Goal: Task Accomplishment & Management: Use online tool/utility

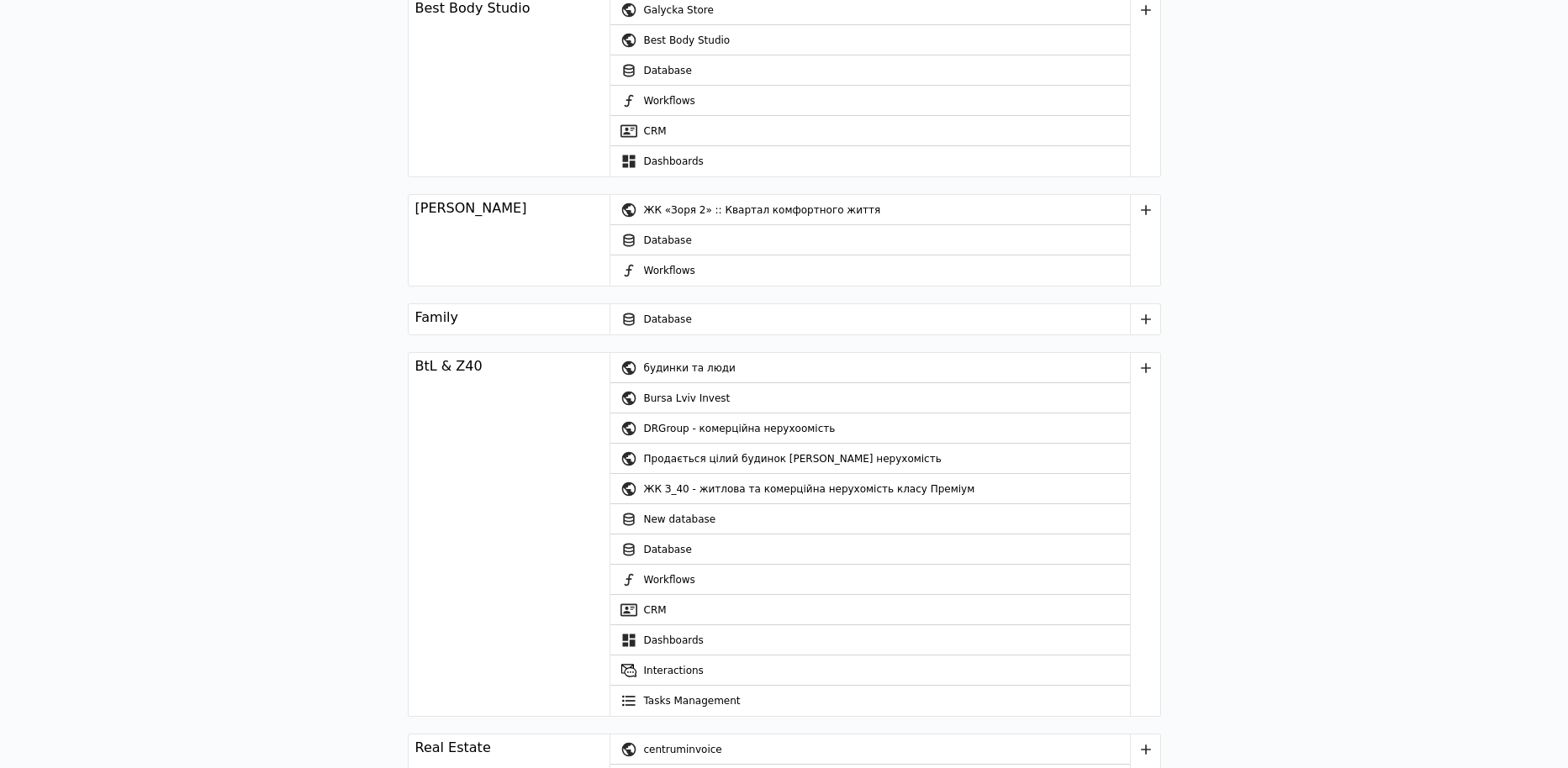
scroll to position [1945, 0]
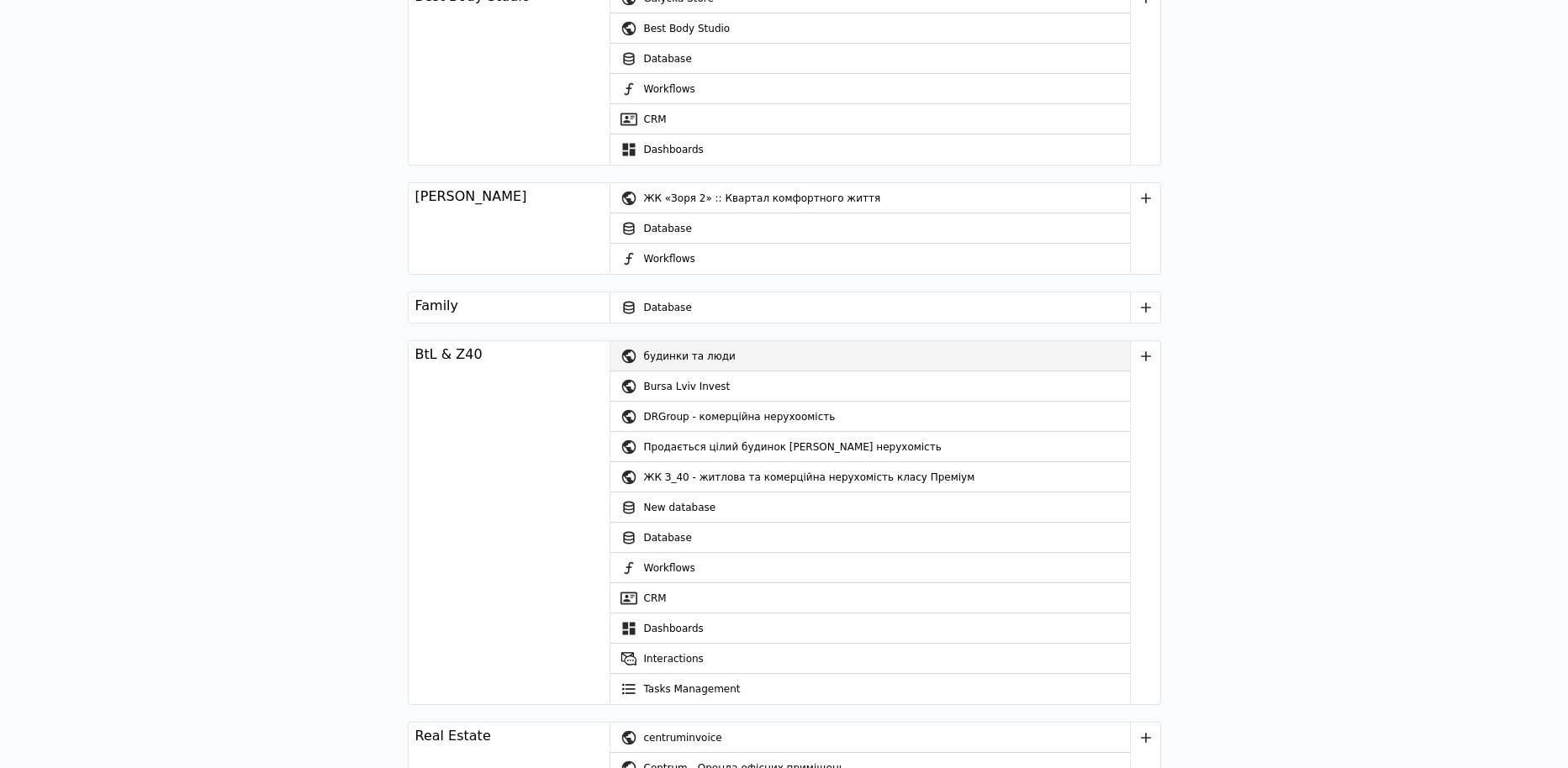
click at [657, 341] on div "будинки та люди" at bounding box center [887, 356] width 486 height 31
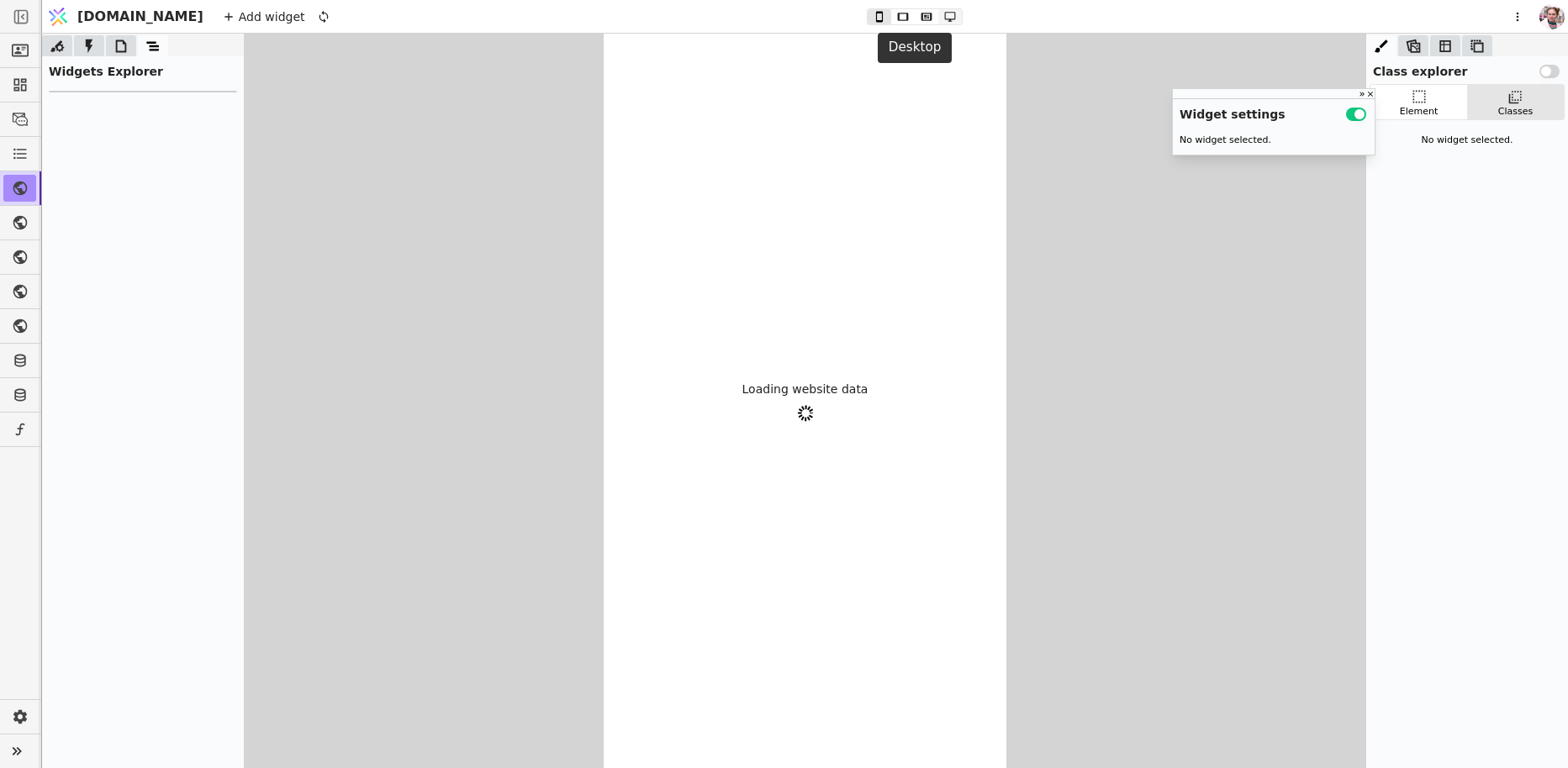
click at [940, 16] on icon at bounding box center [950, 16] width 20 height 12
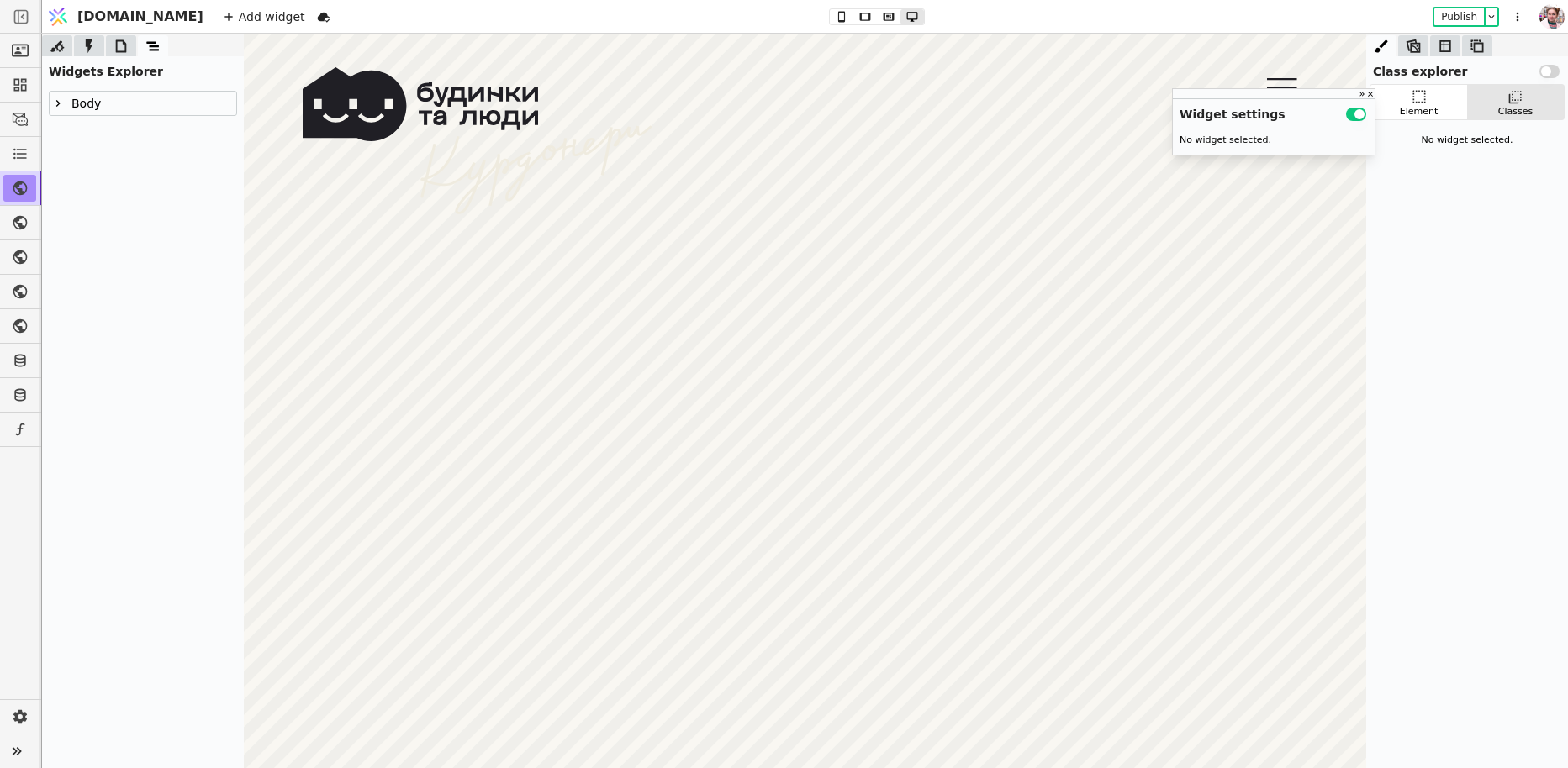
scroll to position [879, 0]
click at [115, 48] on icon at bounding box center [121, 46] width 17 height 17
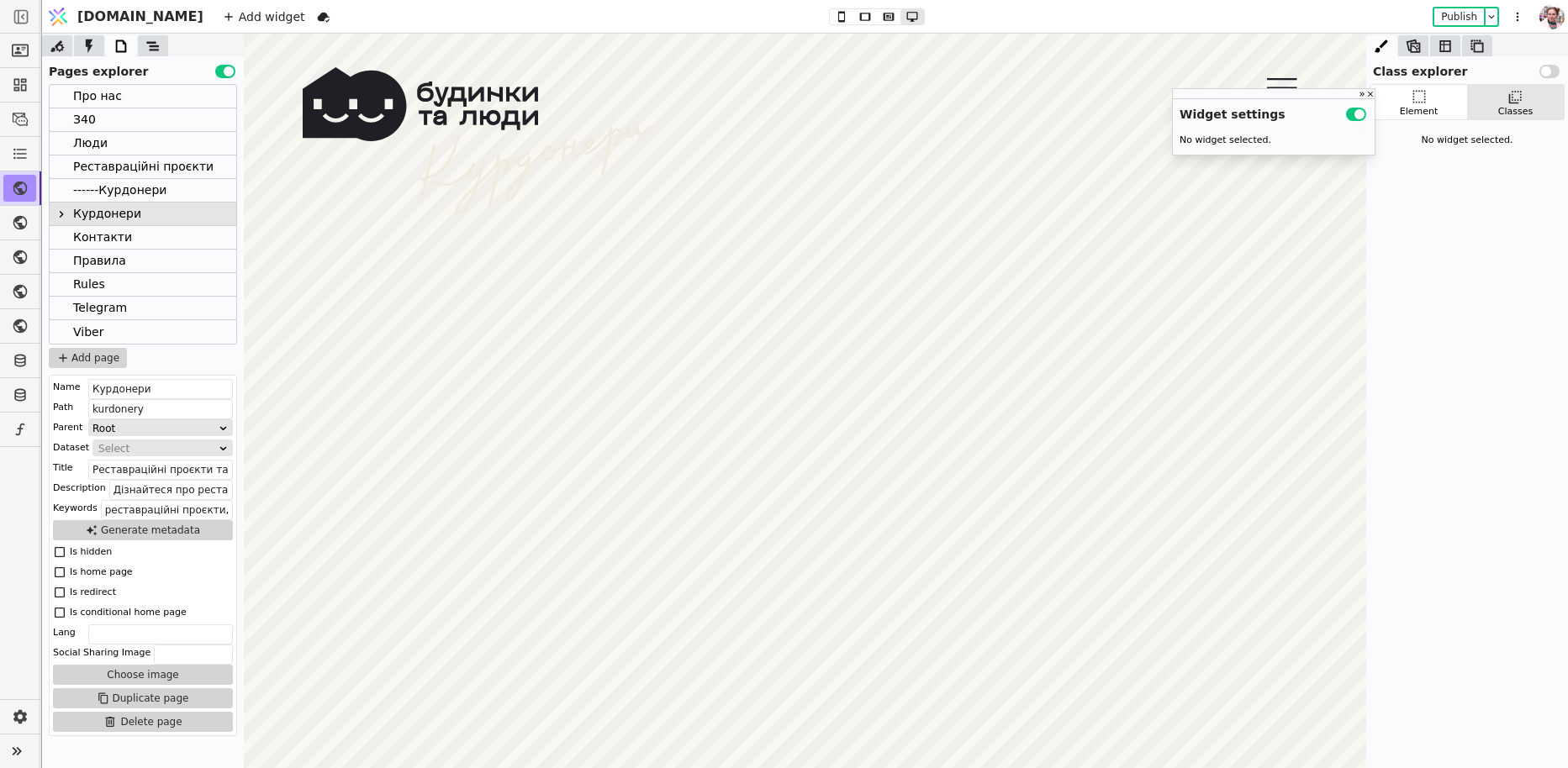
click at [60, 208] on icon at bounding box center [61, 214] width 13 height 13
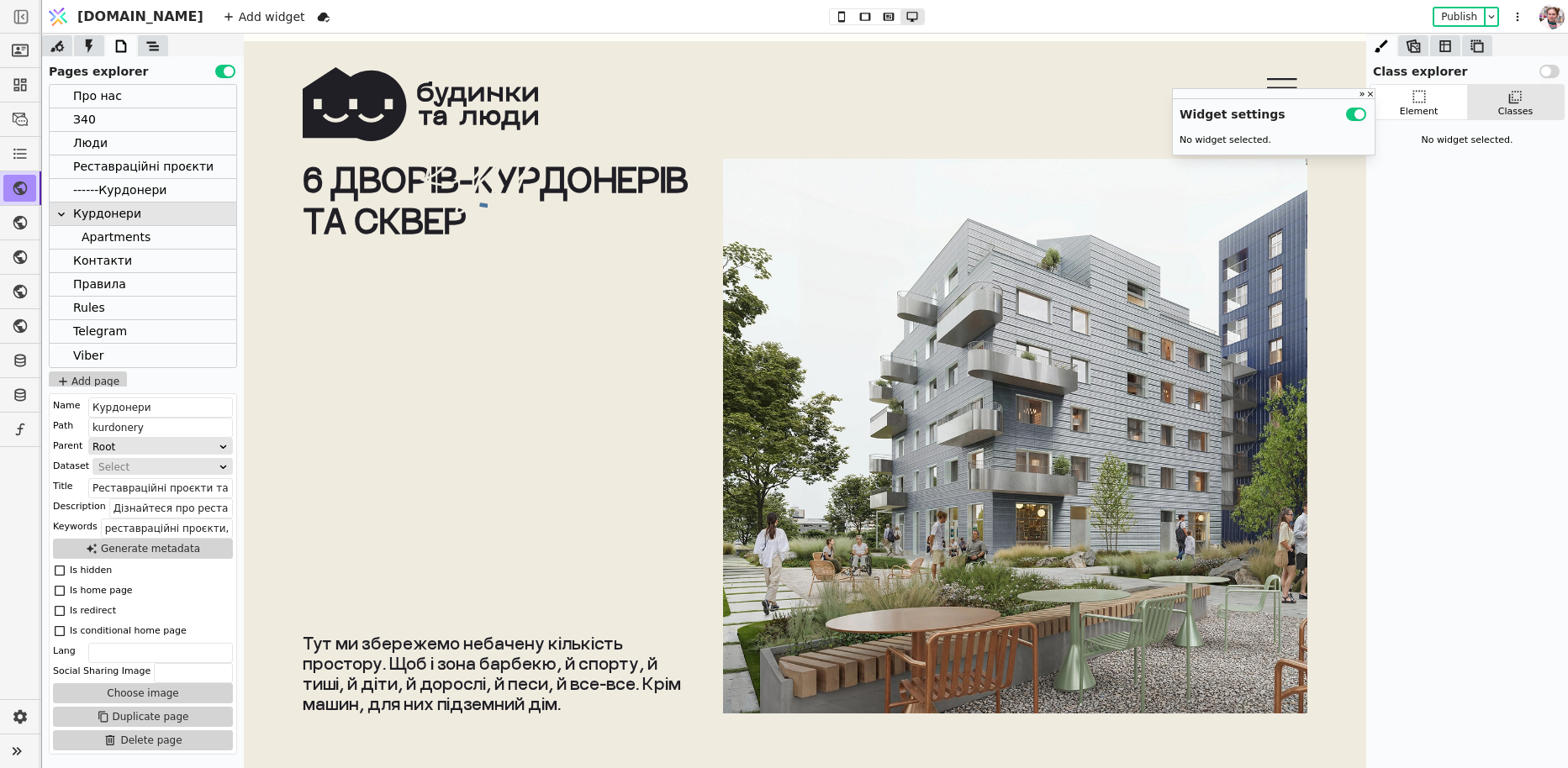
click at [502, 234] on div "6 дворів-курдонерів та сквер" at bounding box center [499, 201] width 395 height 83
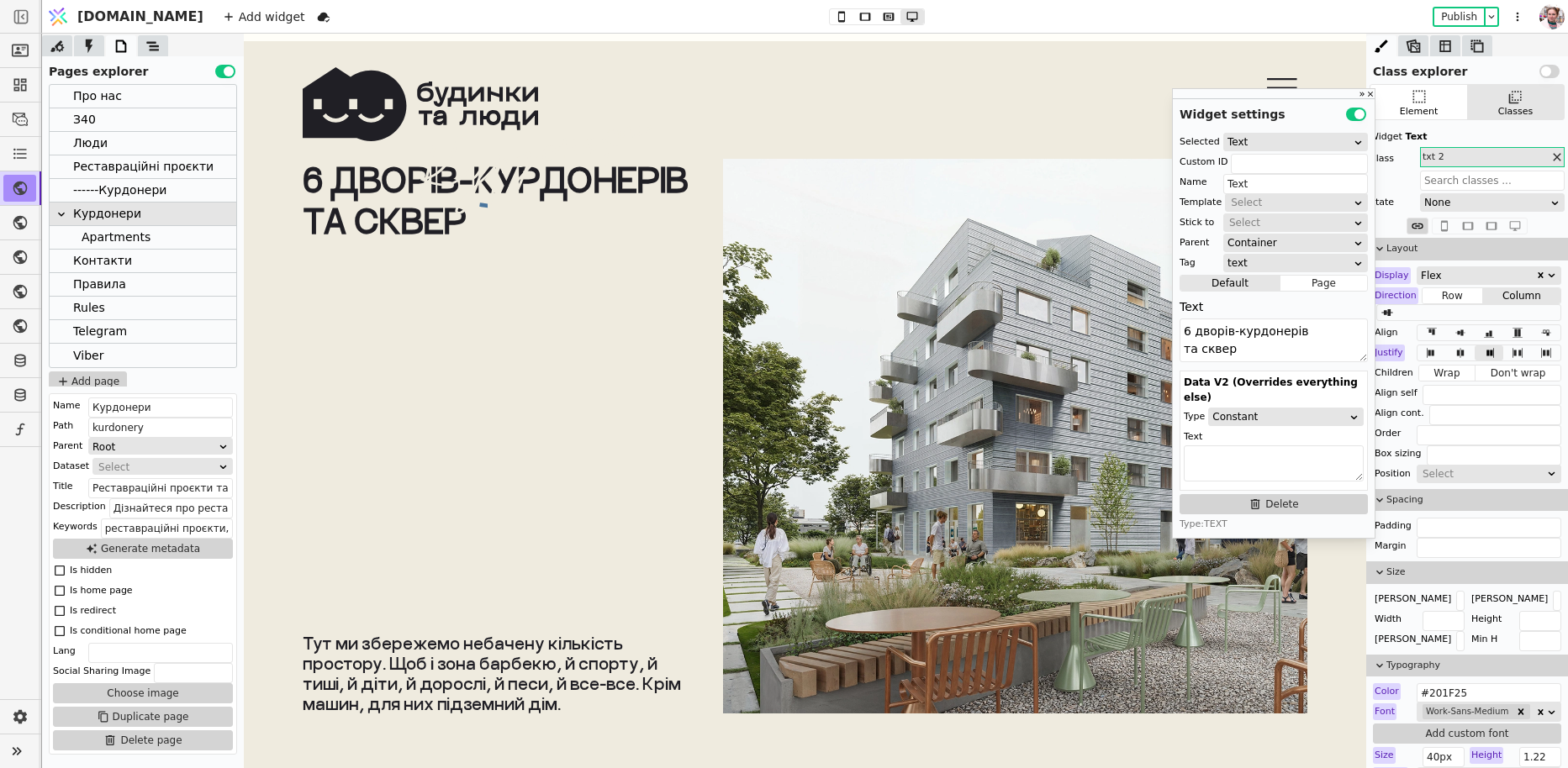
click at [442, 226] on div "6 дворів-курдонерів та сквер" at bounding box center [499, 201] width 395 height 83
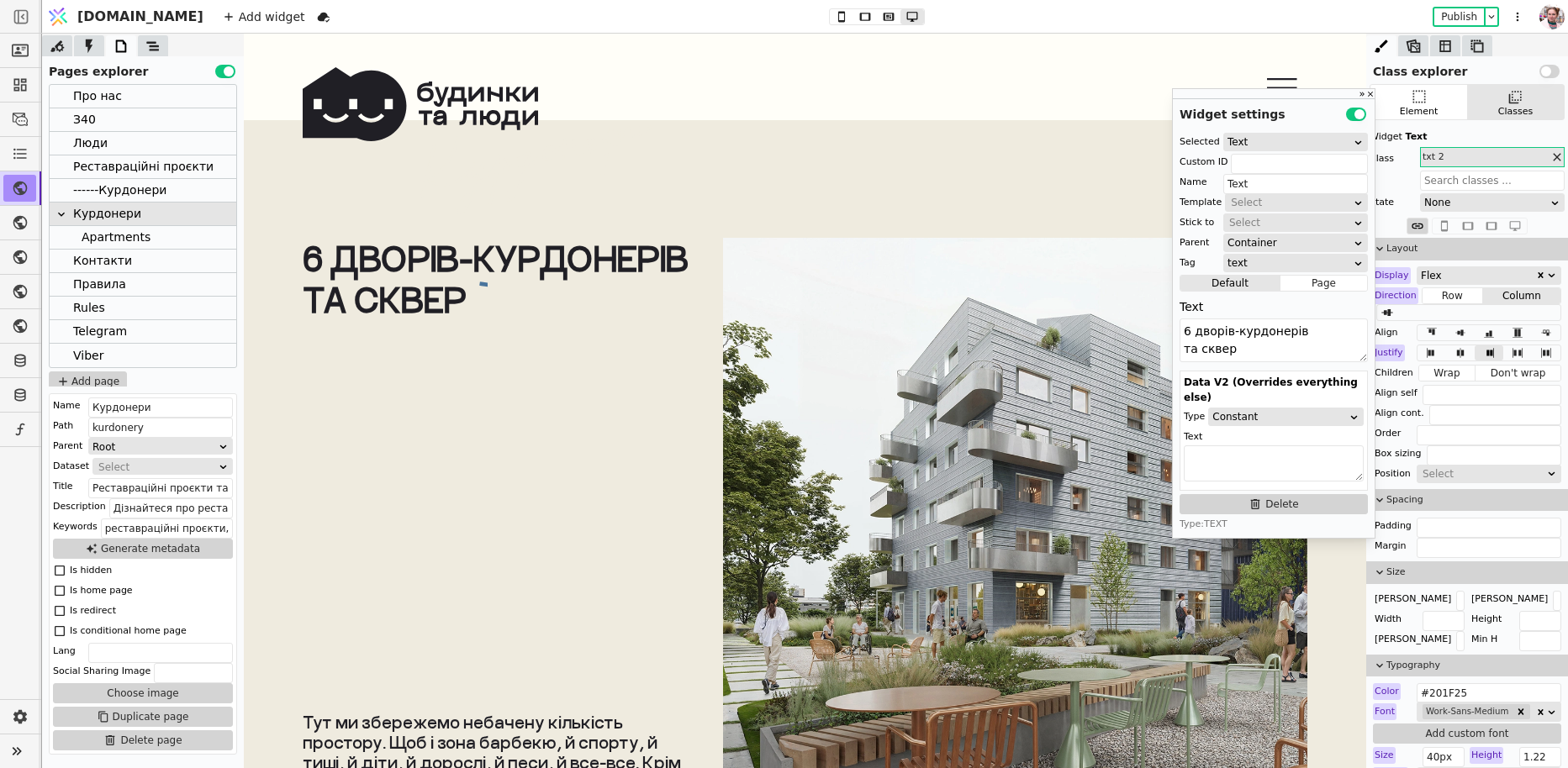
click at [140, 38] on div at bounding box center [153, 45] width 31 height 21
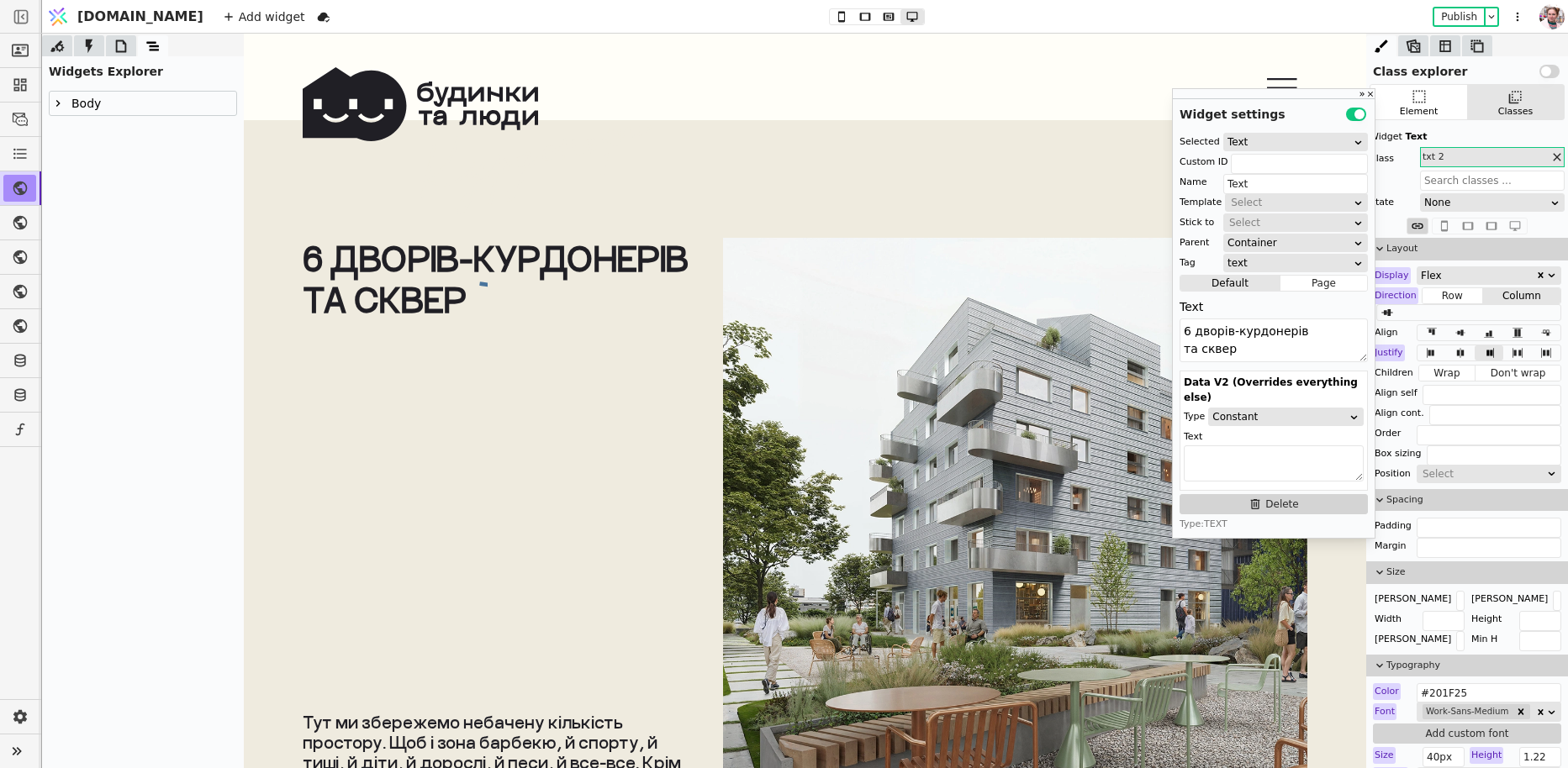
click at [46, 105] on div "Body" at bounding box center [143, 103] width 202 height 39
click at [51, 105] on icon at bounding box center [58, 103] width 13 height 13
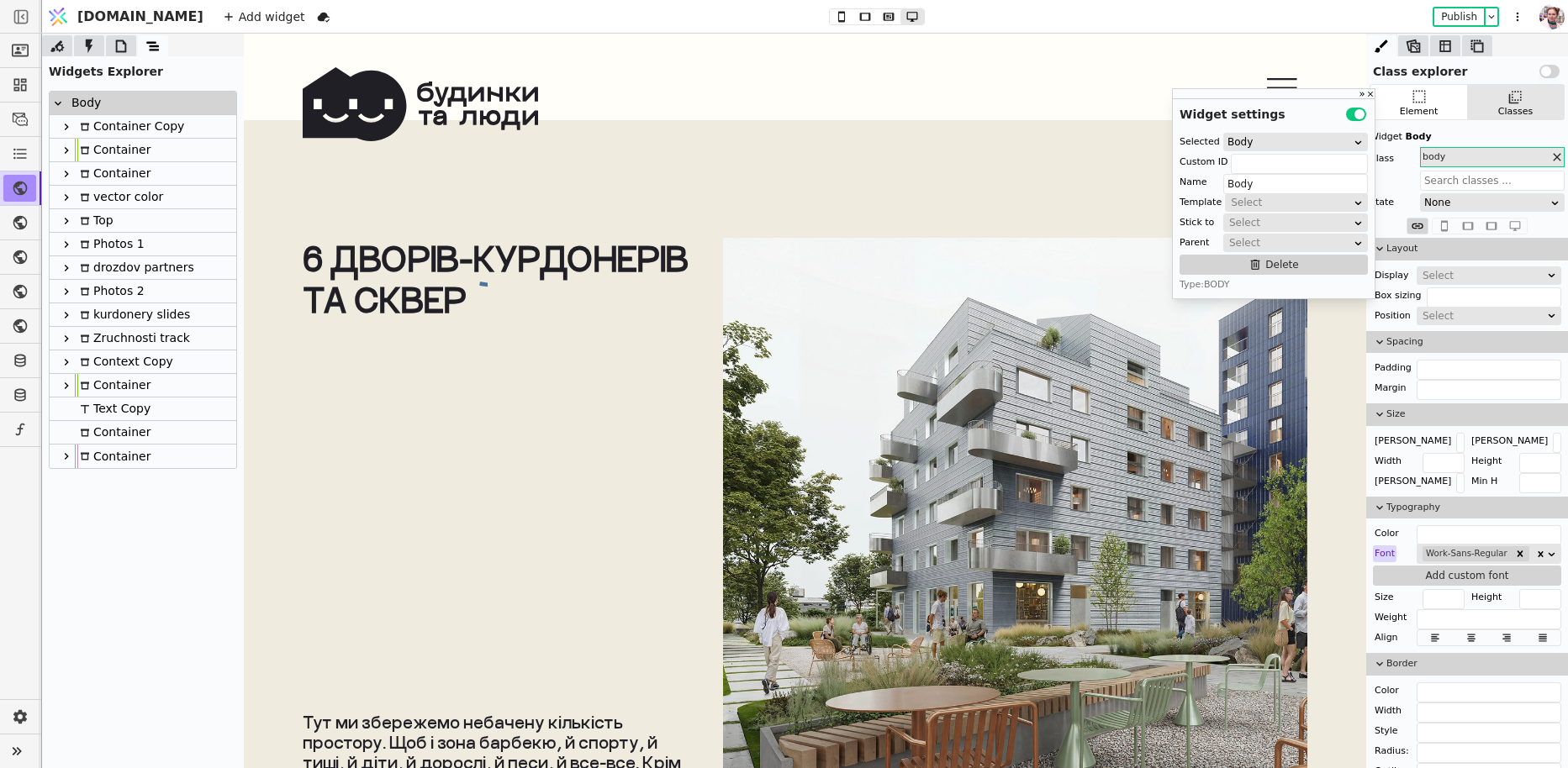
click at [112, 317] on div "kurdonery slides" at bounding box center [132, 314] width 115 height 22
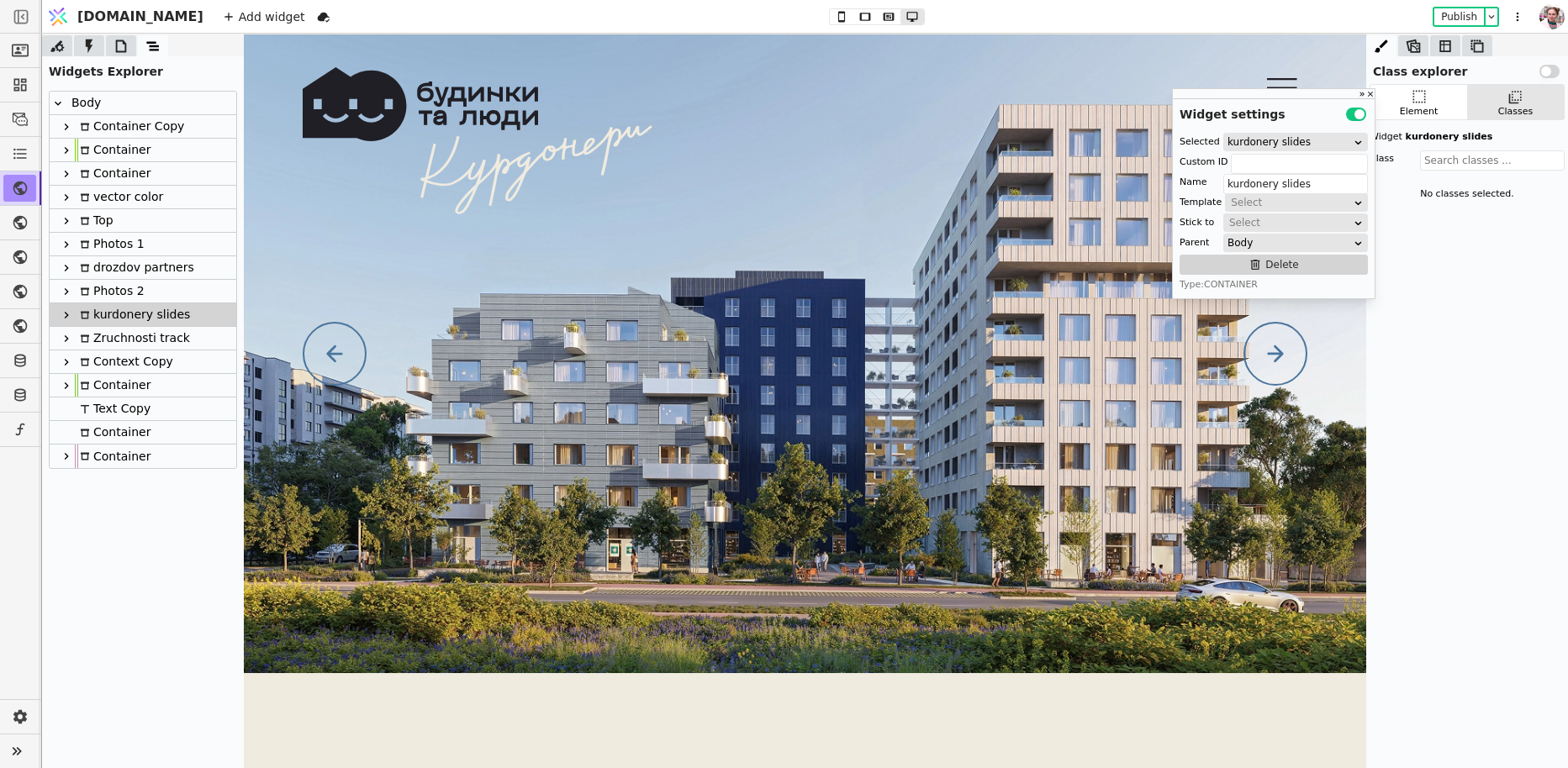
click at [135, 258] on div "drozdov partners" at bounding box center [134, 267] width 120 height 22
type input "drozdov partners"
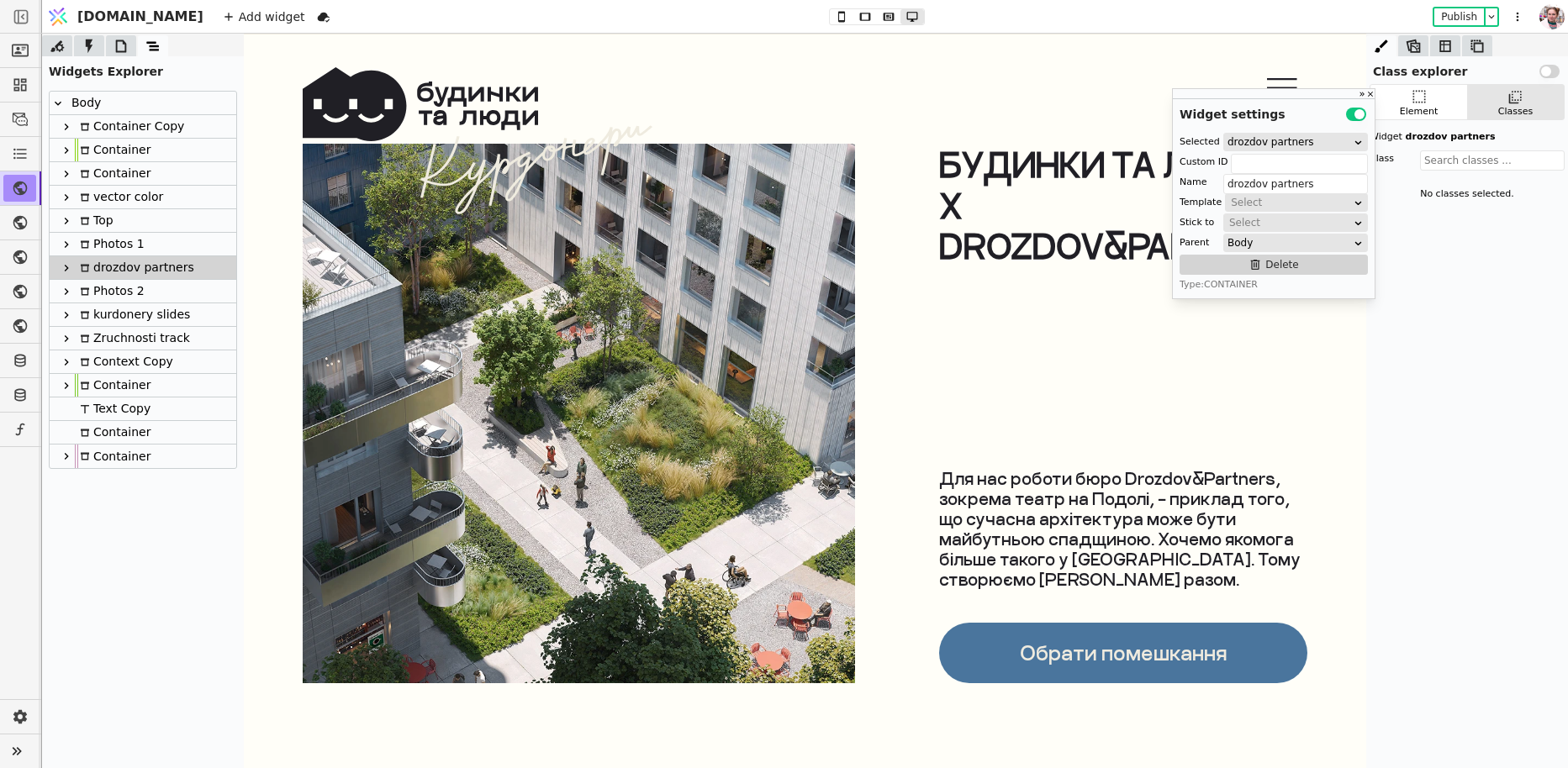
click at [135, 250] on div "Photos 1" at bounding box center [110, 244] width 70 height 22
type input "vector-load-cont"
type input "Photos 1"
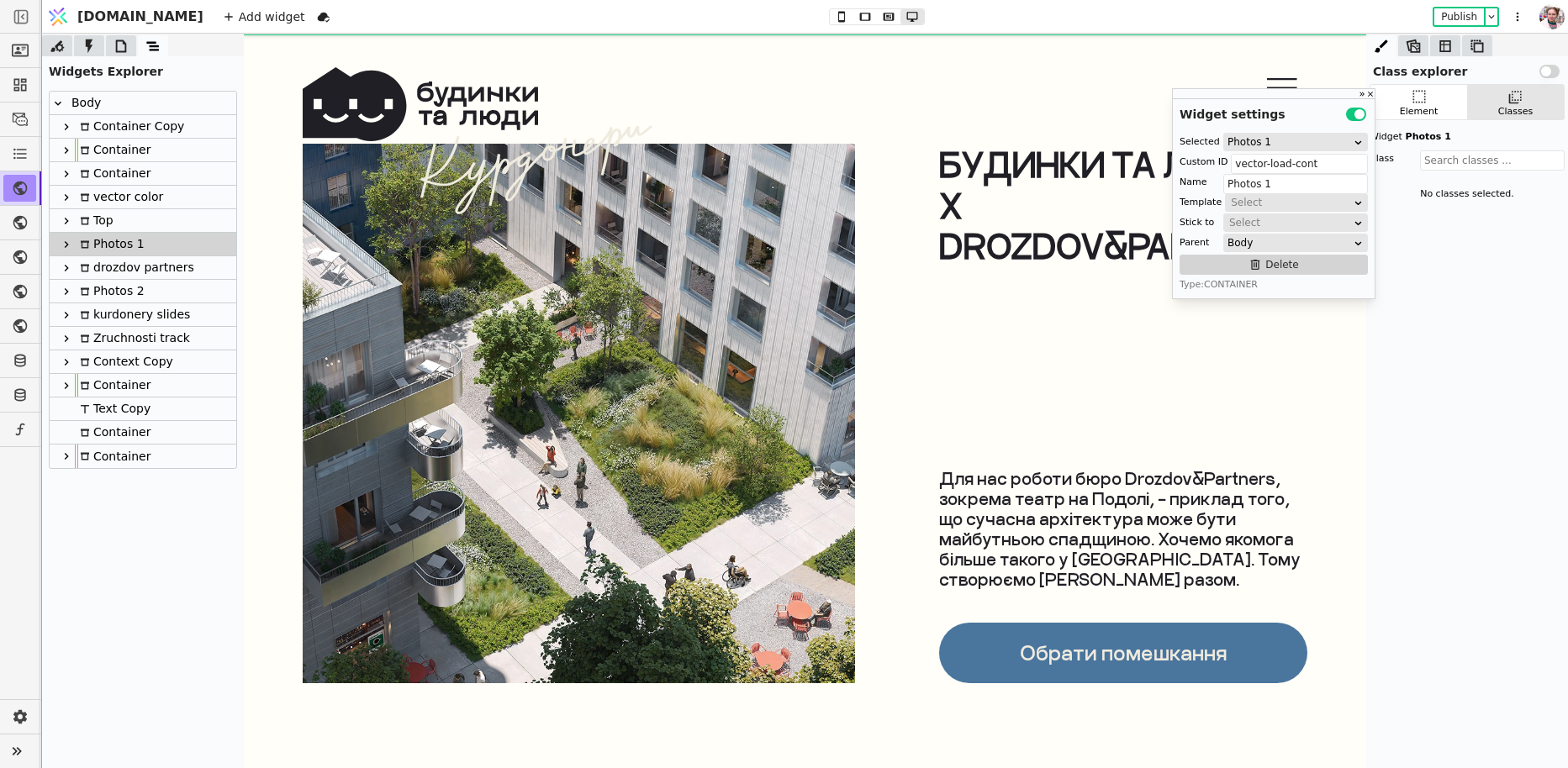
click at [131, 236] on div "Photos 1" at bounding box center [110, 244] width 70 height 22
click at [126, 230] on div "Top" at bounding box center [142, 221] width 186 height 23
type input "Top"
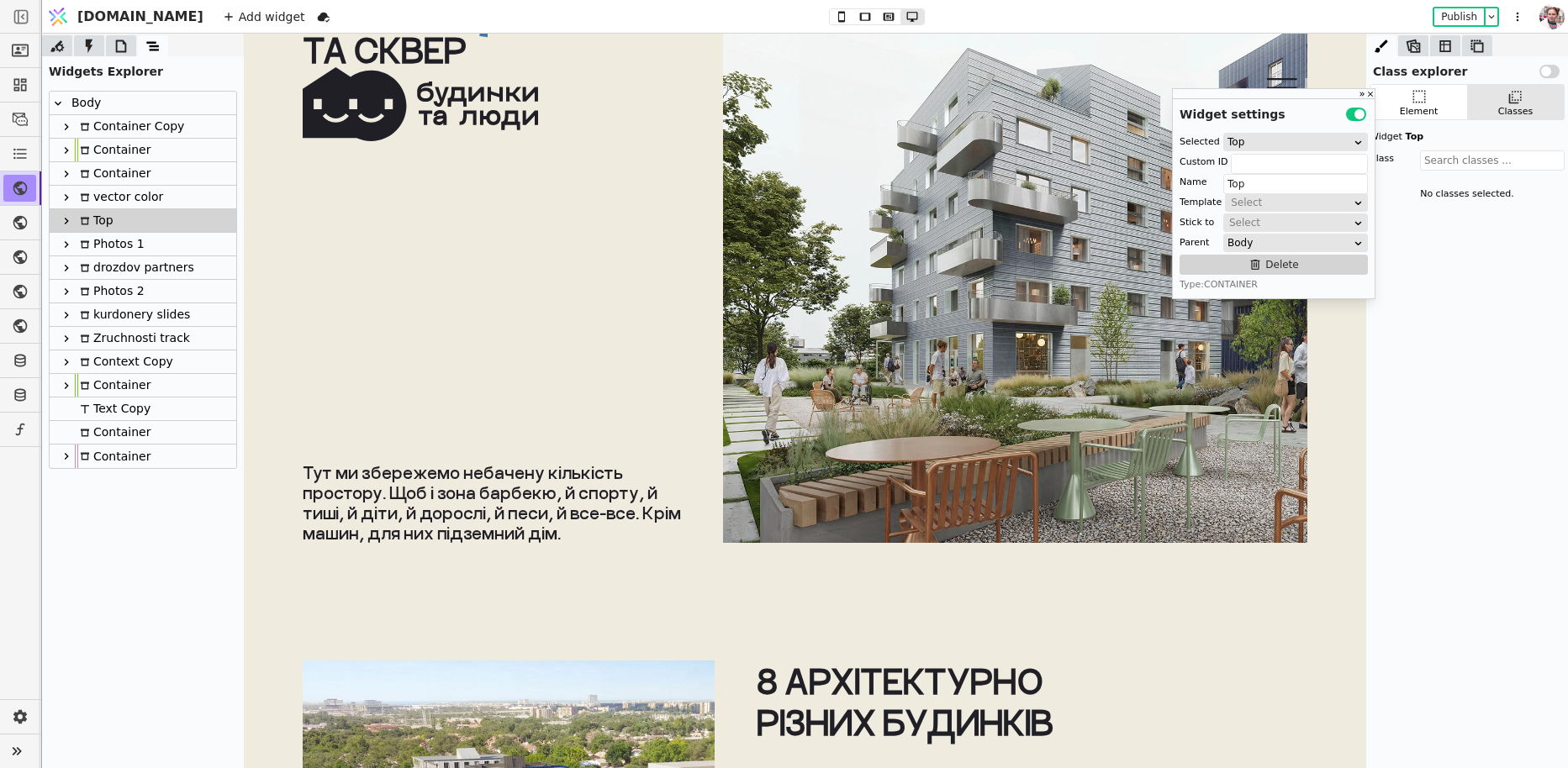
click at [399, 327] on div "6 дворів-курдонерів та сквер Тут ми збережемо небачену кількість простору. Щоб …" at bounding box center [499, 265] width 395 height 555
type input "dvir-line-tab"
type input "Container"
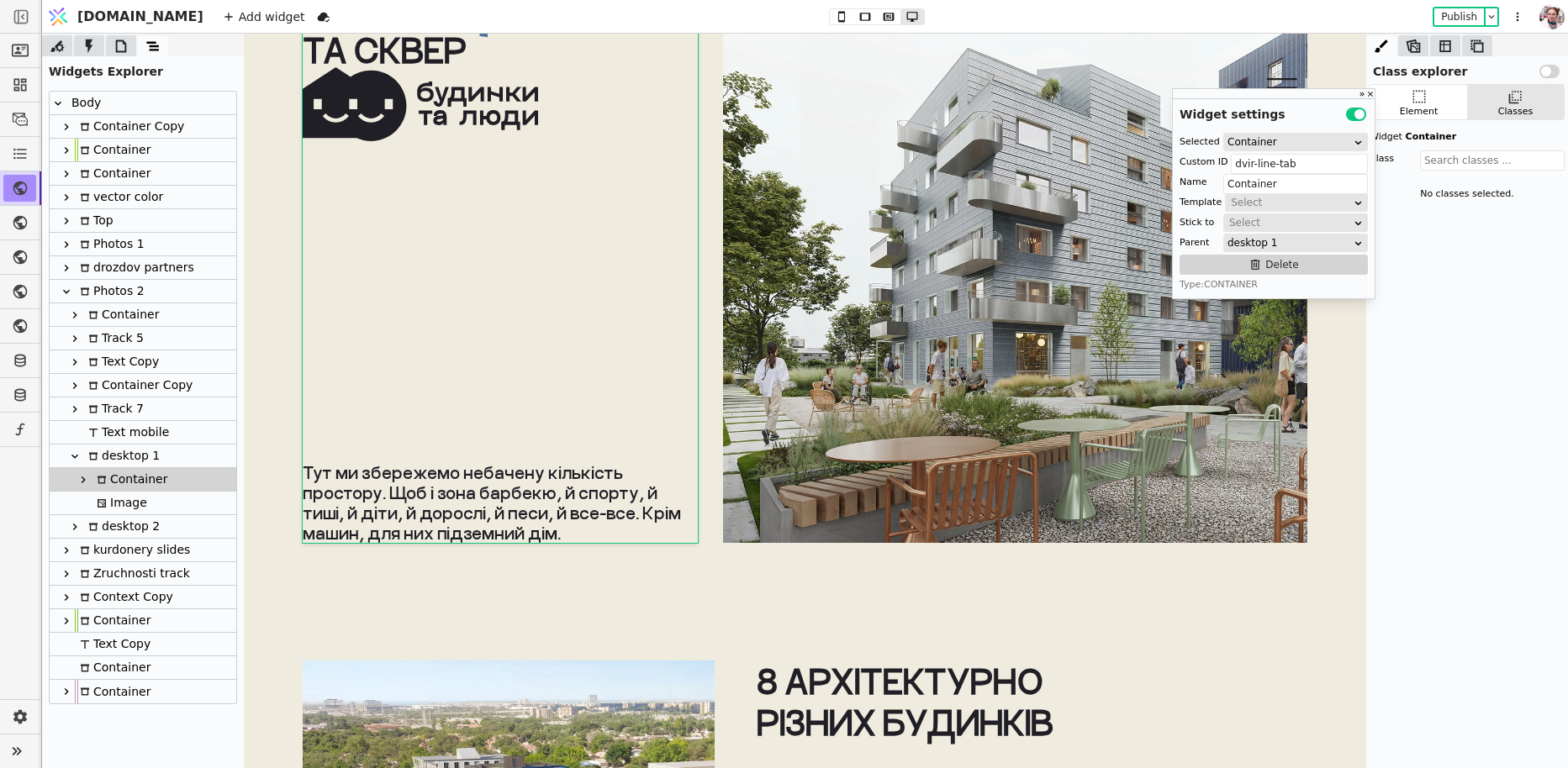
click at [78, 476] on icon at bounding box center [83, 479] width 13 height 13
click at [97, 496] on div at bounding box center [92, 503] width 17 height 22
type input "Text"
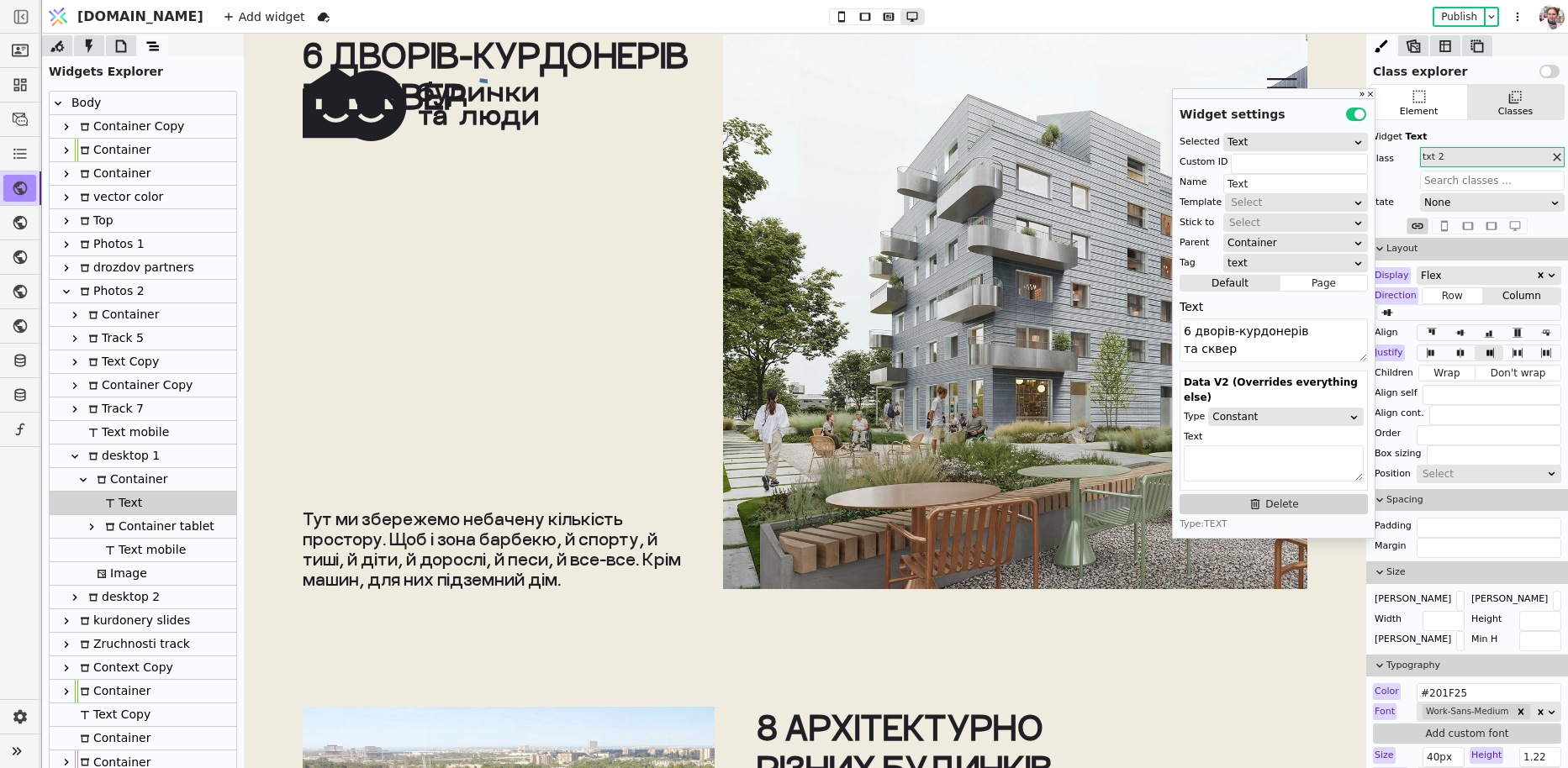
click at [133, 479] on div "Container" at bounding box center [130, 478] width 76 height 22
type input "dvir-line-tab"
type input "Container"
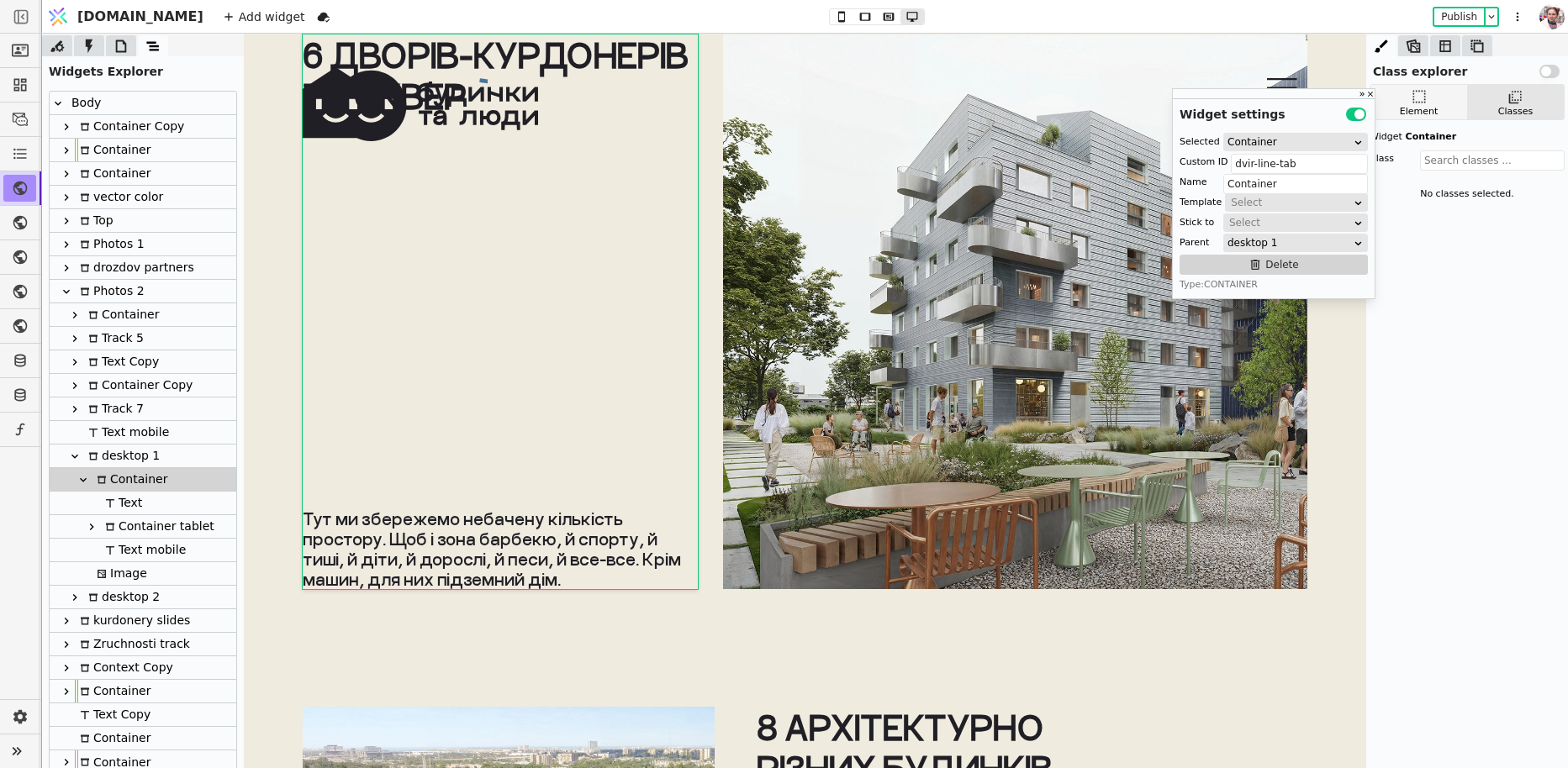
click at [1415, 110] on div "Element" at bounding box center [1419, 112] width 39 height 14
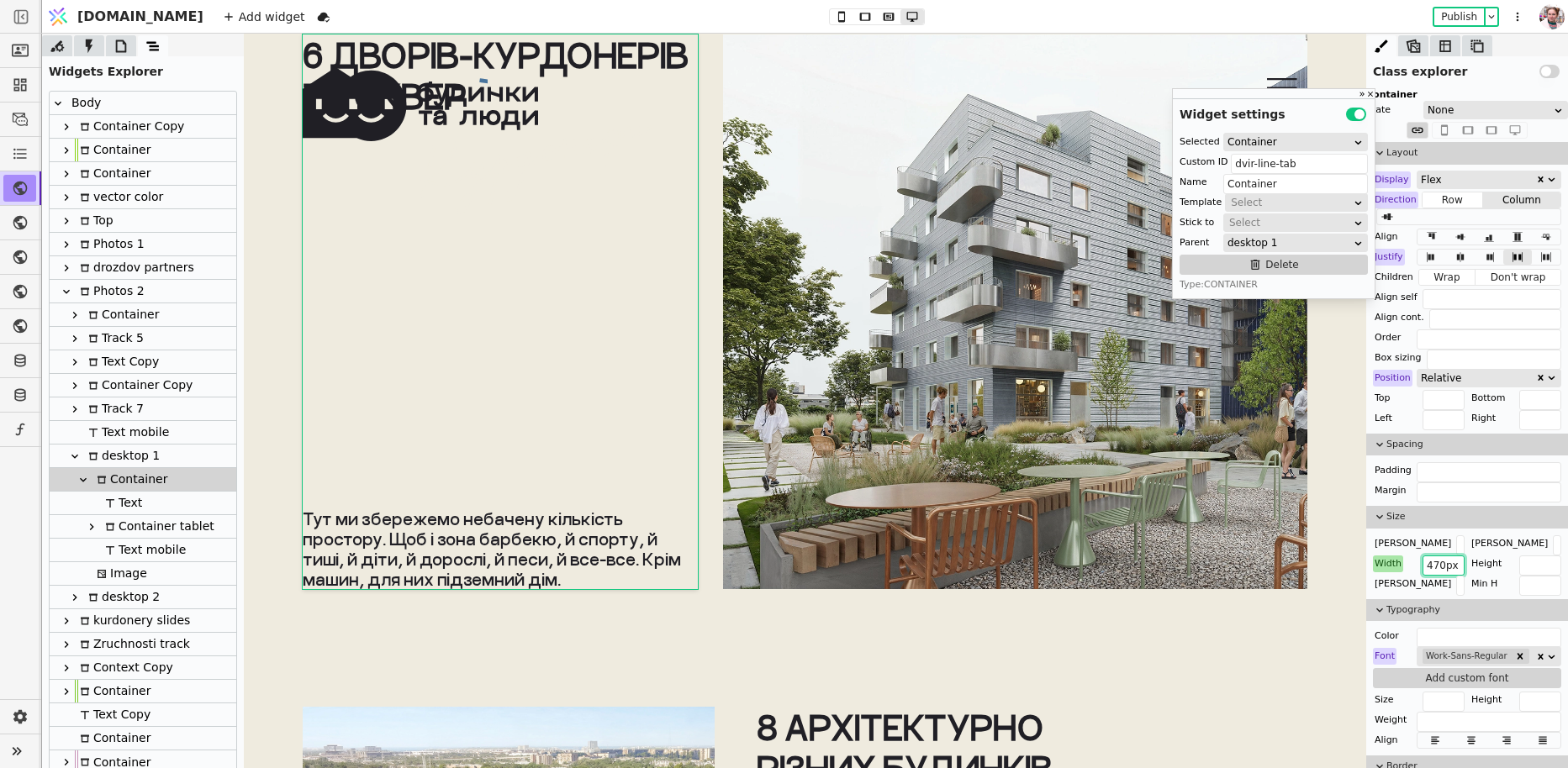
click at [1437, 567] on input "470px" at bounding box center [1443, 566] width 42 height 20
click at [1456, 576] on input "text" at bounding box center [1459, 585] width 8 height 20
paste input "470px"
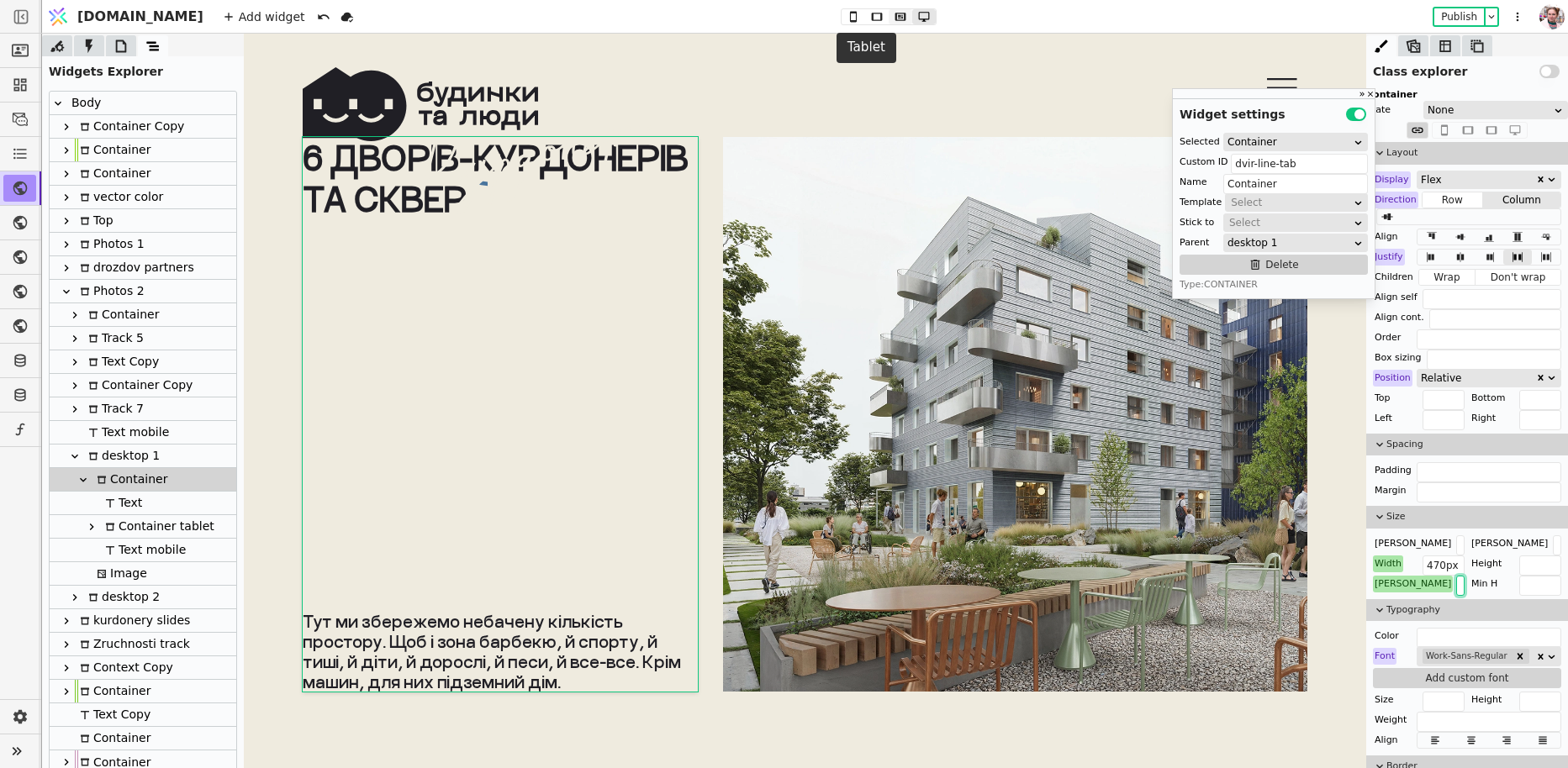
type input "470px"
click at [895, 17] on icon at bounding box center [900, 16] width 11 height 7
type input "300px"
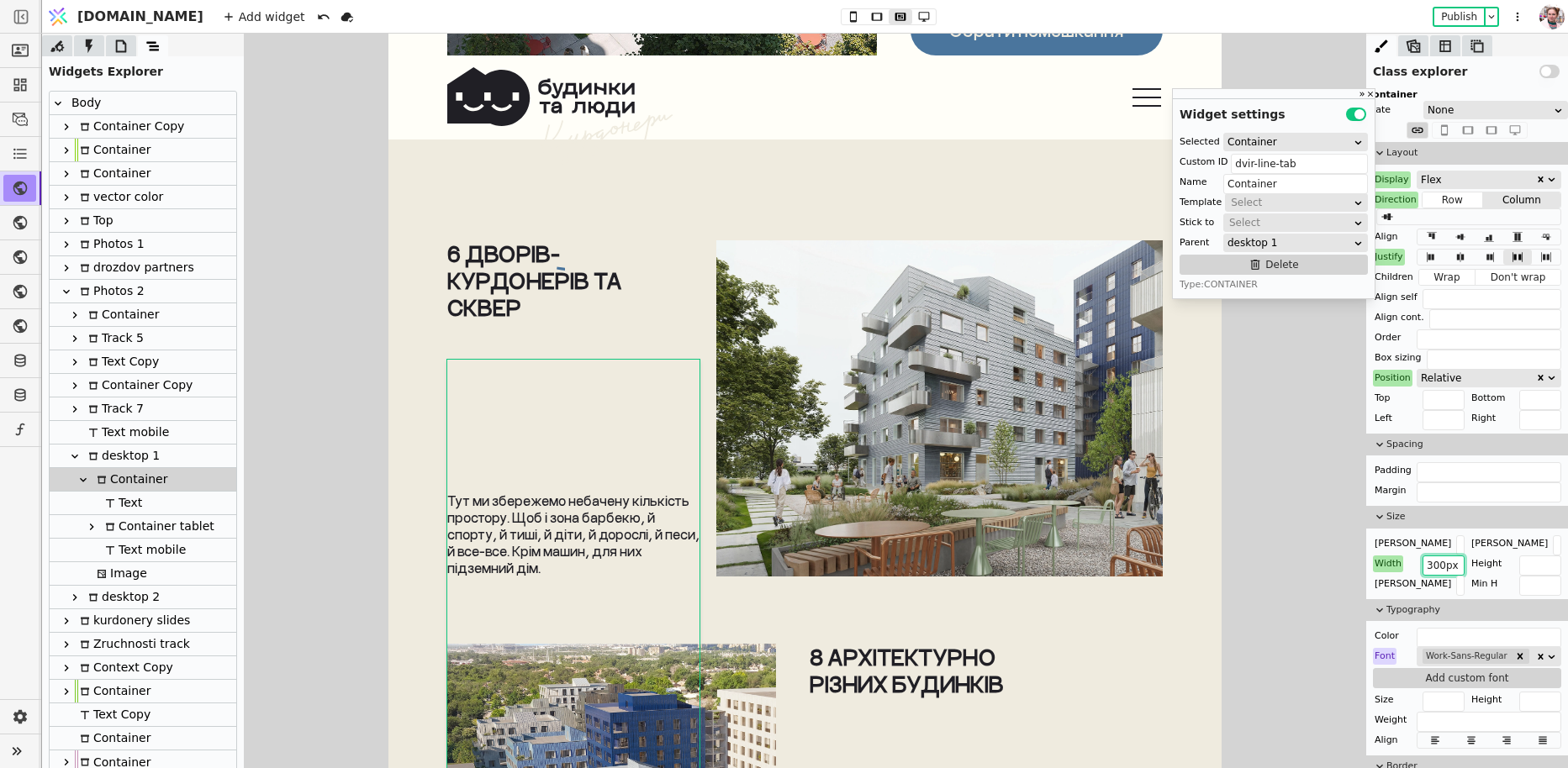
click at [1438, 566] on input "300px" at bounding box center [1443, 566] width 42 height 20
click at [1456, 580] on input "text" at bounding box center [1459, 585] width 8 height 20
paste input "300px"
type input "300px"
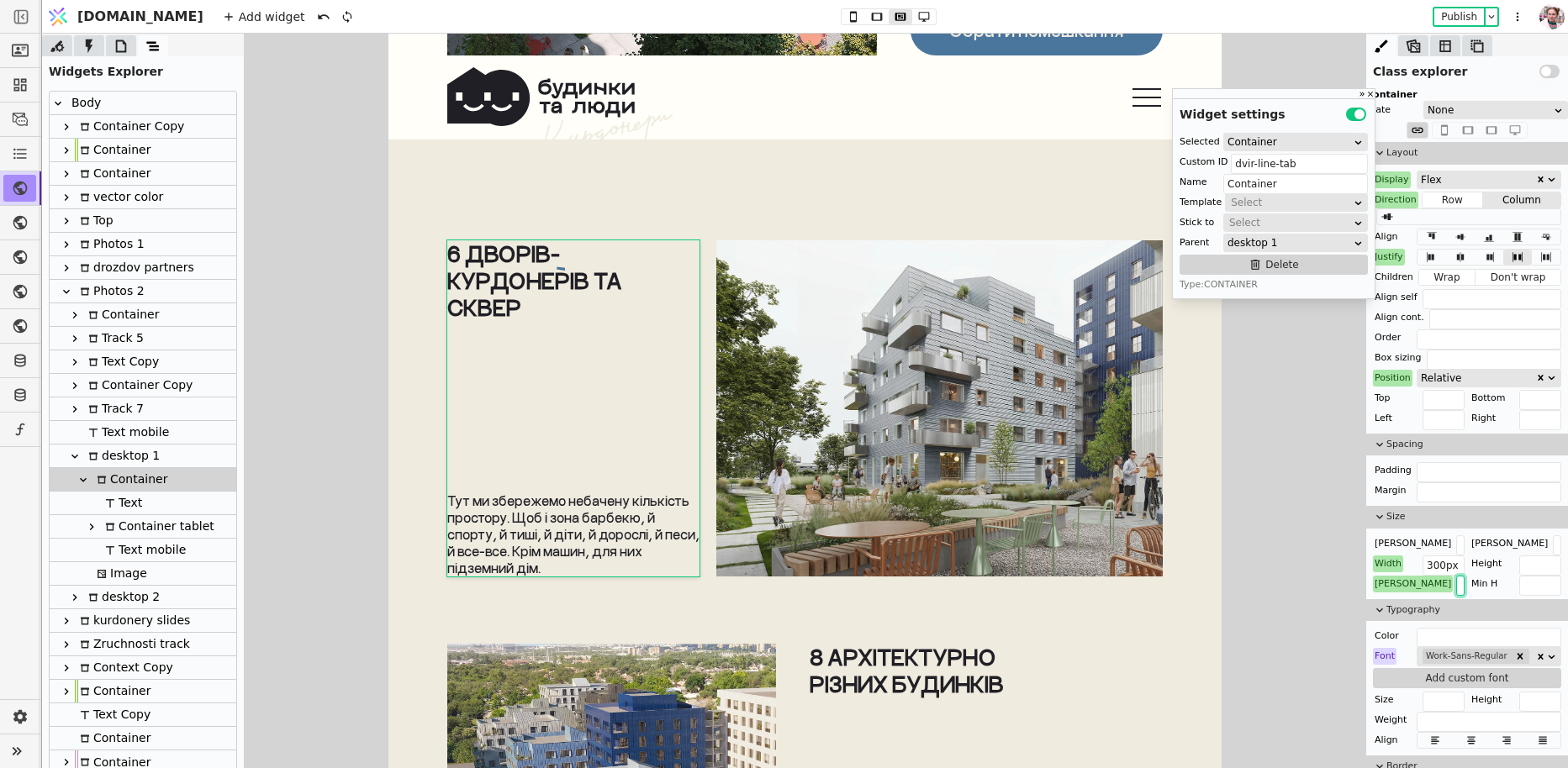
click at [87, 477] on icon at bounding box center [83, 479] width 13 height 13
click at [105, 498] on icon at bounding box center [101, 503] width 10 height 10
type input "Image"
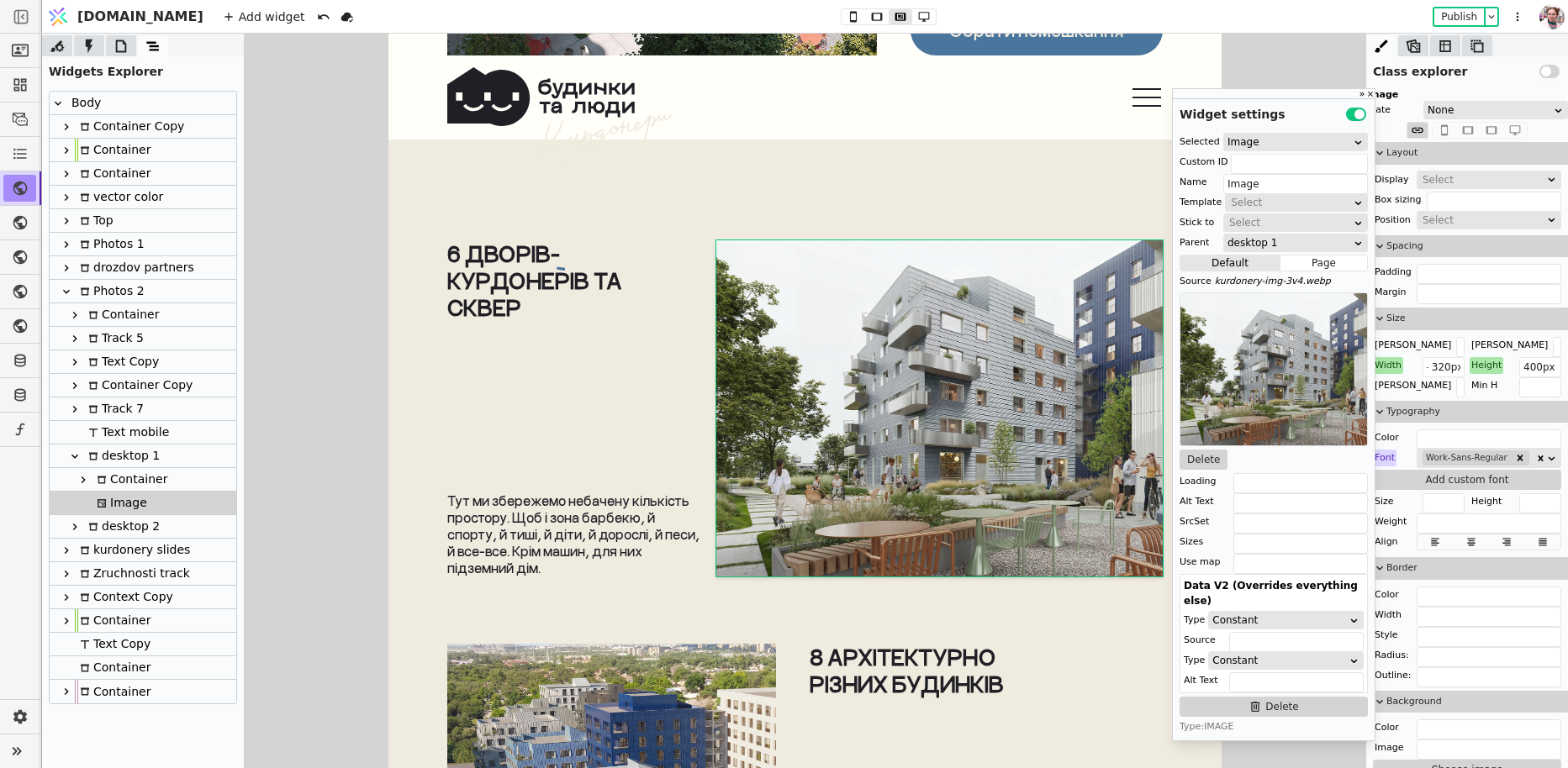
click at [880, 24] on div at bounding box center [888, 16] width 96 height 17
click at [918, 20] on icon at bounding box center [924, 16] width 11 height 10
type input "calc(100% - 500px)"
type input "660px"
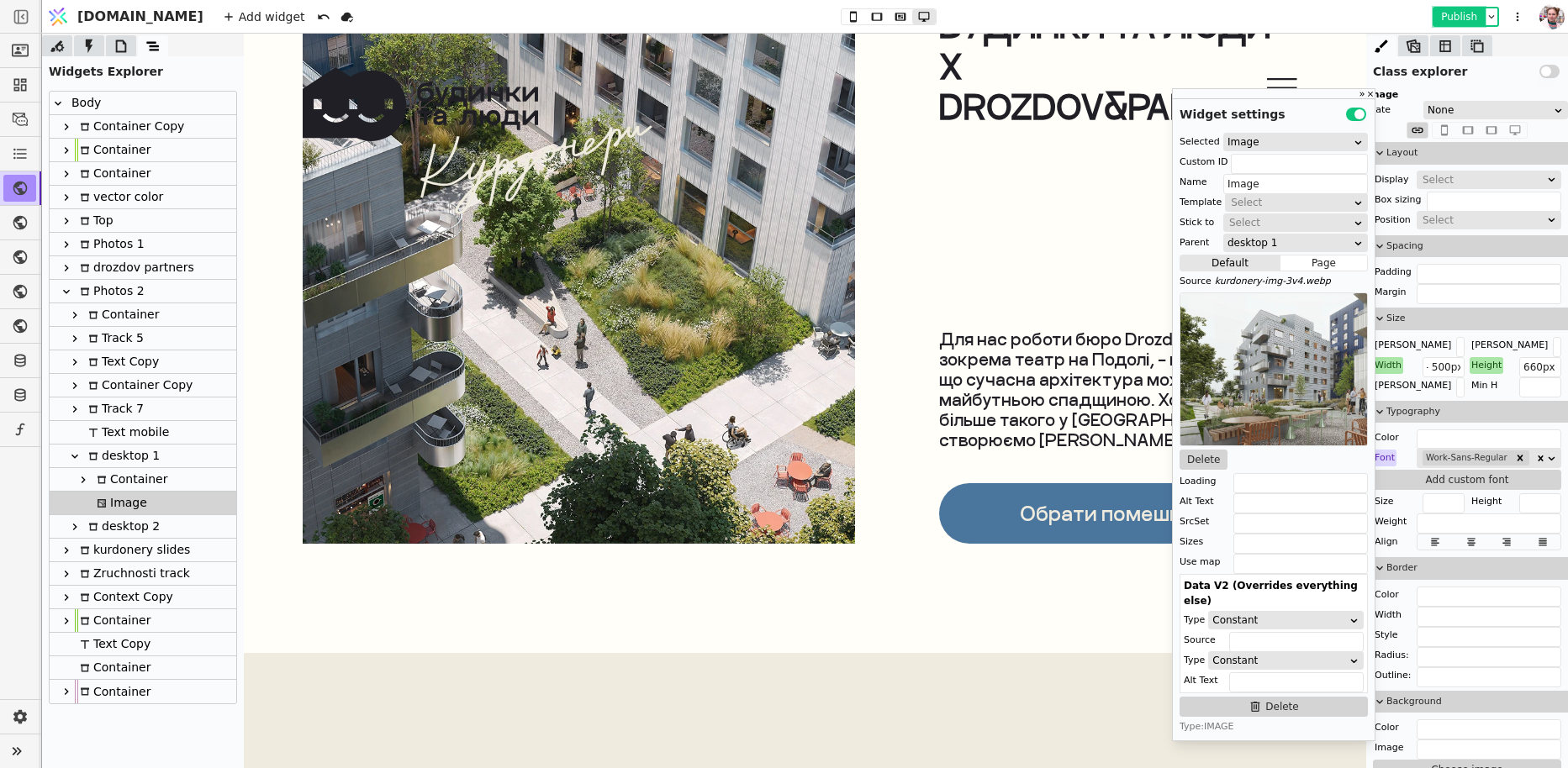
click at [1446, 18] on button "Publish" at bounding box center [1458, 16] width 49 height 17
click at [119, 52] on icon at bounding box center [121, 46] width 17 height 17
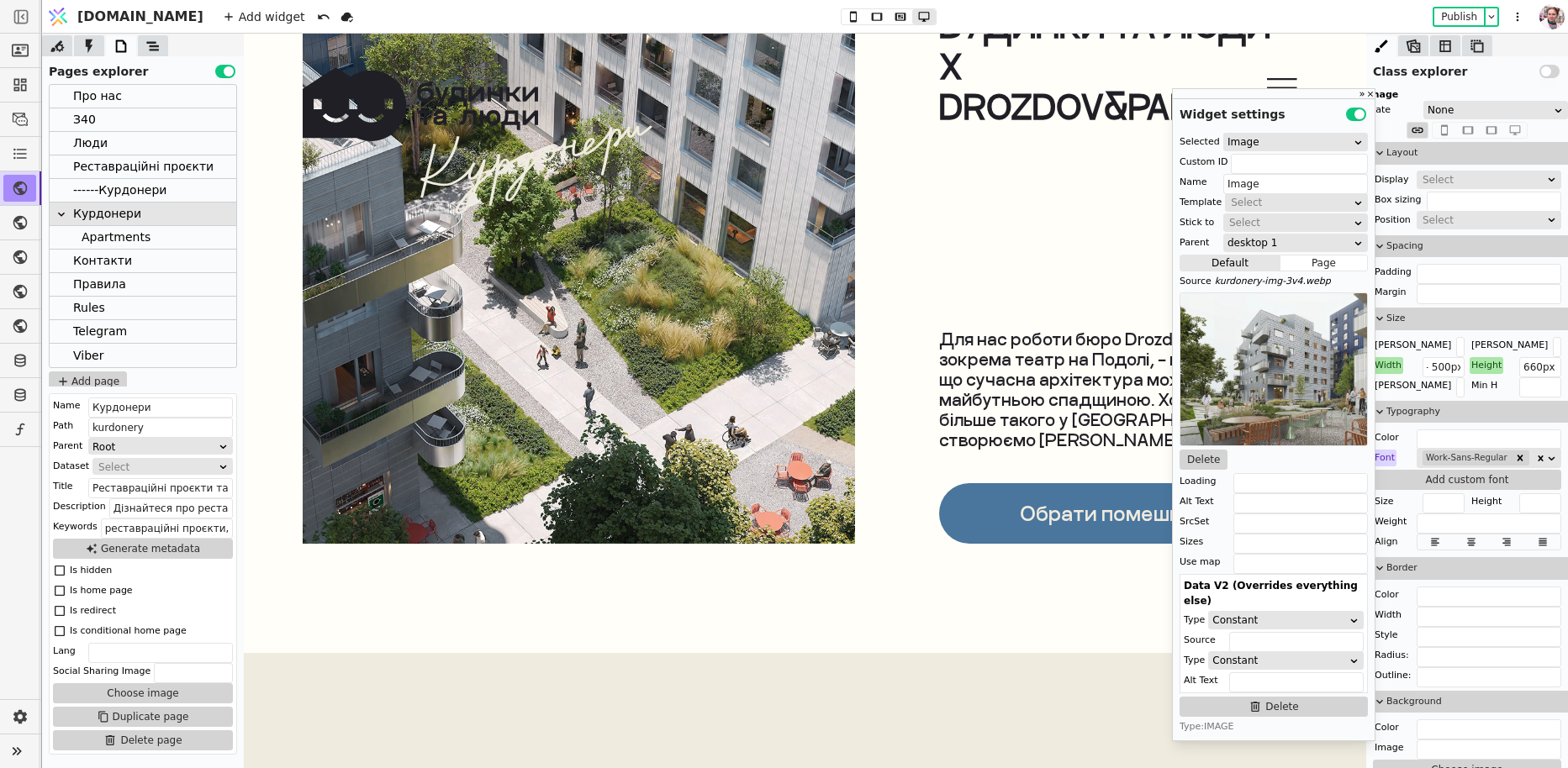
click at [90, 103] on div "Про нас" at bounding box center [97, 95] width 49 height 22
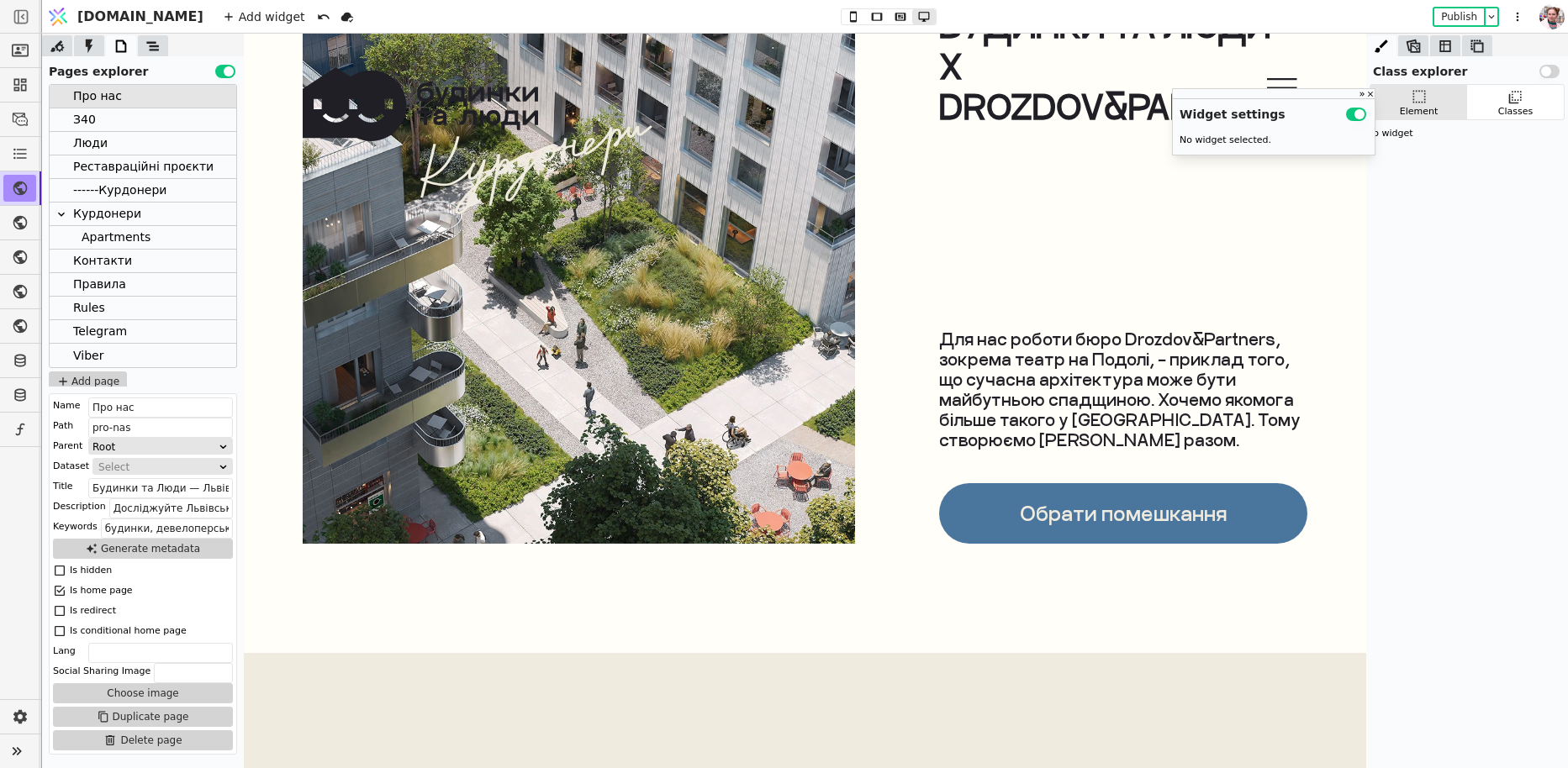
scroll to position [2951, 0]
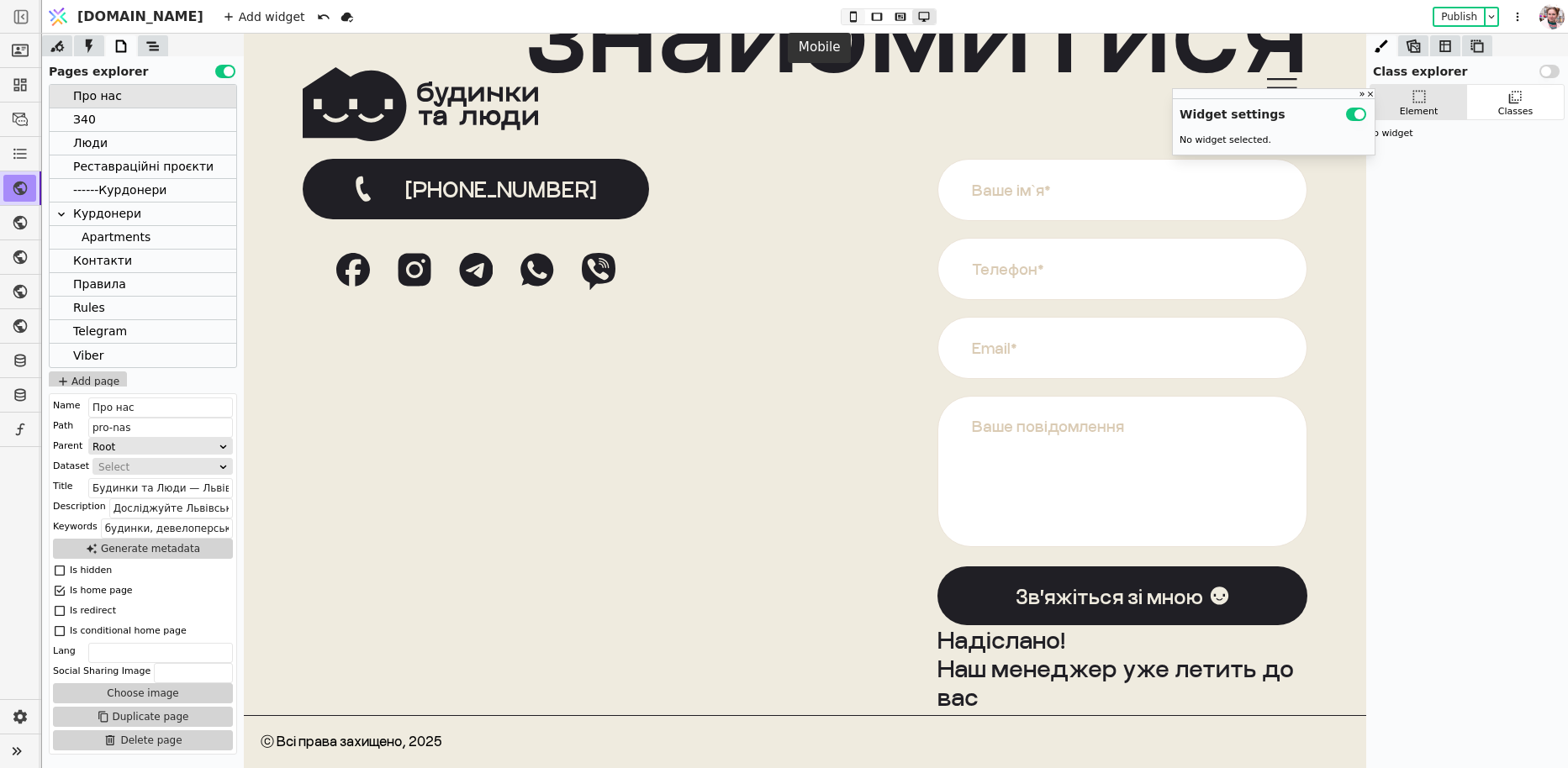
click at [843, 19] on icon at bounding box center [853, 16] width 20 height 12
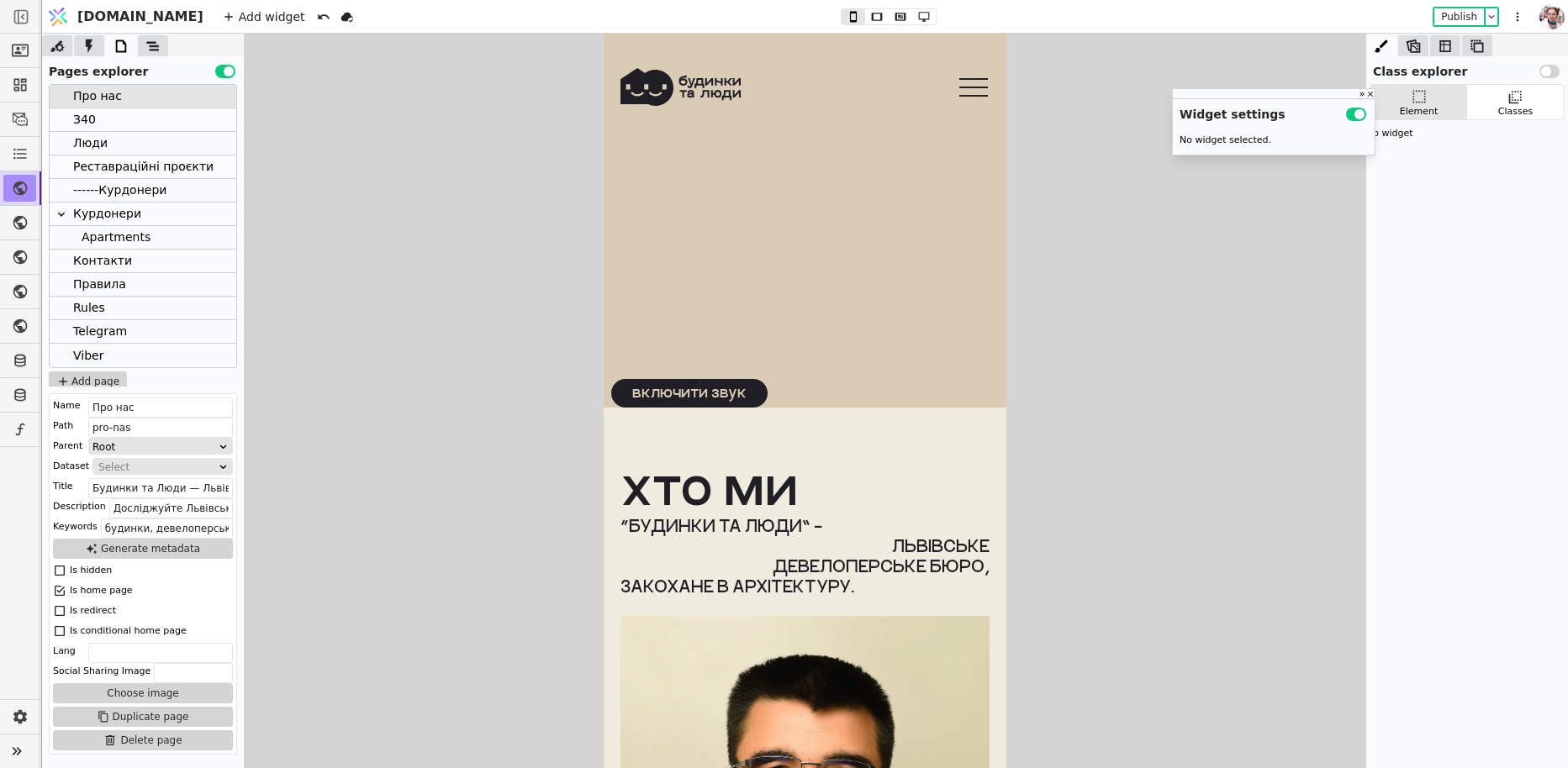
scroll to position [186, 0]
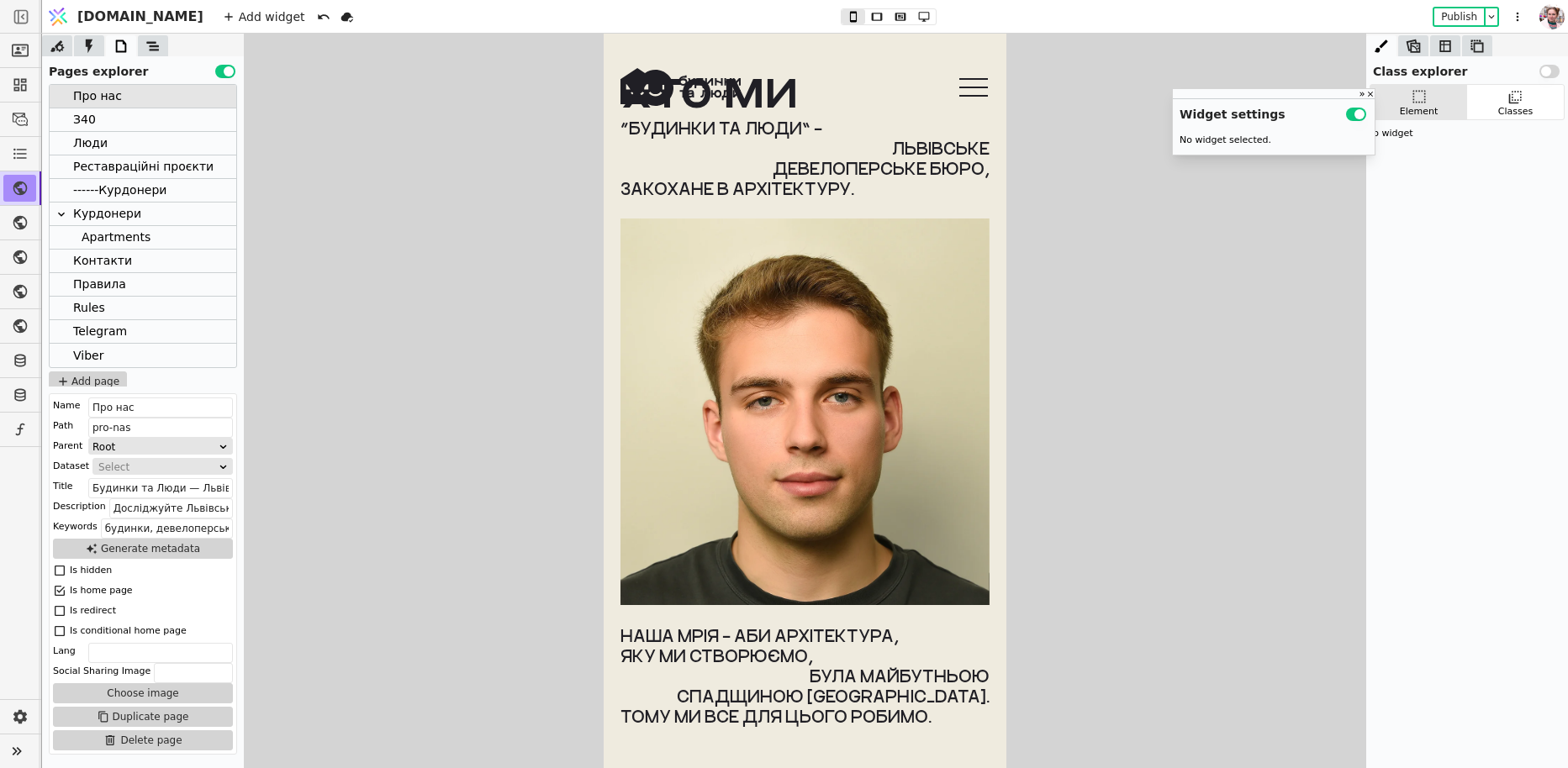
click at [109, 202] on div "Курдонери" at bounding box center [107, 213] width 68 height 22
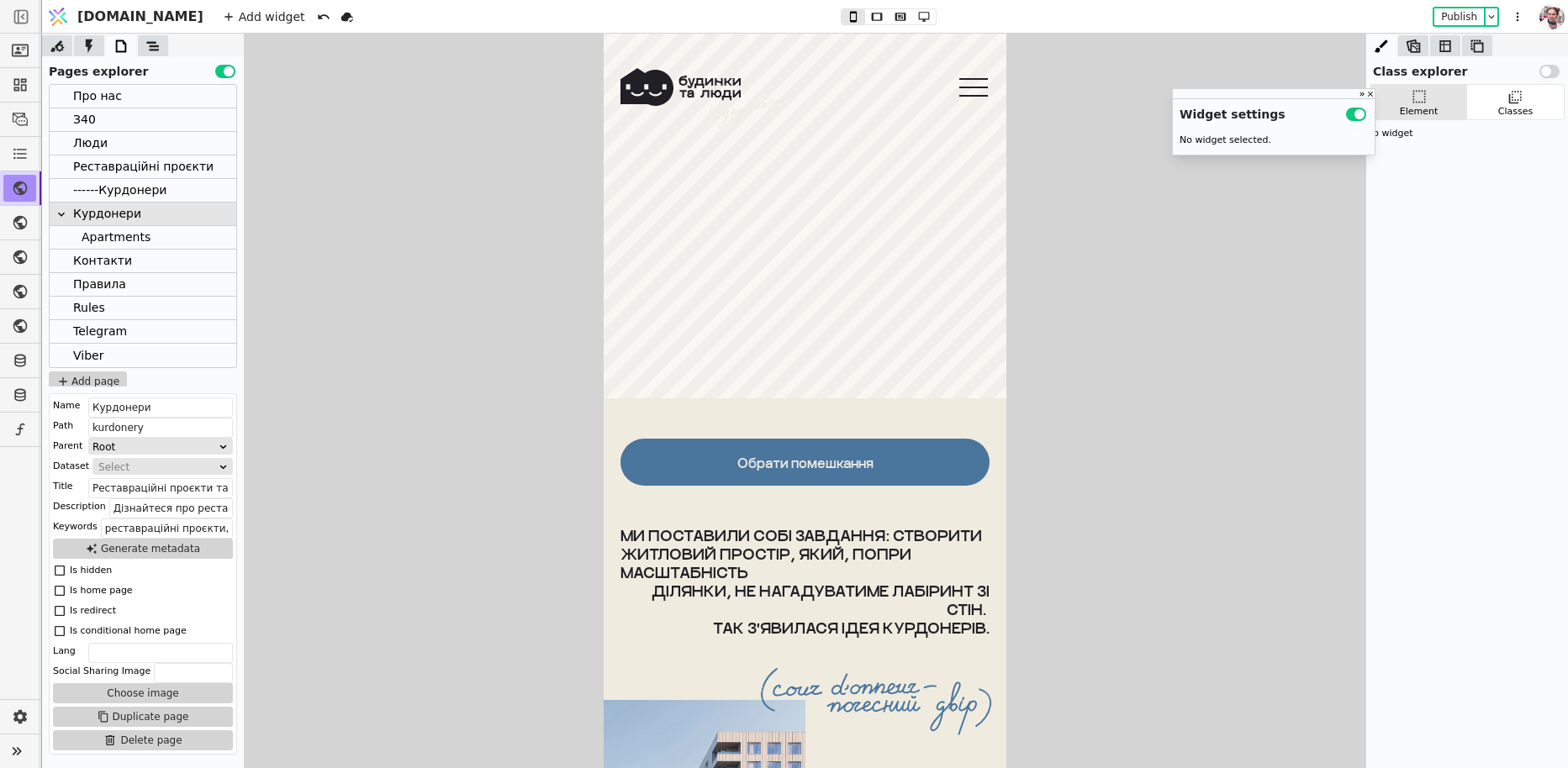
scroll to position [5938, 0]
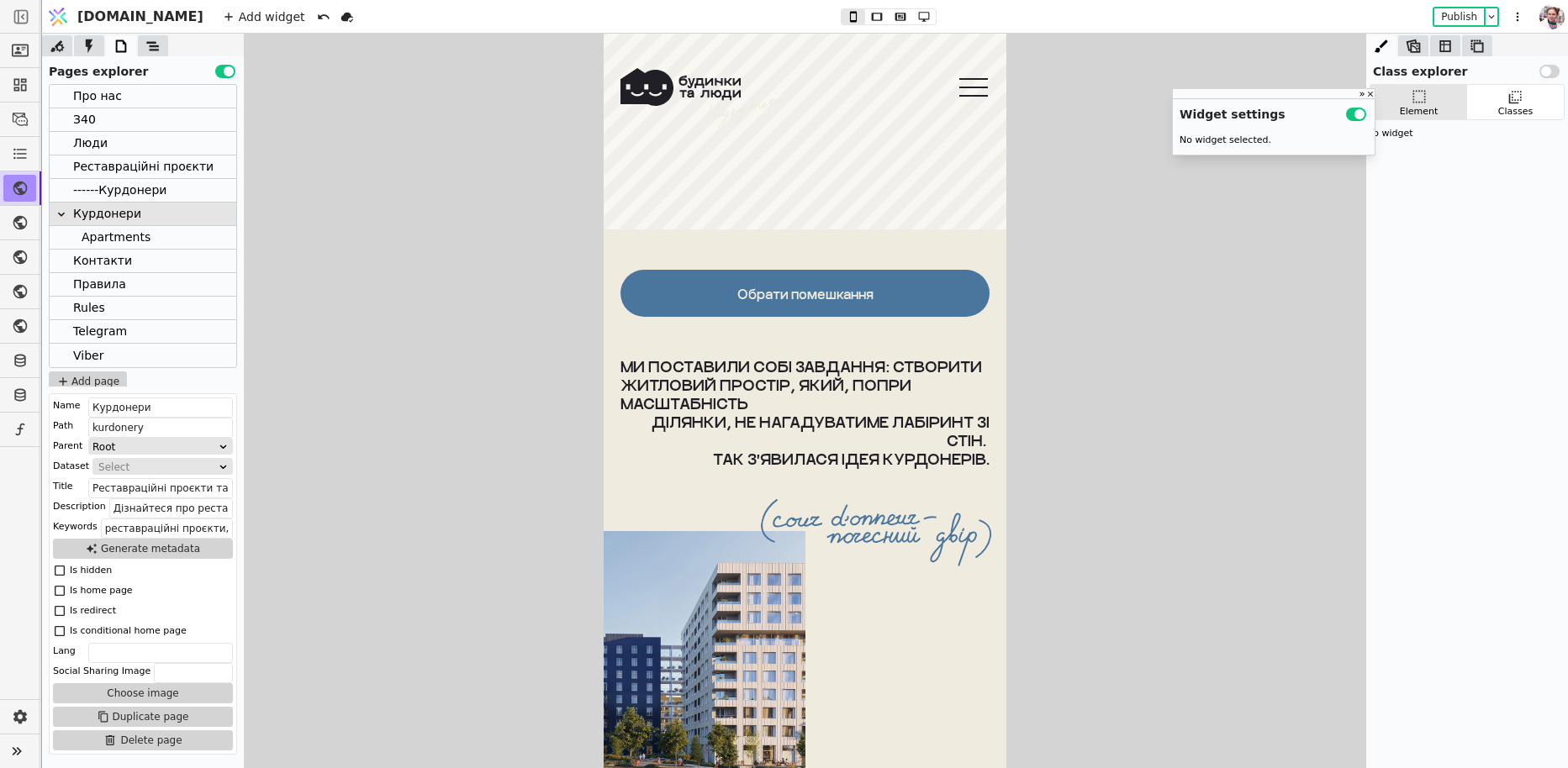
click at [775, 295] on div "Обрати помешкання" at bounding box center [805, 294] width 136 height 16
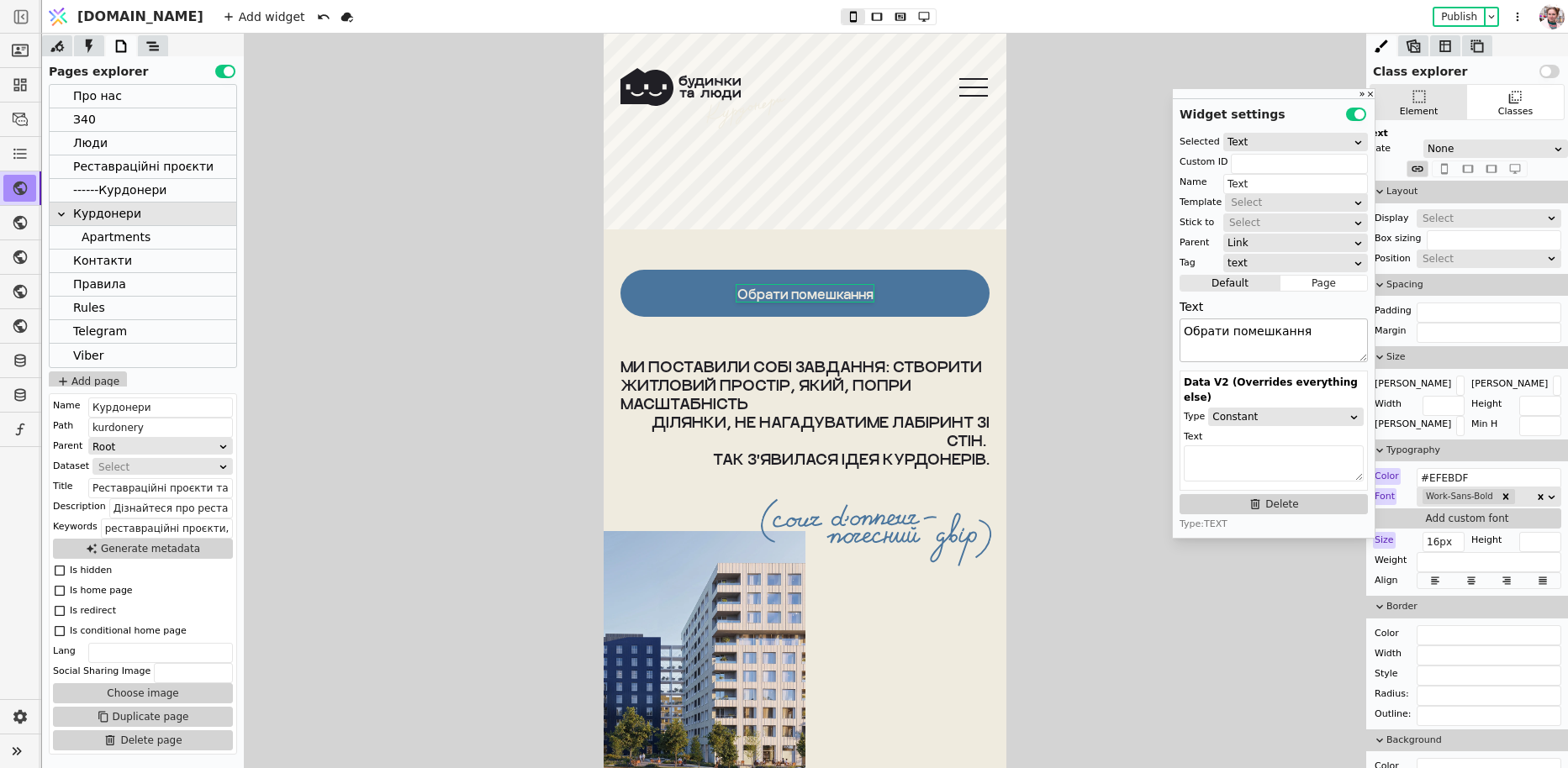
click at [1217, 329] on textarea "Обрати помешкання" at bounding box center [1273, 340] width 188 height 44
type textarea "Р"
type textarea "G"
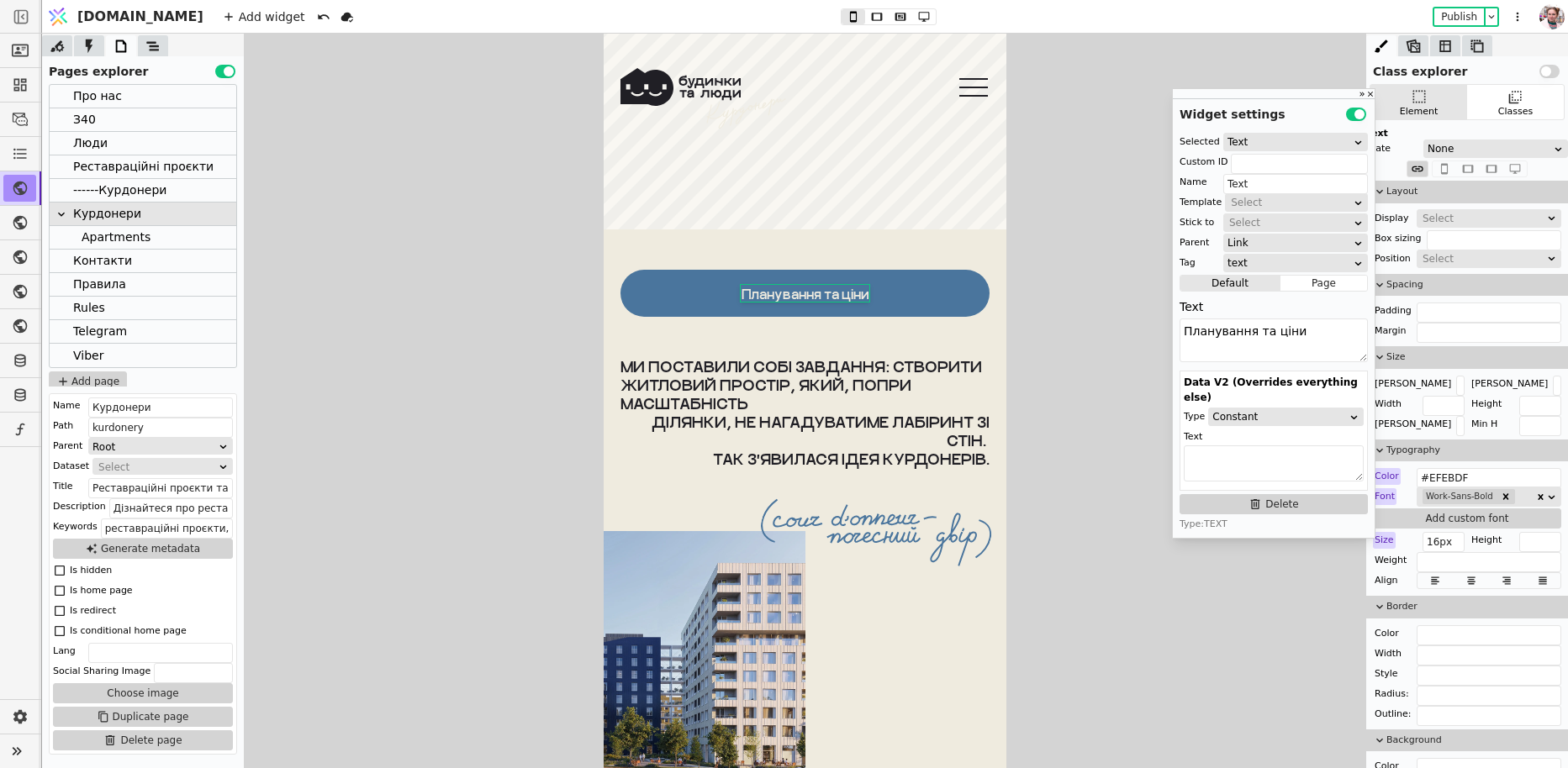
type textarea "Планування та ціни"
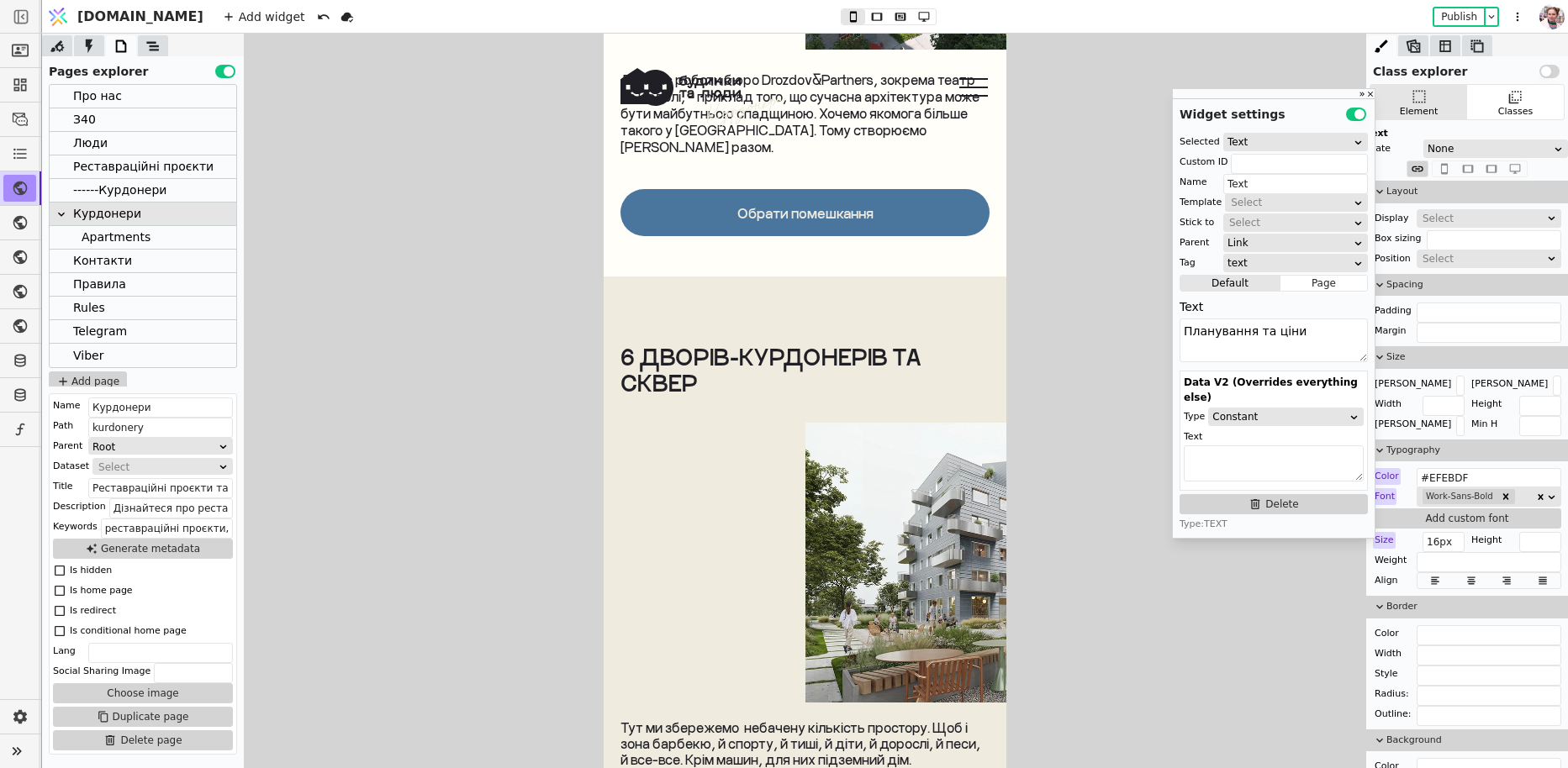
click at [808, 205] on div "Обрати помешкання" at bounding box center [805, 213] width 136 height 16
click at [1224, 353] on textarea "Обрати помешкання" at bounding box center [1273, 340] width 188 height 44
paste textarea "ланування та ціни"
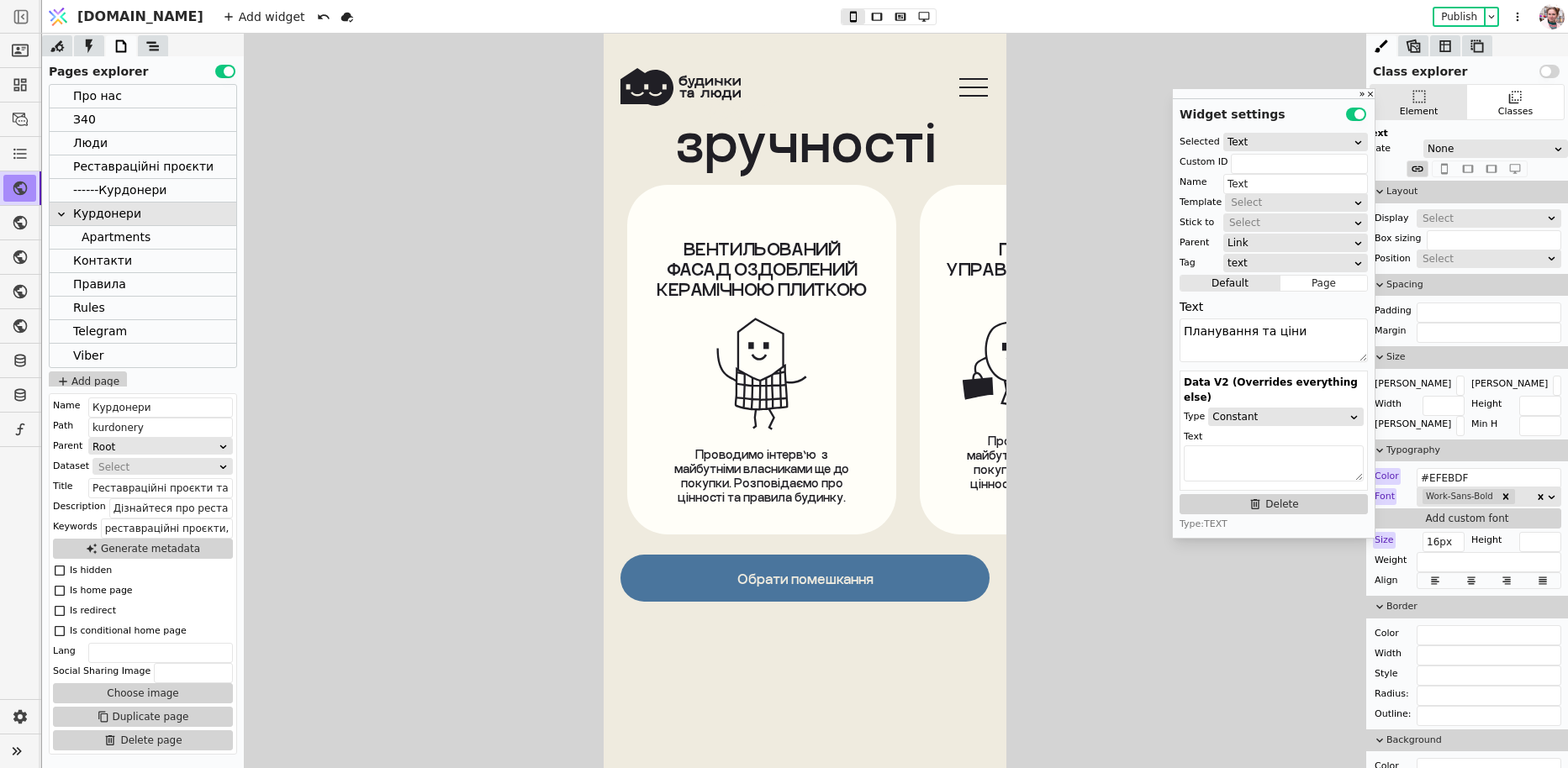
type textarea "Планування та ціни"
click at [814, 570] on div "Обрати помешкання" at bounding box center [805, 578] width 136 height 16
click at [1280, 353] on textarea "Обрати помешкання" at bounding box center [1273, 340] width 188 height 44
paste textarea "ланування та ціни"
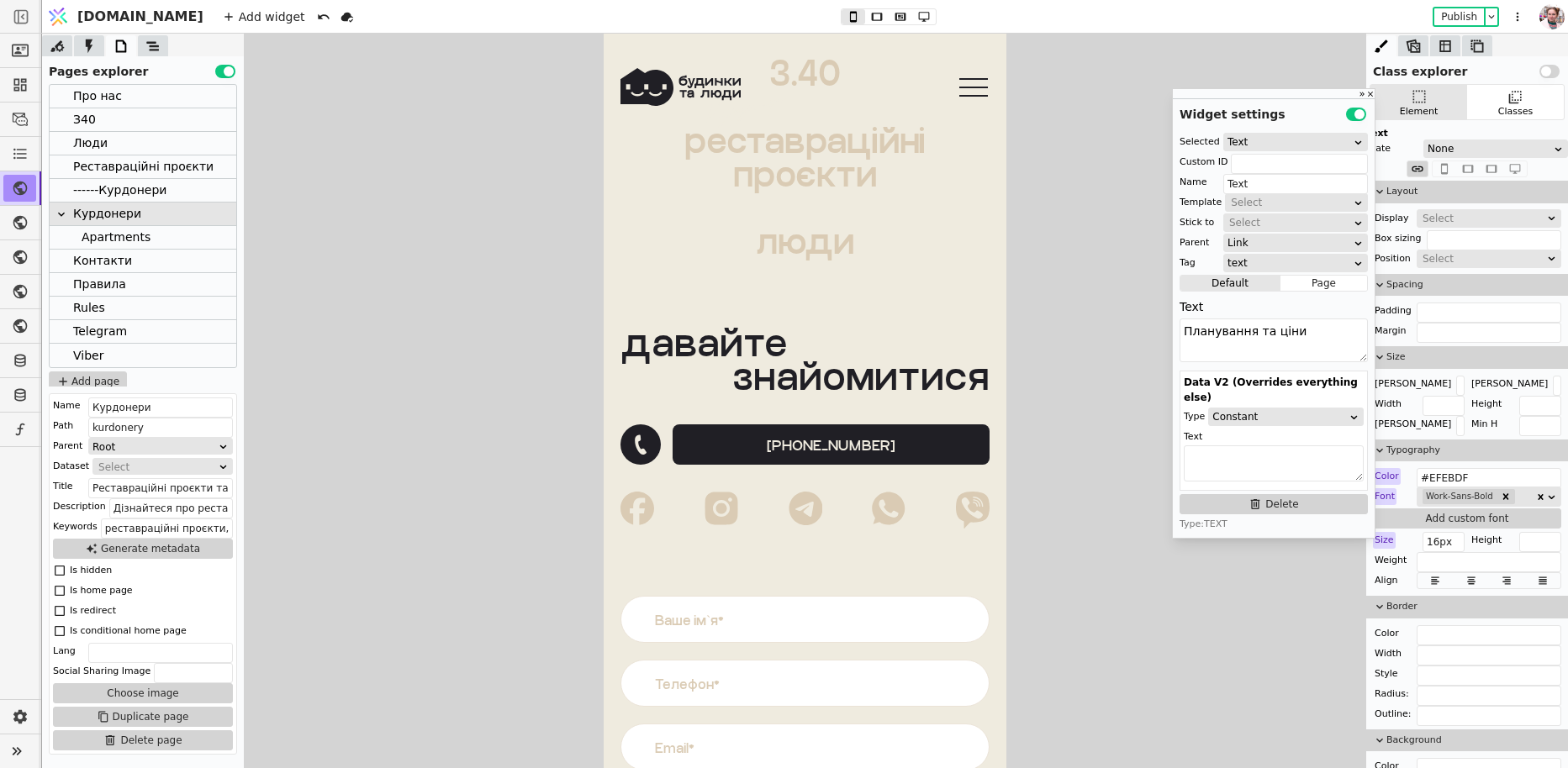
type textarea "Планування та ціни"
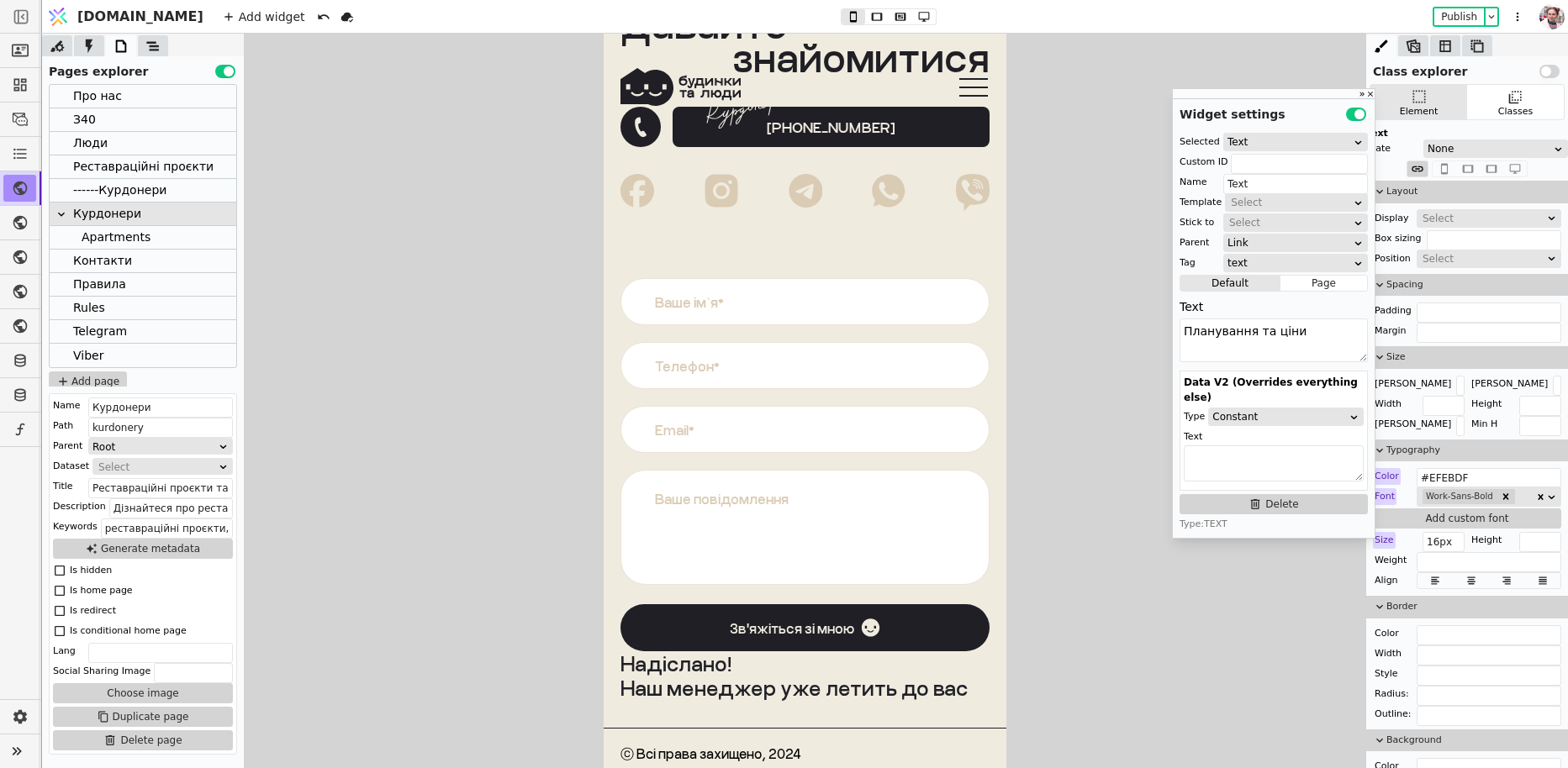
click at [889, 24] on div at bounding box center [888, 16] width 96 height 17
click at [914, 15] on icon at bounding box center [924, 16] width 20 height 12
type input "24px"
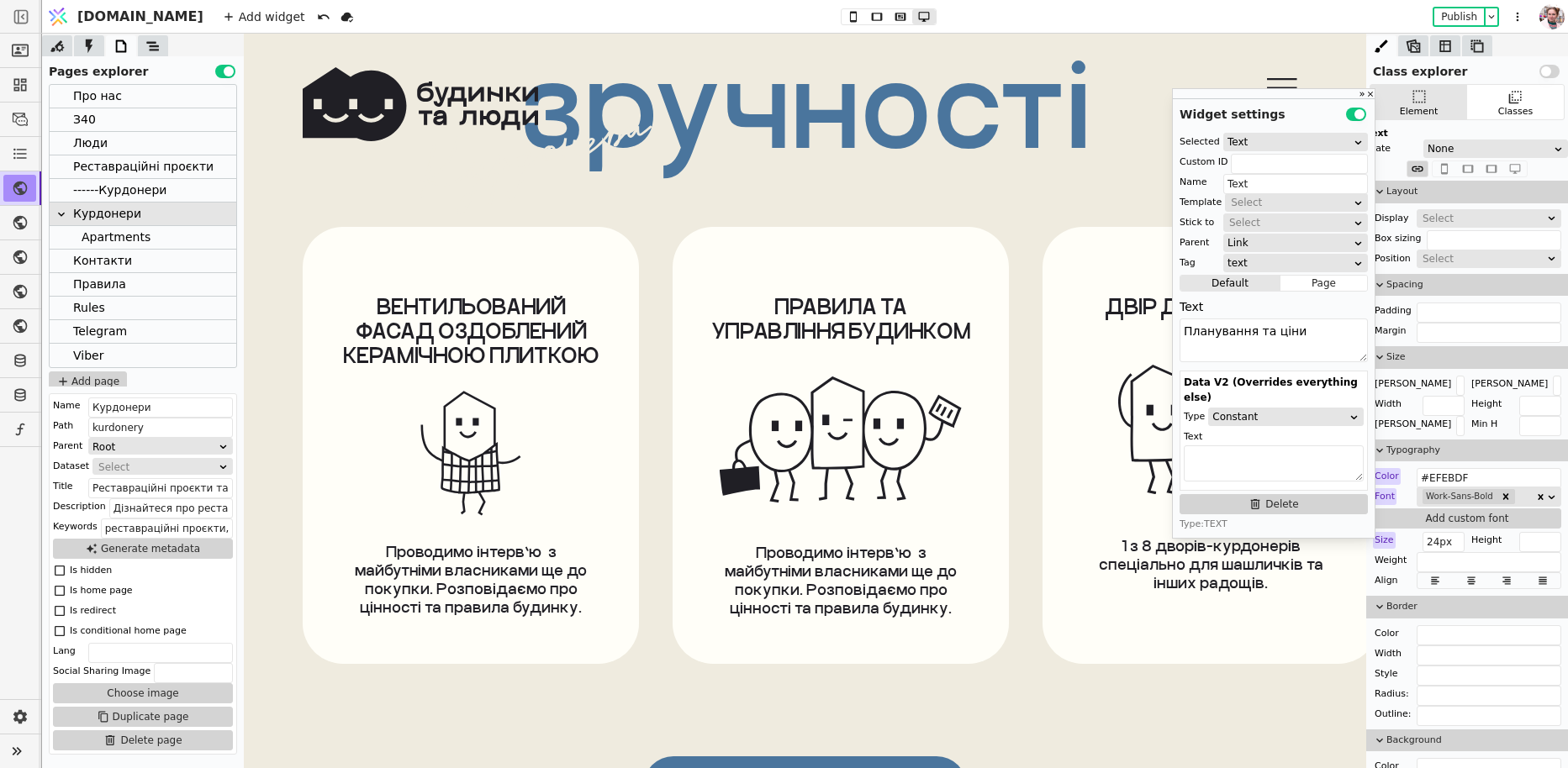
scroll to position [10572, 0]
click at [1139, 549] on p "1 з 8 дворів-курдонерів спеціально для шашличків та інших радощів." at bounding box center [1211, 564] width 259 height 56
click at [1251, 353] on textarea "<p style="white-space: pre-wrap;">1 з 8 дворів-курдонерів спеціально для шашлич…" at bounding box center [1273, 340] width 188 height 44
type textarea "<p style="white-space: pre-wrap;">1 з 6 дворів-курдонерів спеціально для шашлич…"
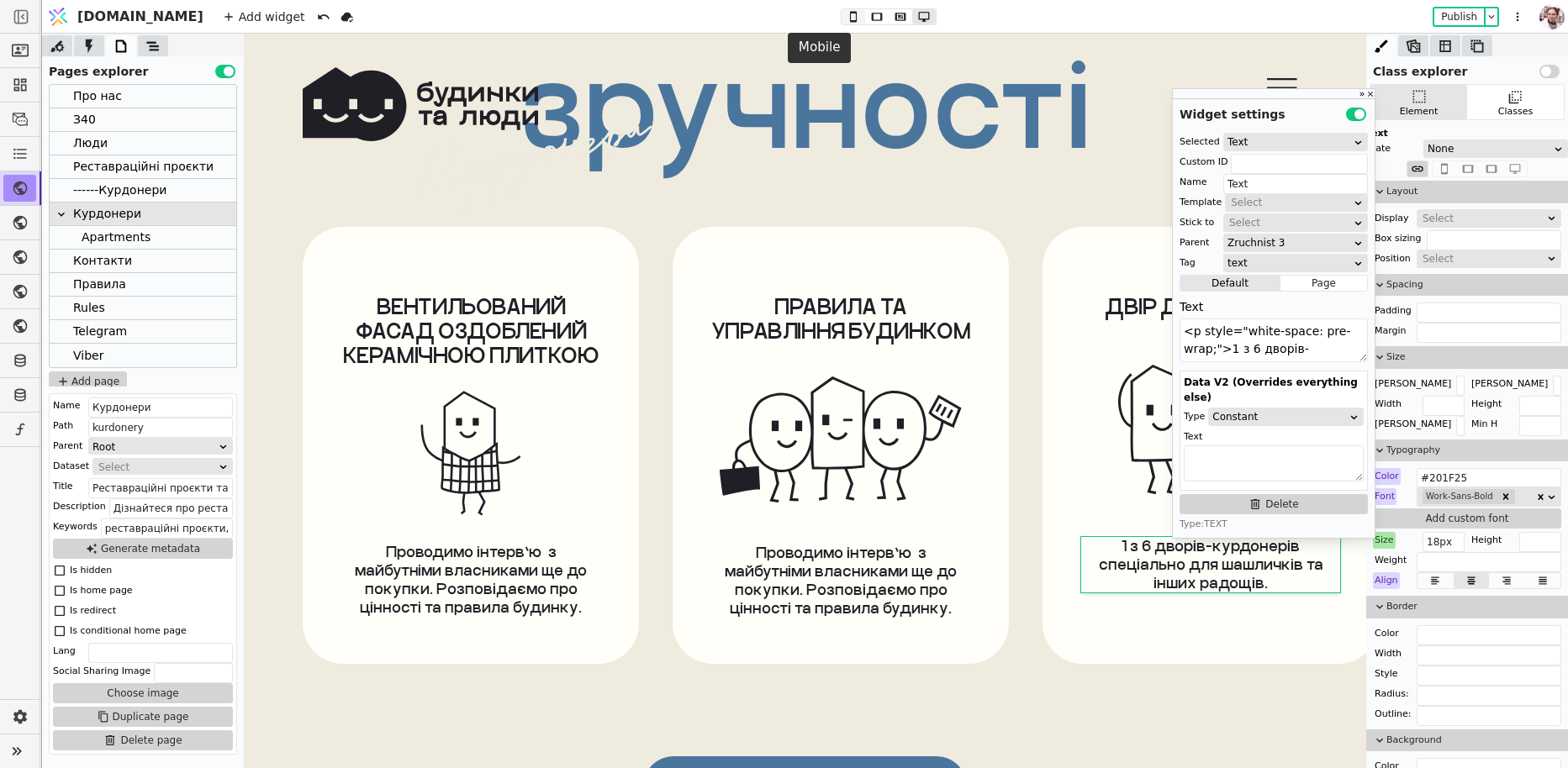
click at [843, 13] on icon at bounding box center [853, 16] width 20 height 12
type input "14px"
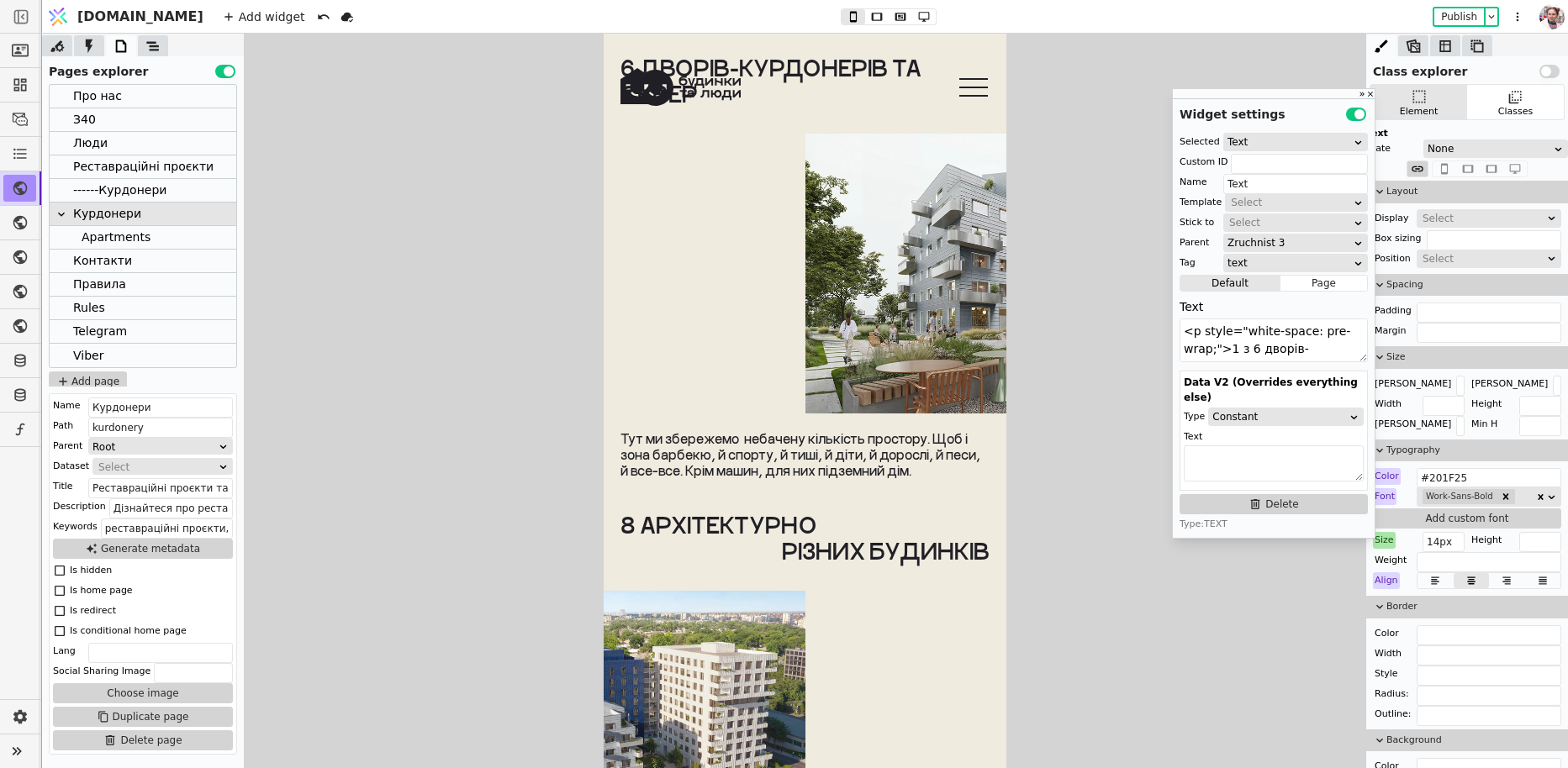
scroll to position [6955, 0]
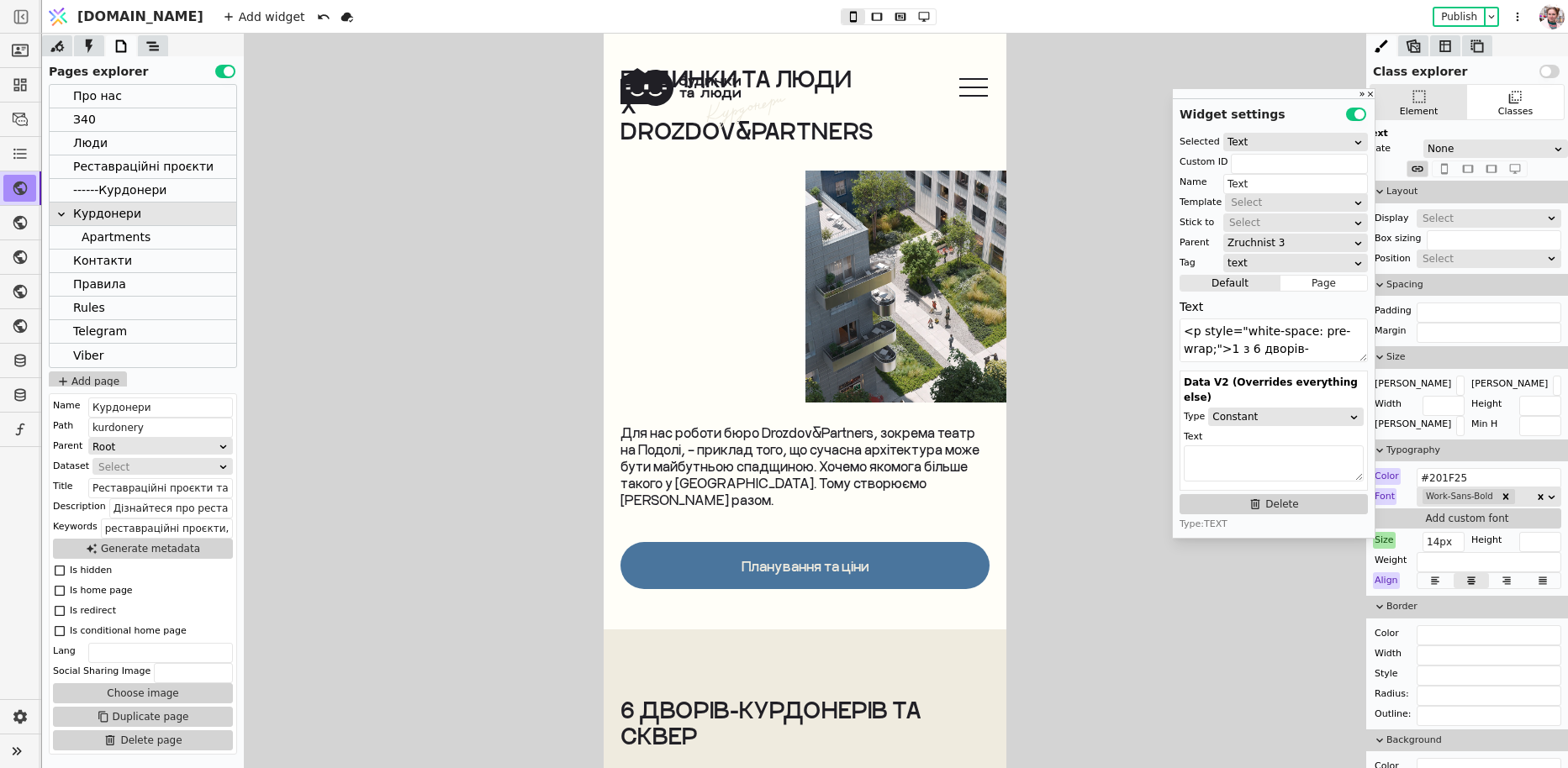
click at [966, 97] on icon at bounding box center [973, 86] width 49 height 39
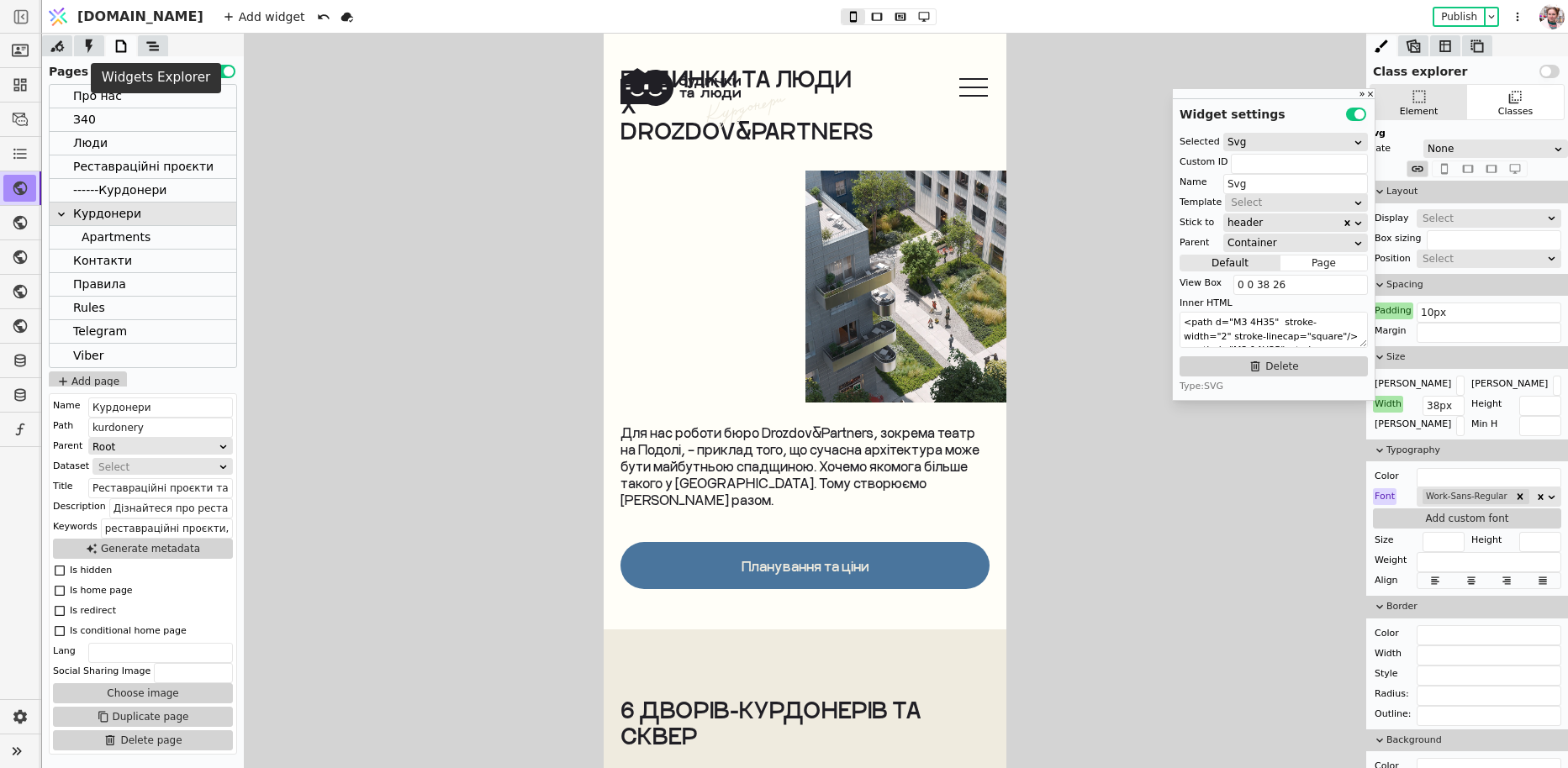
click at [151, 40] on icon at bounding box center [153, 46] width 17 height 17
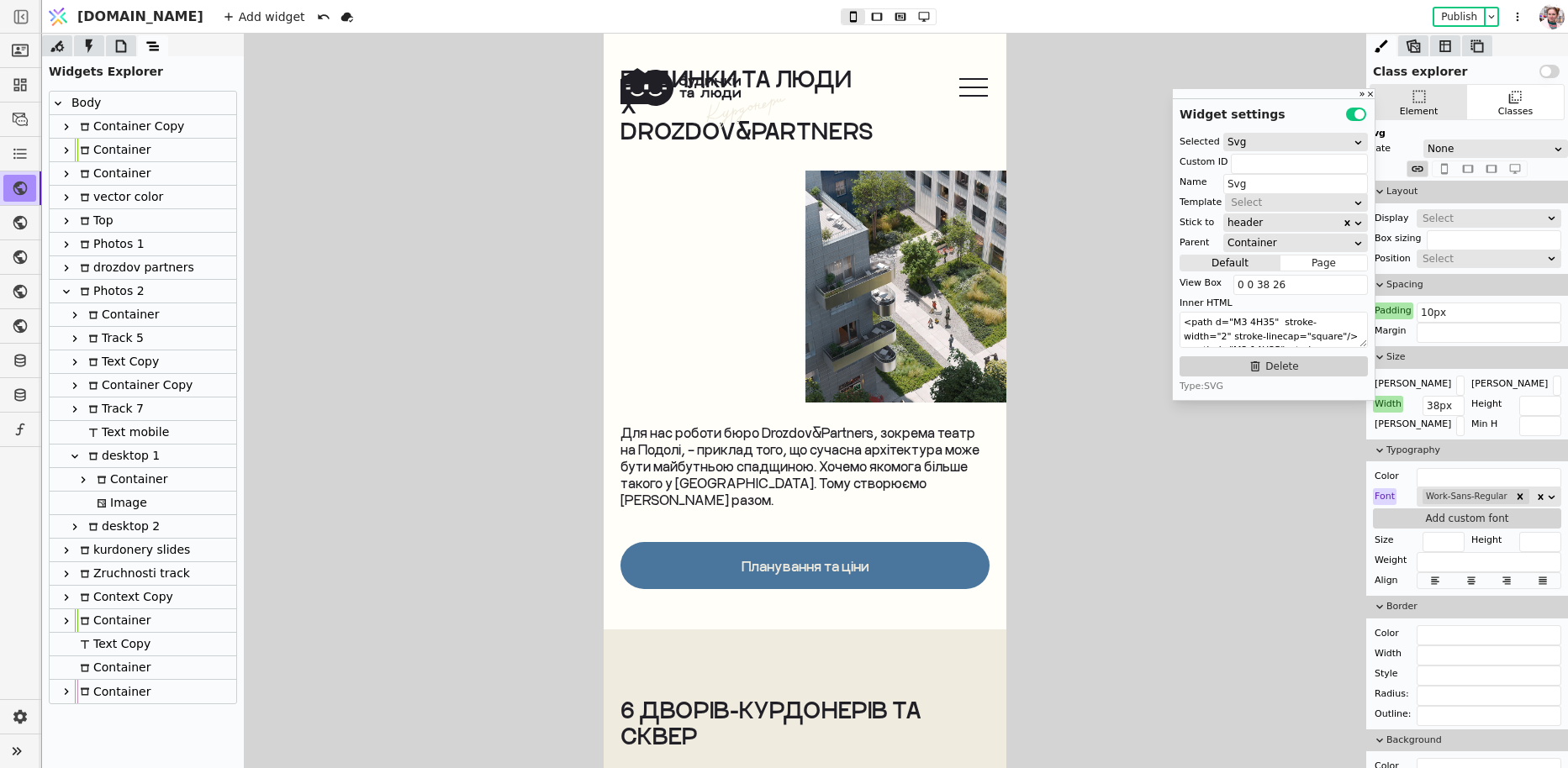
click at [70, 147] on icon at bounding box center [66, 150] width 13 height 13
type input "Container"
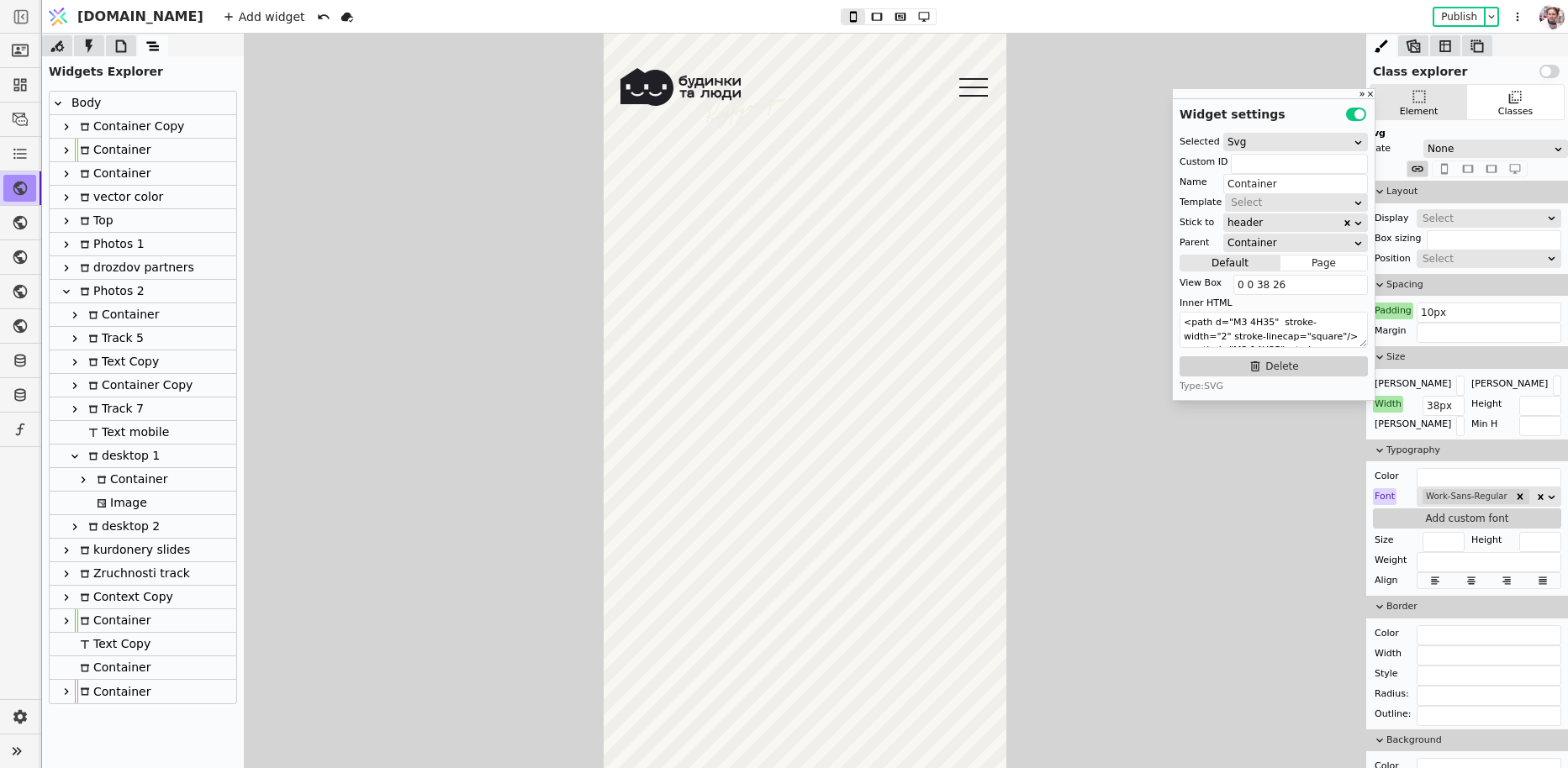
scroll to position [0, 0]
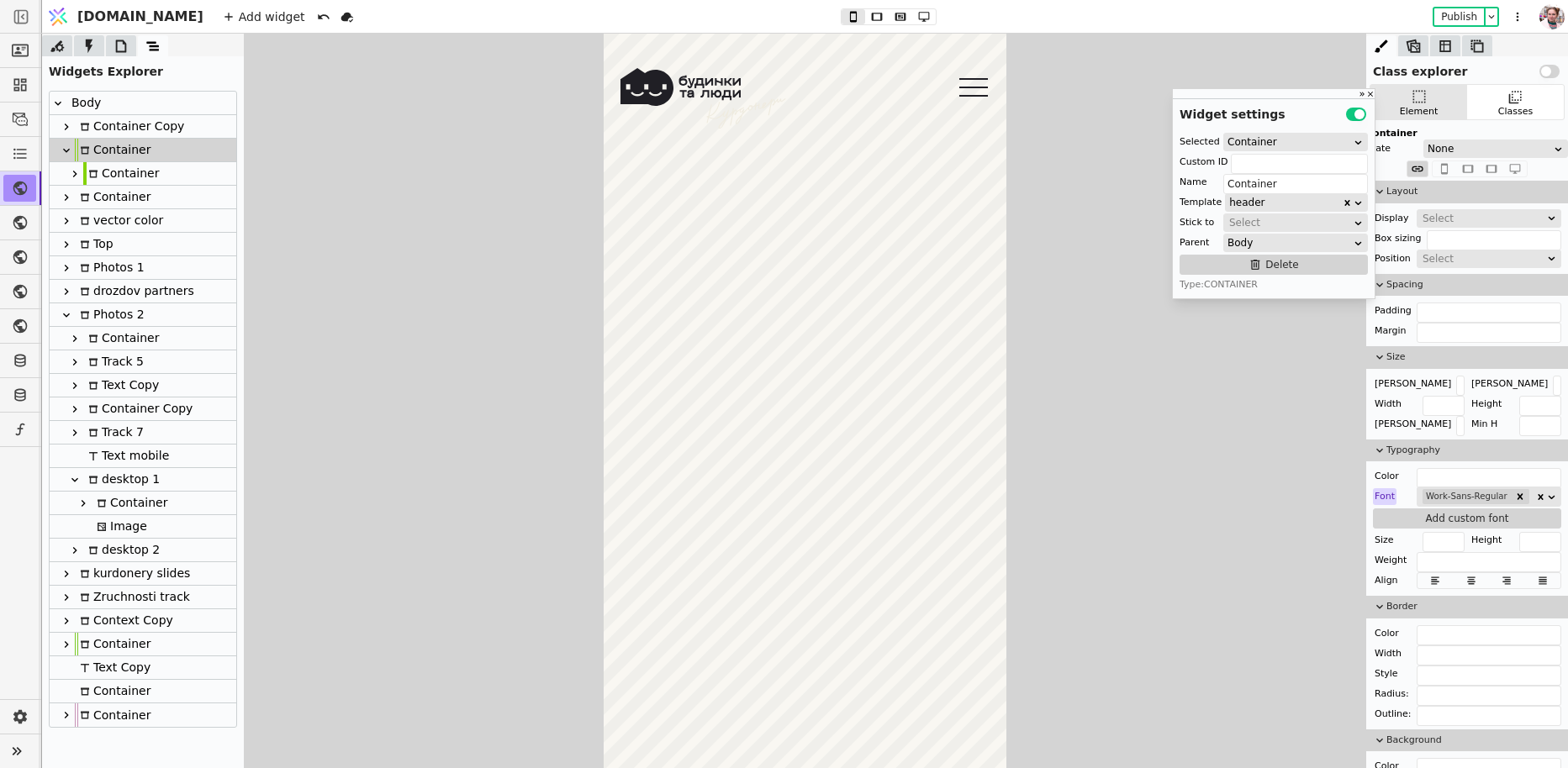
click at [71, 172] on icon at bounding box center [75, 174] width 13 height 13
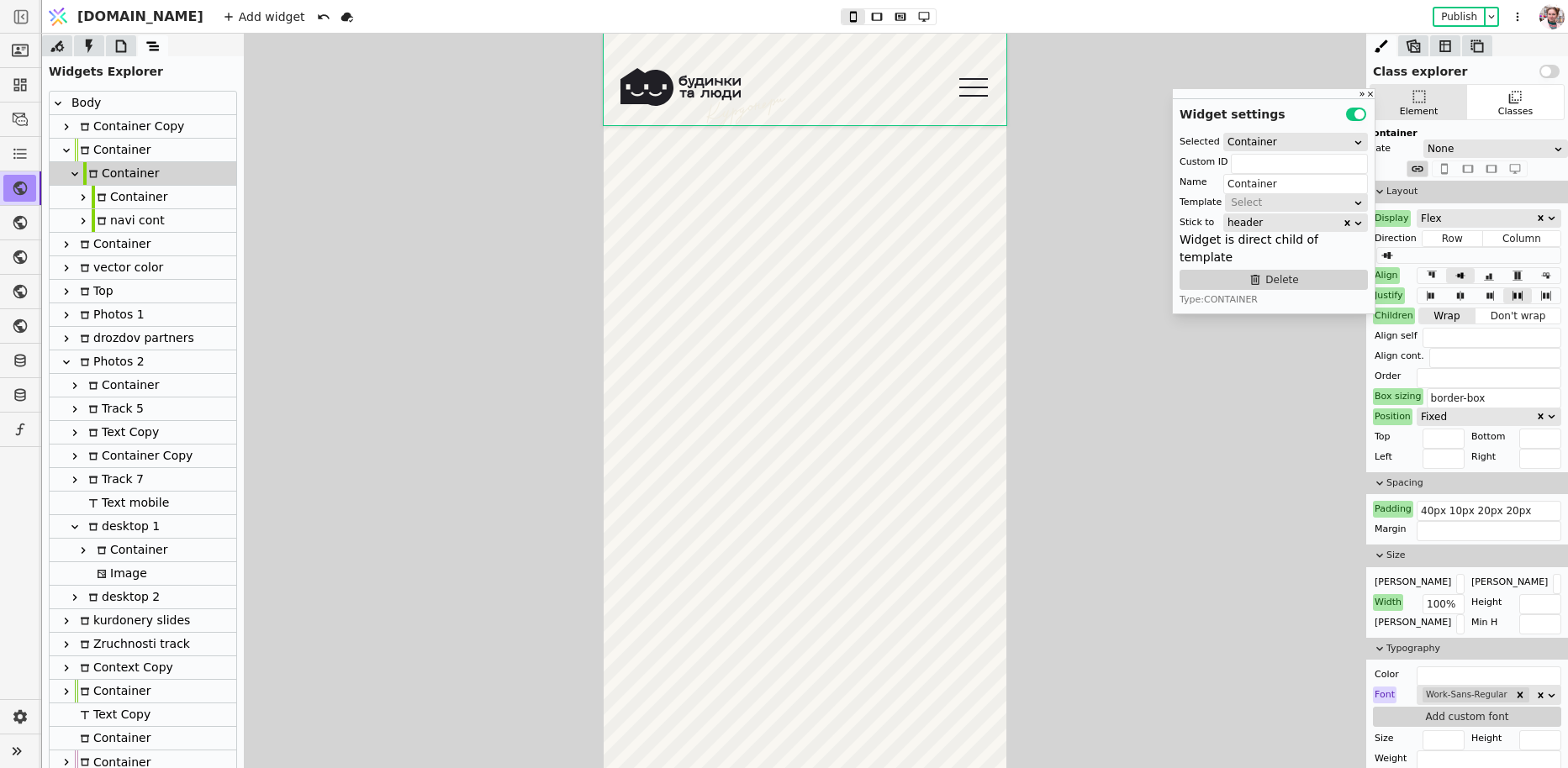
click at [78, 218] on icon at bounding box center [83, 220] width 13 height 13
type input "navi"
type input "navi cont"
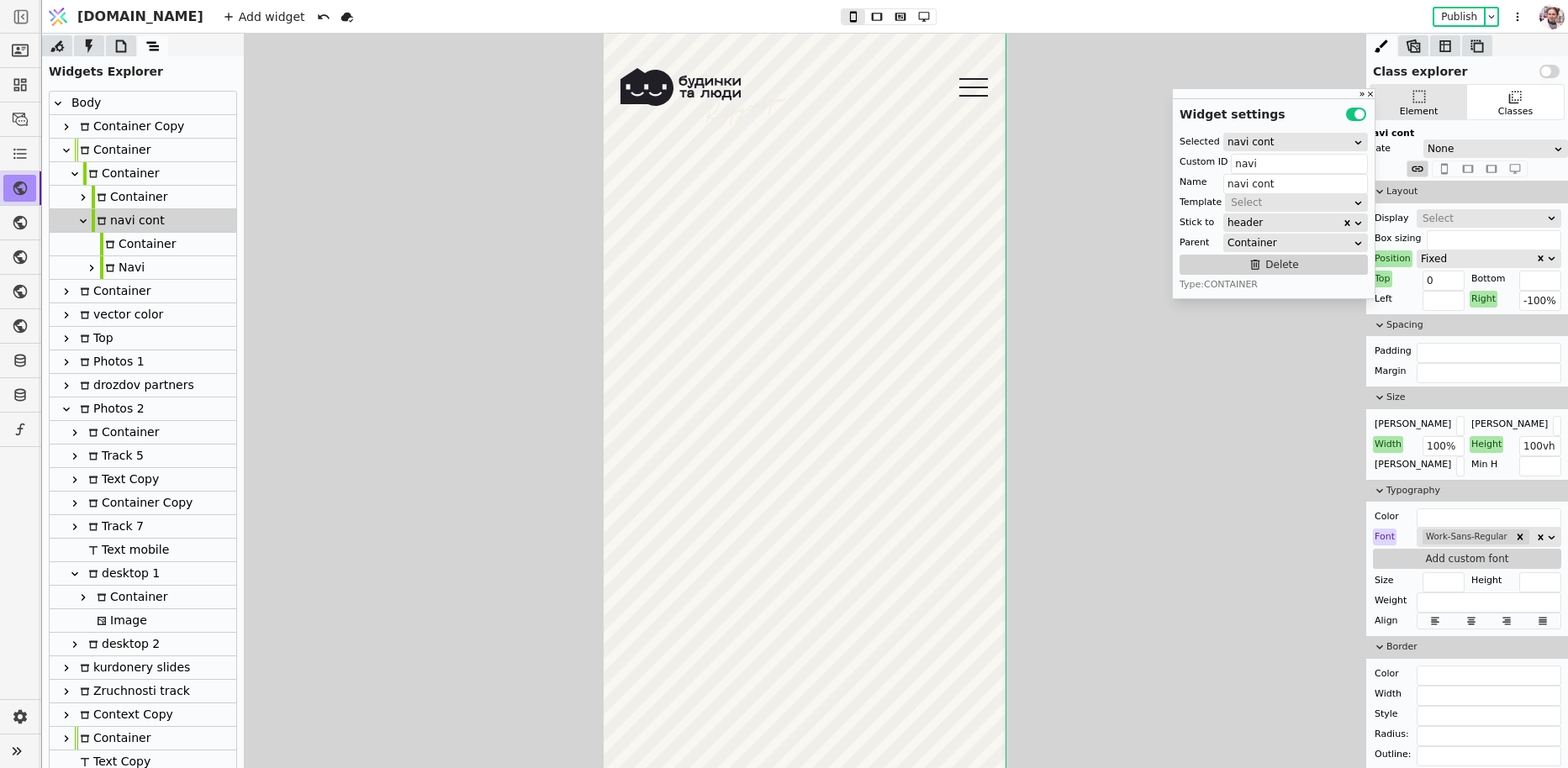
click at [112, 277] on div "Navi" at bounding box center [122, 267] width 45 height 22
type input "Navi"
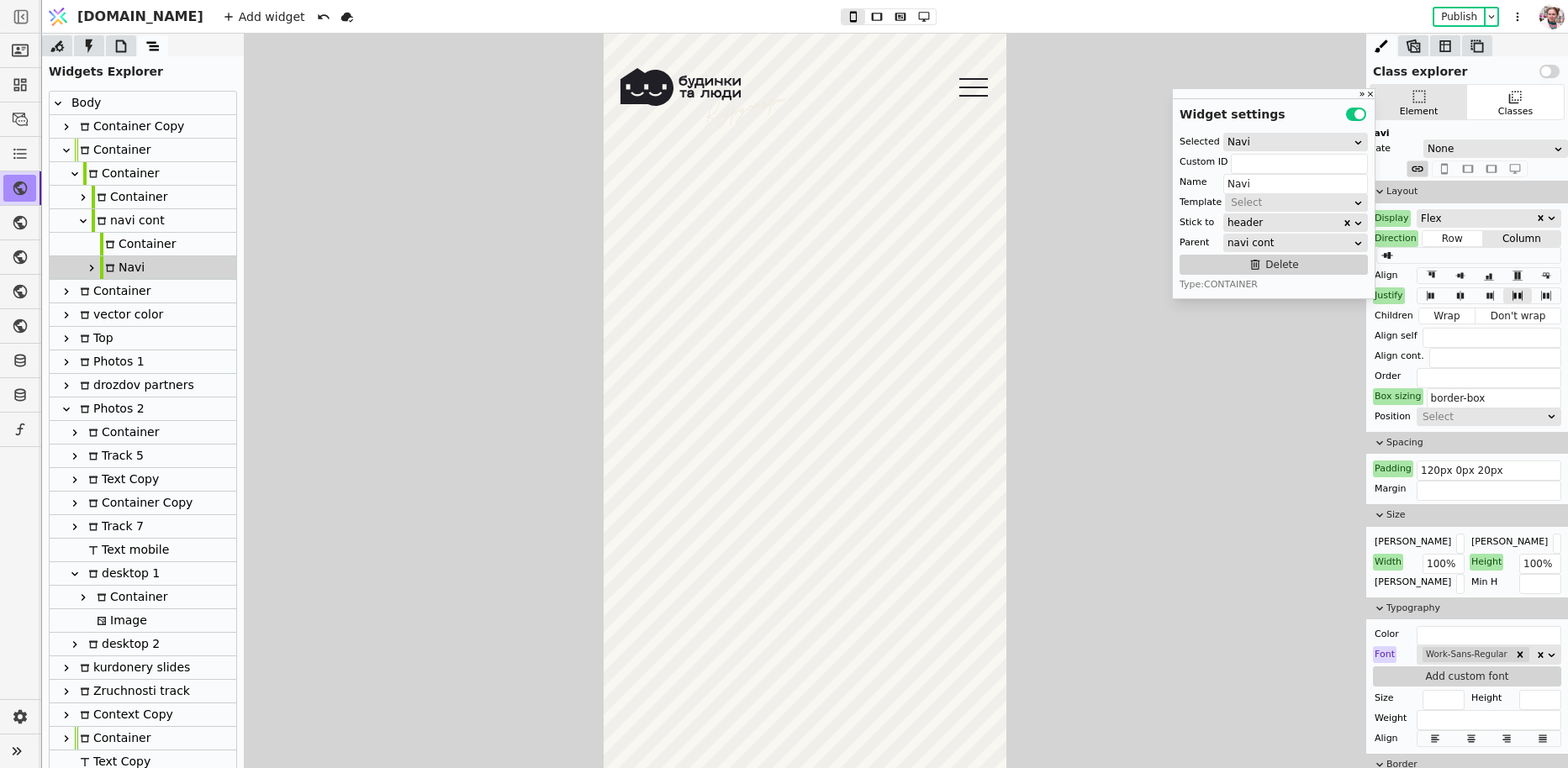
click at [125, 251] on div "Container" at bounding box center [138, 244] width 76 height 22
type input "menu-bg"
type input "Container"
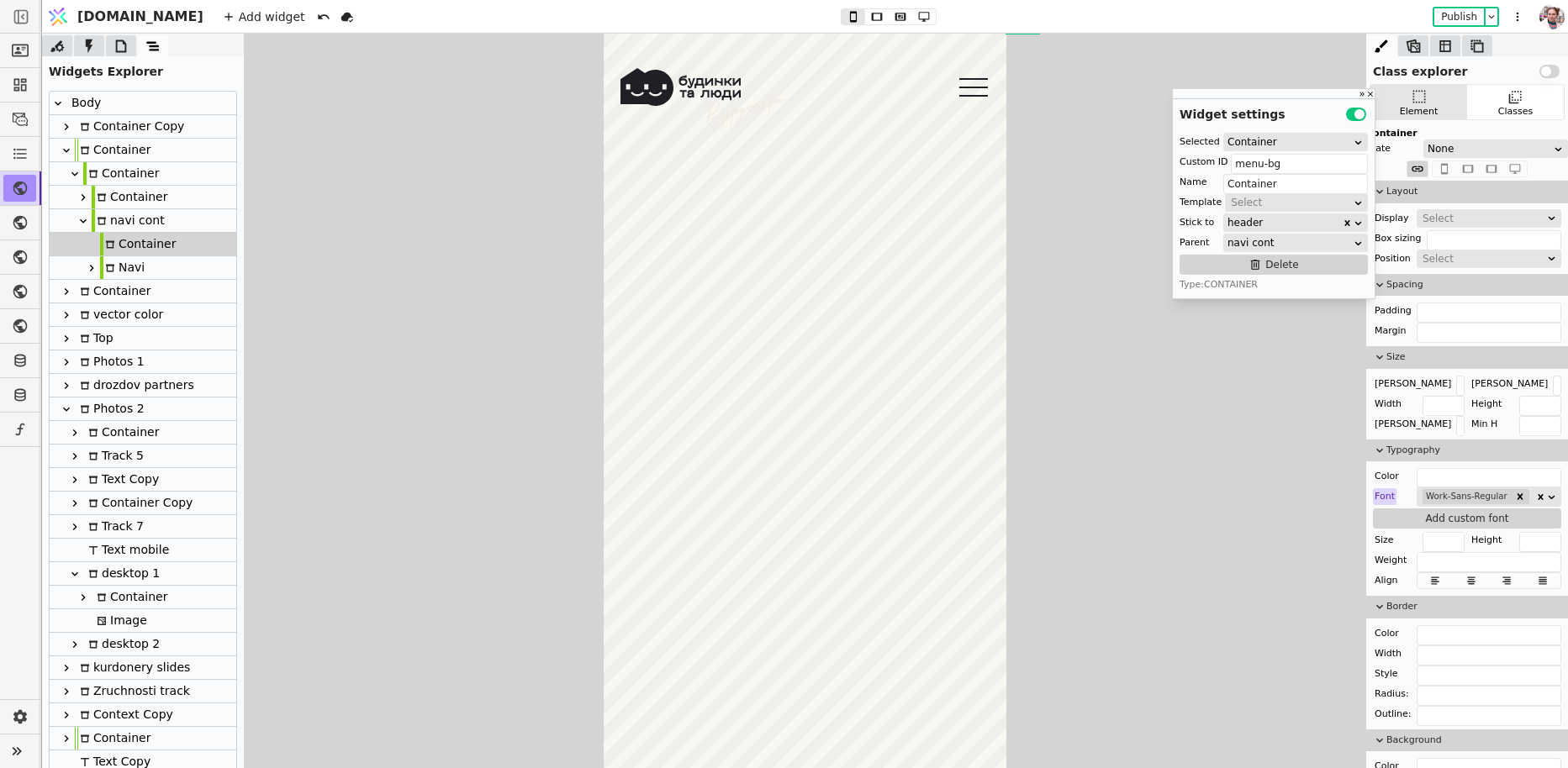
click at [121, 205] on div "Container" at bounding box center [130, 197] width 76 height 22
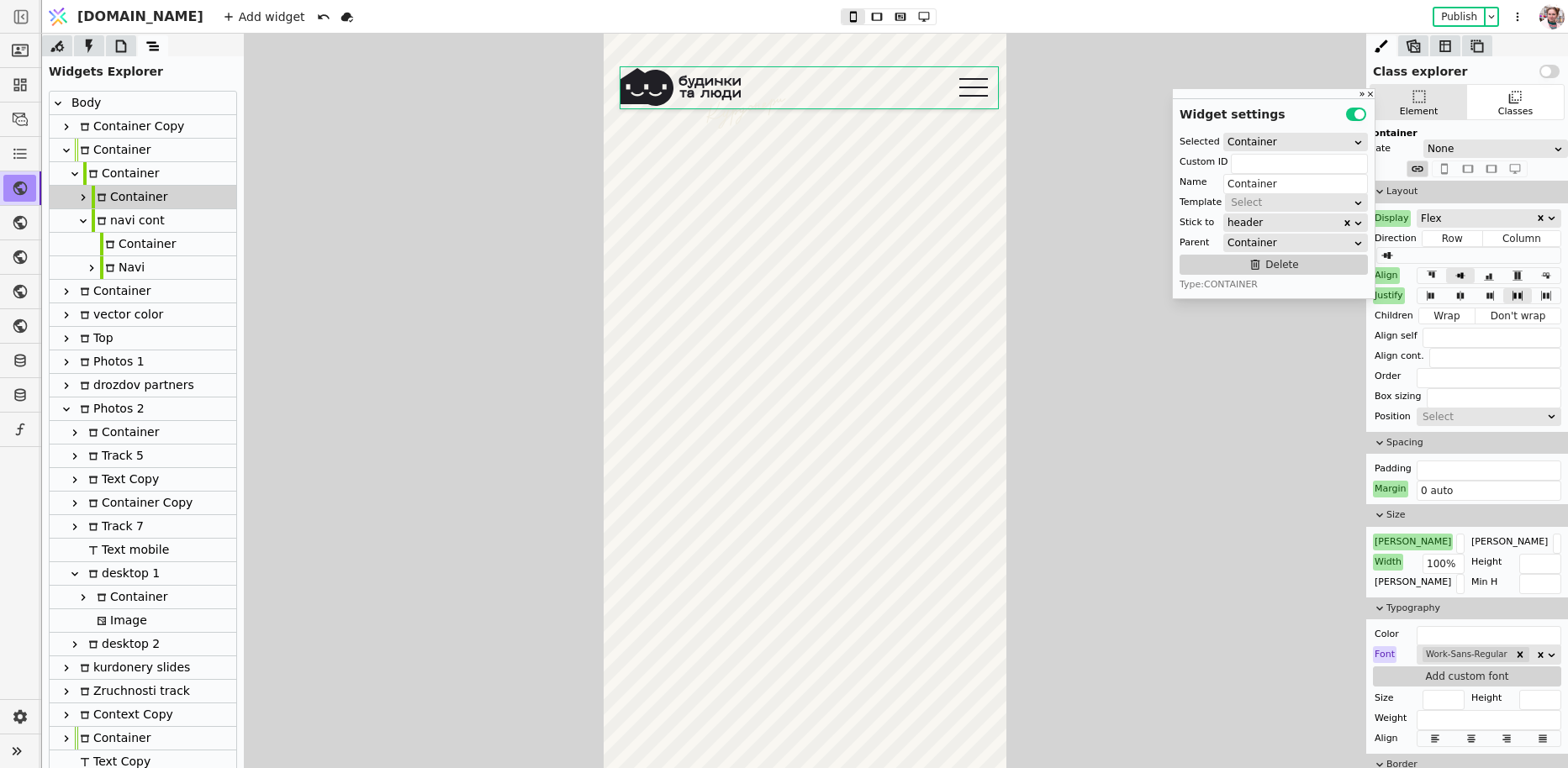
click at [84, 197] on icon at bounding box center [84, 197] width 4 height 6
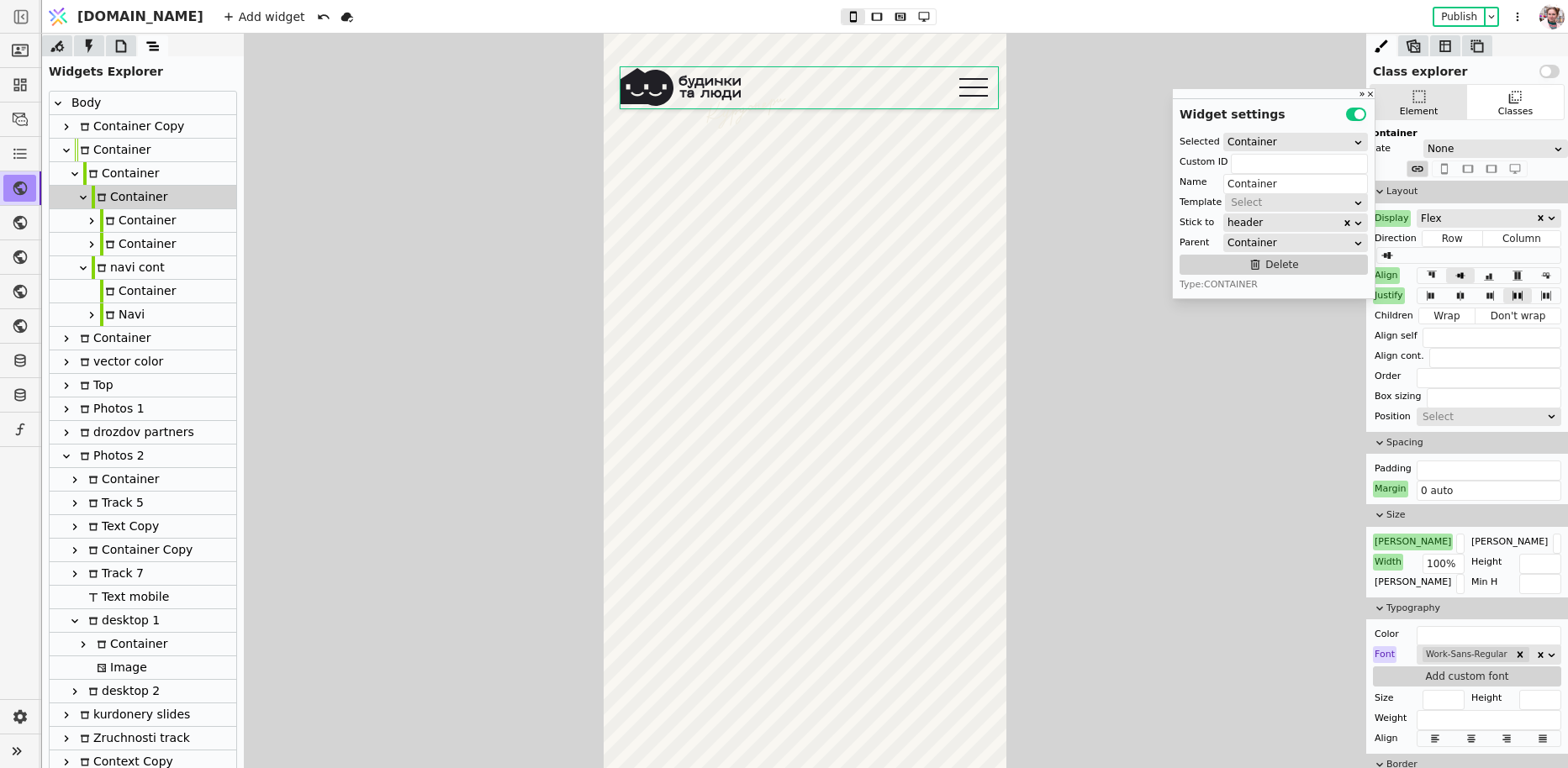
click at [108, 240] on icon at bounding box center [110, 244] width 8 height 7
type input "burger"
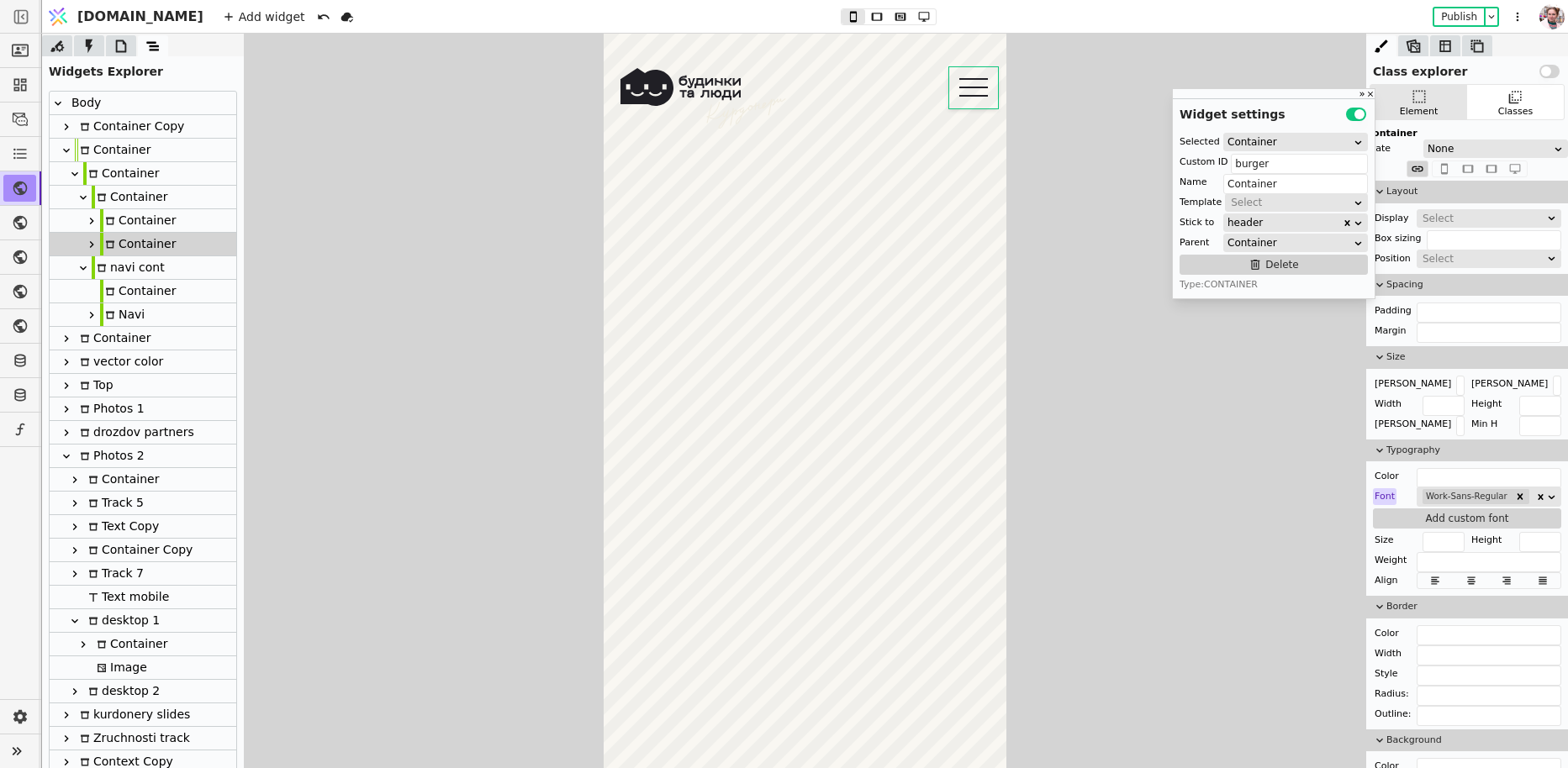
click at [86, 249] on icon at bounding box center [91, 244] width 13 height 13
click at [114, 269] on div "Svg" at bounding box center [122, 267] width 27 height 22
type input "Svg"
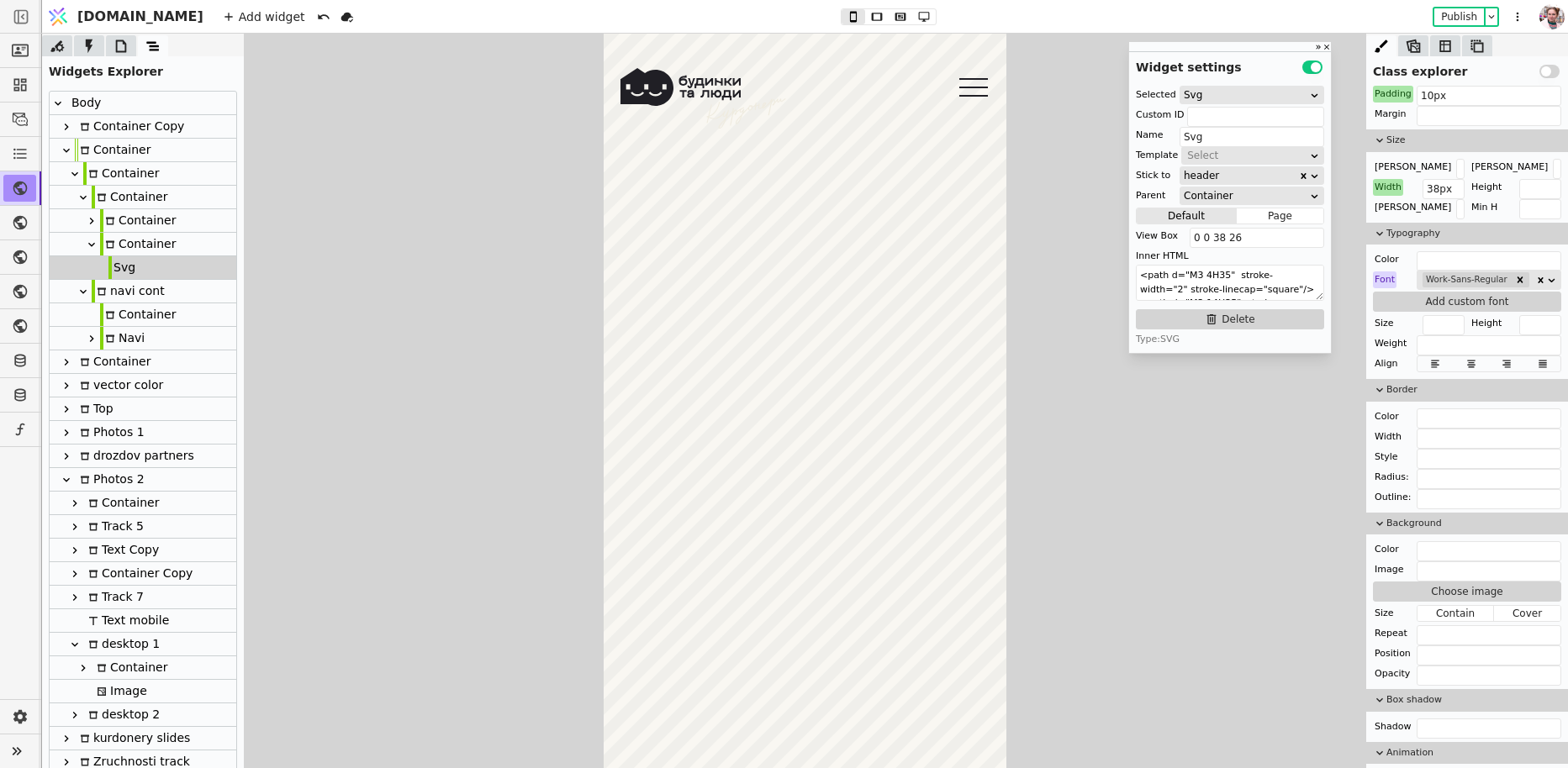
scroll to position [410, 0]
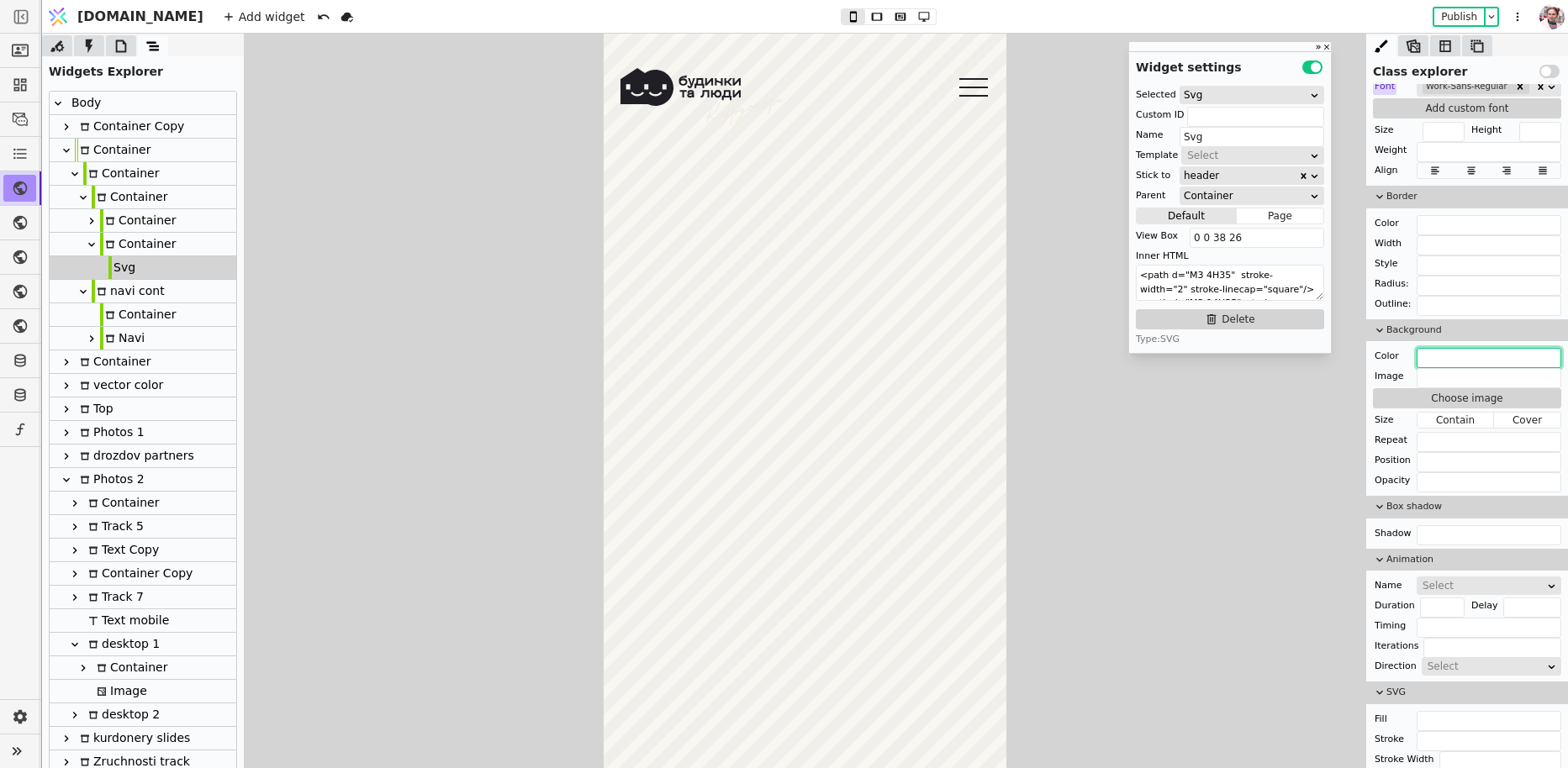
click at [1436, 351] on input "text" at bounding box center [1489, 358] width 145 height 20
click at [1441, 348] on input "text" at bounding box center [1489, 358] width 145 height 20
paste input "EFEBDF"
click at [1424, 357] on input "EFEBDF" at bounding box center [1489, 358] width 145 height 20
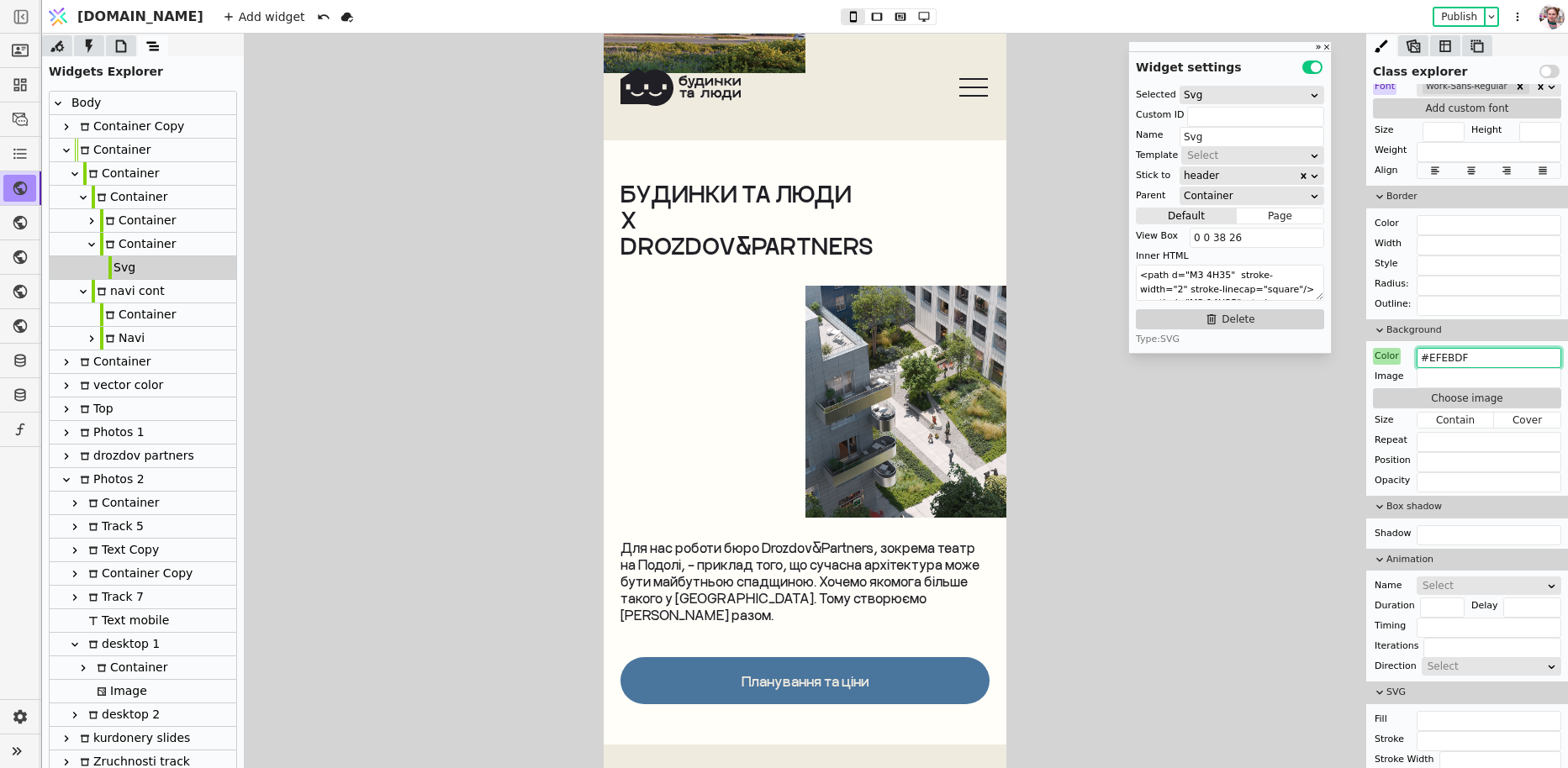
scroll to position [6826, 0]
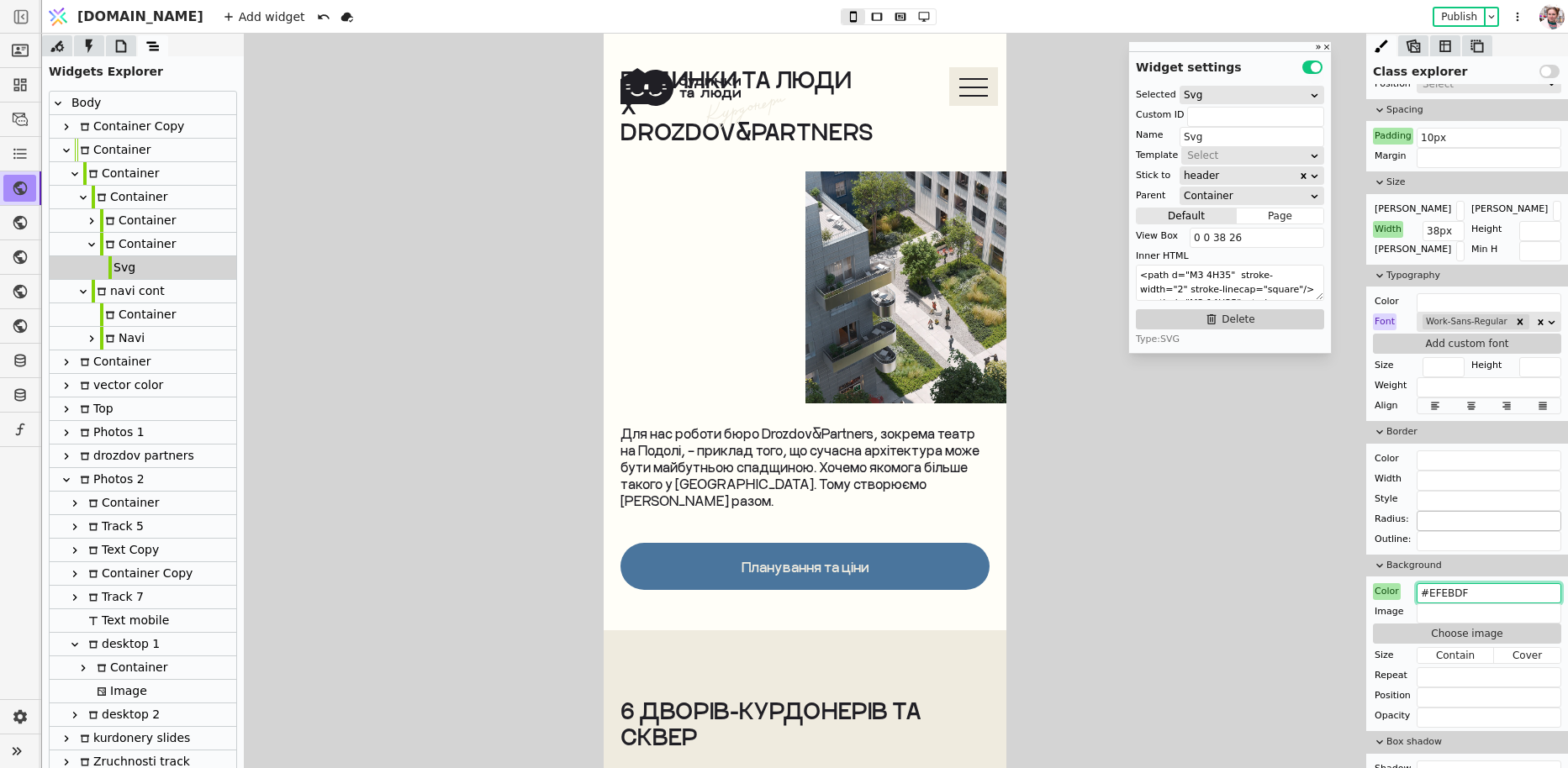
type input "#EFEBDF"
click at [1460, 519] on input "text" at bounding box center [1489, 521] width 145 height 20
click at [1429, 519] on input "20px" at bounding box center [1489, 521] width 145 height 20
drag, startPoint x: 1431, startPoint y: 519, endPoint x: 1419, endPoint y: 517, distance: 12.2
click at [1419, 517] on input "20px" at bounding box center [1489, 521] width 145 height 20
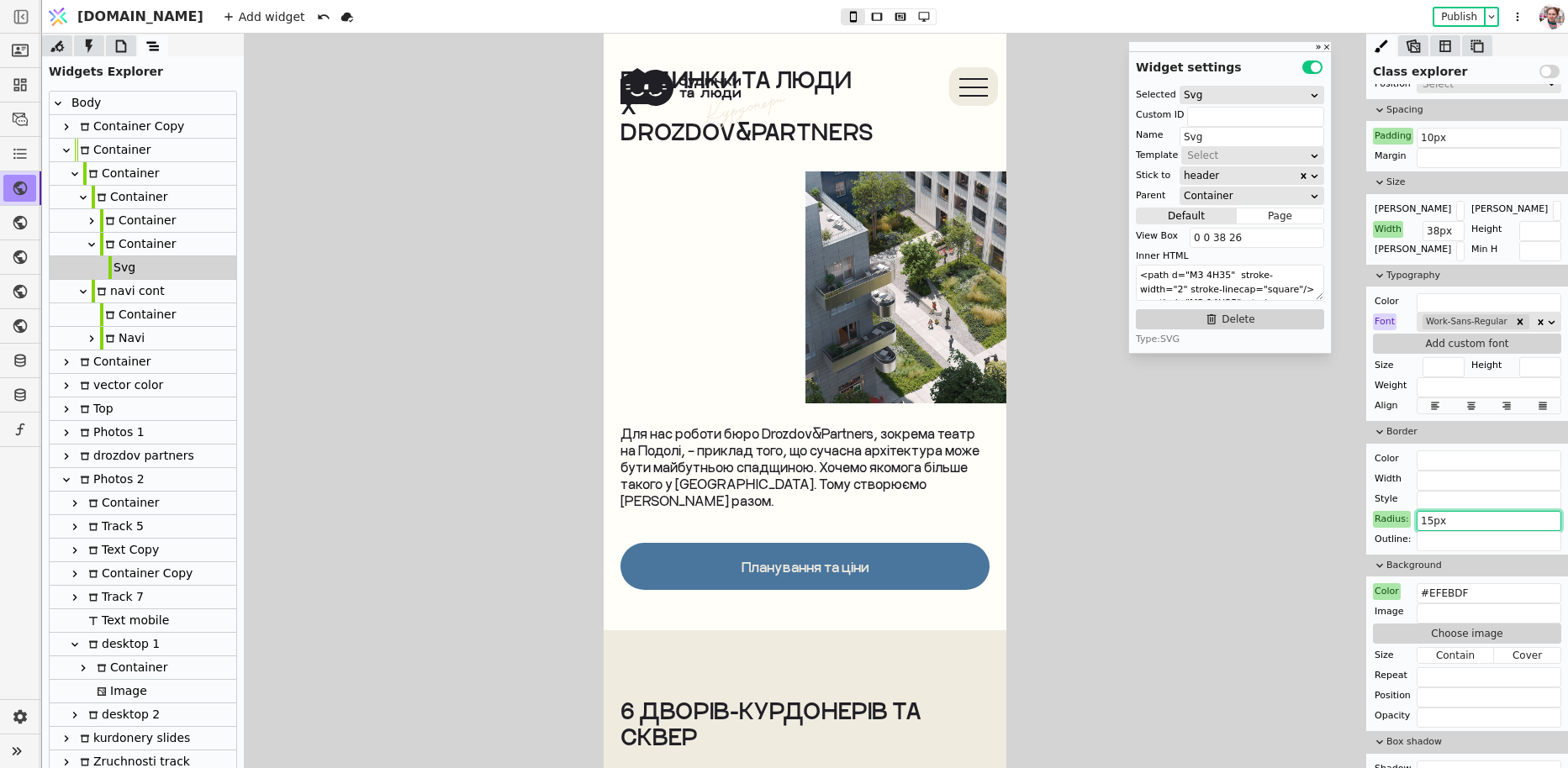
type input "15px"
click at [1424, 135] on input "10px" at bounding box center [1489, 138] width 145 height 20
click at [866, 11] on icon at bounding box center [876, 16] width 20 height 12
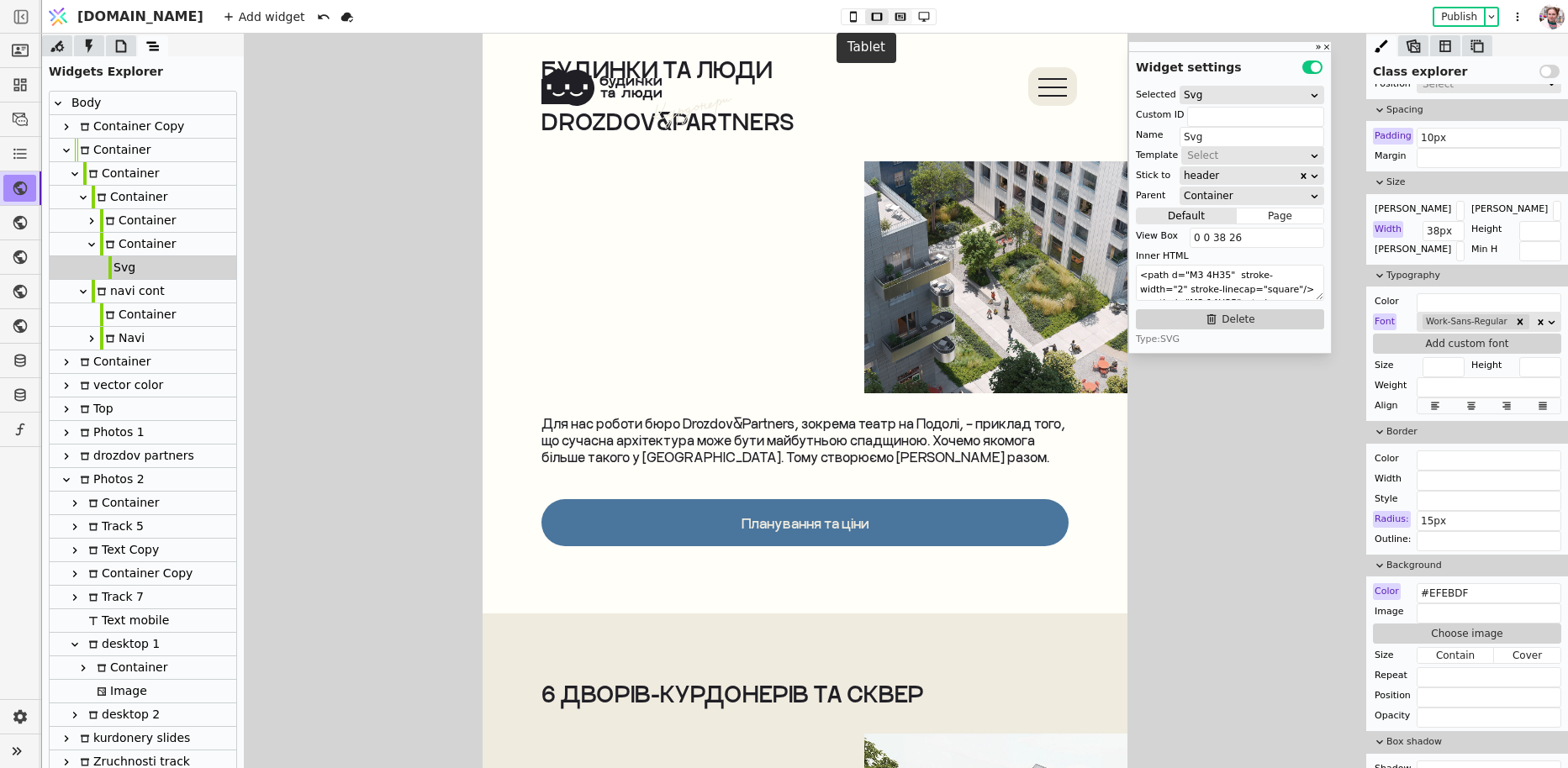
click at [895, 13] on icon at bounding box center [900, 16] width 11 height 7
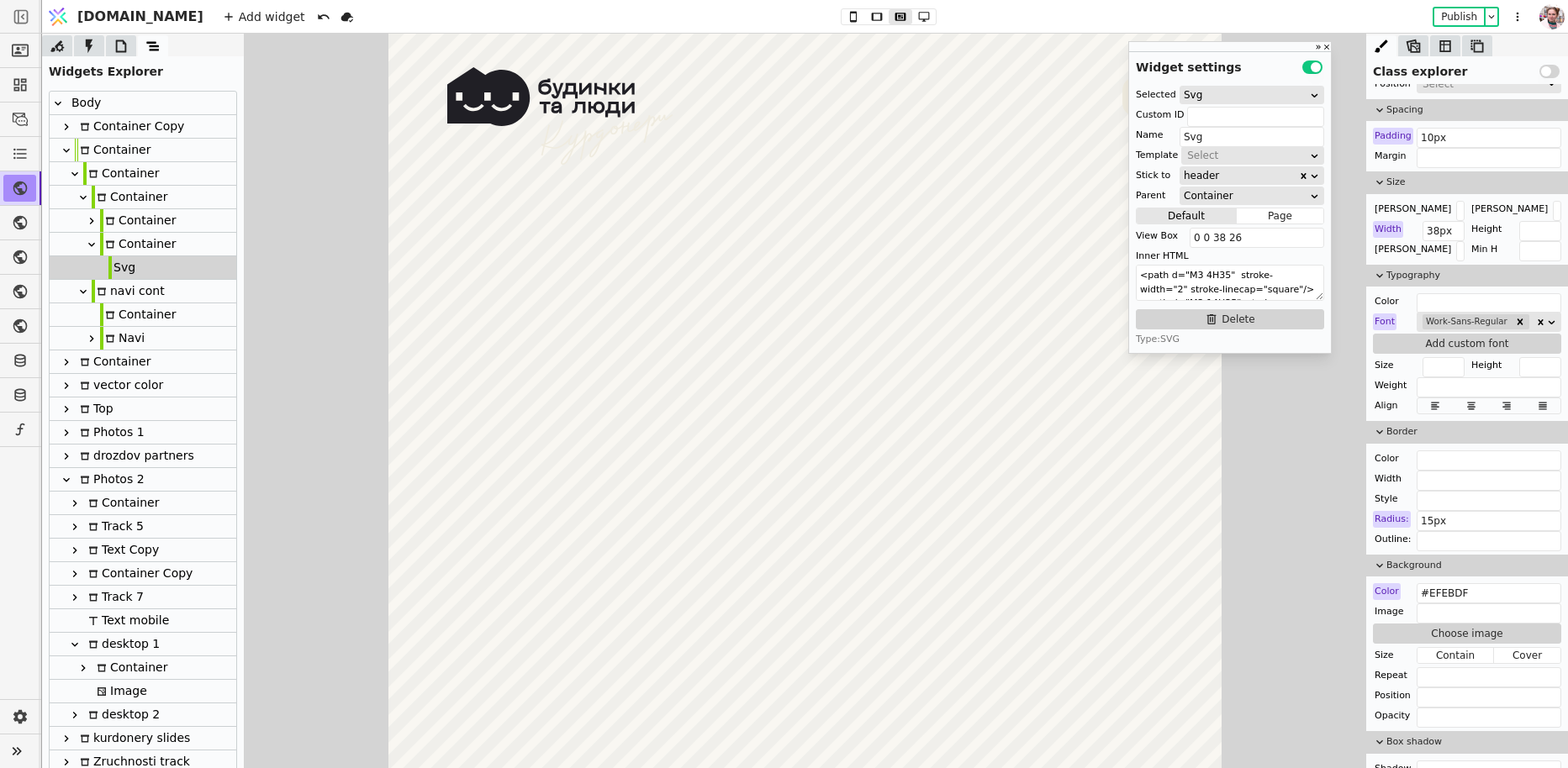
scroll to position [3639, 0]
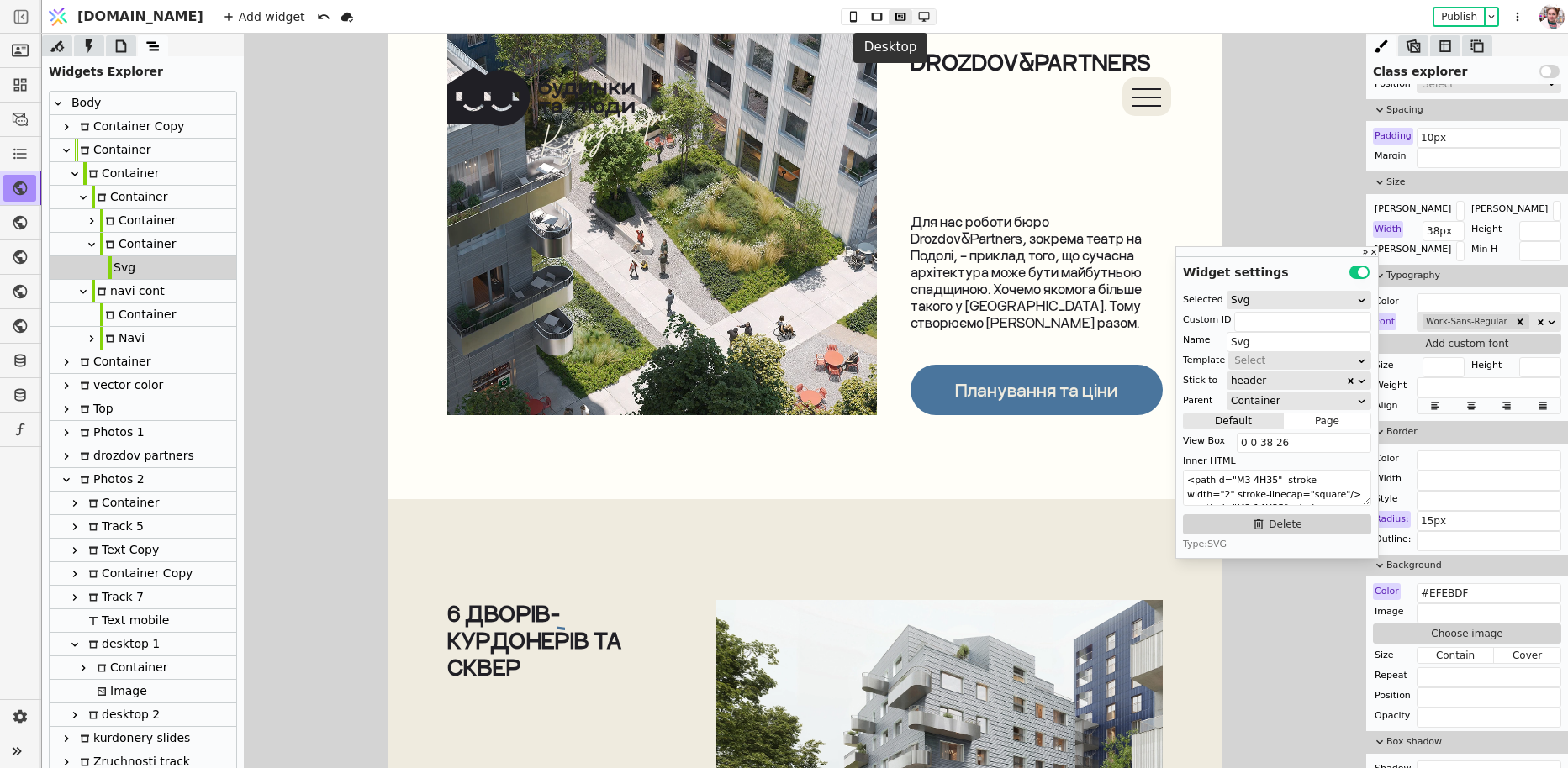
click at [914, 13] on icon at bounding box center [924, 16] width 20 height 12
type input "40px"
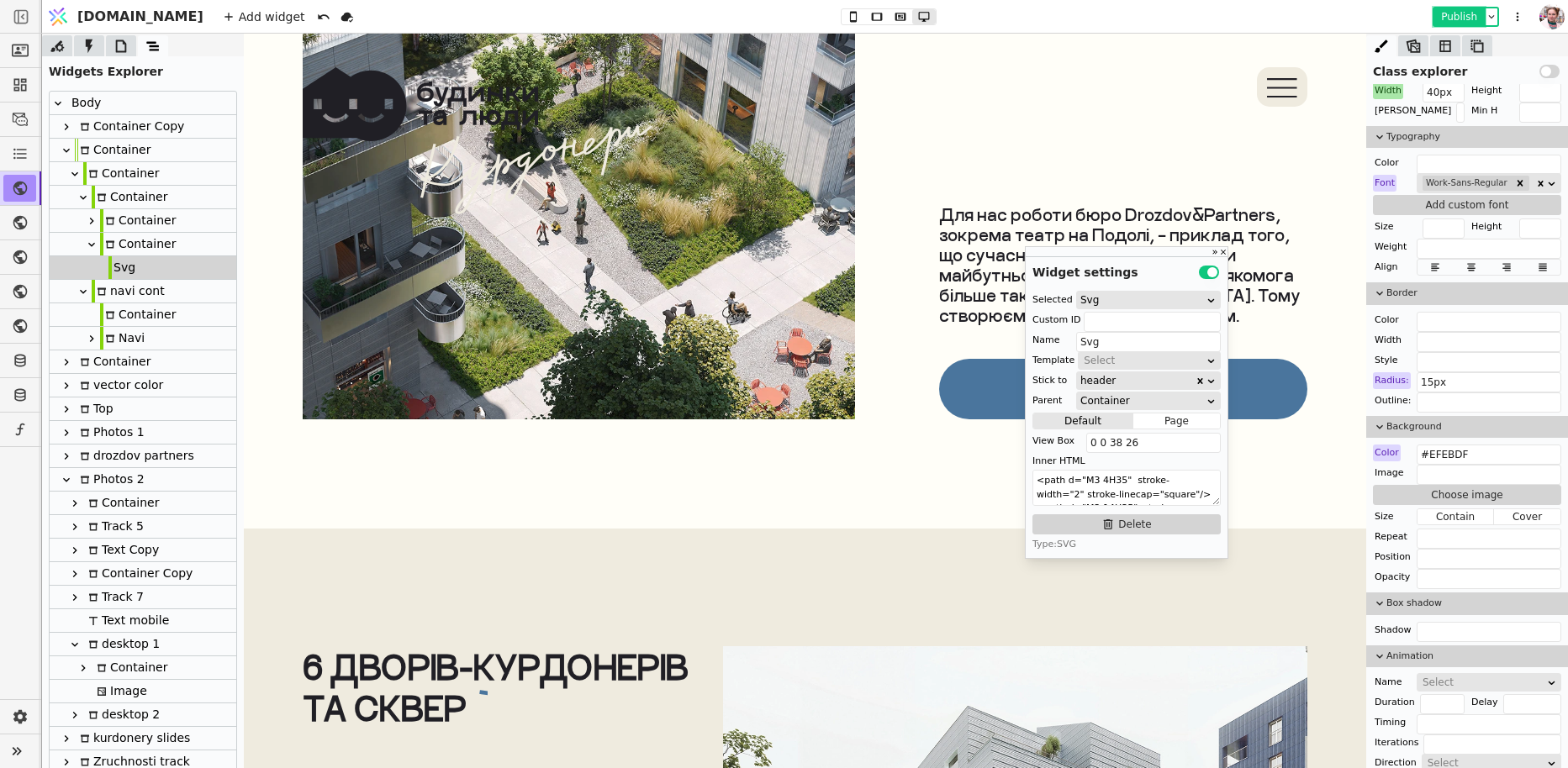
click at [1461, 18] on button "Publish" at bounding box center [1458, 16] width 49 height 17
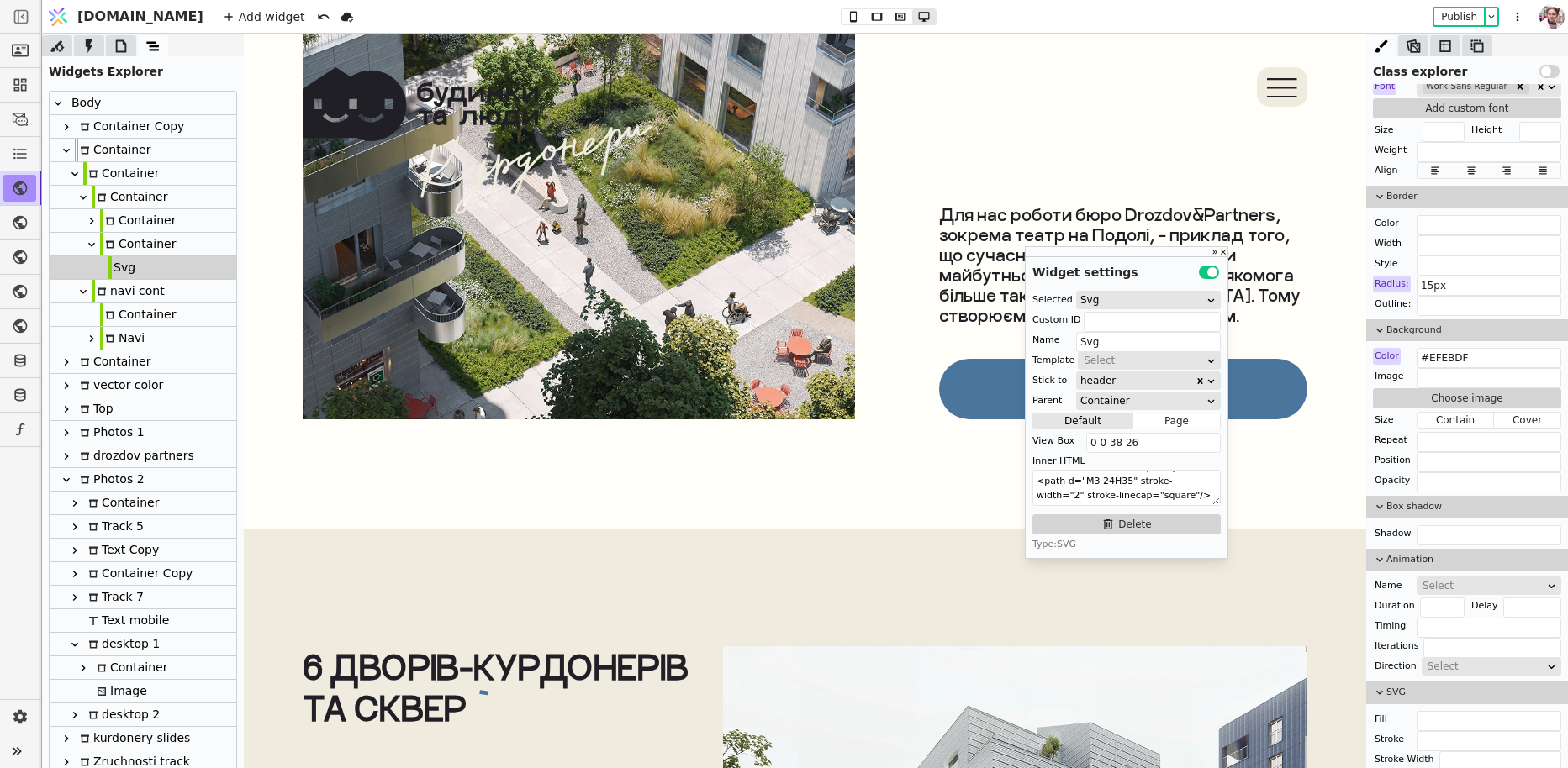
click at [103, 64] on div "Widgets Explorer" at bounding box center [143, 68] width 202 height 24
click at [97, 58] on div "Widgets Explorer" at bounding box center [143, 68] width 202 height 24
click at [97, 55] on div at bounding box center [89, 45] width 31 height 21
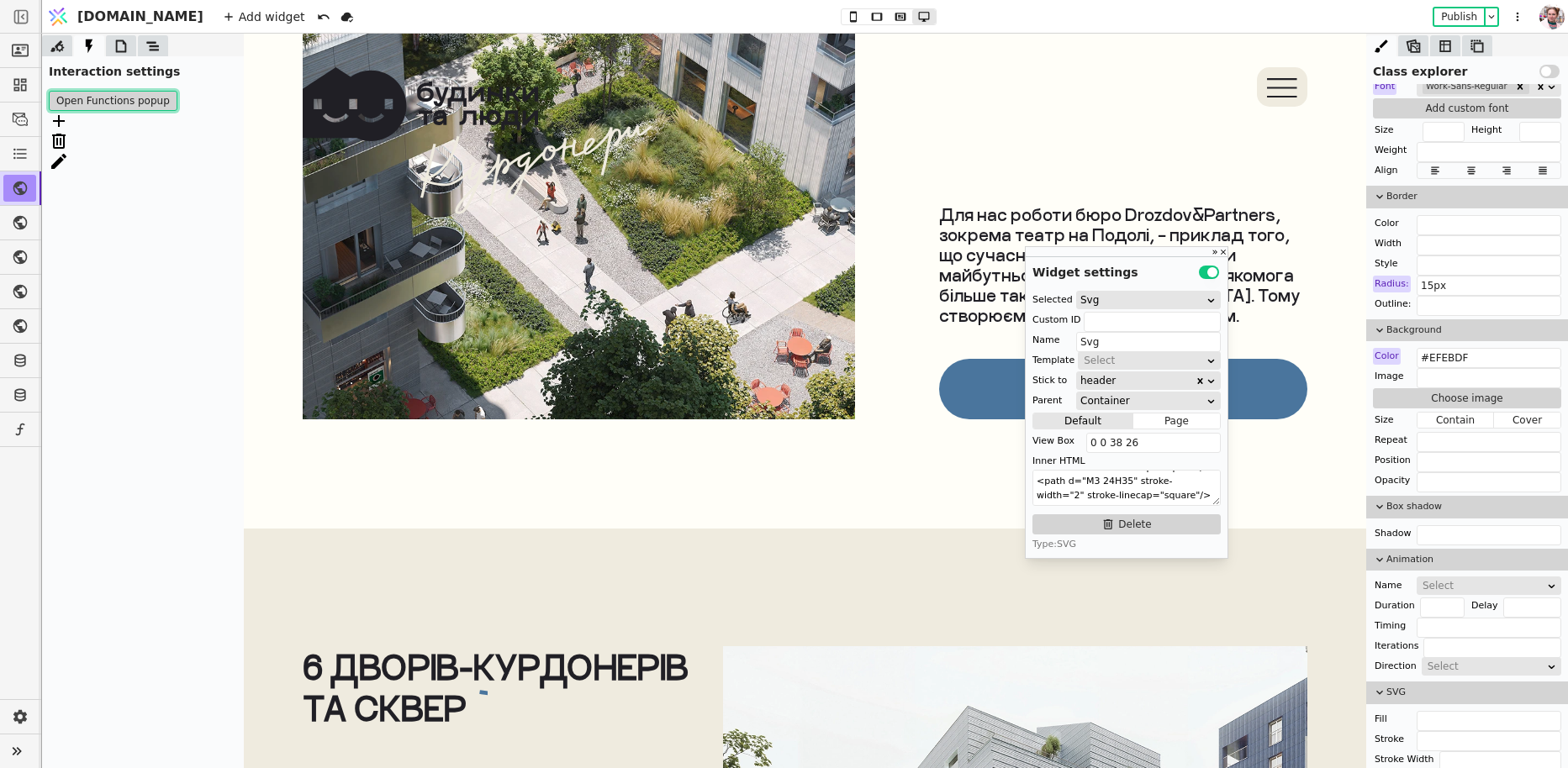
click at [109, 110] on button "Open Functions popup" at bounding box center [112, 101] width 129 height 20
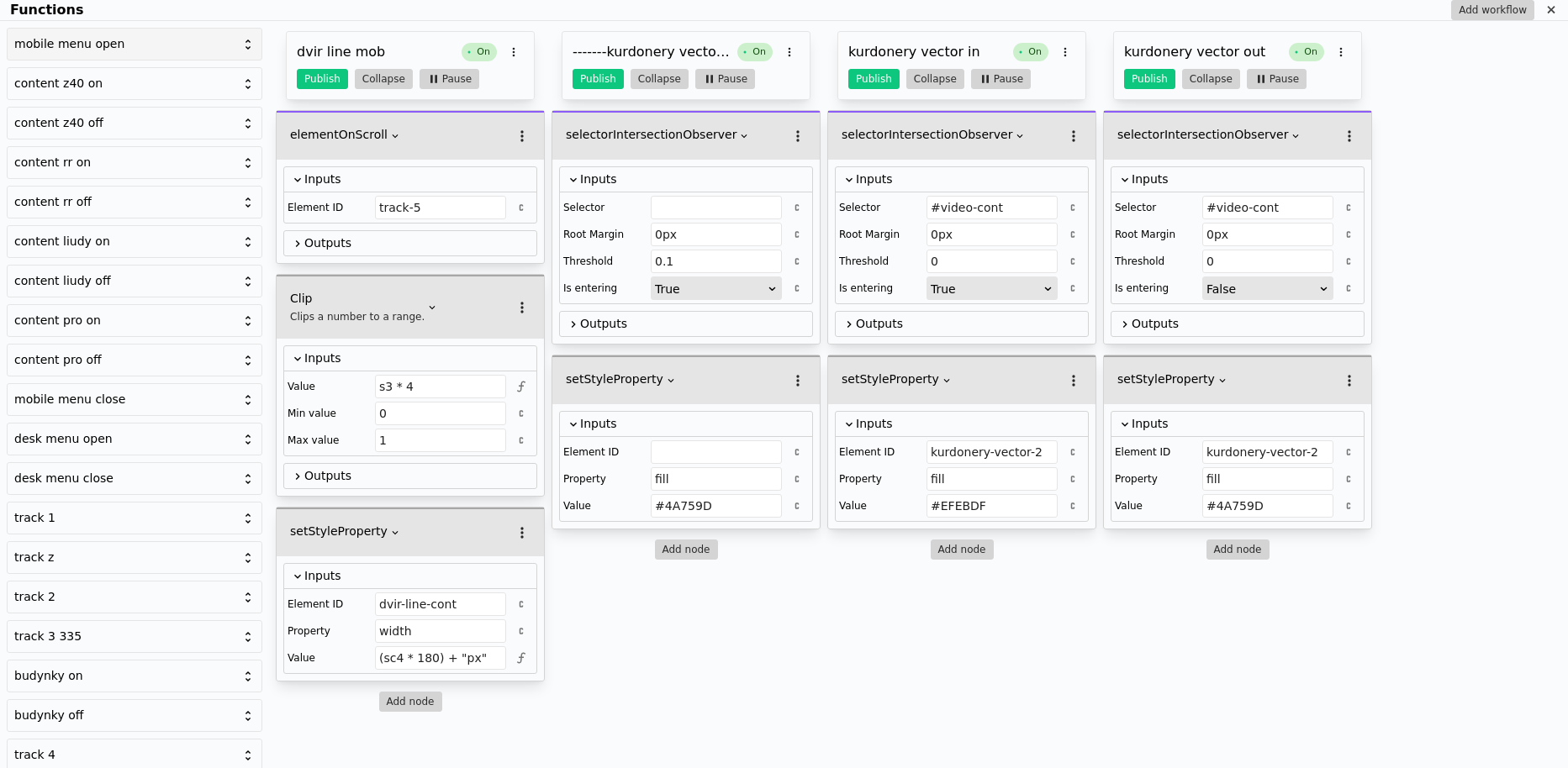
click at [108, 40] on div "mobile menu open" at bounding box center [124, 44] width 220 height 18
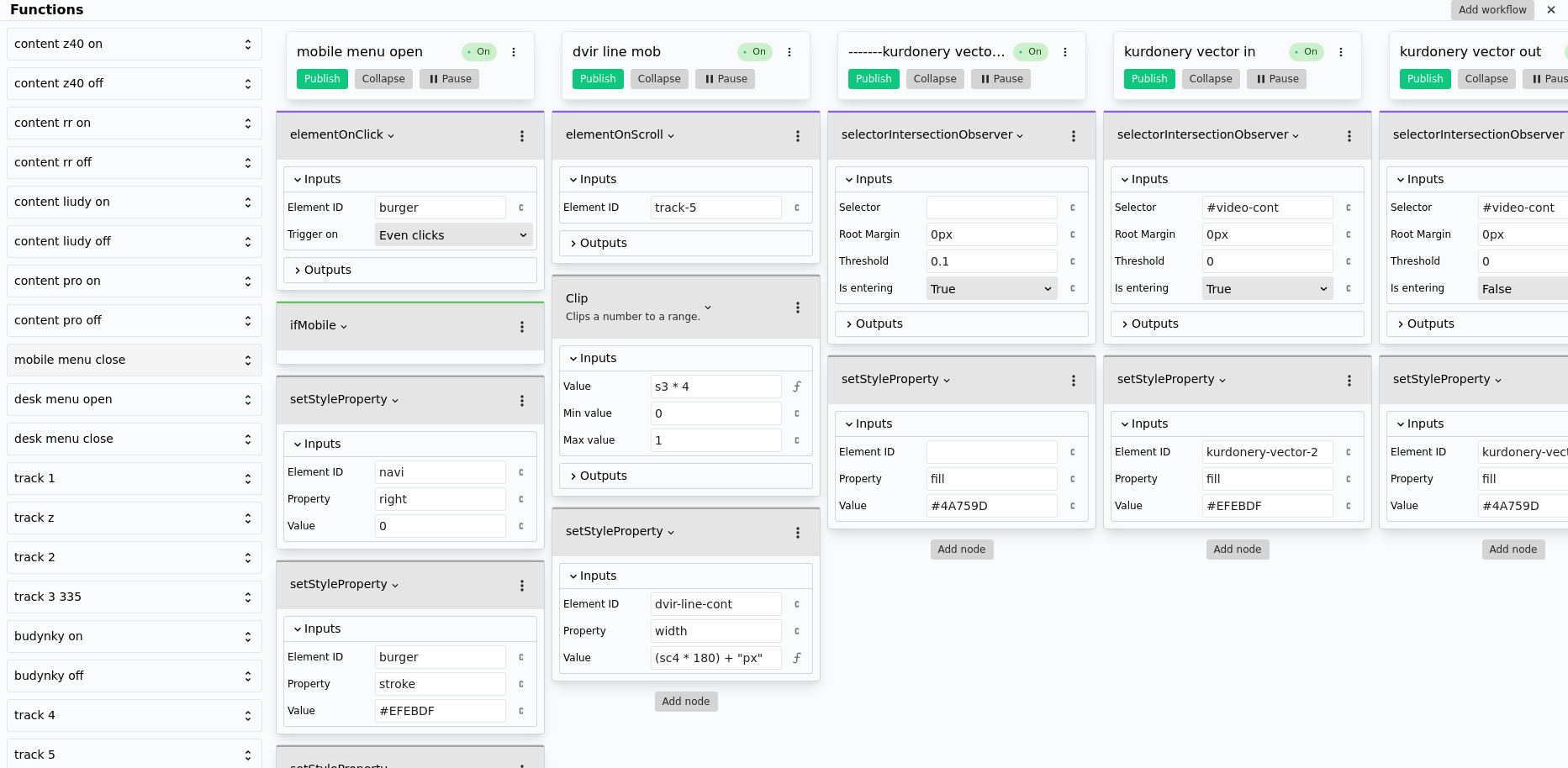
click at [128, 352] on div "mobile menu close" at bounding box center [124, 361] width 220 height 18
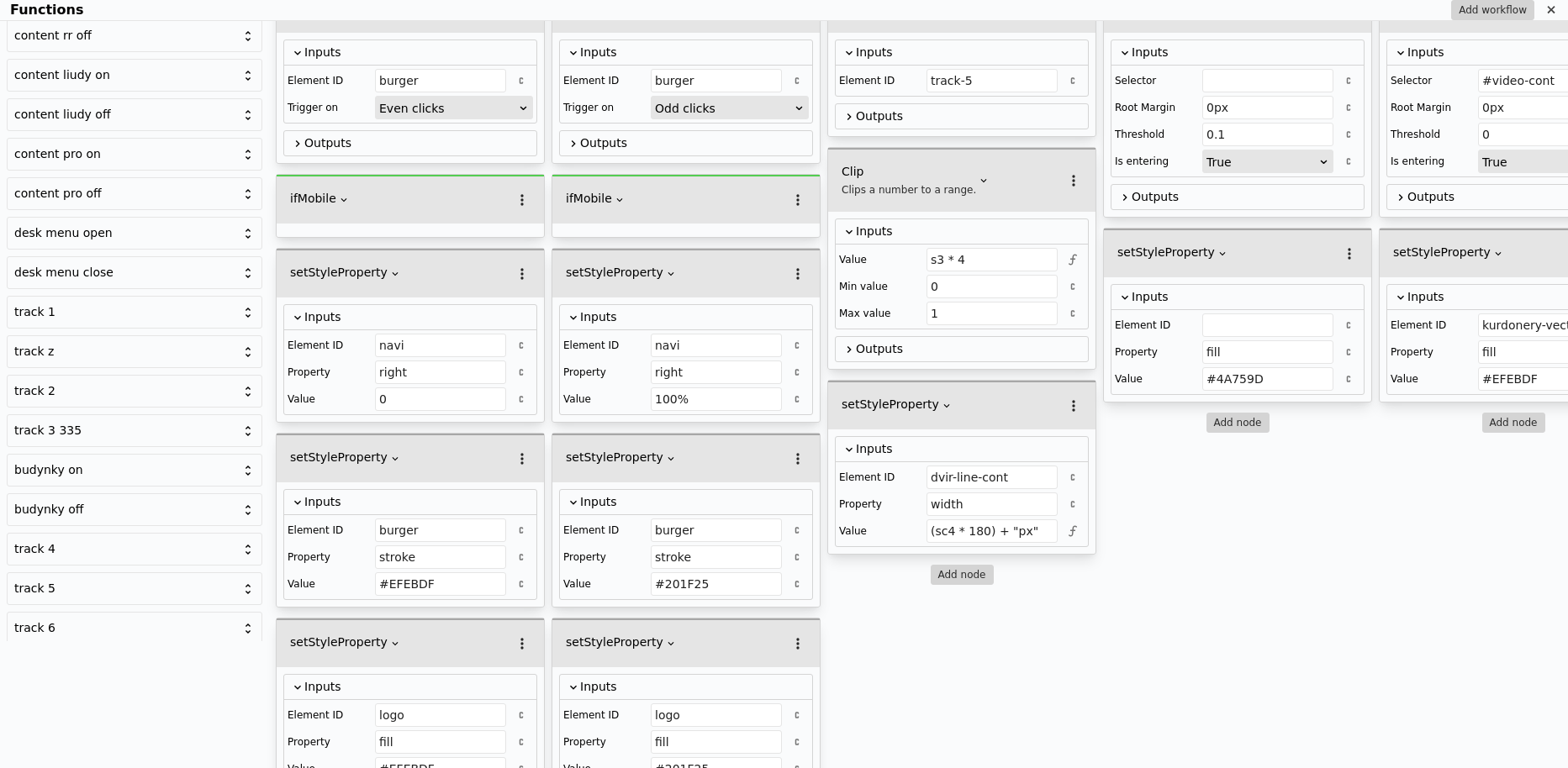
scroll to position [171, 0]
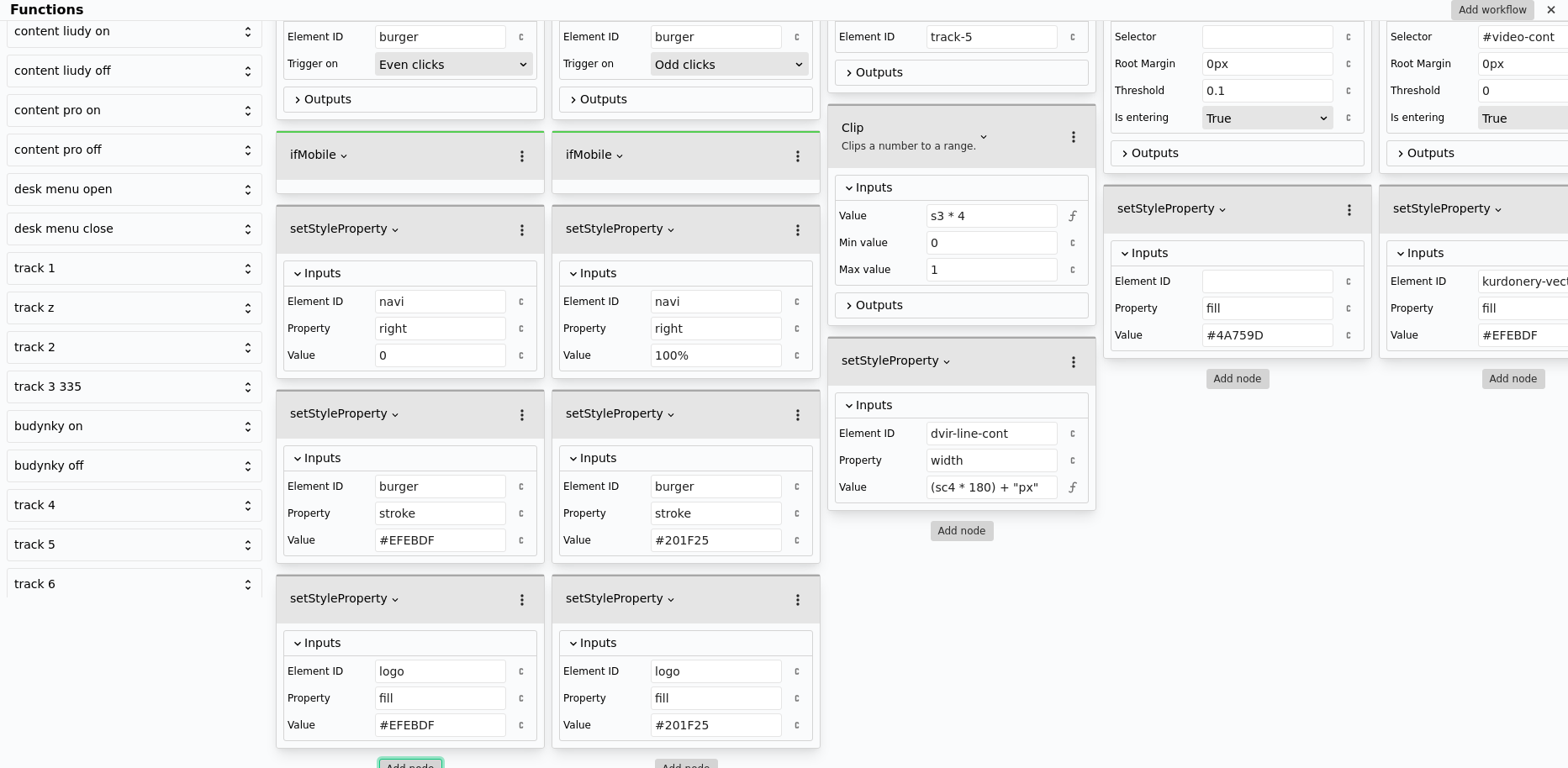
click at [417, 759] on button "Add node" at bounding box center [410, 769] width 63 height 20
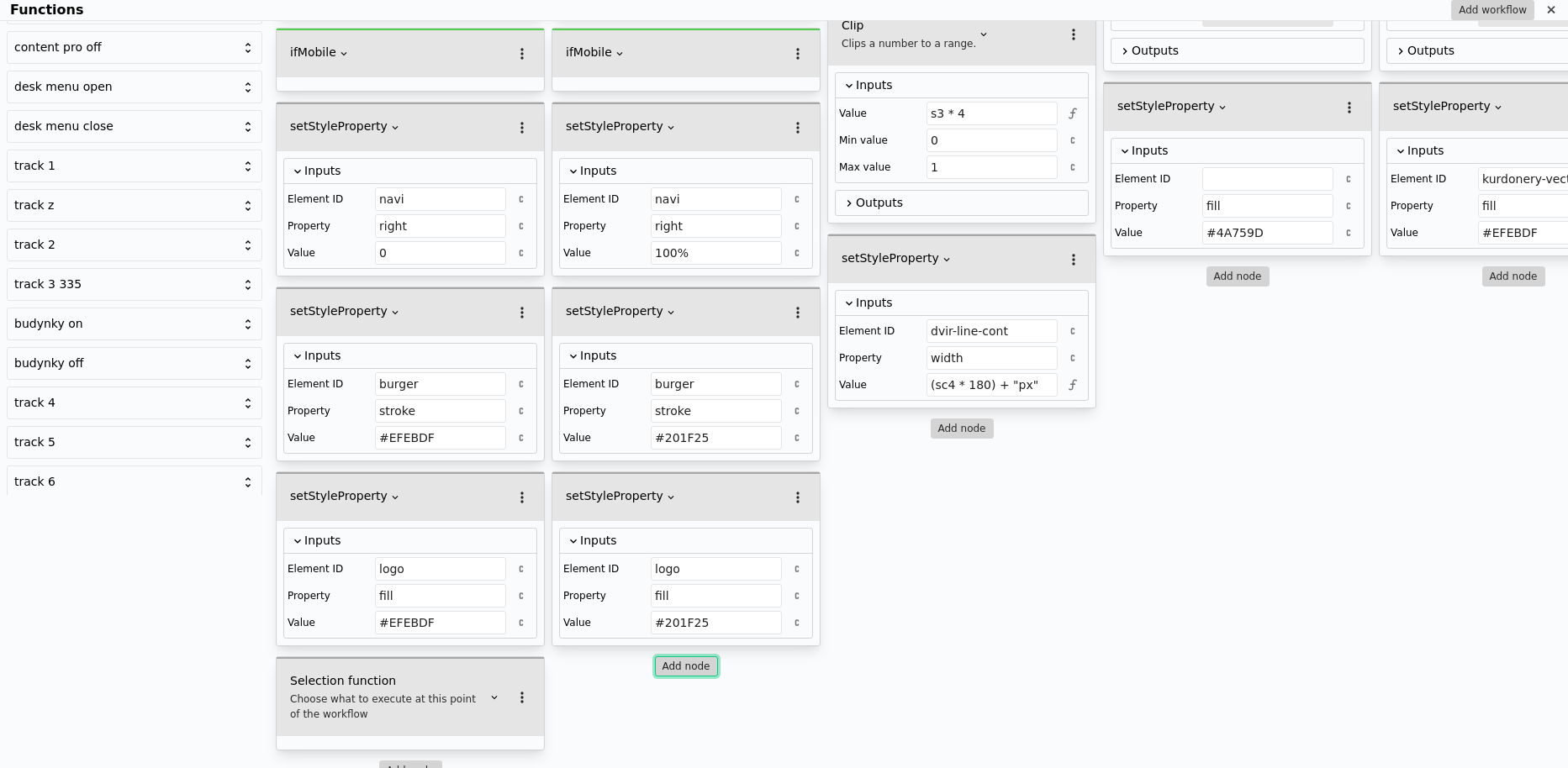
click at [682, 658] on button "Add node" at bounding box center [686, 666] width 63 height 20
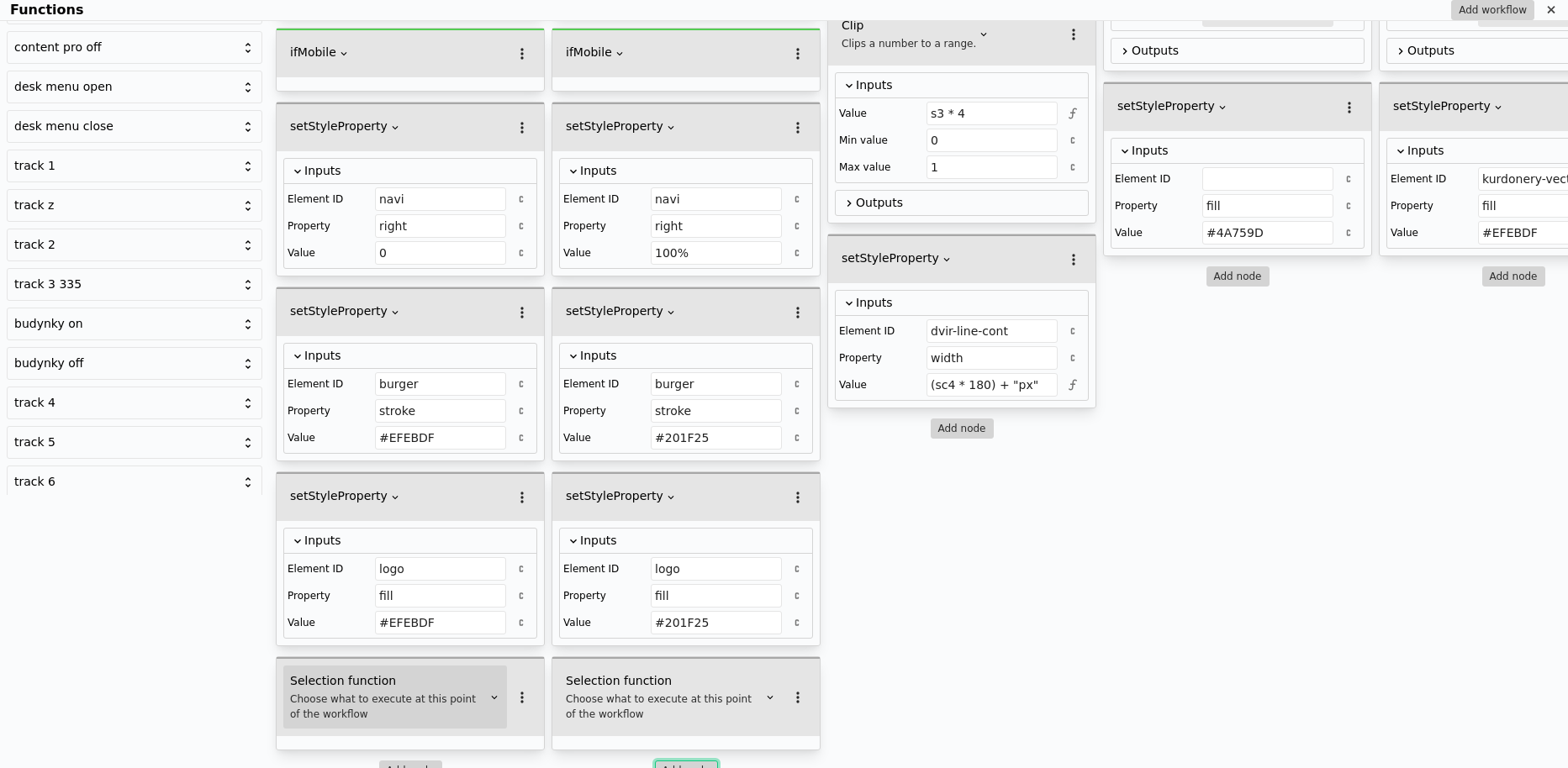
click at [381, 692] on div "Choose what to execute at this point of the workflow" at bounding box center [388, 707] width 197 height 31
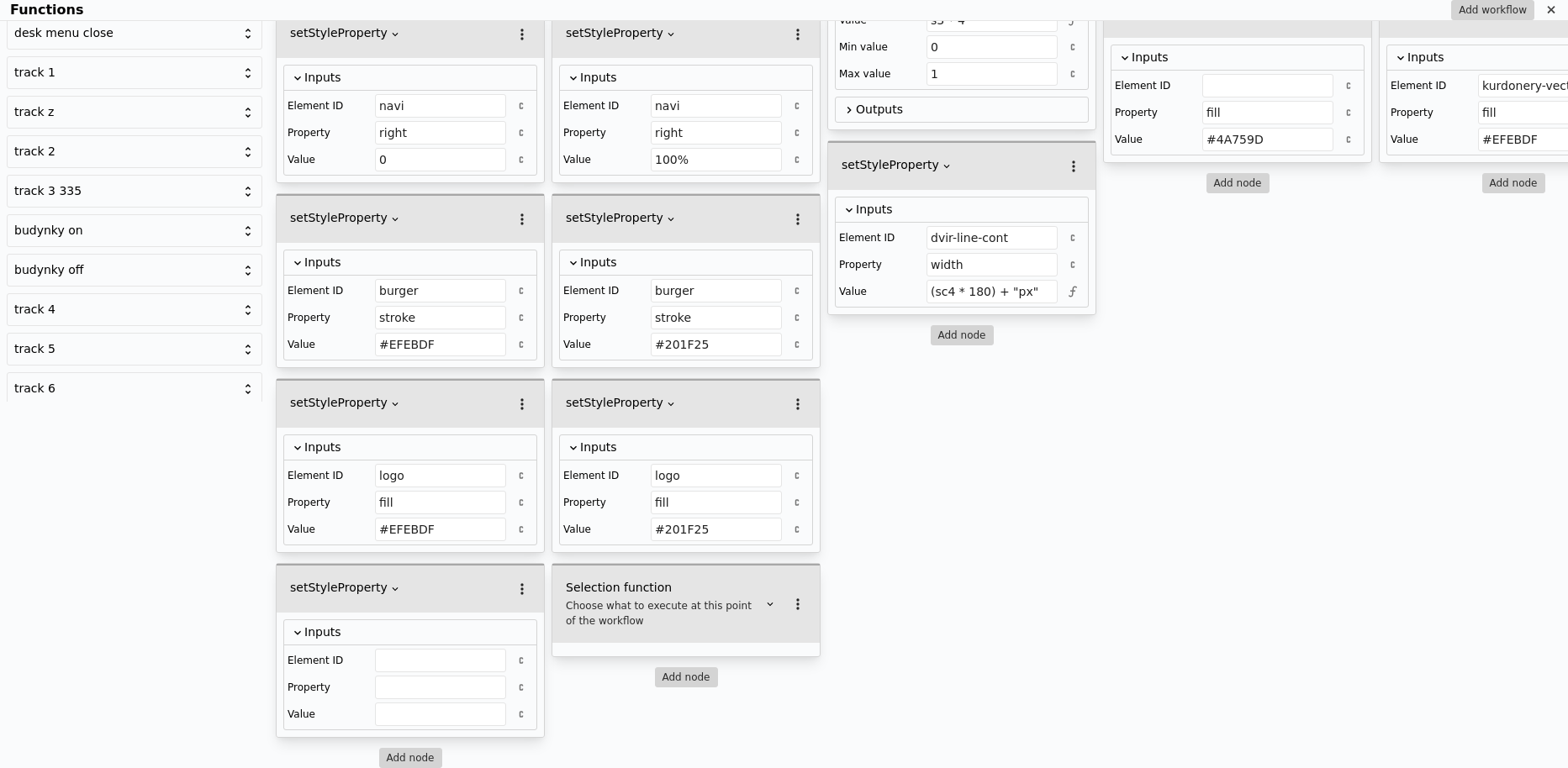
scroll to position [353, 0]
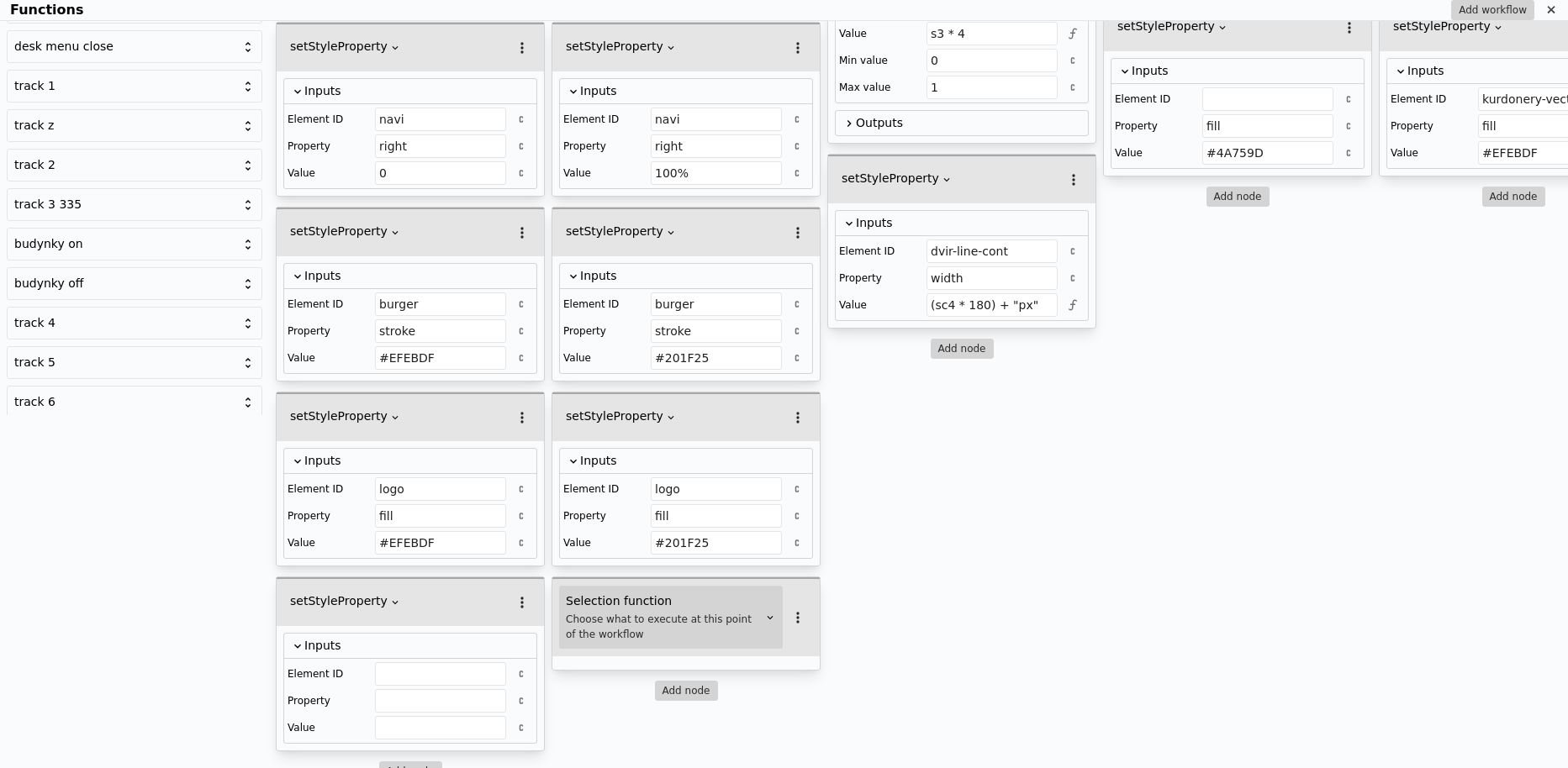
click at [622, 612] on div "Choose what to execute at this point of the workflow" at bounding box center [664, 627] width 197 height 31
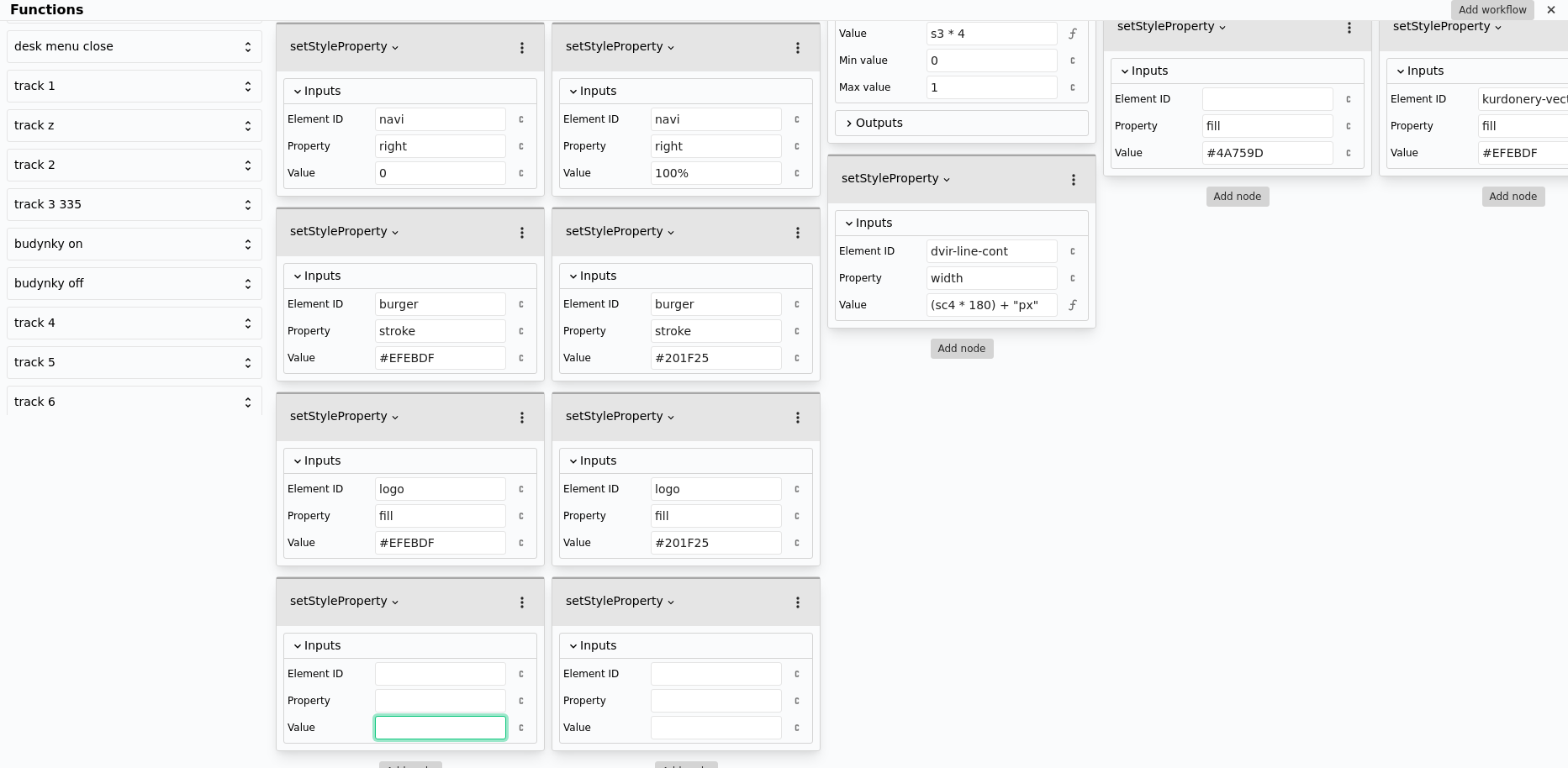
click at [414, 724] on input "Functions" at bounding box center [441, 728] width 131 height 23
paste input "201F25"
click at [379, 717] on input "201F25" at bounding box center [441, 728] width 131 height 23
type input "#201F25"
click at [385, 696] on input "Functions" at bounding box center [441, 701] width 131 height 23
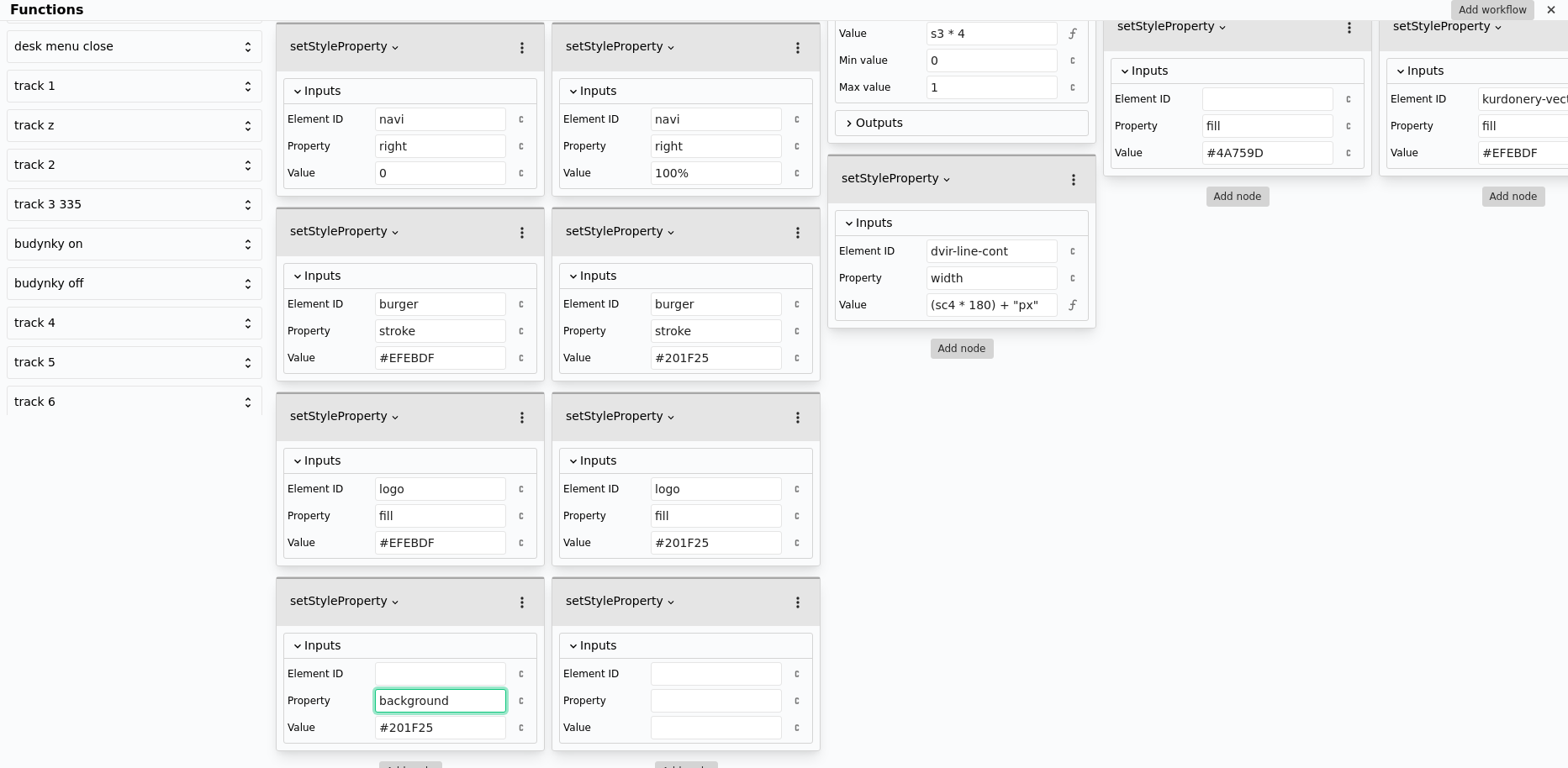
type input "background"
click at [396, 659] on div "Element ID Property background Value #201F25" at bounding box center [410, 701] width 252 height 84
click at [398, 662] on input "Functions" at bounding box center [441, 674] width 131 height 23
click at [412, 665] on input "burger" at bounding box center [441, 674] width 131 height 23
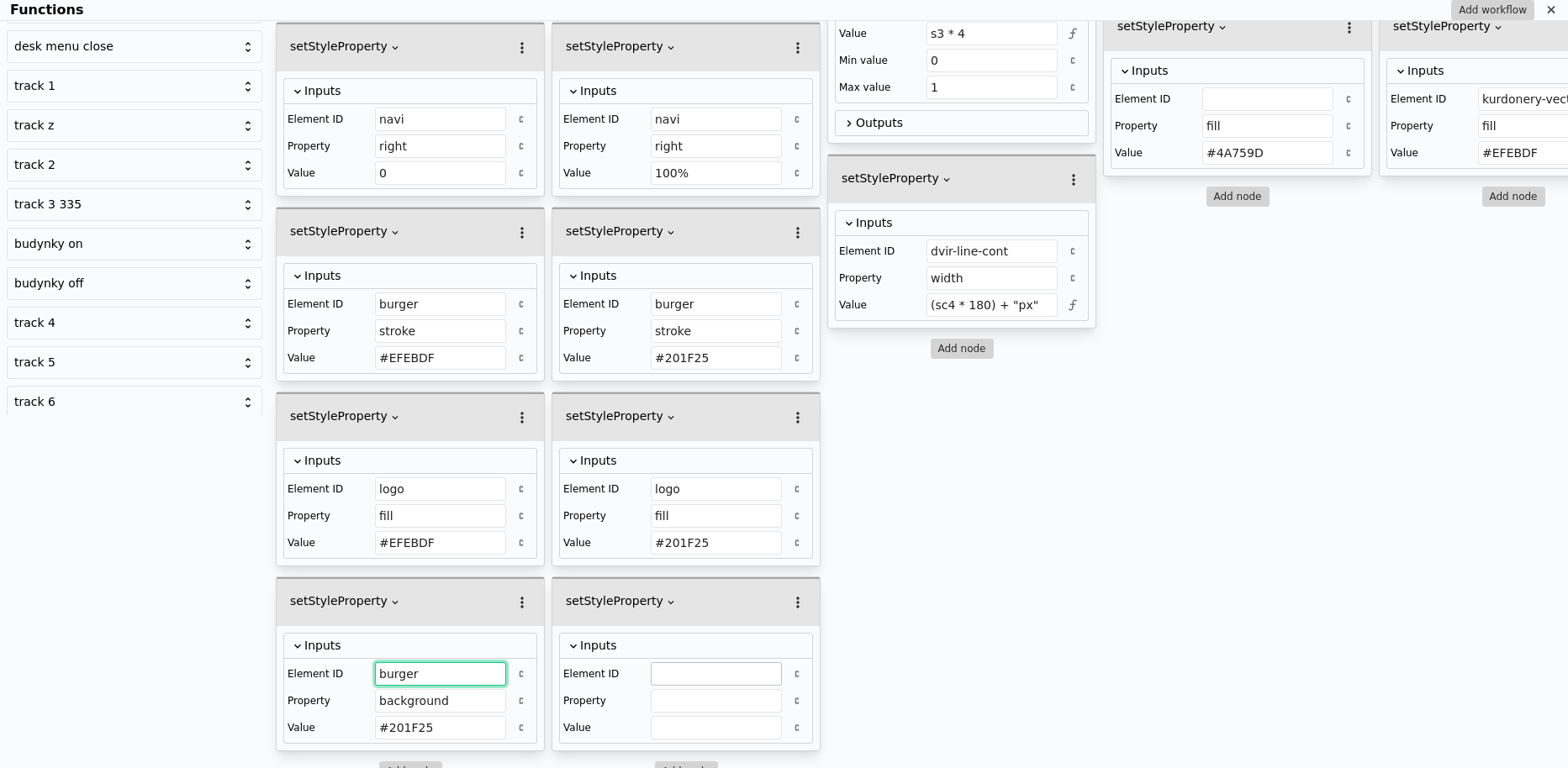
type input "burger"
click at [685, 672] on input "Functions" at bounding box center [716, 674] width 131 height 23
paste input "burger"
type input "burger"
click at [445, 689] on input "background" at bounding box center [441, 701] width 131 height 23
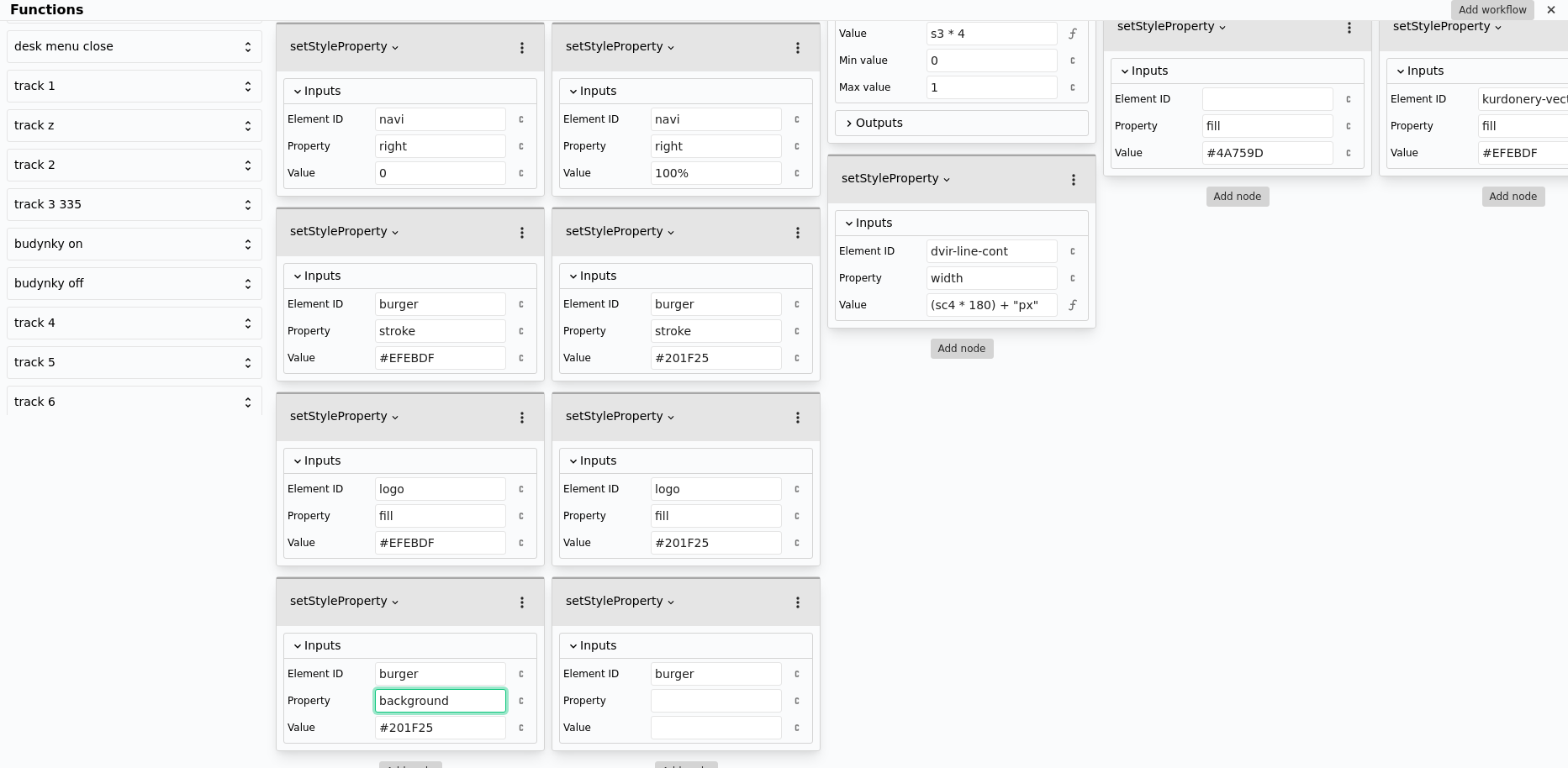
click at [445, 689] on input "background" at bounding box center [441, 701] width 131 height 23
click at [666, 689] on input "Functions" at bounding box center [716, 701] width 131 height 23
paste input "background"
type input "background"
click at [410, 534] on input "#EFEBDF" at bounding box center [441, 543] width 131 height 23
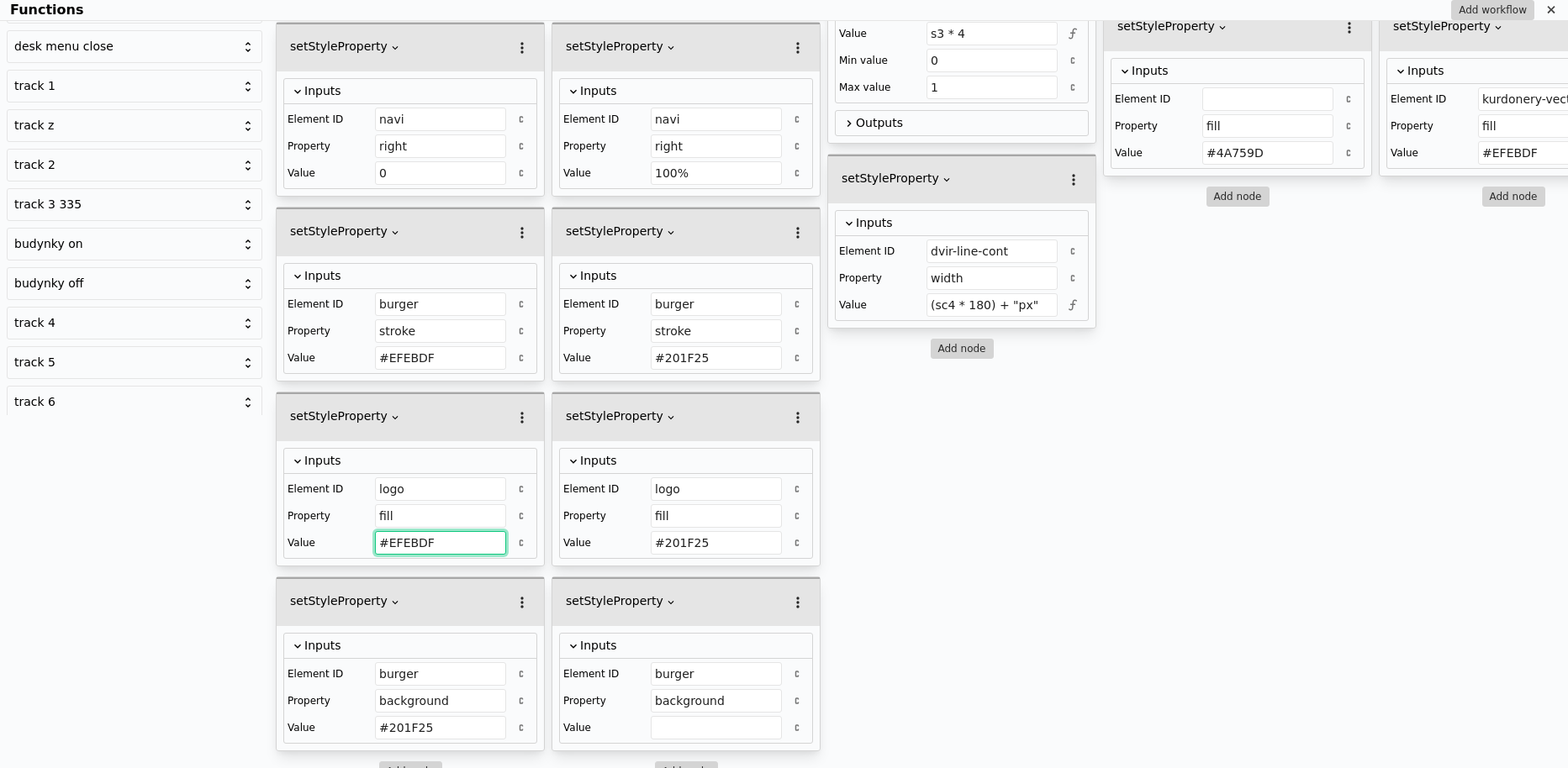
click at [410, 534] on input "#EFEBDF" at bounding box center [441, 543] width 131 height 23
click at [660, 719] on input "Functions" at bounding box center [716, 728] width 131 height 23
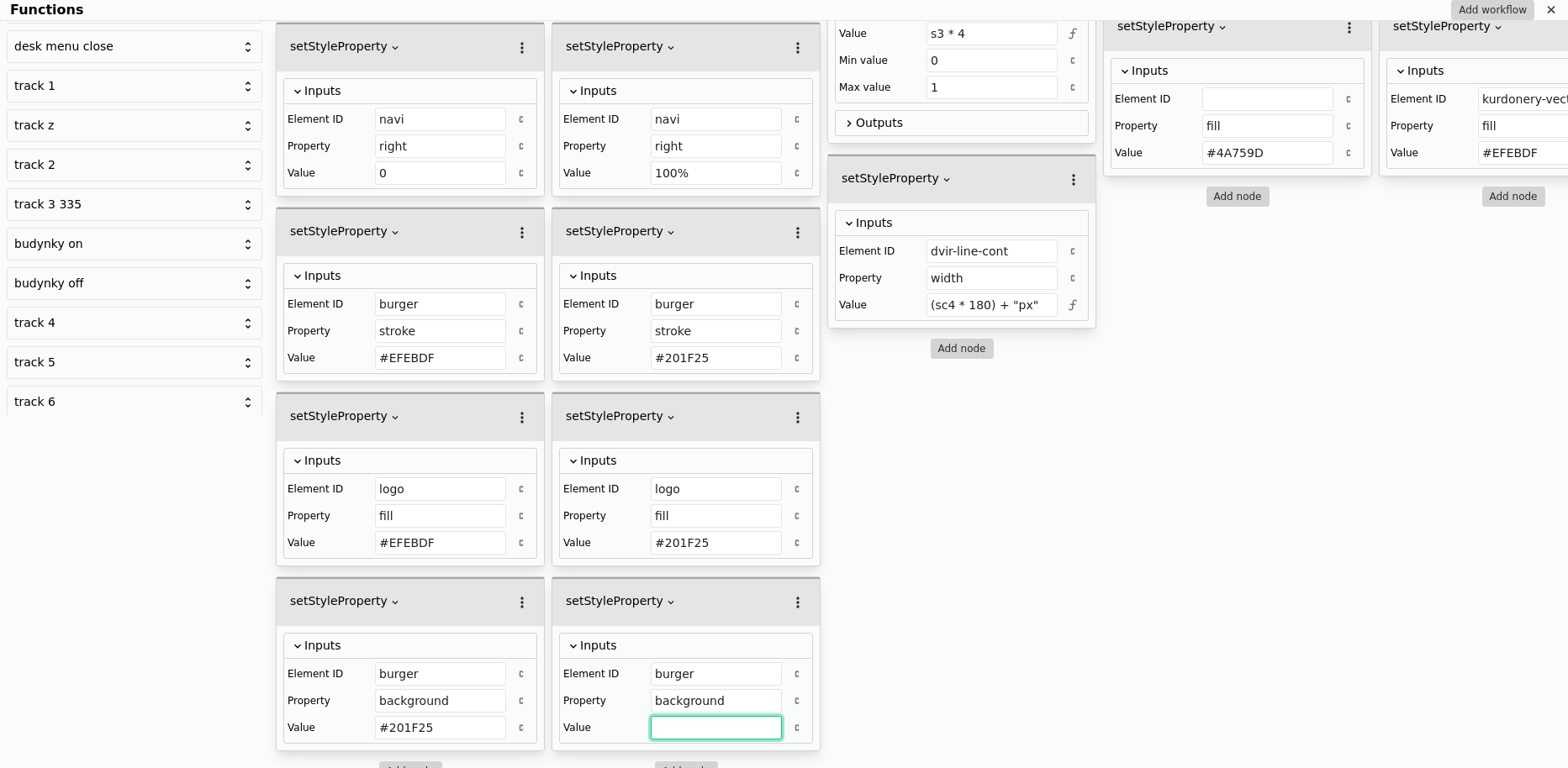
paste input "#EFEBDF"
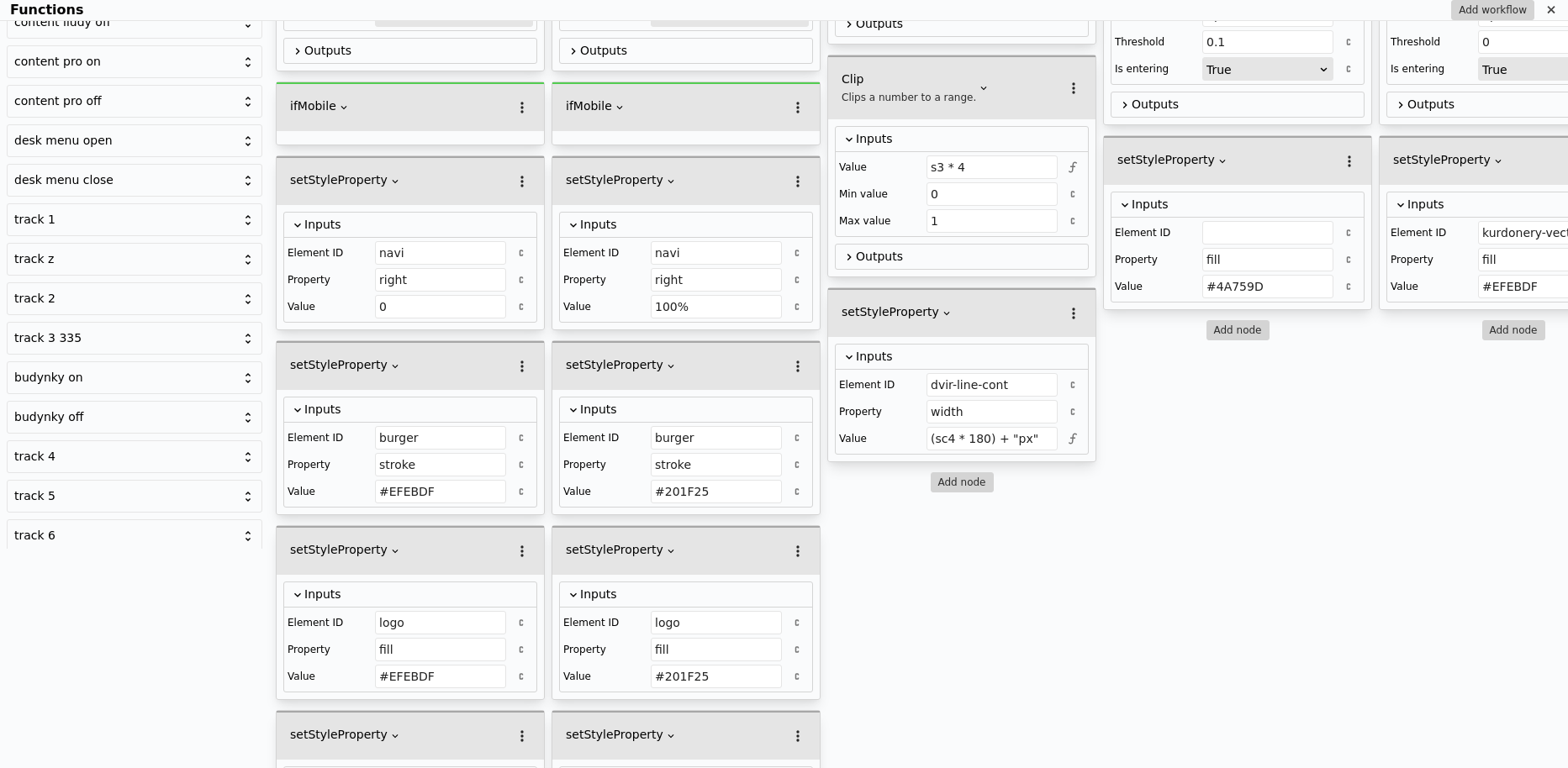
scroll to position [0, 0]
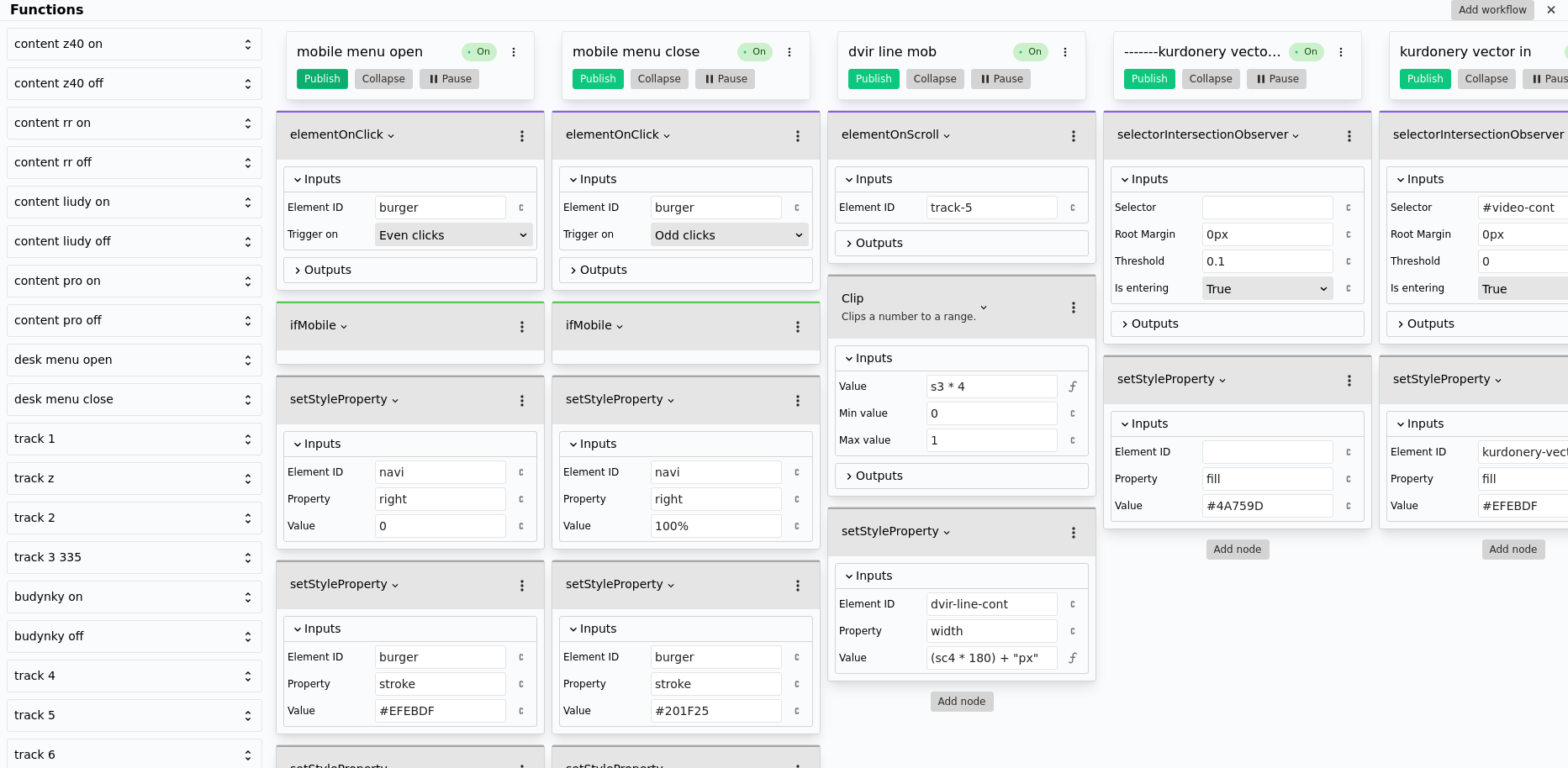
type input "#EFEBDF"
click at [318, 84] on button "Publish" at bounding box center [322, 79] width 51 height 20
click at [592, 78] on button "Publish" at bounding box center [597, 79] width 51 height 20
click at [1547, 6] on icon "Functions" at bounding box center [1551, 10] width 13 height 13
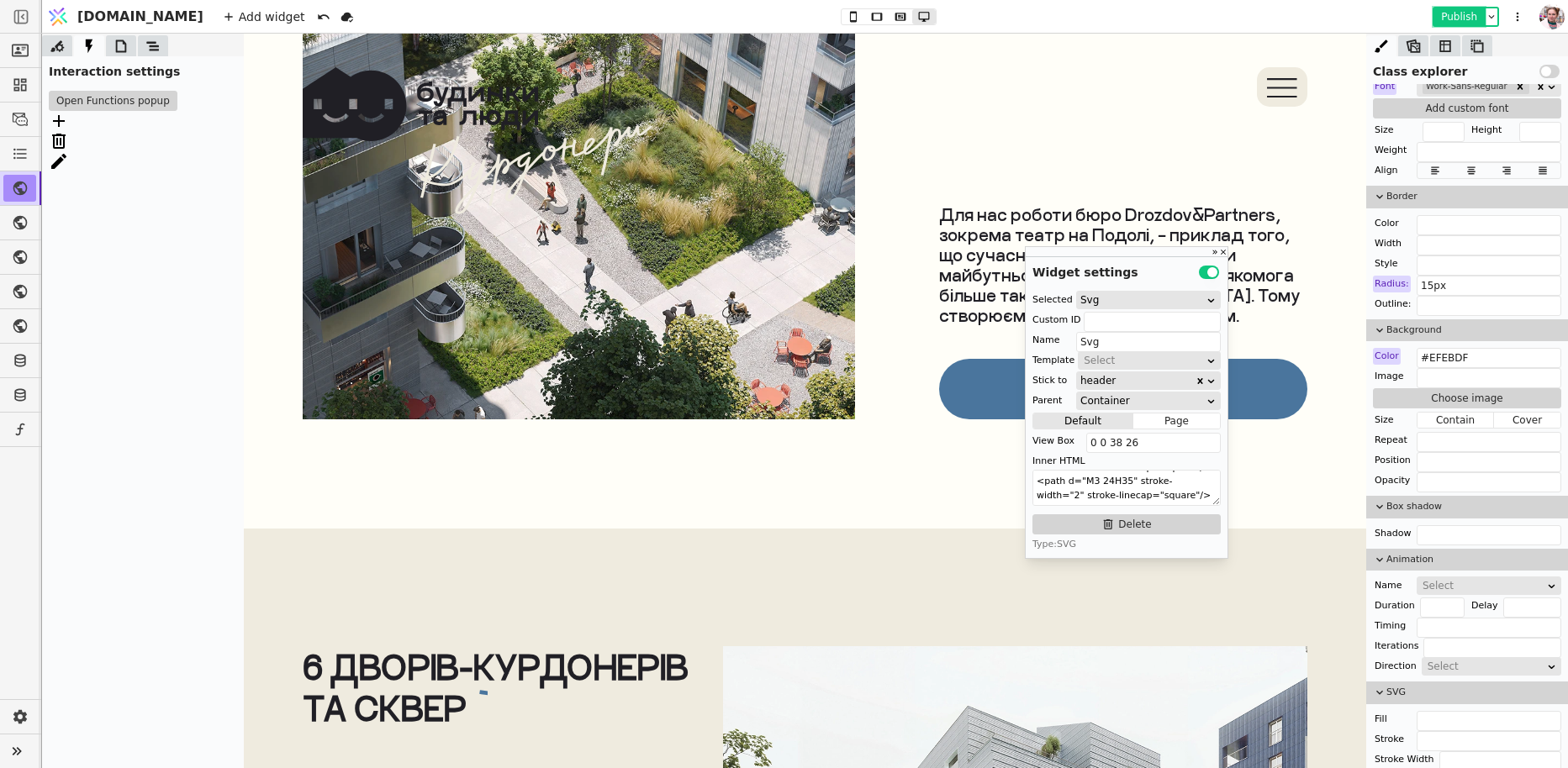
click at [1450, 19] on button "Publish" at bounding box center [1458, 16] width 49 height 17
click at [140, 94] on button "Open Functions popup" at bounding box center [112, 101] width 129 height 20
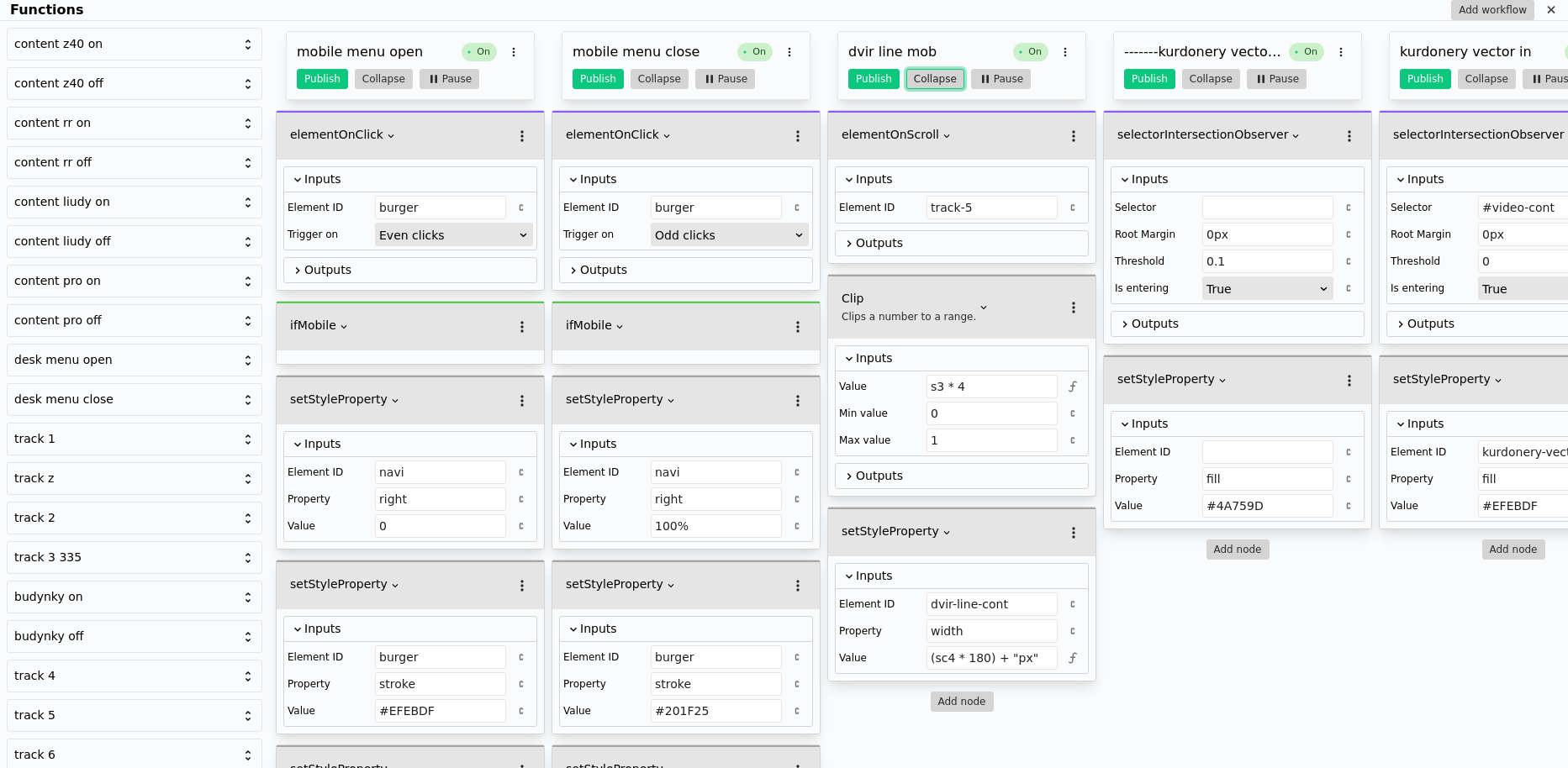
click at [922, 70] on button "Collapse" at bounding box center [935, 79] width 58 height 20
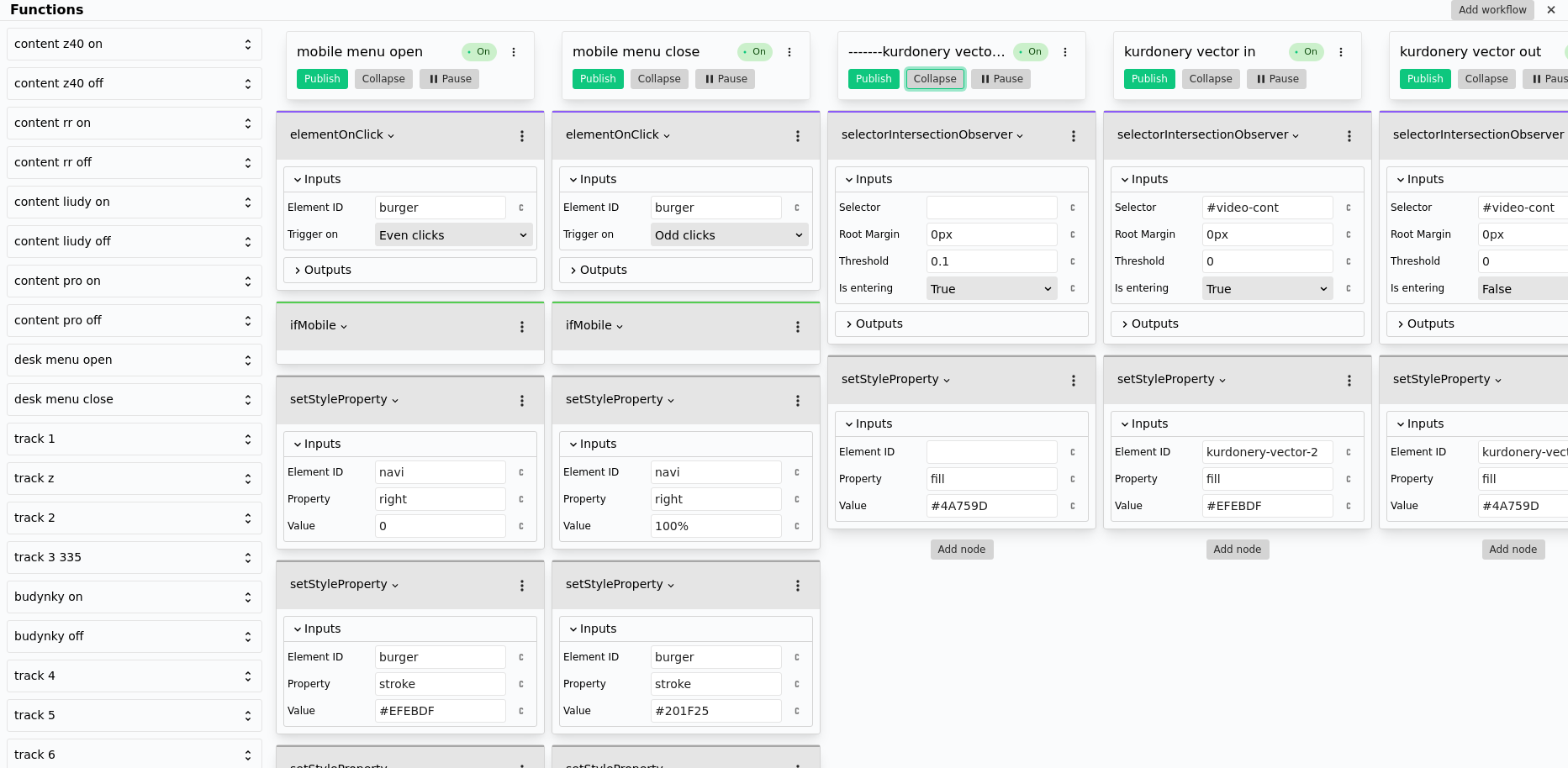
click at [922, 70] on button "Collapse" at bounding box center [935, 79] width 58 height 20
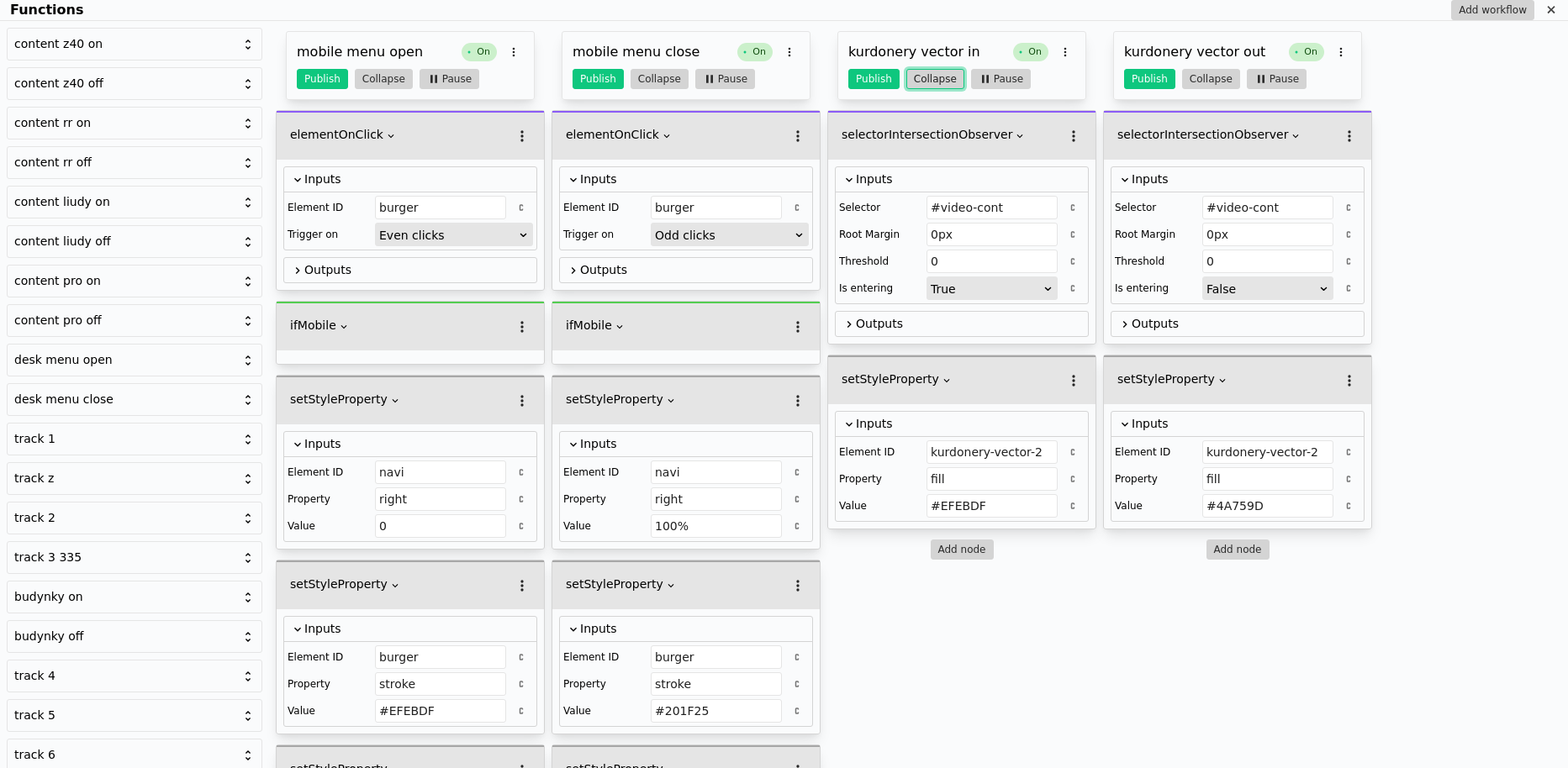
click at [923, 70] on button "Collapse" at bounding box center [935, 79] width 58 height 20
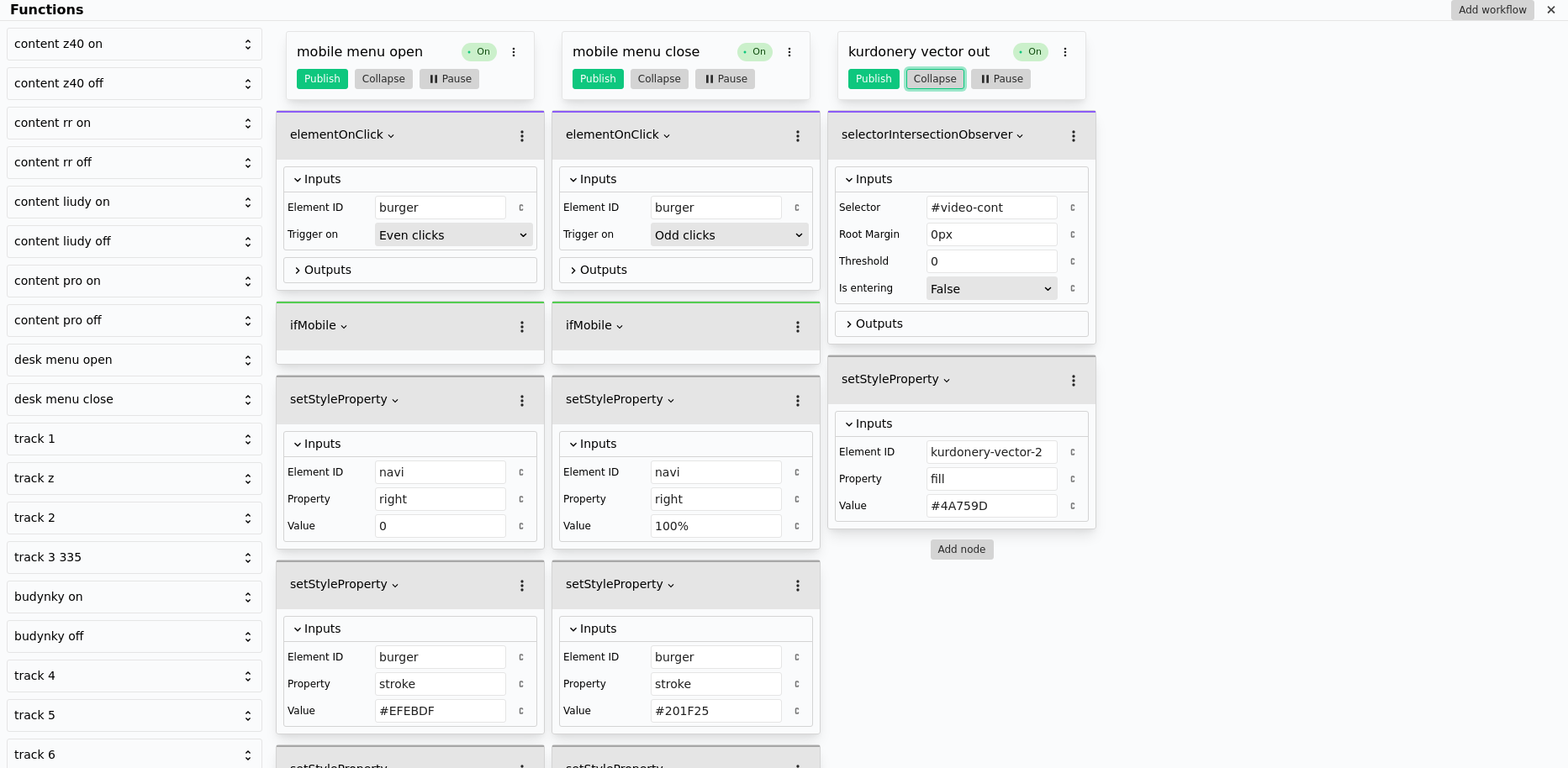
click at [923, 70] on button "Collapse" at bounding box center [935, 79] width 58 height 20
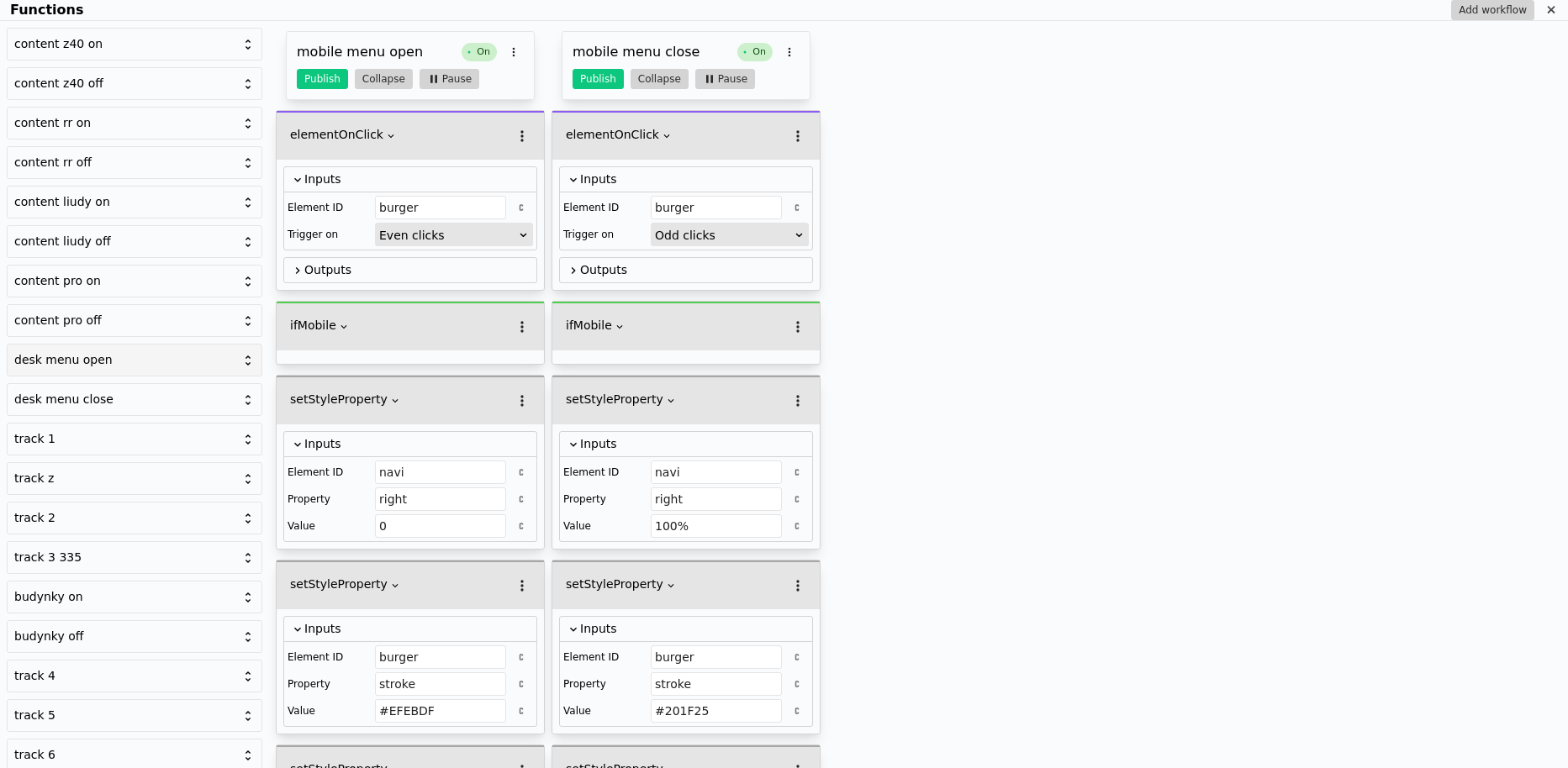
click at [96, 358] on div "desk menu open" at bounding box center [124, 361] width 220 height 18
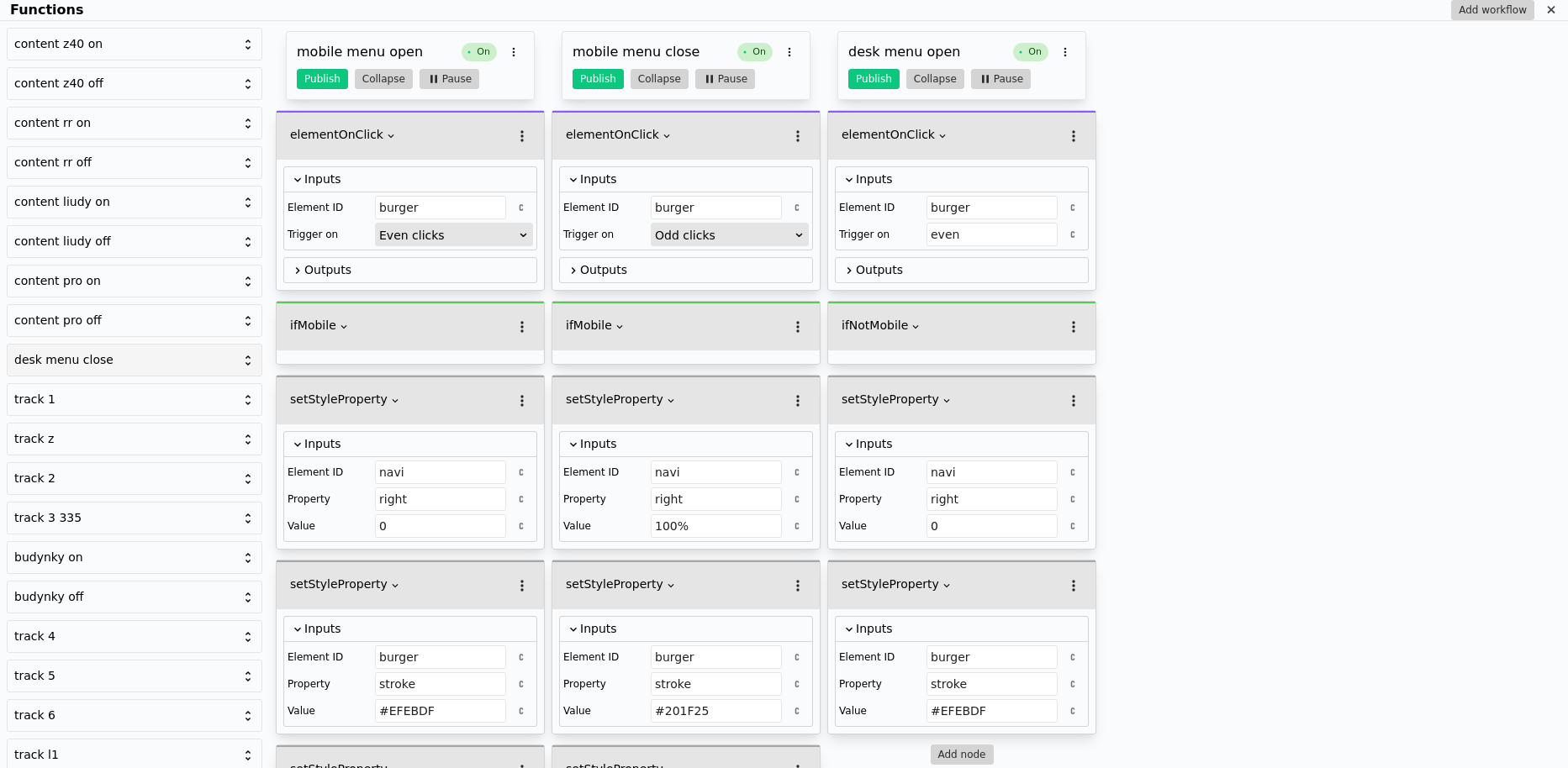
click at [93, 354] on div "desk menu close" at bounding box center [124, 361] width 220 height 18
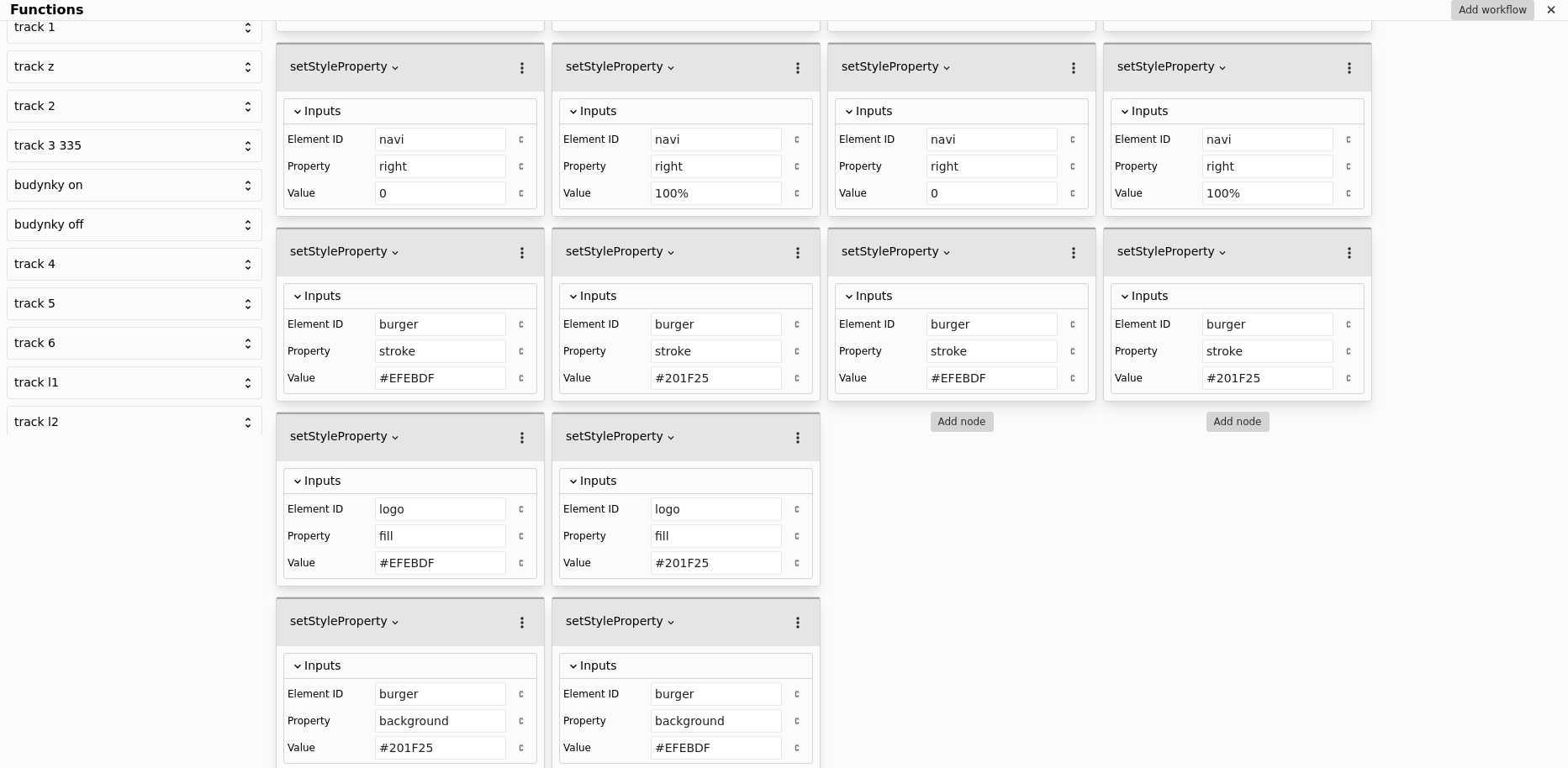
scroll to position [353, 0]
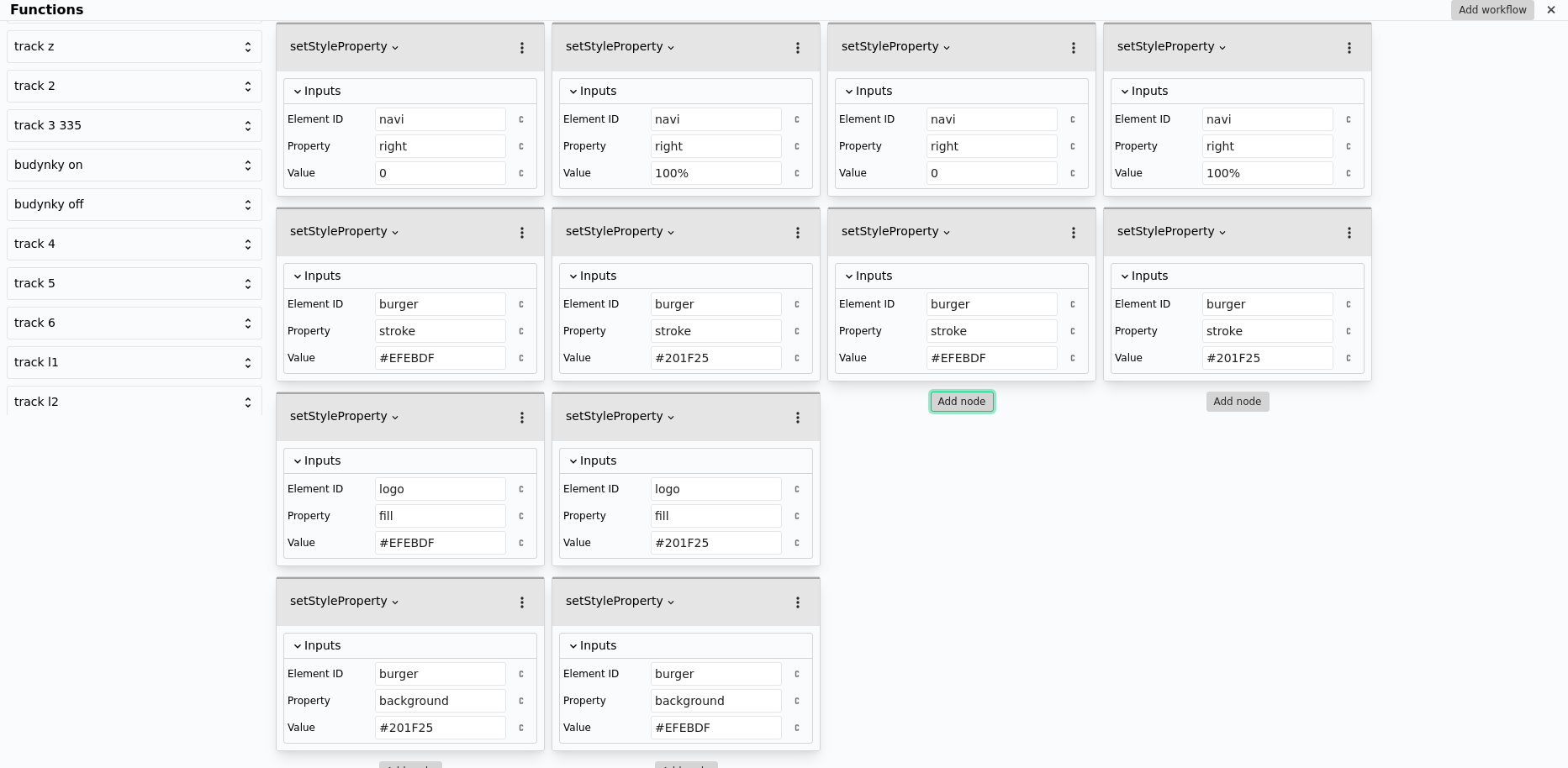
click at [961, 394] on button "Add node" at bounding box center [962, 401] width 63 height 20
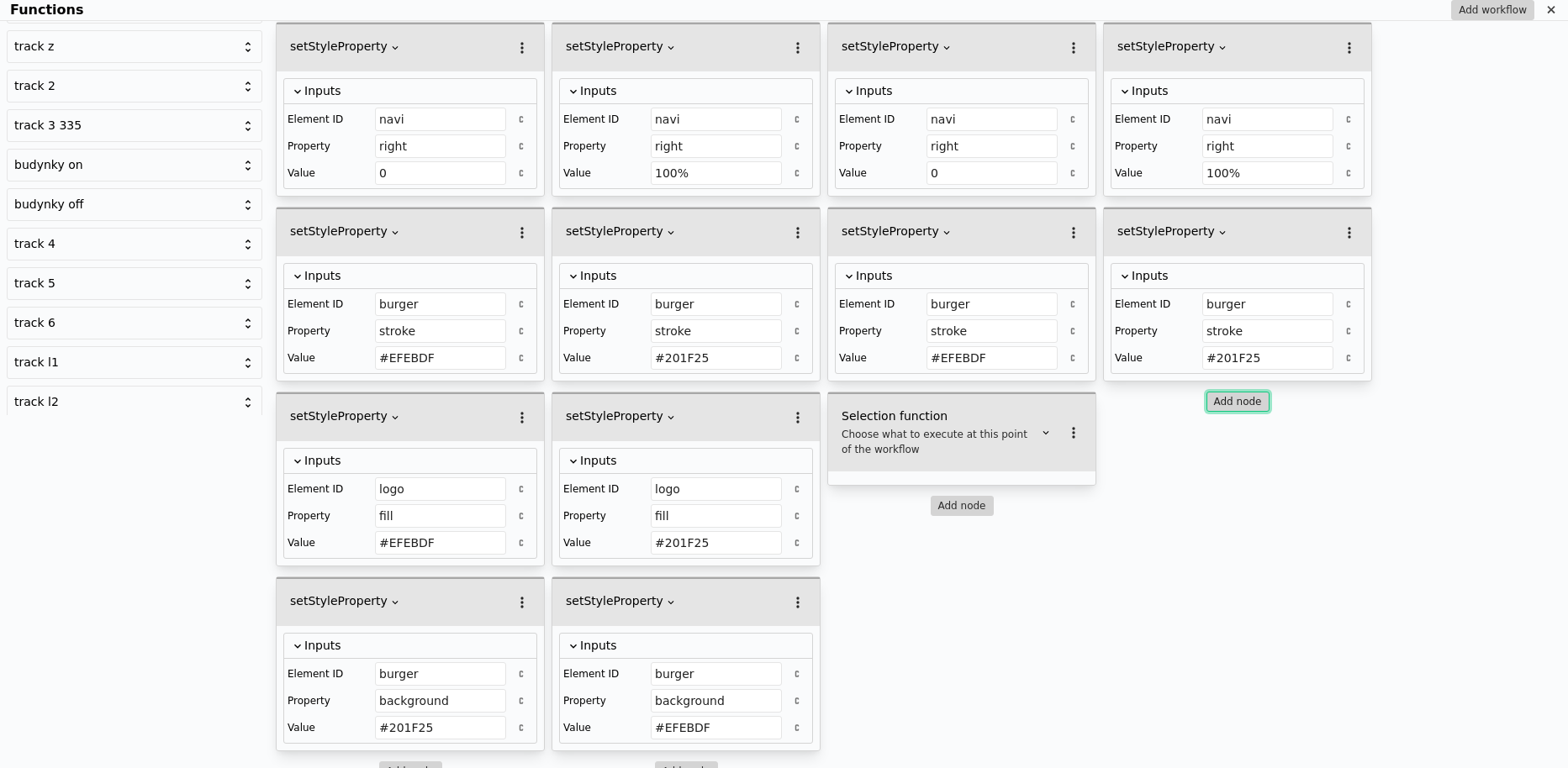
click at [1214, 391] on button "Add node" at bounding box center [1238, 401] width 63 height 20
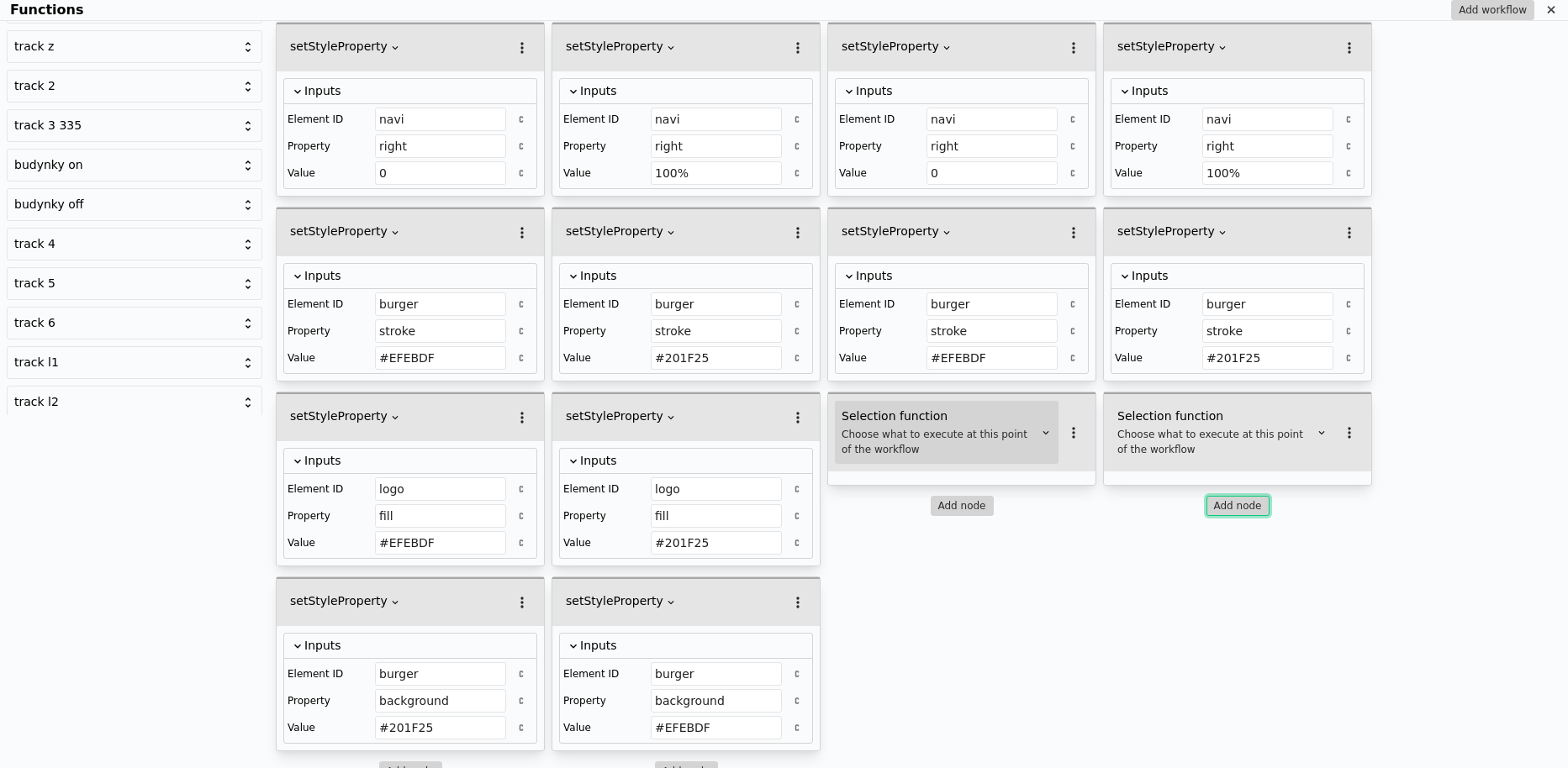
click at [944, 442] on div "Choose what to execute at this point of the workflow" at bounding box center [939, 442] width 197 height 31
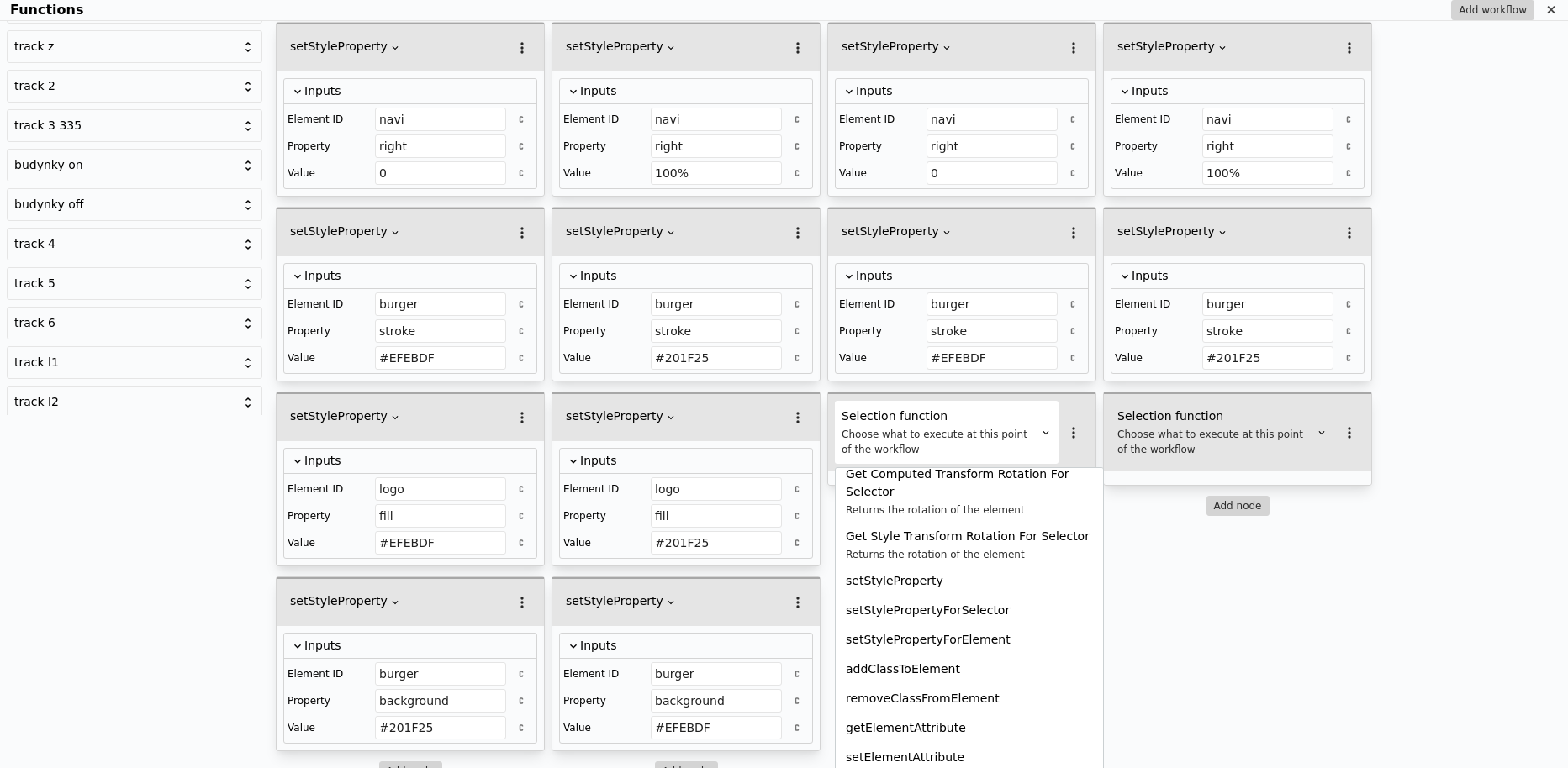
scroll to position [981, 0]
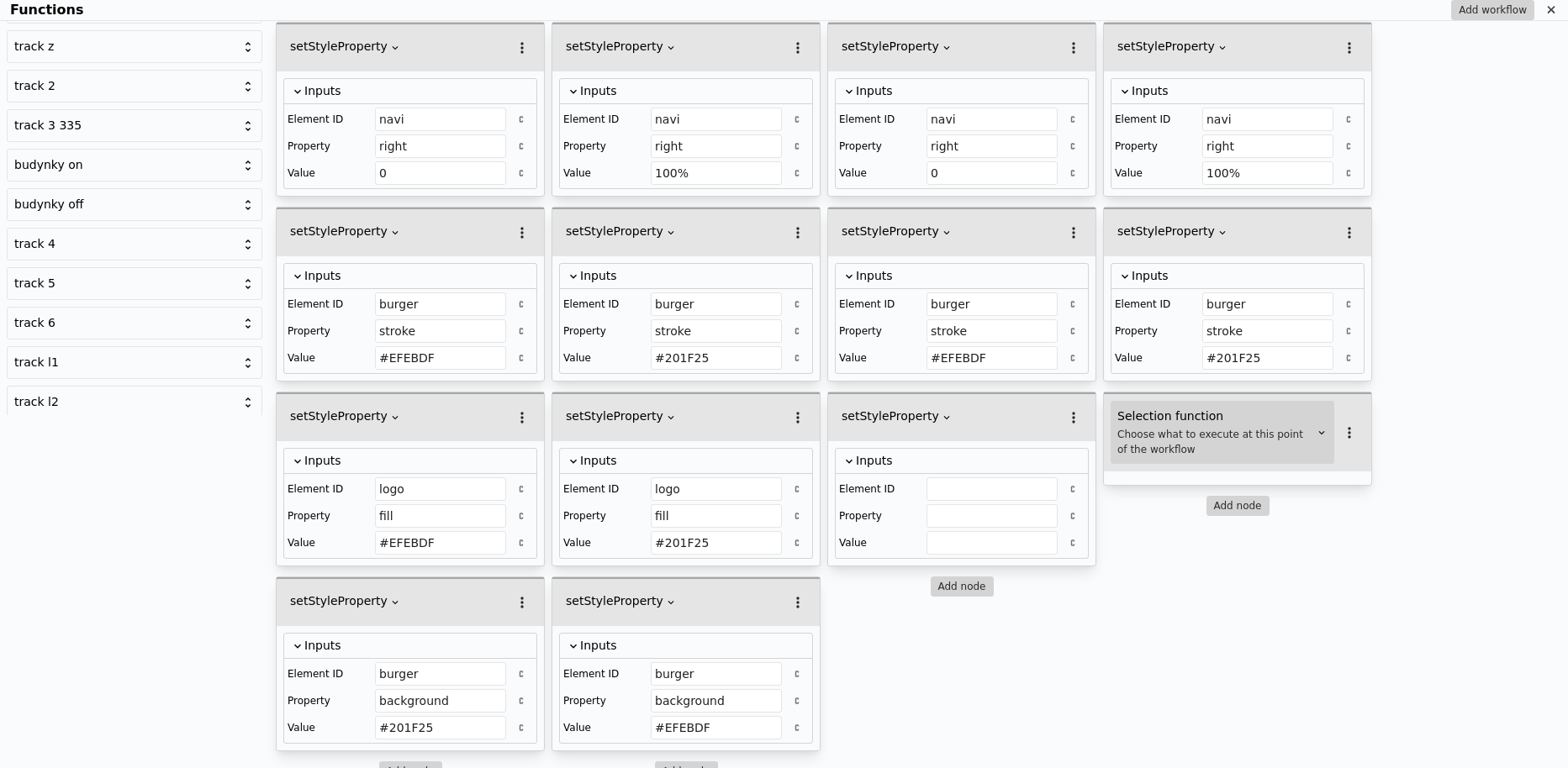
click at [1178, 433] on div "Choose what to execute at this point of the workflow" at bounding box center [1215, 442] width 197 height 31
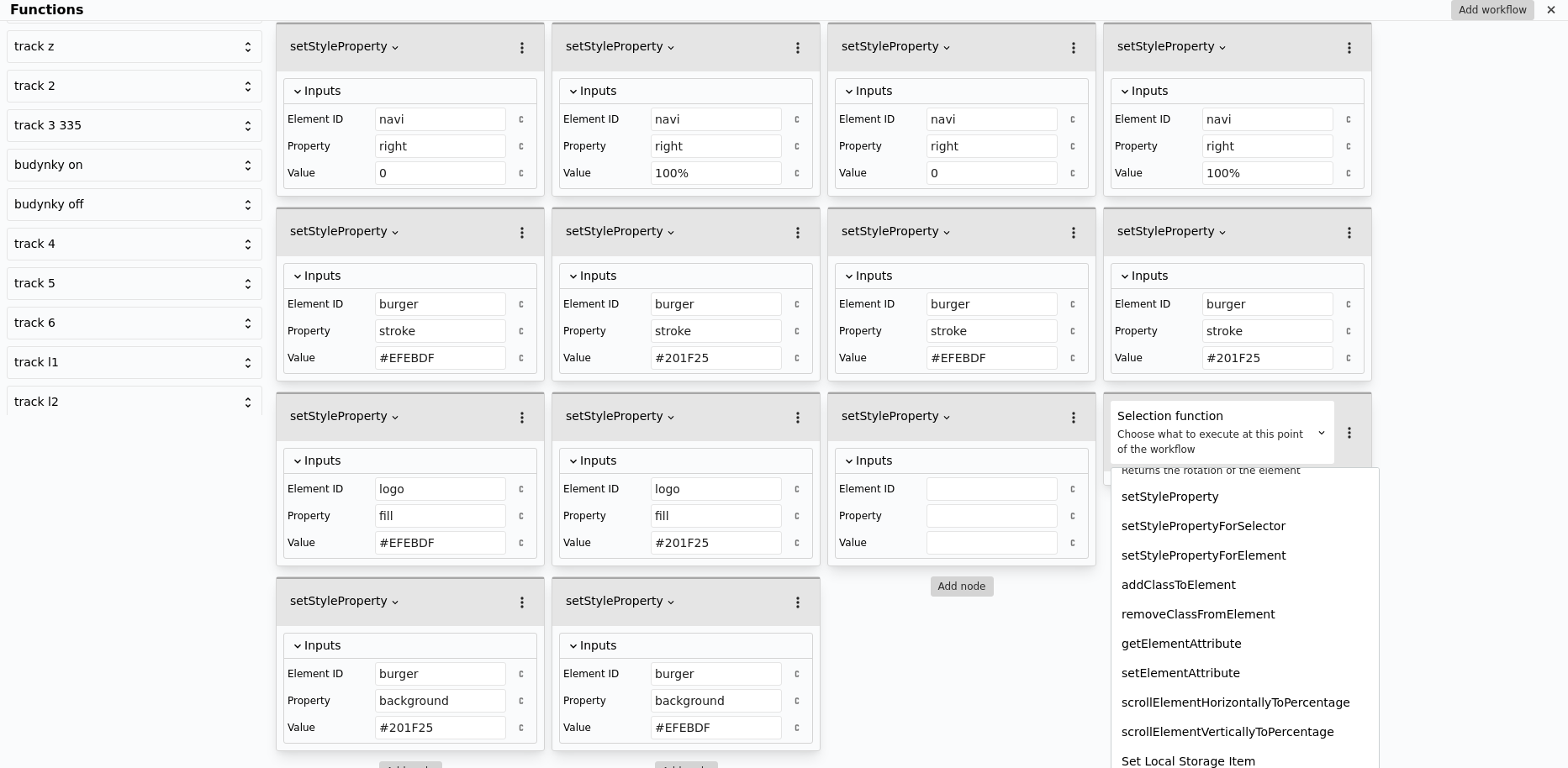
scroll to position [1017, 0]
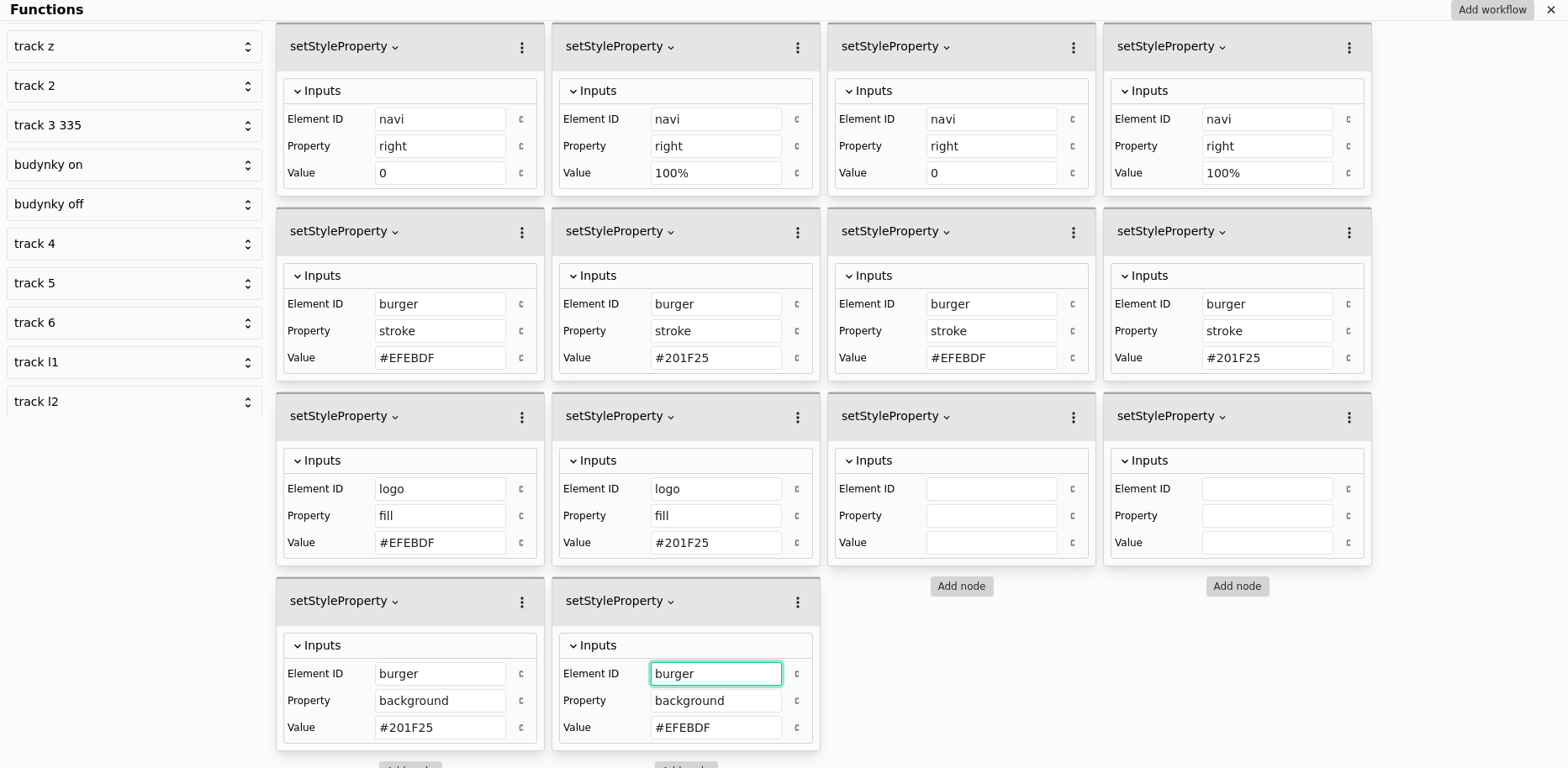
click at [694, 663] on input "burger" at bounding box center [716, 674] width 131 height 23
click at [938, 478] on input "Functions" at bounding box center [992, 489] width 131 height 23
paste input "burger"
type input "burger"
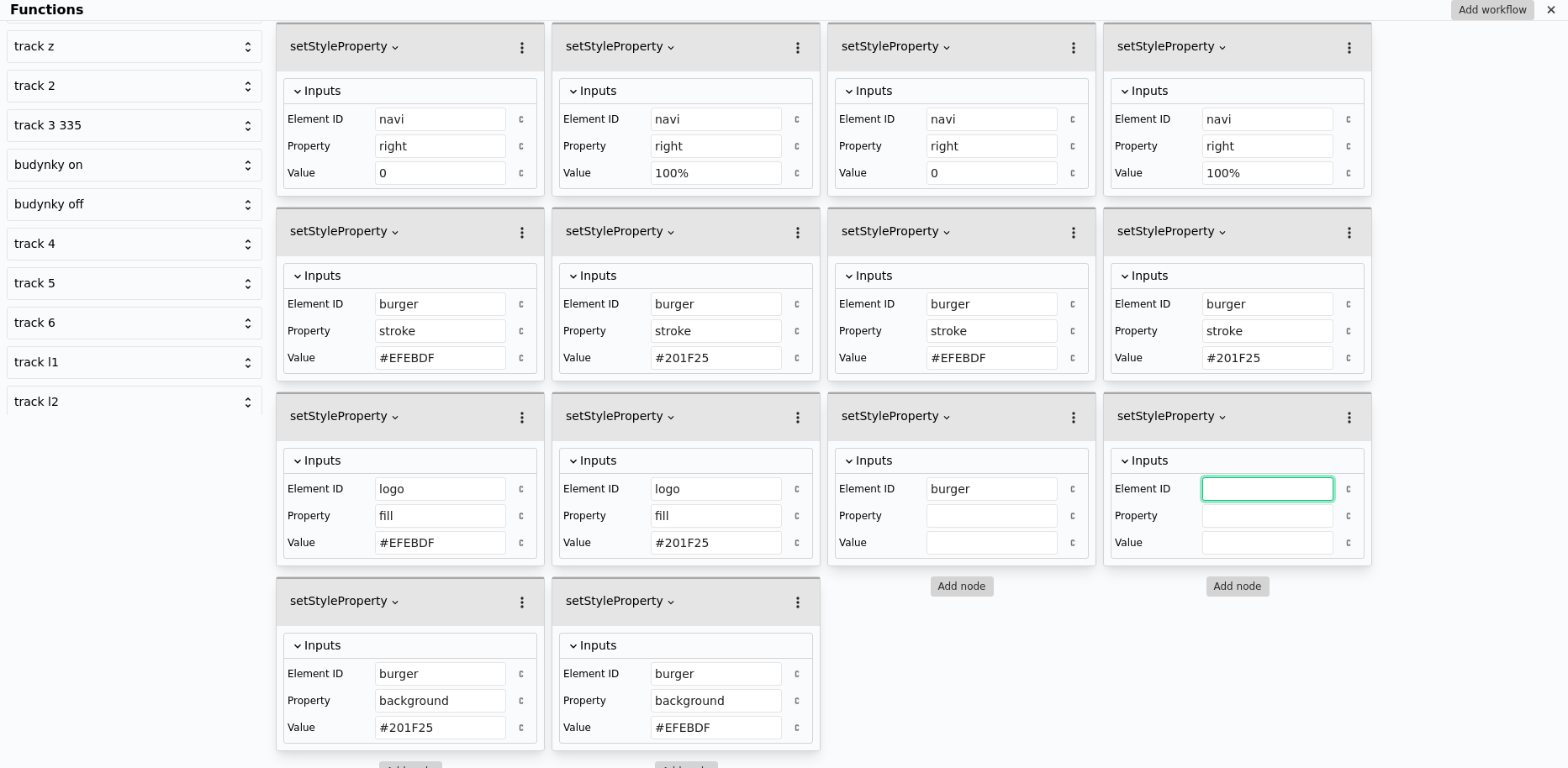
click at [1224, 478] on input "Functions" at bounding box center [1268, 489] width 131 height 23
paste input "burger"
type input "burger"
click at [680, 692] on input "background" at bounding box center [716, 701] width 131 height 23
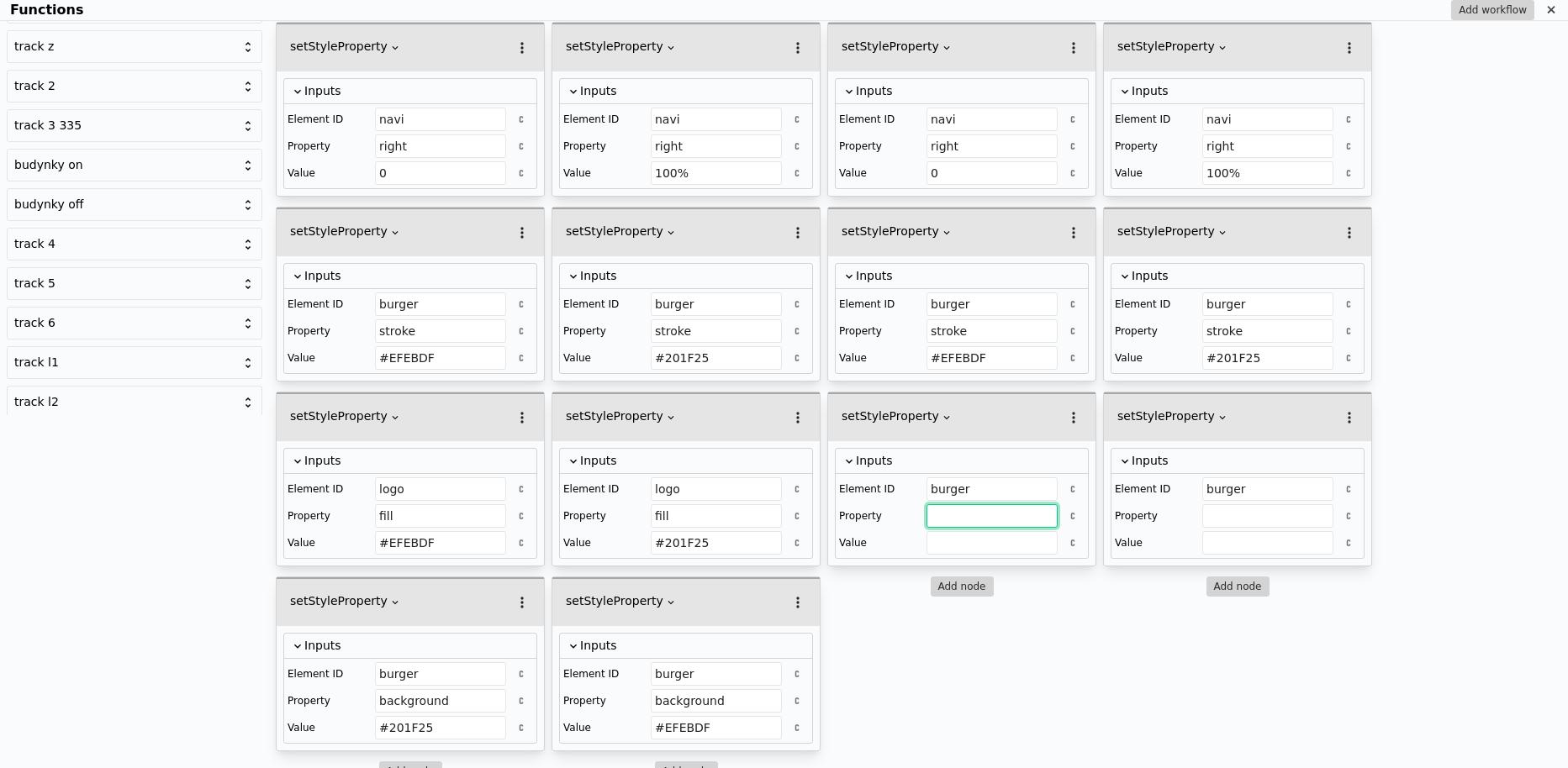
click at [943, 505] on input "Functions" at bounding box center [992, 516] width 131 height 23
paste input "background"
type input "background"
click at [1231, 512] on input "Functions" at bounding box center [1268, 516] width 131 height 23
paste input "background"
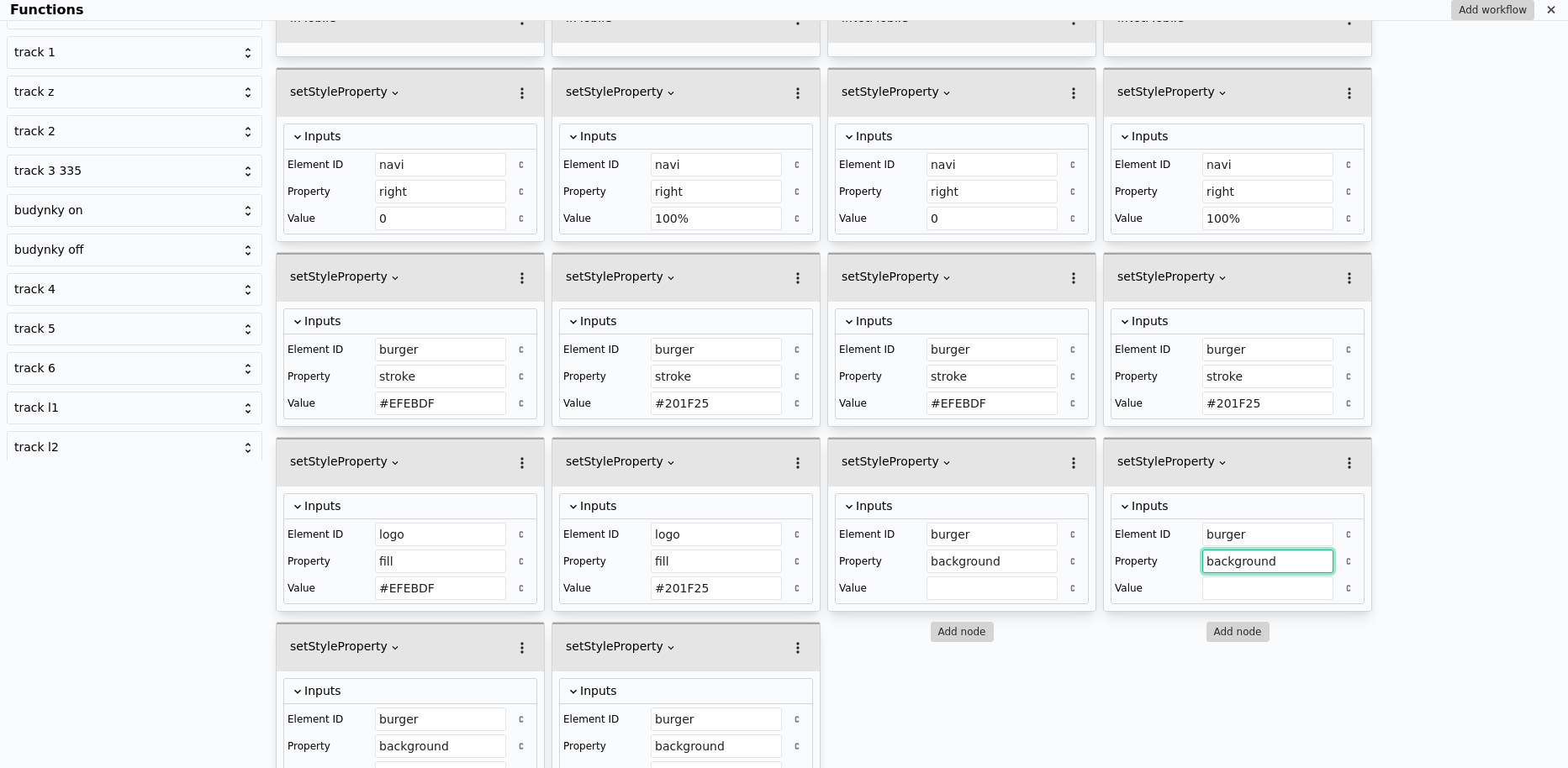
scroll to position [353, 0]
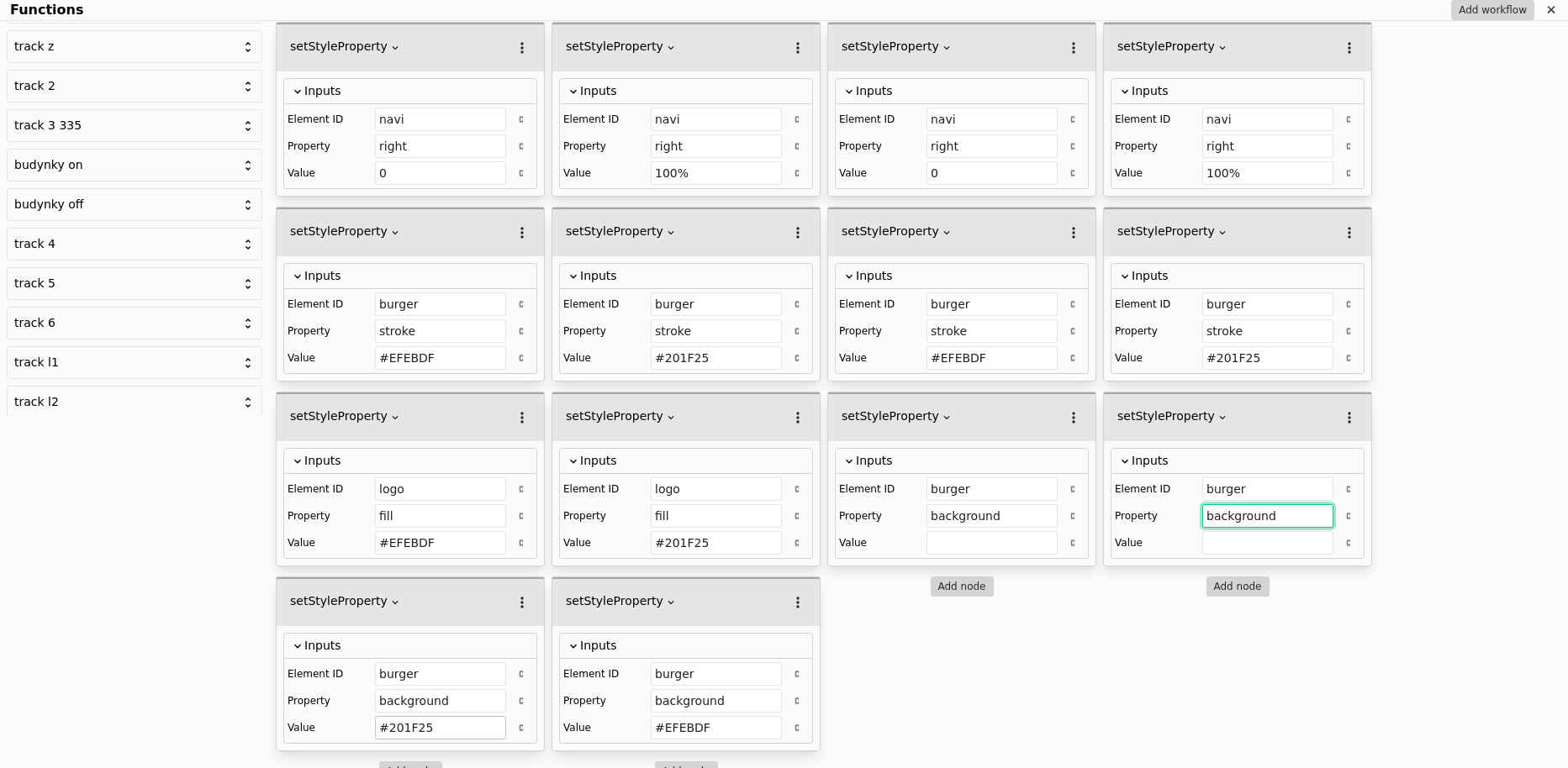
type input "background"
click at [452, 717] on input "#201F25" at bounding box center [441, 728] width 131 height 23
click at [943, 538] on input "Functions" at bounding box center [992, 543] width 131 height 23
paste input "#201F25"
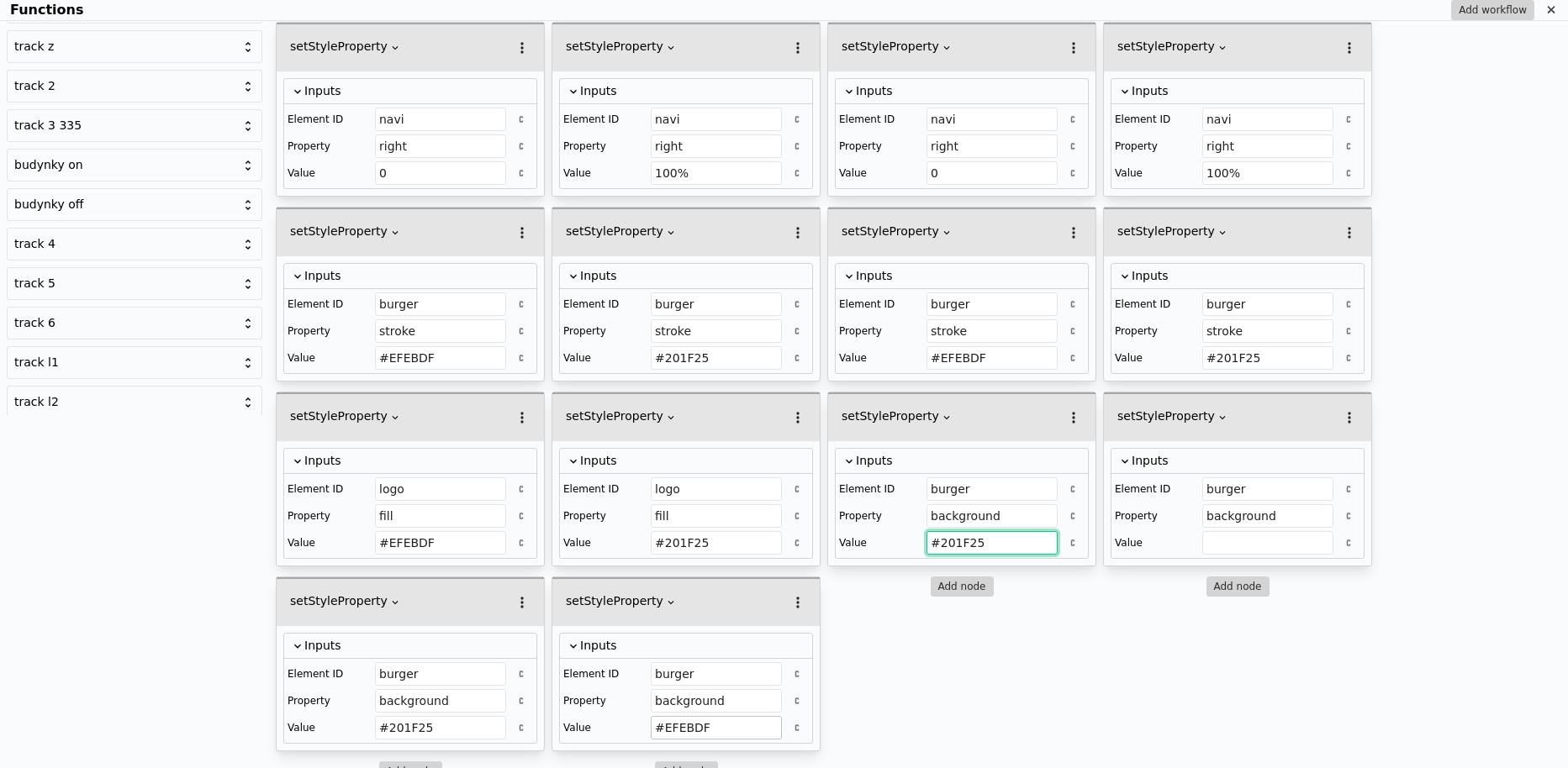
type input "#201F25"
click at [694, 716] on input "#EFEBDF" at bounding box center [716, 728] width 131 height 23
click at [1238, 540] on input "Functions" at bounding box center [1268, 543] width 131 height 23
paste input "#EFEBDF"
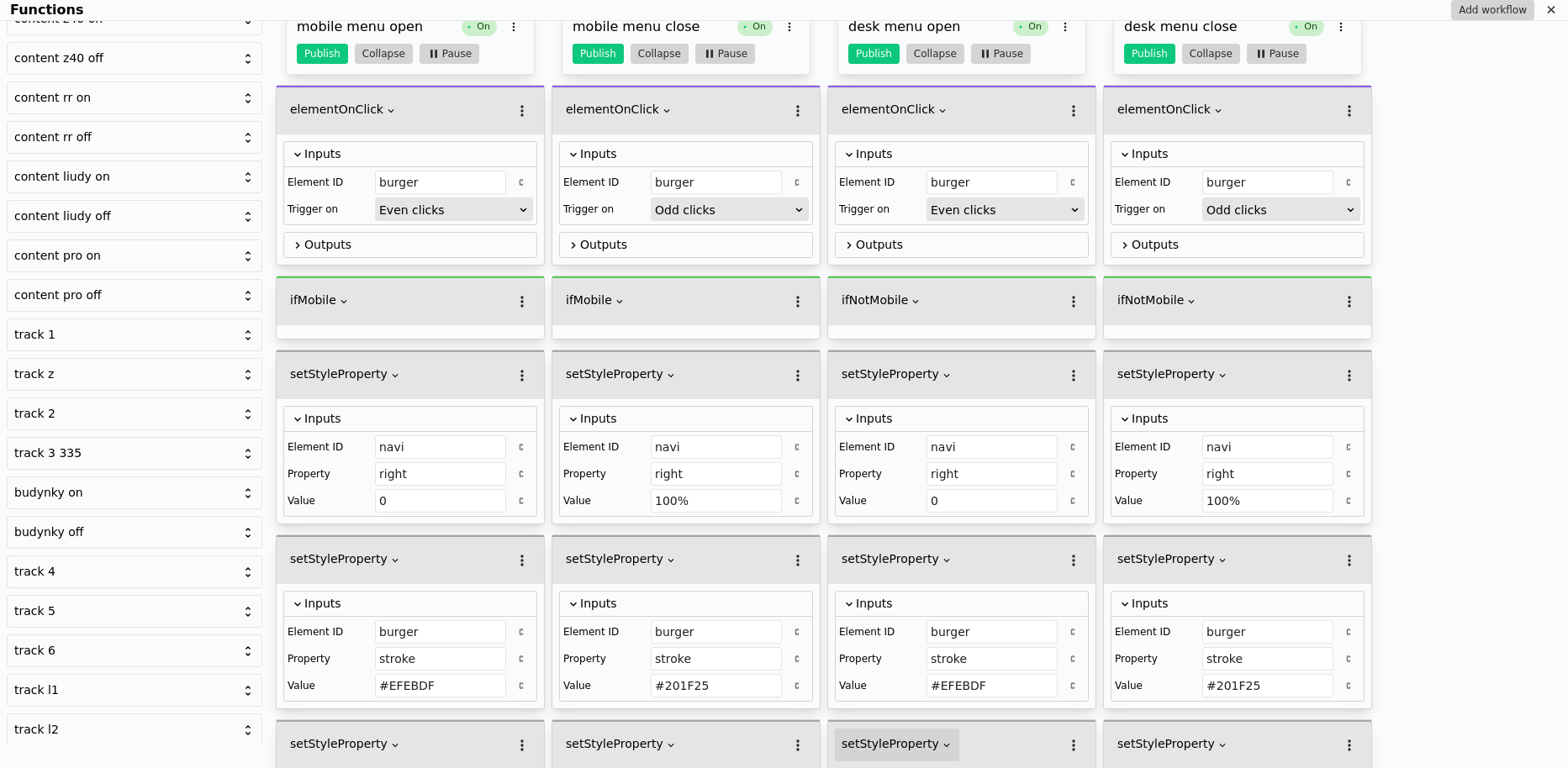
scroll to position [0, 0]
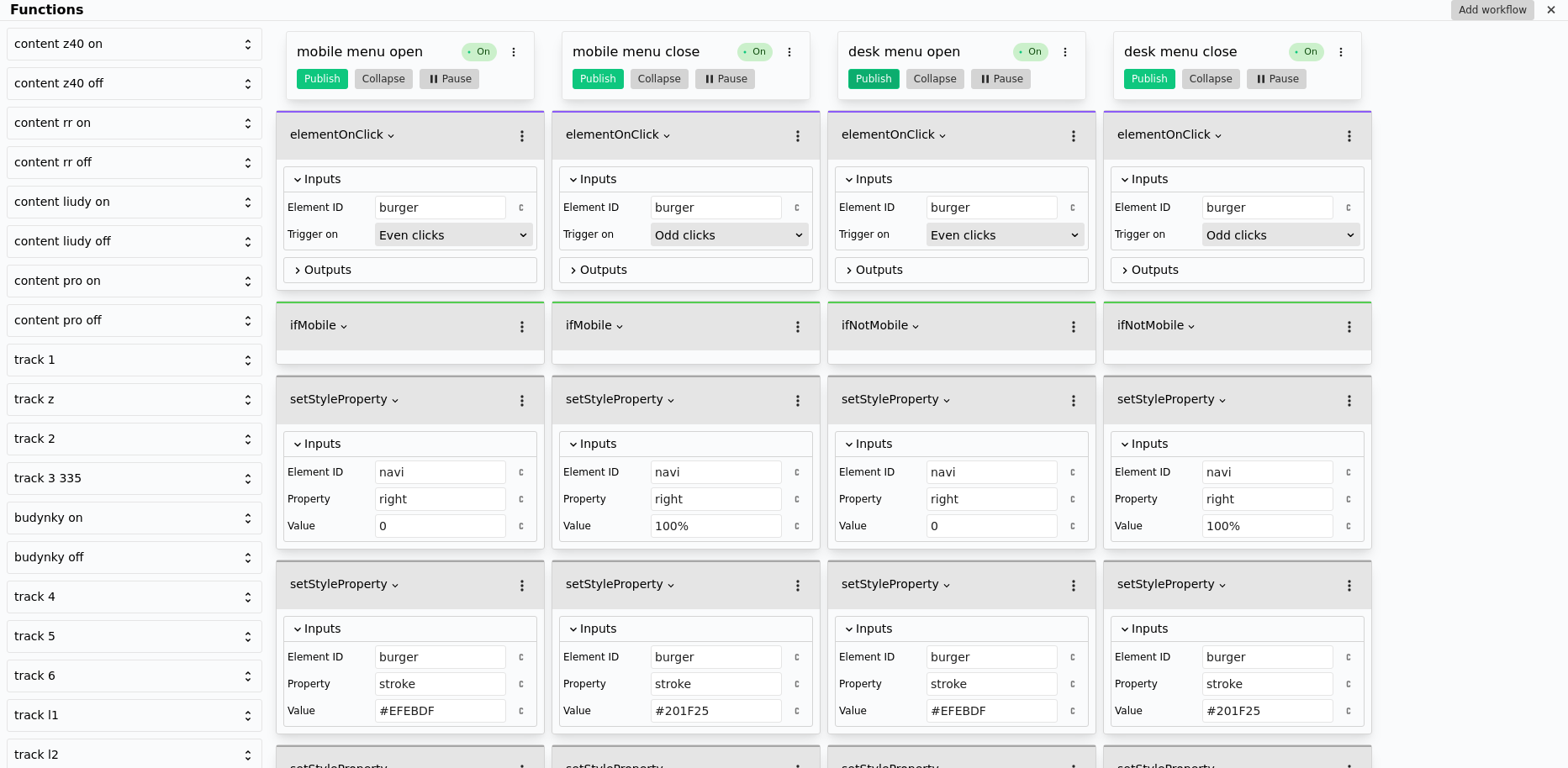
type input "#EFEBDF"
click at [865, 87] on button "Publish" at bounding box center [874, 79] width 51 height 20
click at [1144, 80] on button "Publish" at bounding box center [1149, 79] width 51 height 20
click at [1545, 15] on icon "Functions" at bounding box center [1551, 10] width 13 height 13
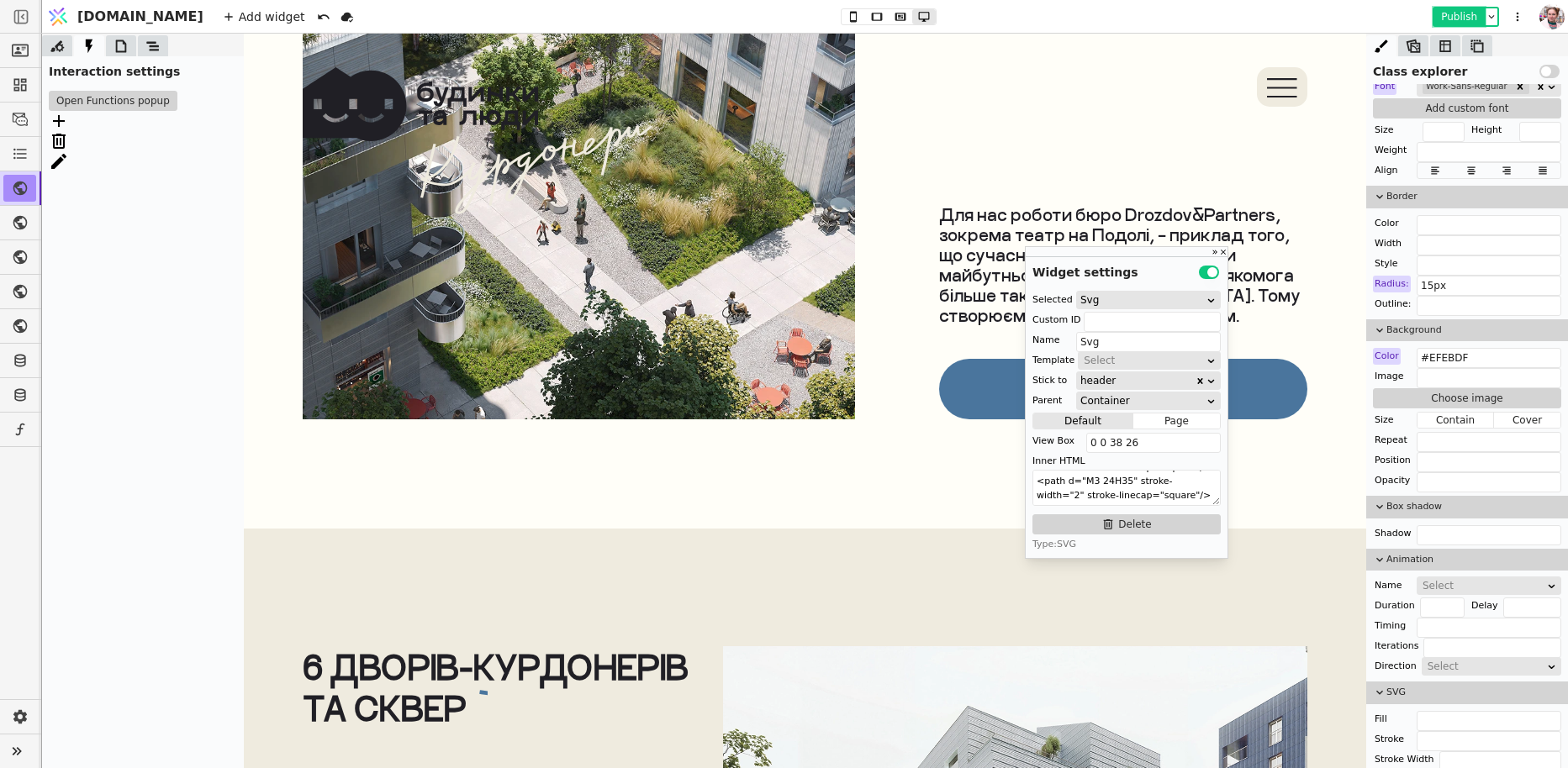
click at [1468, 15] on button "Publish" at bounding box center [1458, 16] width 49 height 17
click at [124, 97] on button "Open Functions popup" at bounding box center [112, 101] width 129 height 20
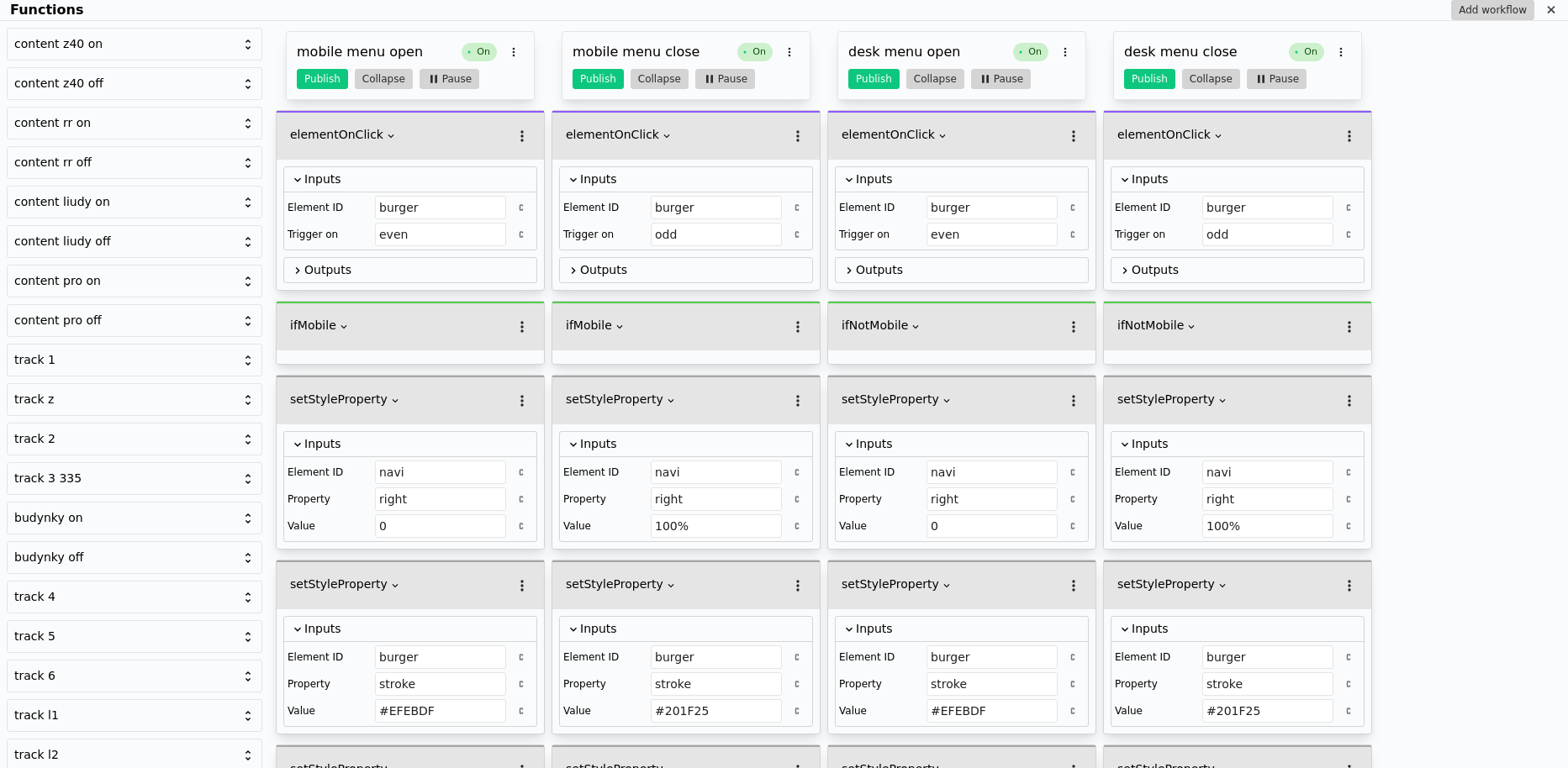
scroll to position [353, 0]
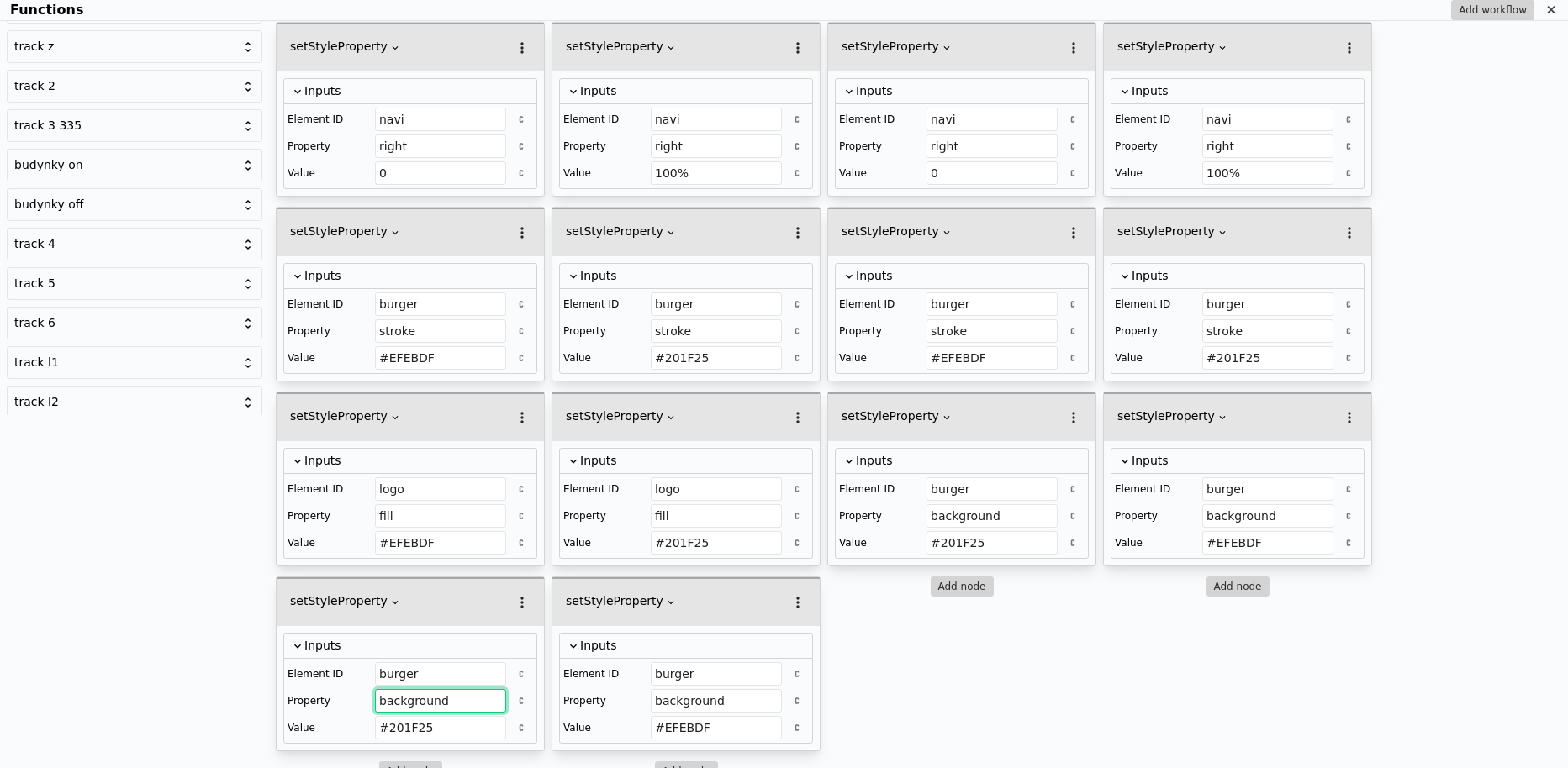
click at [456, 691] on input "background" at bounding box center [441, 701] width 131 height 23
type input "background-color"
click at [678, 689] on input "background" at bounding box center [716, 701] width 131 height 23
paste input "-color"
type input "background-color"
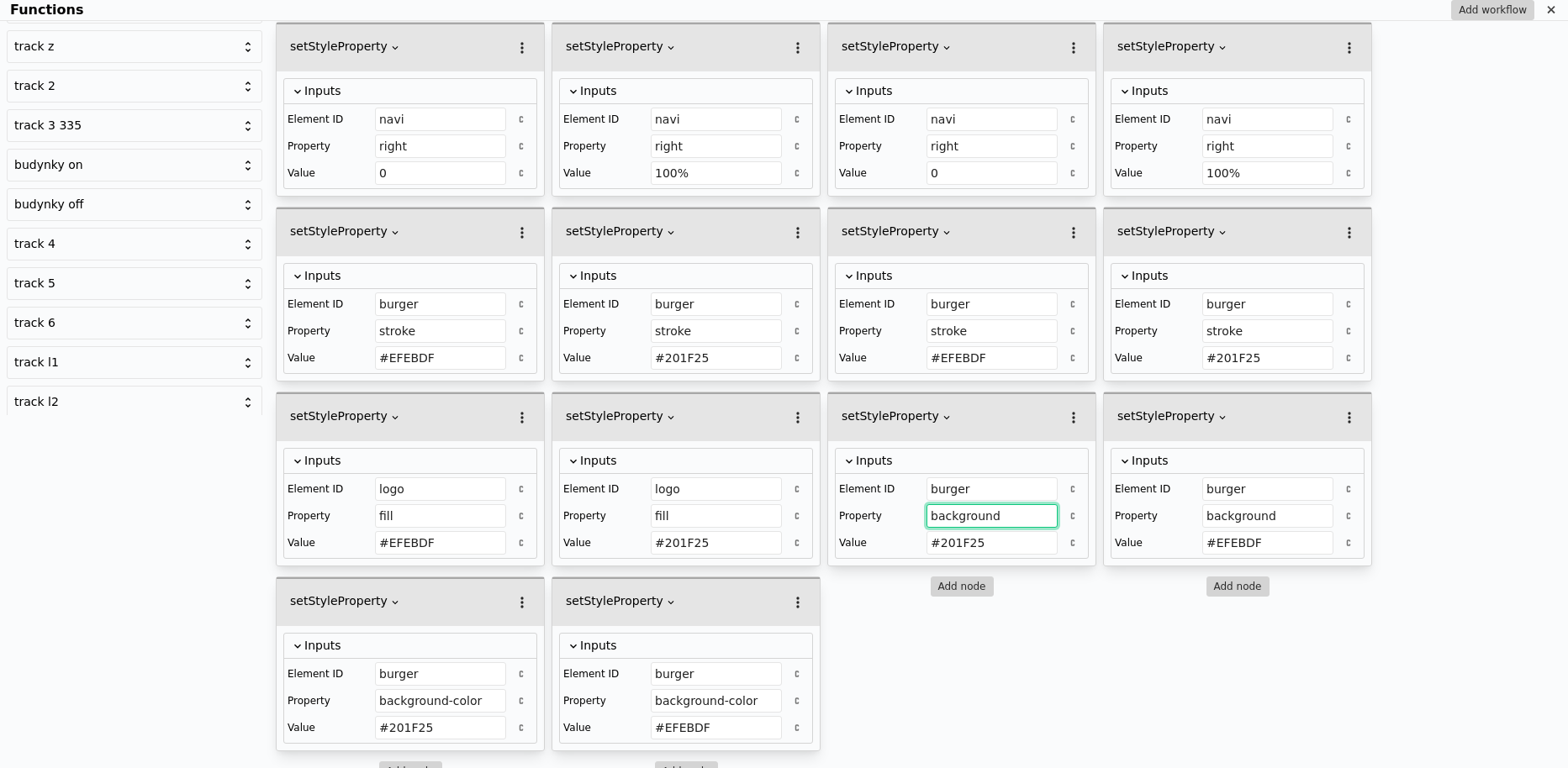
click at [942, 506] on input "background" at bounding box center [992, 516] width 131 height 23
paste input "-color"
type input "background-color"
click at [1249, 506] on input "background" at bounding box center [1268, 516] width 131 height 23
paste input "-color"
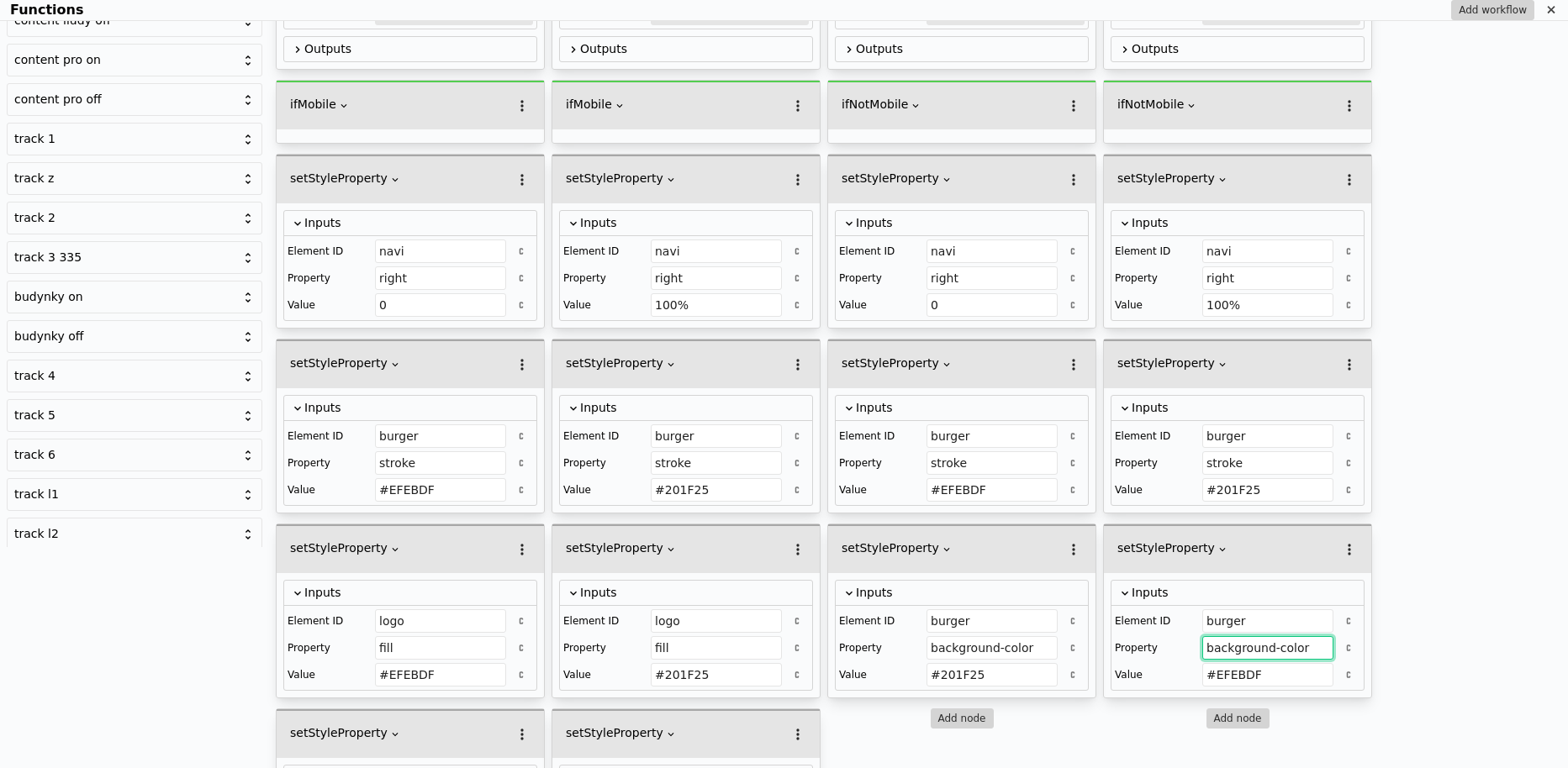
scroll to position [25, 0]
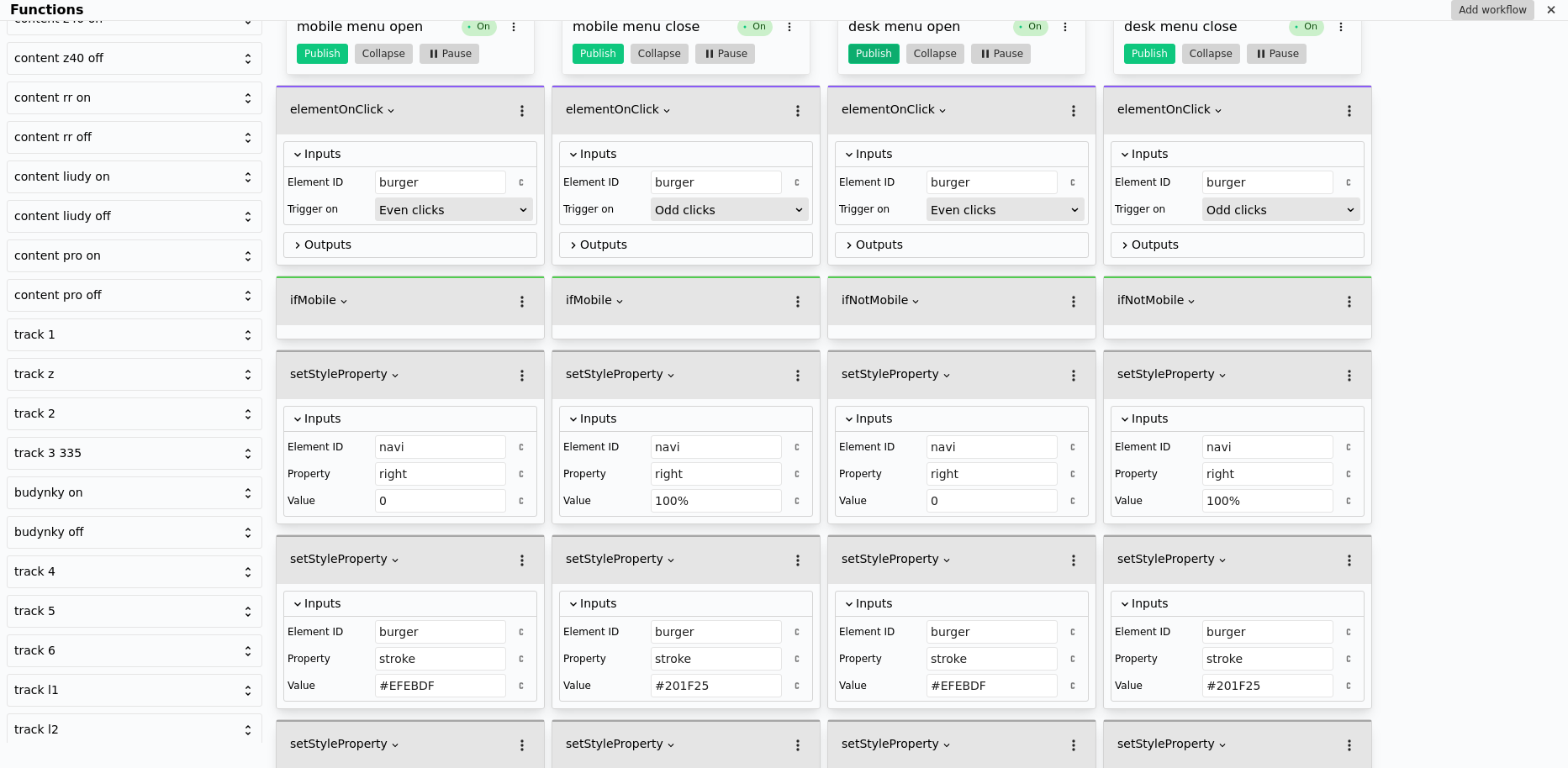
type input "background-color"
click at [871, 58] on button "Publish" at bounding box center [874, 54] width 51 height 20
click at [1143, 50] on button "Publish" at bounding box center [1149, 54] width 51 height 20
click at [597, 53] on button "Publish" at bounding box center [597, 54] width 51 height 20
click at [325, 58] on button "Publish" at bounding box center [322, 54] width 51 height 20
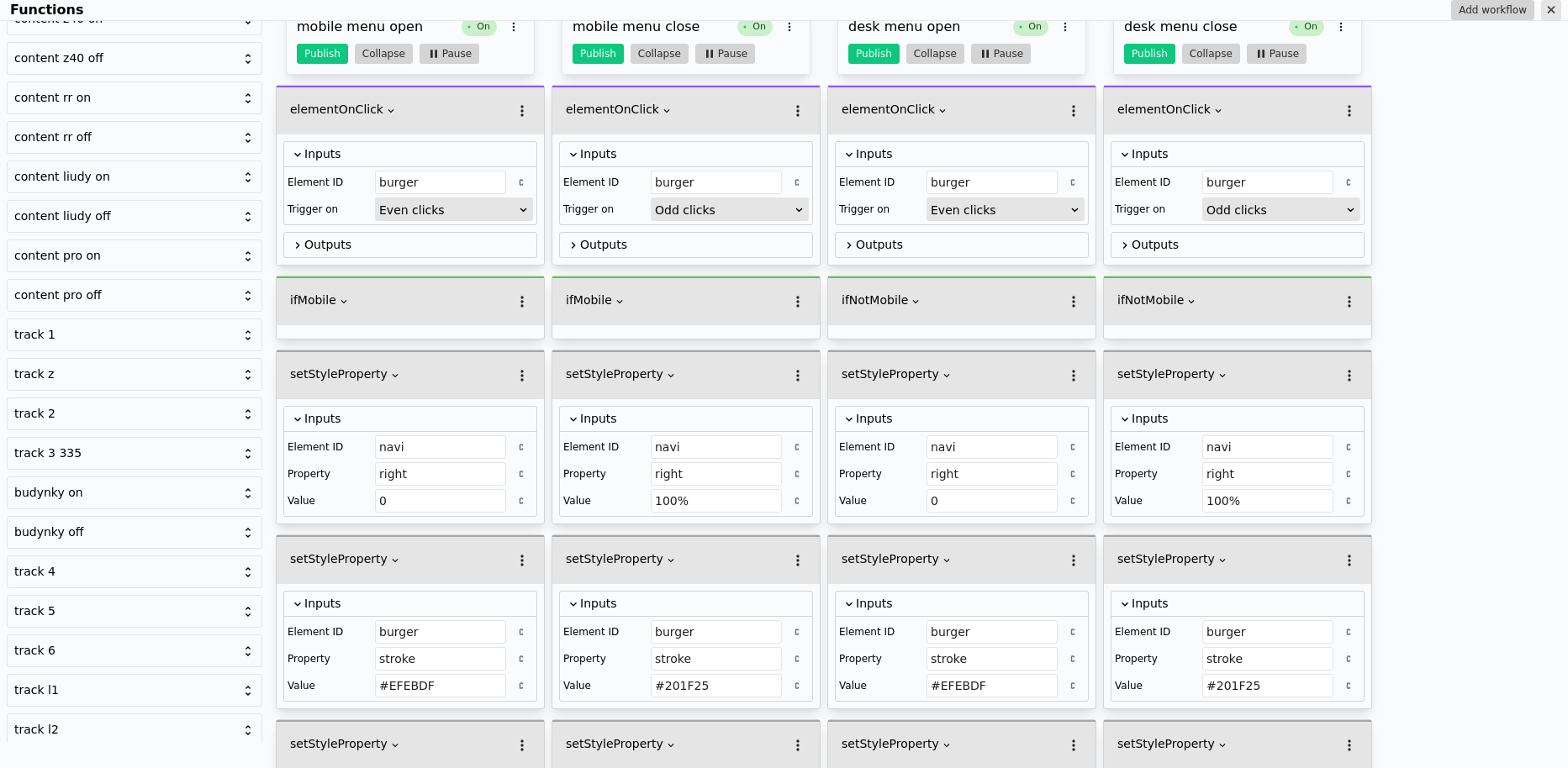
click at [1547, 9] on icon "Functions" at bounding box center [1551, 10] width 13 height 13
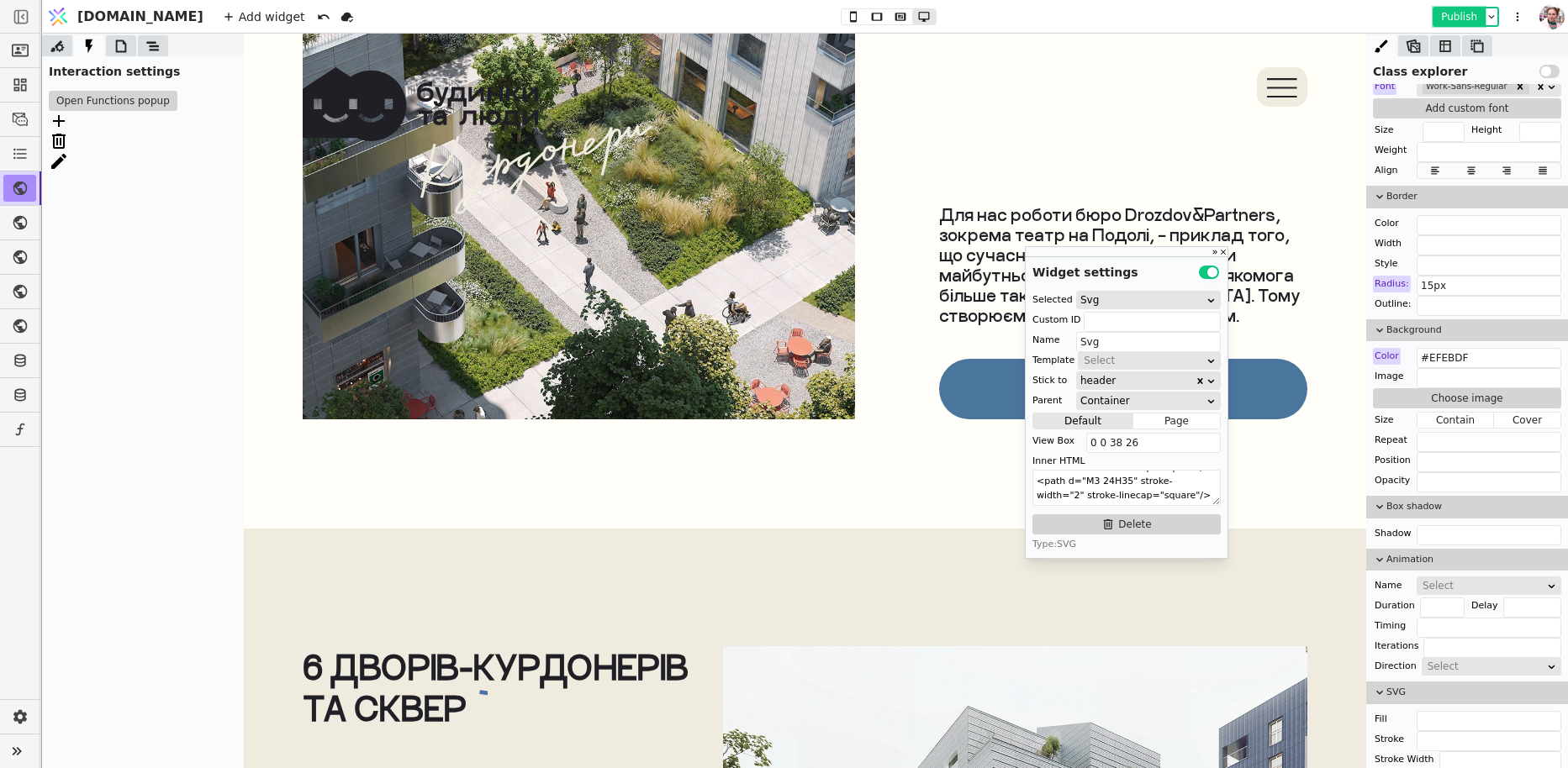
click at [1447, 9] on button "Publish" at bounding box center [1458, 16] width 49 height 17
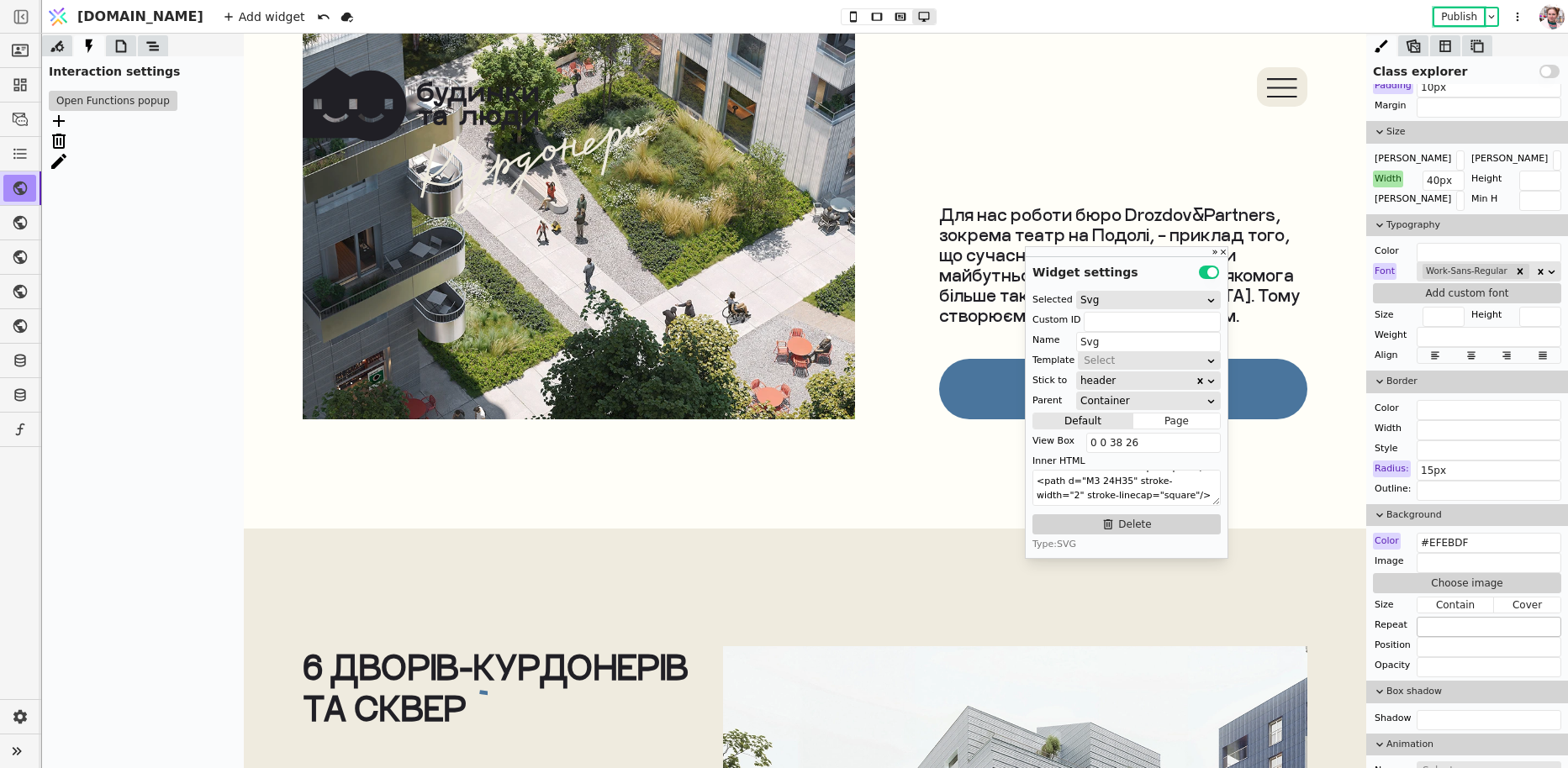
scroll to position [0, 0]
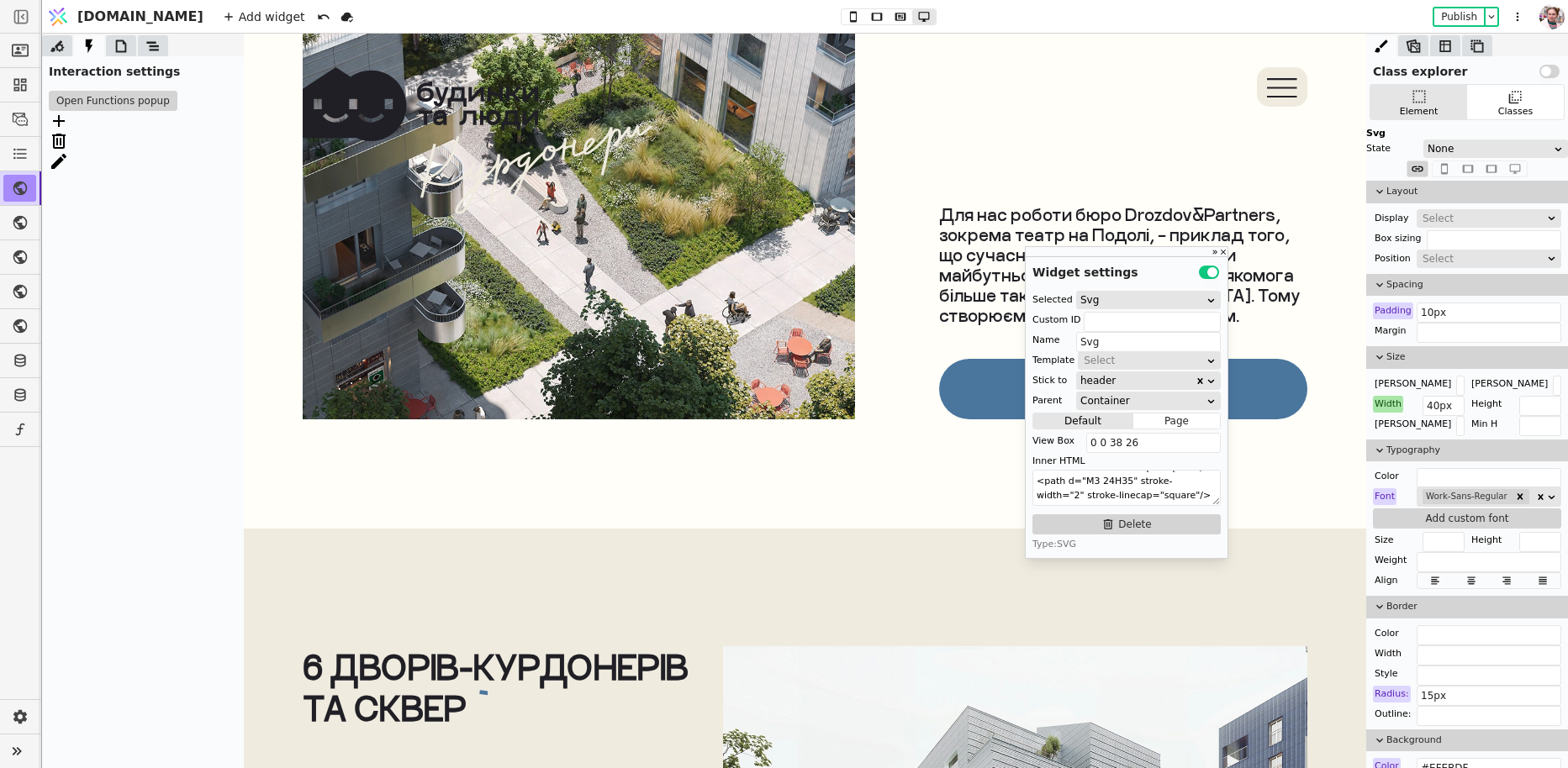
click at [1286, 88] on icon at bounding box center [1282, 88] width 29 height 0
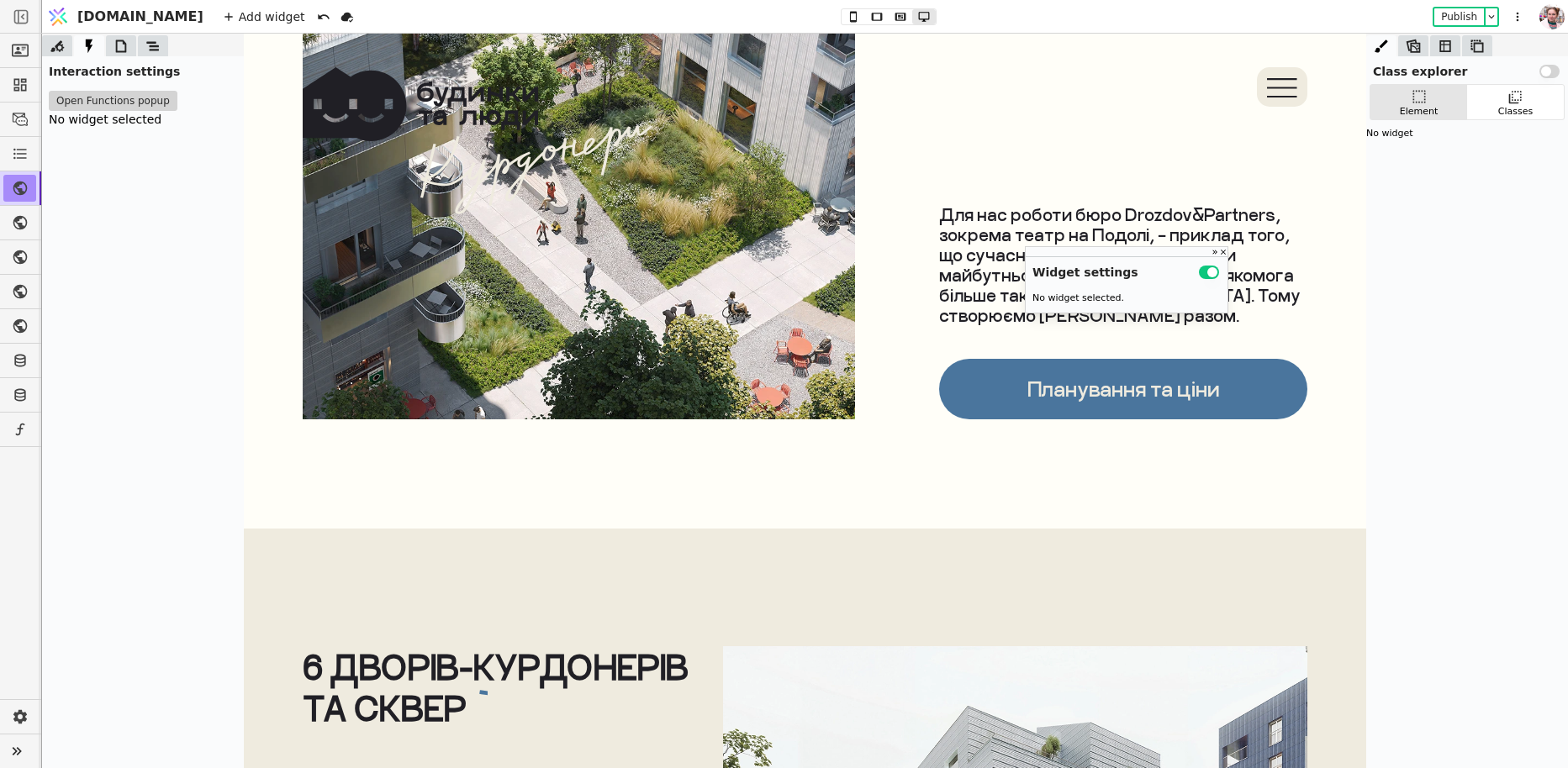
click at [109, 36] on div at bounding box center [121, 45] width 31 height 21
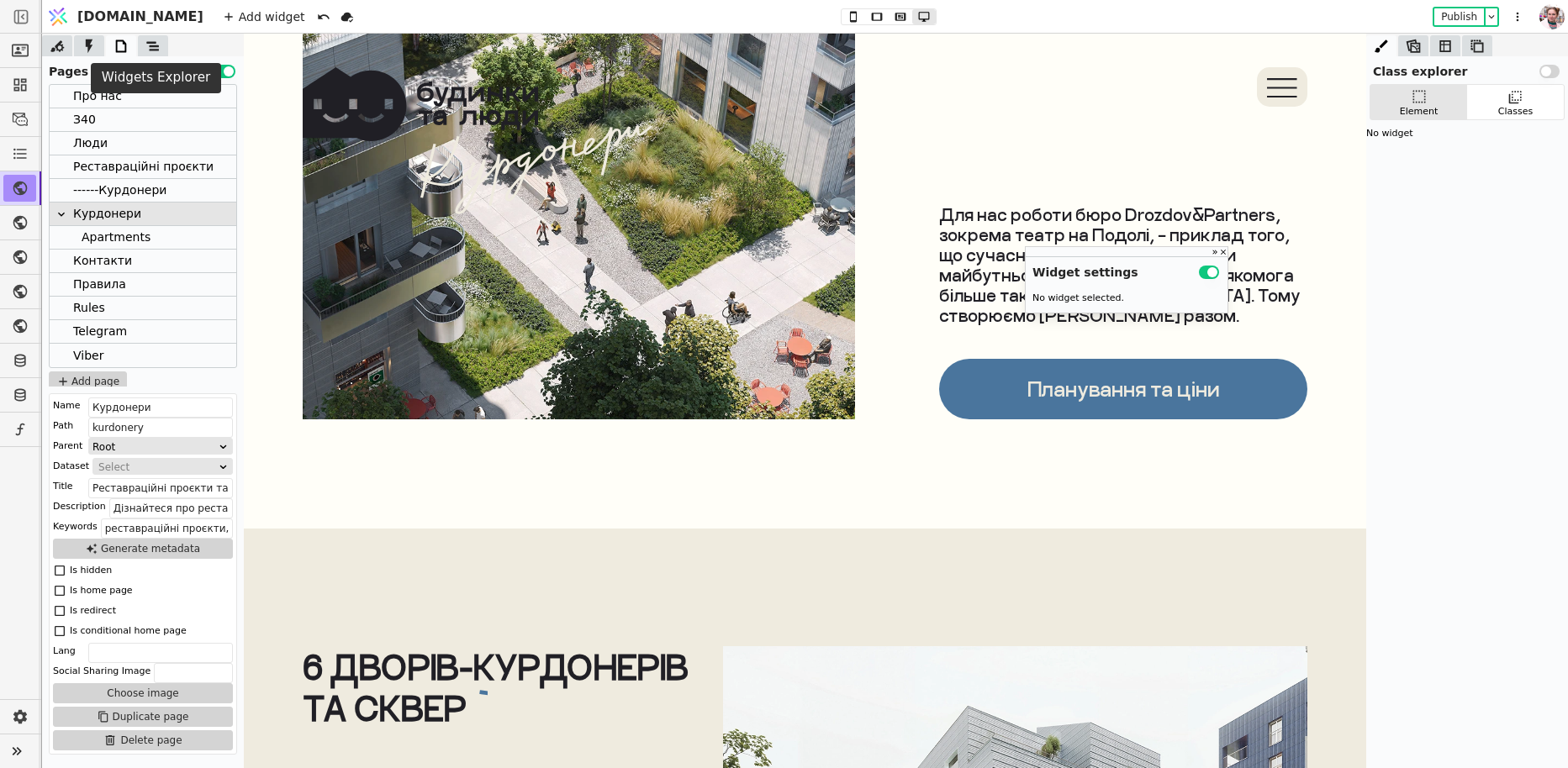
click at [145, 46] on icon at bounding box center [153, 46] width 17 height 17
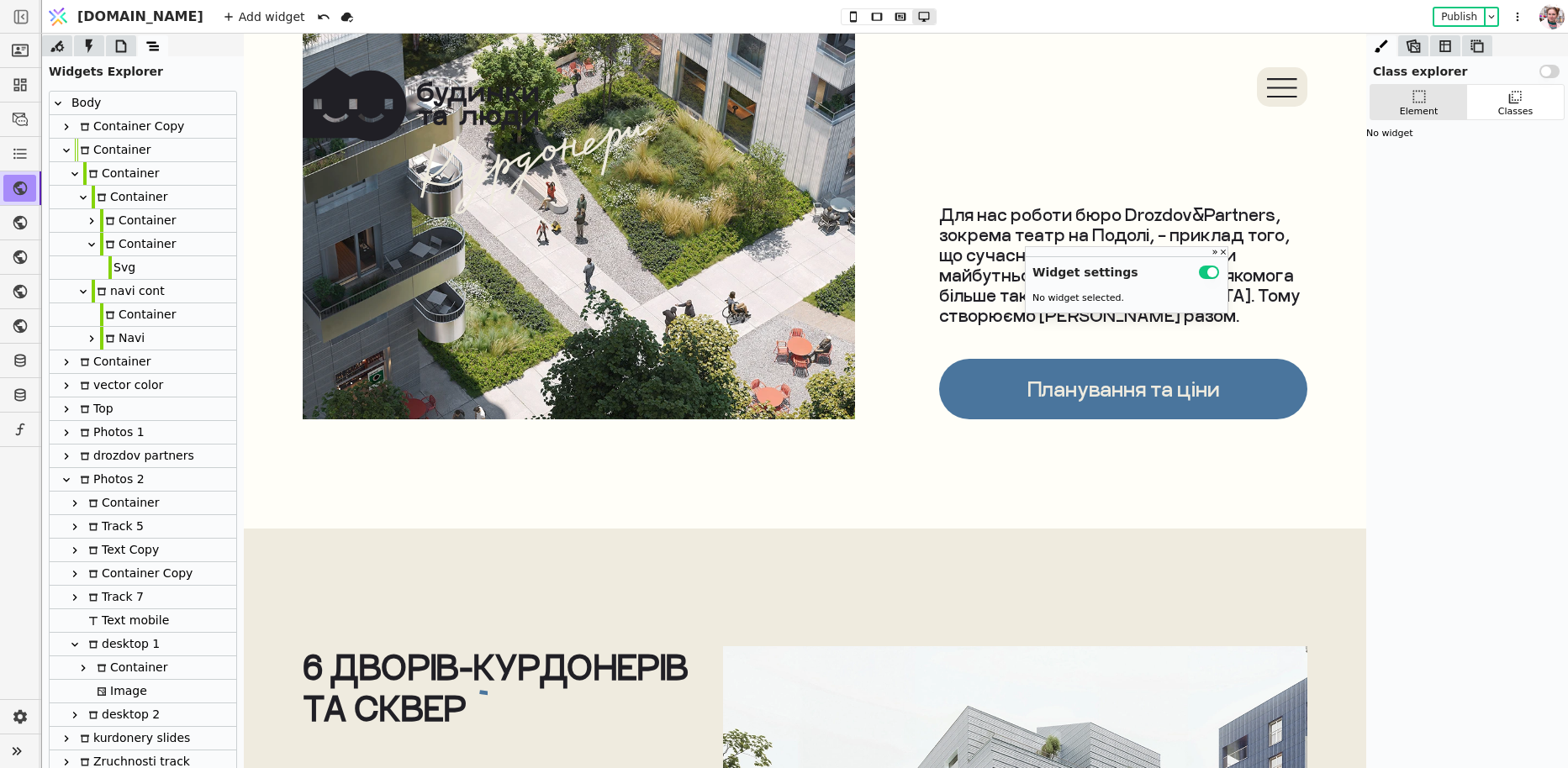
click at [127, 271] on div "Svg" at bounding box center [122, 267] width 27 height 22
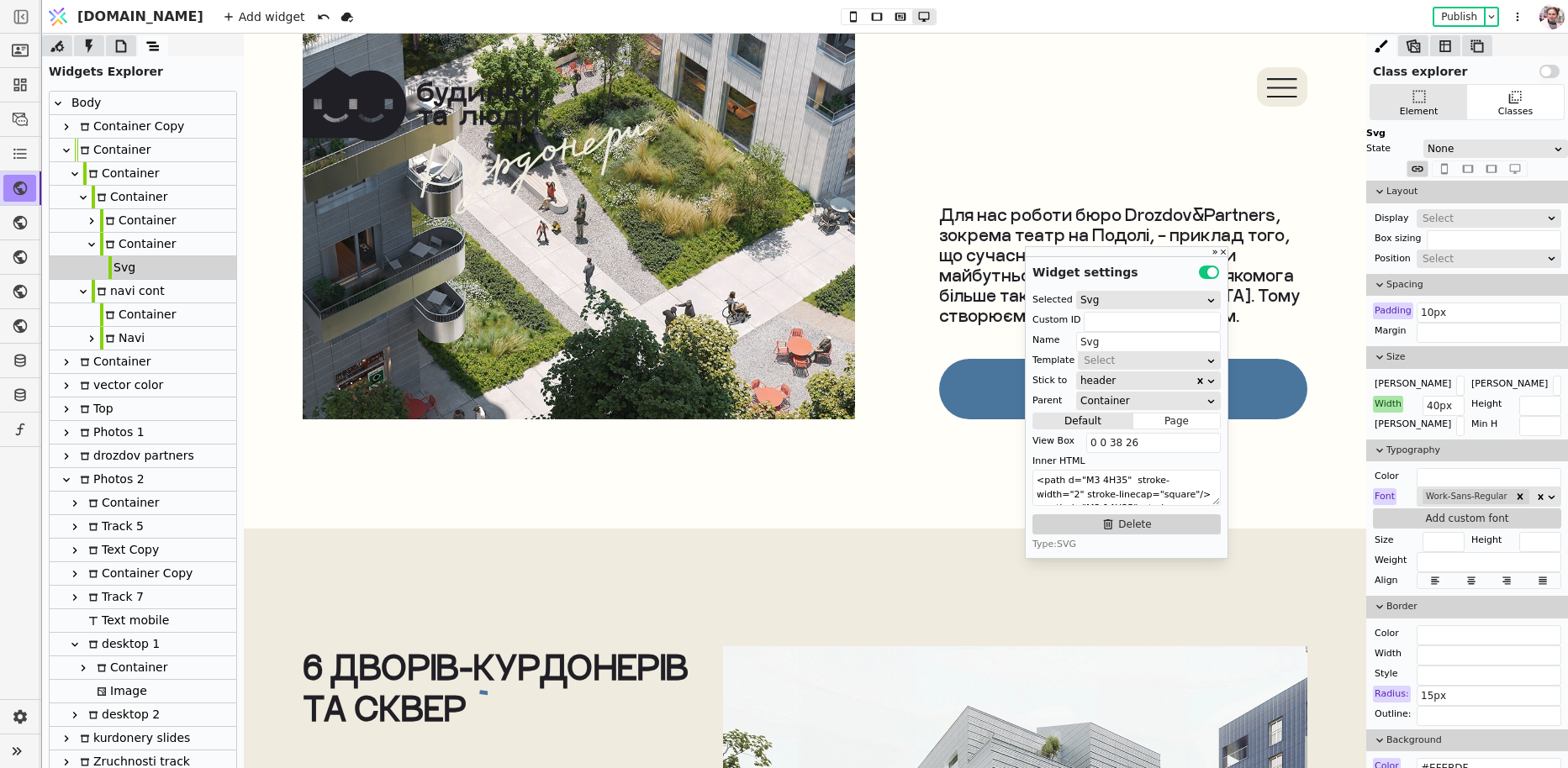
click at [127, 257] on div "Svg" at bounding box center [122, 267] width 27 height 22
click at [127, 243] on div "Container" at bounding box center [138, 244] width 76 height 22
type input "burger"
type input "Container"
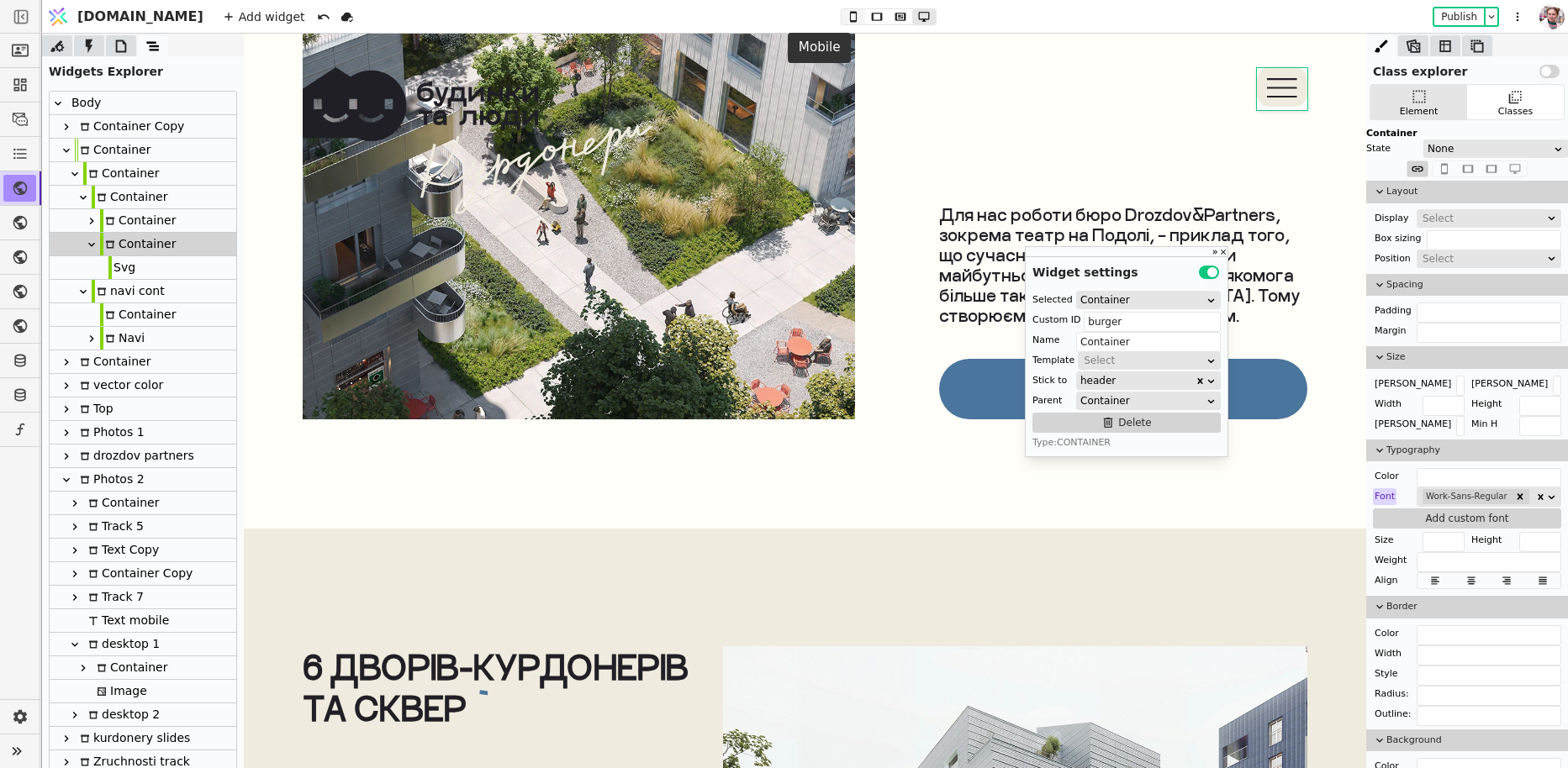
click at [843, 14] on icon at bounding box center [853, 16] width 20 height 12
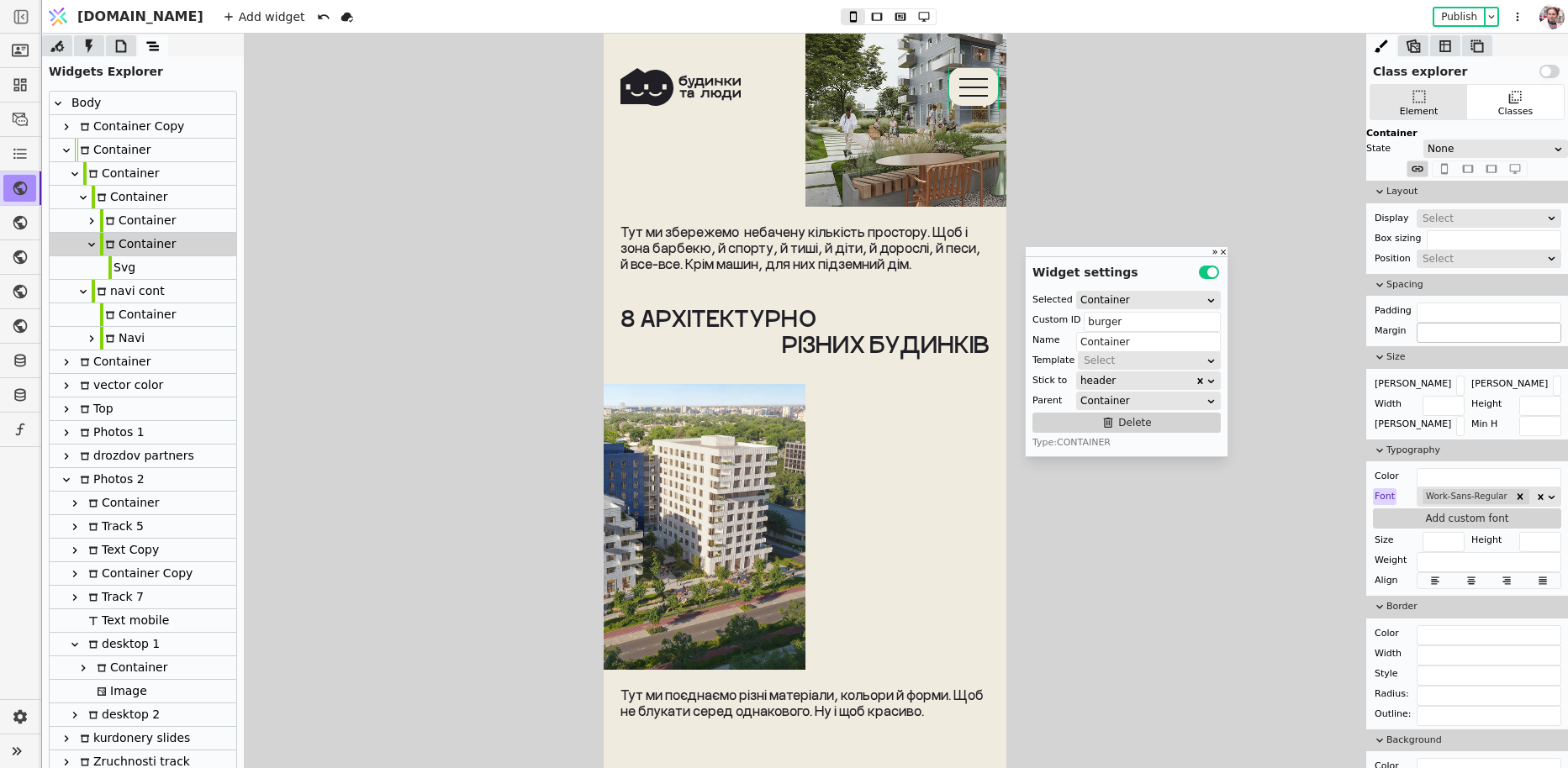
scroll to position [236, 0]
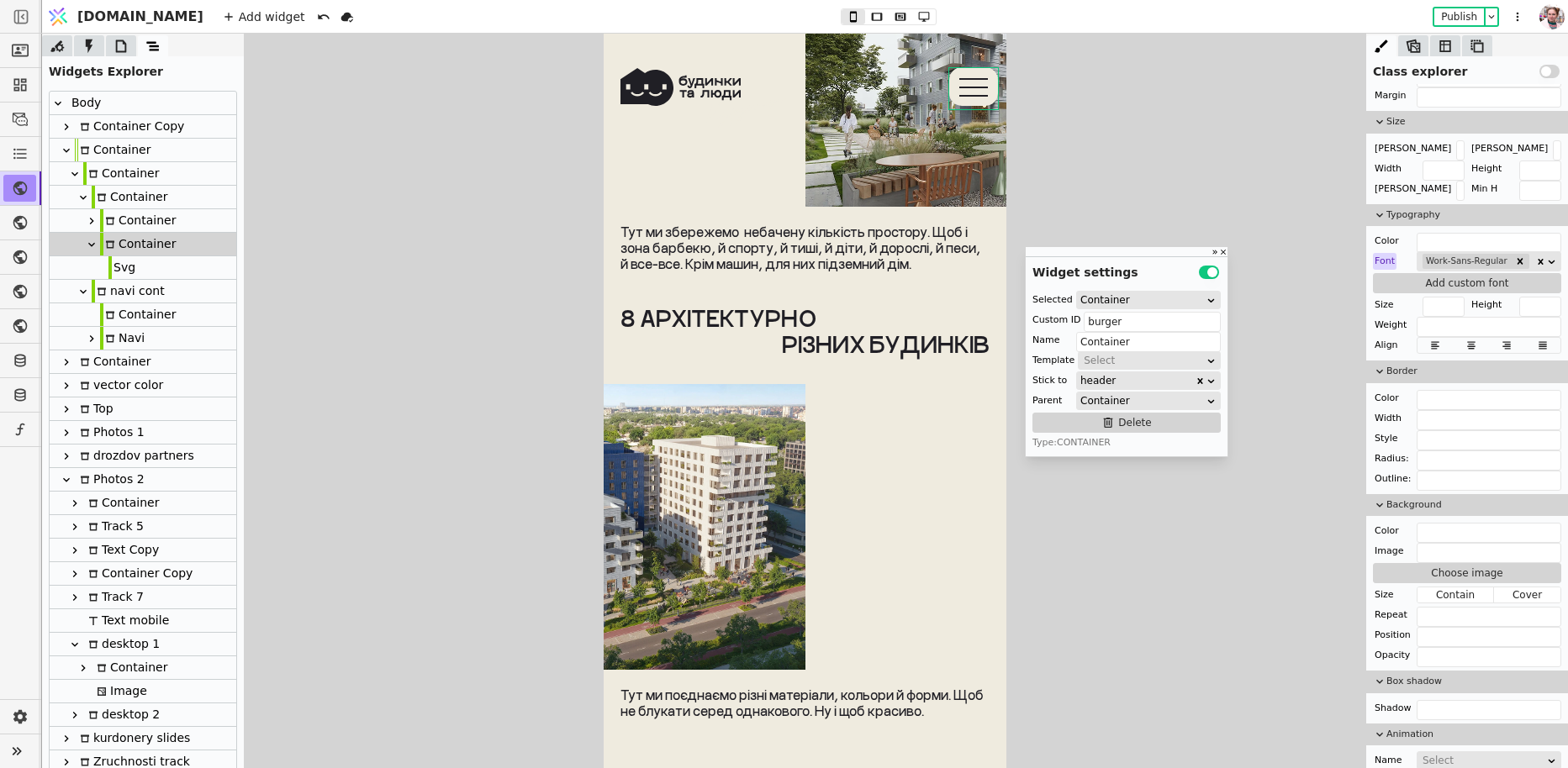
click at [144, 268] on div "Svg" at bounding box center [142, 268] width 186 height 23
type input "Svg"
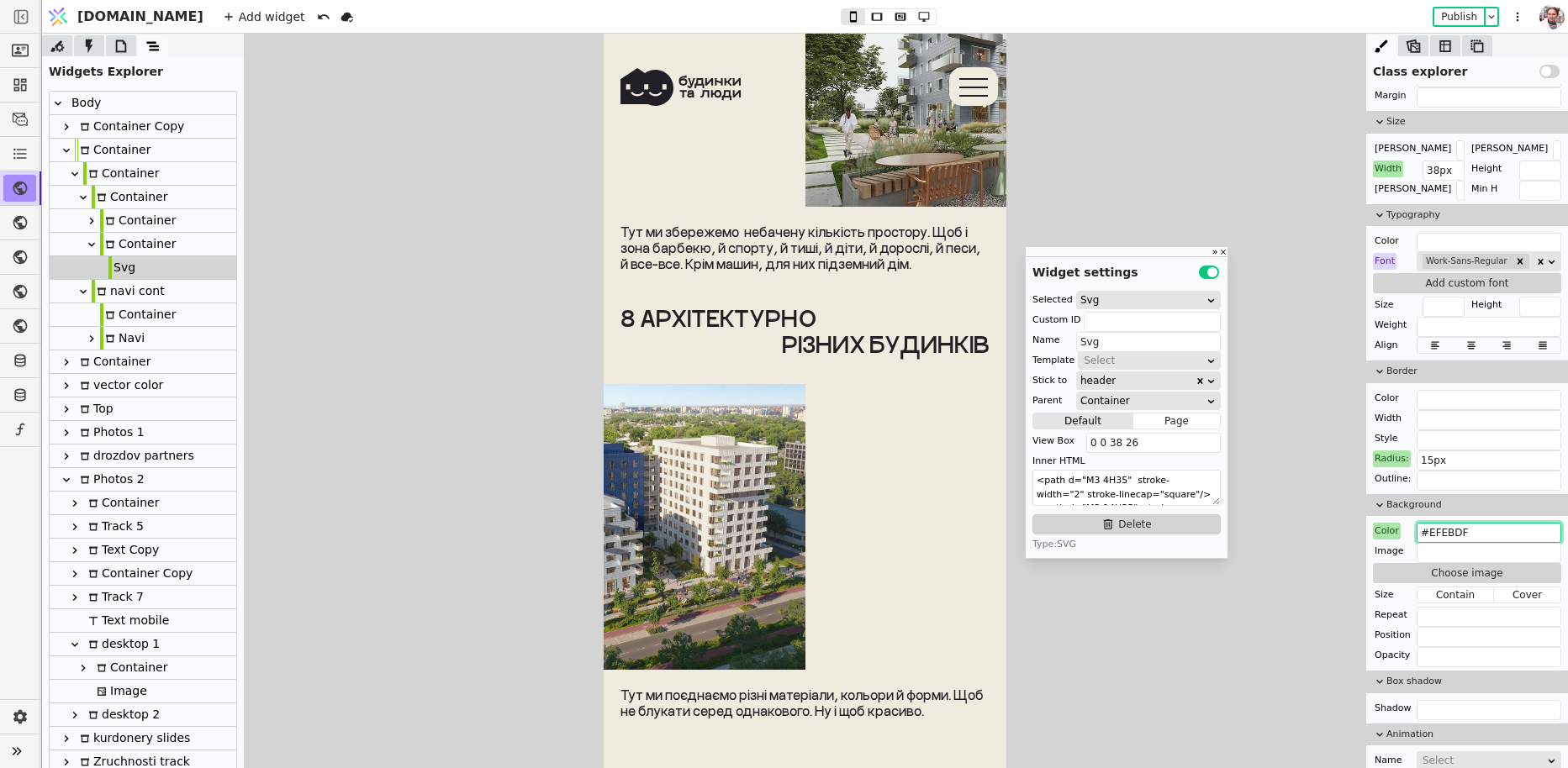
click at [1439, 530] on input "#EFEBDF" at bounding box center [1489, 532] width 145 height 20
click at [1391, 527] on div "Color" at bounding box center [1386, 531] width 28 height 17
click at [1384, 561] on div "Reset" at bounding box center [1387, 549] width 52 height 29
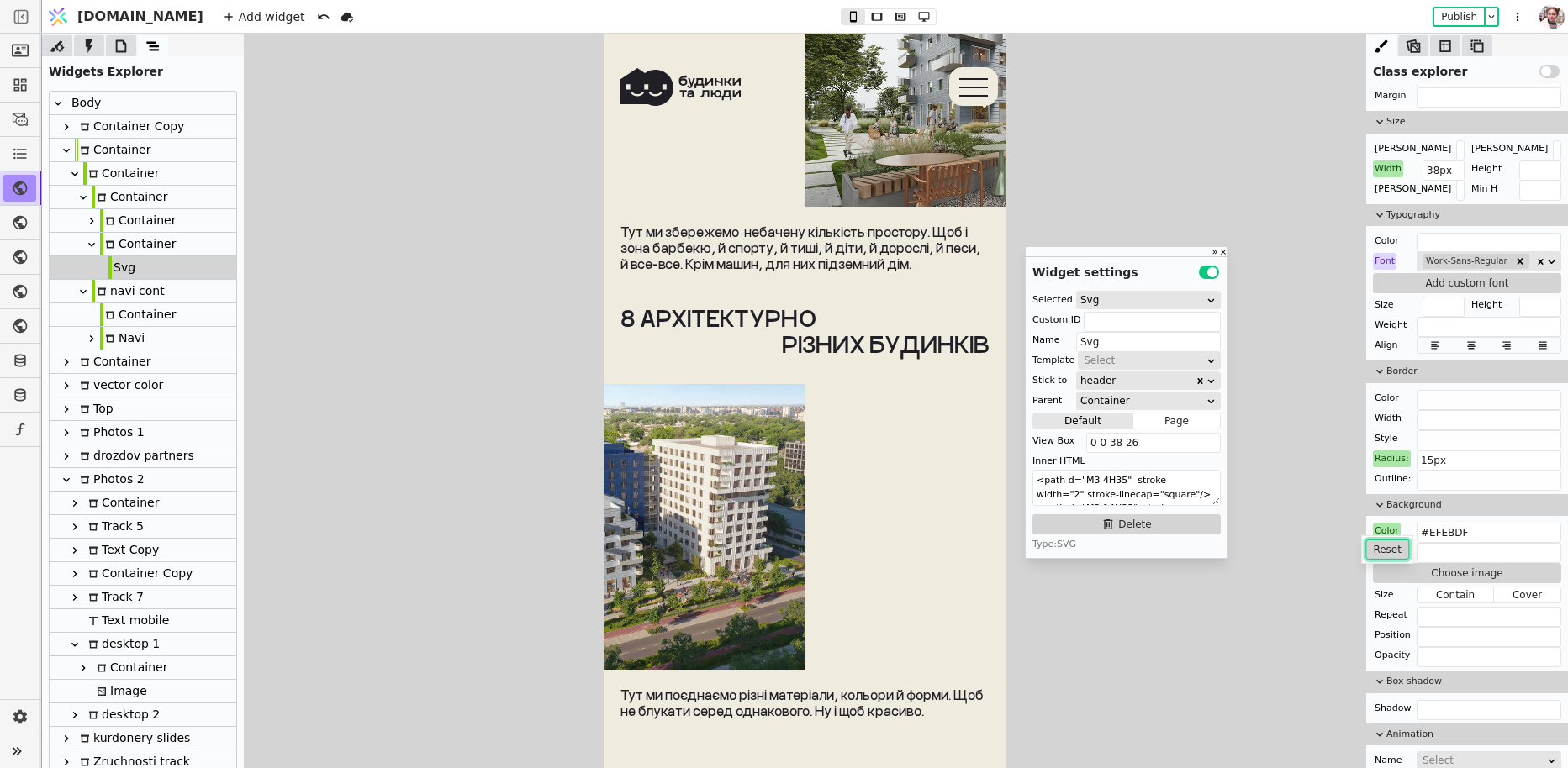
click at [1384, 549] on button "Reset" at bounding box center [1387, 549] width 44 height 20
click at [1385, 460] on div "Radius:" at bounding box center [1392, 459] width 38 height 17
click at [1386, 475] on button "Reset" at bounding box center [1391, 478] width 44 height 20
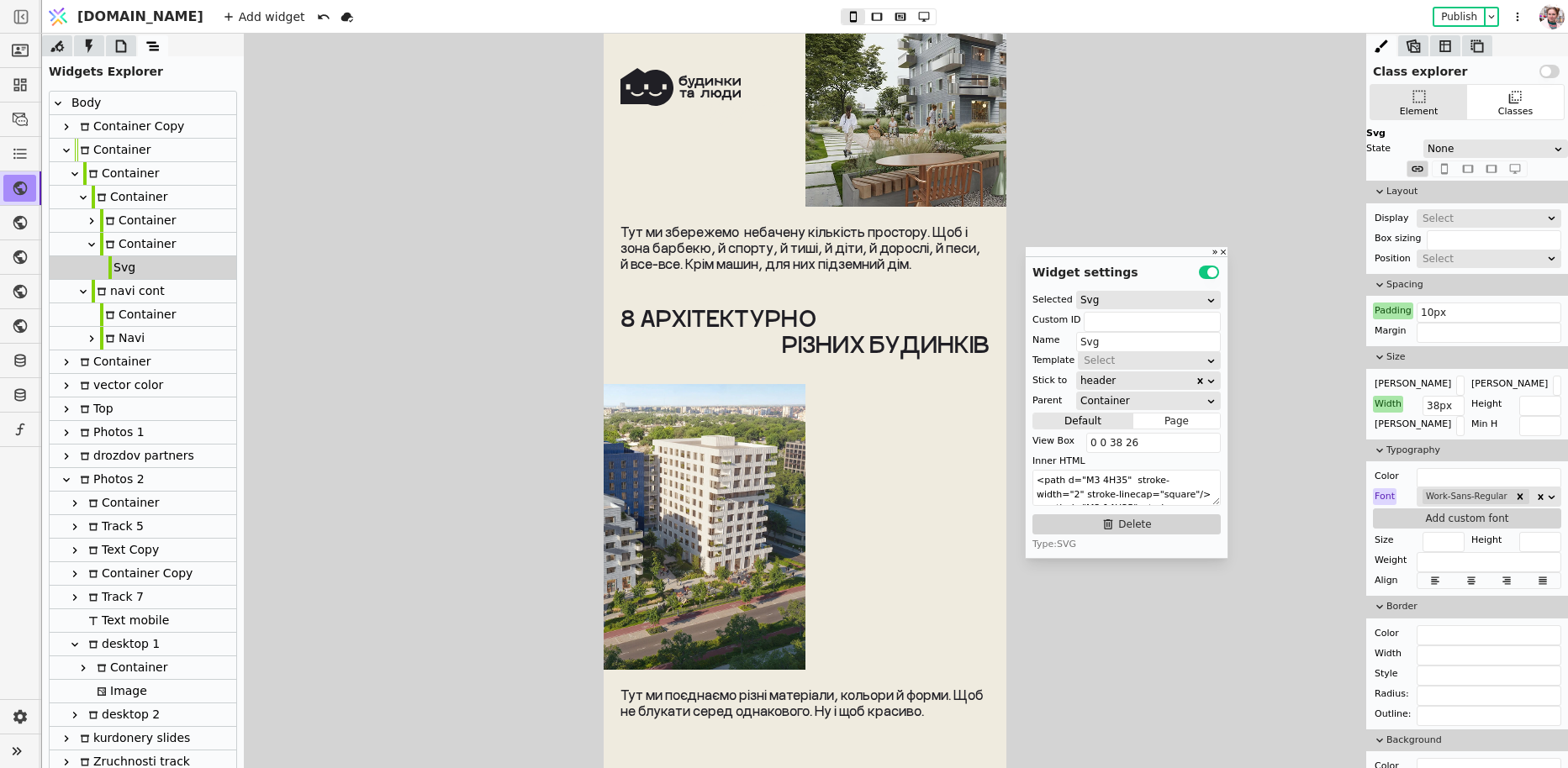
click at [1438, 220] on div "Select" at bounding box center [1483, 219] width 121 height 17
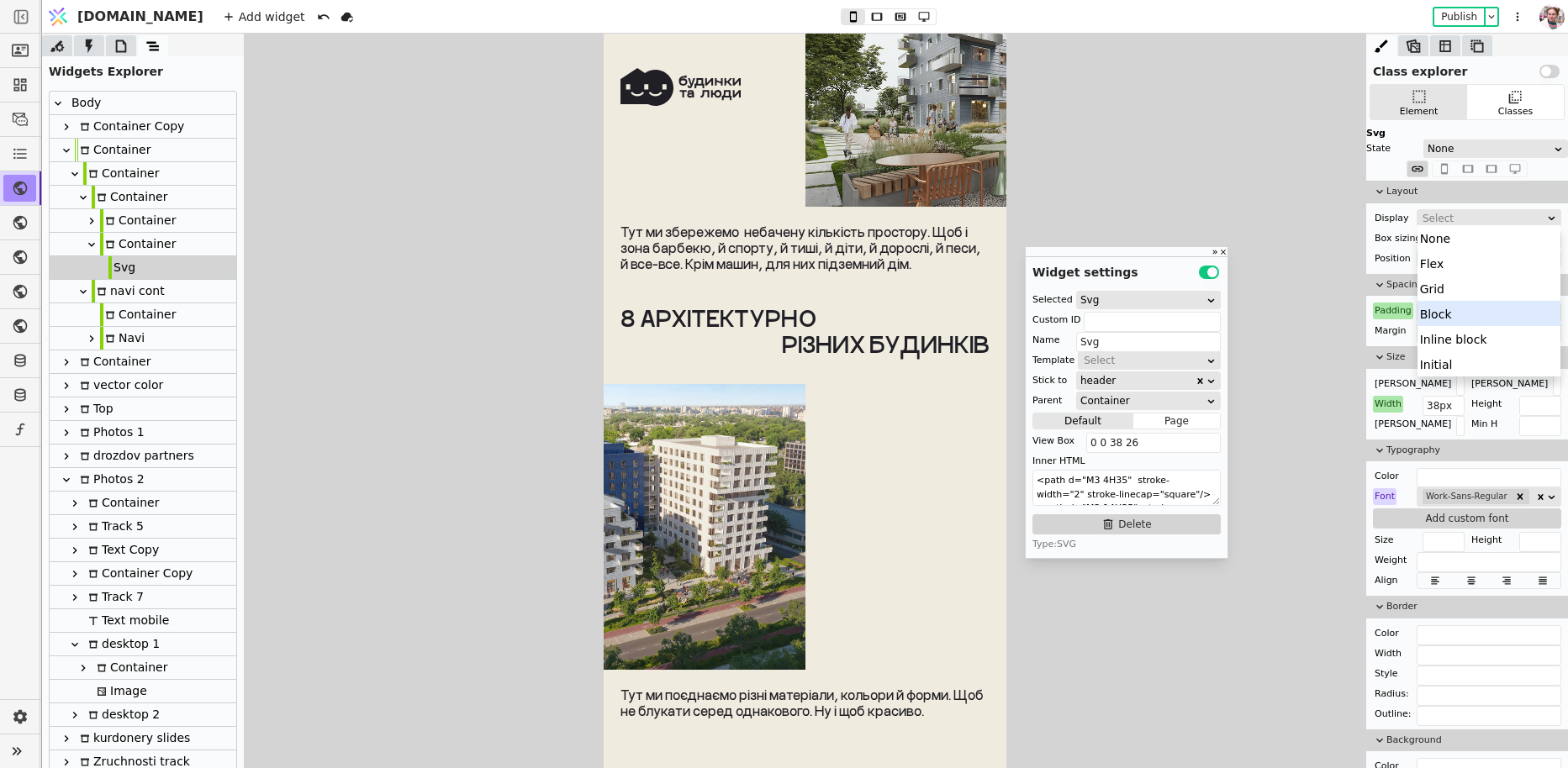
click at [1444, 312] on div "Block" at bounding box center [1489, 314] width 144 height 25
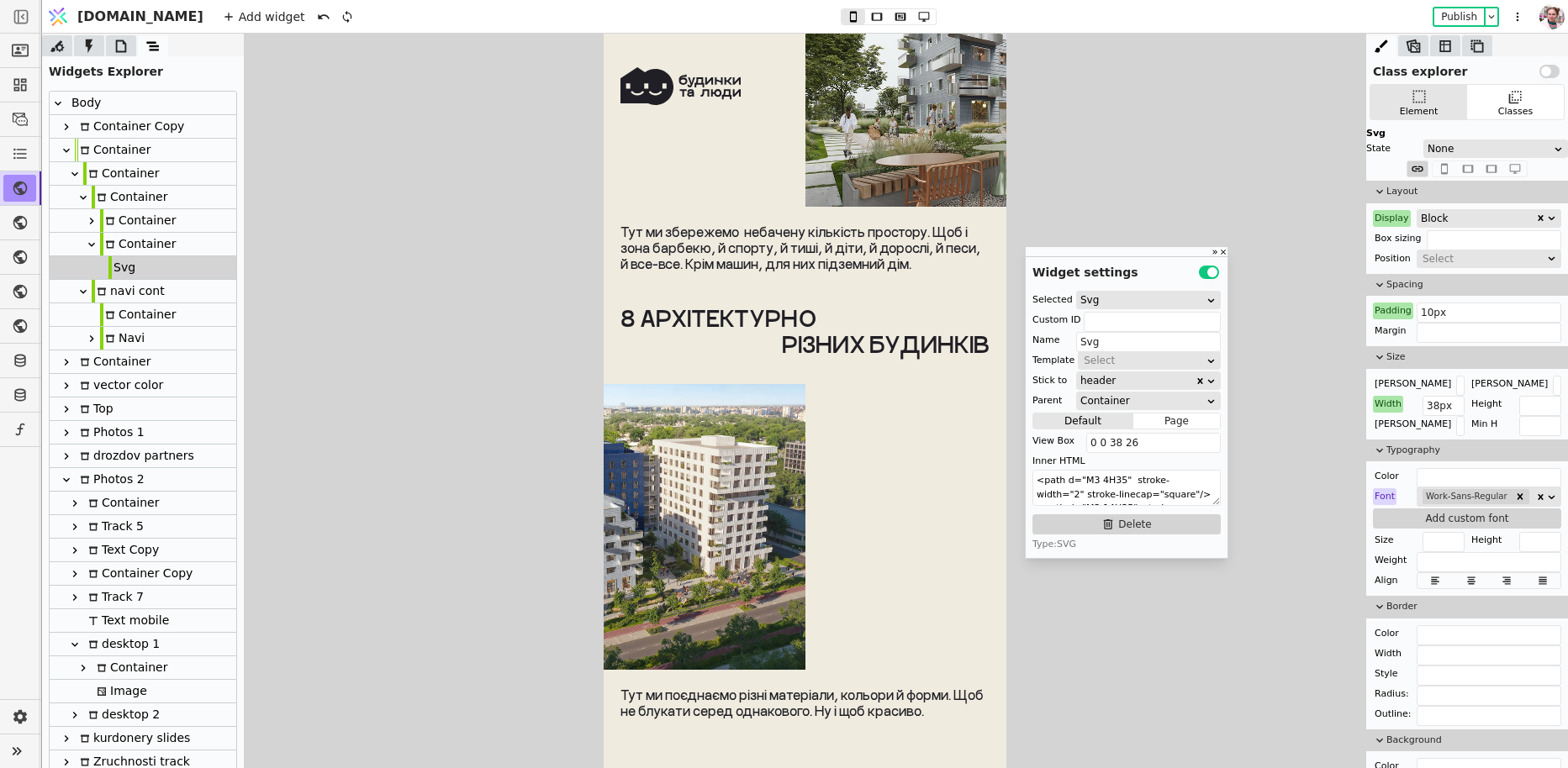
click at [127, 256] on div "Svg" at bounding box center [122, 267] width 27 height 22
click at [135, 250] on div "Container" at bounding box center [138, 244] width 76 height 22
type input "burger"
type input "Container"
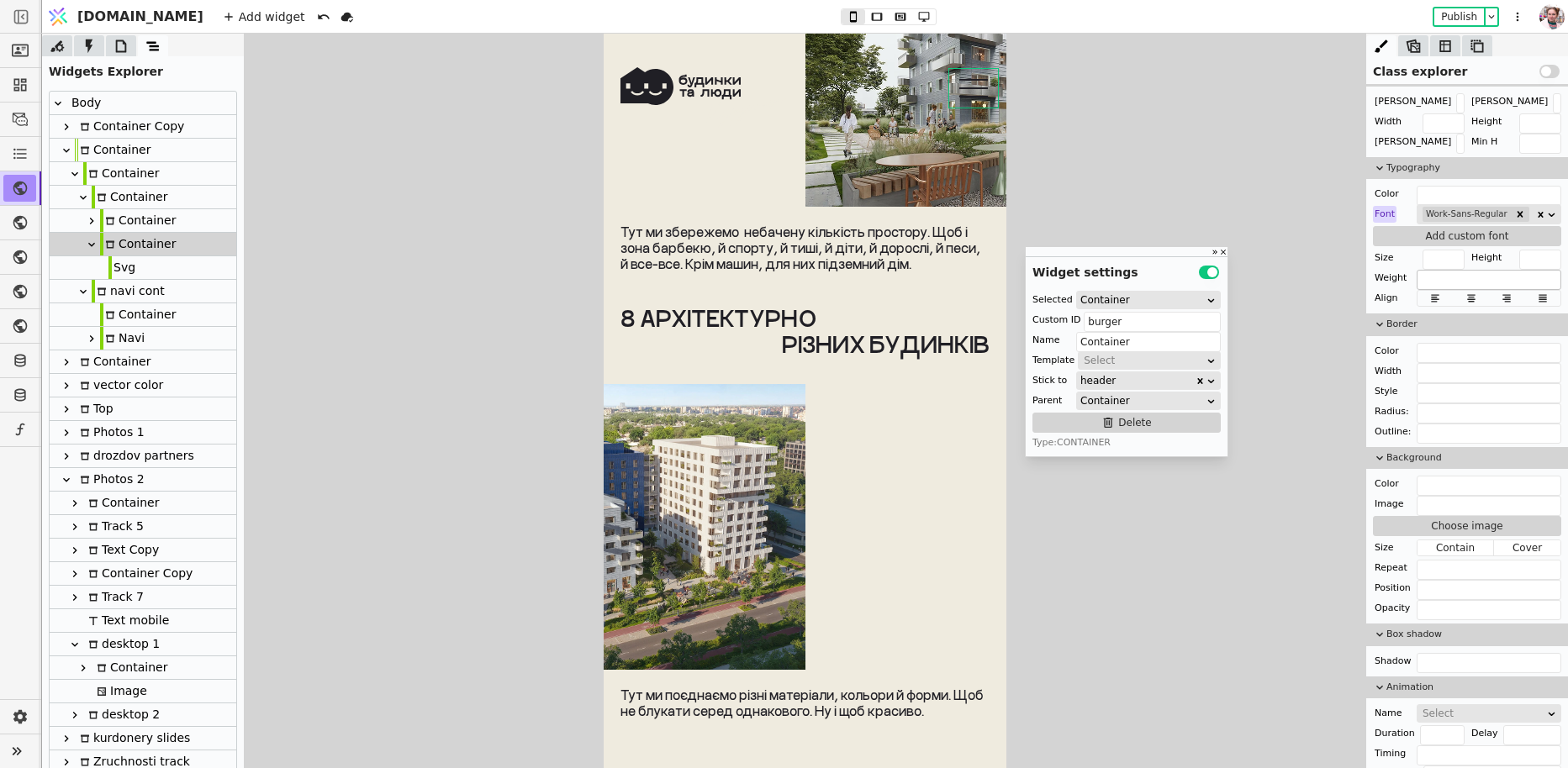
scroll to position [287, 0]
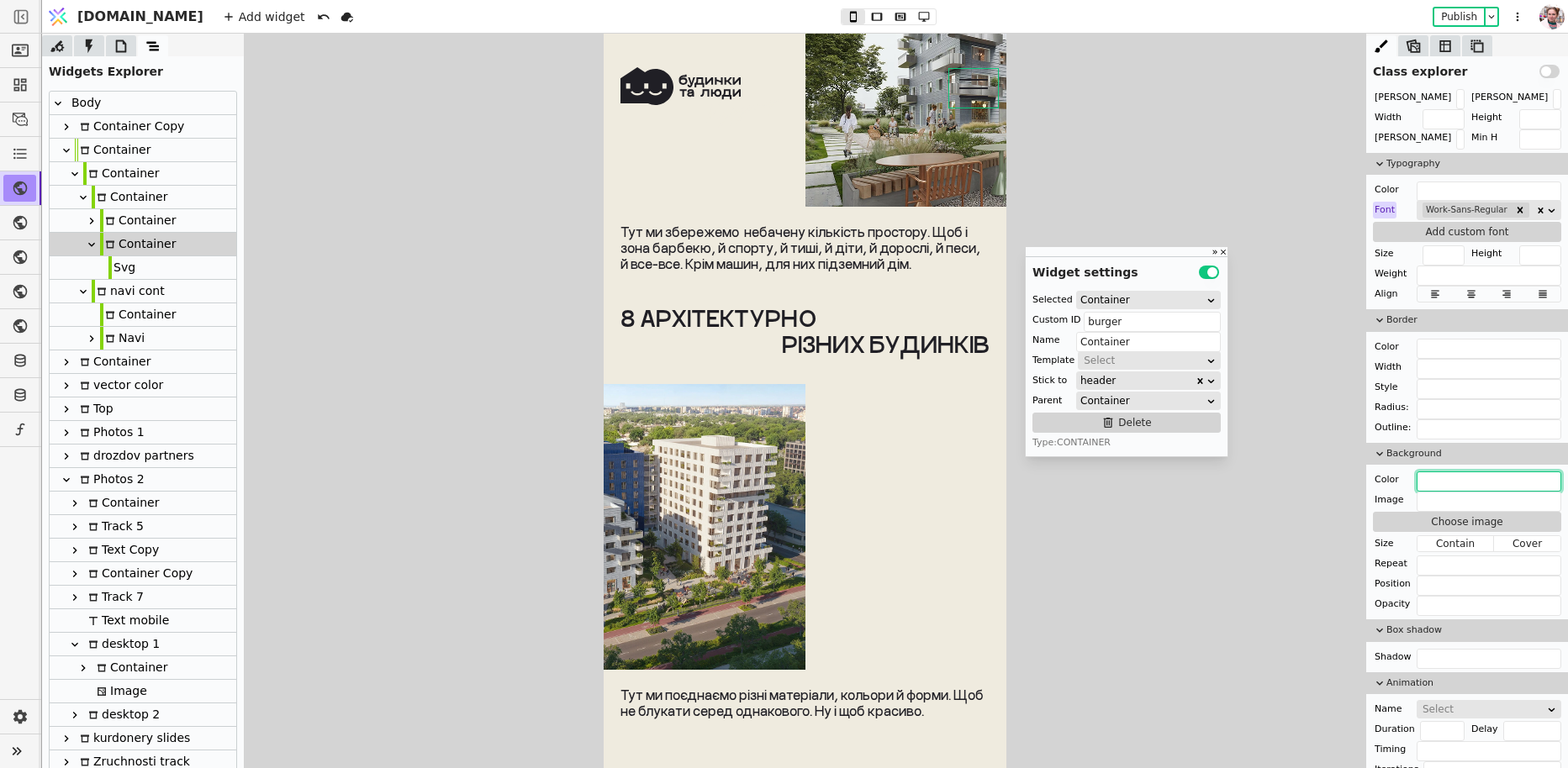
click at [1441, 471] on input "text" at bounding box center [1489, 481] width 145 height 20
paste input "#EFEBDF"
type input "#EFEBDF"
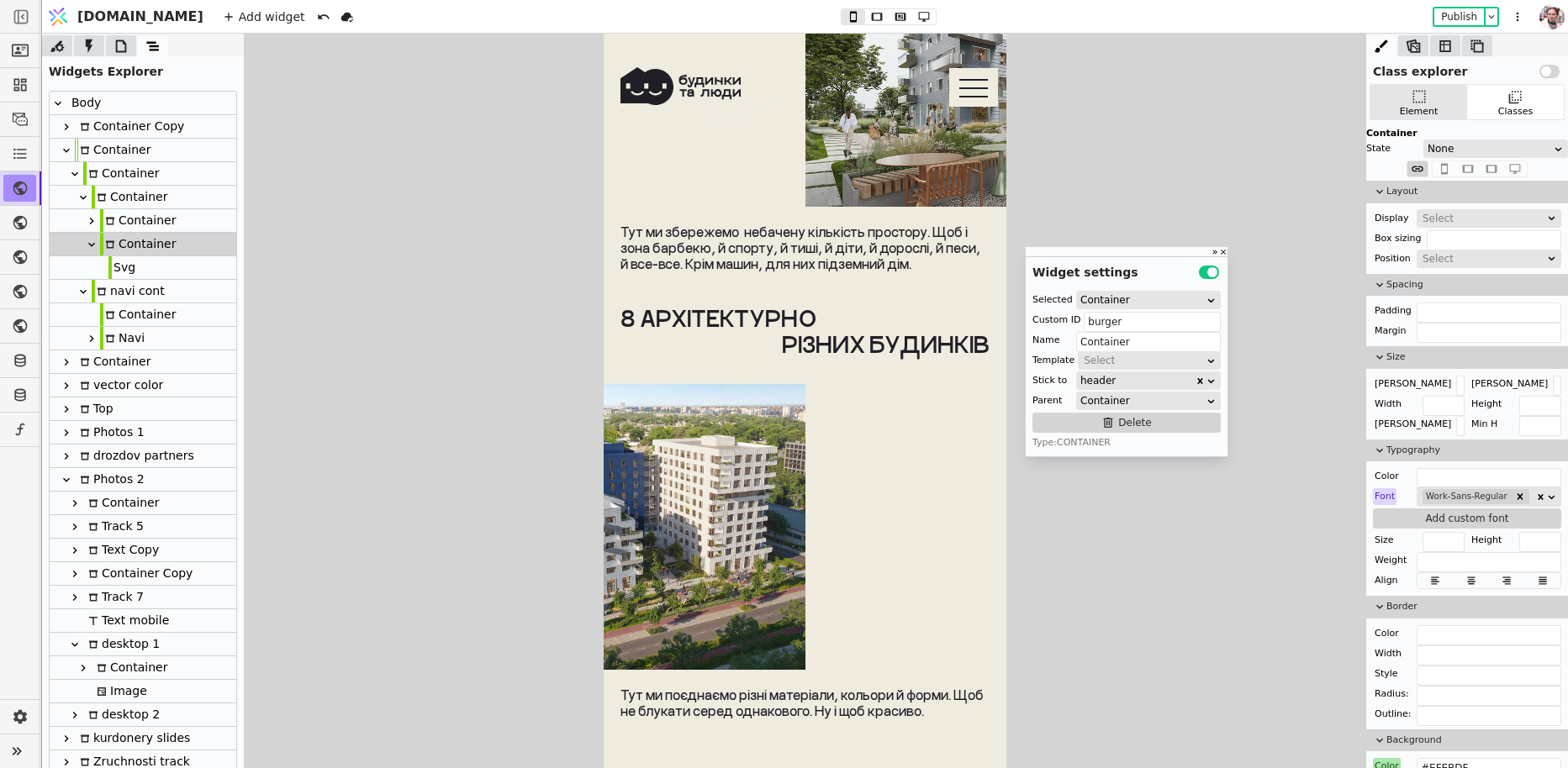
scroll to position [287, 0]
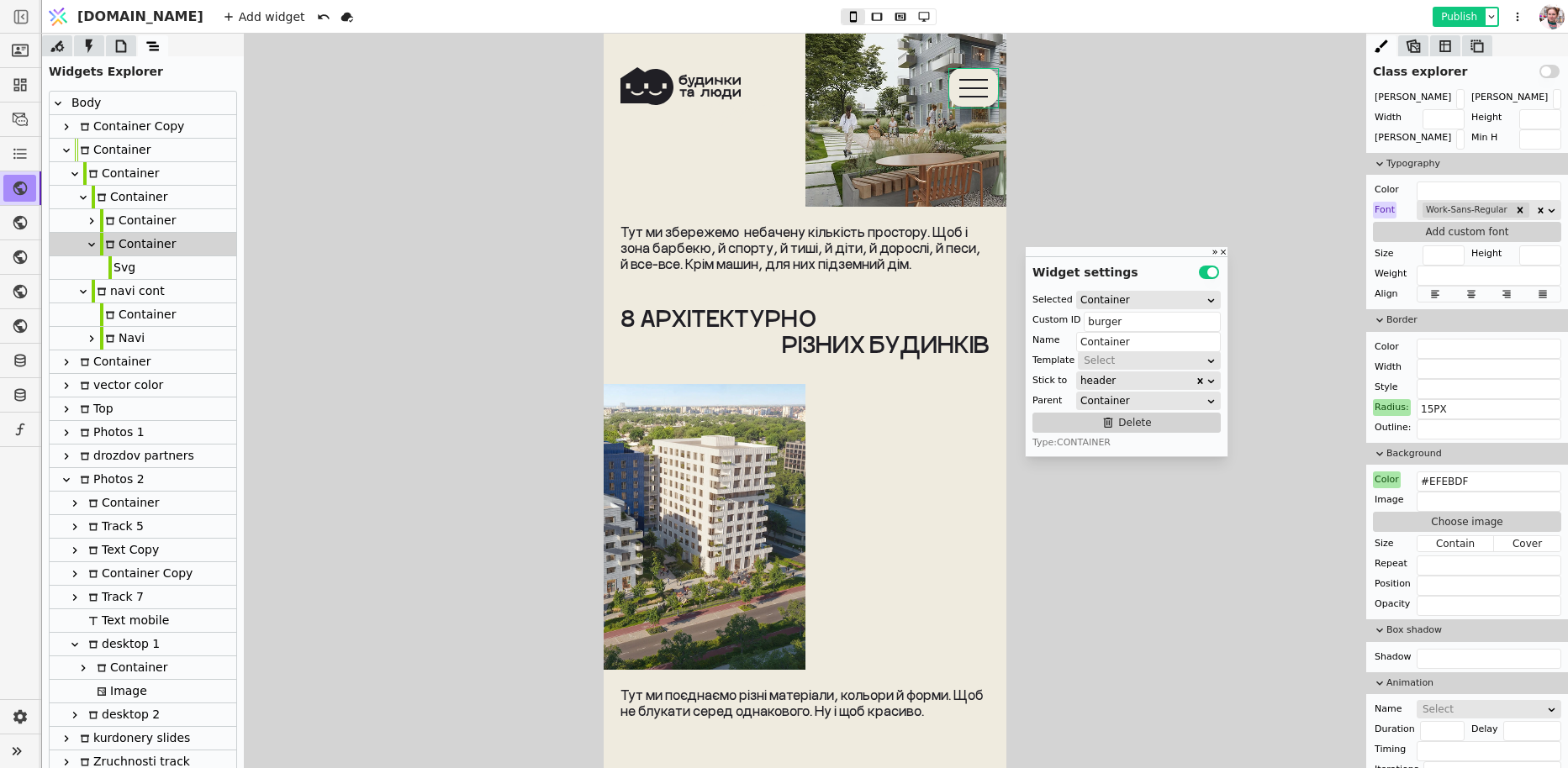
type input "15PX"
click at [1440, 15] on button "Publish" at bounding box center [1458, 16] width 49 height 17
click at [112, 195] on div "Container" at bounding box center [130, 197] width 76 height 22
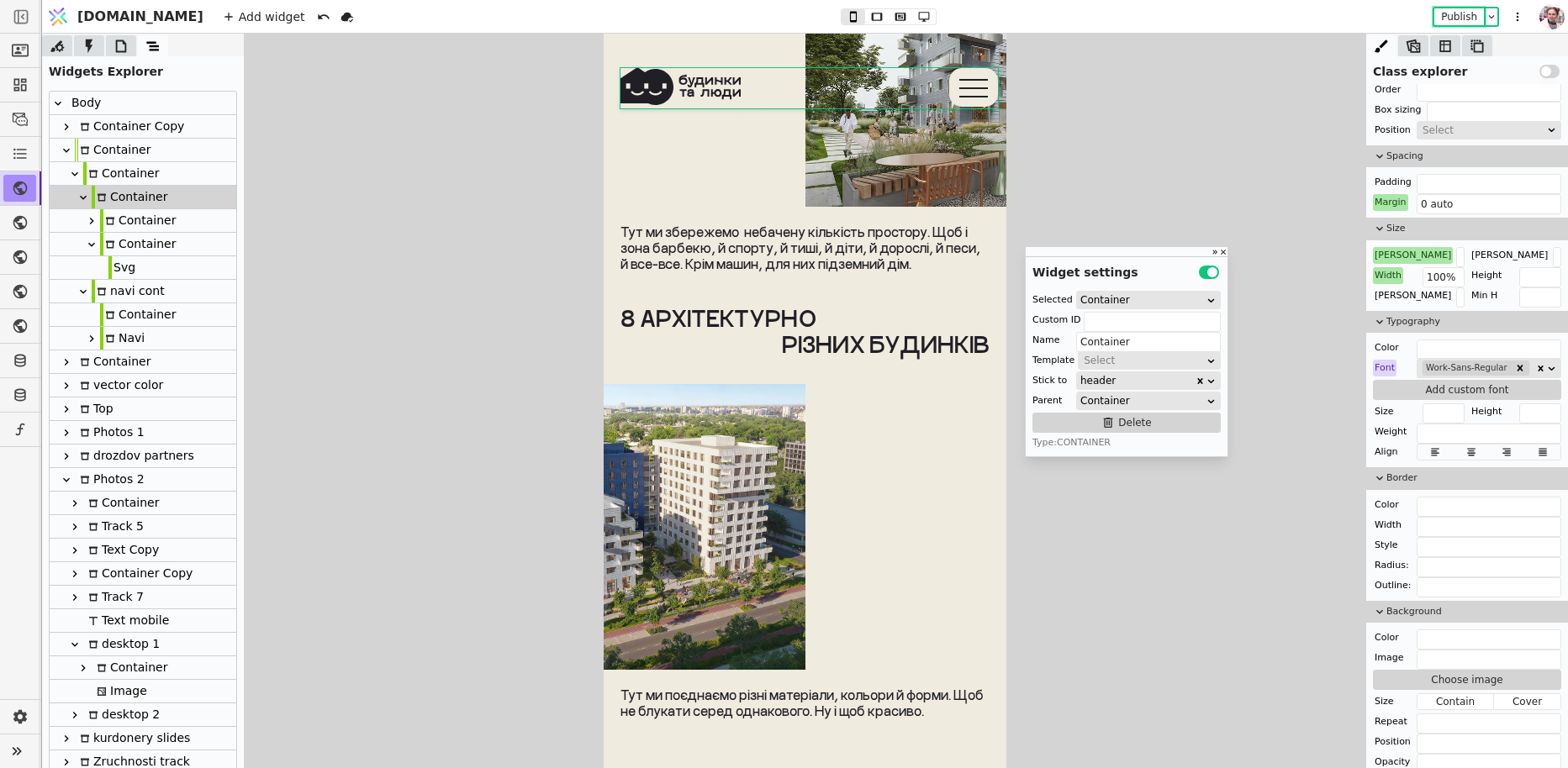
click at [116, 186] on div "Container" at bounding box center [130, 197] width 76 height 22
click at [142, 173] on div "Container" at bounding box center [121, 173] width 76 height 22
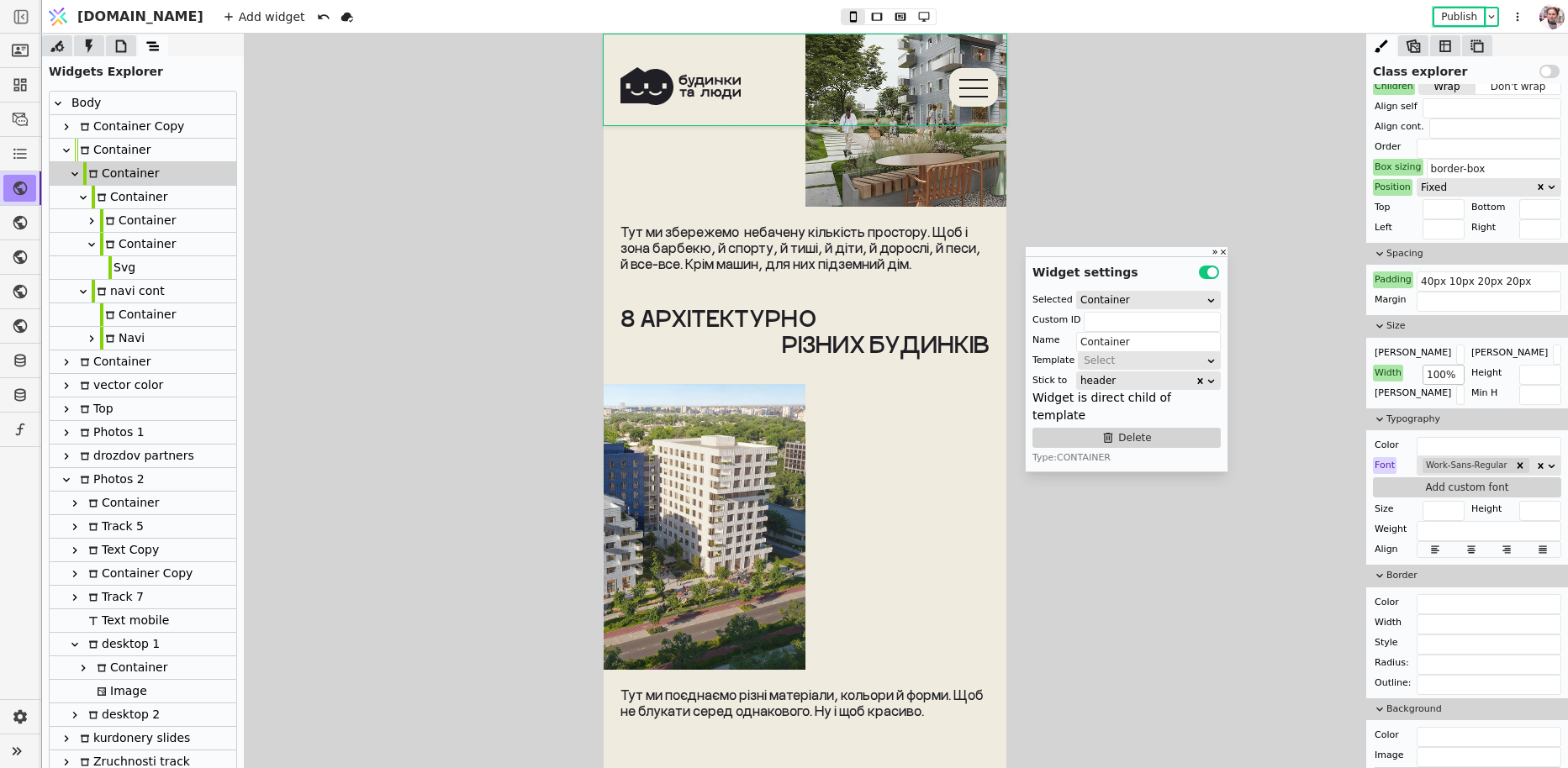
scroll to position [228, 0]
click at [1455, 283] on input "40px 10px 20px 20px" at bounding box center [1489, 283] width 145 height 20
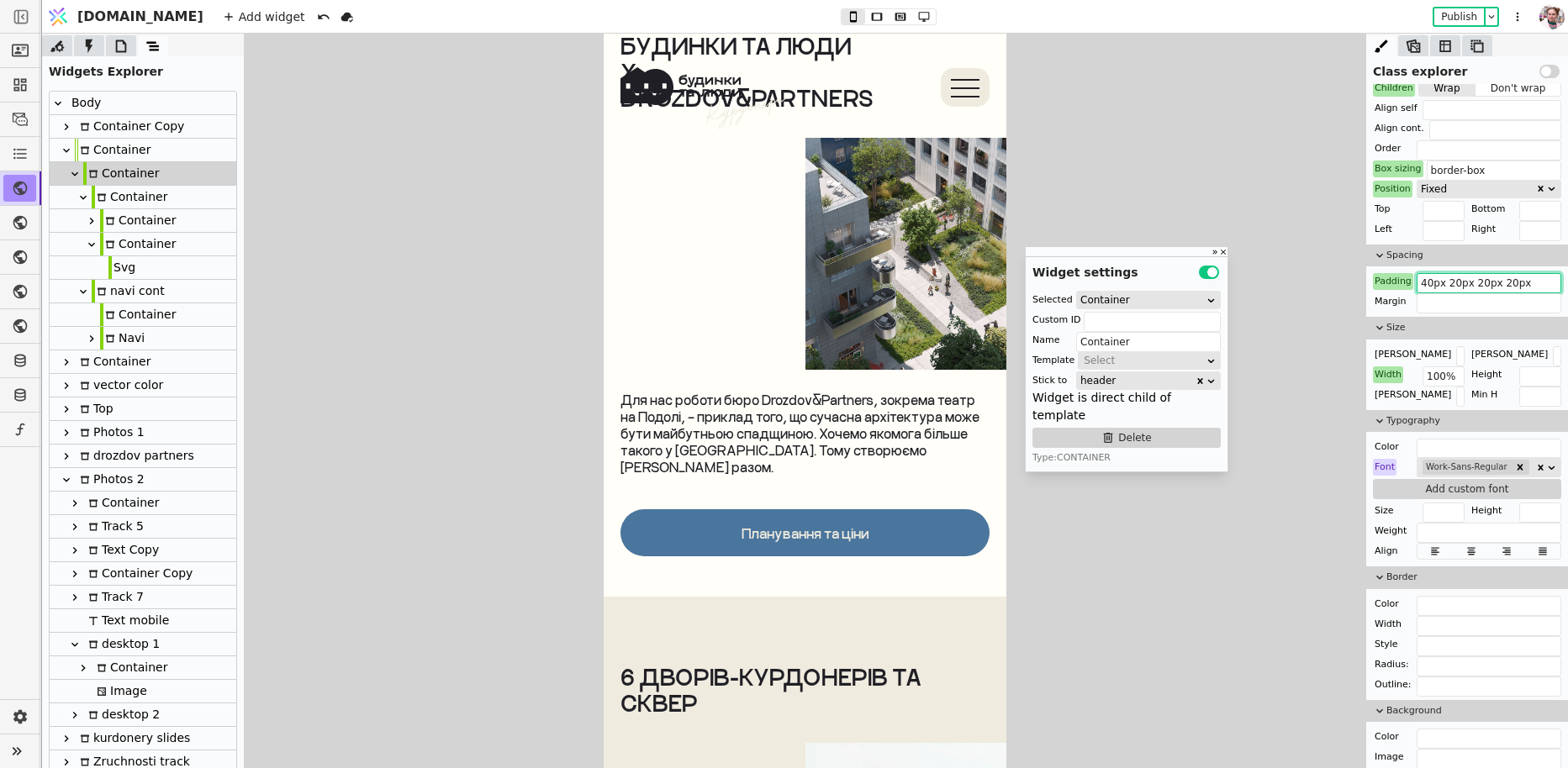
scroll to position [6986, 0]
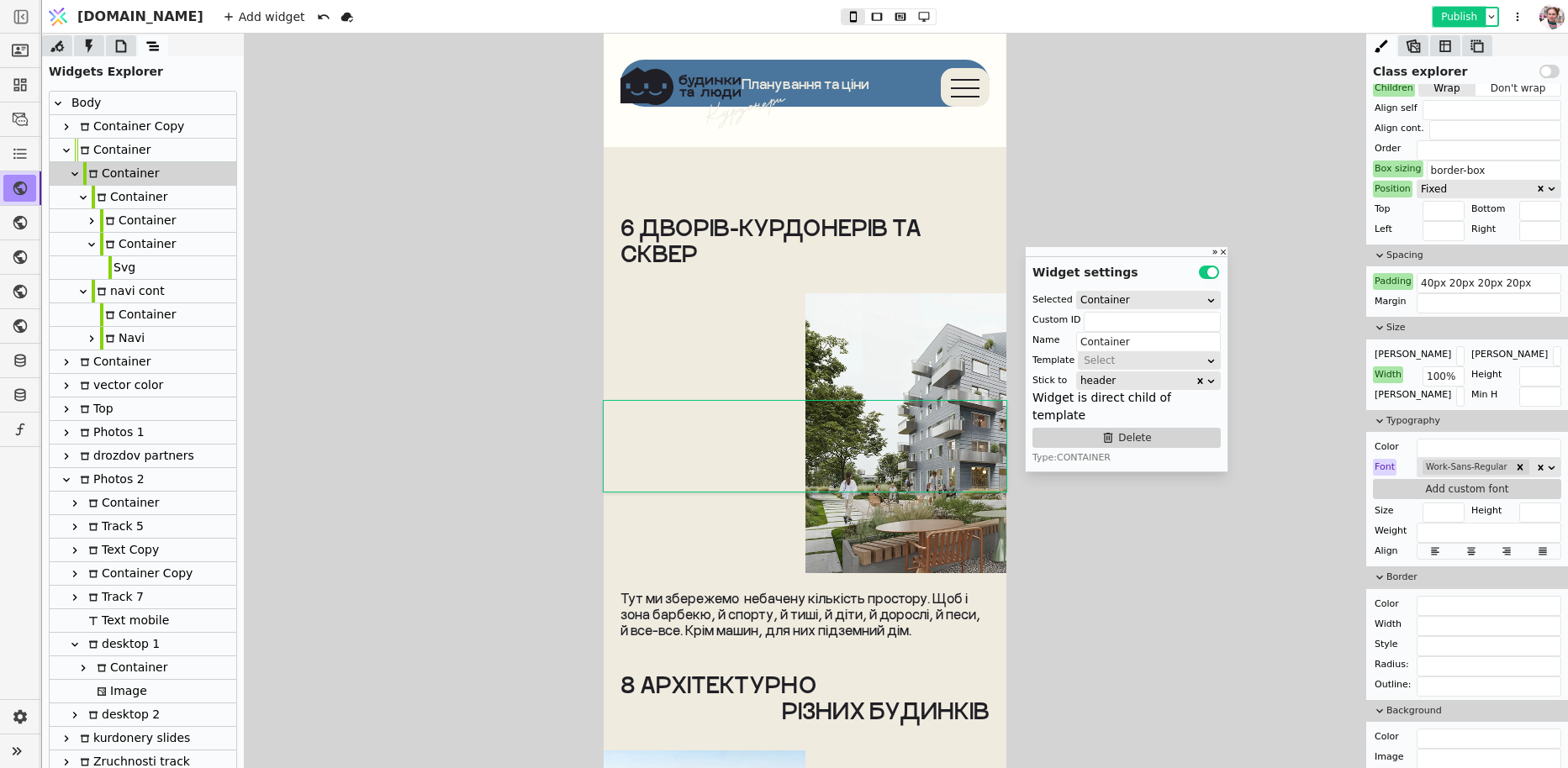
click at [1468, 20] on button "Publish" at bounding box center [1458, 16] width 49 height 17
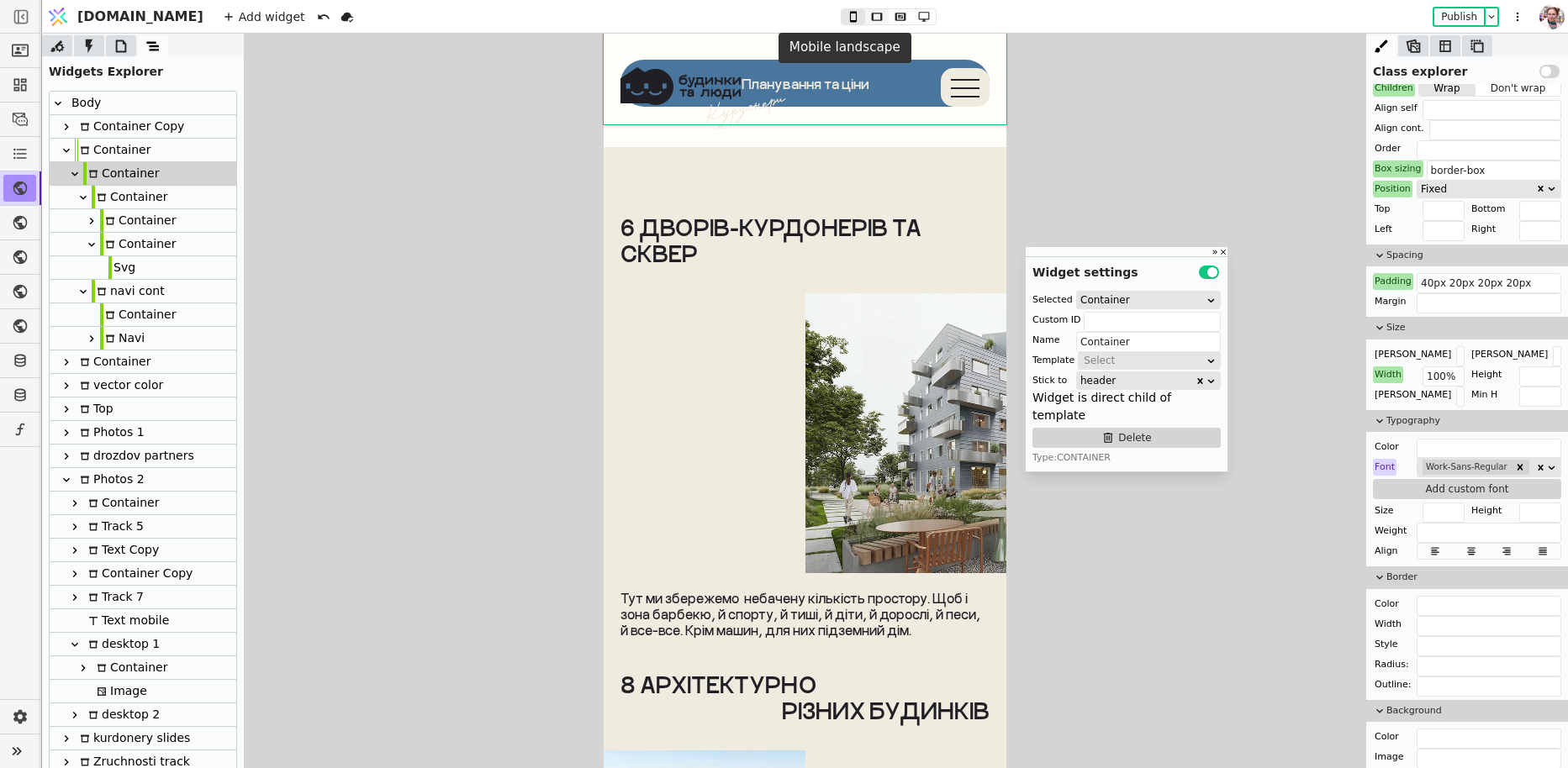
click at [866, 19] on icon at bounding box center [876, 16] width 20 height 12
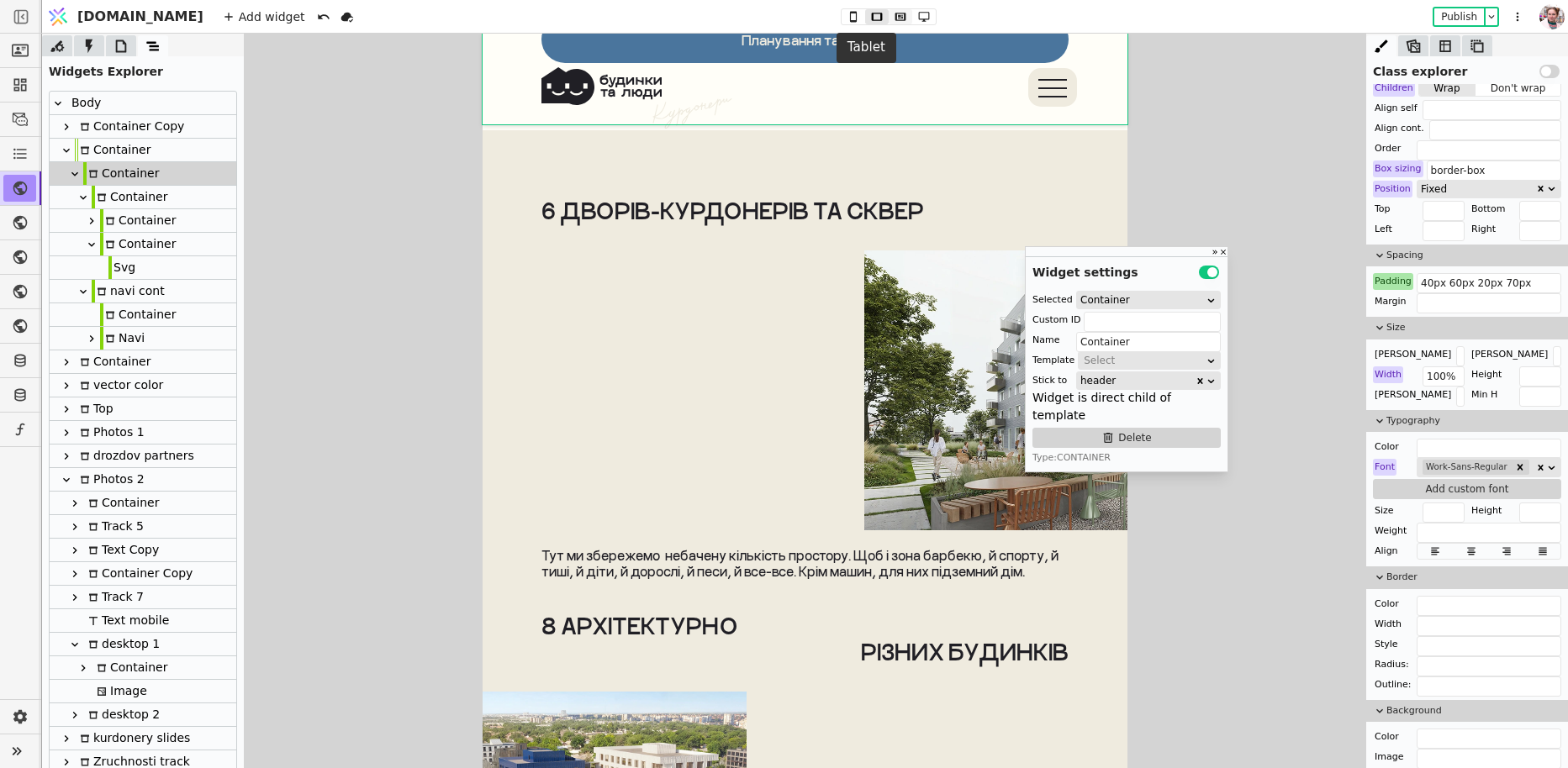
click at [891, 21] on icon at bounding box center [900, 16] width 20 height 12
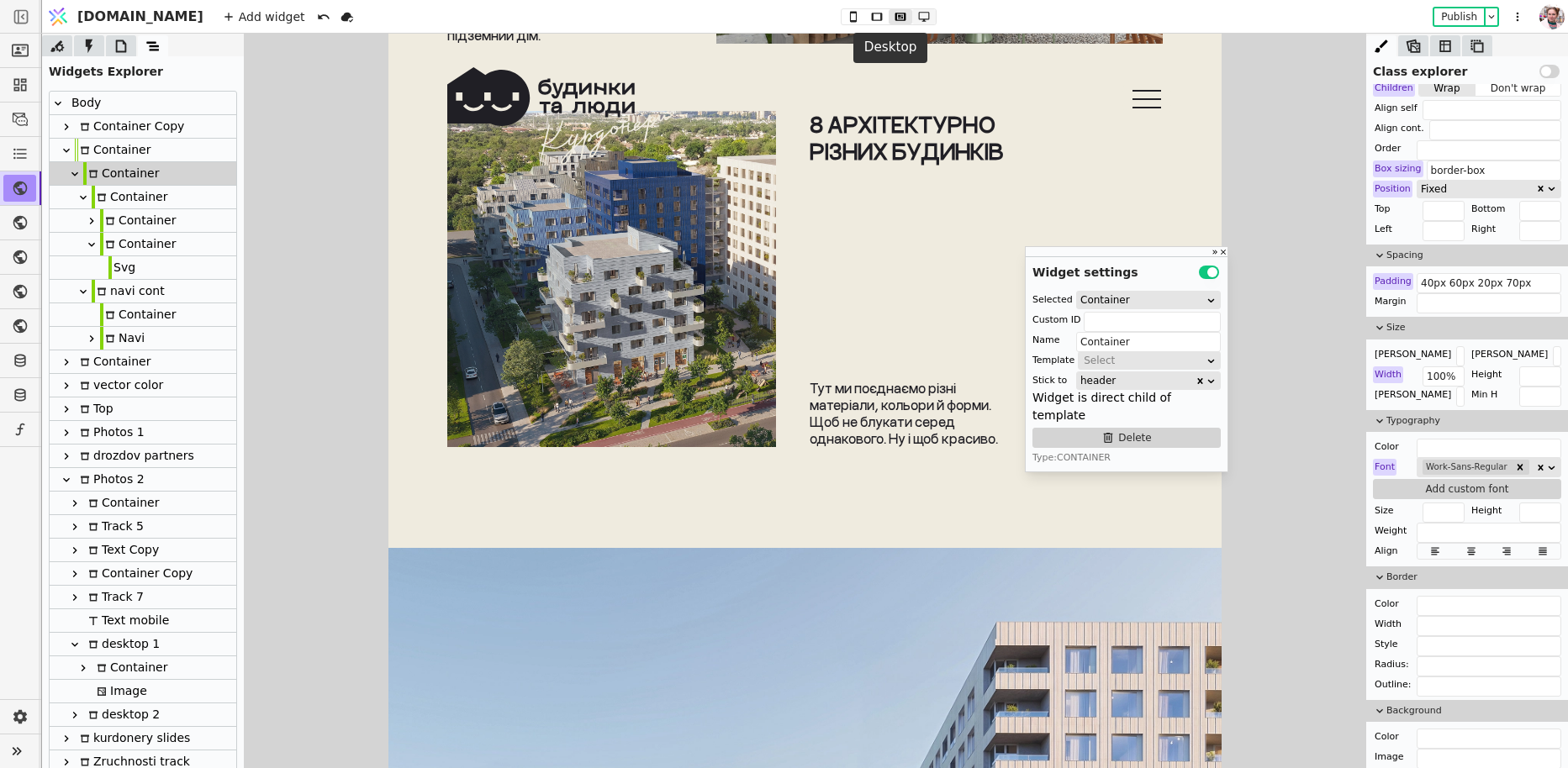
click at [914, 15] on icon at bounding box center [924, 16] width 20 height 12
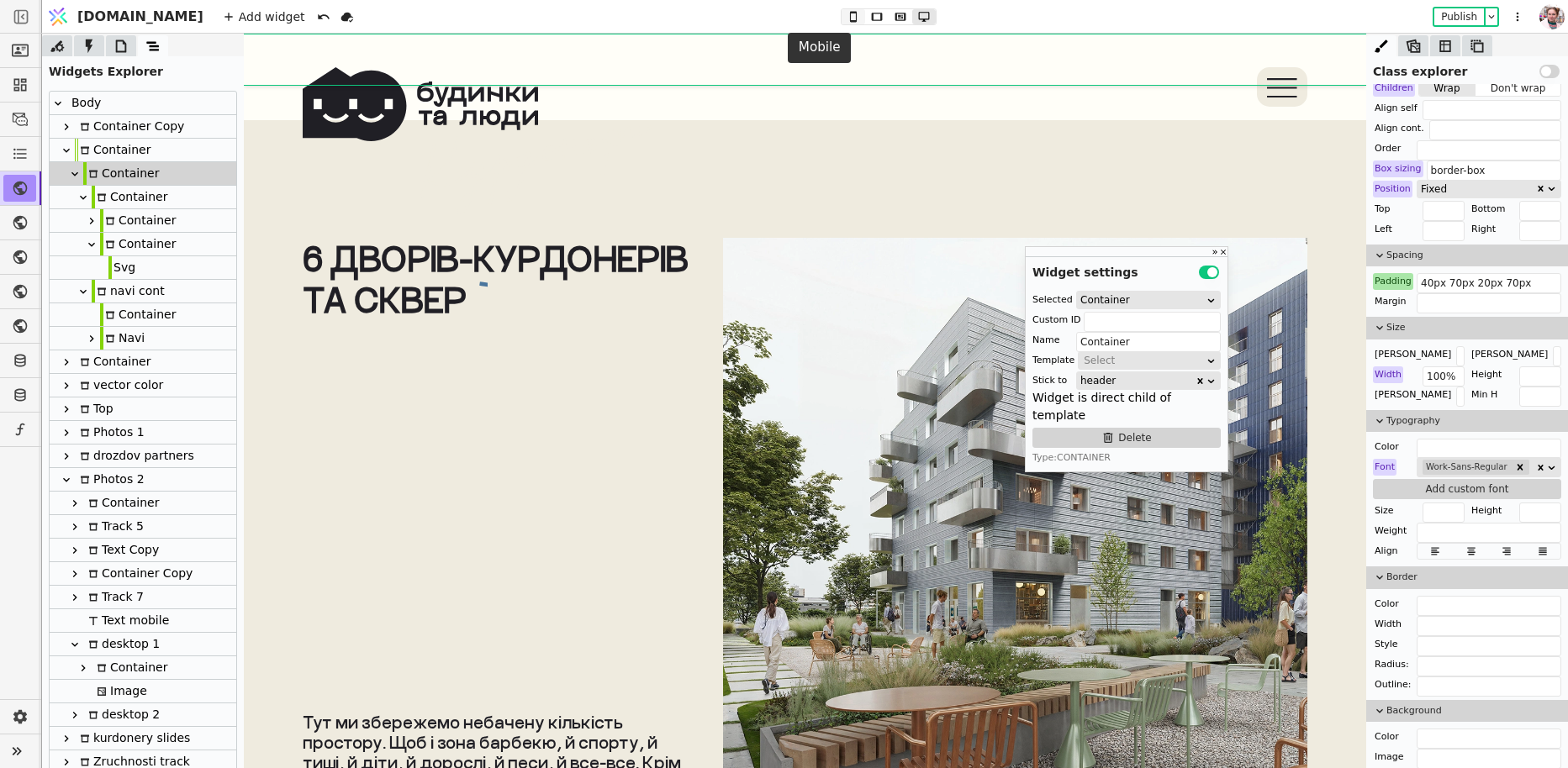
click at [850, 11] on icon at bounding box center [853, 16] width 6 height 11
type input "40px 20px 20px 20px"
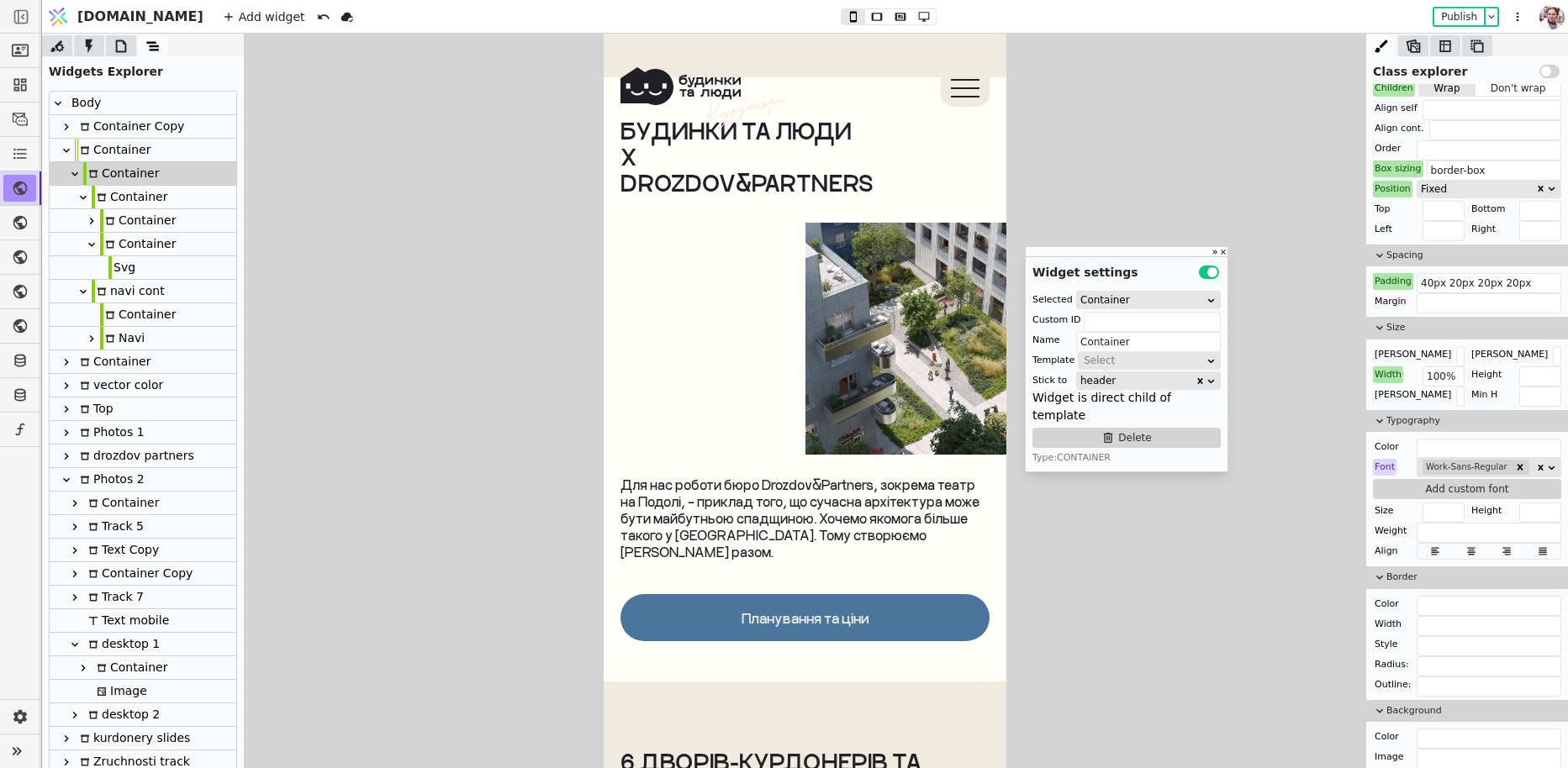
scroll to position [6897, 0]
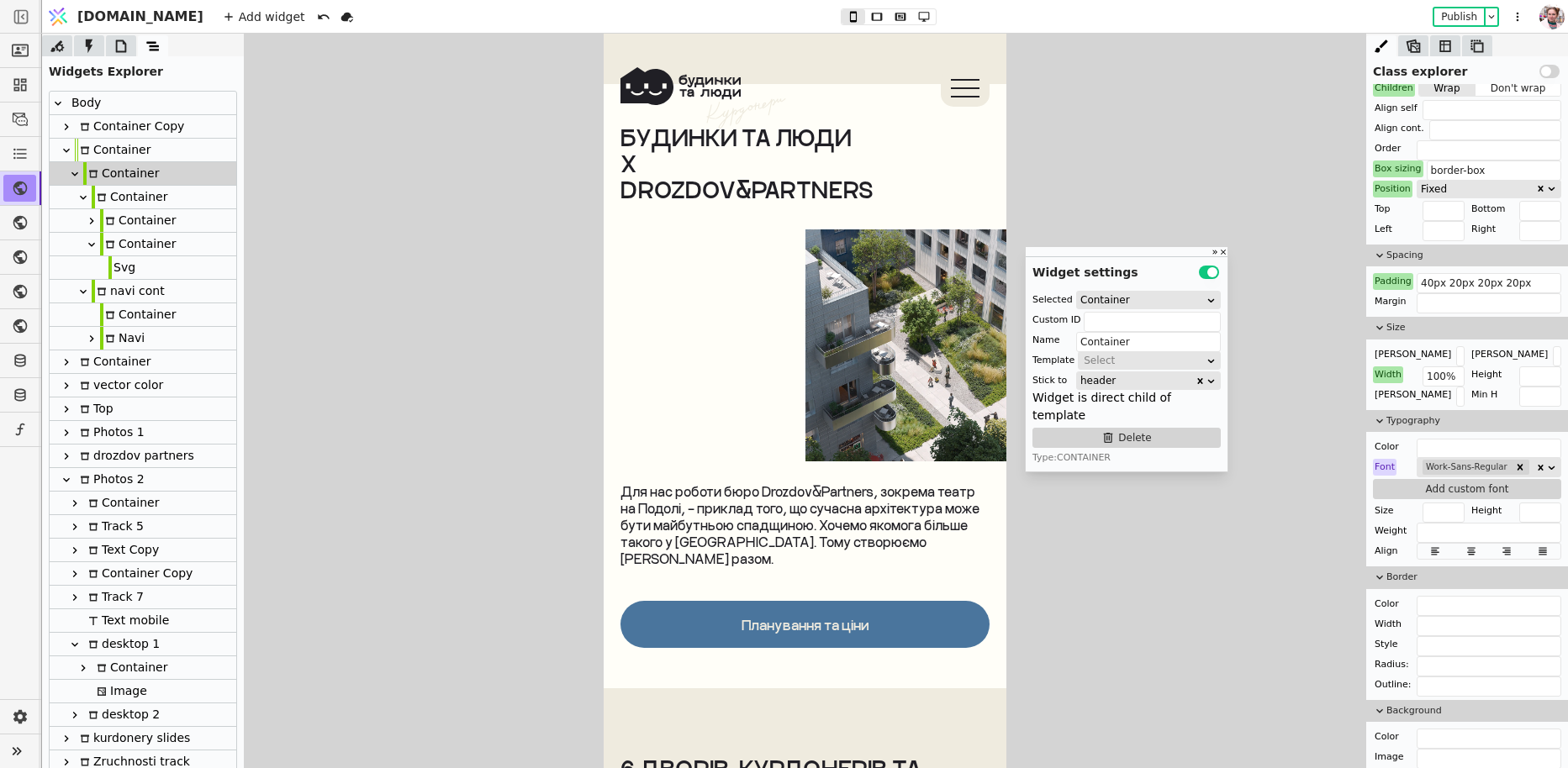
click at [73, 177] on icon at bounding box center [75, 174] width 13 height 13
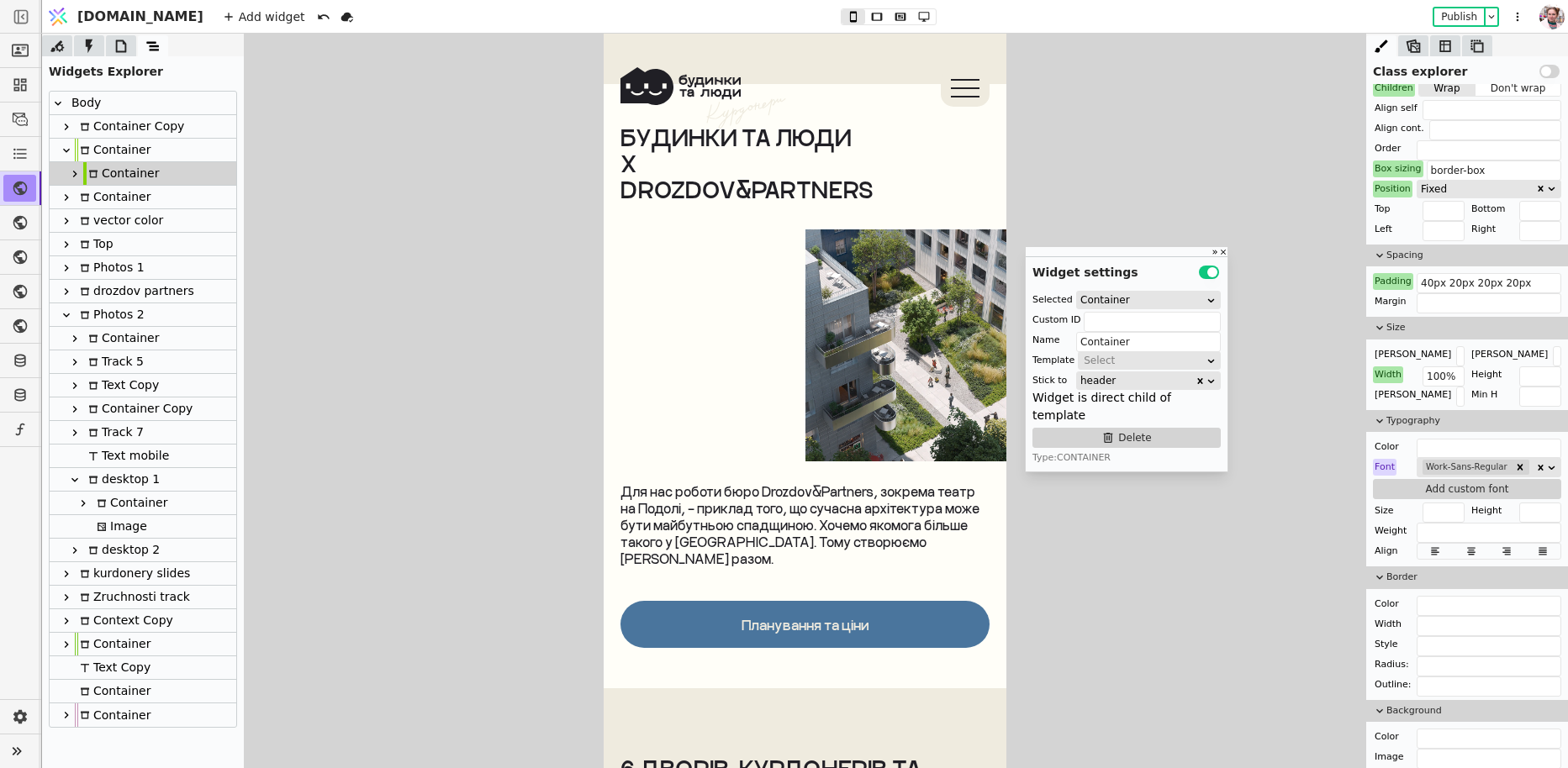
click at [67, 148] on icon at bounding box center [66, 149] width 6 height 4
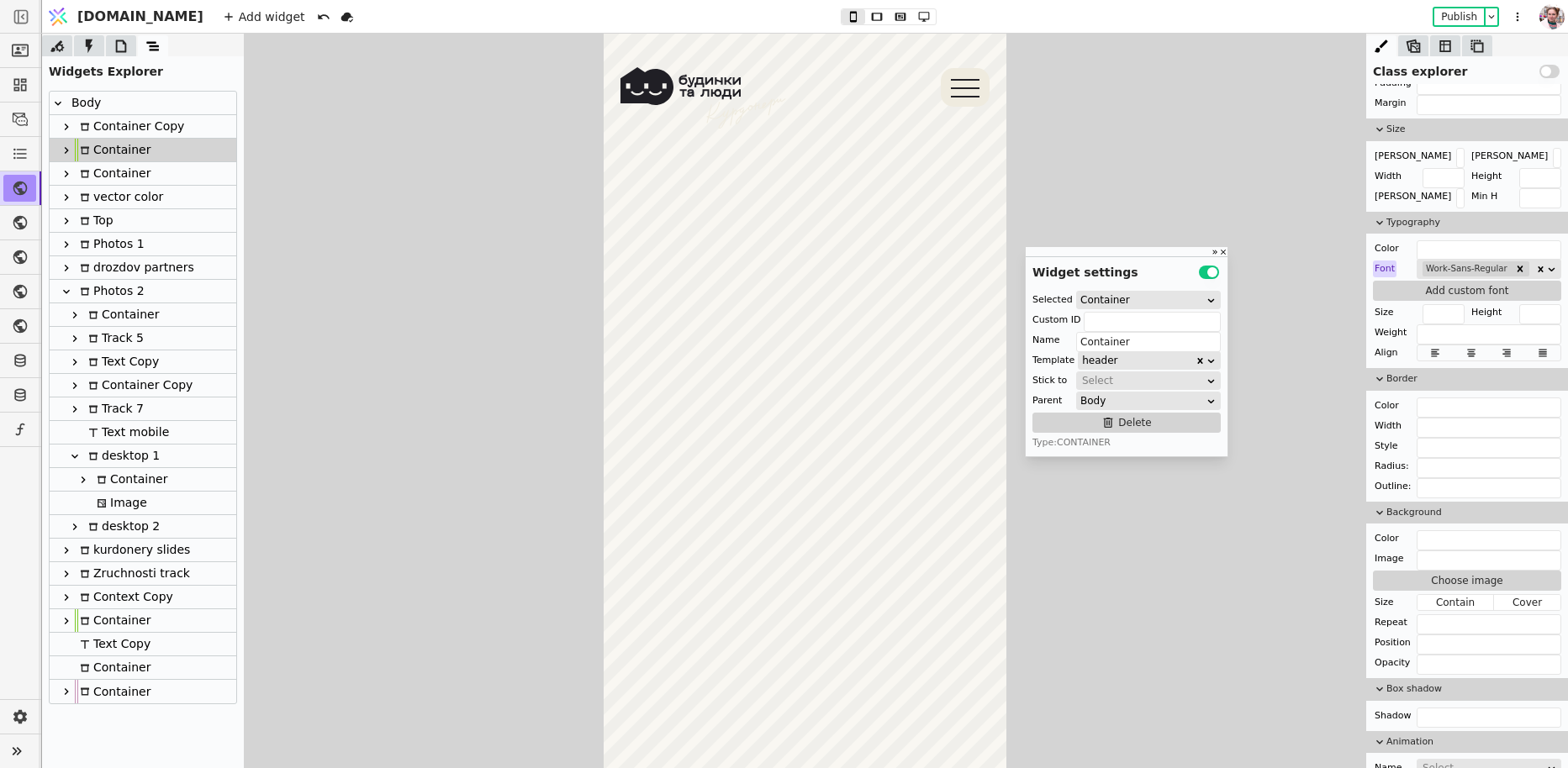
scroll to position [1909, 0]
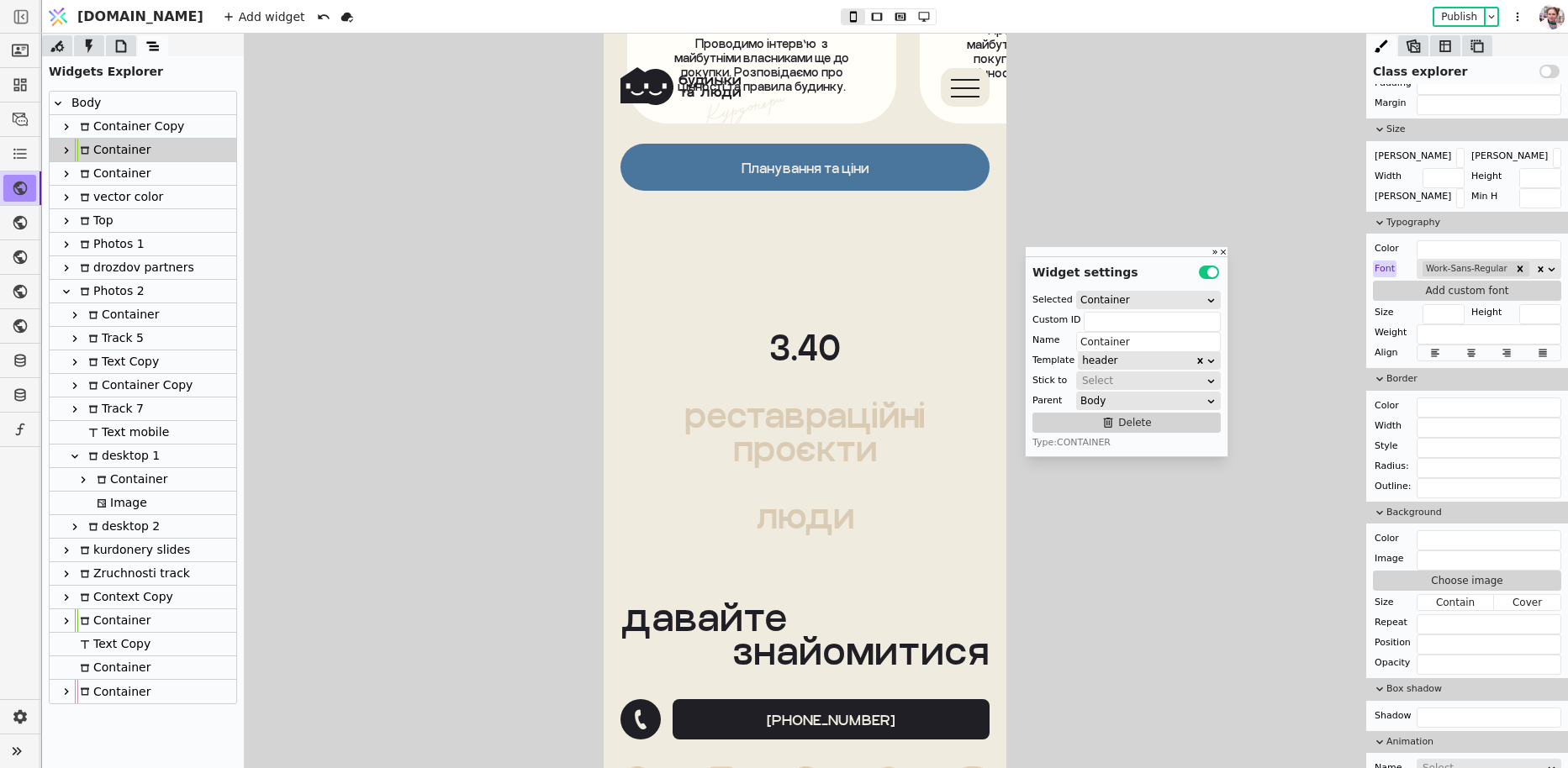
click at [730, 346] on link "З.40" at bounding box center [805, 347] width 403 height 67
type input "ztxt"
type input "Z40"
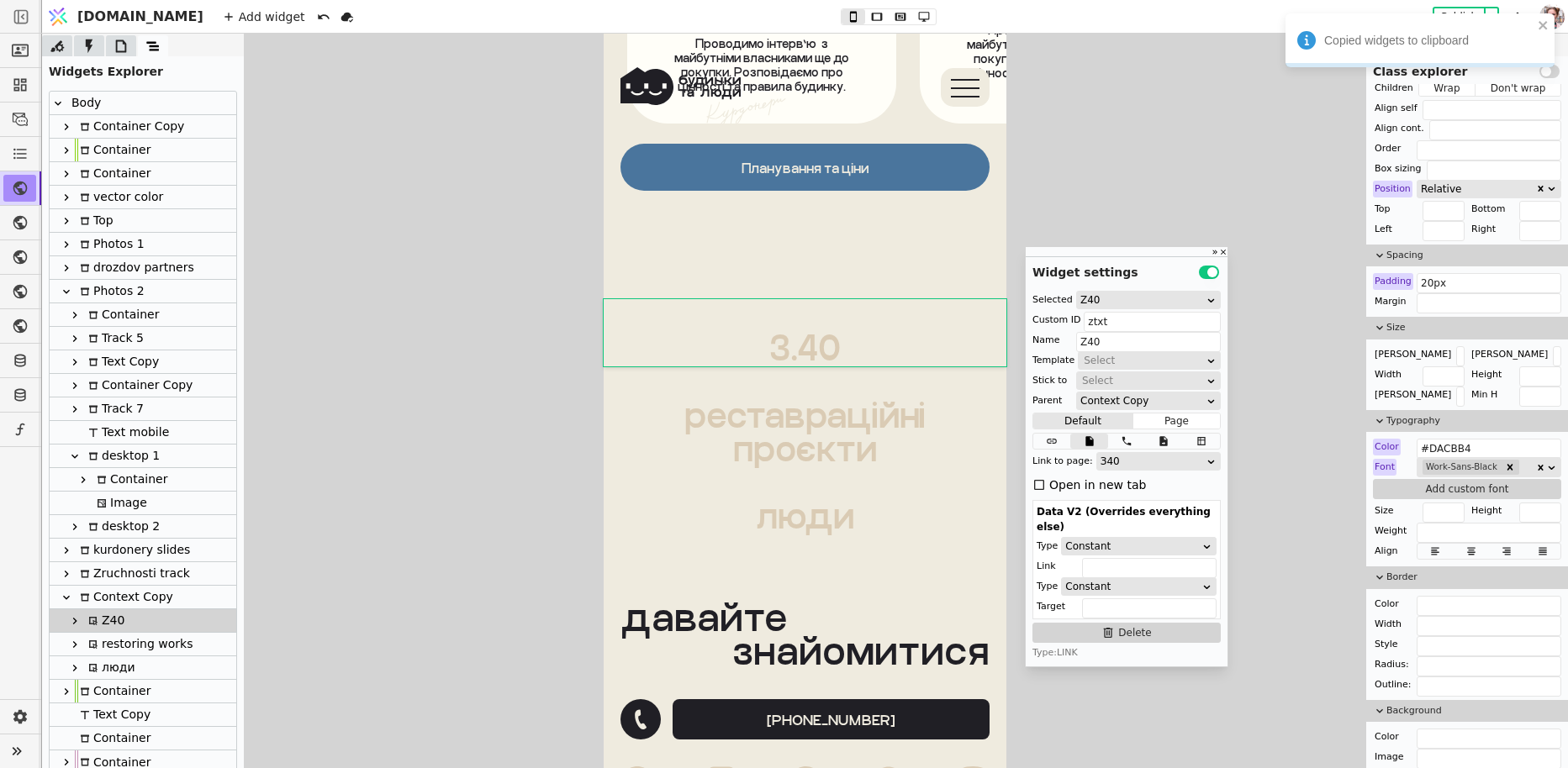
click at [111, 604] on div "Context Copy" at bounding box center [123, 596] width 98 height 22
type input "Context Copy"
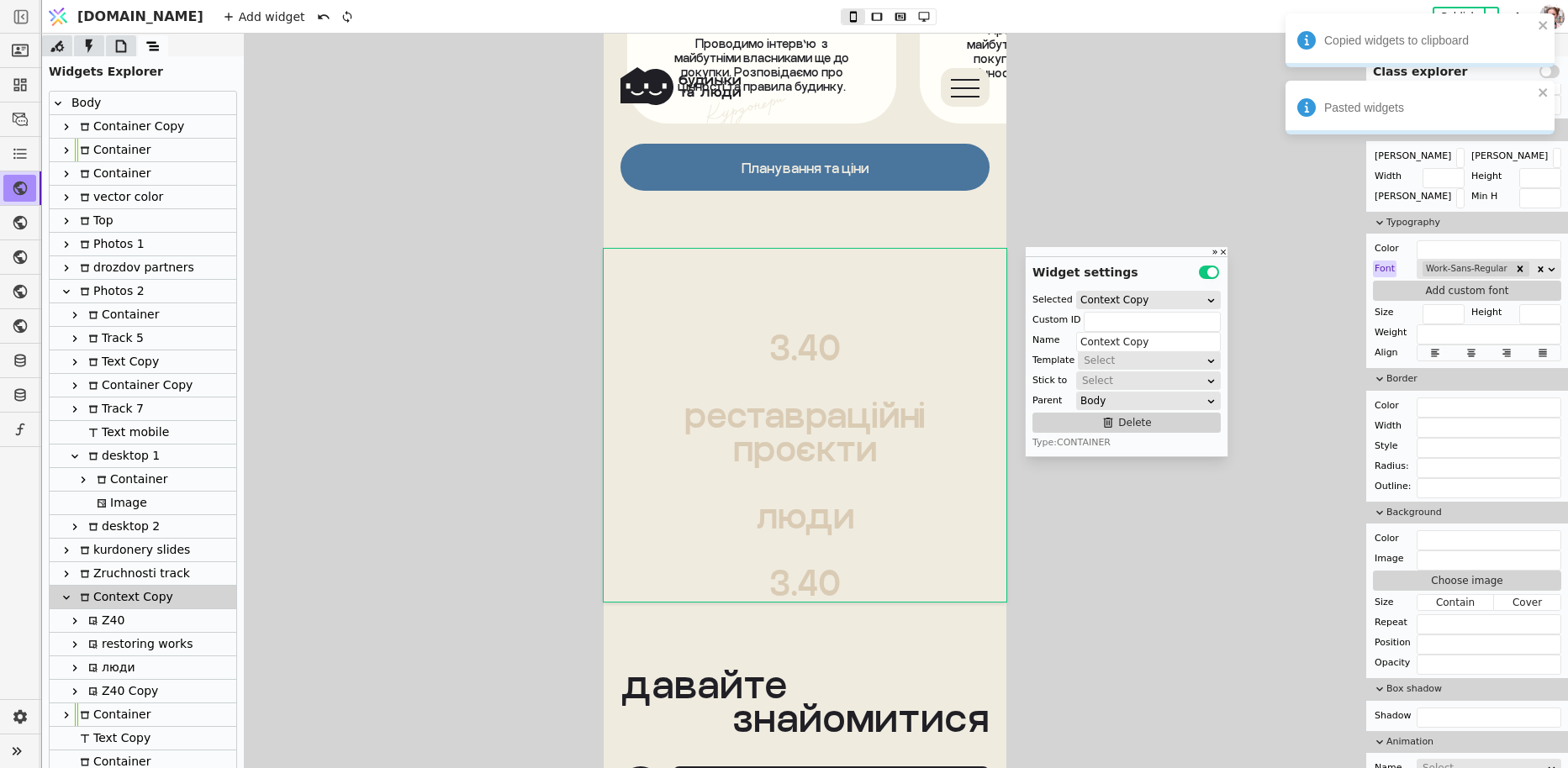
click at [109, 686] on div "Z40 Copy" at bounding box center [121, 691] width 75 height 22
type input "ztxt-copy-pJFy"
type input "Z40 Copy"
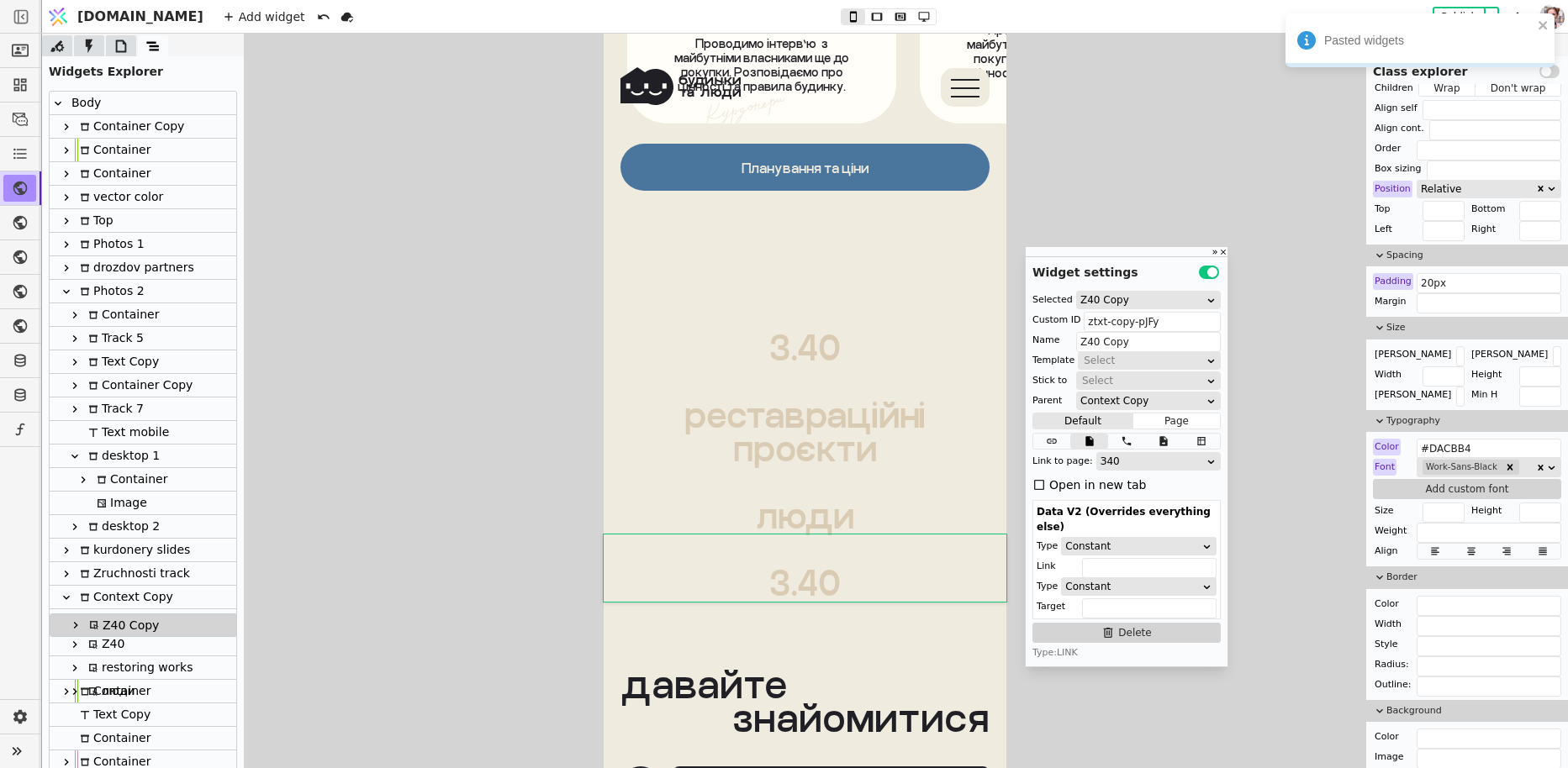
drag, startPoint x: 112, startPoint y: 693, endPoint x: 112, endPoint y: 622, distance: 71.0
click at [112, 622] on div "Body Container Copy Container Container vector color Top Photos 1 drozdov partn…" at bounding box center [142, 444] width 186 height 706
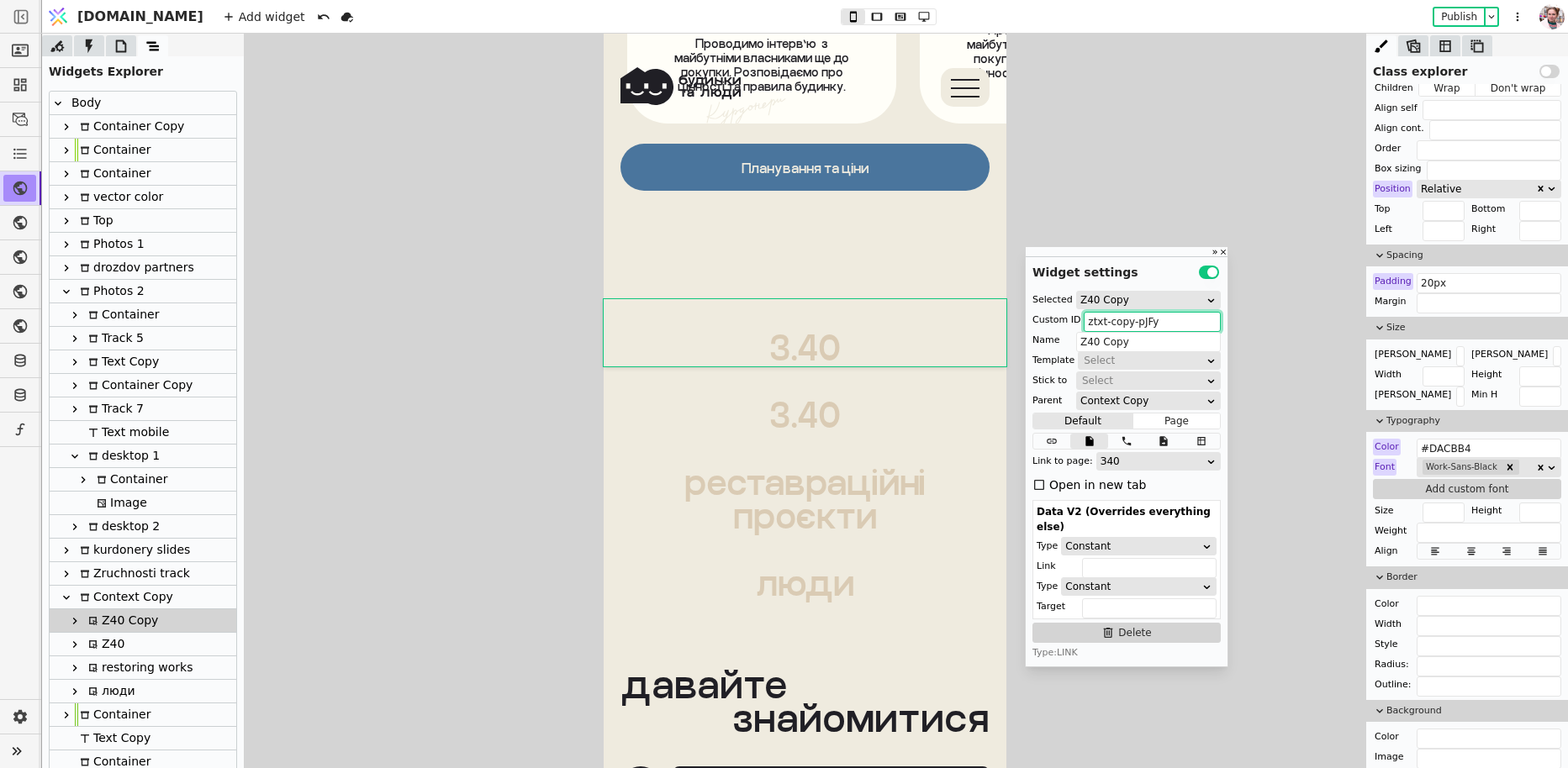
click at [1091, 326] on input "ztxt-copy-pJFy" at bounding box center [1152, 322] width 137 height 20
drag, startPoint x: 1153, startPoint y: 320, endPoint x: 1209, endPoint y: 323, distance: 56.1
click at [1209, 323] on input "kurdonerytxt-copy-pJFy" at bounding box center [1152, 322] width 137 height 20
type input "kurdonerytxt"
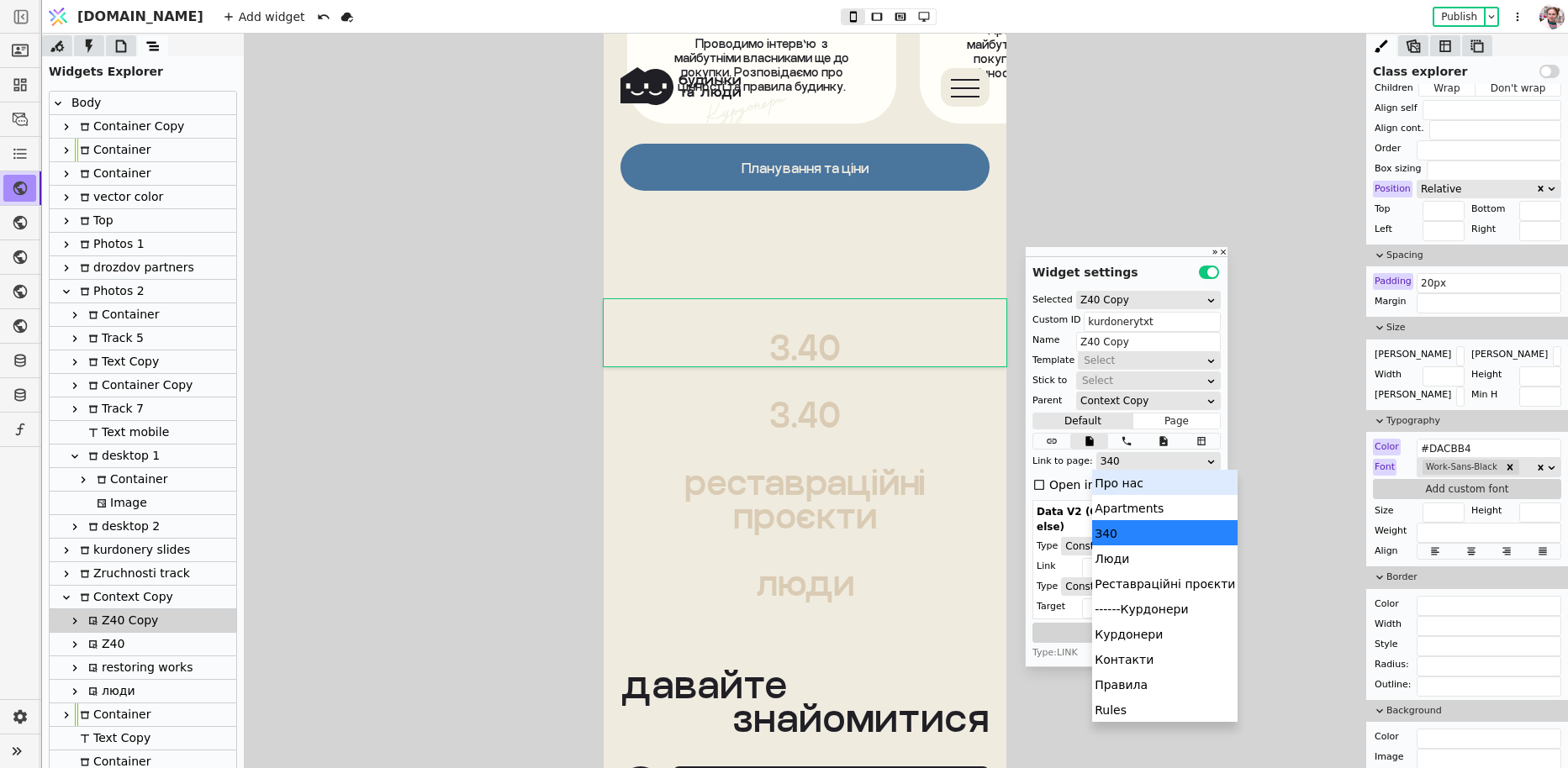
click at [1115, 469] on body "[DOMAIN_NAME] Add widget Publish Class explorer Use setting Element Classes Z40…" at bounding box center [784, 384] width 1568 height 768
click at [1136, 629] on div "Курдонери" at bounding box center [1165, 634] width 146 height 25
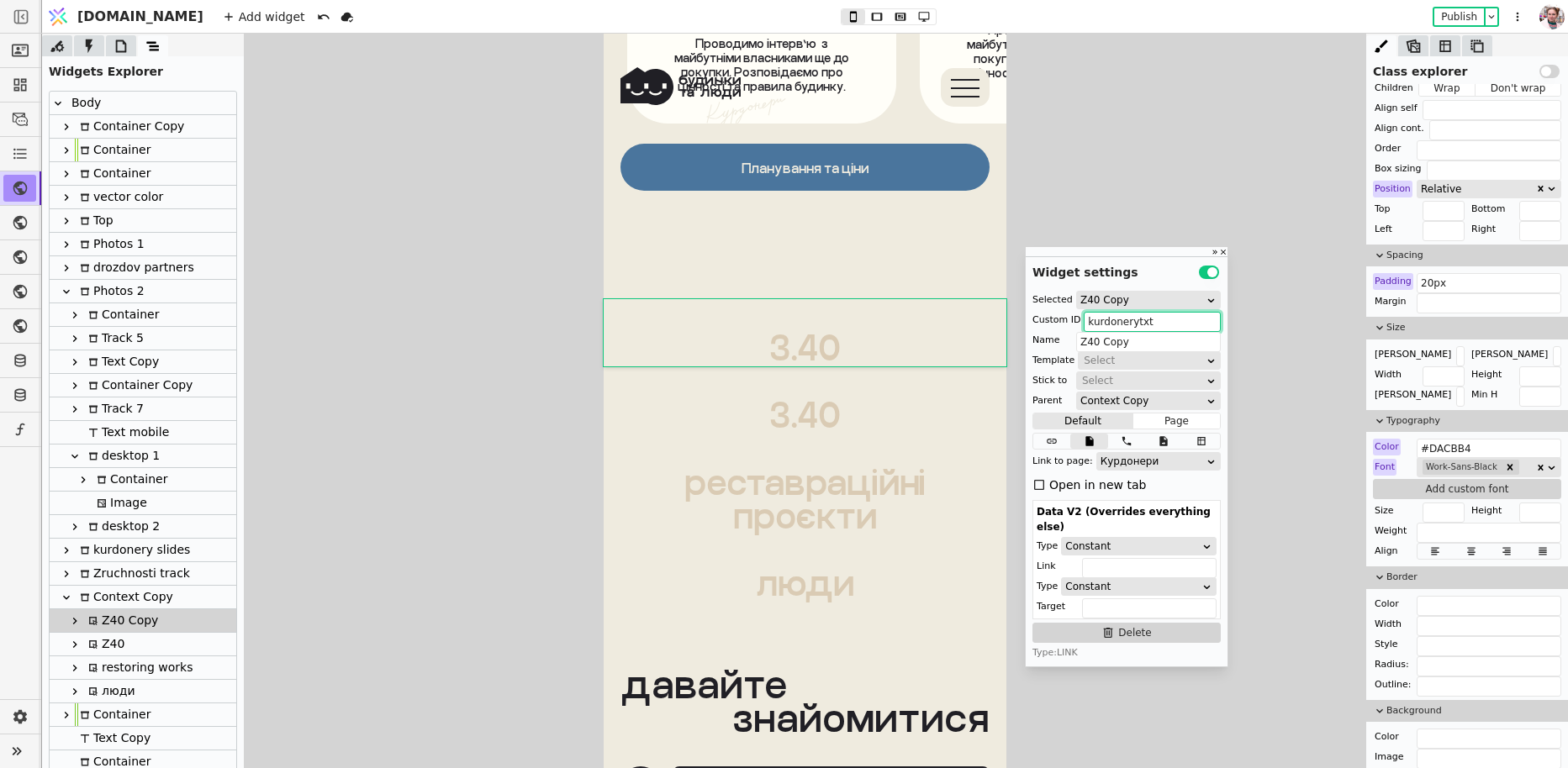
drag, startPoint x: 1134, startPoint y: 321, endPoint x: 1043, endPoint y: 325, distance: 91.1
click at [1043, 325] on div "Custom ID kurdonerytxt" at bounding box center [1126, 320] width 188 height 17
click at [1079, 341] on input "Z40 Copy" at bounding box center [1148, 342] width 145 height 20
paste input "kurdoner"
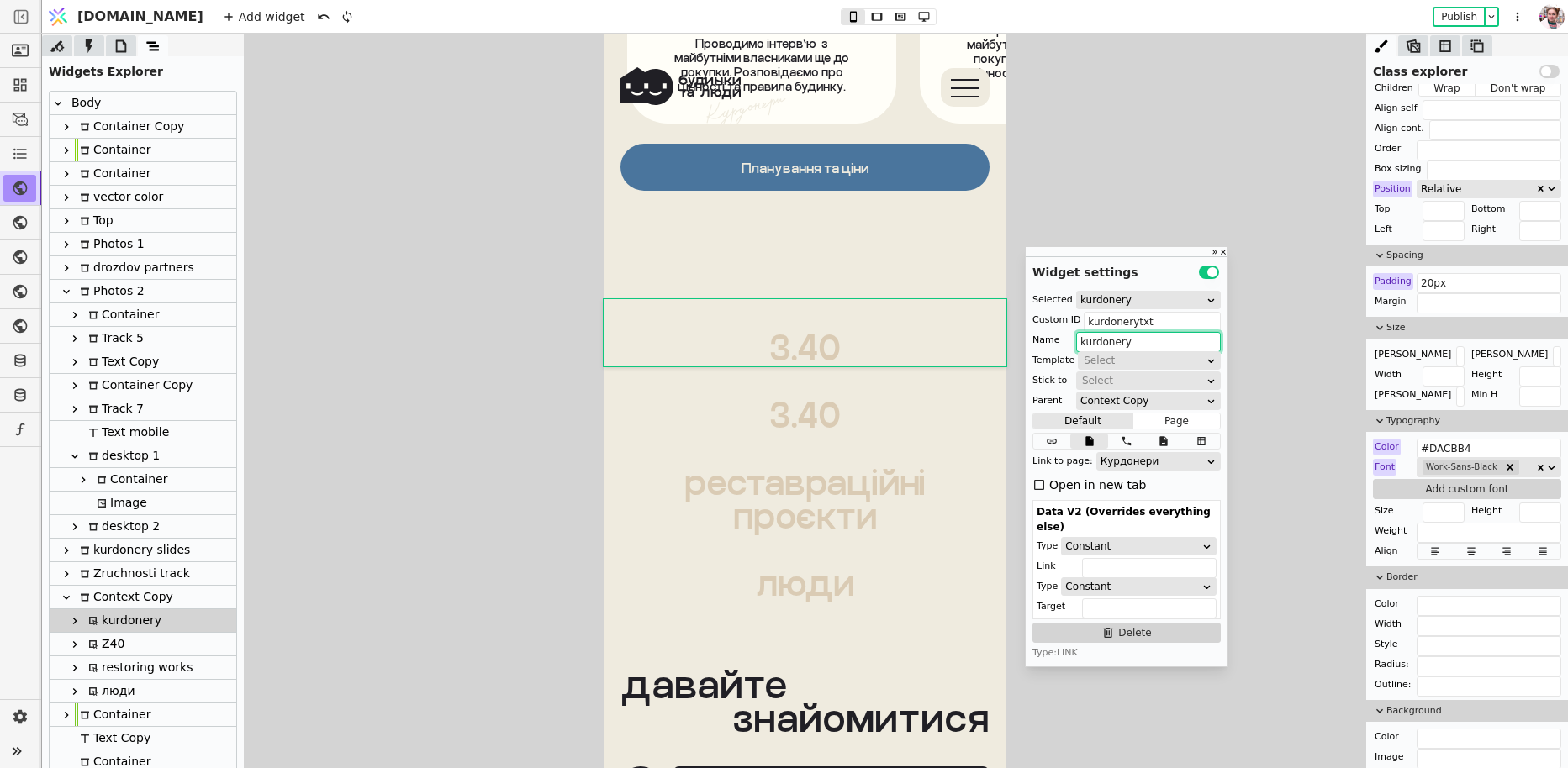
drag, startPoint x: 1085, startPoint y: 344, endPoint x: 1075, endPoint y: 344, distance: 10.0
click at [1076, 344] on input "kurdonery" at bounding box center [1148, 342] width 145 height 20
type input "Kurdonery"
click at [77, 622] on icon at bounding box center [75, 621] width 13 height 13
click at [88, 640] on div at bounding box center [83, 644] width 17 height 22
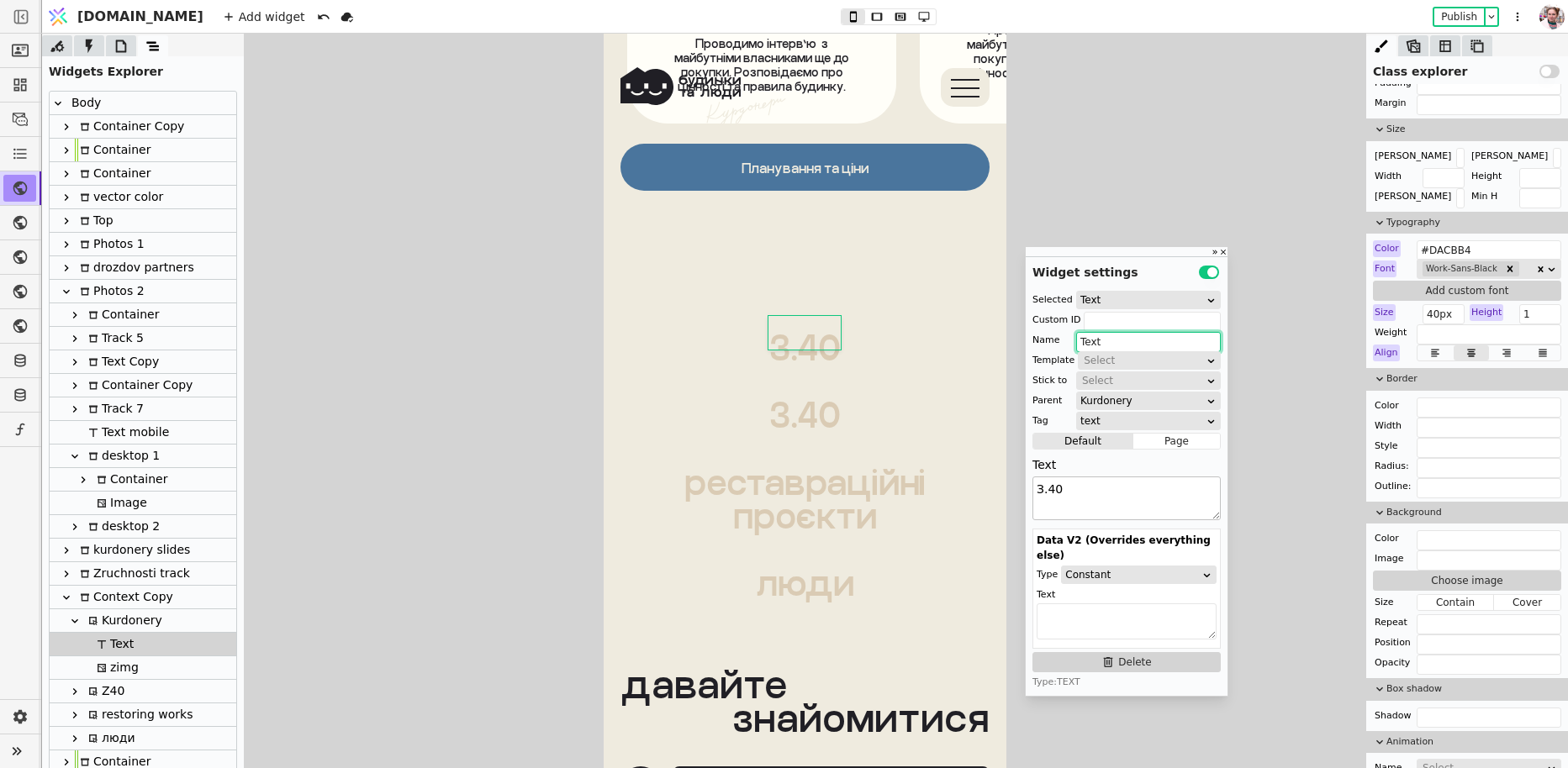
type input "Text"
click at [1077, 496] on textarea "З.40" at bounding box center [1126, 498] width 188 height 44
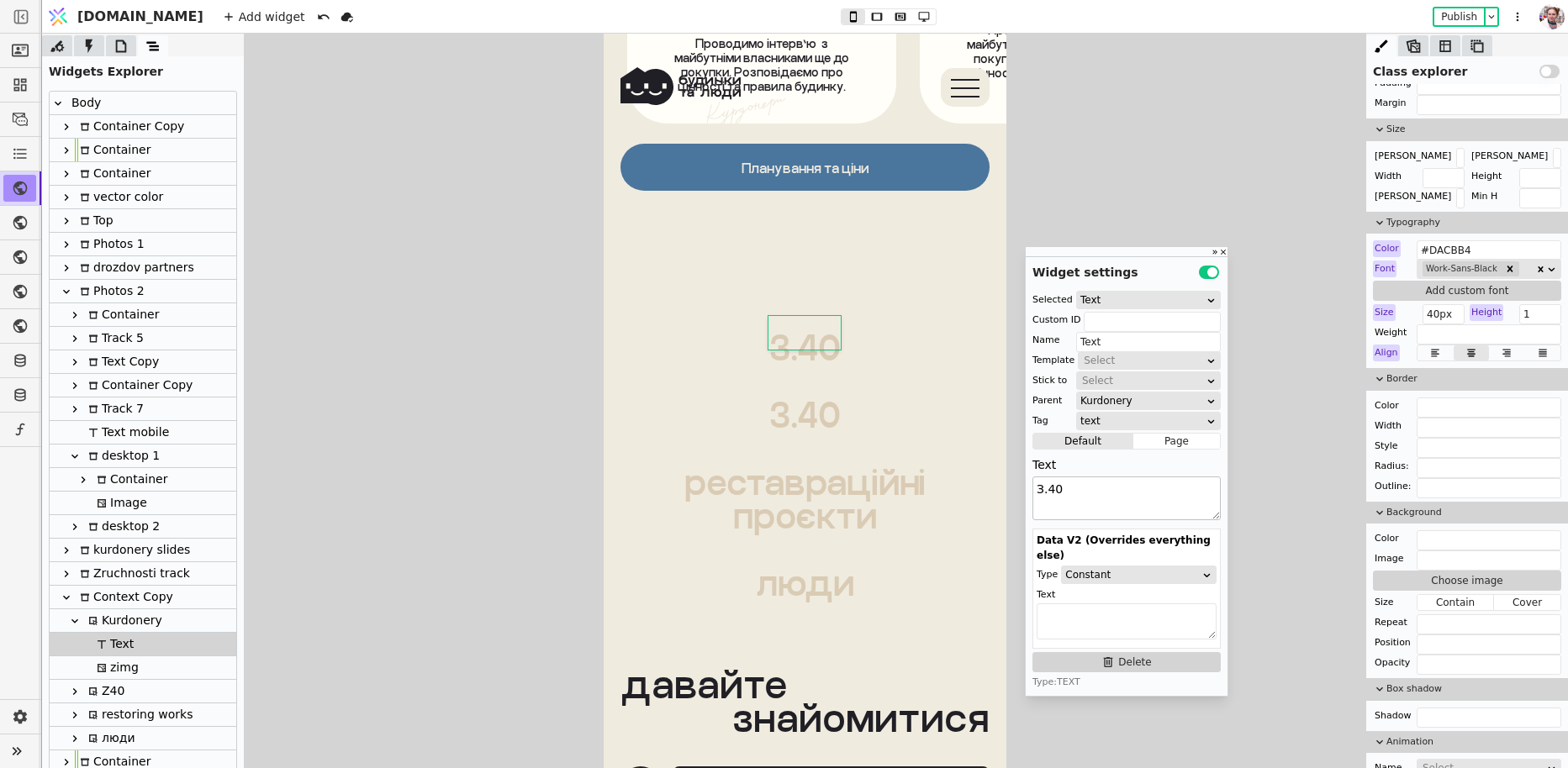
click at [1076, 496] on textarea "З.40" at bounding box center [1126, 498] width 188 height 44
type textarea "D"
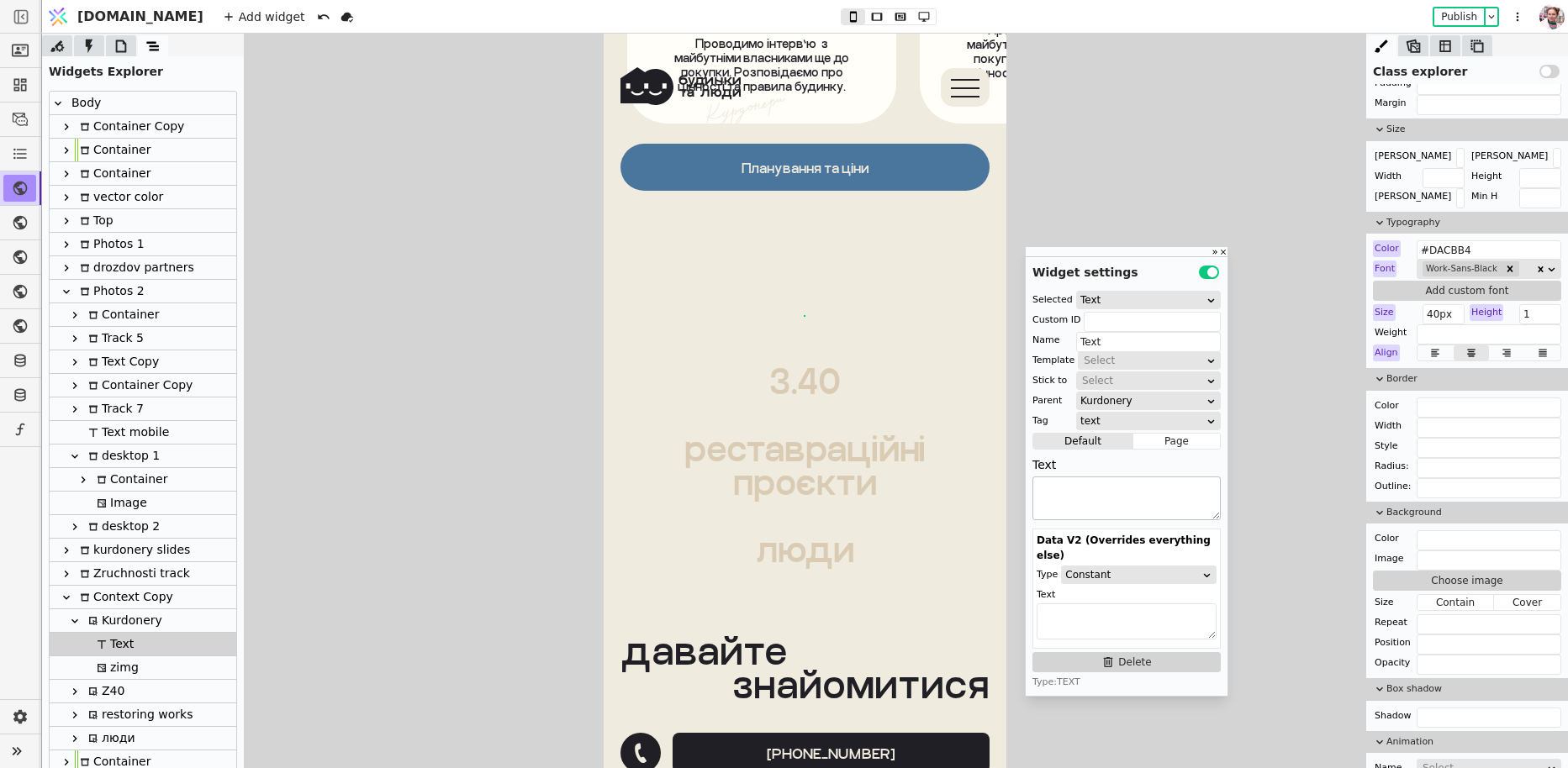
type textarea "У"
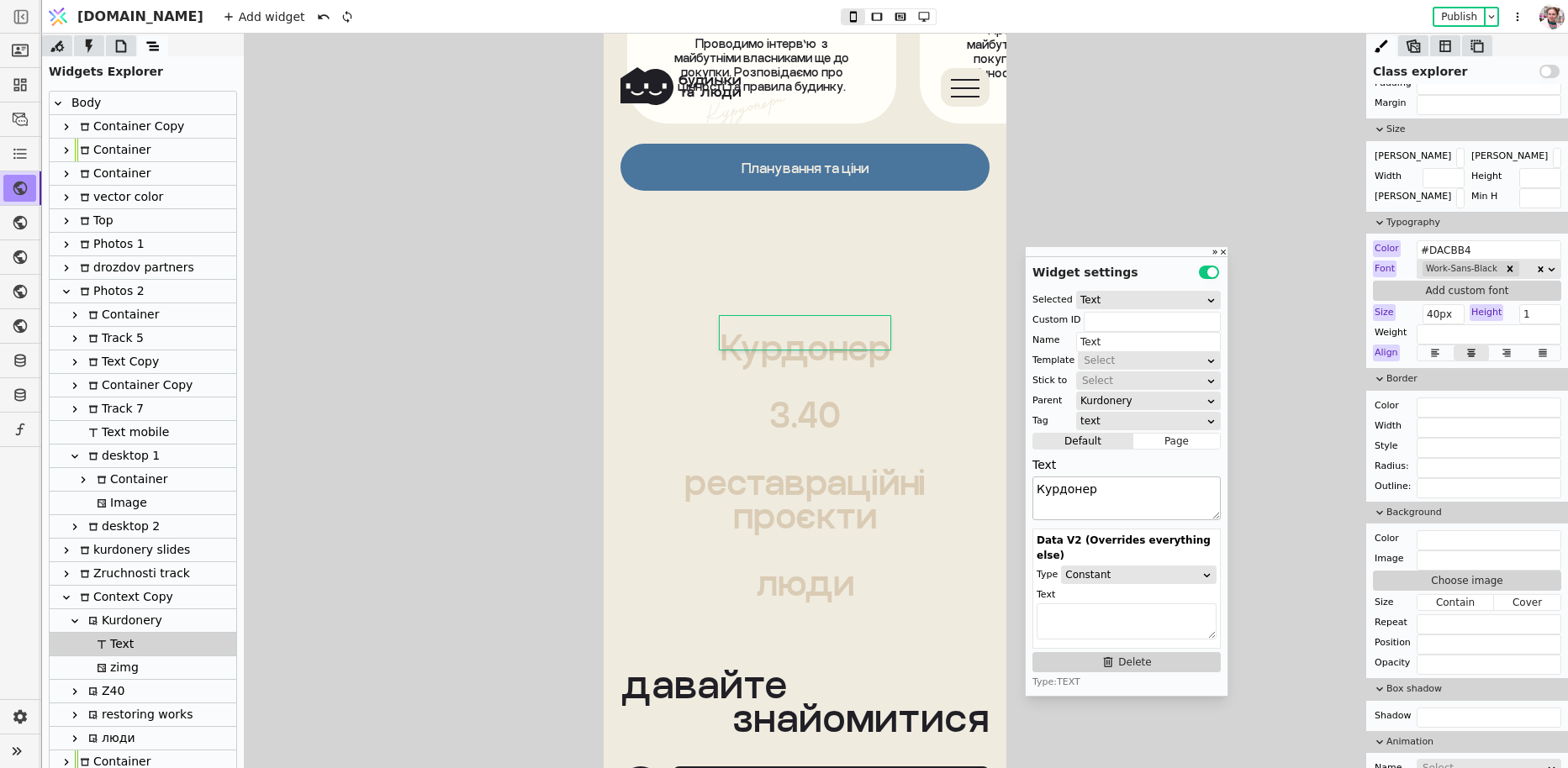
type textarea "Курдонери"
click at [75, 623] on icon at bounding box center [75, 621] width 13 height 13
type input "kurdonerytxt"
type input "Kurdonery"
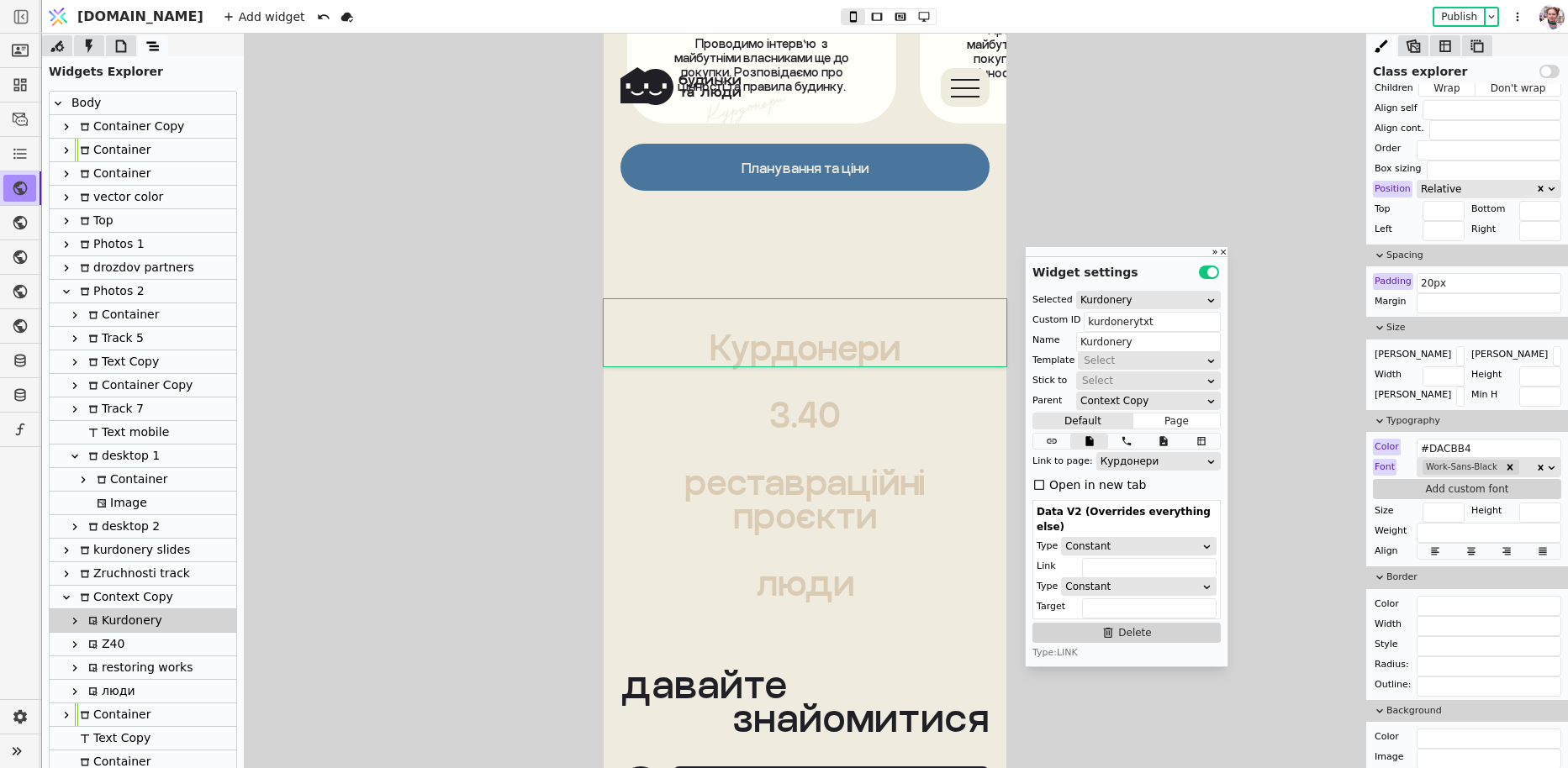
click at [98, 643] on div "Z40" at bounding box center [104, 644] width 41 height 22
type input "ztxt"
type input "Z40"
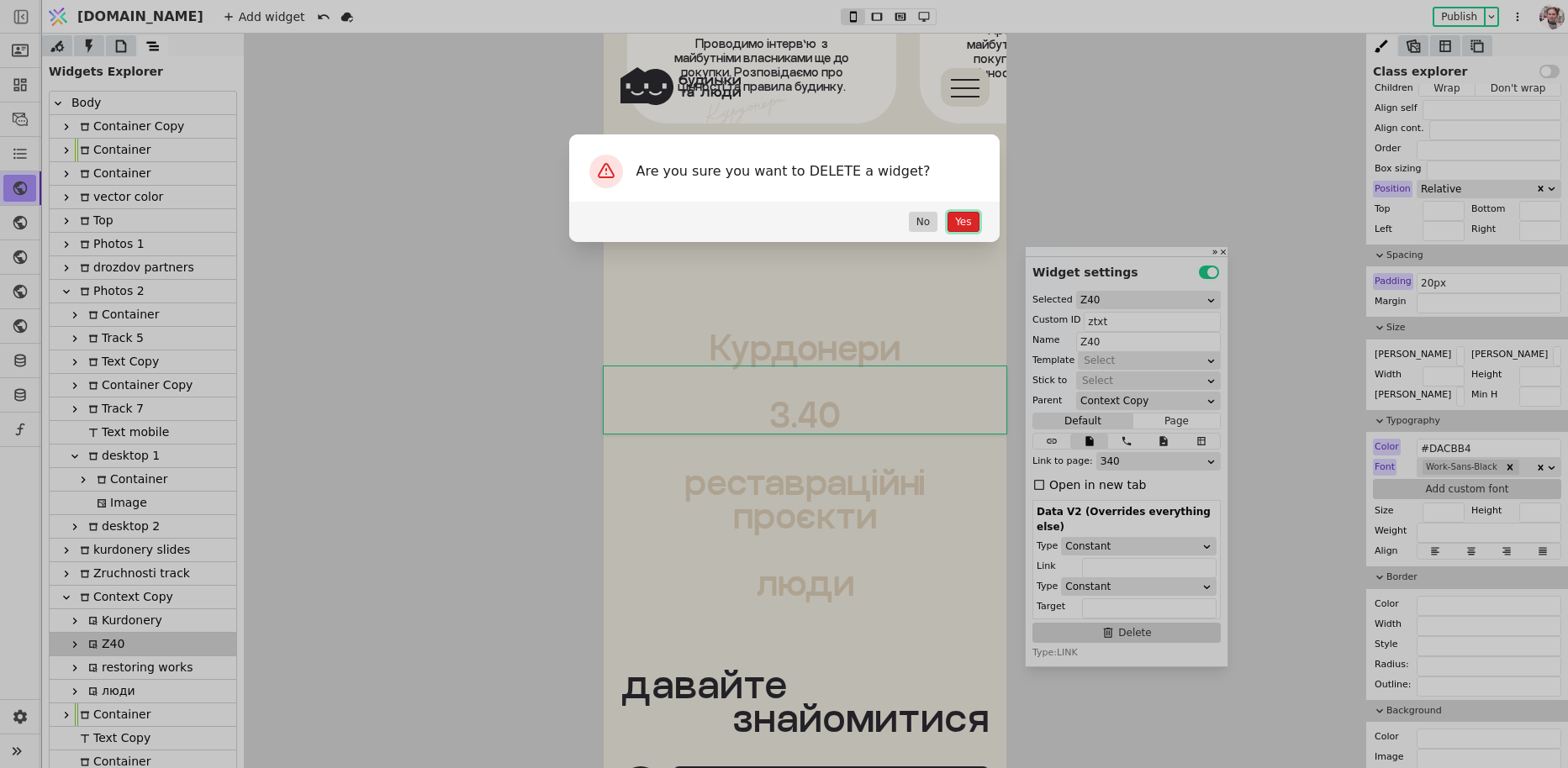
click at [960, 221] on button "Yes" at bounding box center [963, 221] width 31 height 20
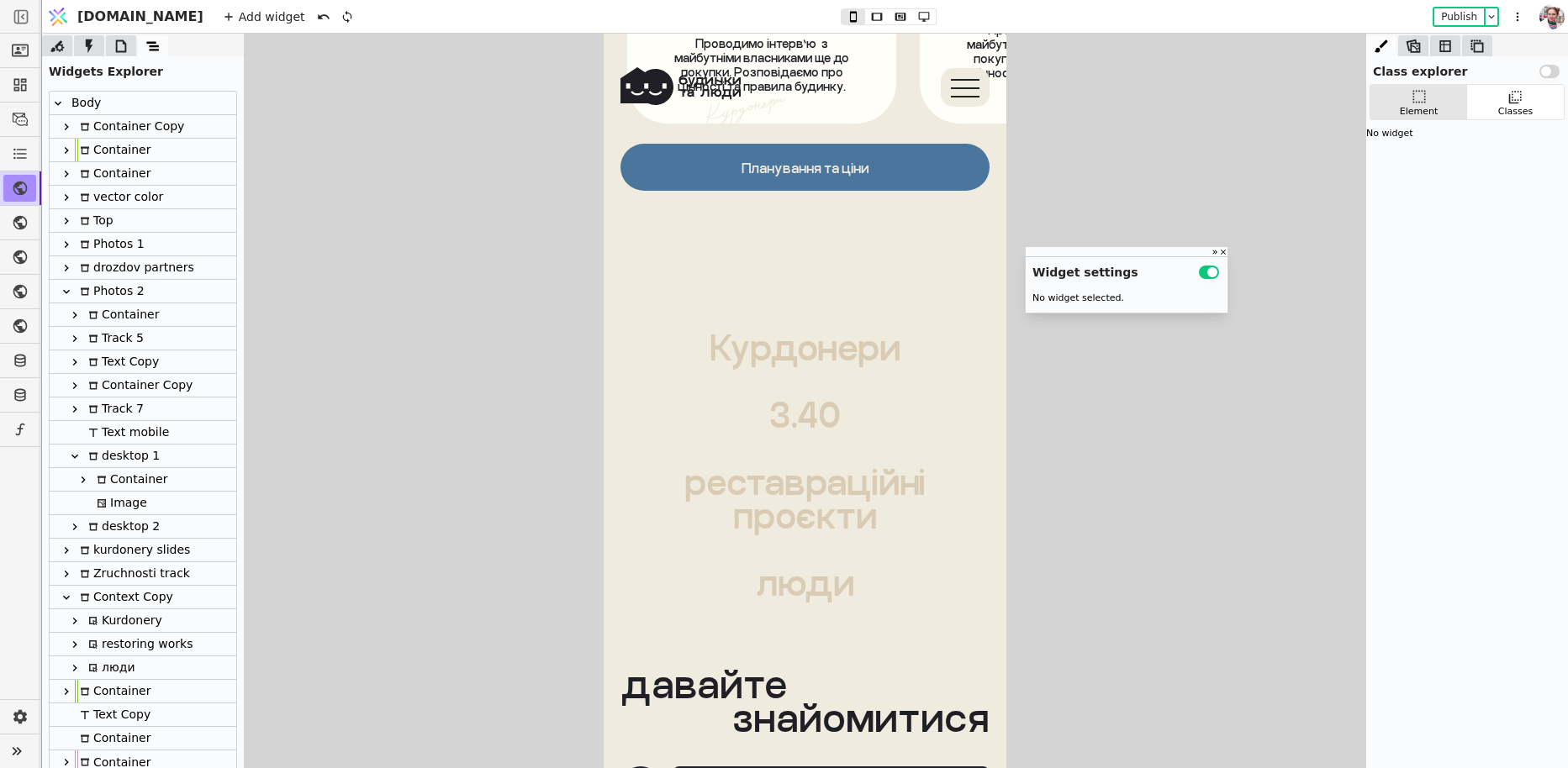
scroll to position [0, 0]
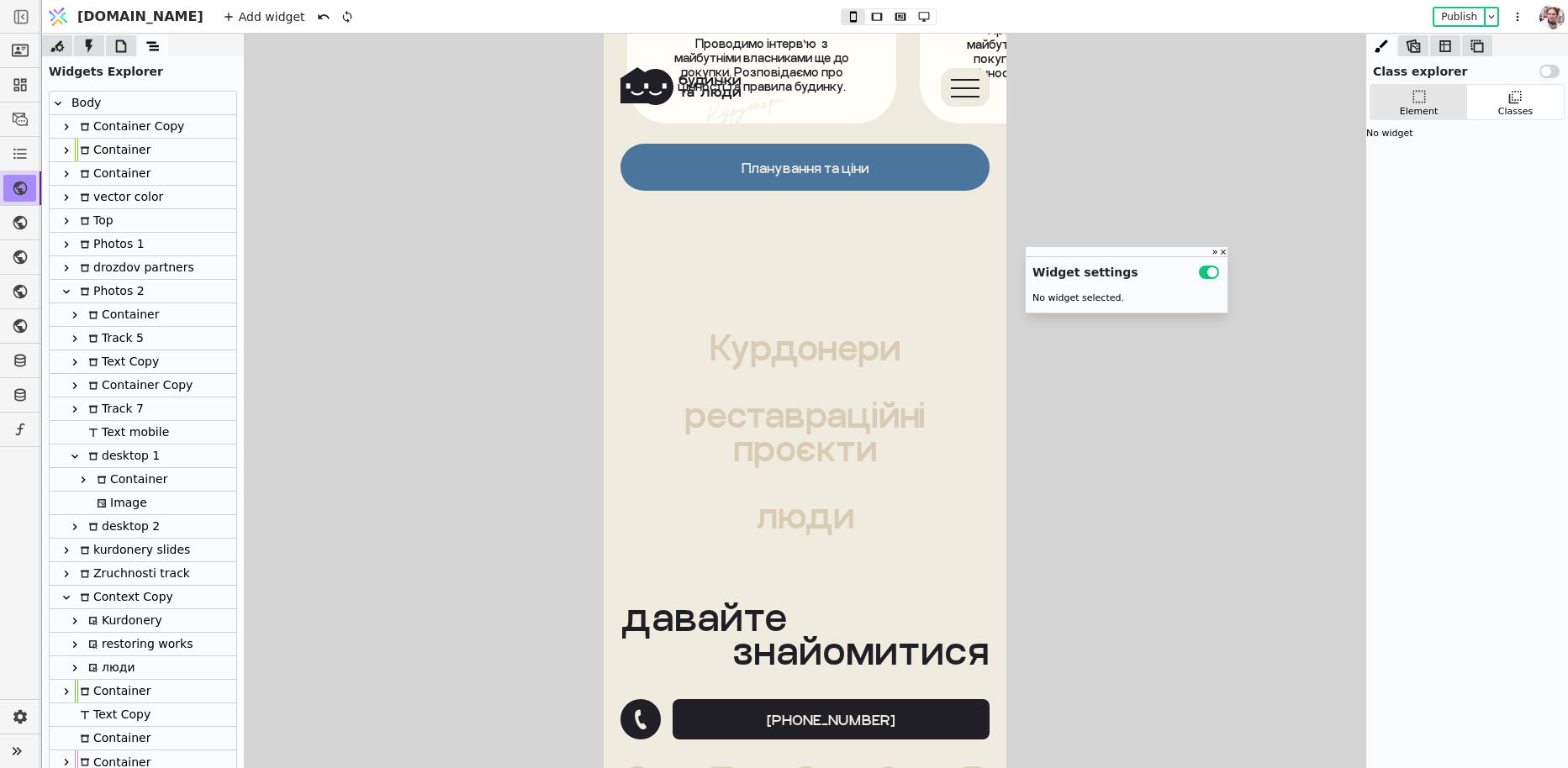
click at [130, 629] on div "Kurdonery" at bounding box center [123, 620] width 79 height 22
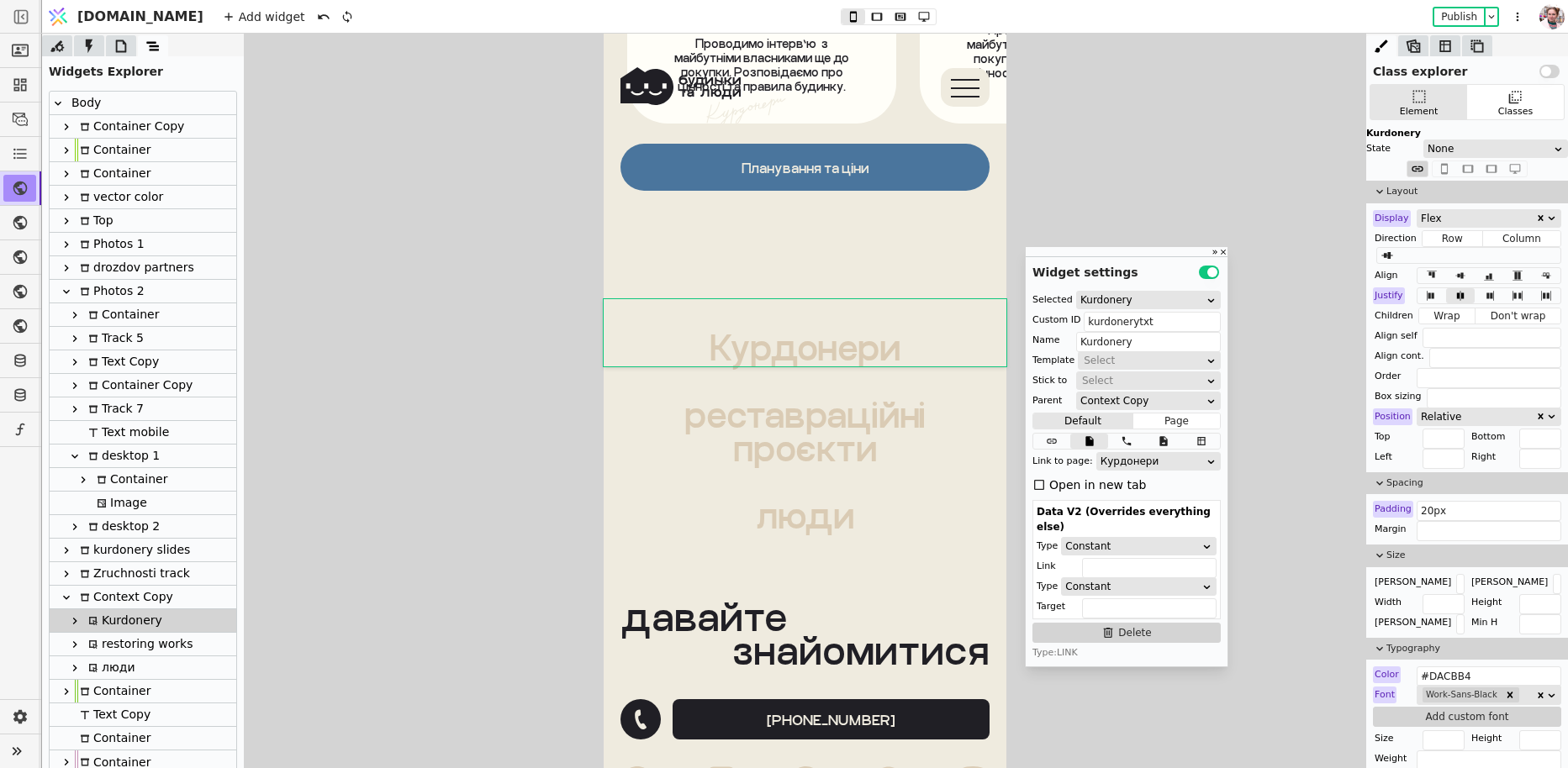
click at [72, 621] on icon at bounding box center [75, 621] width 13 height 13
click at [106, 668] on div "zimg" at bounding box center [115, 667] width 47 height 22
type input "zimg-copy-rBXg"
type input "zimg"
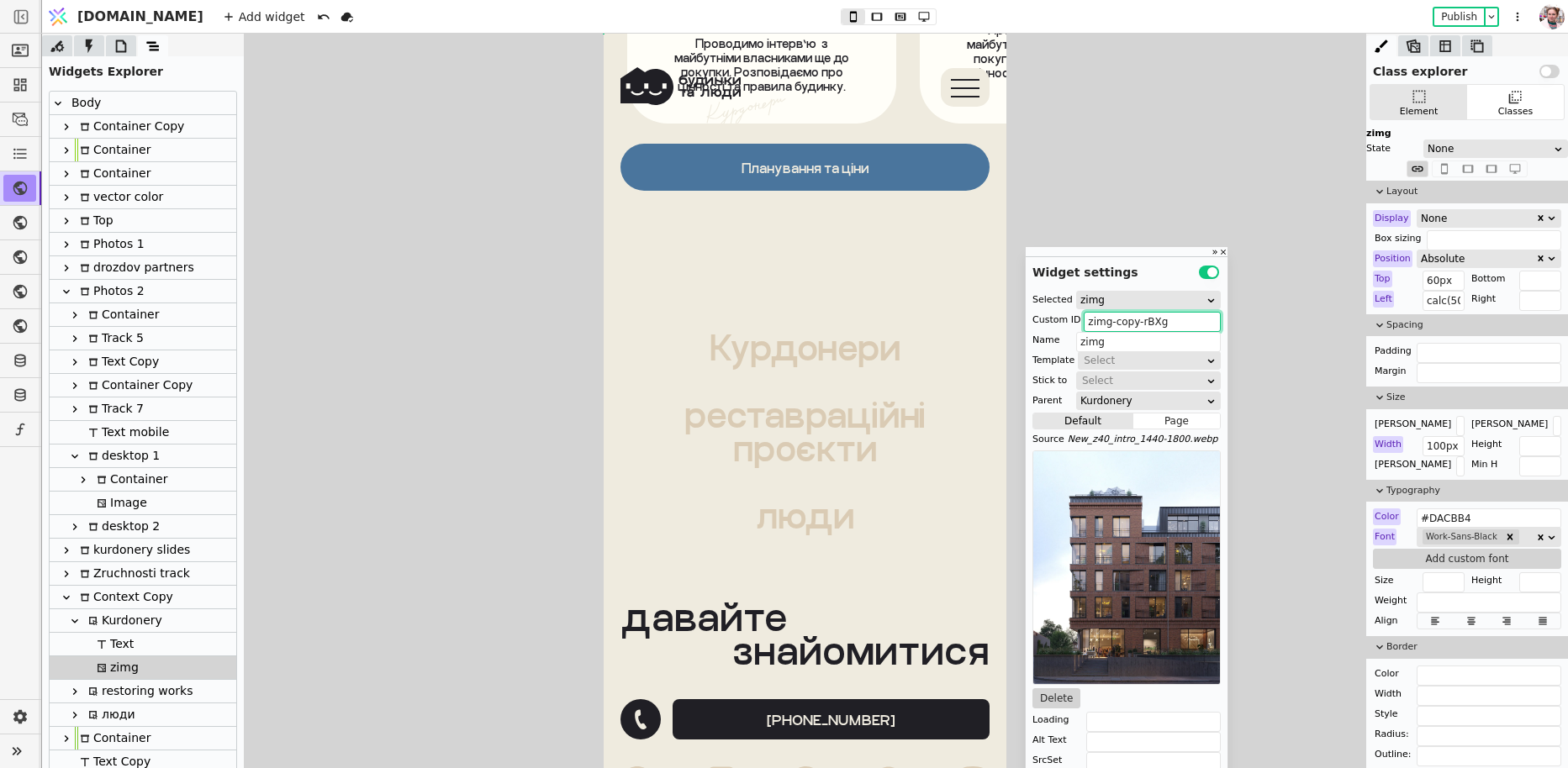
click at [1084, 324] on input "zimg-copy-rBXg" at bounding box center [1152, 322] width 137 height 20
drag, startPoint x: 1160, startPoint y: 323, endPoint x: 1219, endPoint y: 324, distance: 59.0
click at [1219, 324] on input "kurdoneryimg-copy-rBXg" at bounding box center [1152, 322] width 137 height 20
type input "kurdoneryimg"
click at [125, 647] on div "Text" at bounding box center [112, 644] width 42 height 22
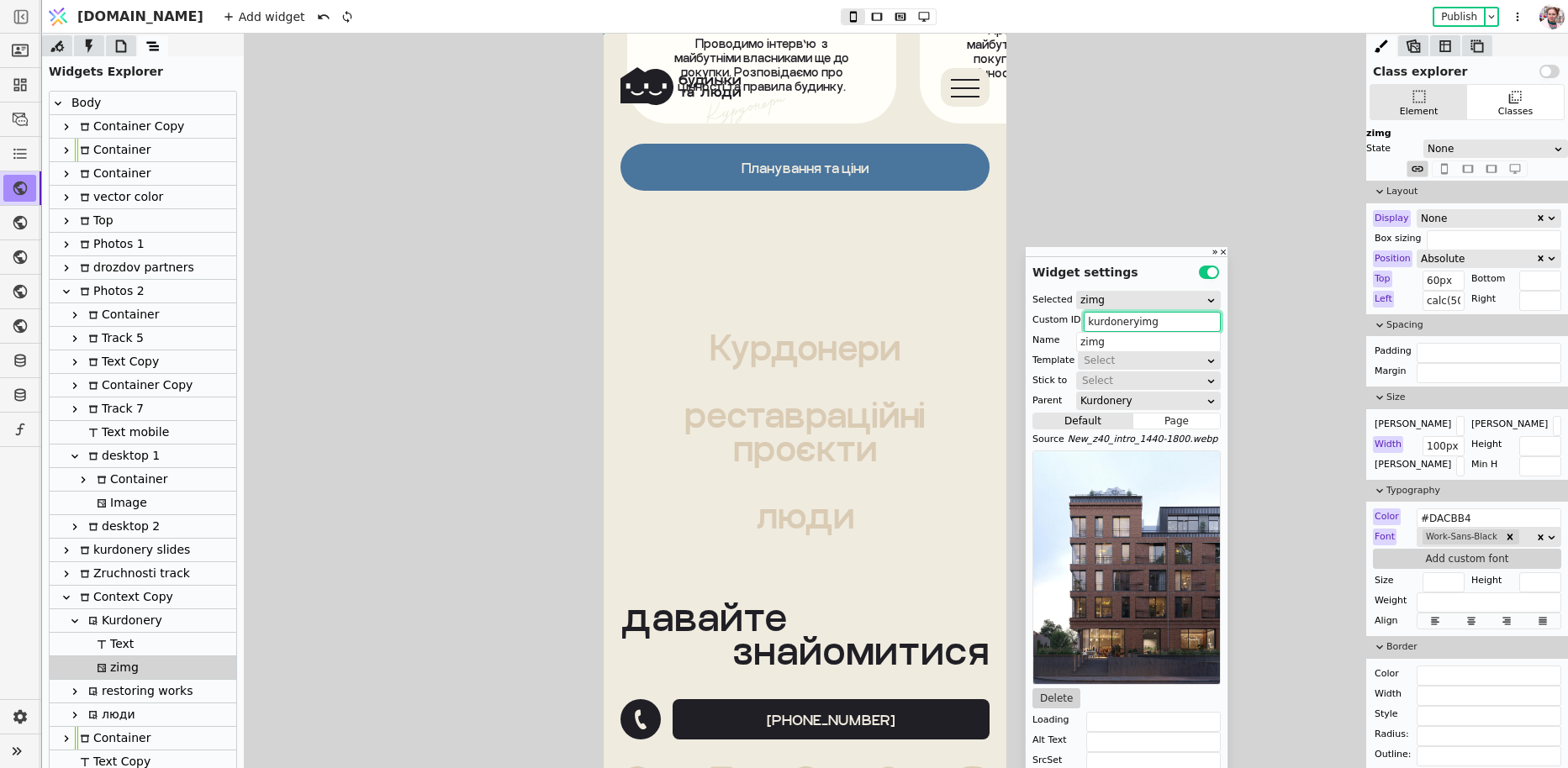
type input "Text"
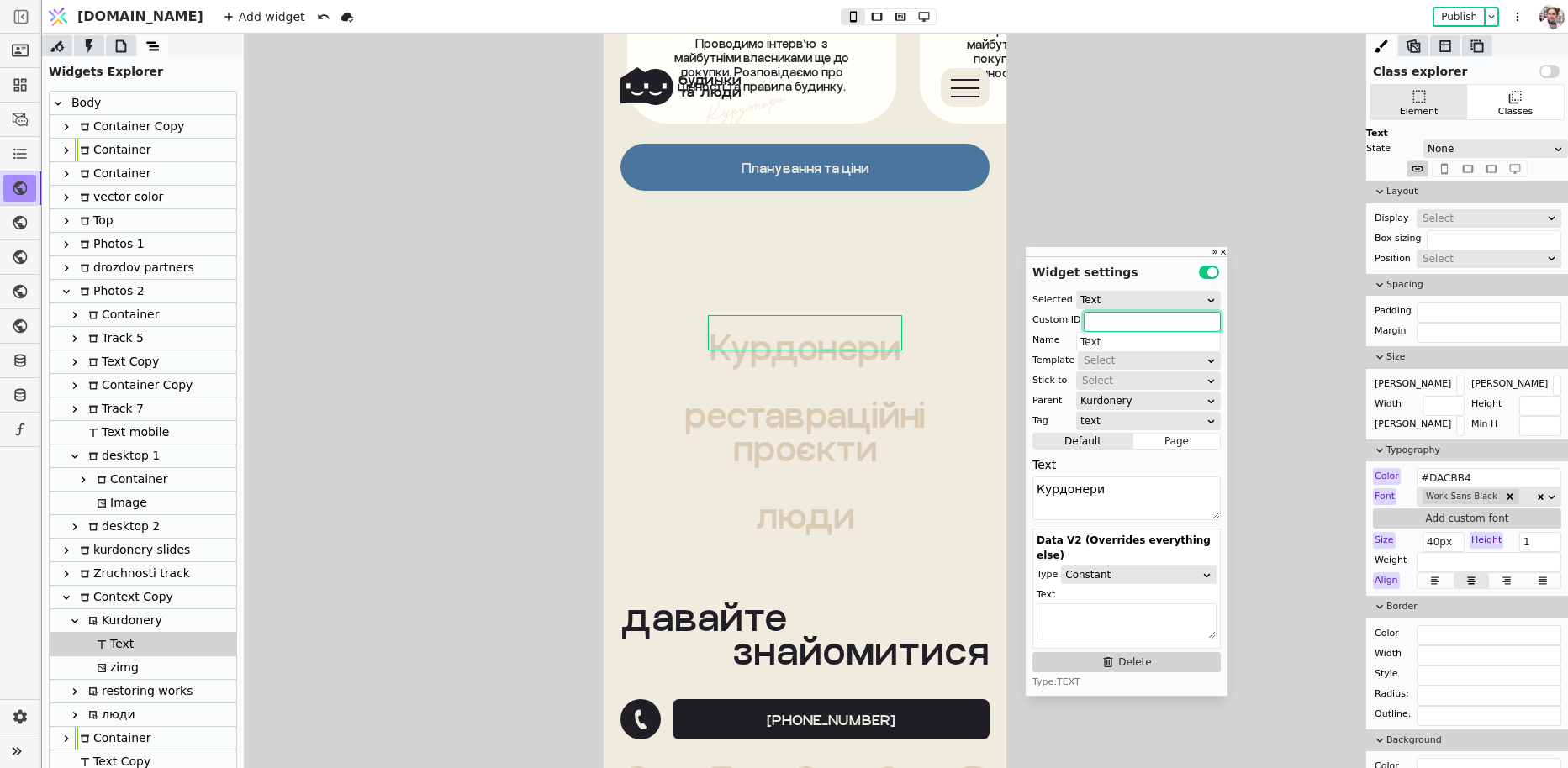
click at [115, 625] on div "Kurdonery" at bounding box center [123, 620] width 79 height 22
type input "kurdonerytxt"
type input "Kurdonery"
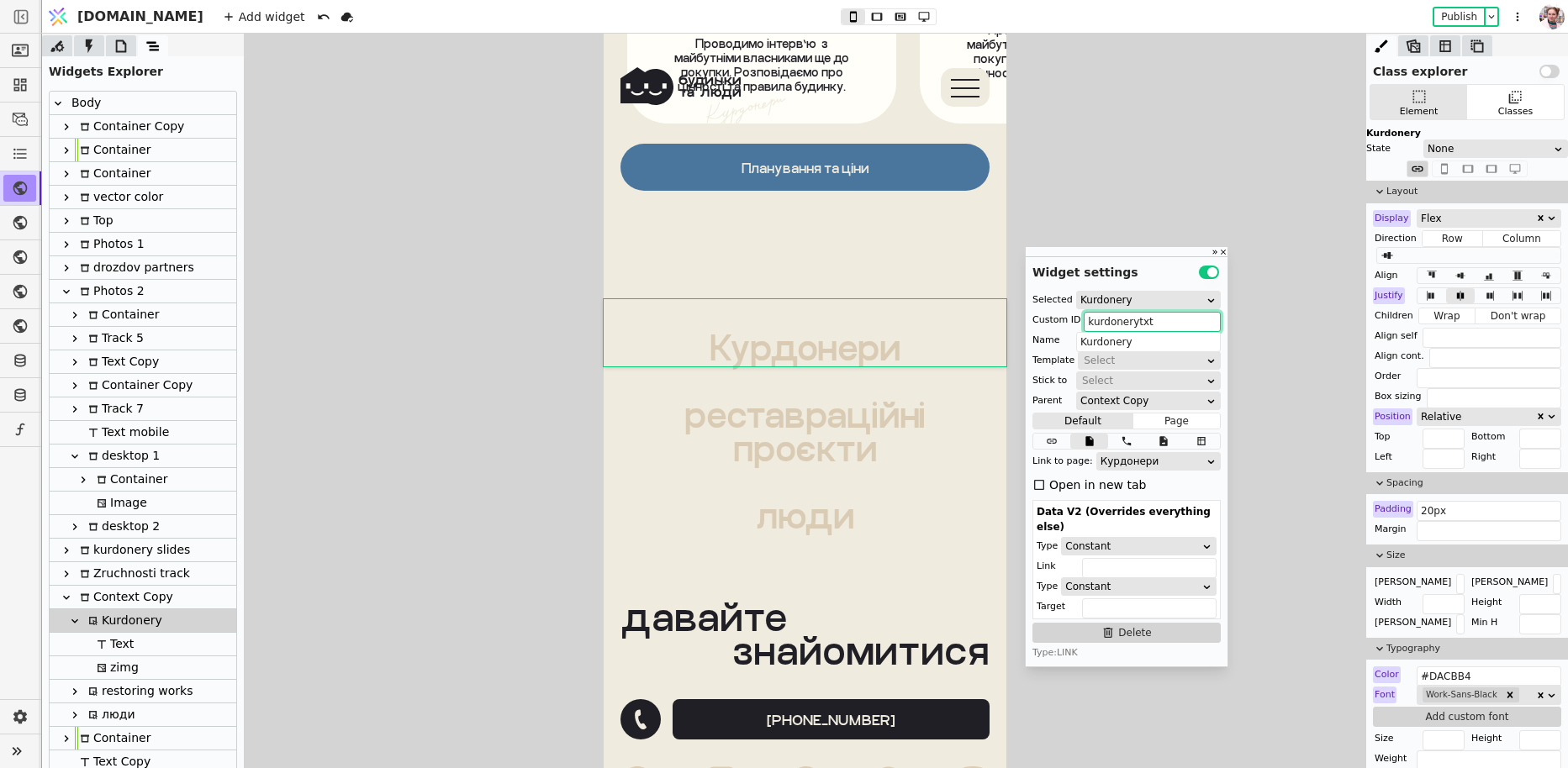
scroll to position [59, 0]
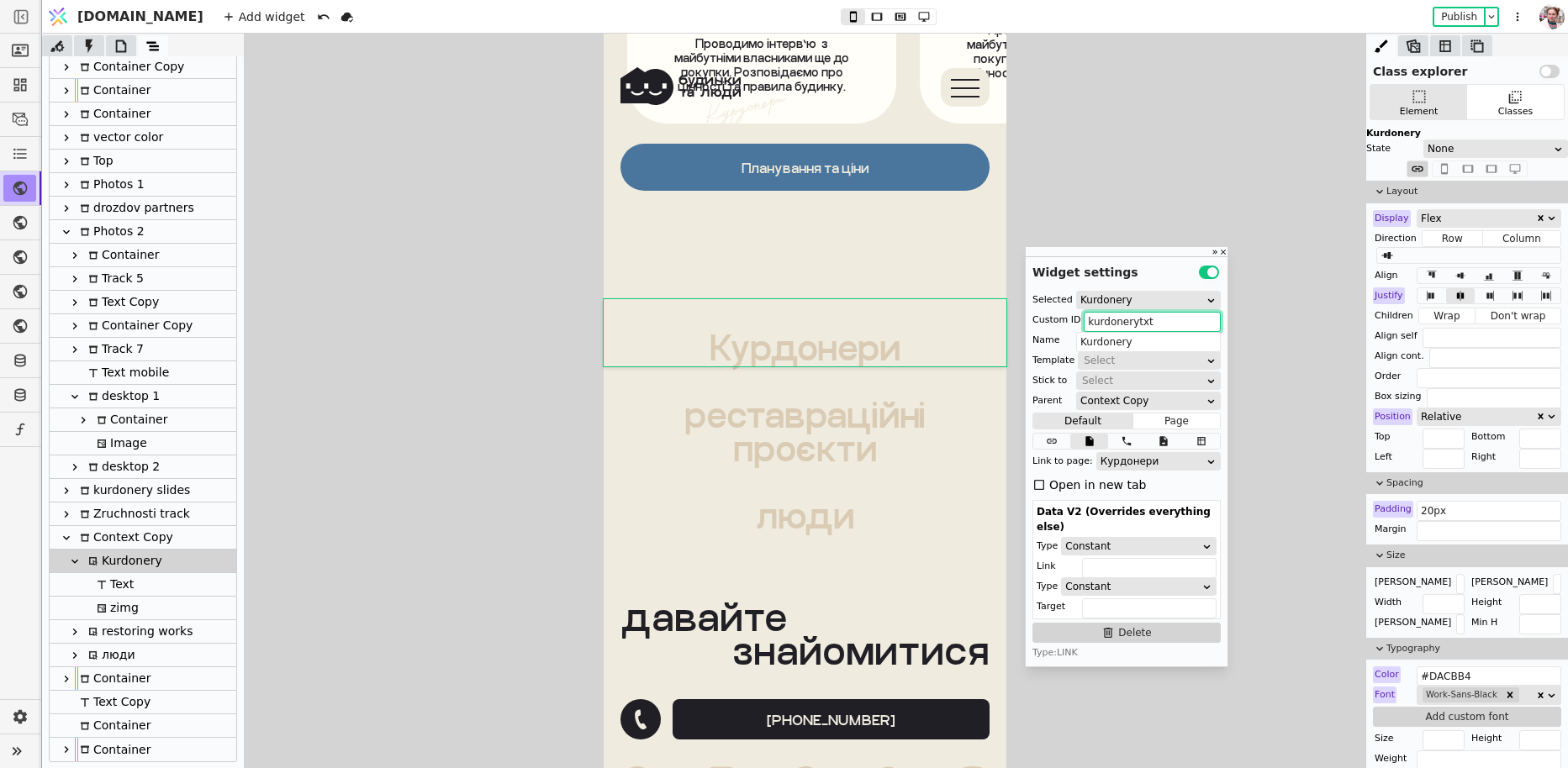
click at [75, 634] on icon at bounding box center [75, 631] width 13 height 13
type input "rrtxt"
type input "restoring works"
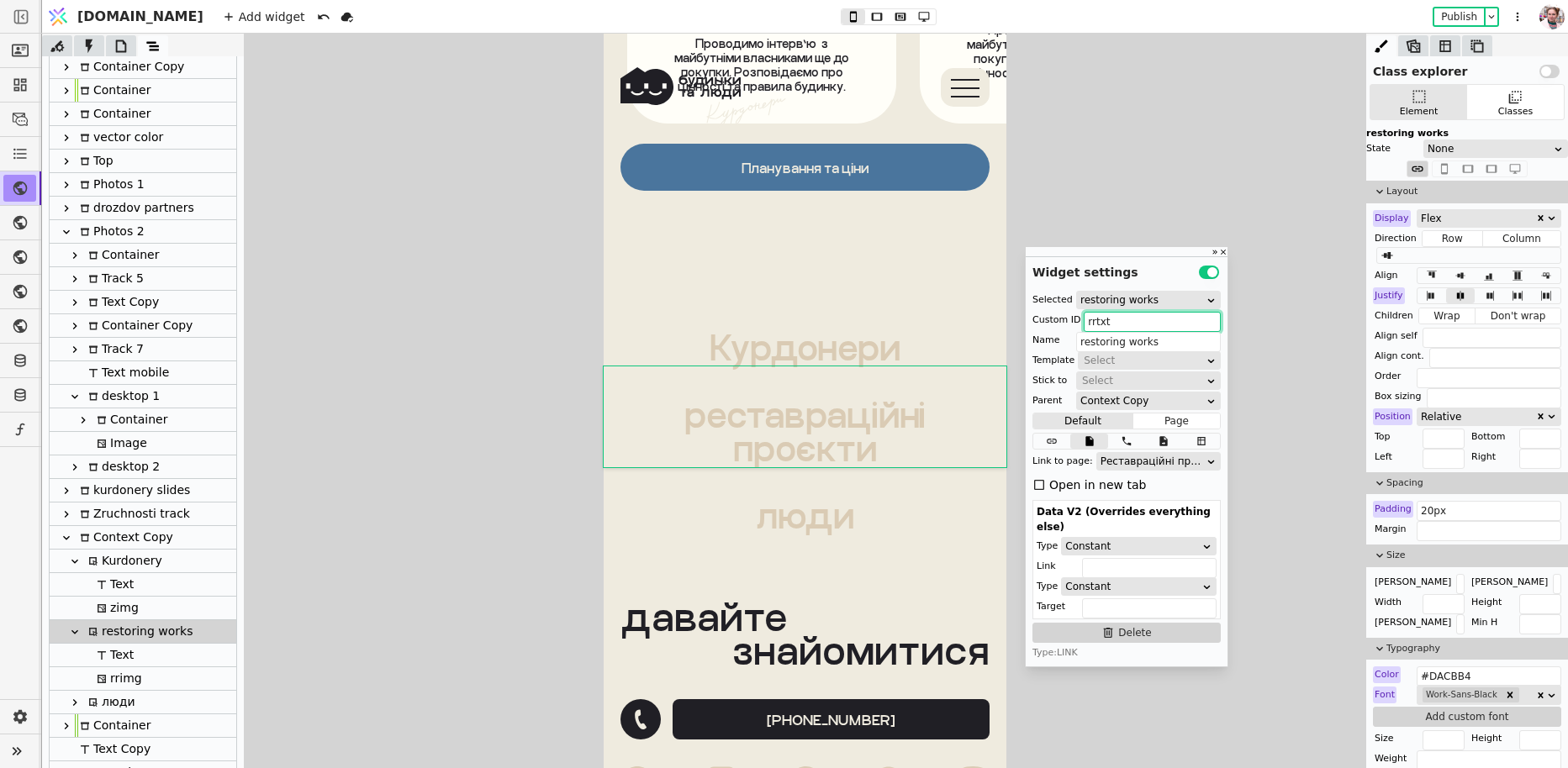
click at [92, 673] on div at bounding box center [94, 678] width 4 height 24
type input "rrimg"
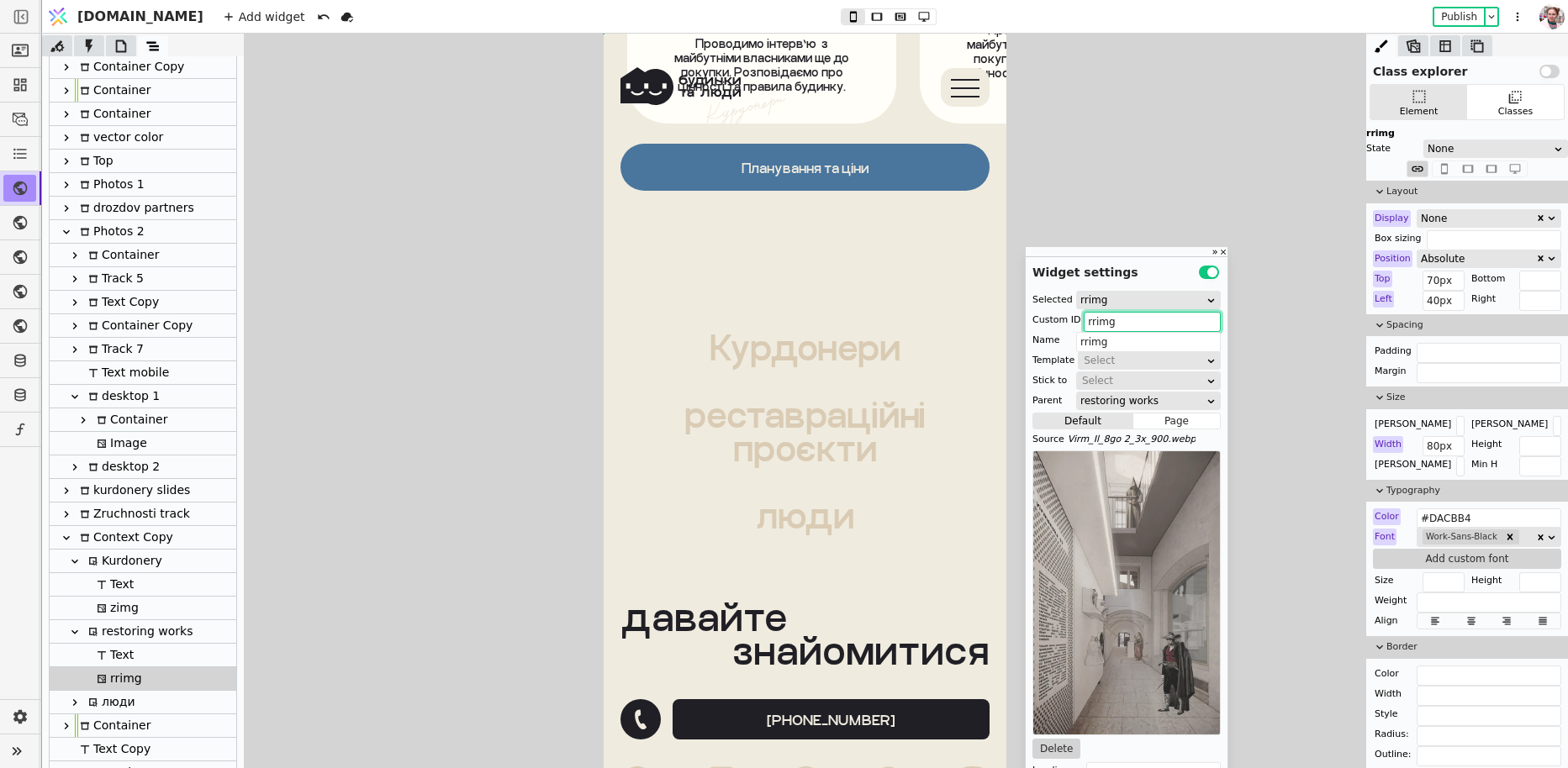
scroll to position [107, 0]
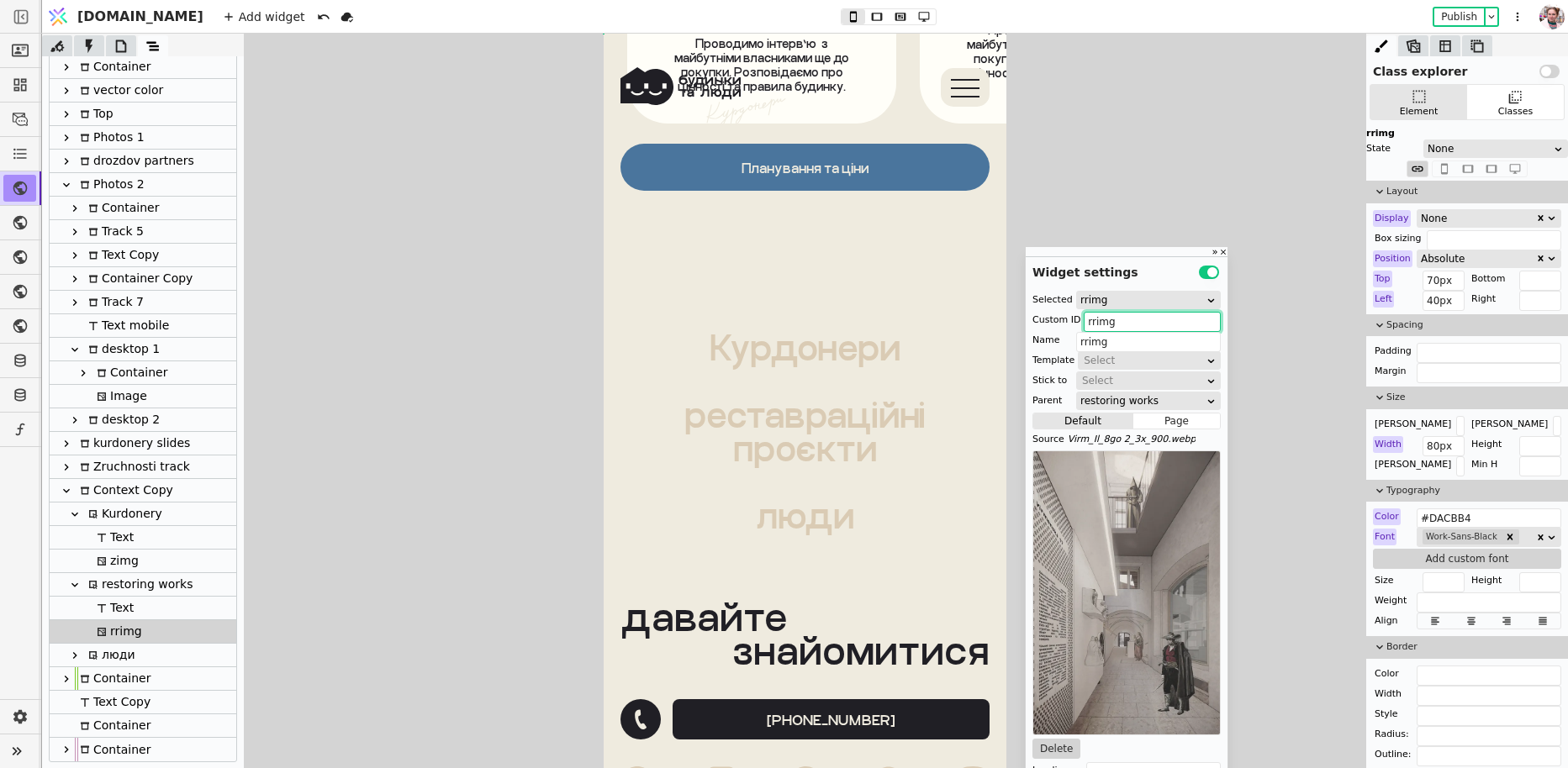
click at [71, 660] on icon at bounding box center [75, 655] width 13 height 13
type input "ltxt"
type input "люди"
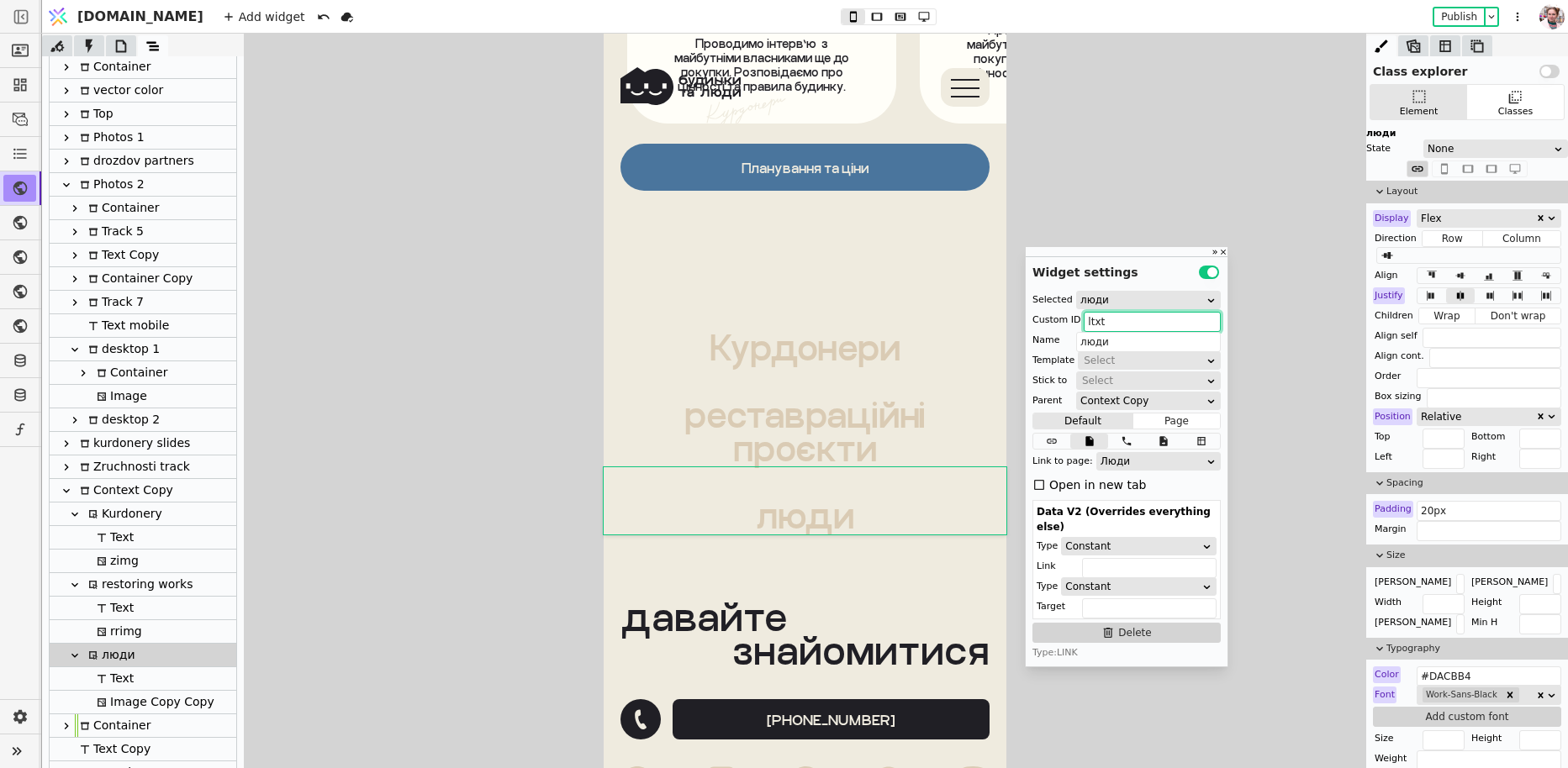
click at [88, 694] on div at bounding box center [83, 701] width 17 height 22
type input "limg"
type input "Image Copy Copy"
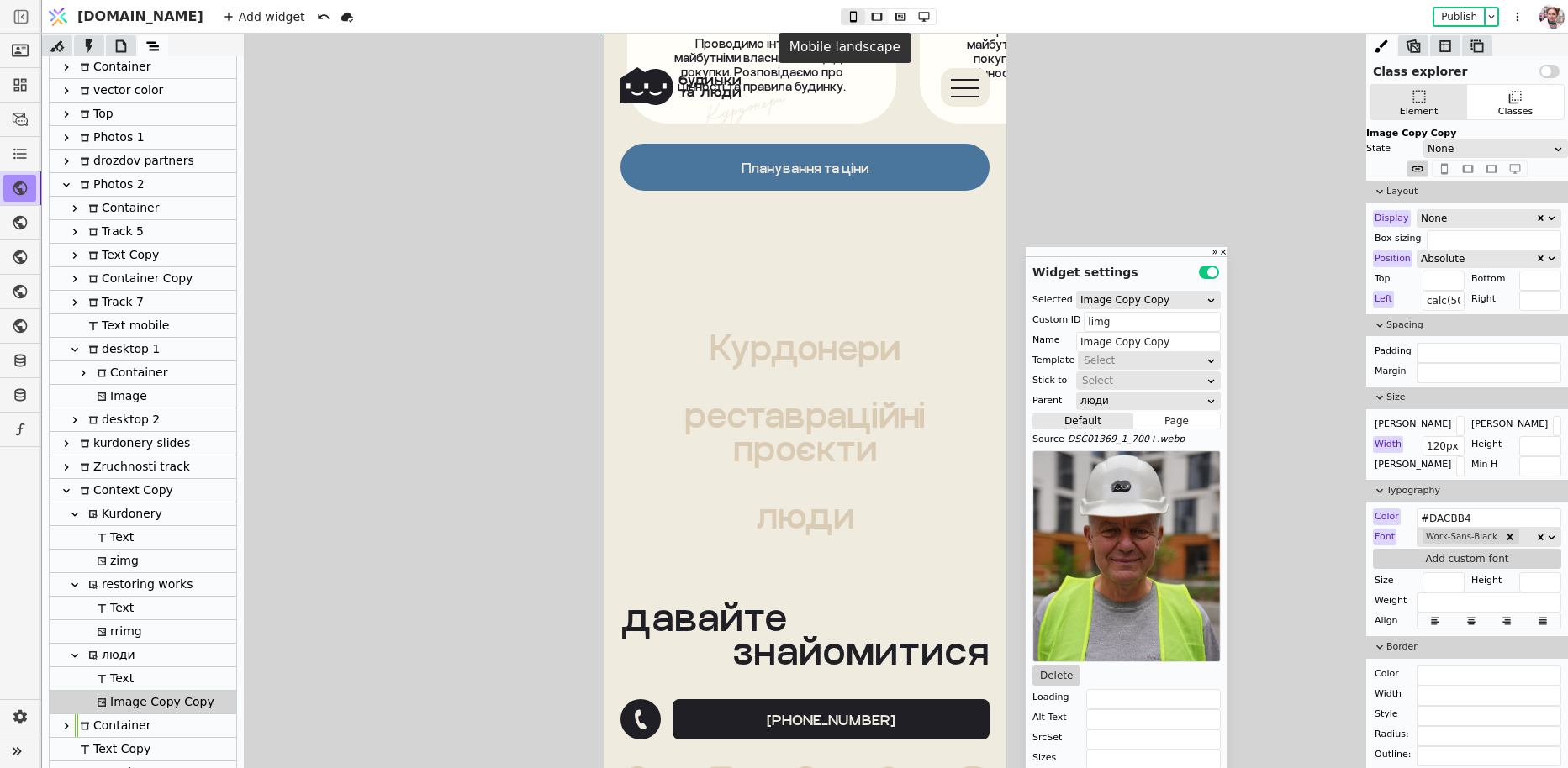
click at [865, 15] on button at bounding box center [877, 16] width 23 height 15
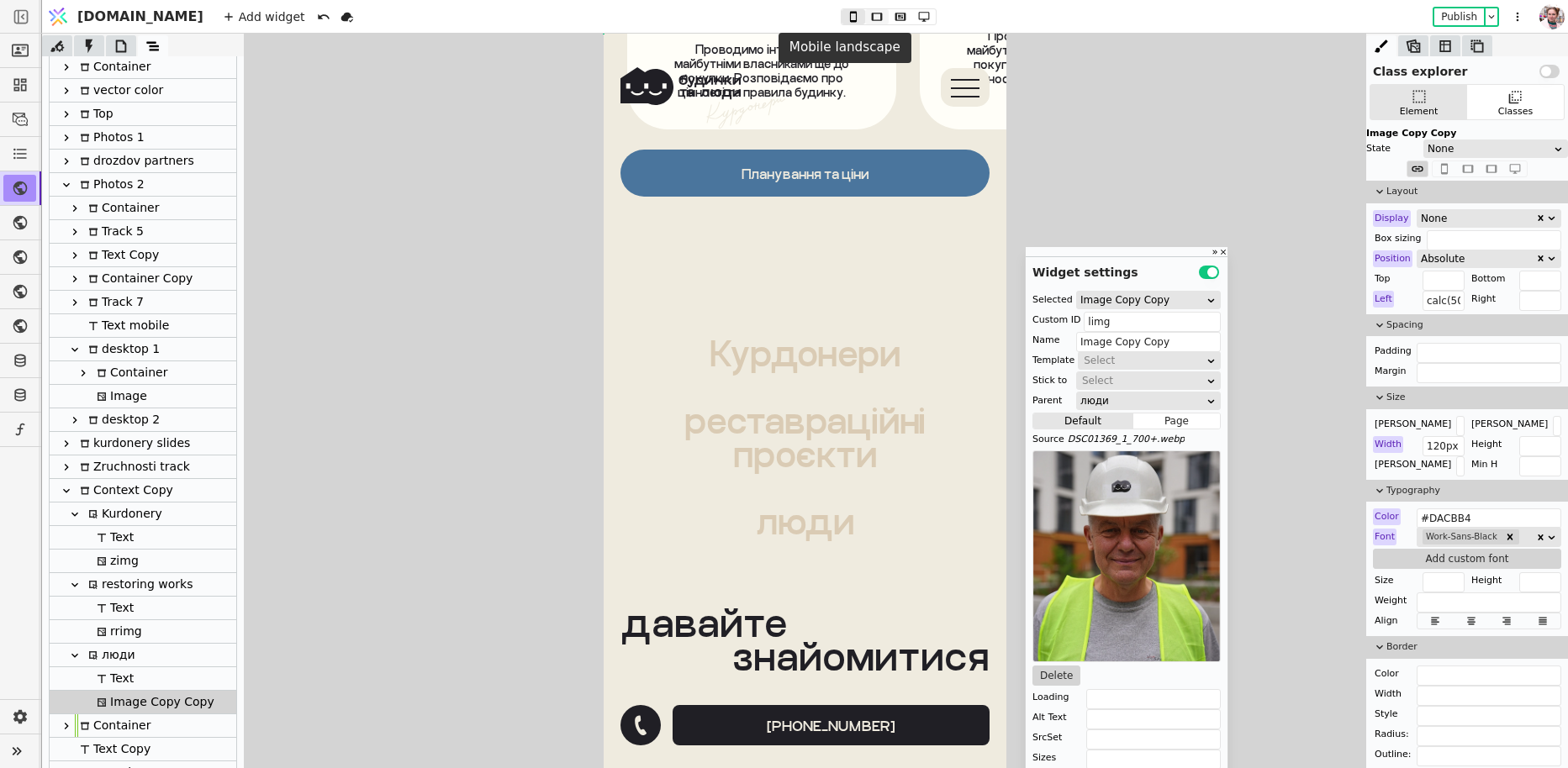
scroll to position [11921, 0]
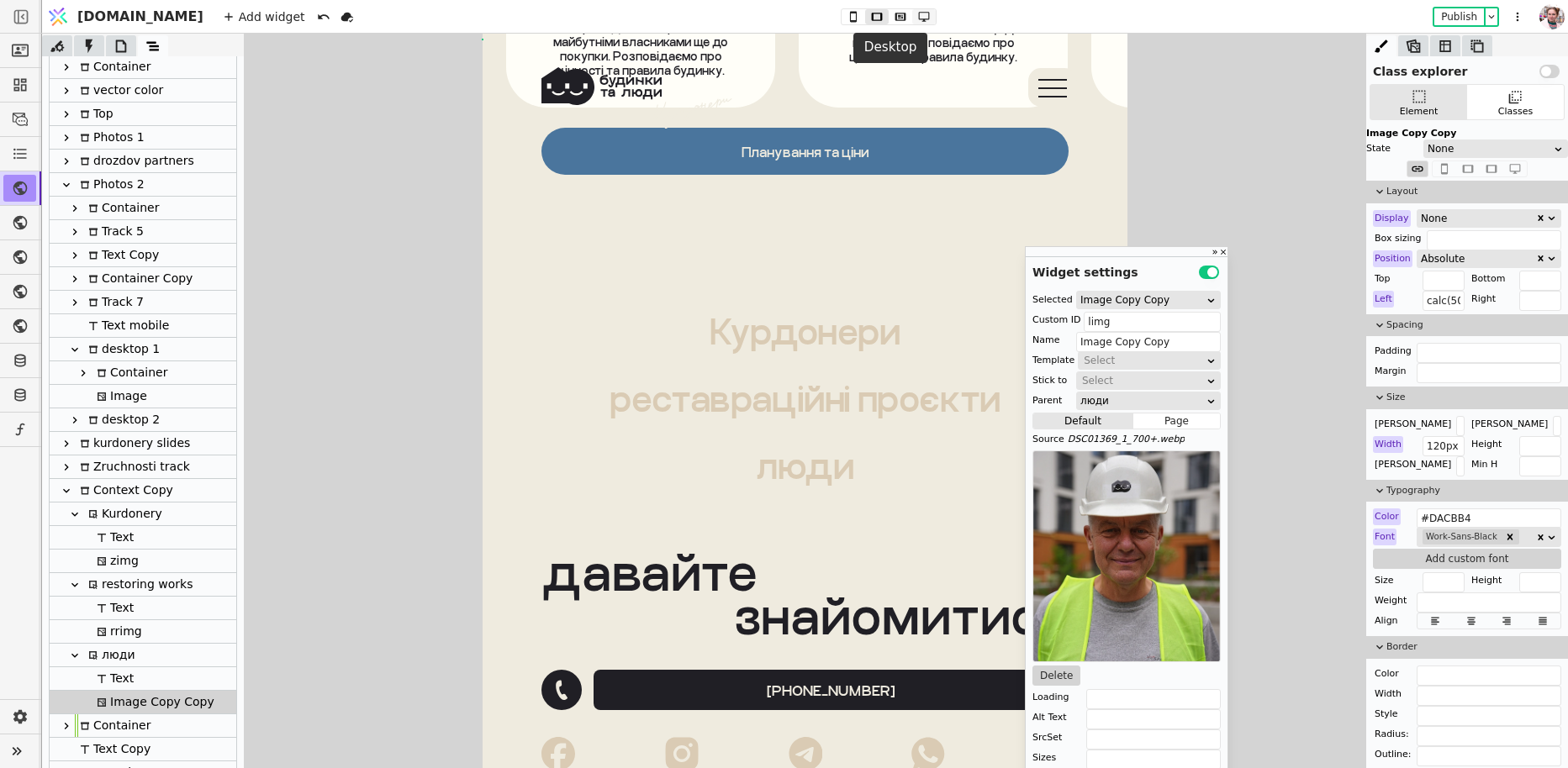
click at [914, 15] on icon at bounding box center [924, 16] width 20 height 12
type input "-160px"
type input "260px"
type input "267px"
type input "347px"
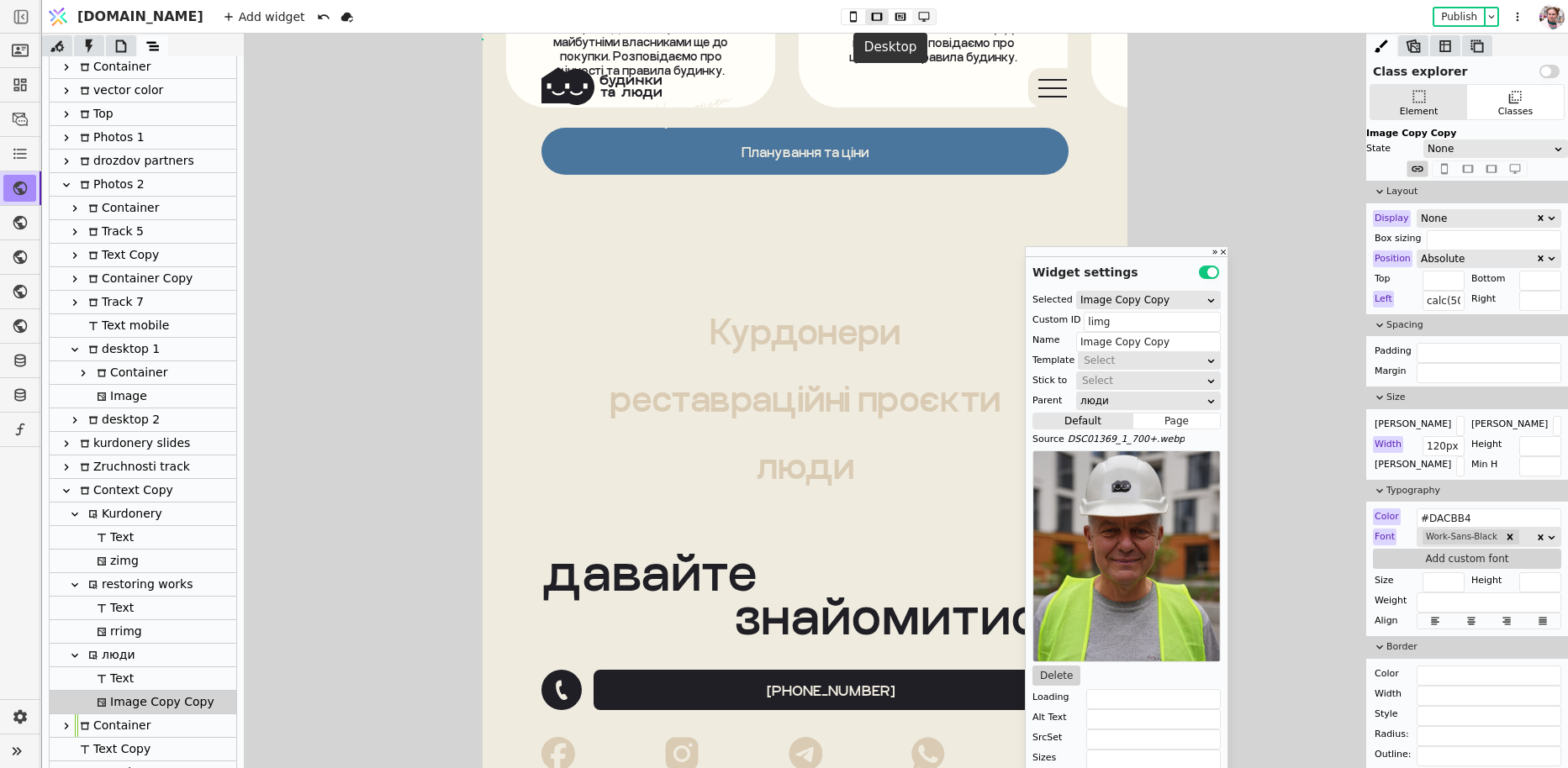
type input "267px"
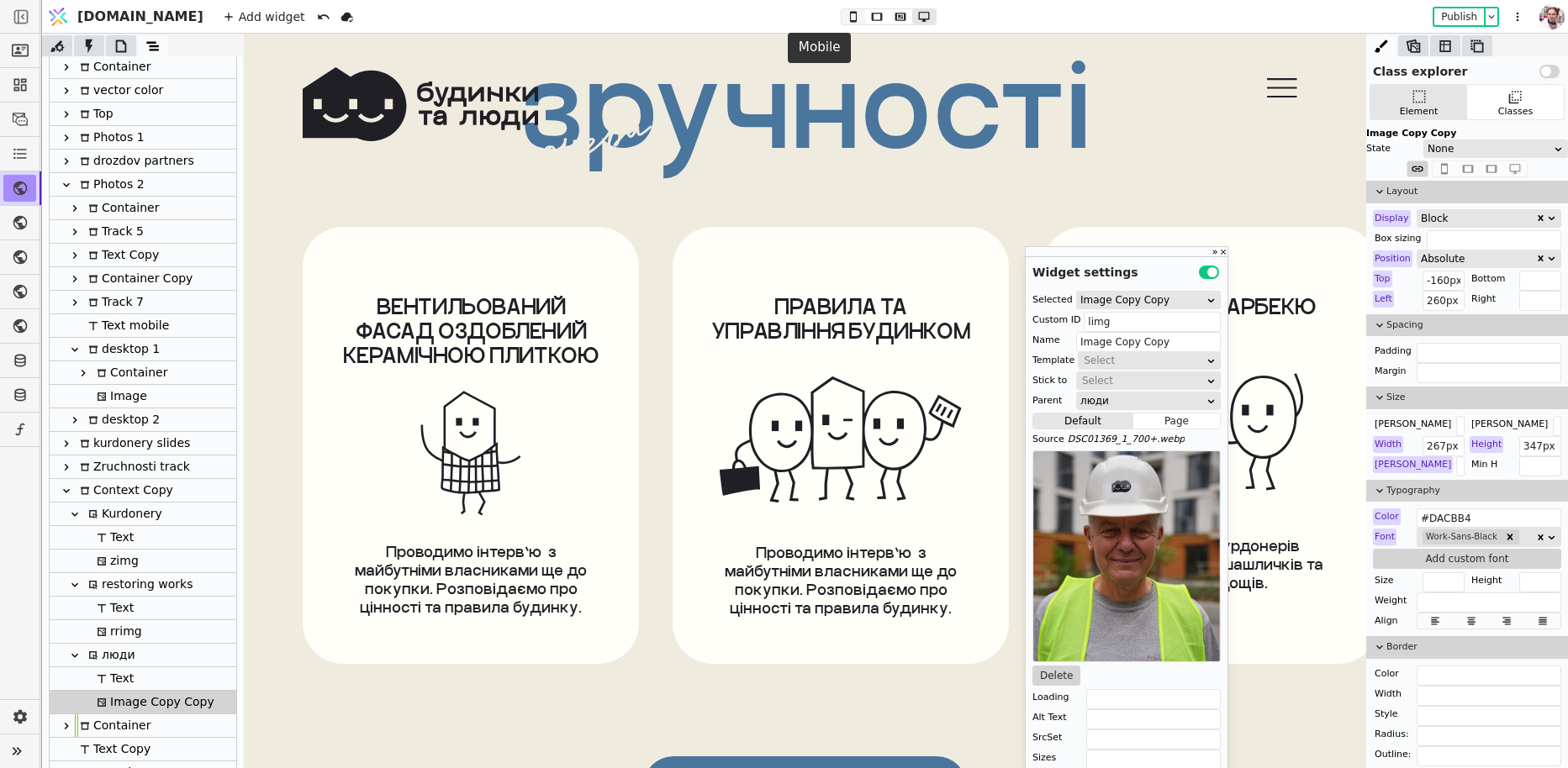
click at [843, 18] on icon at bounding box center [853, 16] width 20 height 12
type input "calc(50% + 55px)"
type input "120px"
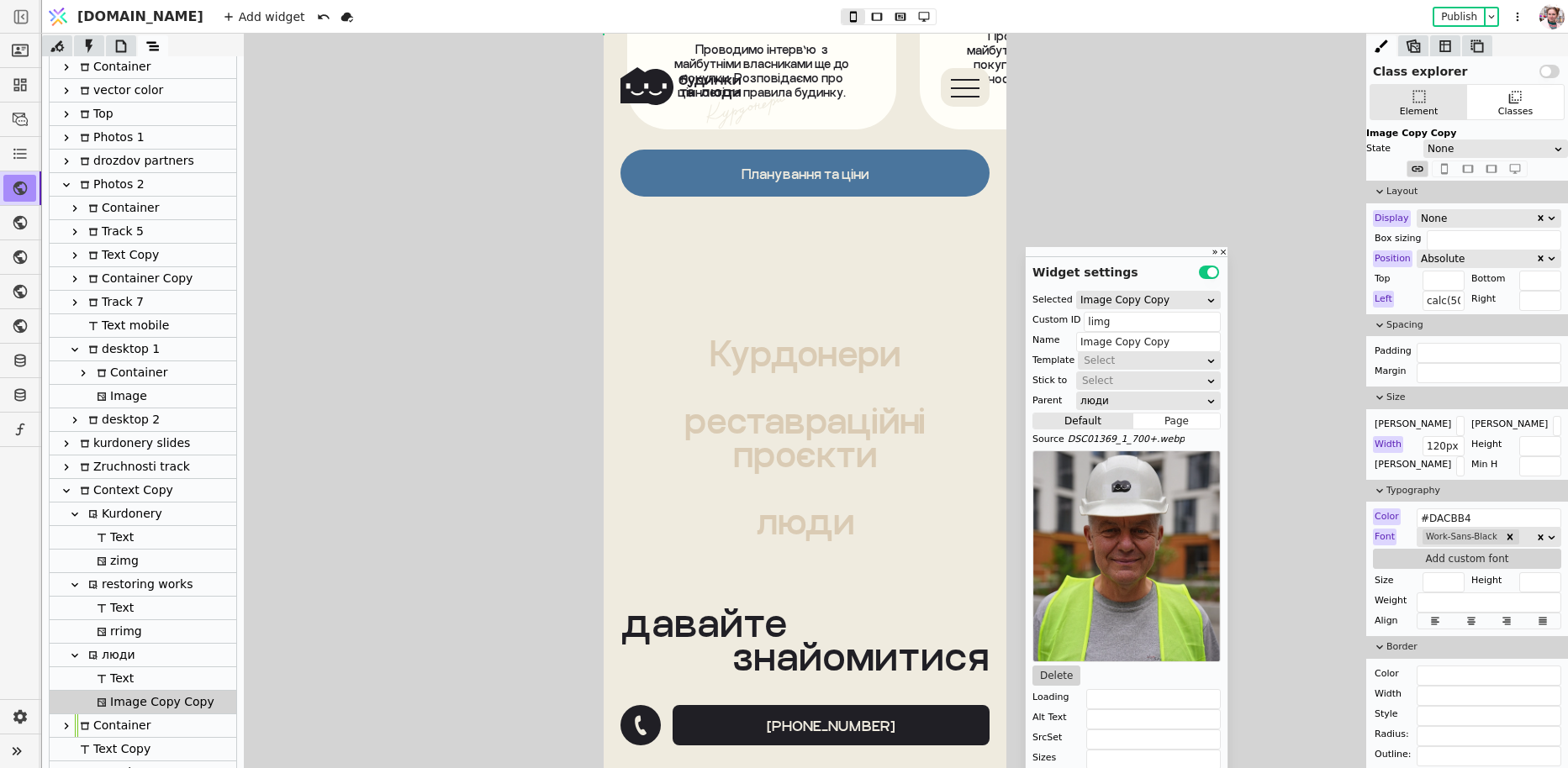
click at [108, 567] on div "zimg" at bounding box center [115, 560] width 47 height 22
type input "kurdoneryimg"
type input "zimg"
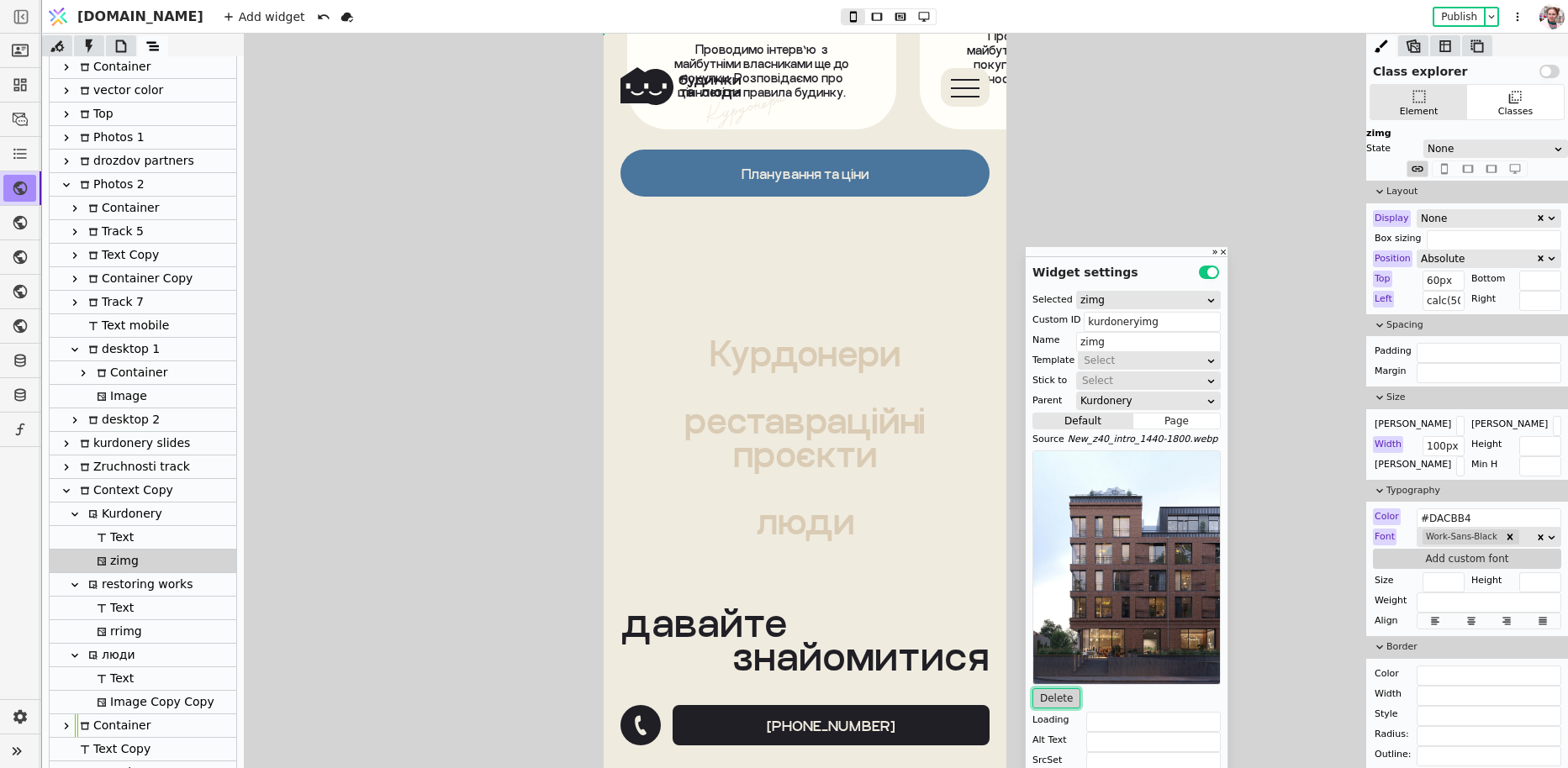
click at [1059, 691] on button "Delete" at bounding box center [1056, 698] width 48 height 20
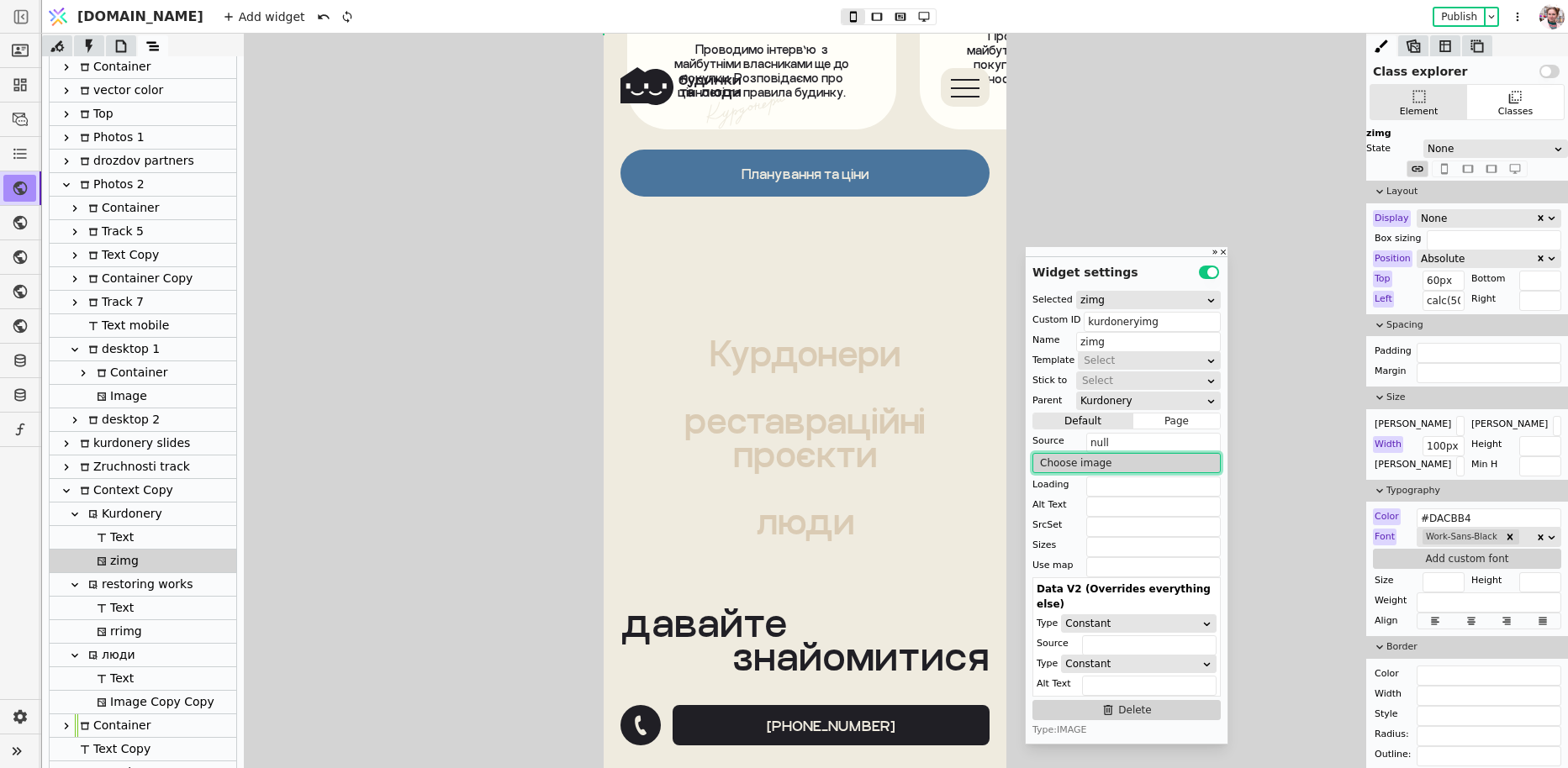
click at [1084, 460] on button "Choose image" at bounding box center [1126, 463] width 188 height 20
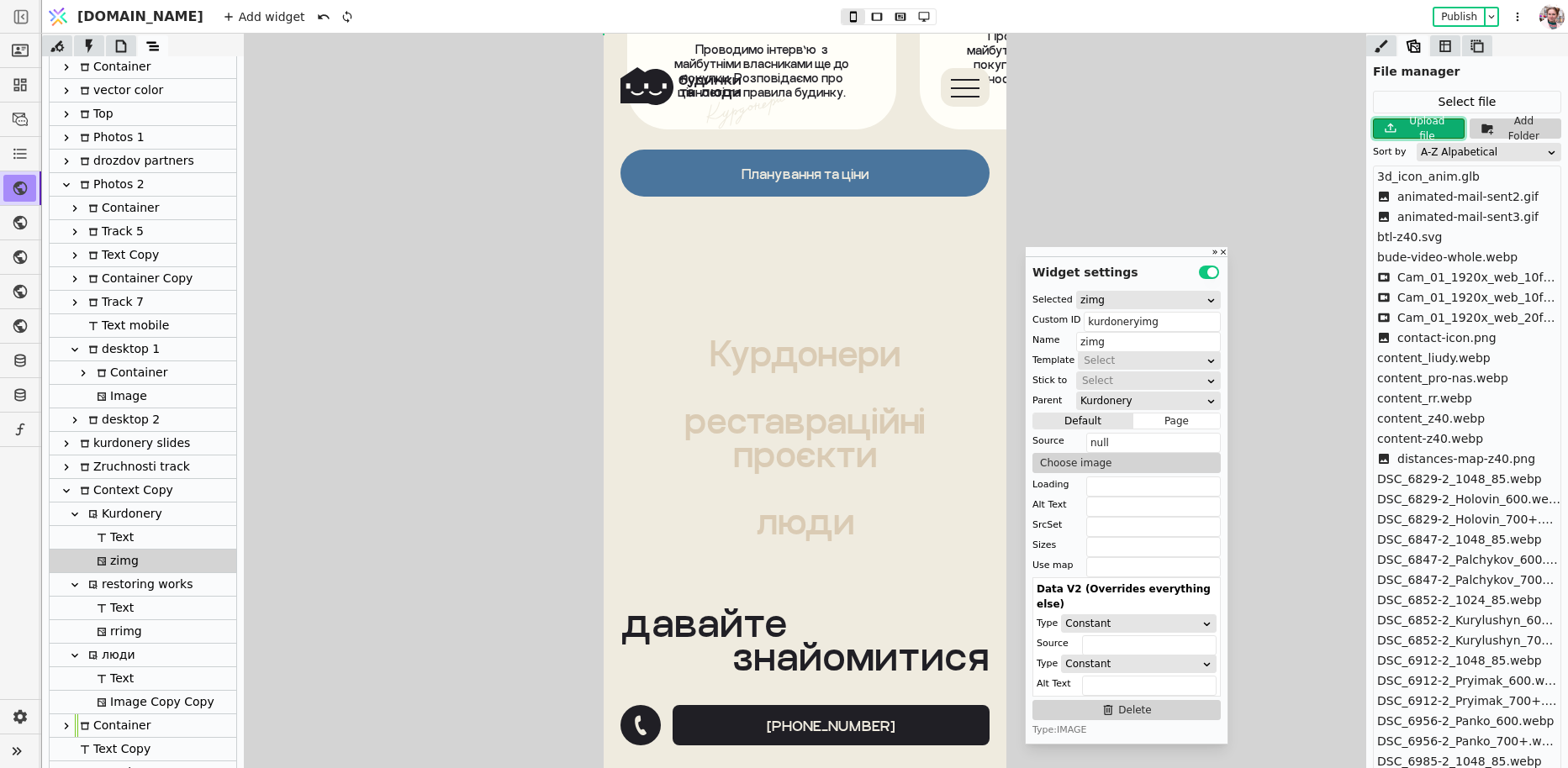
click at [1392, 134] on icon at bounding box center [1390, 129] width 20 height 20
type input "C:\fakepath\kurdunery-menu-img.jpg"
click at [1462, 156] on div "A-Z Alpabetical" at bounding box center [1483, 152] width 125 height 17
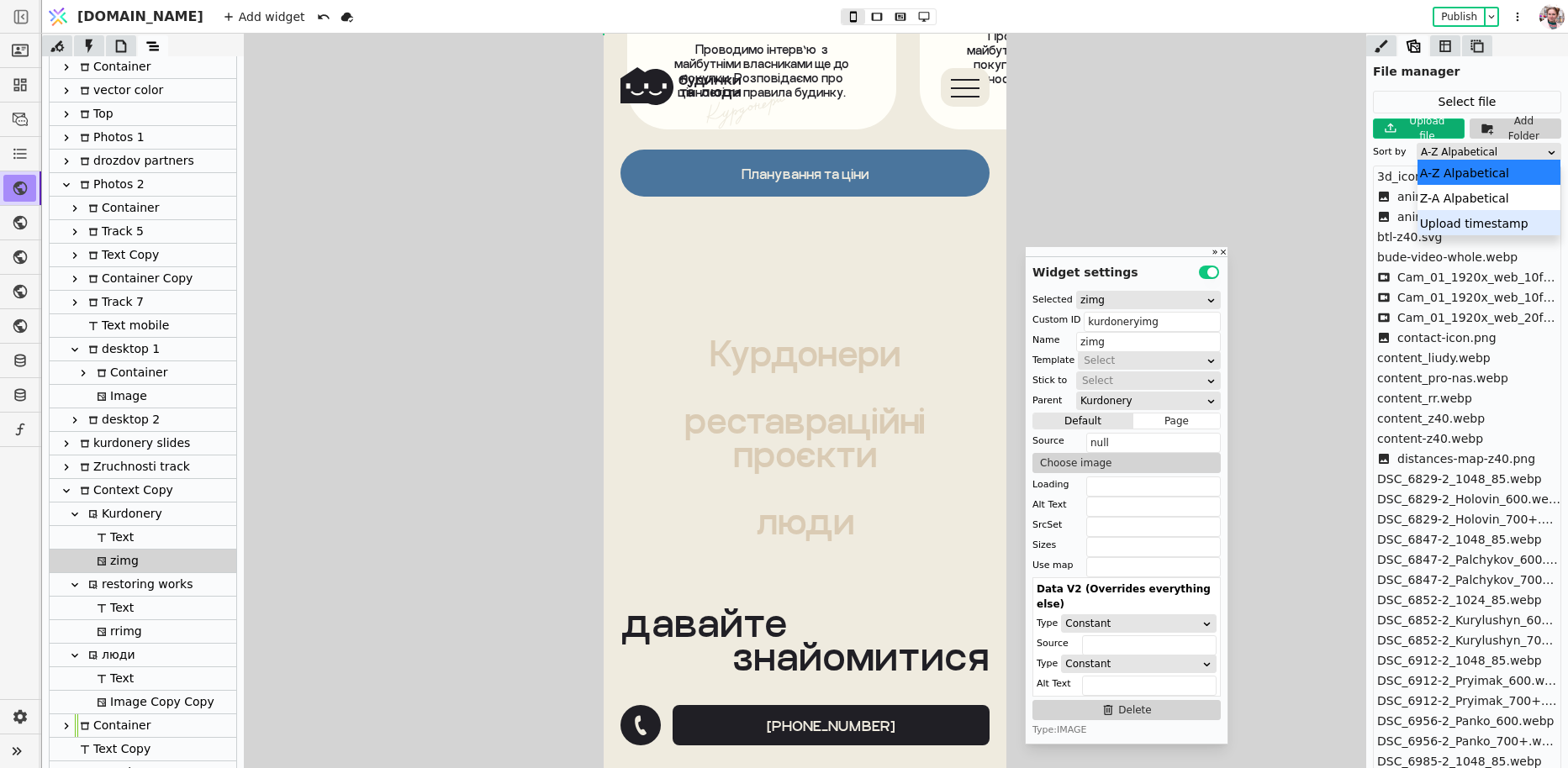
click at [1459, 225] on div "Upload timestamp" at bounding box center [1489, 223] width 144 height 25
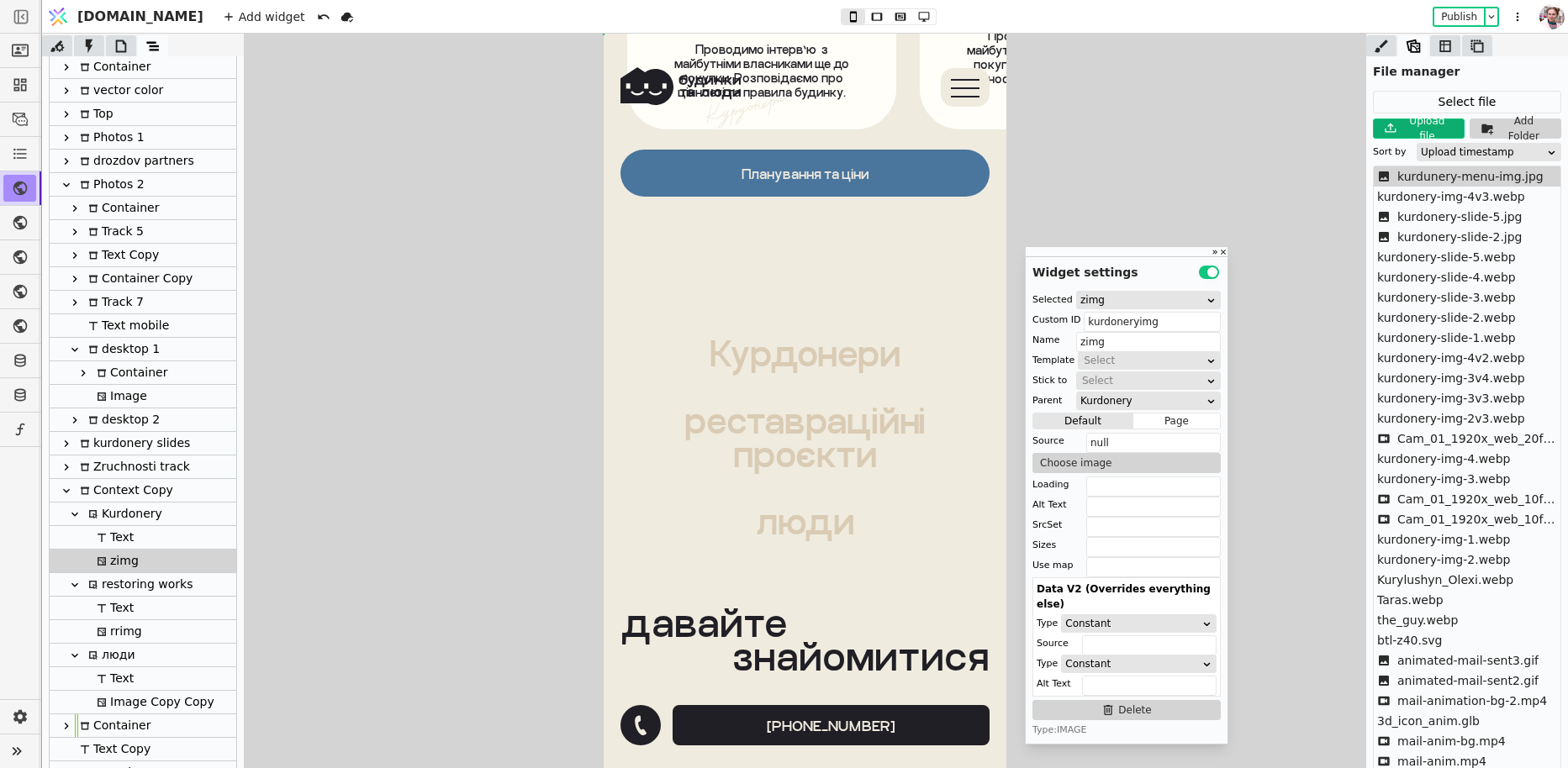
click at [1410, 182] on span "kurdunery-menu-img.jpg" at bounding box center [1470, 177] width 147 height 18
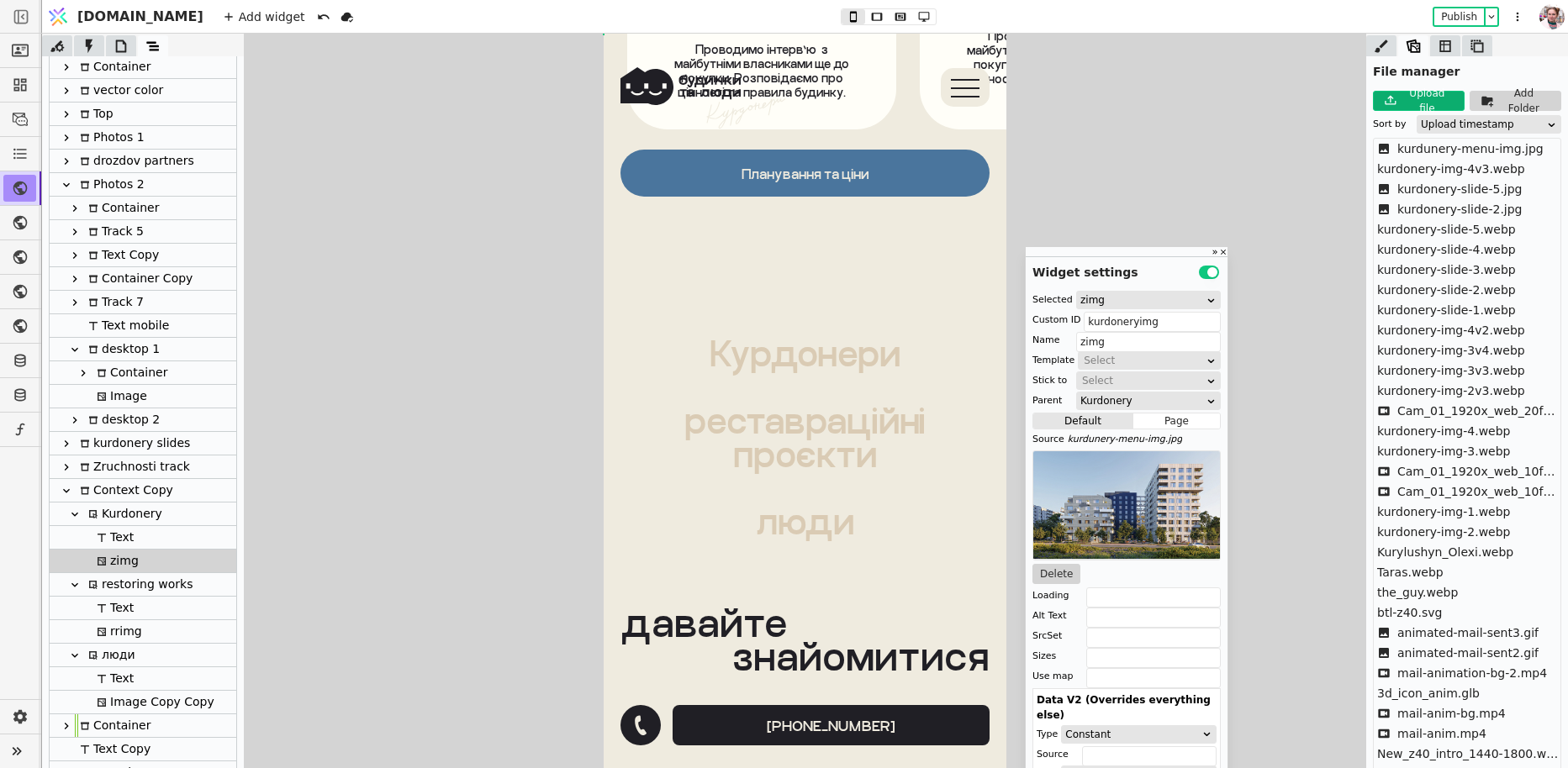
click at [124, 522] on div "Kurdonery" at bounding box center [123, 513] width 79 height 22
type input "kurdonerytxt"
type input "Kurdonery"
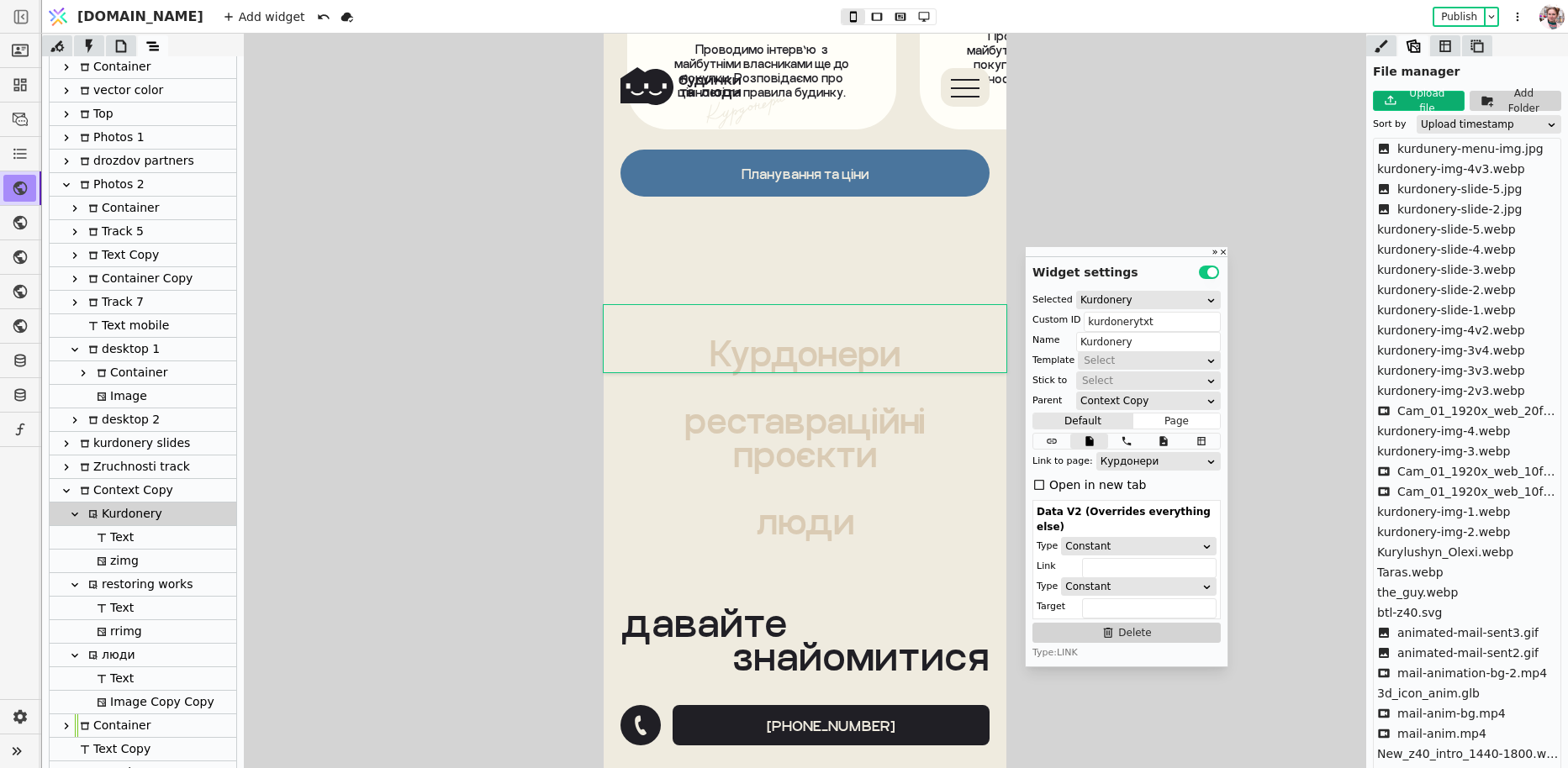
click at [130, 555] on div "zimg" at bounding box center [115, 560] width 47 height 22
type input "kurdoneryimg"
type input "zimg"
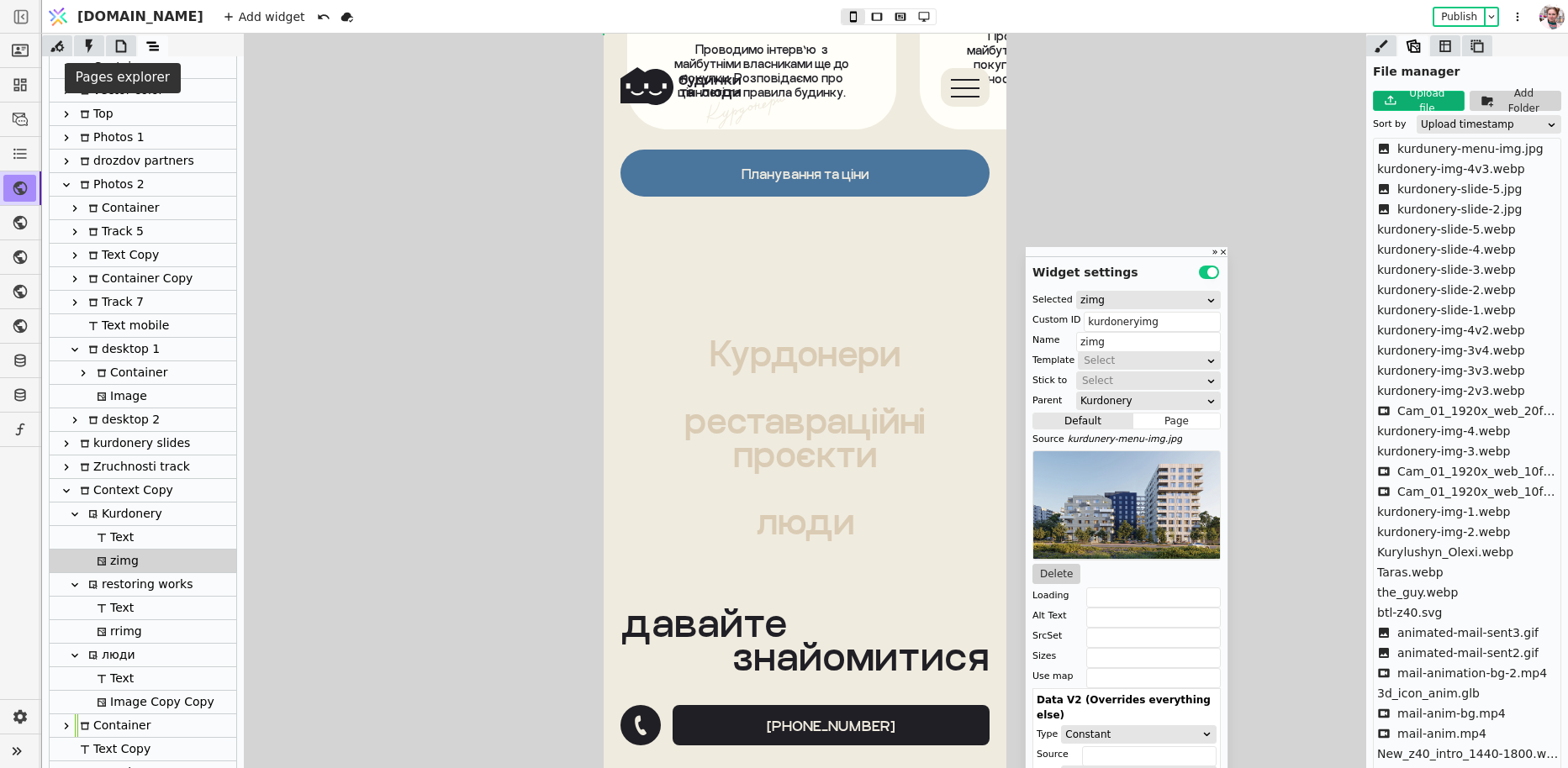
click at [118, 39] on icon at bounding box center [121, 46] width 17 height 17
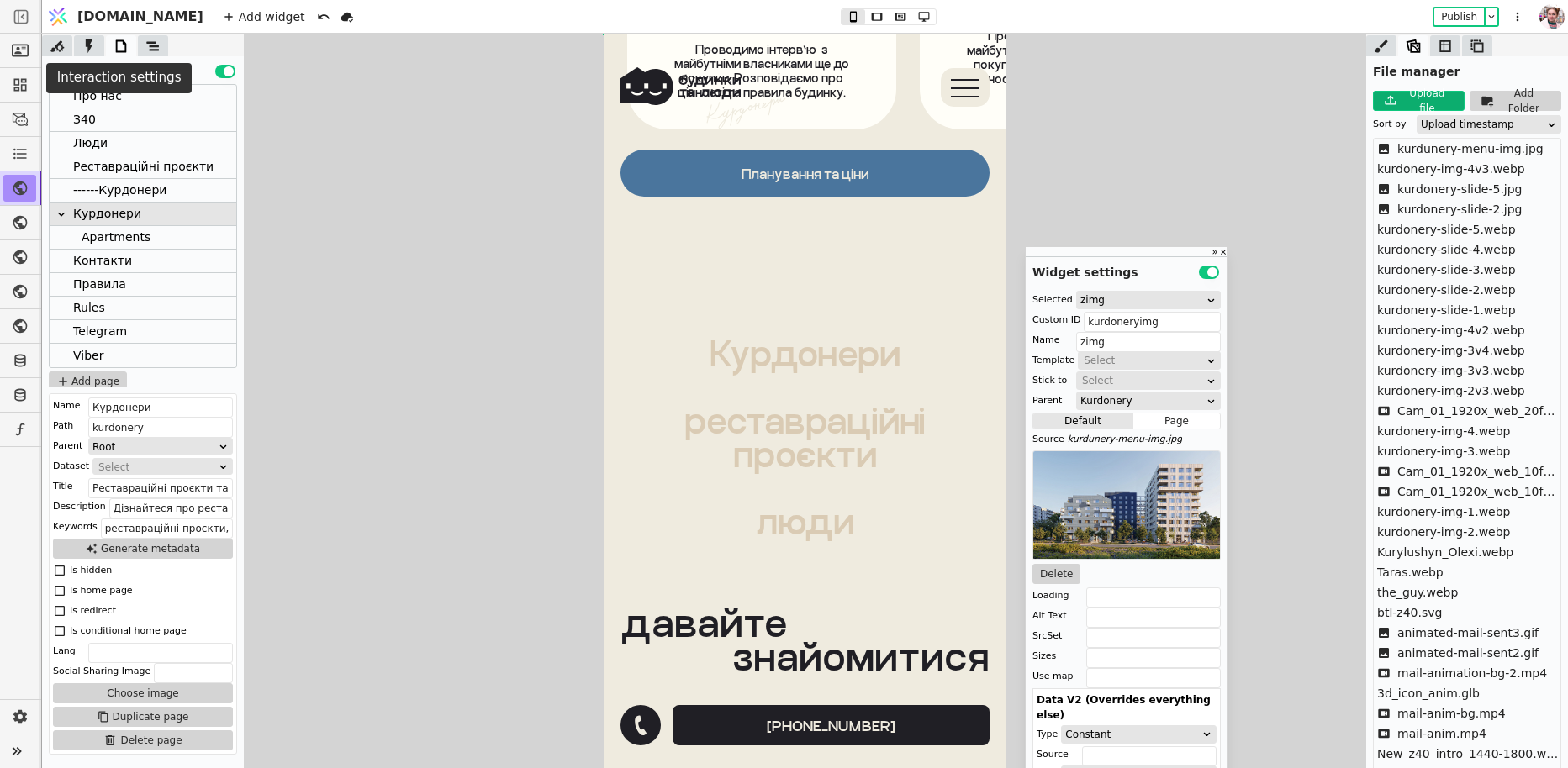
click at [85, 38] on icon at bounding box center [89, 46] width 17 height 17
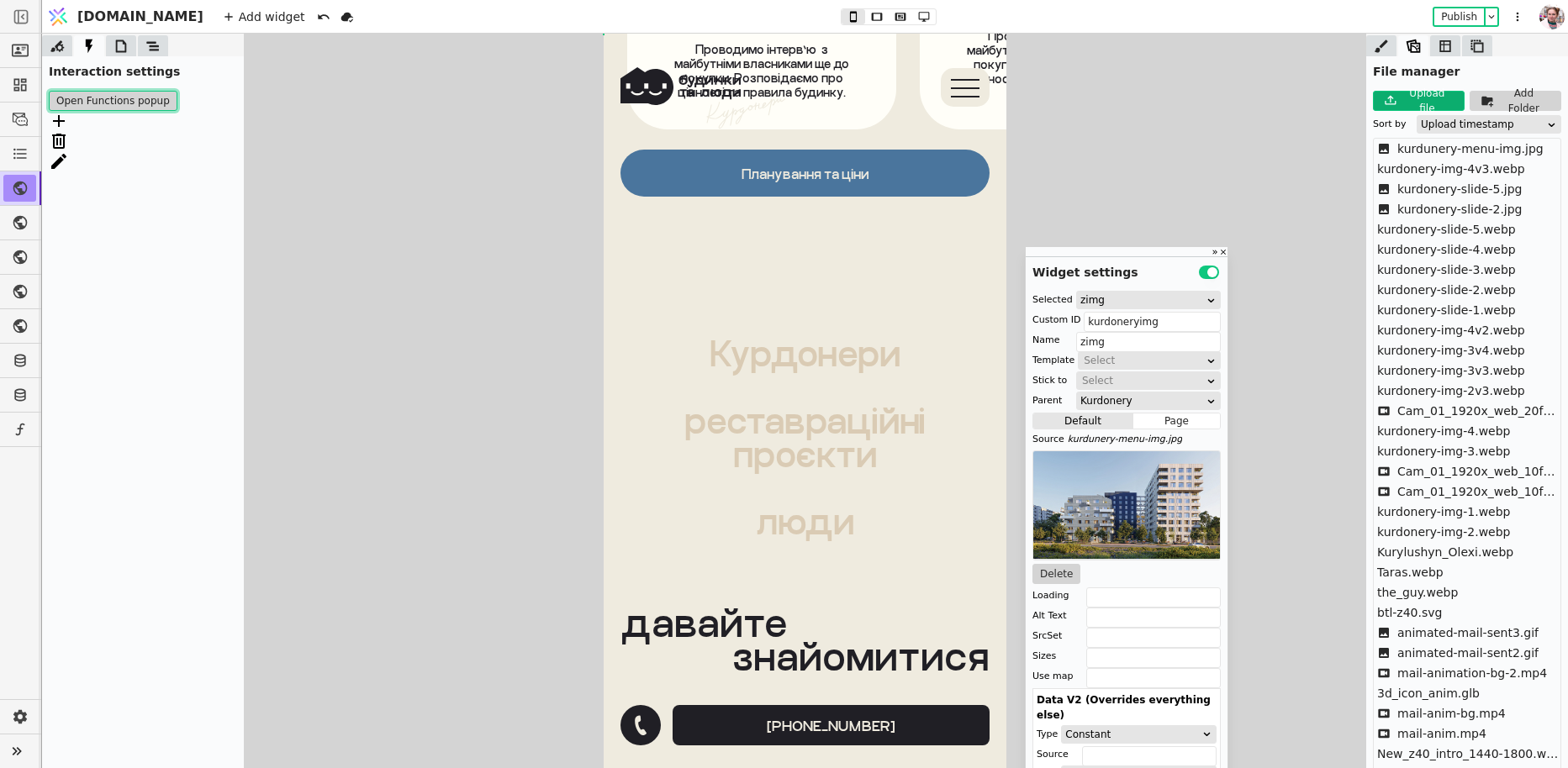
click at [96, 102] on button "Open Functions popup" at bounding box center [112, 101] width 129 height 20
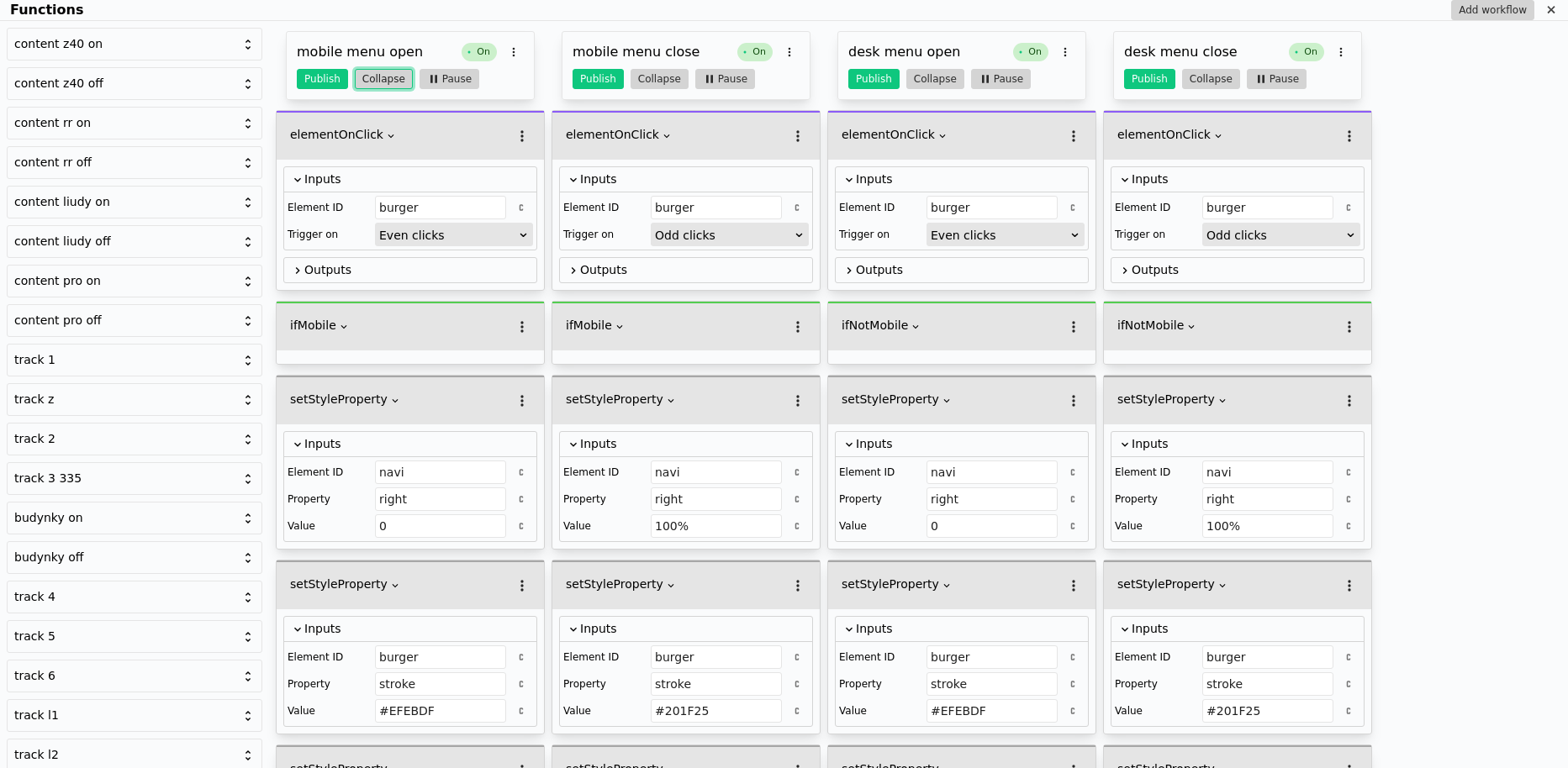
click at [385, 76] on button "Collapse" at bounding box center [383, 79] width 58 height 20
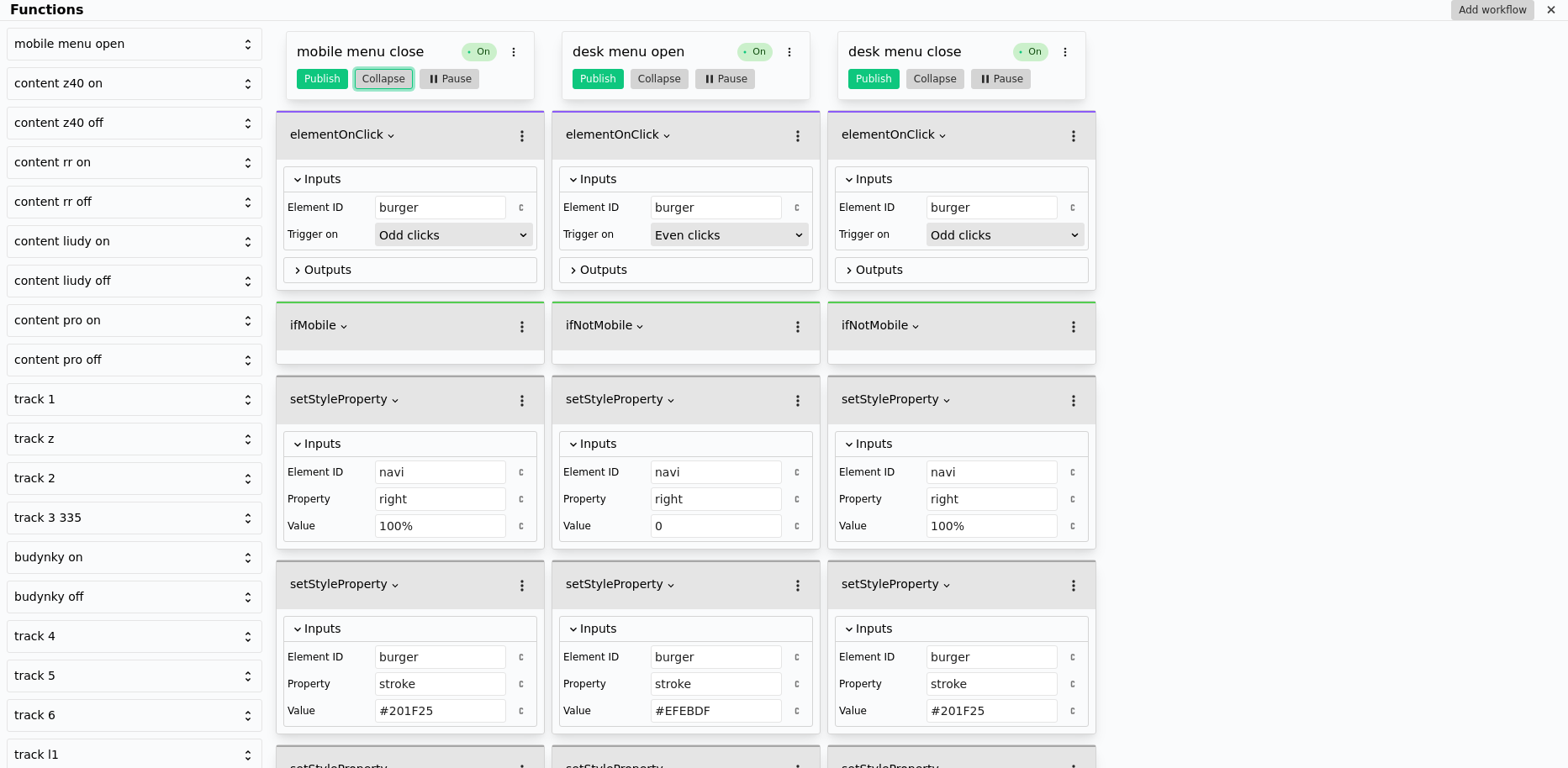
click at [385, 76] on button "Collapse" at bounding box center [383, 79] width 58 height 20
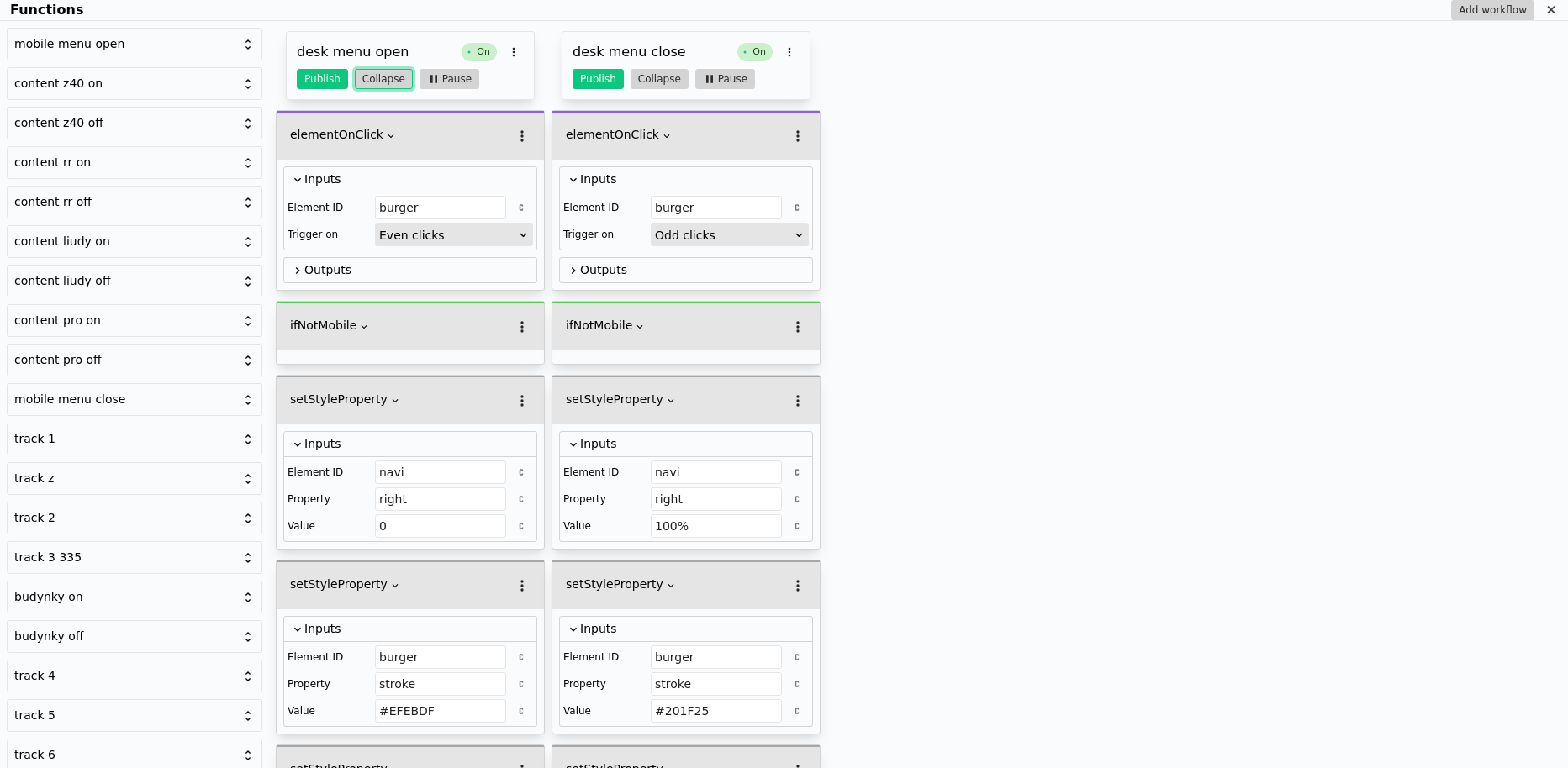
click at [385, 76] on button "Collapse" at bounding box center [383, 79] width 58 height 20
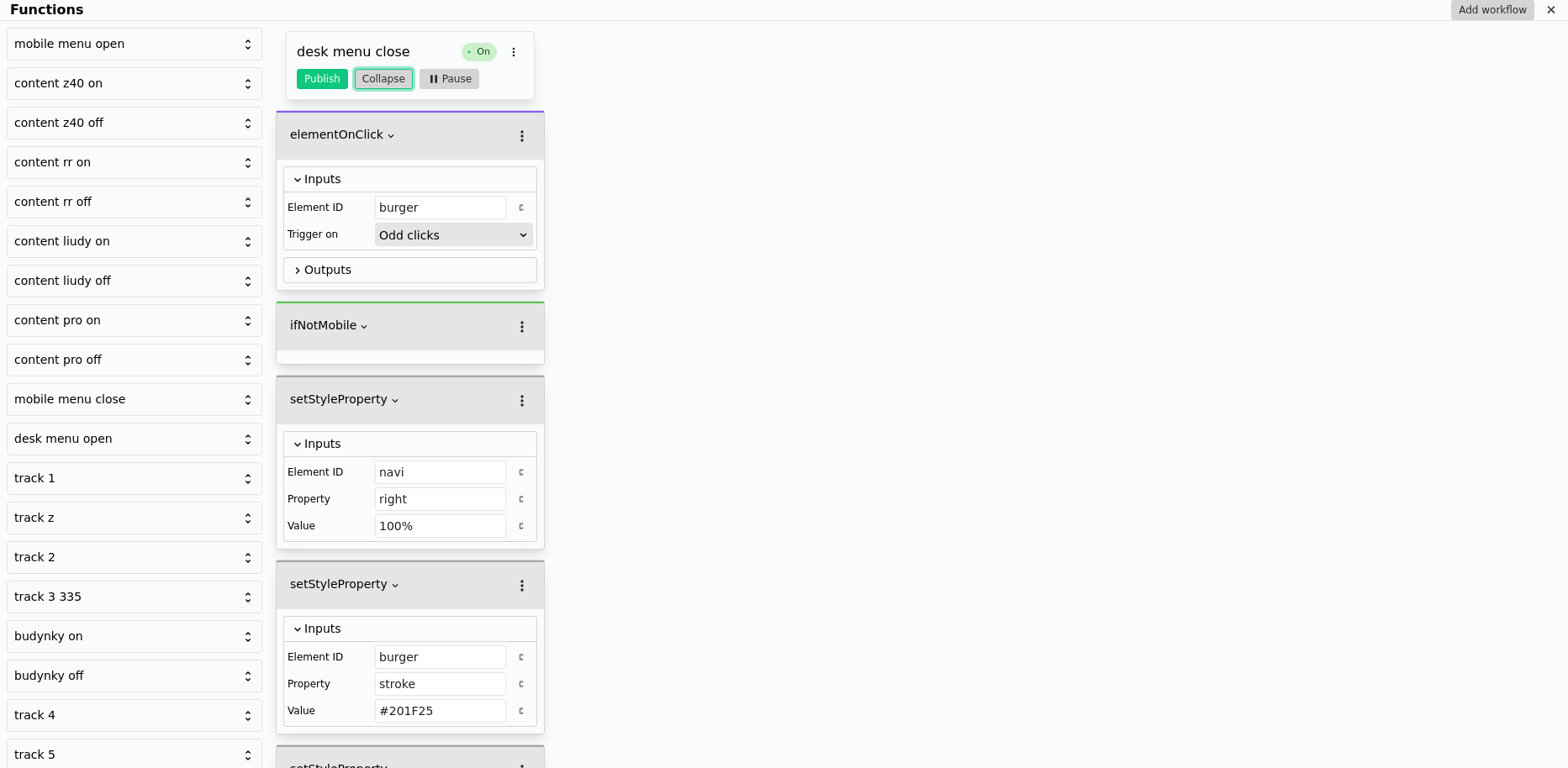
click at [385, 76] on button "Collapse" at bounding box center [383, 79] width 58 height 20
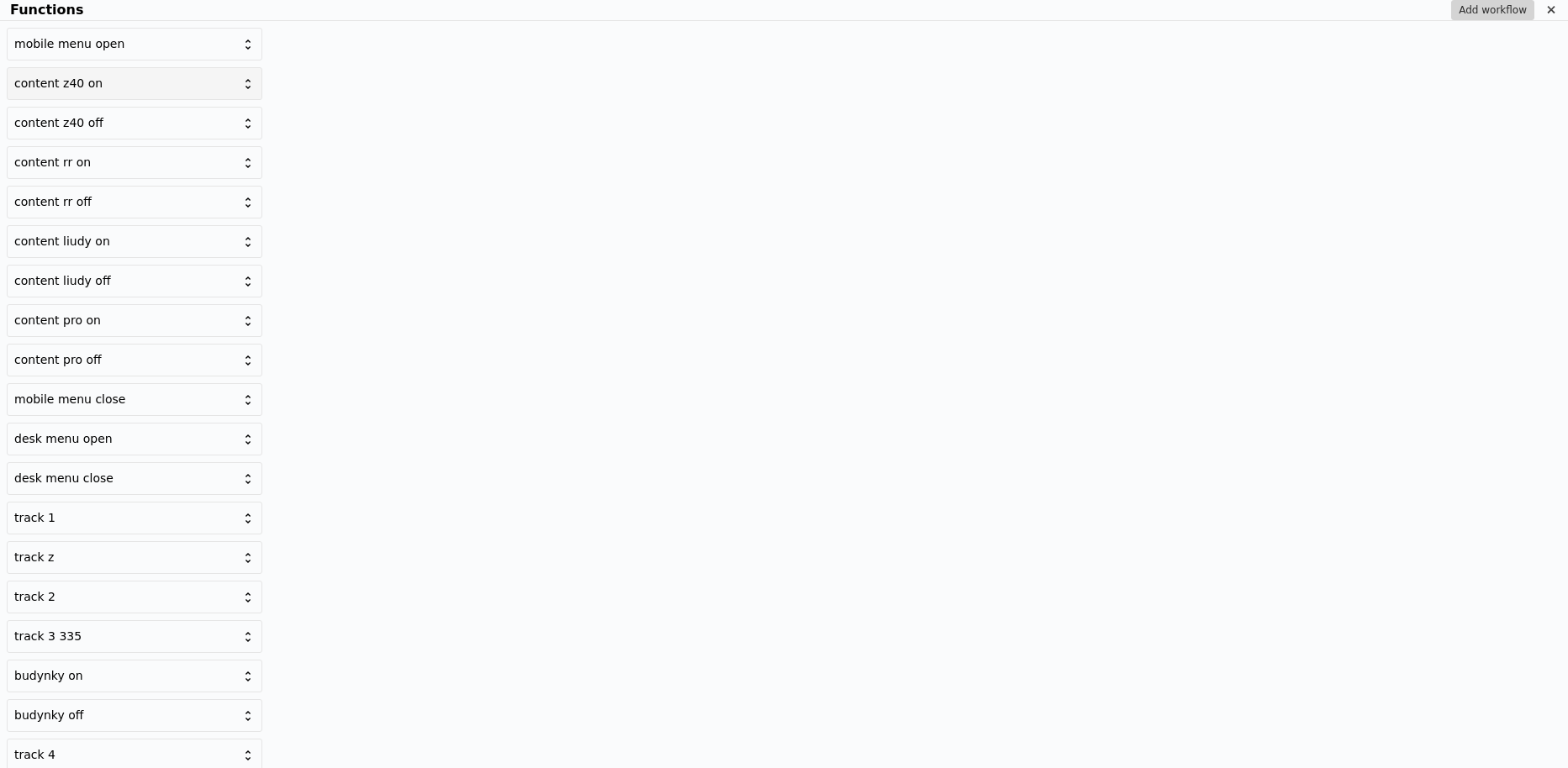
click at [96, 88] on div "content z40 on" at bounding box center [124, 84] width 220 height 18
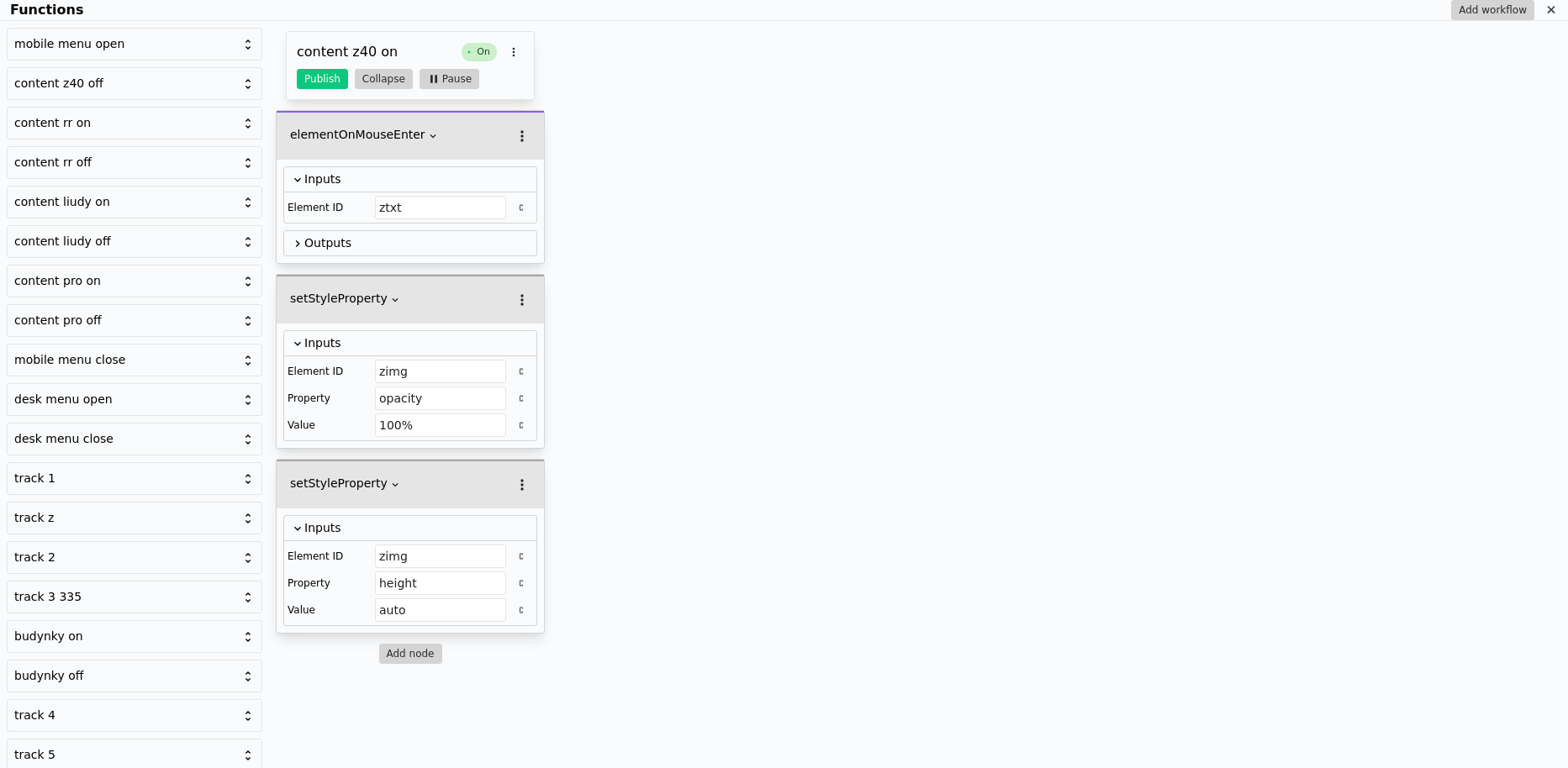
click at [96, 88] on div "content z40 off" at bounding box center [124, 84] width 220 height 18
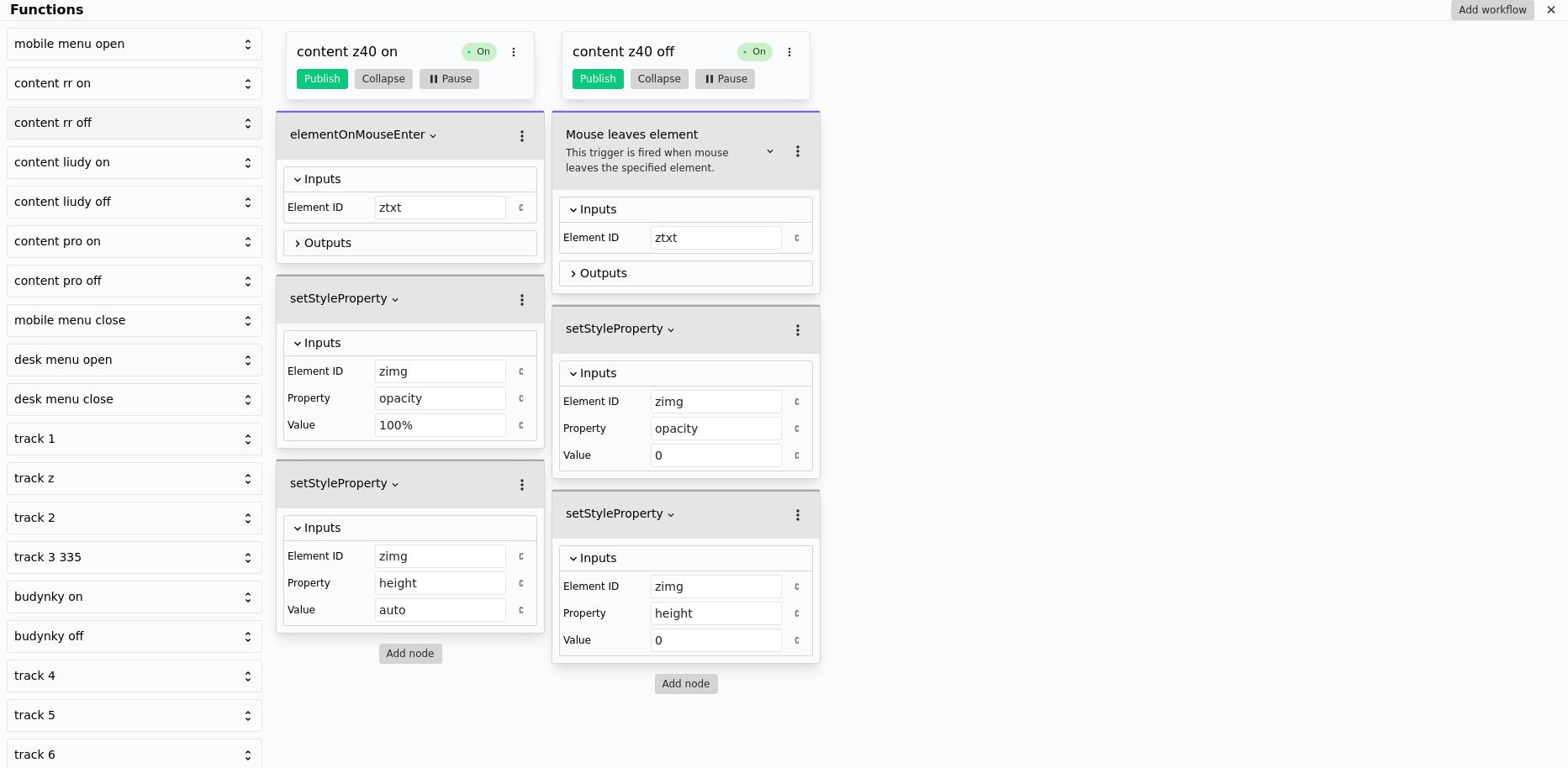
click at [108, 120] on div "content rr off" at bounding box center [124, 123] width 220 height 18
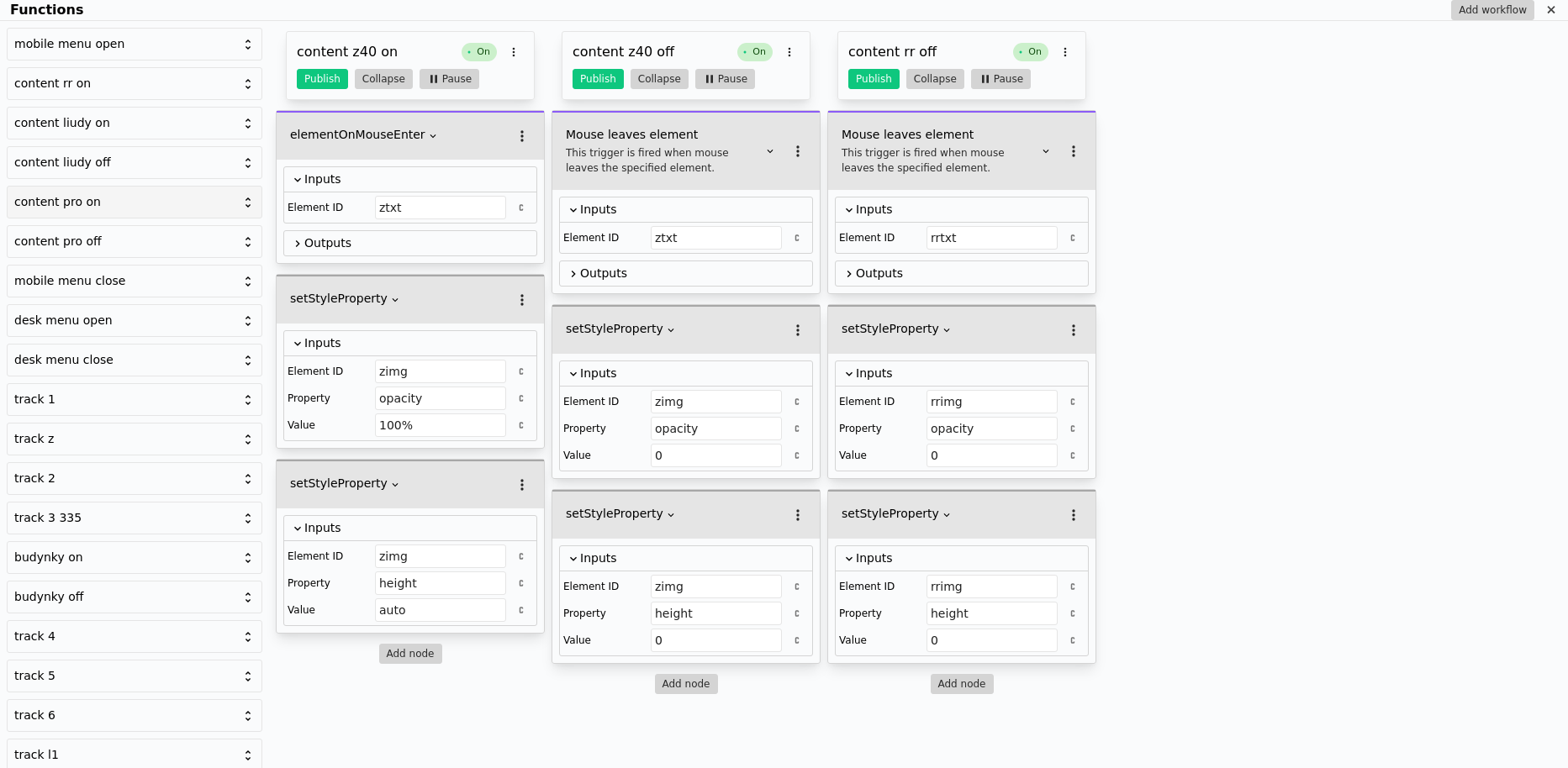
click at [112, 201] on div "content pro on" at bounding box center [124, 202] width 220 height 18
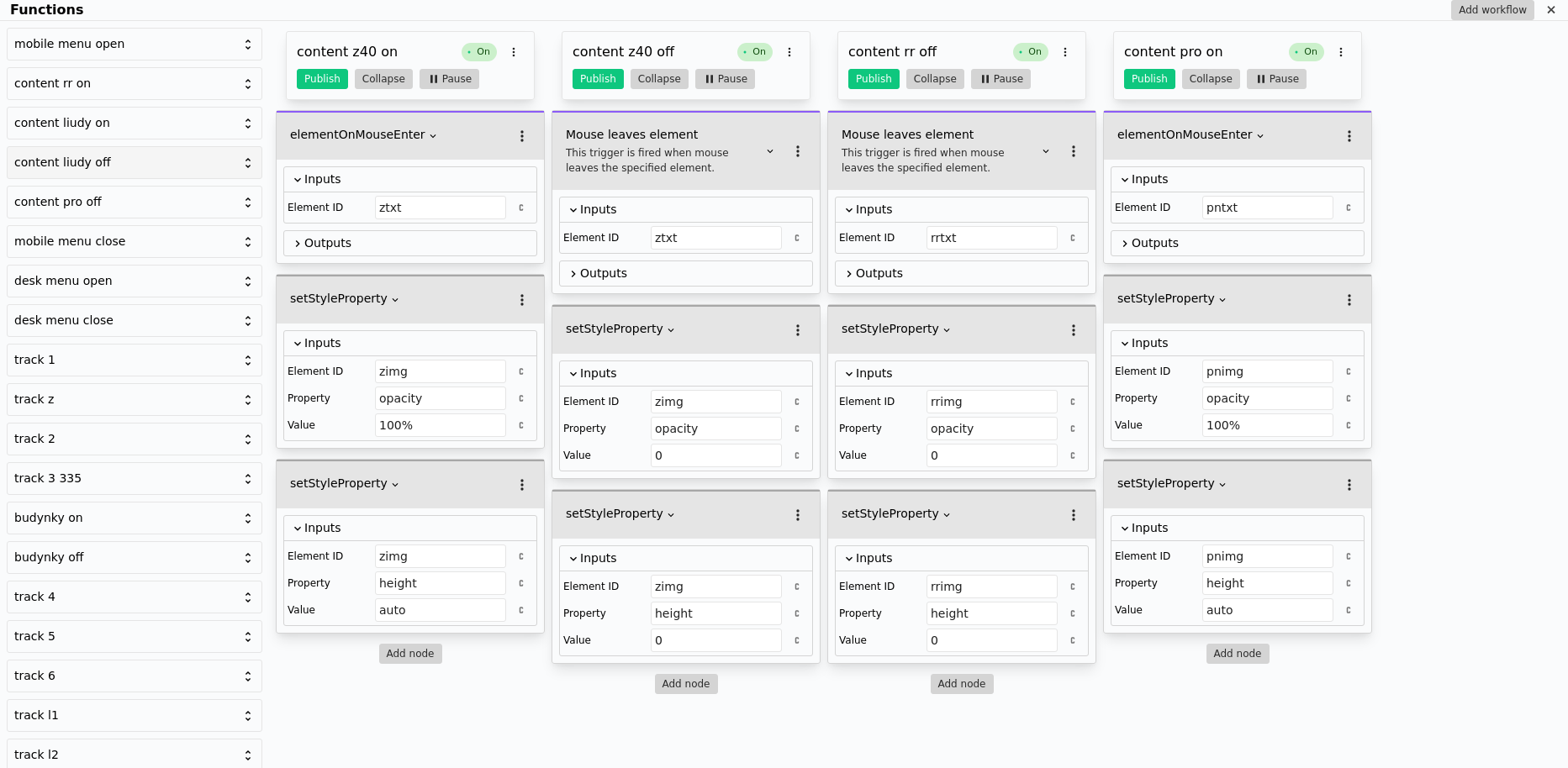
click at [109, 148] on div "content liudy off" at bounding box center [134, 163] width 255 height 32
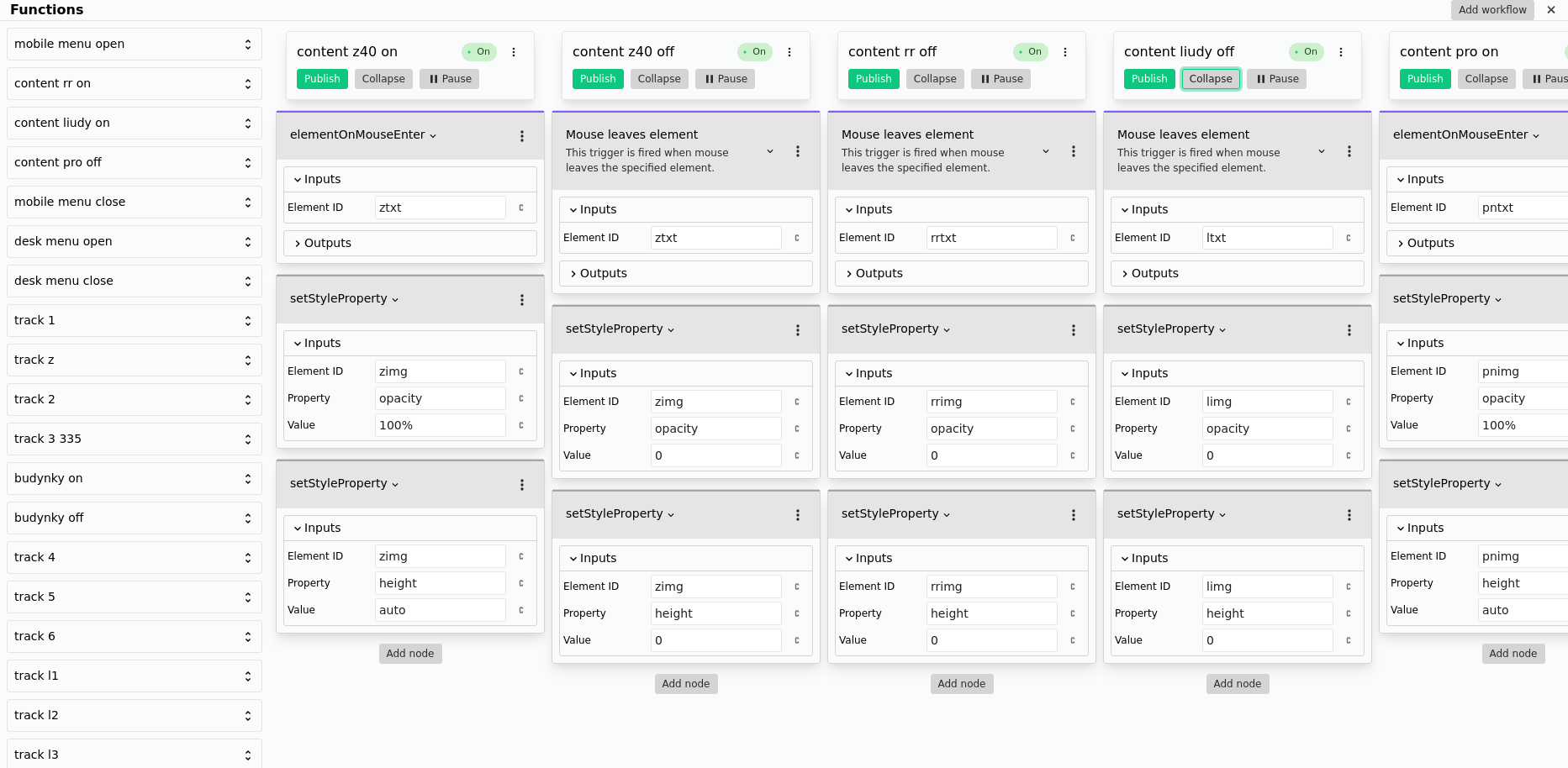
click at [1190, 81] on button "Collapse" at bounding box center [1211, 79] width 58 height 20
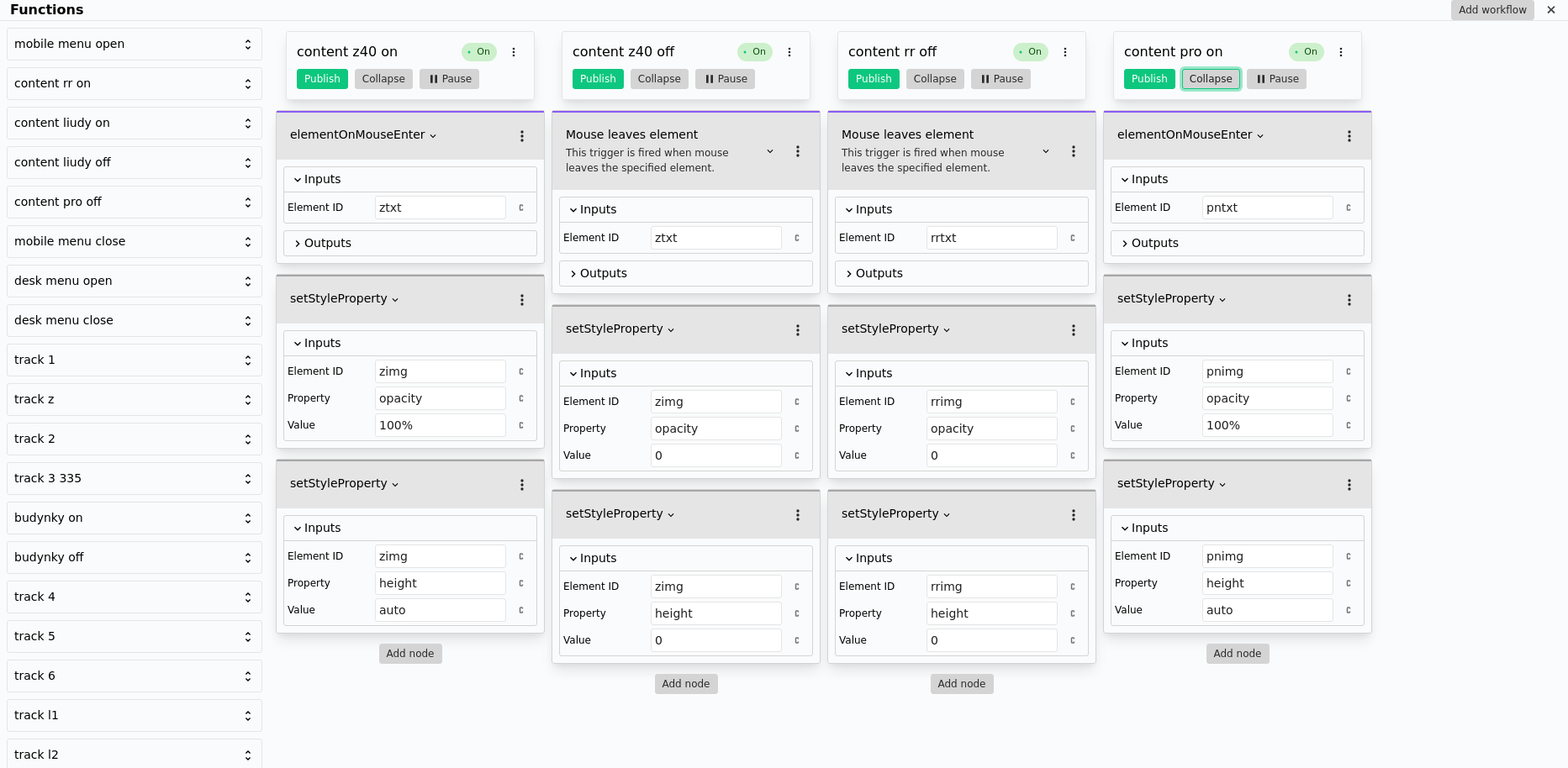
click at [1190, 81] on button "Collapse" at bounding box center [1211, 79] width 58 height 20
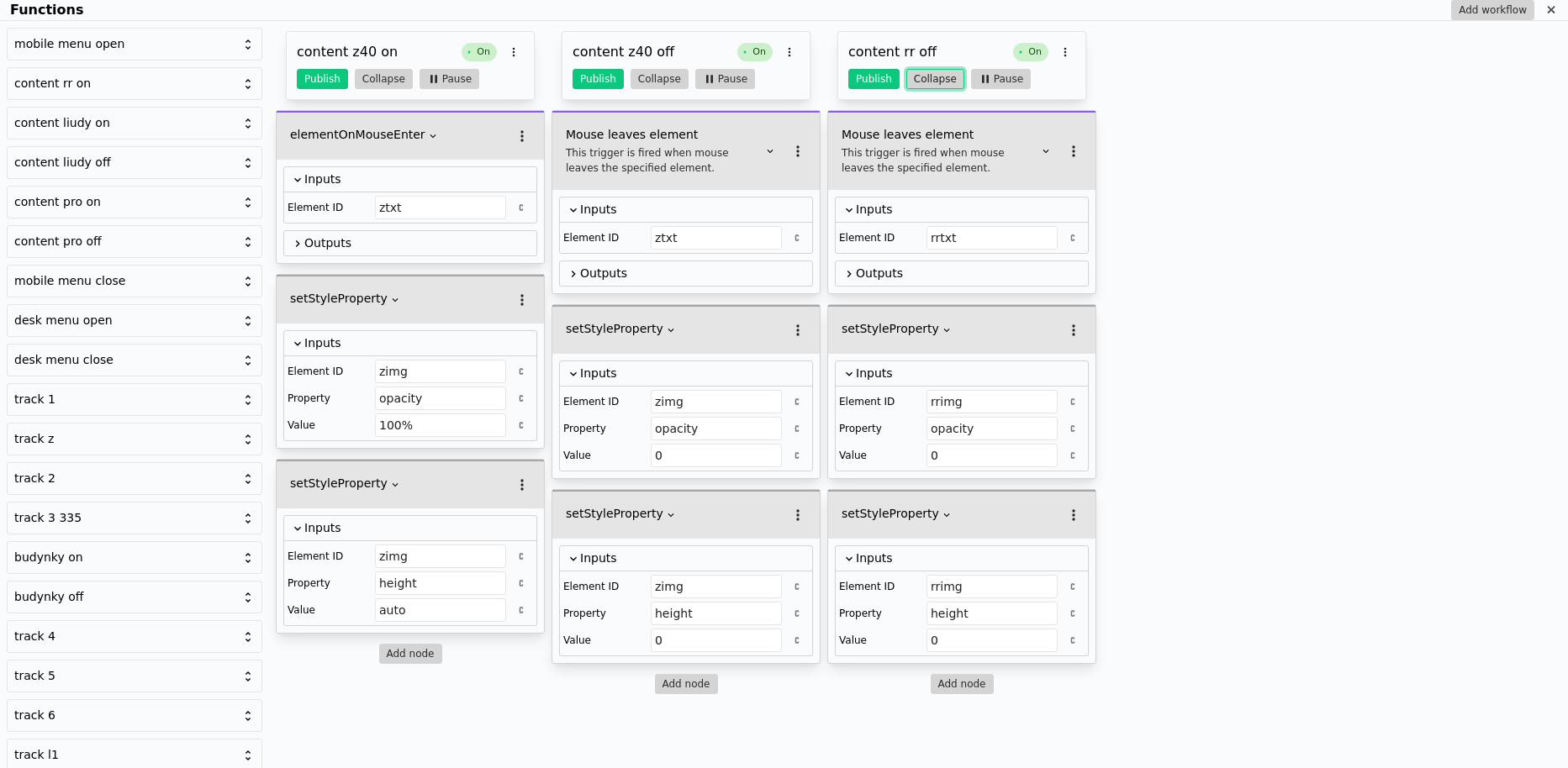
click at [944, 84] on button "Collapse" at bounding box center [935, 79] width 58 height 20
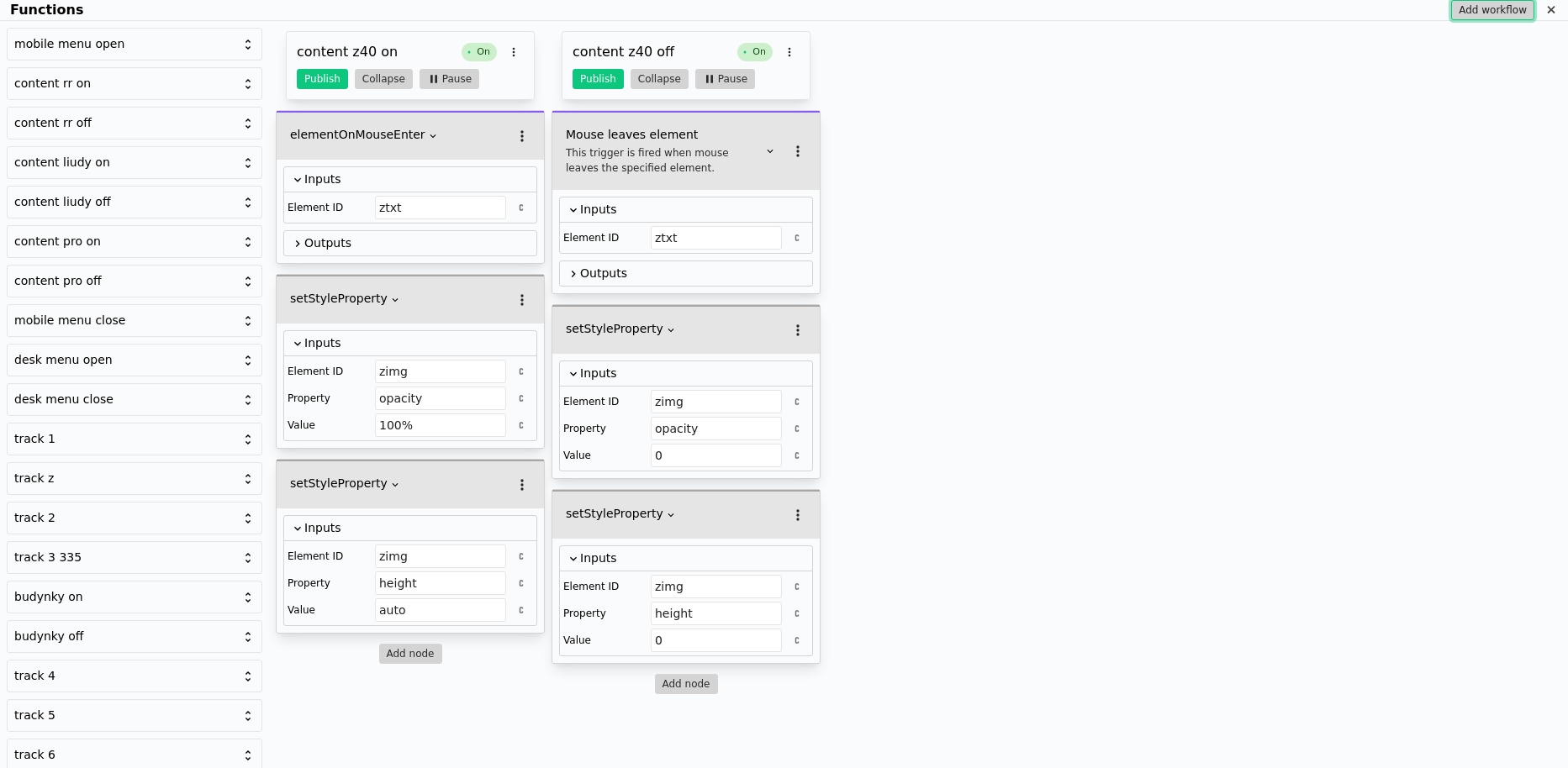
click at [1475, 18] on button "Add workflow" at bounding box center [1492, 10] width 84 height 20
click at [927, 47] on h3 "New Function" at bounding box center [911, 52] width 127 height 20
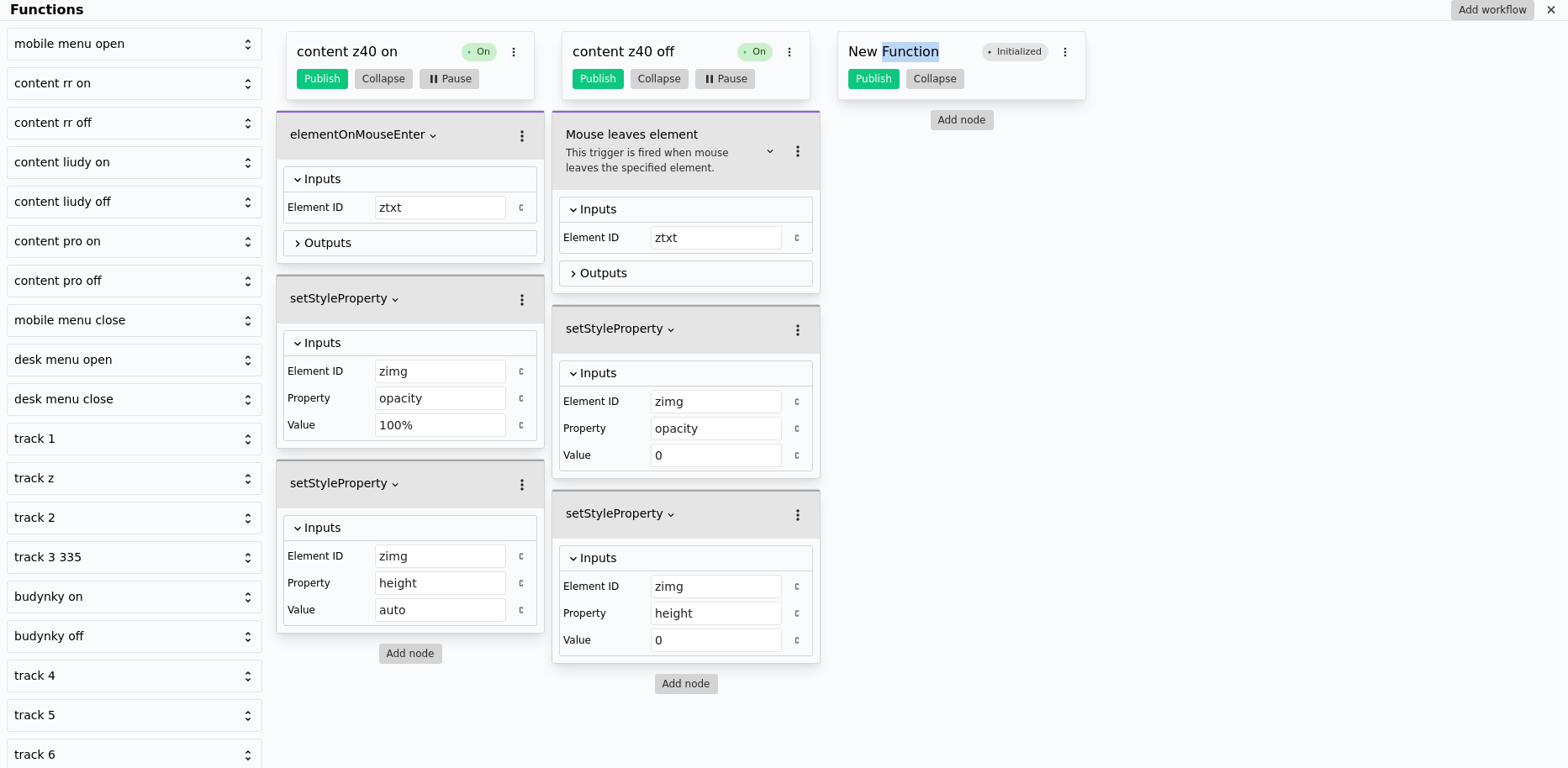
click at [927, 47] on h3 "New Function" at bounding box center [911, 52] width 127 height 20
click at [927, 47] on input "New Function" at bounding box center [911, 54] width 127 height 23
type input "content curdonery on"
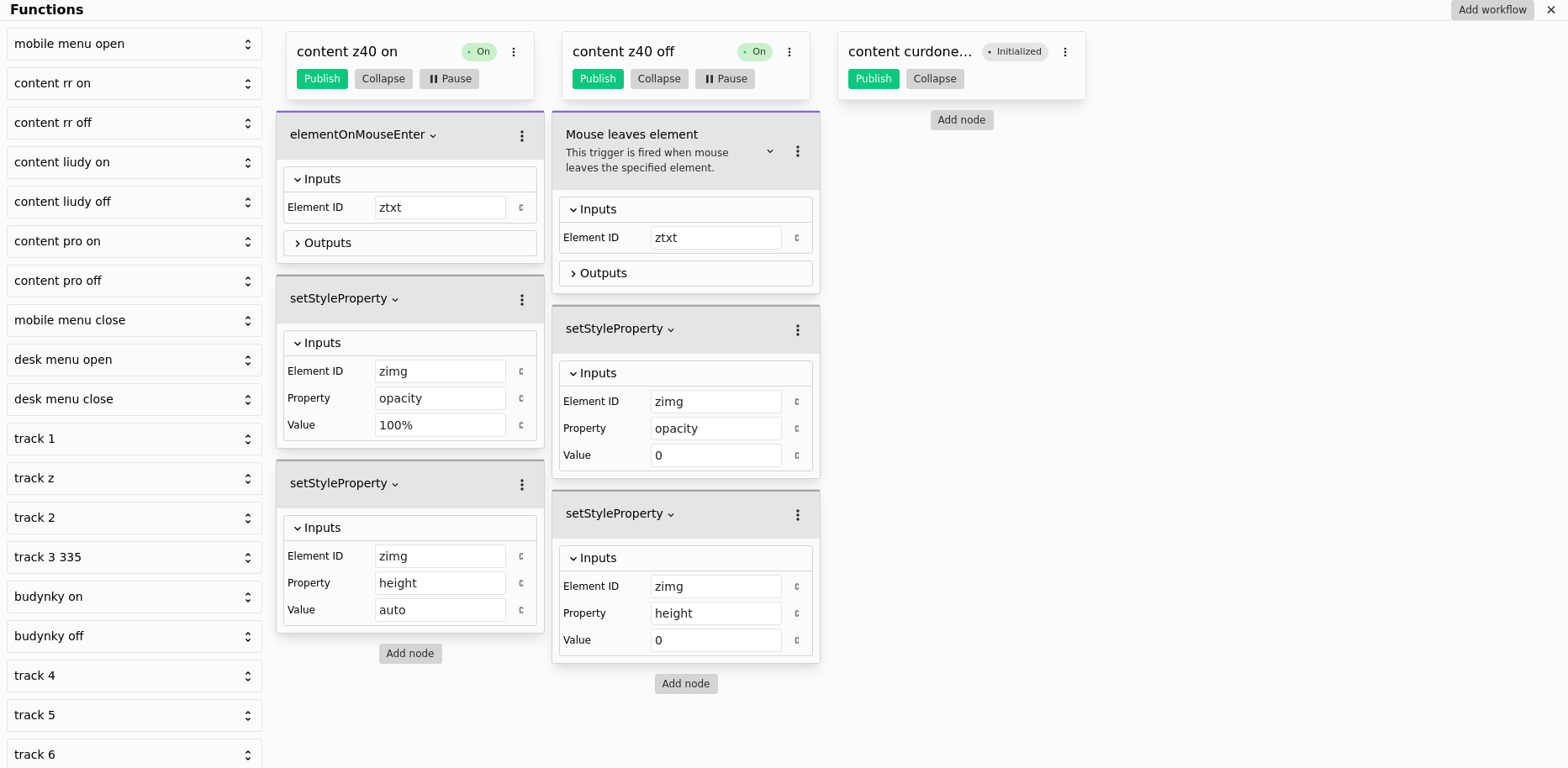
click at [1494, 21] on div "mobile menu open content rr on content rr off content liudy on content liudy of…" at bounding box center [784, 394] width 1568 height 747
click at [1494, 8] on button "Add workflow" at bounding box center [1492, 10] width 84 height 20
click at [1172, 44] on h3 "New Function" at bounding box center [1187, 52] width 127 height 20
click at [1172, 44] on input "New Function" at bounding box center [1187, 54] width 127 height 23
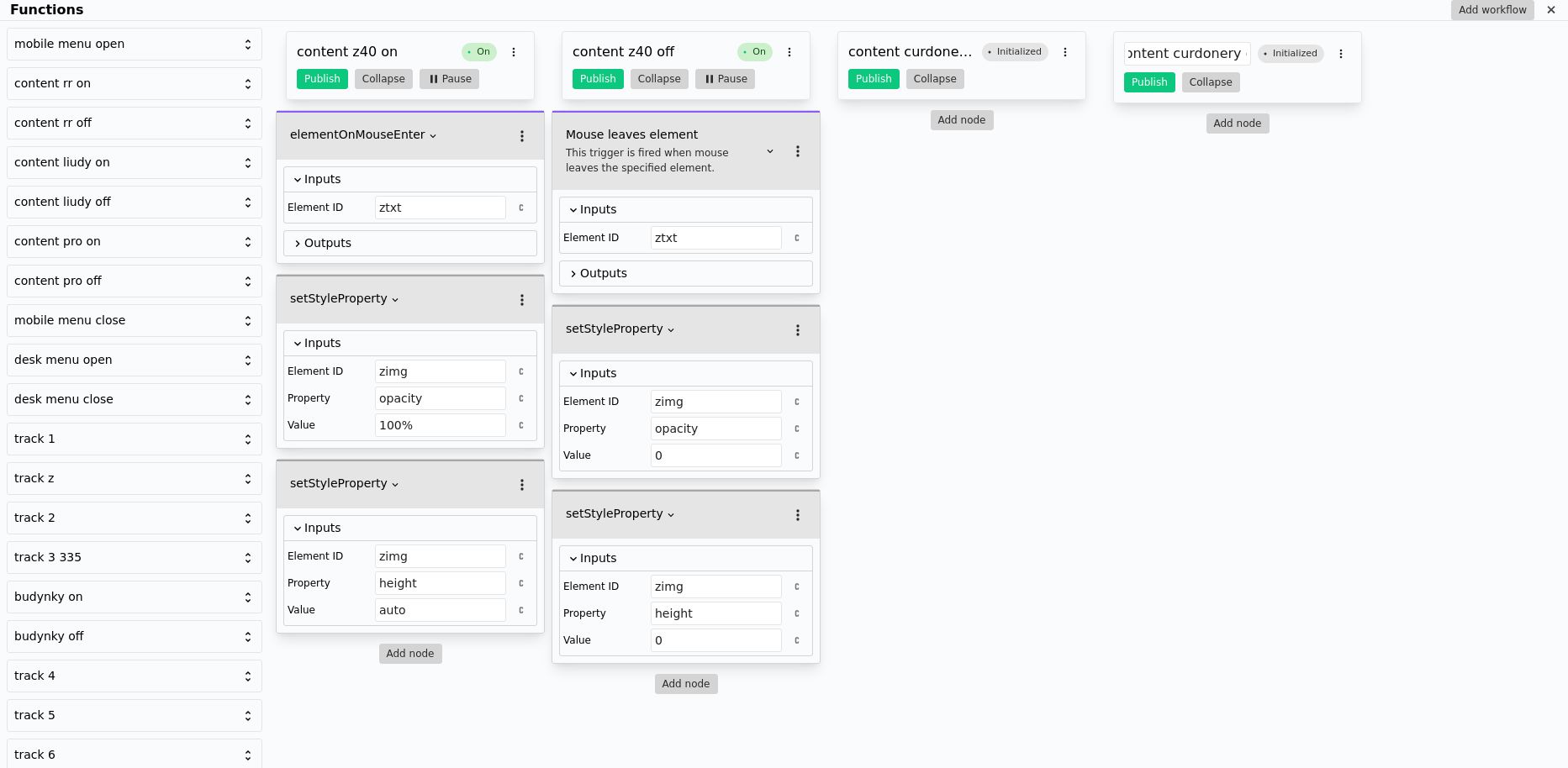
scroll to position [0, 15]
click at [1171, 56] on input "content curdonery off" at bounding box center [1187, 54] width 127 height 23
drag, startPoint x: 1237, startPoint y: 52, endPoint x: 1204, endPoint y: 58, distance: 33.5
click at [1204, 58] on input "content kurdonery off" at bounding box center [1187, 54] width 127 height 23
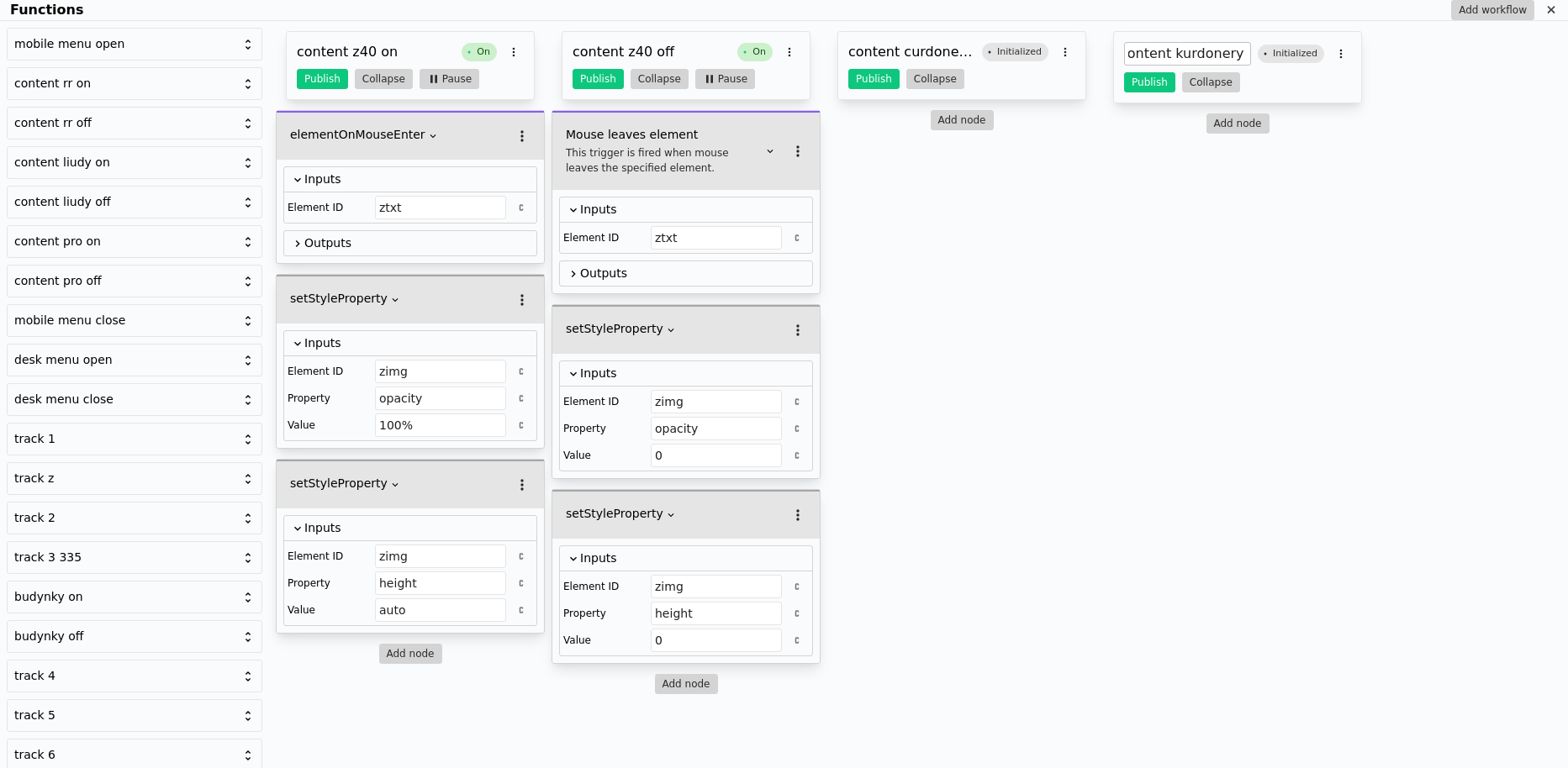
type input "content kurd off"
click at [912, 53] on h3 "content curdonery on" at bounding box center [911, 52] width 127 height 20
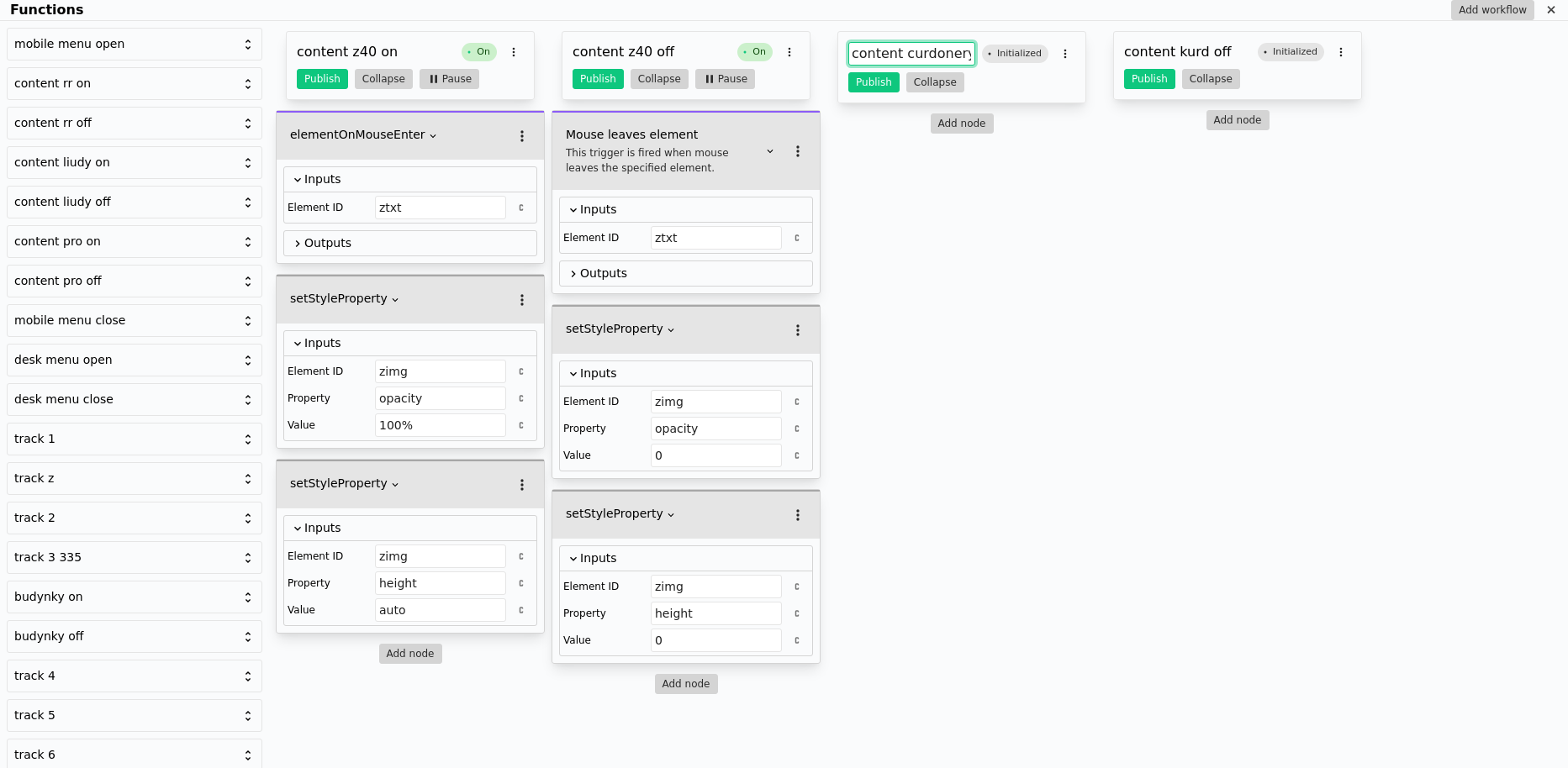
drag, startPoint x: 966, startPoint y: 53, endPoint x: 940, endPoint y: 55, distance: 26.1
click at [940, 53] on input "content curdonery on" at bounding box center [911, 54] width 127 height 23
type input "content kurd on"
click at [945, 106] on div "content kurd on Initialized Publish Collapse Add node" at bounding box center [962, 75] width 269 height 109
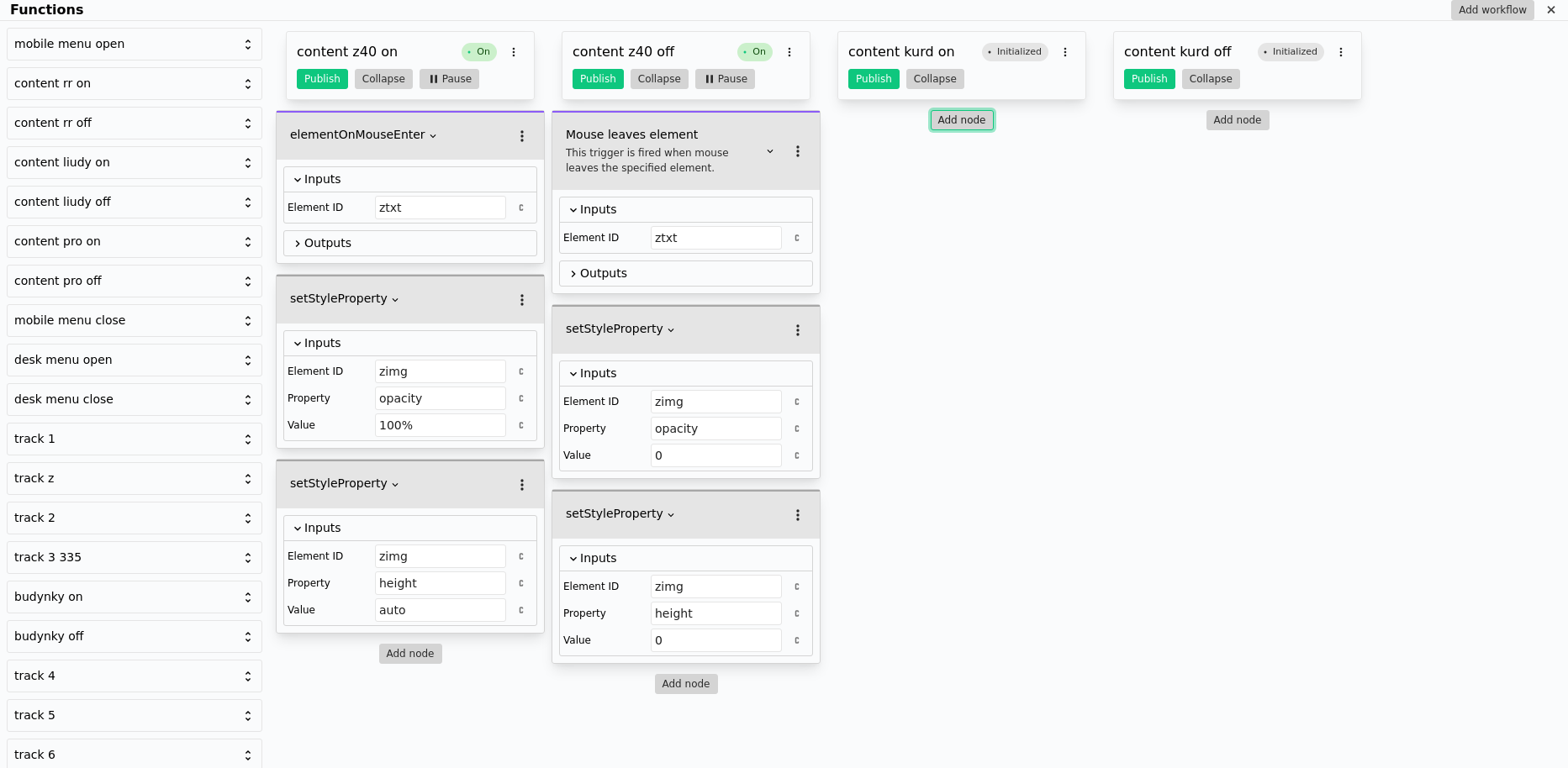
click at [947, 111] on button "Add node" at bounding box center [962, 120] width 63 height 20
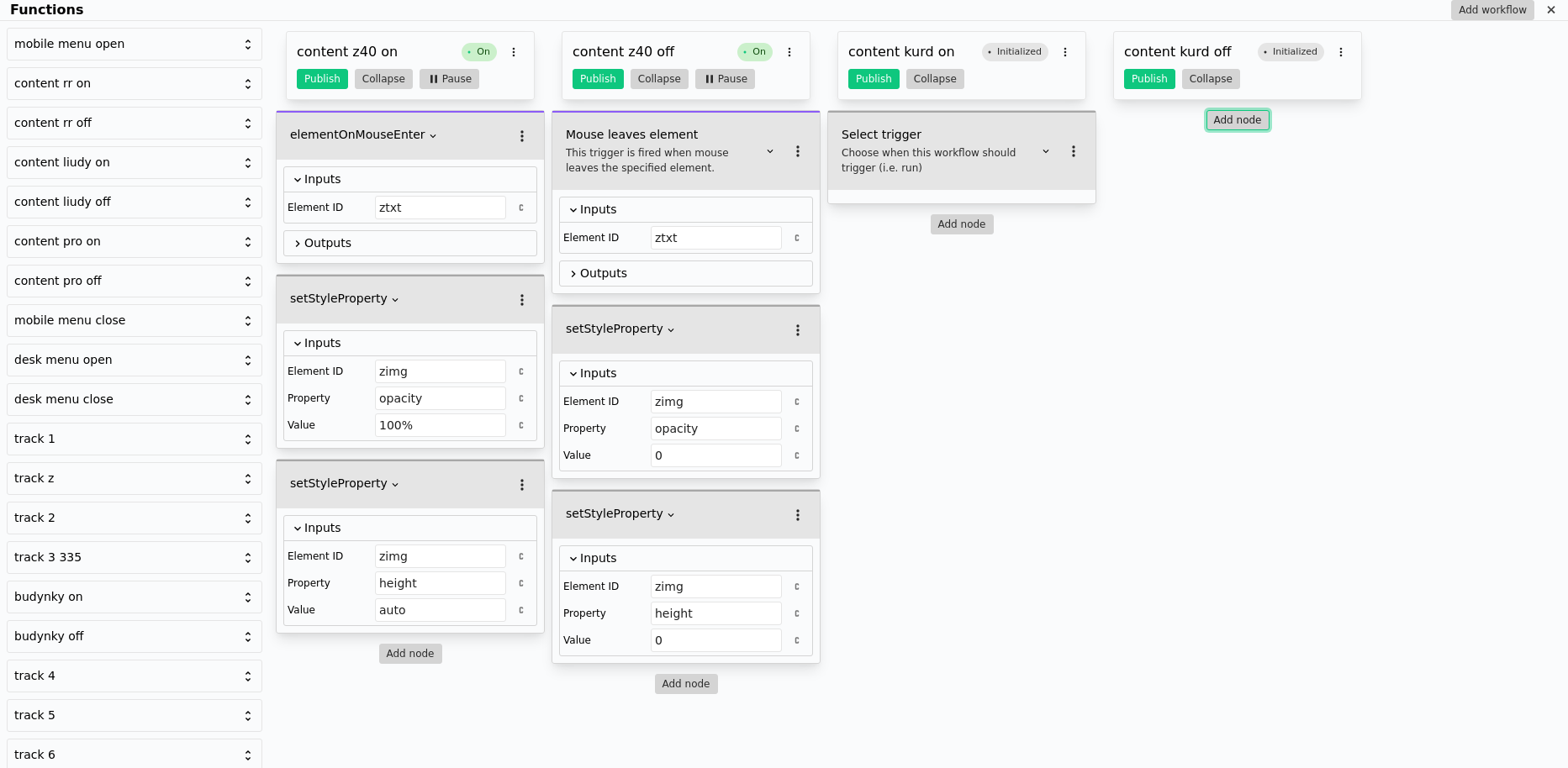
click at [1231, 121] on button "Add node" at bounding box center [1238, 120] width 63 height 20
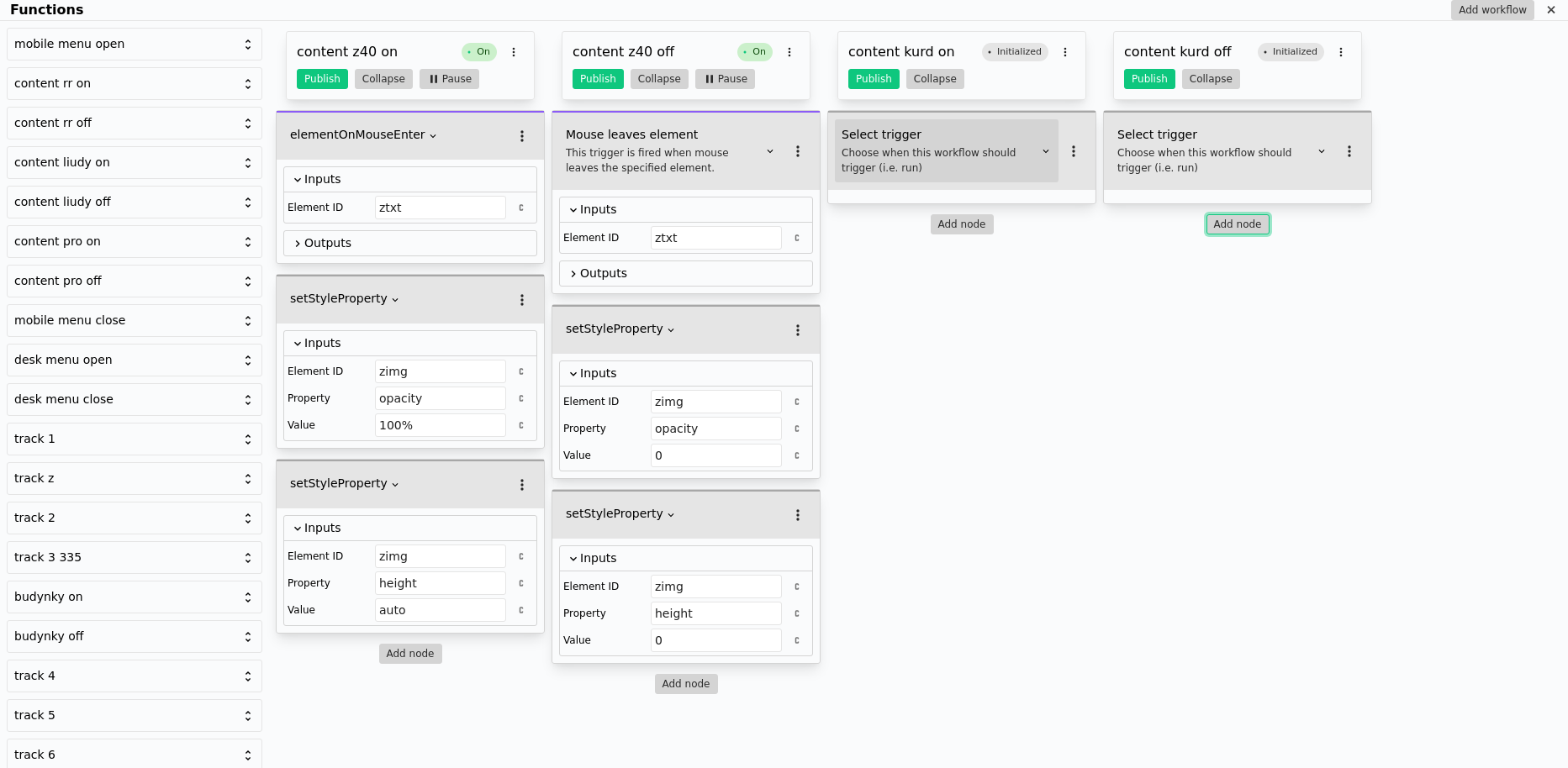
click at [994, 147] on div "Choose when this workflow should trigger (i.e. run)" at bounding box center [939, 161] width 197 height 31
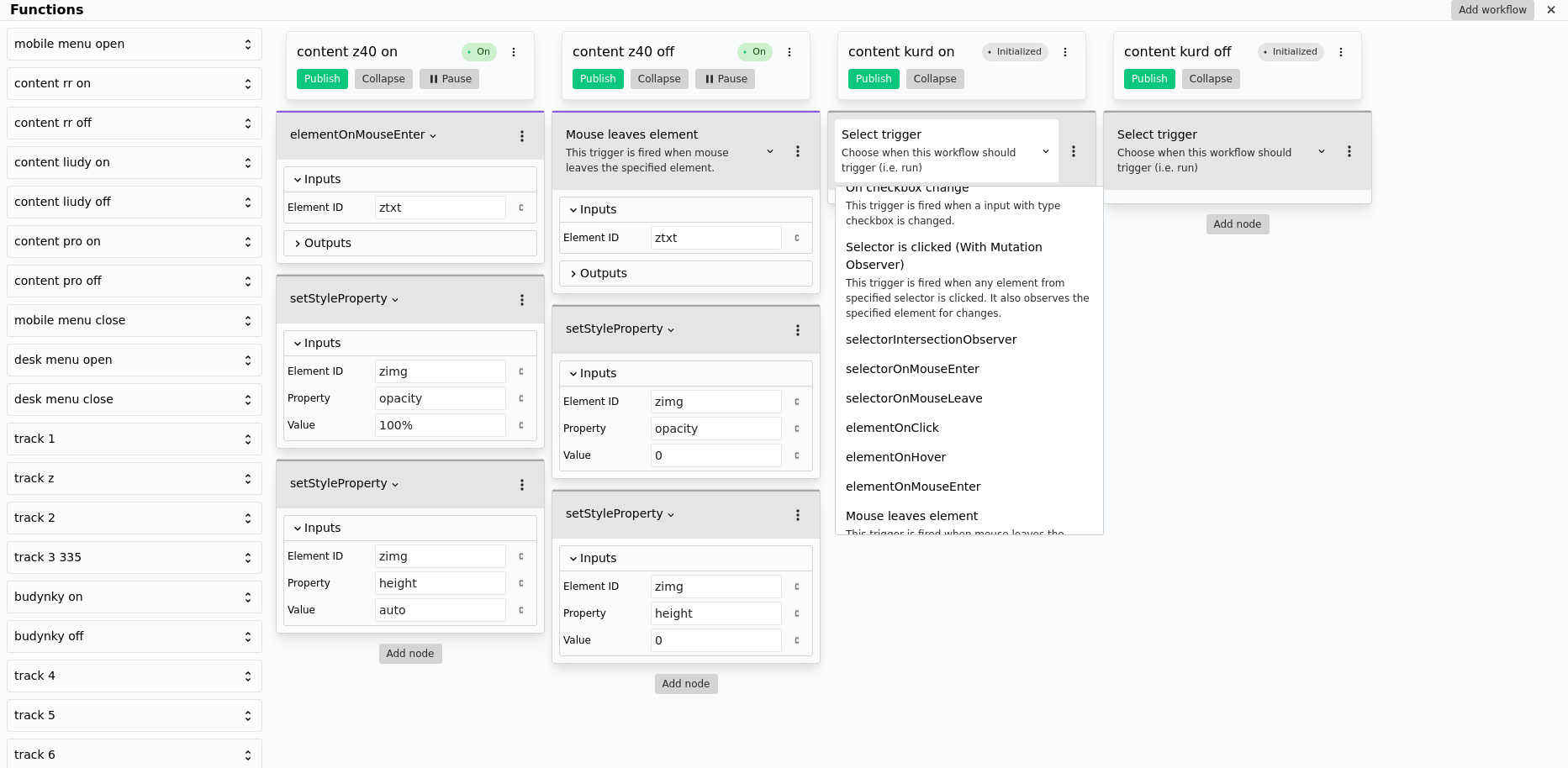
scroll to position [249, 0]
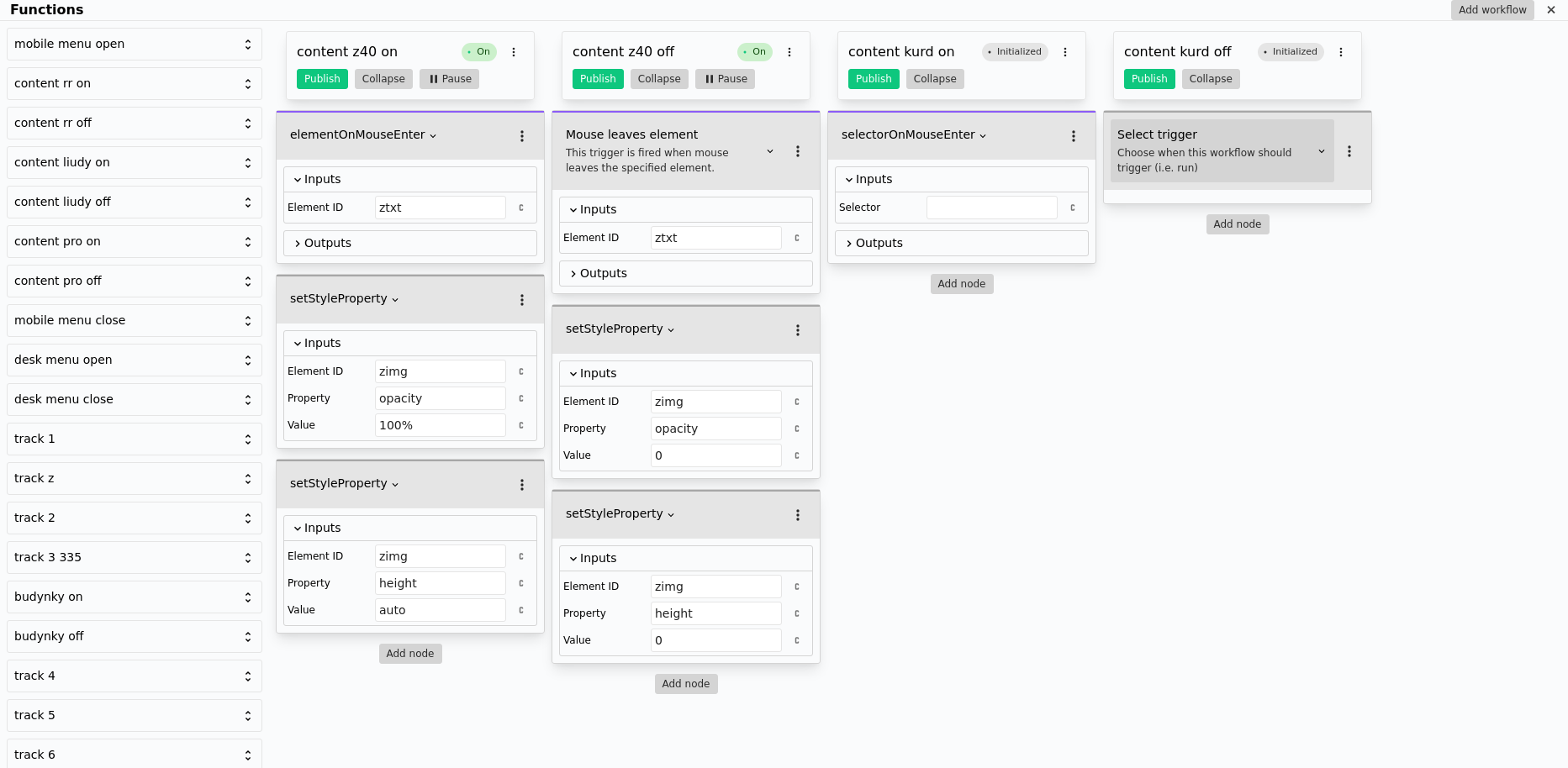
click at [1194, 162] on div "Choose when this workflow should trigger (i.e. run)" at bounding box center [1215, 161] width 197 height 31
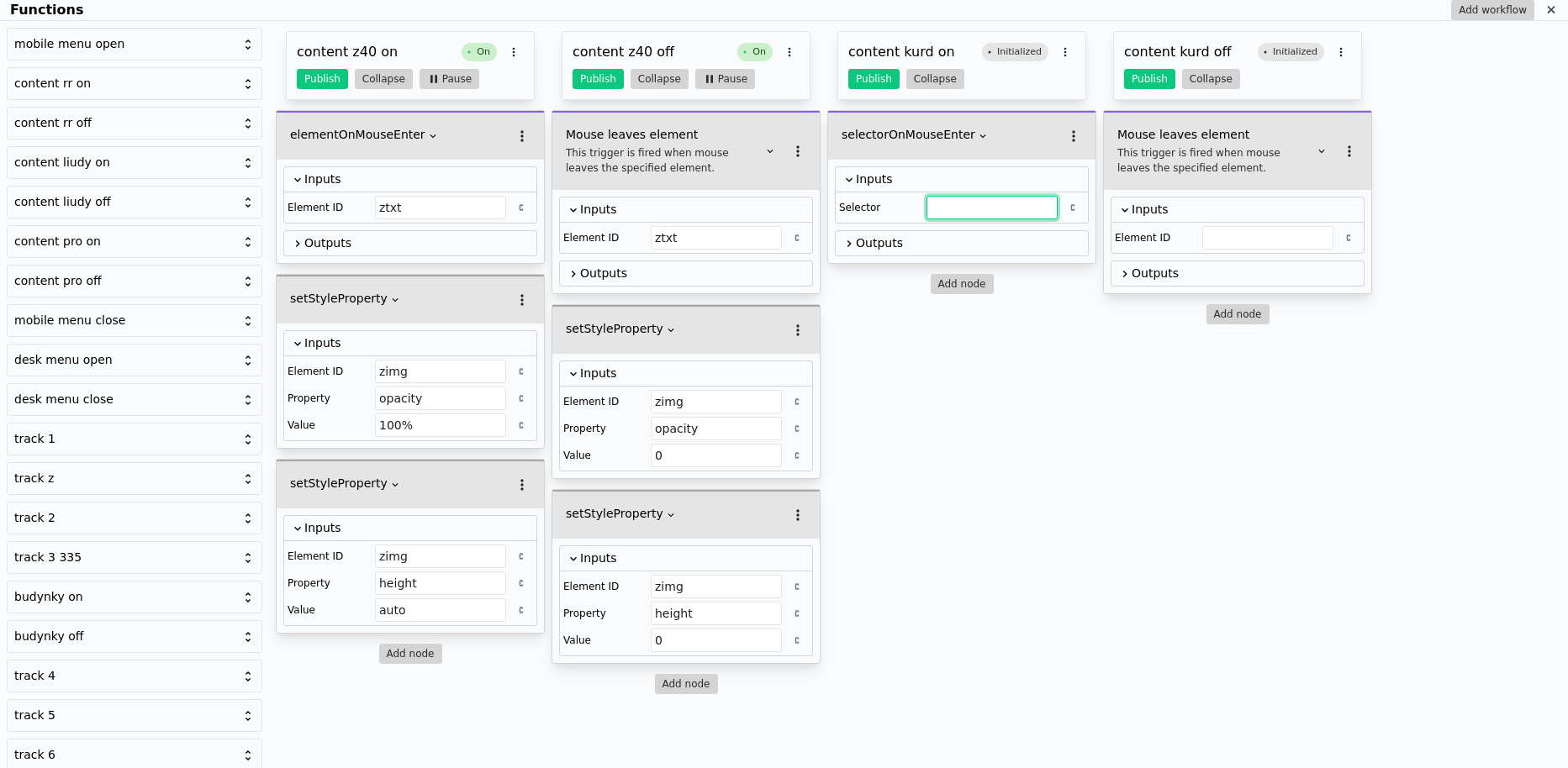
click at [975, 211] on input "Functions" at bounding box center [992, 208] width 131 height 23
type input "kurdonerytxt"
click at [1212, 226] on input "Functions" at bounding box center [1268, 237] width 131 height 23
click at [1230, 237] on input "Functions" at bounding box center [1268, 237] width 131 height 23
paste input "kurdonerytxt"
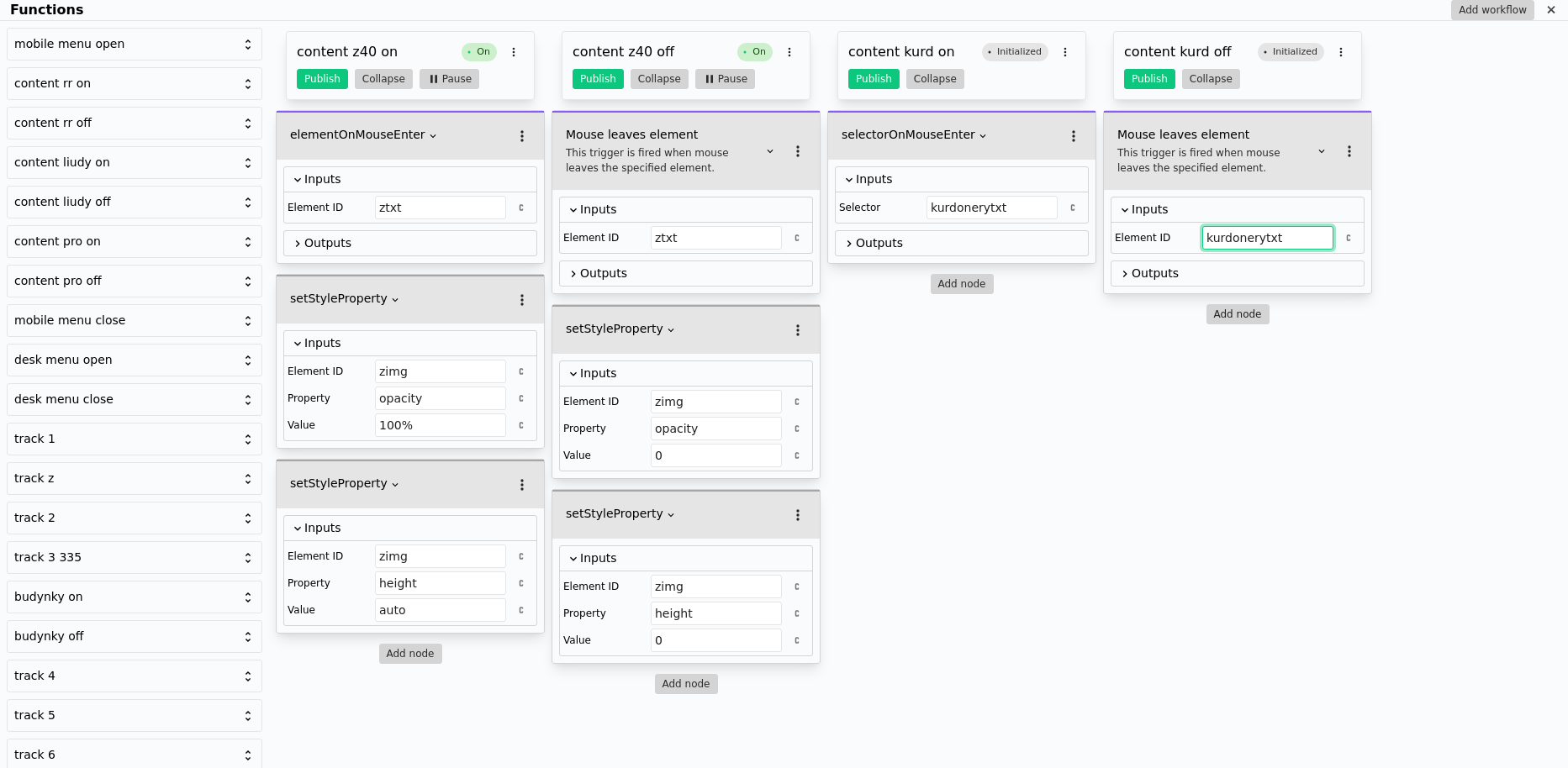
type input "kurdonerytxt"
click at [1239, 313] on button "Add node" at bounding box center [1238, 314] width 63 height 20
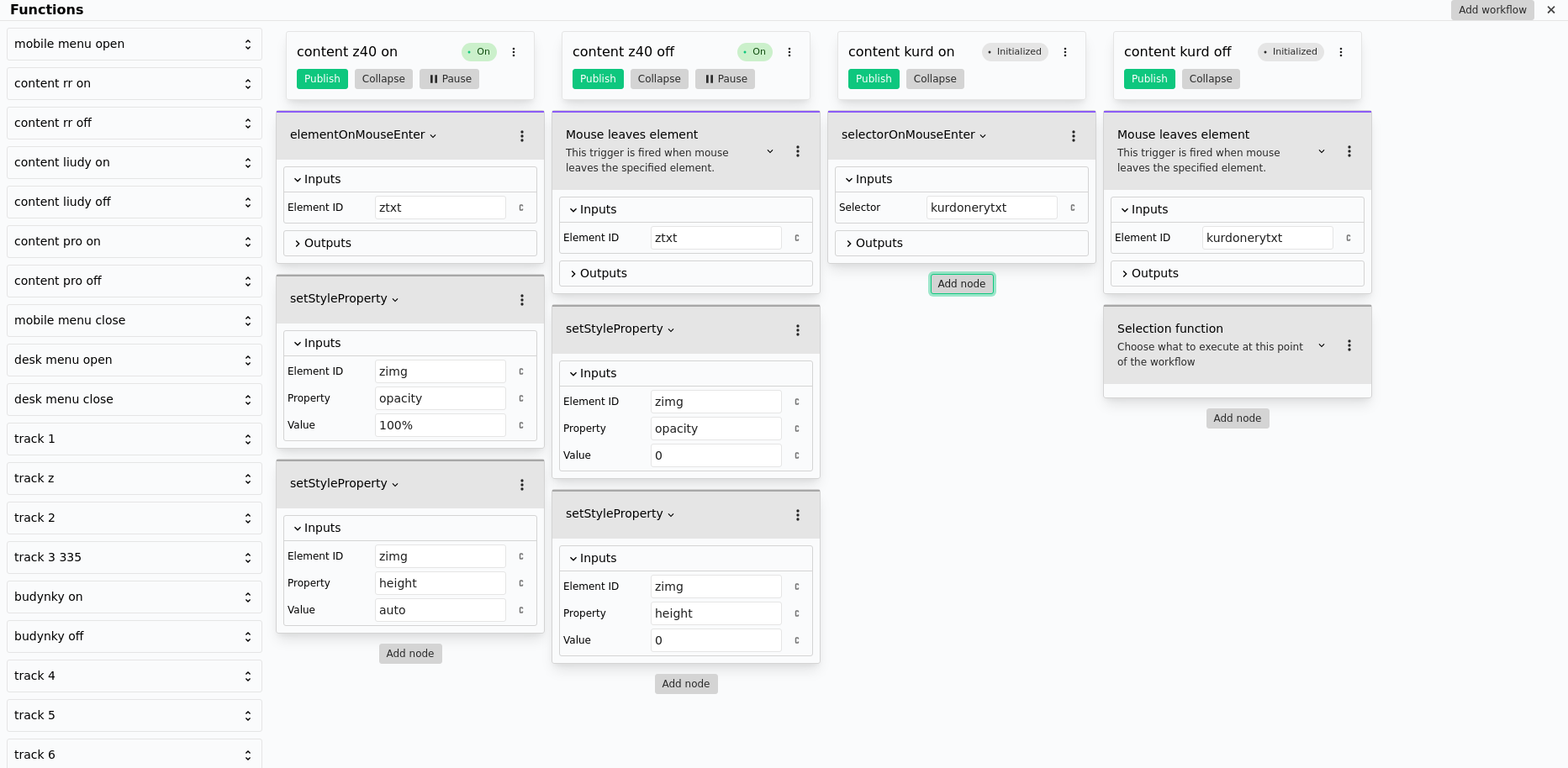
click at [971, 283] on button "Add node" at bounding box center [962, 284] width 63 height 20
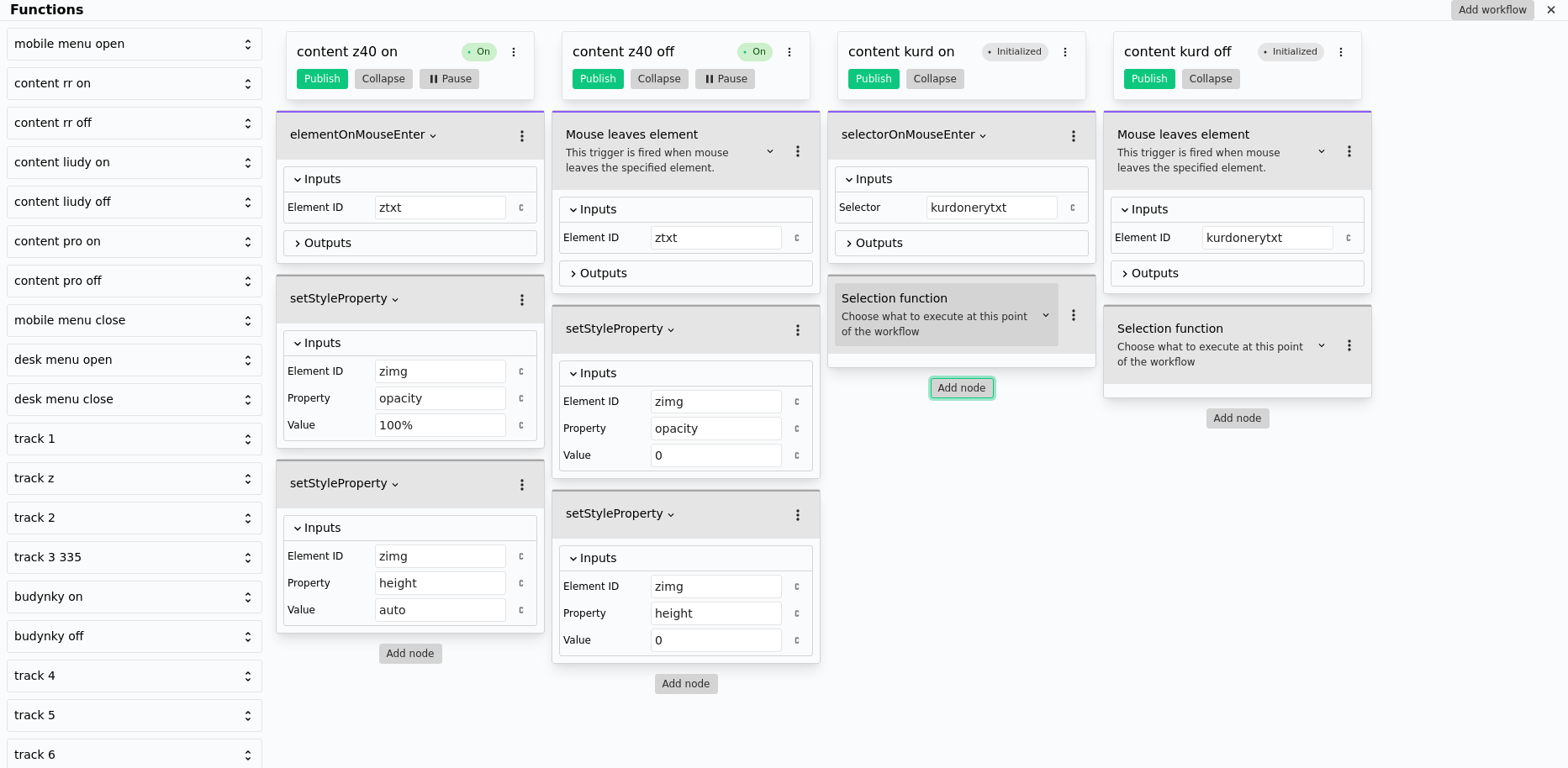
click at [927, 309] on div "Choose what to execute at this point of the workflow" at bounding box center [939, 325] width 197 height 31
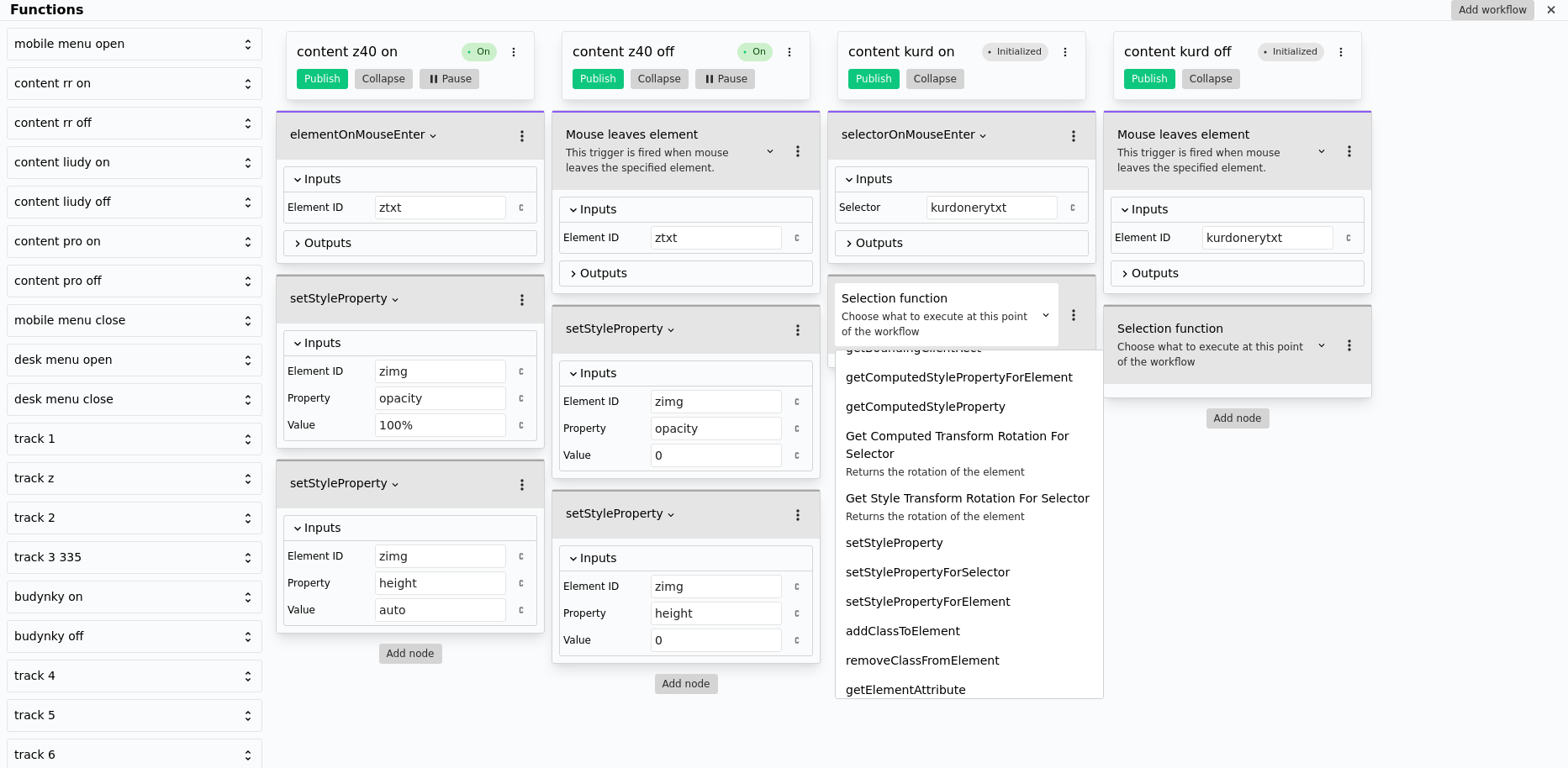
scroll to position [896, 0]
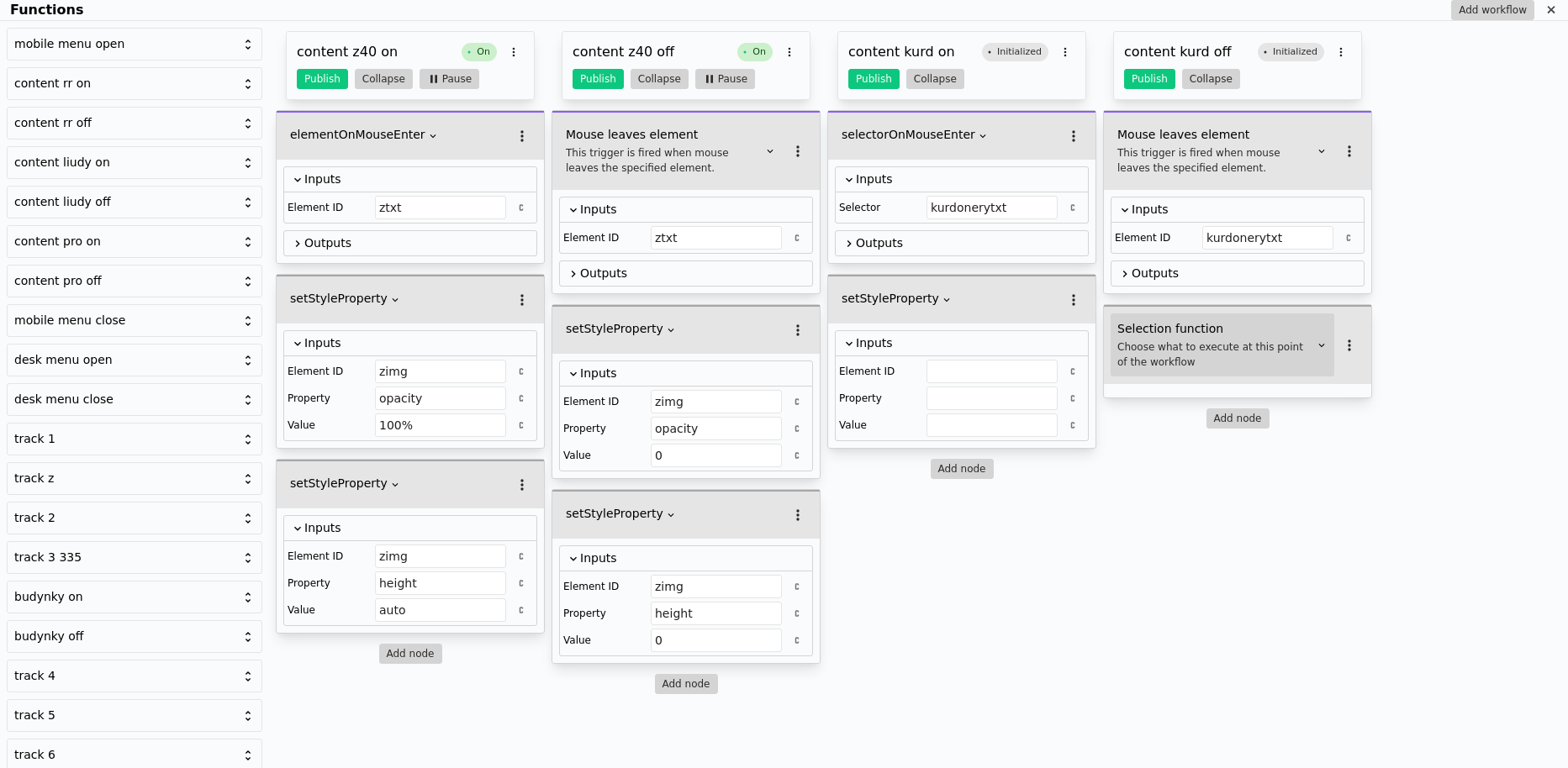
click at [1182, 342] on div "Choose what to execute at this point of the workflow" at bounding box center [1215, 355] width 197 height 31
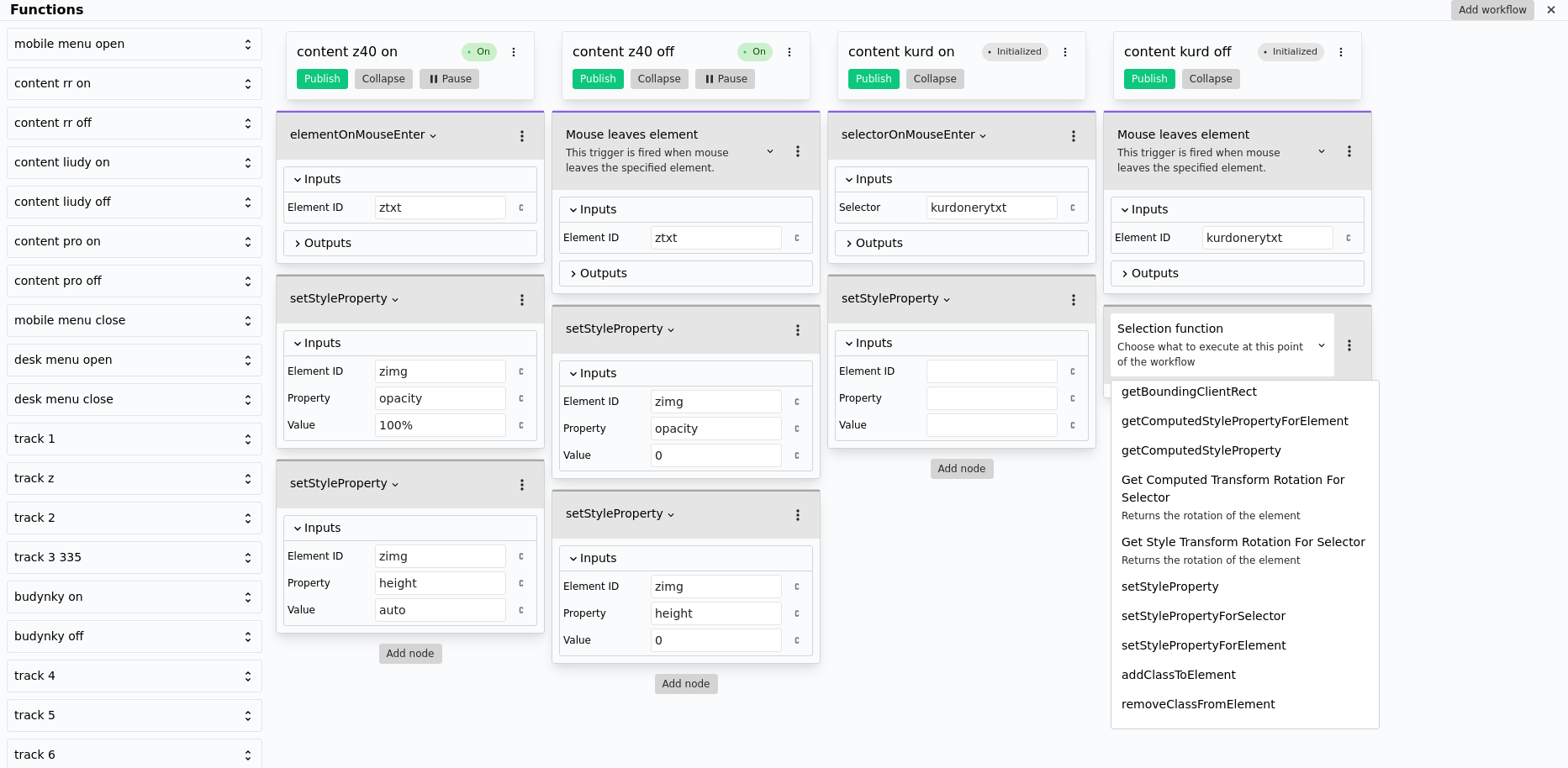
scroll to position [850, 0]
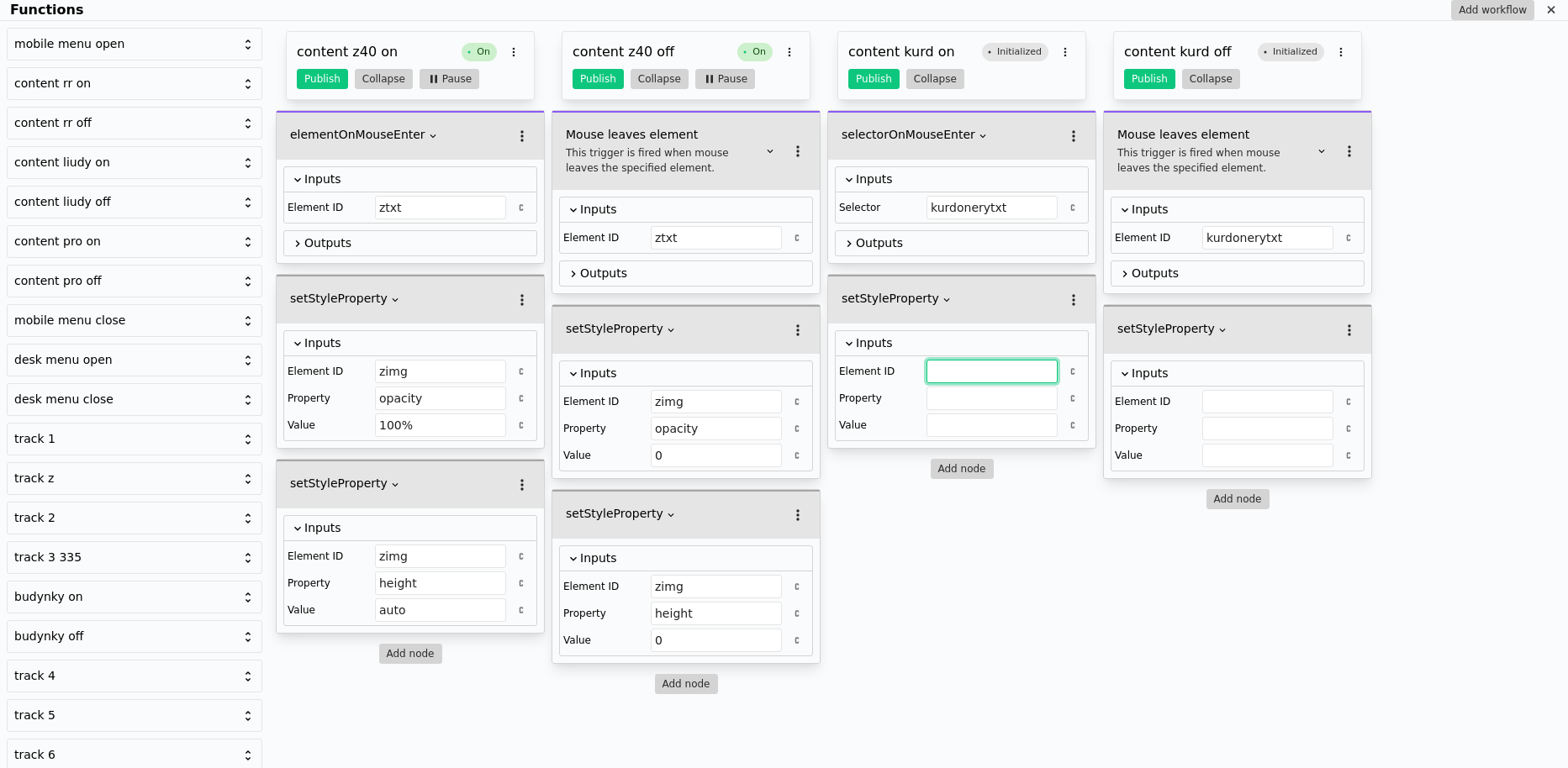
click at [947, 371] on input "Functions" at bounding box center [992, 371] width 131 height 23
paste input "kurdonerytxt"
type input "kurdoneryimg"
click at [1221, 403] on input "Functions" at bounding box center [1268, 402] width 131 height 23
paste input "kurdoneryimg"
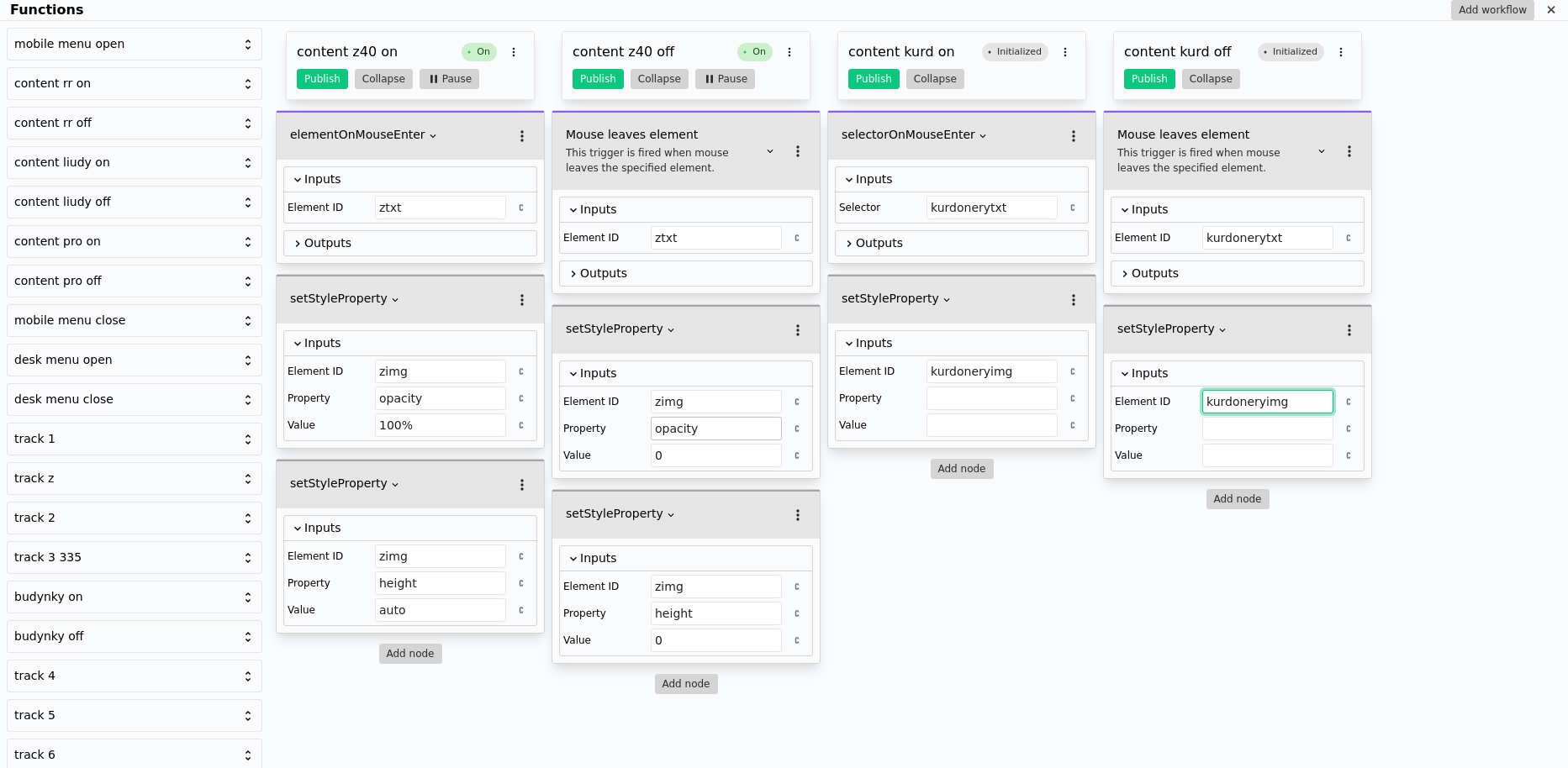
type input "kurdoneryimg"
click at [677, 431] on input "opacity" at bounding box center [716, 428] width 131 height 23
click at [968, 387] on input "Functions" at bounding box center [992, 398] width 131 height 23
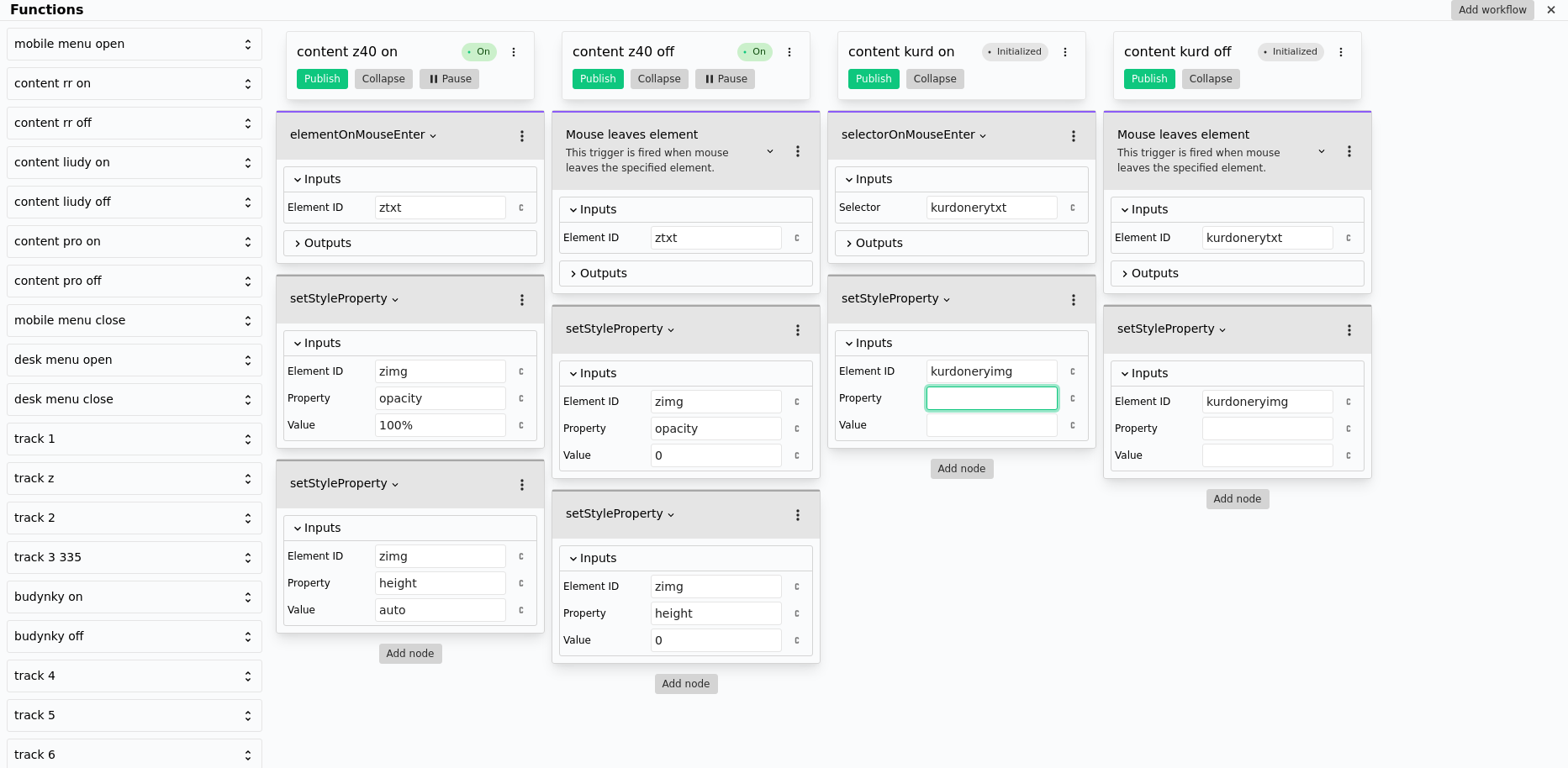
paste input "opacity"
type input "opacity"
click at [1226, 433] on input "Functions" at bounding box center [1268, 428] width 131 height 23
paste input "opacity"
type input "opacity"
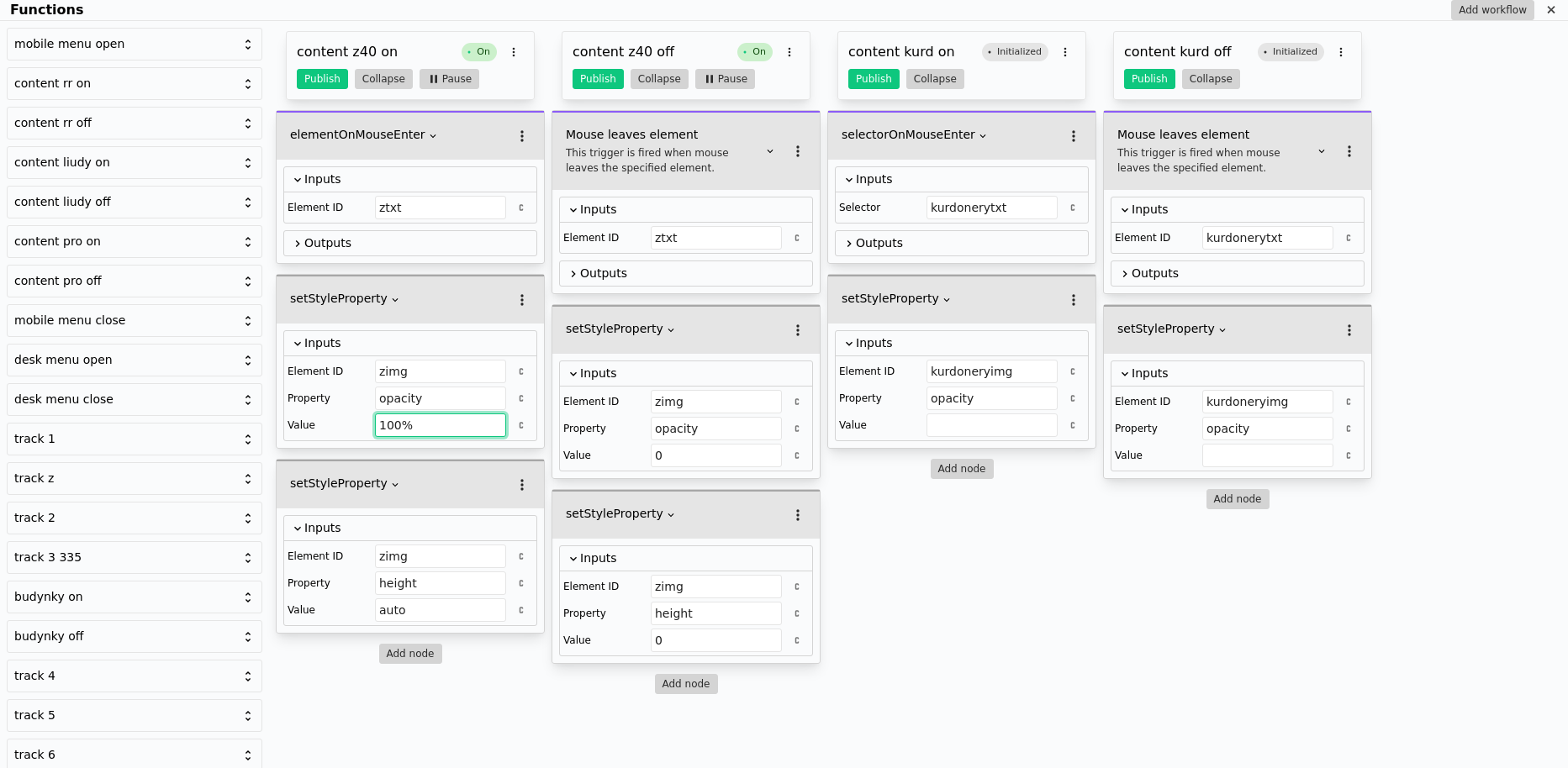
click at [399, 421] on input "100%" at bounding box center [441, 425] width 131 height 23
click at [958, 421] on input "Functions" at bounding box center [992, 425] width 131 height 23
paste input "100%"
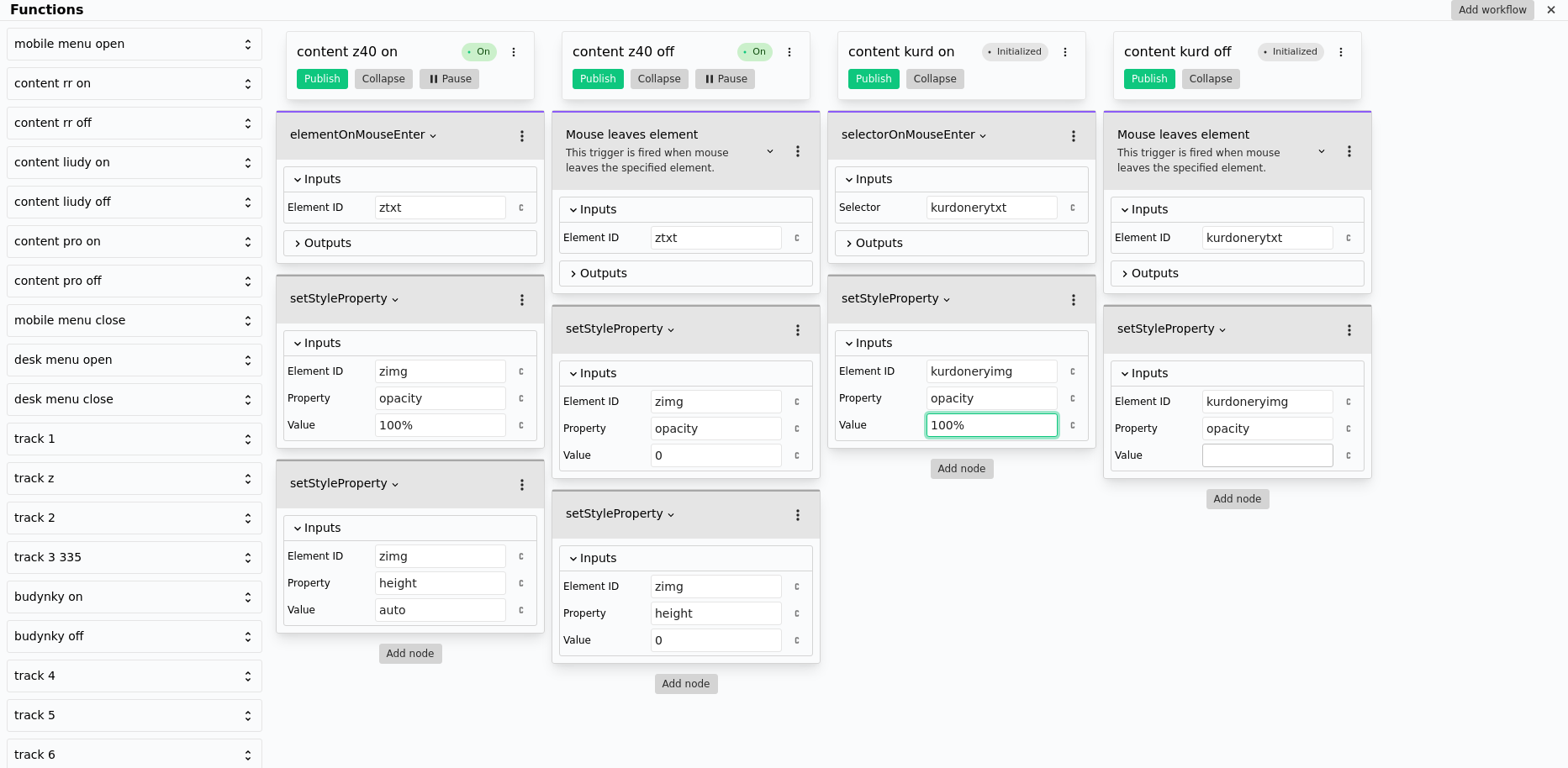
type input "100%"
click at [1234, 454] on input "Functions" at bounding box center [1268, 455] width 131 height 23
type input "0"
click at [945, 464] on button "Add node" at bounding box center [962, 469] width 63 height 20
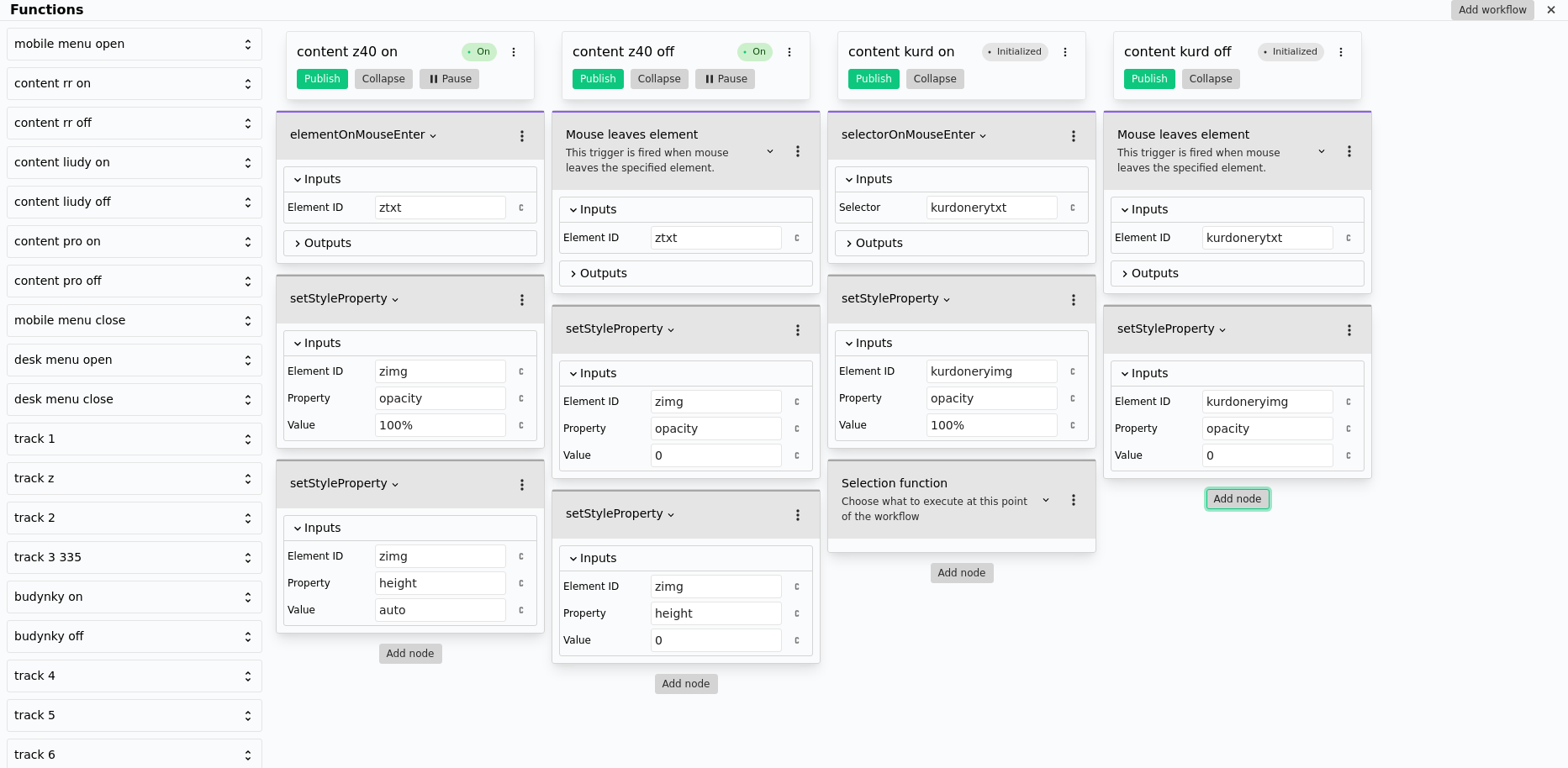
click at [1224, 502] on button "Add node" at bounding box center [1238, 499] width 63 height 20
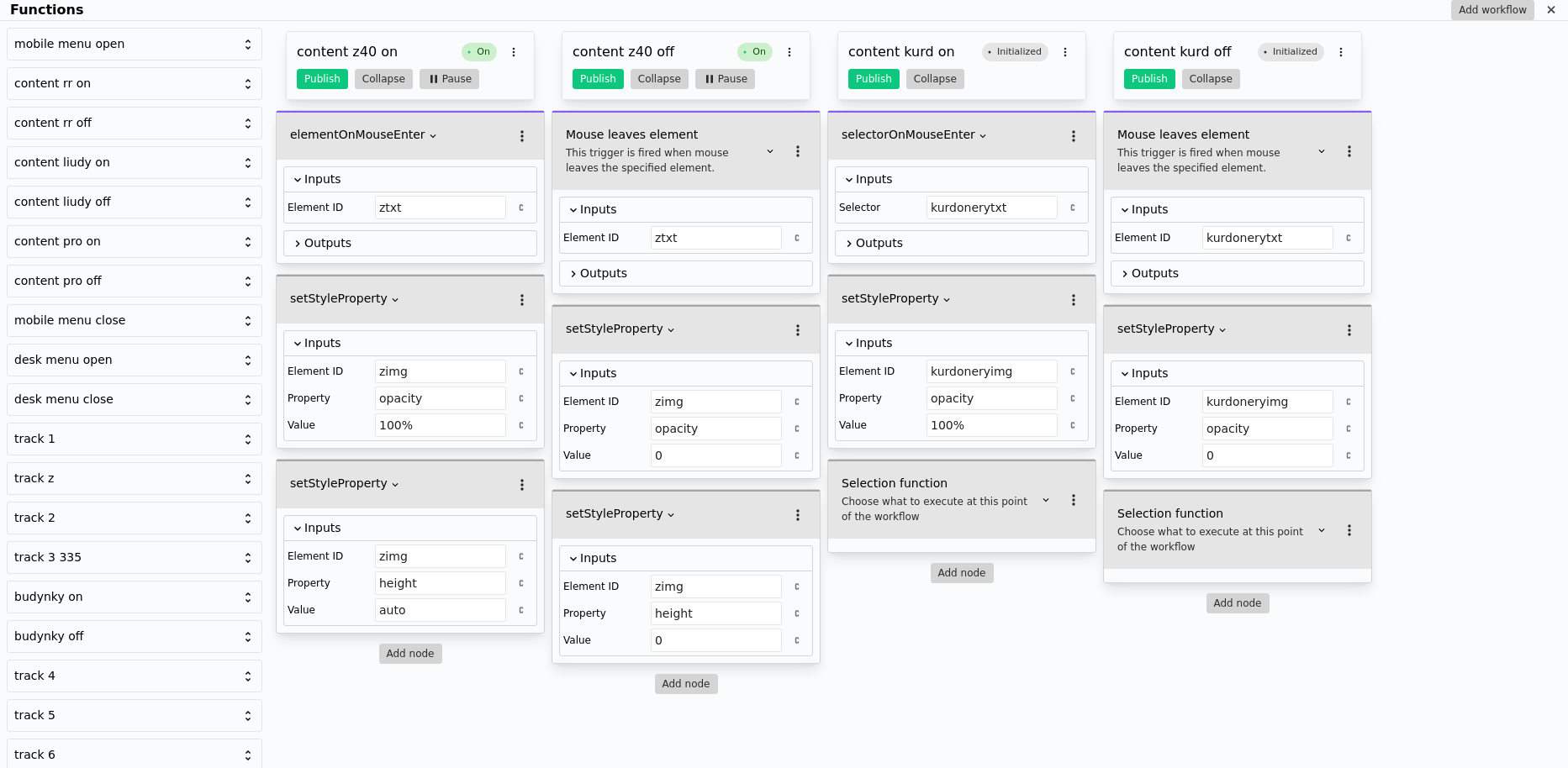
click at [1190, 478] on div "Mouse leaves element This trigger is fired when mouse leaves the specified elem…" at bounding box center [1237, 346] width 269 height 473
click at [918, 505] on div "Choose what to execute at this point of the workflow" at bounding box center [939, 509] width 197 height 31
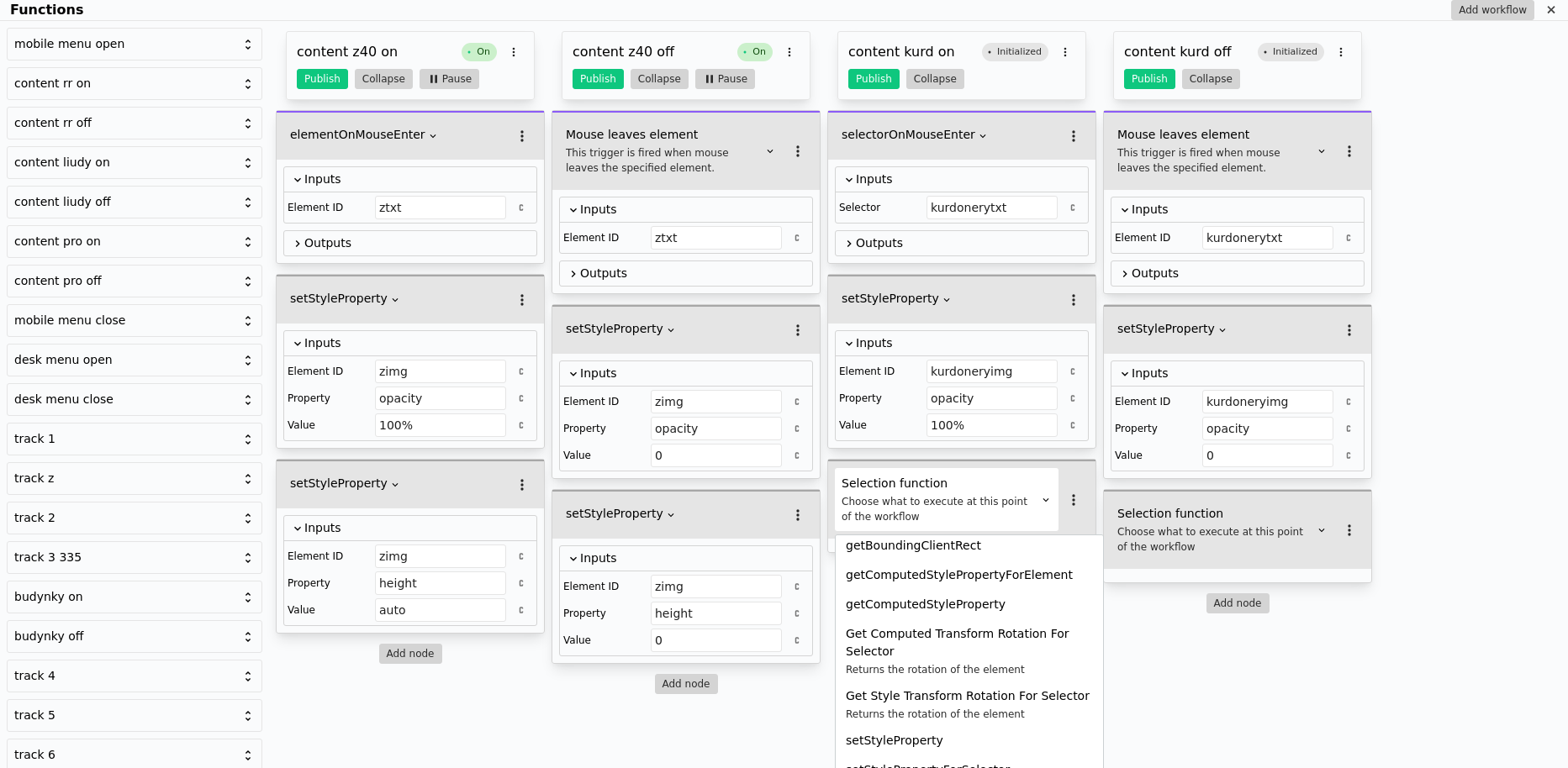
scroll to position [940, 0]
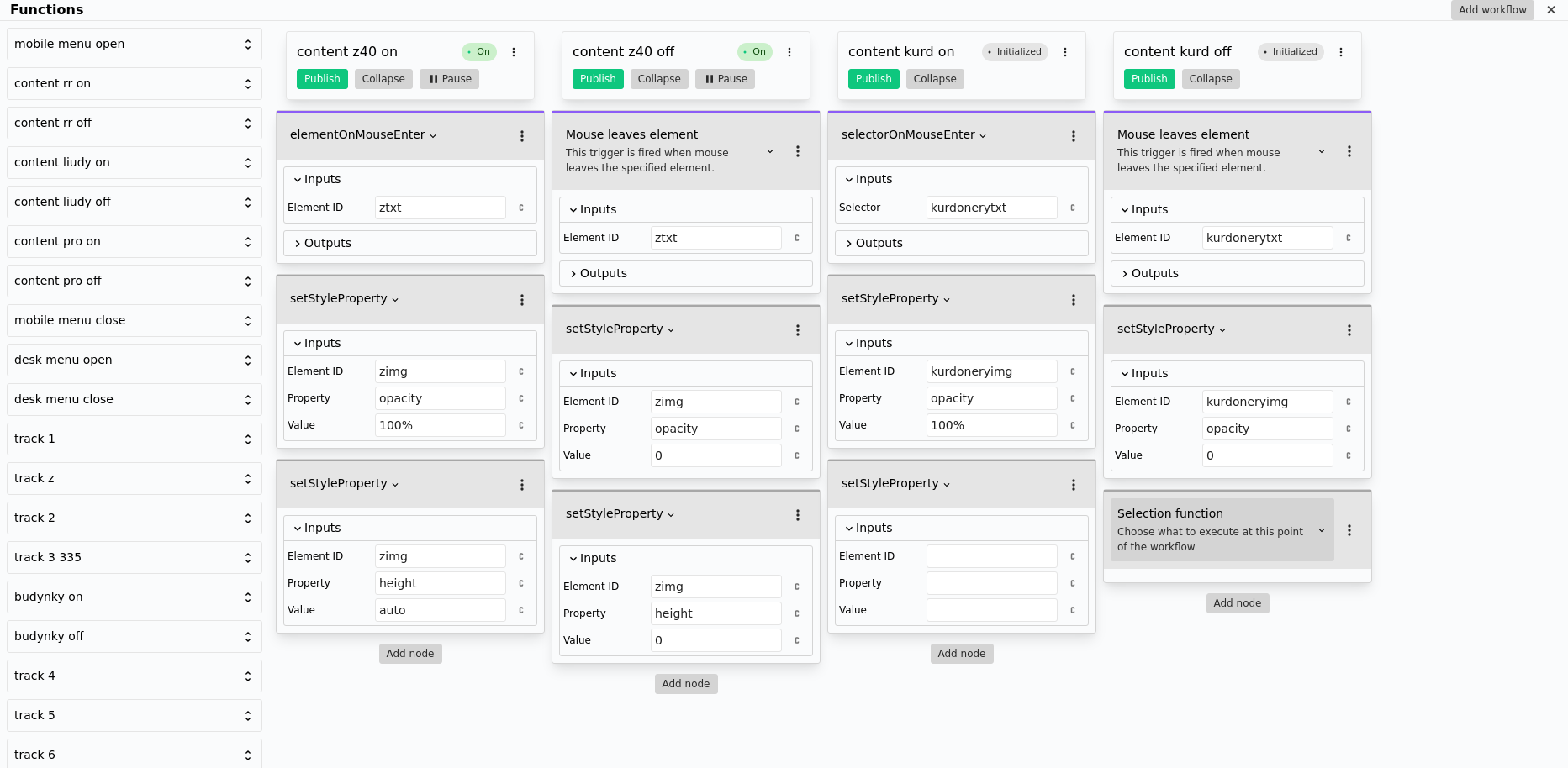
click at [1166, 529] on div "Choose what to execute at this point of the workflow" at bounding box center [1215, 540] width 197 height 31
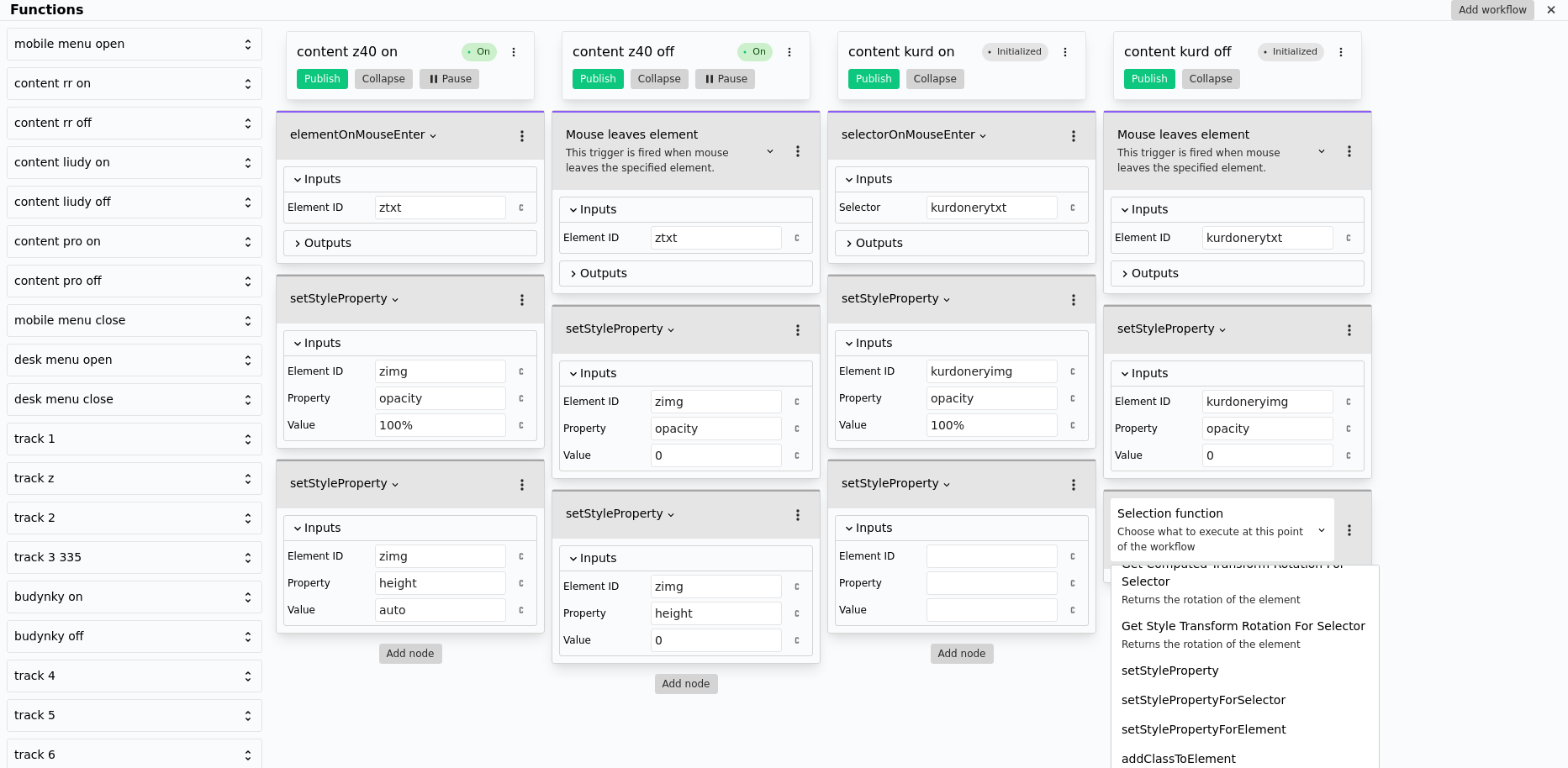
scroll to position [979, 0]
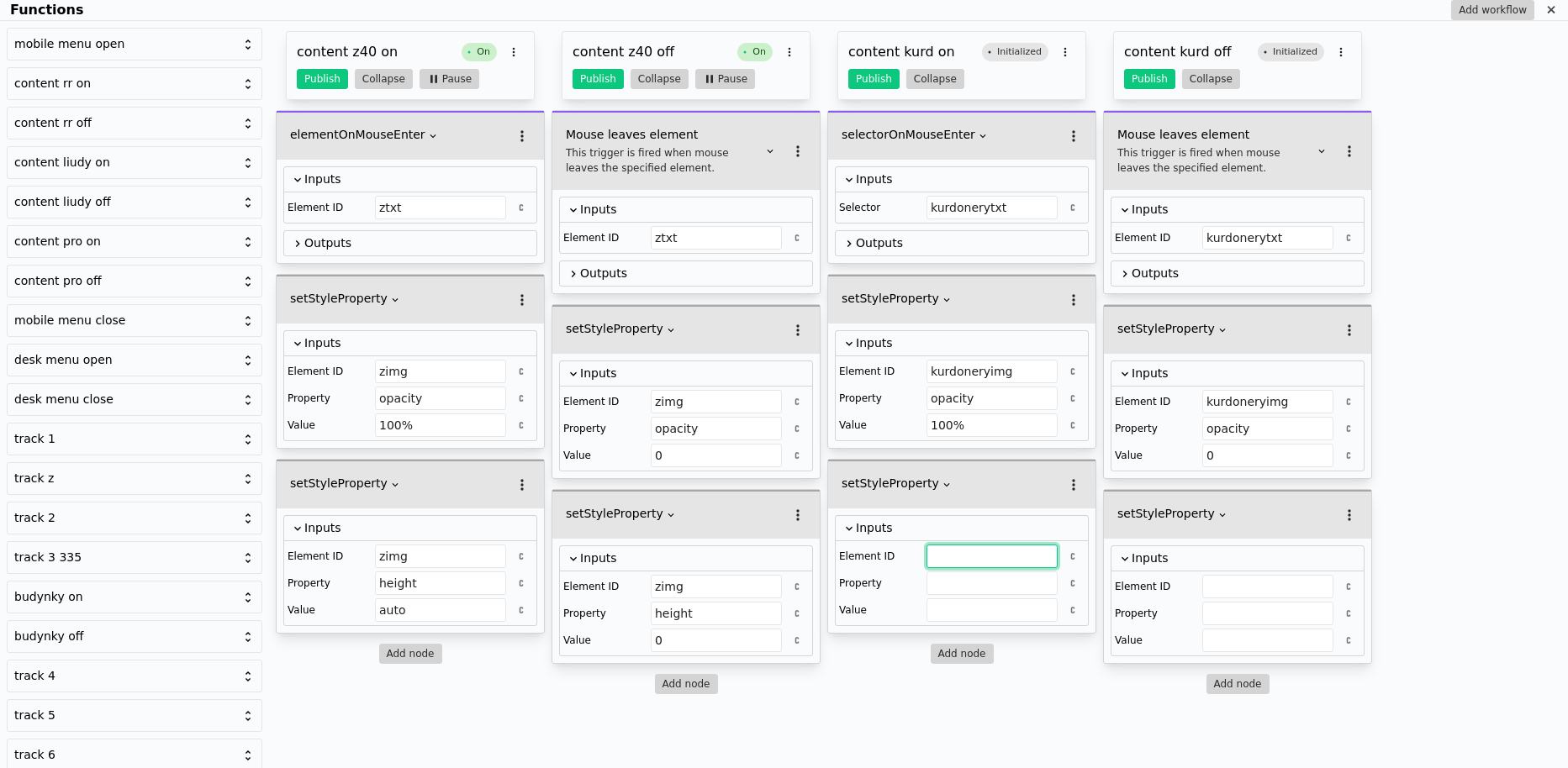
click at [959, 553] on input "Functions" at bounding box center [992, 557] width 131 height 23
paste input "100%"
click at [956, 363] on input "kurdoneryimg" at bounding box center [992, 371] width 131 height 23
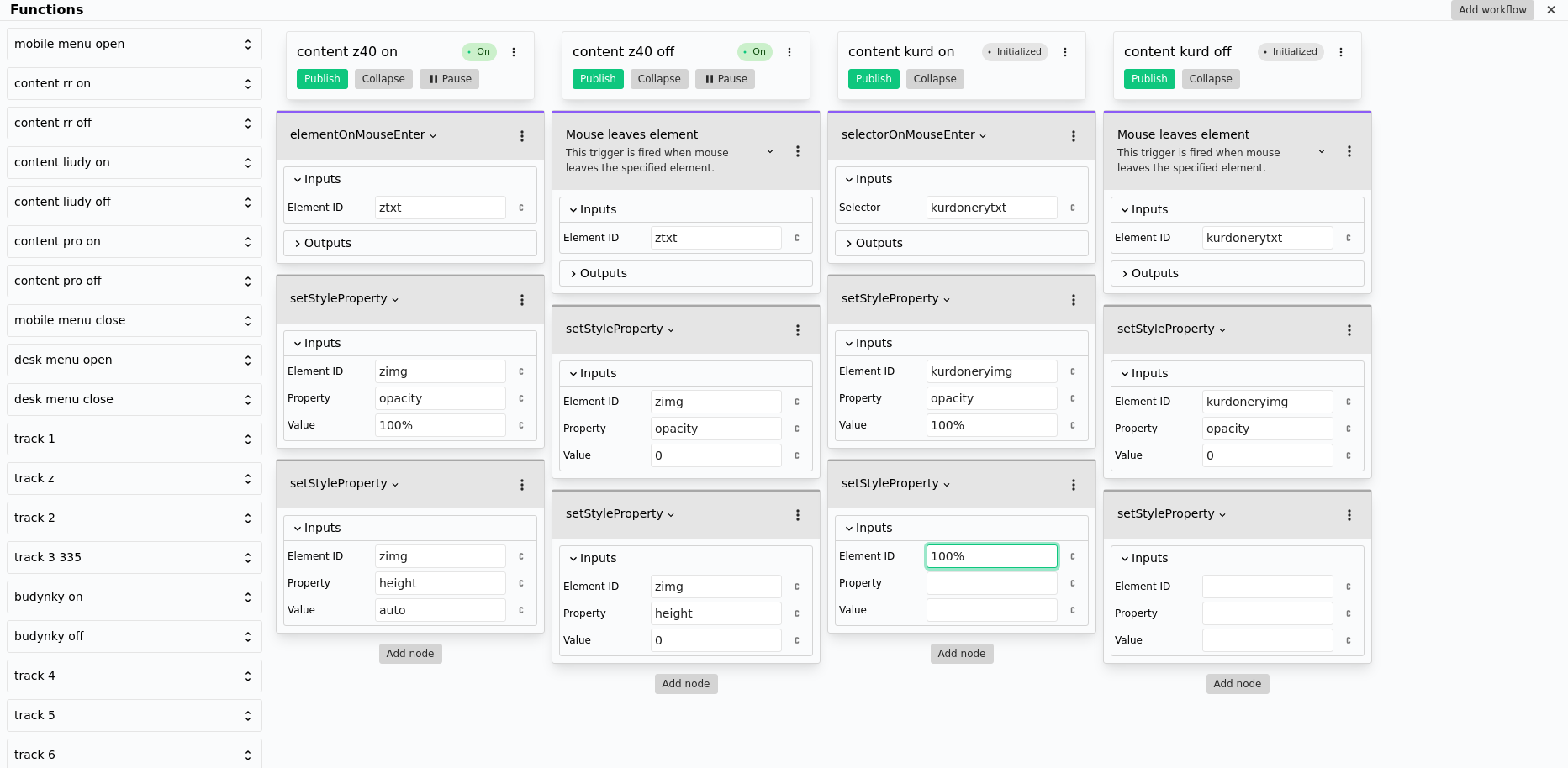
click at [997, 556] on input "100%" at bounding box center [992, 557] width 131 height 23
paste input "kurdoneryimg"
type input "kurdoneryimg"
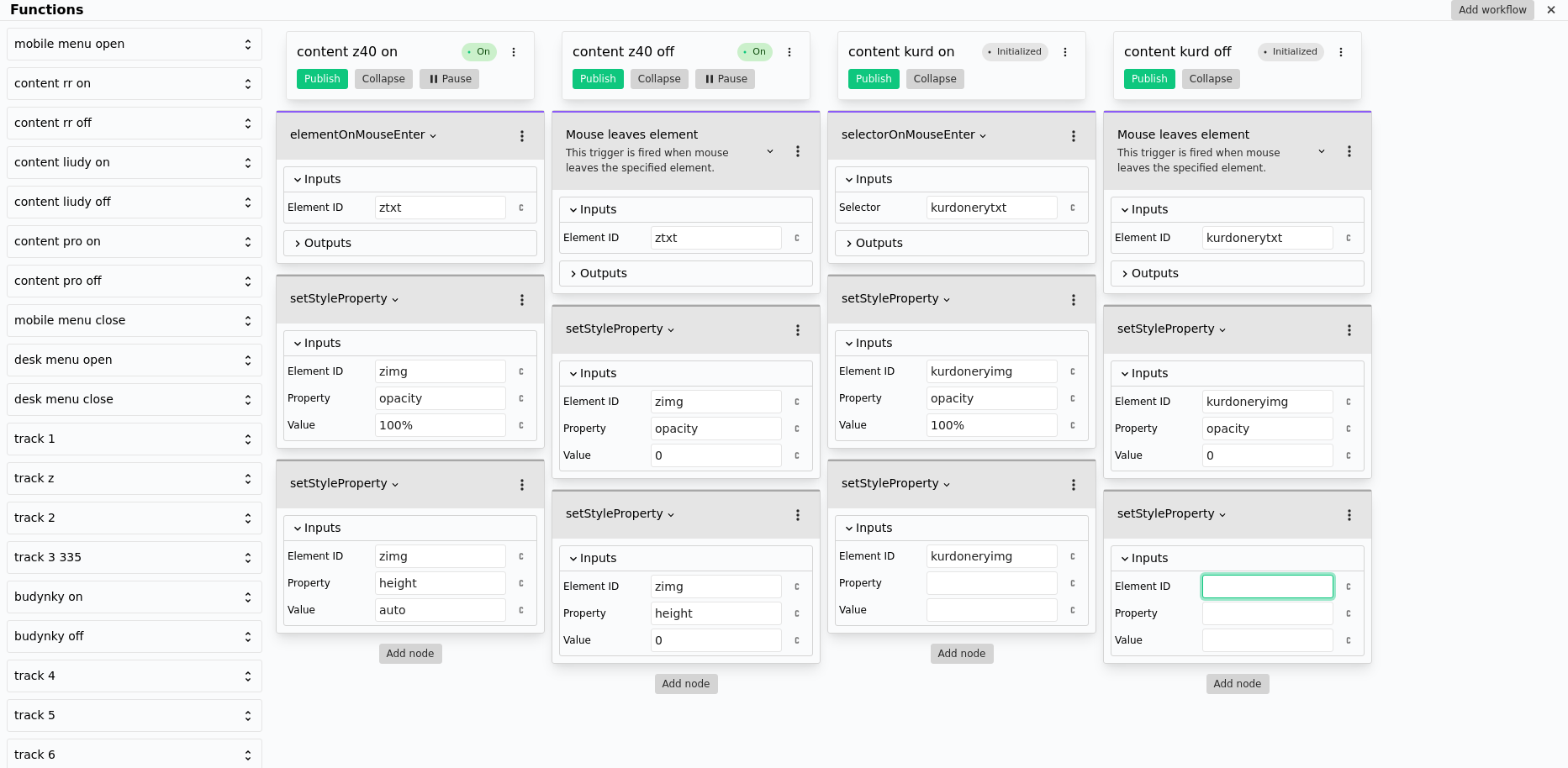
click at [1275, 584] on input "Functions" at bounding box center [1268, 586] width 131 height 23
paste input "kurdoneryimg"
type input "kurdoneryimg"
click at [690, 618] on input "height" at bounding box center [716, 613] width 131 height 23
click at [690, 607] on input "height" at bounding box center [716, 613] width 131 height 23
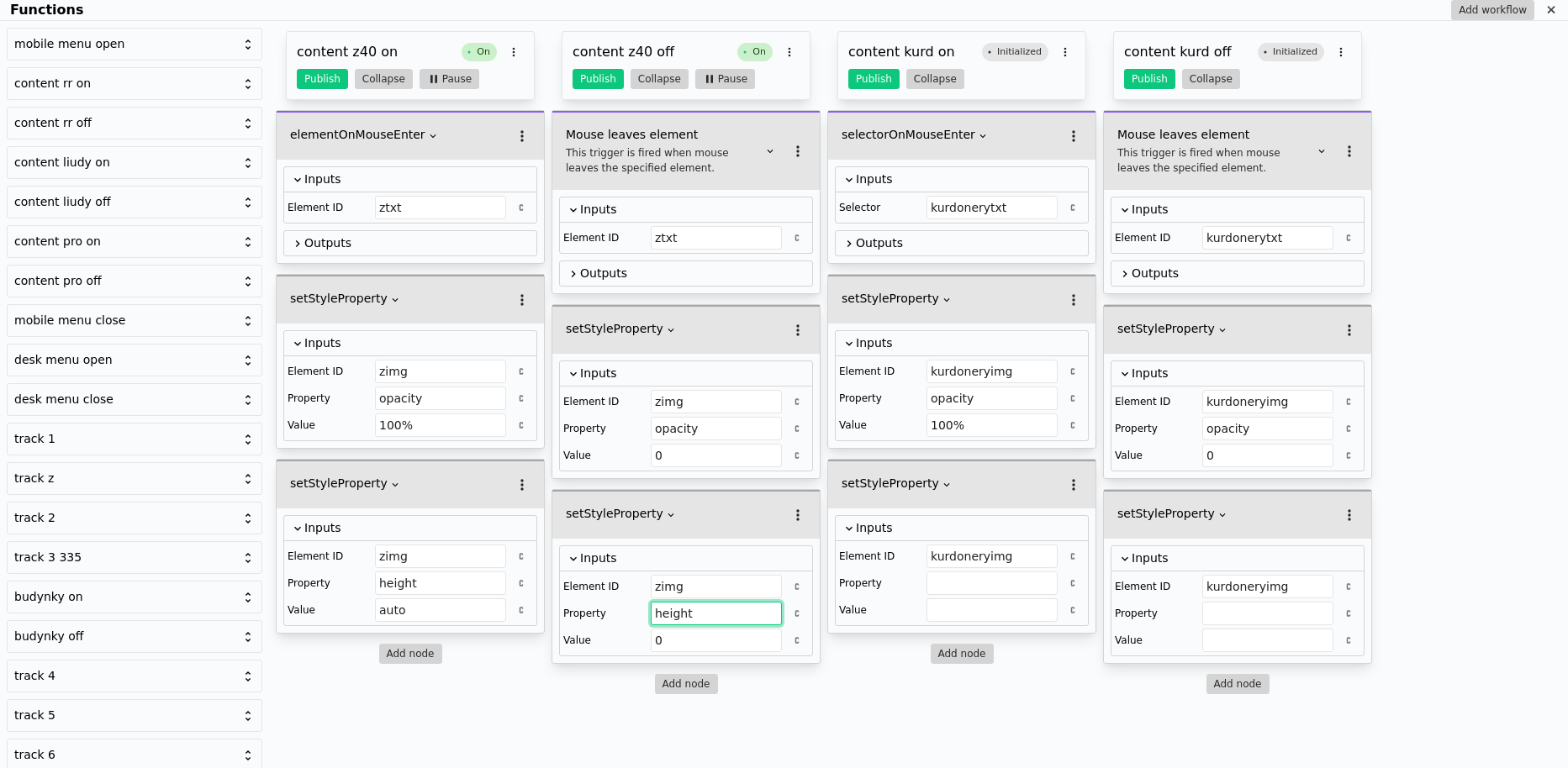
click at [690, 607] on input "height" at bounding box center [716, 613] width 131 height 23
click at [992, 582] on input "Functions" at bounding box center [992, 583] width 131 height 23
paste input "height"
type input "height"
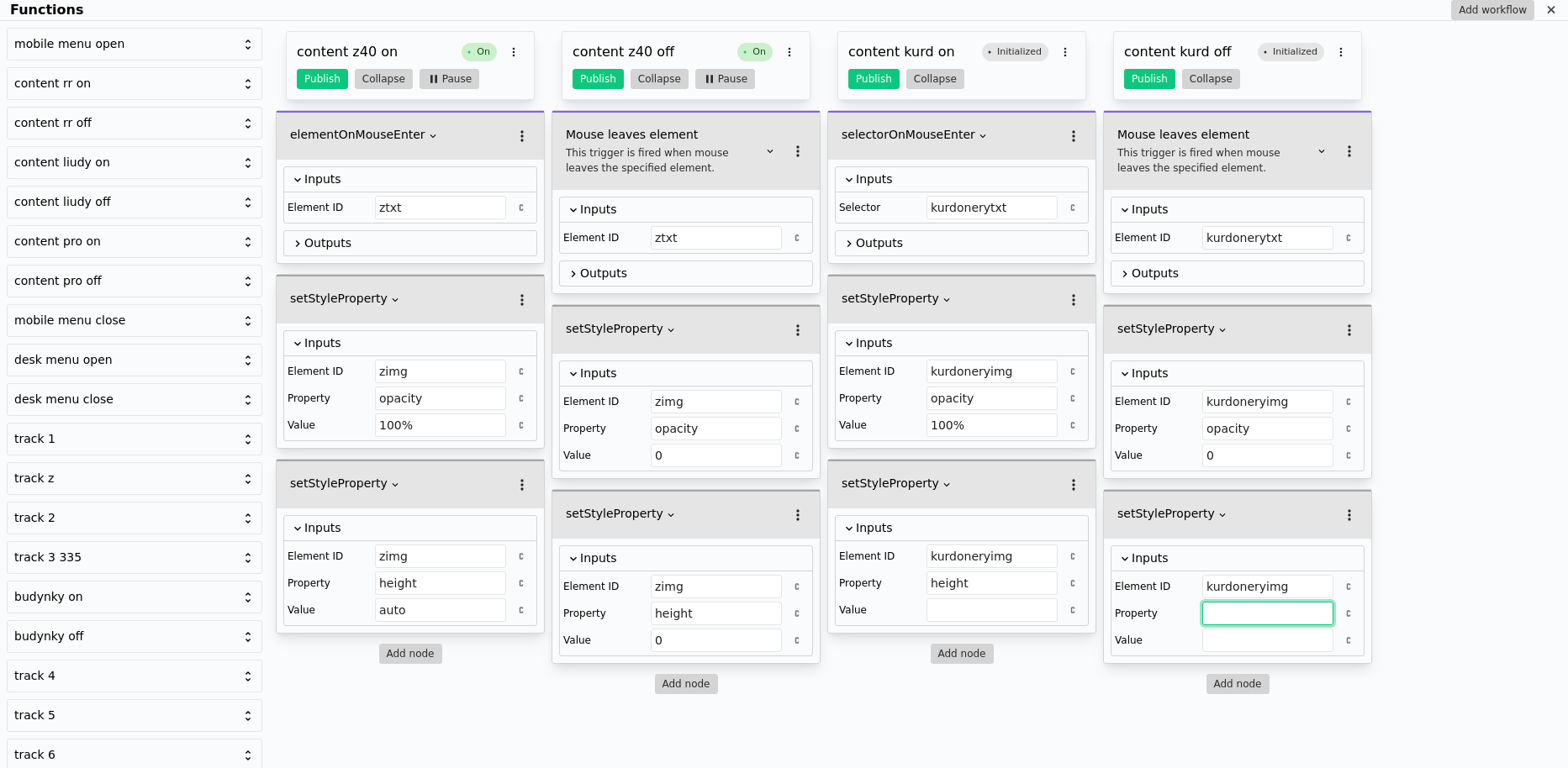
click at [1241, 609] on input "Functions" at bounding box center [1268, 613] width 131 height 23
paste input "height"
type input "height"
click at [417, 605] on input "auto" at bounding box center [441, 610] width 131 height 23
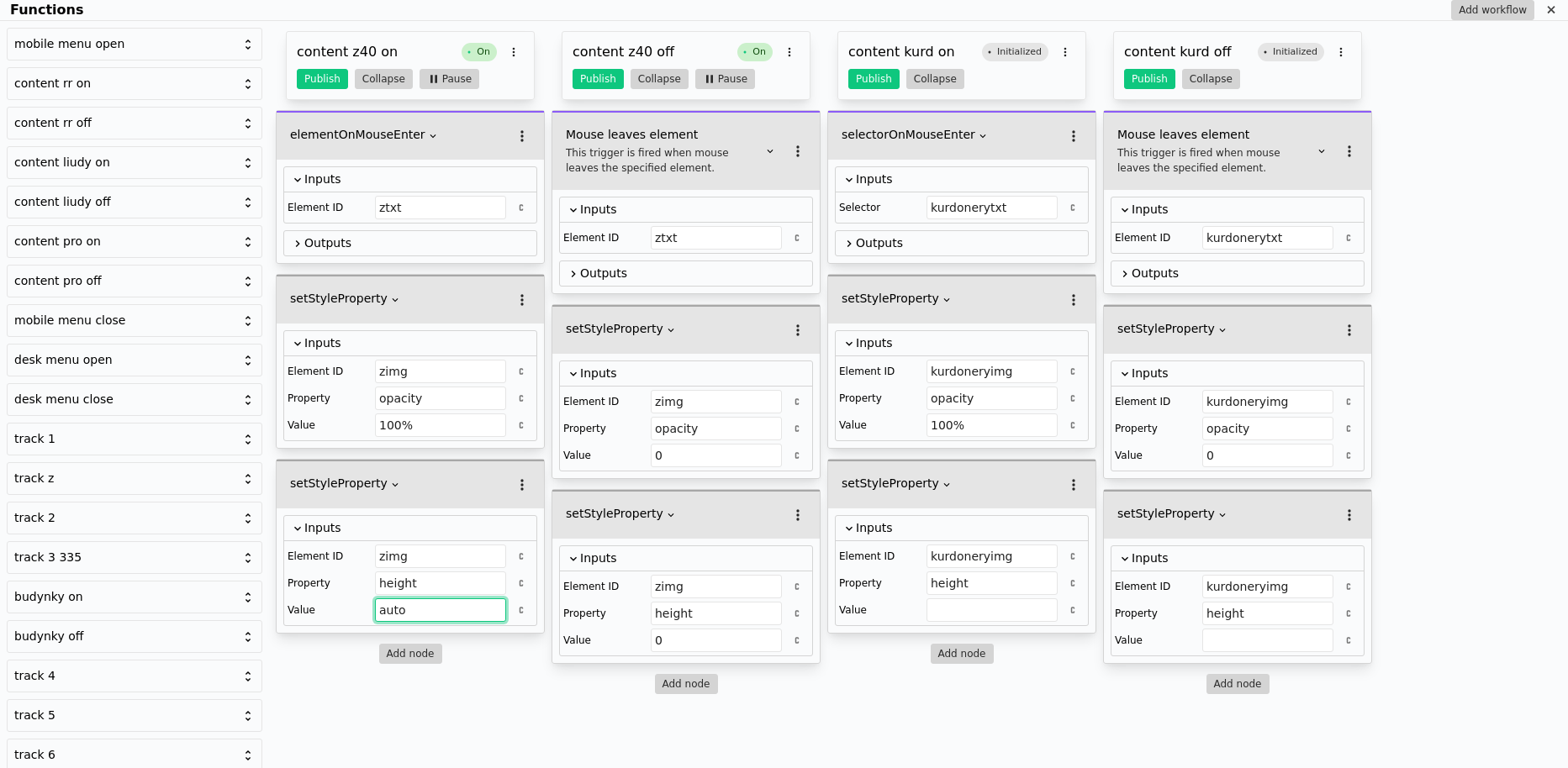
click at [417, 605] on input "auto" at bounding box center [441, 610] width 131 height 23
click at [959, 602] on input "Functions" at bounding box center [992, 610] width 131 height 23
paste input "auto"
type input "auto"
click at [1224, 629] on input "Functions" at bounding box center [1268, 640] width 131 height 23
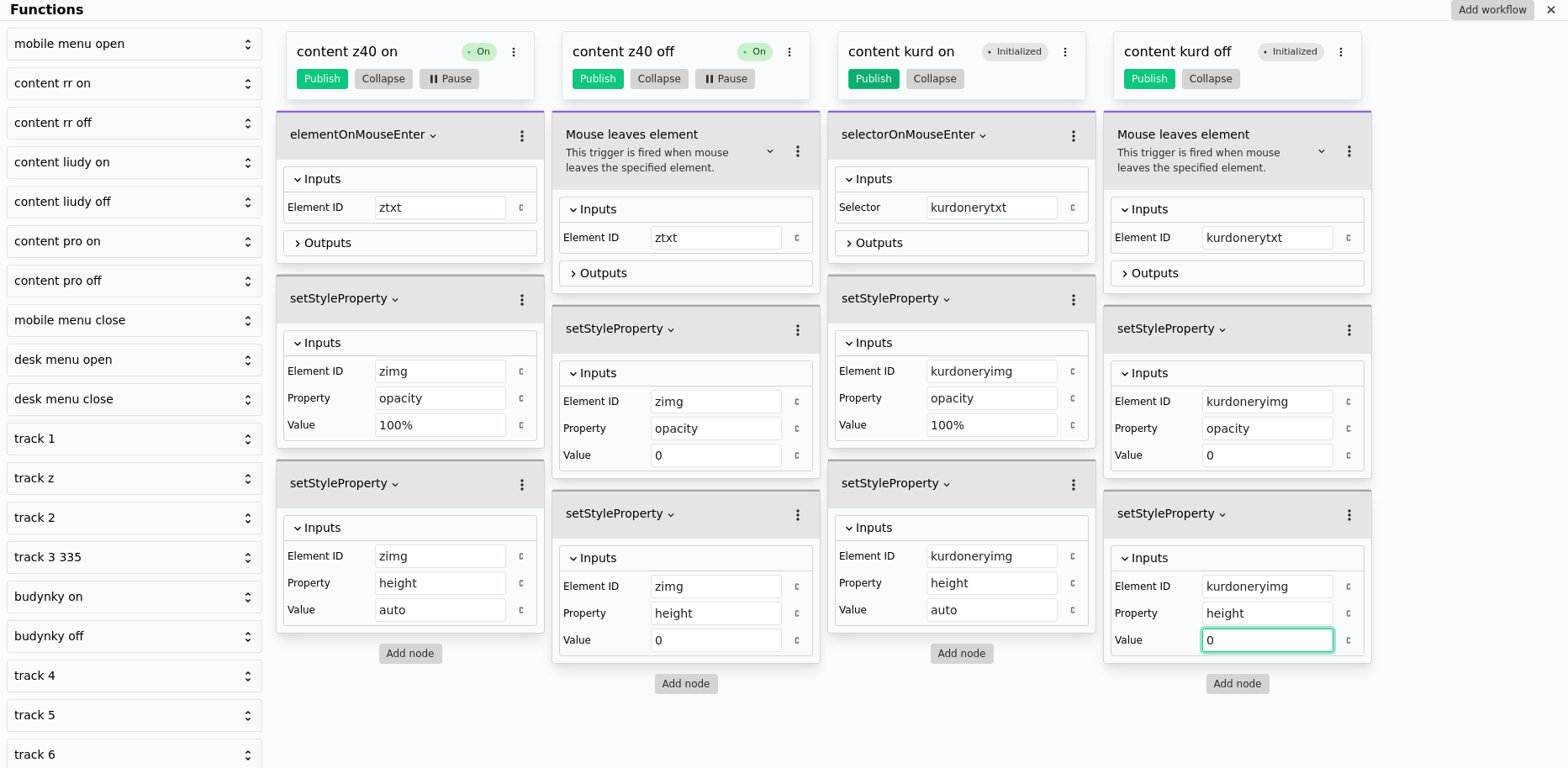
type input "0"
click at [868, 87] on button "Publish" at bounding box center [874, 79] width 51 height 20
click at [1147, 81] on button "Publish" at bounding box center [1149, 79] width 51 height 20
click at [1548, 6] on icon "Functions" at bounding box center [1550, 10] width 7 height 7
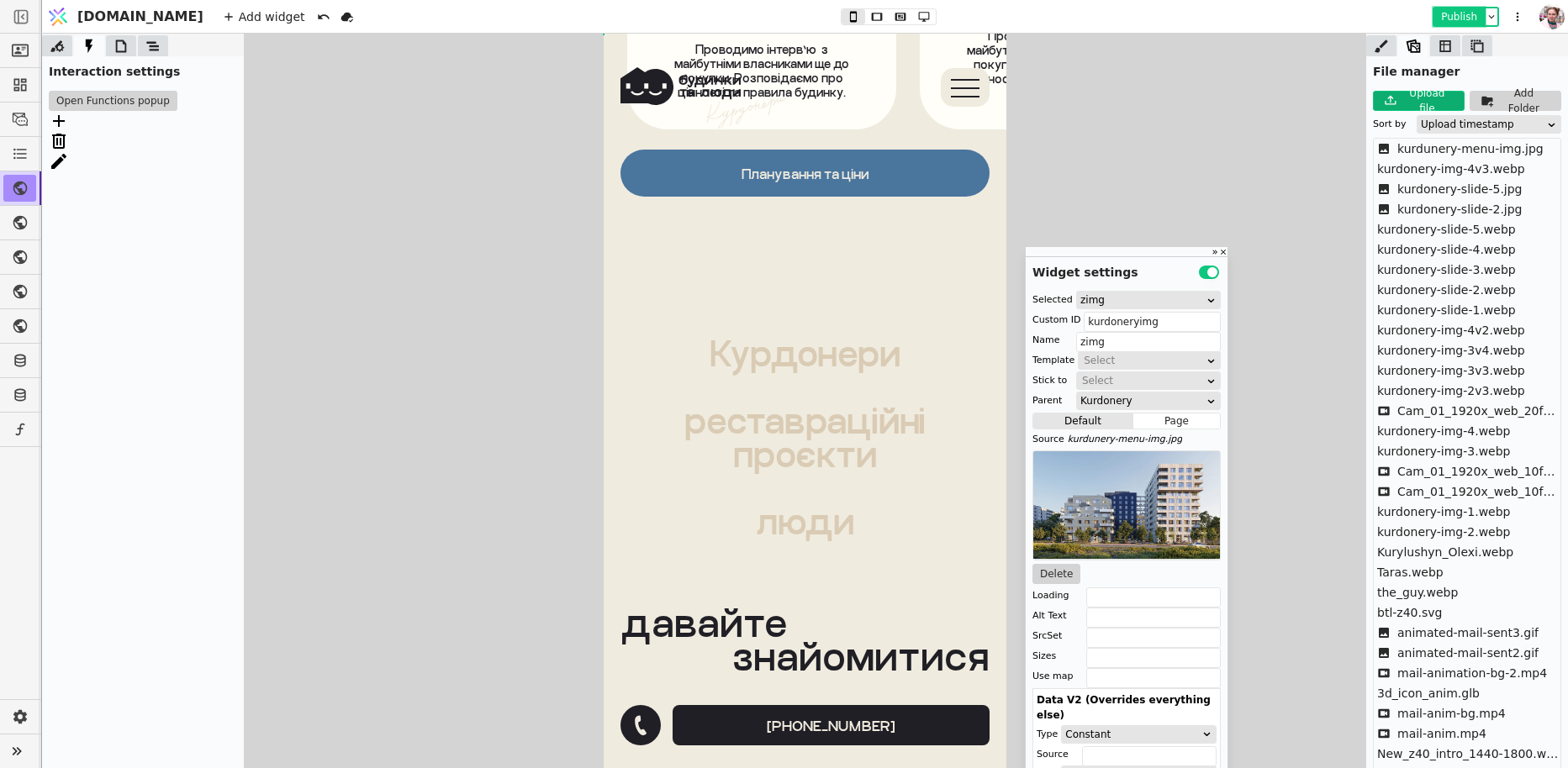
click at [1451, 22] on button "Publish" at bounding box center [1458, 16] width 49 height 17
click at [121, 52] on icon at bounding box center [121, 46] width 17 height 17
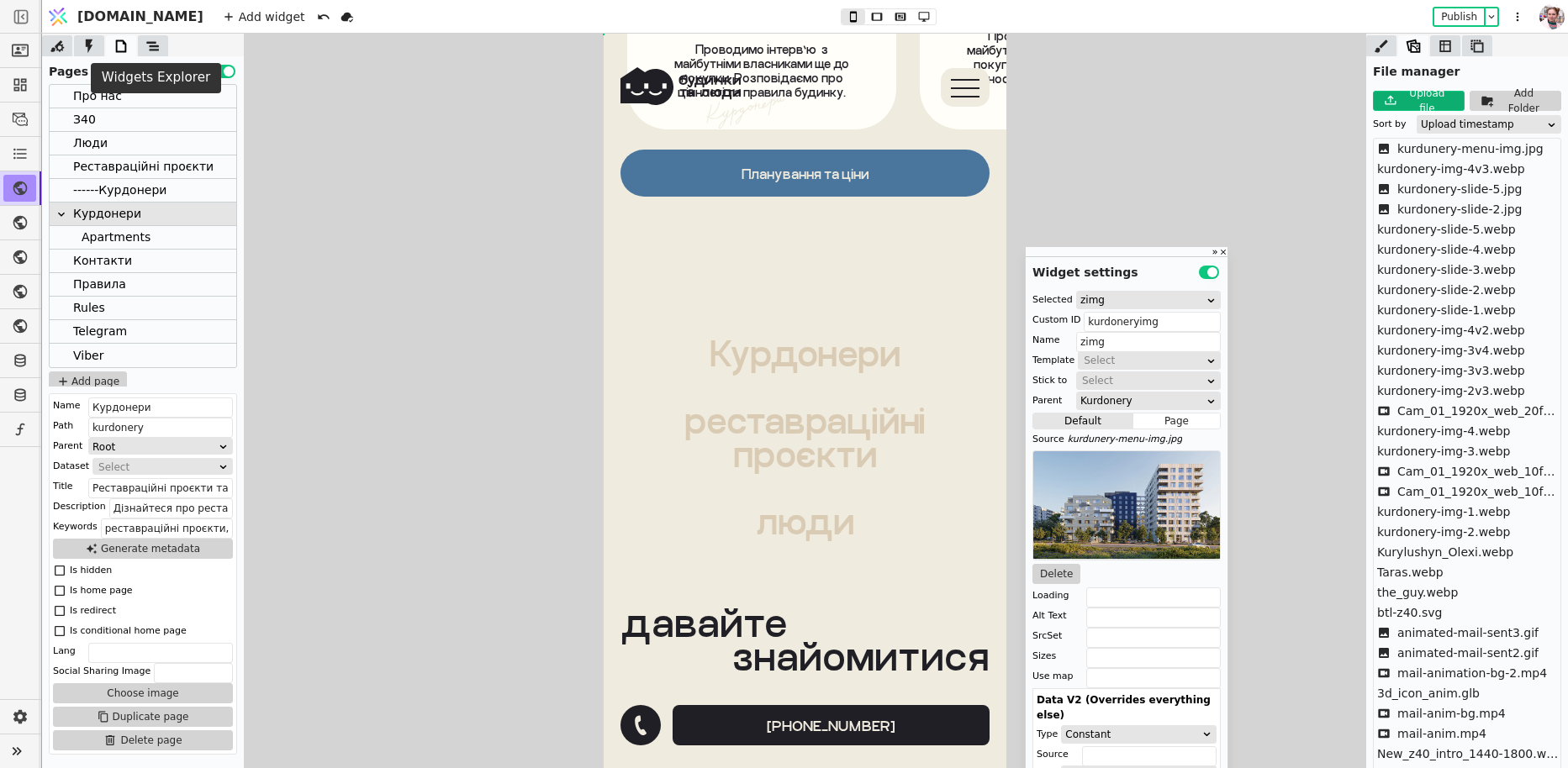
click at [148, 42] on icon at bounding box center [153, 46] width 13 height 9
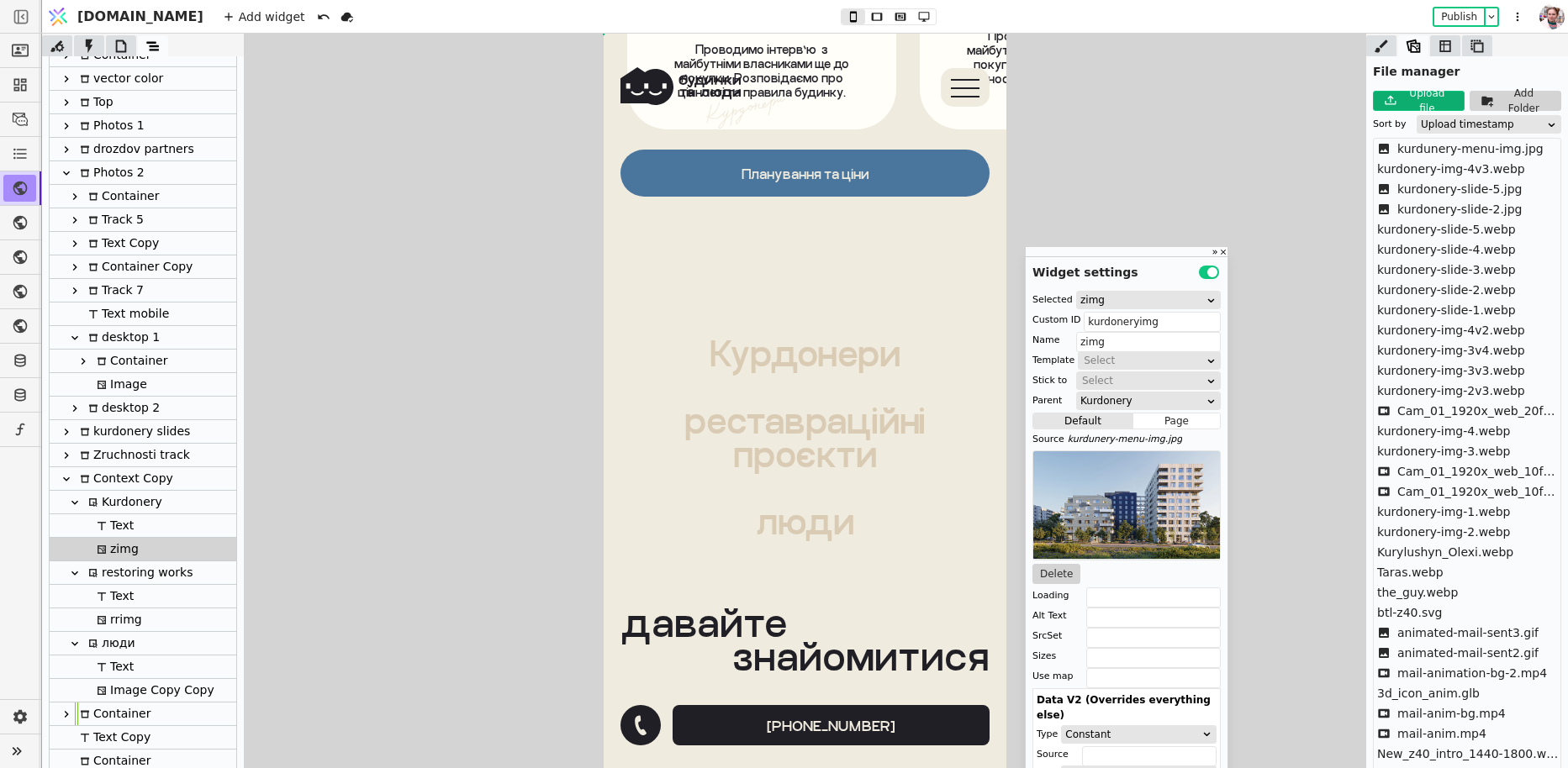
scroll to position [127, 0]
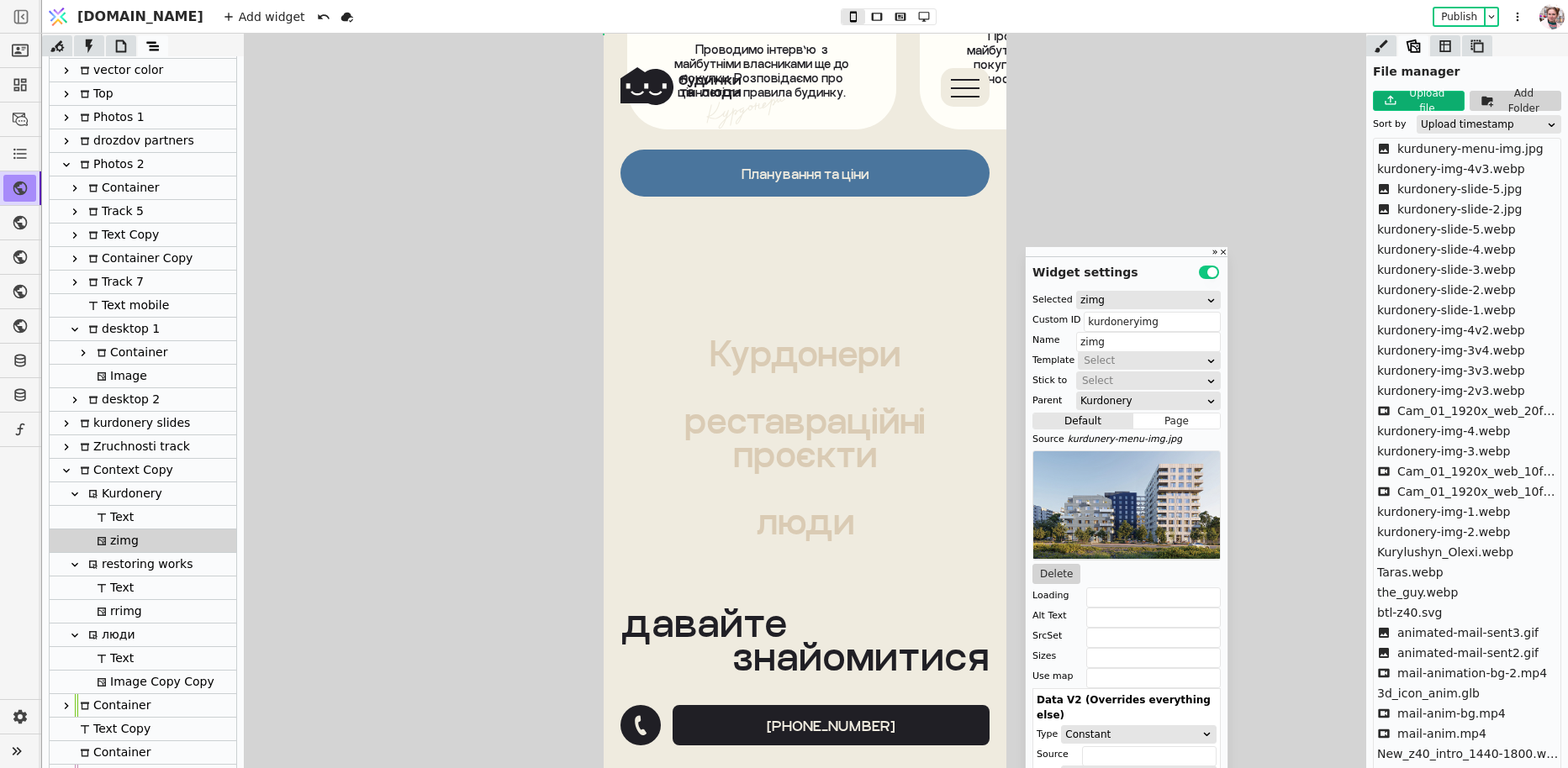
click at [125, 522] on div "Text" at bounding box center [112, 517] width 42 height 22
type input "Text"
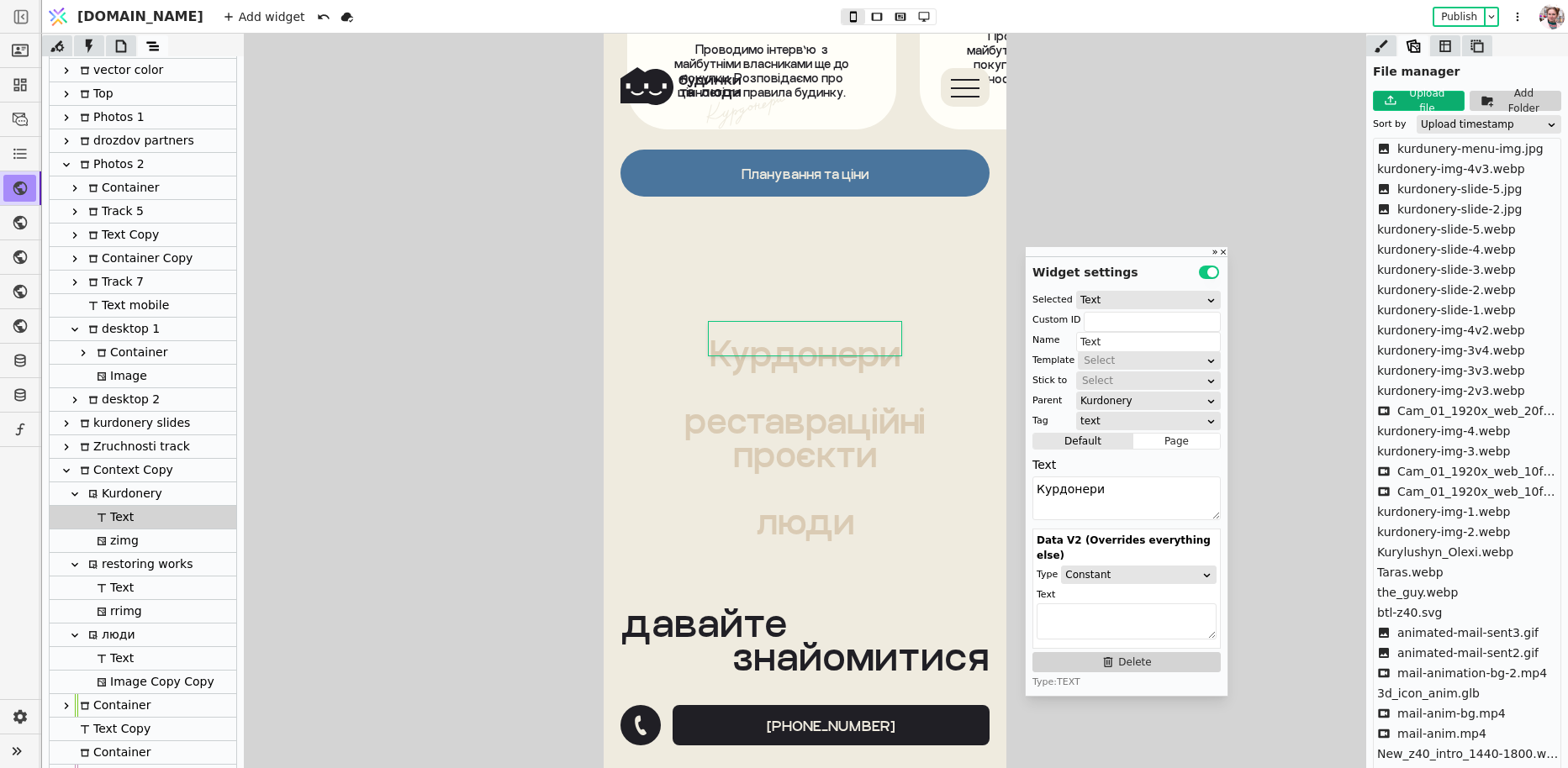
click at [117, 491] on div "Kurdonery" at bounding box center [123, 493] width 79 height 22
type input "kurdonerytxt"
type input "Kurdonery"
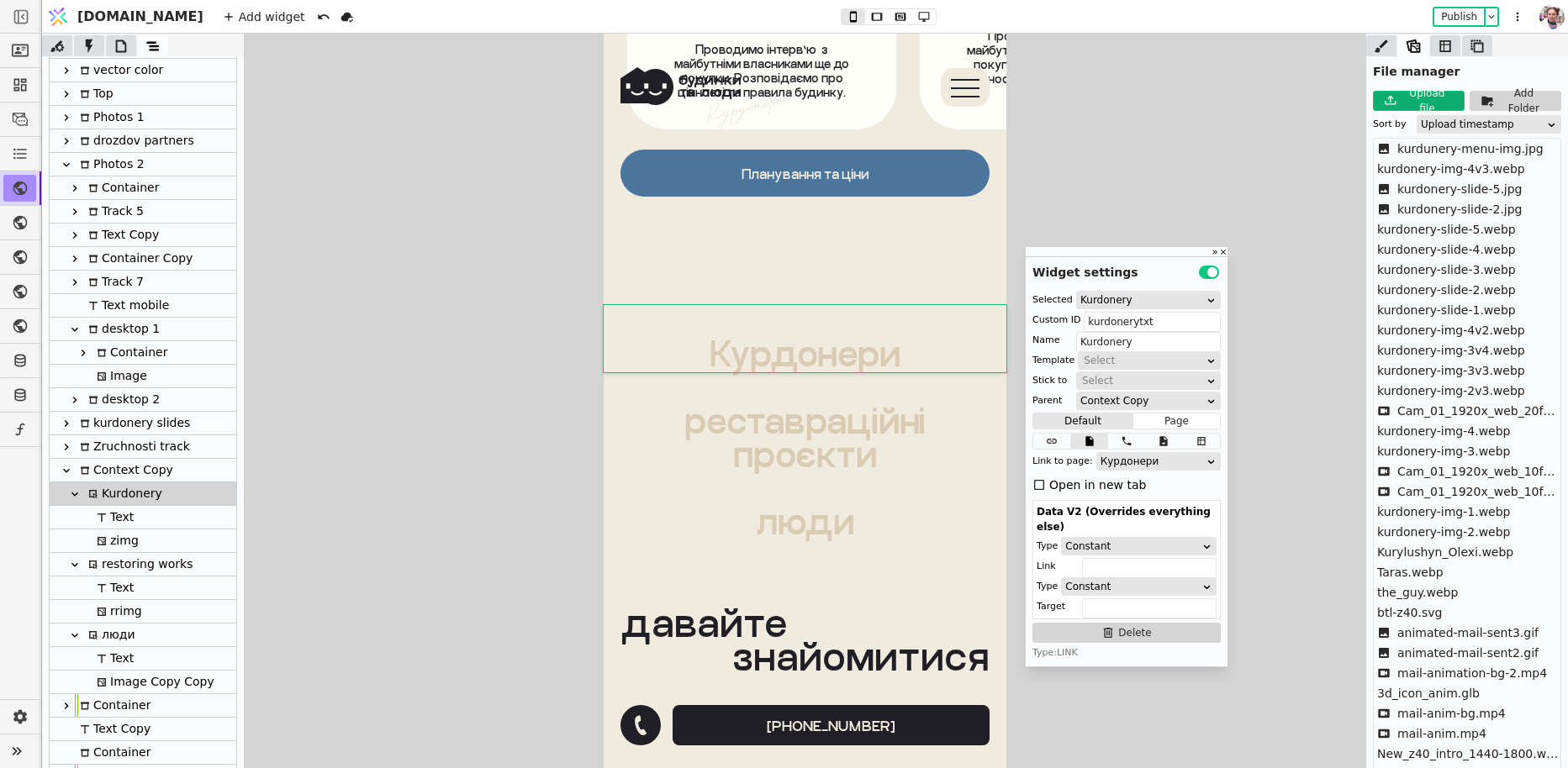
click at [122, 519] on div "Text" at bounding box center [112, 517] width 42 height 22
type input "Text"
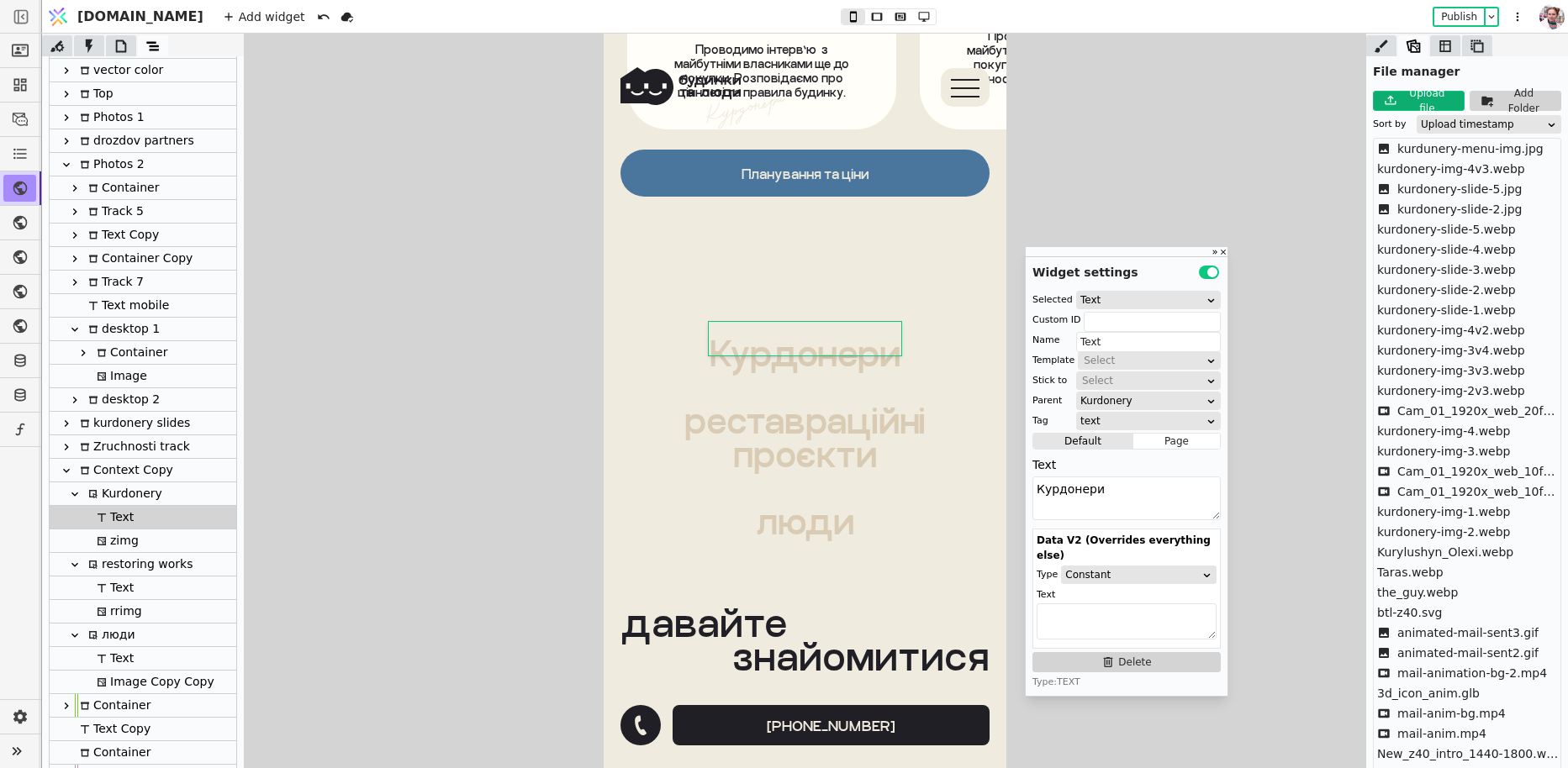
click at [125, 538] on div "zimg" at bounding box center [115, 540] width 47 height 22
type input "kurdoneryimg"
type input "zimg"
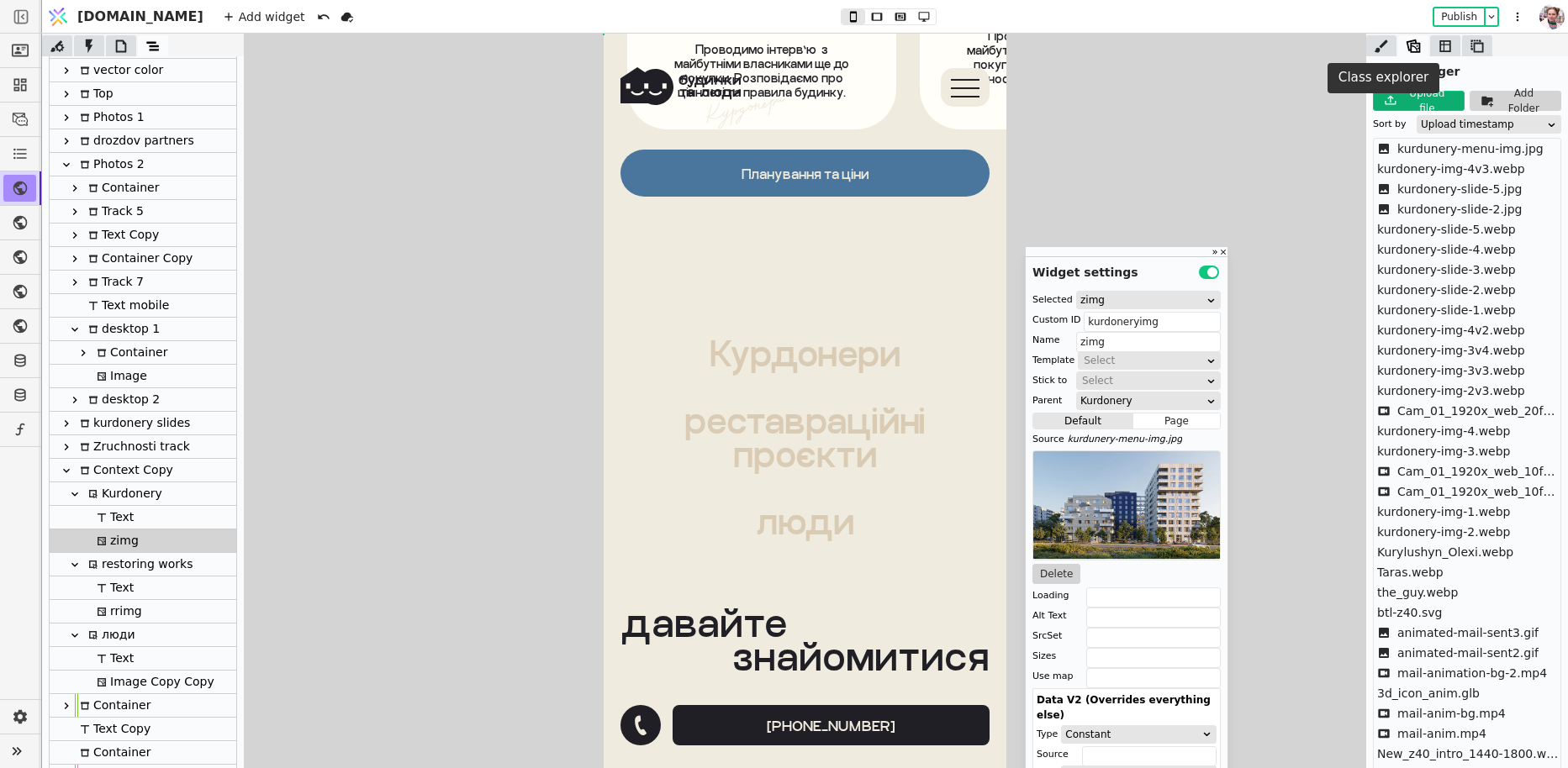
click at [1381, 48] on icon at bounding box center [1381, 46] width 17 height 17
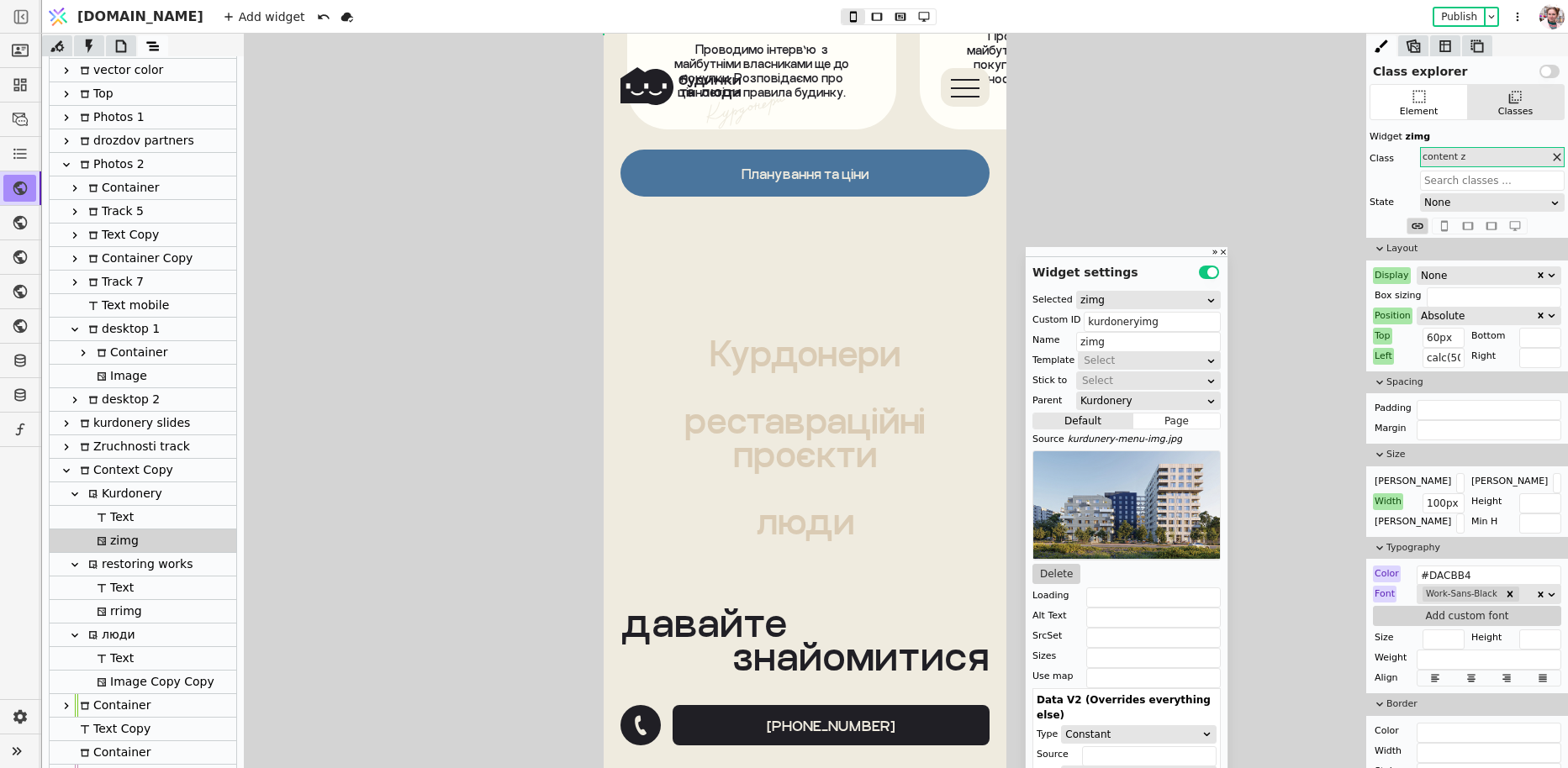
click at [107, 603] on div "rrimg" at bounding box center [117, 611] width 50 height 22
type input "rrimg"
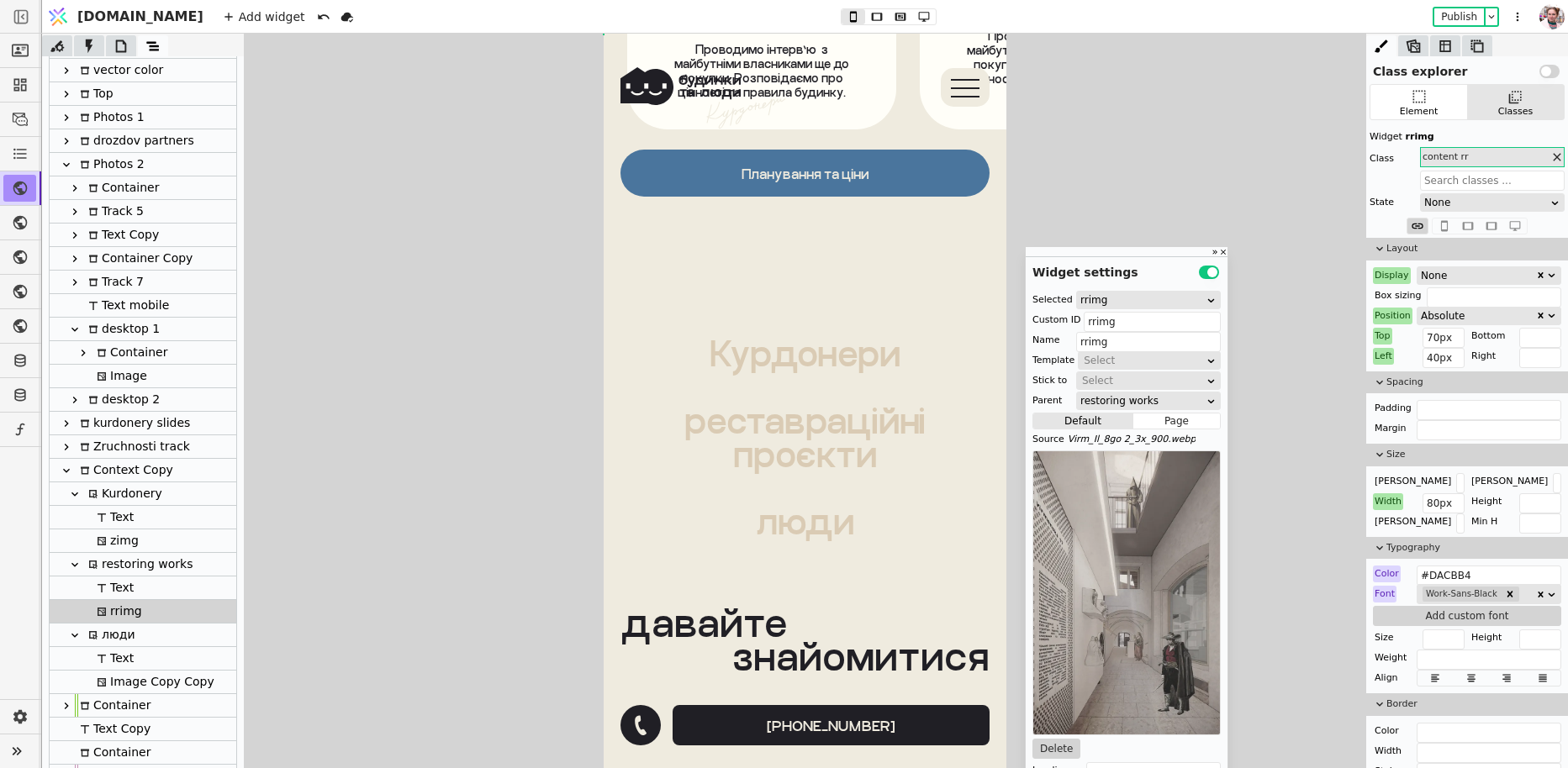
click at [116, 686] on div "Image Copy Copy" at bounding box center [153, 682] width 122 height 22
type input "limg"
type input "Image Copy Copy"
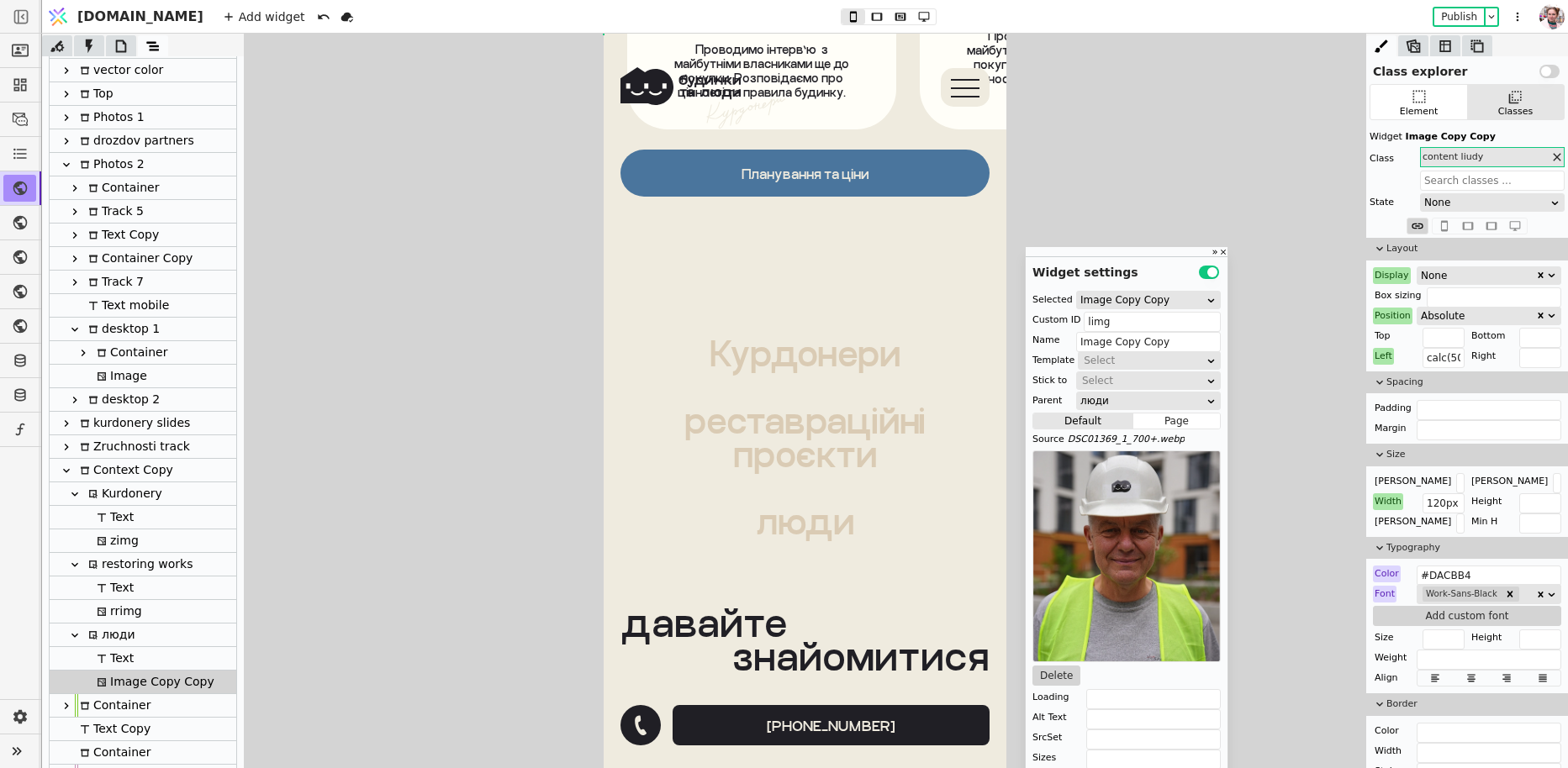
click at [117, 545] on div "zimg" at bounding box center [115, 540] width 47 height 22
type input "kurdoneryimg"
type input "zimg"
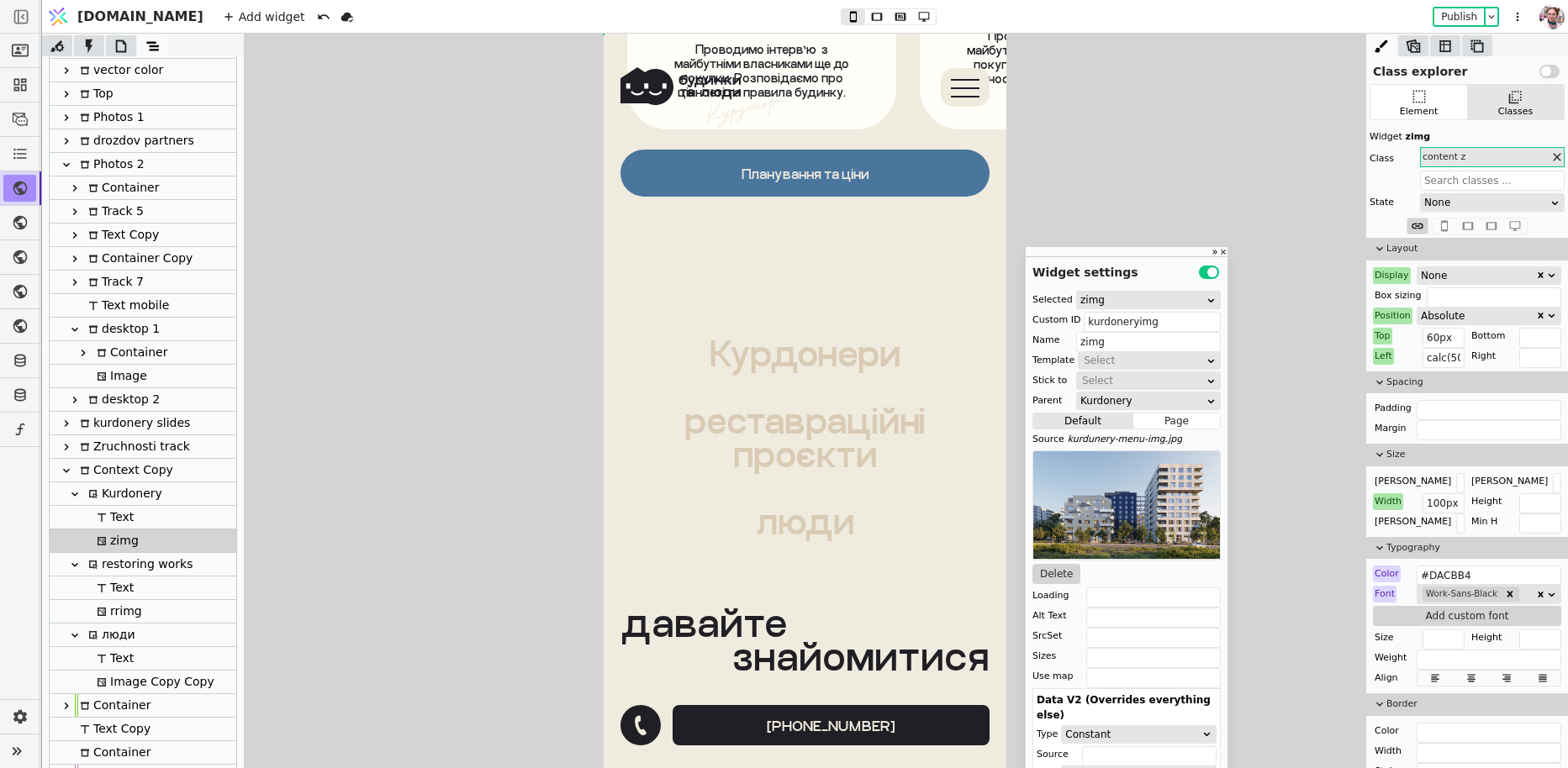
click at [118, 607] on div "rrimg" at bounding box center [117, 611] width 50 height 22
type input "rrimg"
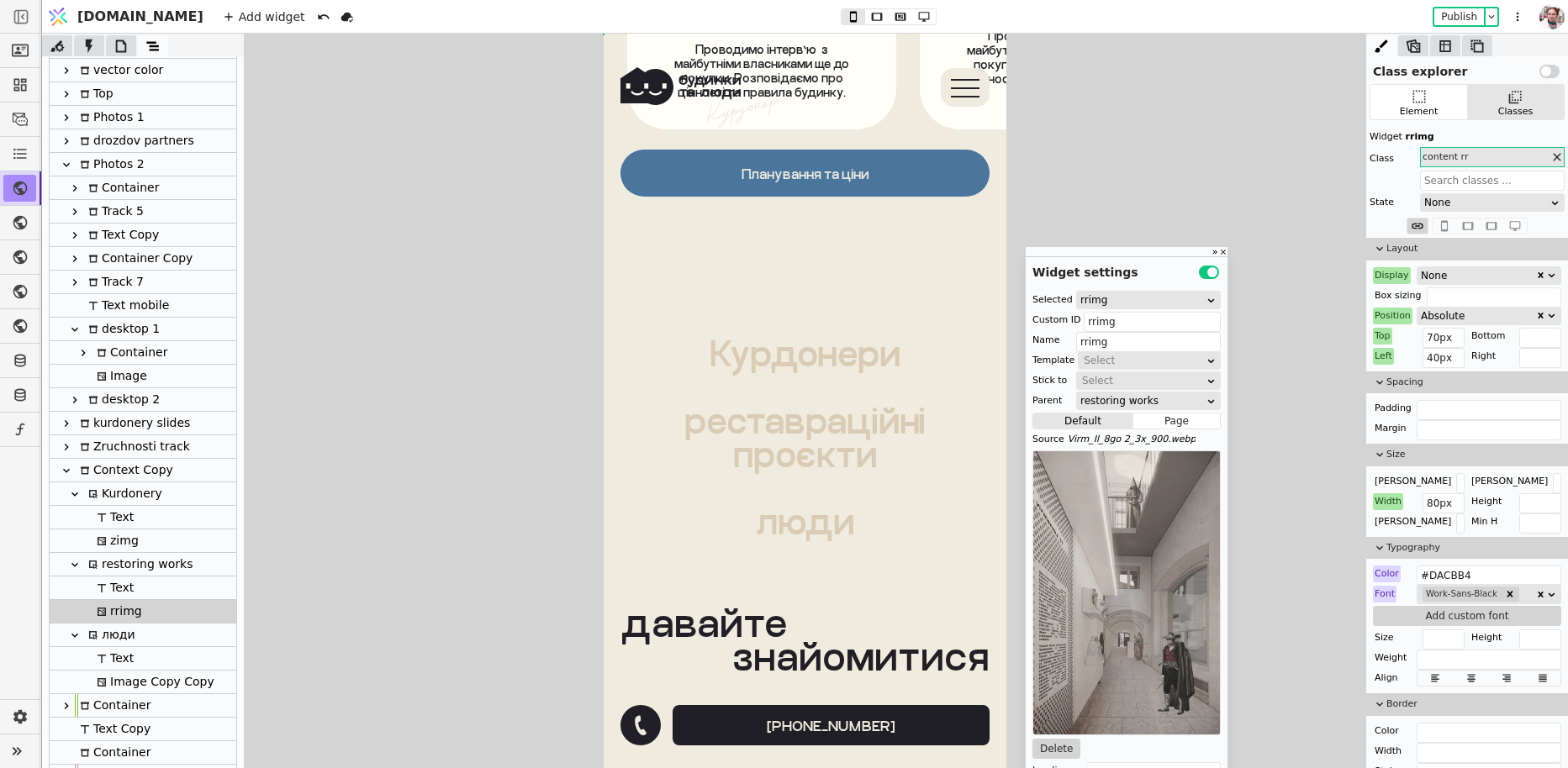
click at [117, 537] on div "zimg" at bounding box center [115, 540] width 47 height 22
type input "kurdoneryimg"
type input "zimg"
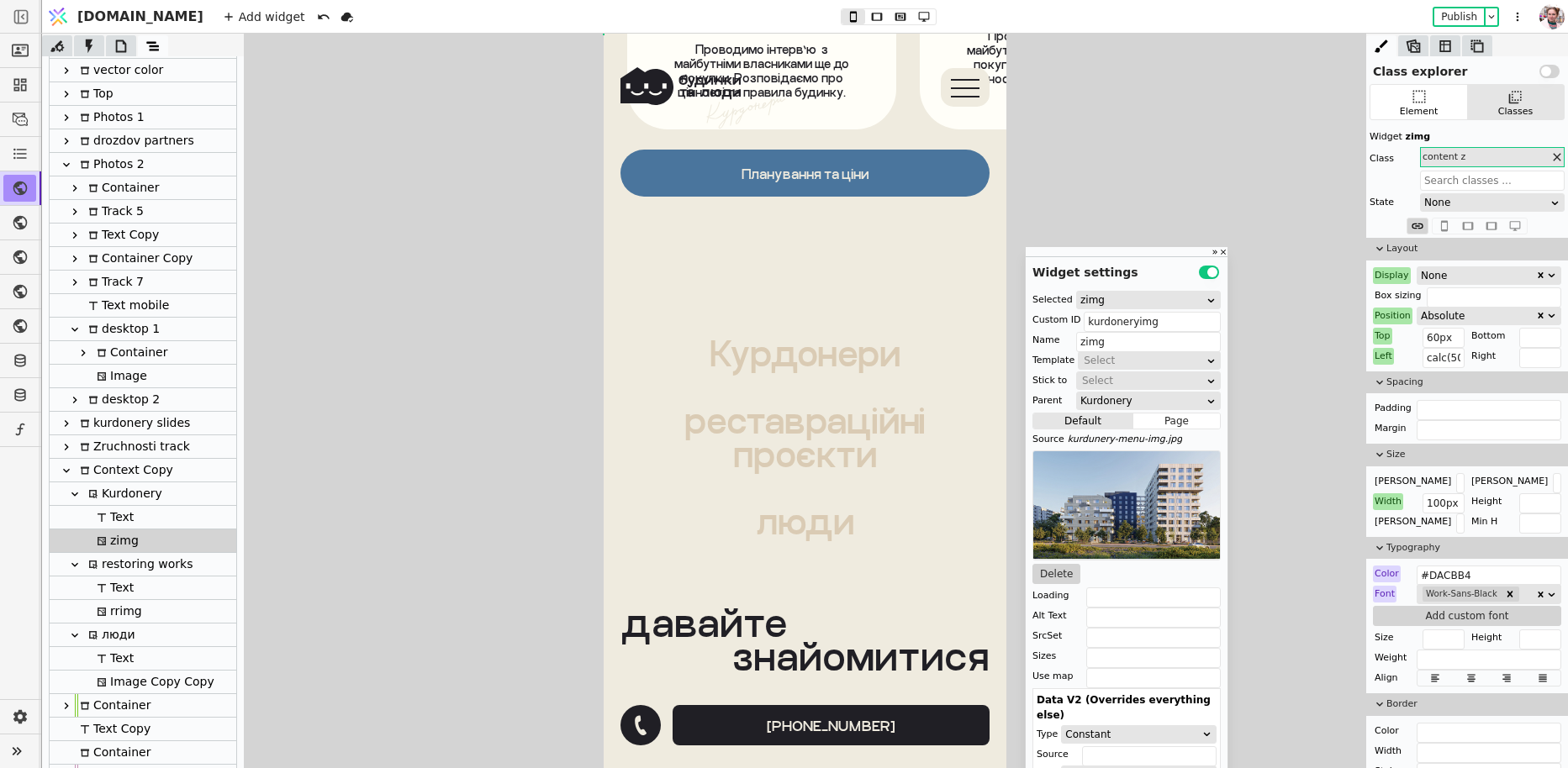
click at [1419, 272] on div "None" at bounding box center [1488, 275] width 143 height 17
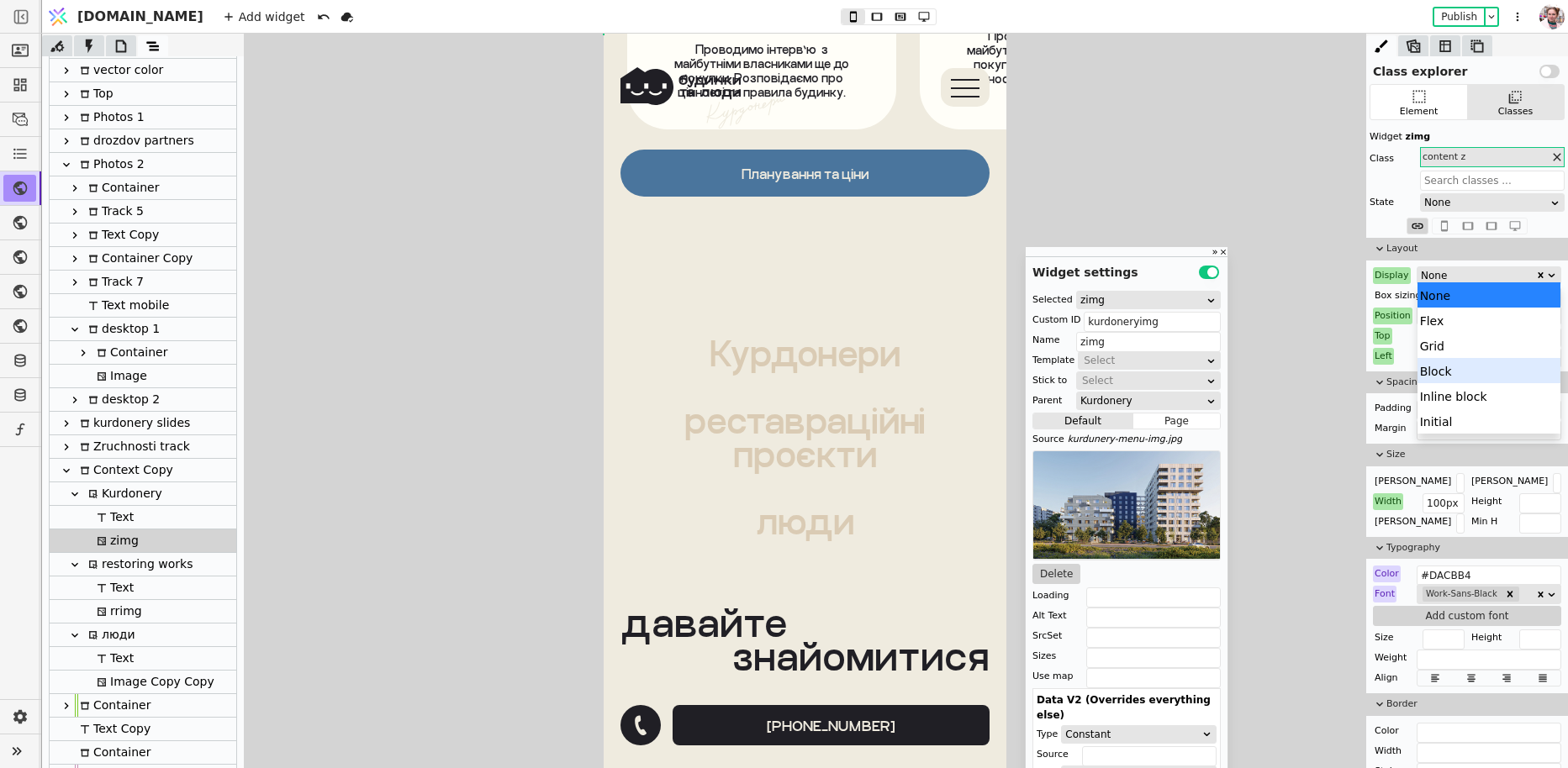
click at [1438, 374] on div "Block" at bounding box center [1489, 371] width 144 height 25
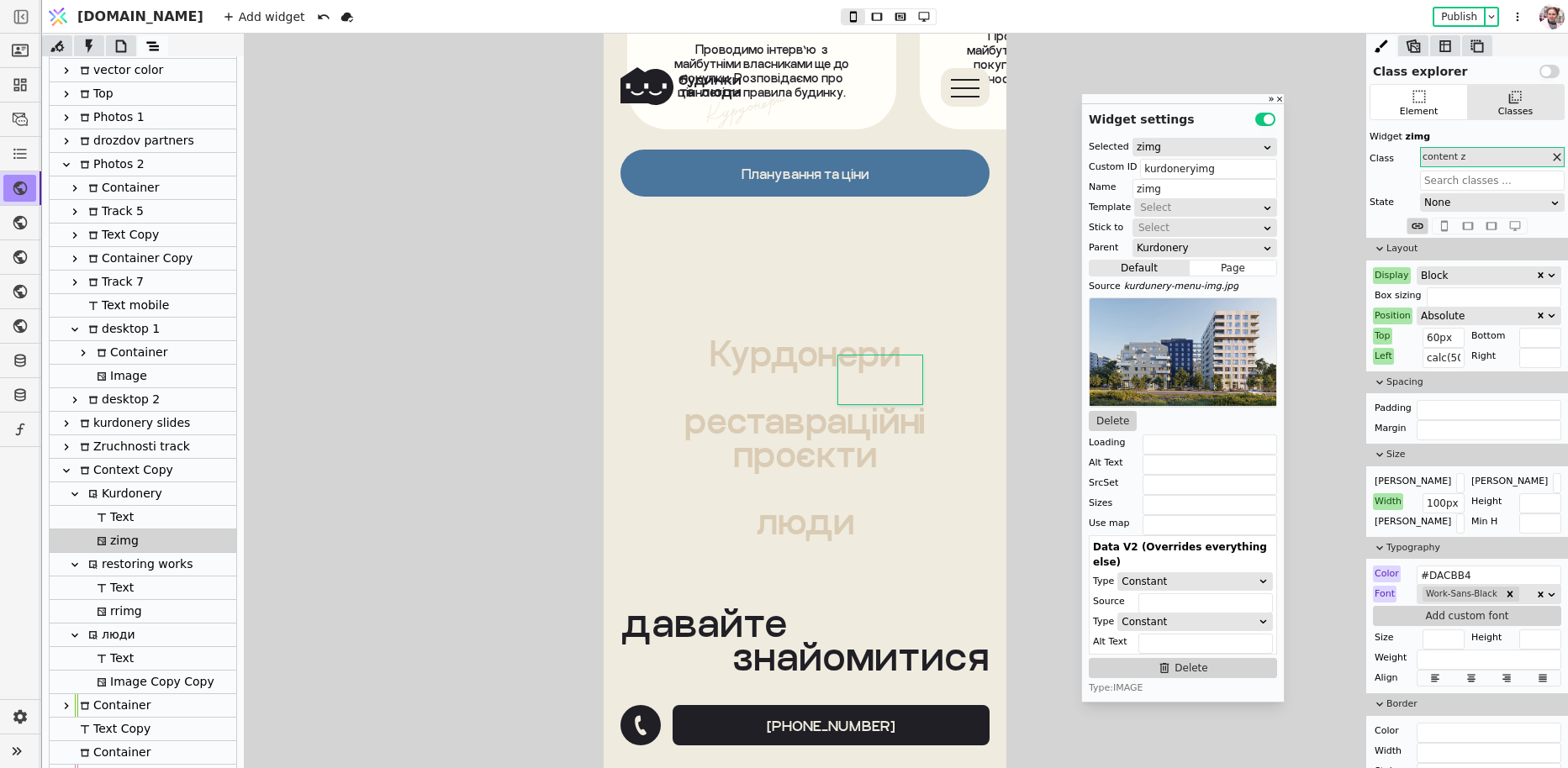
click at [103, 611] on icon at bounding box center [101, 612] width 8 height 8
type input "rrimg"
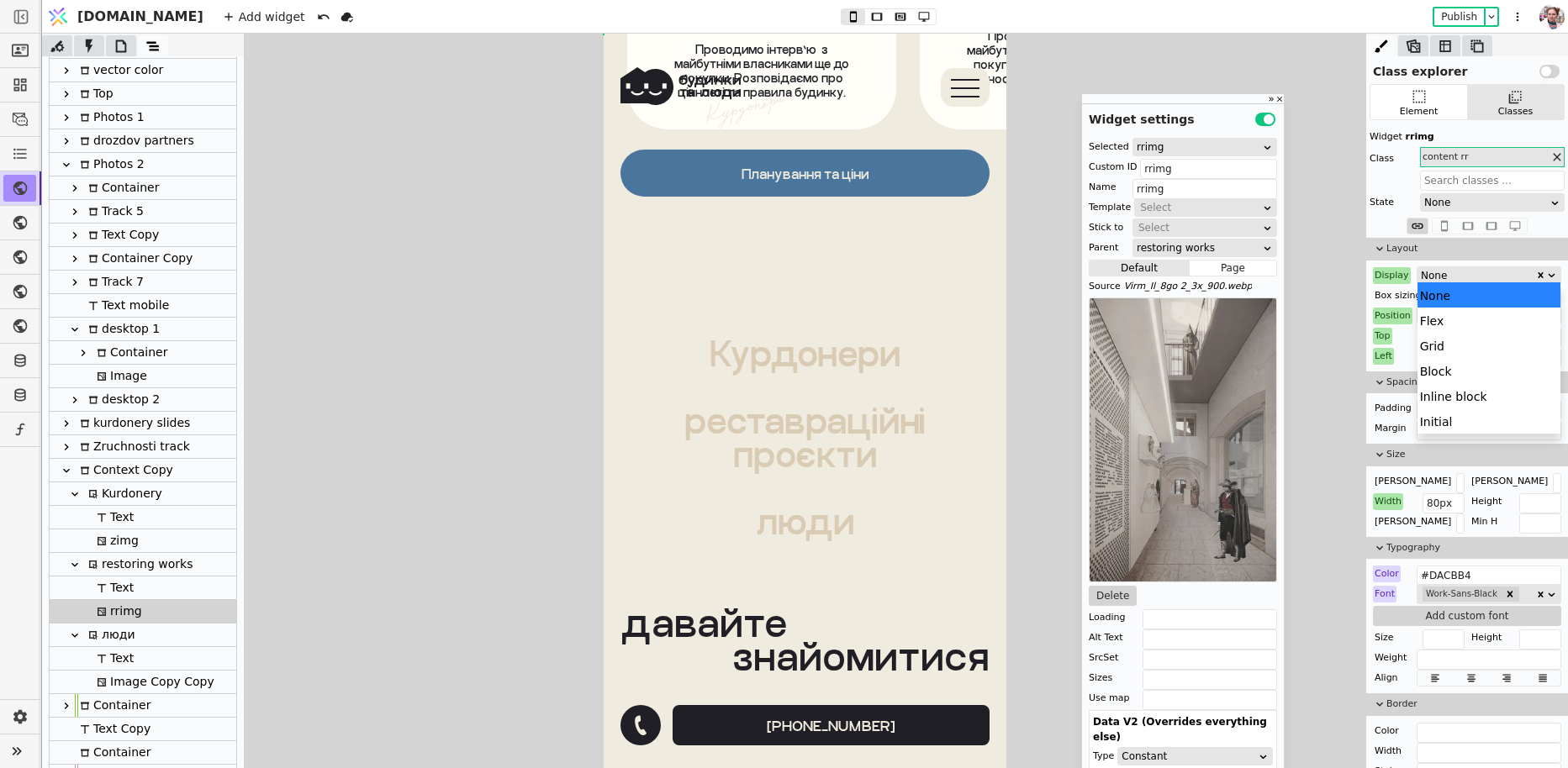
click at [1464, 276] on div "None" at bounding box center [1477, 275] width 114 height 17
click at [1453, 364] on div "Block" at bounding box center [1489, 371] width 144 height 25
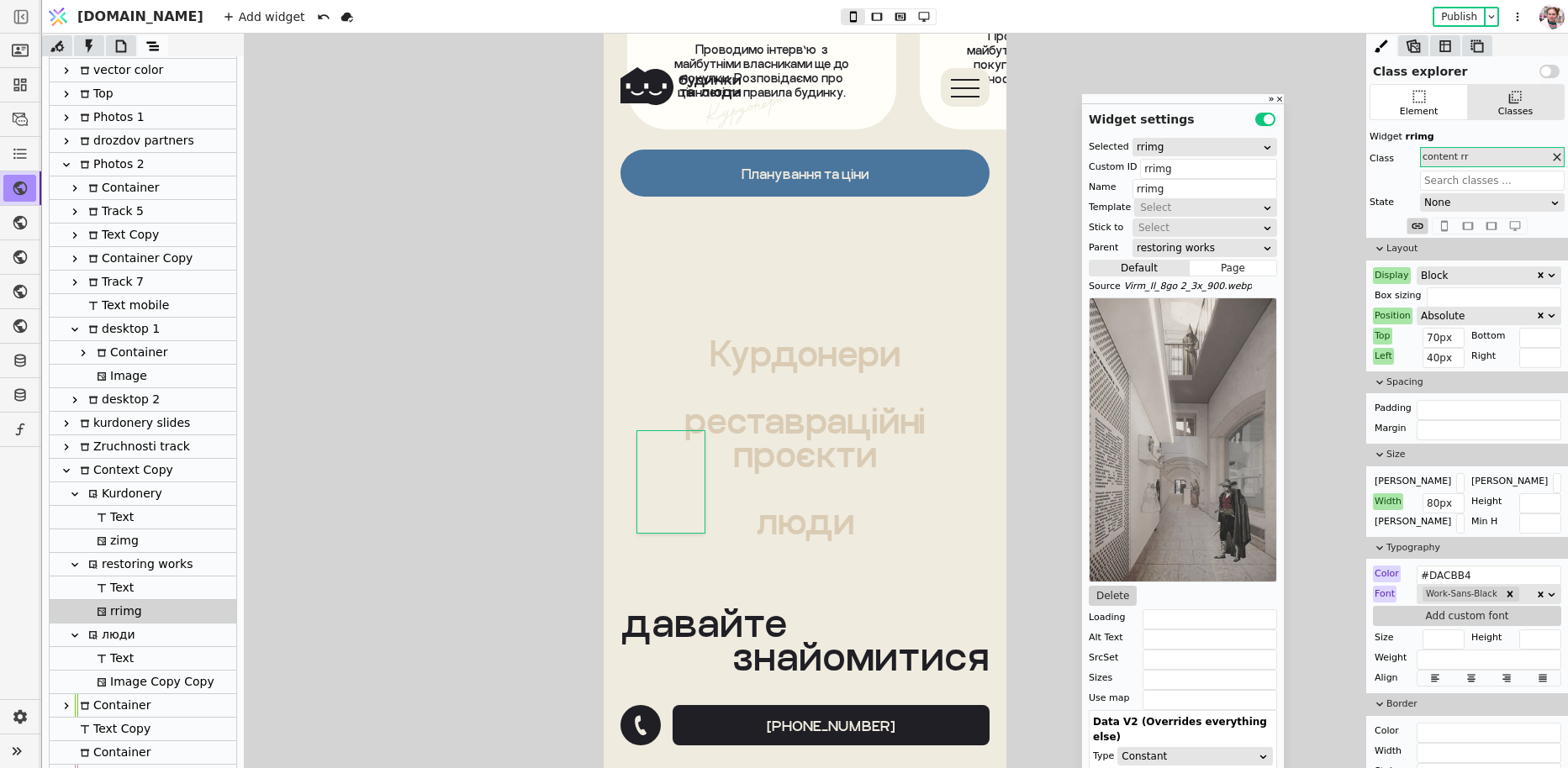
click at [1422, 274] on div "Block" at bounding box center [1477, 275] width 114 height 17
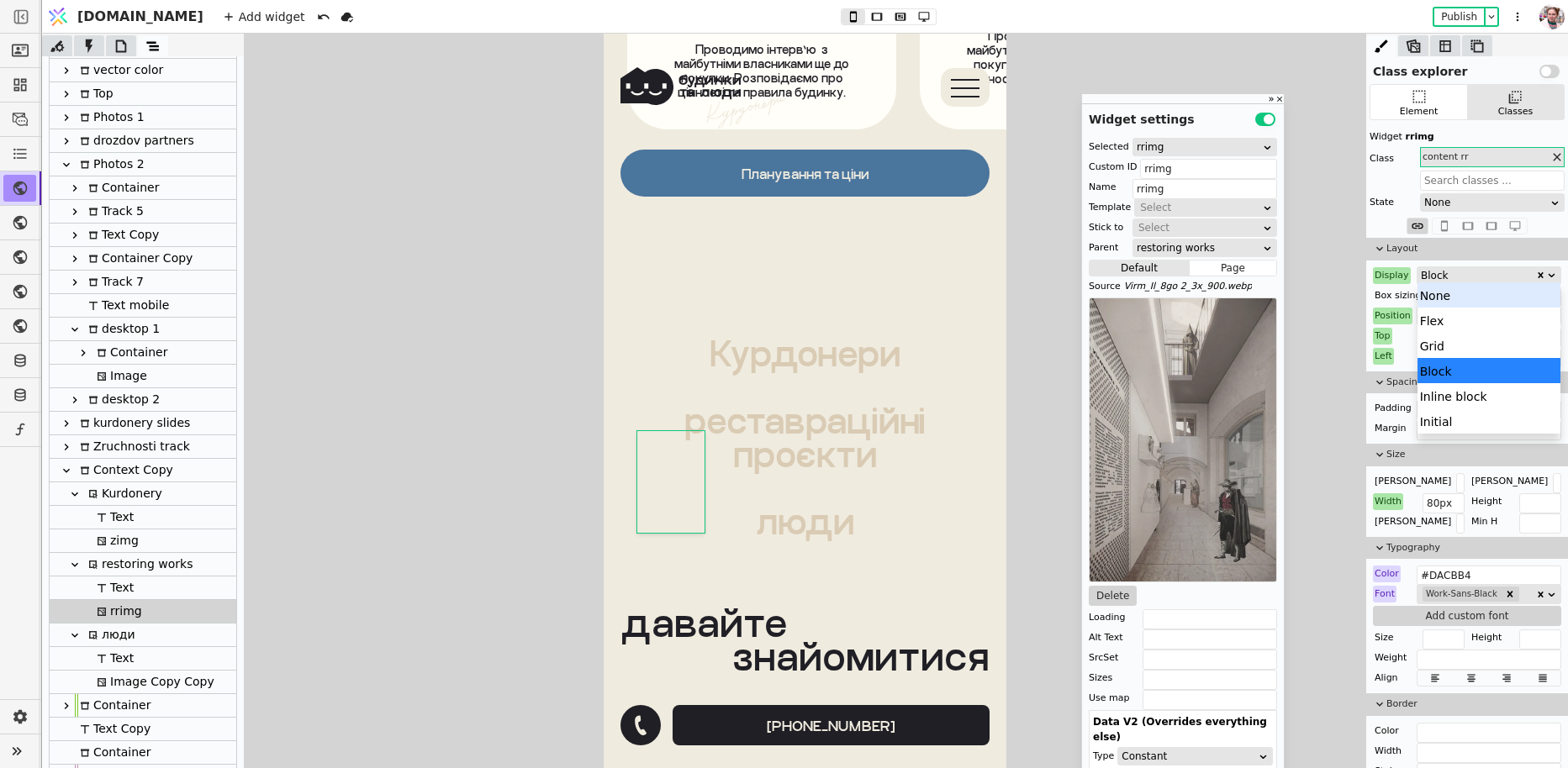
click at [1434, 303] on div "None" at bounding box center [1489, 295] width 144 height 25
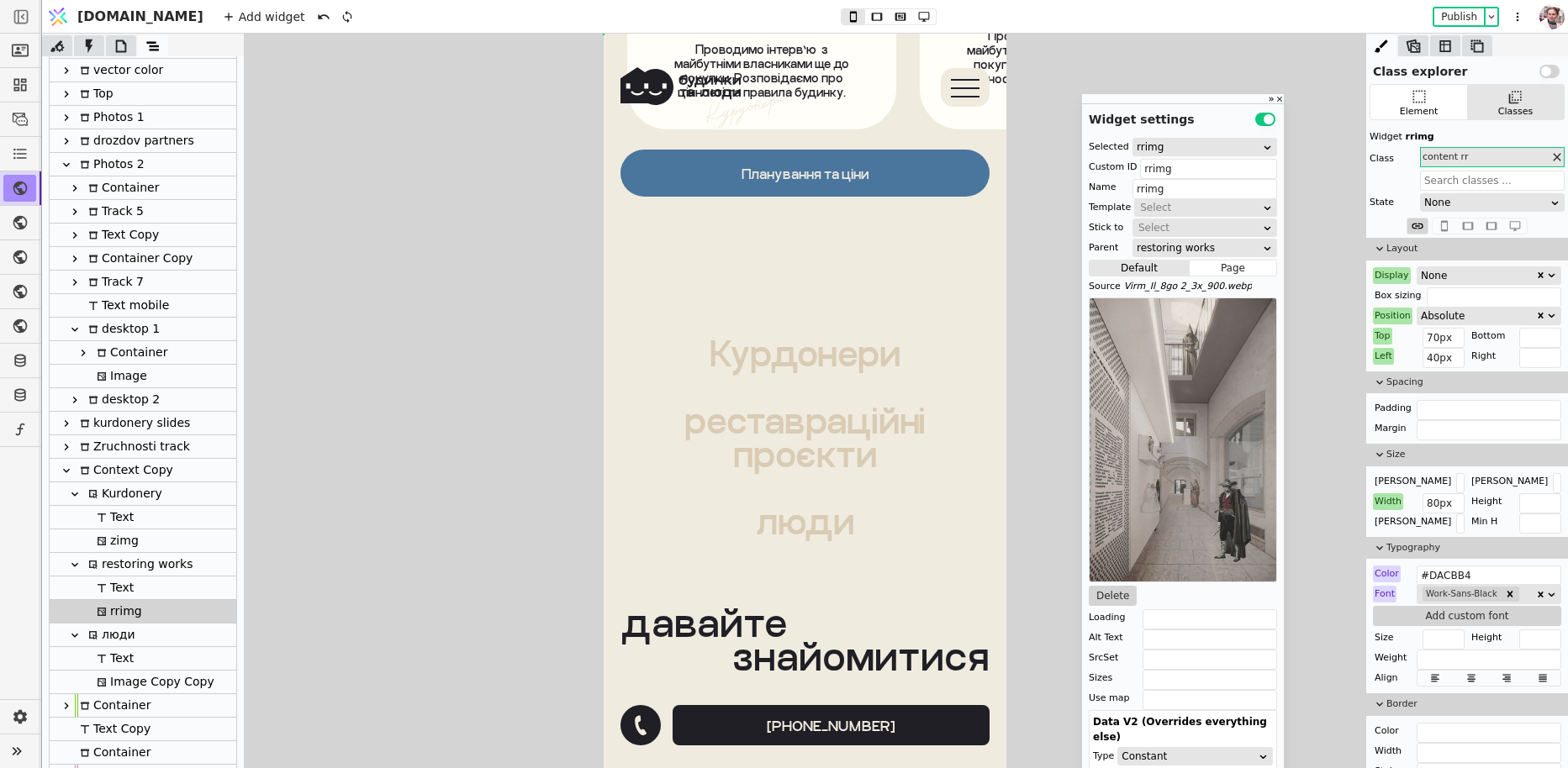
click at [126, 545] on div "zimg" at bounding box center [115, 540] width 47 height 22
type input "kurdoneryimg"
type input "zimg"
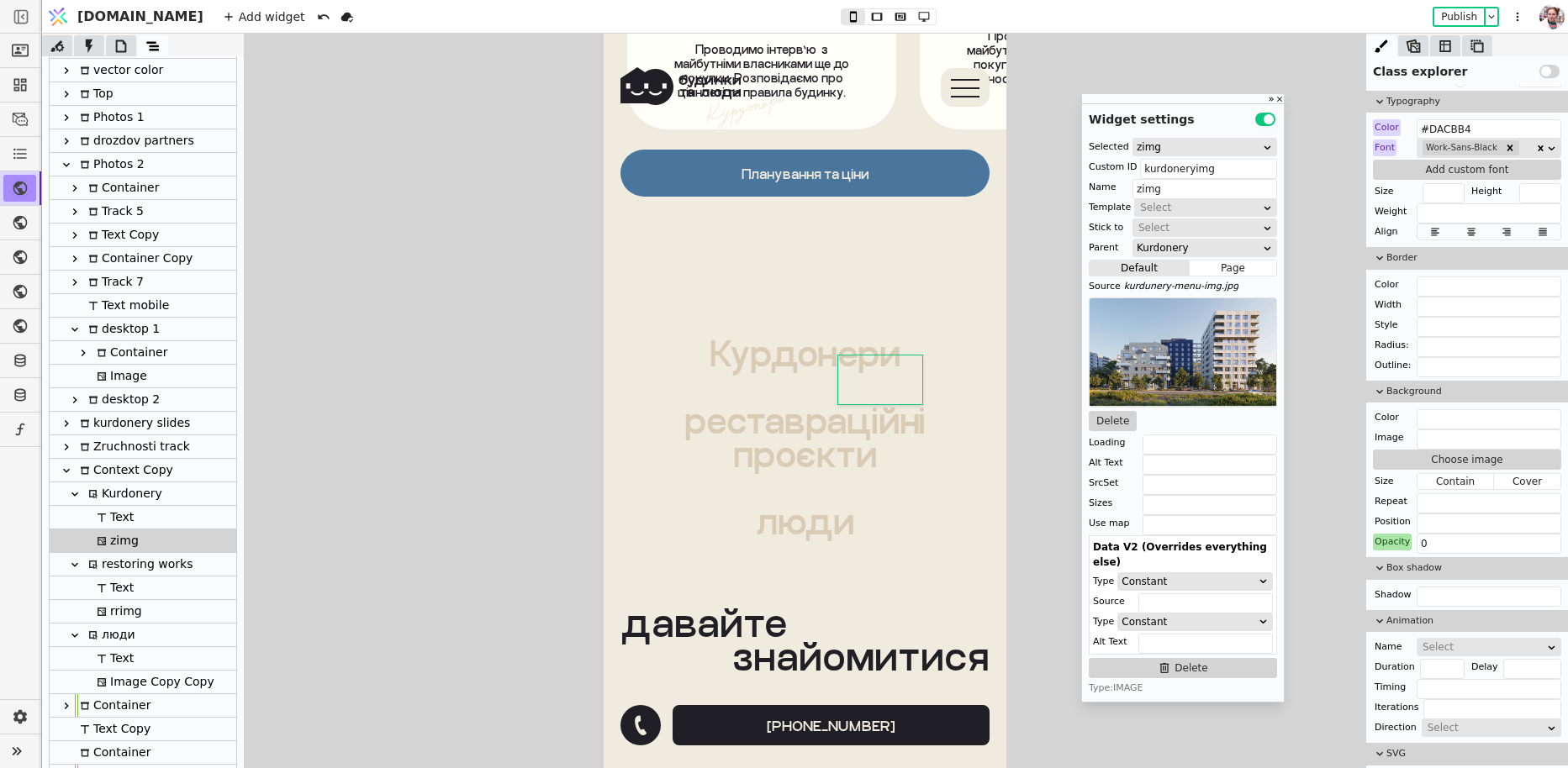
scroll to position [506, 0]
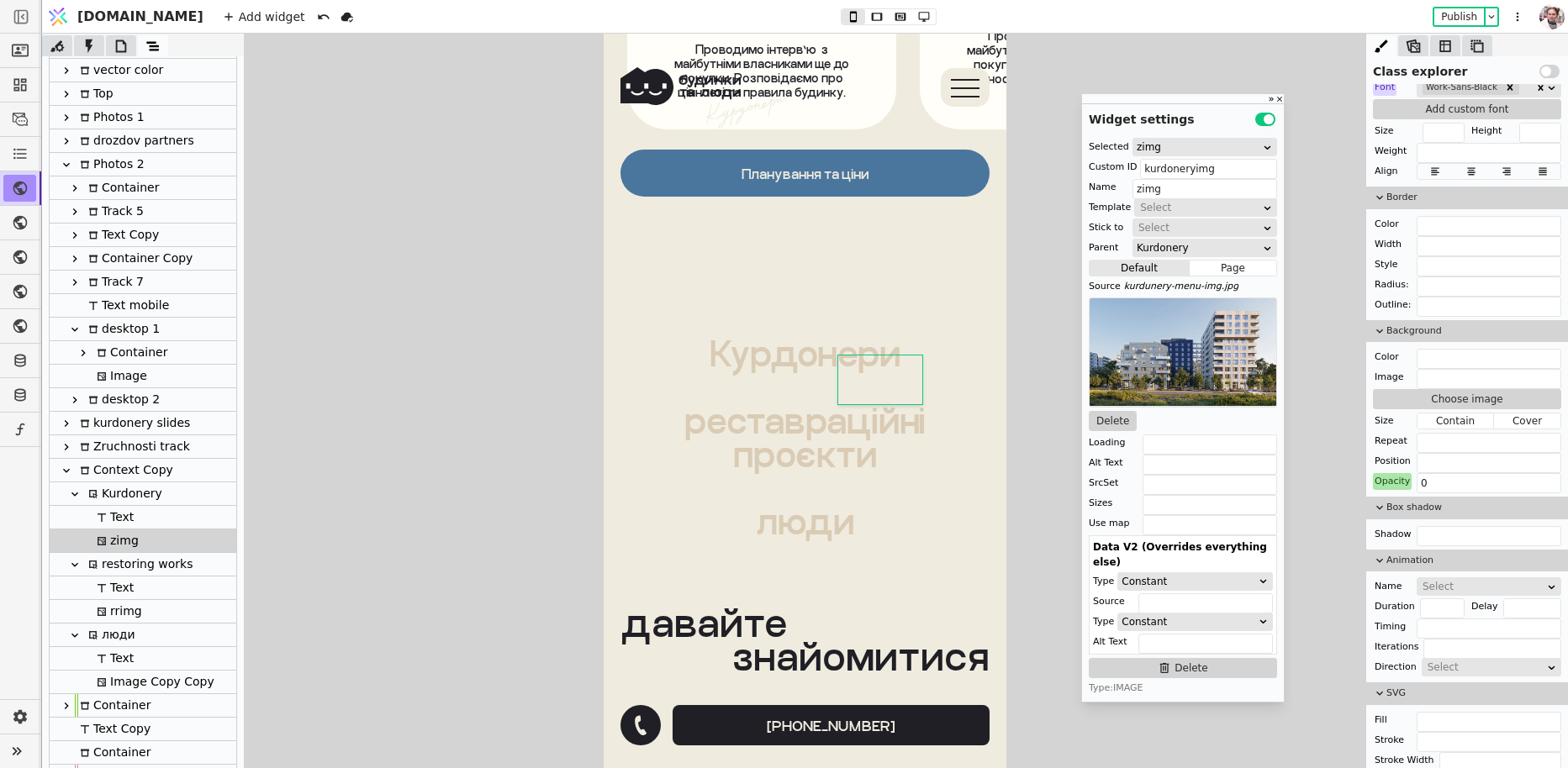
click at [1390, 465] on div "Color Image Choose image Size Contain Cover Repeat Position Opacity 0" at bounding box center [1466, 419] width 188 height 141
click at [1390, 476] on div "Opacity" at bounding box center [1392, 481] width 39 height 17
click at [1390, 496] on button "Reset" at bounding box center [1393, 499] width 44 height 20
click at [1433, 481] on input "text" at bounding box center [1489, 483] width 145 height 20
type input "0"
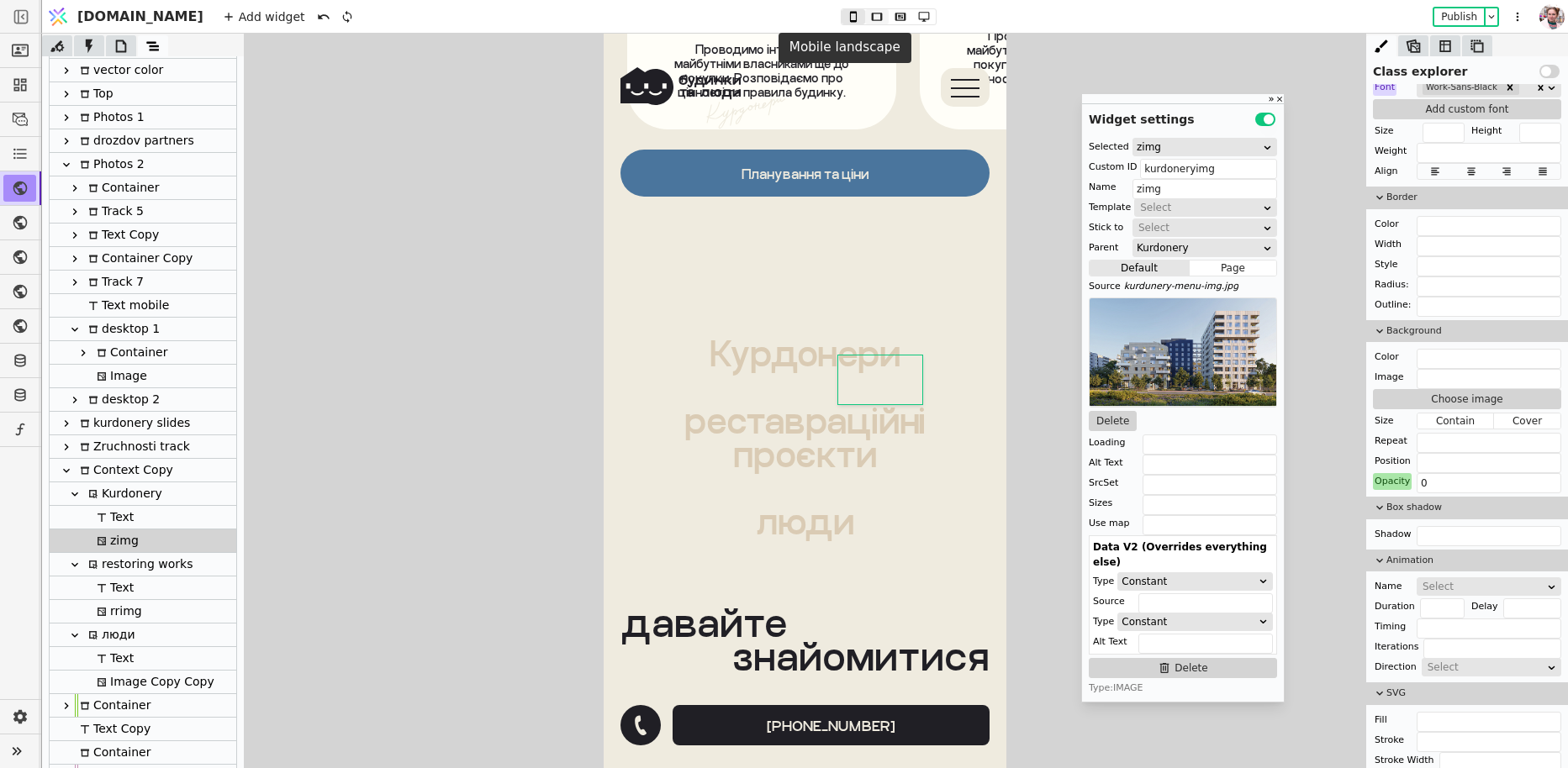
click at [866, 20] on icon at bounding box center [876, 16] width 20 height 12
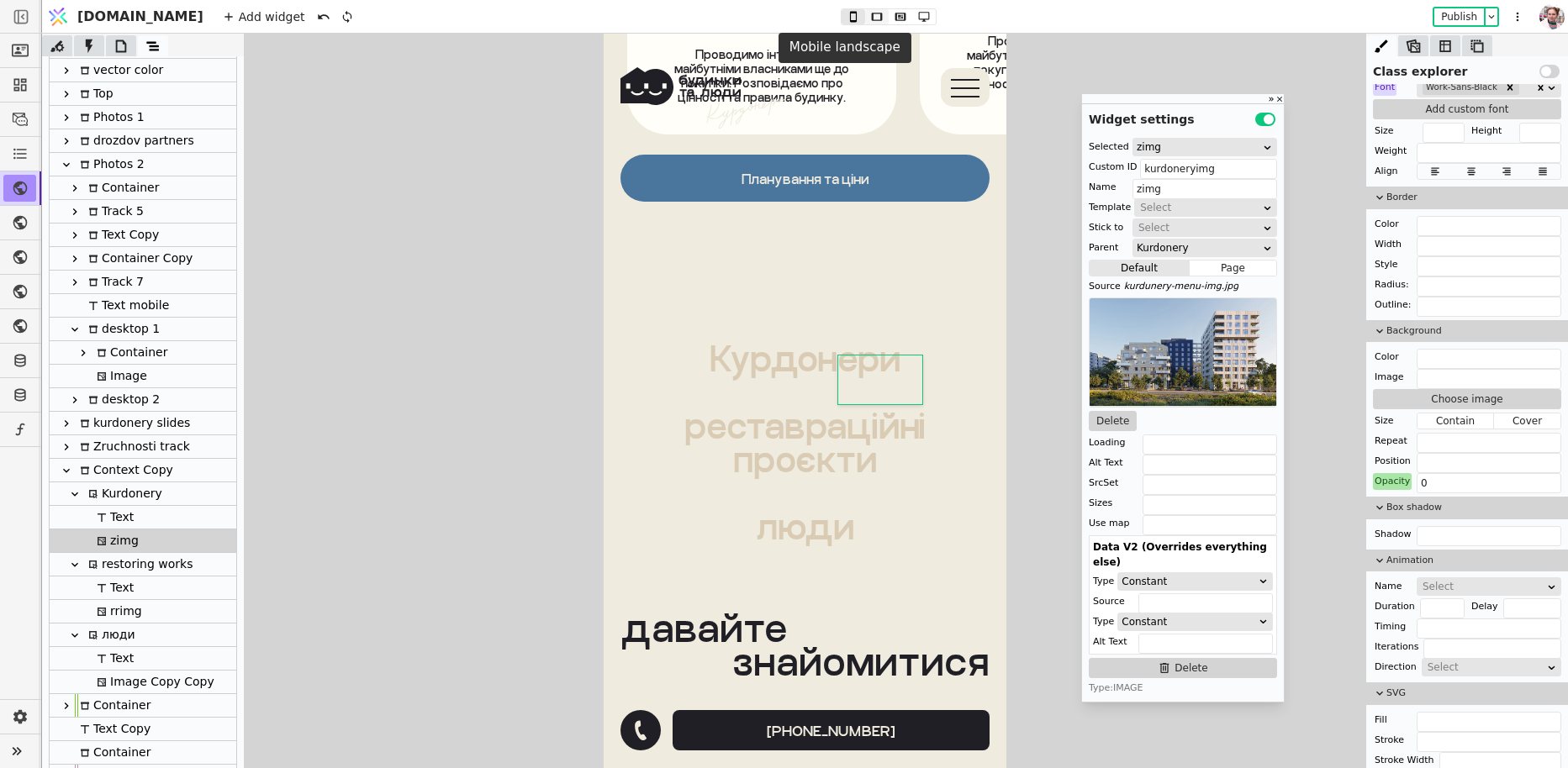
scroll to position [11917, 0]
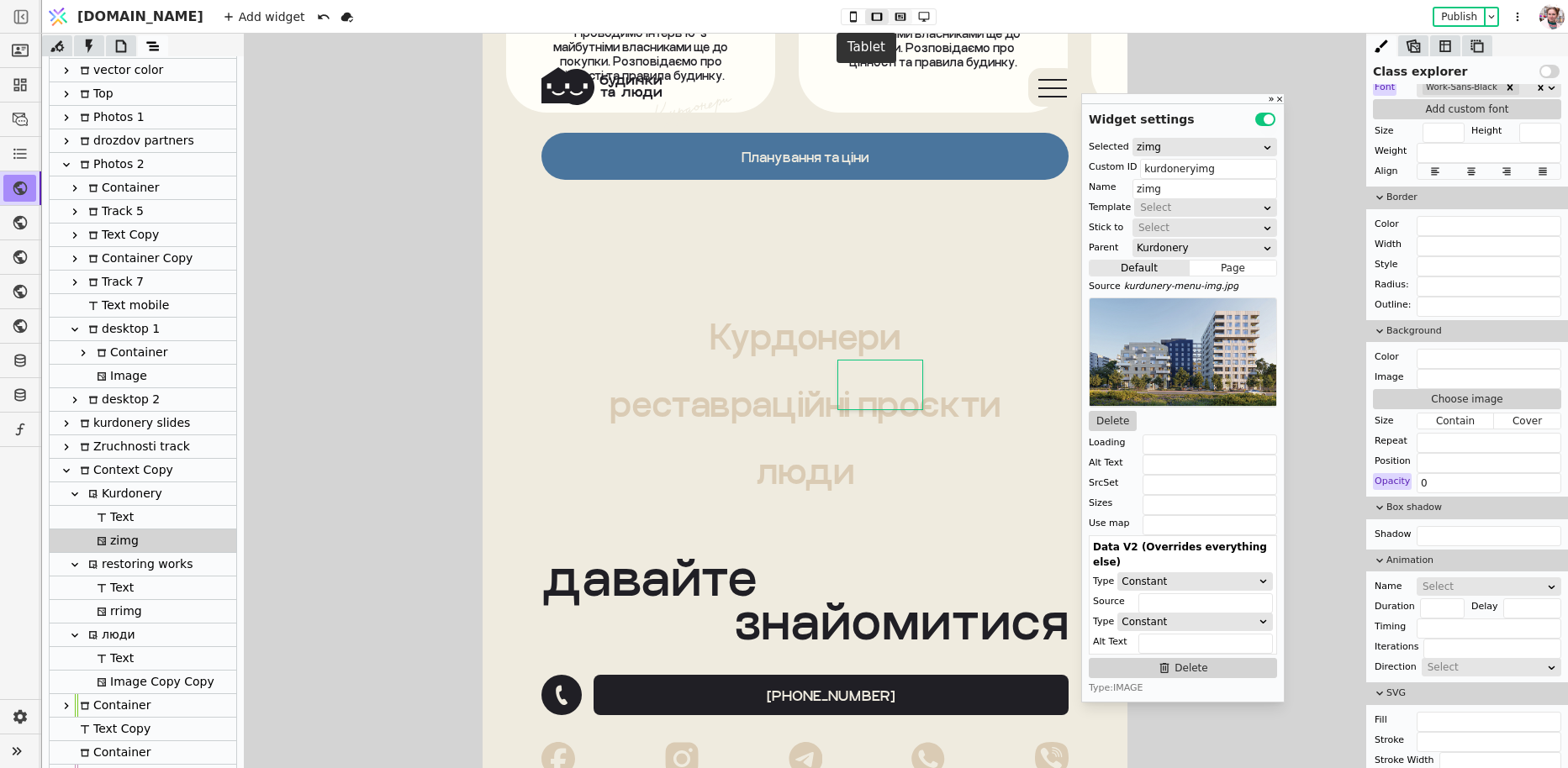
click at [889, 22] on button at bounding box center [900, 16] width 23 height 15
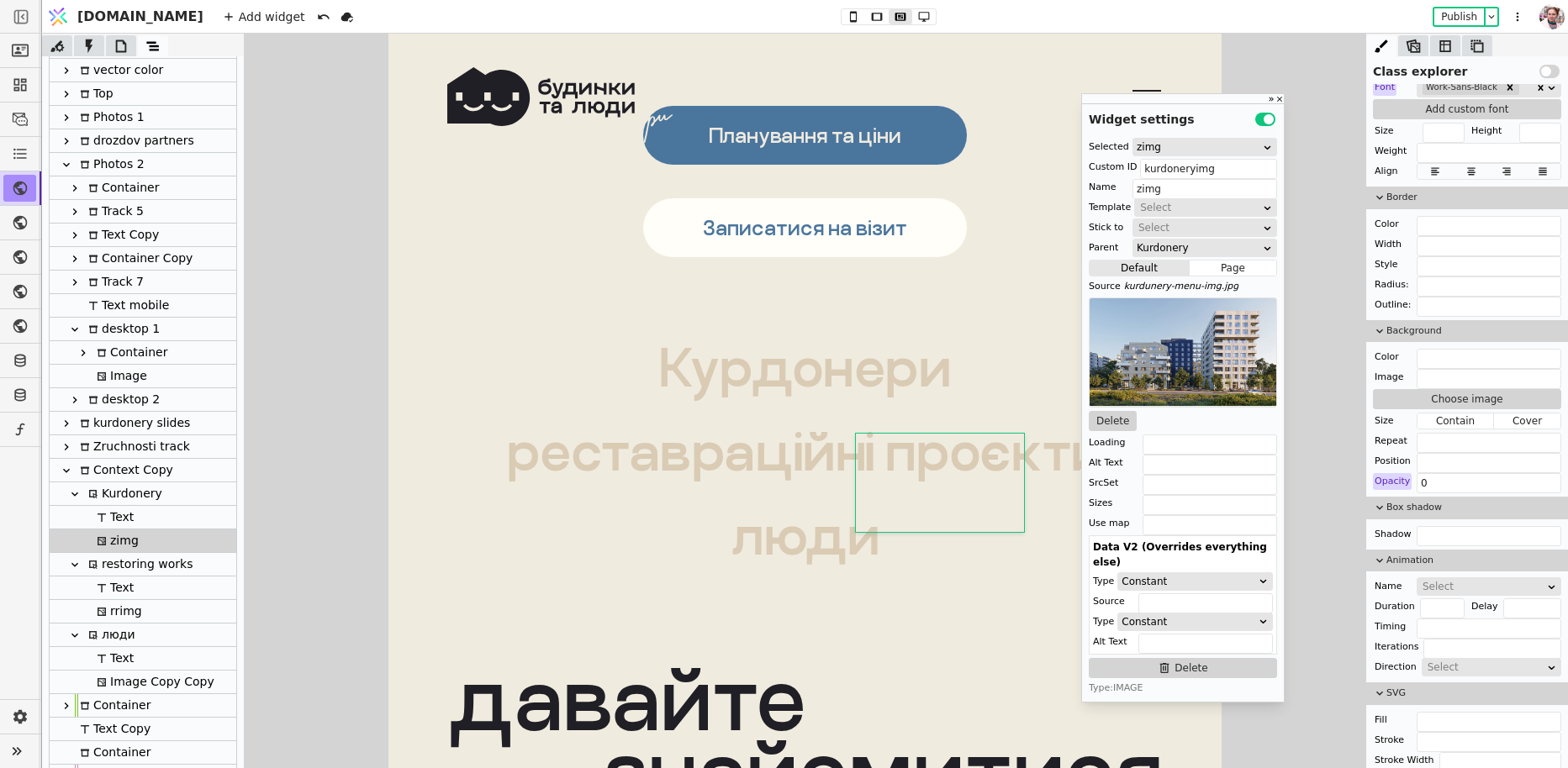
scroll to position [12525, 0]
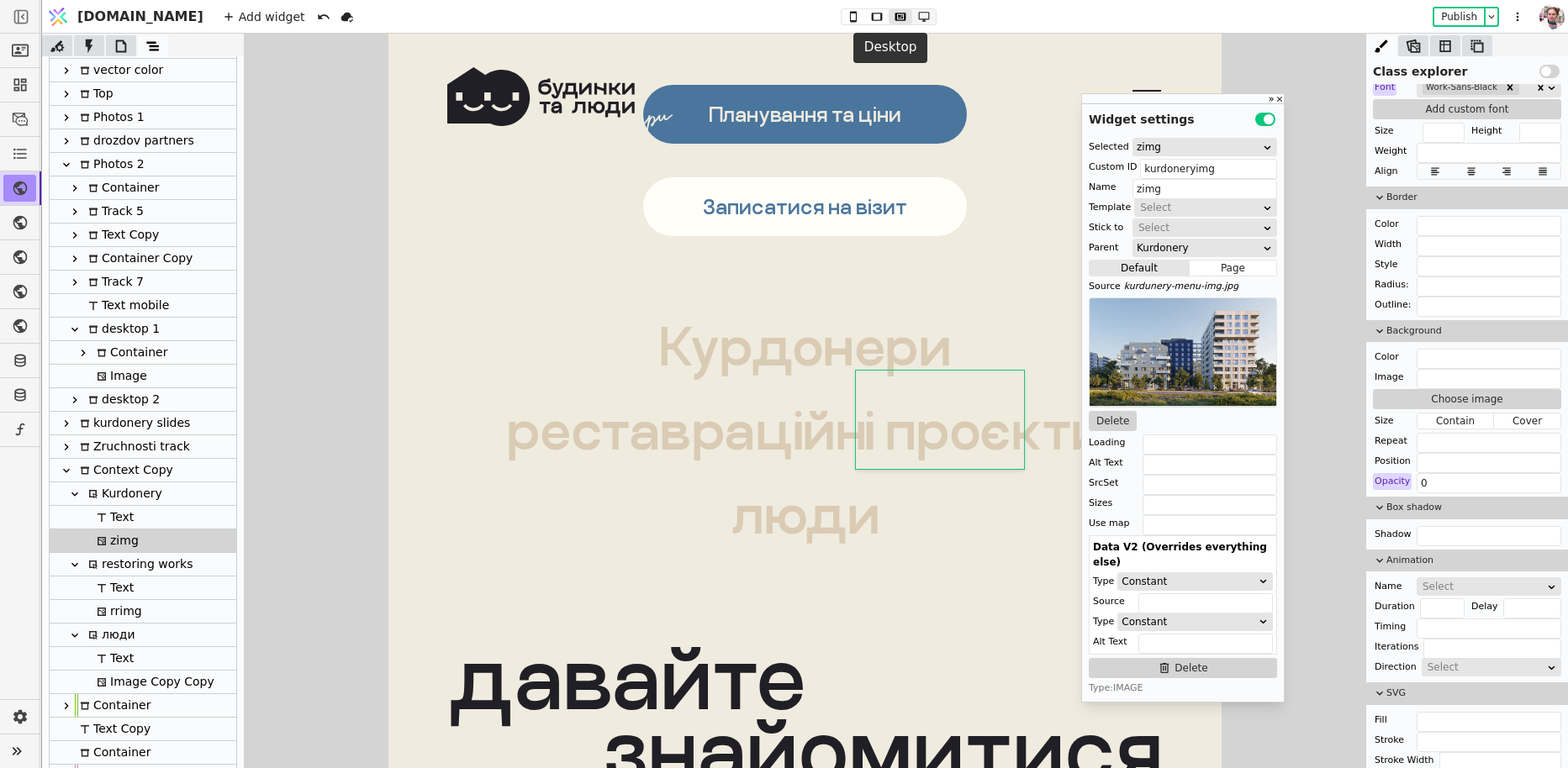
click at [914, 17] on icon at bounding box center [924, 16] width 20 height 12
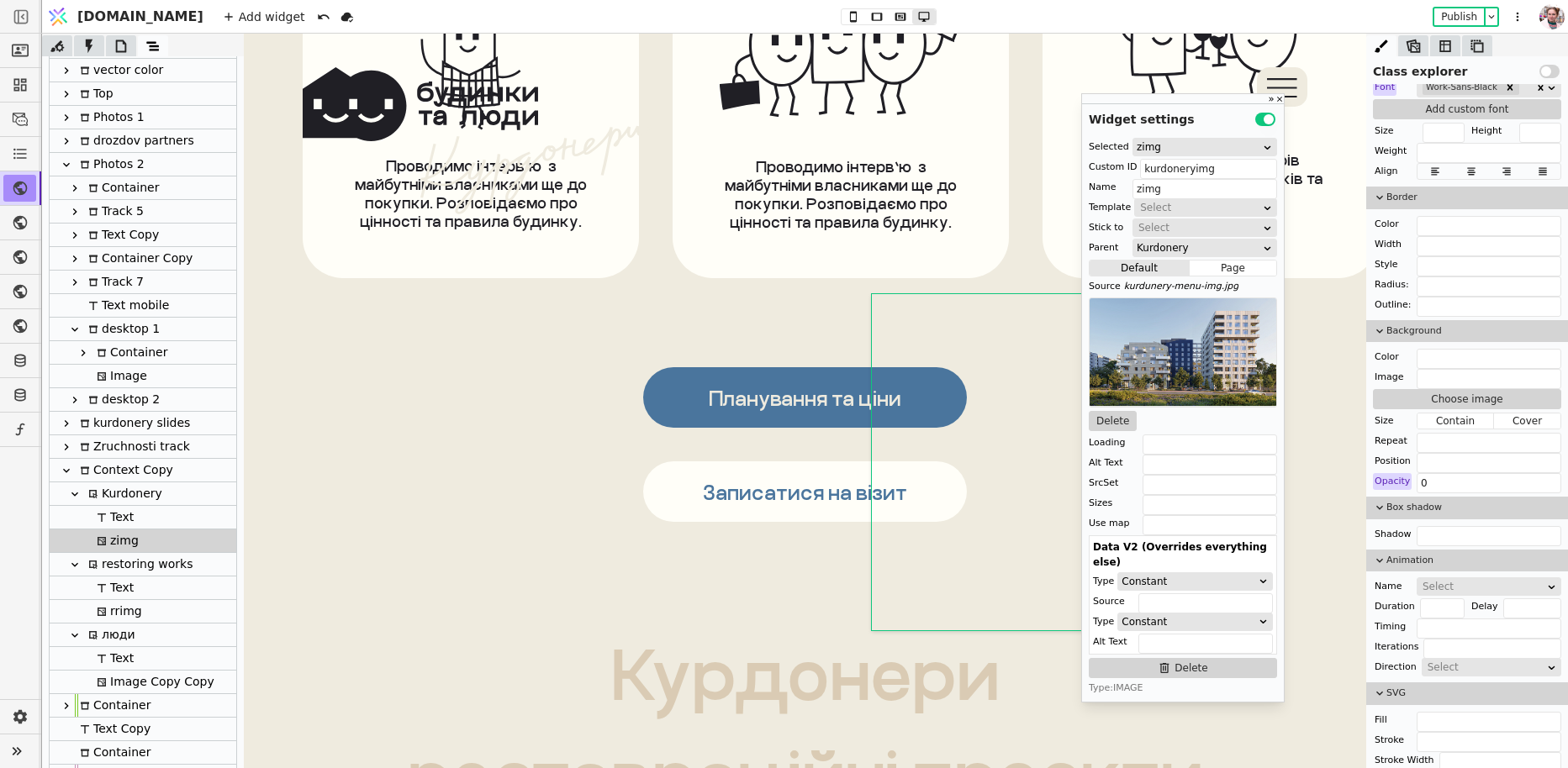
scroll to position [0, 0]
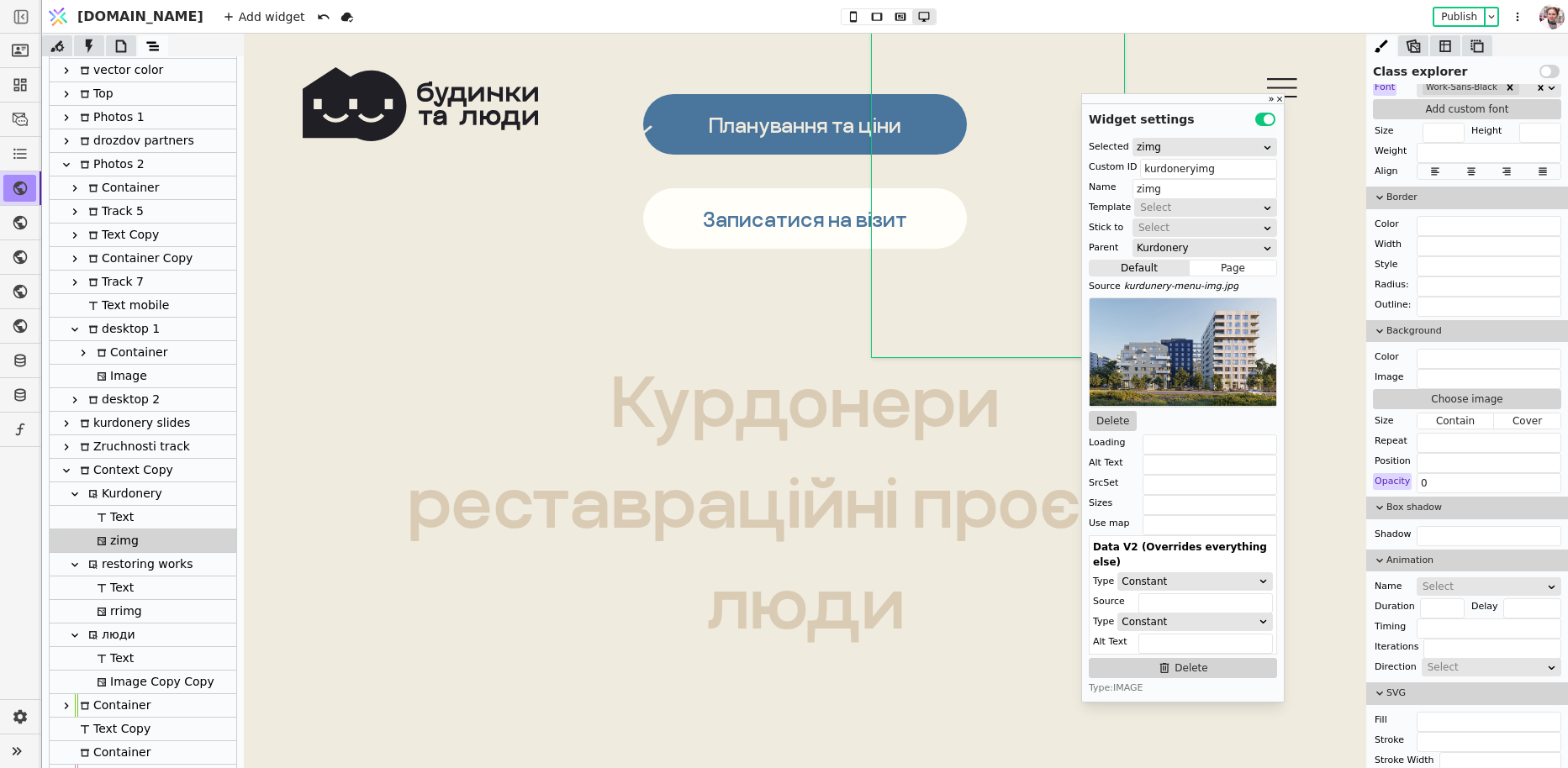
click at [136, 588] on div "Text" at bounding box center [142, 588] width 186 height 23
type input "Text"
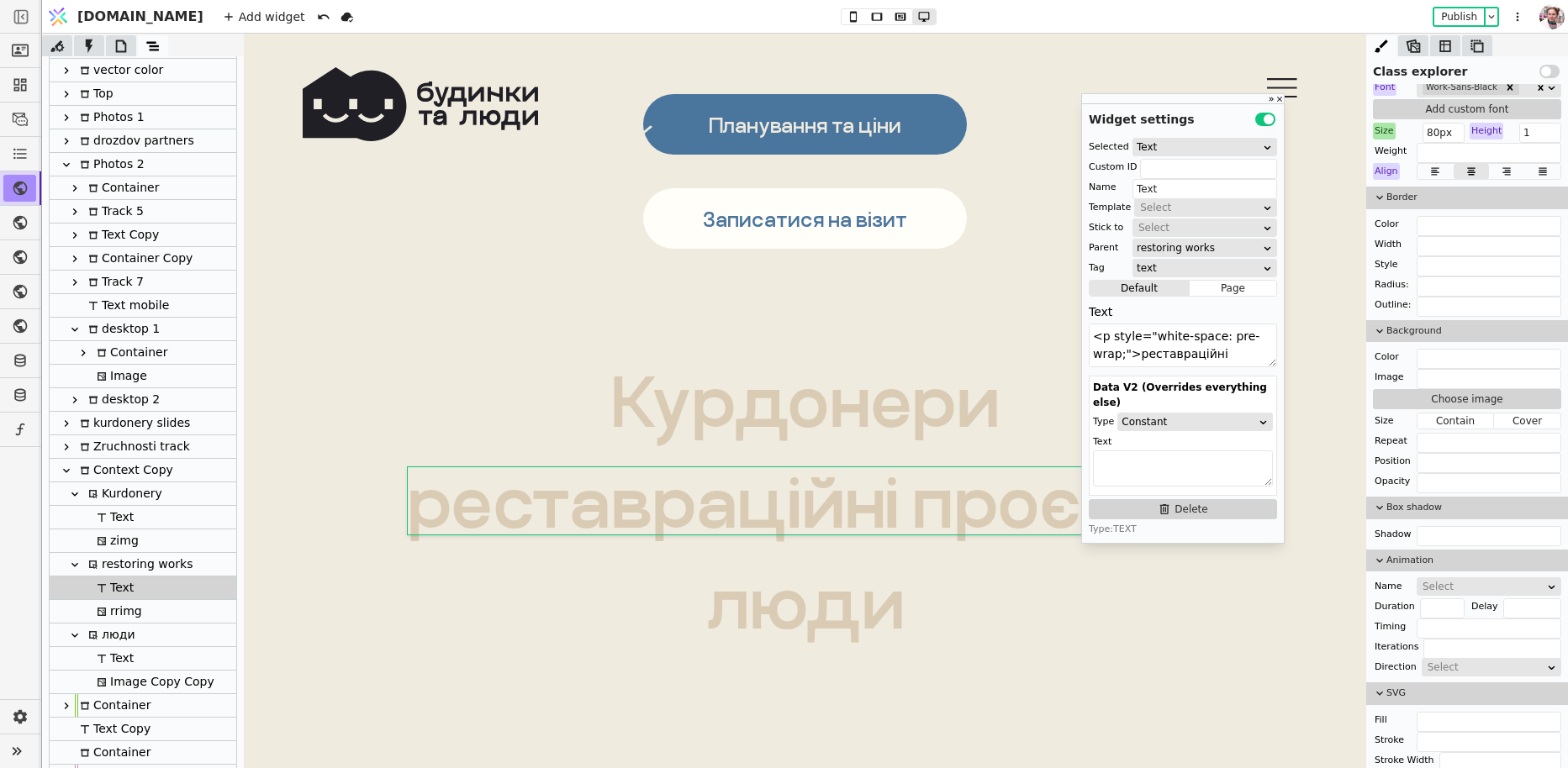
click at [135, 537] on div "zimg" at bounding box center [115, 540] width 47 height 22
type input "kurdoneryimg"
type input "zimg"
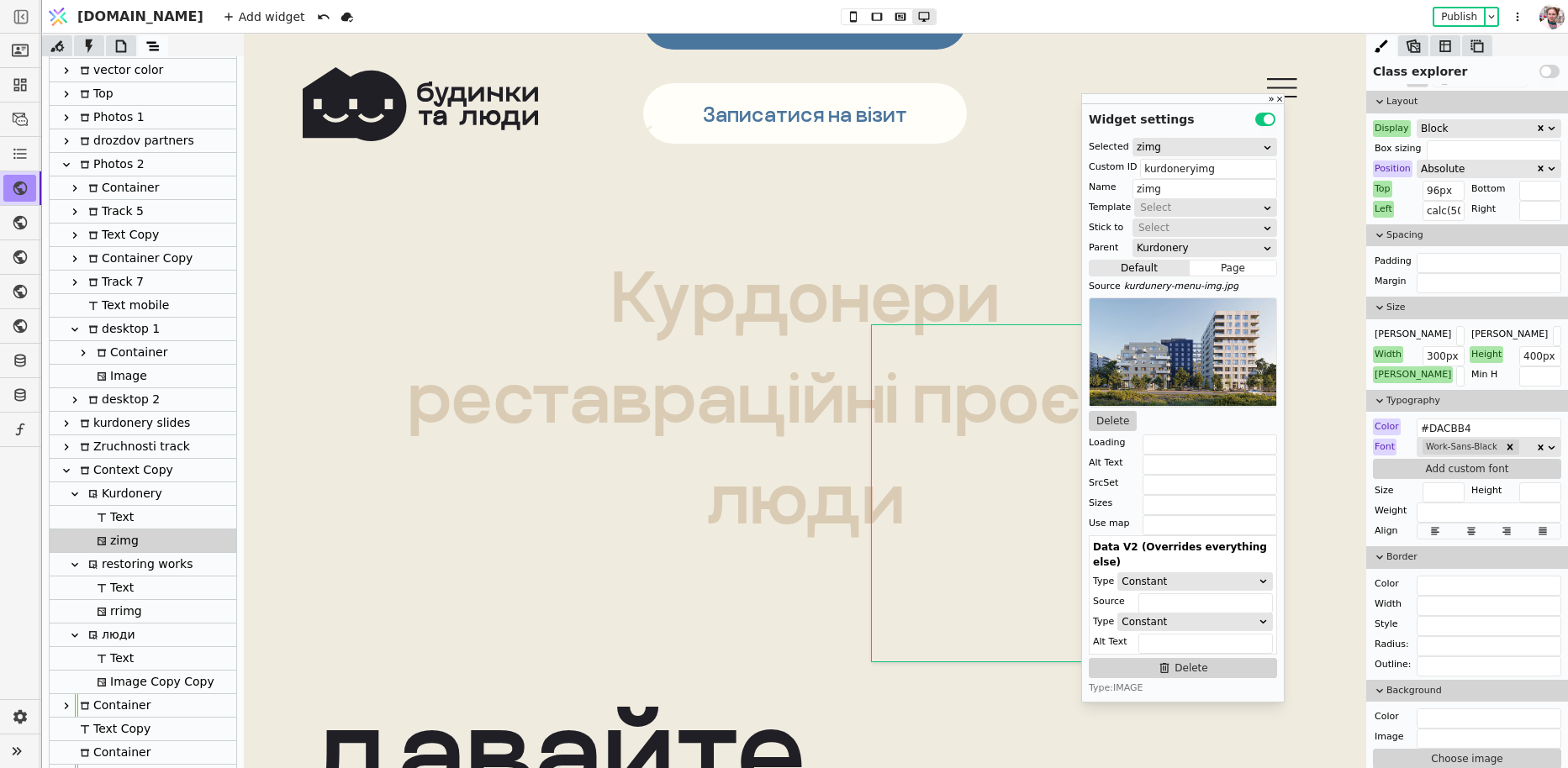
click at [1483, 355] on div "Height" at bounding box center [1485, 354] width 33 height 17
click at [1483, 349] on div "Height" at bounding box center [1485, 354] width 33 height 17
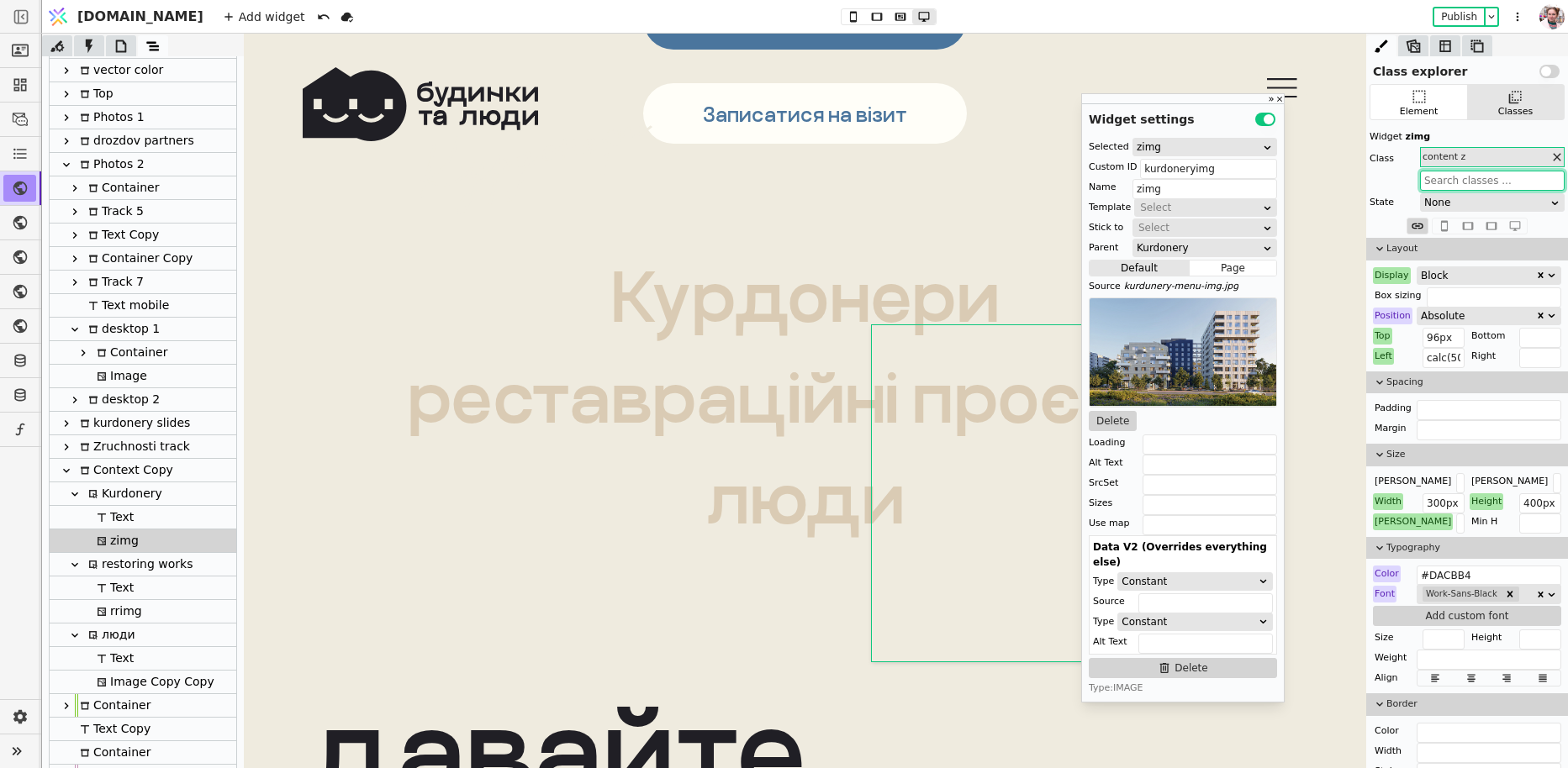
click at [1490, 175] on input "text" at bounding box center [1492, 181] width 145 height 20
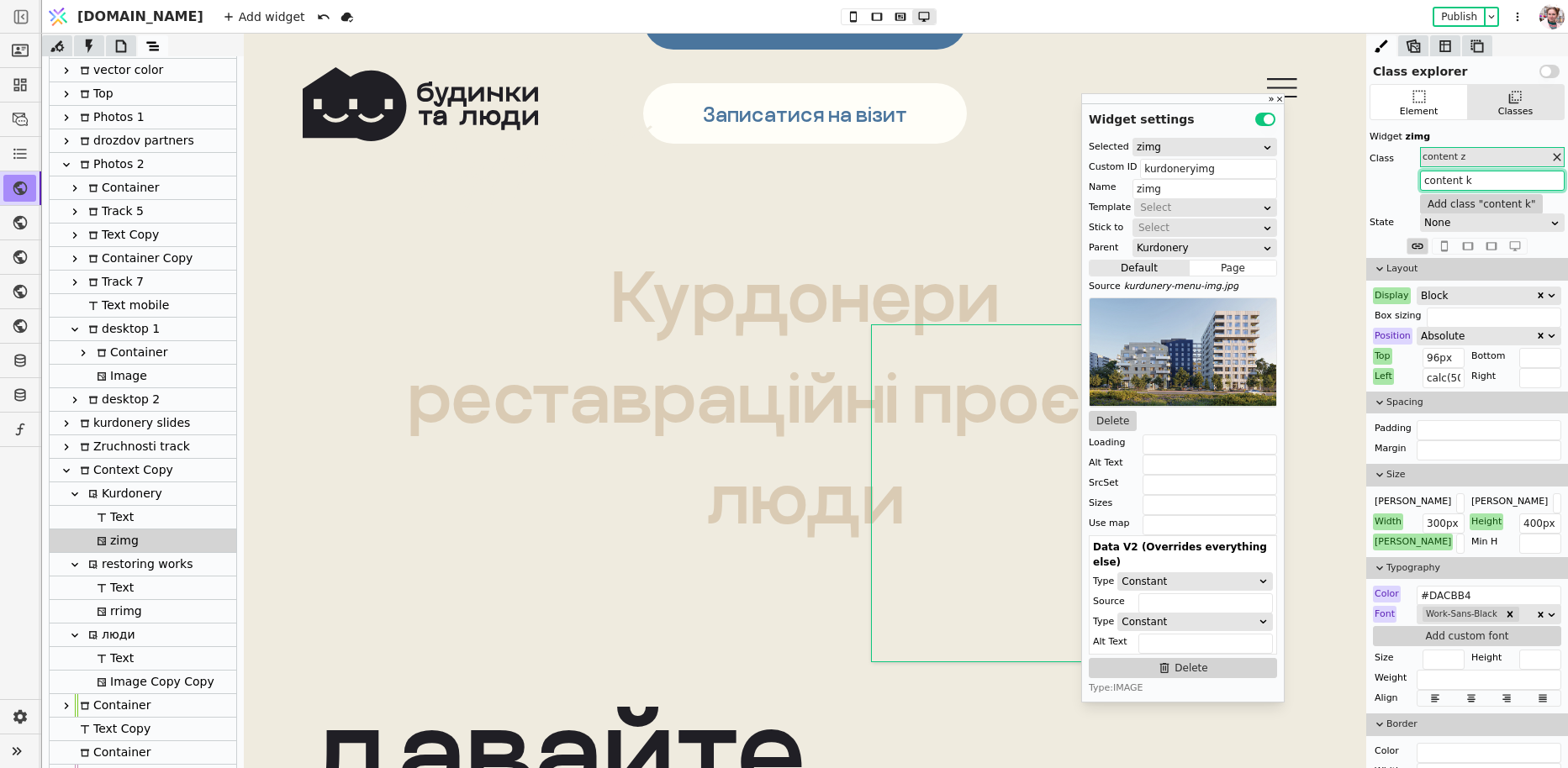
type input "content k"
click at [1487, 200] on button "Add class " content k "" at bounding box center [1481, 204] width 122 height 20
click at [843, 15] on icon at bounding box center [853, 16] width 20 height 12
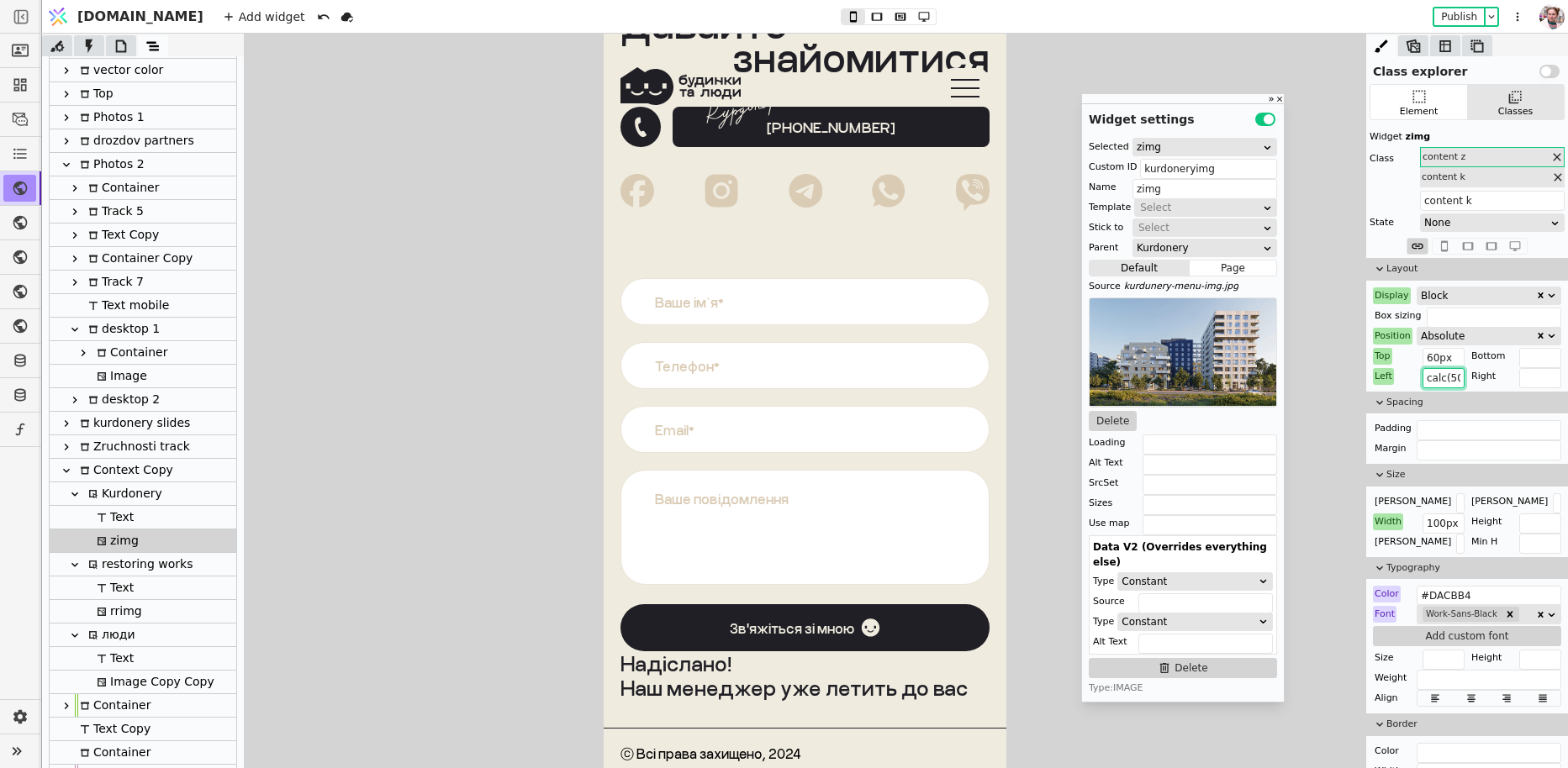
click at [1444, 369] on input "calc(50% + 40px)" at bounding box center [1443, 378] width 42 height 20
click at [1557, 150] on icon at bounding box center [1556, 156] width 13 height 13
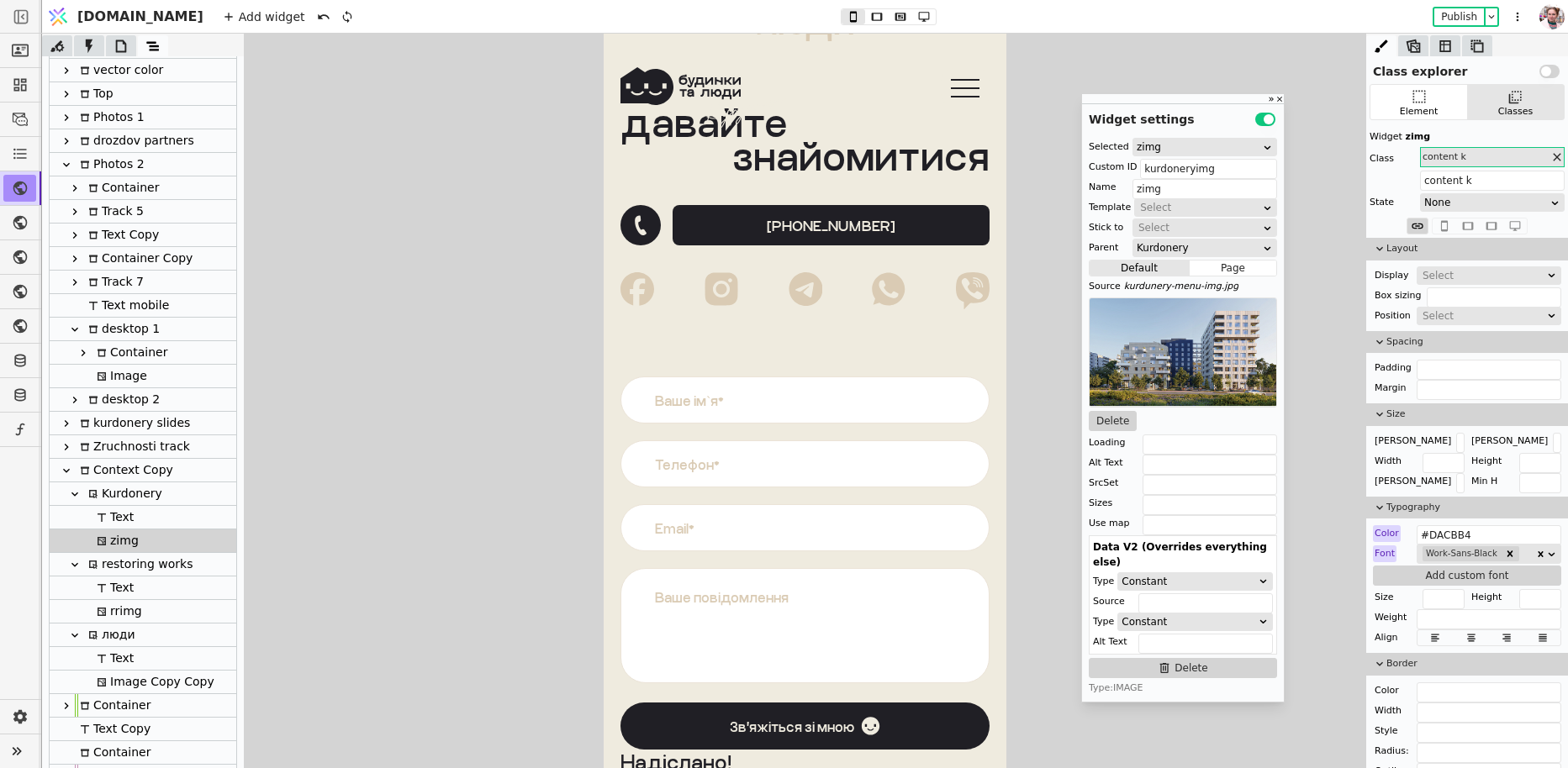
click at [1444, 276] on div "Select" at bounding box center [1483, 275] width 121 height 17
click at [1379, 268] on div "Display" at bounding box center [1392, 275] width 38 height 17
click at [1438, 317] on div "Select" at bounding box center [1483, 316] width 121 height 17
click at [1438, 379] on div "Absolute" at bounding box center [1489, 386] width 144 height 25
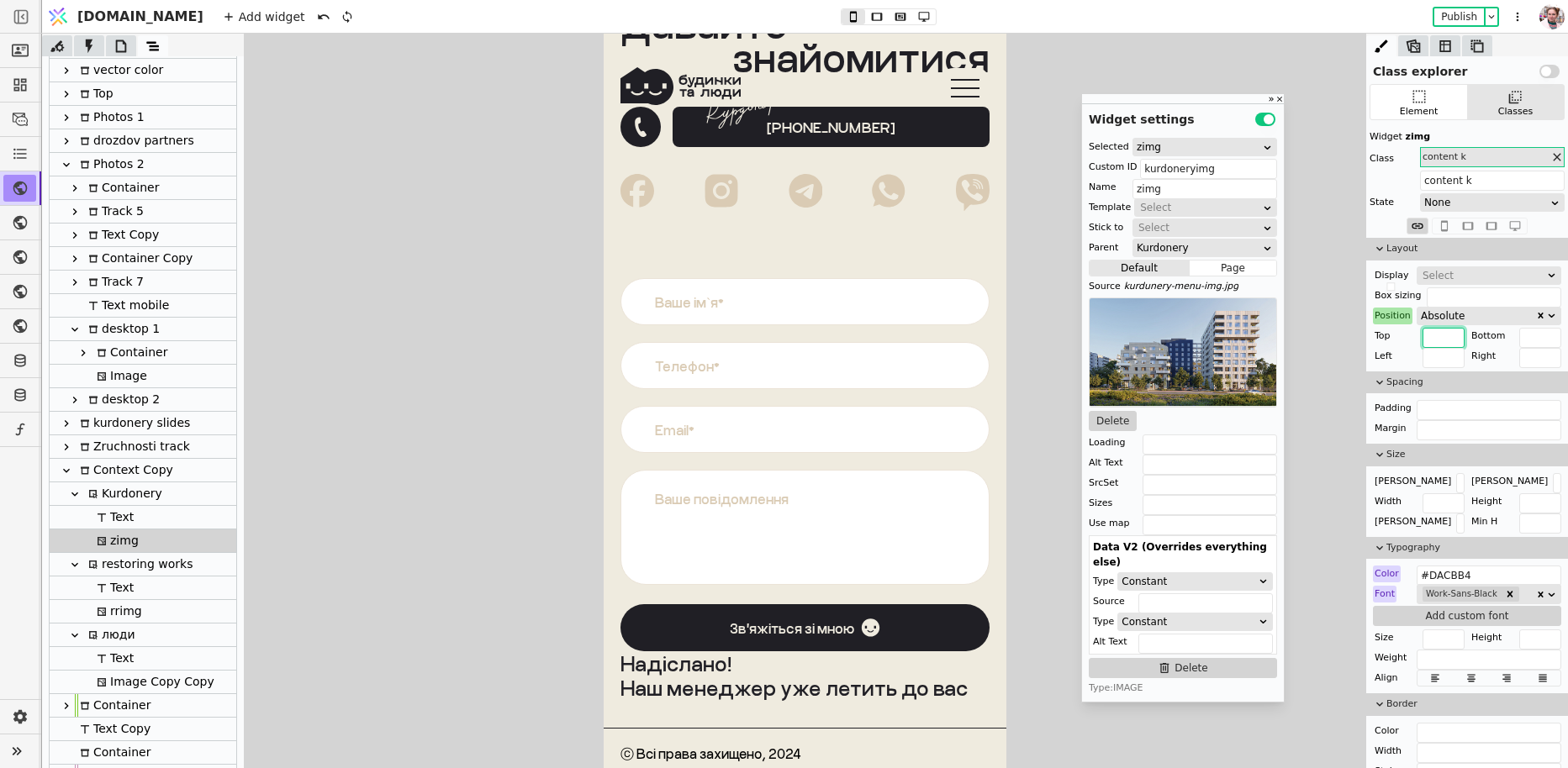
click at [1435, 328] on input "text" at bounding box center [1443, 337] width 42 height 20
click at [1432, 353] on input "text" at bounding box center [1443, 358] width 42 height 20
paste input "calc(50% + 40px)"
type input "calc(50% + 40px)"
click at [1439, 338] on input "text" at bounding box center [1443, 337] width 42 height 20
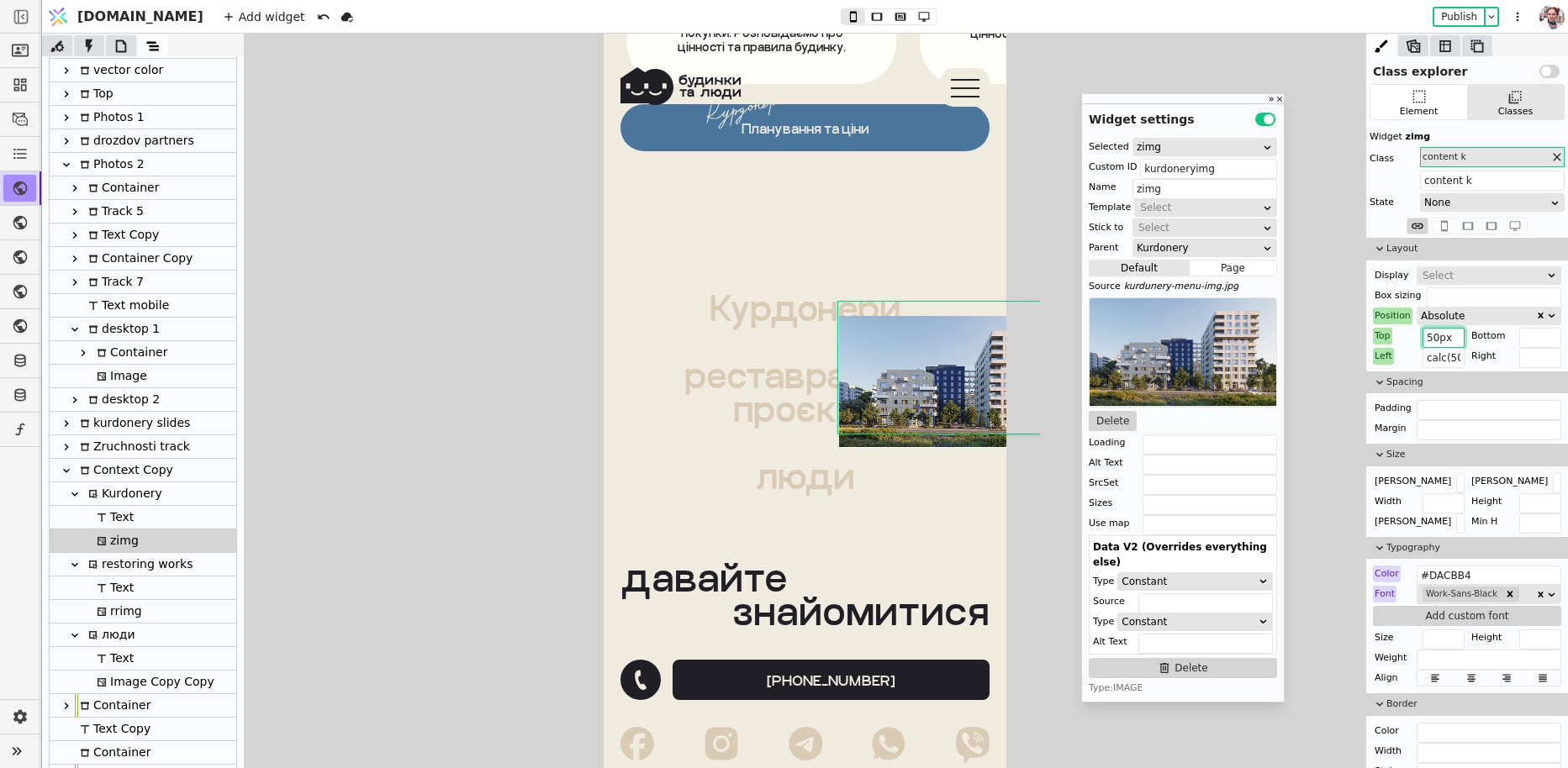
click at [1434, 335] on input "50px" at bounding box center [1443, 337] width 42 height 20
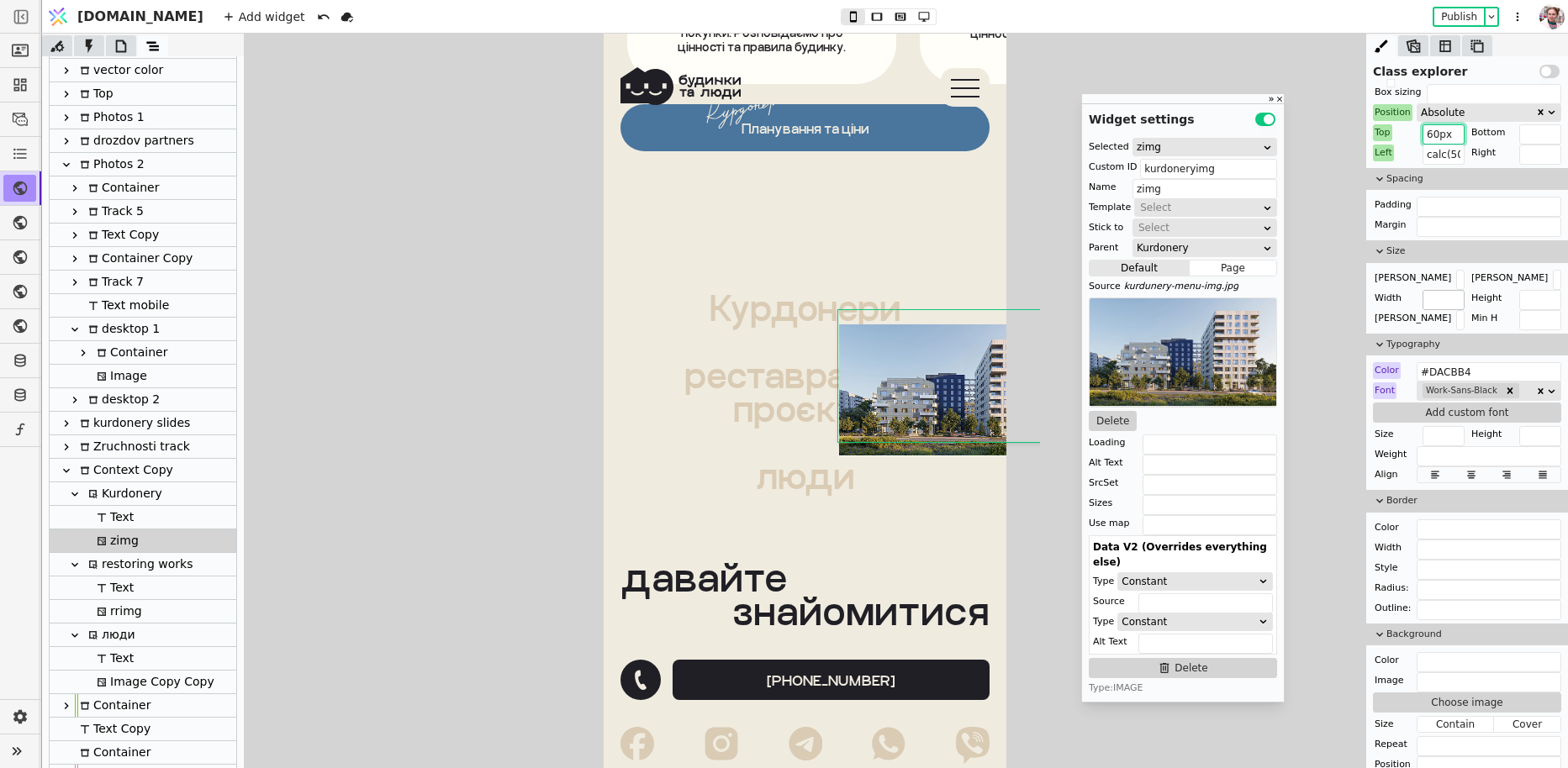
type input "60px"
click at [1443, 303] on input "text" at bounding box center [1443, 299] width 42 height 20
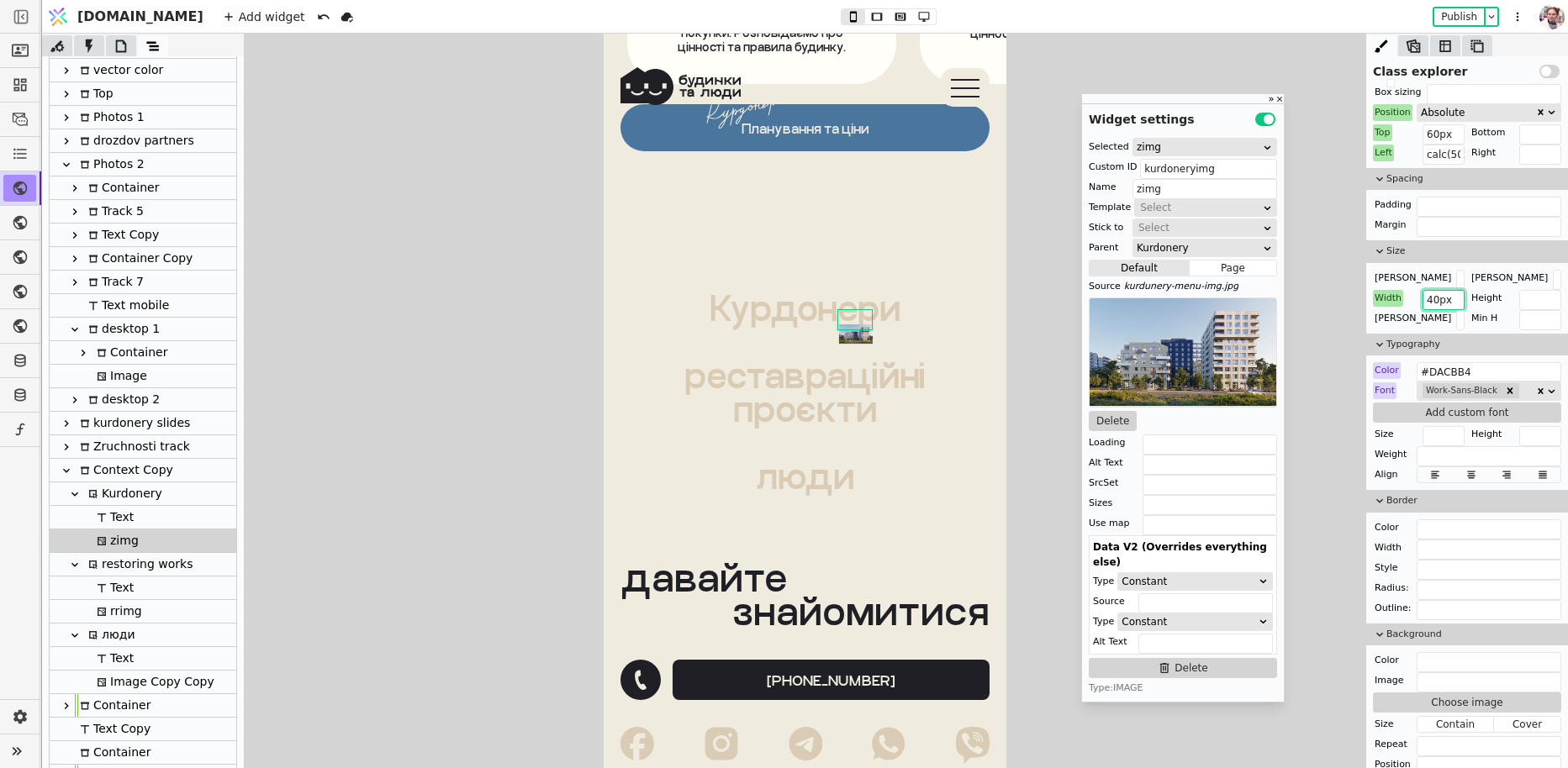
click at [1429, 299] on input "40px" at bounding box center [1443, 299] width 42 height 20
type input "80px"
click at [1443, 156] on input "calc(50% + 40px)" at bounding box center [1443, 155] width 42 height 20
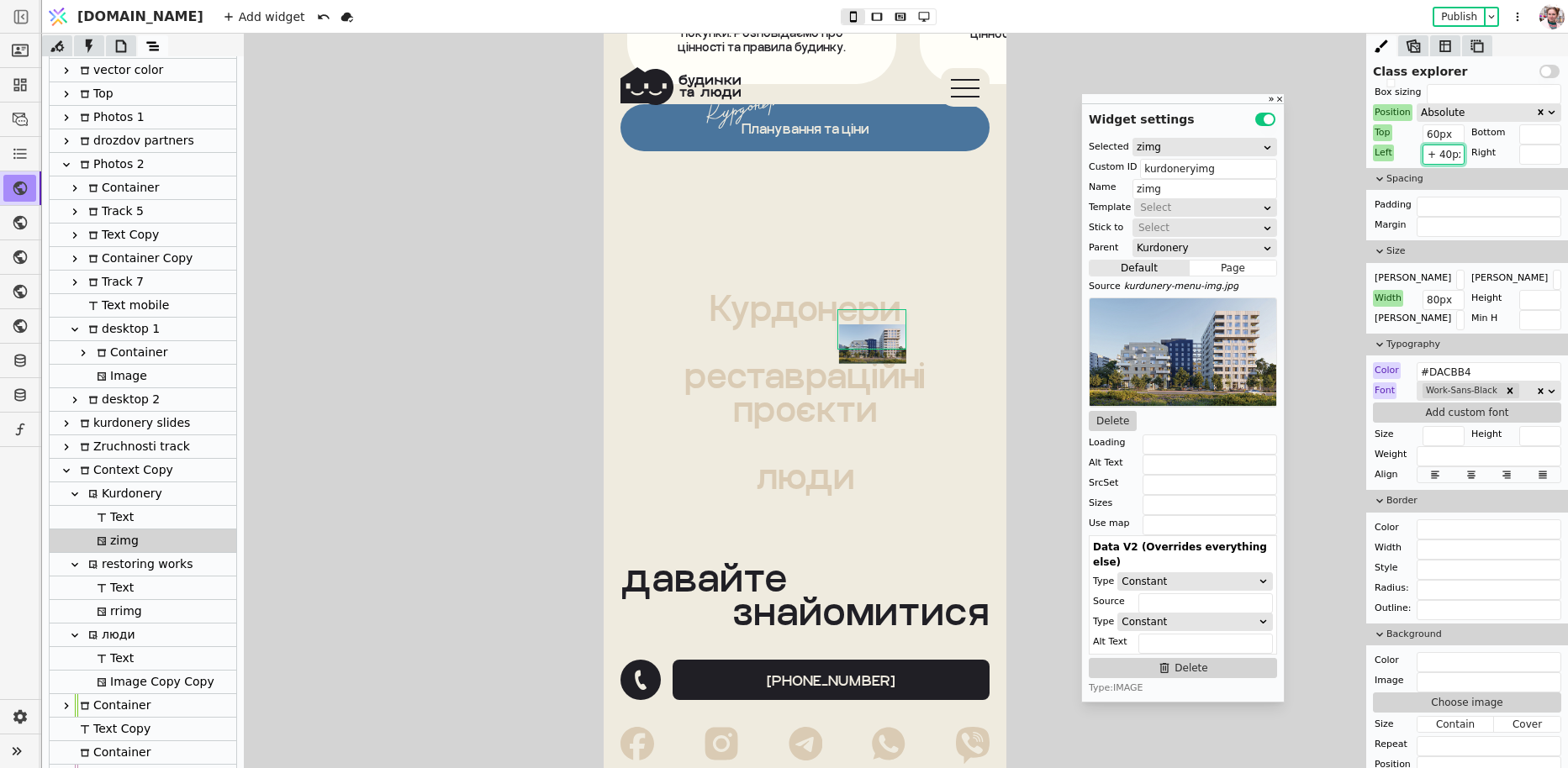
click at [1439, 156] on input "calc(50% + 40px)" at bounding box center [1443, 155] width 42 height 20
type input "calc(50% + 90px)"
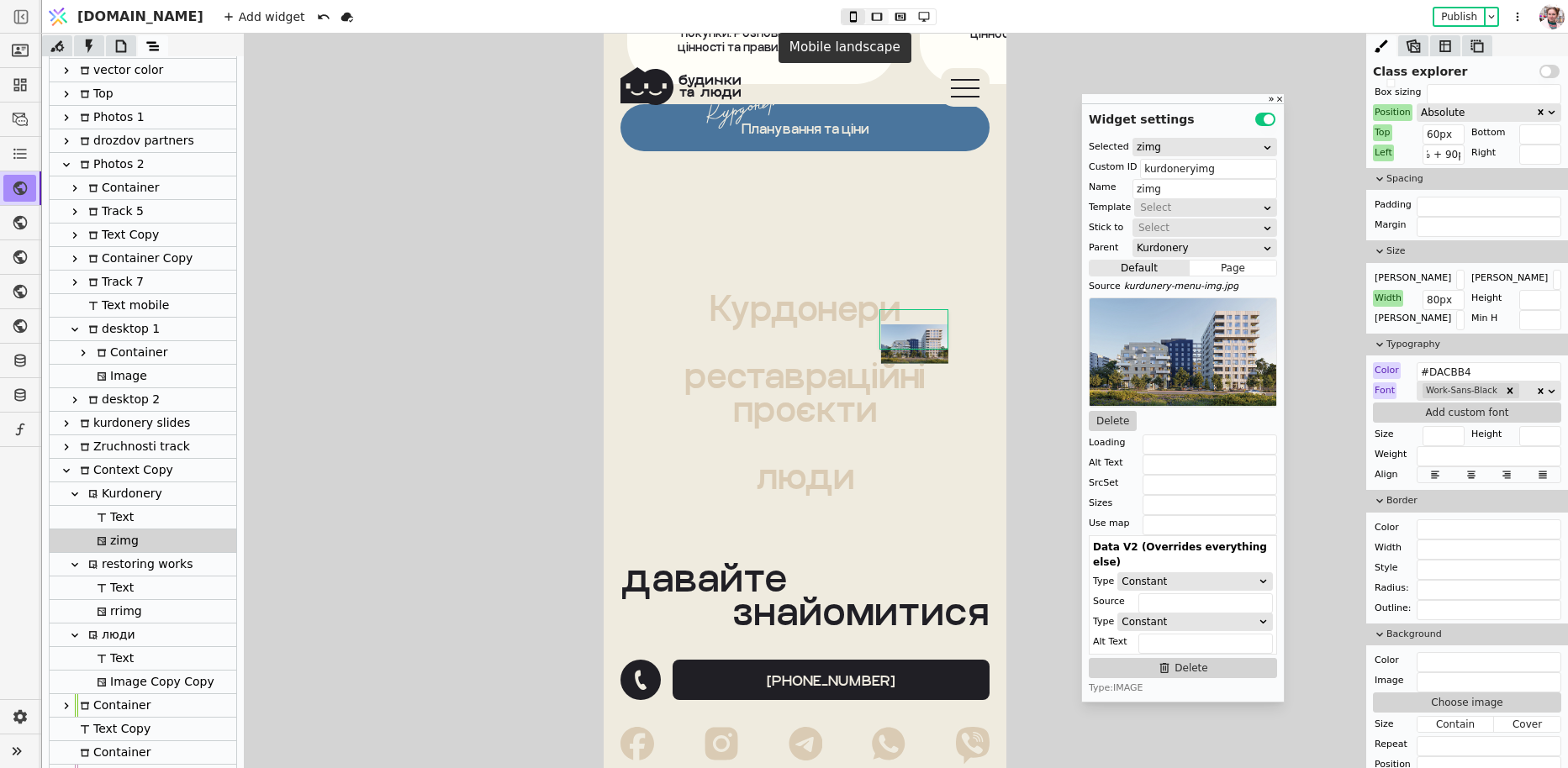
scroll to position [0, 0]
click at [866, 17] on icon at bounding box center [876, 16] width 20 height 12
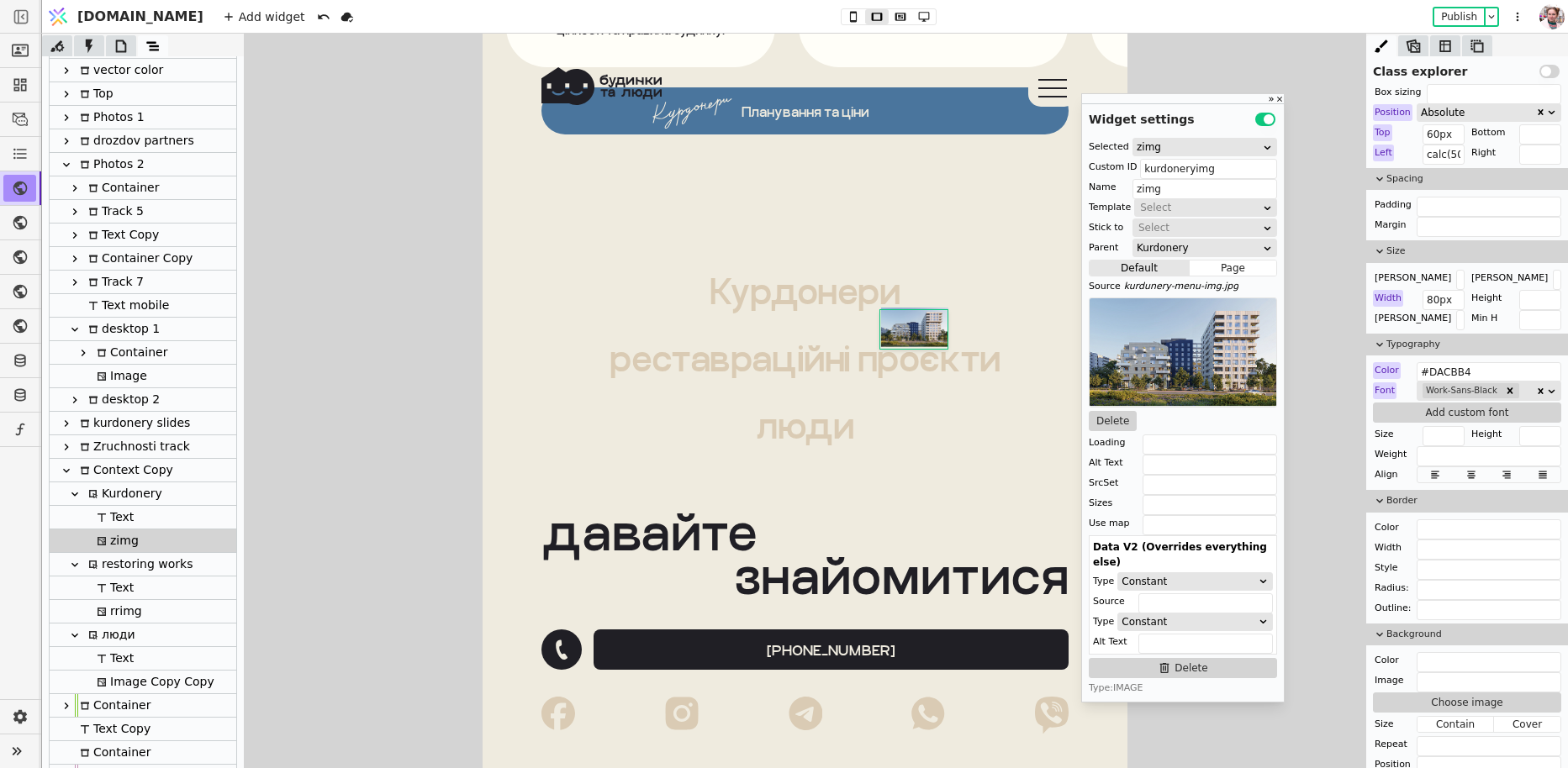
scroll to position [11962, 0]
click at [891, 18] on icon at bounding box center [900, 16] width 20 height 12
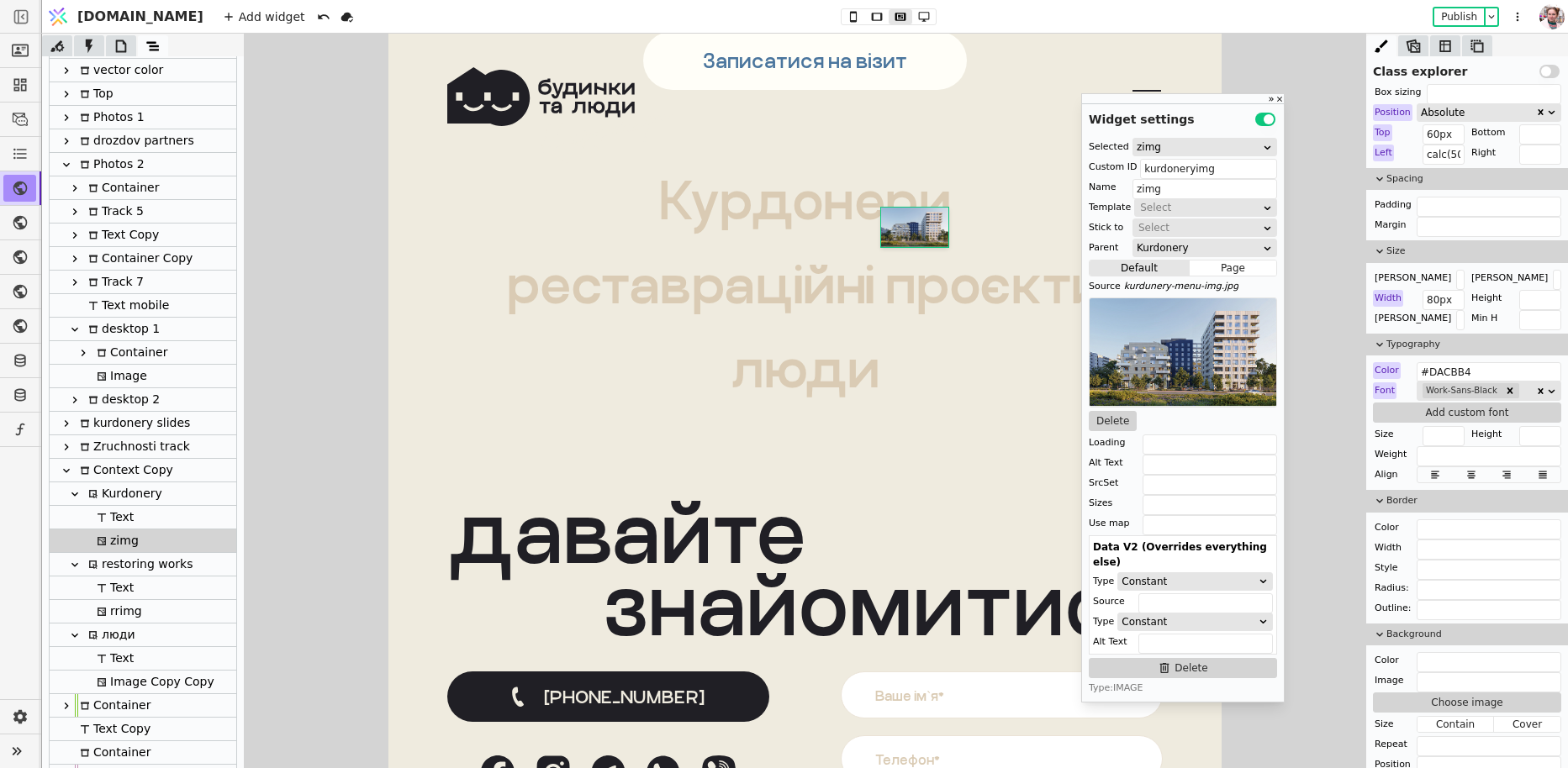
scroll to position [115, 0]
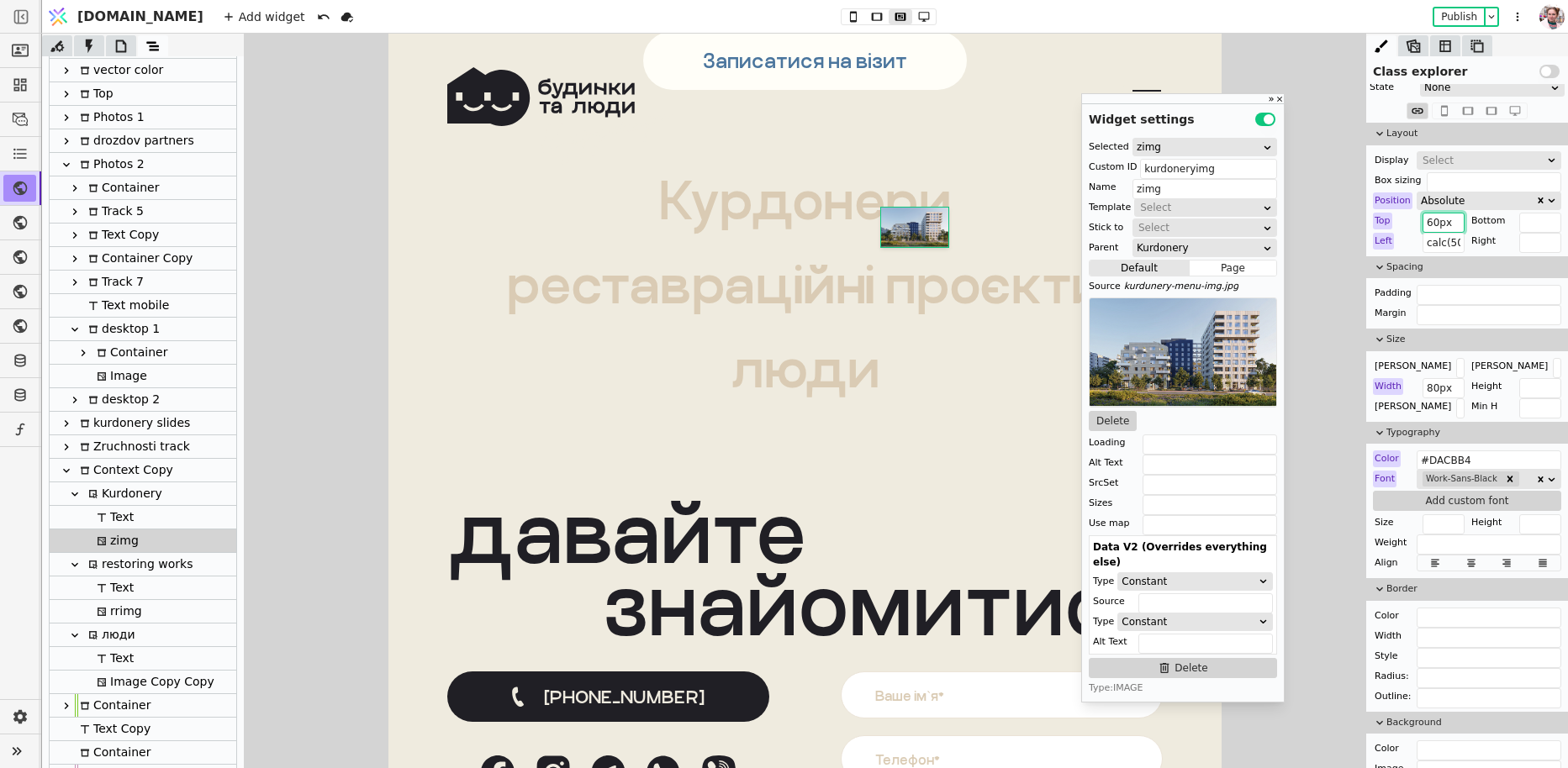
click at [1425, 223] on input "60px" at bounding box center [1443, 222] width 42 height 20
type input "80px"
click at [1455, 238] on input "calc(50% + 90px)" at bounding box center [1443, 243] width 42 height 20
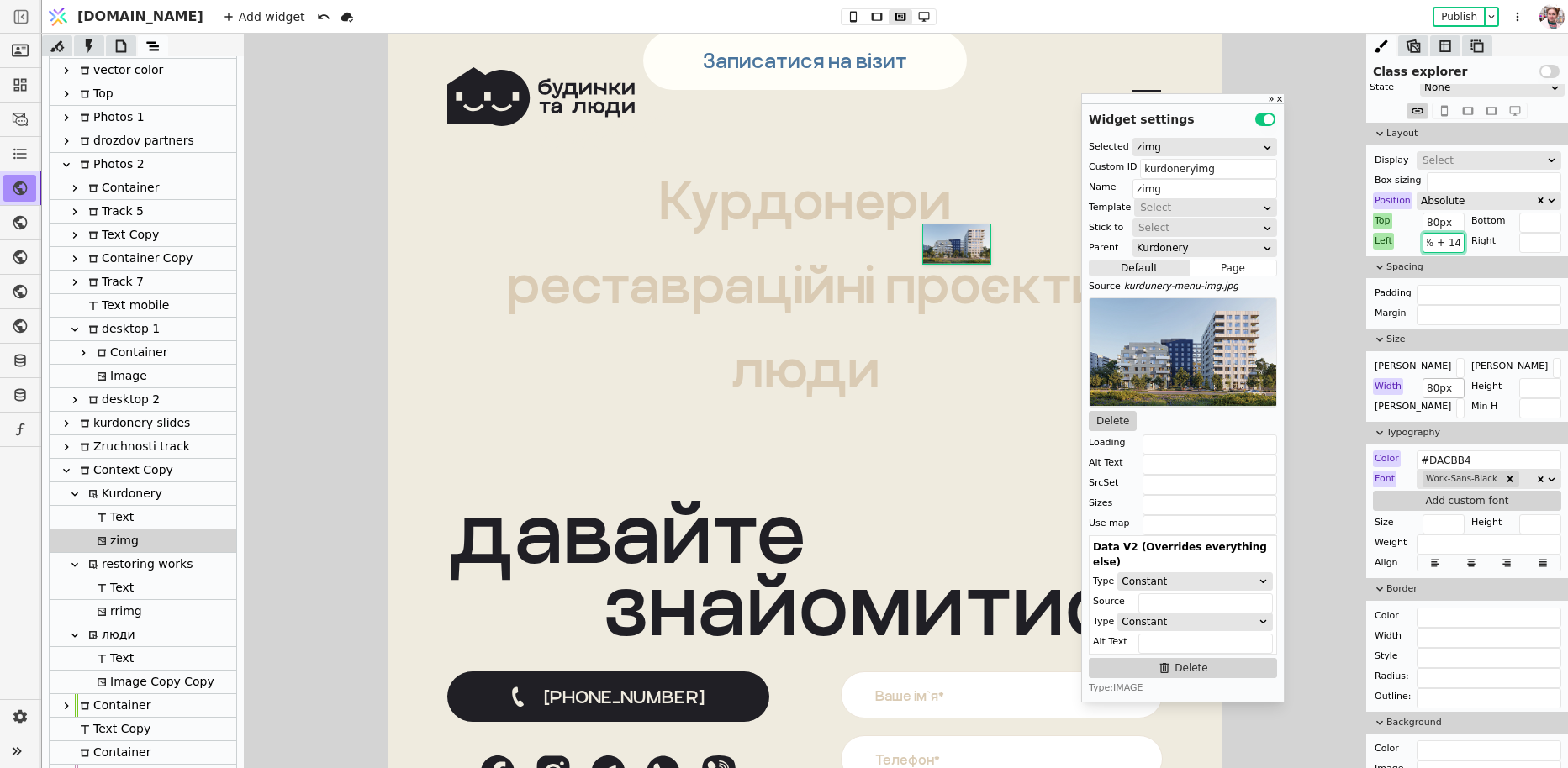
type input "calc(50% + 140px)"
drag, startPoint x: 1432, startPoint y: 389, endPoint x: 1422, endPoint y: 389, distance: 10.0
click at [1422, 389] on input "80px" at bounding box center [1443, 388] width 42 height 20
type input "180px"
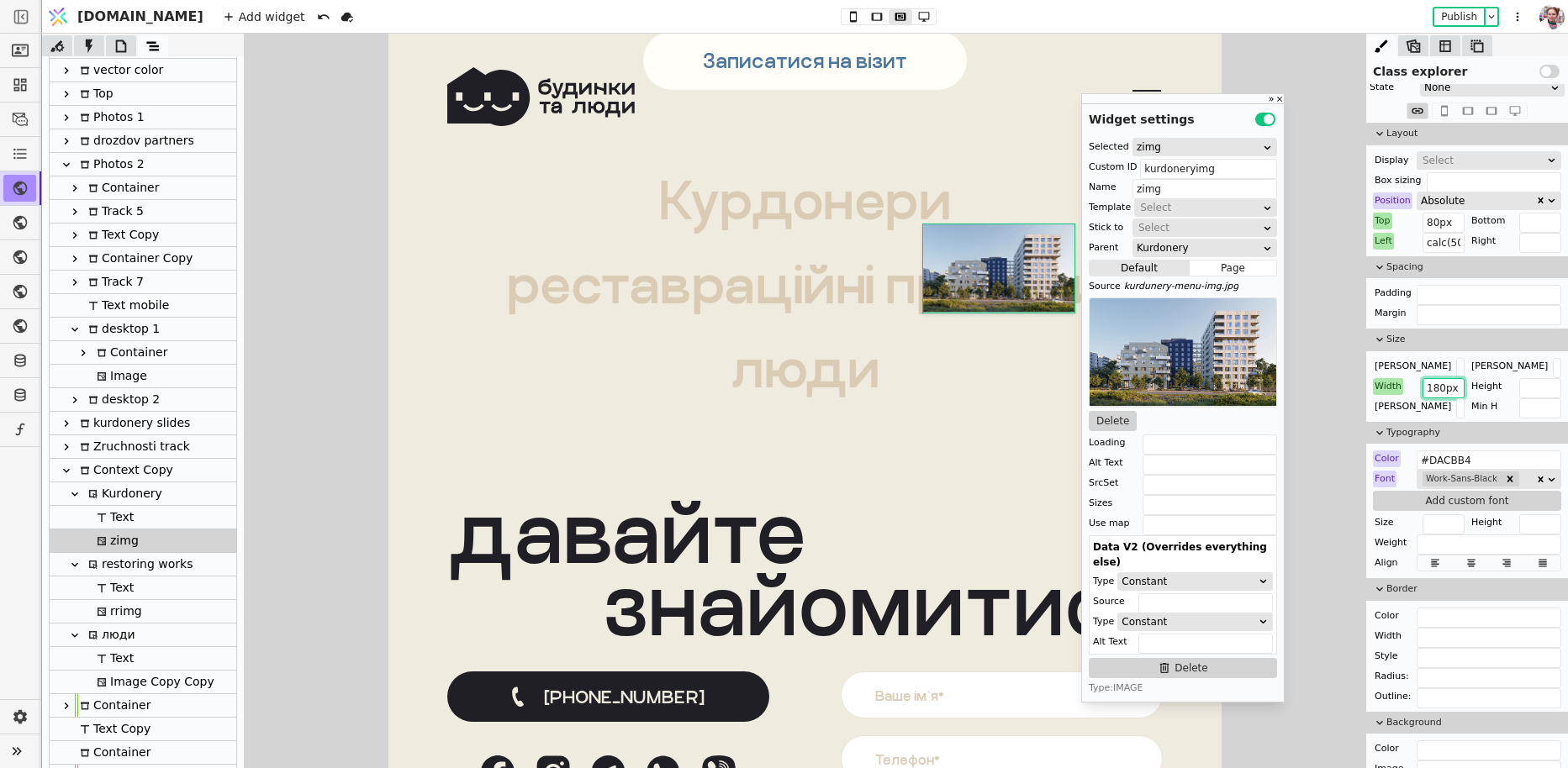
click at [154, 612] on div "rrimg" at bounding box center [142, 612] width 186 height 23
type input "rrimg"
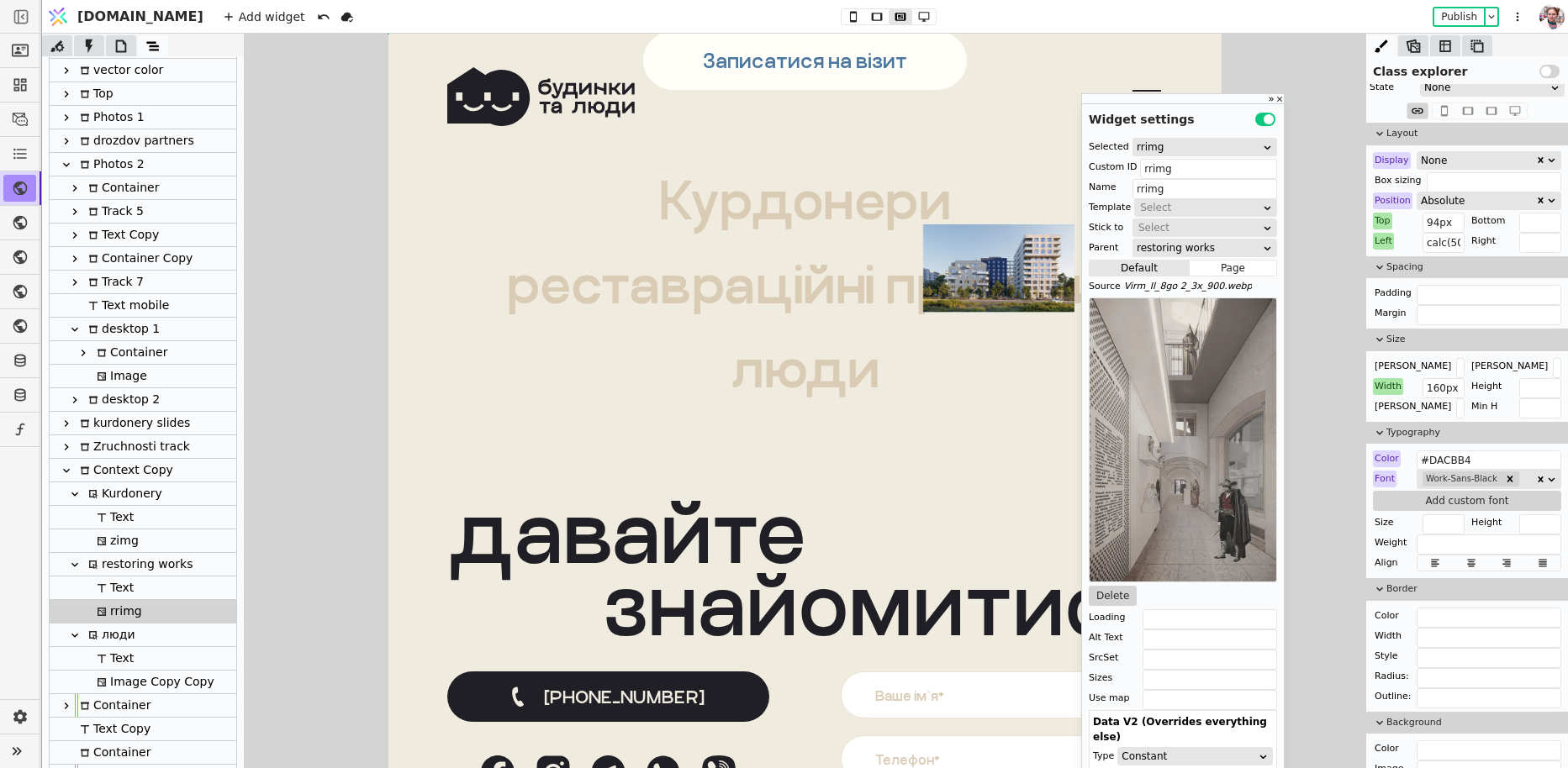
click at [130, 536] on div "zimg" at bounding box center [115, 540] width 47 height 22
type input "kurdoneryimg"
type input "zimg"
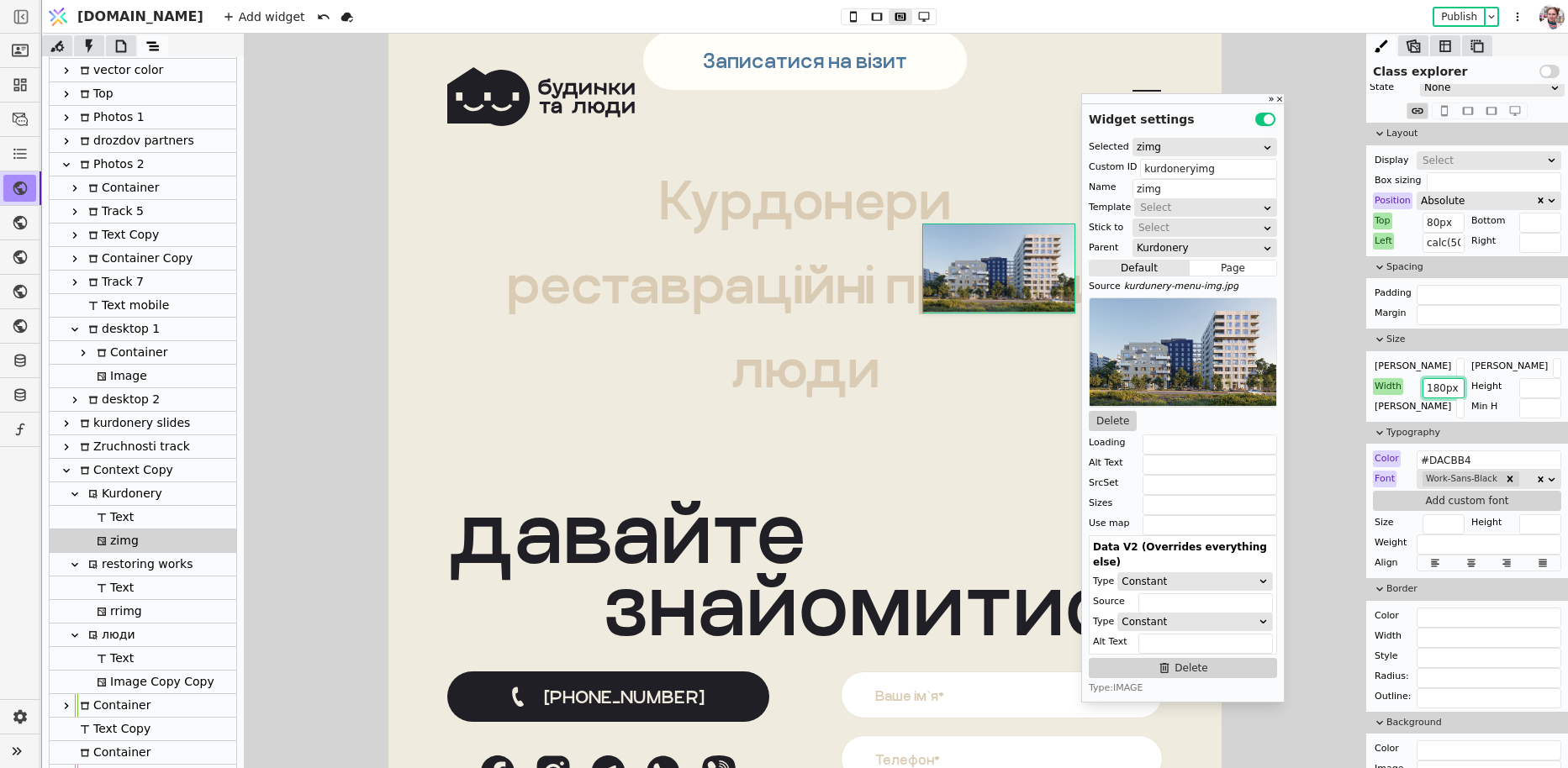
drag, startPoint x: 1439, startPoint y: 386, endPoint x: 1412, endPoint y: 385, distance: 27.0
click at [1412, 385] on div "Width 180px" at bounding box center [1419, 387] width 92 height 17
type input "220px"
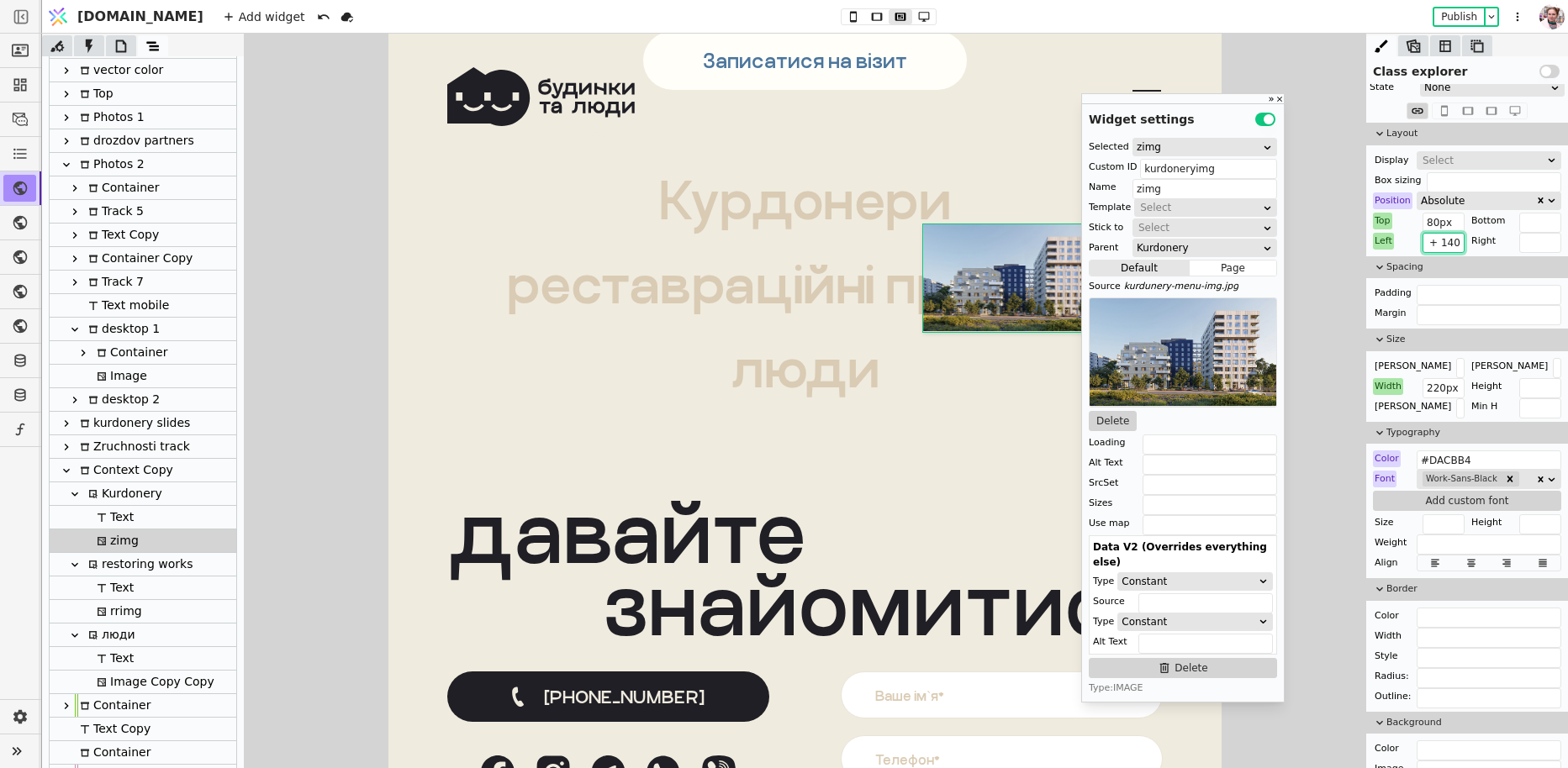
click at [1445, 239] on input "calc(50% + 140px)" at bounding box center [1443, 243] width 42 height 20
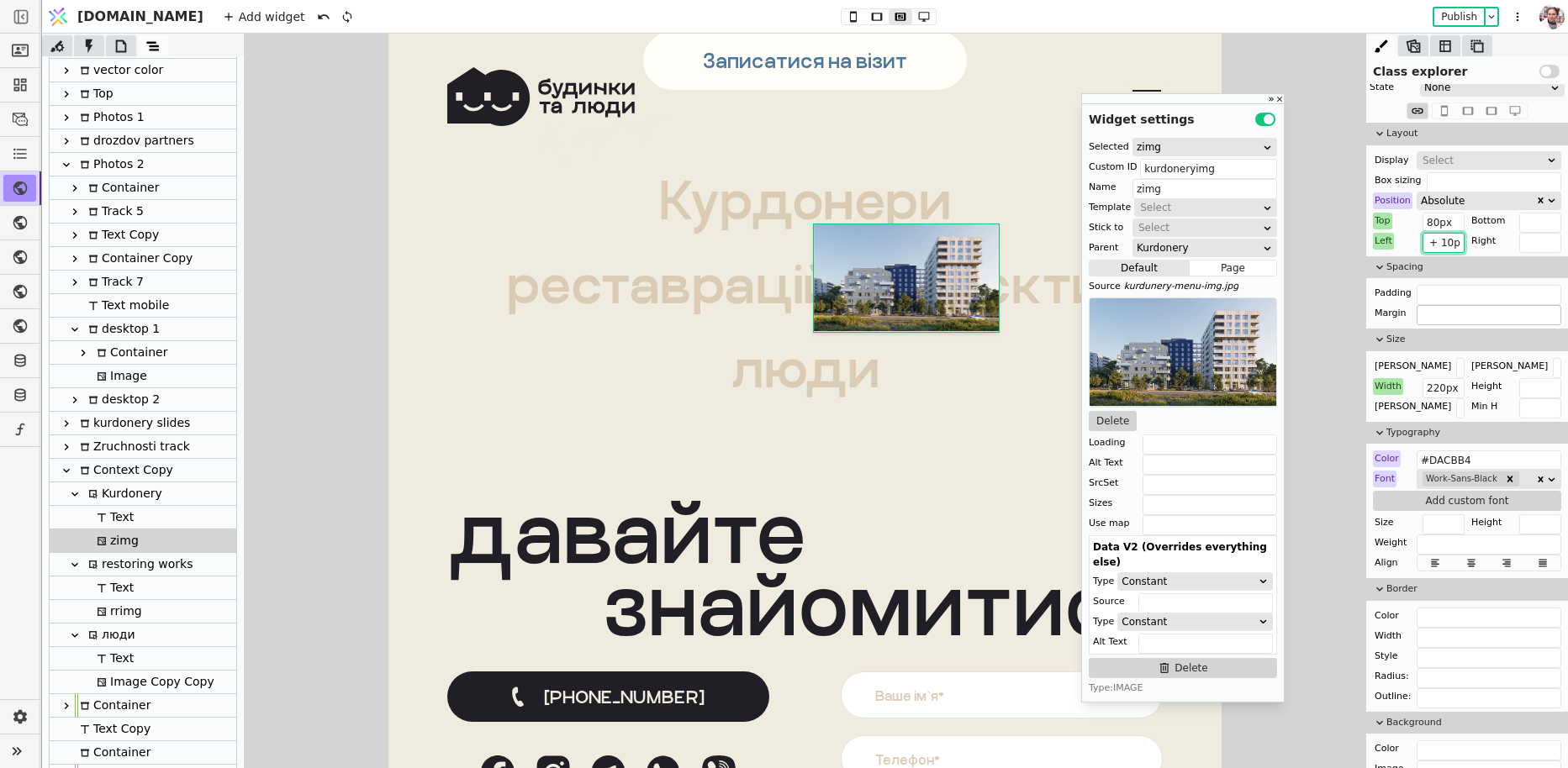
type input "calc(50% + 130px)"
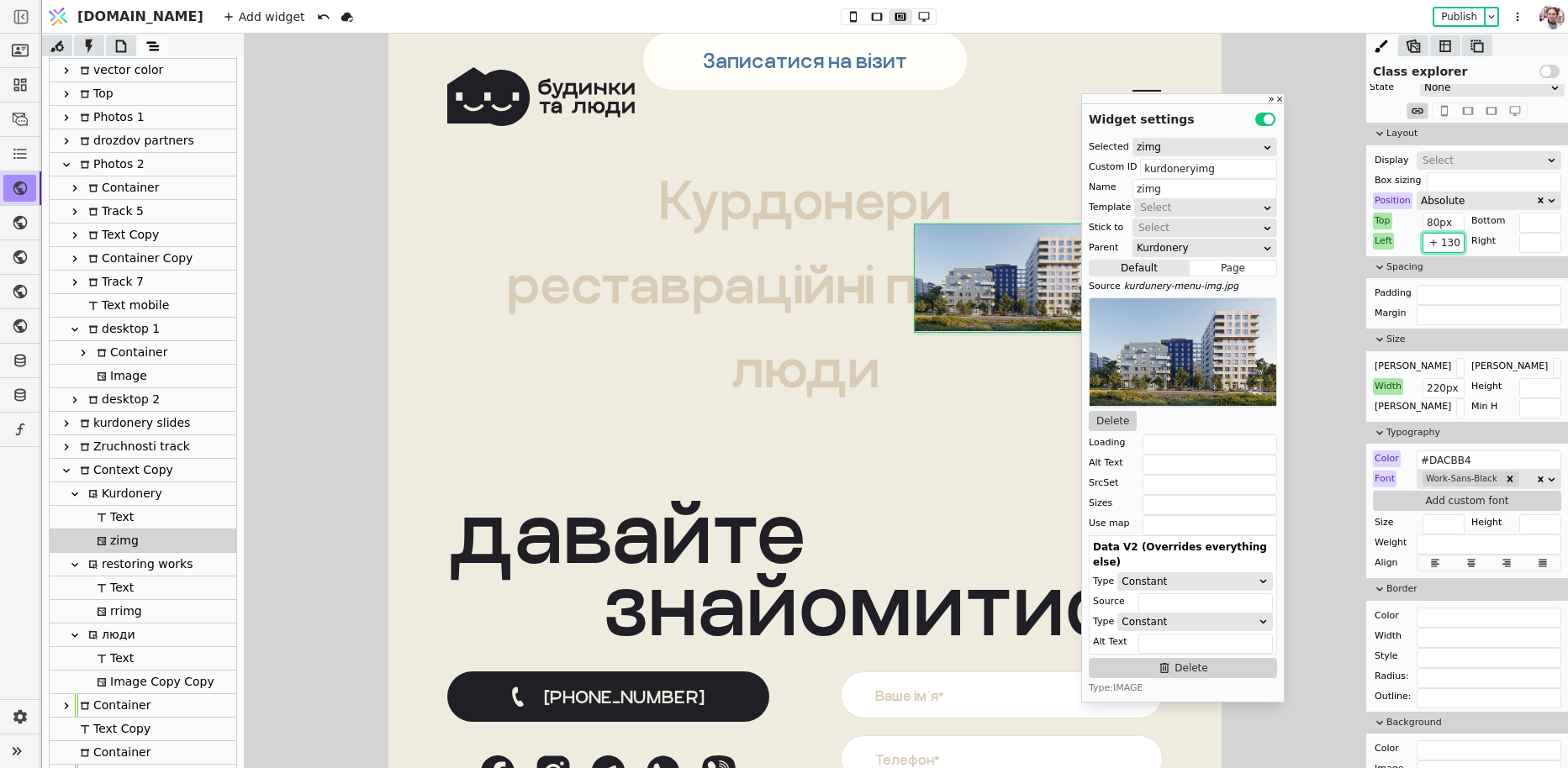
click at [119, 610] on div "rrimg" at bounding box center [117, 611] width 50 height 22
type input "rrimg"
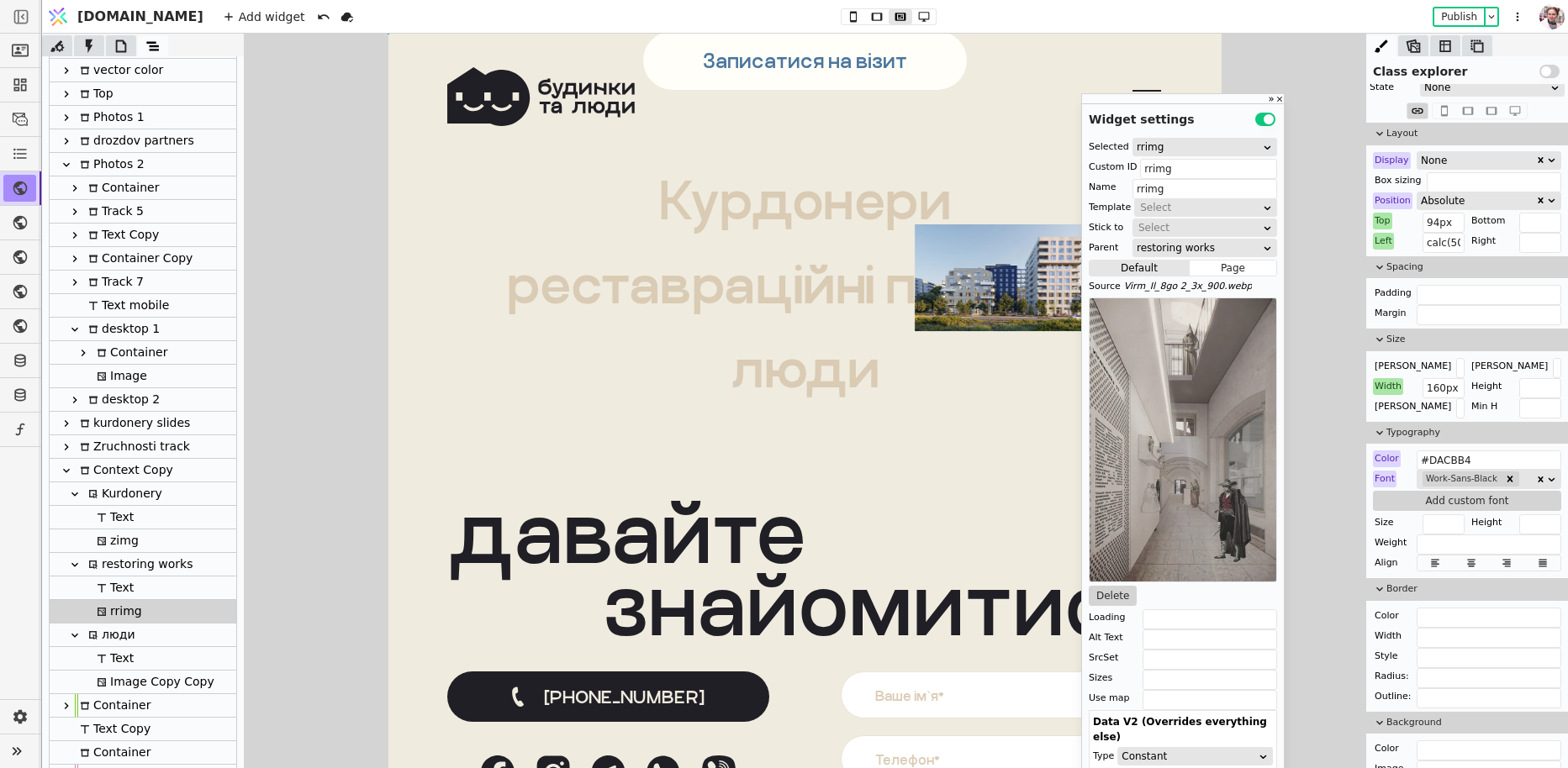
click at [113, 534] on div "zimg" at bounding box center [115, 540] width 47 height 22
type input "kurdoneryimg"
type input "zimg"
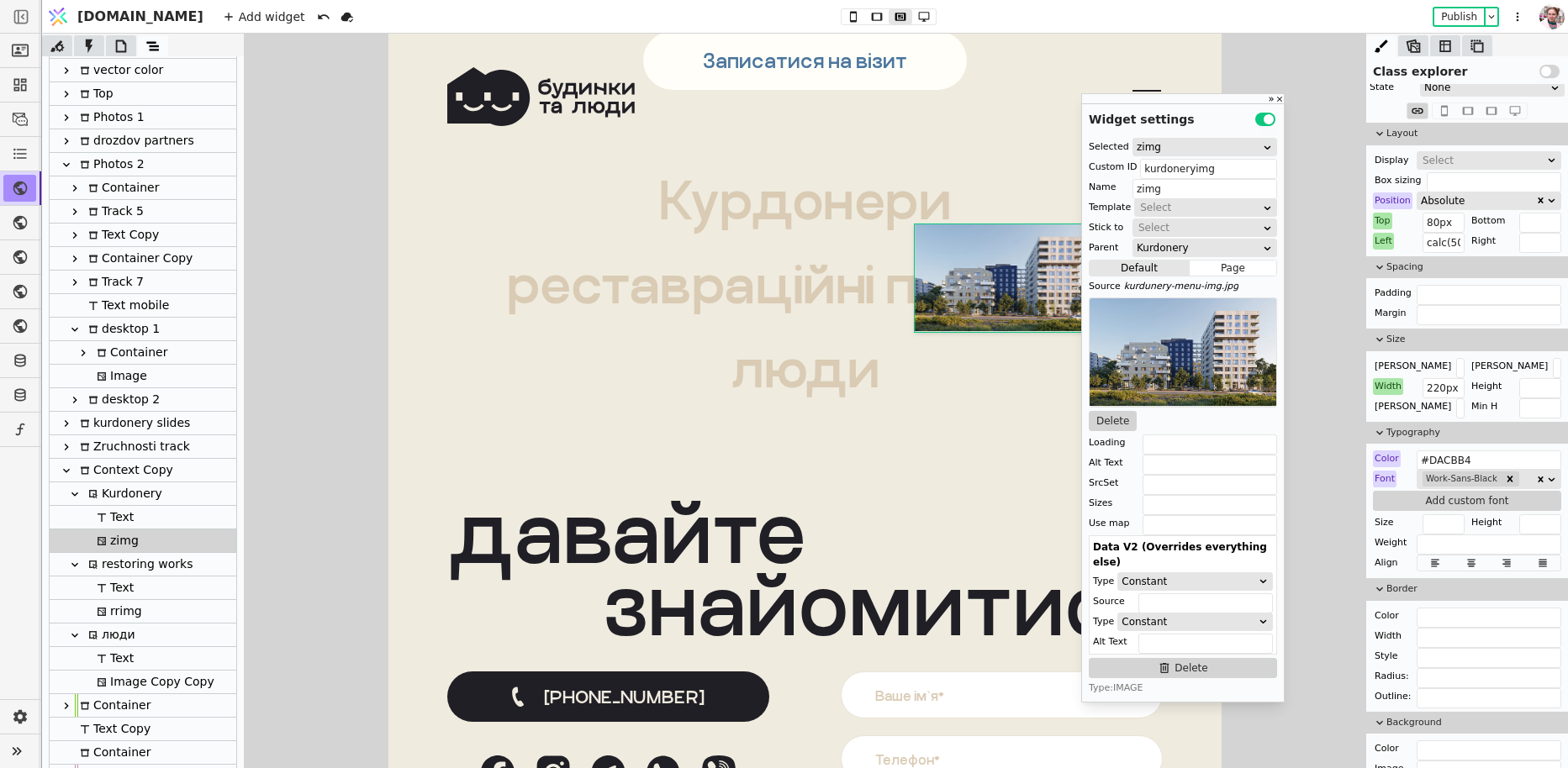
click at [117, 609] on div "rrimg" at bounding box center [117, 611] width 50 height 22
type input "rrimg"
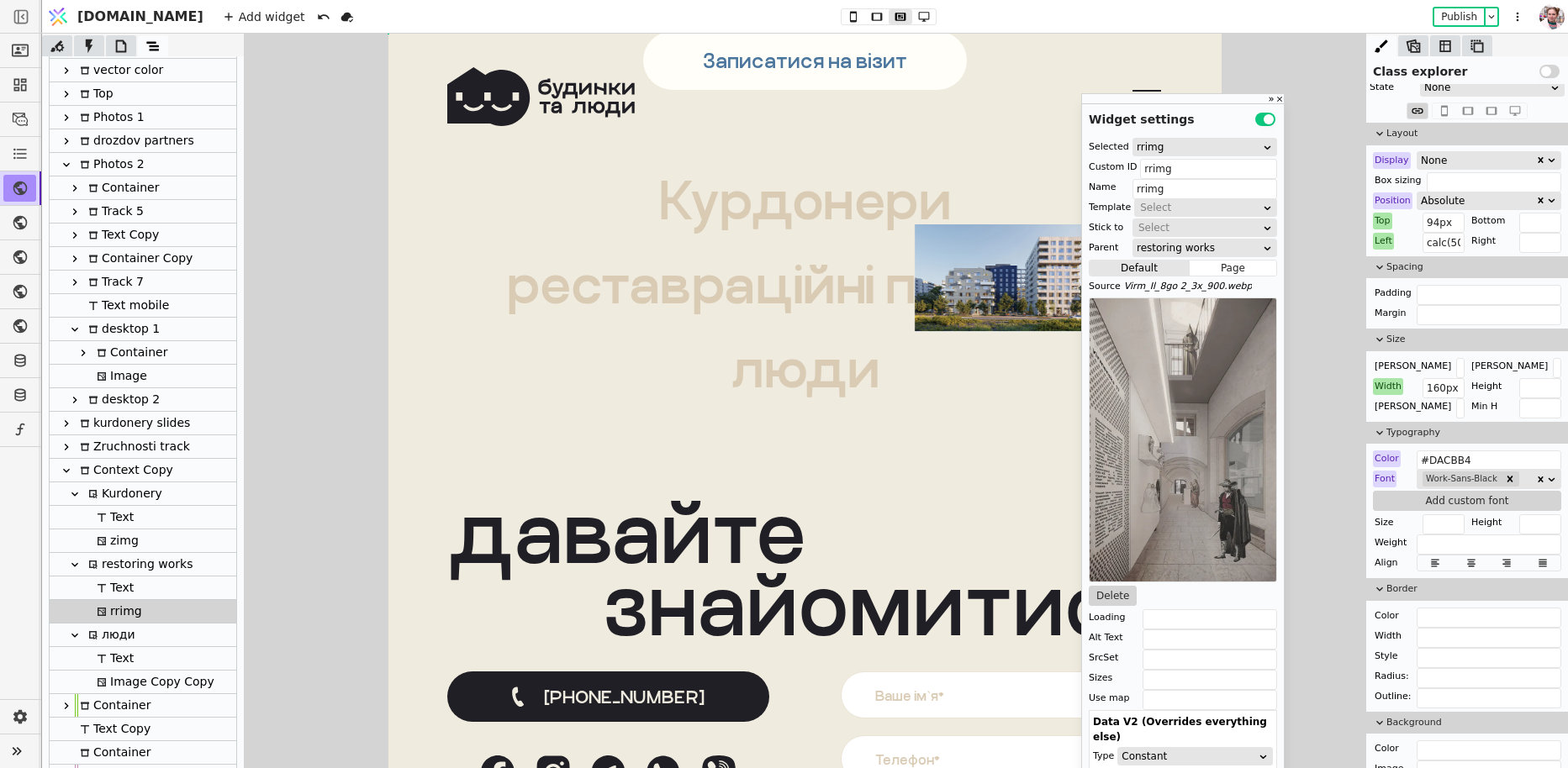
click at [115, 548] on div "zimg" at bounding box center [115, 540] width 47 height 22
type input "kurdoneryimg"
type input "zimg"
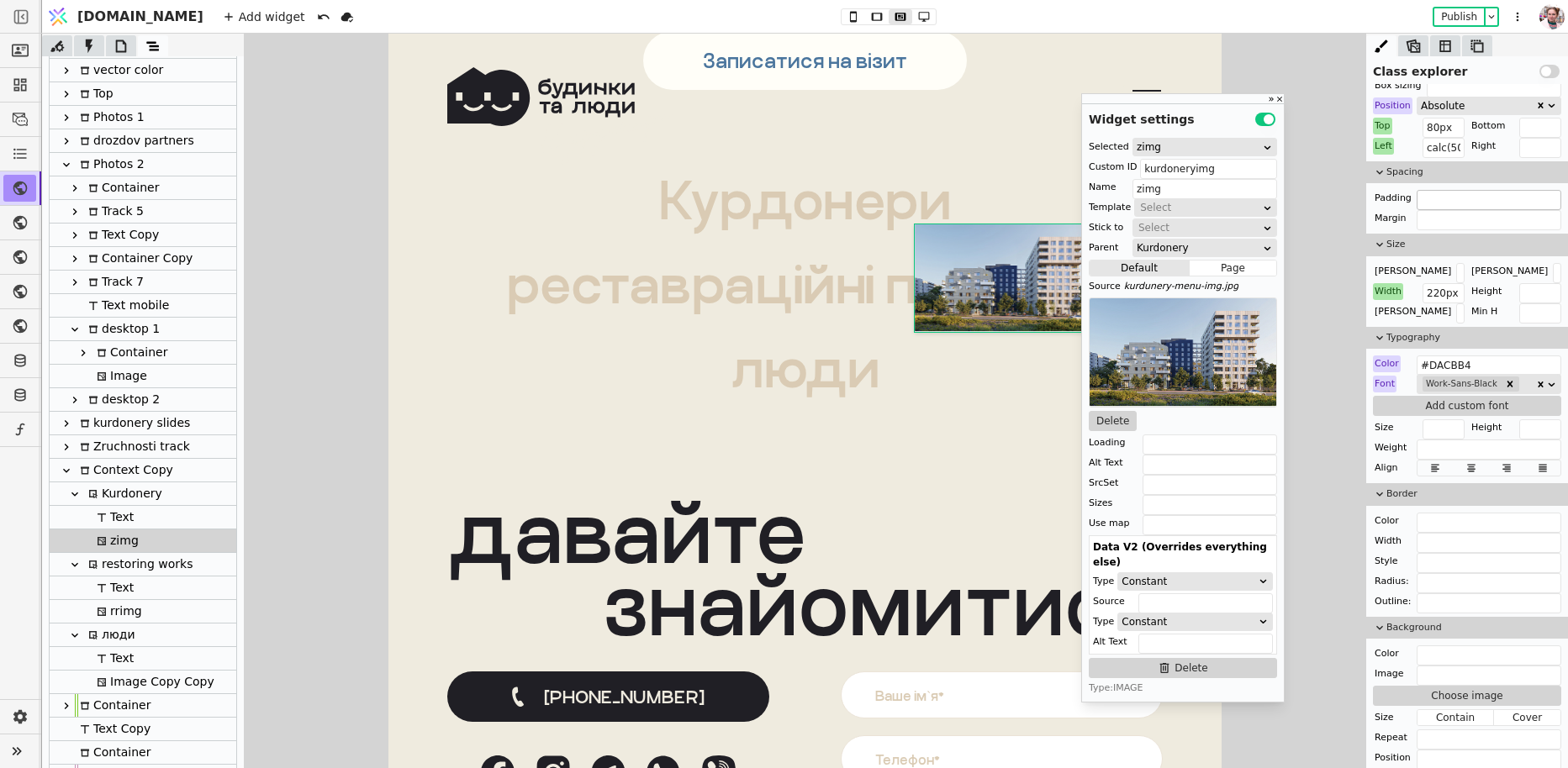
scroll to position [208, 0]
click at [914, 21] on icon at bounding box center [924, 16] width 20 height 12
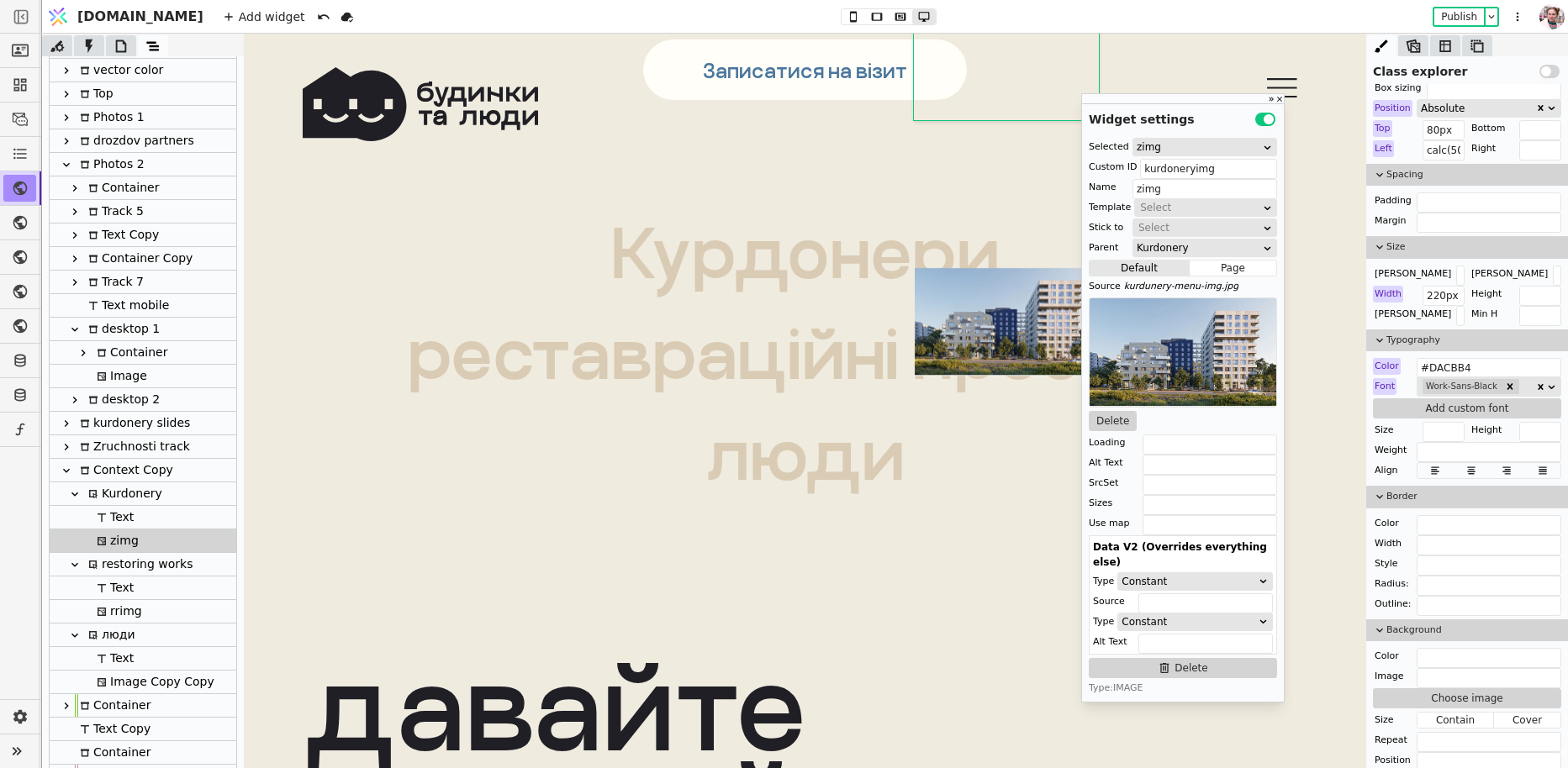
scroll to position [13730, 0]
click at [157, 612] on div "rrimg" at bounding box center [142, 612] width 186 height 23
type input "rrimg"
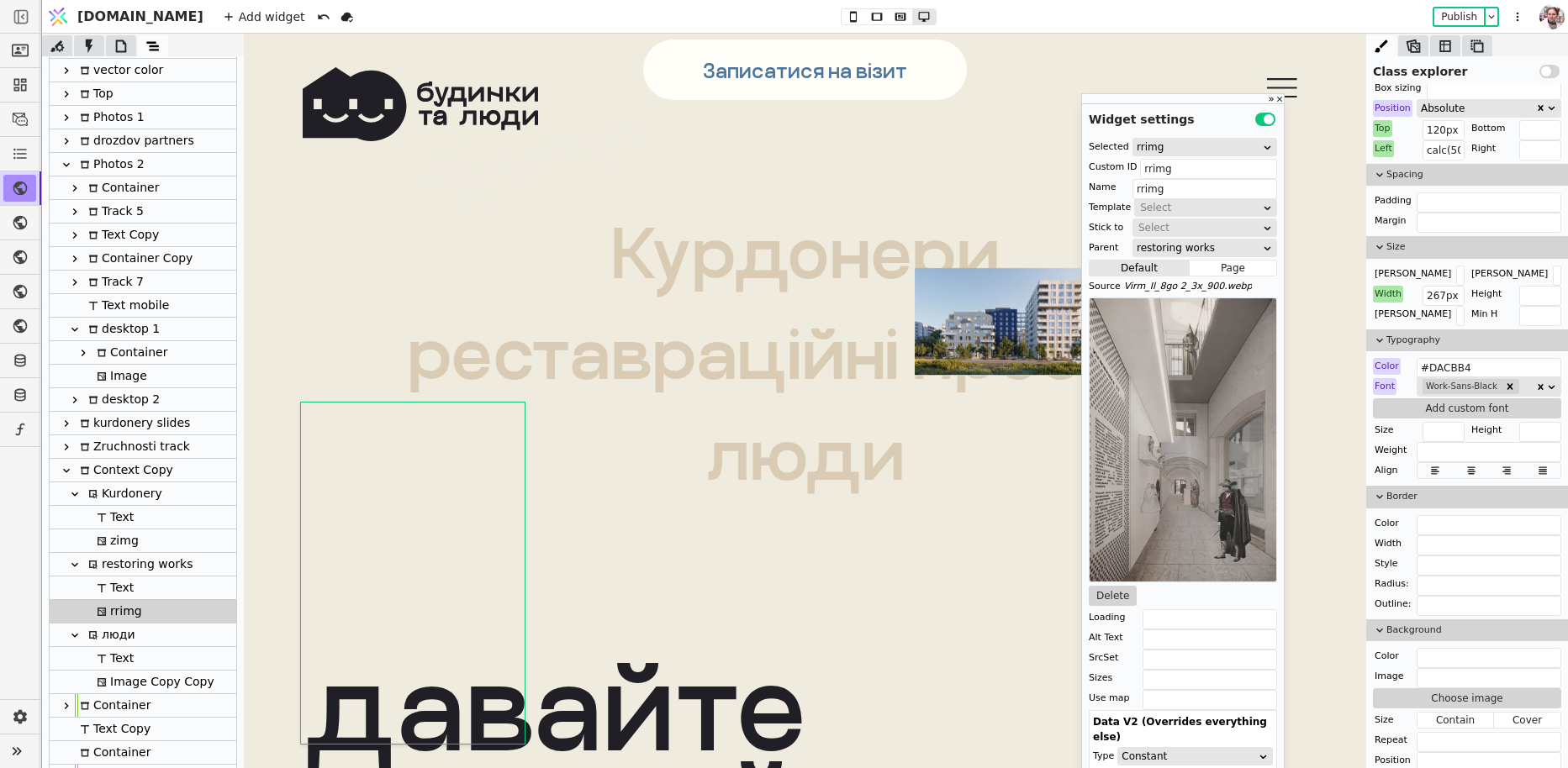
scroll to position [147, 0]
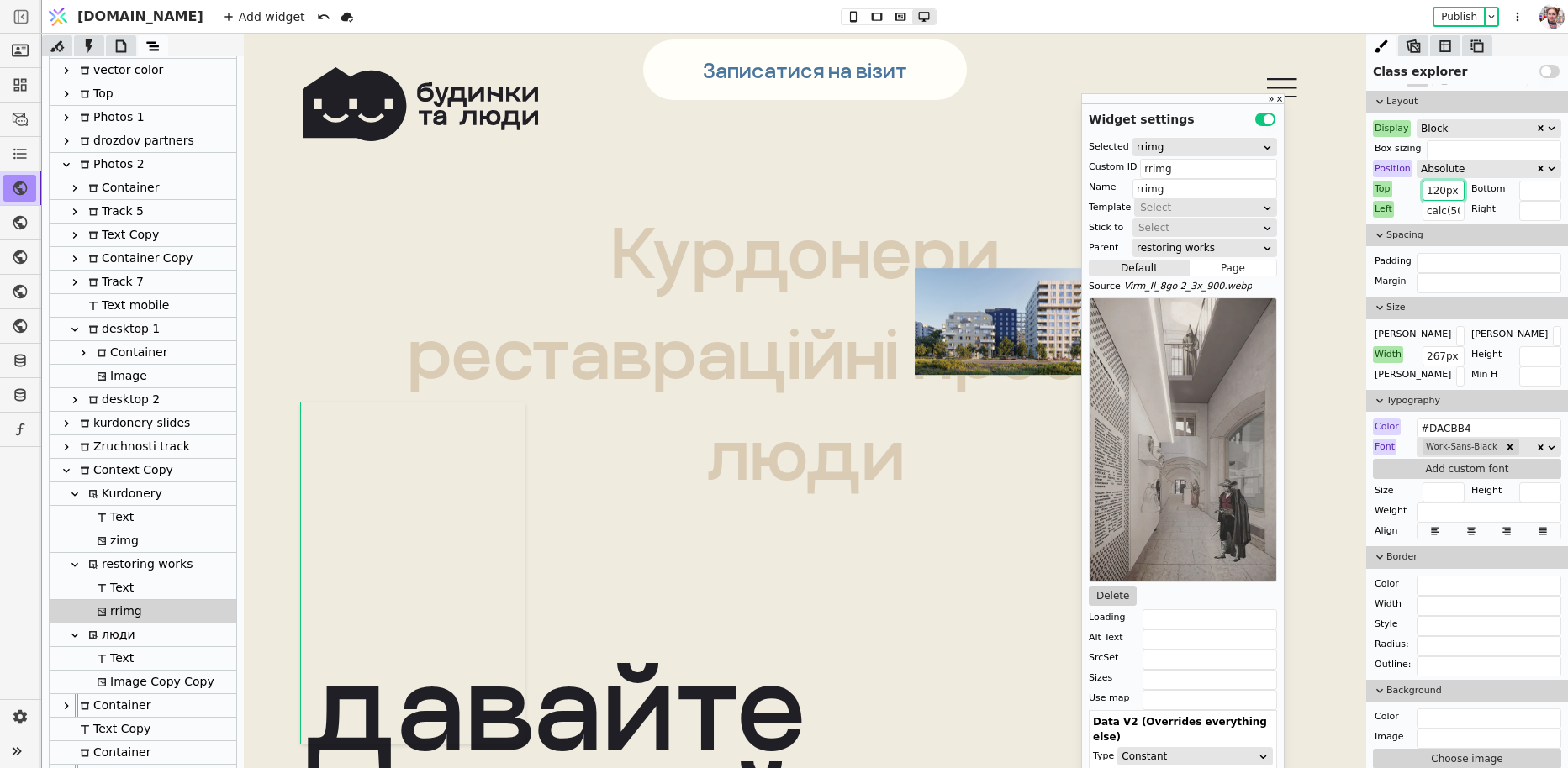
click at [1449, 197] on input "120px" at bounding box center [1443, 191] width 42 height 20
click at [117, 535] on div "zimg" at bounding box center [115, 540] width 47 height 22
type input "kurdoneryimg"
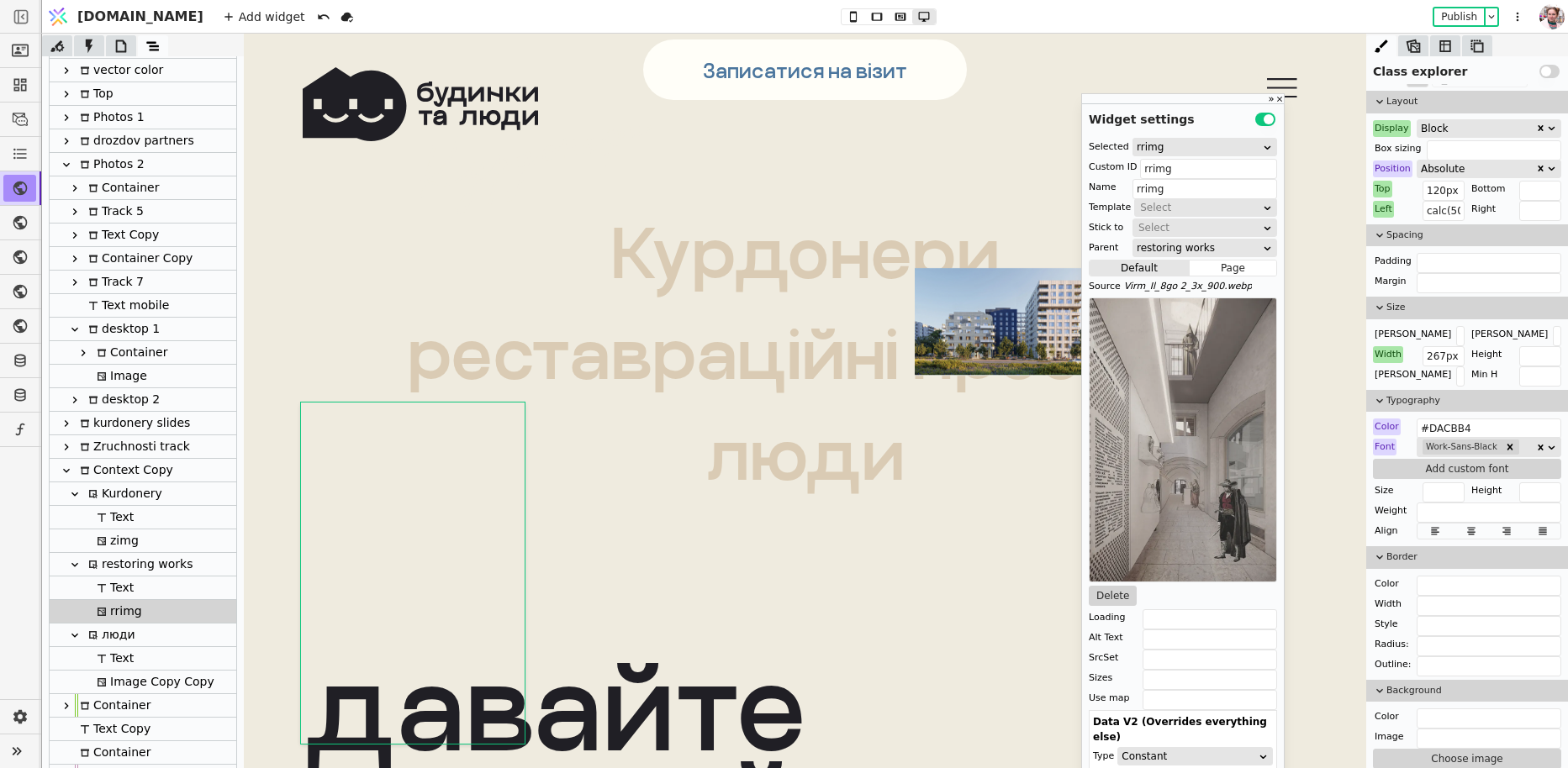
type input "zimg"
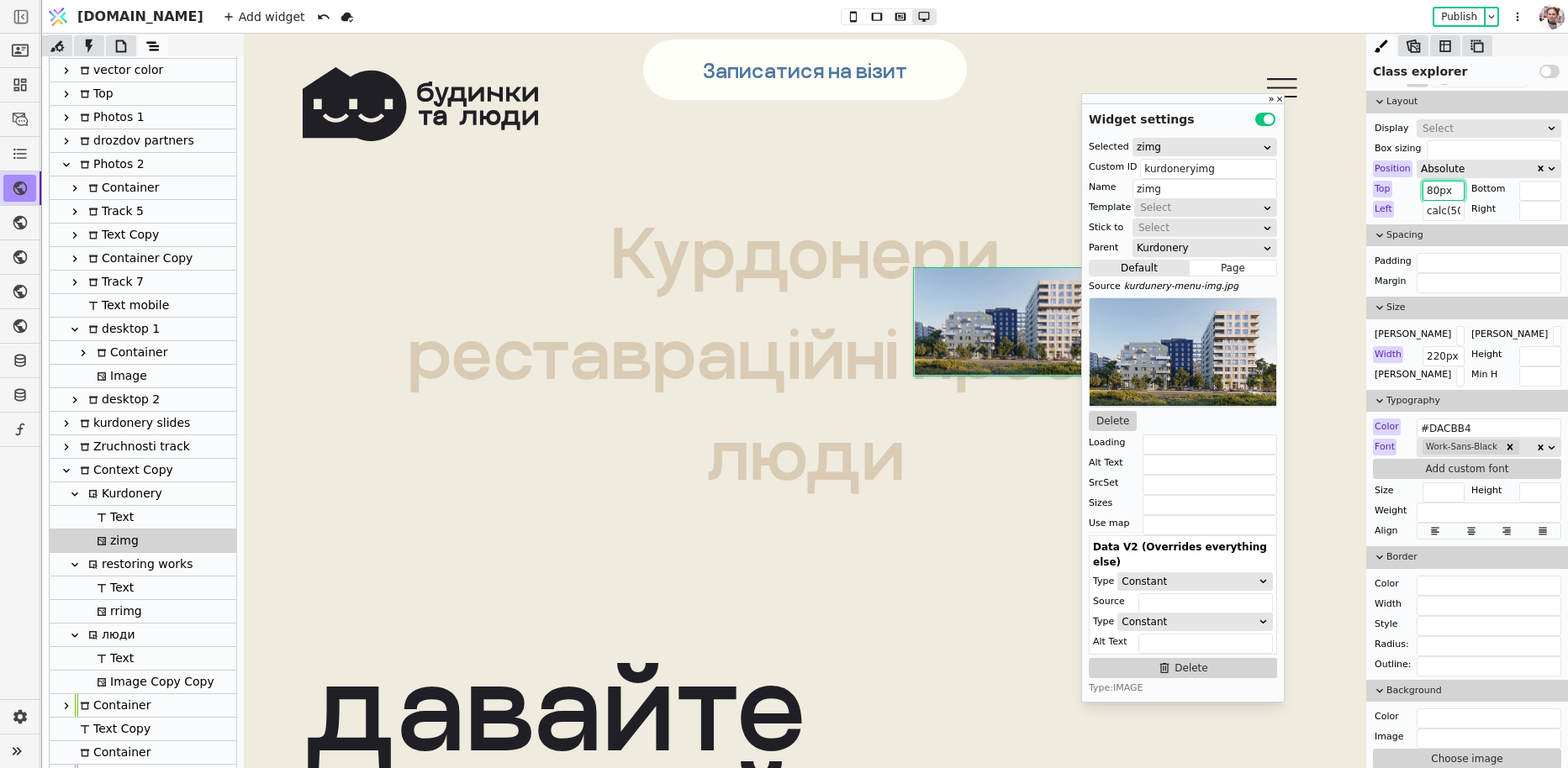
click at [1441, 195] on input "80px" at bounding box center [1443, 191] width 42 height 20
paste input "12"
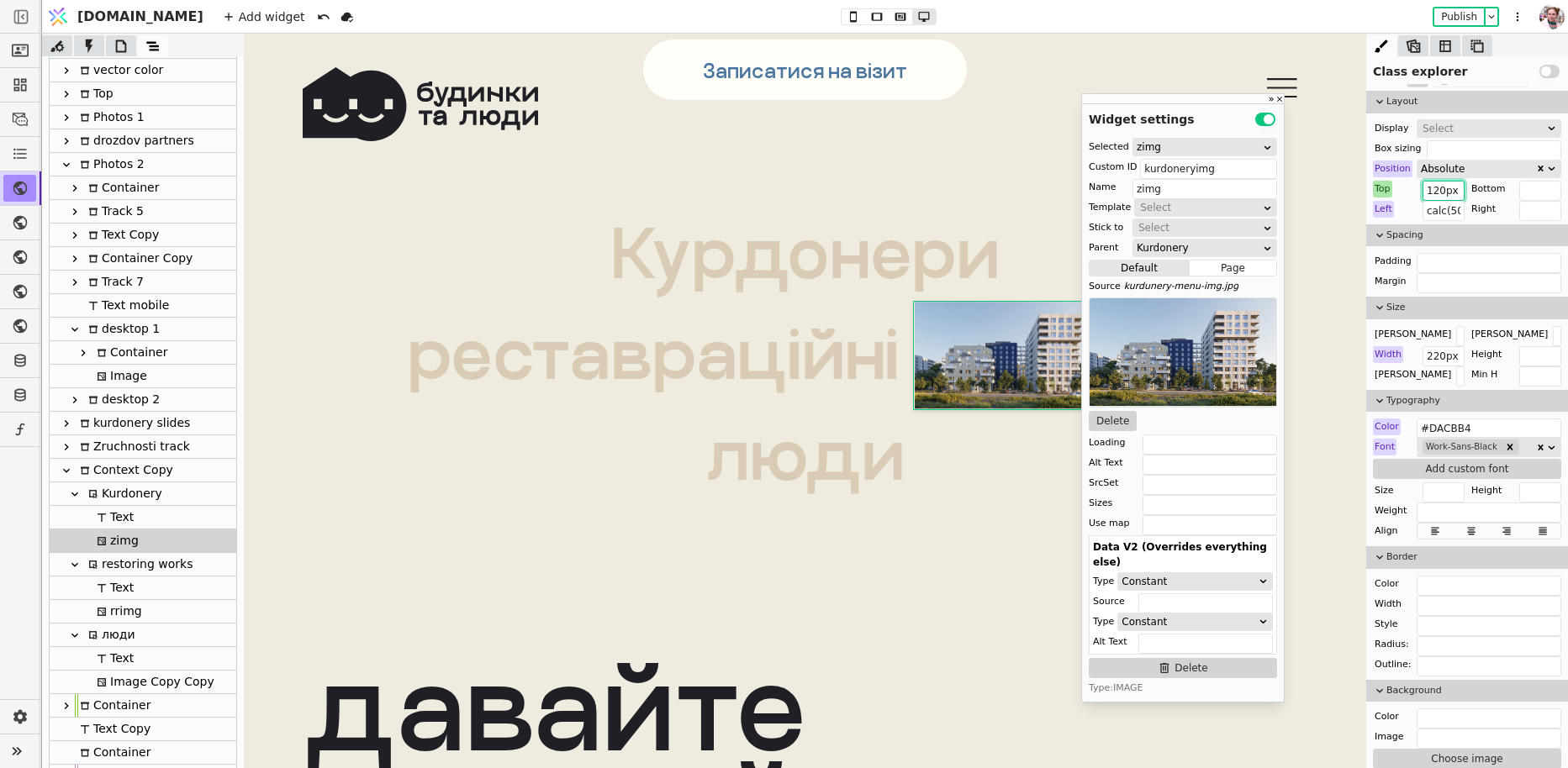
click at [1438, 189] on input "120px" at bounding box center [1443, 191] width 42 height 20
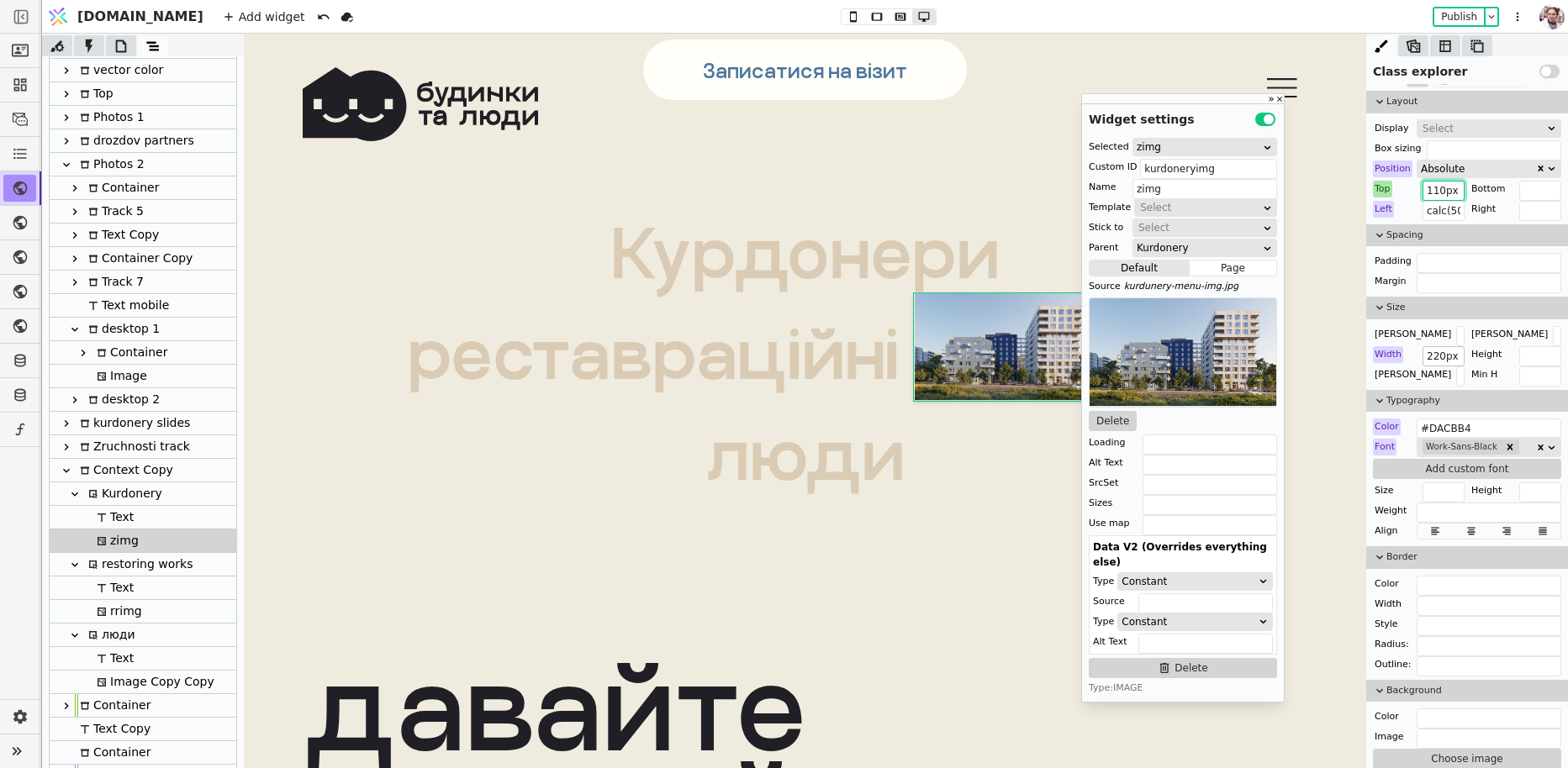
type input "110px"
click at [1432, 348] on input "220px" at bounding box center [1443, 356] width 42 height 20
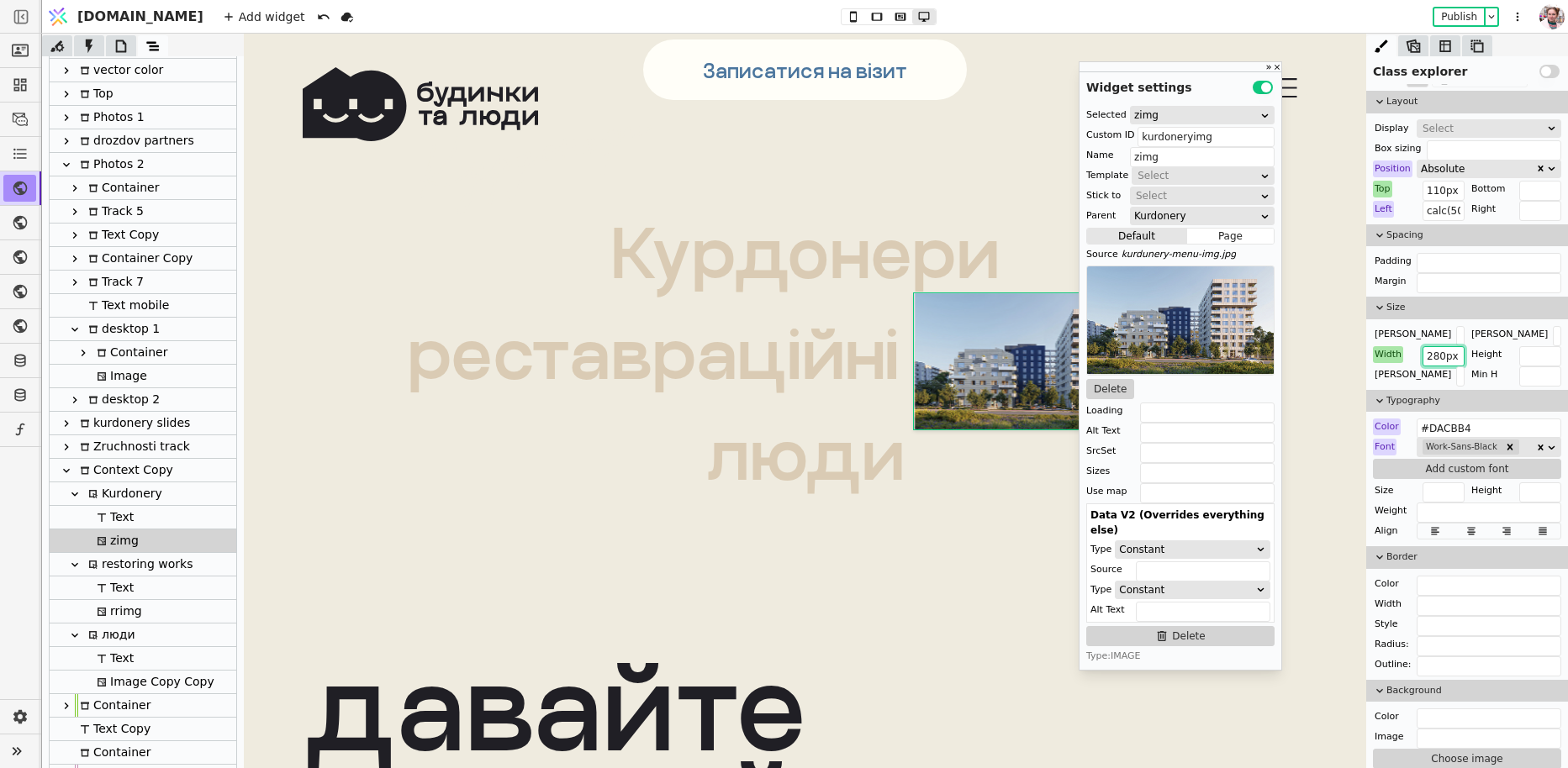
drag, startPoint x: 1440, startPoint y: 354, endPoint x: 1418, endPoint y: 352, distance: 22.1
click at [1418, 353] on div "Width 280px" at bounding box center [1419, 354] width 92 height 17
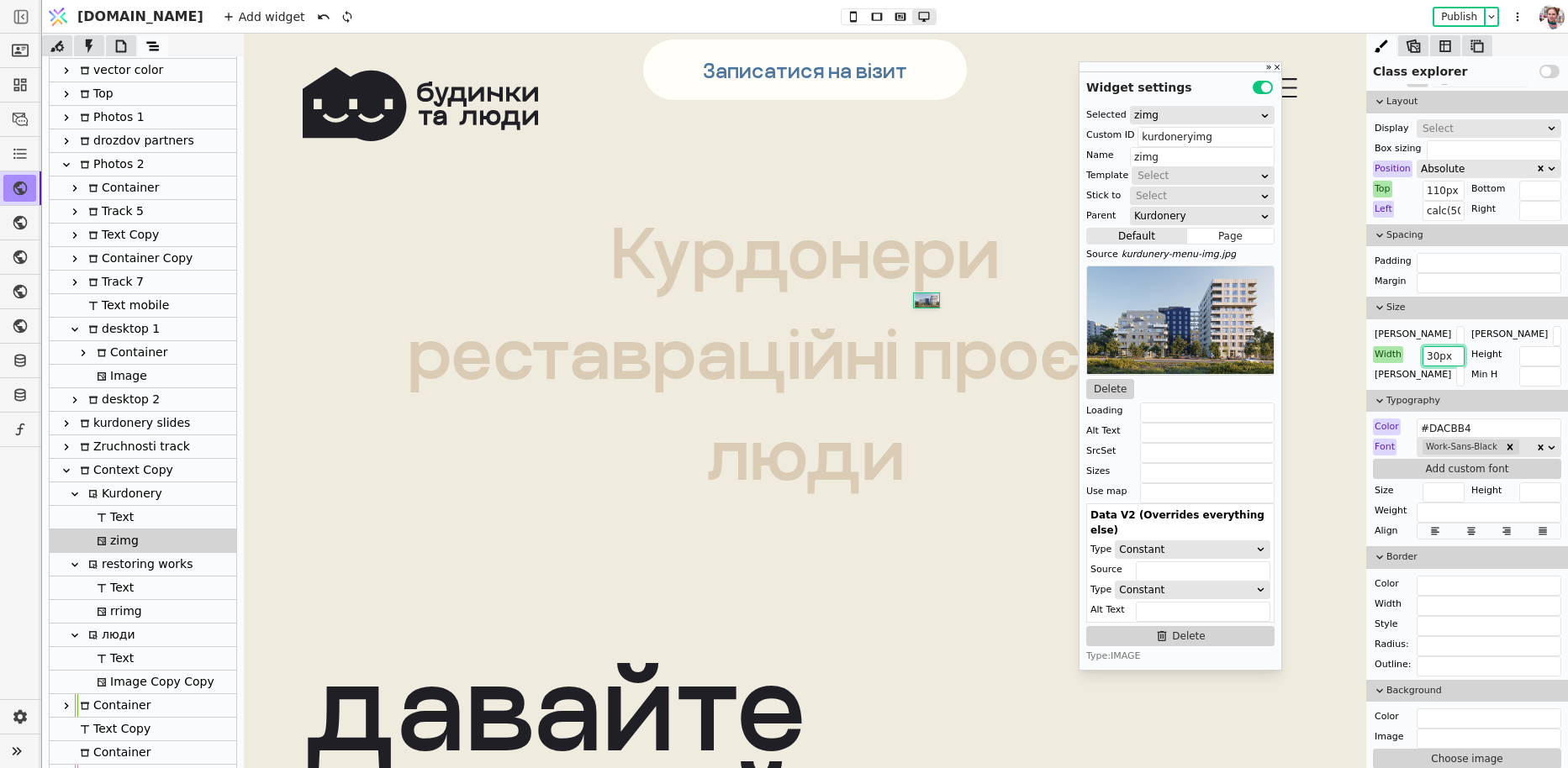
type input "300px"
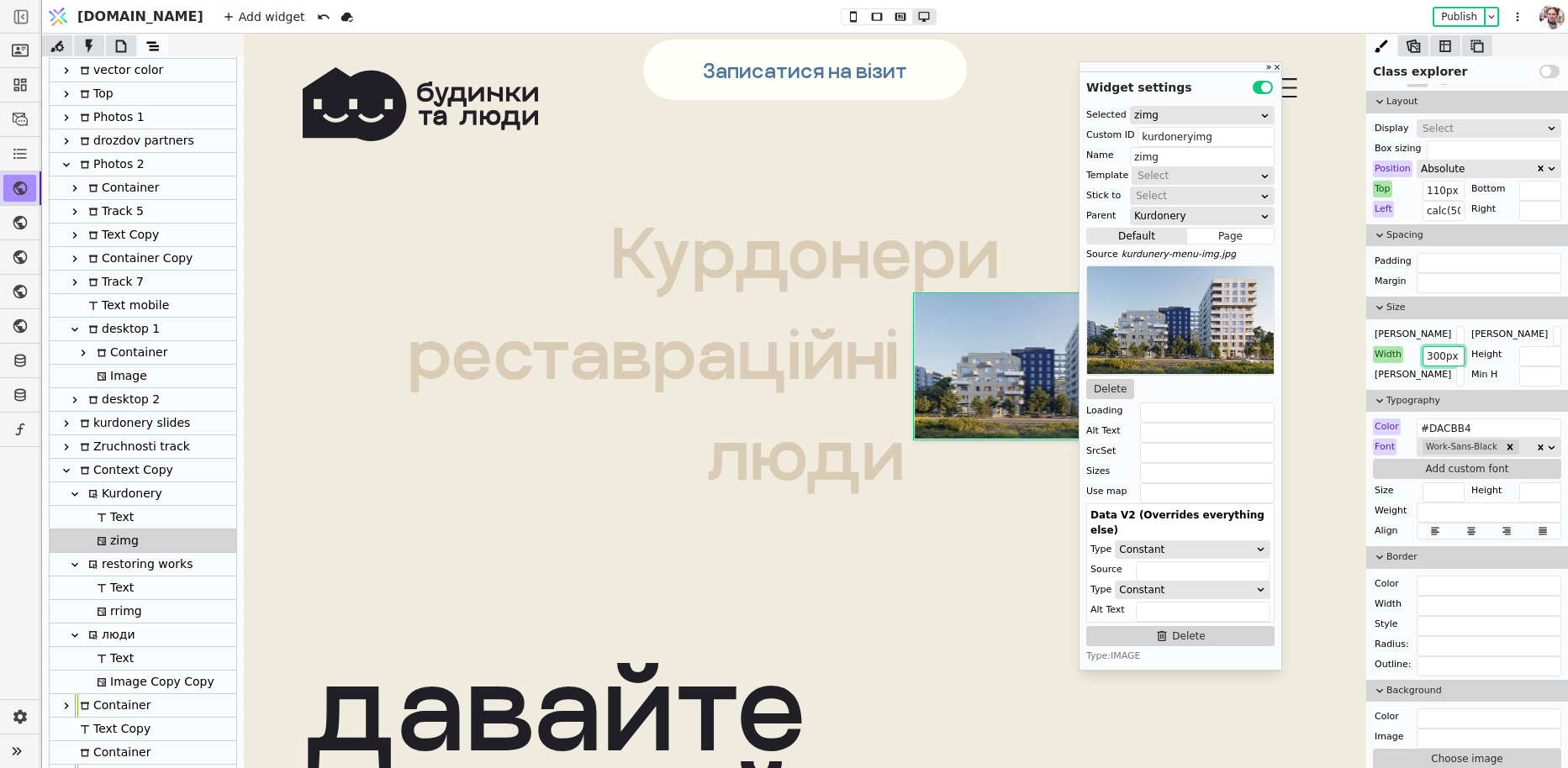
click at [147, 504] on div "Kurdonery" at bounding box center [123, 493] width 79 height 22
type input "kurdonerytxt"
type input "Kurdonery"
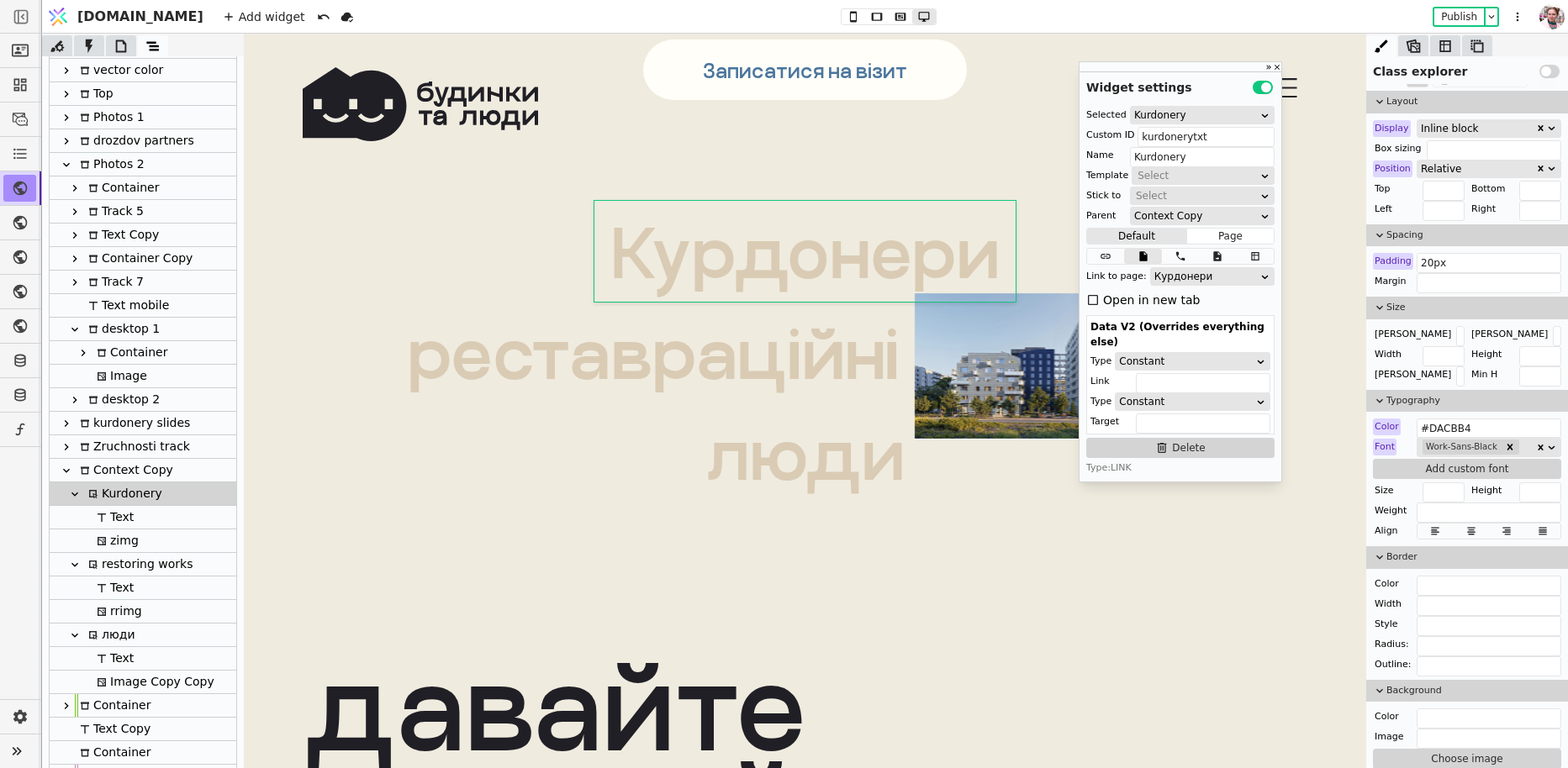
click at [130, 537] on div "zimg" at bounding box center [115, 540] width 47 height 22
type input "kurdoneryimg"
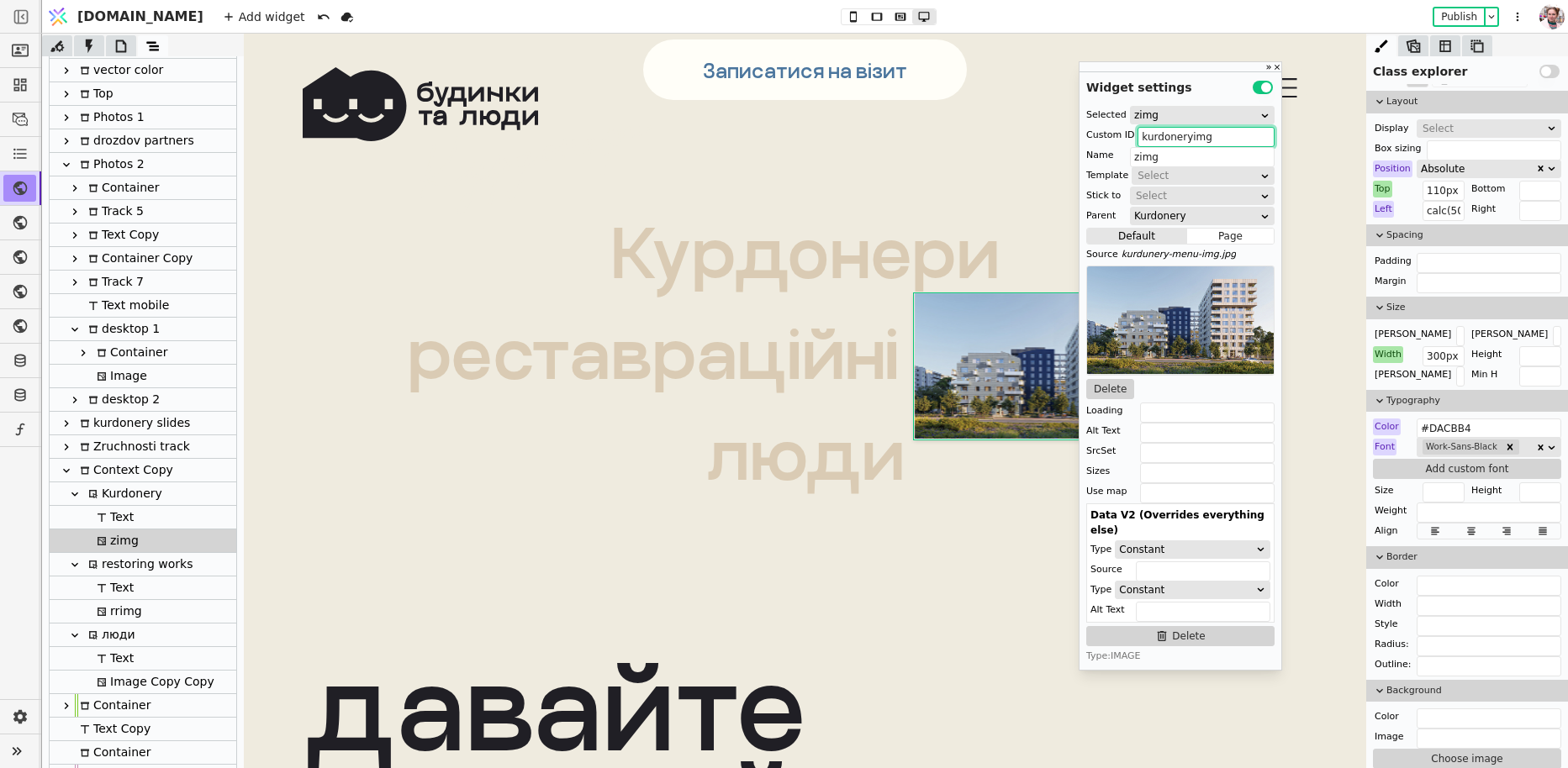
click at [1171, 134] on input "kurdoneryimg" at bounding box center [1205, 137] width 137 height 20
click at [1174, 158] on input "zimg" at bounding box center [1202, 157] width 145 height 20
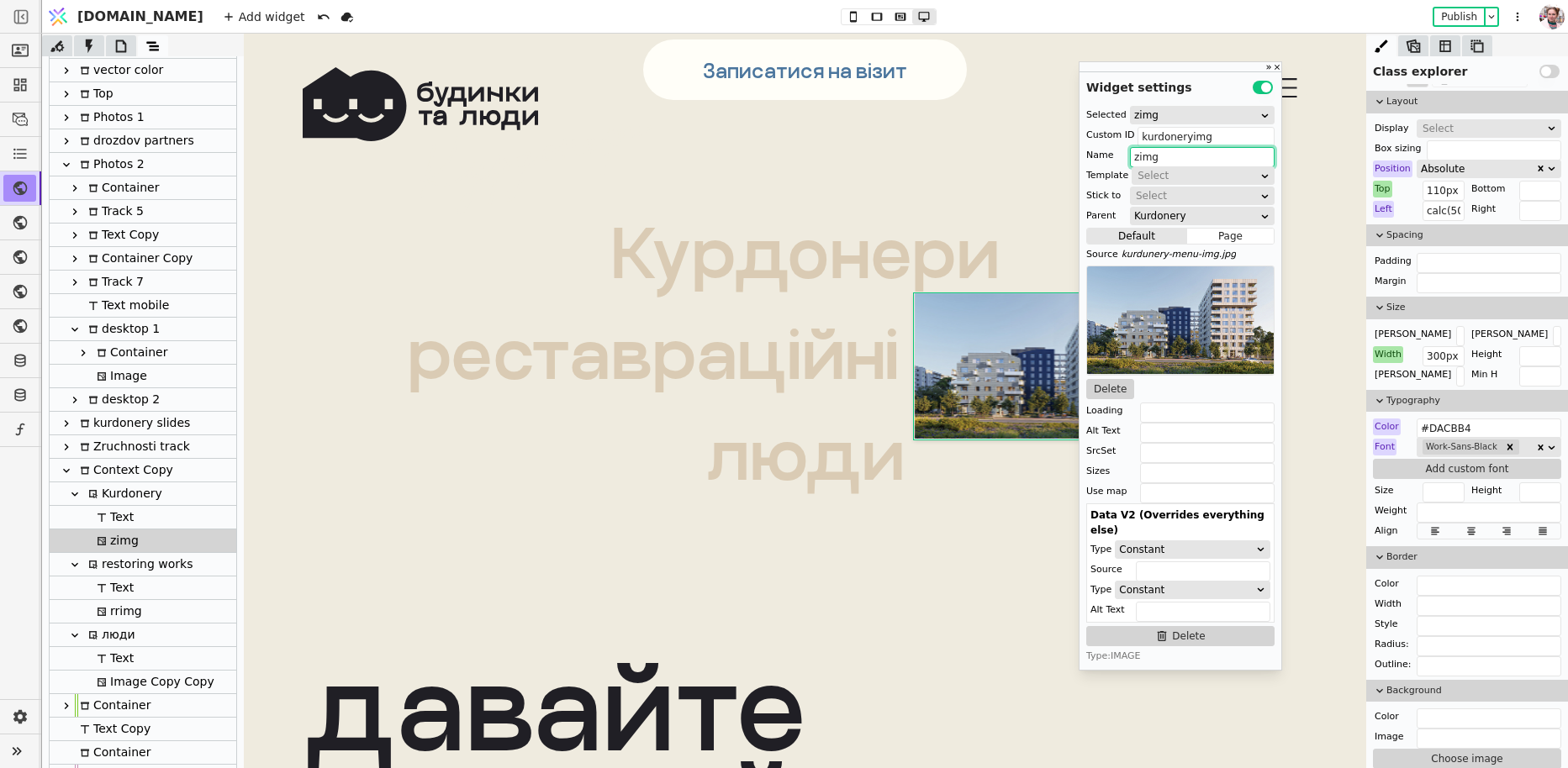
paste input "kurdonery"
type input "kurdoneryimg"
click at [115, 492] on div "Kurdonery" at bounding box center [123, 493] width 79 height 22
type input "kurdonerytxt"
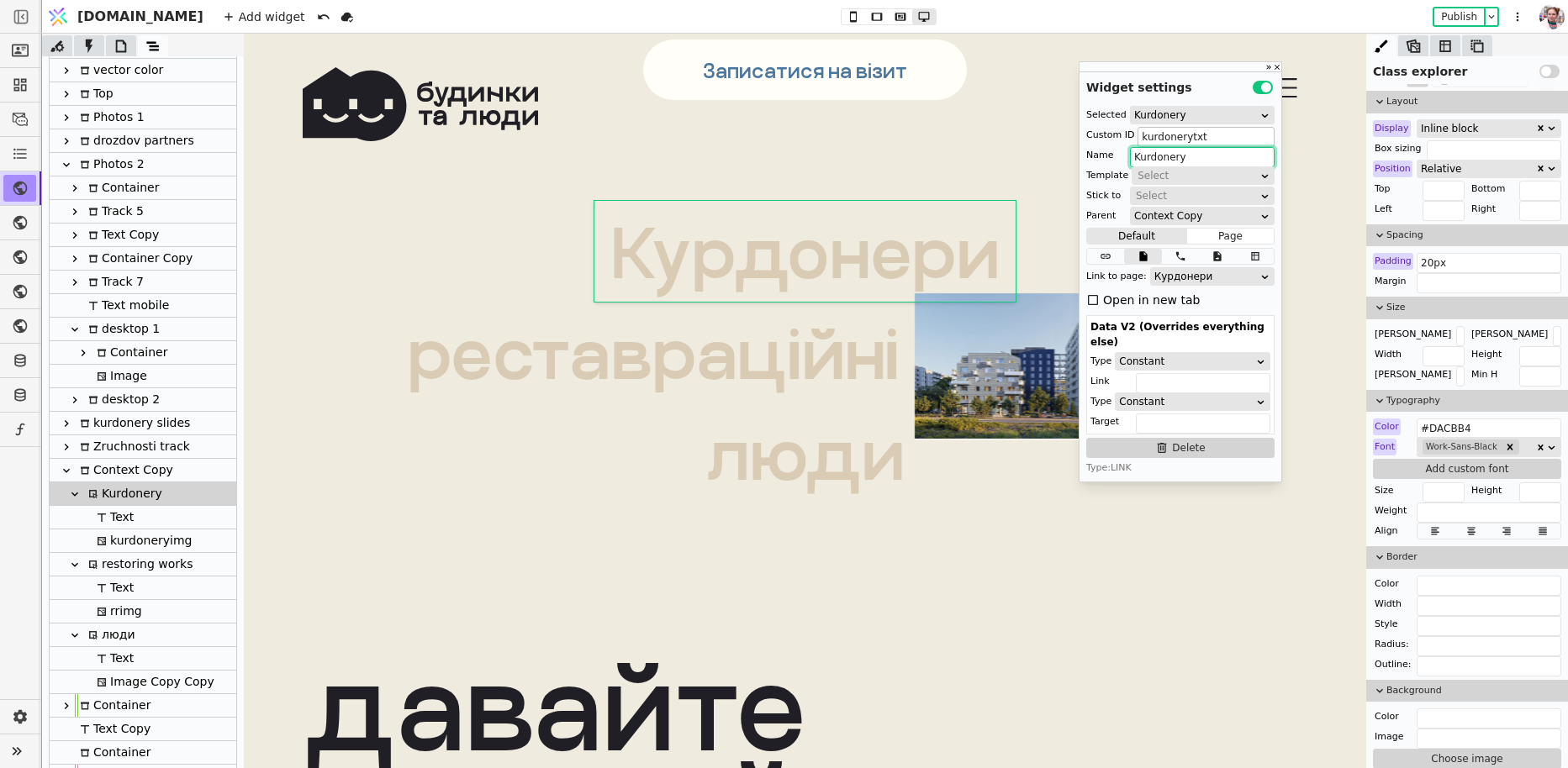
type input "Kurdonery"
click at [1176, 136] on input "kurdonerytxt" at bounding box center [1205, 137] width 137 height 20
click at [85, 44] on icon at bounding box center [89, 46] width 17 height 17
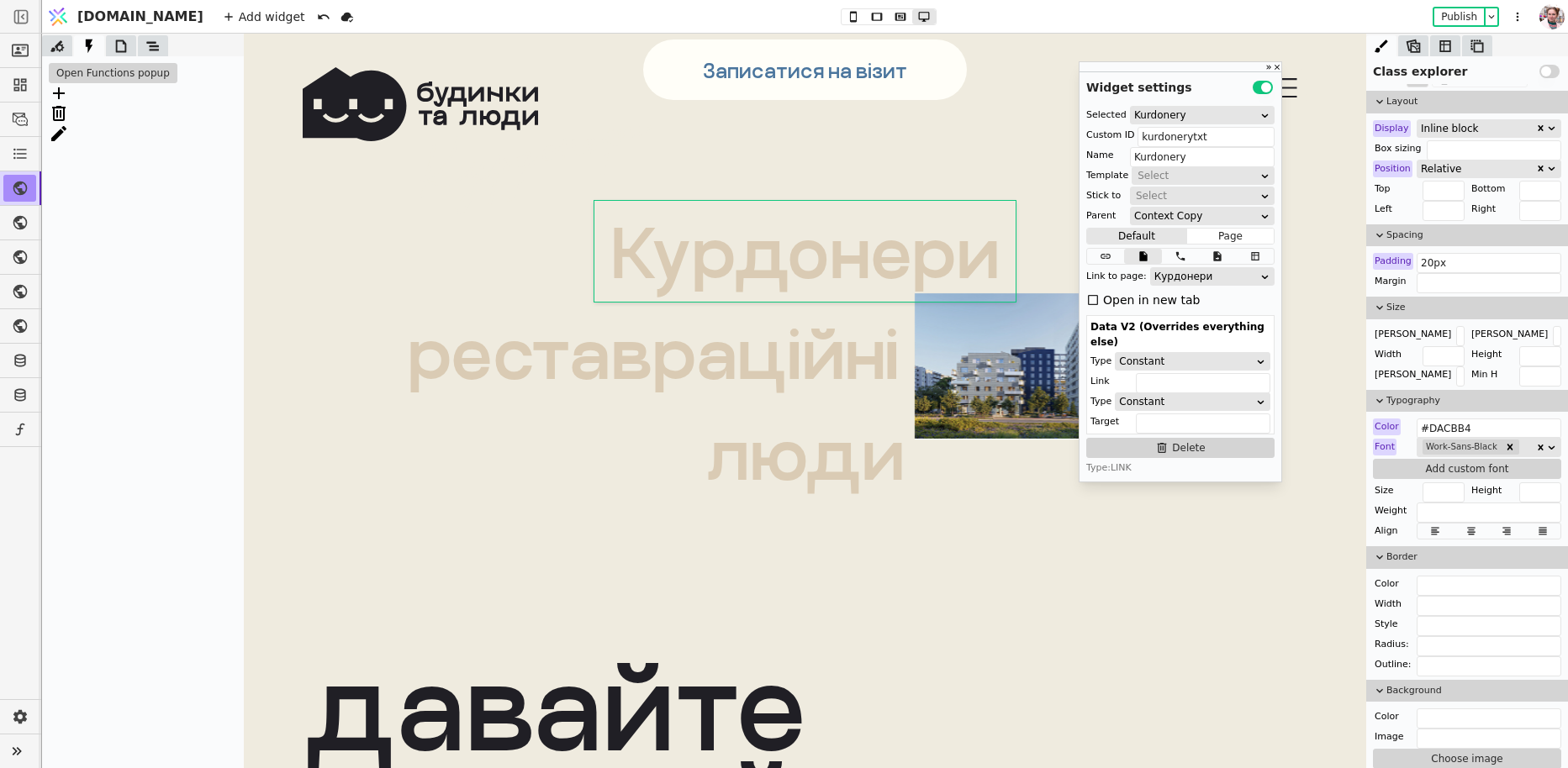
scroll to position [28, 0]
click at [97, 79] on button "Open Functions popup" at bounding box center [112, 73] width 129 height 20
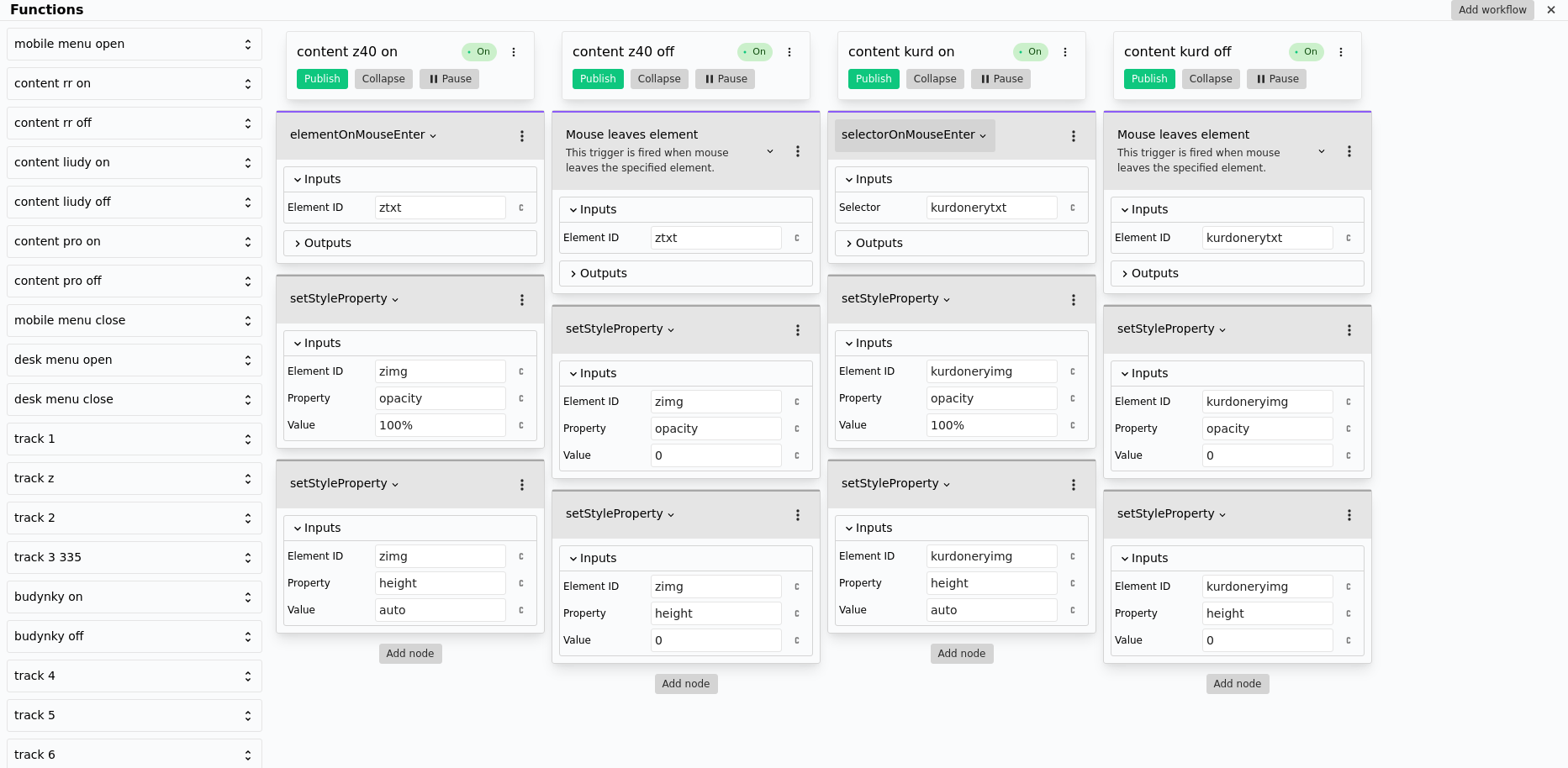
click at [937, 128] on h5 "selectorOnMouseEnter" at bounding box center [908, 135] width 134 height 18
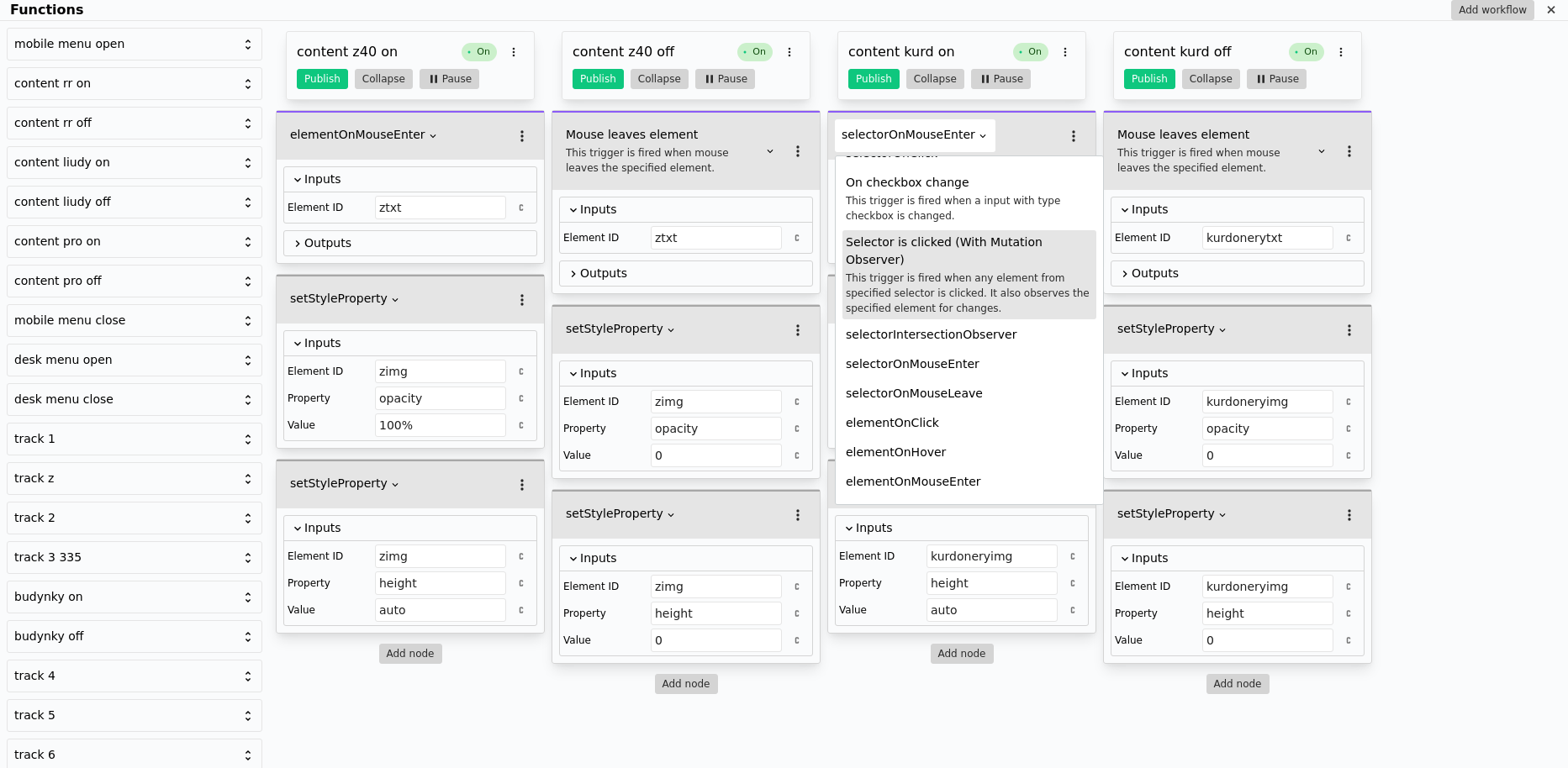
scroll to position [183, 0]
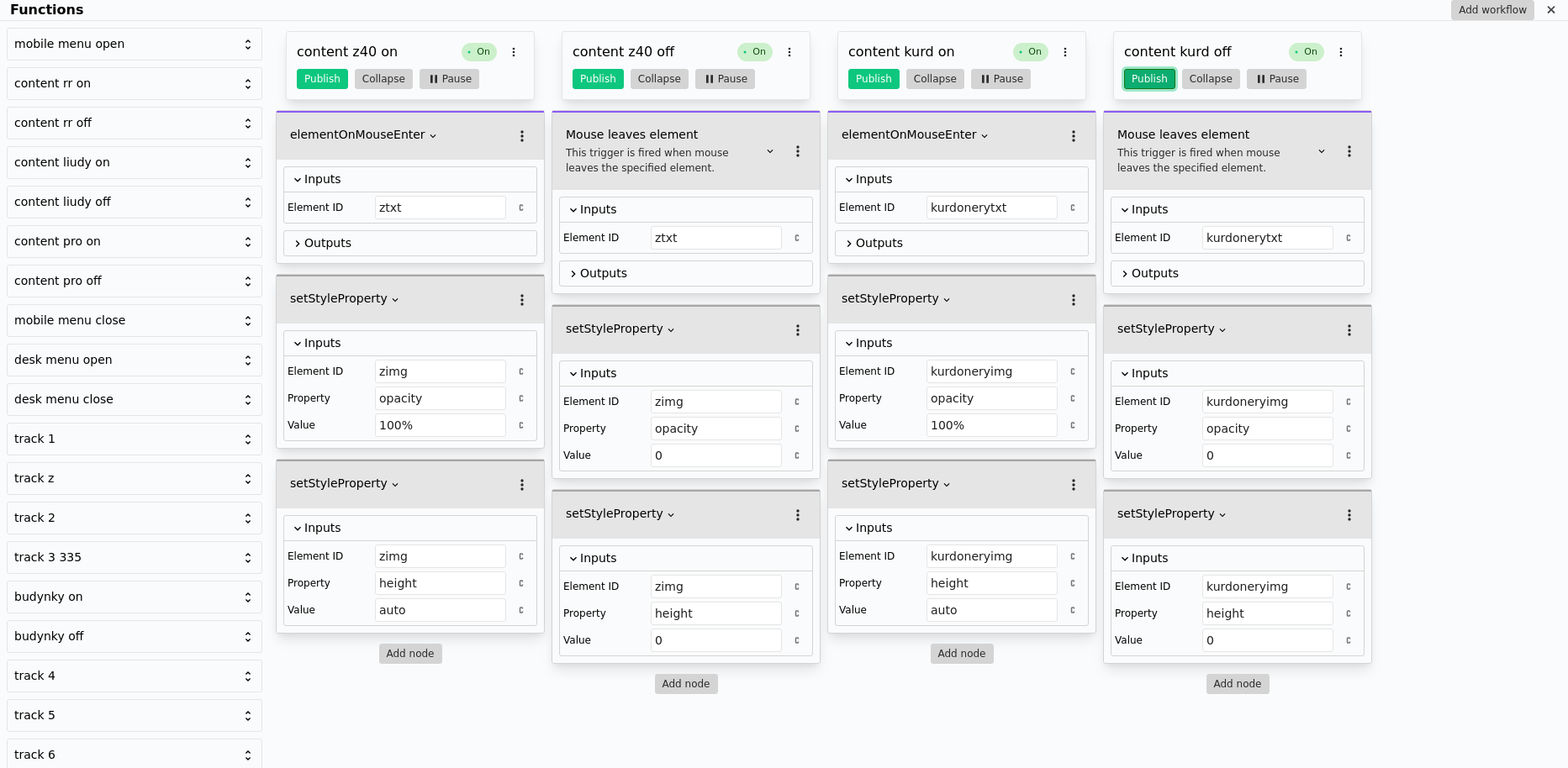
click at [1151, 77] on button "Publish" at bounding box center [1149, 79] width 51 height 20
click at [886, 85] on button "Publish" at bounding box center [874, 79] width 51 height 20
click at [1545, 7] on icon "Functions" at bounding box center [1551, 10] width 13 height 13
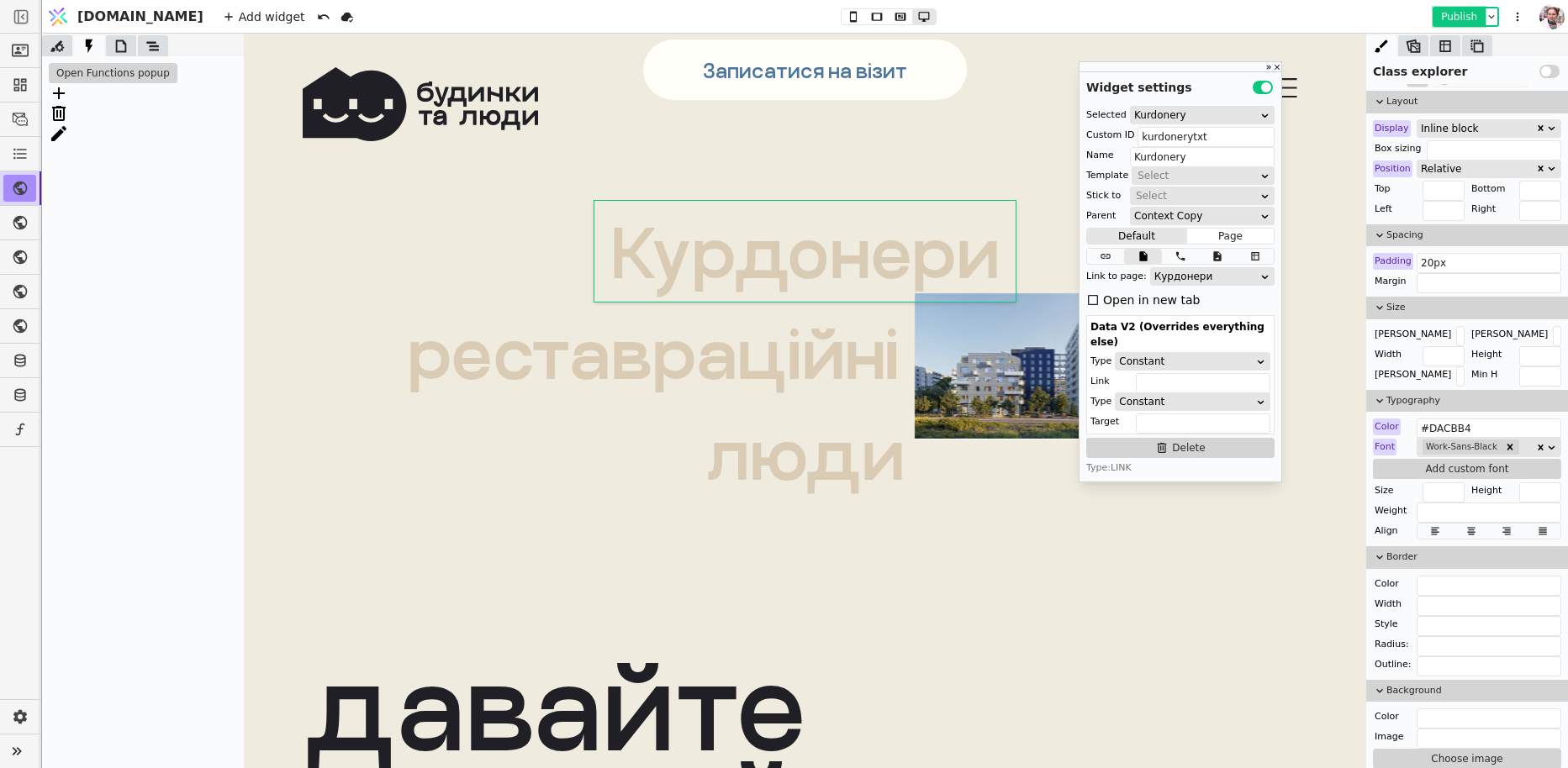
click at [1452, 9] on button "Publish" at bounding box center [1458, 16] width 49 height 17
click at [996, 360] on img at bounding box center [1018, 414] width 224 height 291
type input "limg"
type input "Image Copy Copy"
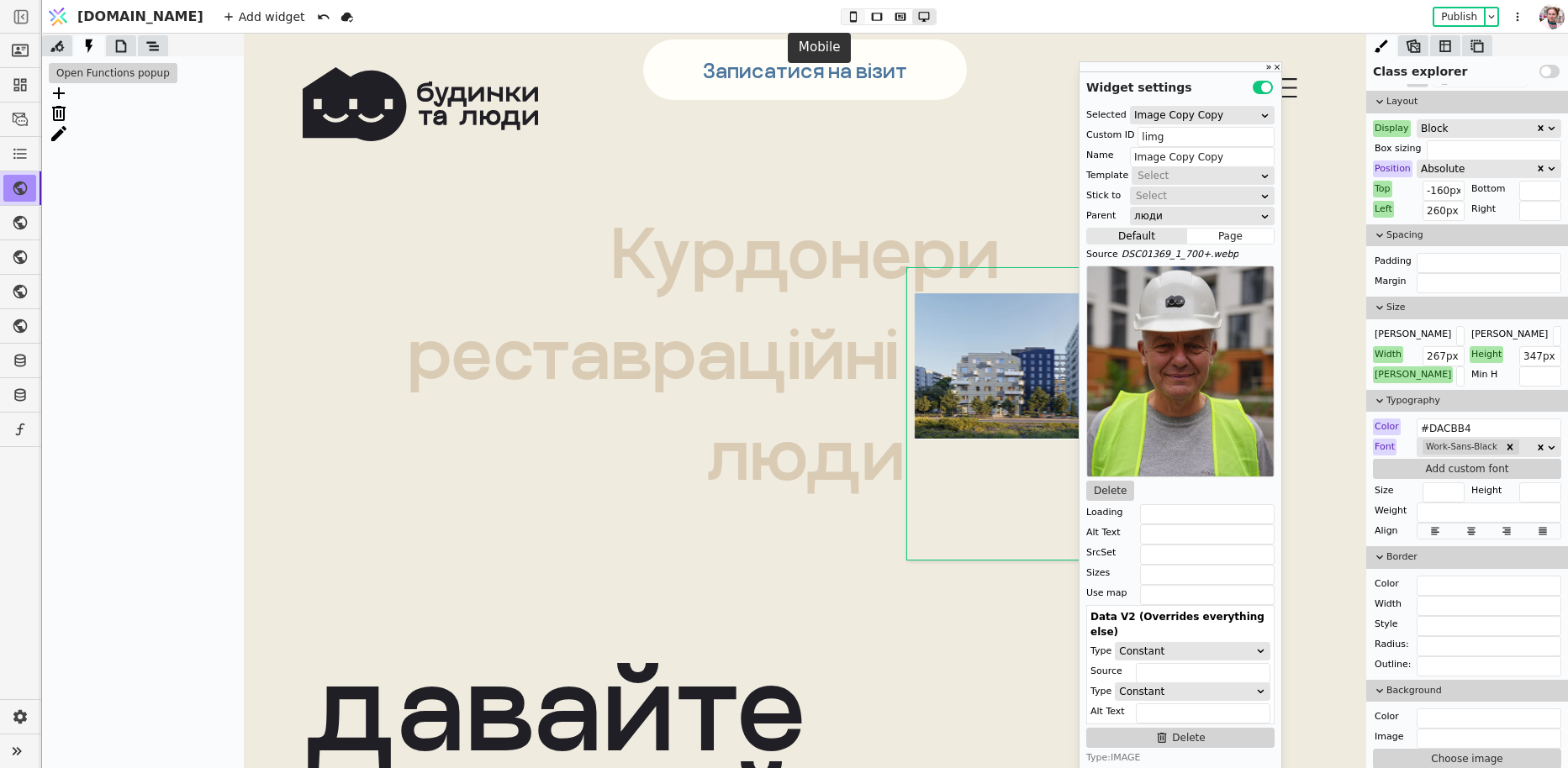
click at [843, 17] on icon at bounding box center [853, 16] width 20 height 12
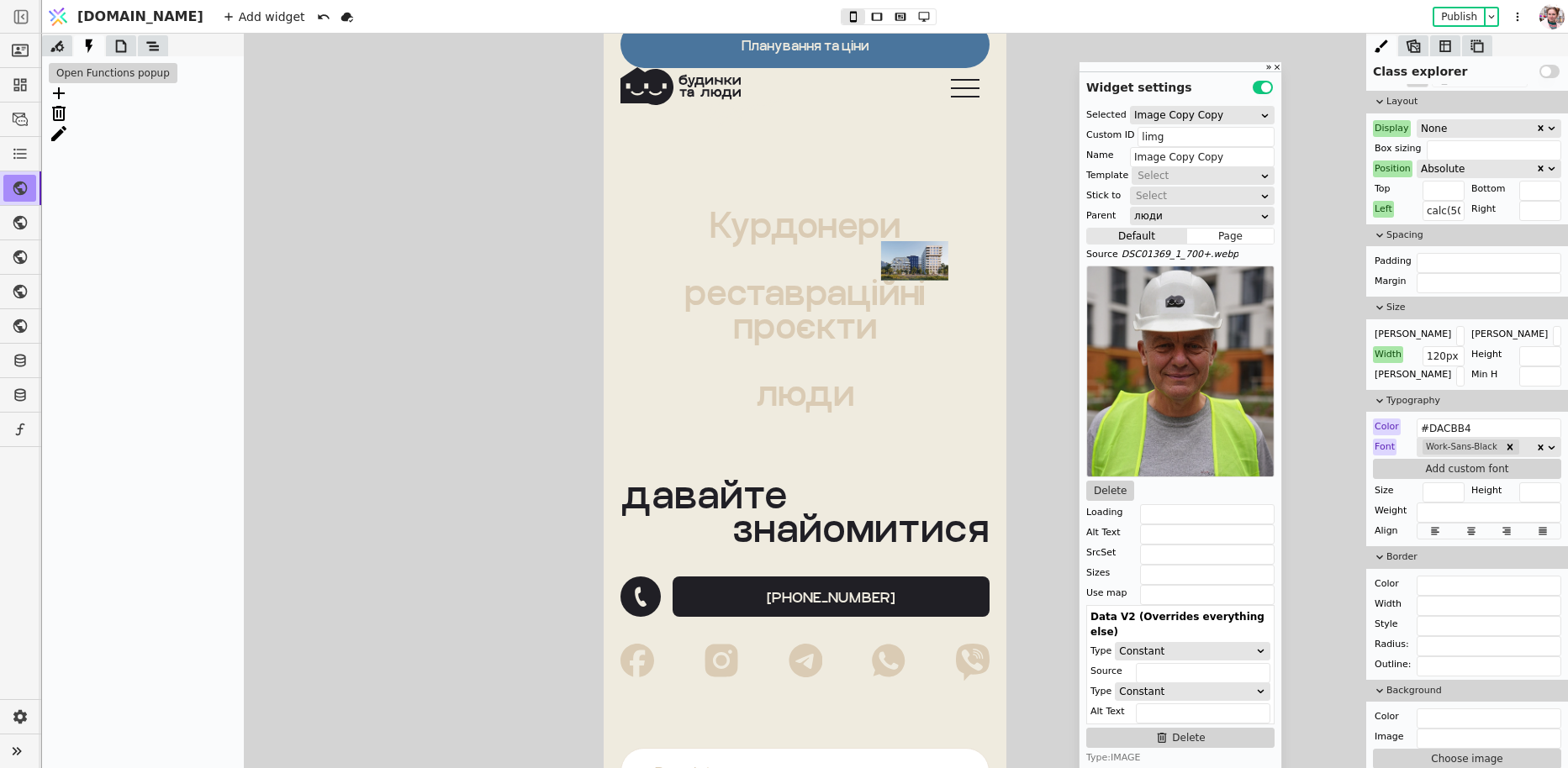
scroll to position [12042, 0]
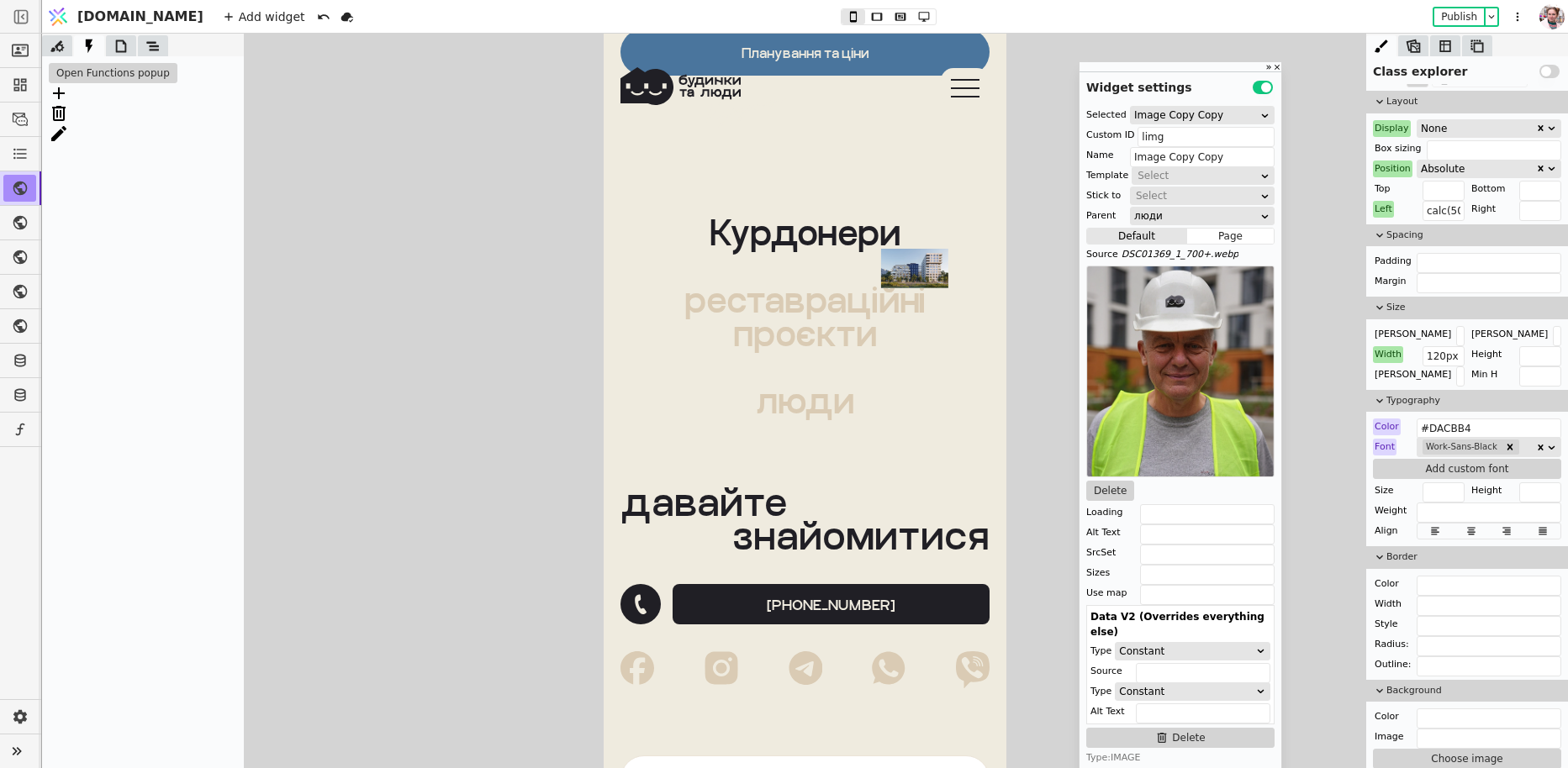
click at [919, 249] on img at bounding box center [914, 269] width 67 height 40
type input "kurdoneryimg"
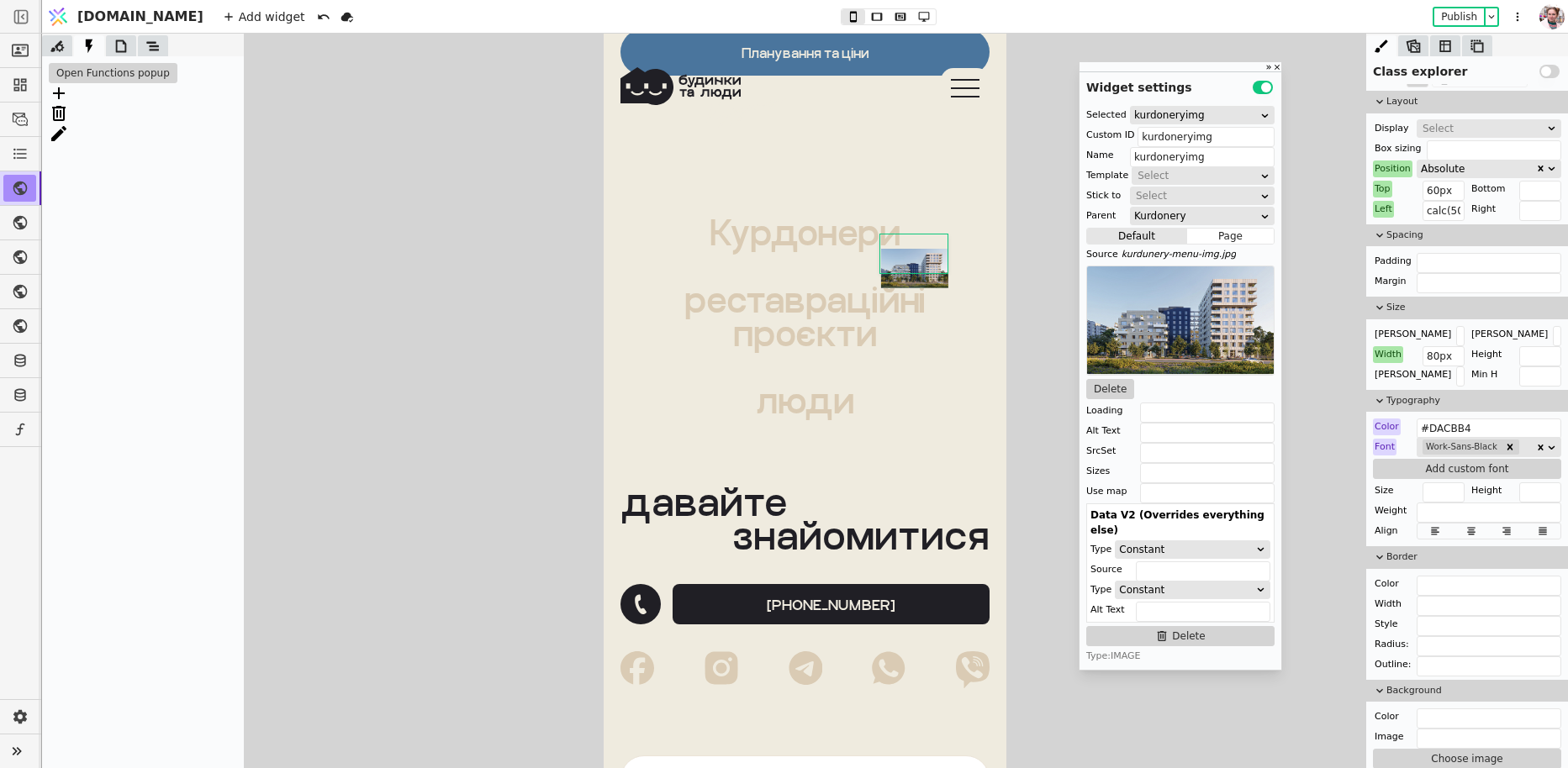
click at [1453, 135] on div "Select" at bounding box center [1489, 129] width 145 height 19
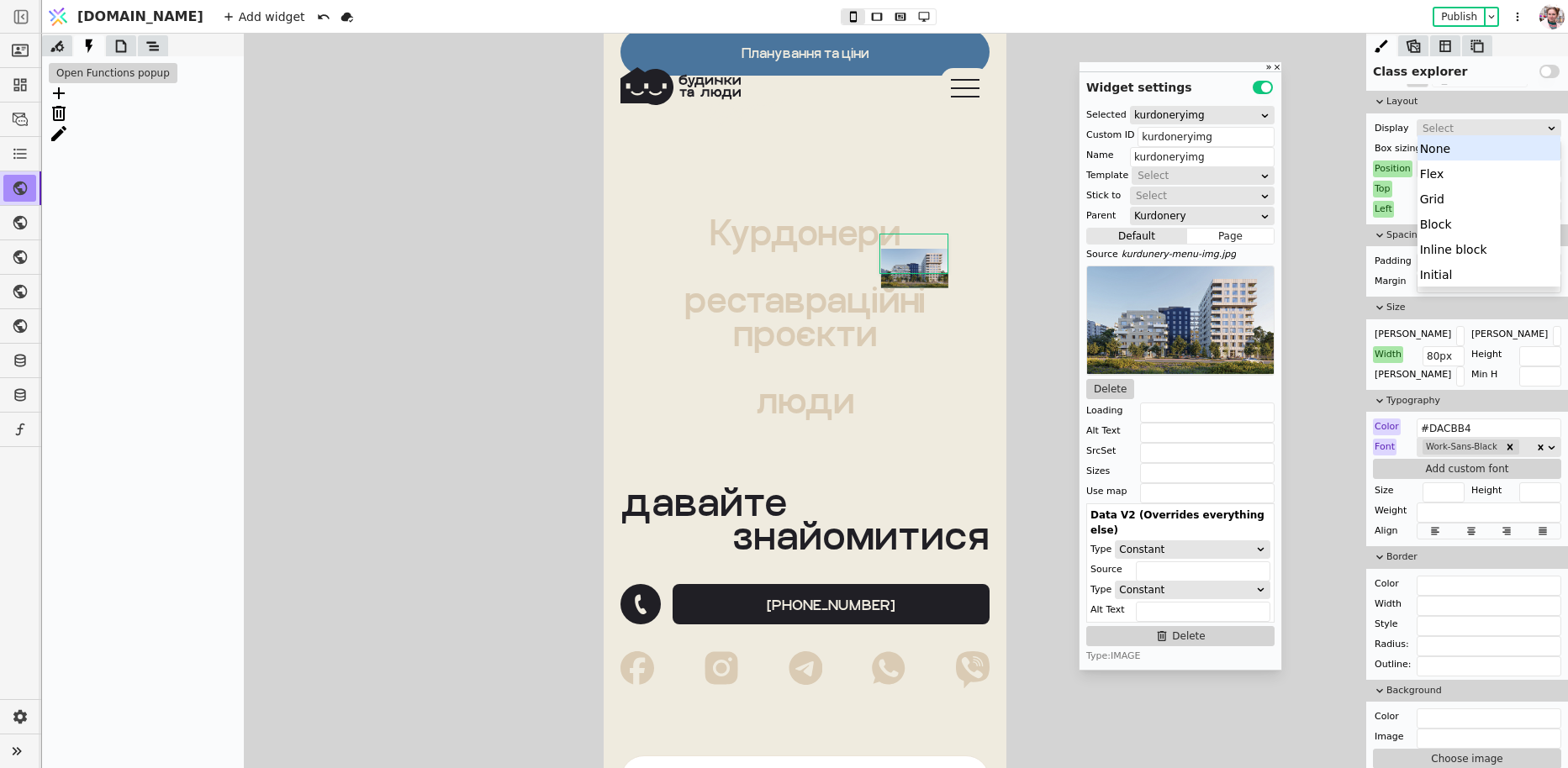
click at [1457, 125] on div "Select" at bounding box center [1483, 129] width 121 height 17
click at [1457, 147] on div "None" at bounding box center [1489, 147] width 144 height 25
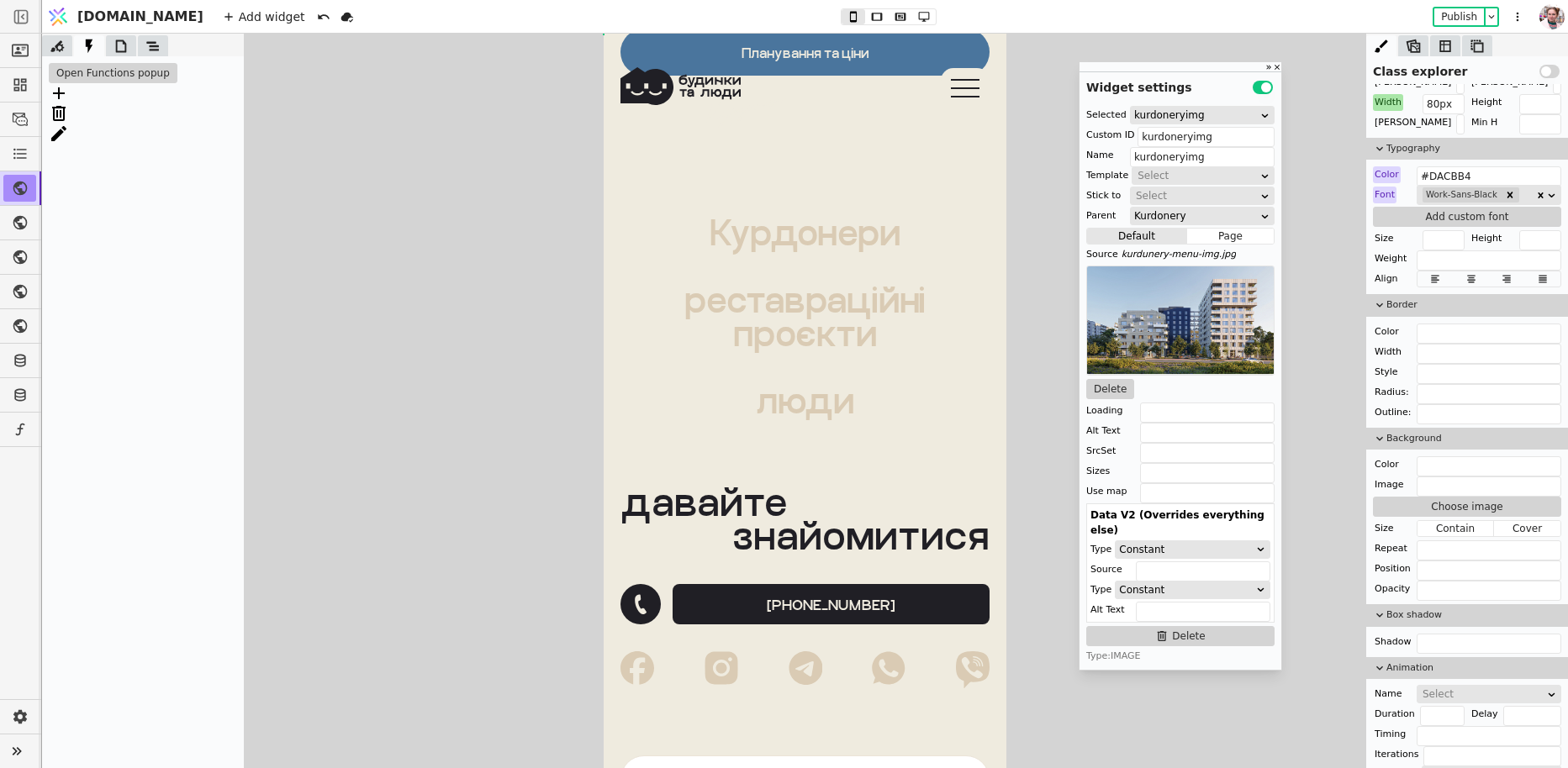
scroll to position [447, 0]
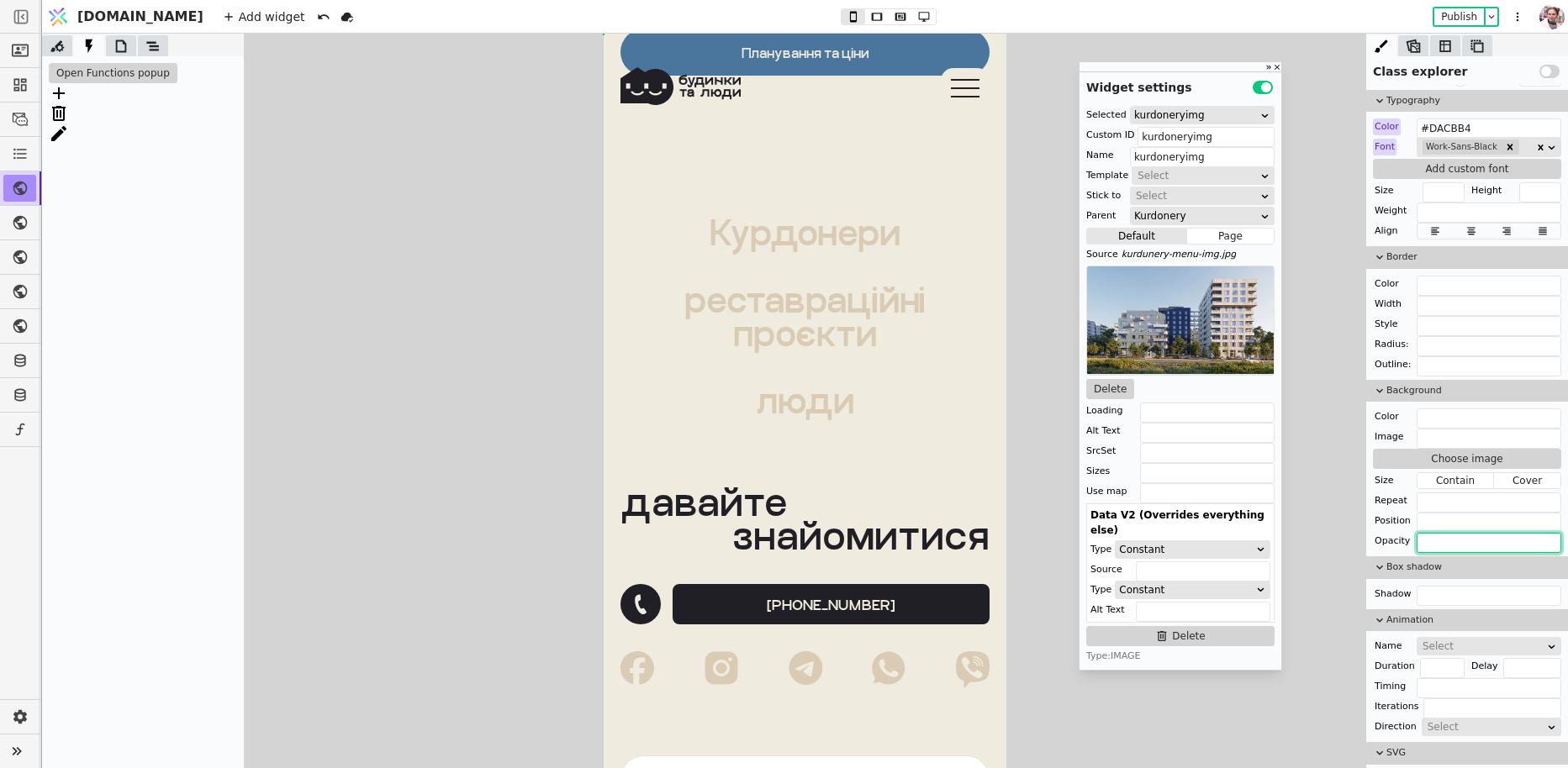
click at [1438, 541] on input "text" at bounding box center [1489, 542] width 145 height 20
type input "0"
click at [150, 67] on button "Open Functions popup" at bounding box center [112, 73] width 129 height 20
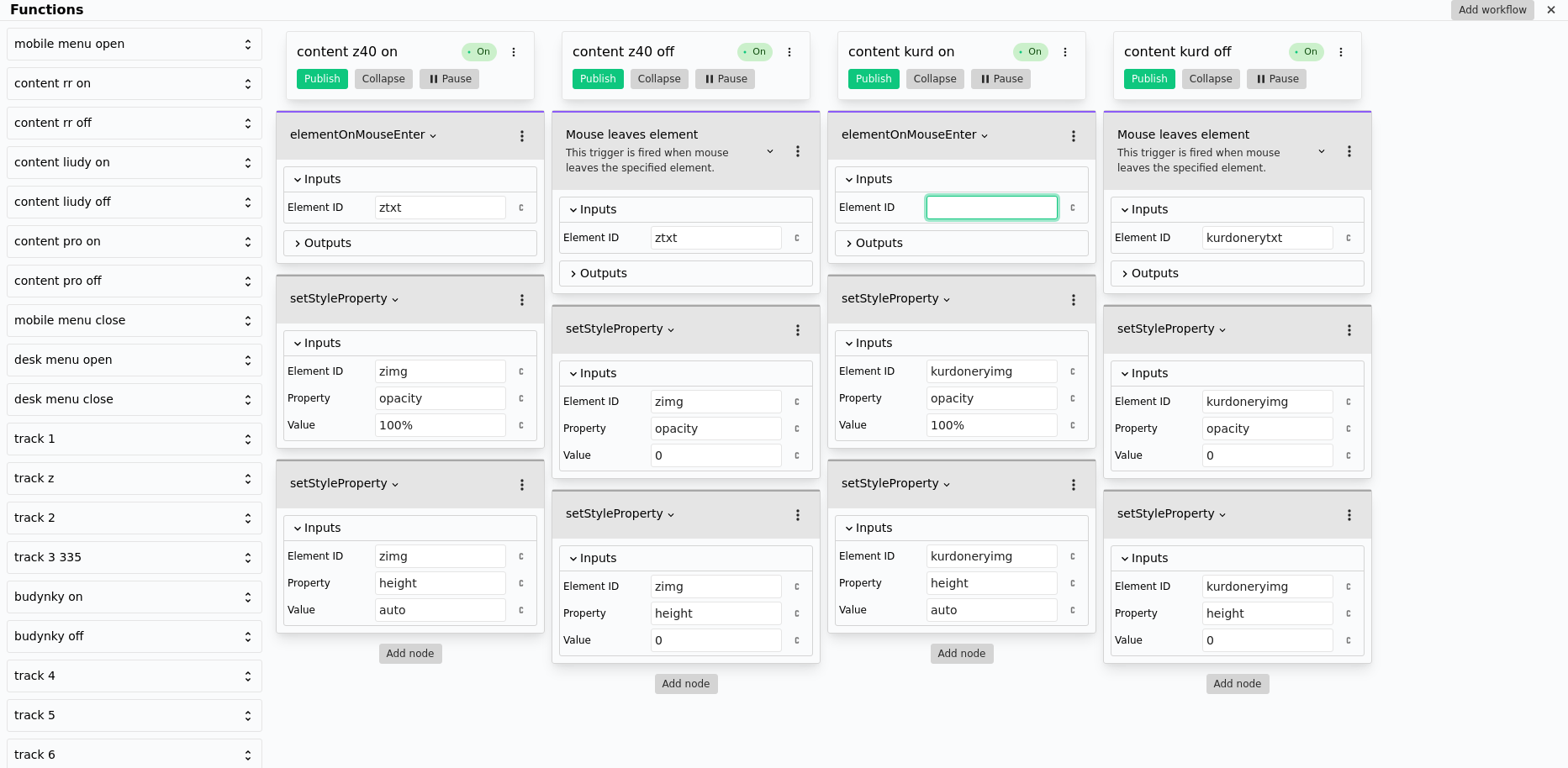
click at [965, 204] on input "Functions" at bounding box center [992, 208] width 131 height 23
paste input "kurdonerytxt"
type input "kurdonerytxt"
click at [856, 84] on button "Publish" at bounding box center [874, 79] width 51 height 20
click at [1142, 78] on button "Publish" at bounding box center [1149, 79] width 51 height 20
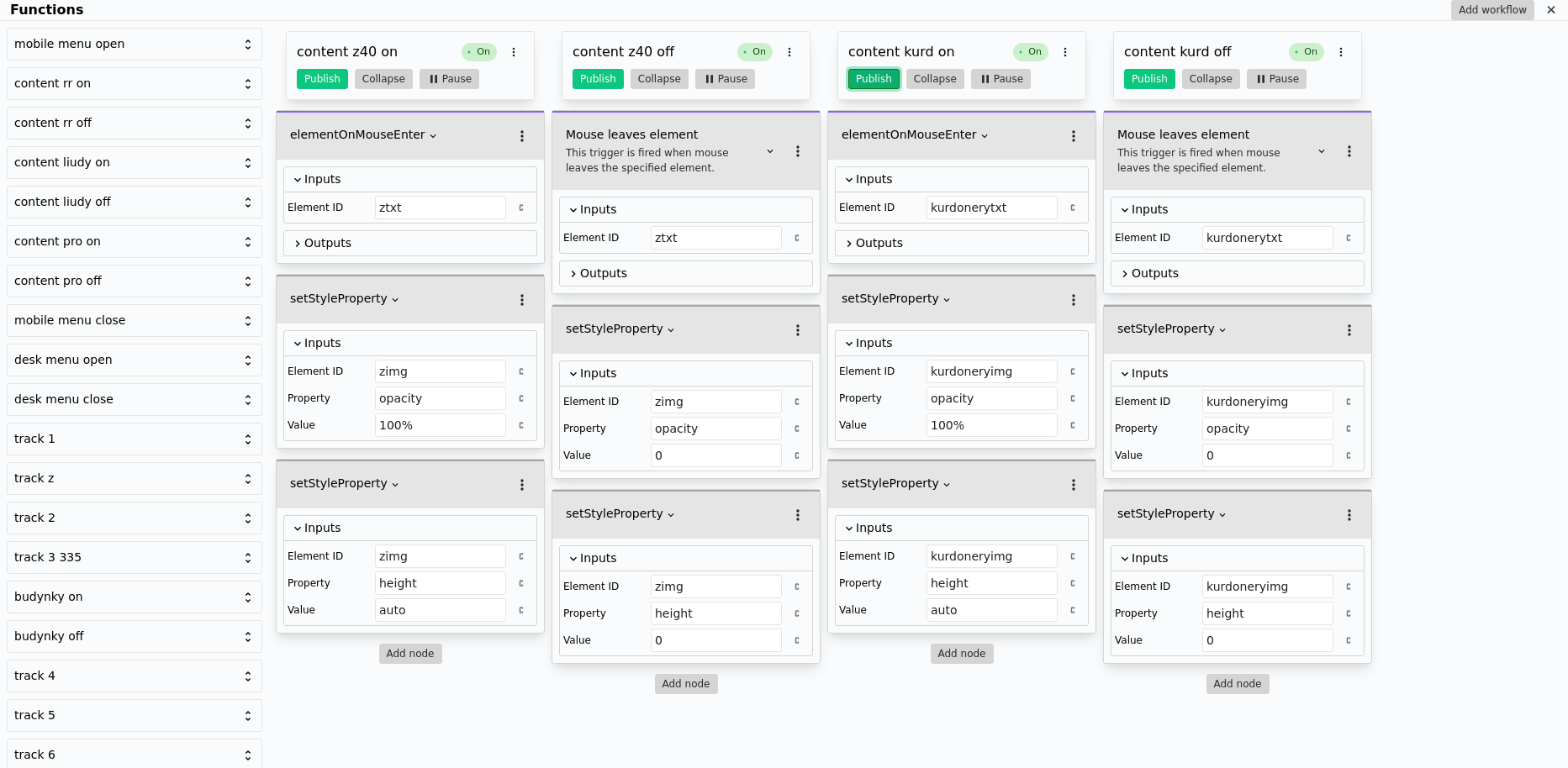
click at [859, 72] on button "Publish" at bounding box center [874, 79] width 51 height 20
click at [1550, 7] on icon "Functions" at bounding box center [1550, 10] width 7 height 7
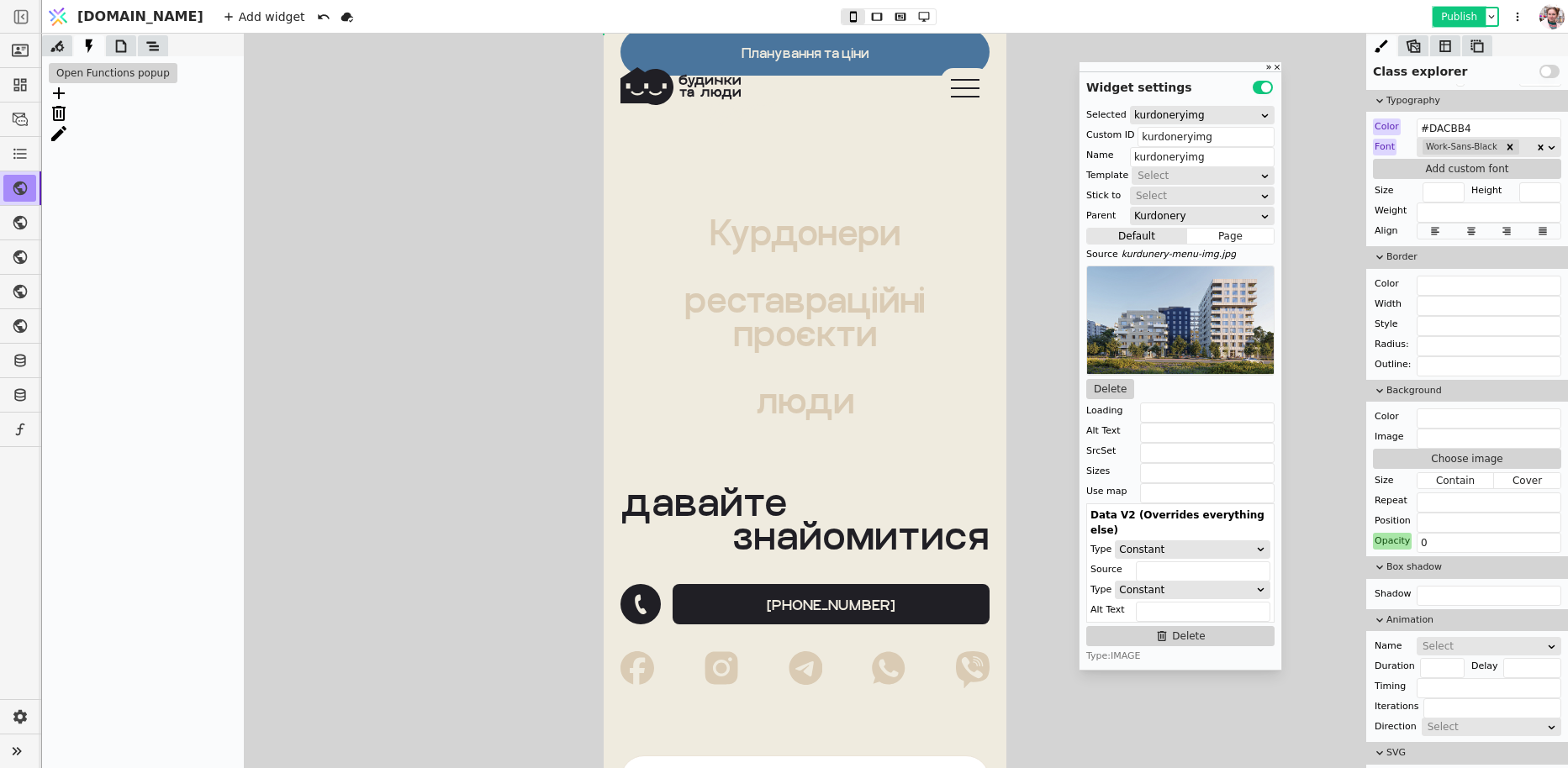
click at [1451, 11] on button "Publish" at bounding box center [1458, 16] width 49 height 17
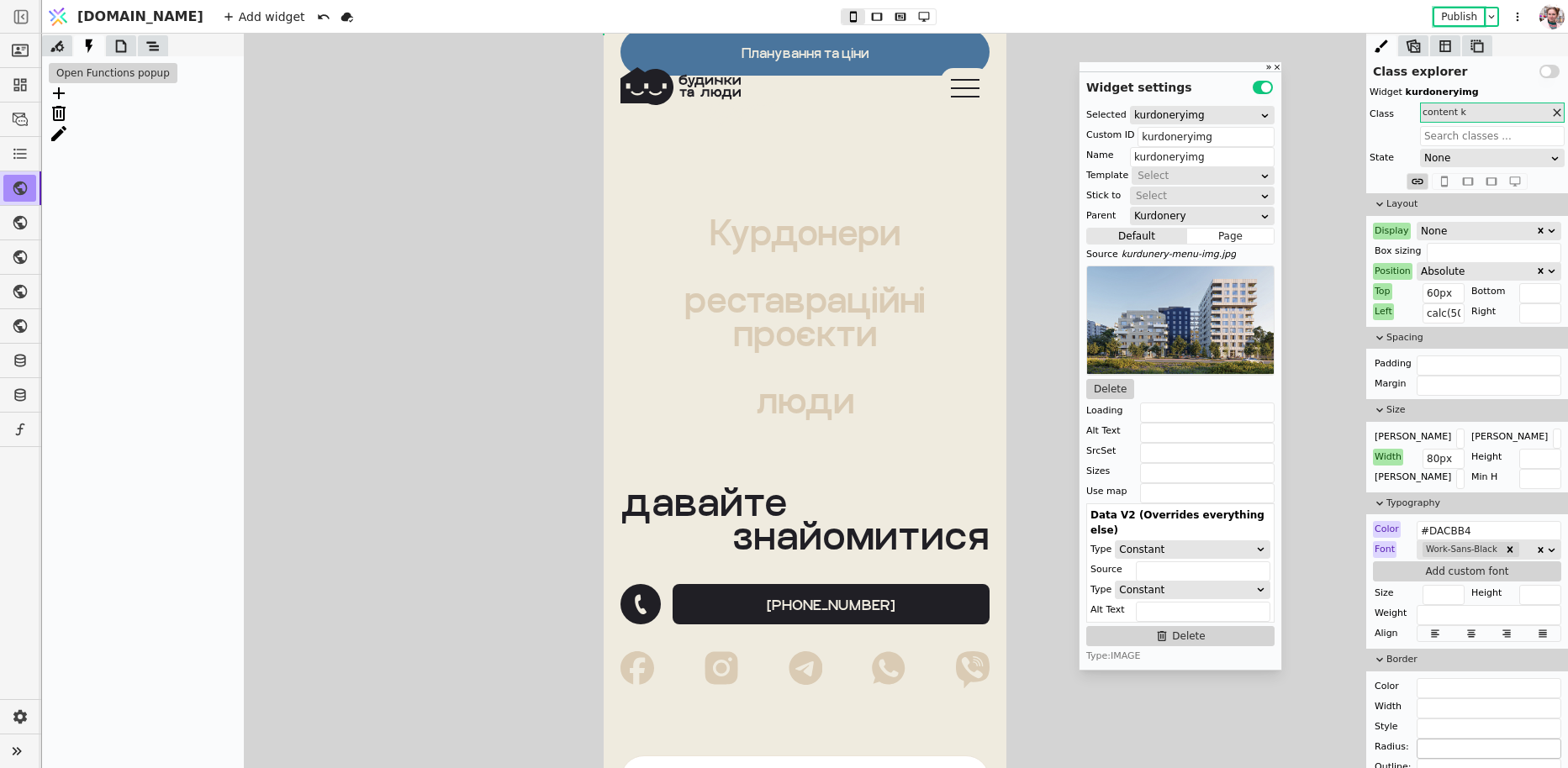
scroll to position [23, 0]
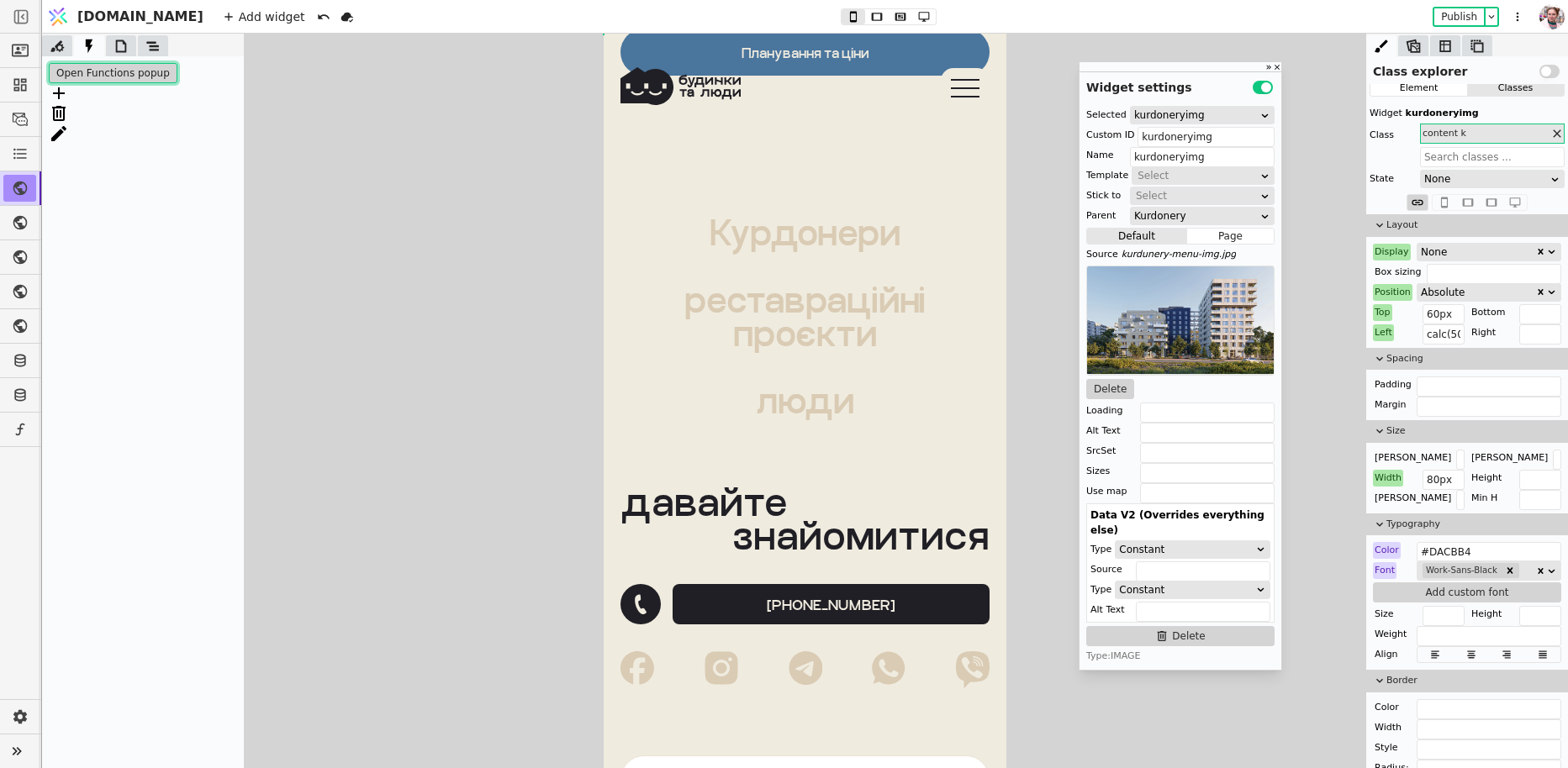
click at [157, 74] on button "Open Functions popup" at bounding box center [112, 73] width 129 height 20
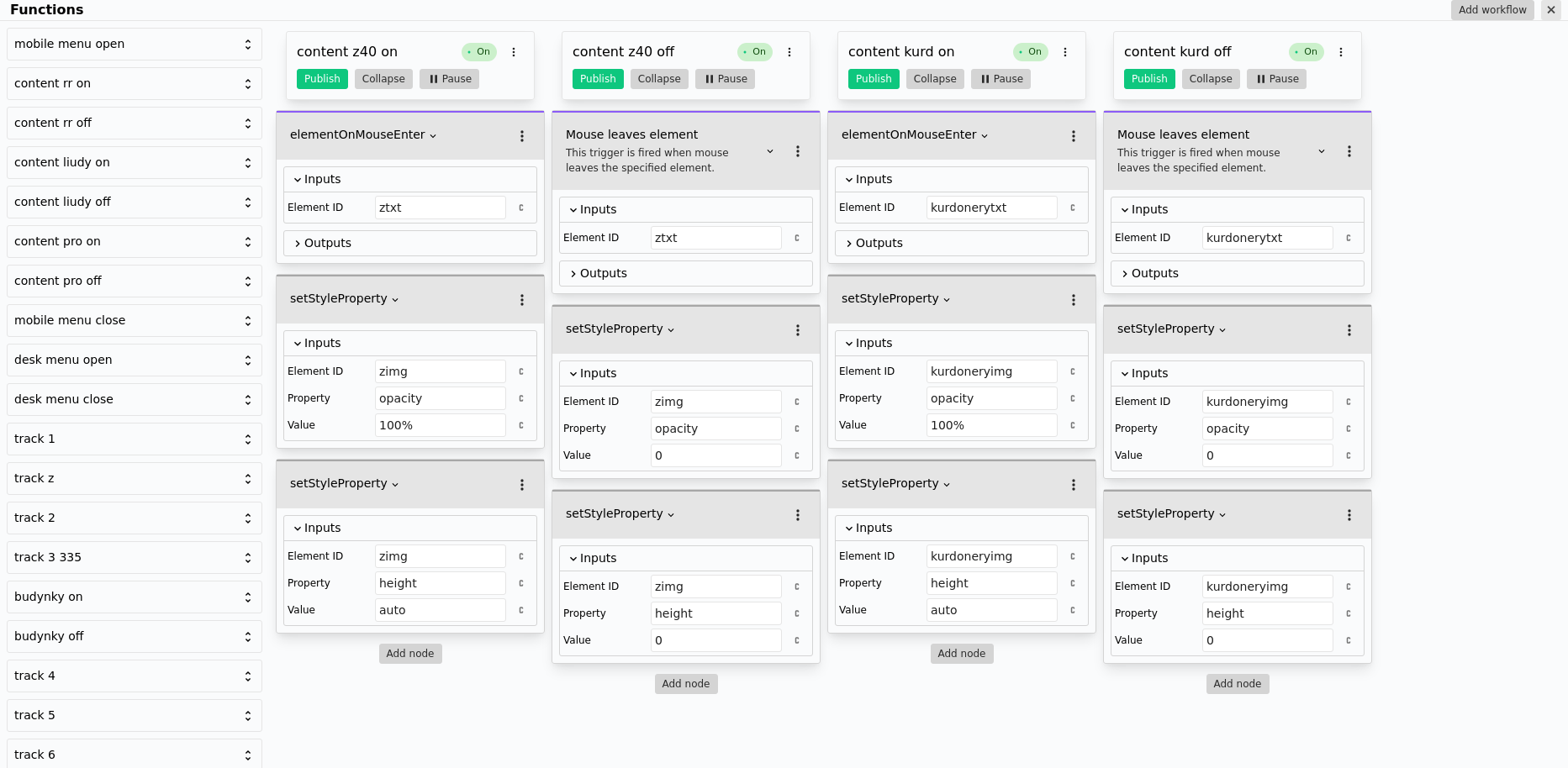
click at [1546, 9] on icon "Functions" at bounding box center [1551, 10] width 13 height 13
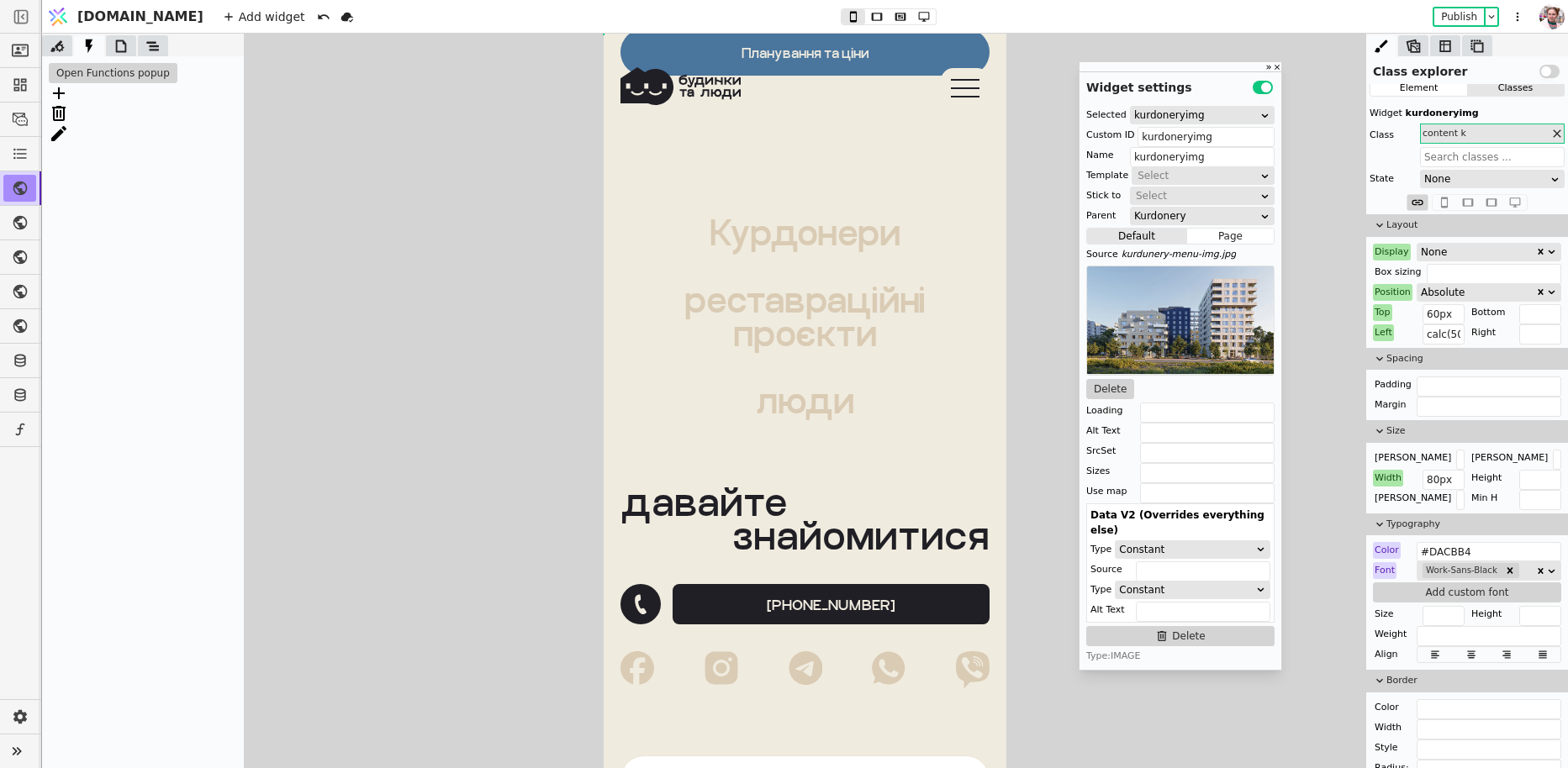
click at [121, 58] on div "Open Functions popup" at bounding box center [143, 412] width 202 height 711
click at [121, 45] on icon at bounding box center [121, 46] width 17 height 17
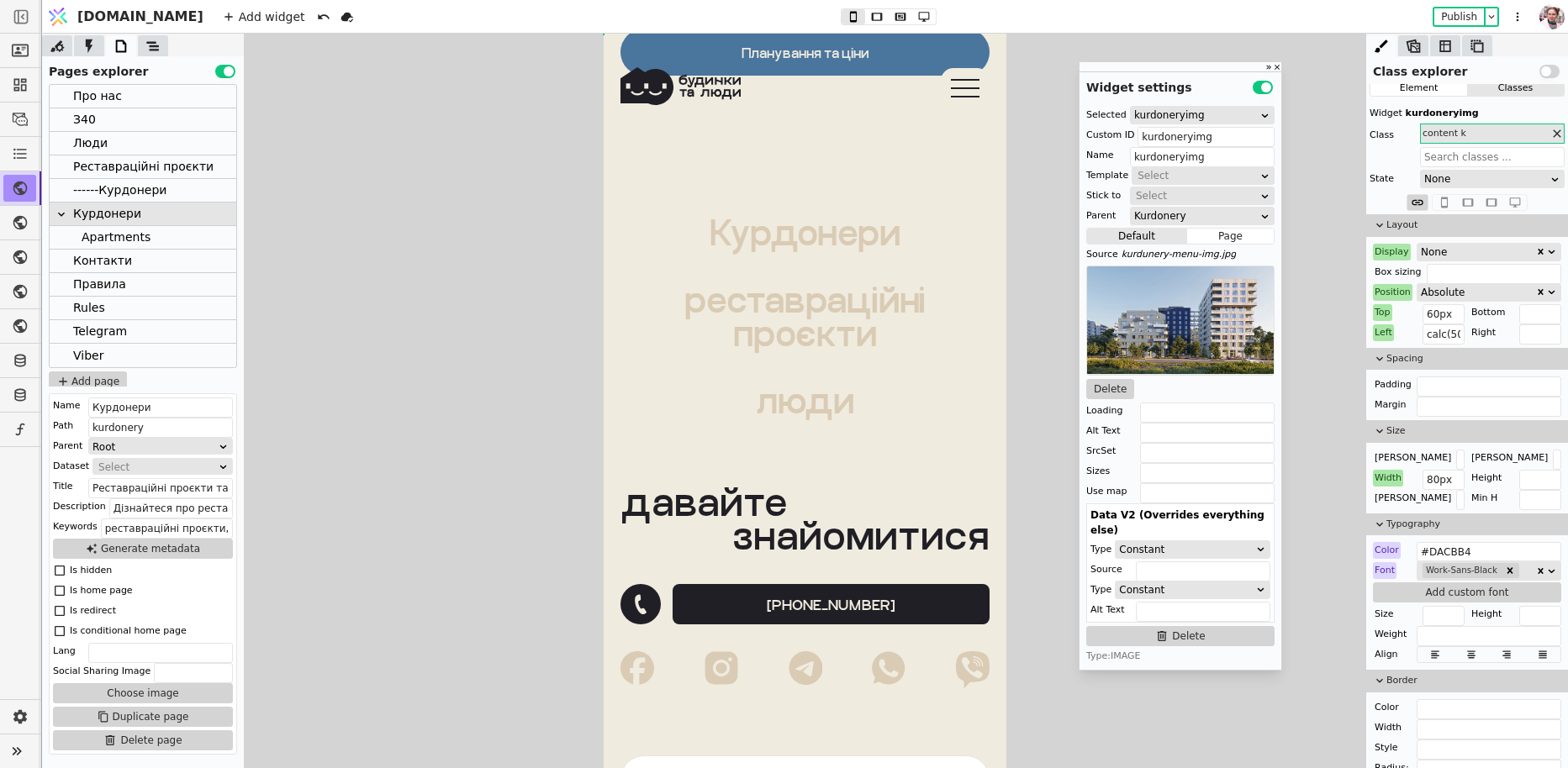
click at [149, 35] on div at bounding box center [153, 45] width 31 height 21
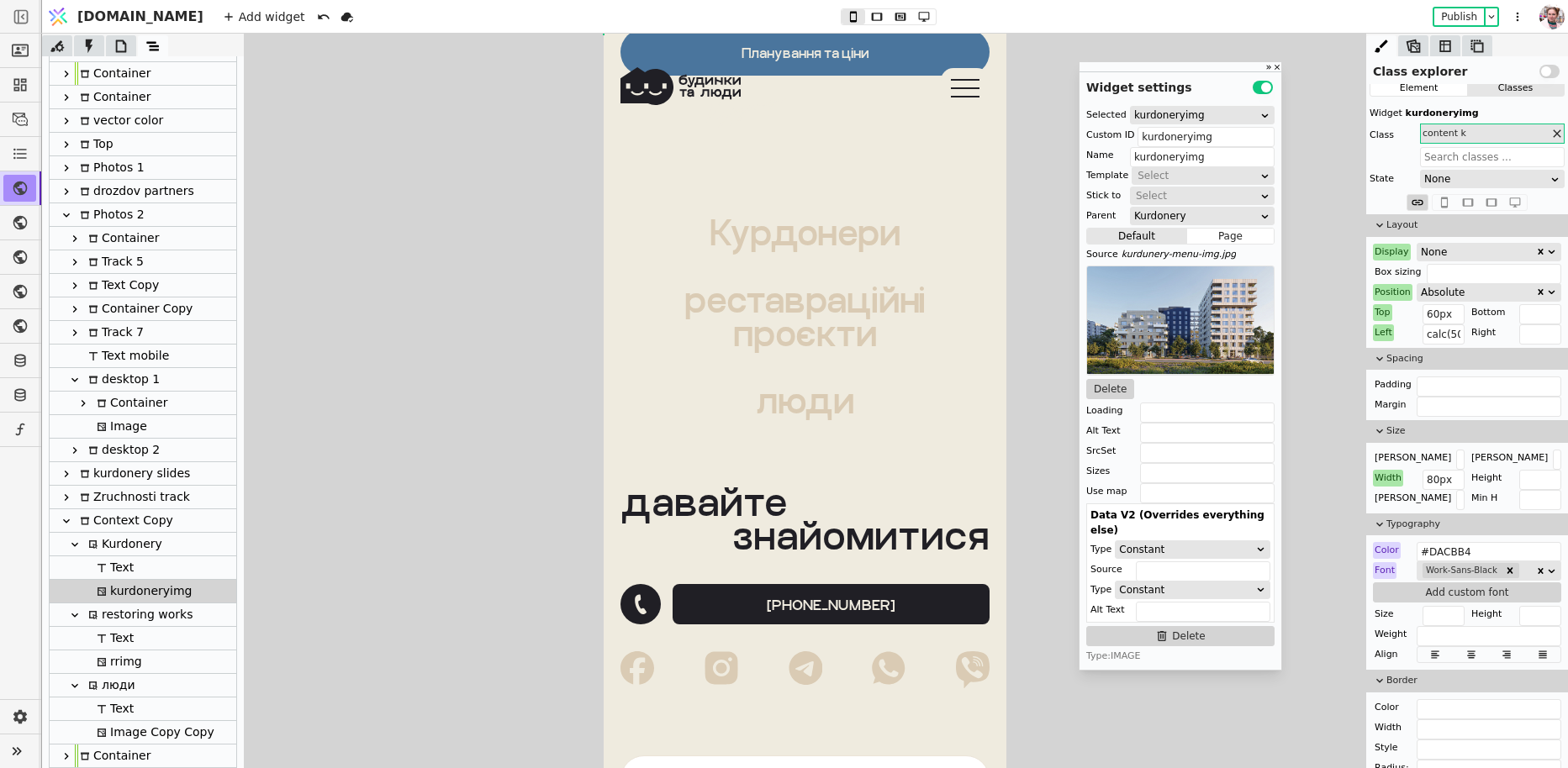
scroll to position [90, 0]
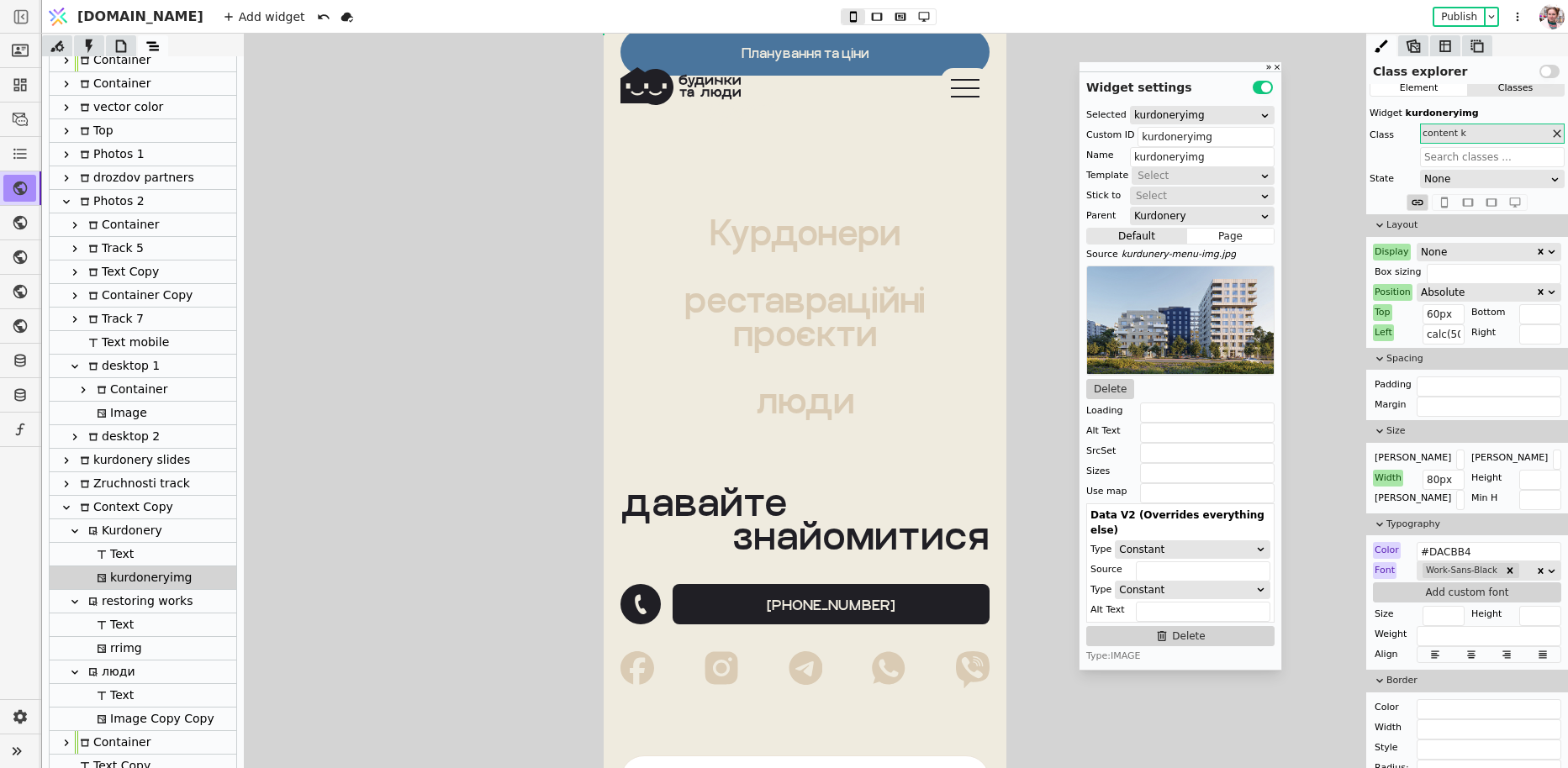
click at [117, 554] on div "Text" at bounding box center [112, 554] width 42 height 22
type input "Text"
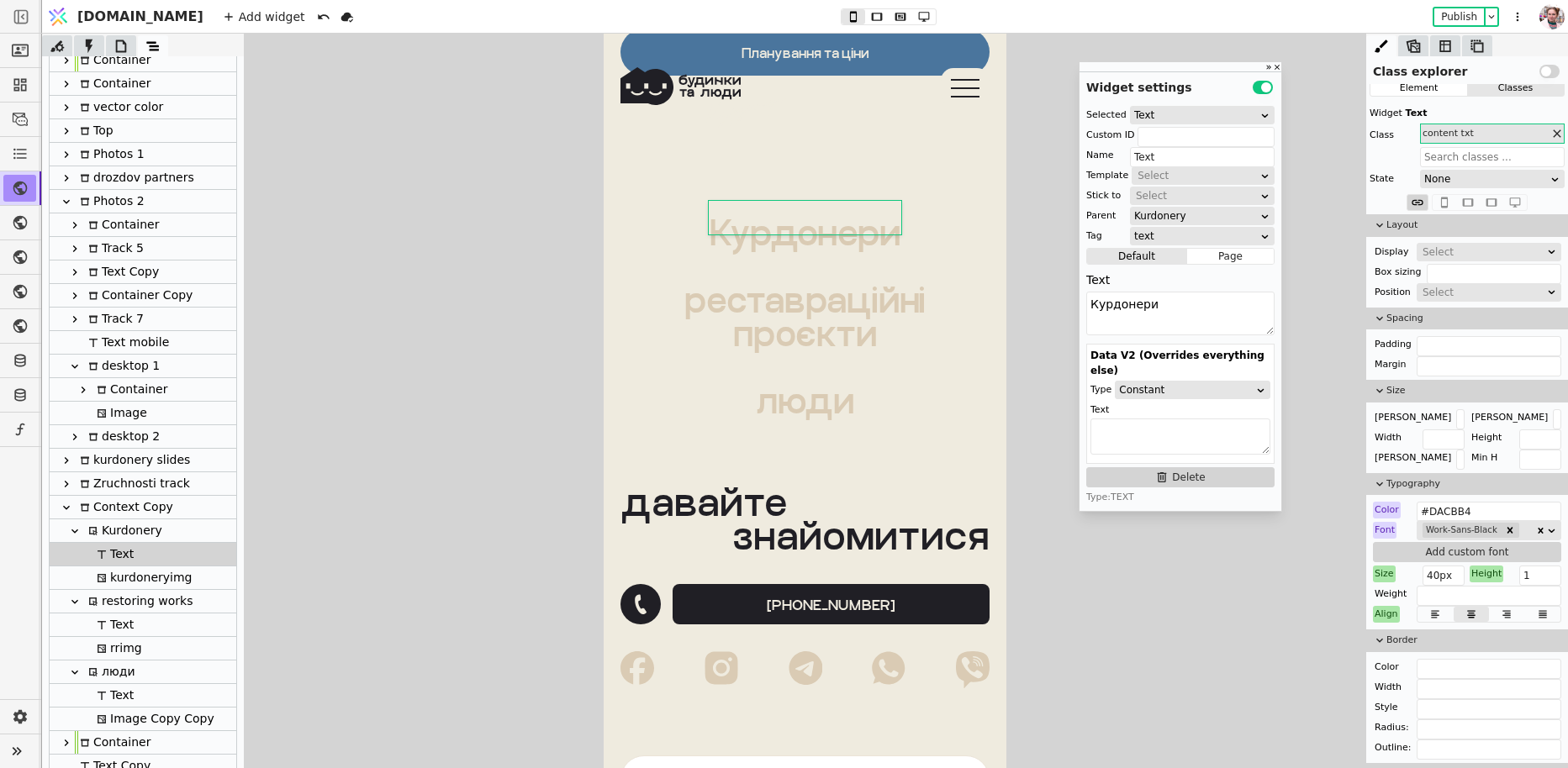
click at [120, 540] on div "Kurdonery" at bounding box center [123, 530] width 79 height 22
type input "kurdonerytxt"
type input "Kurdonery"
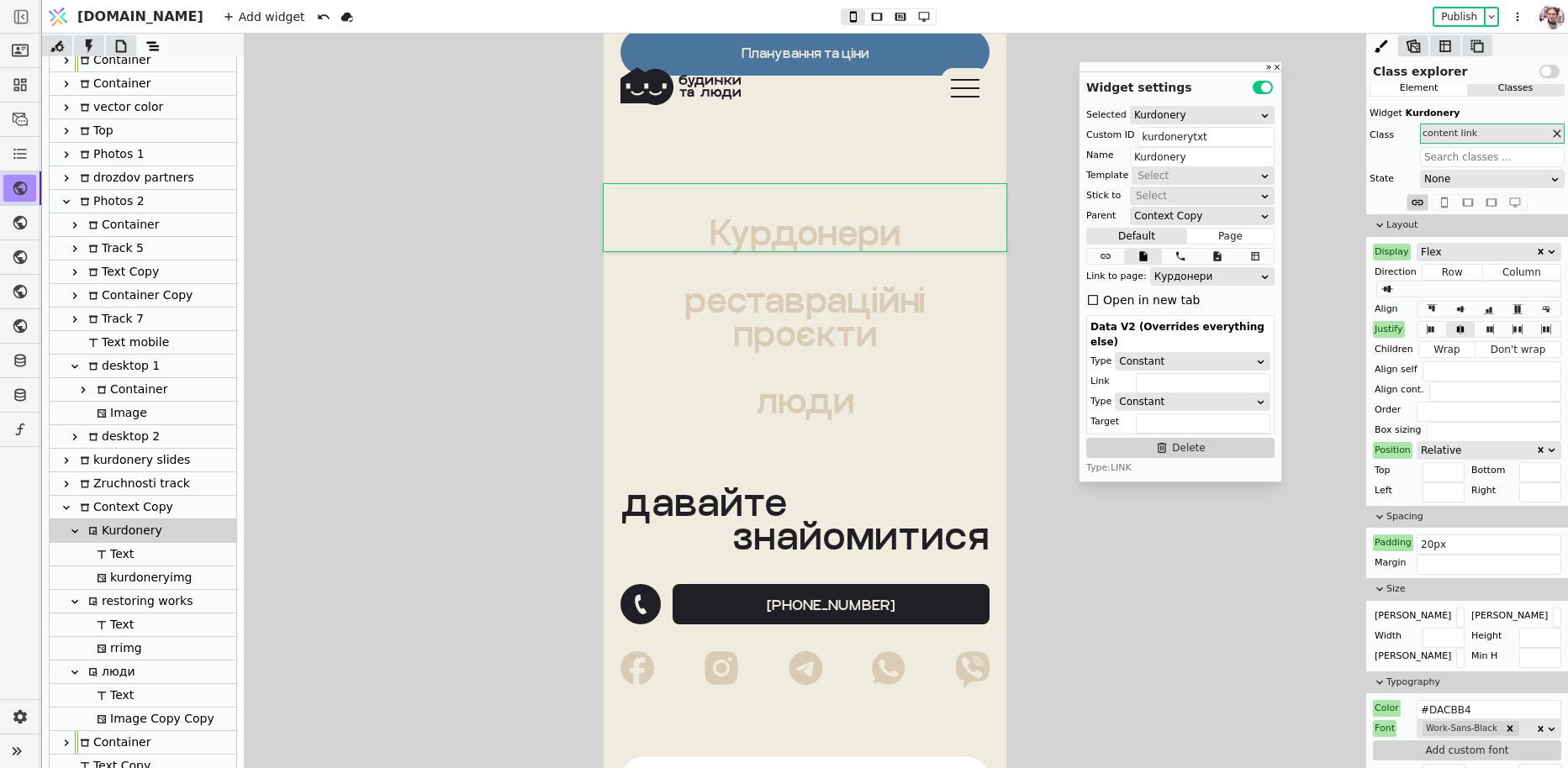
click at [121, 571] on div "kurdoneryimg" at bounding box center [141, 577] width 100 height 22
type input "kurdoneryimg"
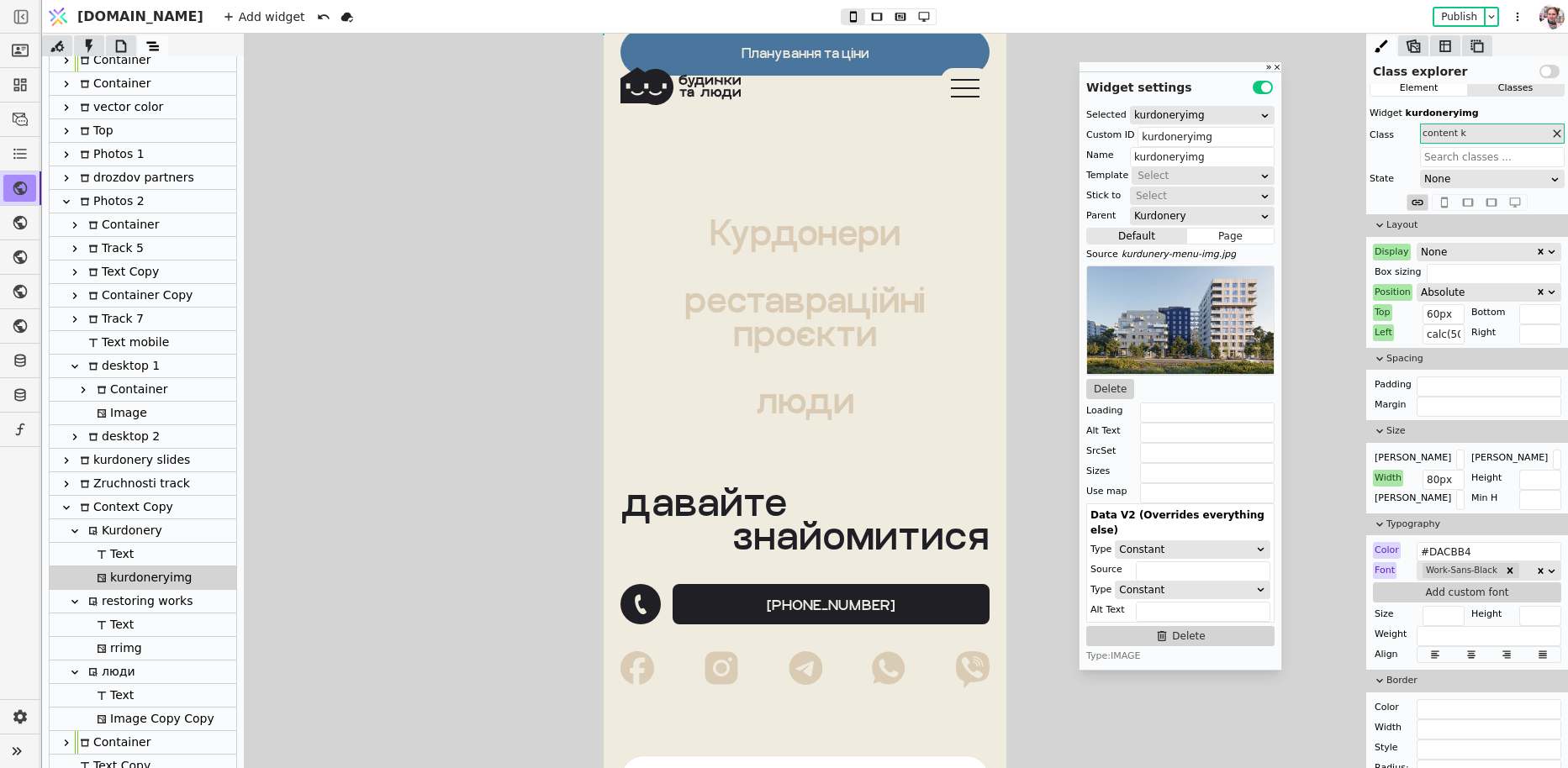
click at [124, 648] on div "rrimg" at bounding box center [117, 647] width 50 height 22
type input "rrimg"
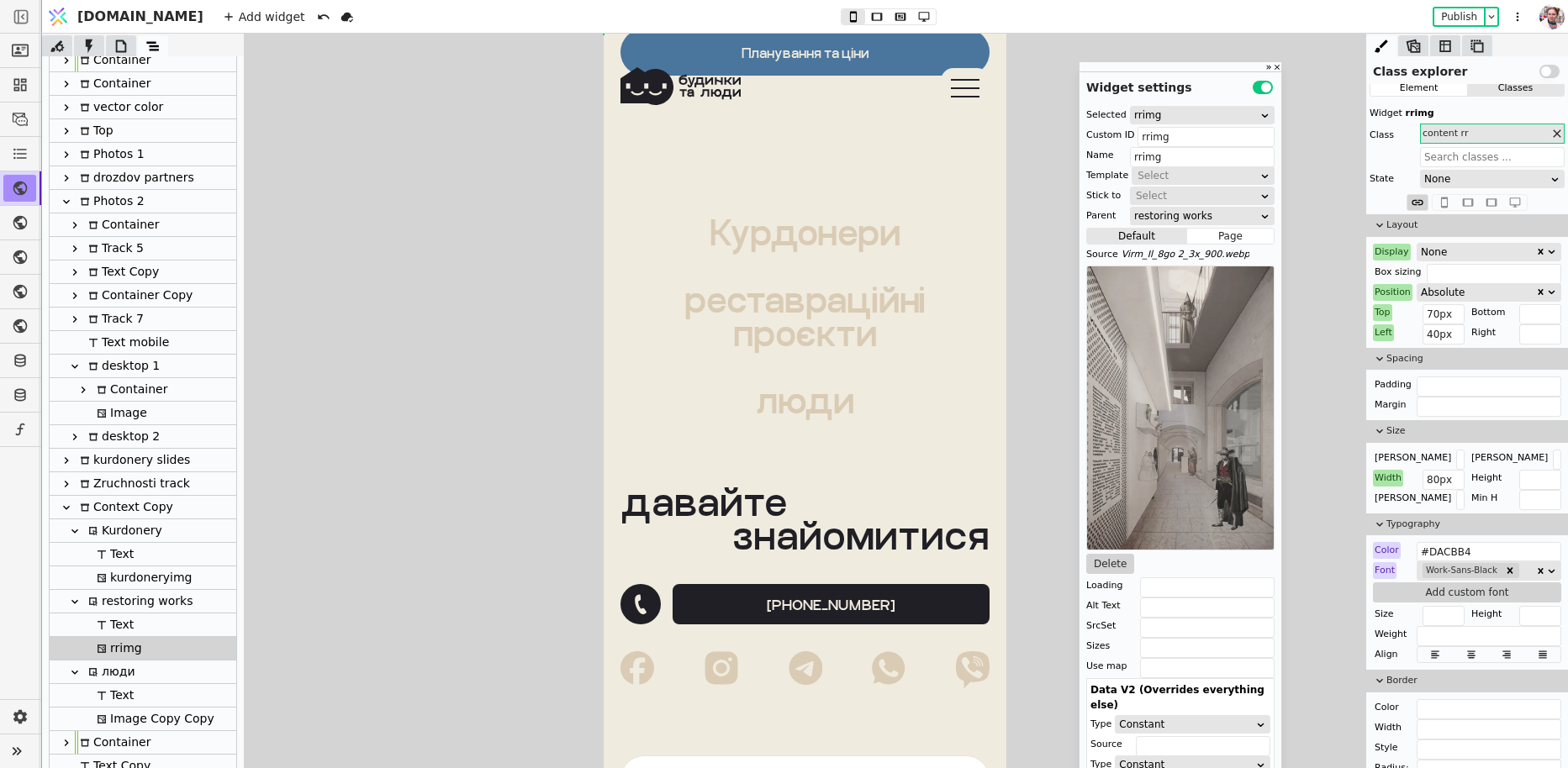
click at [114, 579] on div "kurdoneryimg" at bounding box center [141, 577] width 100 height 22
type input "kurdoneryimg"
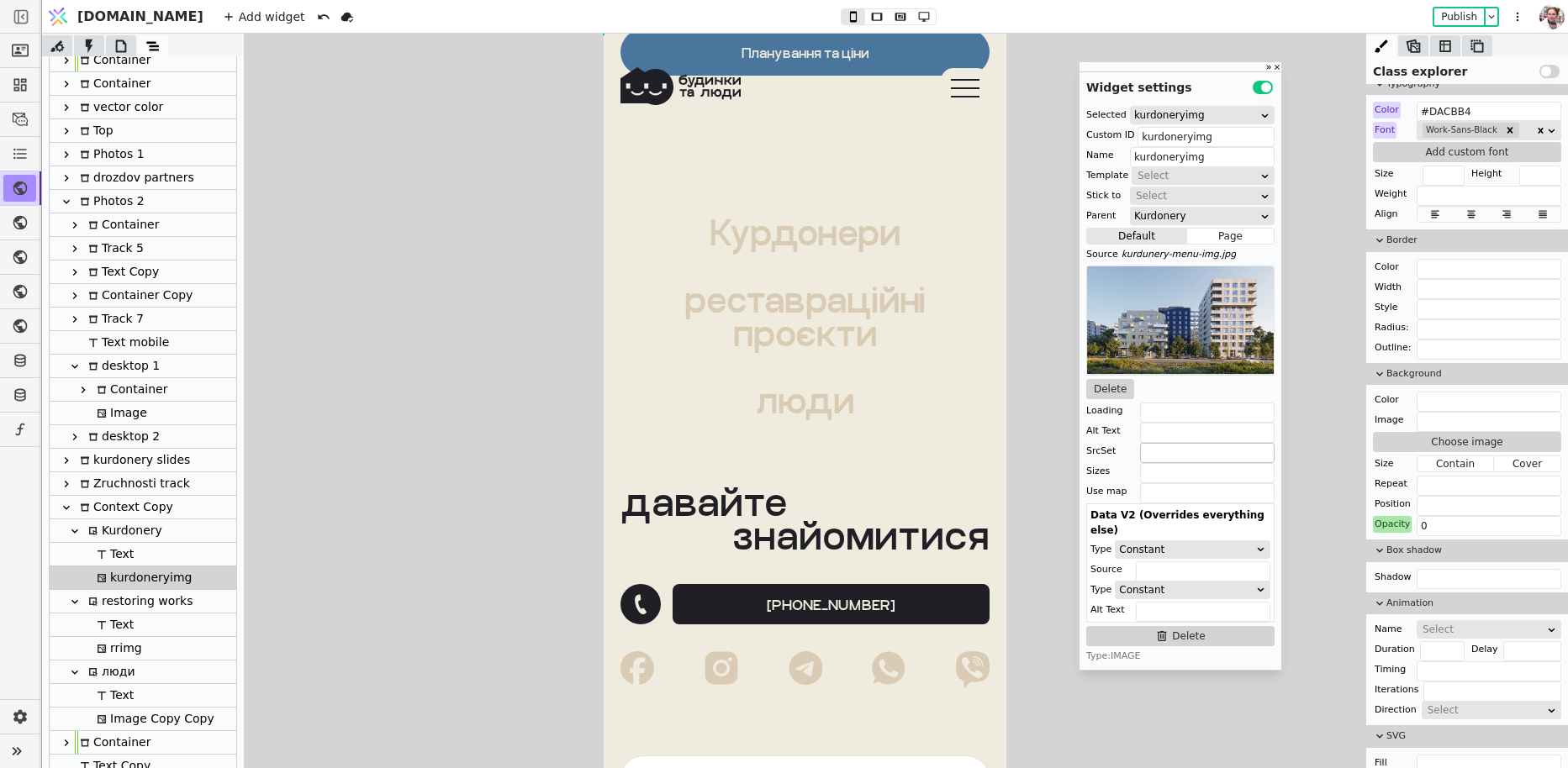
scroll to position [477, 0]
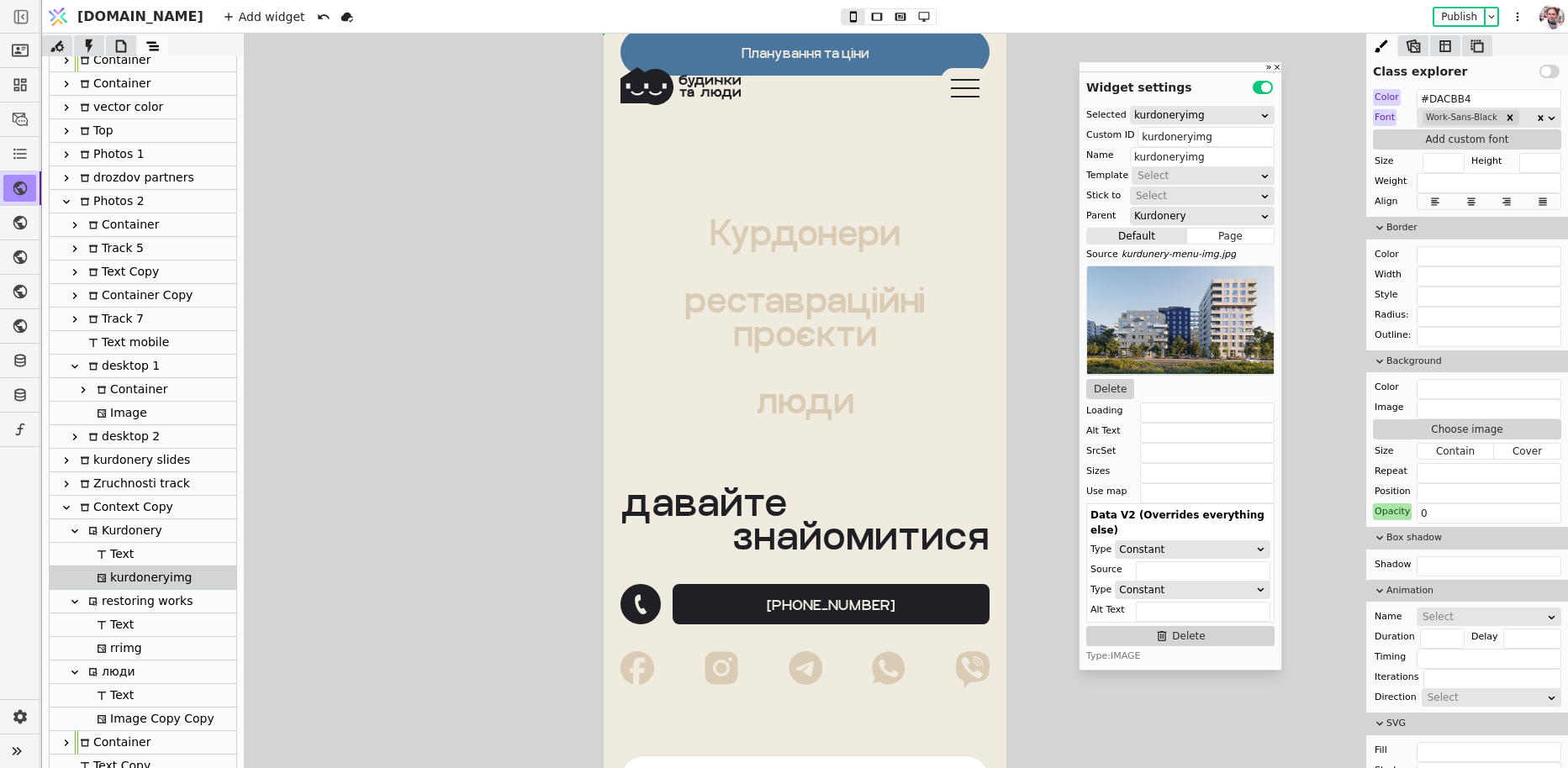
click at [126, 644] on div "rrimg" at bounding box center [117, 647] width 50 height 22
type input "rrimg"
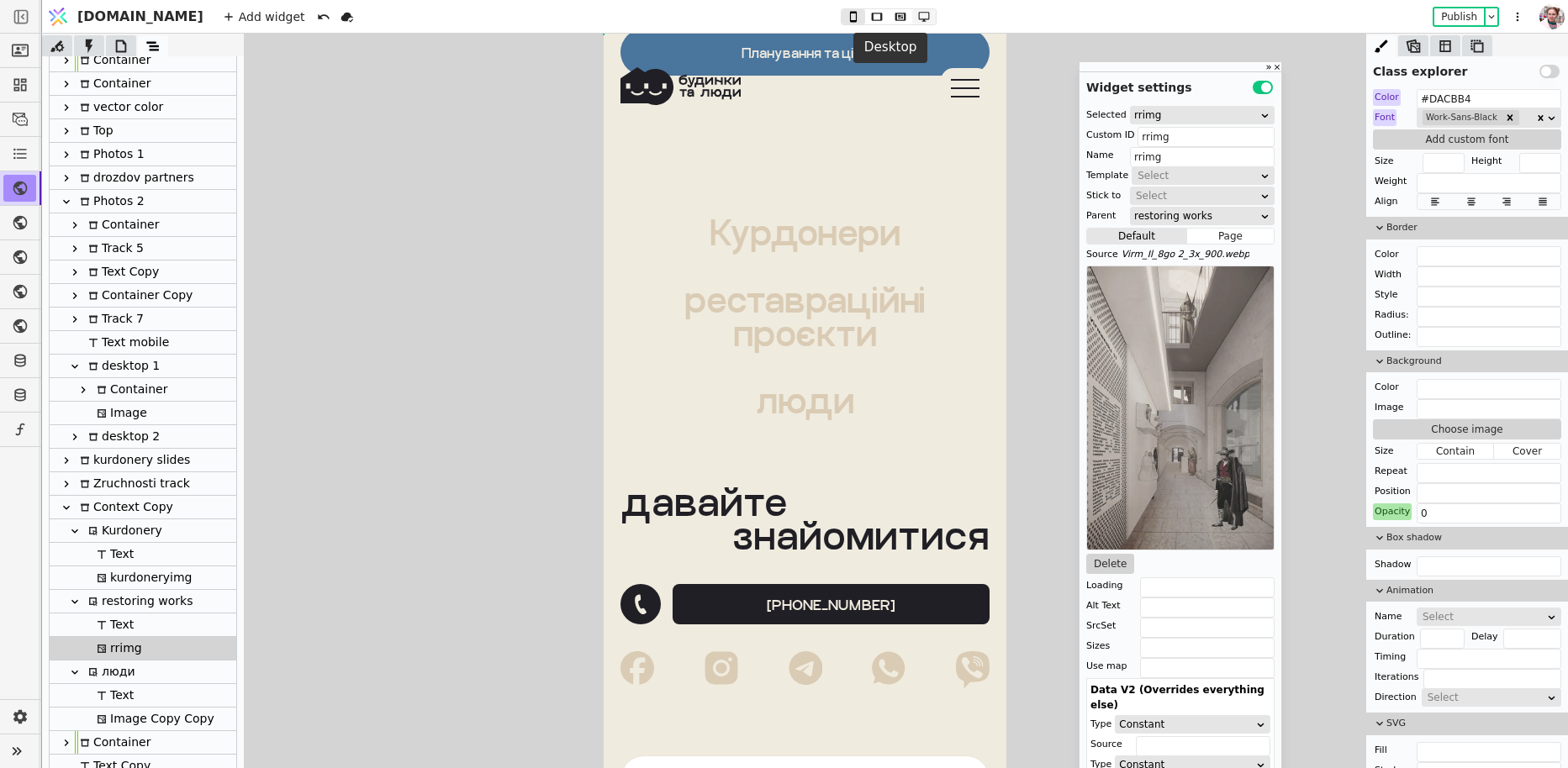
click at [914, 19] on icon at bounding box center [924, 16] width 20 height 12
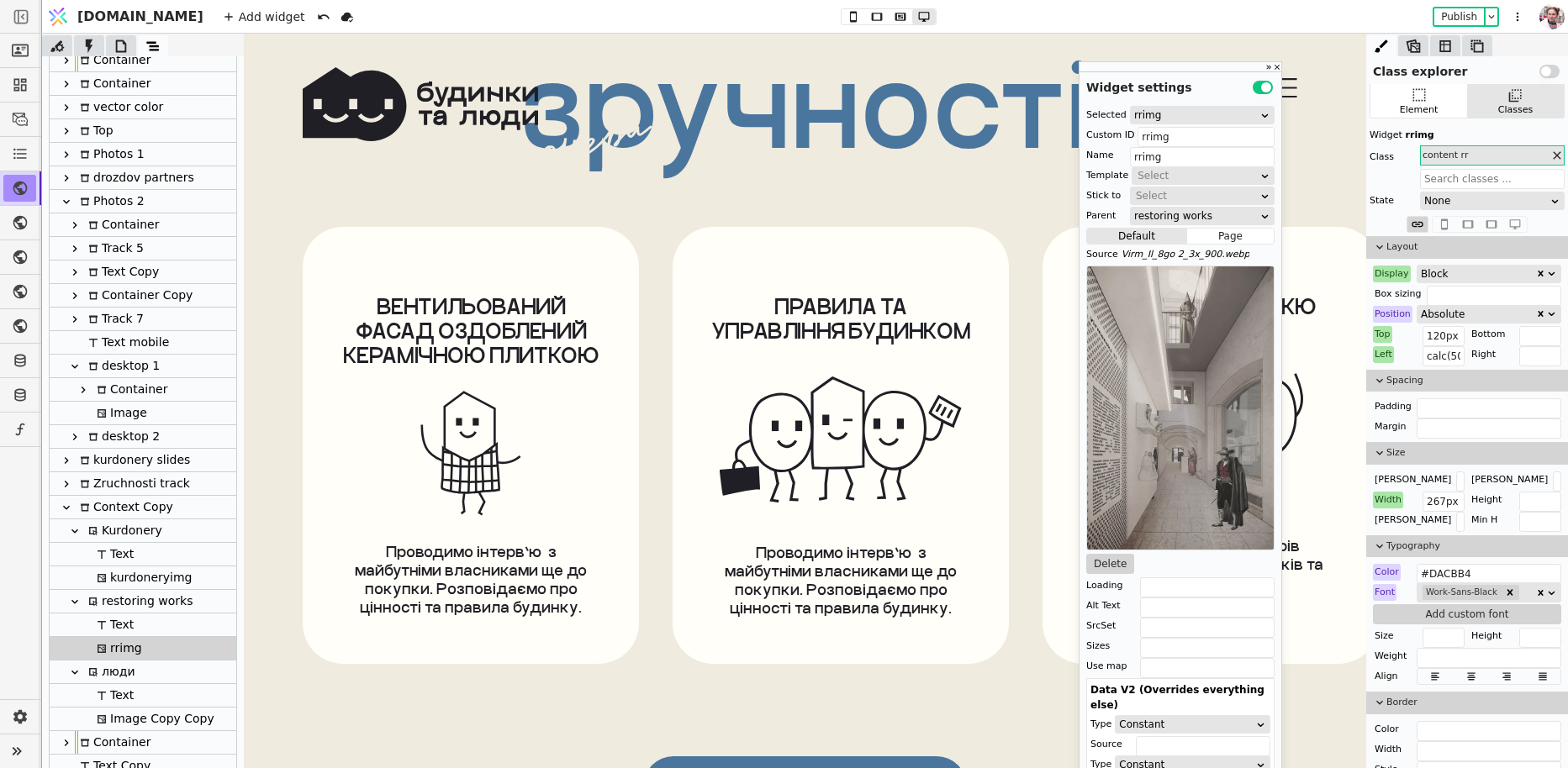
scroll to position [0, 0]
click at [130, 578] on div "kurdoneryimg" at bounding box center [141, 577] width 100 height 22
type input "kurdoneryimg"
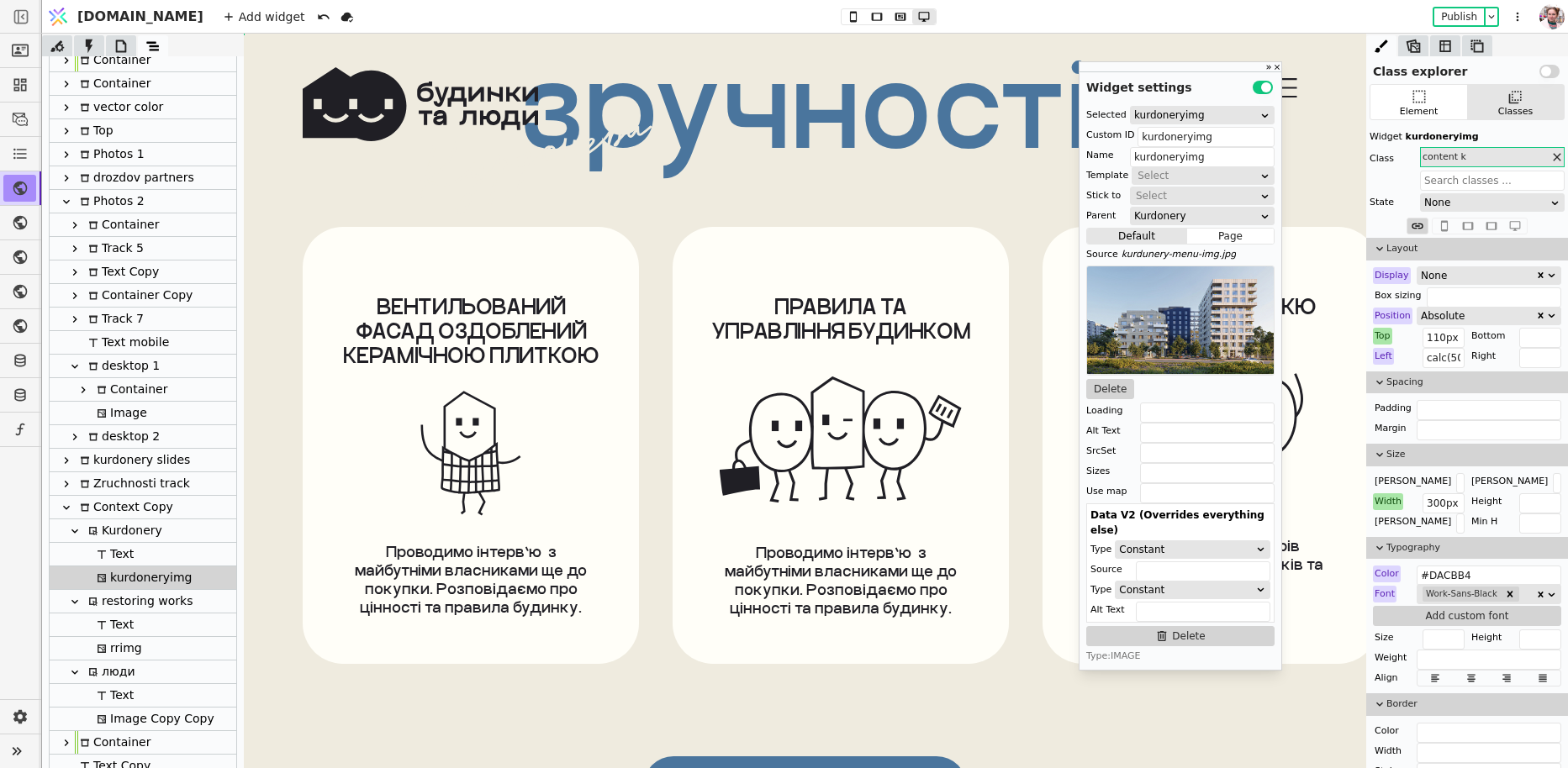
click at [111, 651] on div "rrimg" at bounding box center [117, 647] width 50 height 22
type input "rrimg"
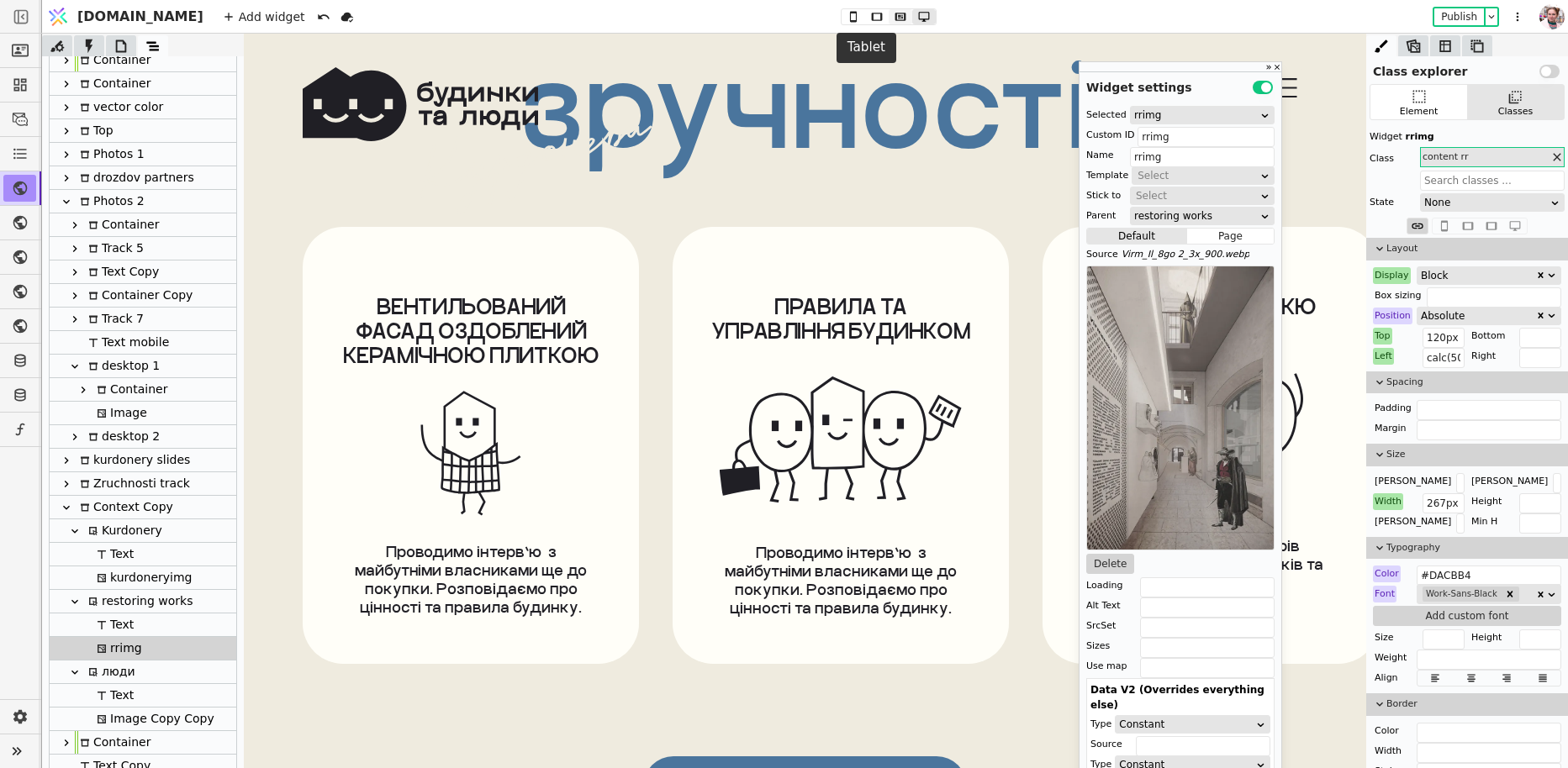
click at [891, 11] on icon at bounding box center [900, 16] width 20 height 12
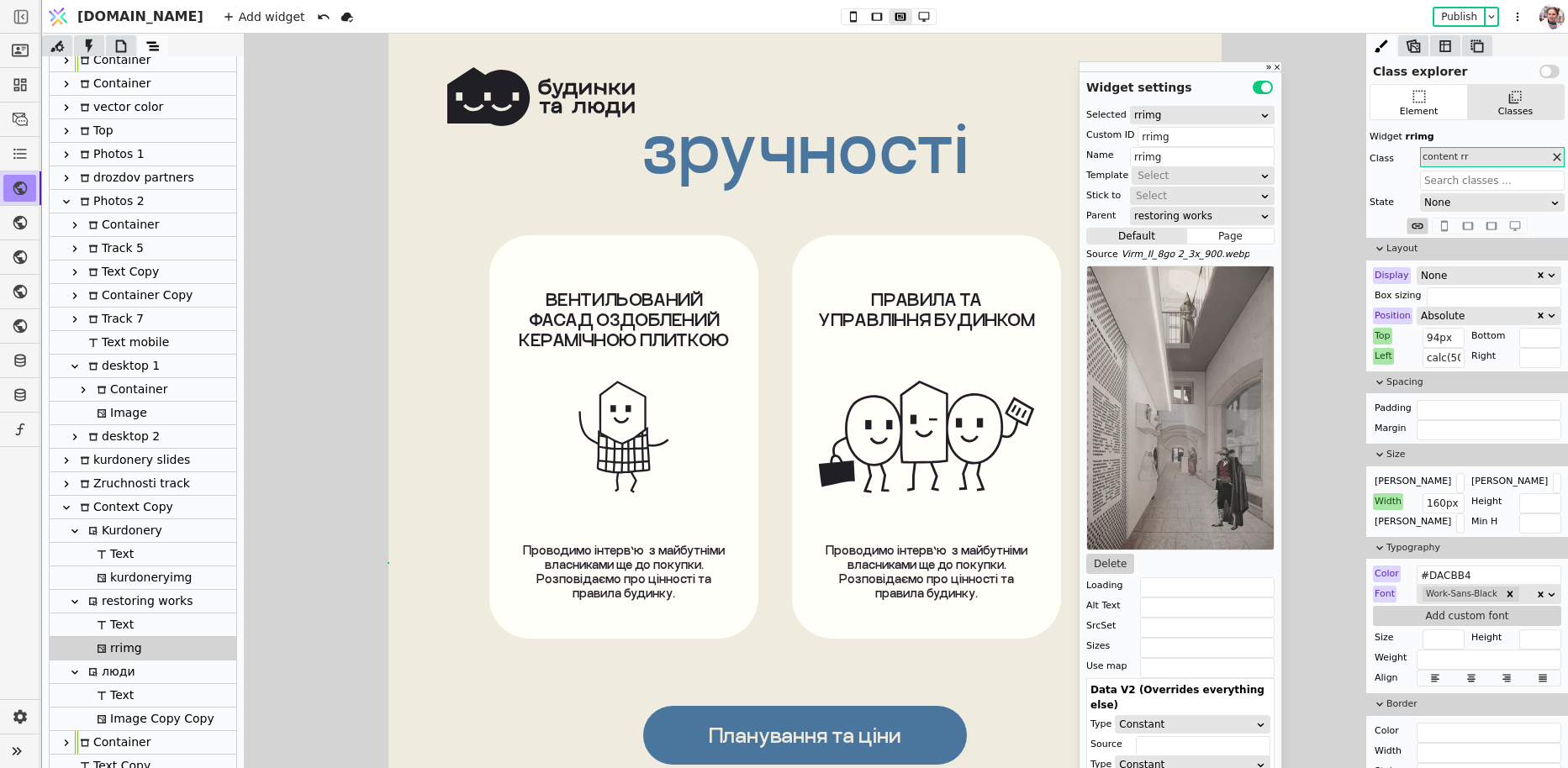
scroll to position [11514, 0]
click at [914, 12] on icon at bounding box center [924, 16] width 20 height 12
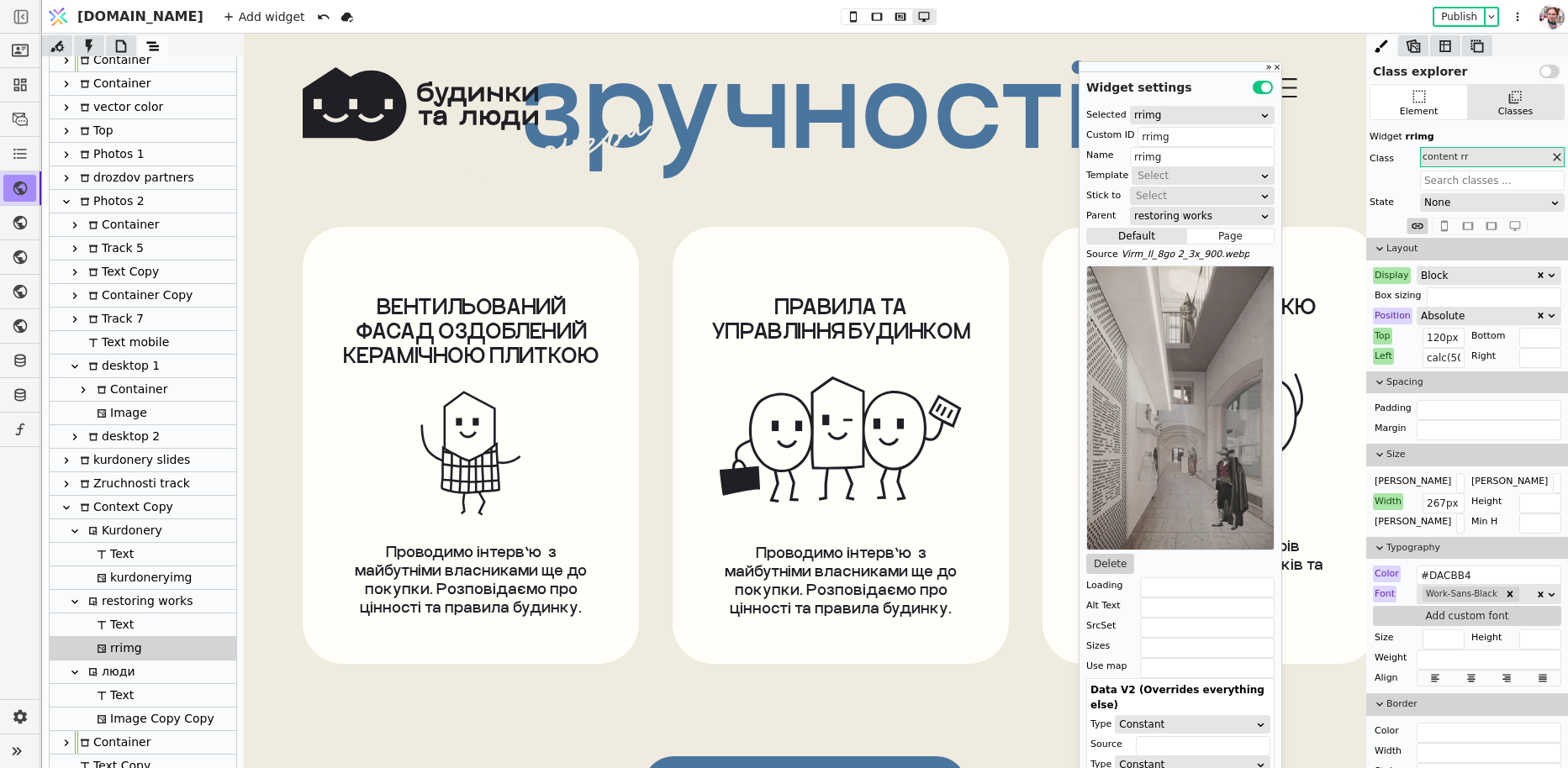
scroll to position [11923, 0]
click at [112, 590] on div "restoring works" at bounding box center [138, 601] width 109 height 22
type input "rrtxt"
type input "restoring works"
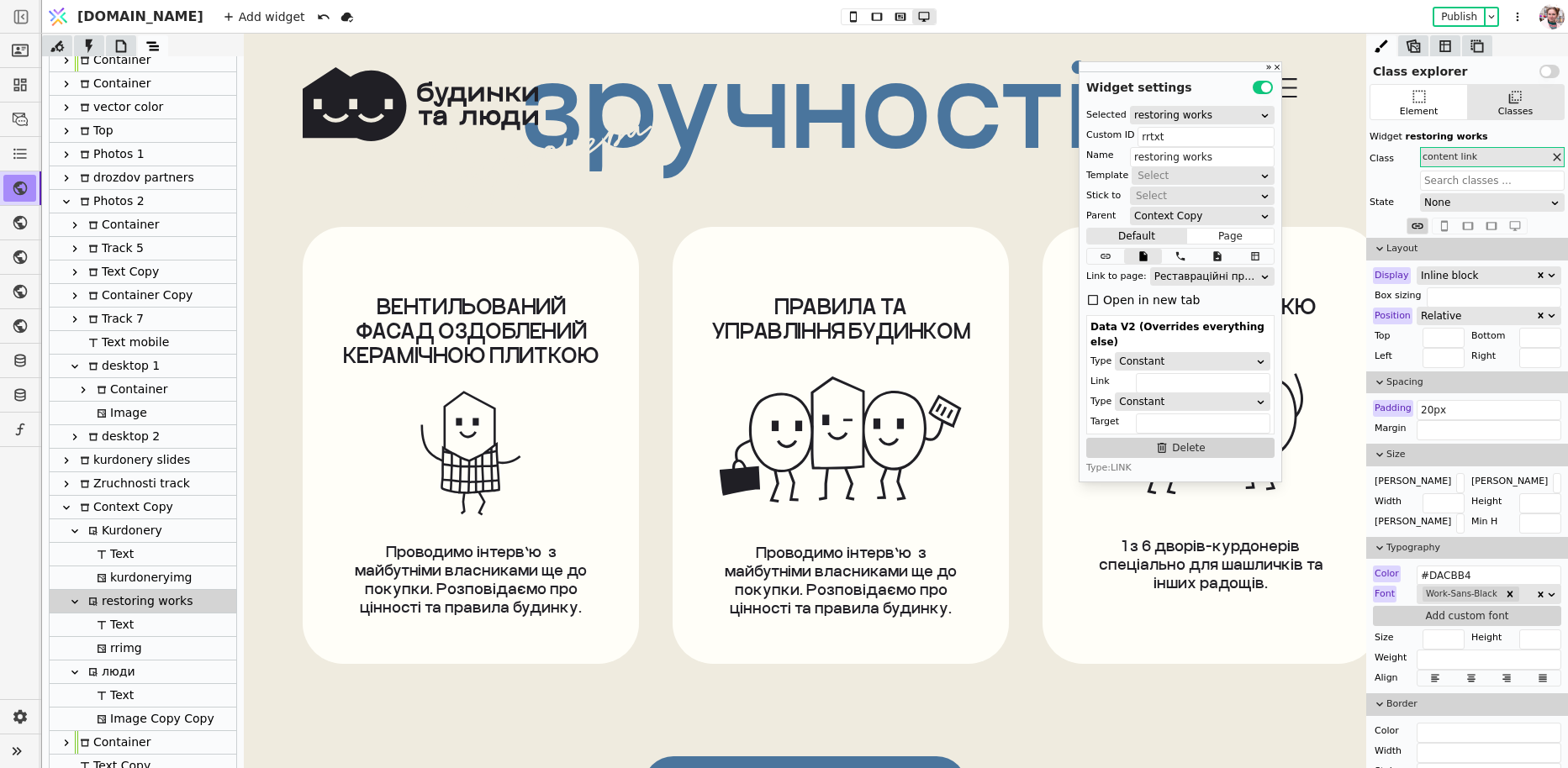
click at [147, 564] on div "Text" at bounding box center [142, 555] width 186 height 23
type input "Text"
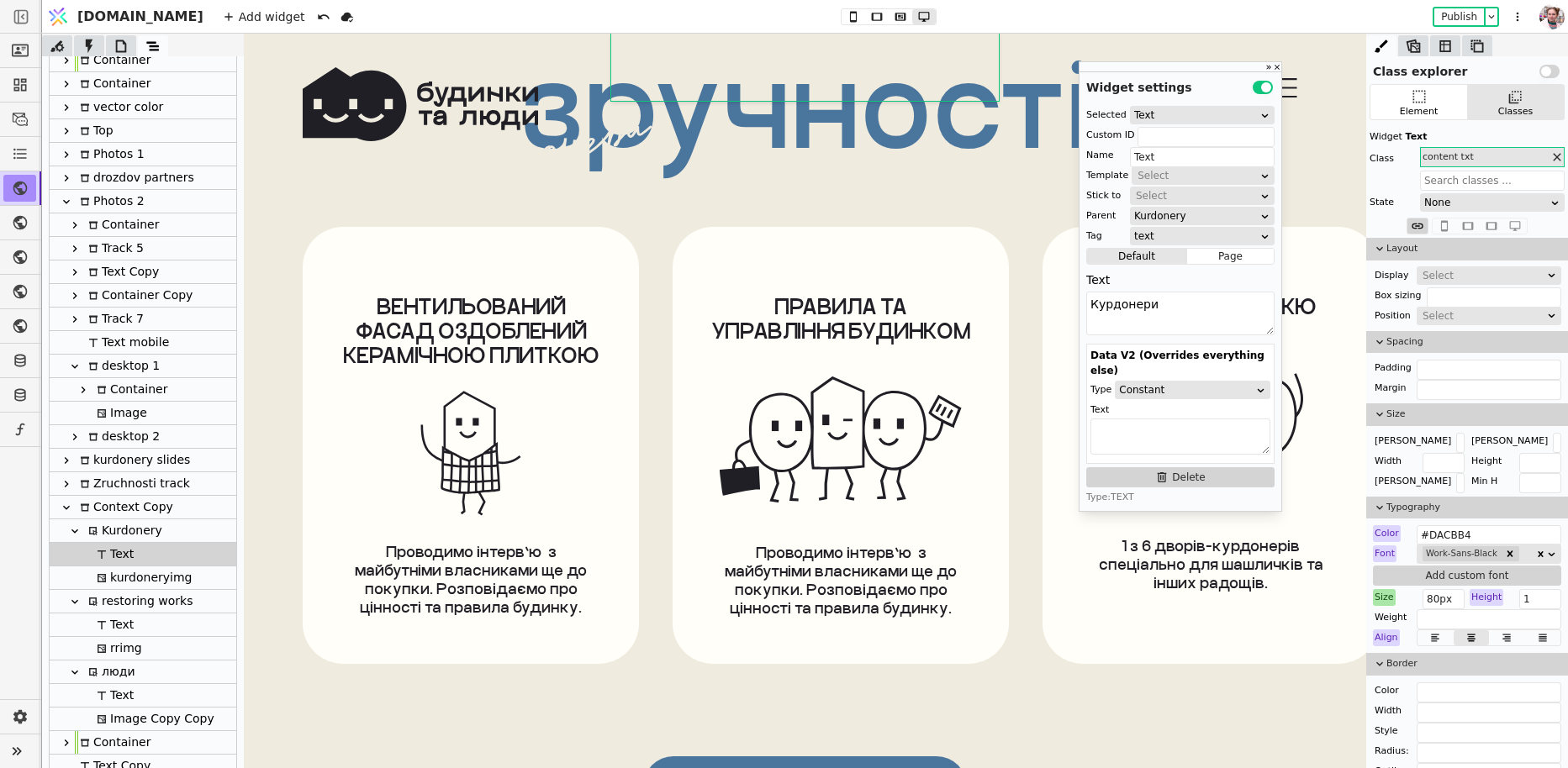
scroll to position [13913, 0]
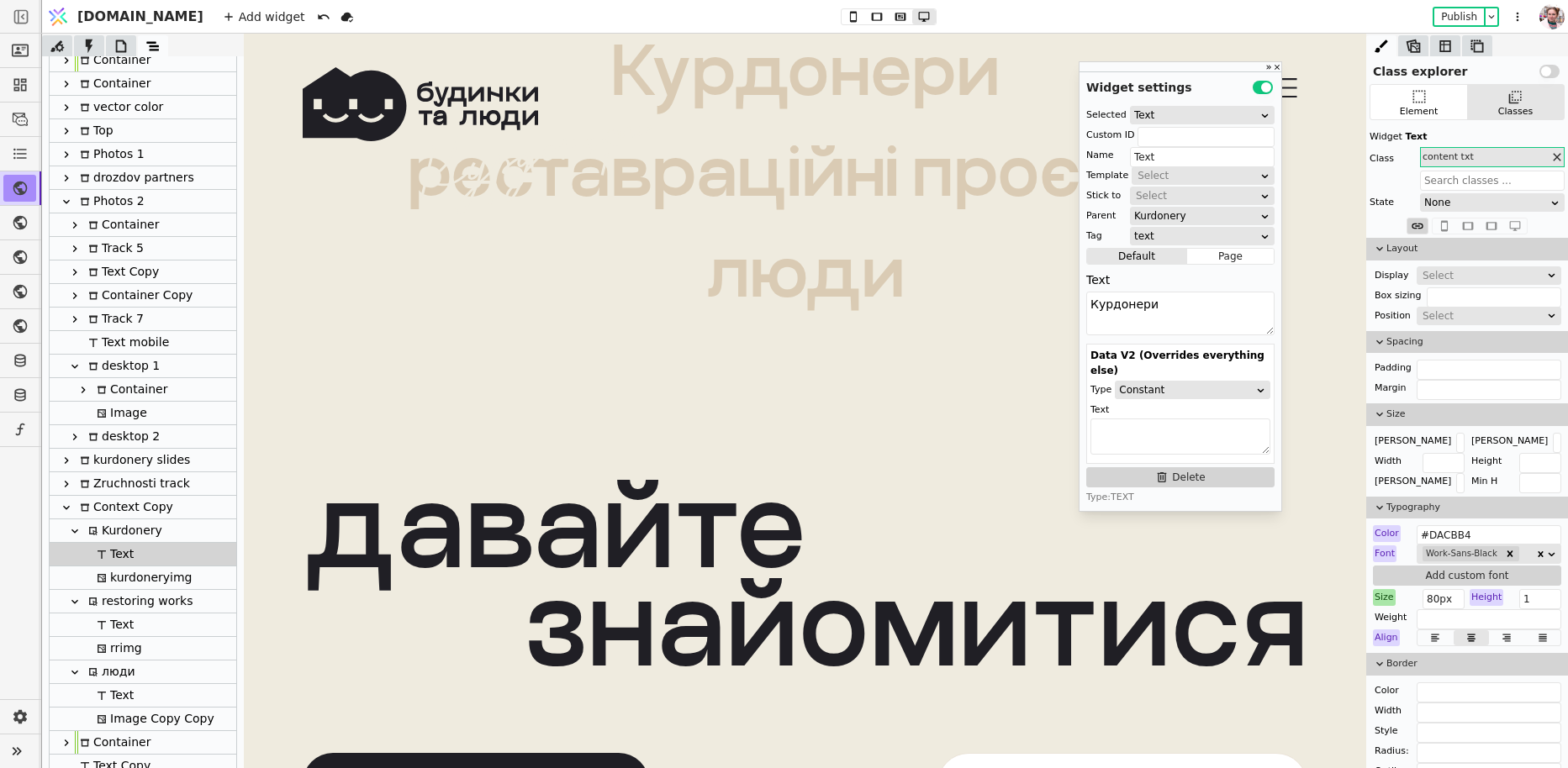
click at [156, 576] on div "kurdoneryimg" at bounding box center [141, 577] width 100 height 22
type input "kurdoneryimg"
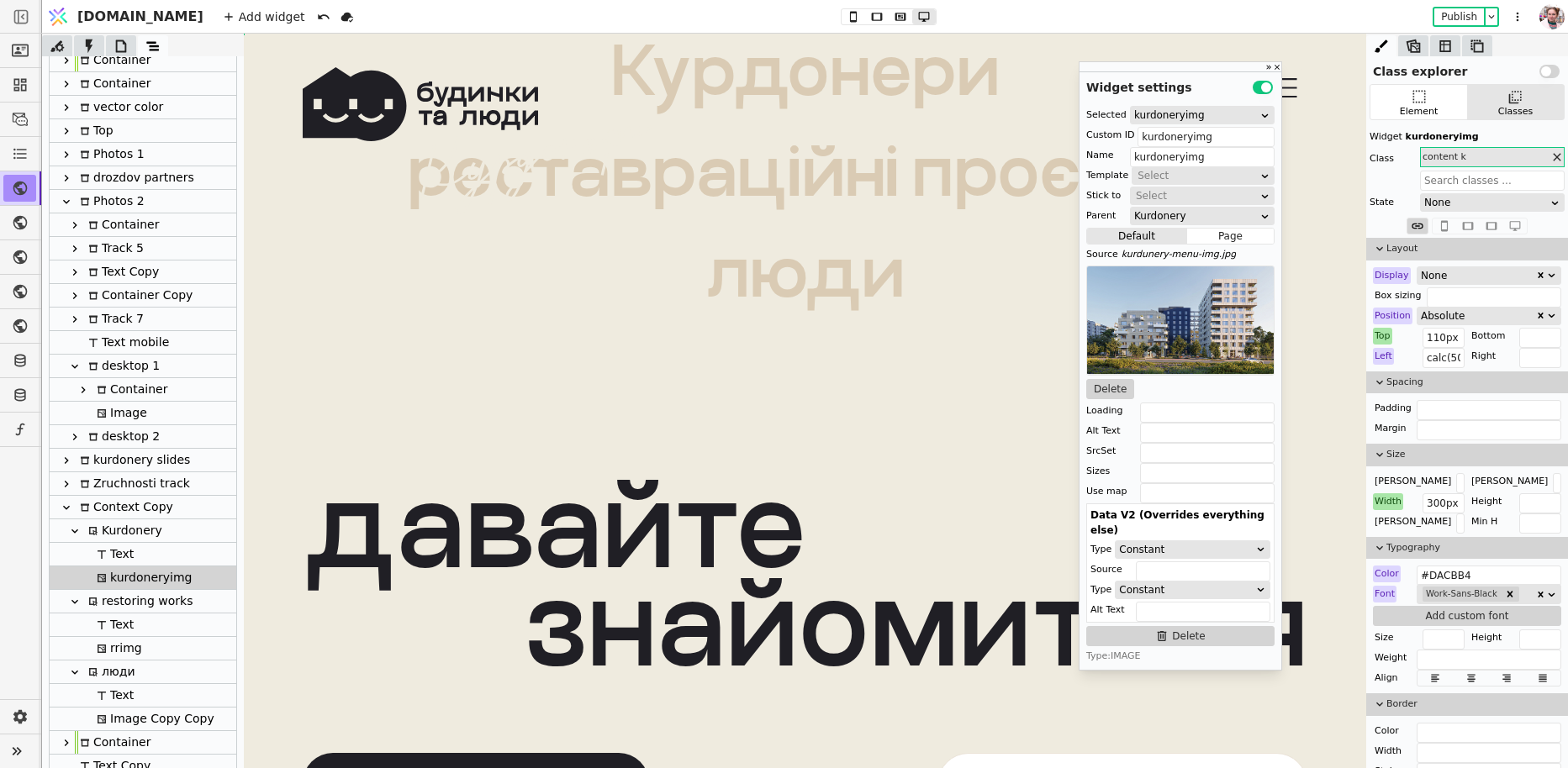
click at [1438, 271] on div "None" at bounding box center [1477, 275] width 114 height 17
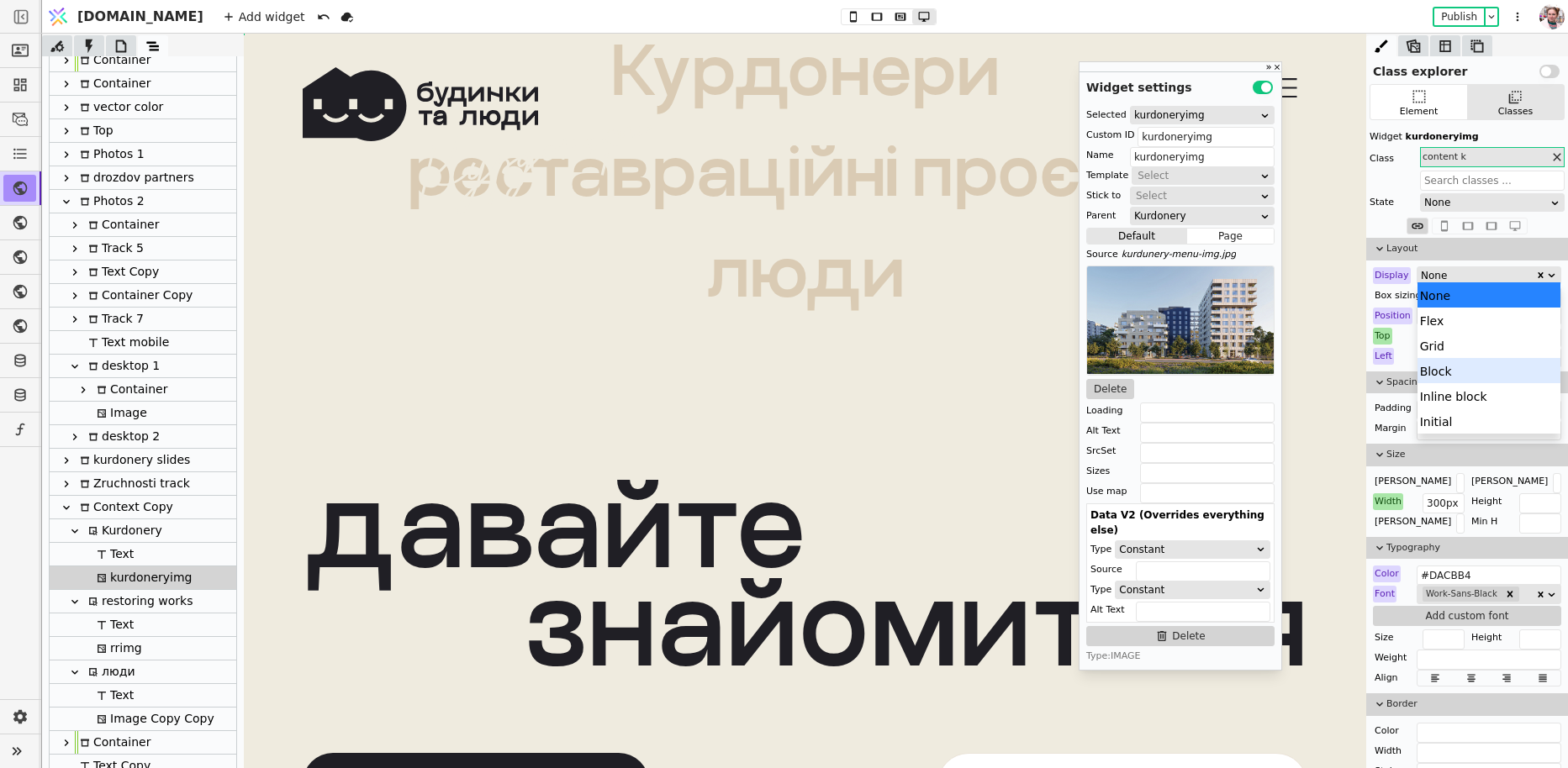
click at [1437, 369] on div "Block" at bounding box center [1489, 371] width 144 height 25
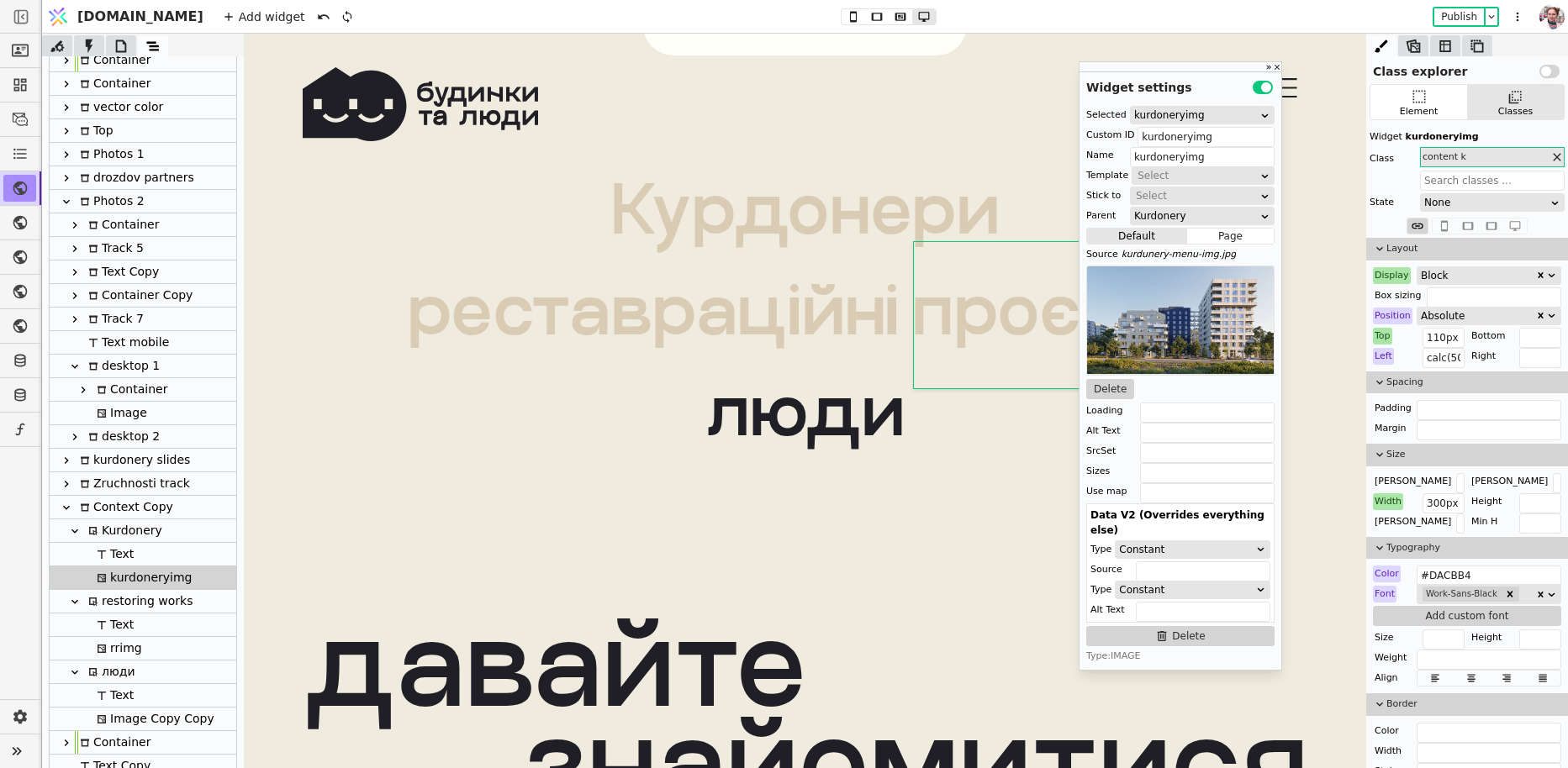
scroll to position [13760, 0]
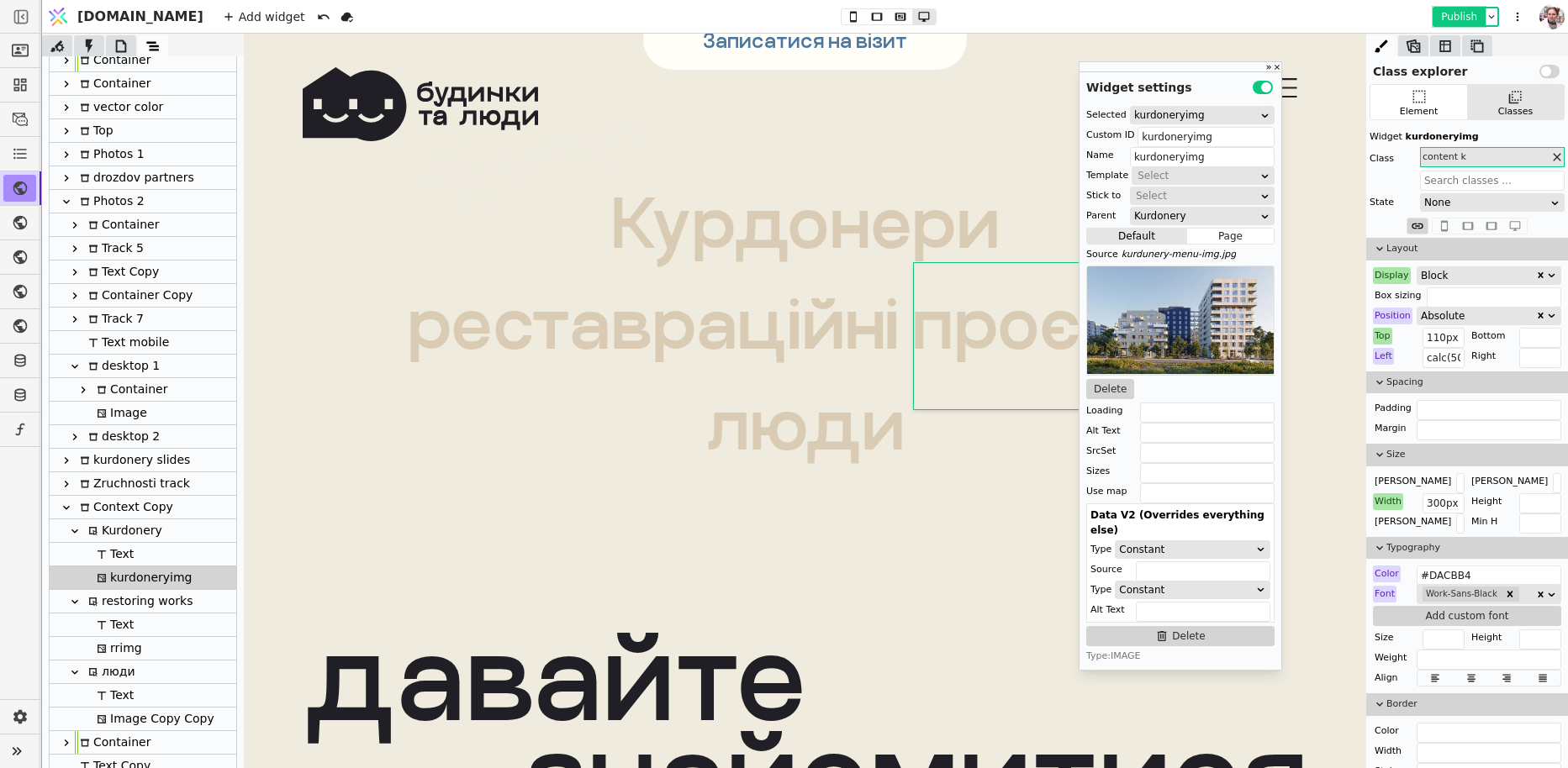
click at [1468, 20] on button "Publish" at bounding box center [1458, 16] width 49 height 17
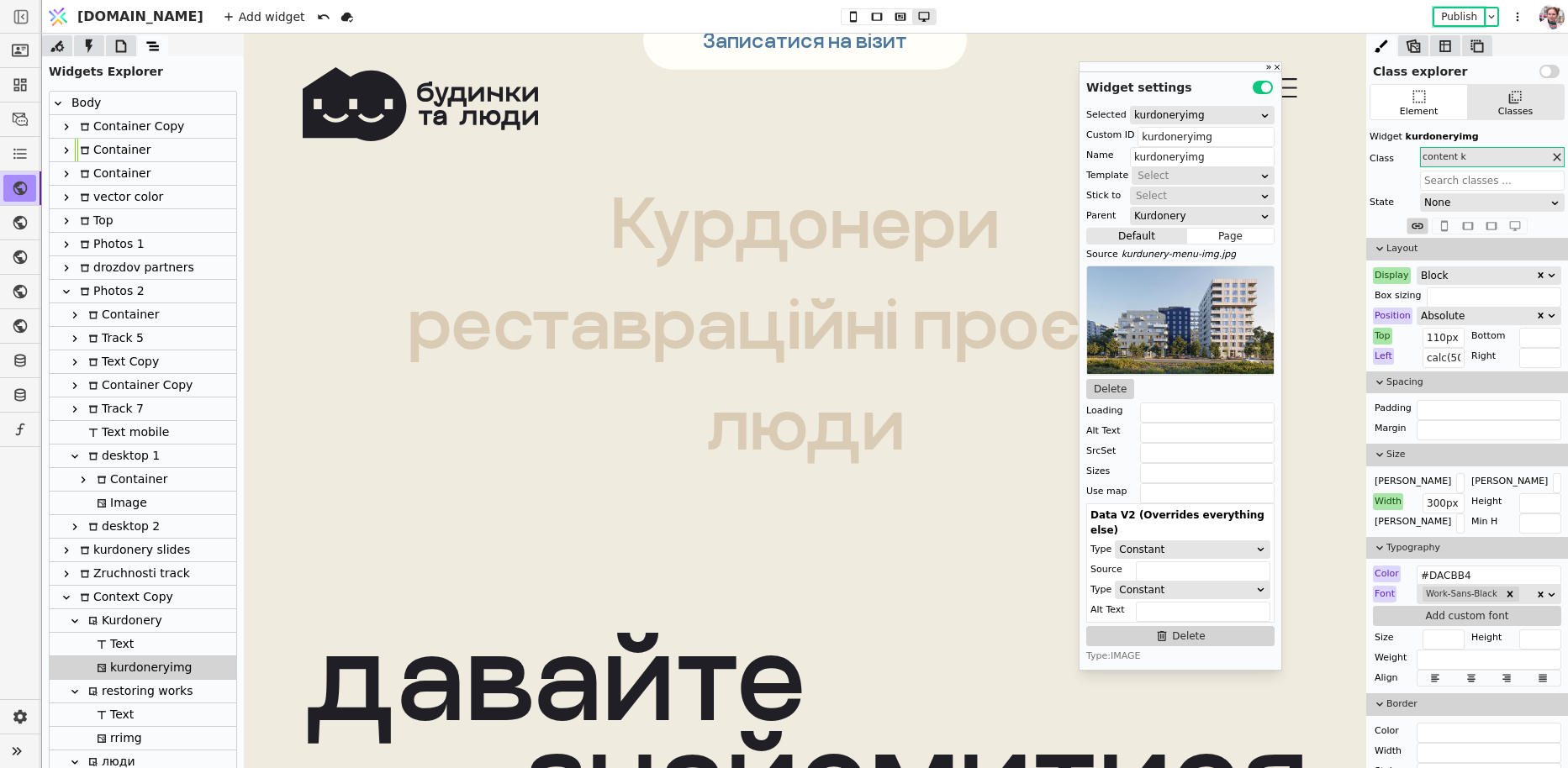
scroll to position [90, 0]
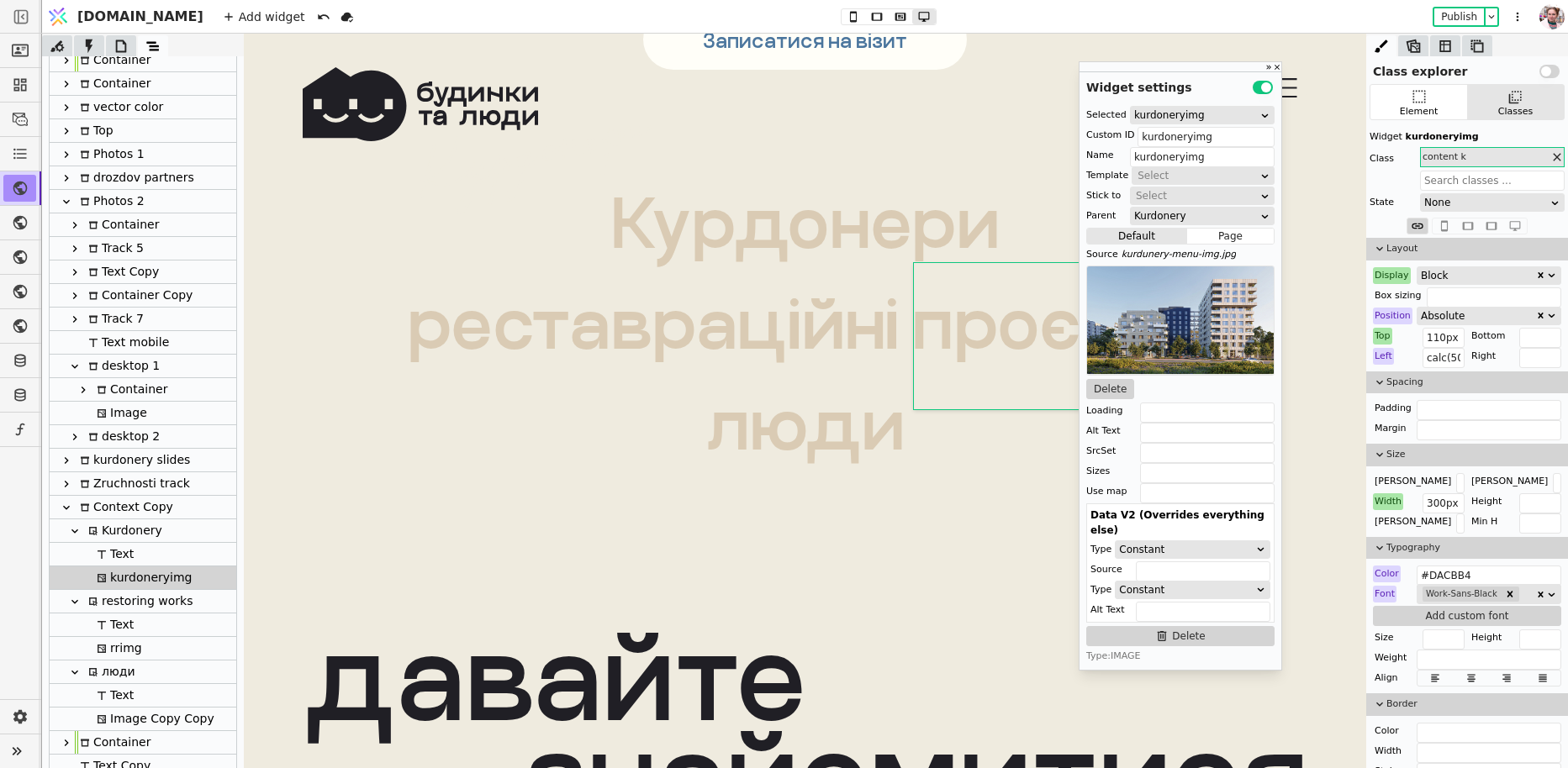
click at [1549, 70] on button "Use setting" at bounding box center [1549, 71] width 20 height 13
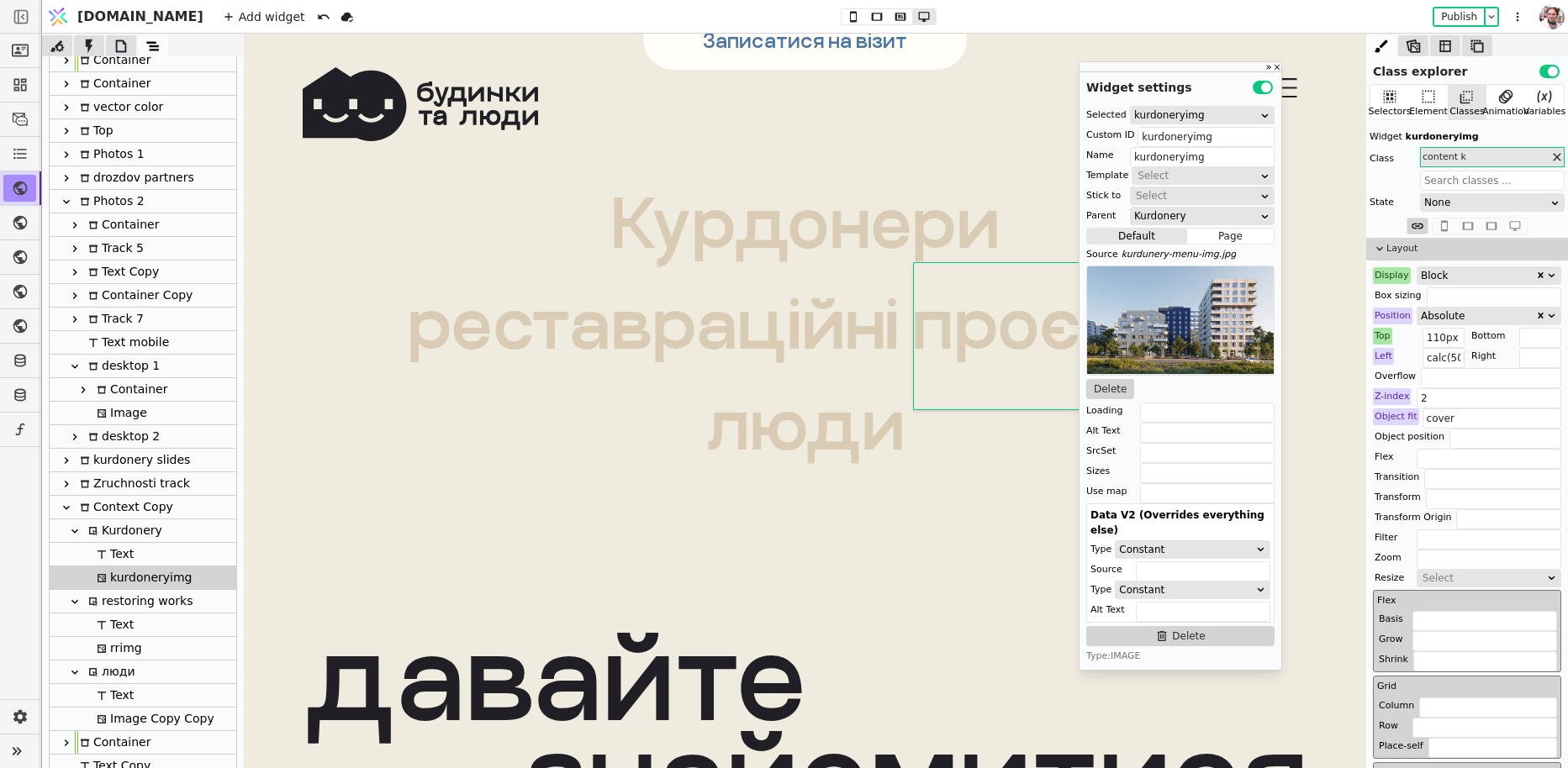
click at [1465, 211] on div "Widget kurdoneryimg Class content k State None" at bounding box center [1466, 171] width 202 height 88
click at [1465, 202] on div "None" at bounding box center [1486, 202] width 125 height 17
click at [1456, 254] on div "Hover" at bounding box center [1492, 248] width 144 height 25
click at [139, 656] on div "rrimg" at bounding box center [142, 648] width 186 height 23
type input "rrimg"
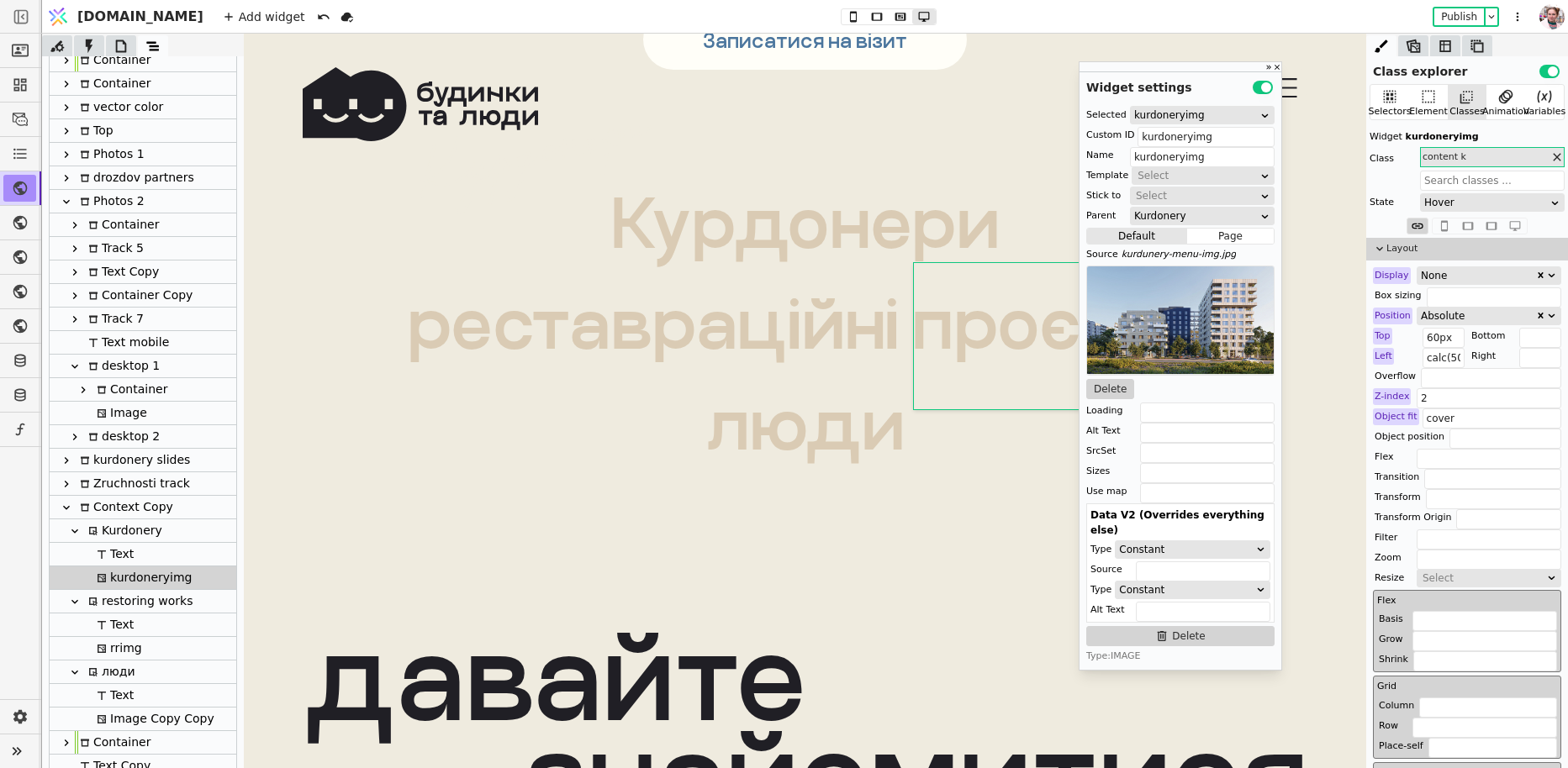
type input "rrimg"
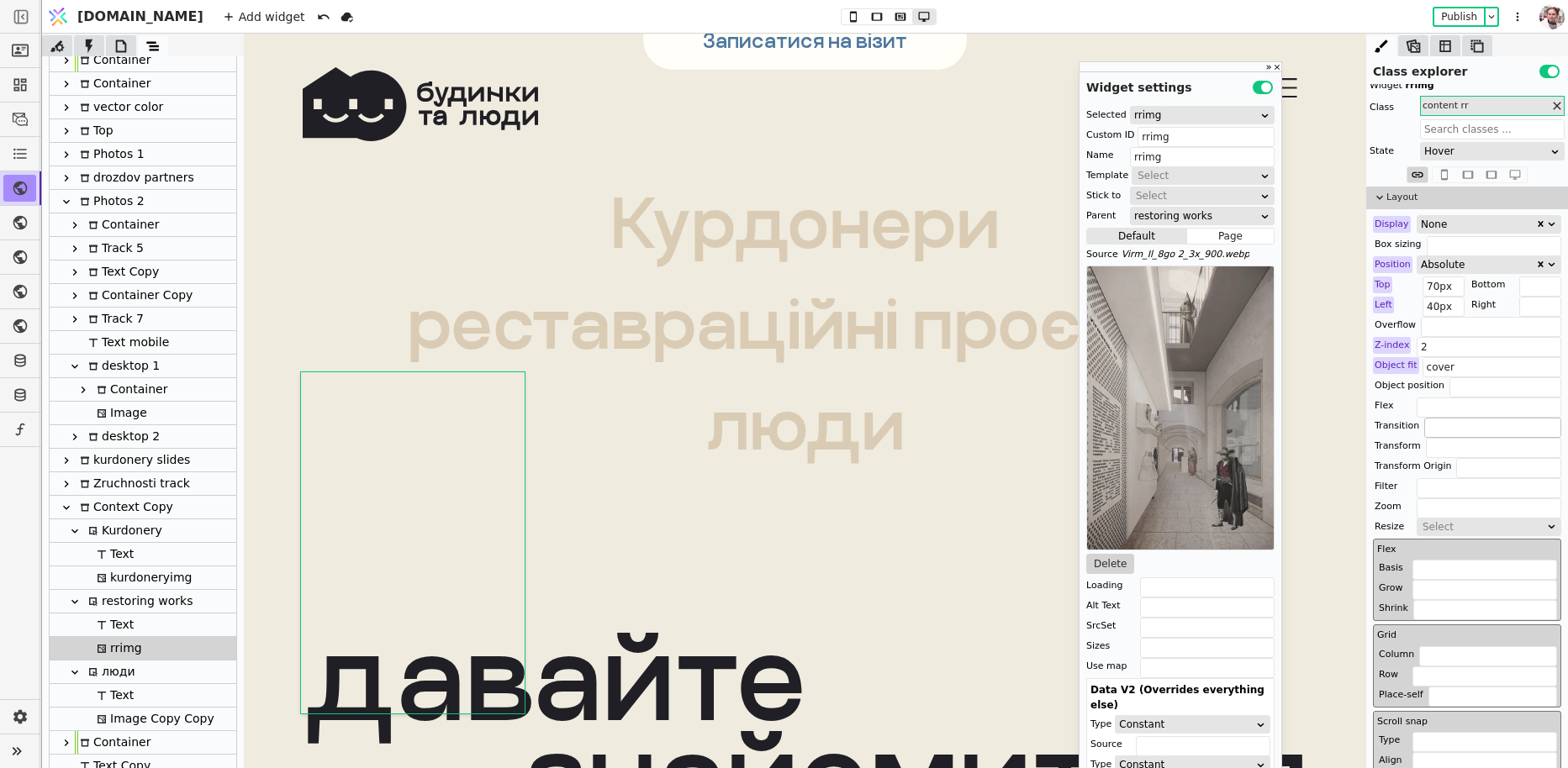
scroll to position [49, 0]
click at [116, 605] on div "restoring works" at bounding box center [138, 601] width 109 height 22
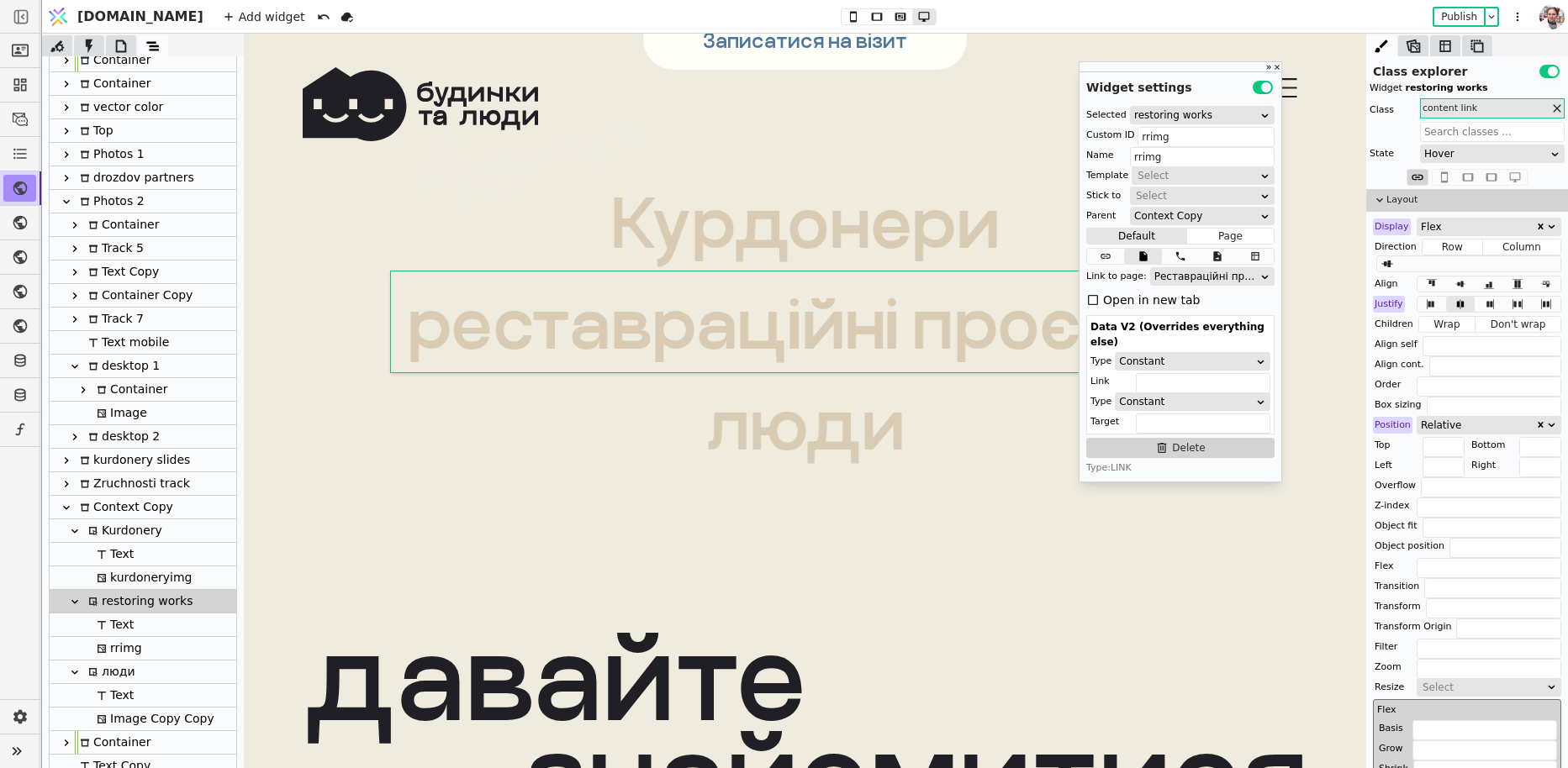
type input "rrtxt"
type input "restoring works"
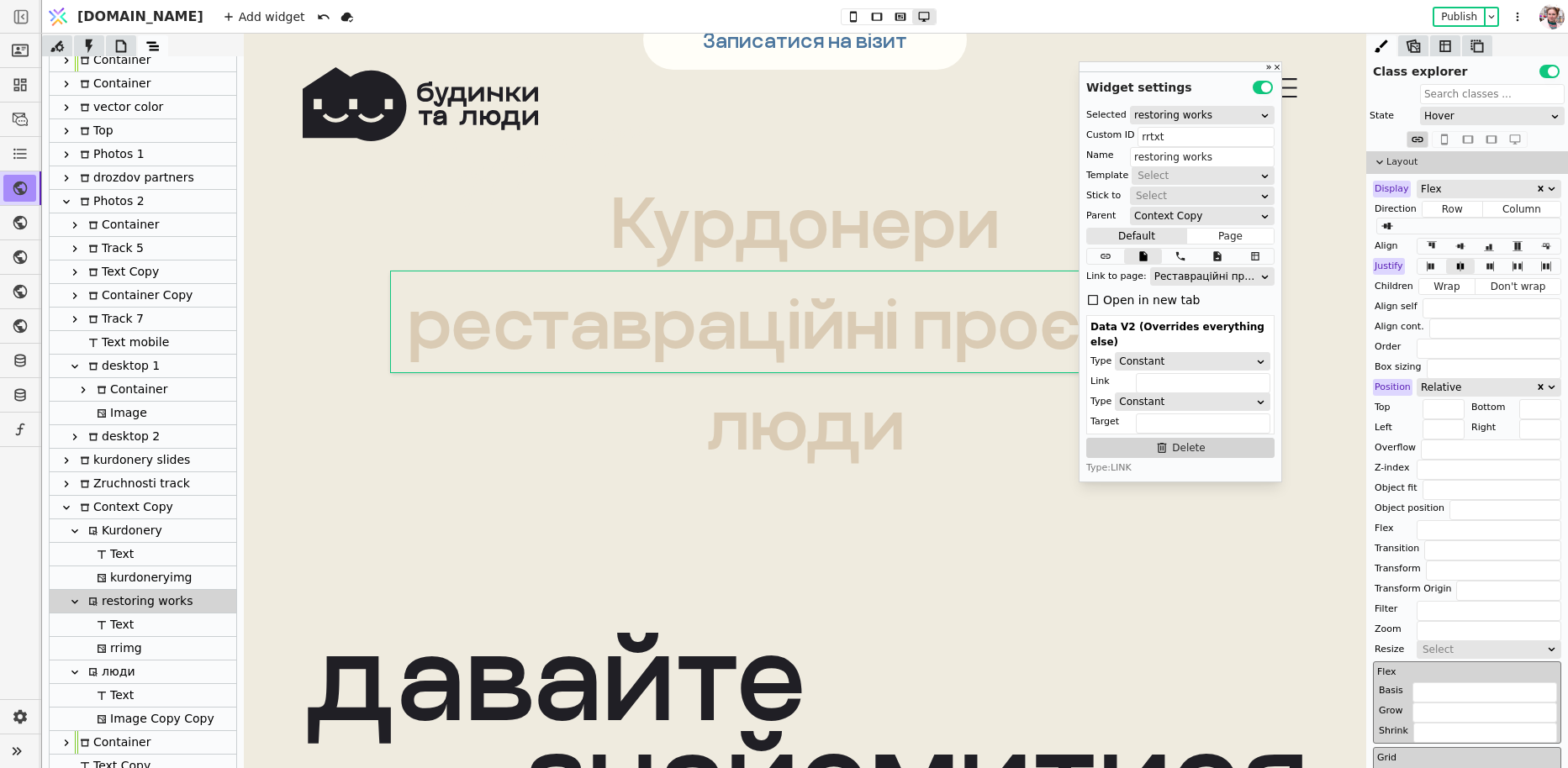
scroll to position [0, 0]
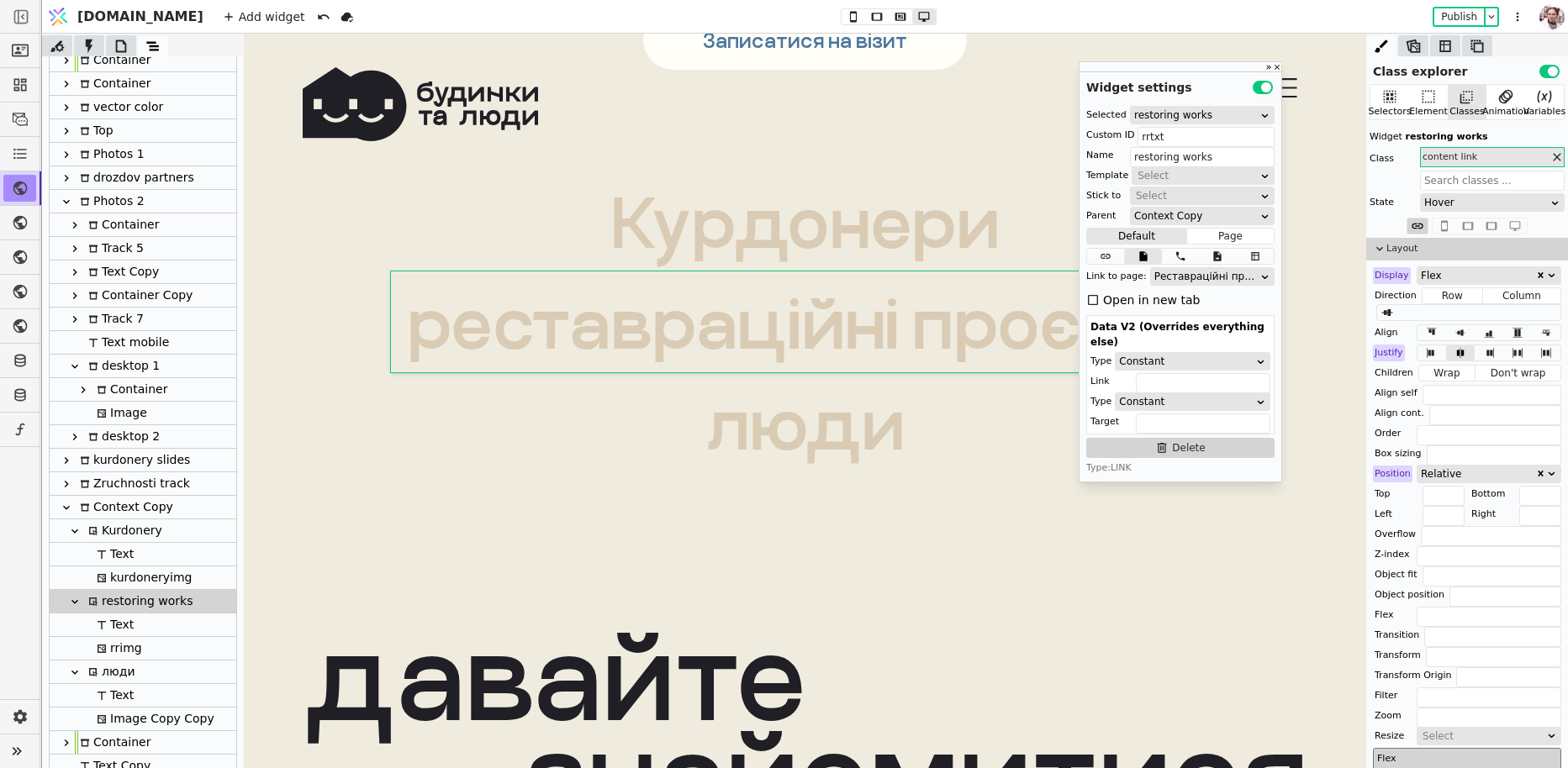
click at [1456, 206] on div "Hover" at bounding box center [1486, 202] width 125 height 17
click at [1463, 273] on div "Pressed" at bounding box center [1492, 273] width 144 height 25
click at [1447, 210] on body "Svit.One Add widget Publish Class explorer Use setting Selectors Element Classe…" at bounding box center [784, 384] width 1568 height 768
click at [1448, 223] on div "None" at bounding box center [1492, 223] width 144 height 25
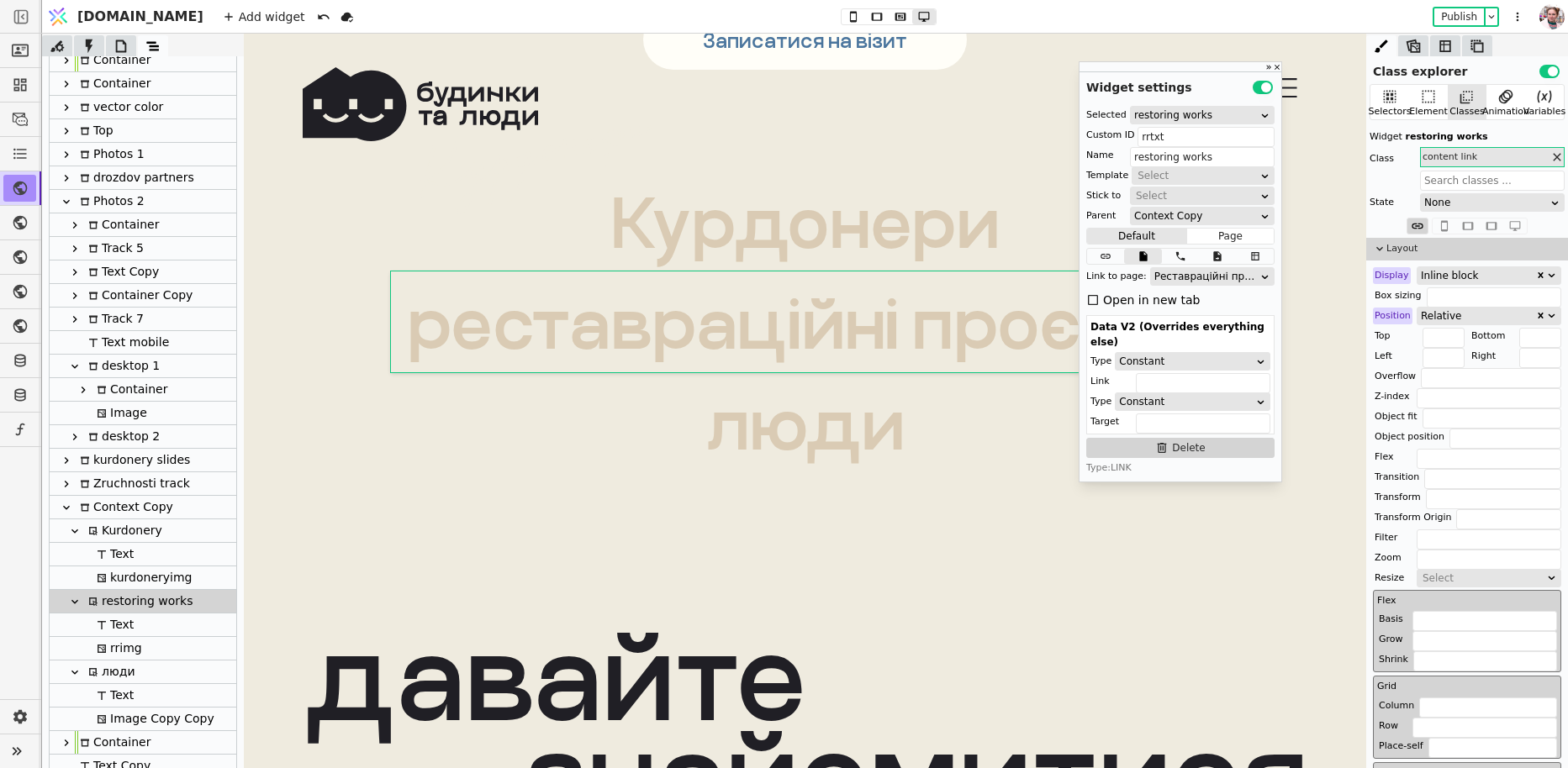
click at [1549, 70] on button "Use setting" at bounding box center [1549, 71] width 20 height 13
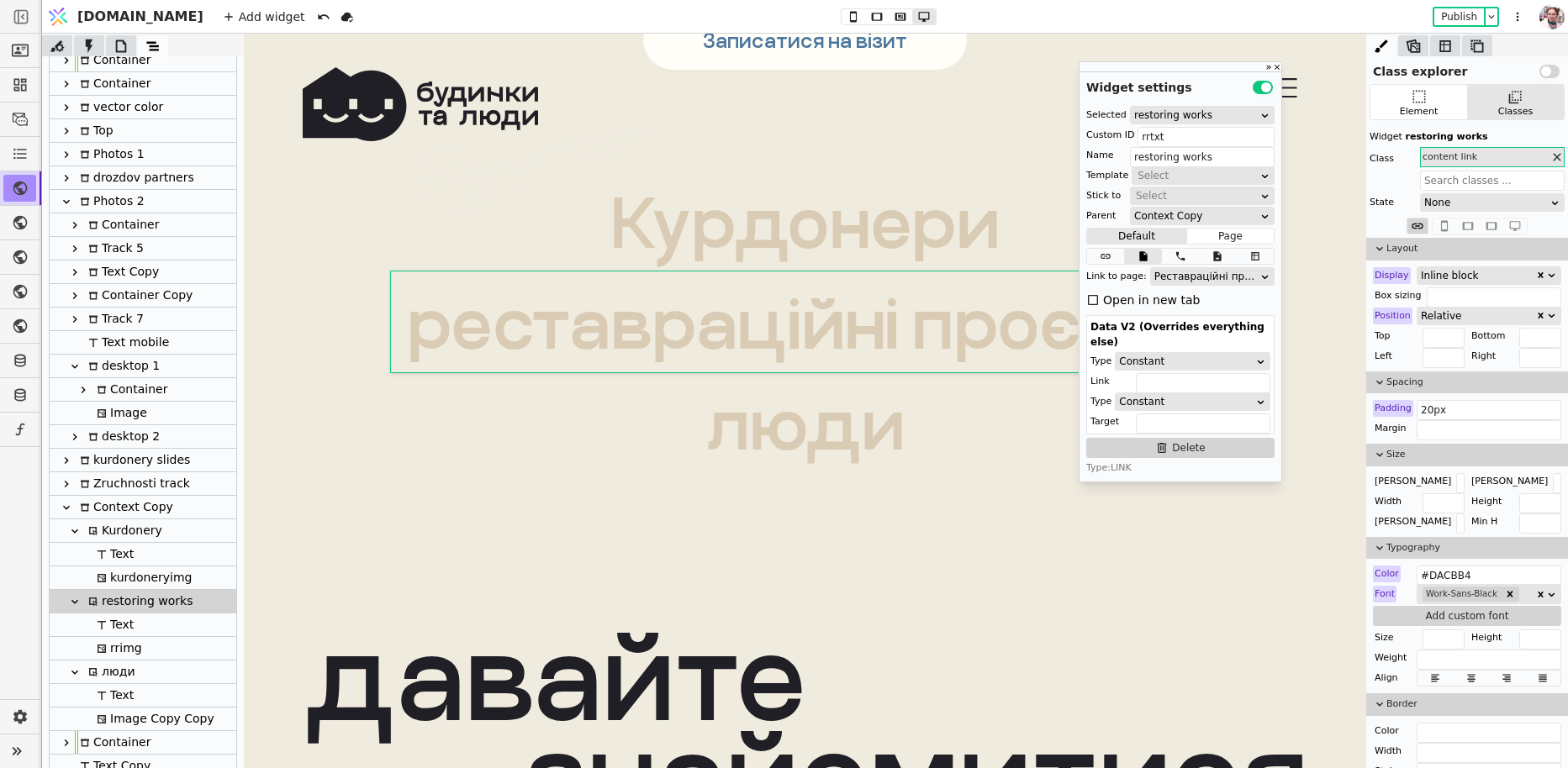
click at [1550, 71] on button "Use setting" at bounding box center [1549, 71] width 20 height 13
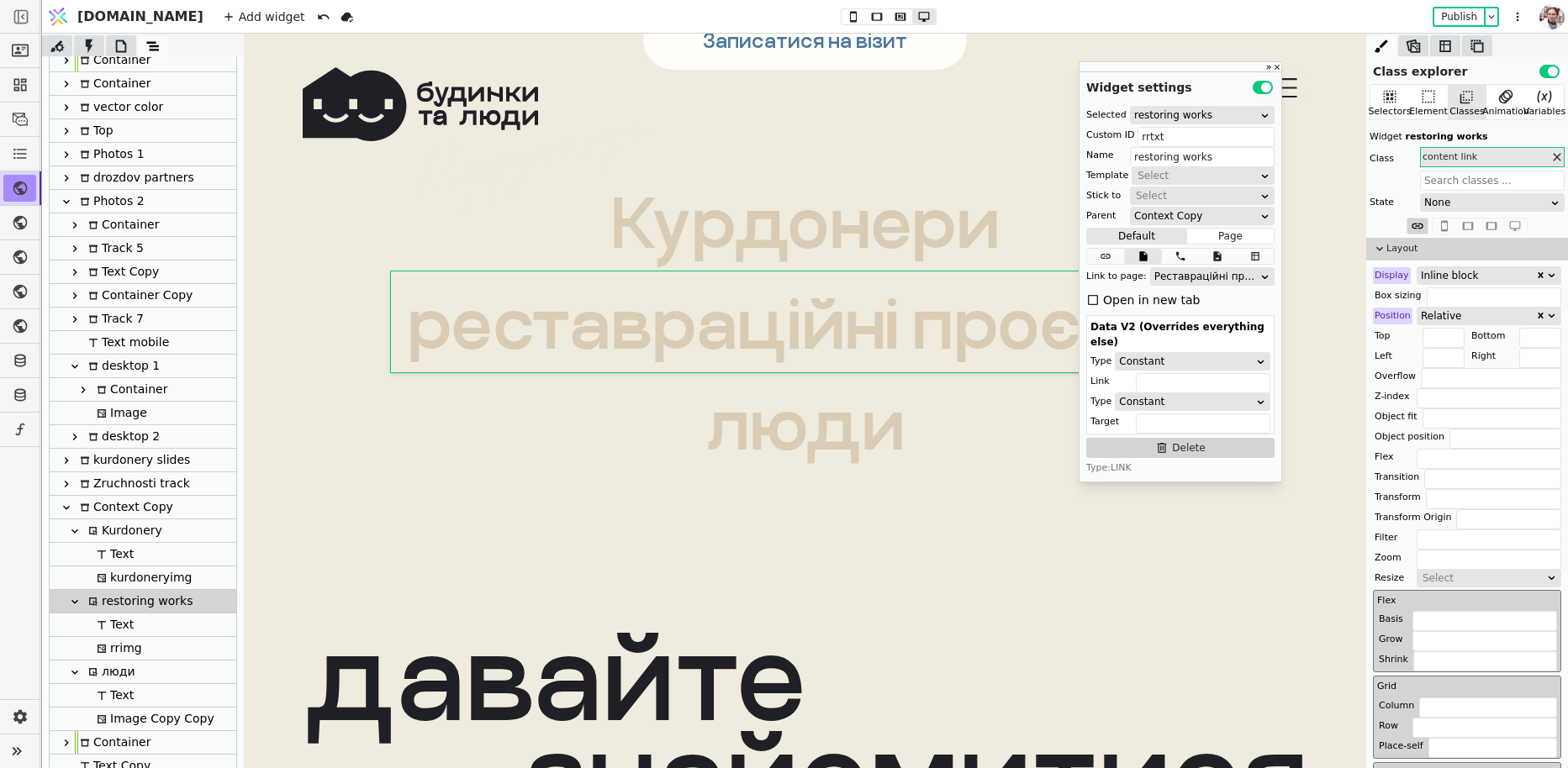
click at [135, 626] on div "Text" at bounding box center [142, 625] width 186 height 23
type input "Text"
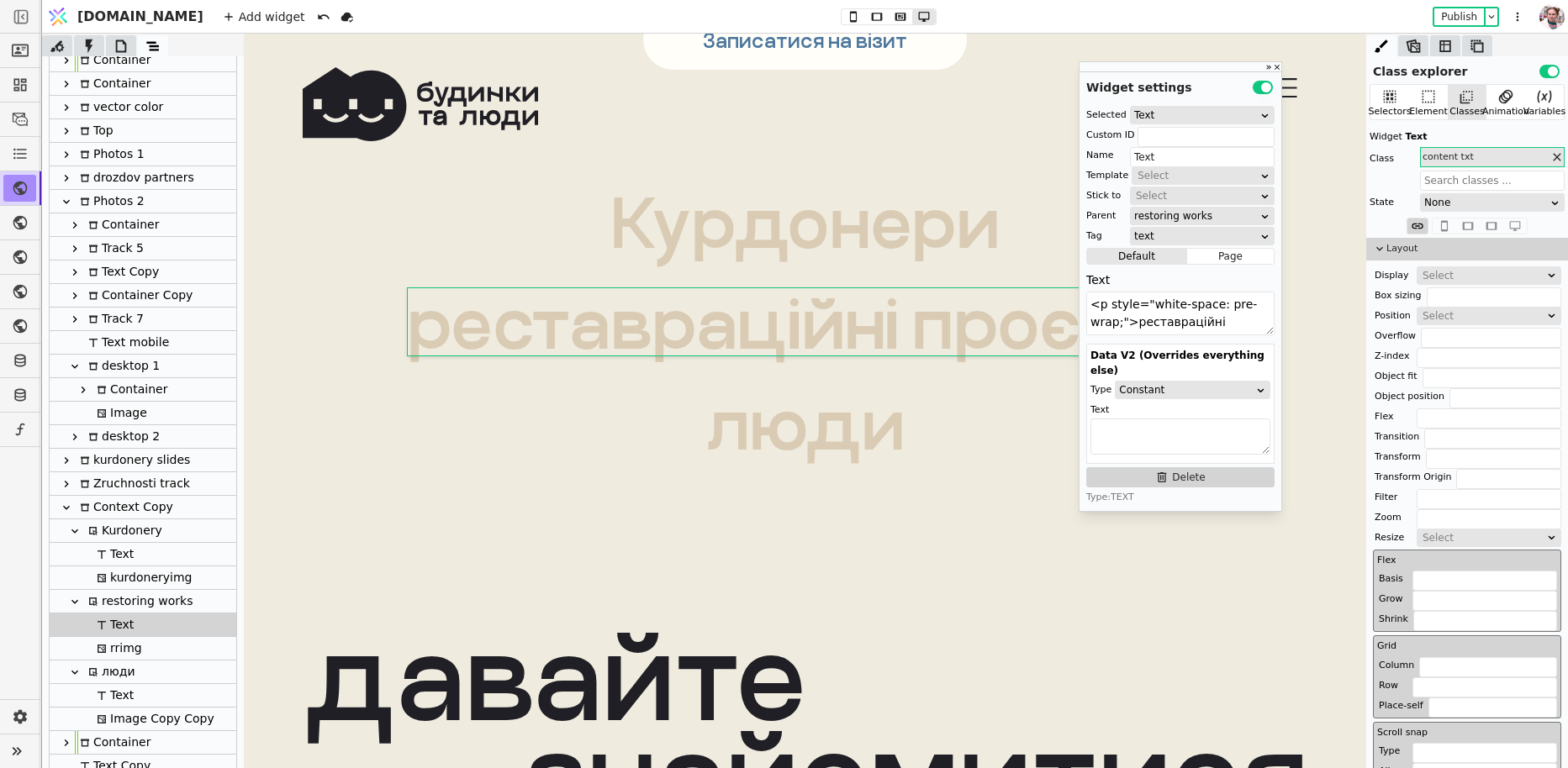
click at [135, 642] on div "rrimg" at bounding box center [117, 647] width 50 height 22
type input "rrimg"
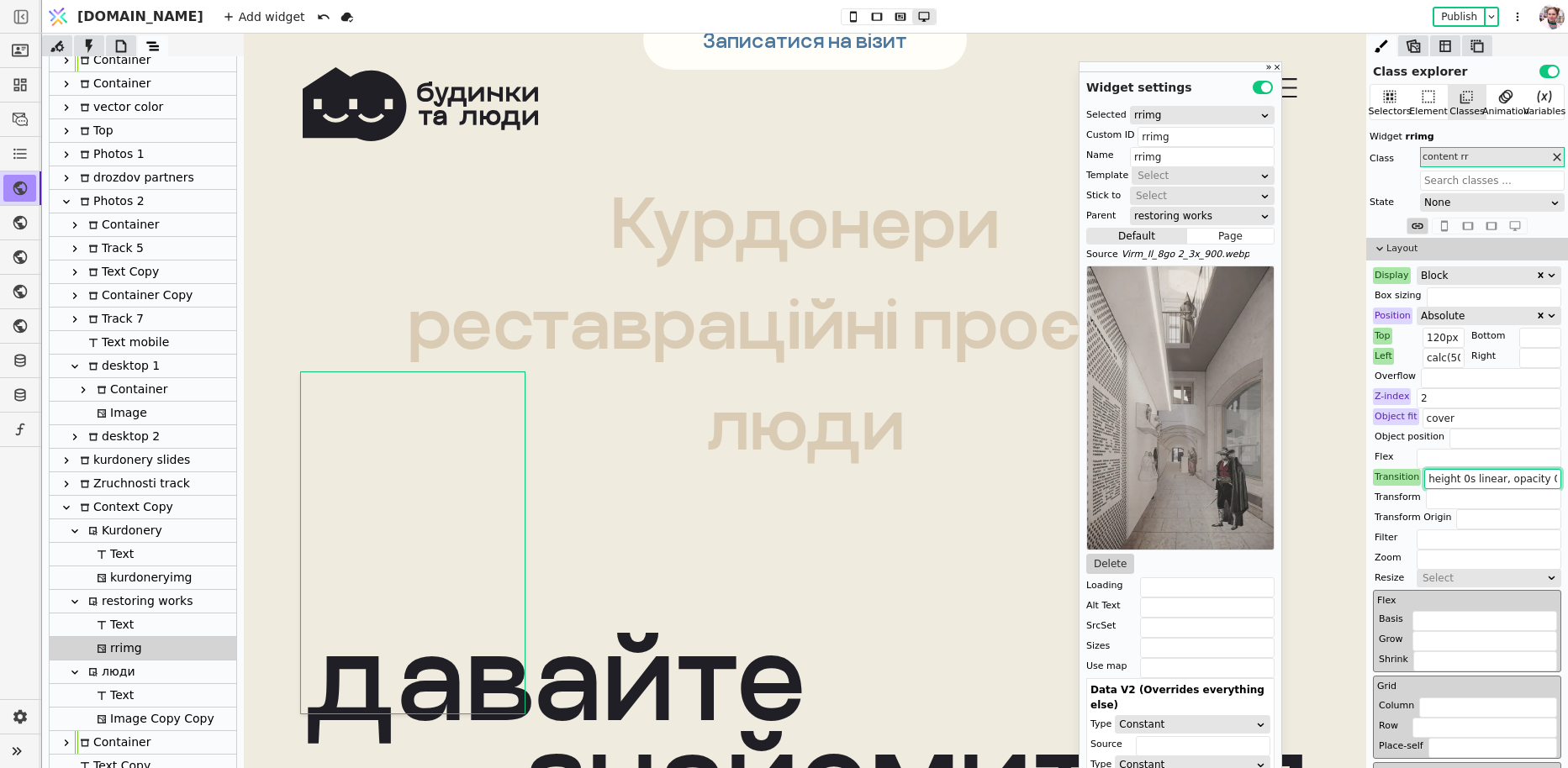
click at [1512, 478] on input "height 0s linear, opacity 0.3s ease-in-out" at bounding box center [1492, 478] width 137 height 20
click at [1492, 479] on input "height 0s linear, opacity 0.3s ease-in-out" at bounding box center [1492, 478] width 137 height 20
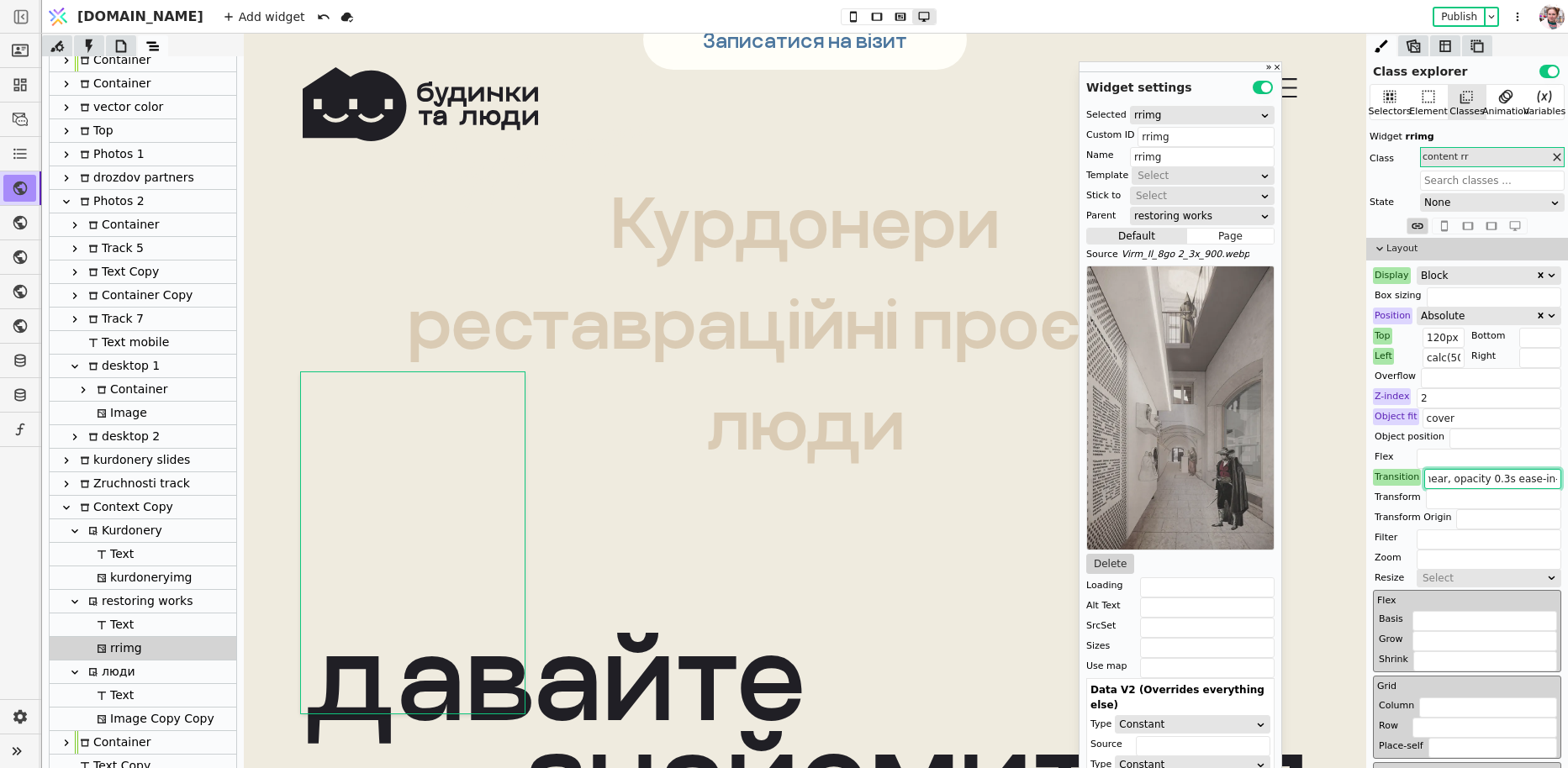
scroll to position [0, 64]
click at [1490, 480] on input "height 0s linear, opacity 0.3s ease-in-out" at bounding box center [1492, 478] width 137 height 20
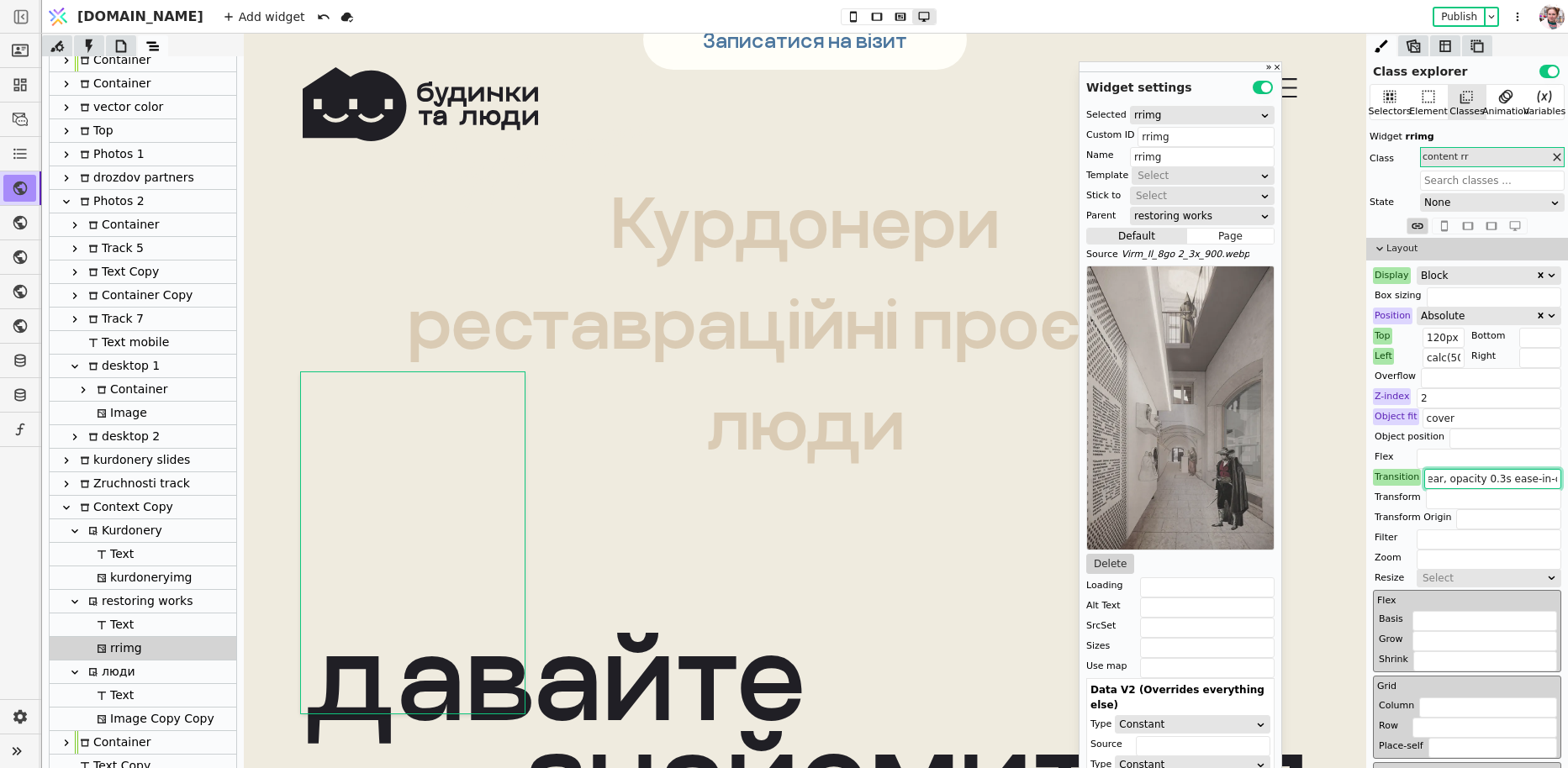
click at [121, 576] on div "kurdoneryimg" at bounding box center [141, 577] width 100 height 22
type input "kurdoneryimg"
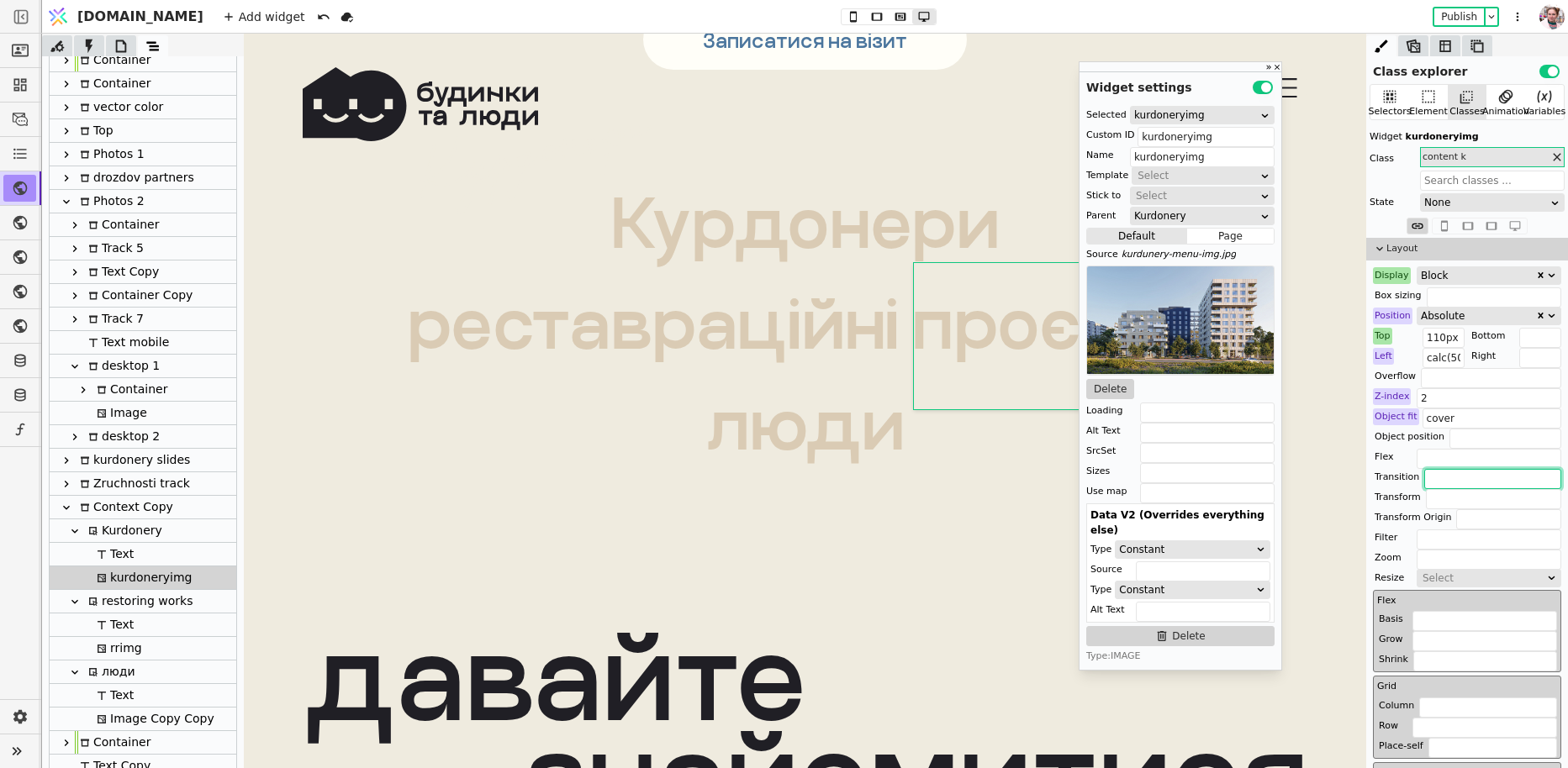
click at [1444, 479] on input "text" at bounding box center [1492, 478] width 137 height 20
paste input "height 0s linear, opacity 0.3s ease-in-out"
type input "height 0s linear, opacity 0.3s ease-in-out"
click at [1459, 15] on button "Publish" at bounding box center [1458, 16] width 49 height 17
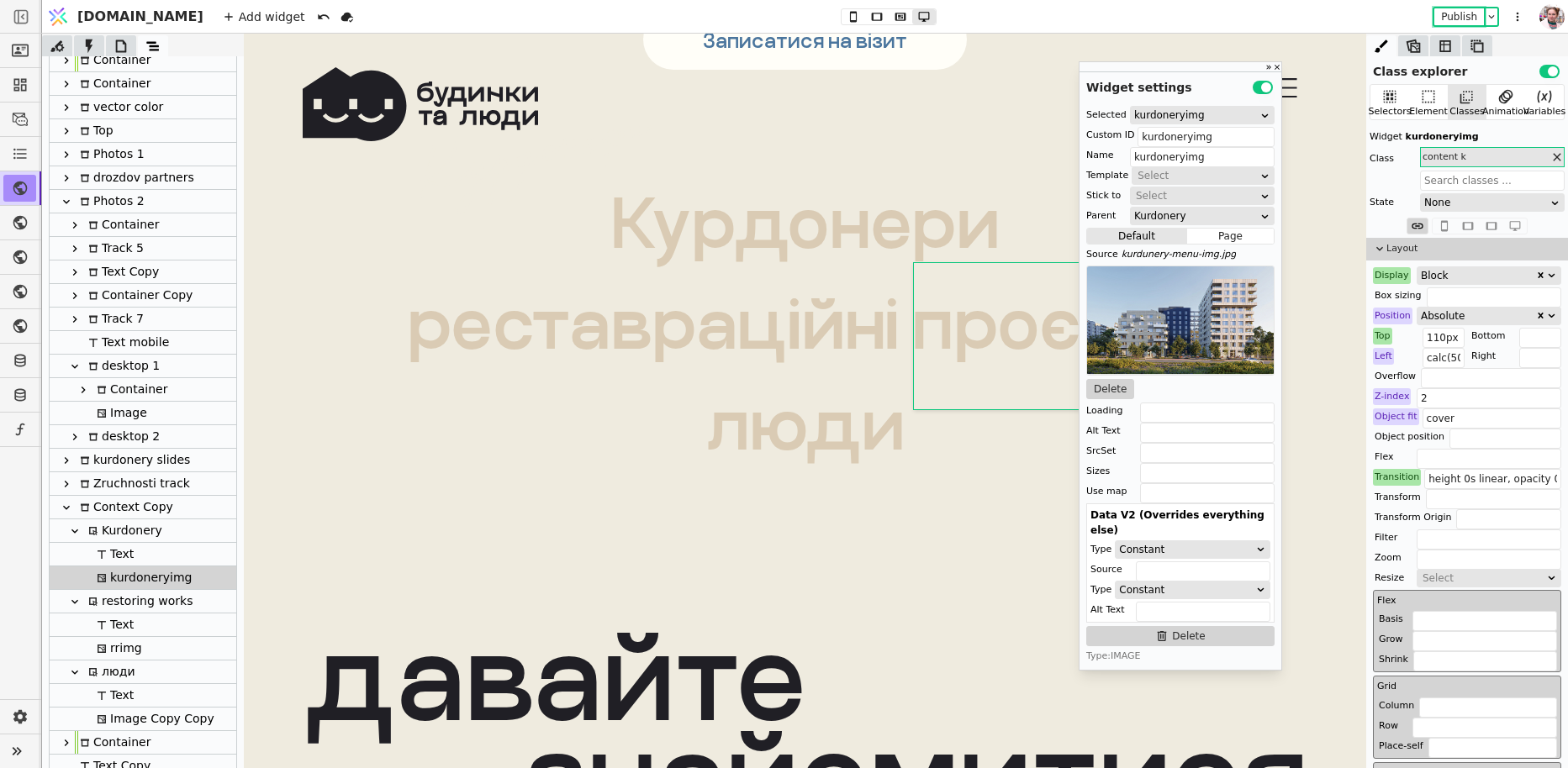
click at [148, 529] on div "Kurdonery" at bounding box center [123, 530] width 79 height 22
type input "kurdonerytxt"
type input "Kurdonery"
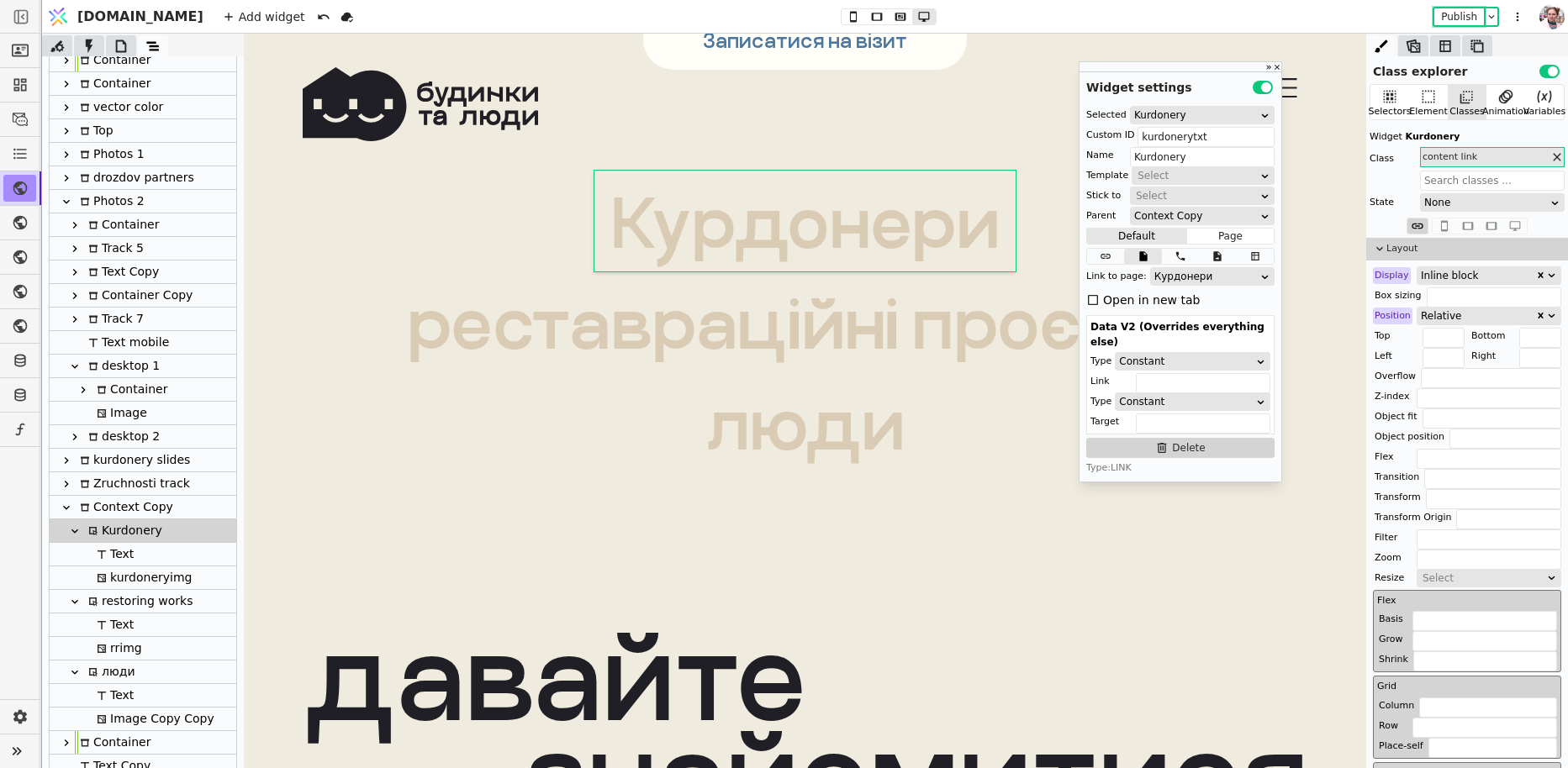
click at [78, 532] on icon at bounding box center [75, 531] width 13 height 13
click at [133, 533] on div "Kurdonery" at bounding box center [123, 530] width 79 height 22
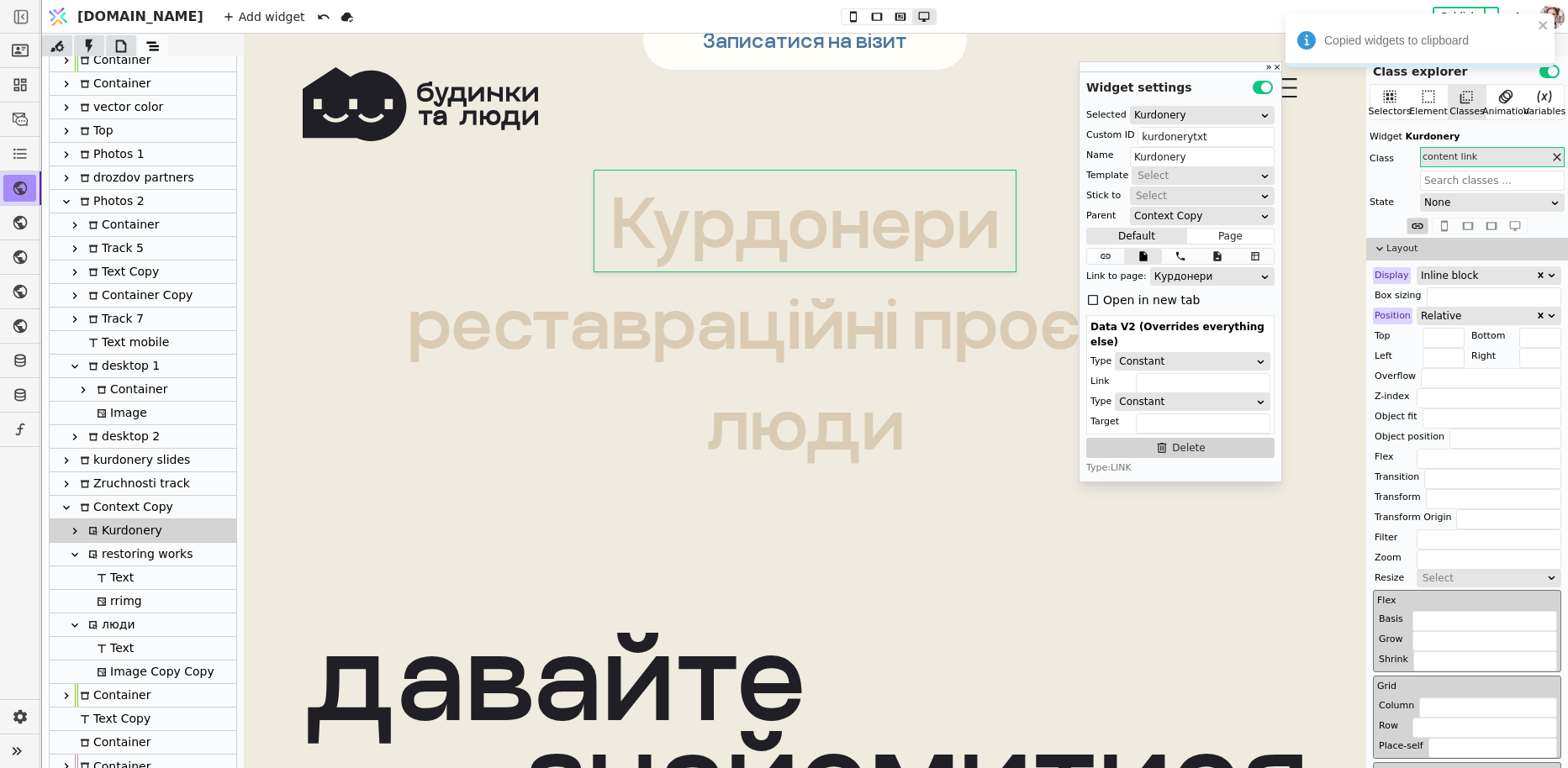
click at [120, 40] on icon at bounding box center [121, 46] width 11 height 13
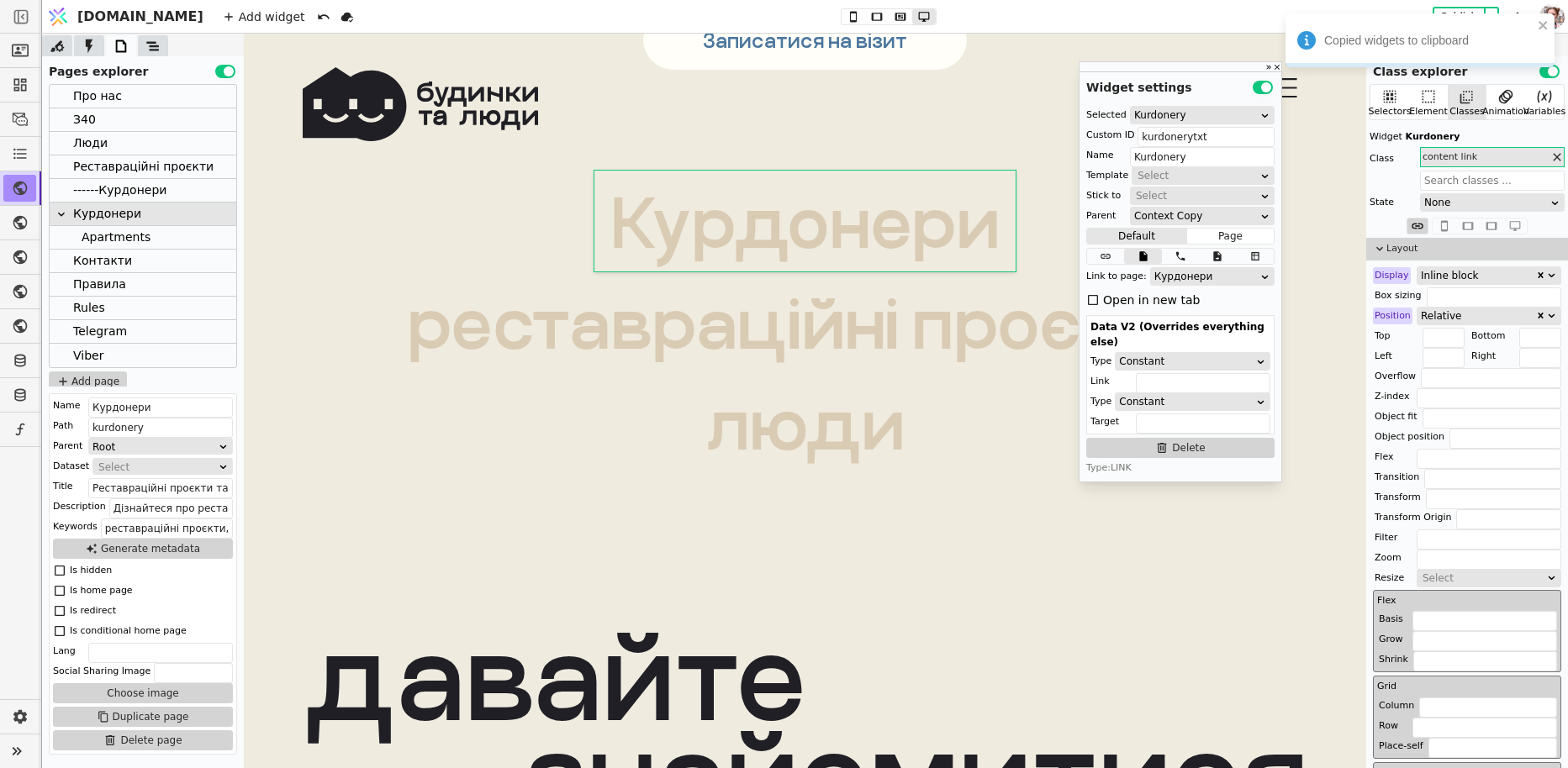
click at [104, 96] on div "Про нас" at bounding box center [97, 95] width 49 height 22
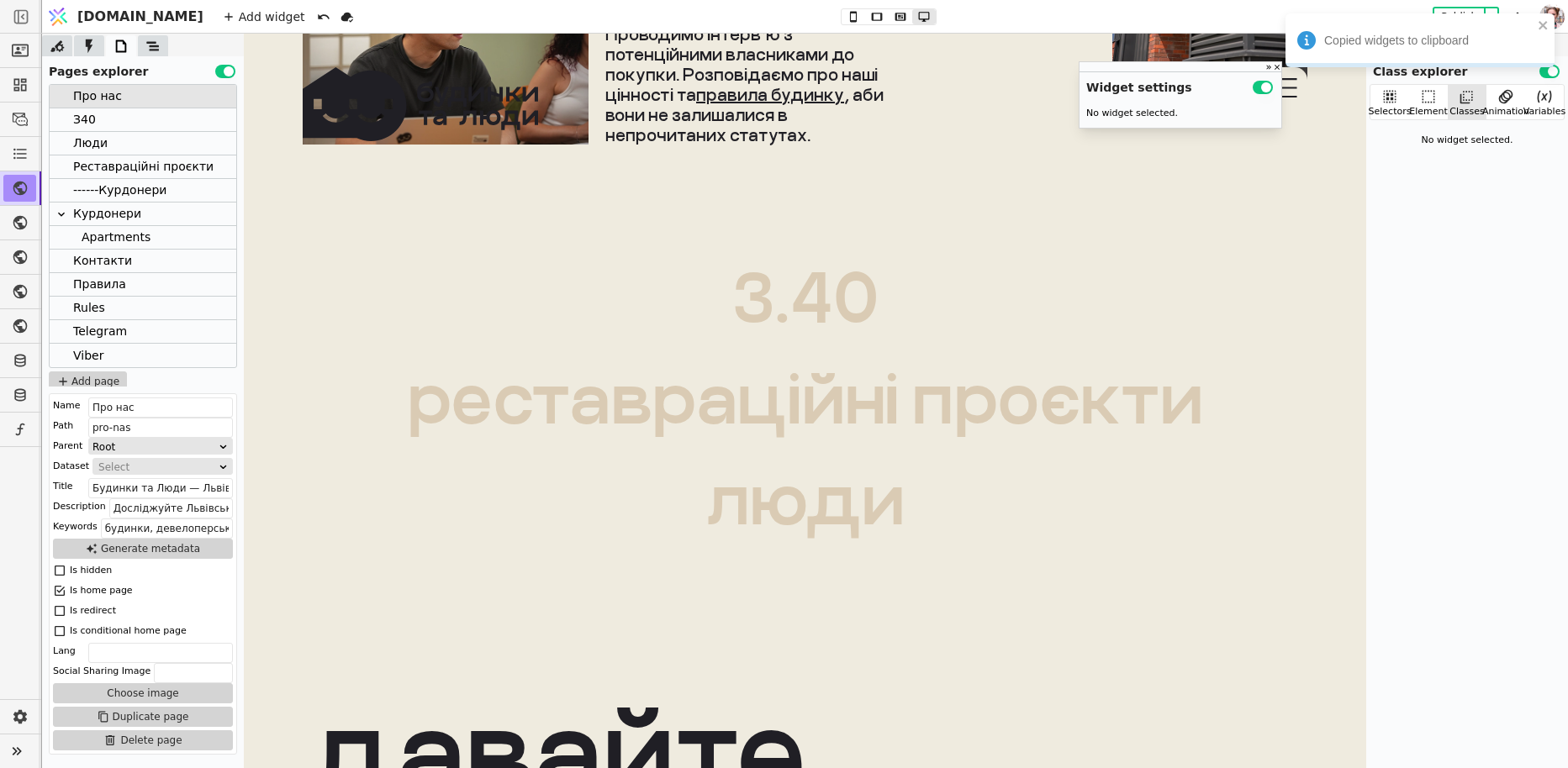
scroll to position [2128, 0]
click at [651, 313] on div "З.40 реставраційні проєкти люди" at bounding box center [804, 397] width 1122 height 302
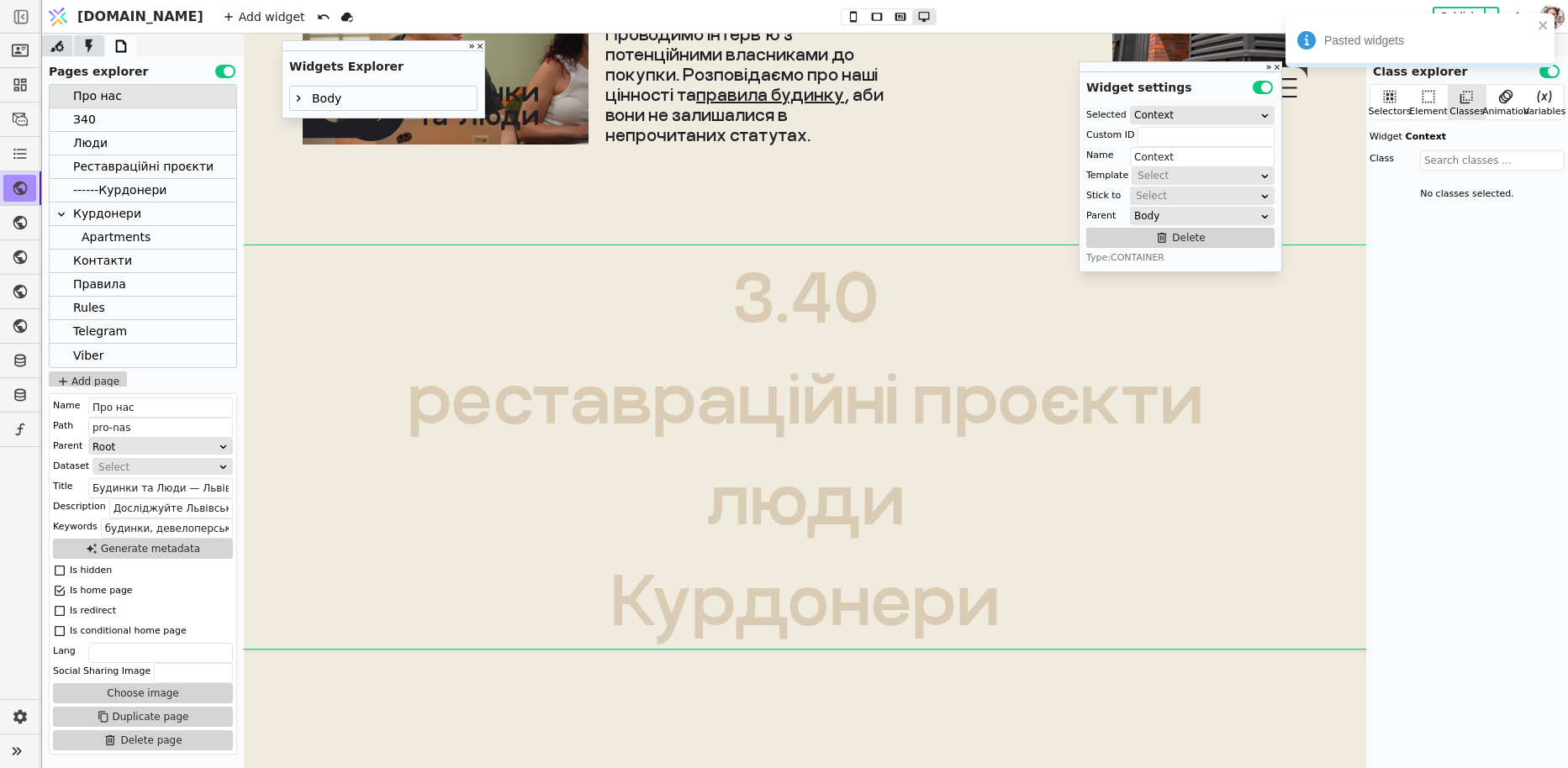
click at [296, 96] on icon at bounding box center [298, 98] width 13 height 13
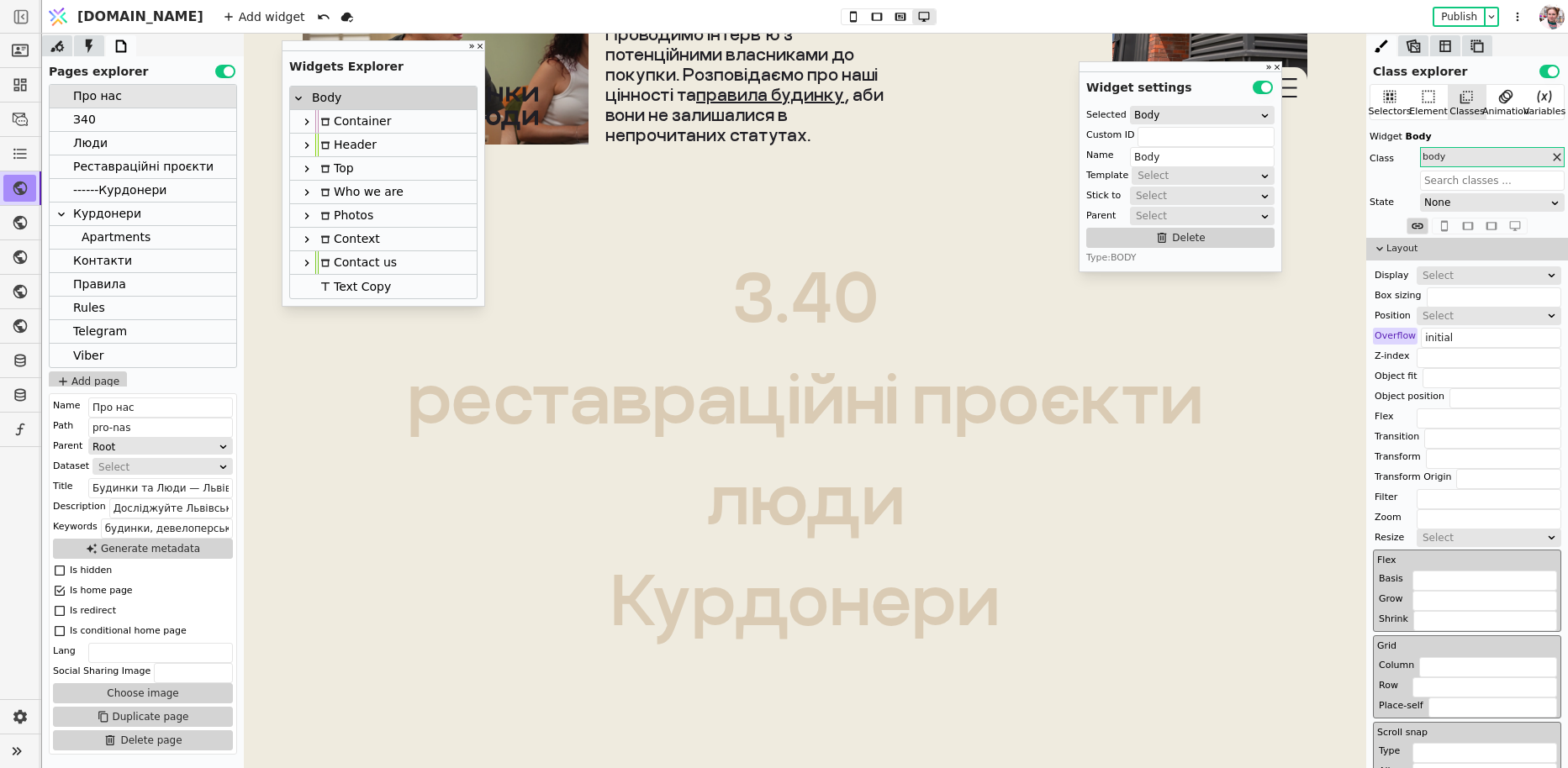
click at [308, 240] on icon at bounding box center [307, 239] width 13 height 13
type input "Context"
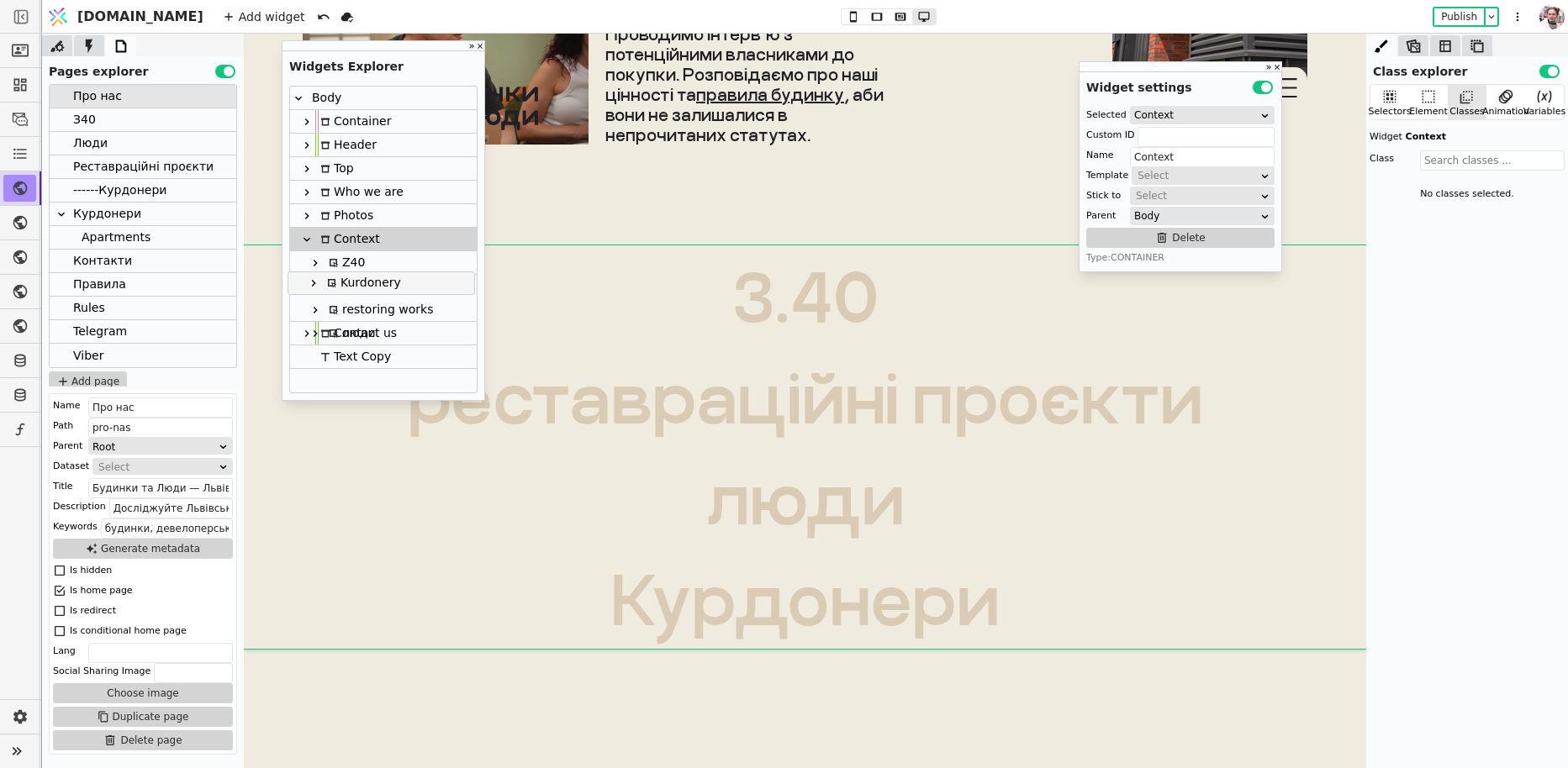
drag, startPoint x: 355, startPoint y: 329, endPoint x: 353, endPoint y: 275, distance: 54.0
click at [353, 275] on div "Body Container Header Top Who we are Photos Context Z40 restoring works люди Ku…" at bounding box center [382, 239] width 186 height 306
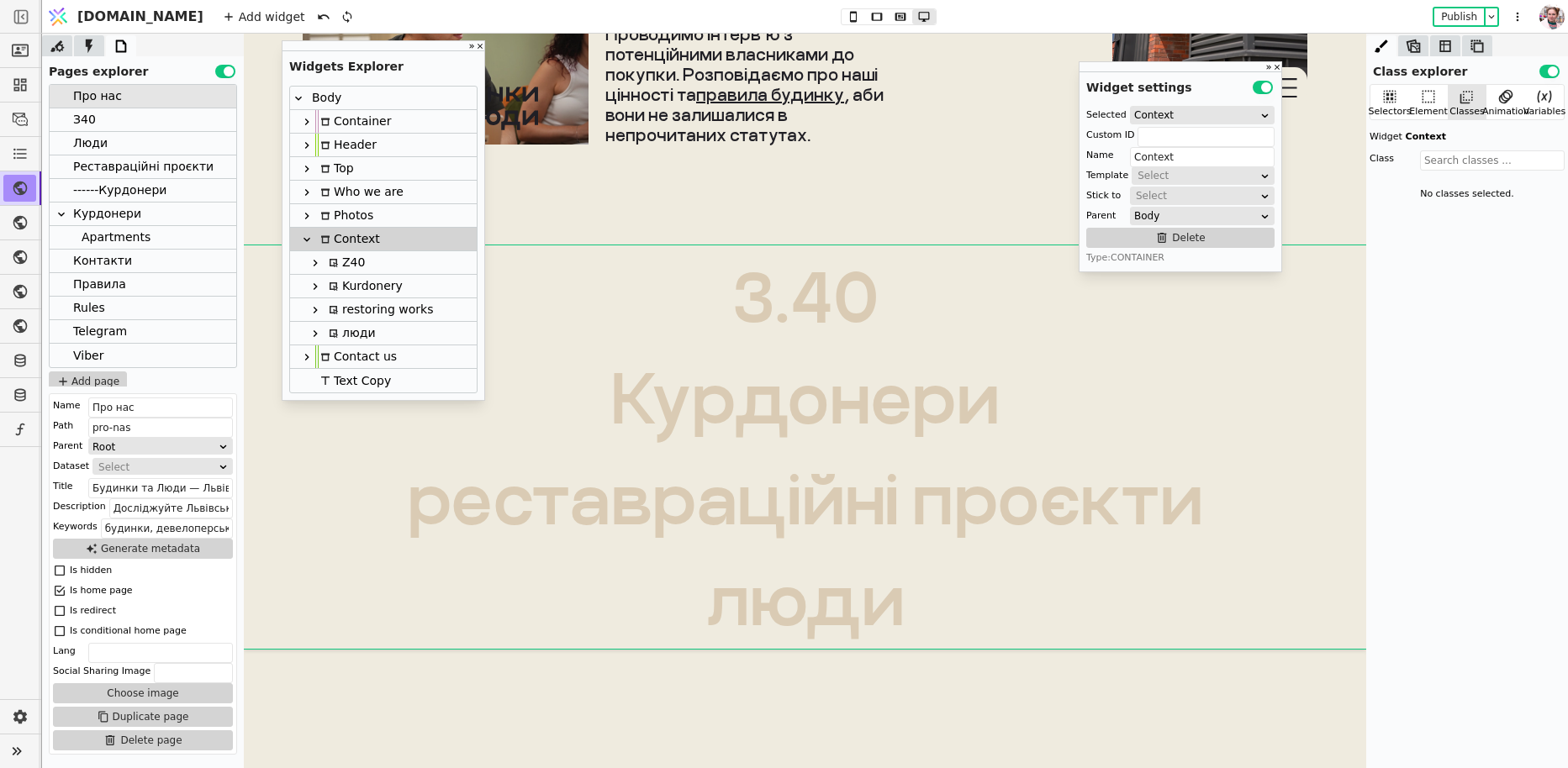
click at [353, 261] on div "Z40" at bounding box center [345, 262] width 41 height 22
type input "ztxt"
type input "Z40"
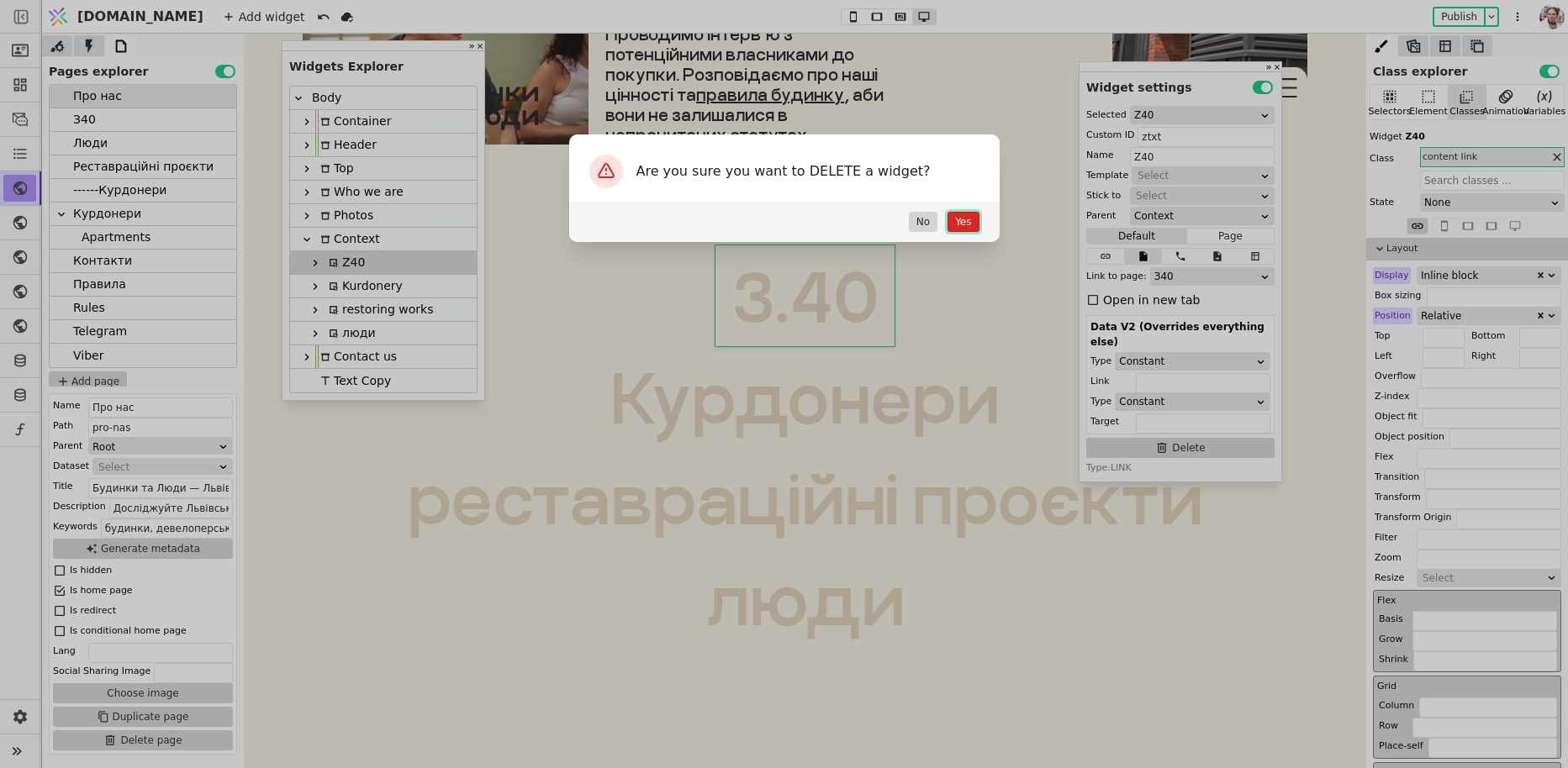
click at [955, 218] on button "Yes" at bounding box center [963, 221] width 31 height 20
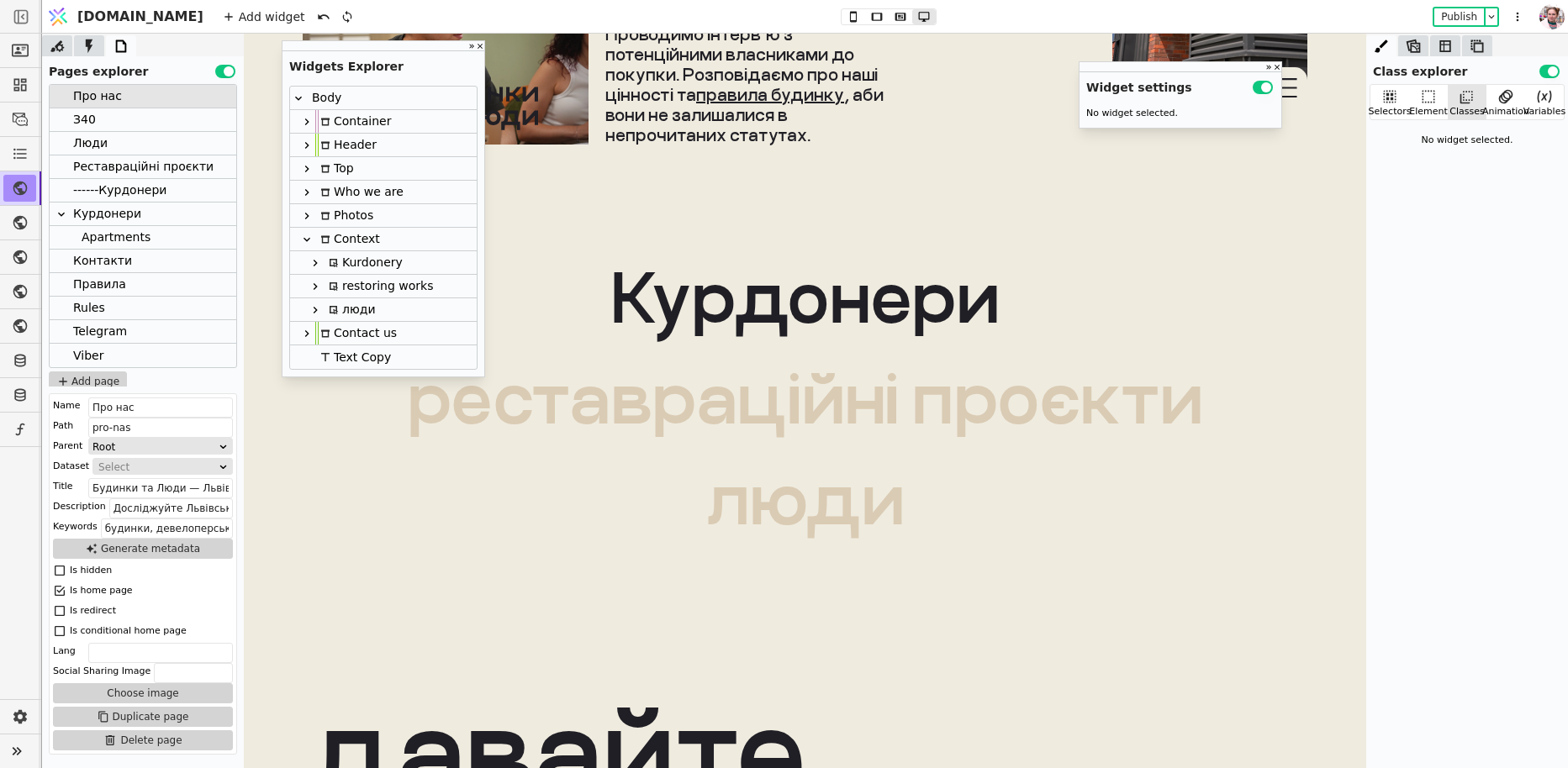
click at [718, 300] on div "Курдонери" at bounding box center [804, 296] width 388 height 67
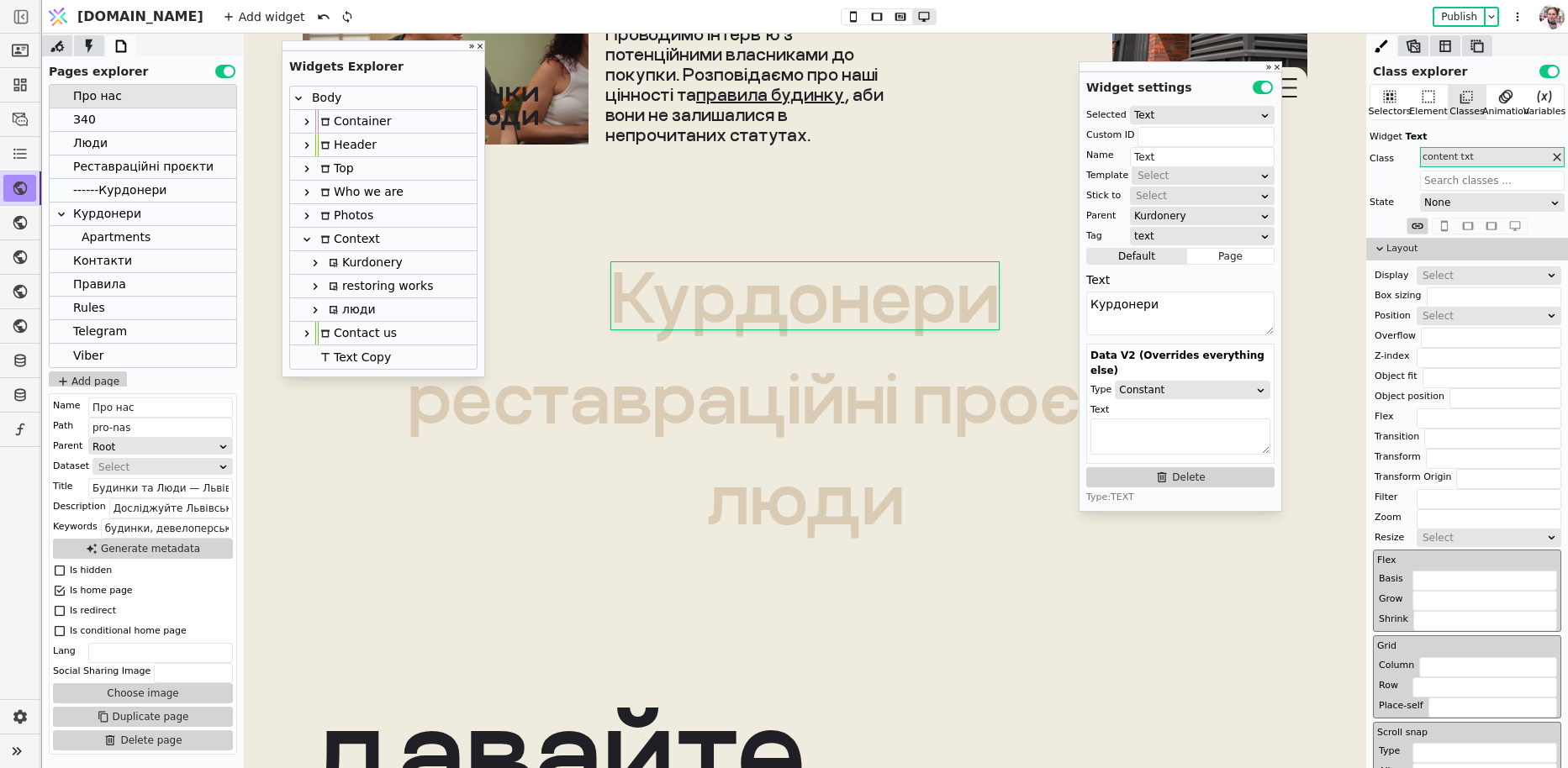
click at [318, 260] on icon at bounding box center [315, 263] width 13 height 13
type input "kurdonerytxt-copy-wgIg"
type input "Kurdonery"
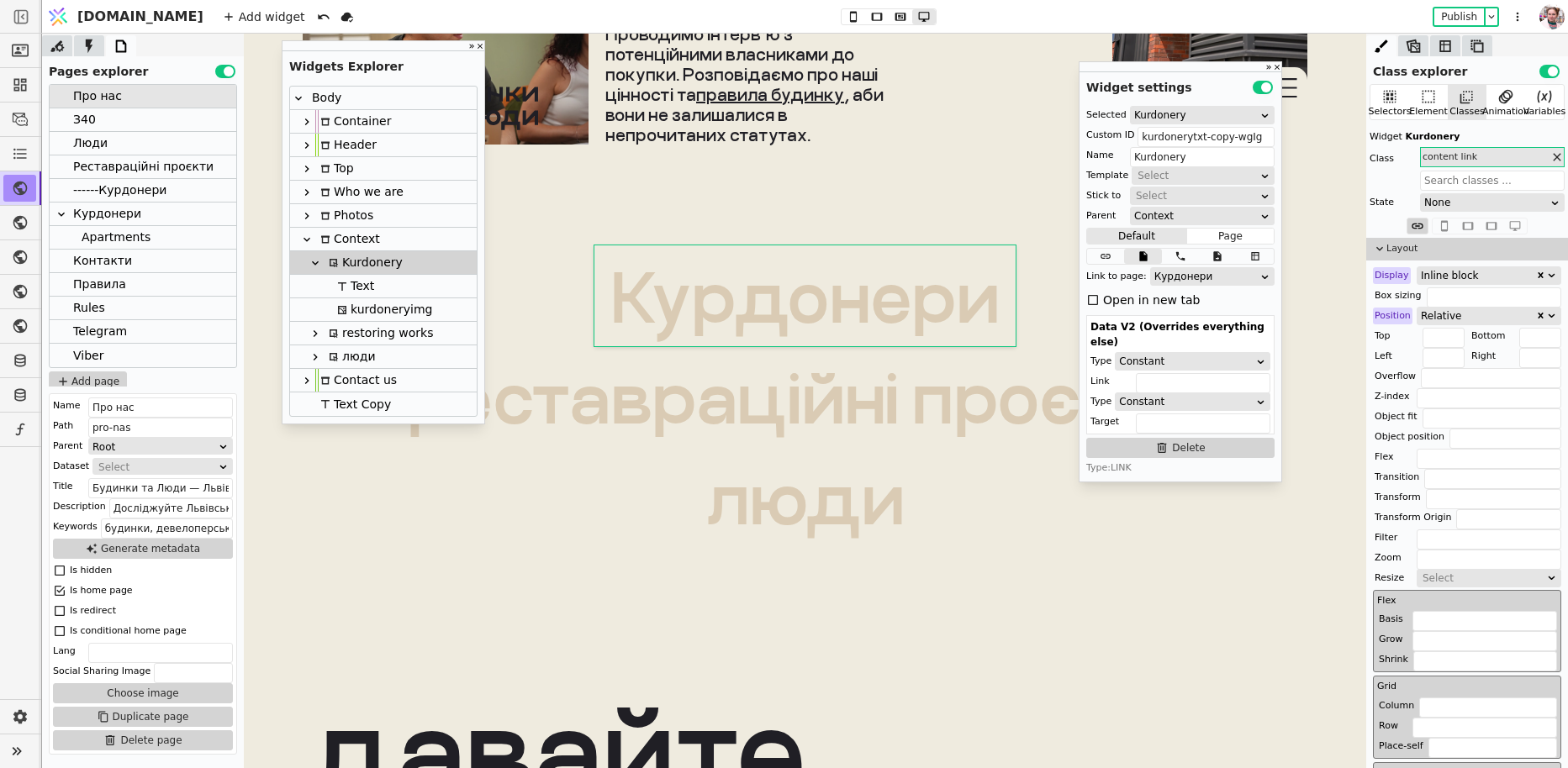
click at [320, 281] on div at bounding box center [323, 286] width 17 height 22
type input "Text"
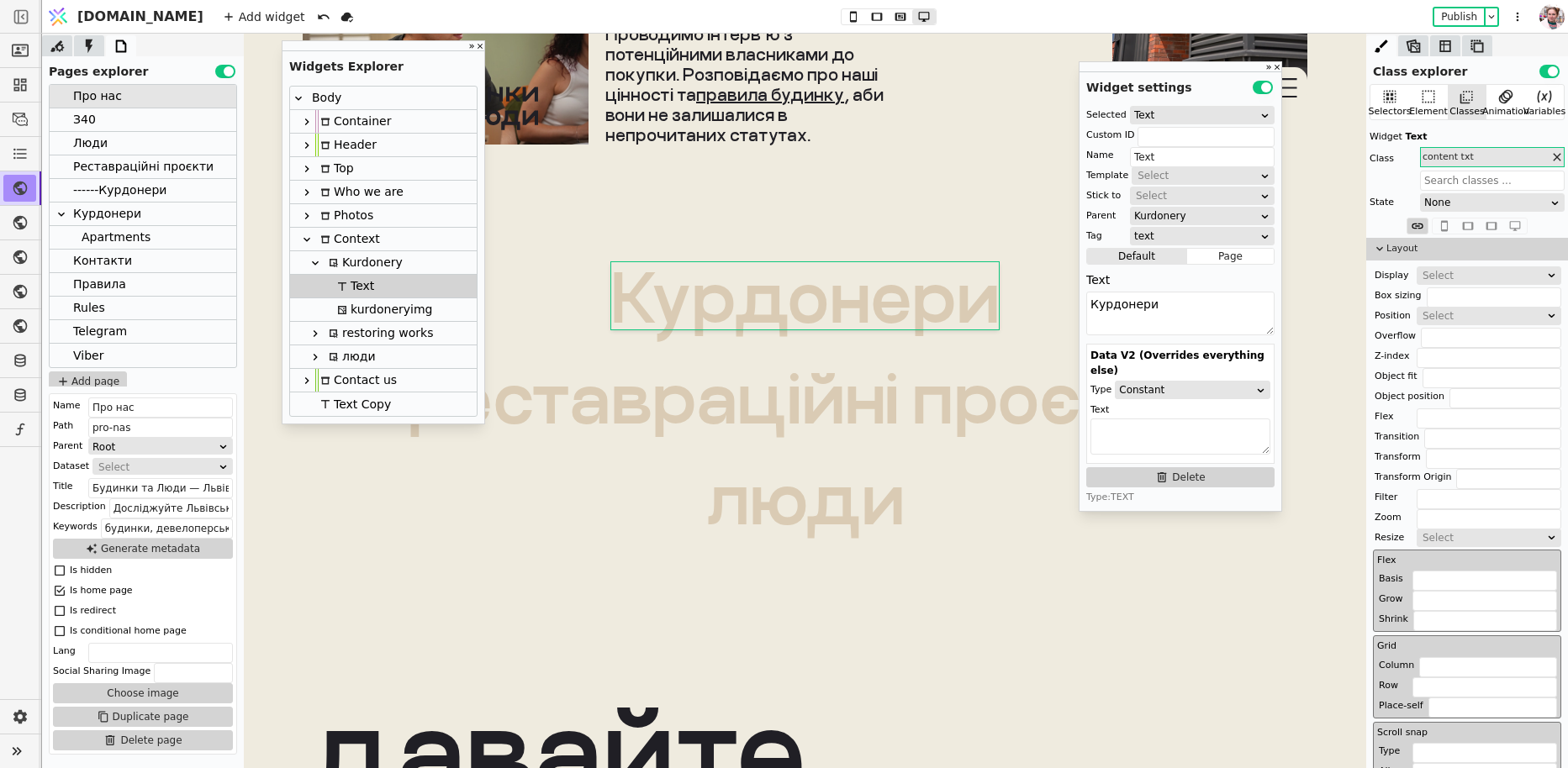
click at [335, 267] on div "Kurdonery" at bounding box center [363, 262] width 79 height 22
type input "kurdonerytxt-copy-wgIg"
type input "Kurdonery"
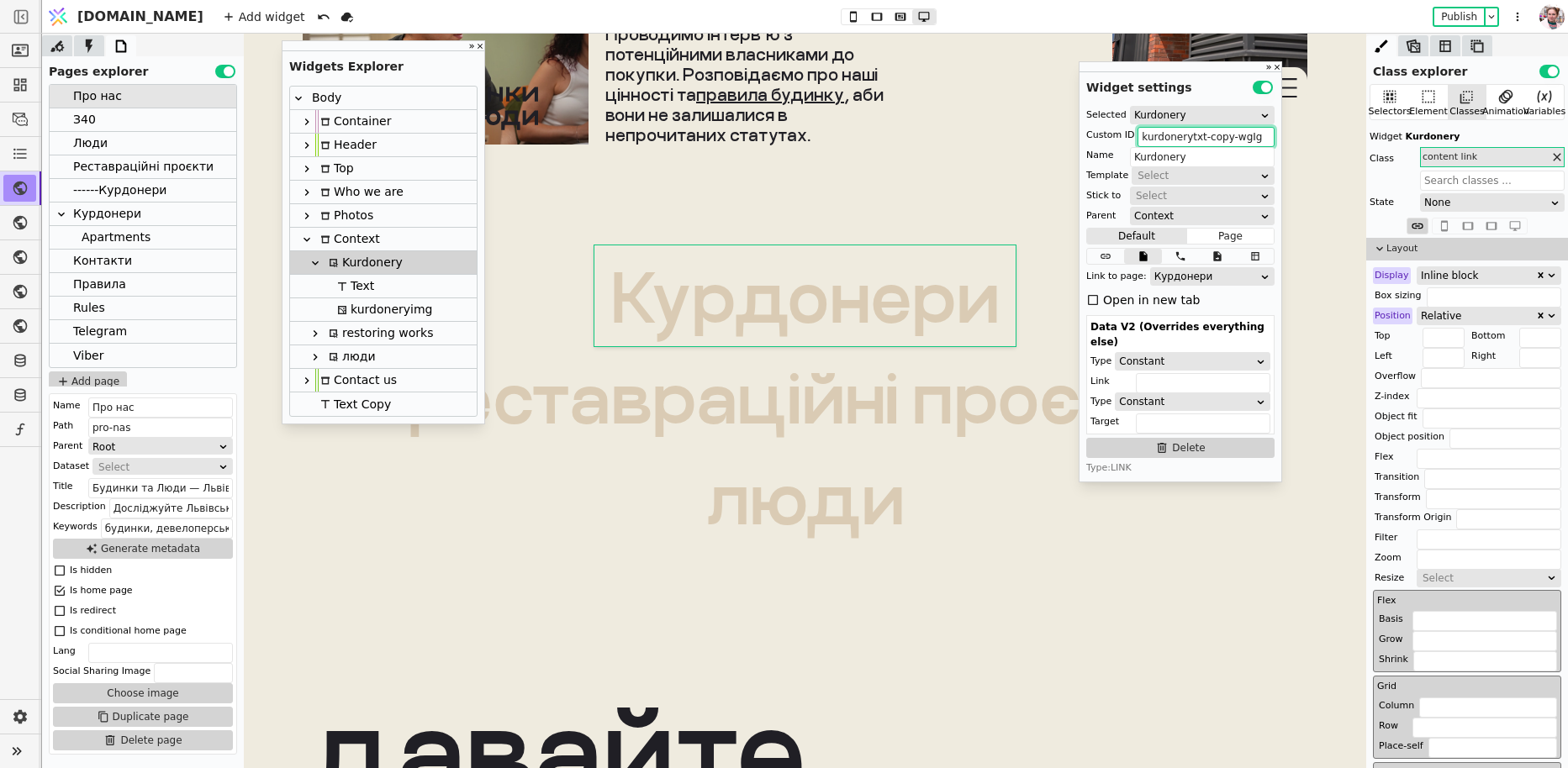
drag, startPoint x: 1445, startPoint y: 171, endPoint x: 1302, endPoint y: 137, distance: 147.0
drag, startPoint x: 1205, startPoint y: 136, endPoint x: 1251, endPoint y: 136, distance: 46.0
click at [1251, 136] on input "kurdonerytxt-copy-wgIg" at bounding box center [1205, 137] width 137 height 20
click at [380, 316] on div "kurdoneryimg" at bounding box center [381, 309] width 100 height 22
type input "kurdoneryimg-copy-wtzS"
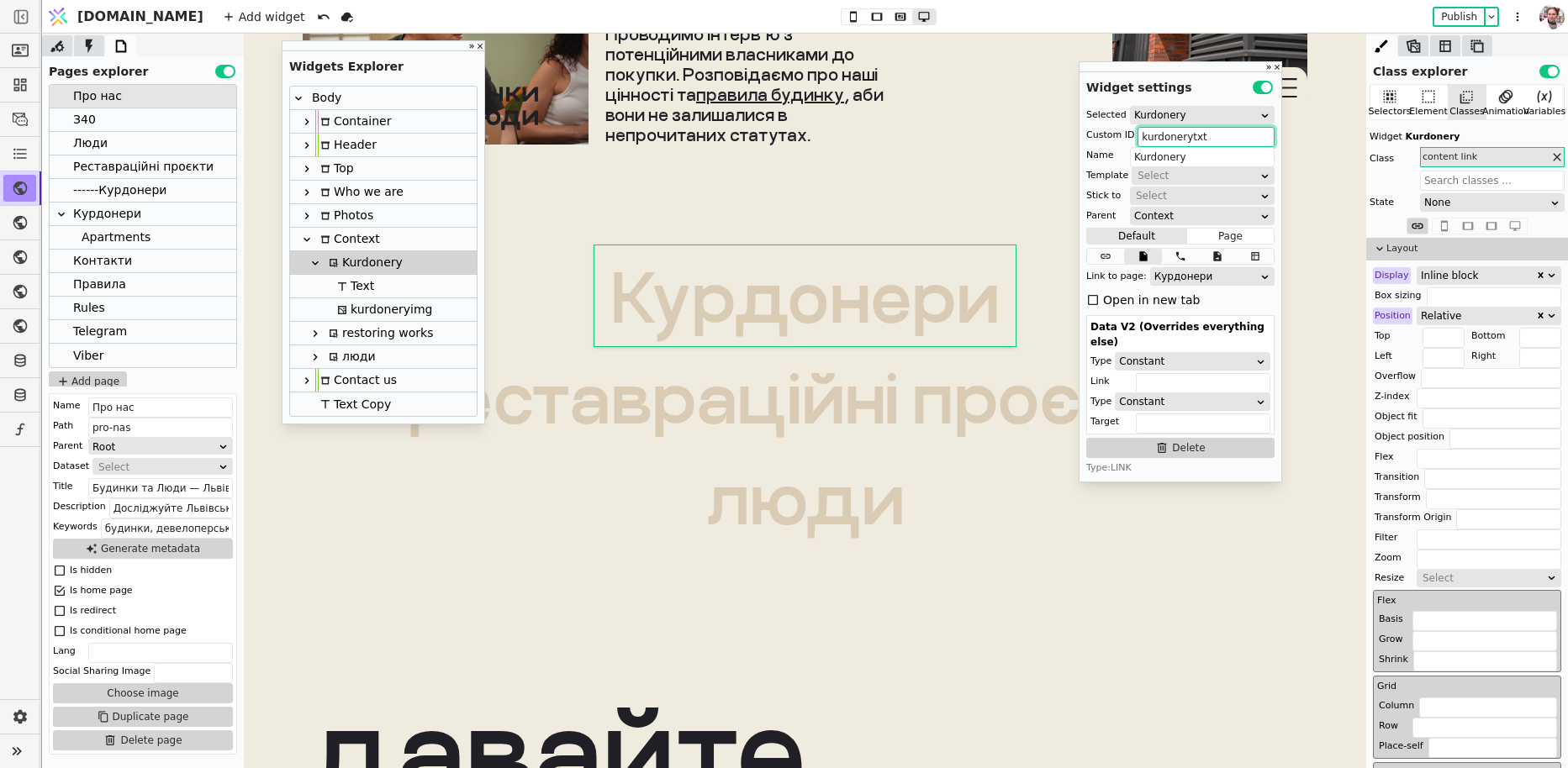
type input "kurdoneryimg"
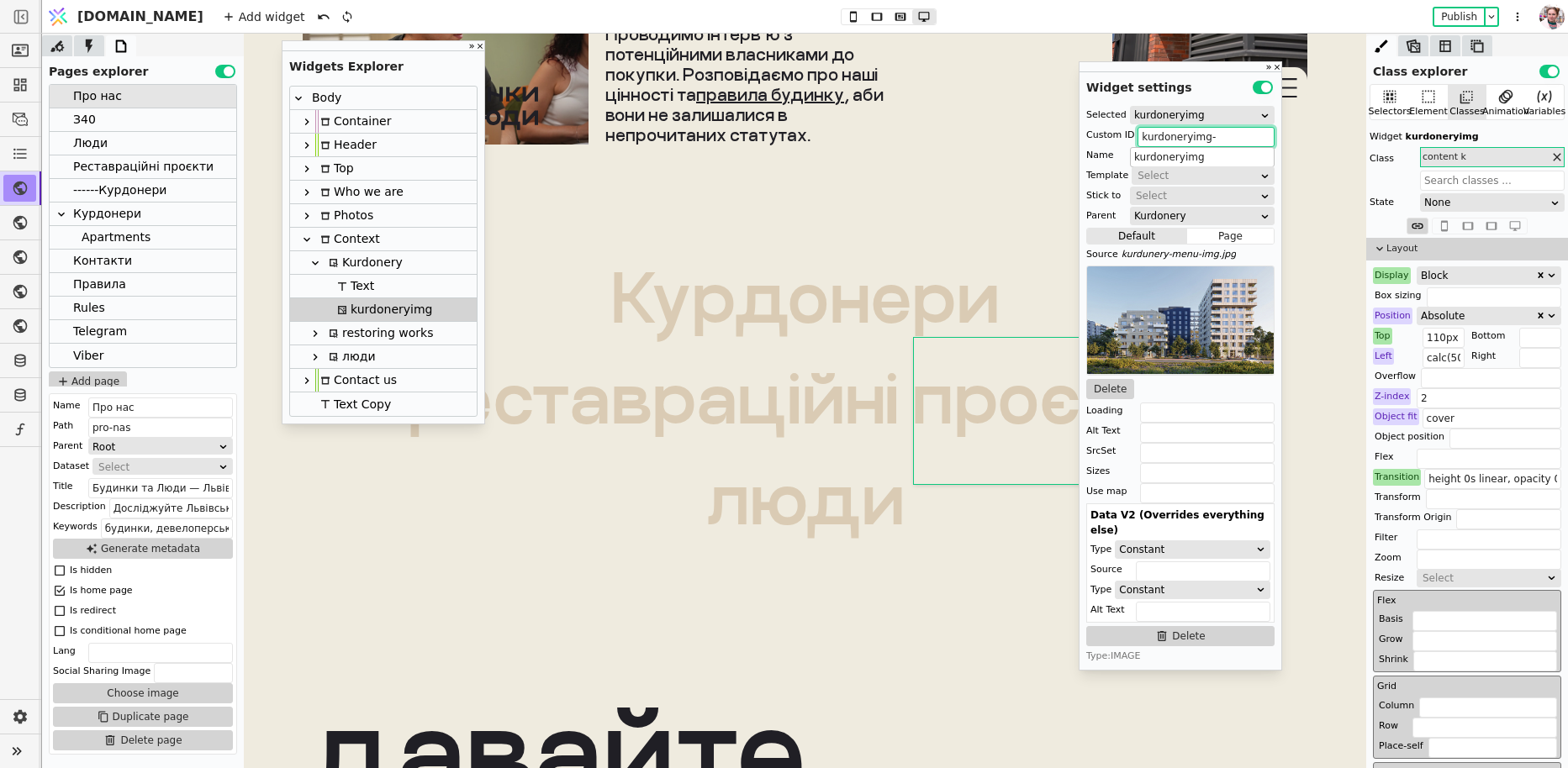
type input "kurdoneryimg"
click at [99, 132] on div "Люди" at bounding box center [90, 143] width 34 height 22
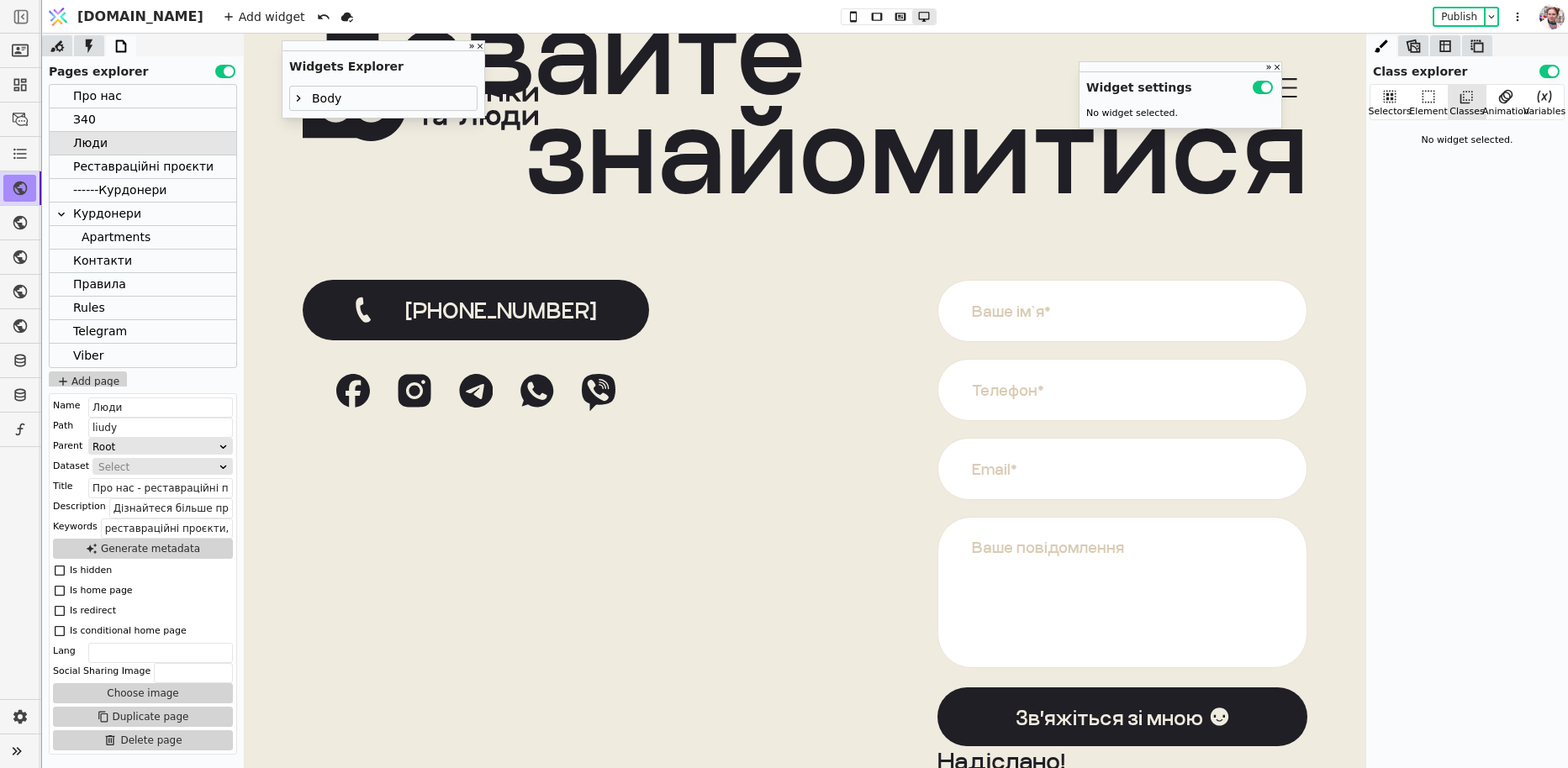
click at [106, 121] on div "З40" at bounding box center [142, 121] width 186 height 23
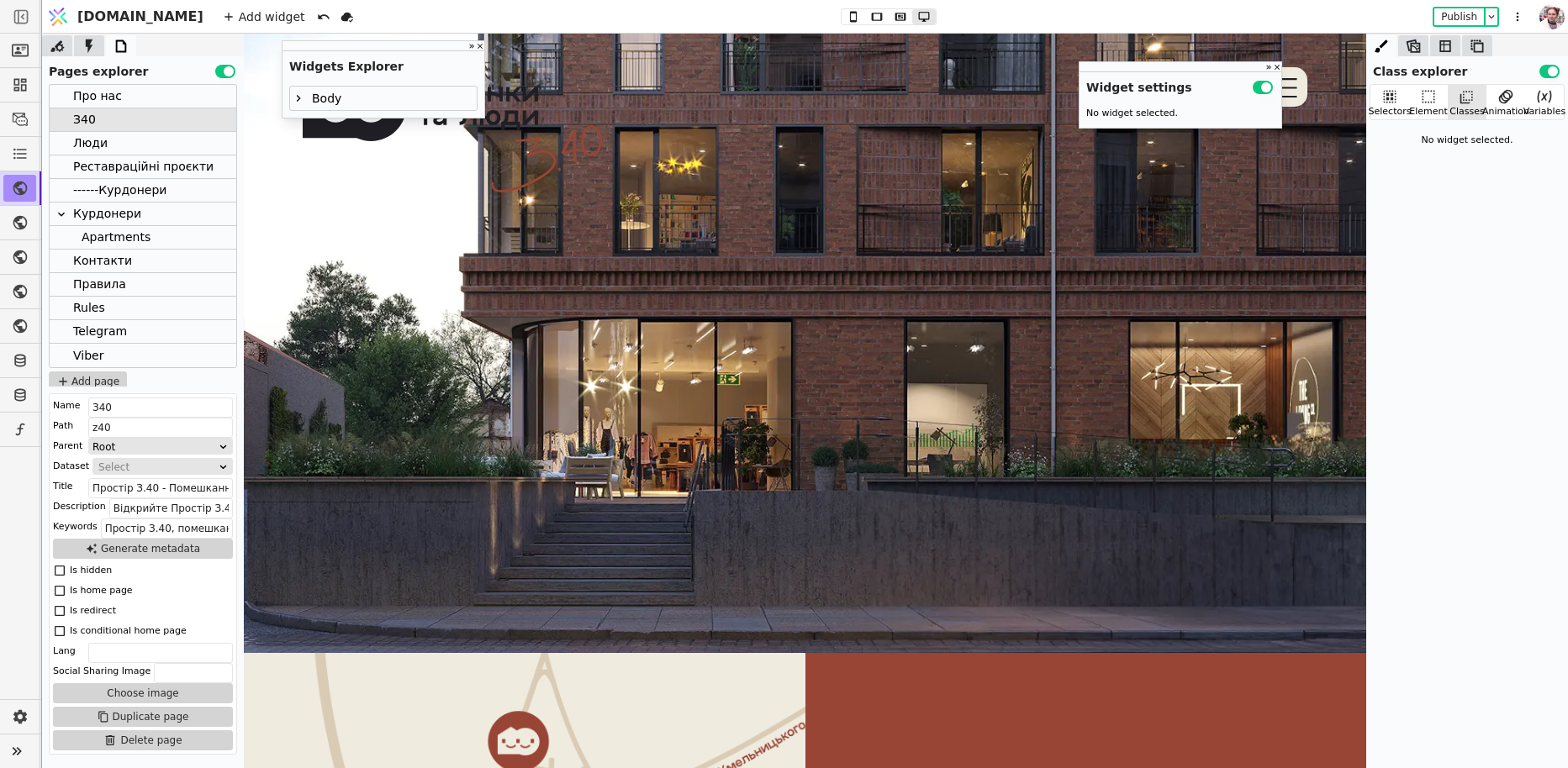
click at [295, 102] on icon at bounding box center [298, 98] width 13 height 13
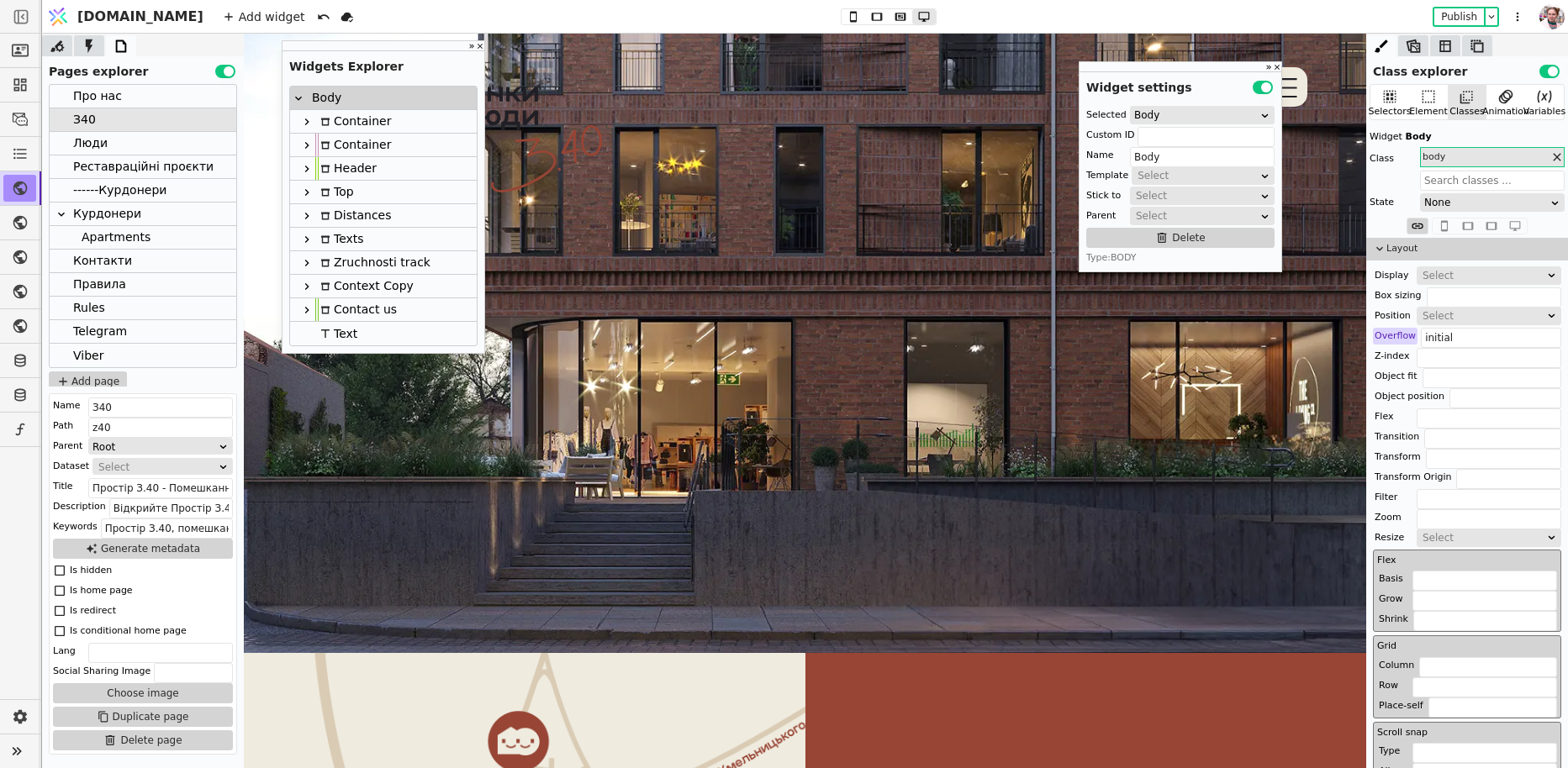
click at [312, 285] on icon at bounding box center [307, 286] width 13 height 13
type input "Context Copy"
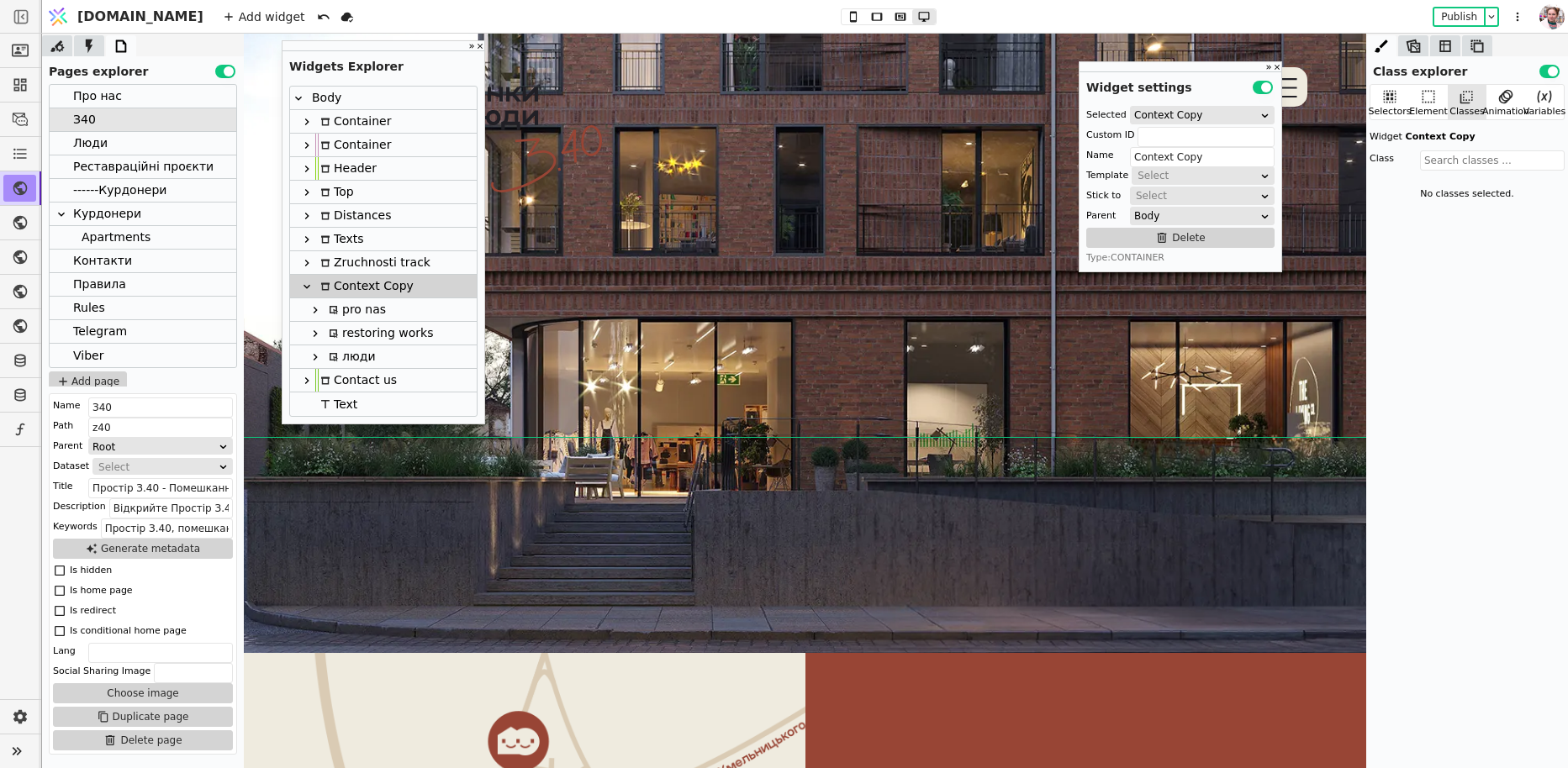
scroll to position [6512, 0]
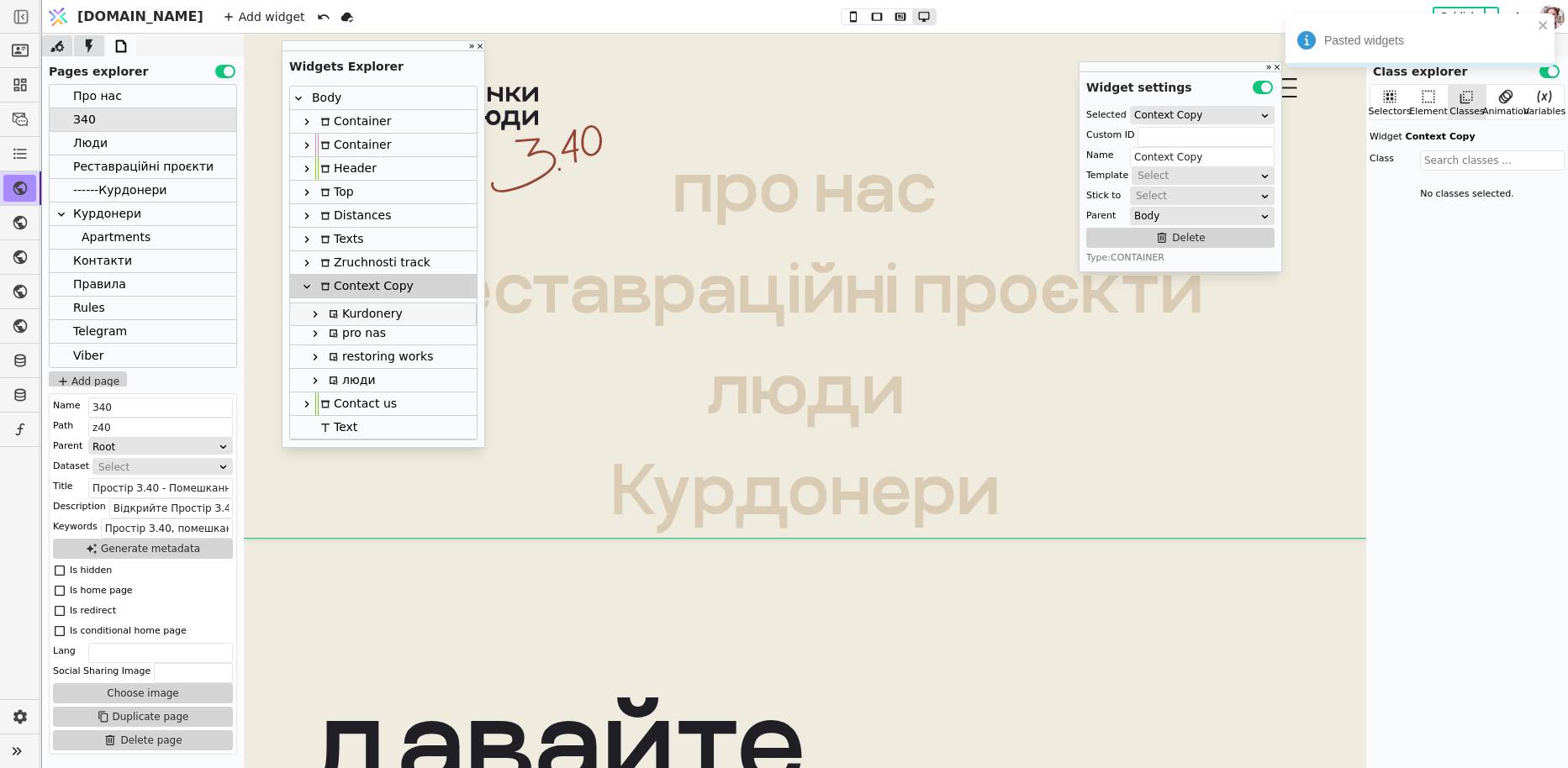
drag, startPoint x: 346, startPoint y: 380, endPoint x: 345, endPoint y: 308, distance: 72.0
click at [345, 308] on div "Body Container Container Header Top Distances Texts Zruchnosti track Context Co…" at bounding box center [382, 263] width 186 height 353
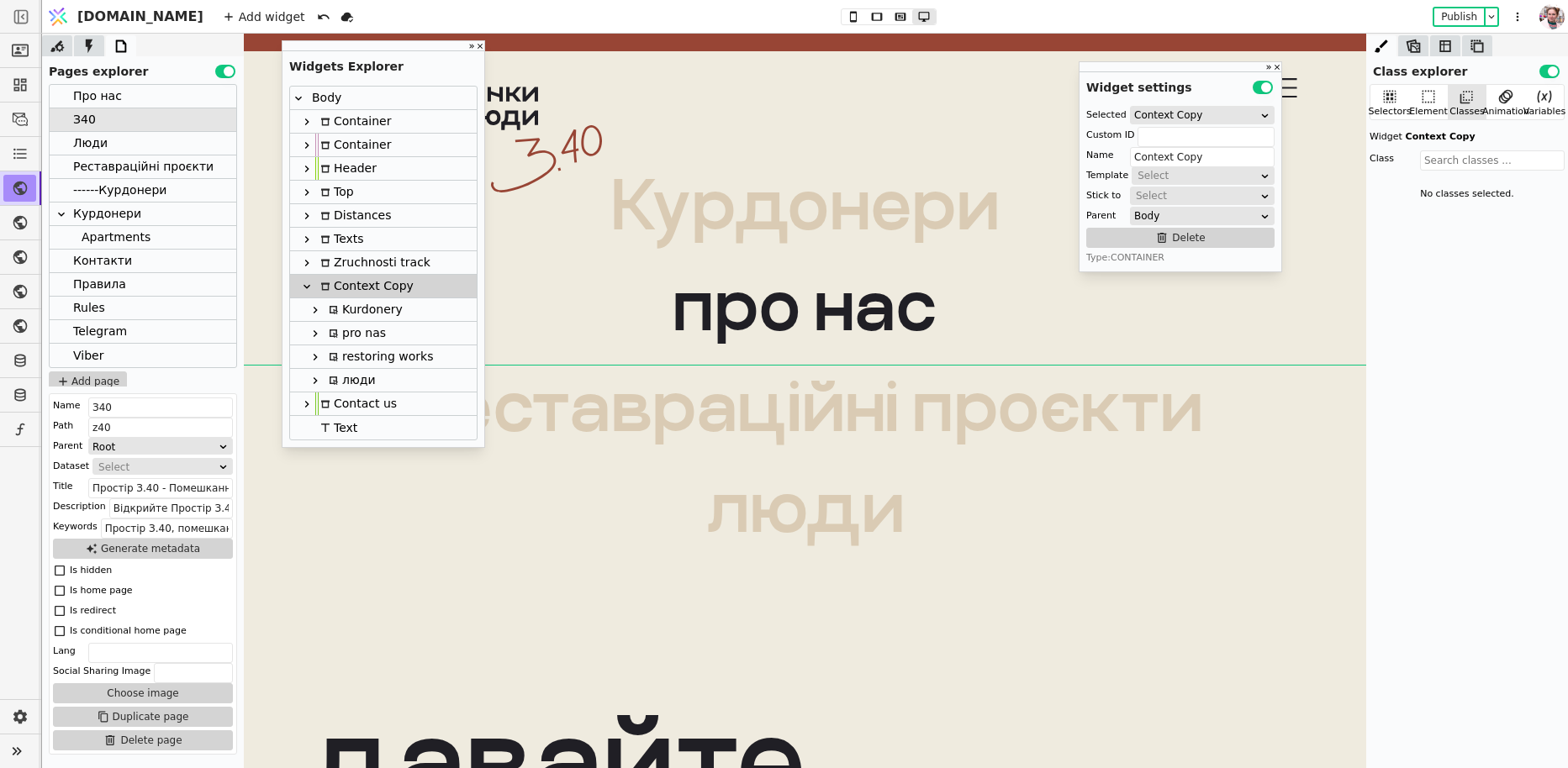
scroll to position [6494, 0]
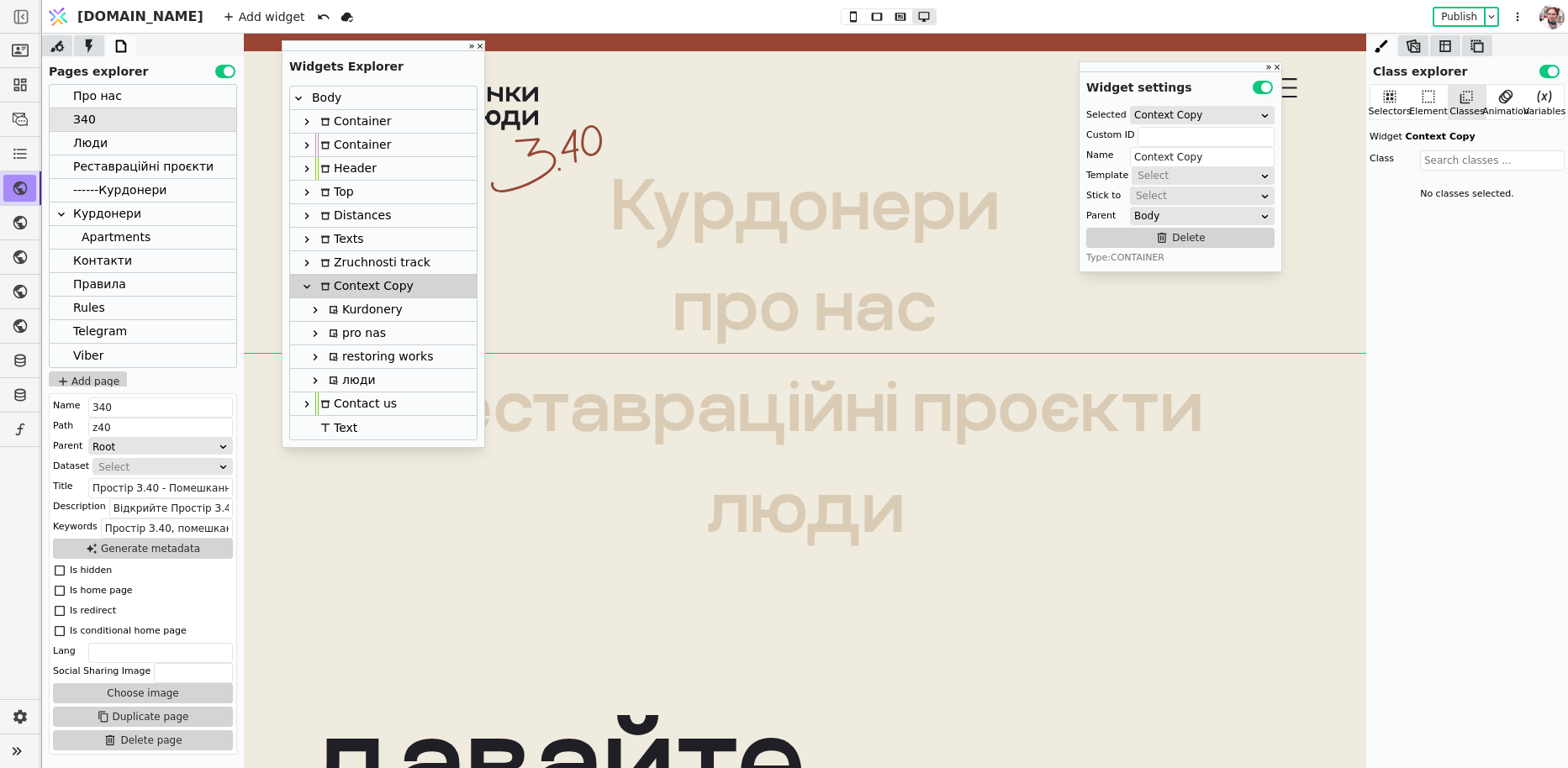
click at [356, 350] on div "restoring works" at bounding box center [378, 356] width 109 height 22
type input "rrtxt"
type input "restoring works"
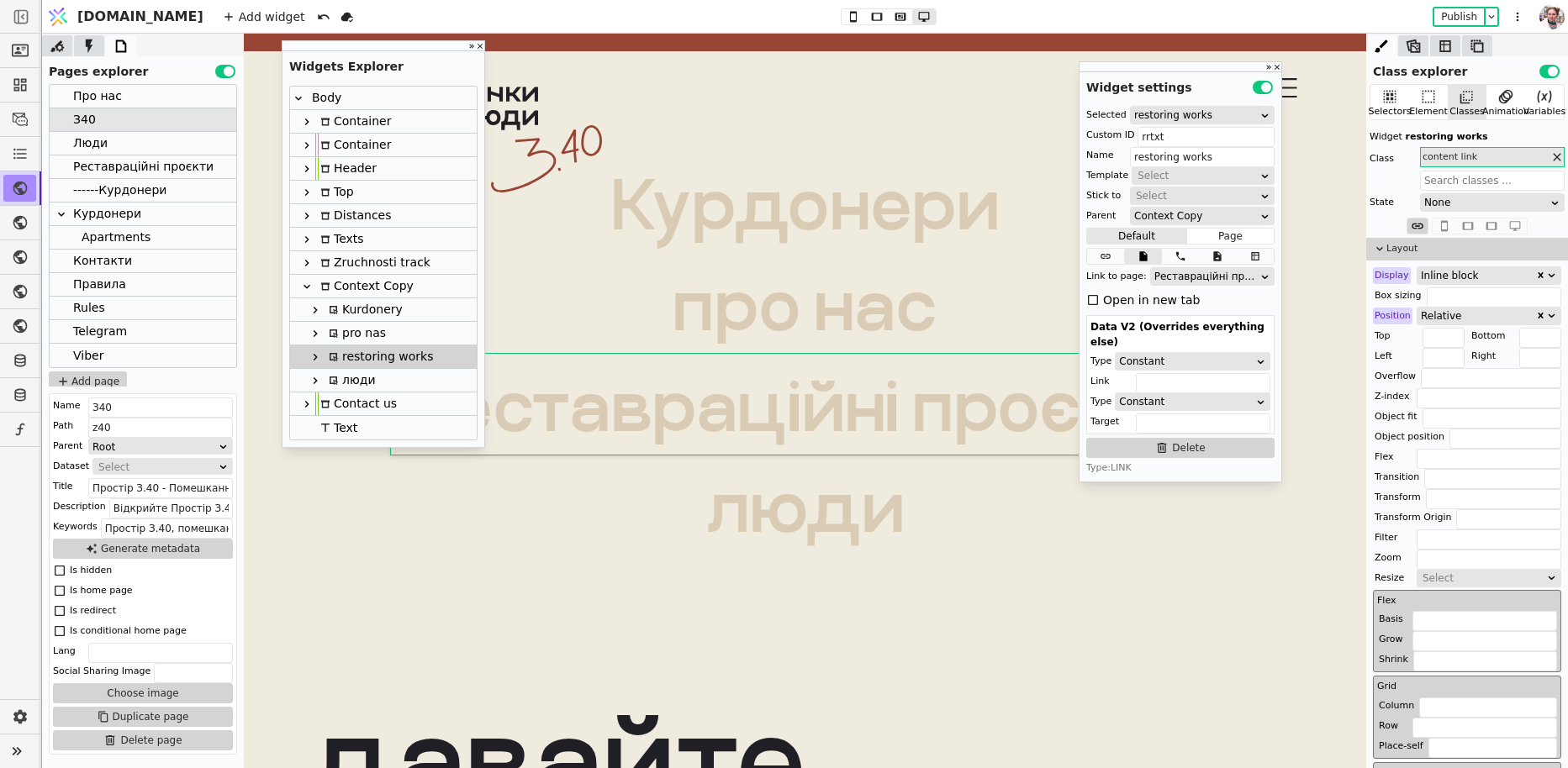
click at [354, 382] on div "люди" at bounding box center [350, 380] width 52 height 22
type input "ltxt"
type input "люди"
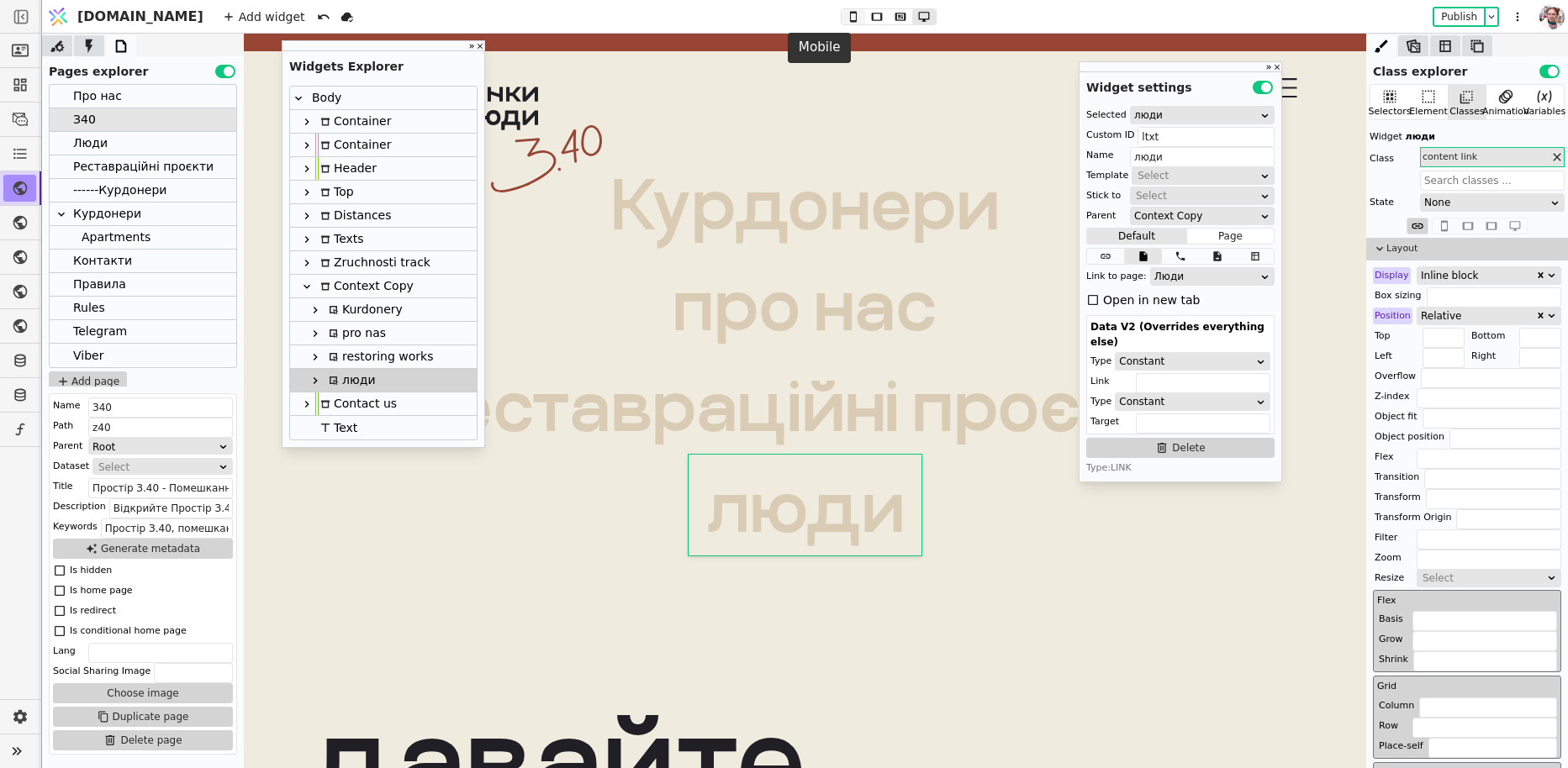
click at [843, 18] on icon at bounding box center [853, 16] width 20 height 12
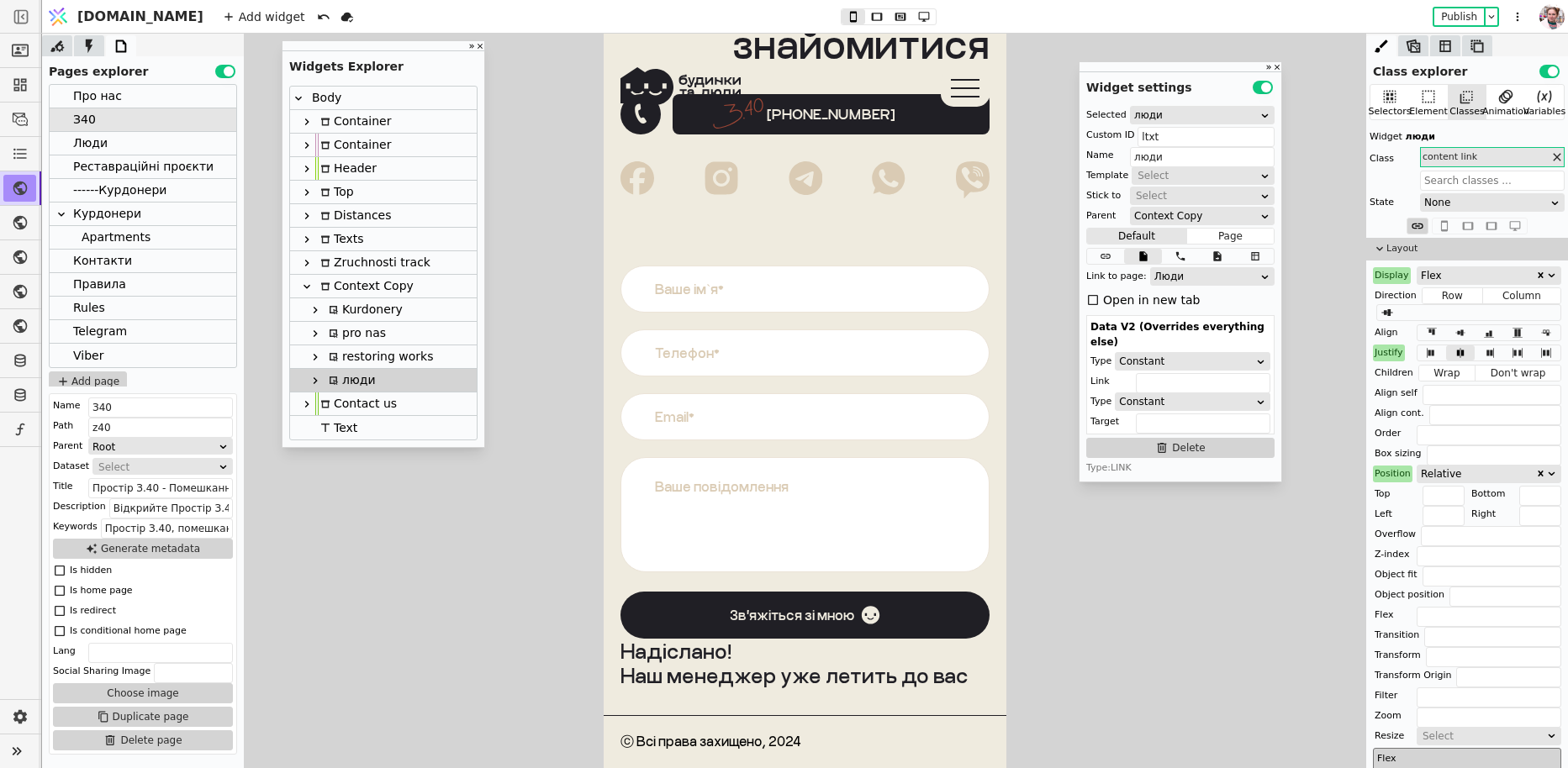
scroll to position [5136, 0]
click at [1433, 97] on icon at bounding box center [1428, 96] width 17 height 17
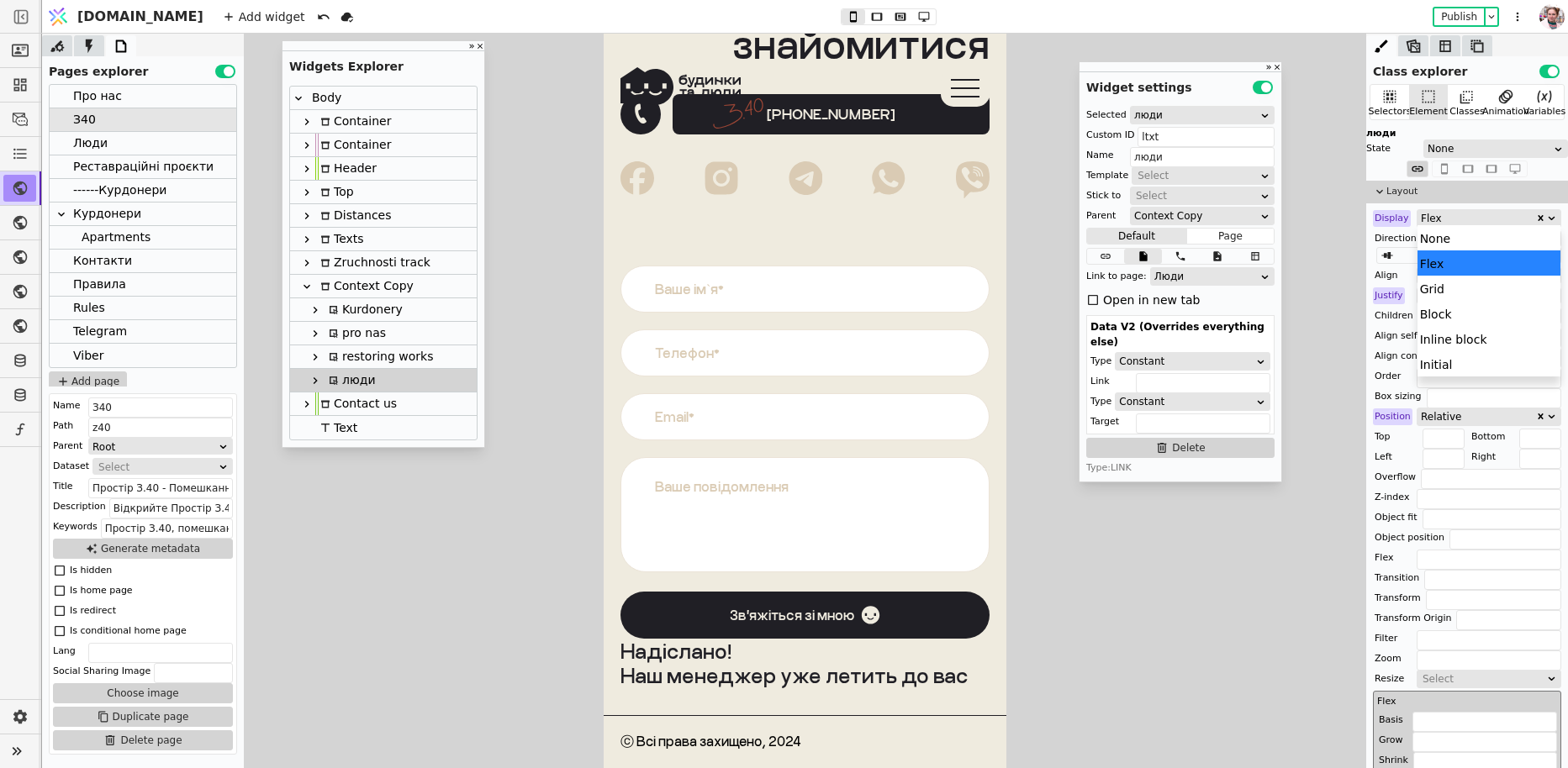
click at [1444, 219] on div "Flex" at bounding box center [1477, 219] width 114 height 17
click at [1440, 236] on div "None" at bounding box center [1489, 237] width 144 height 25
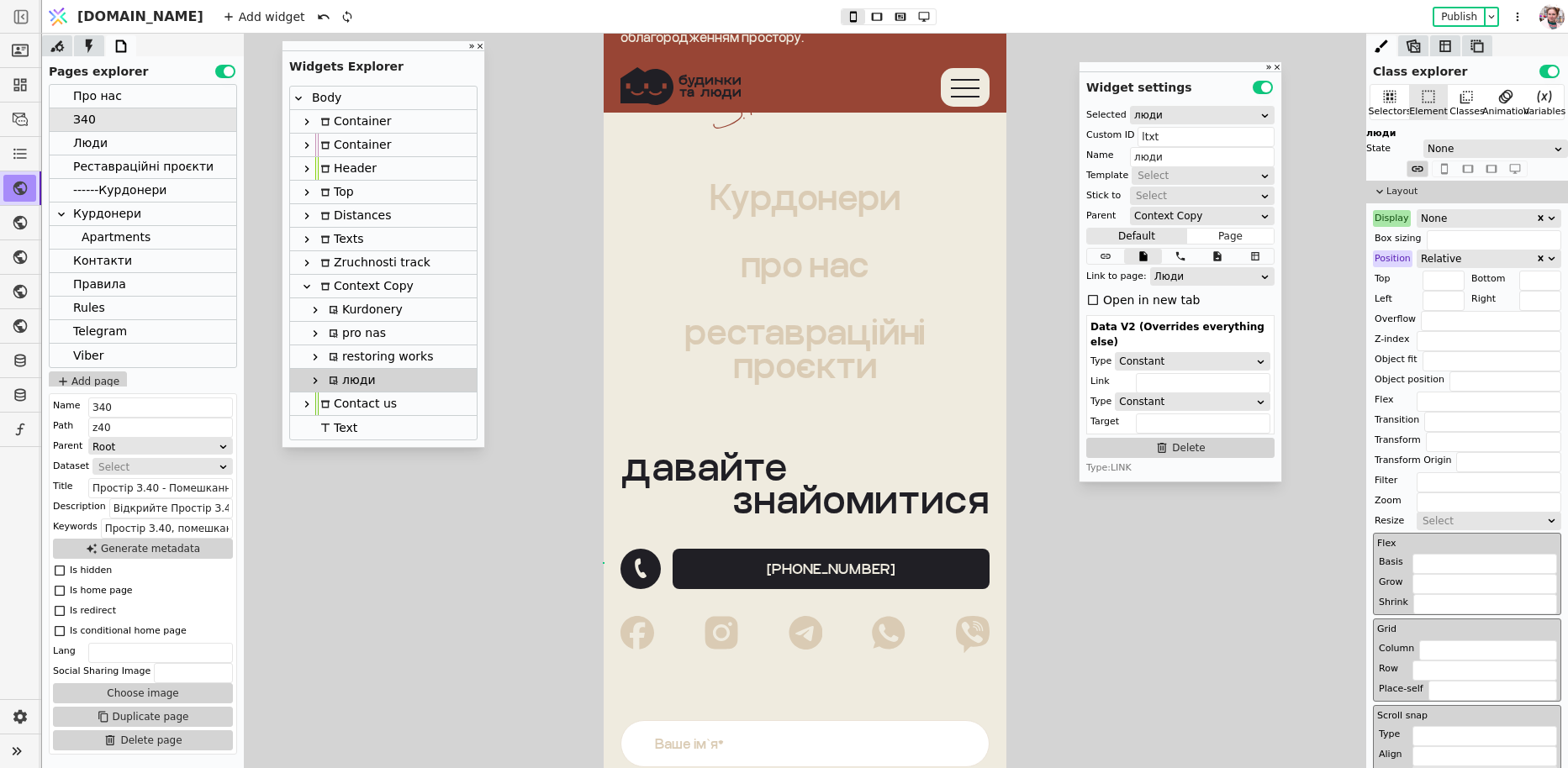
scroll to position [0, 0]
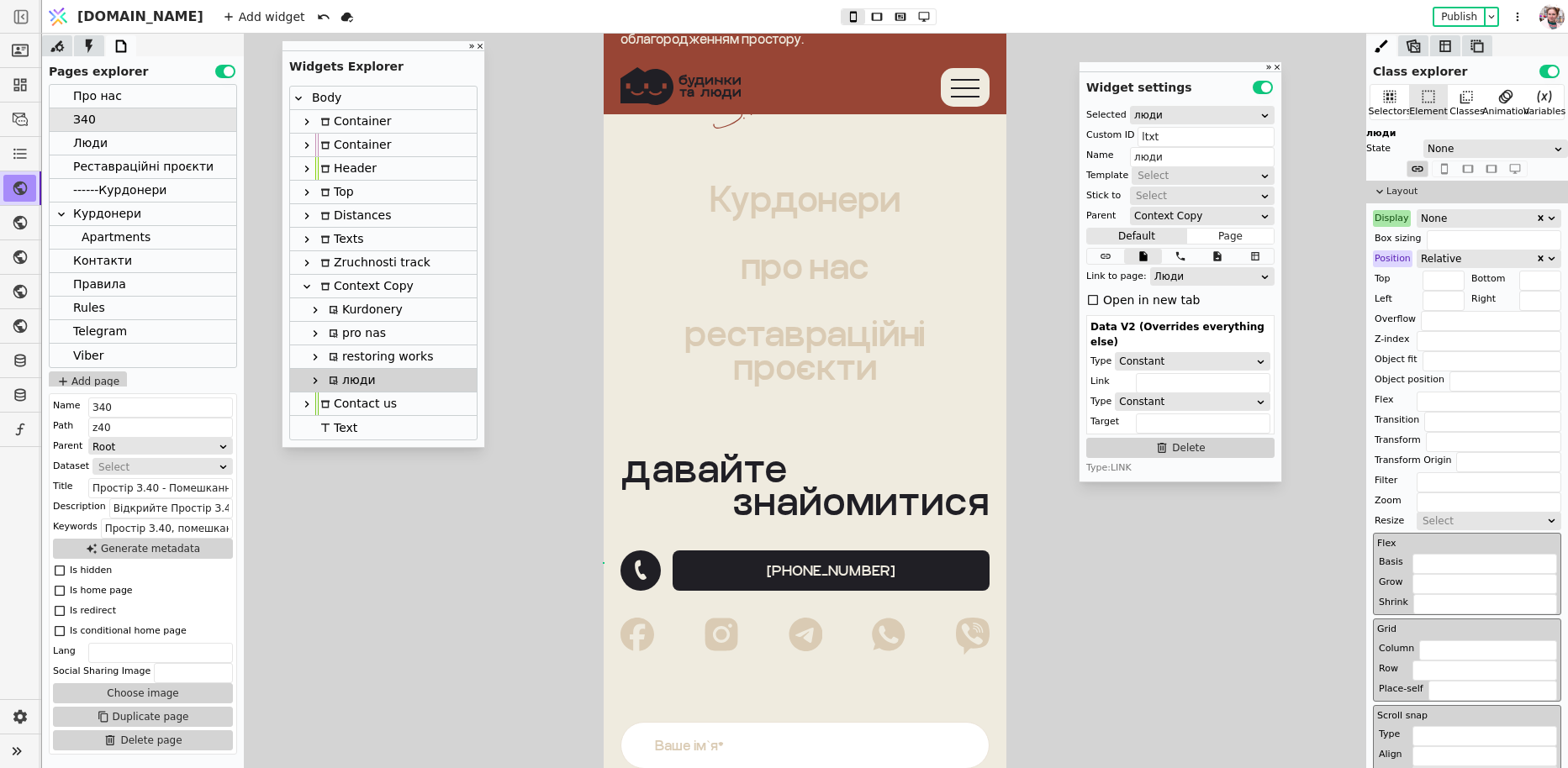
click at [112, 143] on div "Люди" at bounding box center [142, 144] width 186 height 23
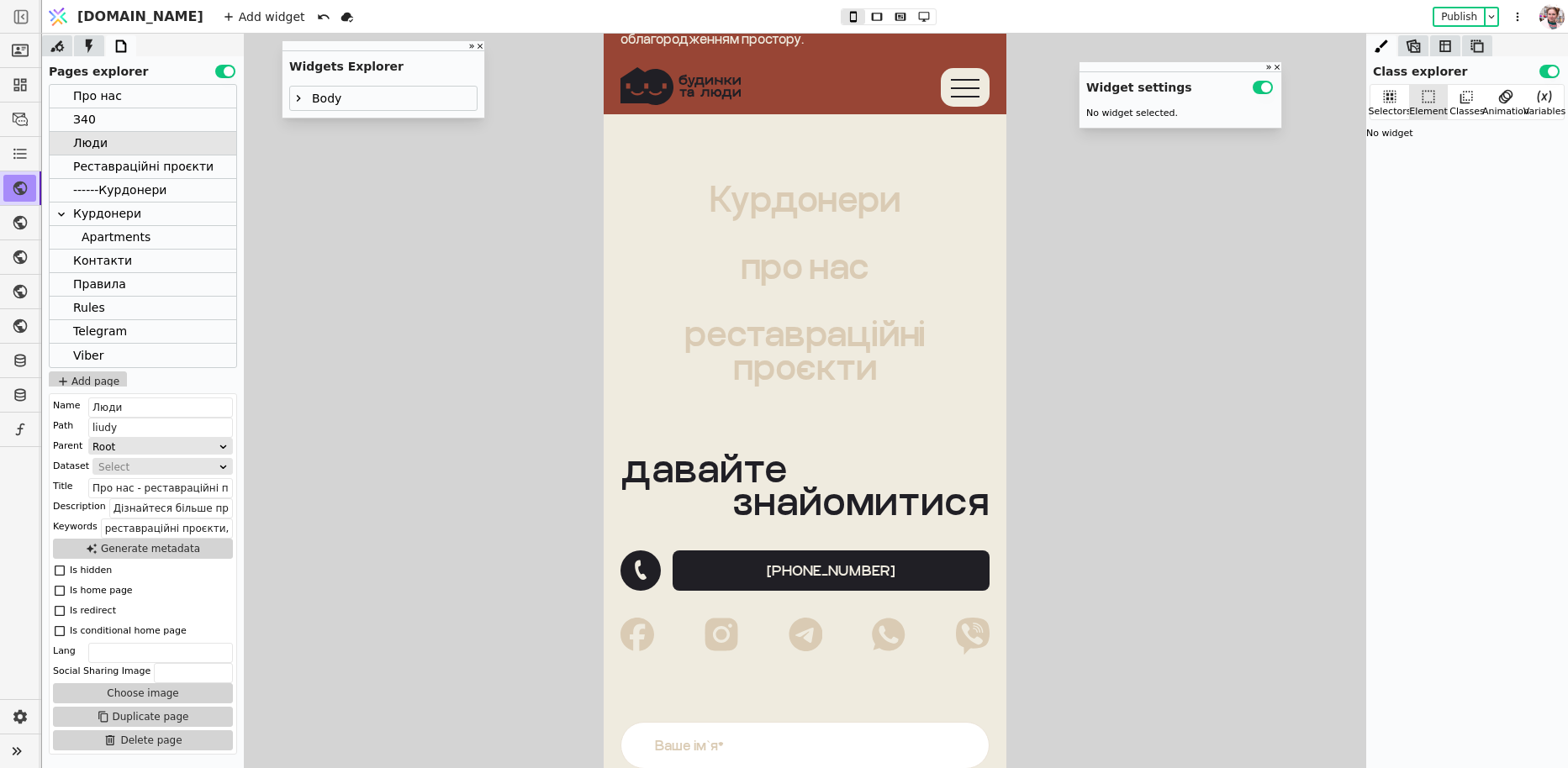
scroll to position [2317, 0]
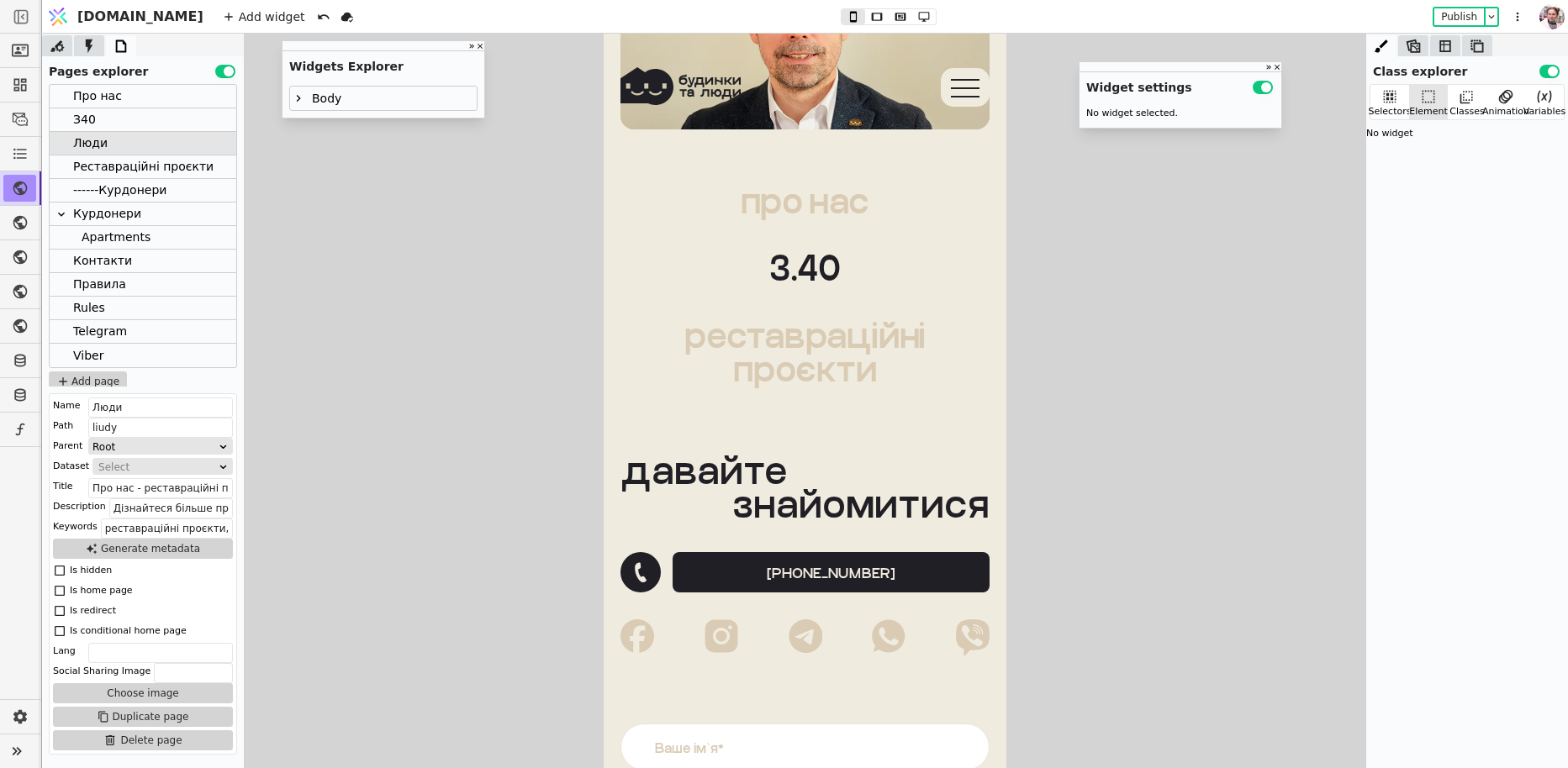
click at [702, 247] on link "З.40" at bounding box center [805, 267] width 403 height 67
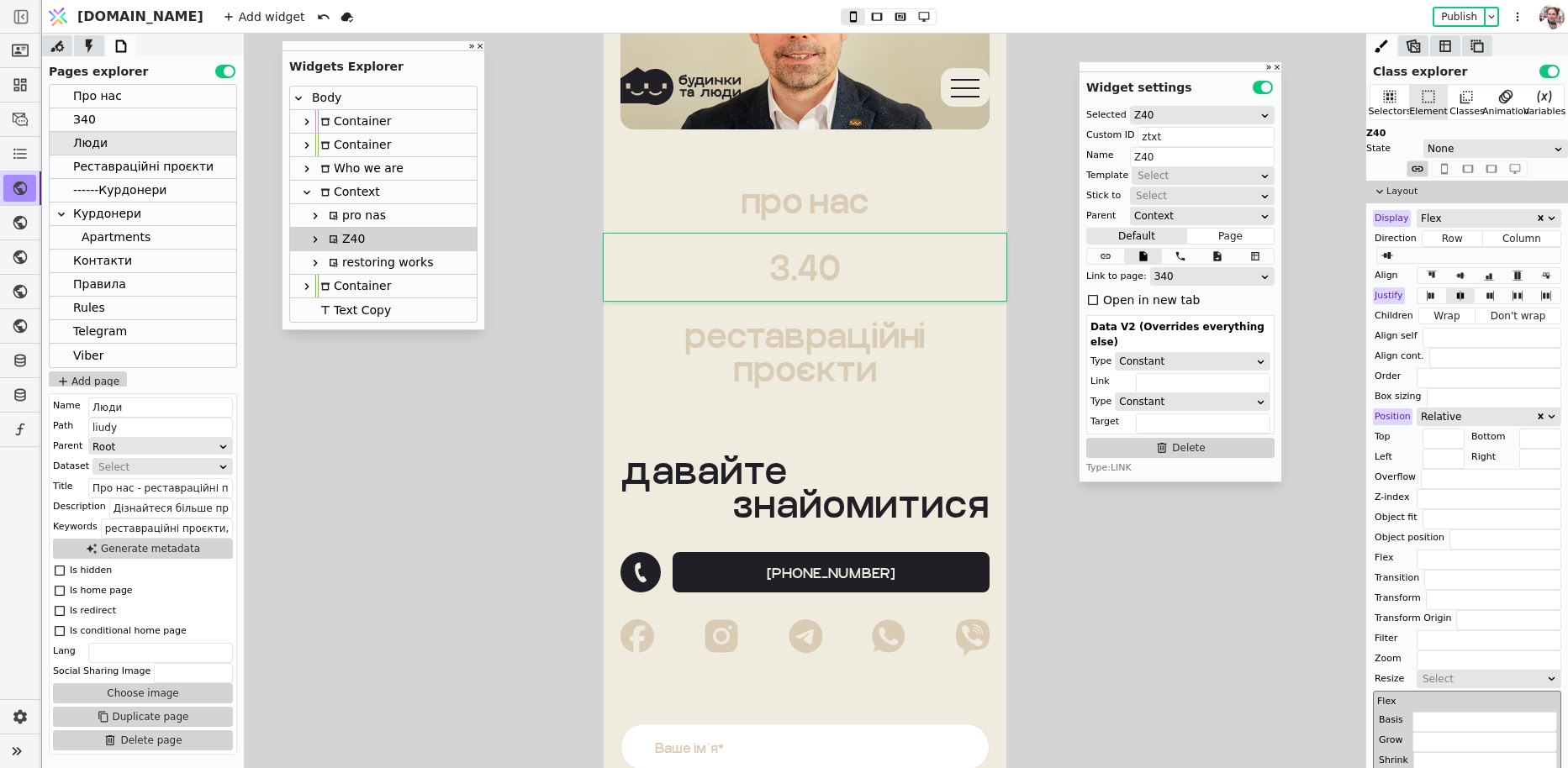
click at [355, 196] on div "Context" at bounding box center [347, 192] width 65 height 22
type input "Context"
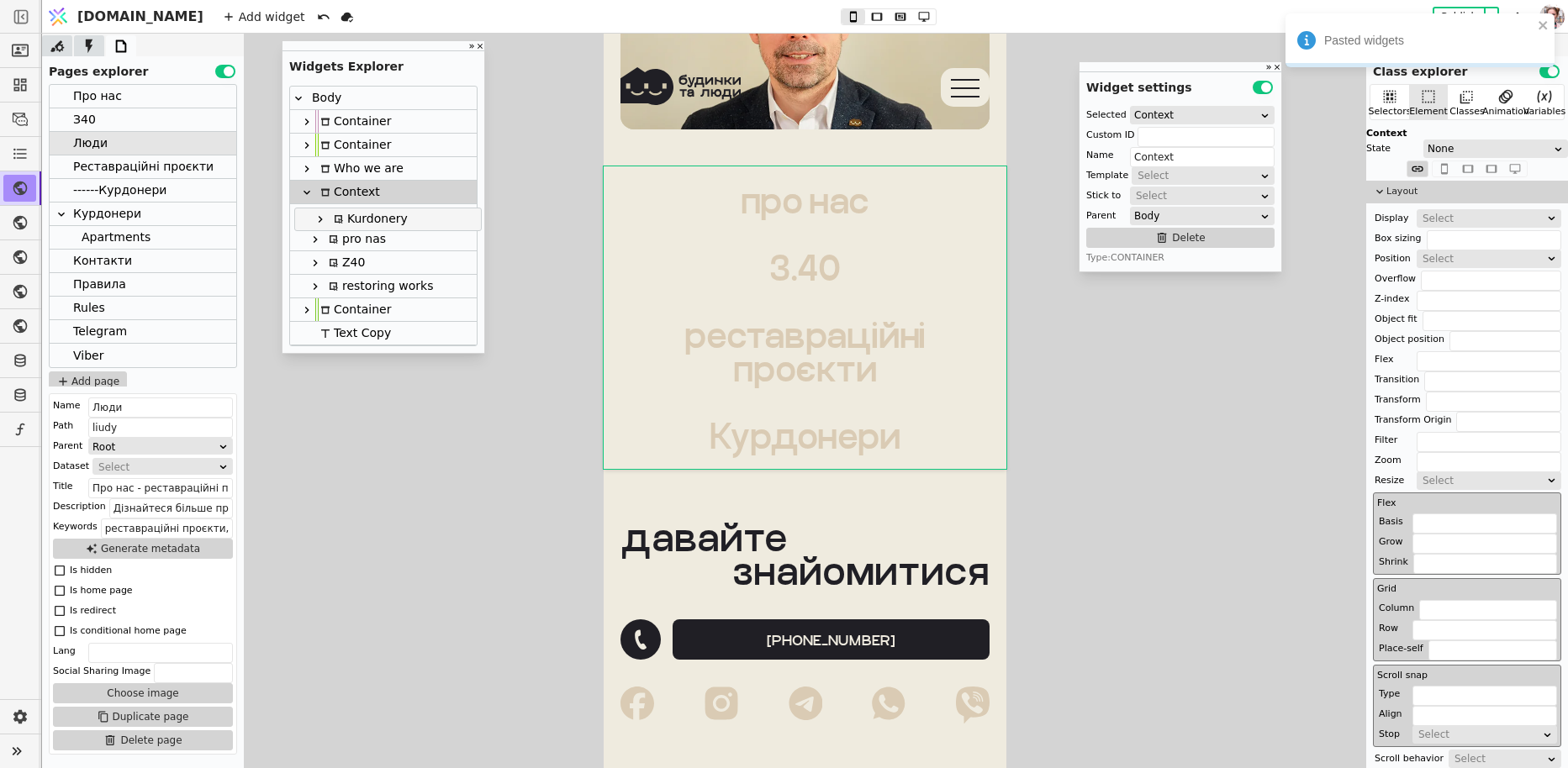
drag, startPoint x: 355, startPoint y: 283, endPoint x: 360, endPoint y: 211, distance: 72.2
click at [360, 211] on div "Body Container Container Who we are Context pro nas Z40 restoring works Kurdone…" at bounding box center [382, 216] width 186 height 259
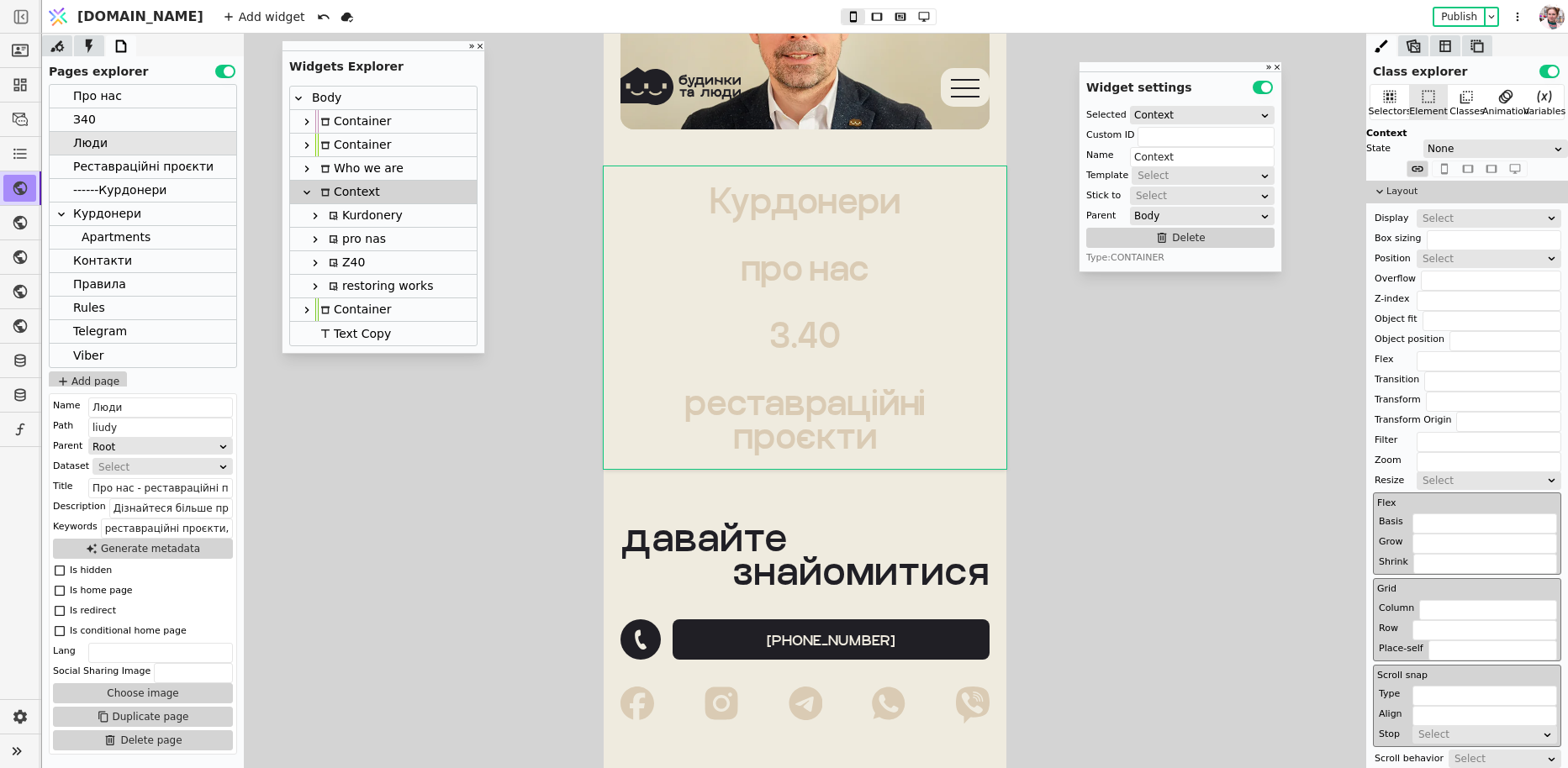
click at [357, 231] on div "pro nas" at bounding box center [354, 238] width 62 height 22
type input "pntxt"
type input "pro nas"
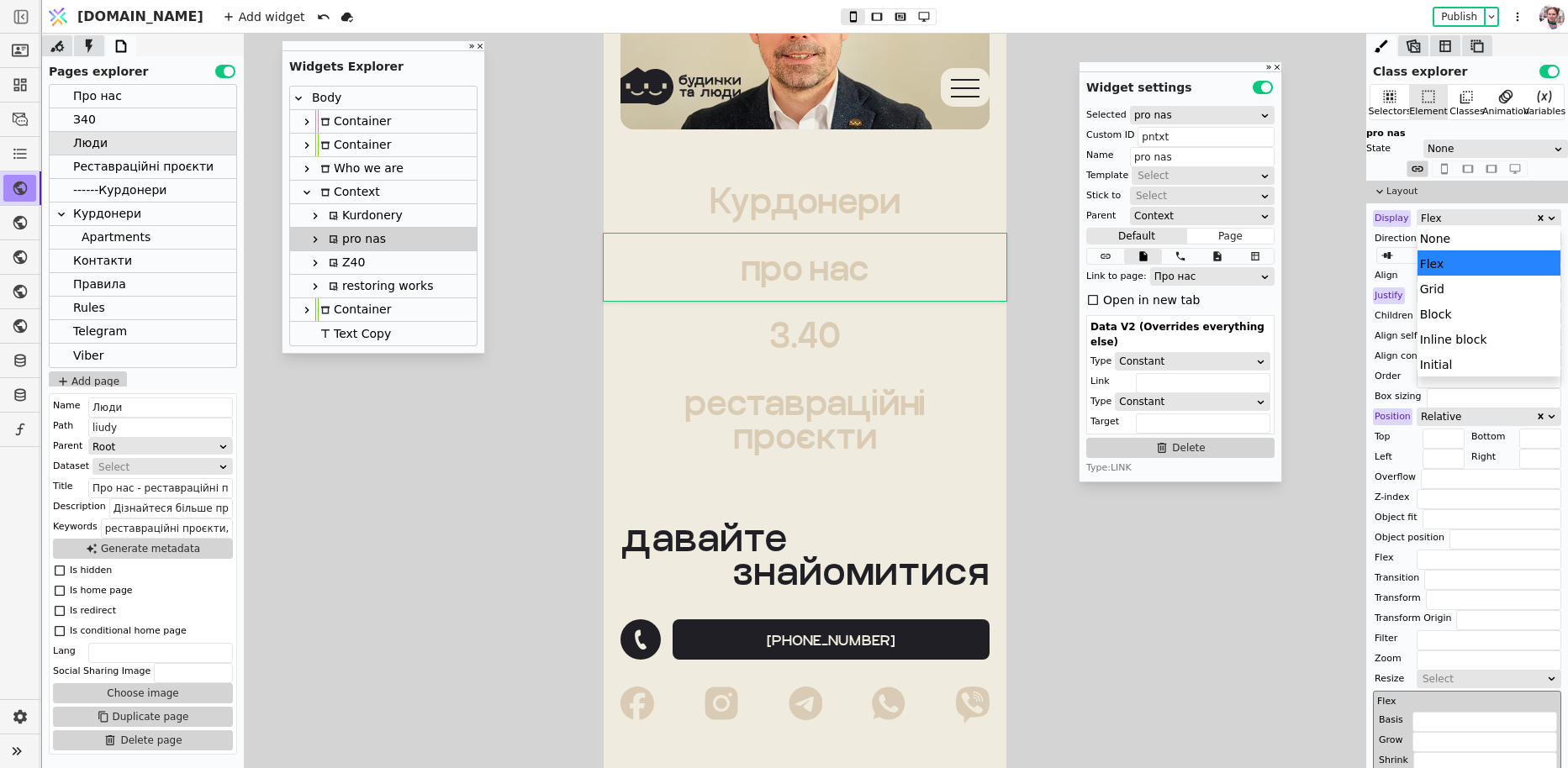
click at [1462, 217] on div "Flex" at bounding box center [1477, 219] width 114 height 17
click at [1454, 230] on div "None" at bounding box center [1489, 237] width 144 height 25
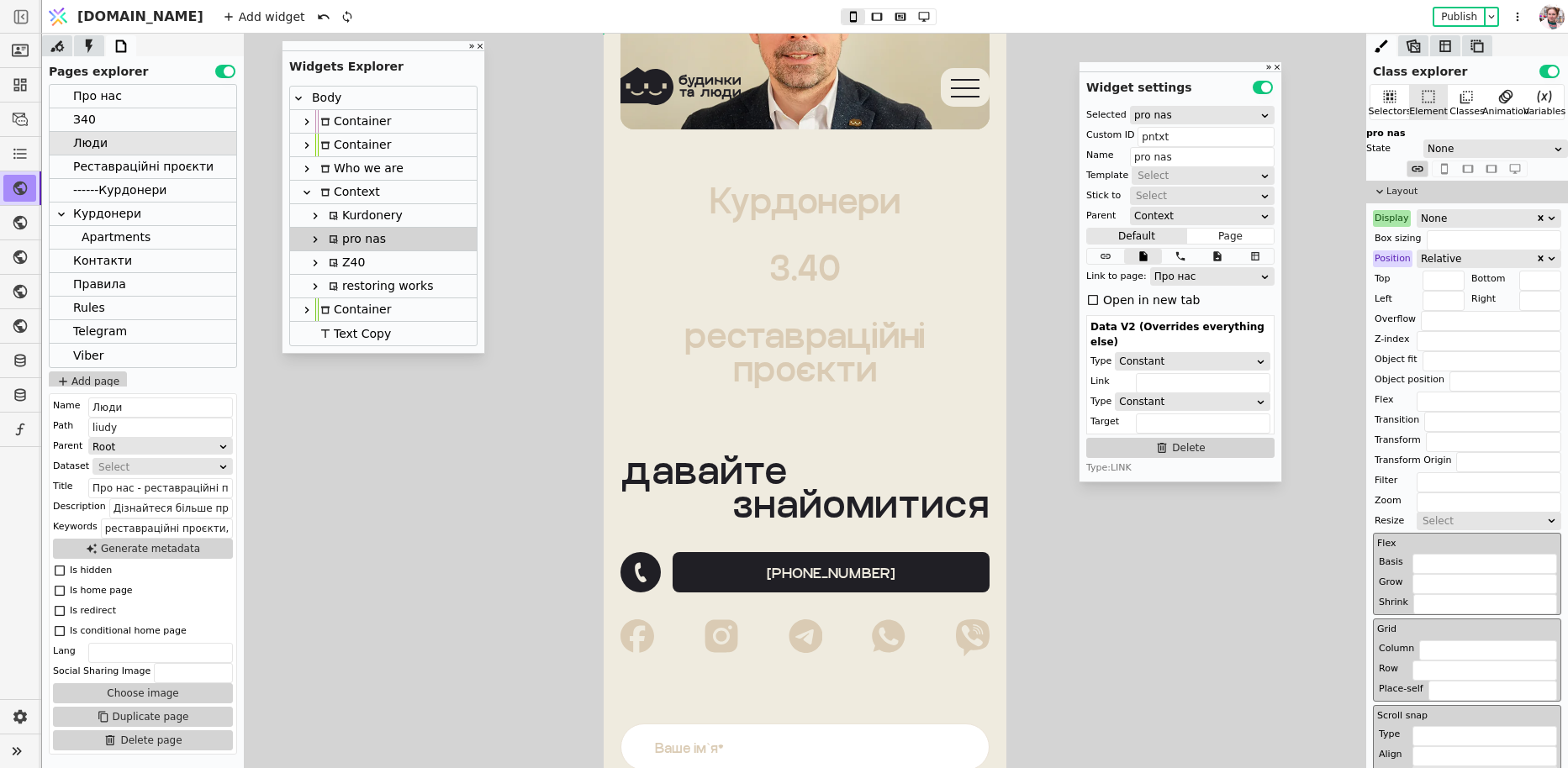
click at [316, 218] on icon at bounding box center [315, 216] width 13 height 13
type input "kurdonerytxt-copy-HimY"
type input "Kurdonery"
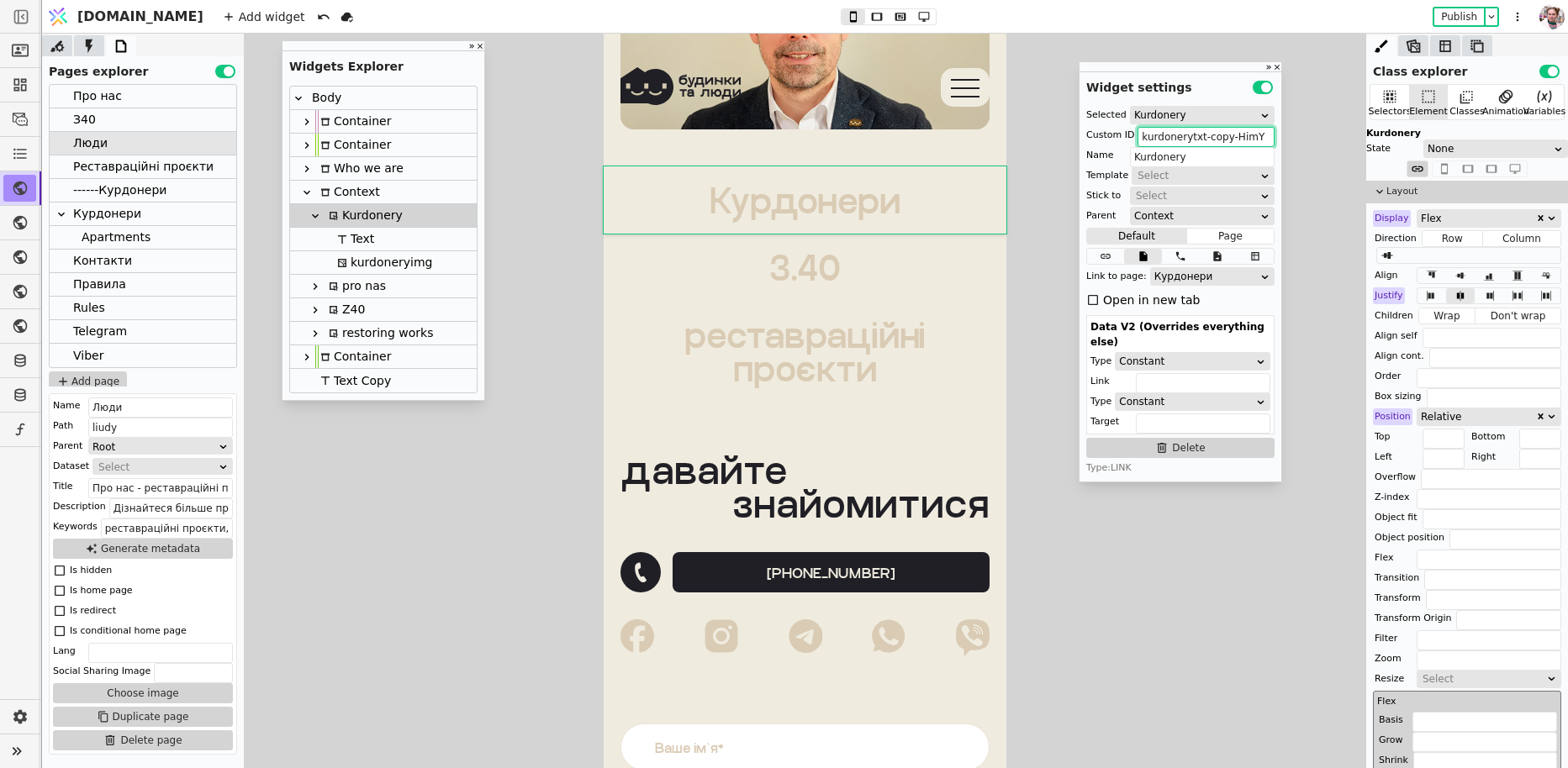
drag, startPoint x: 1199, startPoint y: 134, endPoint x: 1282, endPoint y: 142, distance: 83.4
click at [1282, 142] on div "Class explorer Use setting Selectors Element Classes Animation Variables Kurdon…" at bounding box center [805, 400] width 1526 height 735
click at [381, 251] on div "kurdoneryimg" at bounding box center [381, 262] width 100 height 22
type input "kurdoneryimg-copy-jOID"
type input "kurdoneryimg"
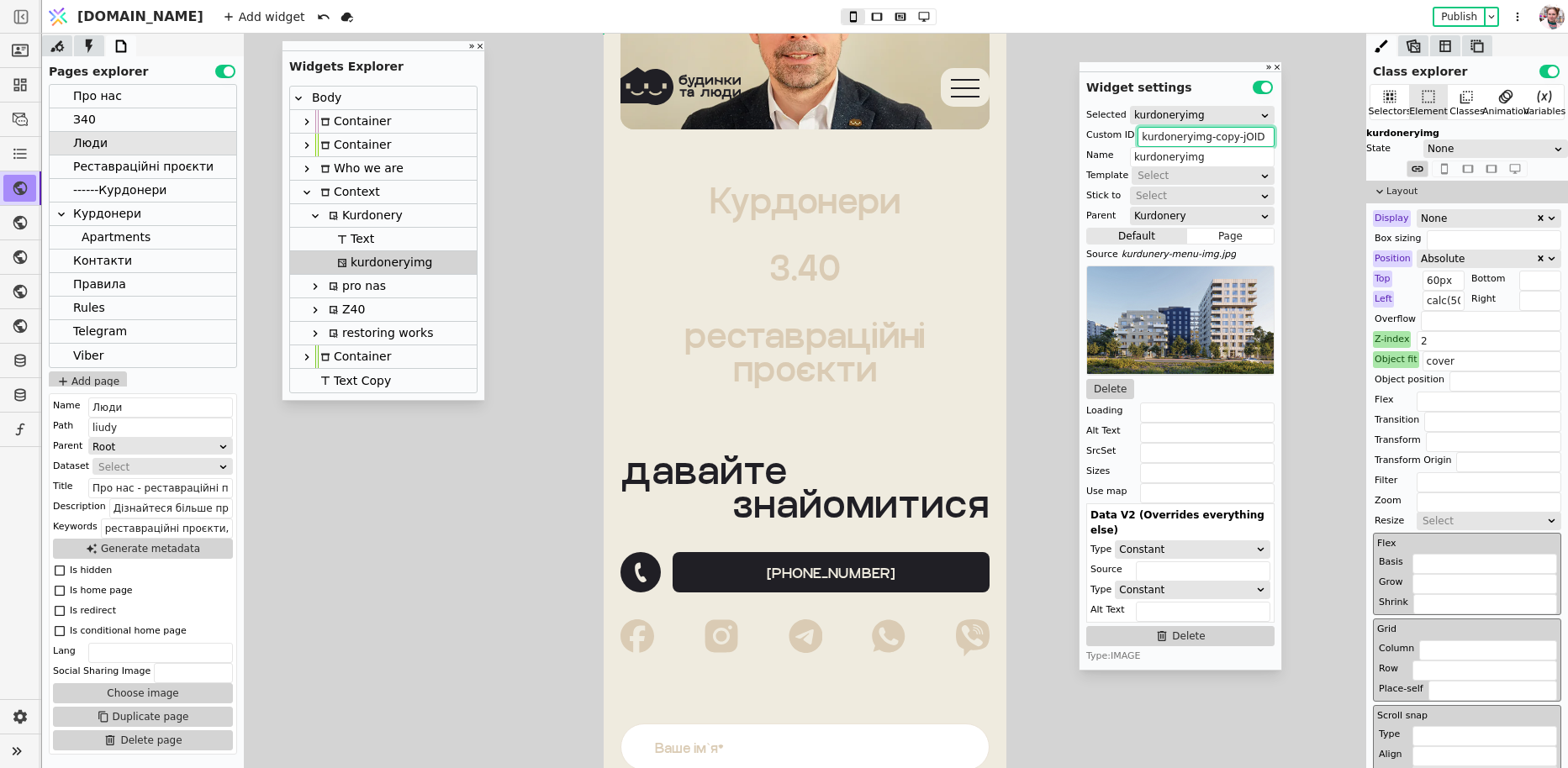
drag, startPoint x: 1209, startPoint y: 136, endPoint x: 1274, endPoint y: 137, distance: 65.0
click at [1274, 137] on input "kurdoneryimg-copy-jOID" at bounding box center [1205, 137] width 137 height 20
type input "kurdoneryimg"
click at [96, 174] on div "Реставраційні проєкти" at bounding box center [143, 166] width 140 height 22
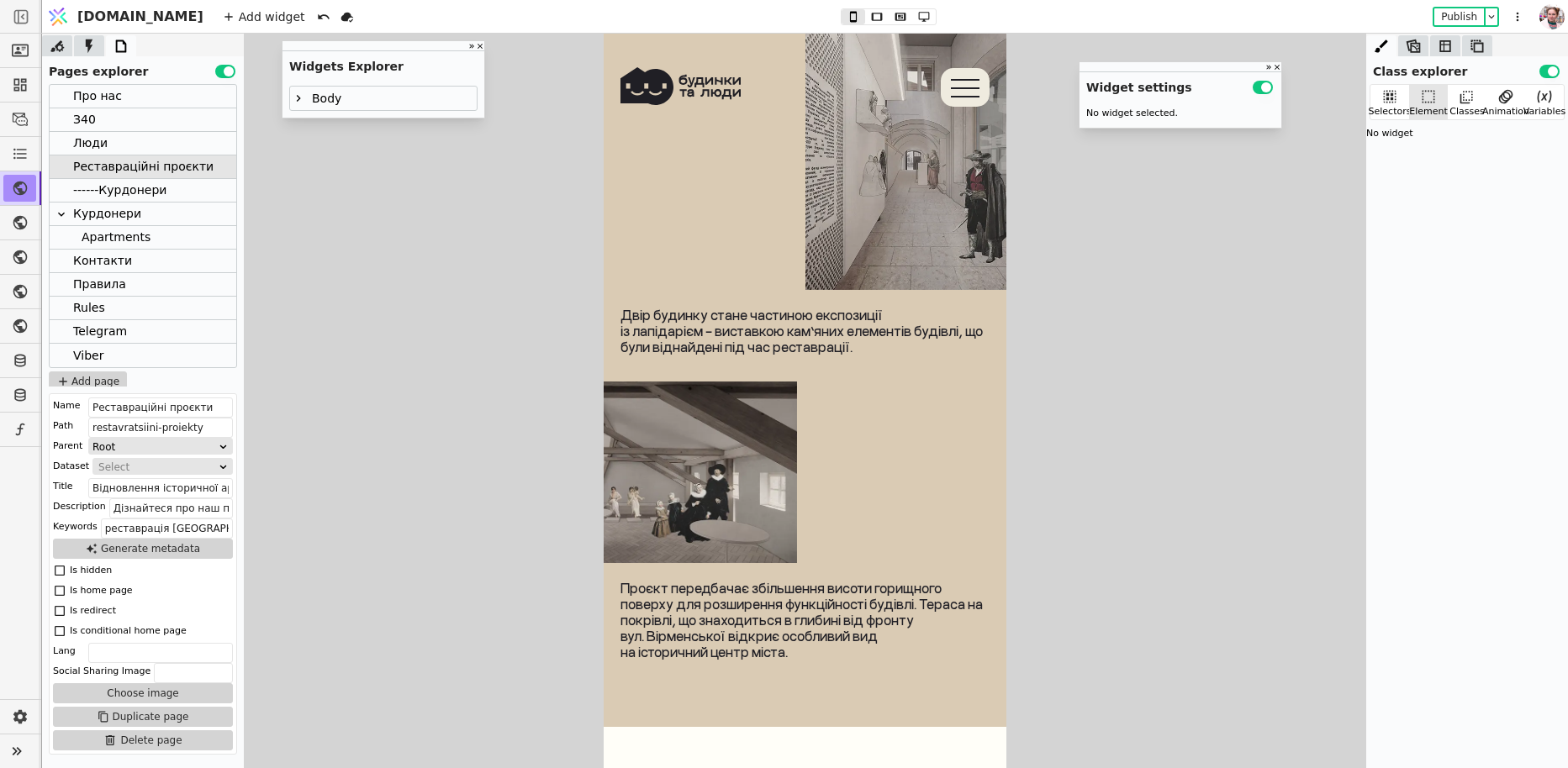
click at [291, 94] on icon at bounding box center [298, 98] width 13 height 13
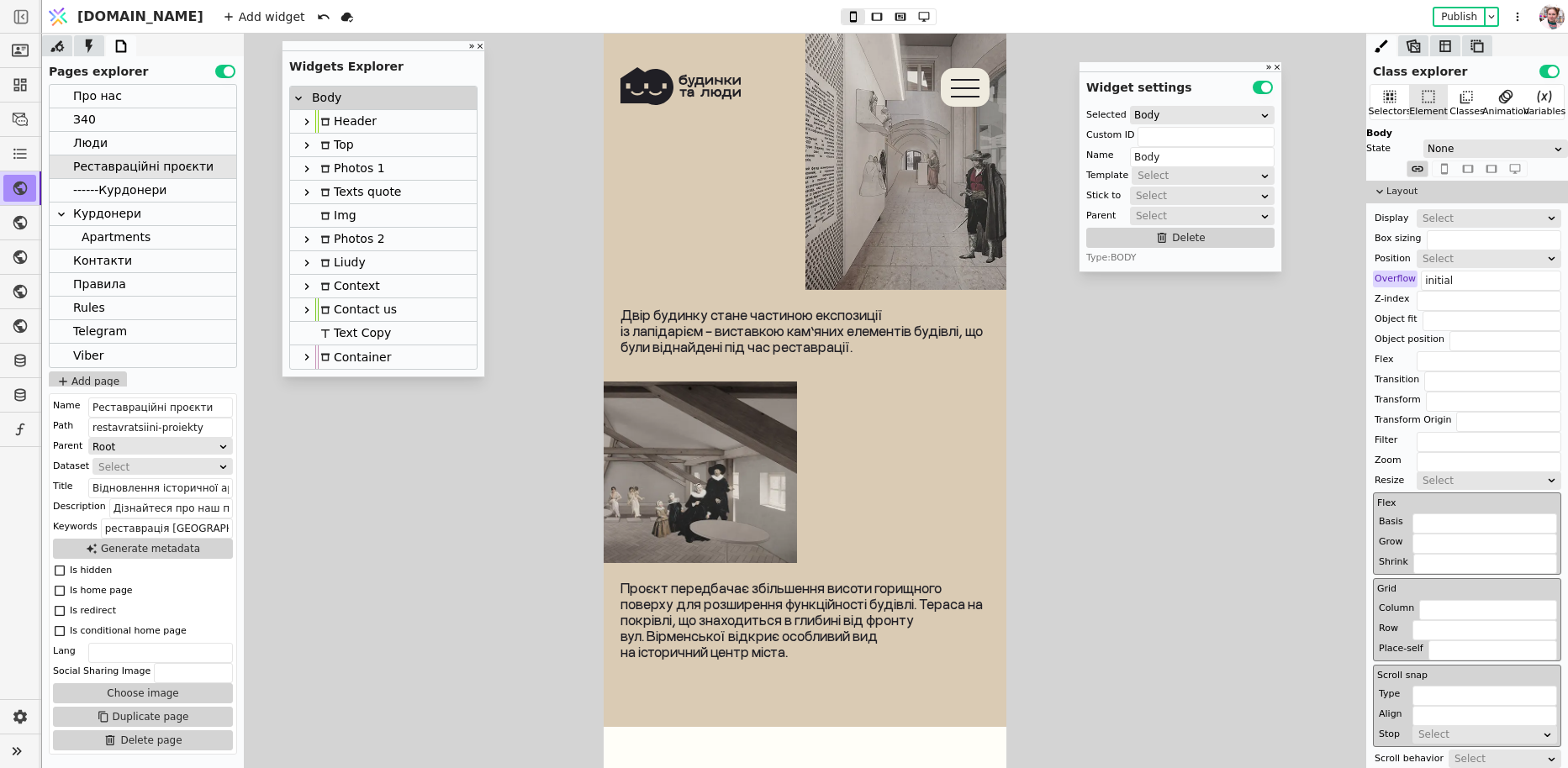
click at [309, 288] on icon at bounding box center [307, 286] width 13 height 13
type input "Context"
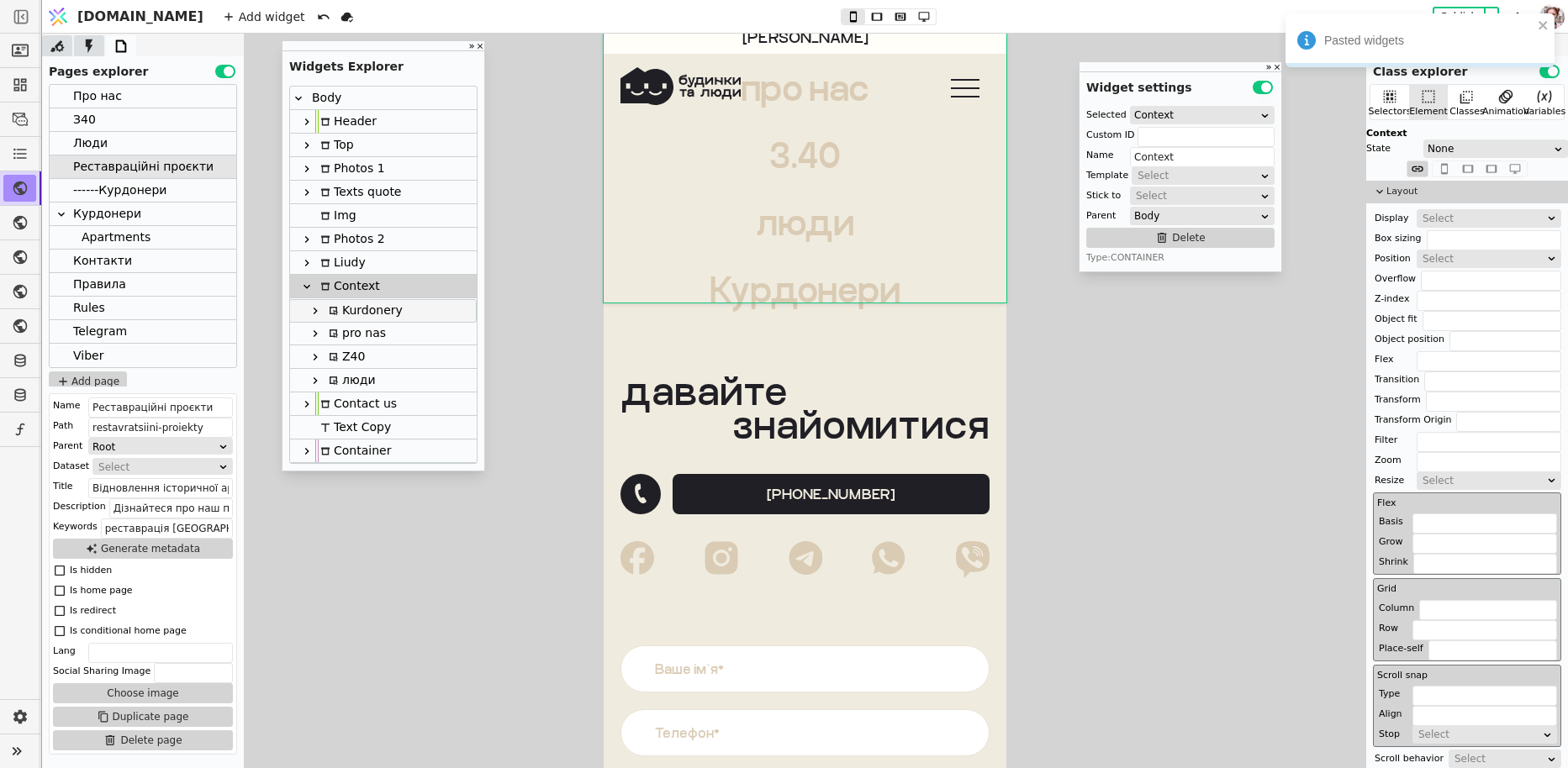
drag, startPoint x: 351, startPoint y: 384, endPoint x: 350, endPoint y: 309, distance: 75.0
click at [350, 309] on div "Body Header Top Photos 1 Texts quote Img Photos 2 Liudy Context pro nas Z40 люд…" at bounding box center [382, 274] width 186 height 377
click at [318, 310] on icon at bounding box center [315, 309] width 13 height 13
type input "kurdonerytxt-copy-rrUt"
type input "Kurdonery"
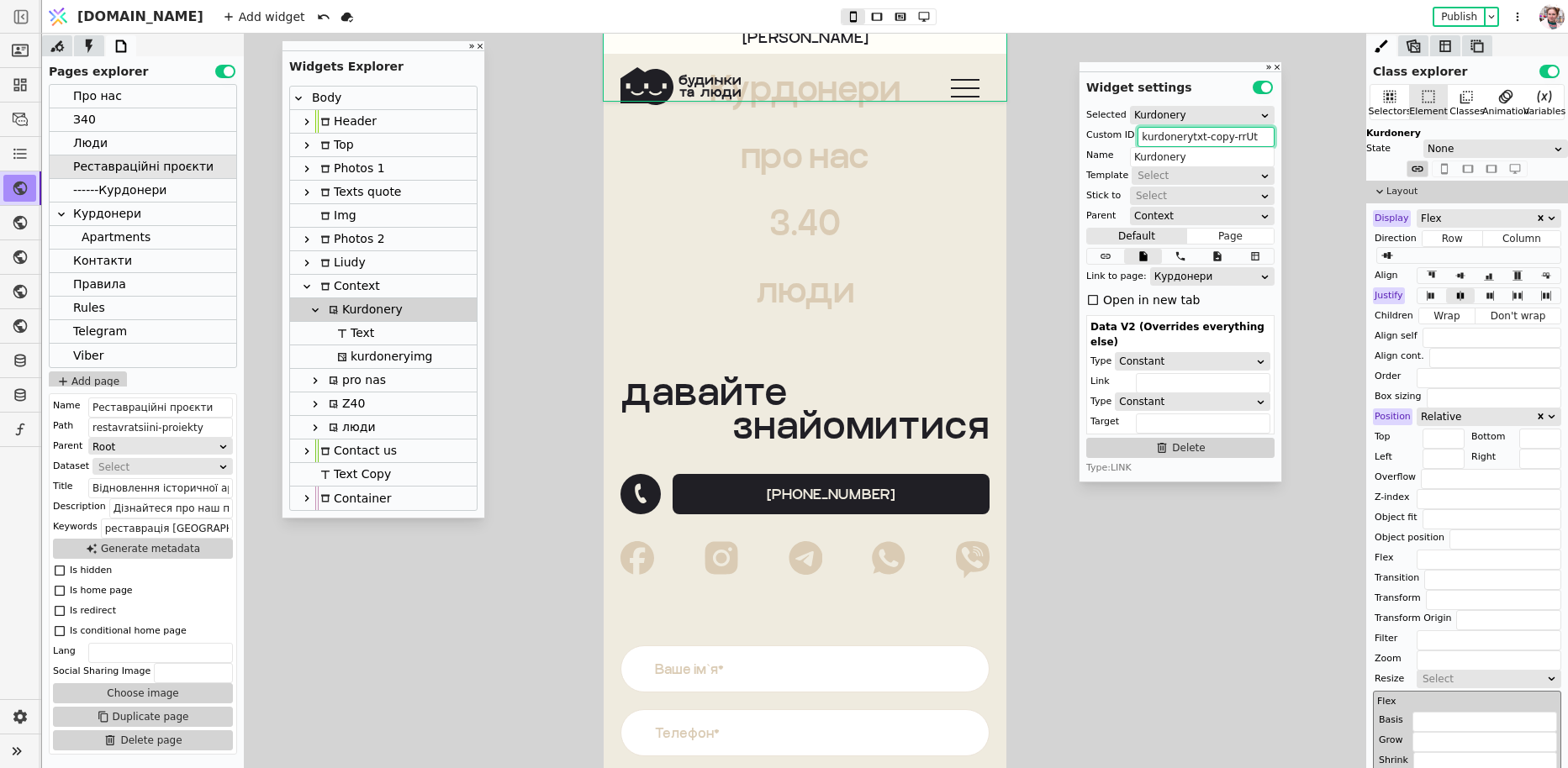
drag, startPoint x: 1200, startPoint y: 130, endPoint x: 1275, endPoint y: 138, distance: 75.4
click at [1275, 138] on div "Selected Kurdonery Custom ID kurdonerytxt-copy-rrUt Name Kurdonery Template Sel…" at bounding box center [1180, 290] width 202 height 381
click at [374, 350] on div "kurdoneryimg" at bounding box center [381, 356] width 100 height 22
type input "kurdoneryimg-copy-VHmK"
type input "kurdoneryimg"
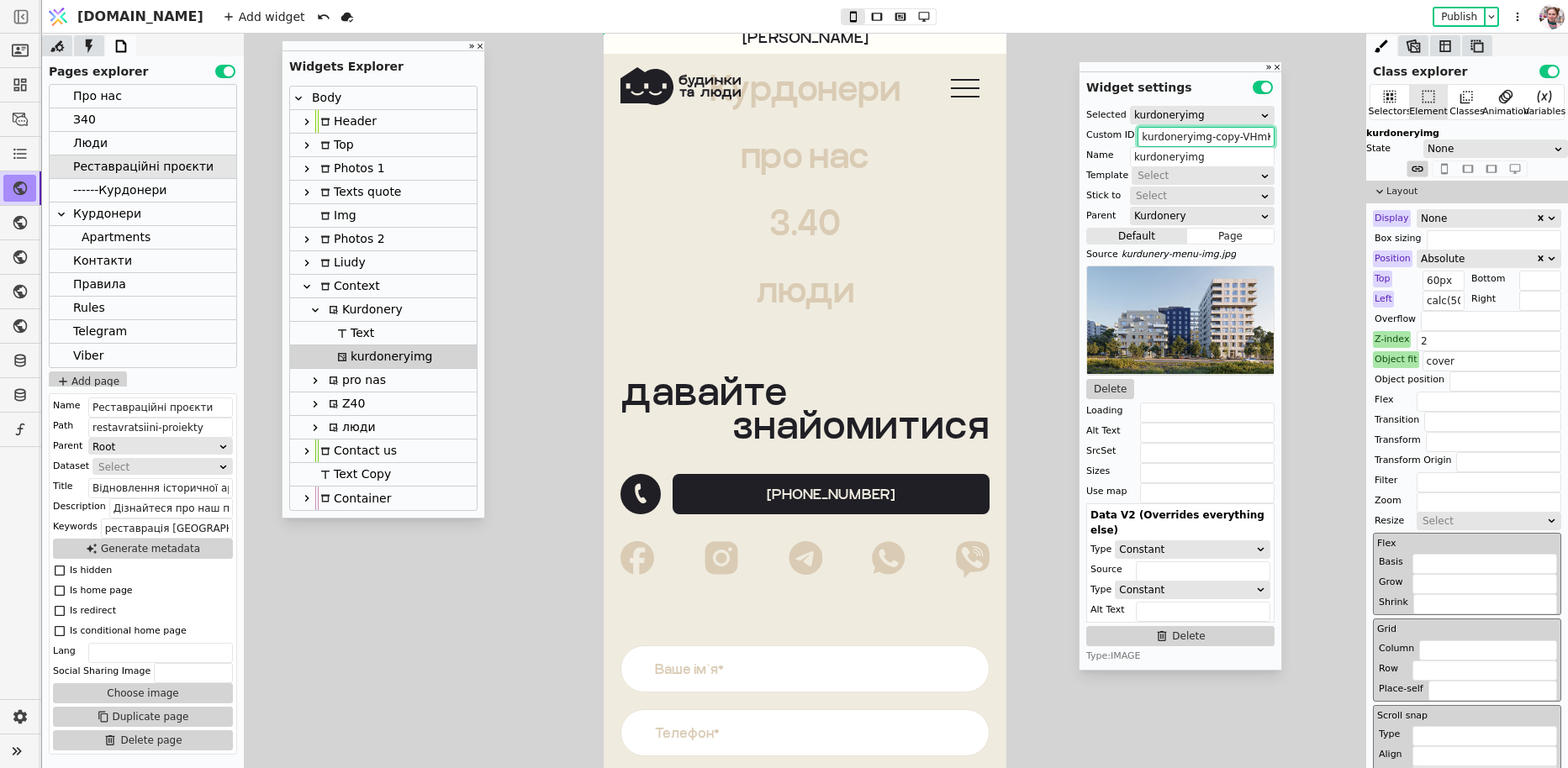
drag, startPoint x: 1210, startPoint y: 142, endPoint x: 1282, endPoint y: 142, distance: 72.0
click at [1284, 142] on div "Class explorer Use setting Selectors Element Classes Animation Variables kurdon…" at bounding box center [805, 400] width 1526 height 735
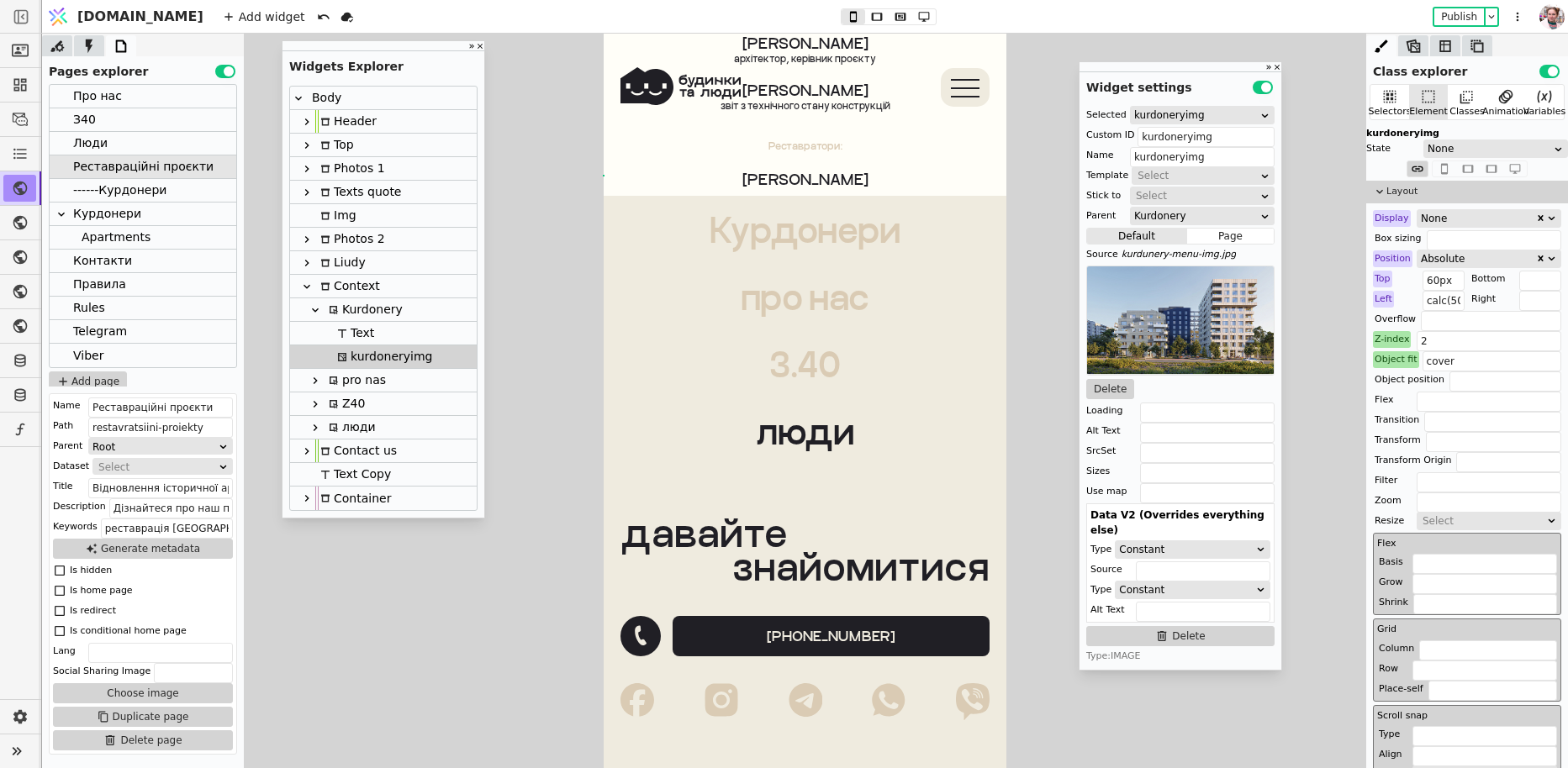
click at [710, 404] on link "люди" at bounding box center [805, 431] width 403 height 67
type input "ltxt"
type input "люди"
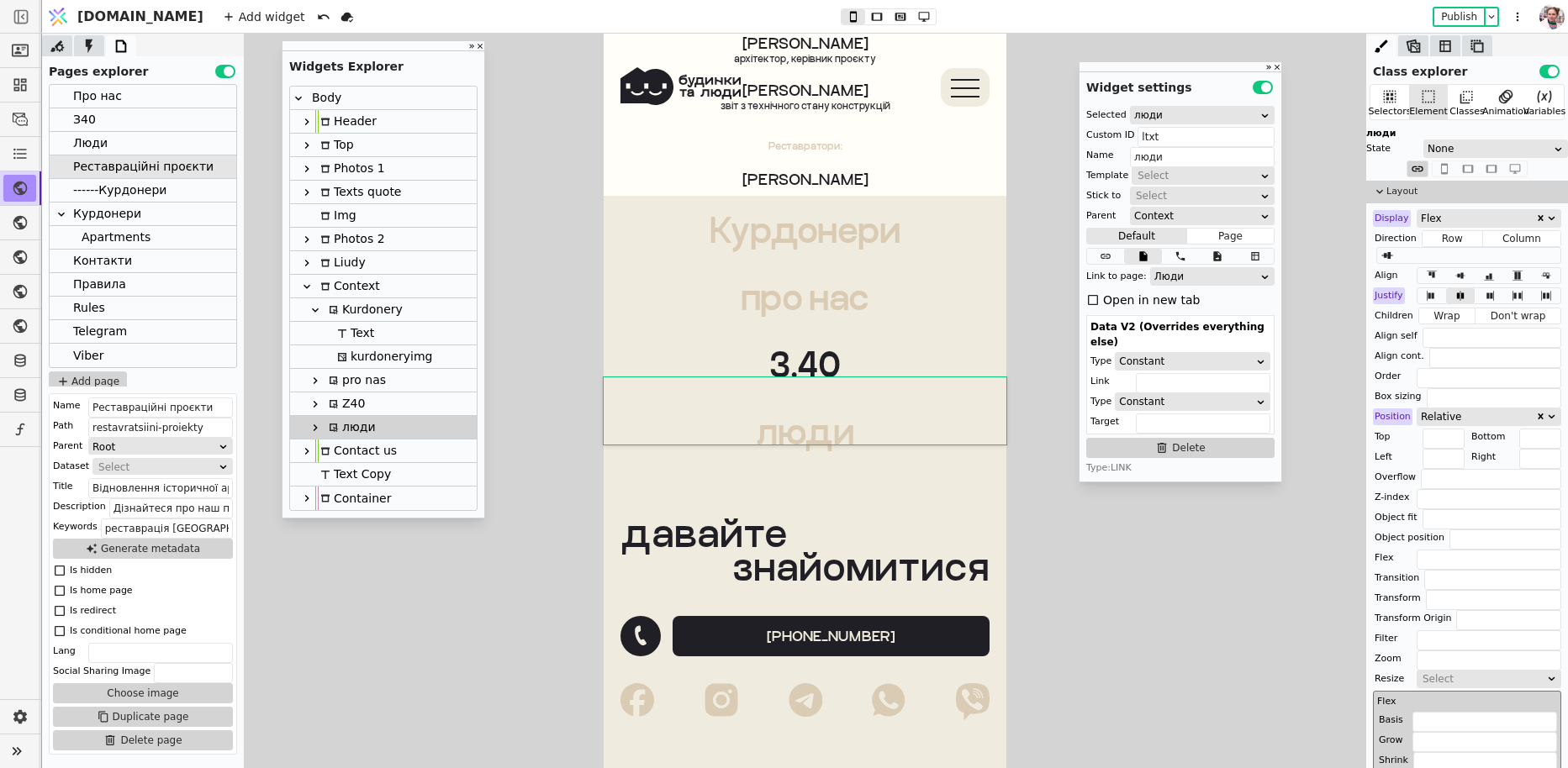
click at [695, 367] on link "З.40" at bounding box center [805, 363] width 403 height 67
type input "ztxt"
type input "Z40"
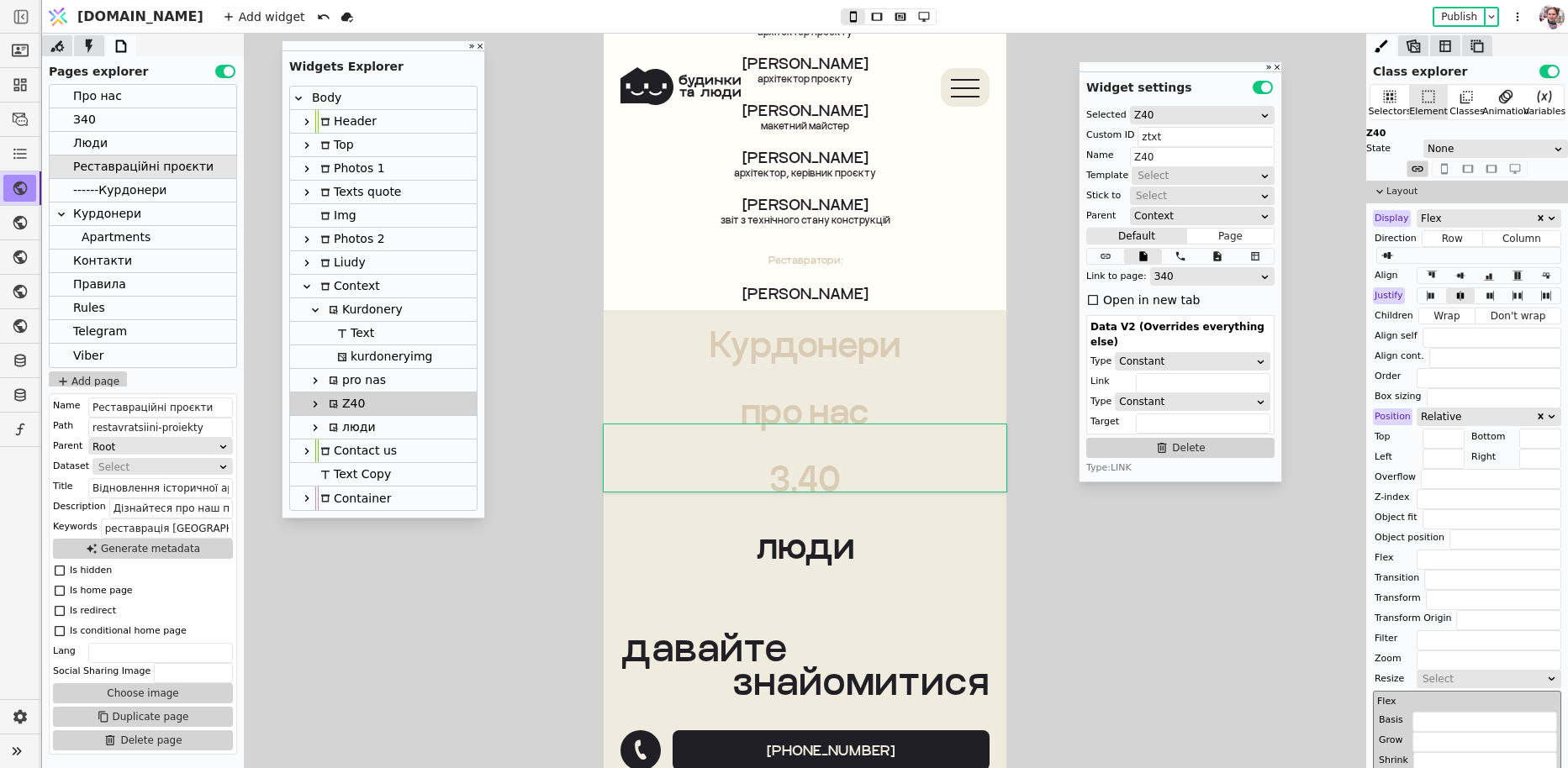
click at [688, 512] on link "люди" at bounding box center [805, 545] width 403 height 67
type input "ltxt"
type input "люди"
click at [1452, 224] on div "Flex" at bounding box center [1477, 219] width 114 height 17
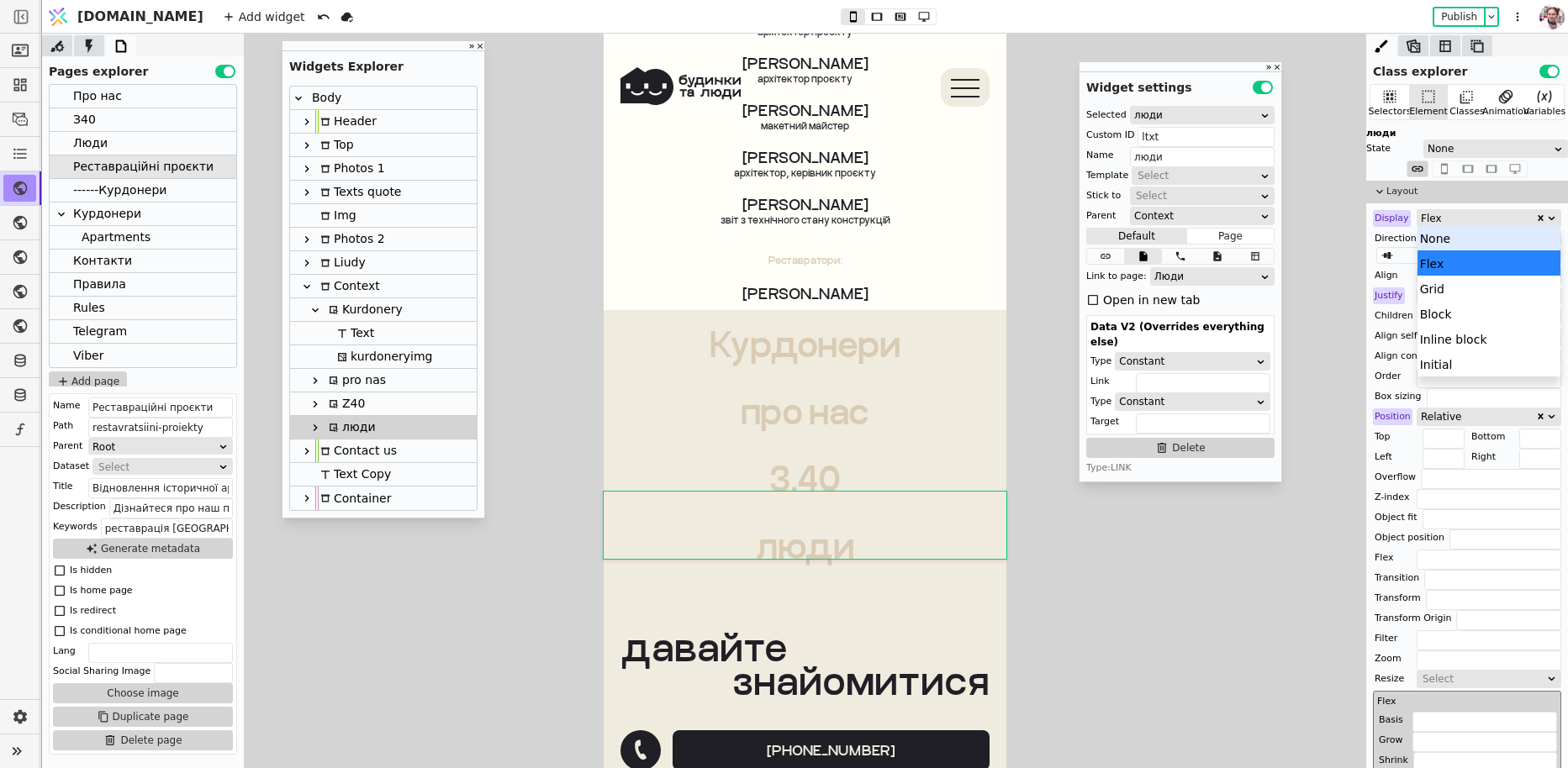
click at [1449, 231] on div "None" at bounding box center [1489, 237] width 144 height 25
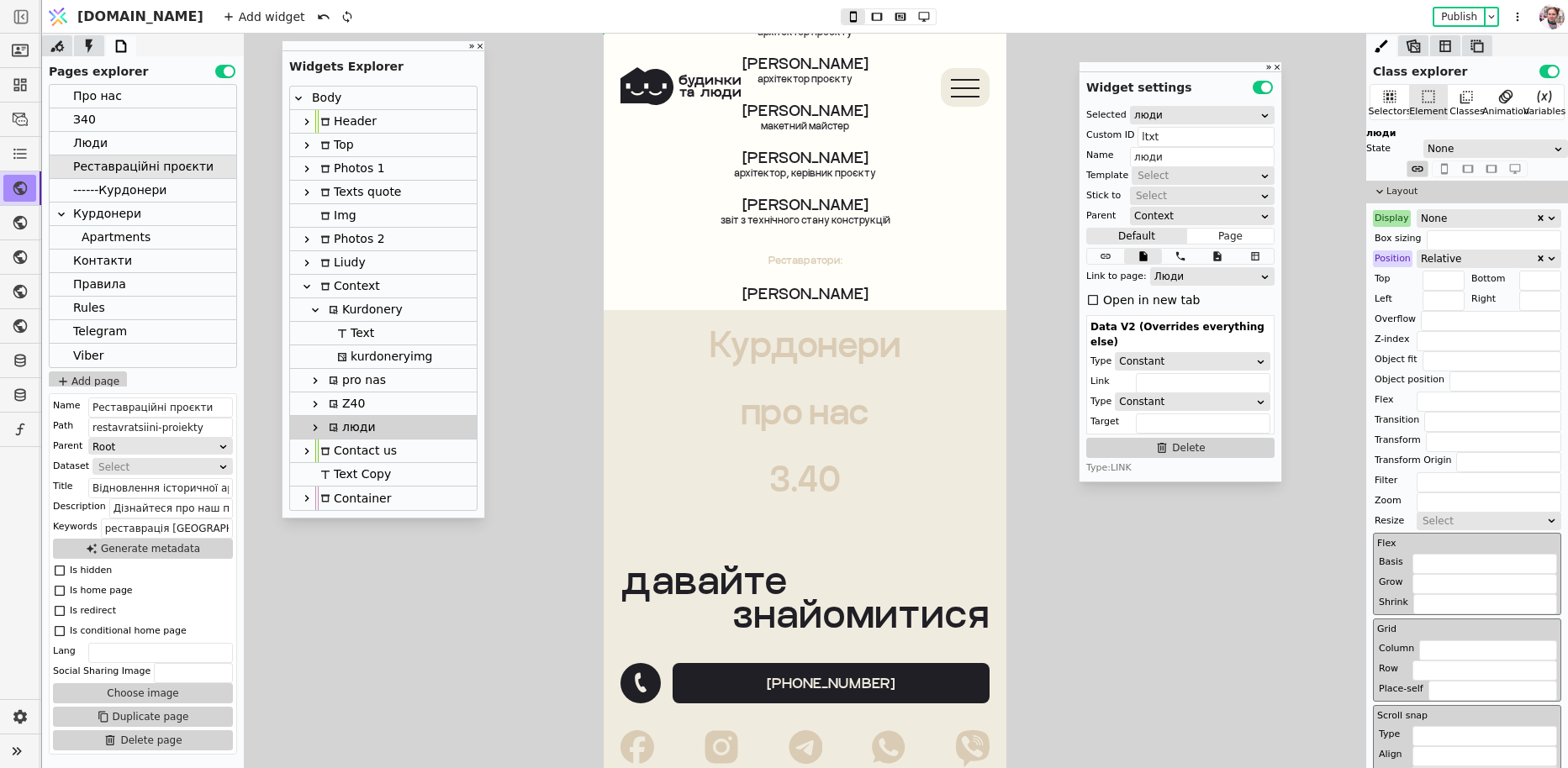
click at [128, 212] on div "Курдонери" at bounding box center [107, 213] width 68 height 22
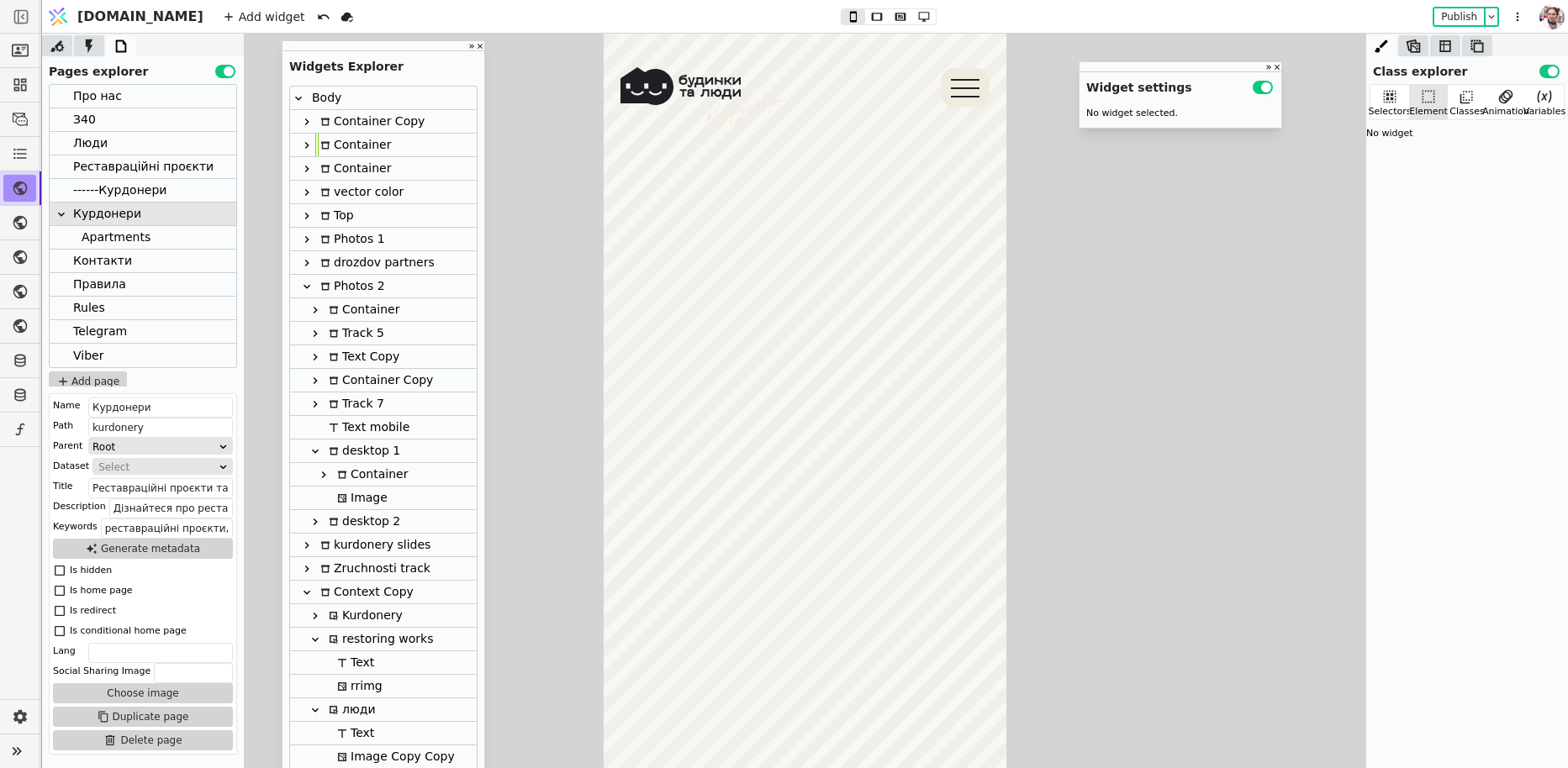
scroll to position [4108, 0]
click at [127, 260] on div "Контакти" at bounding box center [142, 262] width 186 height 23
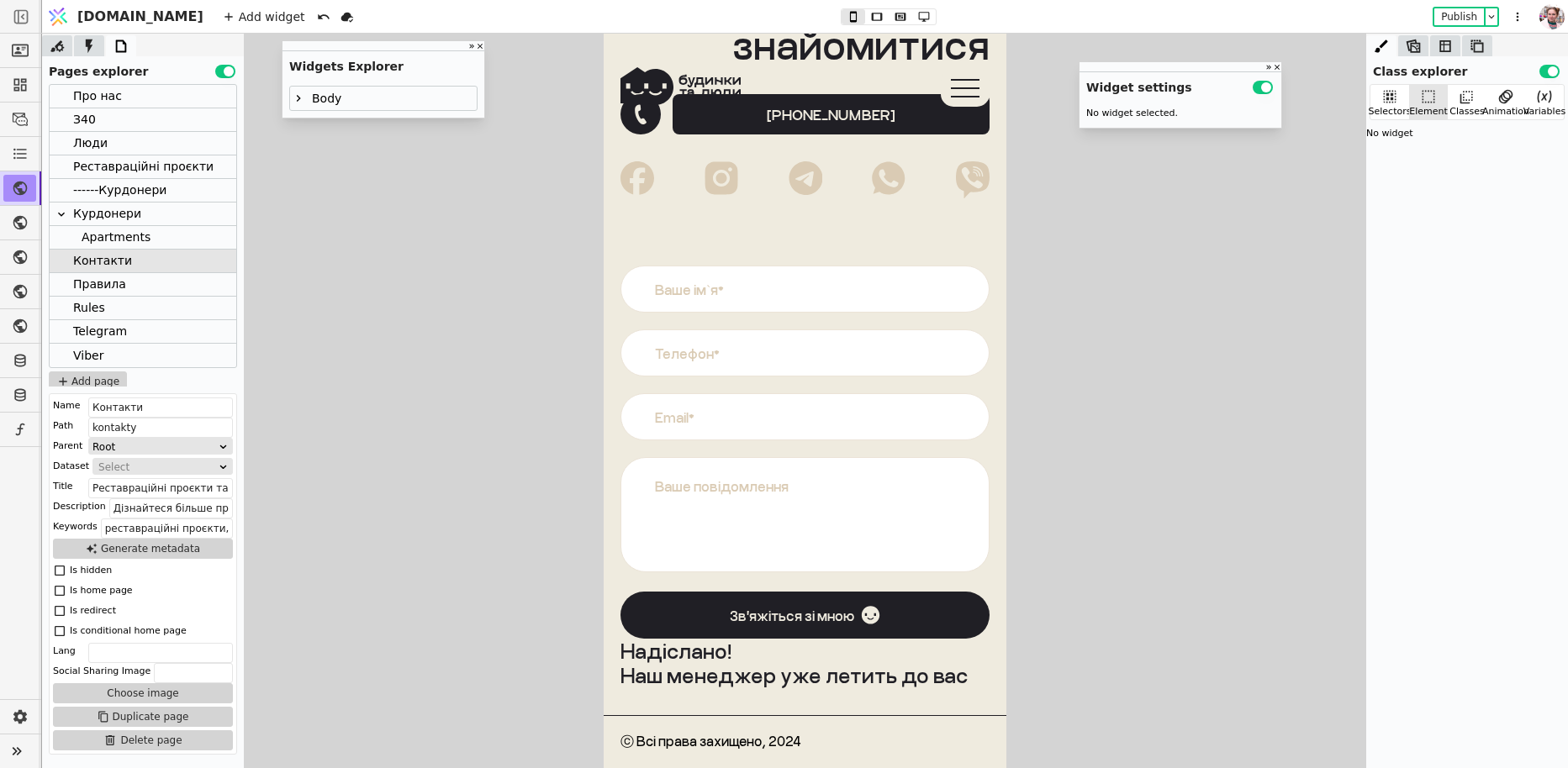
scroll to position [0, 0]
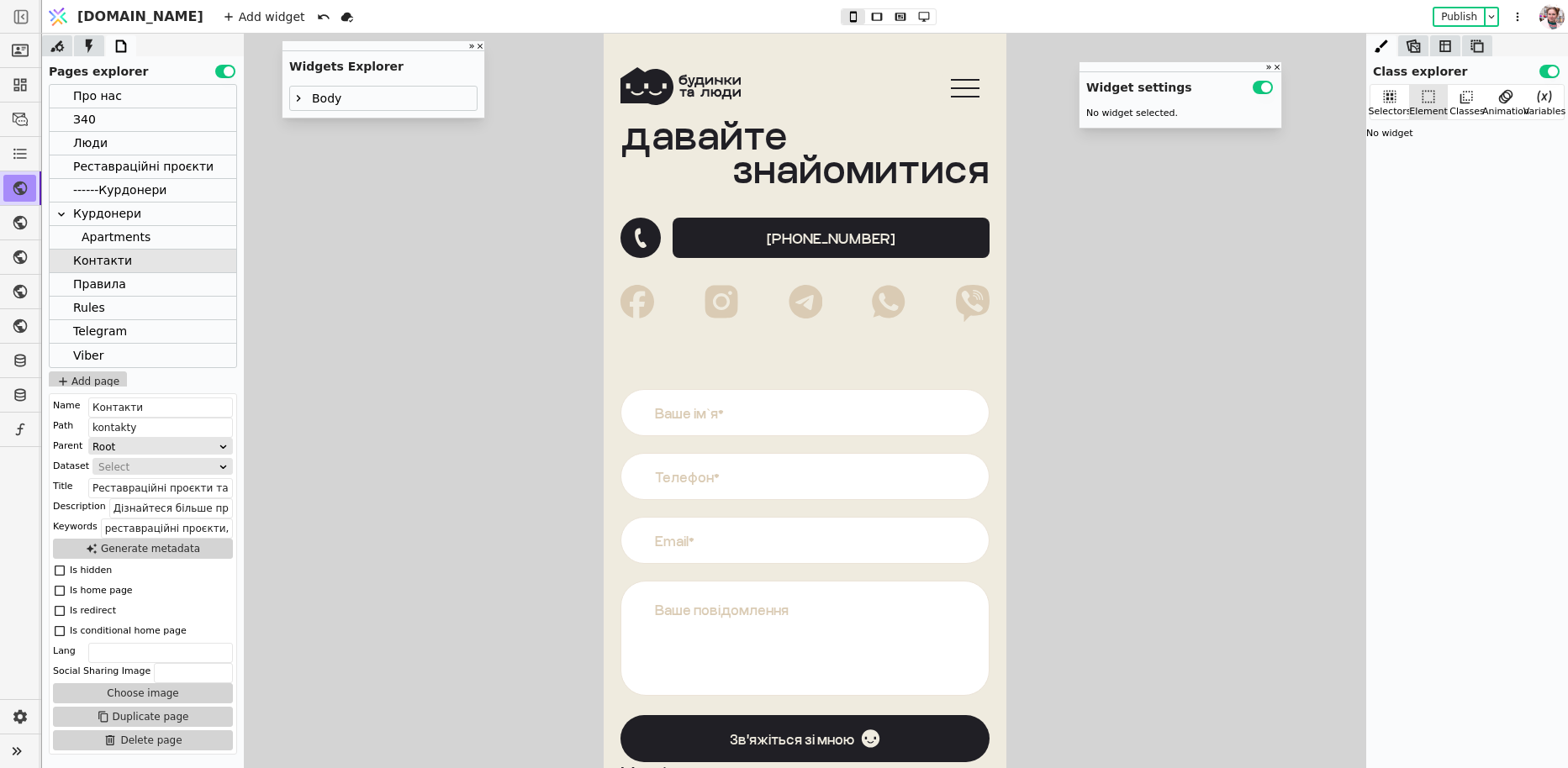
click at [99, 286] on div "Правила" at bounding box center [99, 284] width 53 height 22
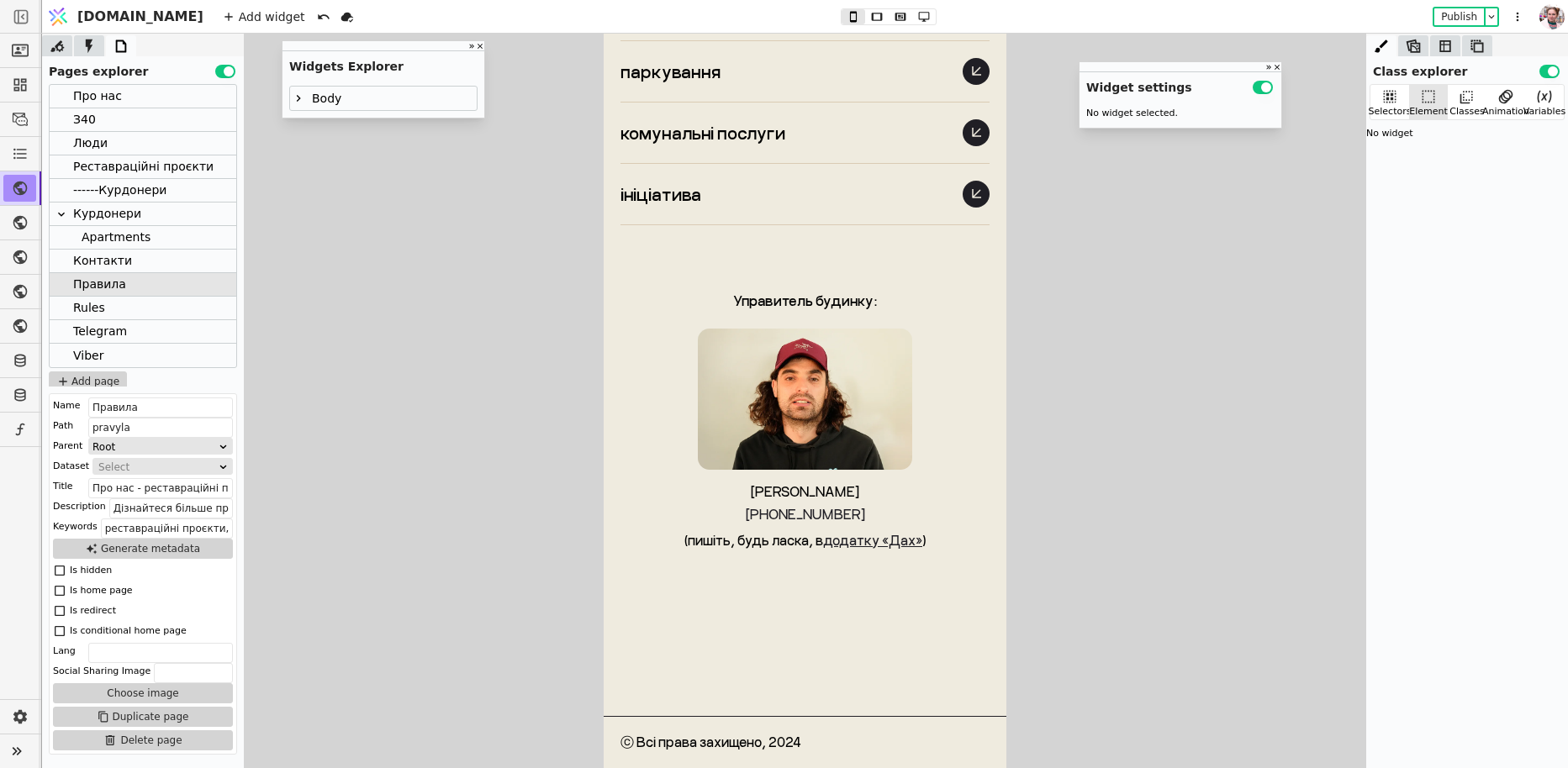
click at [112, 88] on div "Про нас" at bounding box center [97, 95] width 49 height 22
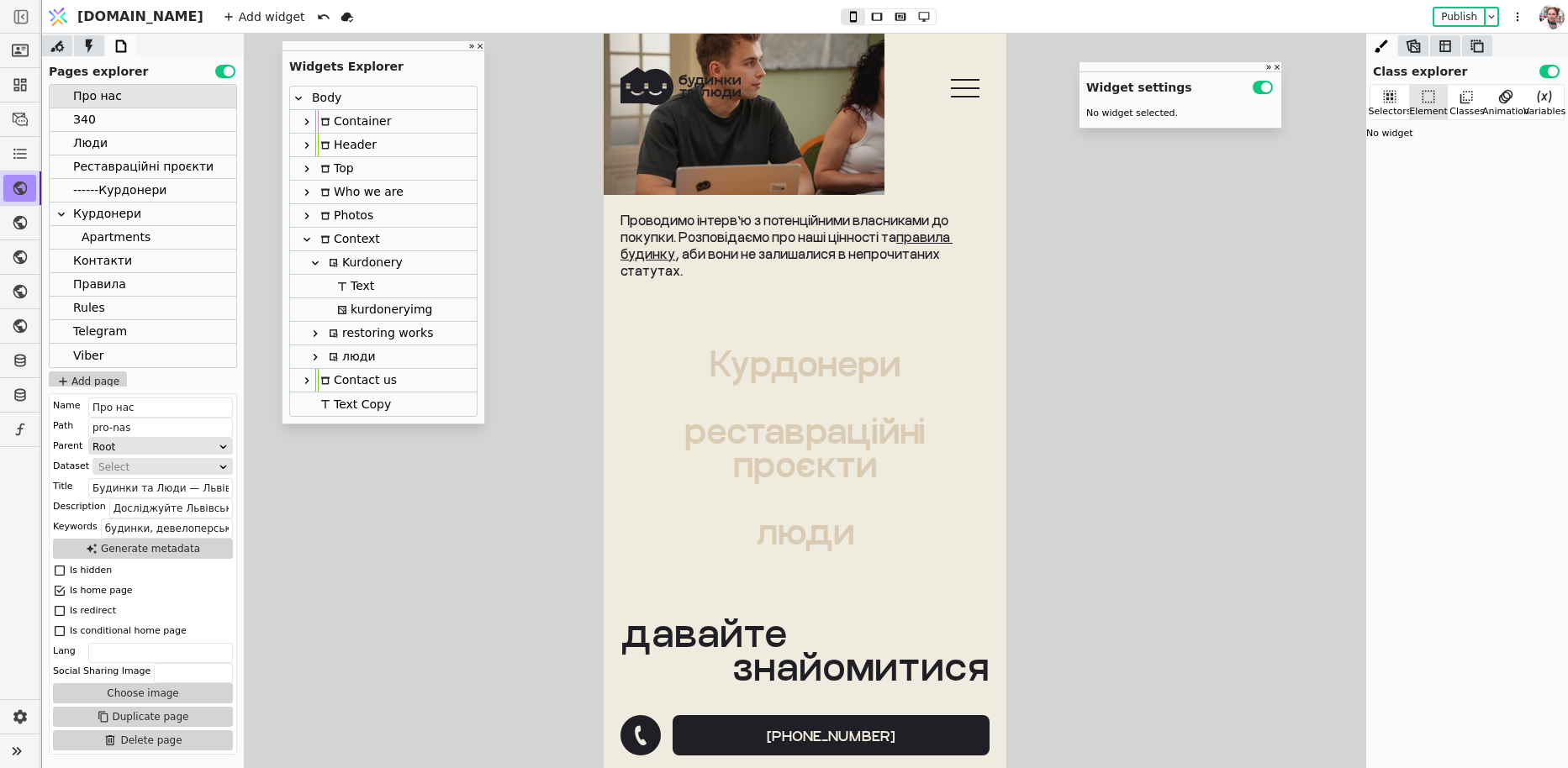
scroll to position [2202, 0]
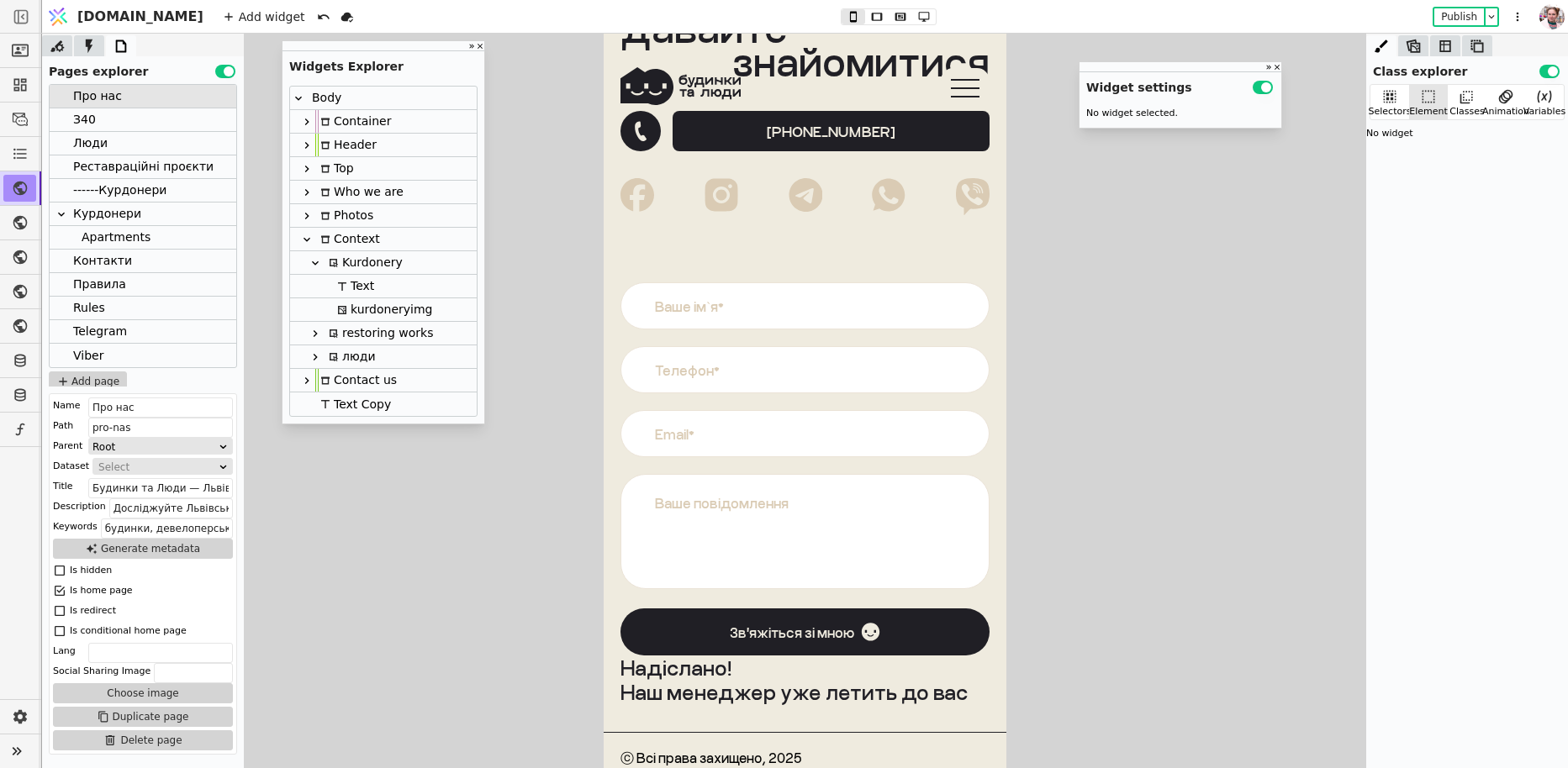
click at [92, 140] on div "Люди" at bounding box center [90, 143] width 34 height 22
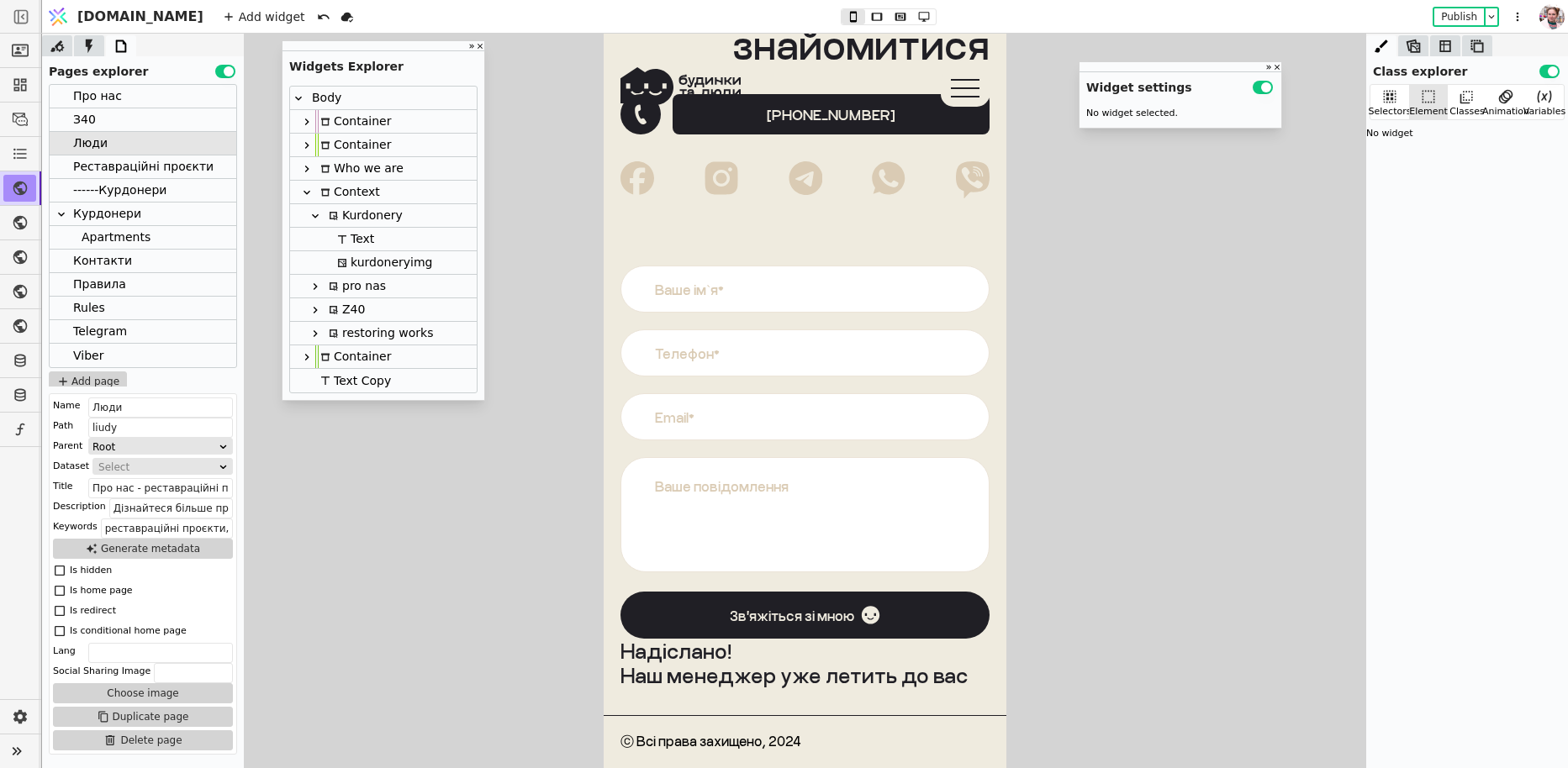
click at [352, 301] on div "Z40" at bounding box center [345, 309] width 41 height 22
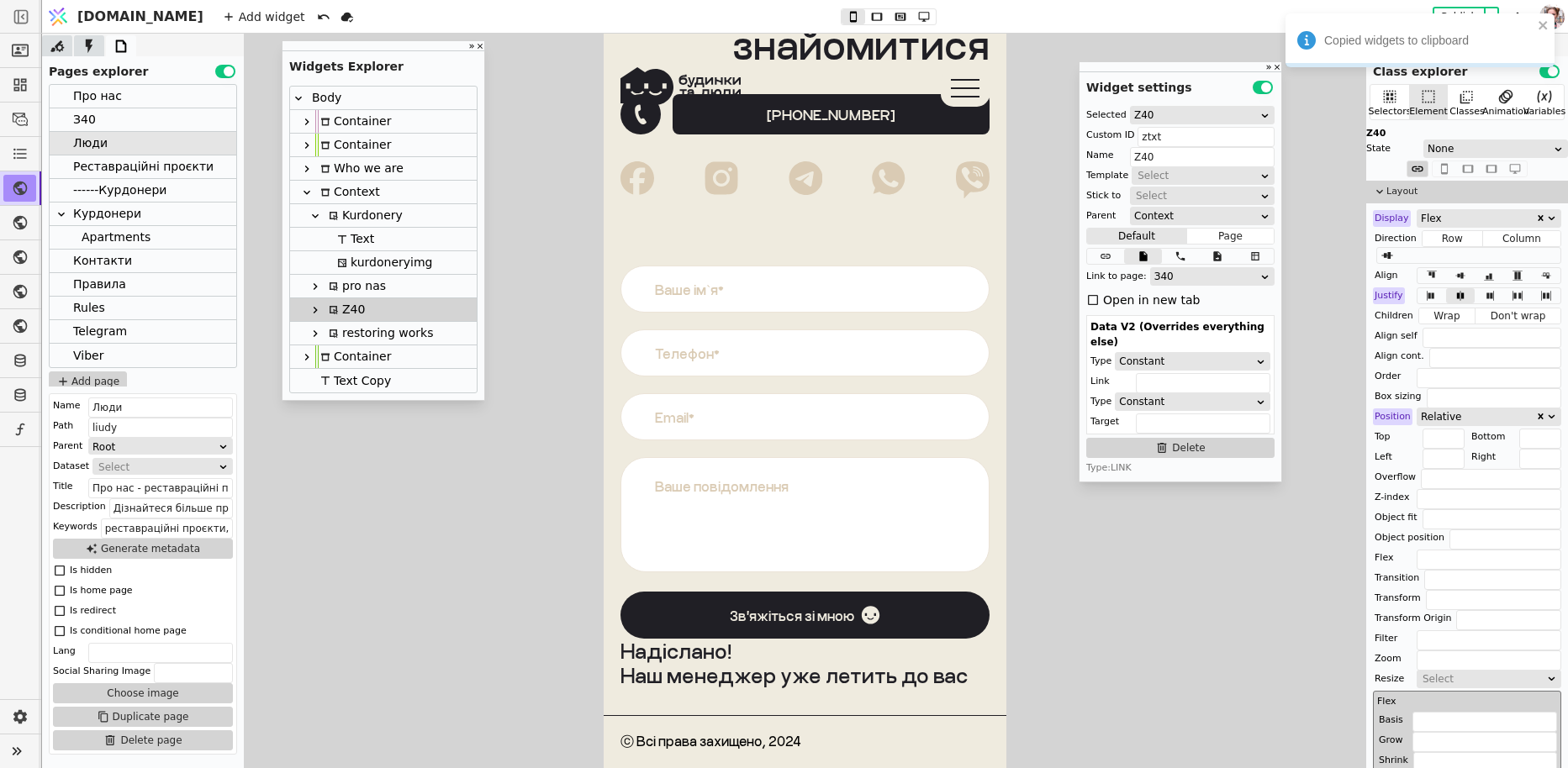
click at [357, 258] on div "kurdoneryimg" at bounding box center [381, 262] width 100 height 22
type input "kurdoneryimg"
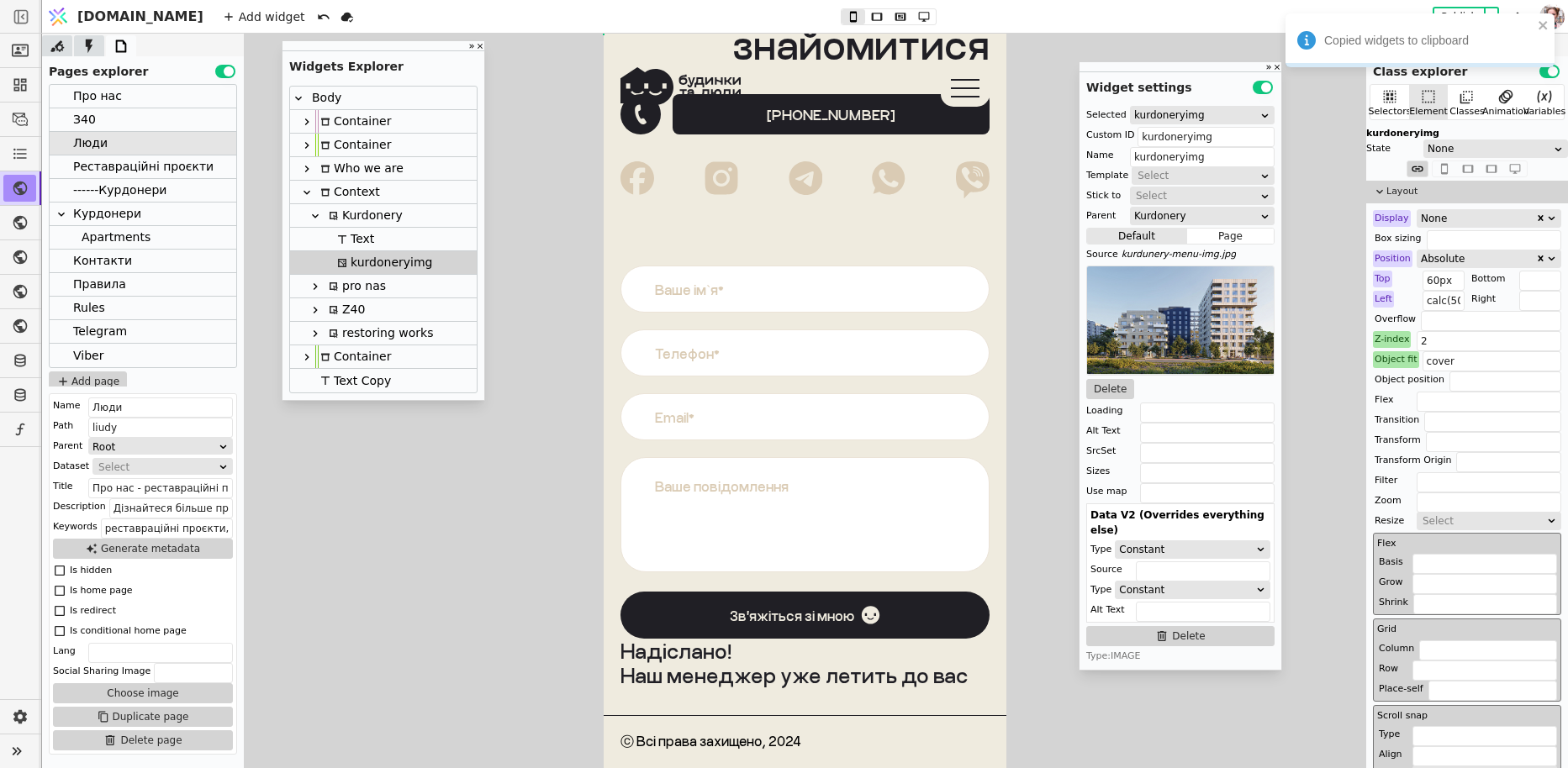
click at [355, 222] on div "Kurdonery" at bounding box center [363, 215] width 79 height 22
type input "kurdonerytxt"
type input "Kurdonery"
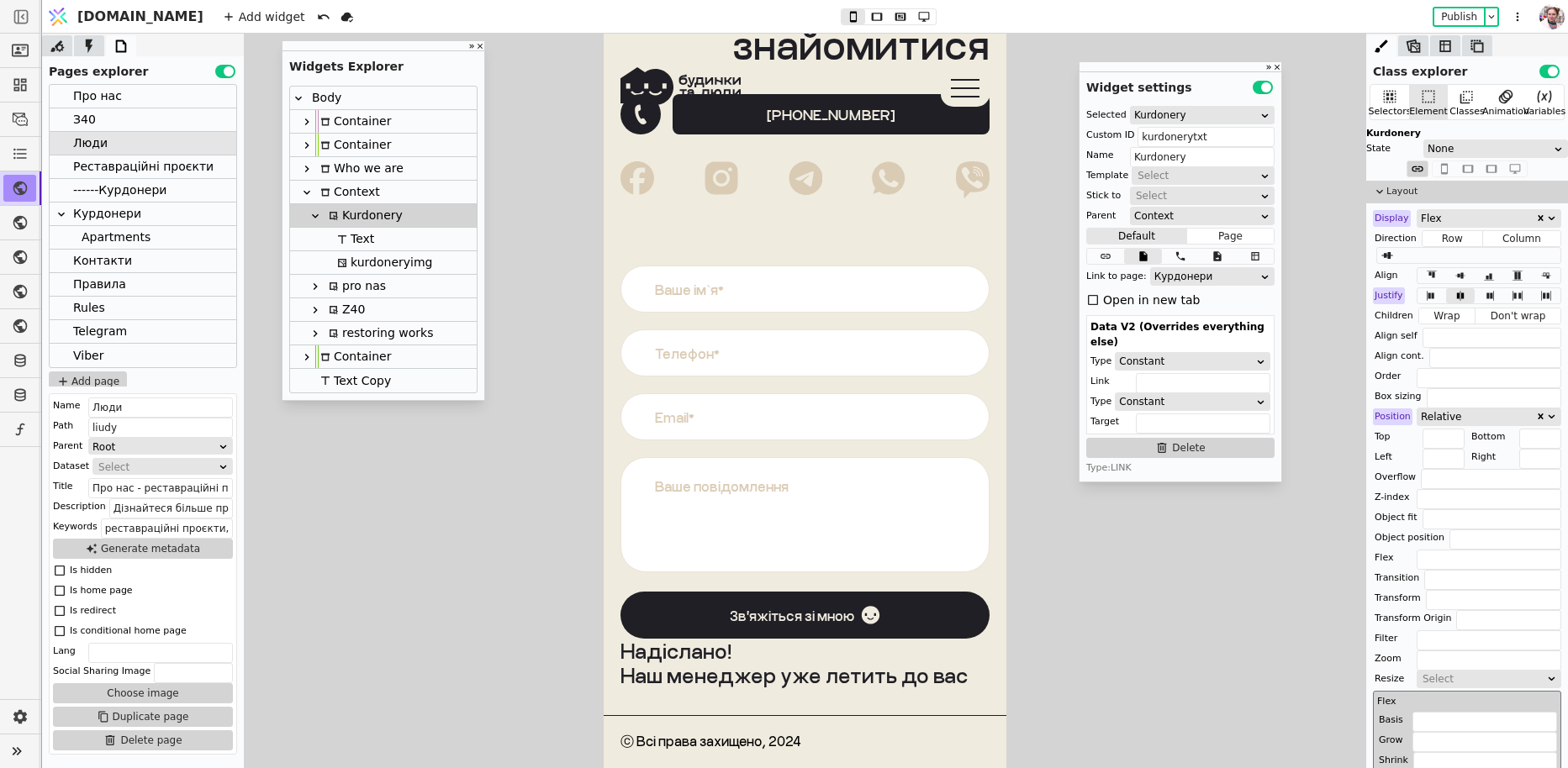
click at [132, 162] on div "Реставраційні проєкти" at bounding box center [143, 166] width 140 height 22
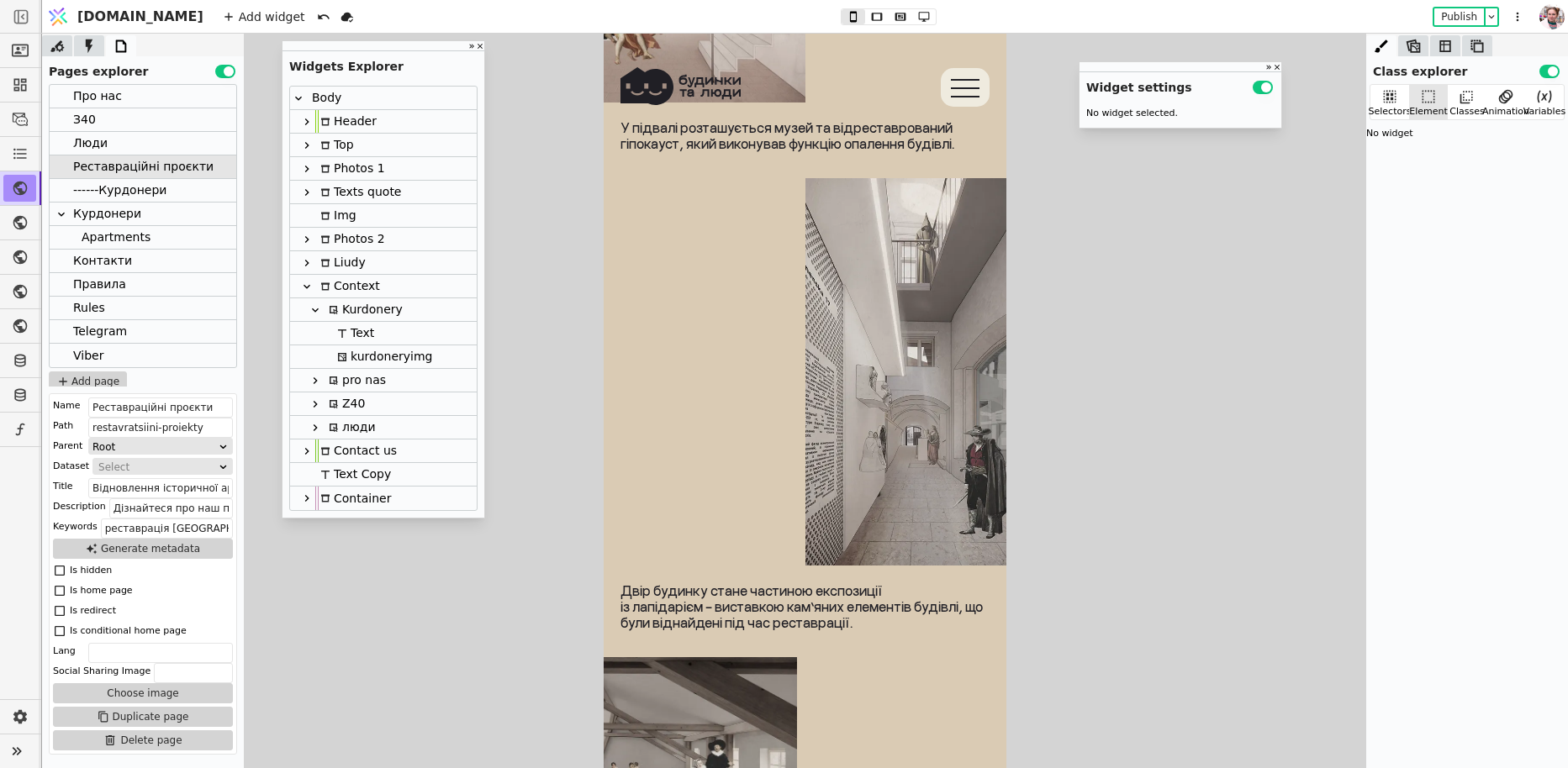
click at [347, 356] on div "kurdoneryimg" at bounding box center [381, 356] width 100 height 22
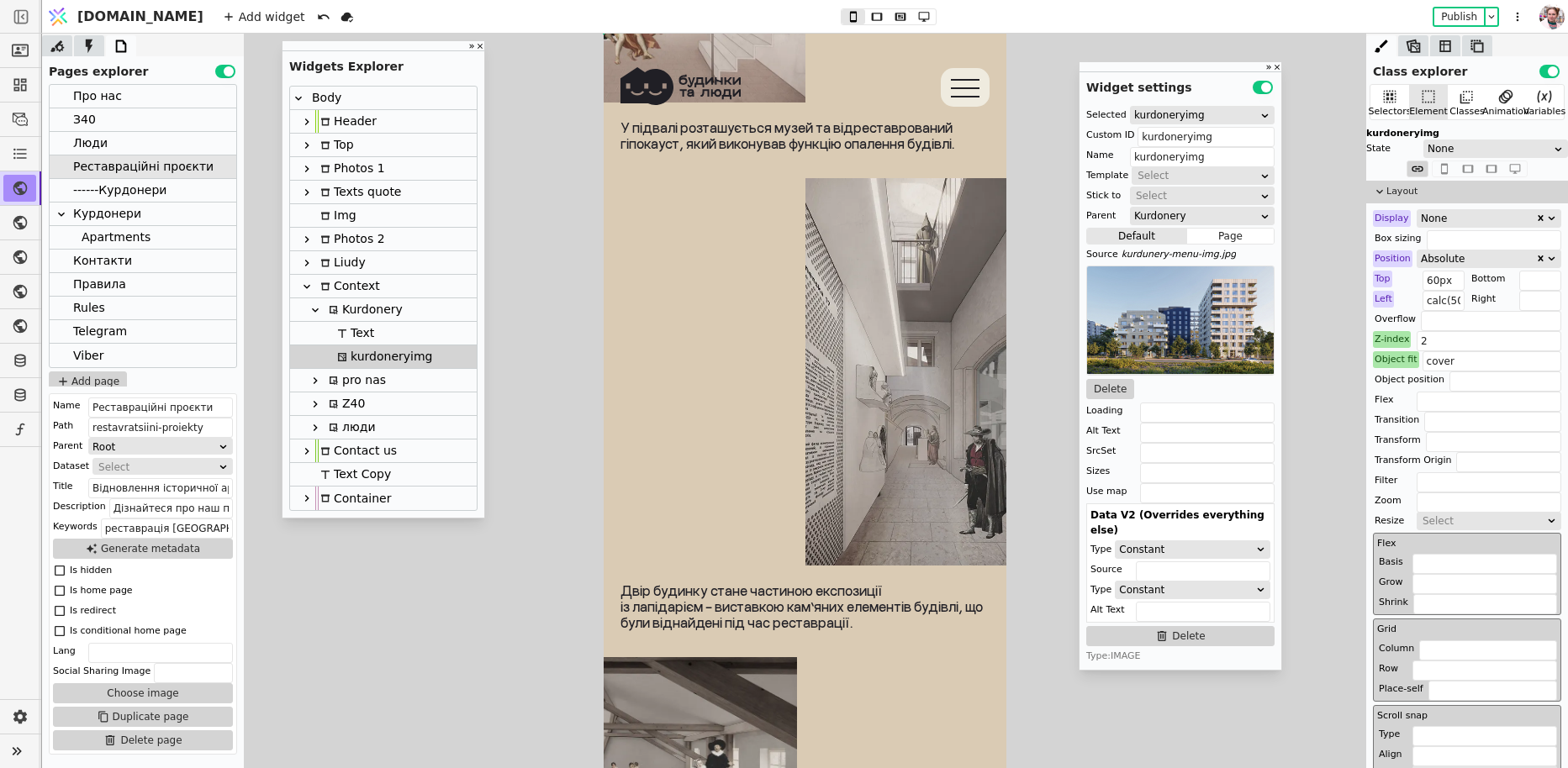
click at [342, 305] on div "Kurdonery" at bounding box center [363, 309] width 79 height 22
type input "kurdonerytxt"
type input "Kurdonery"
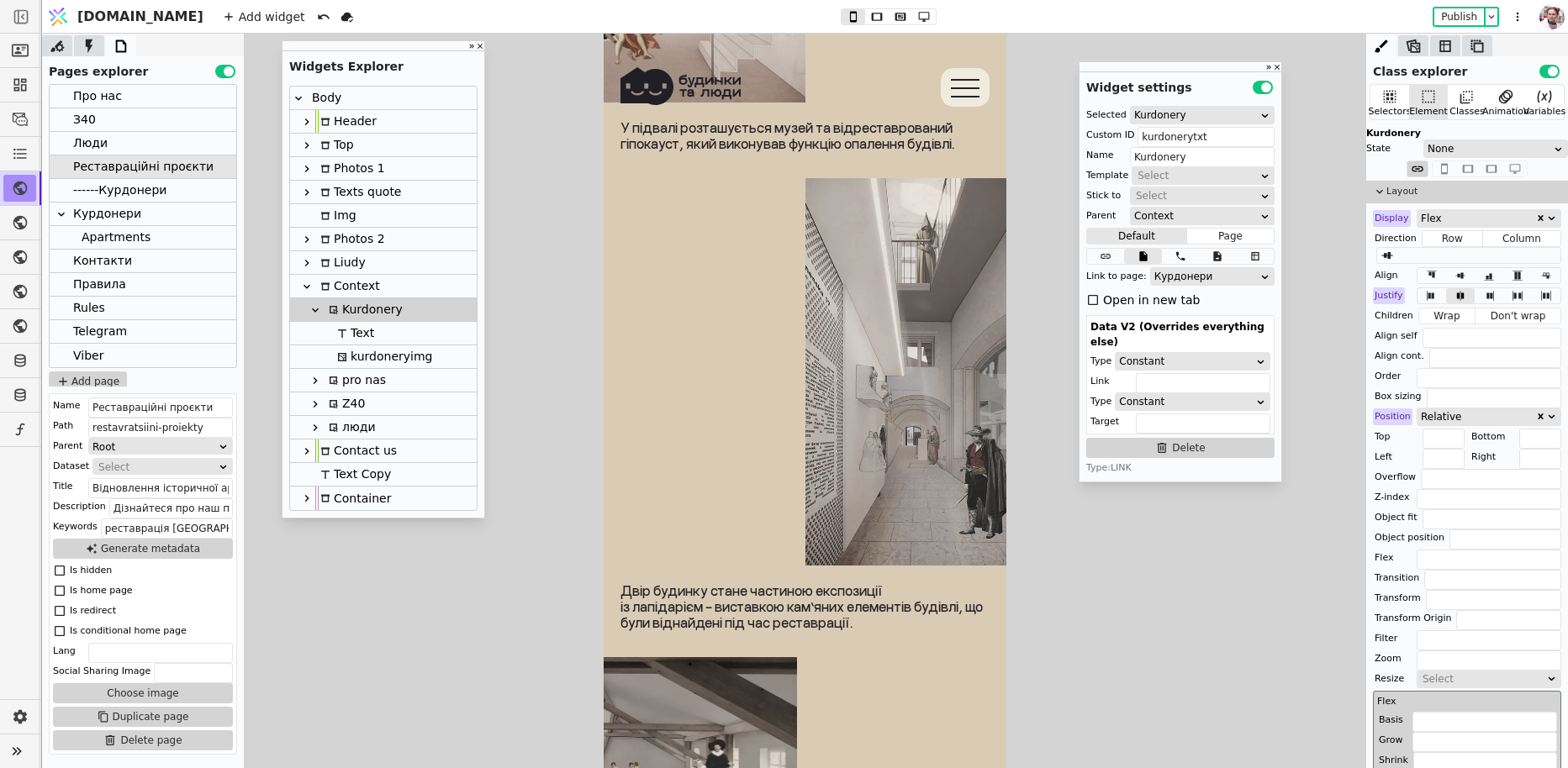
click at [76, 137] on div "Люди" at bounding box center [90, 143] width 34 height 22
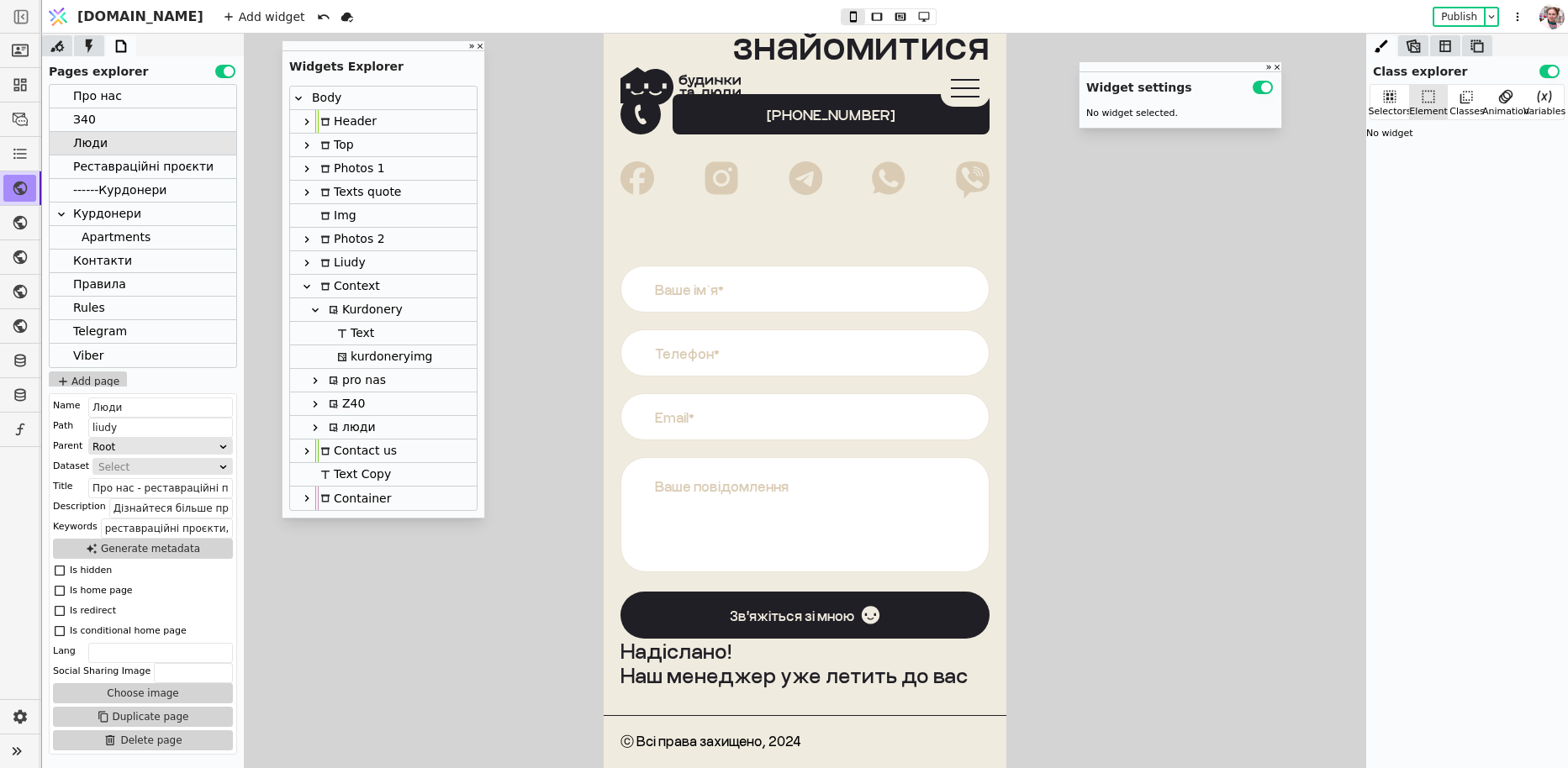
scroll to position [2317, 0]
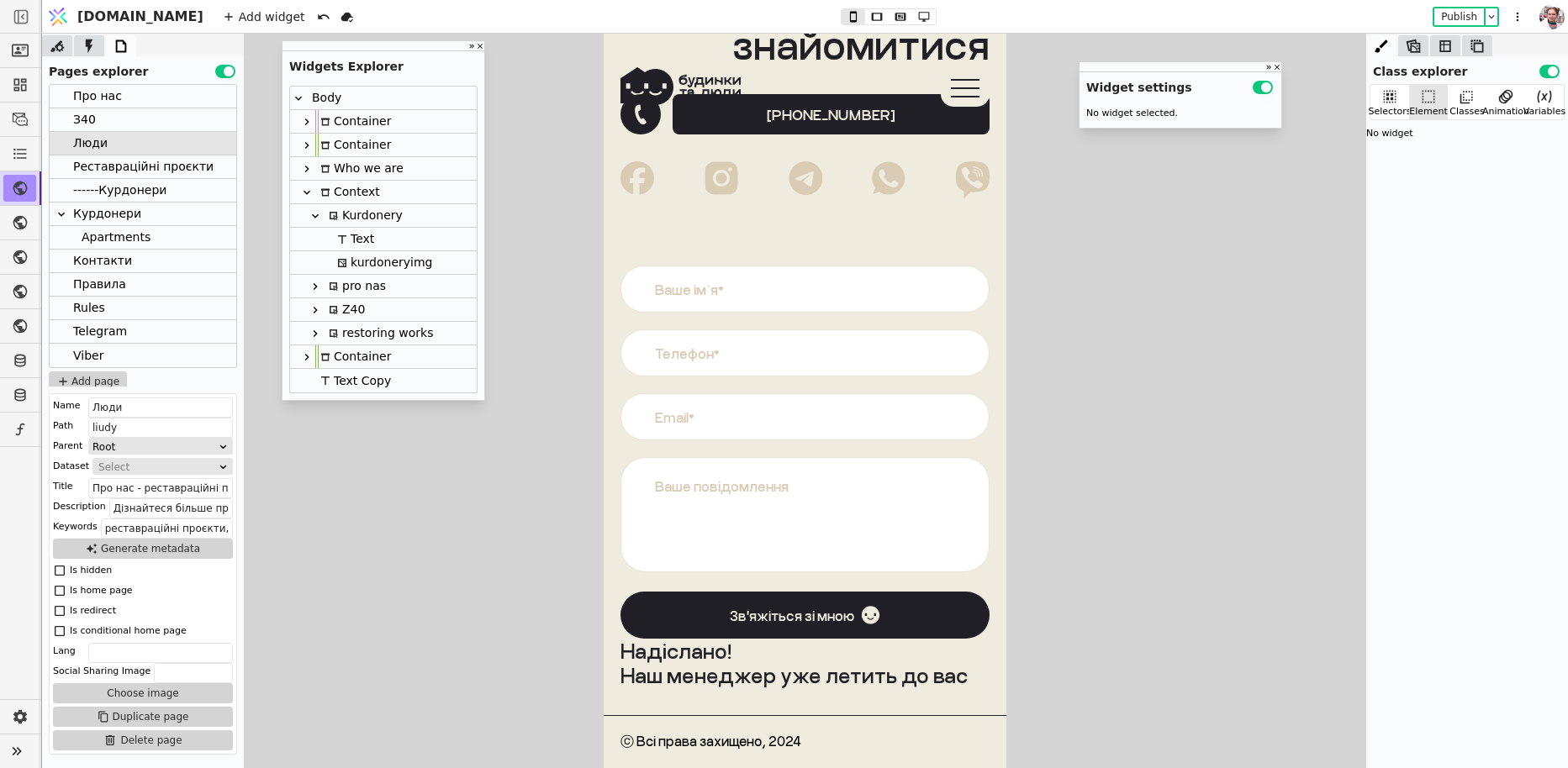
click at [359, 268] on div "kurdoneryimg" at bounding box center [381, 262] width 100 height 22
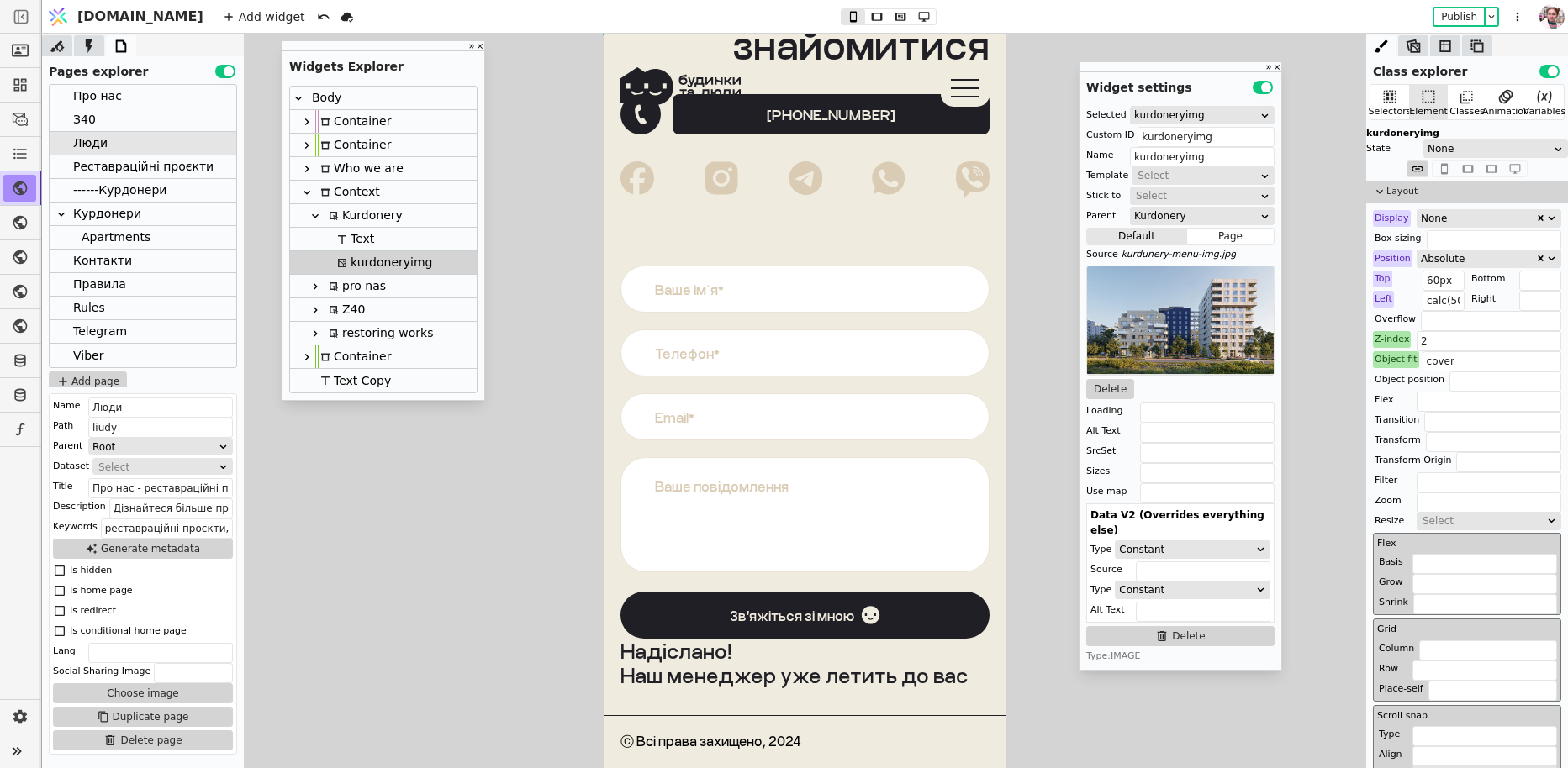
click at [108, 110] on div "З40" at bounding box center [142, 121] width 186 height 23
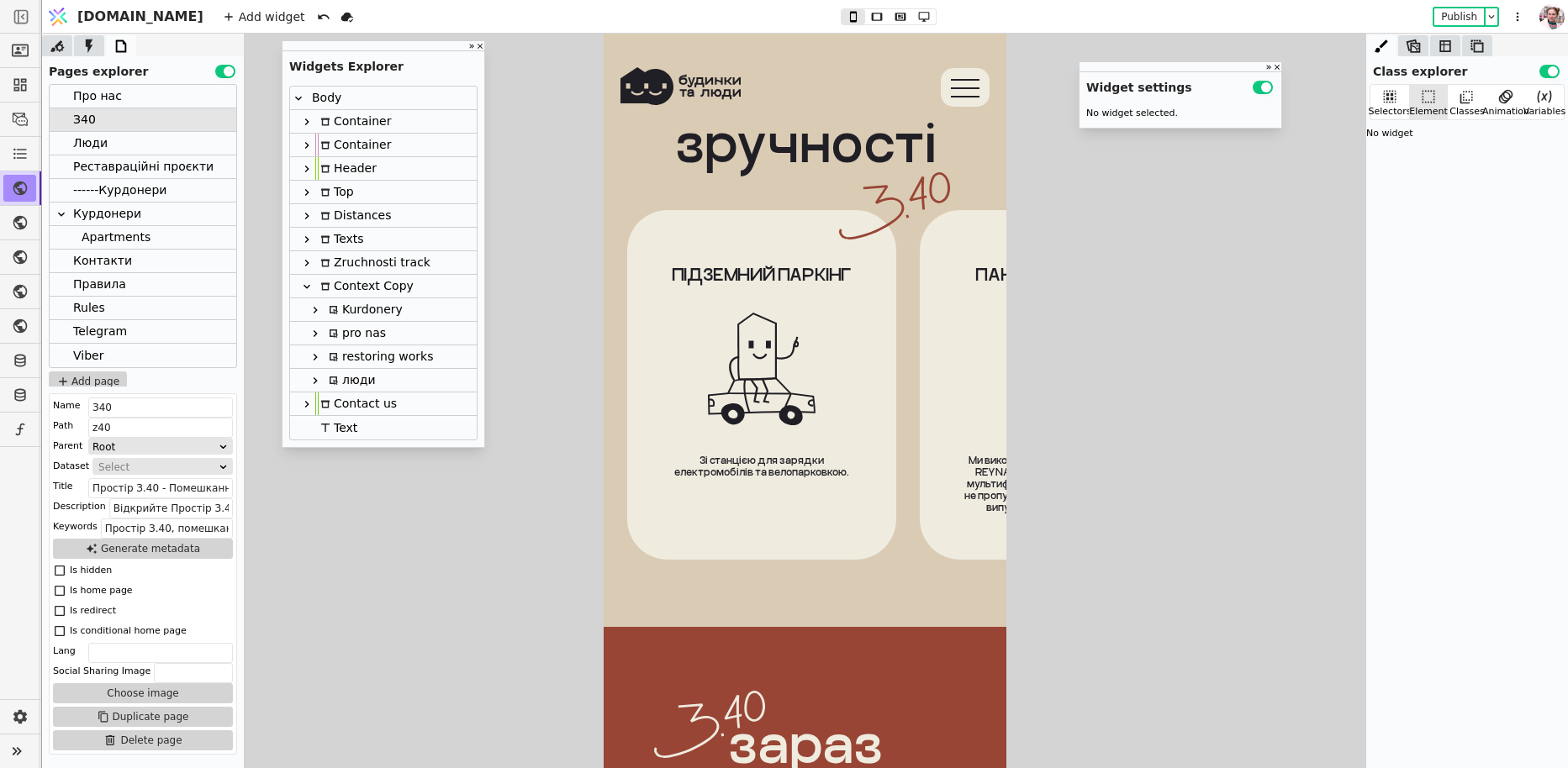
click at [345, 312] on div "Kurdonery" at bounding box center [363, 309] width 79 height 22
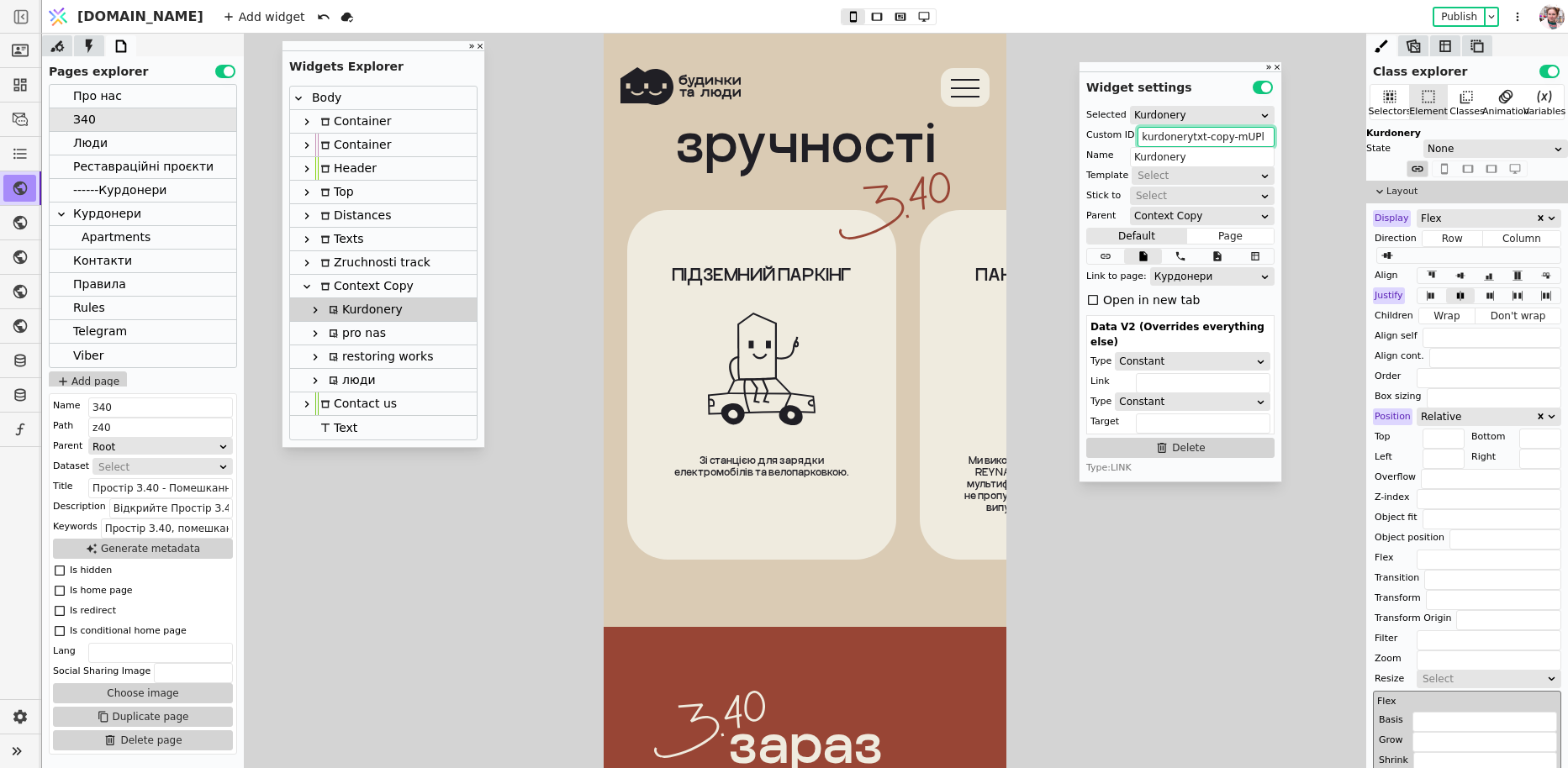
drag, startPoint x: 1208, startPoint y: 133, endPoint x: 1265, endPoint y: 132, distance: 57.0
click at [1265, 132] on input "kurdonerytxt-copy-mUPl" at bounding box center [1205, 137] width 137 height 20
type input "kurdonerytxt"
click at [317, 312] on icon at bounding box center [315, 309] width 13 height 13
click at [334, 335] on div at bounding box center [334, 333] width 4 height 24
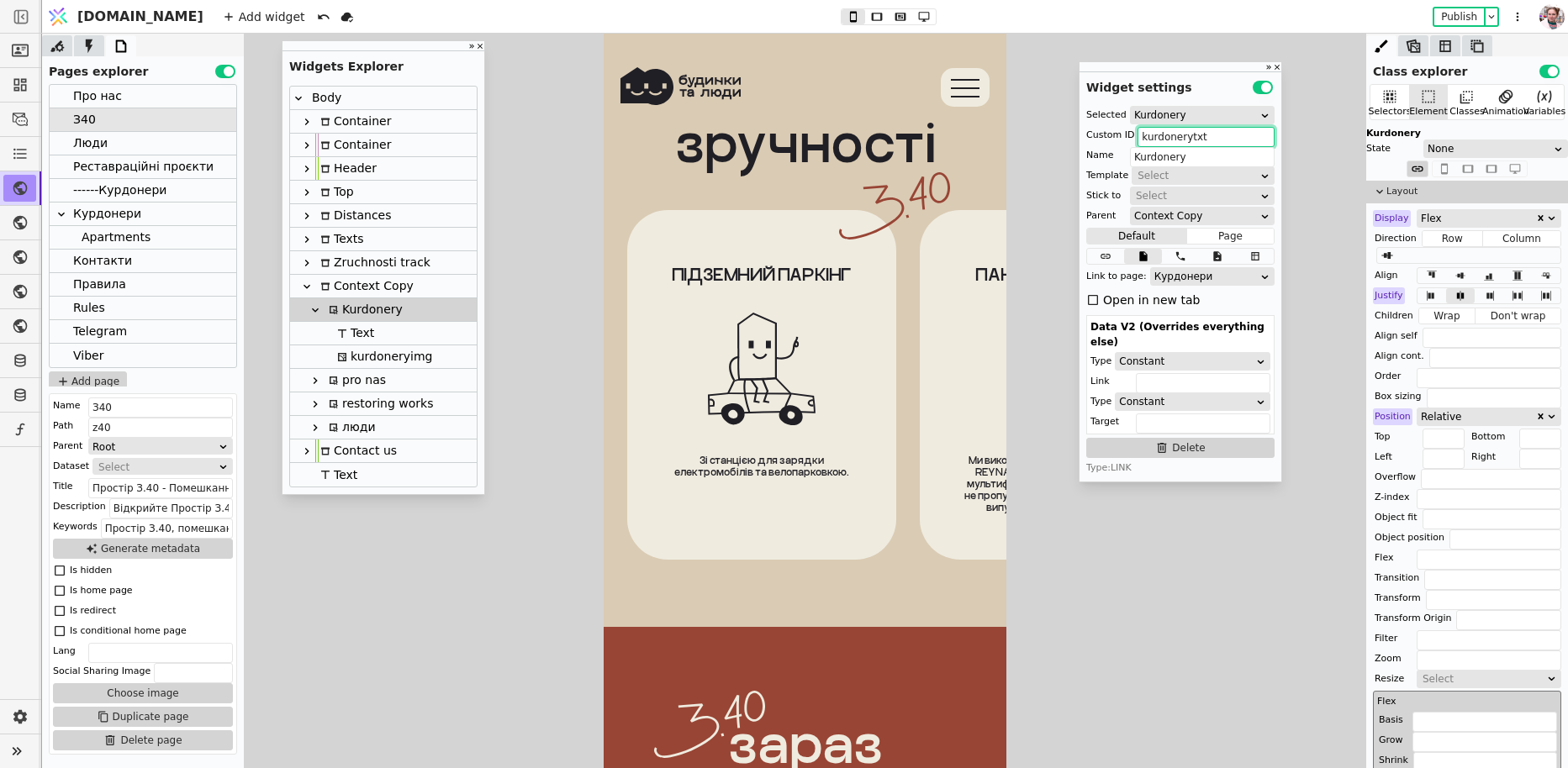
type input "Text"
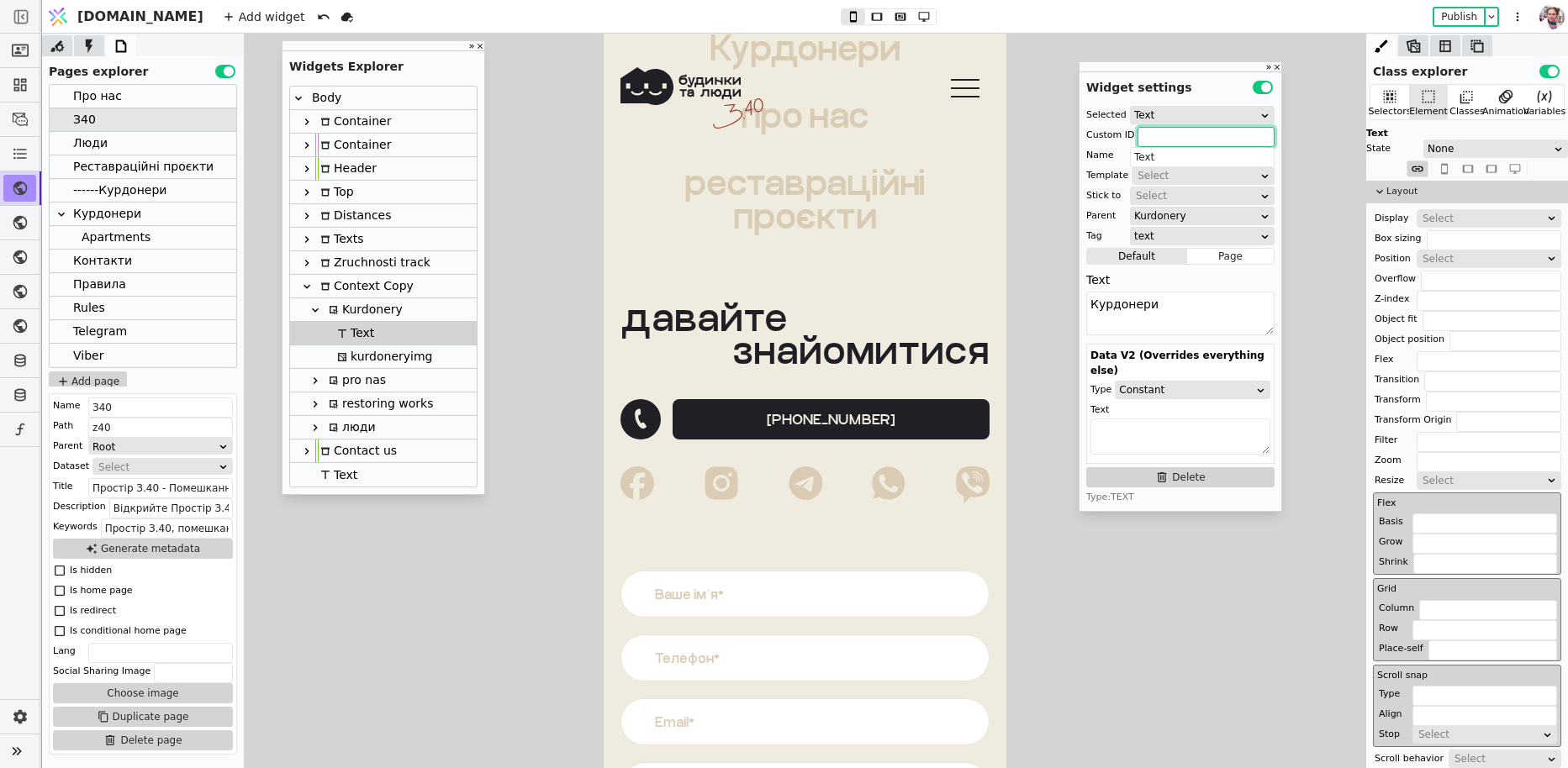
click at [344, 353] on icon at bounding box center [342, 356] width 8 height 8
type input "kurdoneryimg-copy-KWAA"
type input "kurdoneryimg"
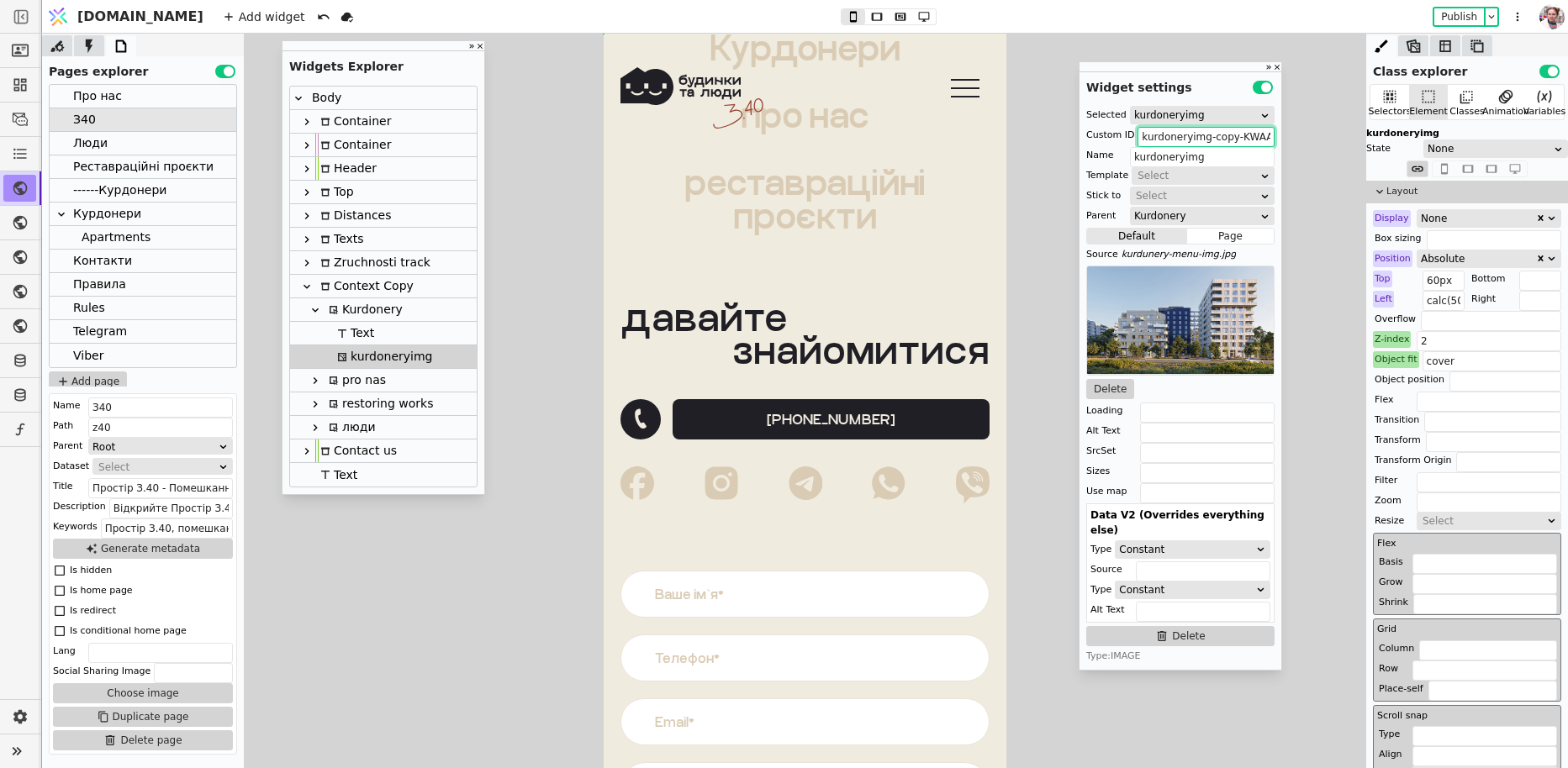
drag, startPoint x: 1208, startPoint y: 135, endPoint x: 1274, endPoint y: 135, distance: 66.0
click at [1274, 135] on div "Selected kurdoneryimg Custom ID kurdoneryimg-copy-KWAA Name kurdoneryimg Templa…" at bounding box center [1180, 385] width 202 height 570
type input "kurdoneryimg"
click at [117, 95] on div "Про нас" at bounding box center [97, 95] width 49 height 22
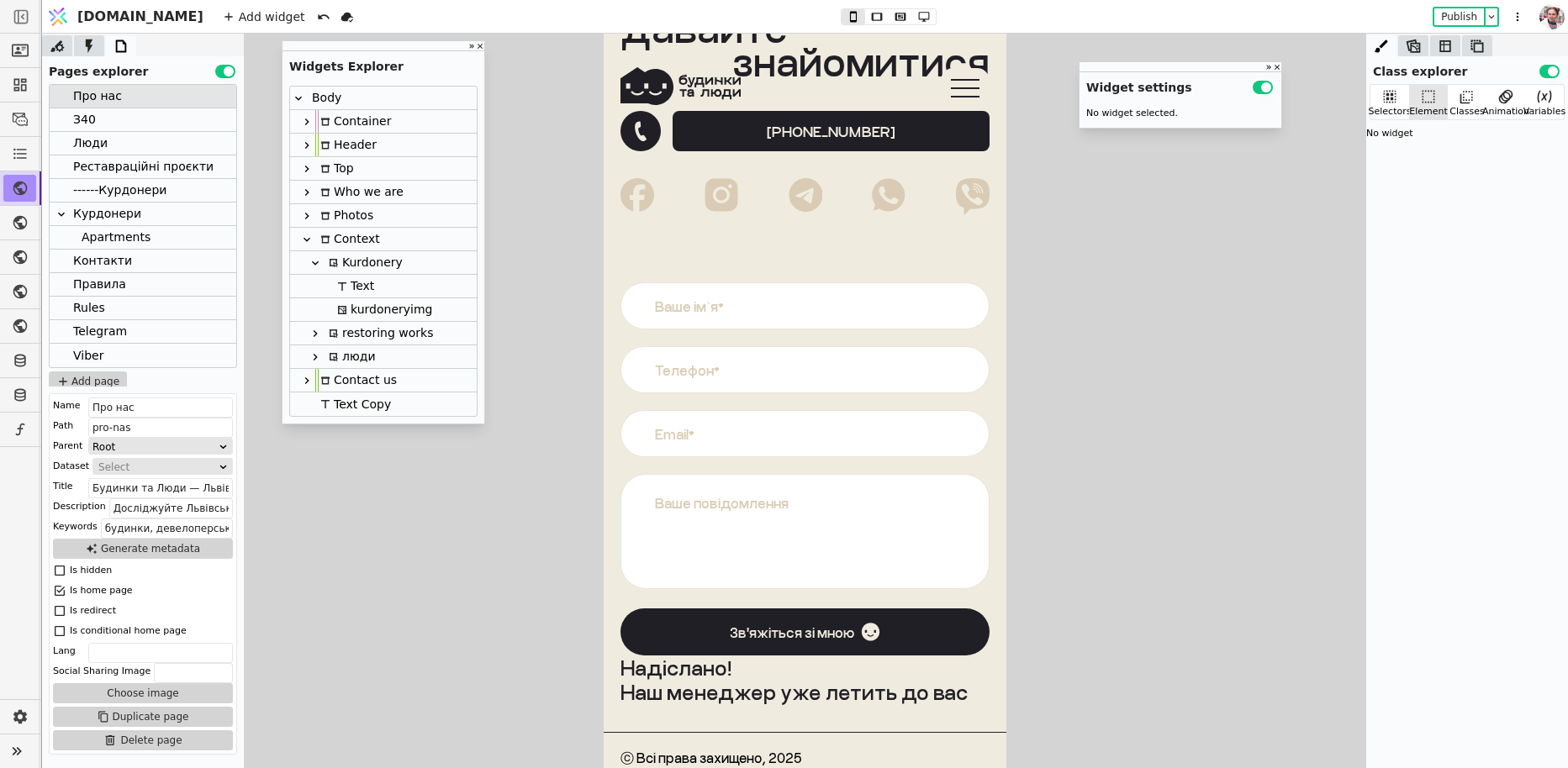
click at [354, 269] on div "Kurdonery" at bounding box center [363, 262] width 79 height 22
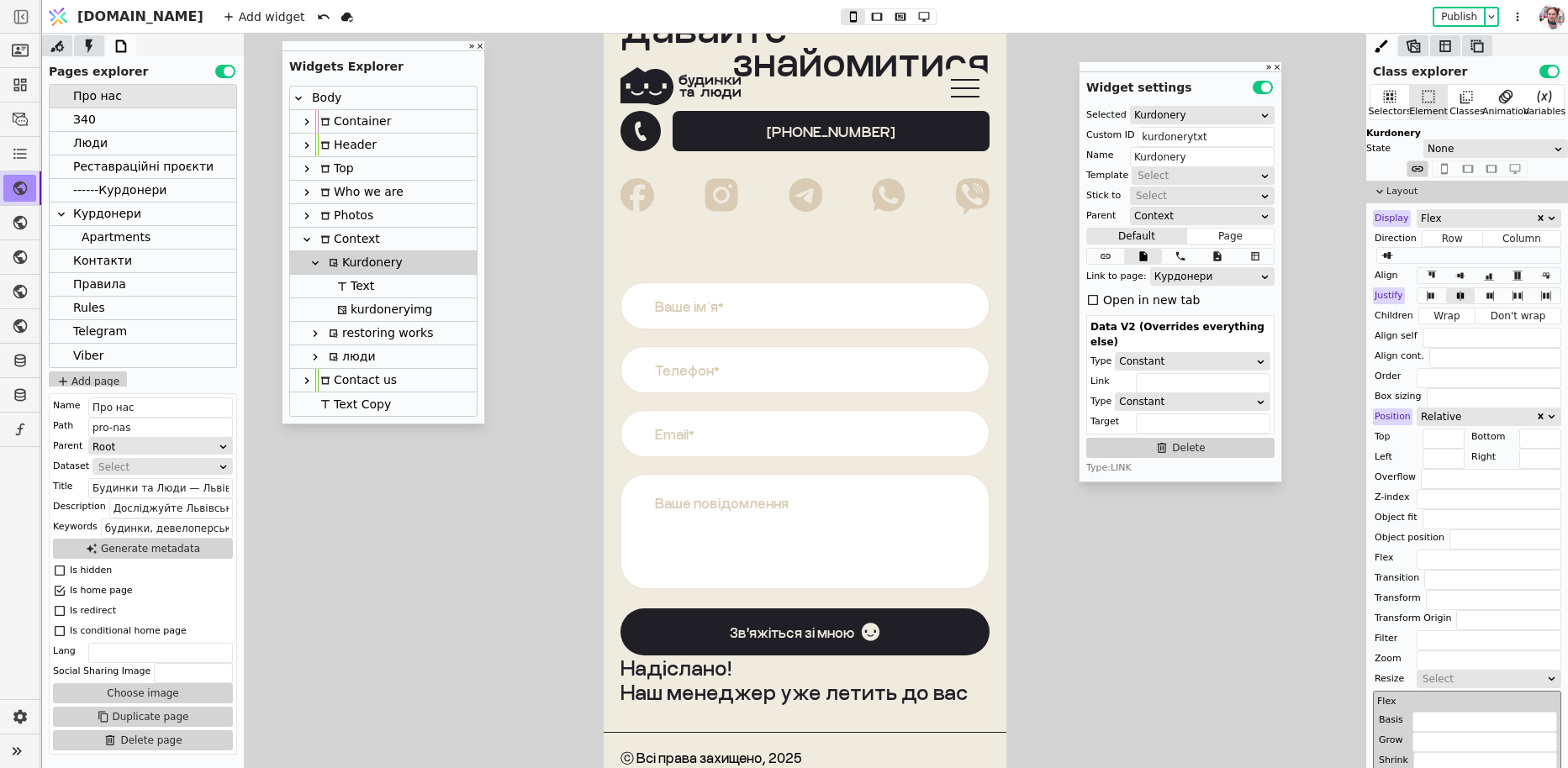
click at [370, 316] on div "kurdoneryimg" at bounding box center [381, 309] width 100 height 22
type input "kurdoneryimg"
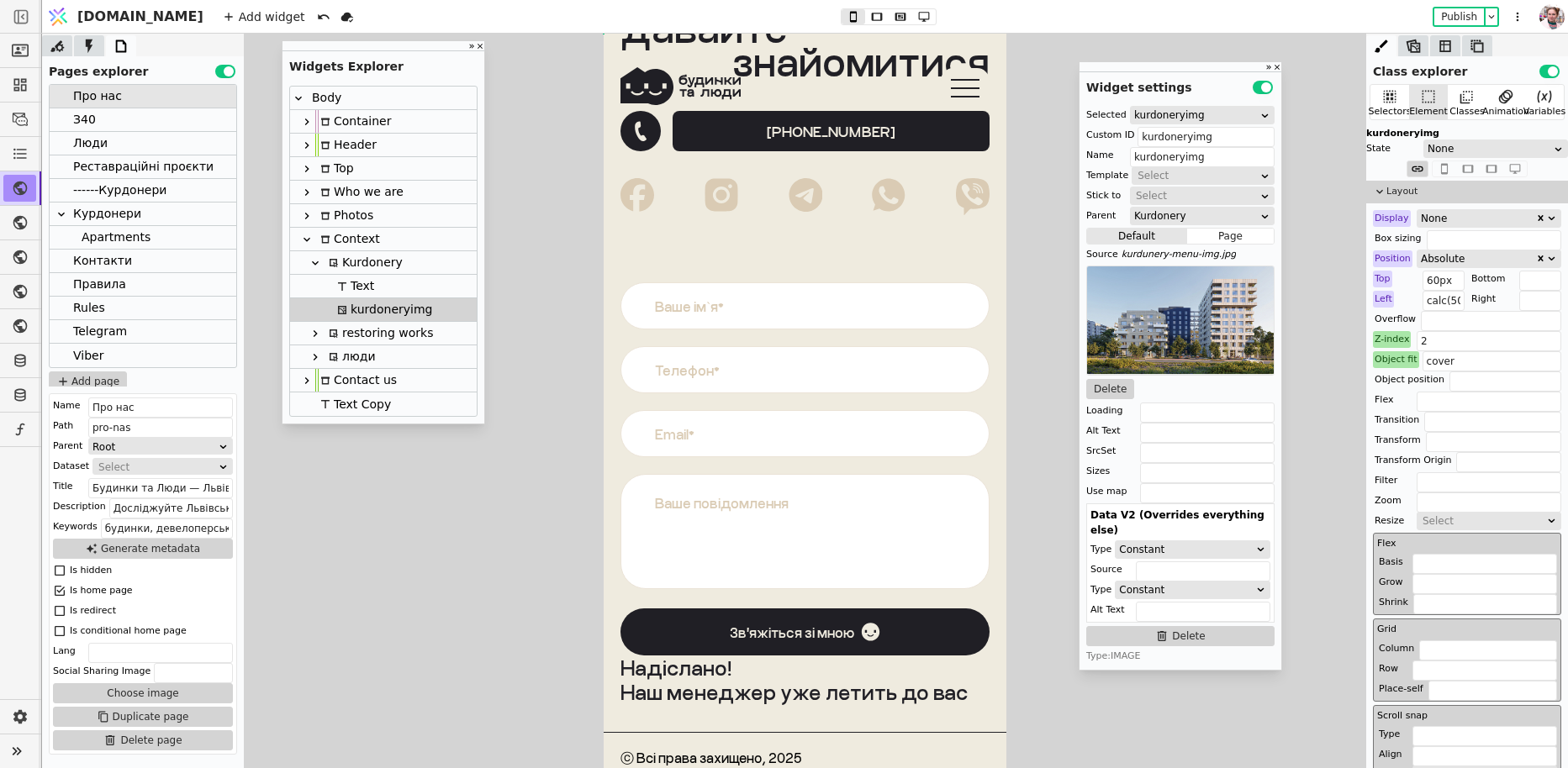
click at [367, 330] on div "restoring works" at bounding box center [378, 333] width 109 height 22
type input "rrtxt"
type input "restoring works"
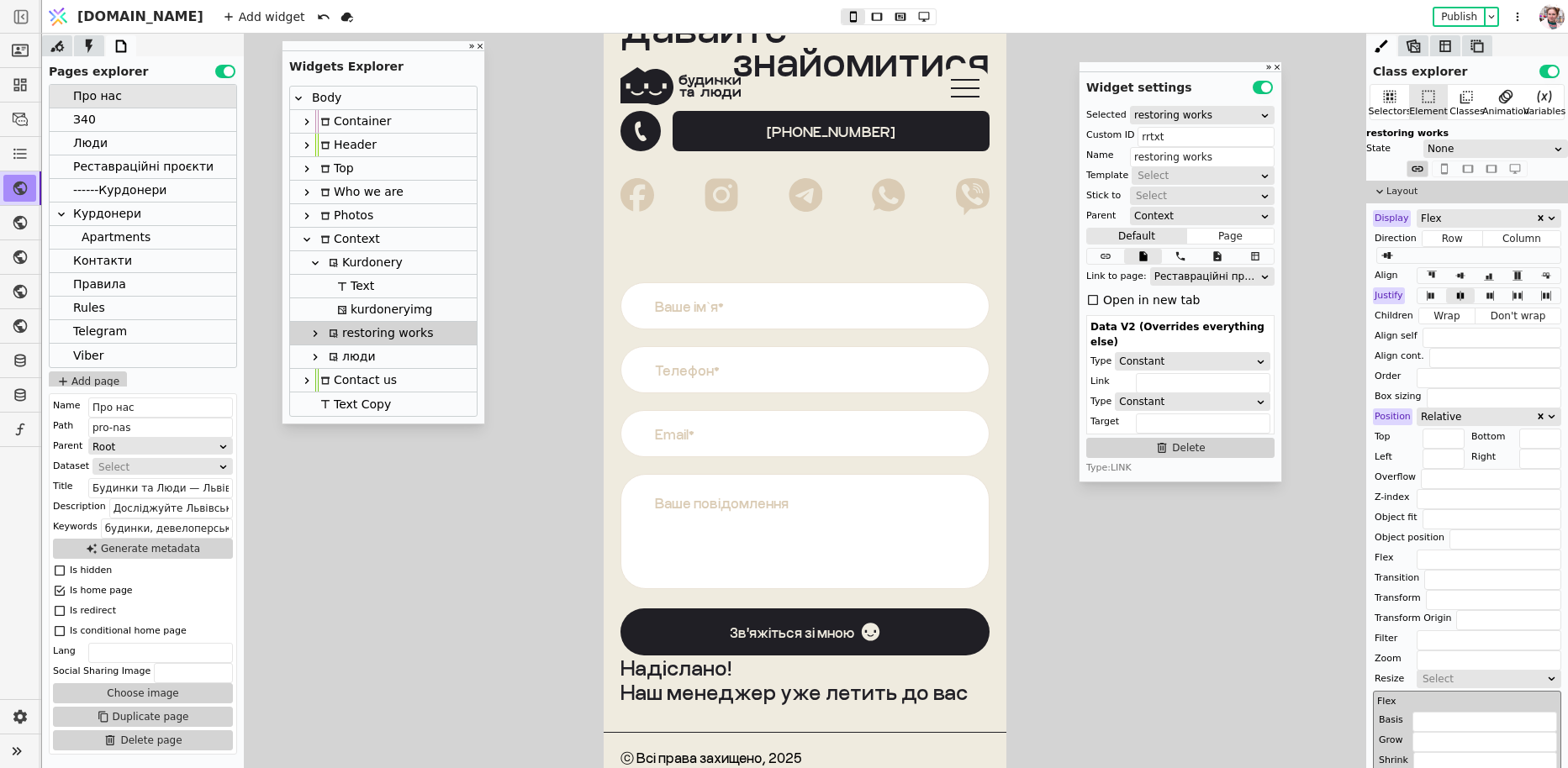
scroll to position [4, 0]
click at [95, 210] on div "Курдонери" at bounding box center [107, 210] width 68 height 22
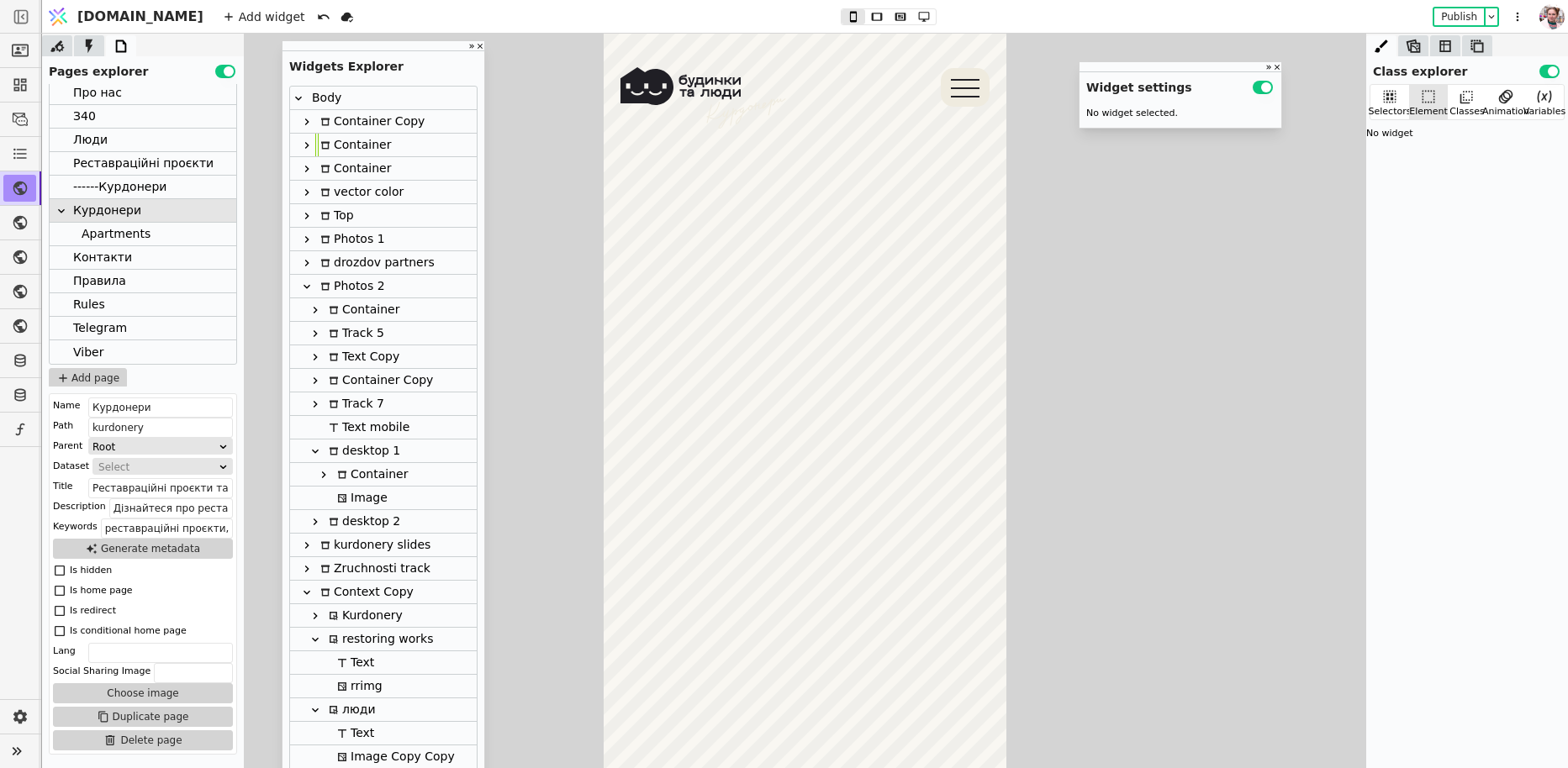
click at [307, 281] on icon at bounding box center [307, 286] width 13 height 13
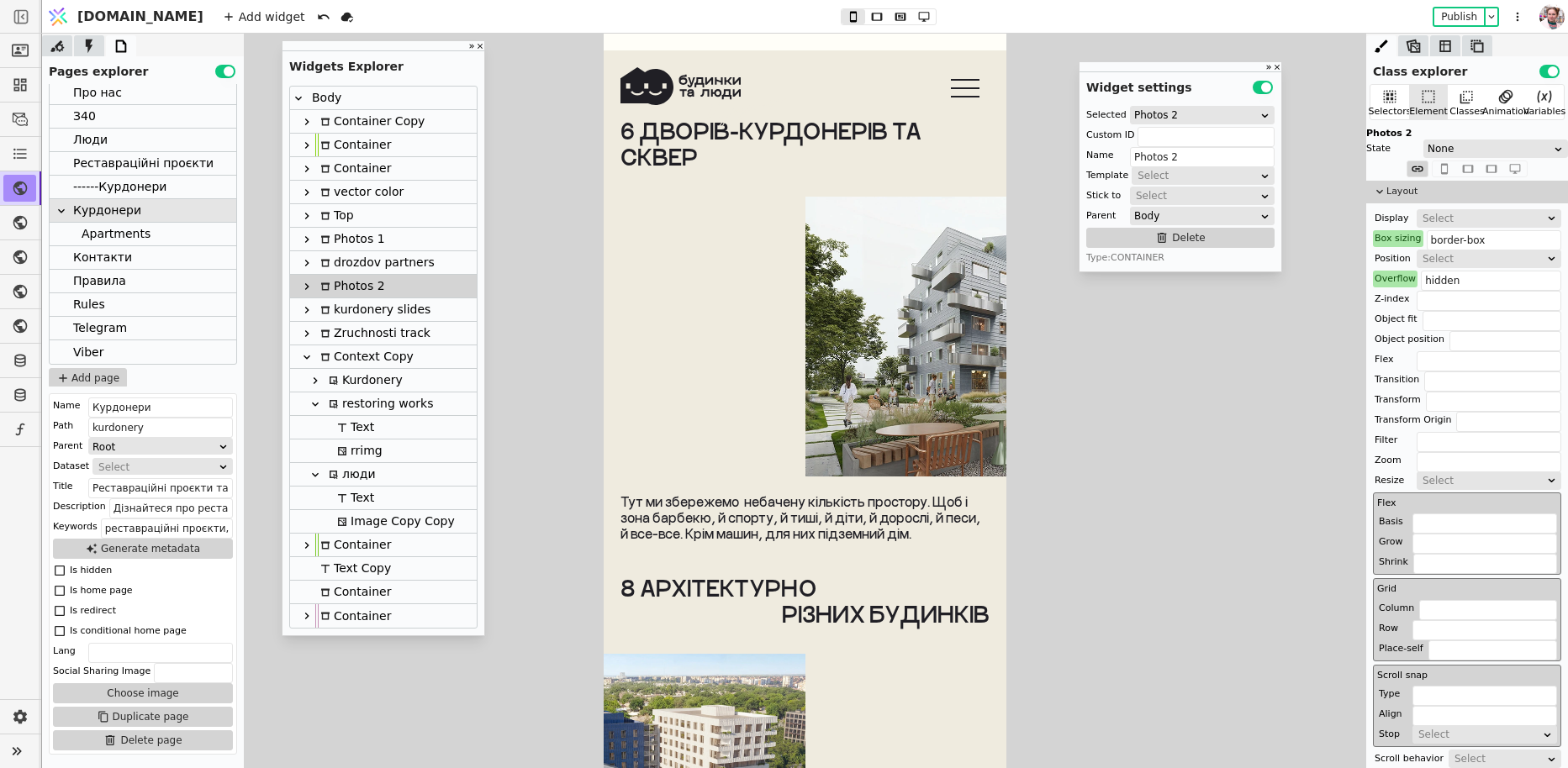
click at [315, 401] on icon at bounding box center [315, 404] width 13 height 13
type input "rrtxt"
type input "restoring works"
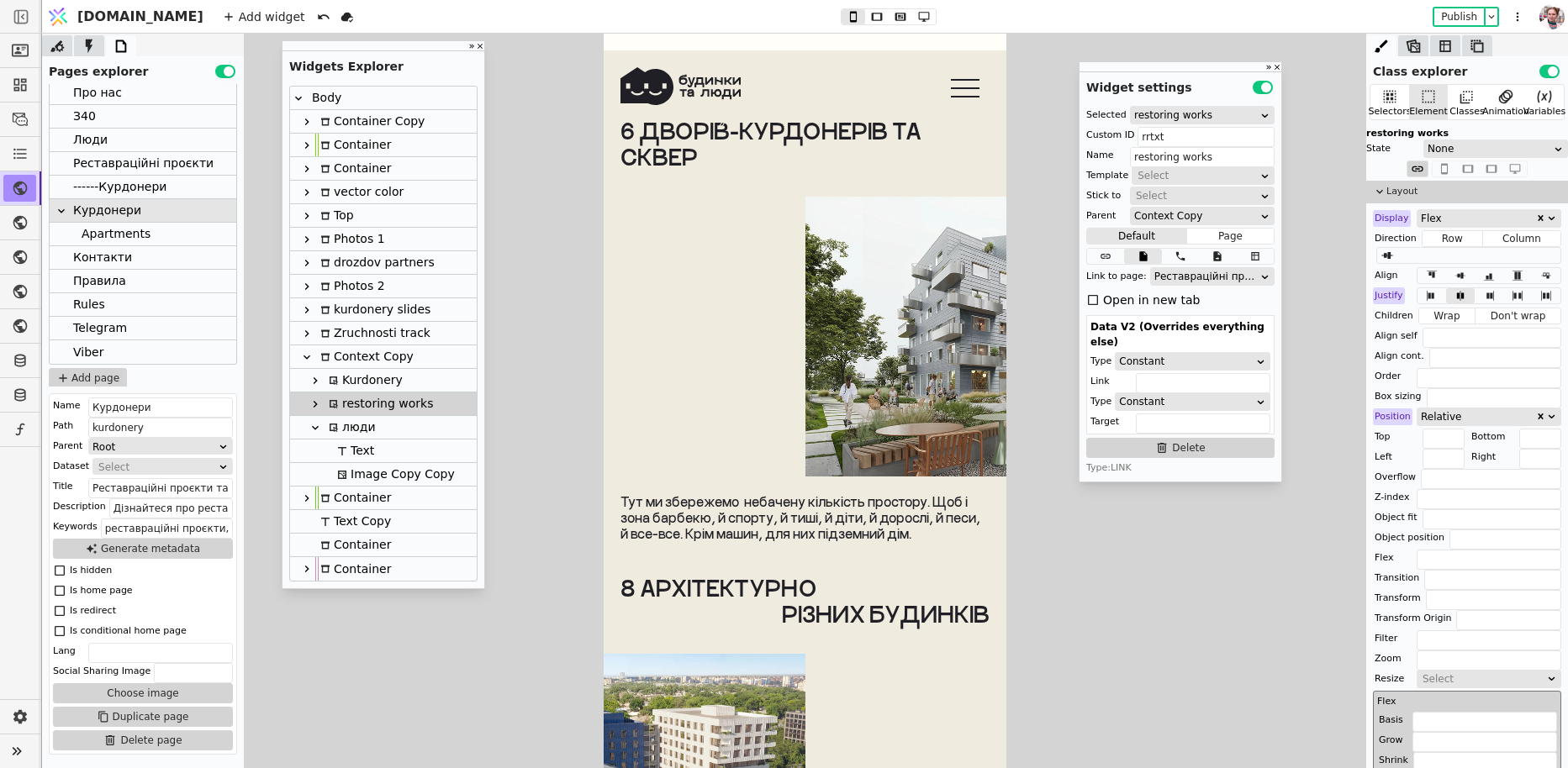
click at [318, 425] on icon at bounding box center [315, 427] width 13 height 13
type input "ltxt"
type input "люди"
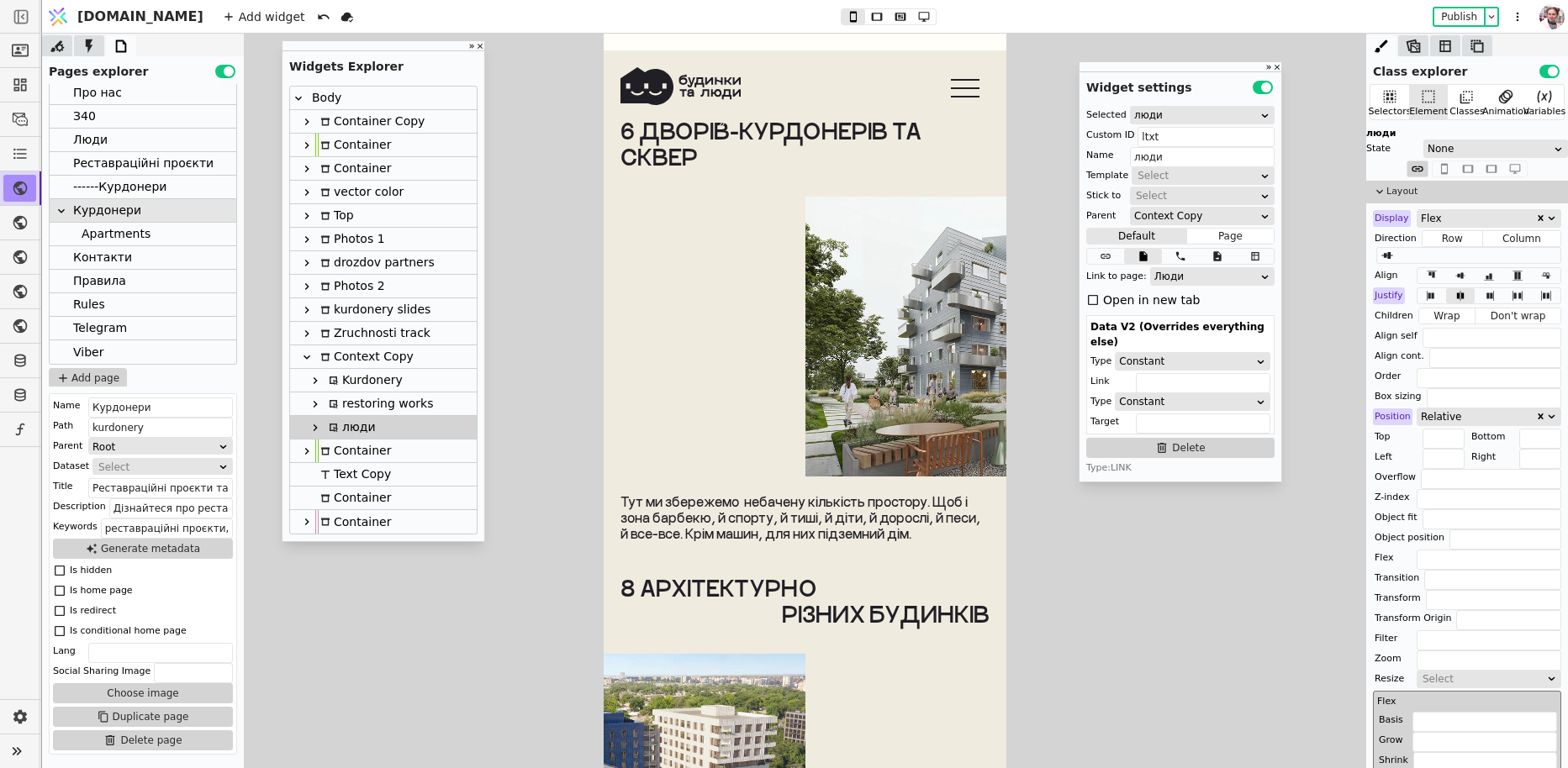
click at [358, 361] on div "Context Copy" at bounding box center [363, 356] width 98 height 22
type input "Context Copy"
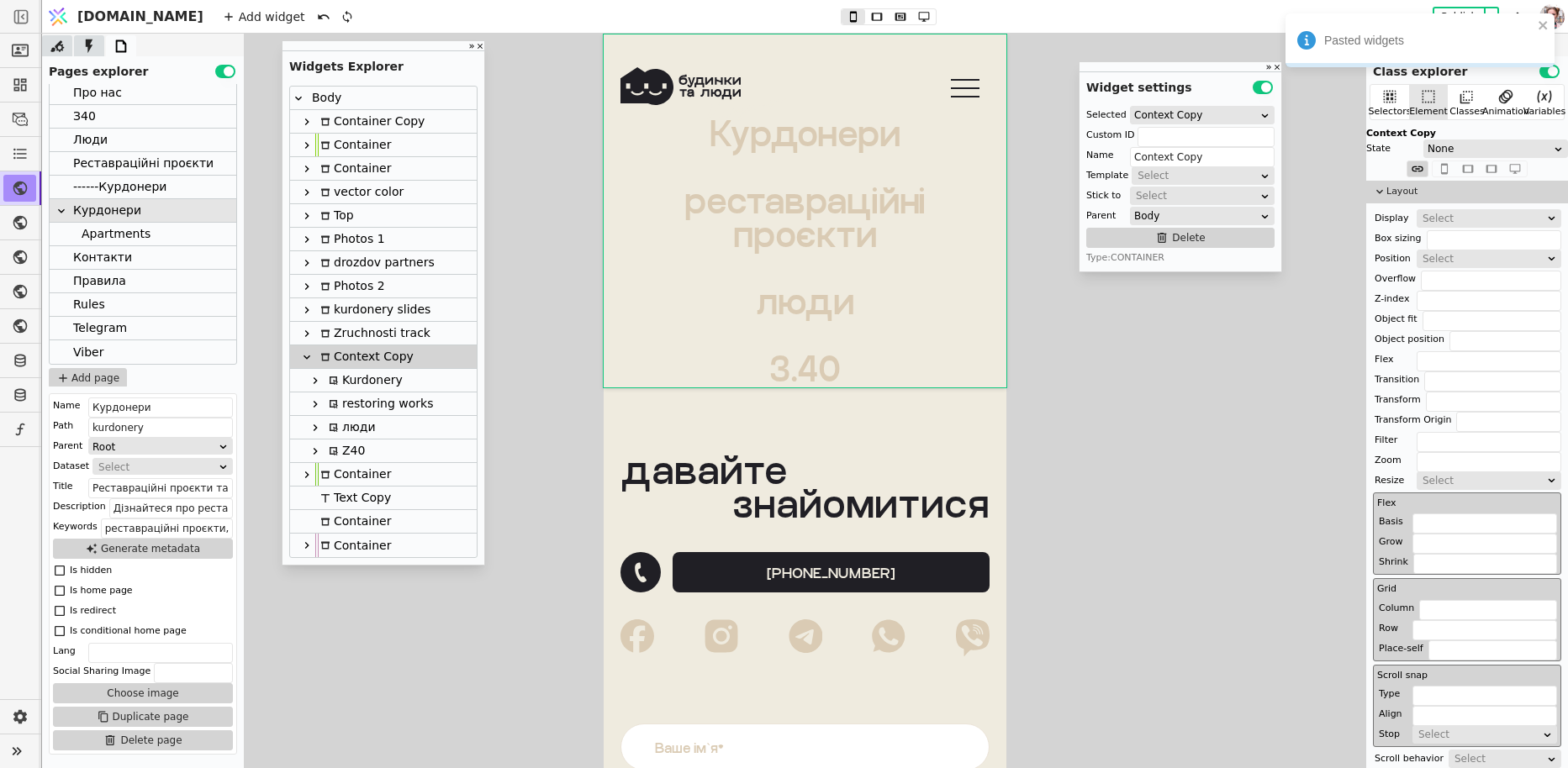
click at [314, 451] on icon at bounding box center [316, 451] width 4 height 6
type input "ztxt-copy-MBEE"
type input "Z40"
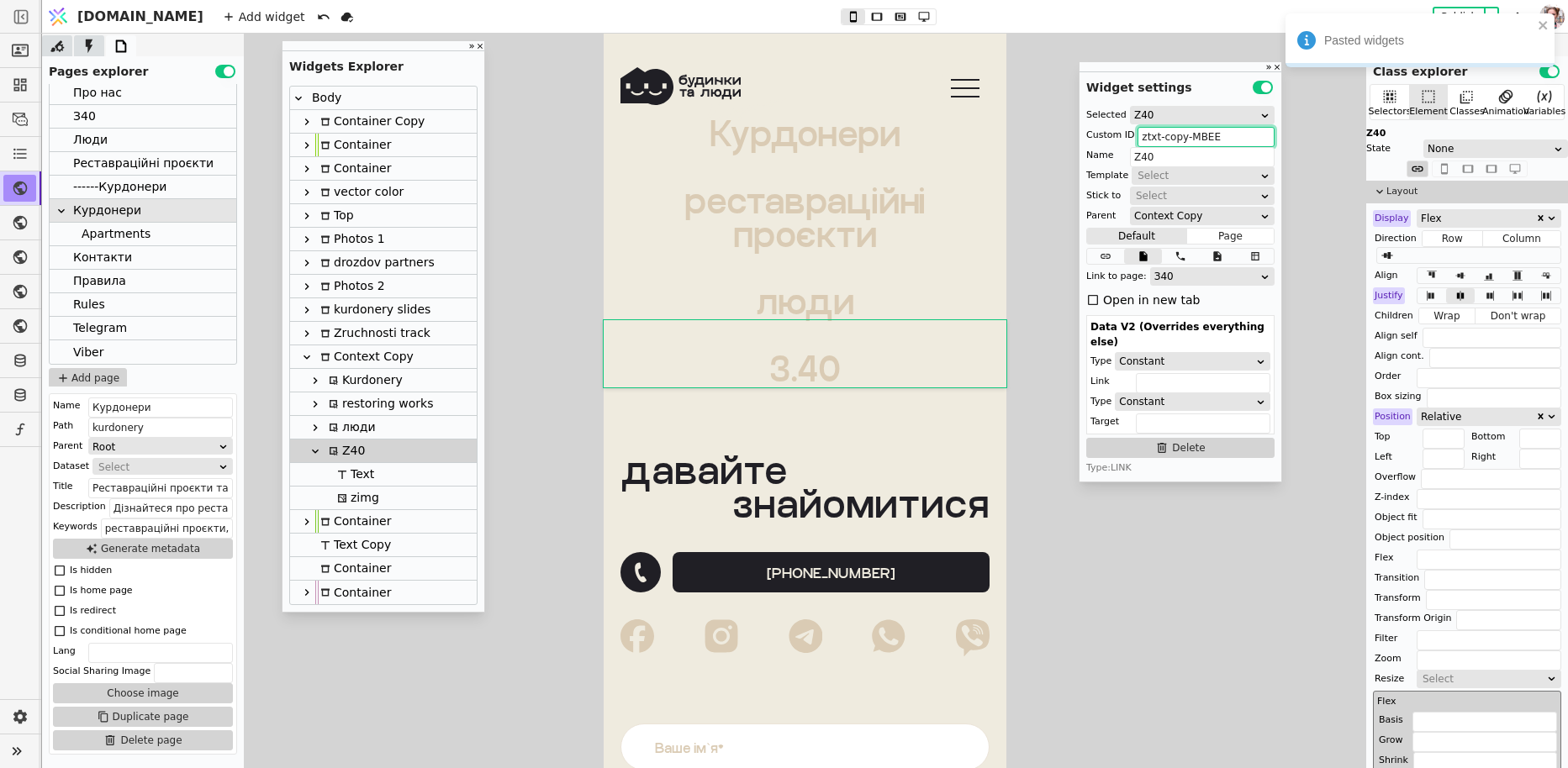
drag, startPoint x: 1162, startPoint y: 142, endPoint x: 1240, endPoint y: 142, distance: 78.0
click at [1240, 142] on input "ztxt-copy-MBEE" at bounding box center [1205, 137] width 137 height 20
click at [354, 488] on div "zimg" at bounding box center [355, 497] width 47 height 22
type input "zimg-copy-QVtL"
type input "zimg"
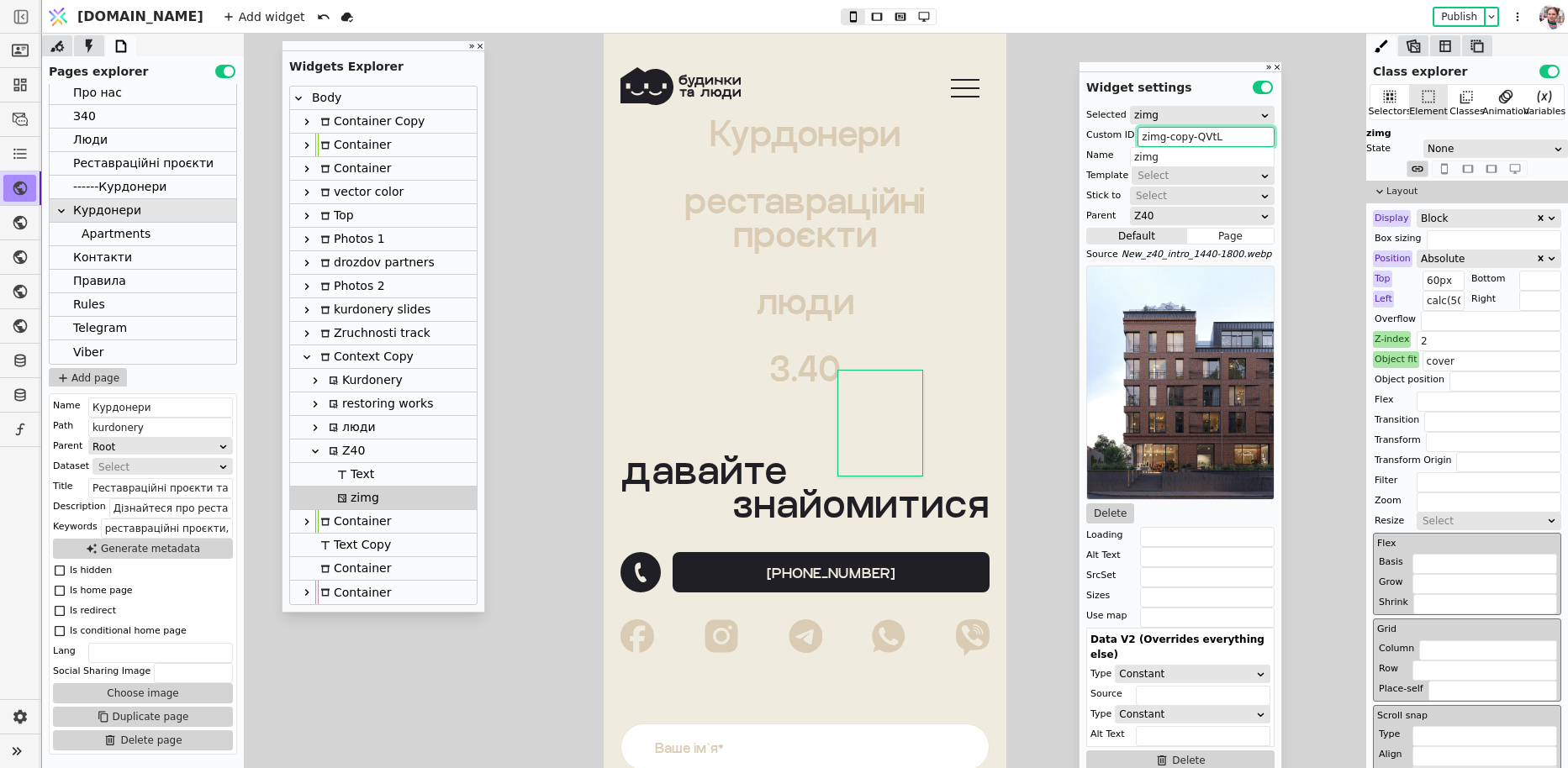
drag, startPoint x: 1166, startPoint y: 138, endPoint x: 1238, endPoint y: 138, distance: 72.0
click at [1238, 138] on input "zimg-copy-QVtL" at bounding box center [1205, 137] width 137 height 20
click at [315, 444] on icon at bounding box center [315, 451] width 13 height 13
type input "ztxt"
type input "Z40"
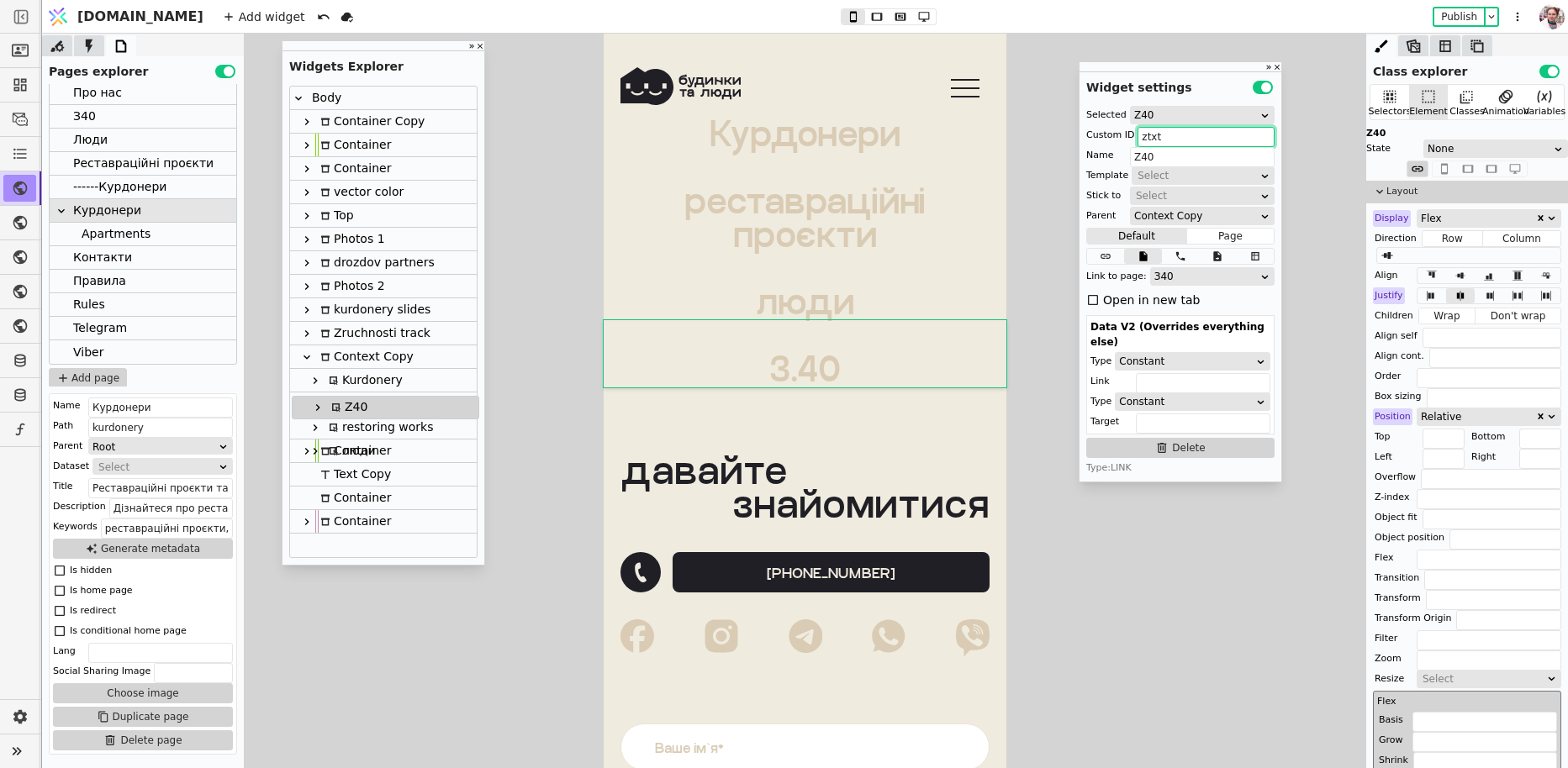
drag, startPoint x: 341, startPoint y: 452, endPoint x: 343, endPoint y: 403, distance: 49.0
click at [343, 403] on div "Body Container Copy Container Container vector color Top Photos 1 drozdov partn…" at bounding box center [382, 321] width 186 height 470
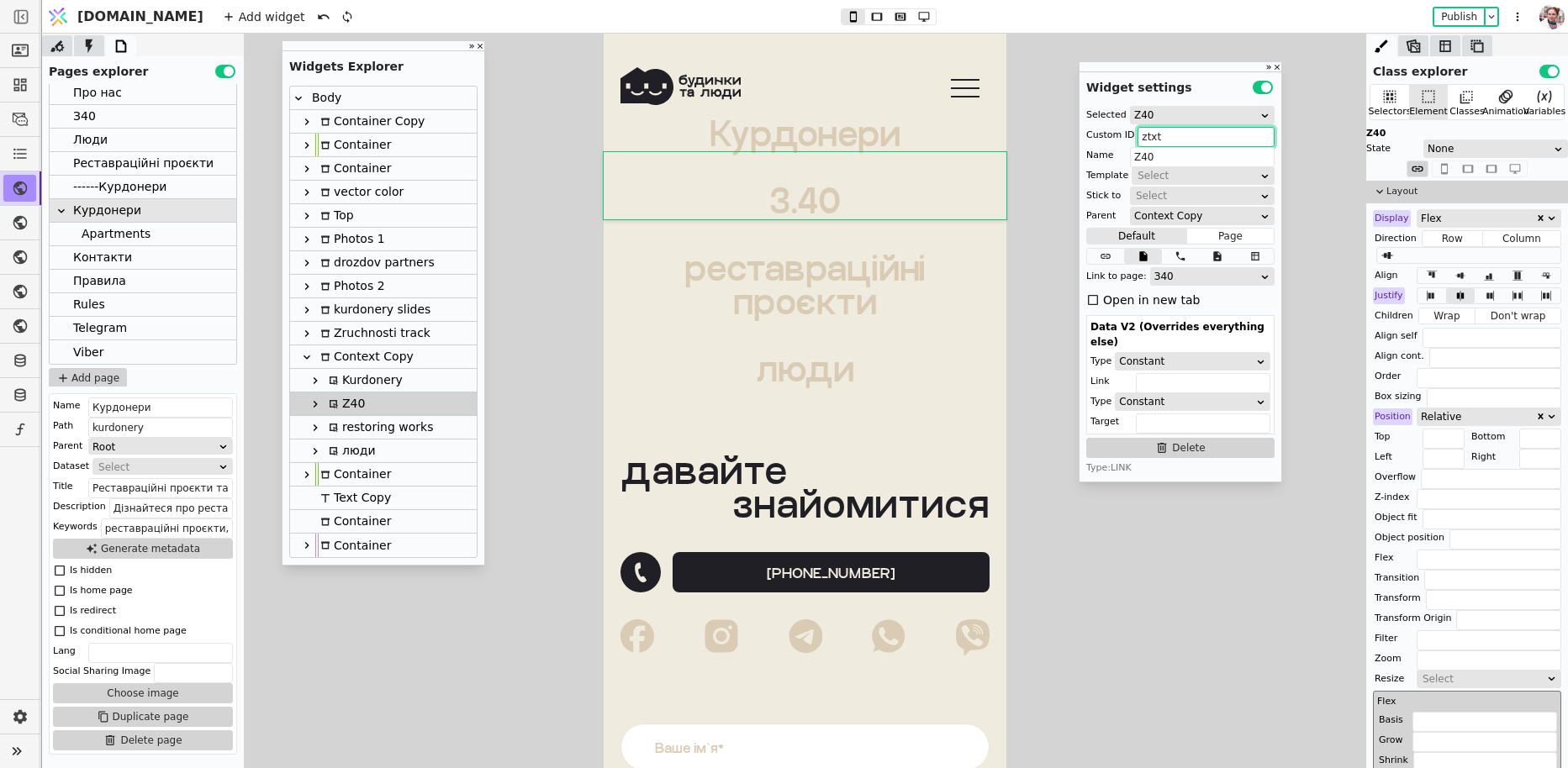
click at [357, 383] on div "Kurdonery" at bounding box center [363, 380] width 79 height 22
type input "kurdonerytxt"
type input "Kurdonery"
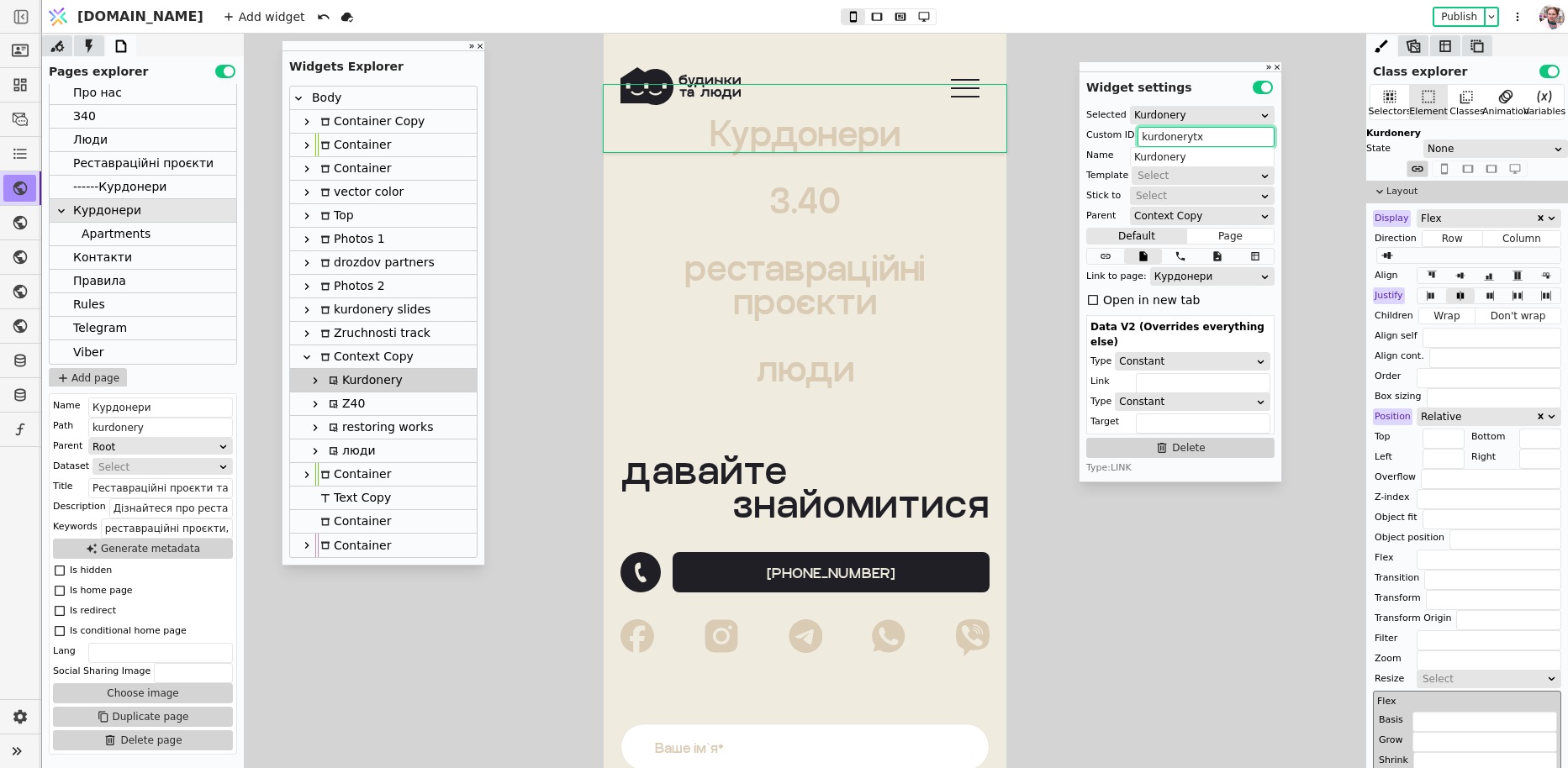
type input "kurdonerytx"
click at [558, 317] on div at bounding box center [805, 400] width 1526 height 735
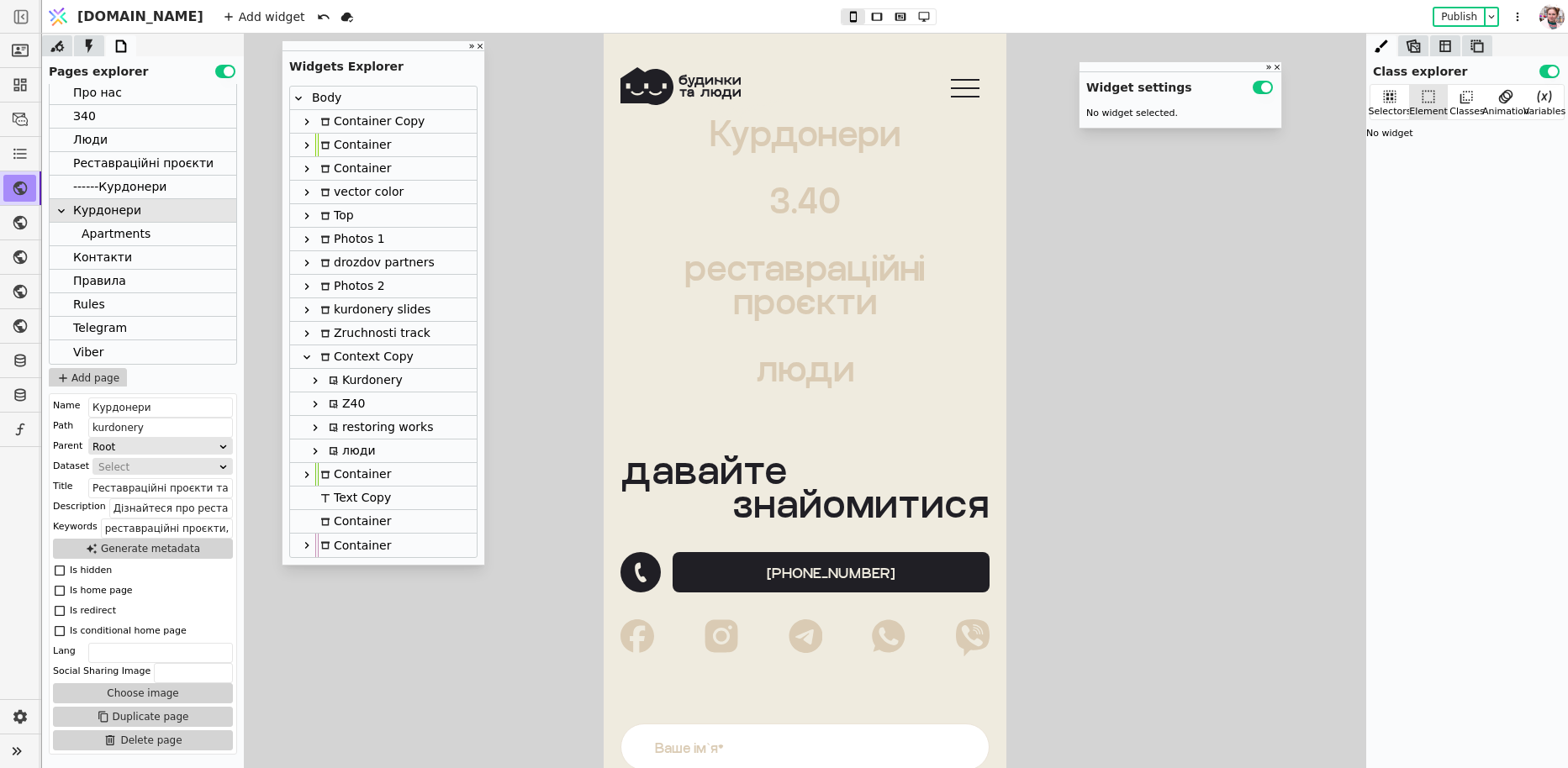
click at [426, 372] on div "Kurdonery" at bounding box center [382, 380] width 186 height 23
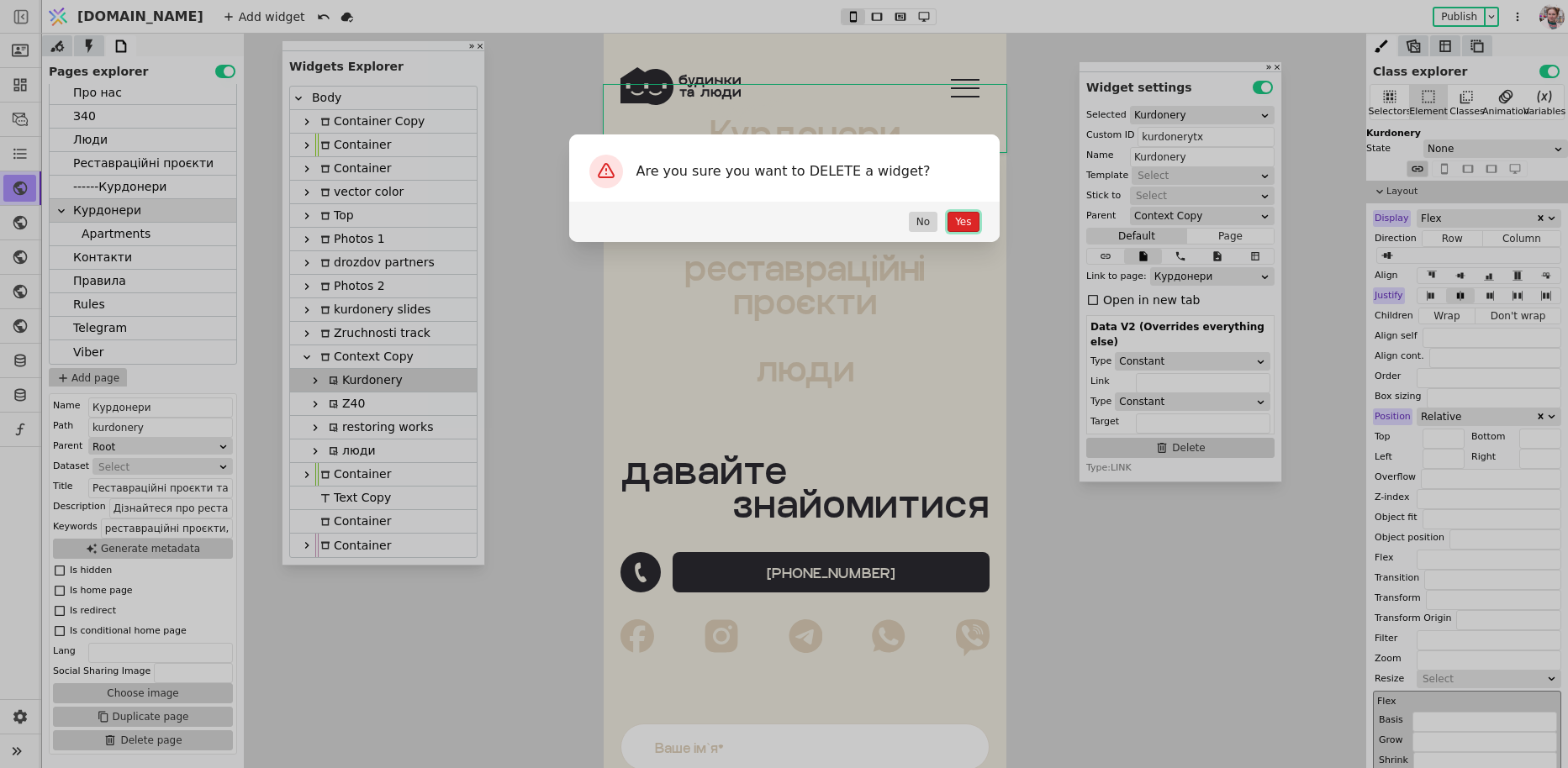
click at [958, 222] on button "Yes" at bounding box center [963, 221] width 31 height 20
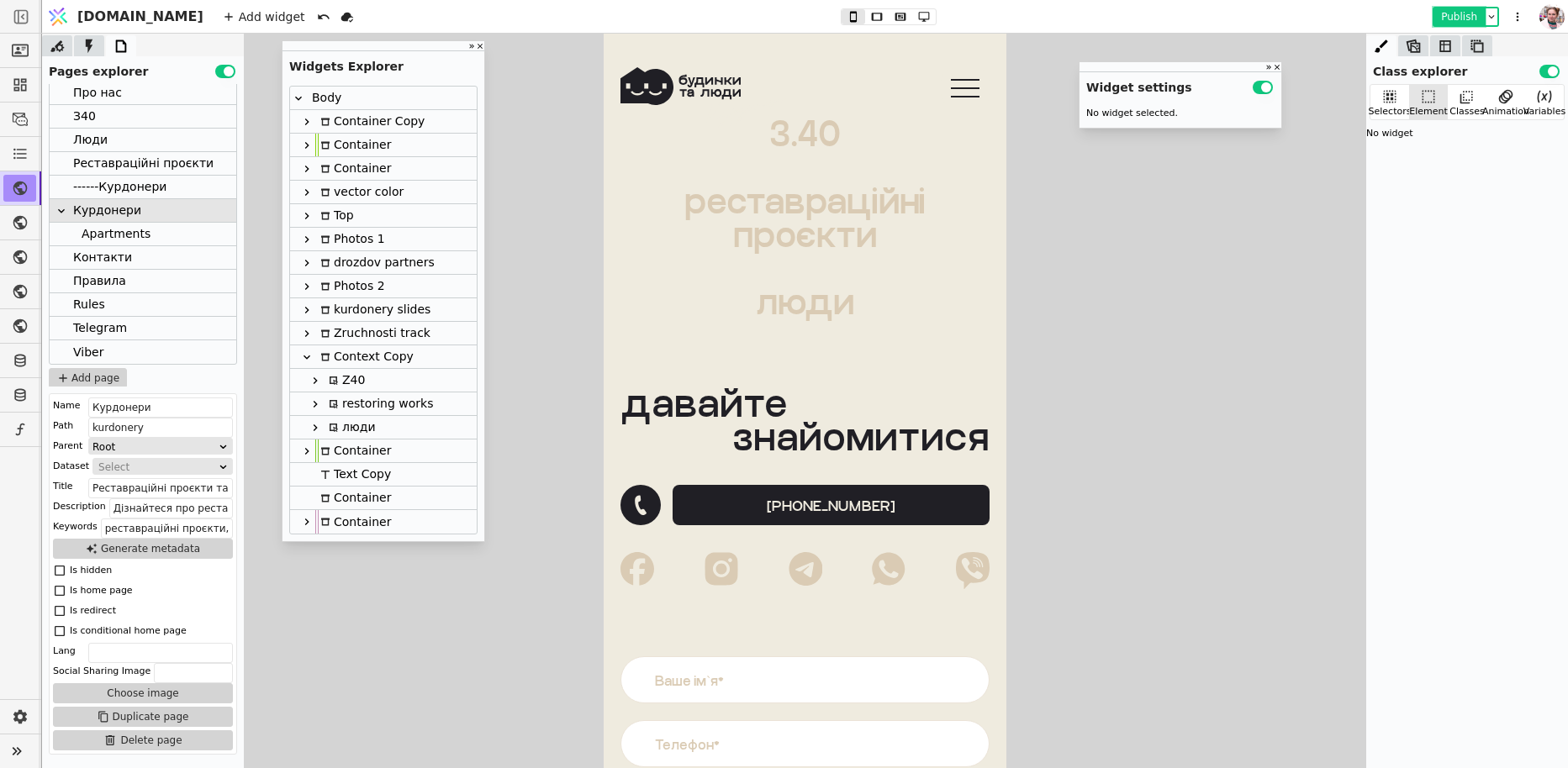
click at [1464, 10] on button "Publish" at bounding box center [1458, 16] width 49 height 17
click at [315, 374] on icon at bounding box center [315, 380] width 13 height 13
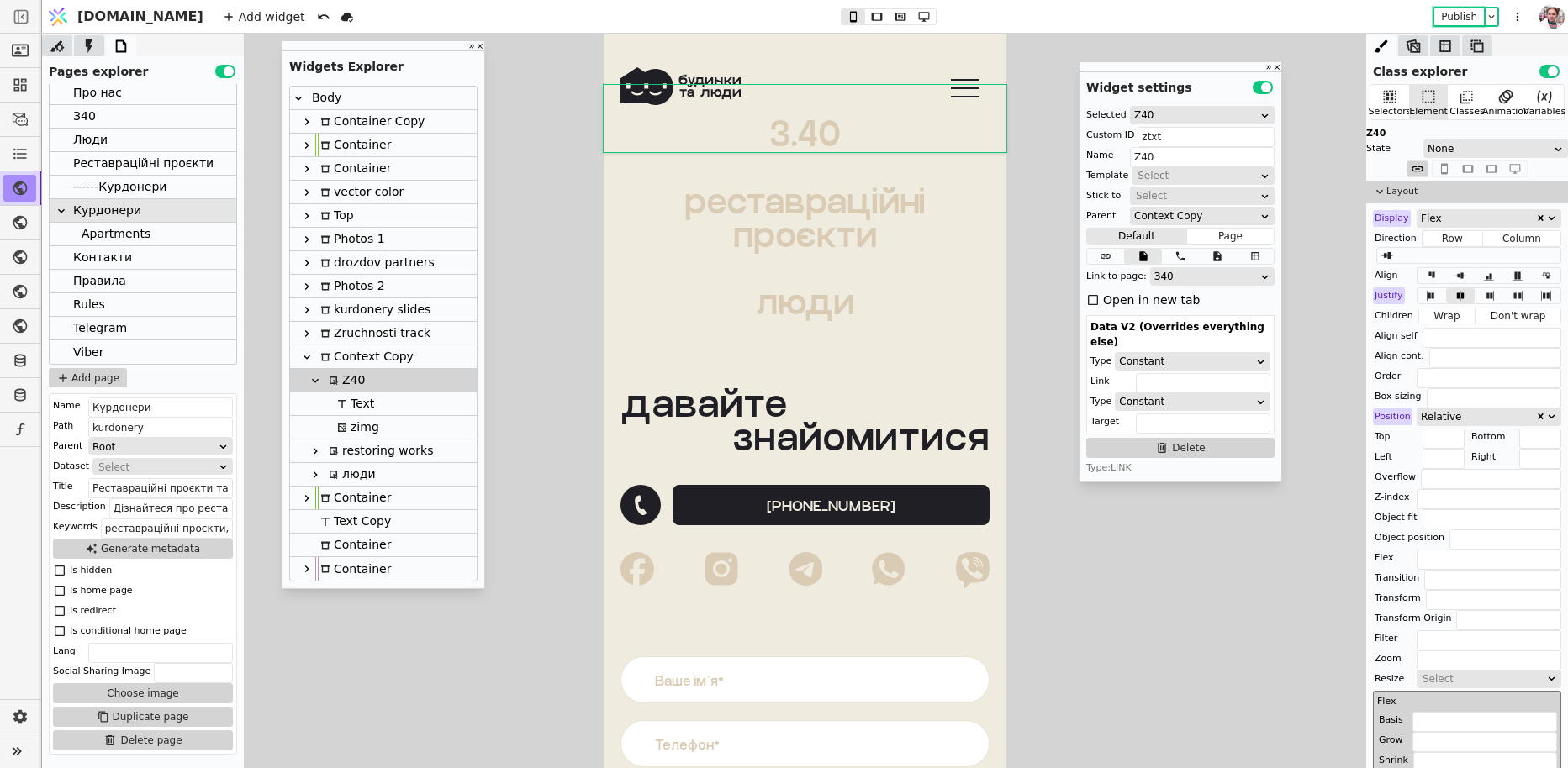
click at [99, 102] on div "Про нас" at bounding box center [97, 93] width 49 height 22
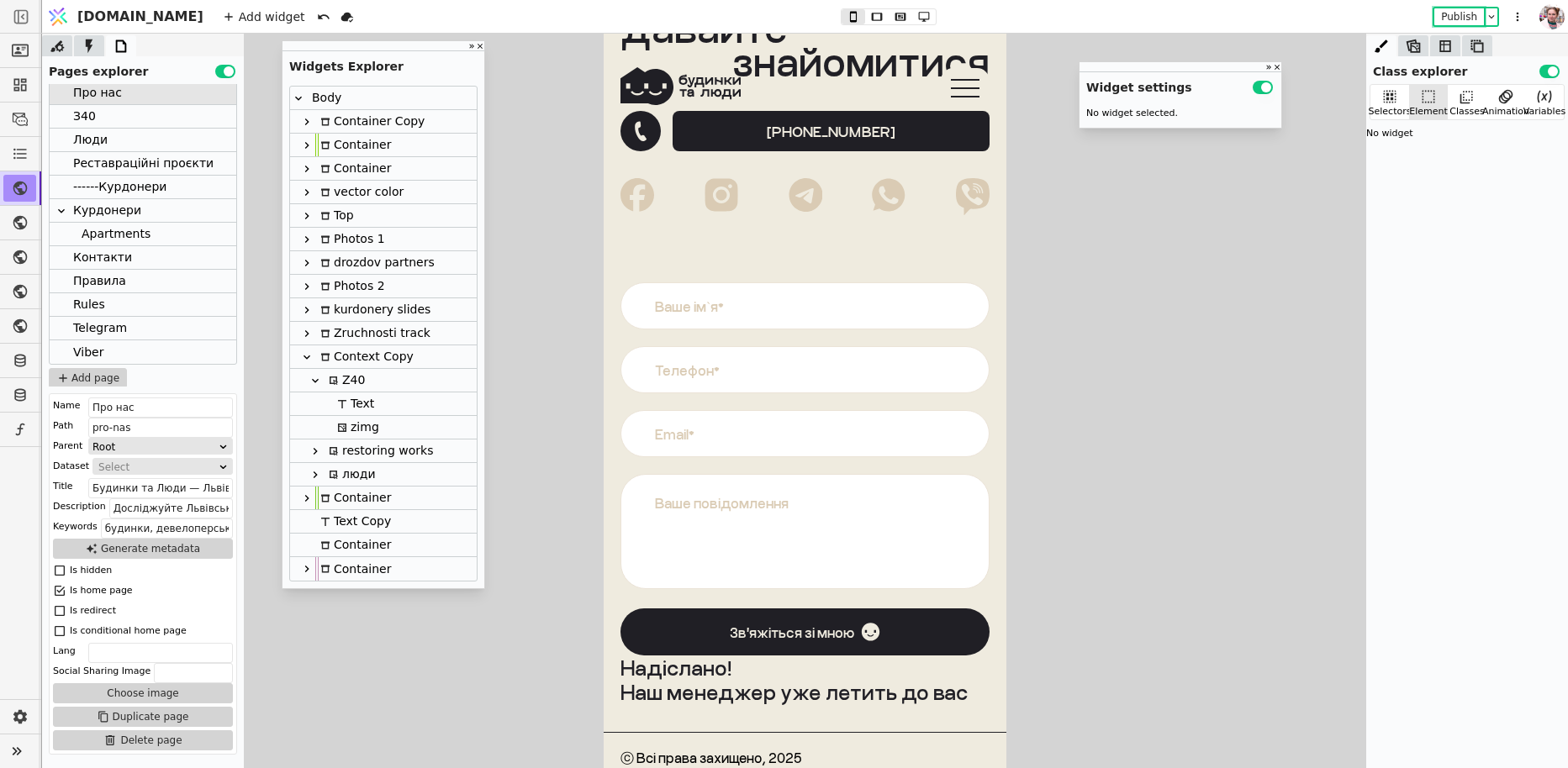
scroll to position [2714, 0]
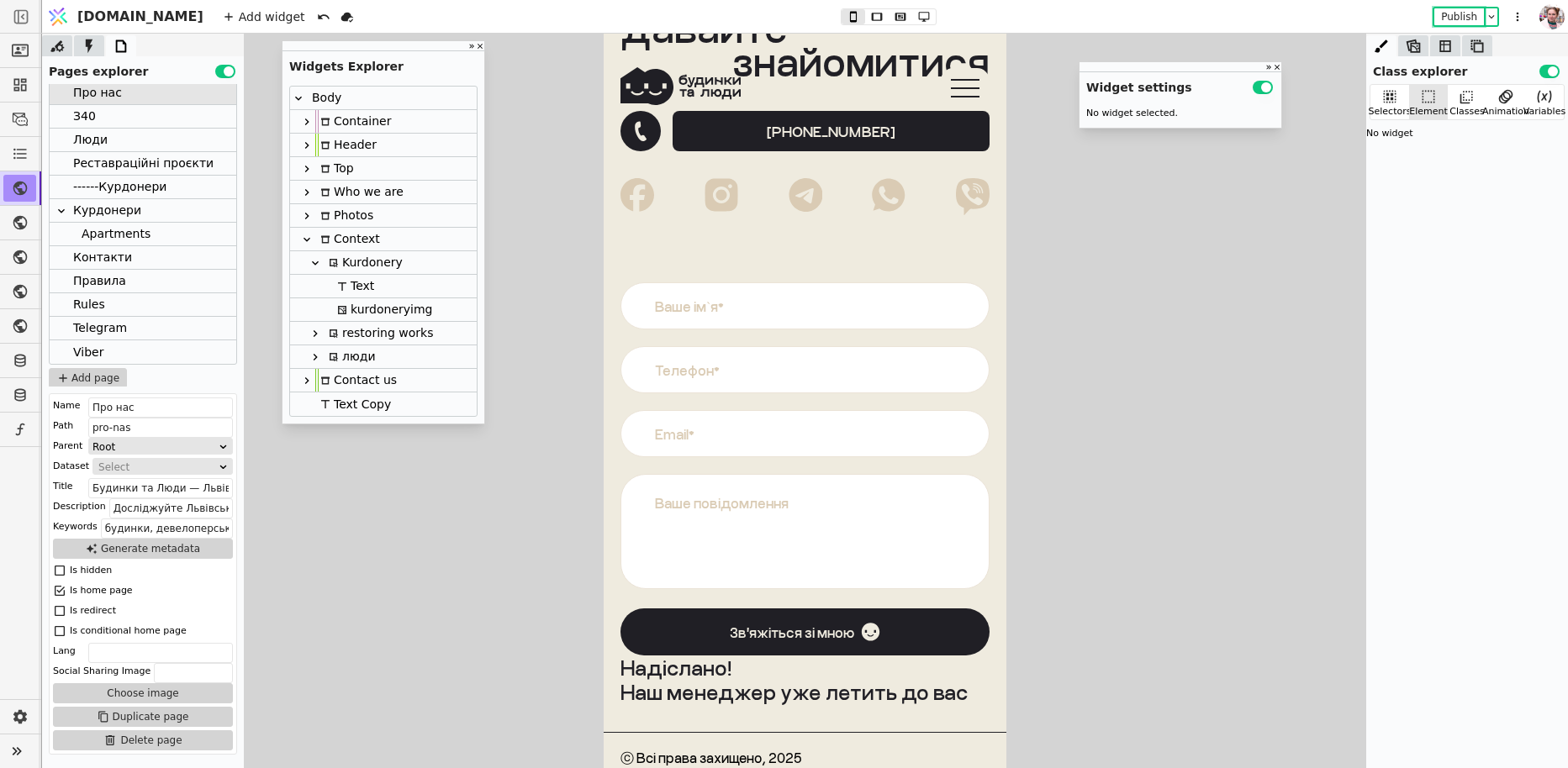
click at [359, 309] on div "kurdoneryimg" at bounding box center [381, 309] width 100 height 22
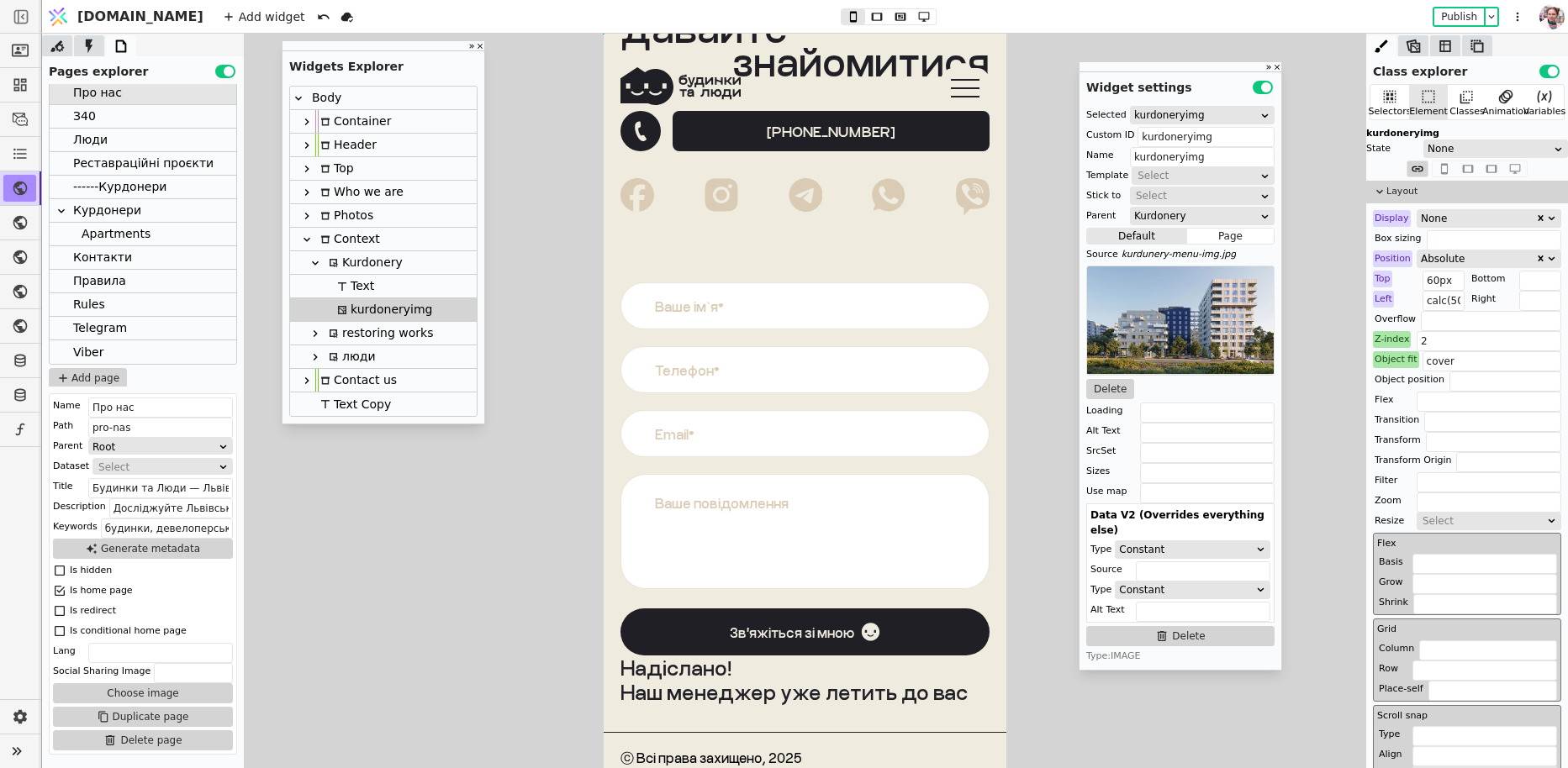
click at [881, 6] on div "Add widget Publish" at bounding box center [874, 16] width 1324 height 32
click at [914, 15] on icon at bounding box center [924, 16] width 20 height 12
type input "110px"
type input "calc(50% + 130px)"
type input "height 0s linear, opacity 0.3s ease-in-out"
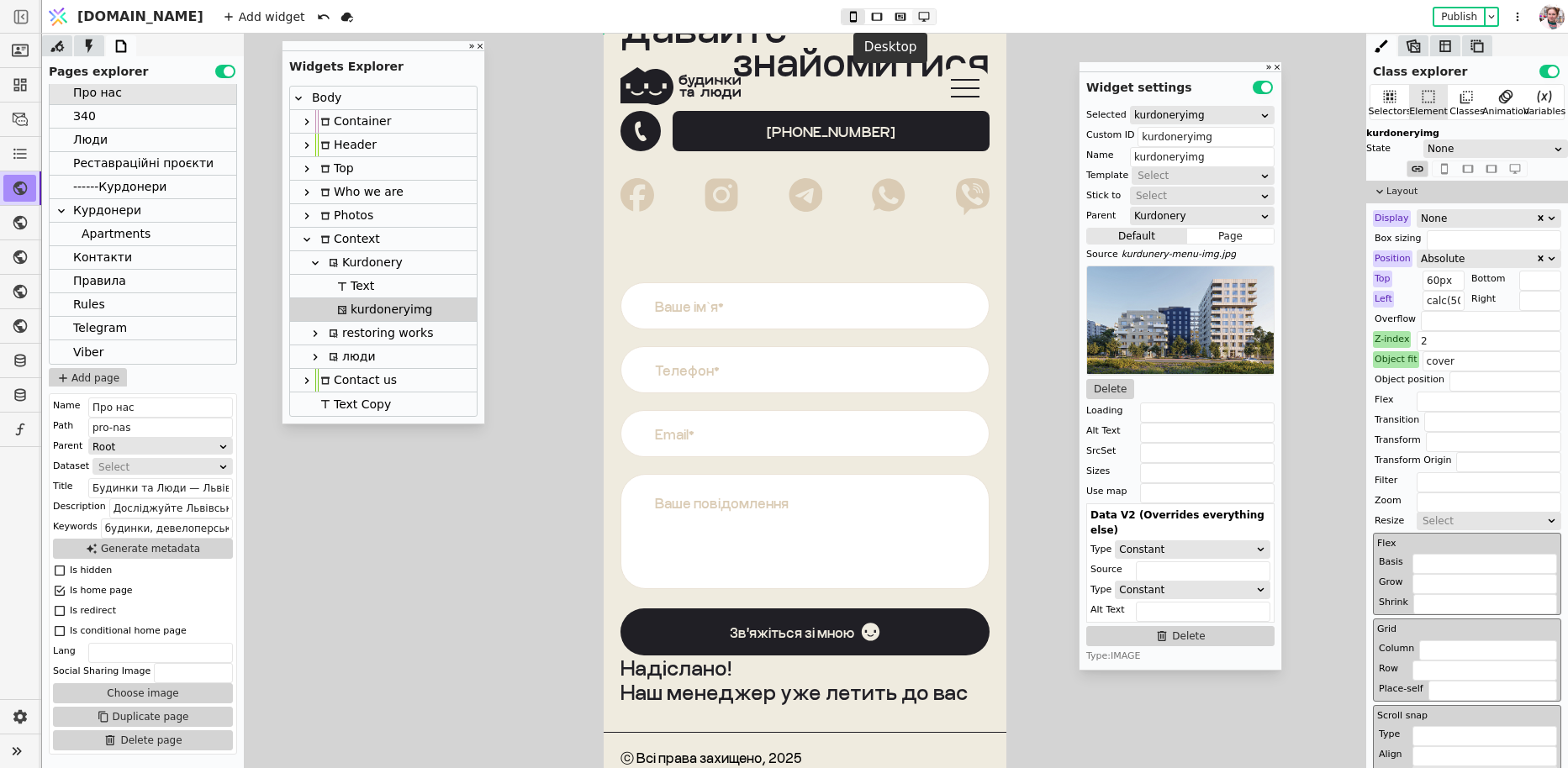
type input "300px"
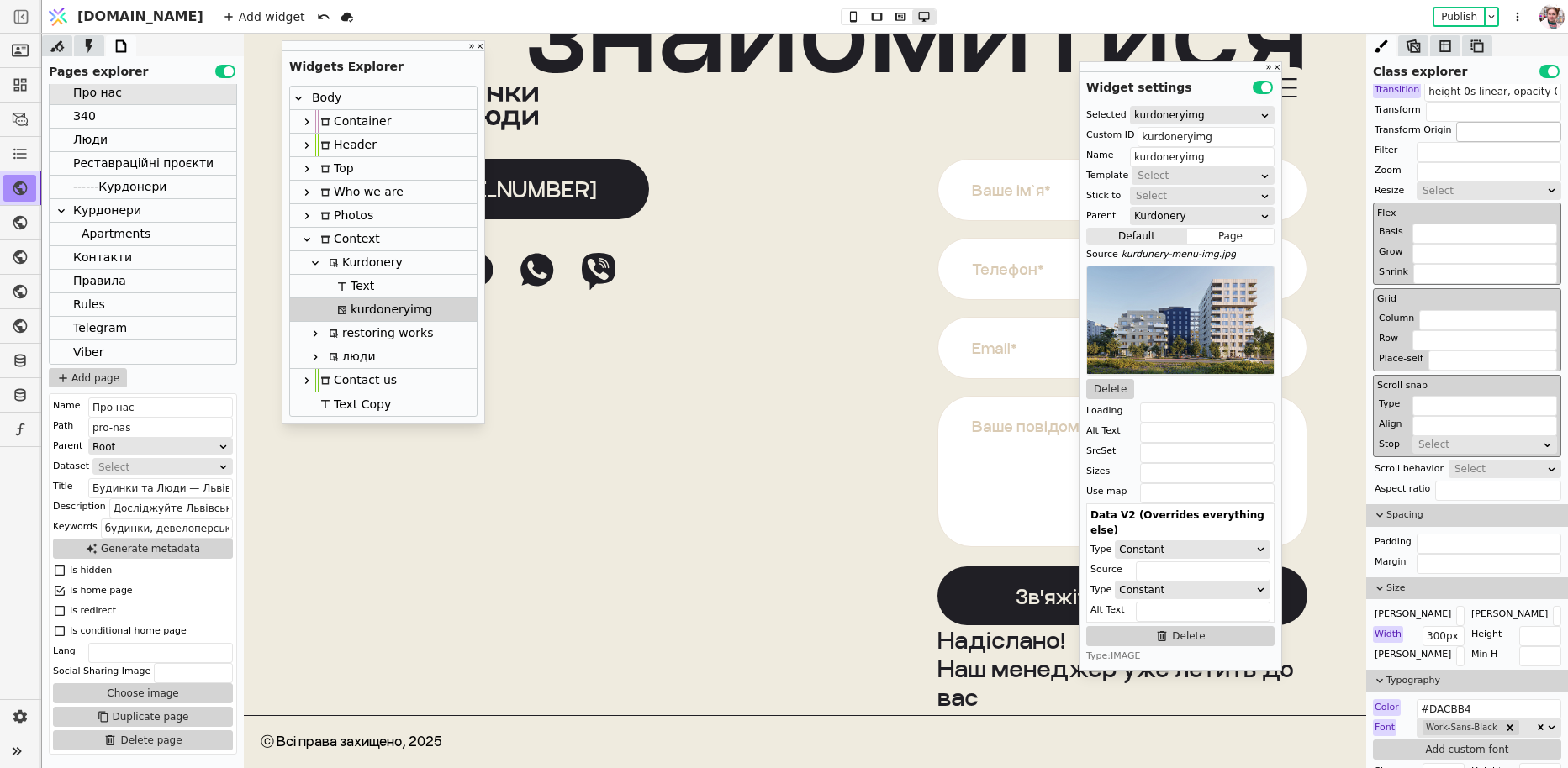
scroll to position [410, 0]
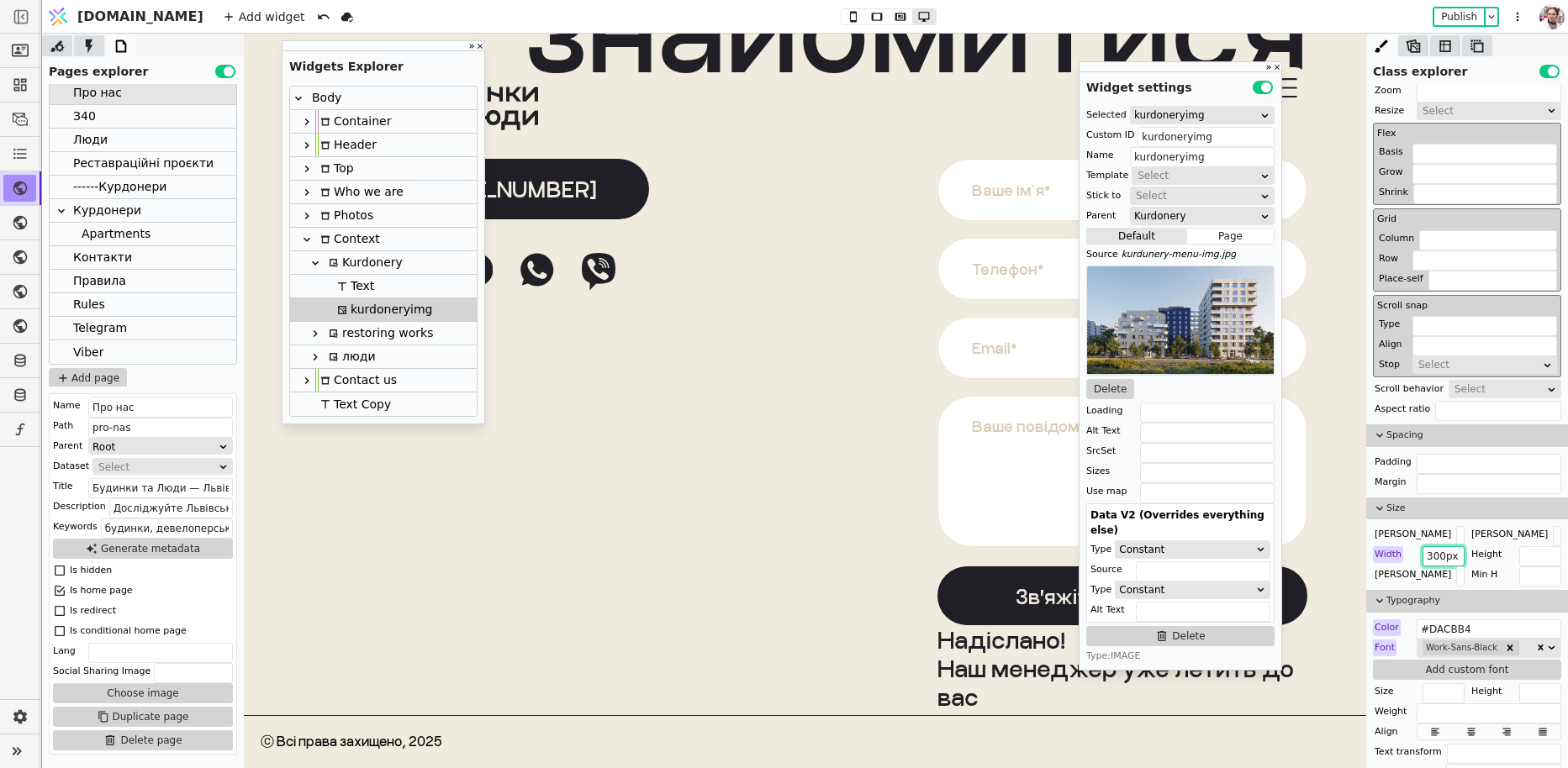
click at [1435, 558] on input "300px" at bounding box center [1443, 556] width 42 height 20
click at [1441, 550] on input "300px" at bounding box center [1443, 556] width 42 height 20
click at [1437, 548] on input "300px" at bounding box center [1443, 556] width 42 height 20
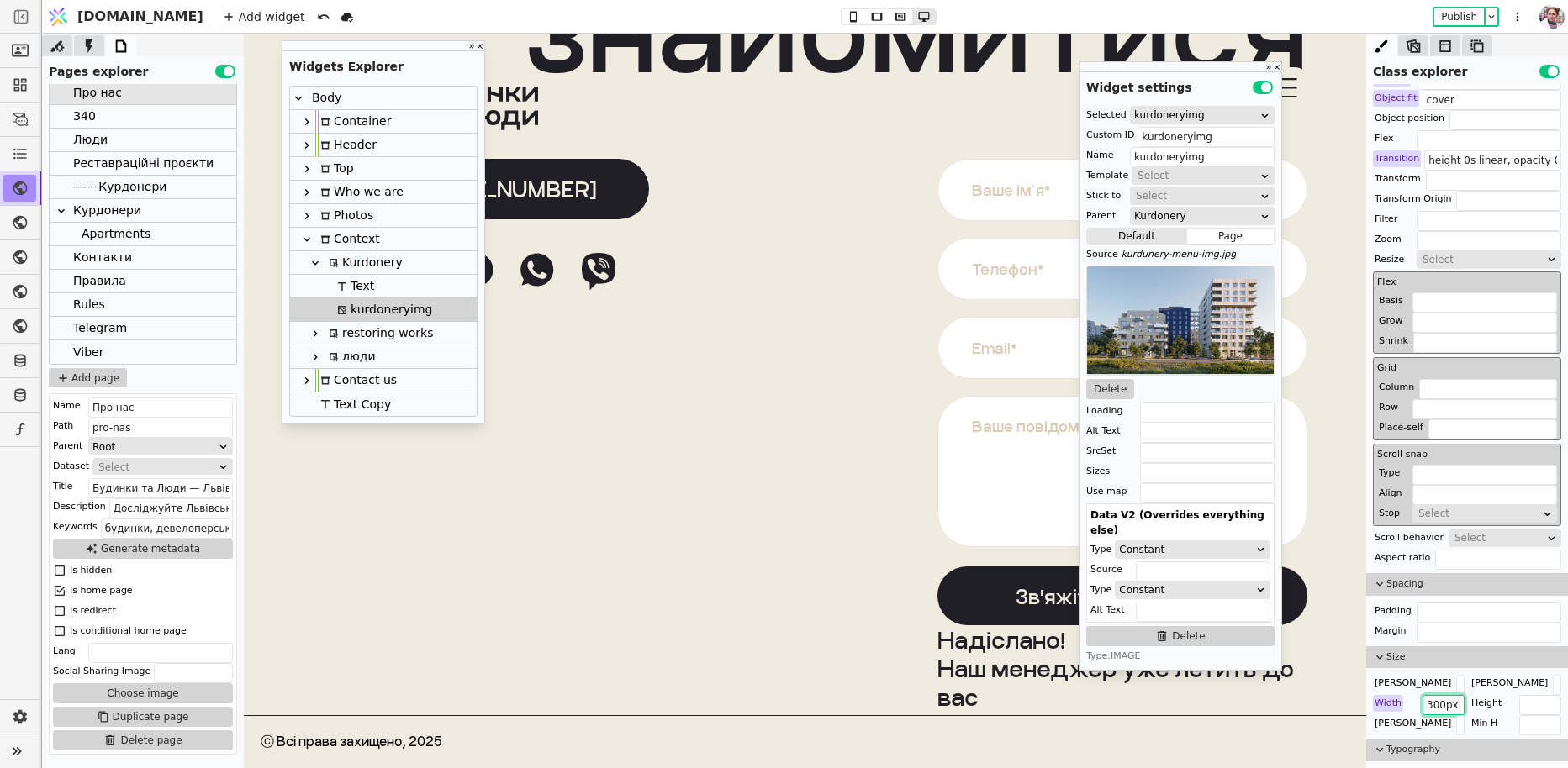
scroll to position [0, 0]
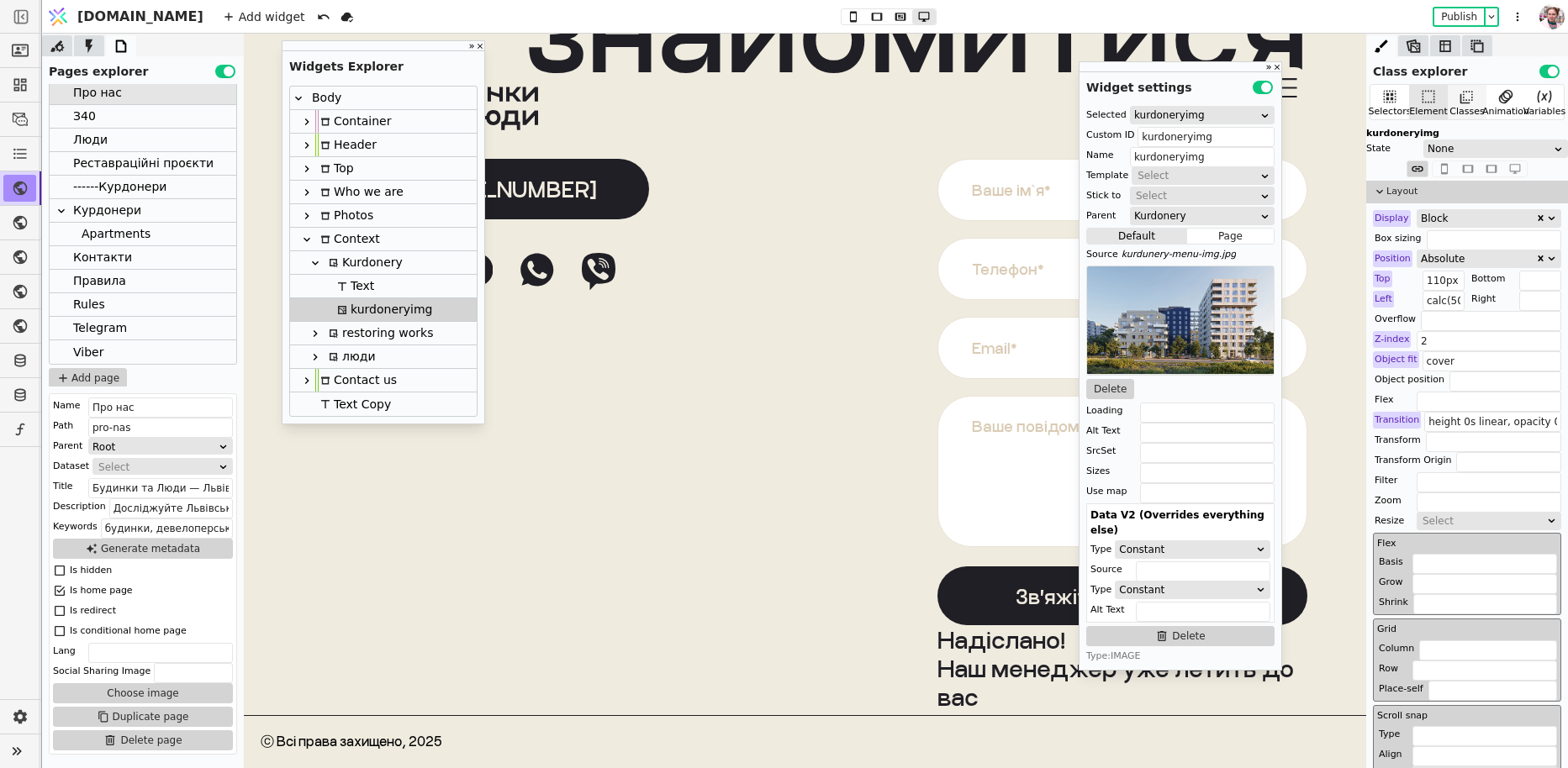
click at [1467, 92] on icon at bounding box center [1466, 96] width 17 height 17
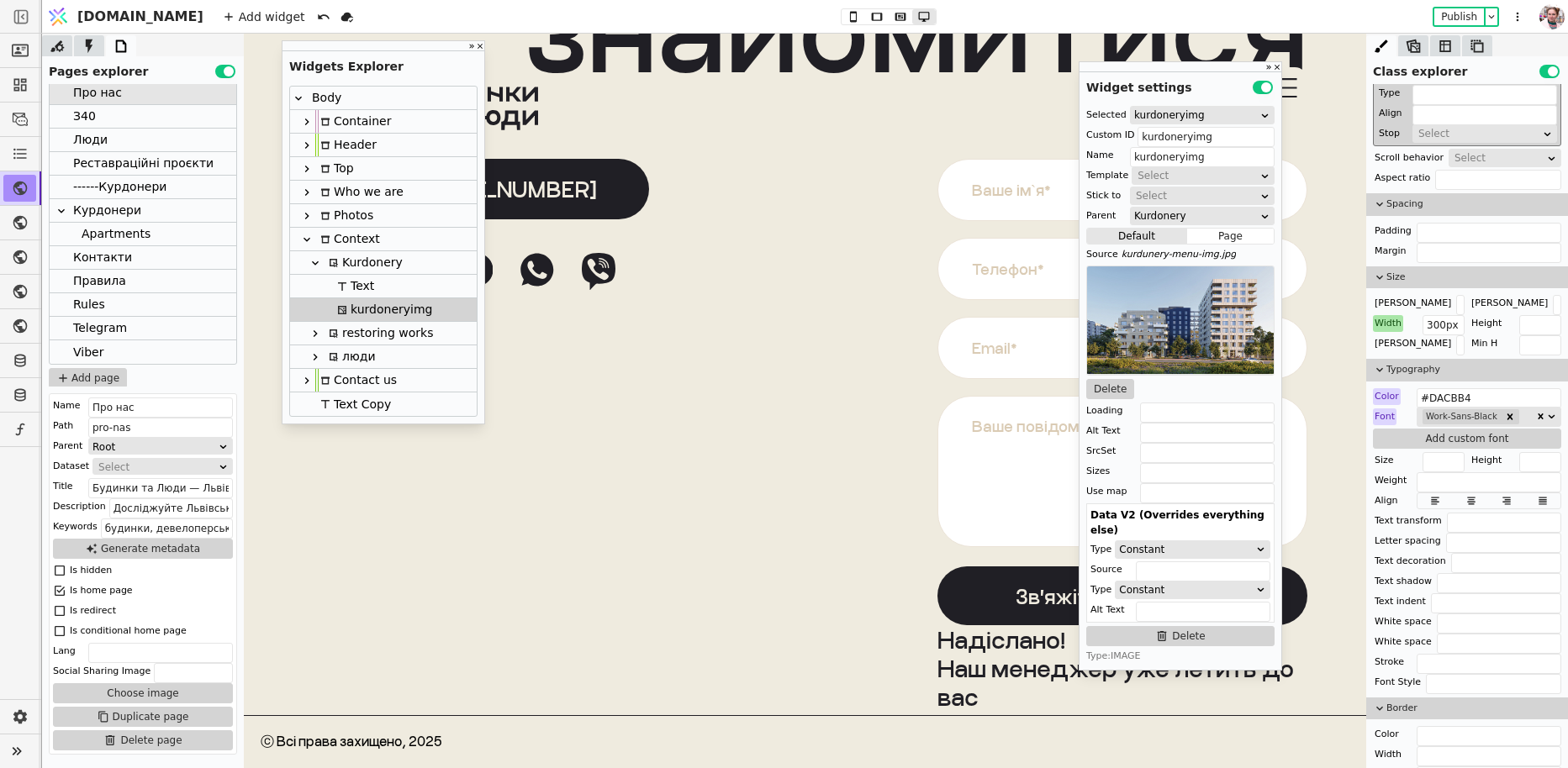
scroll to position [700, 0]
click at [1440, 319] on input "300px" at bounding box center [1443, 324] width 42 height 20
type input "340px"
click at [1446, 19] on button "Publish" at bounding box center [1458, 16] width 49 height 17
click at [309, 147] on icon at bounding box center [307, 145] width 13 height 13
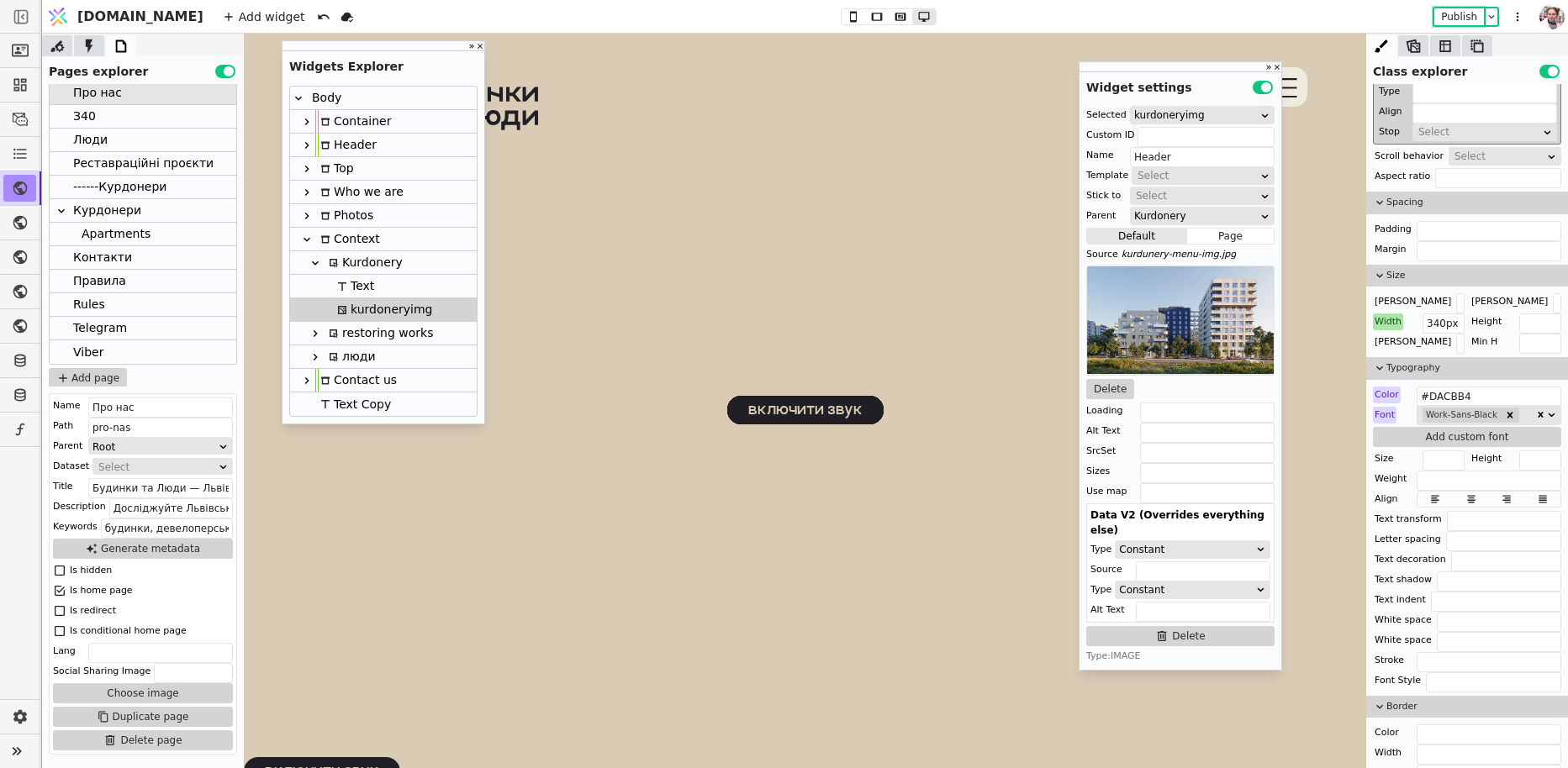
scroll to position [0, 0]
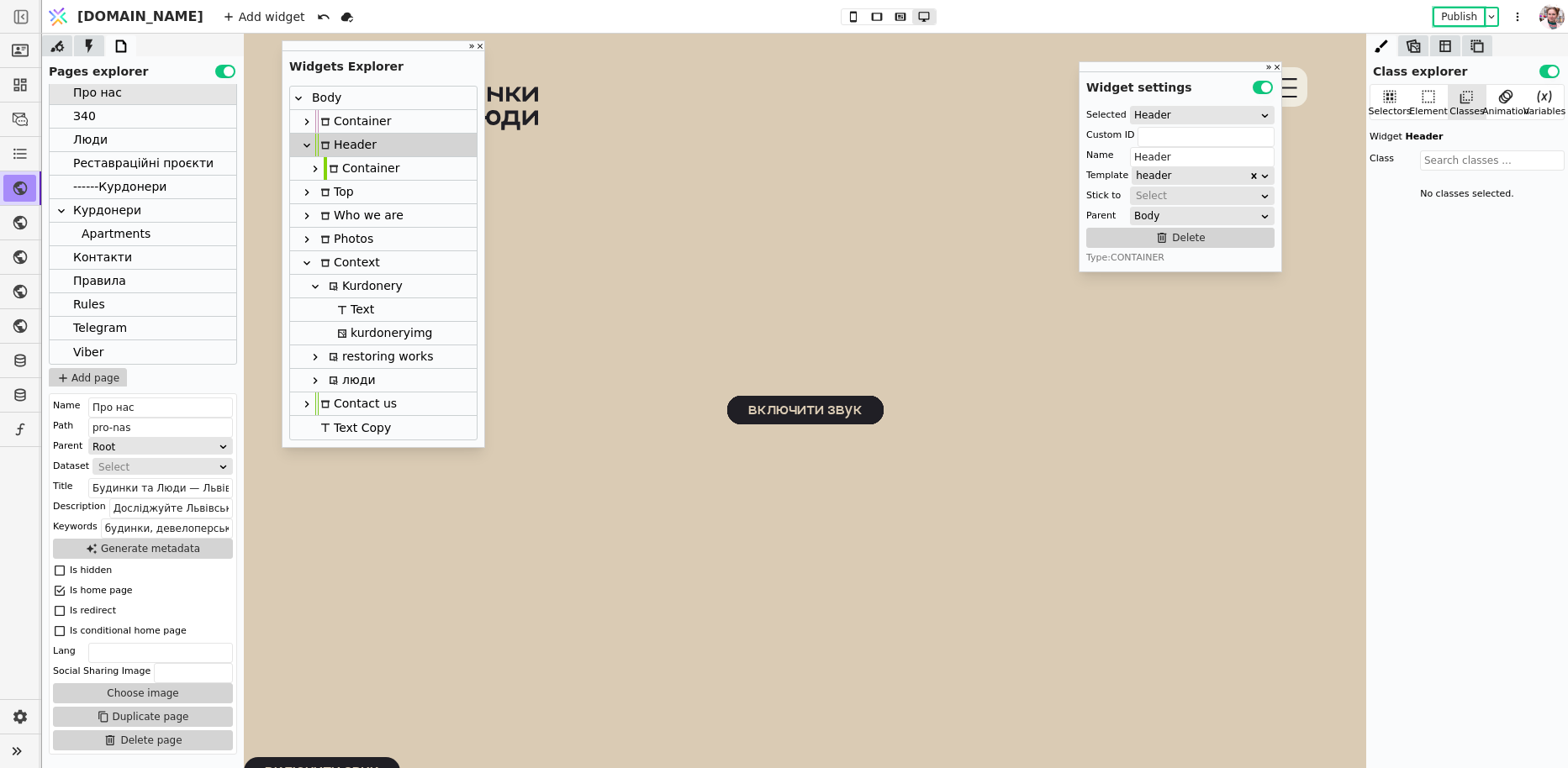
click at [314, 166] on icon at bounding box center [316, 168] width 4 height 6
type input "Container"
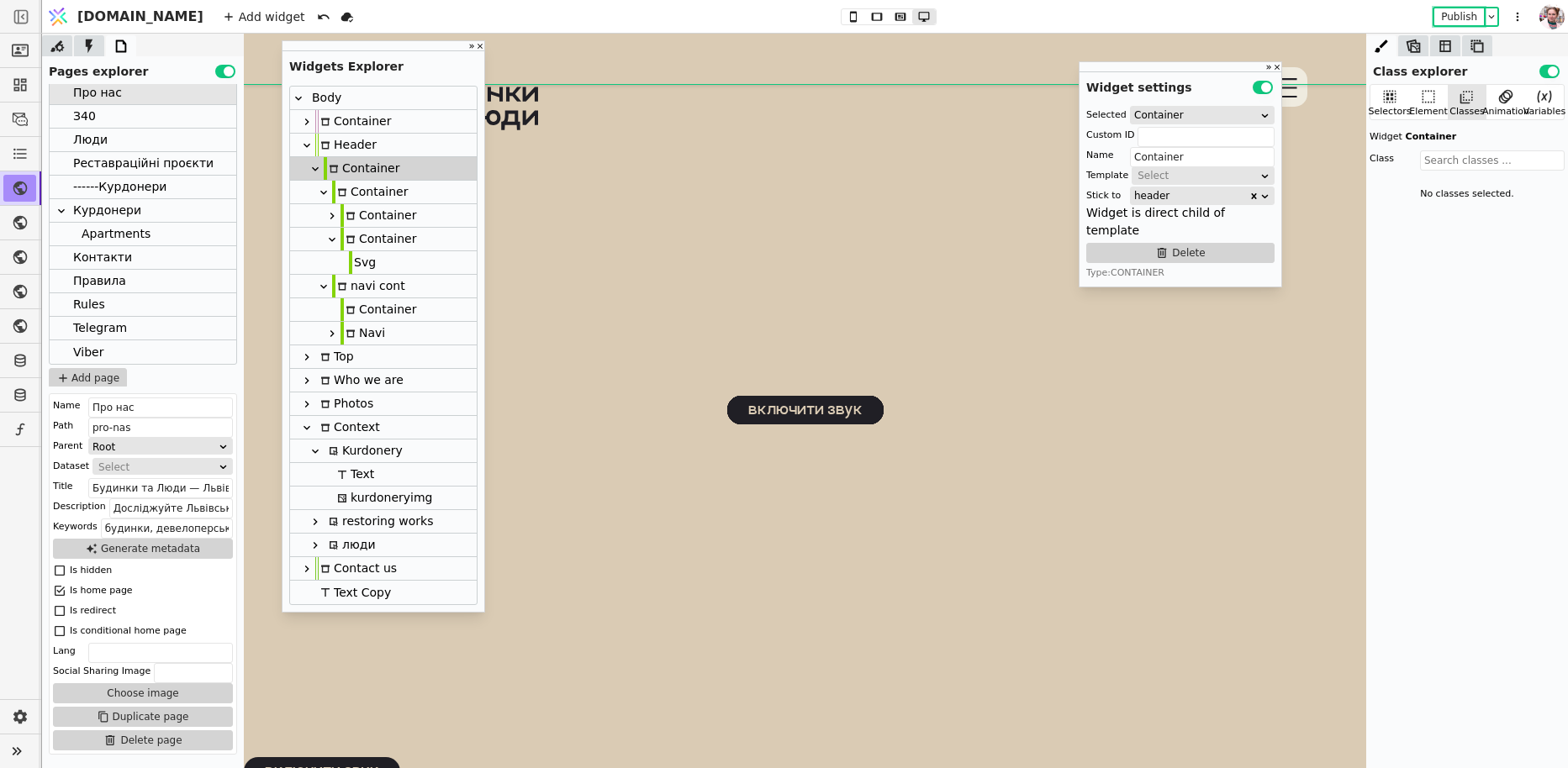
click at [317, 195] on icon at bounding box center [323, 192] width 13 height 13
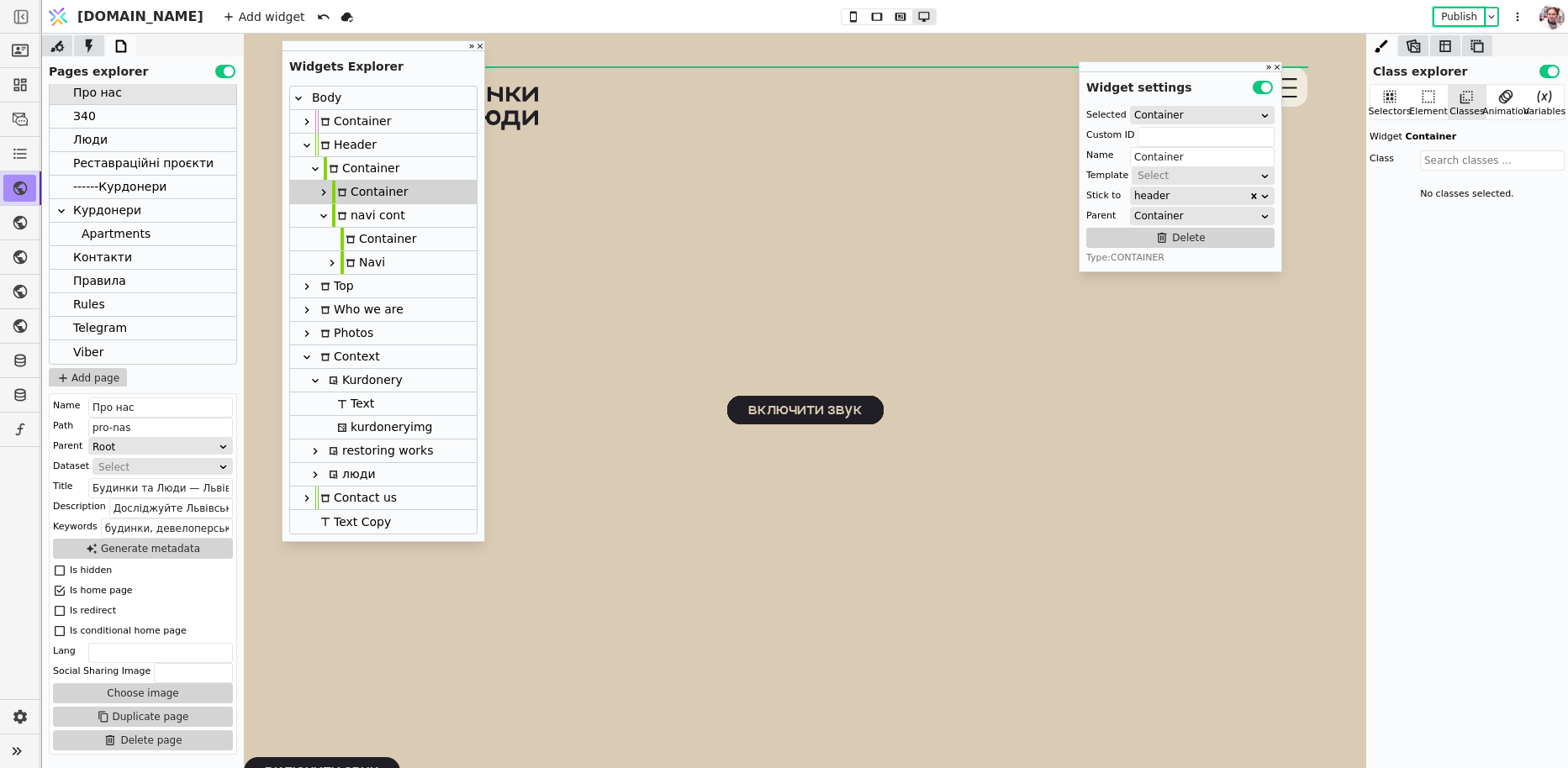
click at [355, 204] on div "navi cont" at bounding box center [368, 215] width 73 height 22
type input "navi"
type input "navi cont"
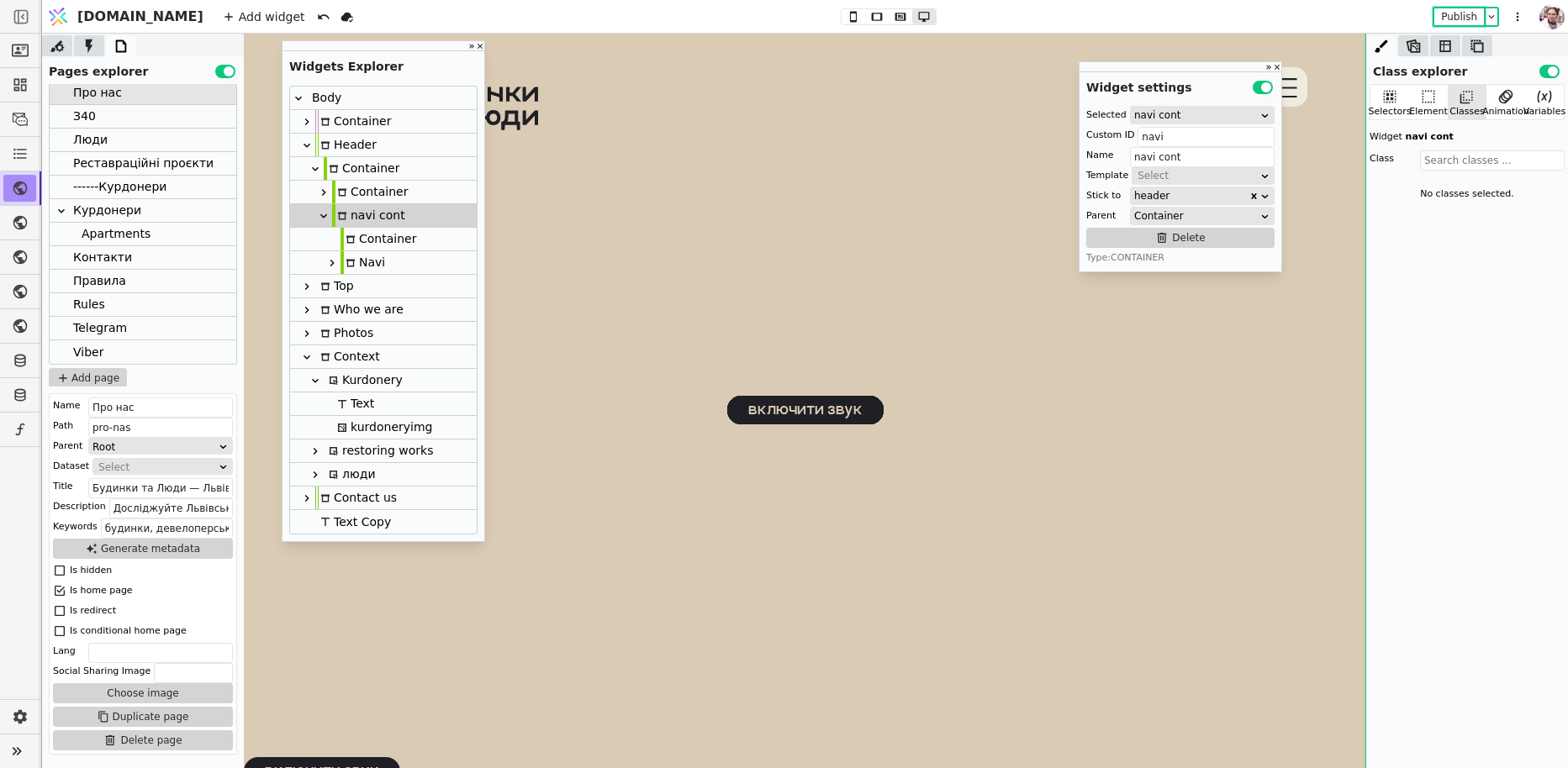
click at [365, 238] on div "Container" at bounding box center [378, 238] width 76 height 22
type input "menu-bg"
type input "Container"
click at [368, 264] on div "Navi" at bounding box center [363, 262] width 45 height 22
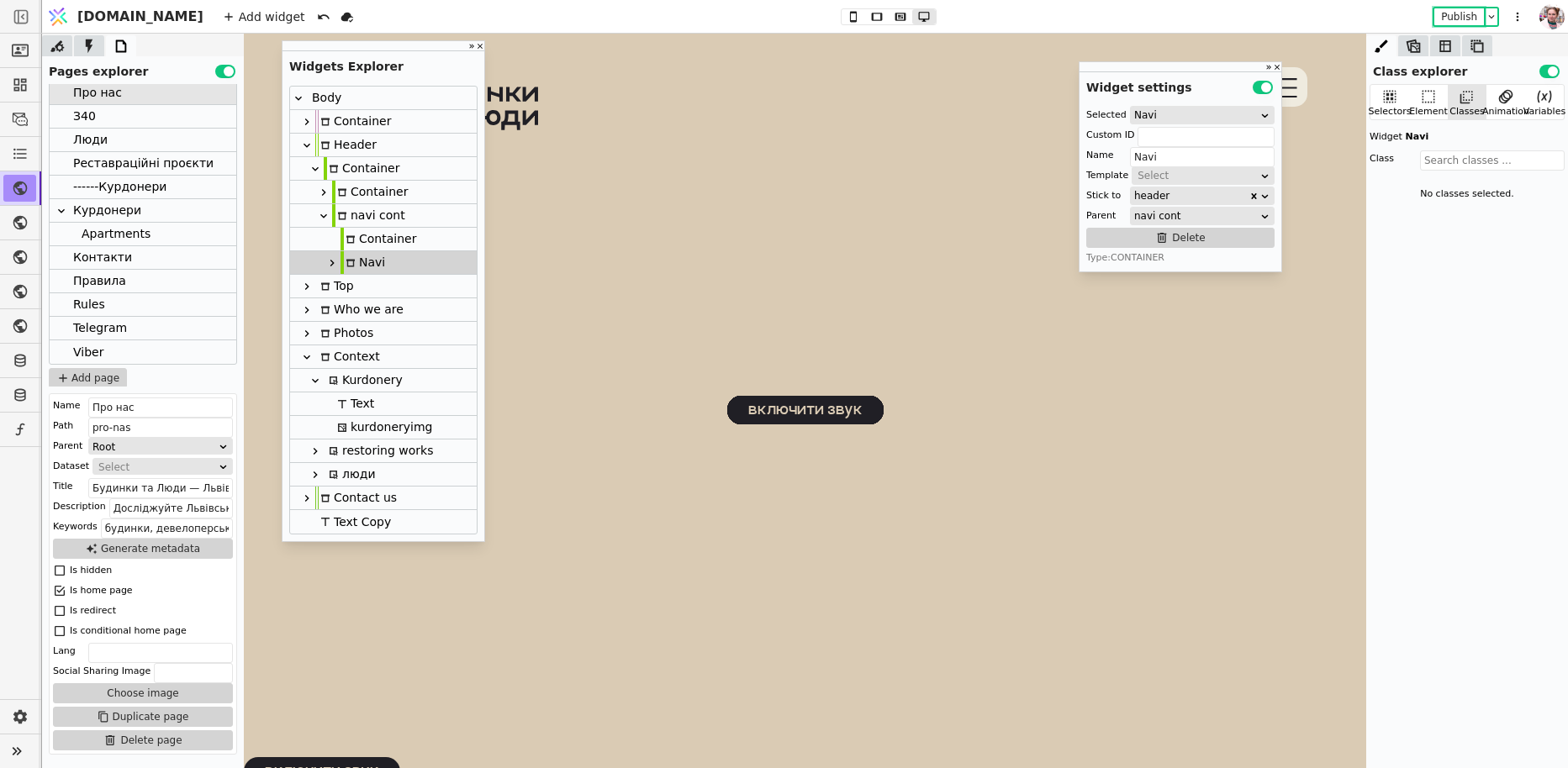
click at [327, 266] on icon at bounding box center [332, 263] width 13 height 13
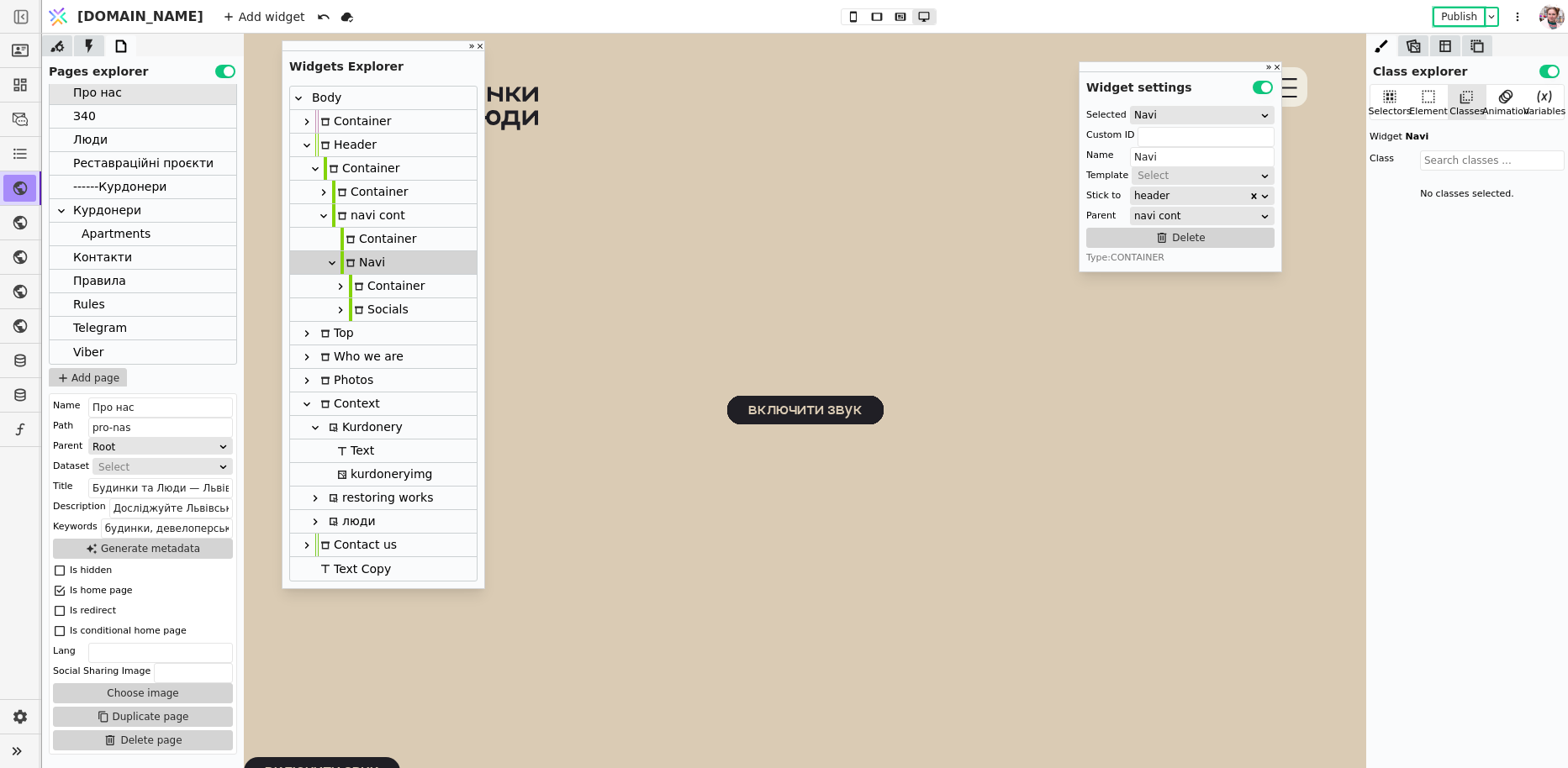
click at [361, 288] on icon at bounding box center [358, 286] width 10 height 10
type input "Container"
click at [345, 286] on icon at bounding box center [340, 286] width 13 height 13
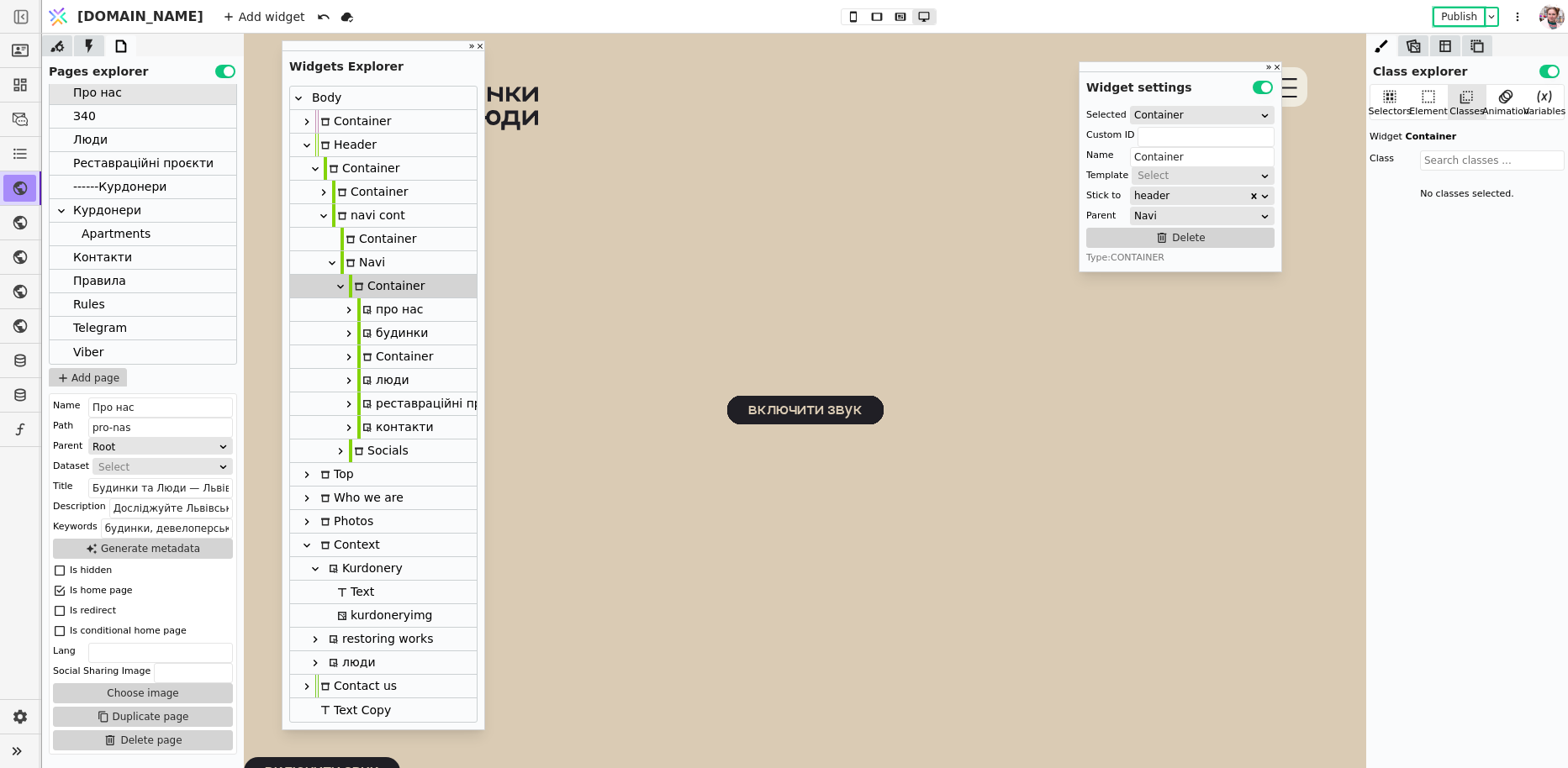
click at [375, 308] on div "про нас" at bounding box center [390, 309] width 67 height 22
type input "pro-nas-navi"
type input "про нас"
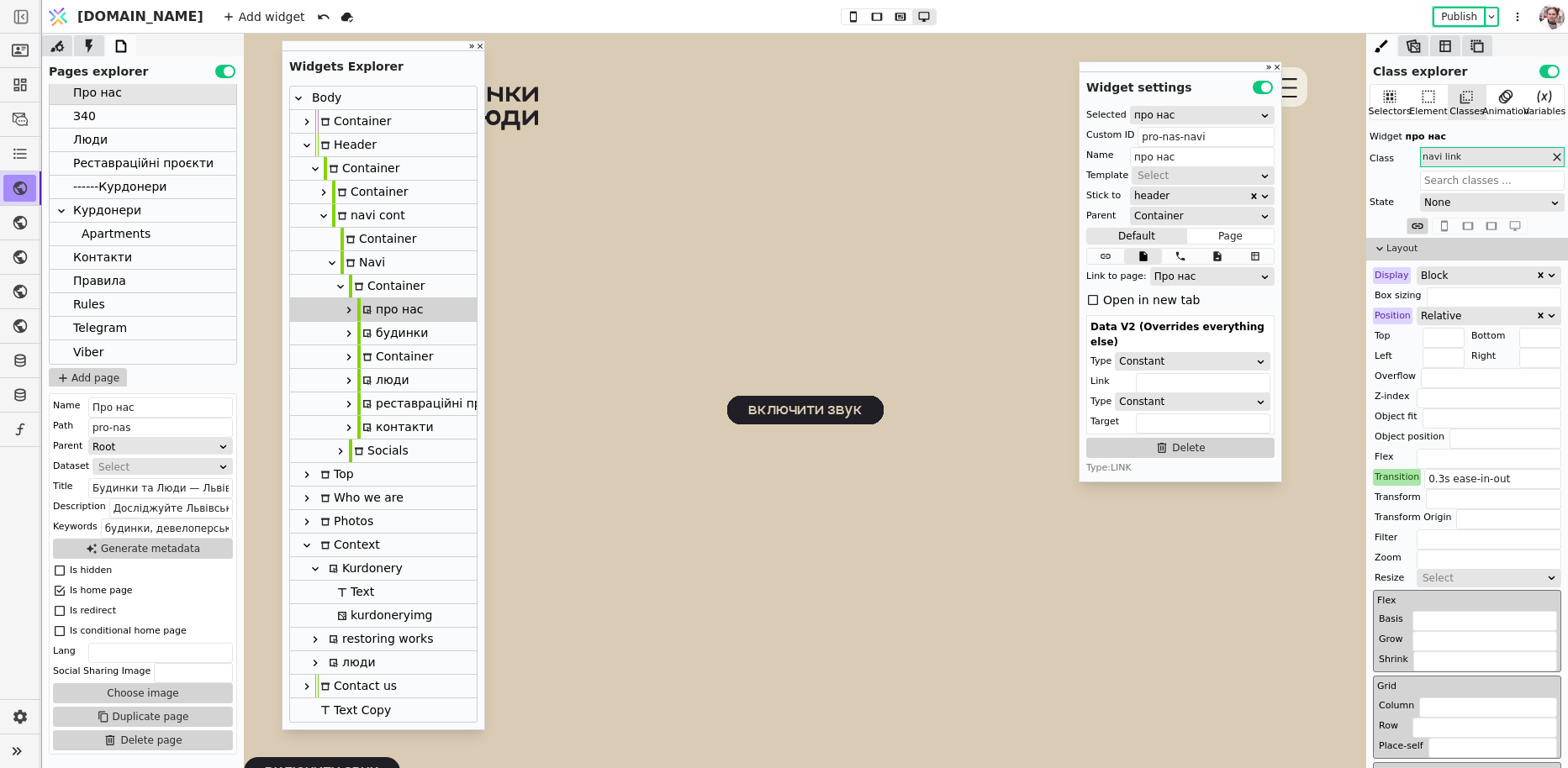
click at [374, 291] on div "Container" at bounding box center [387, 286] width 76 height 22
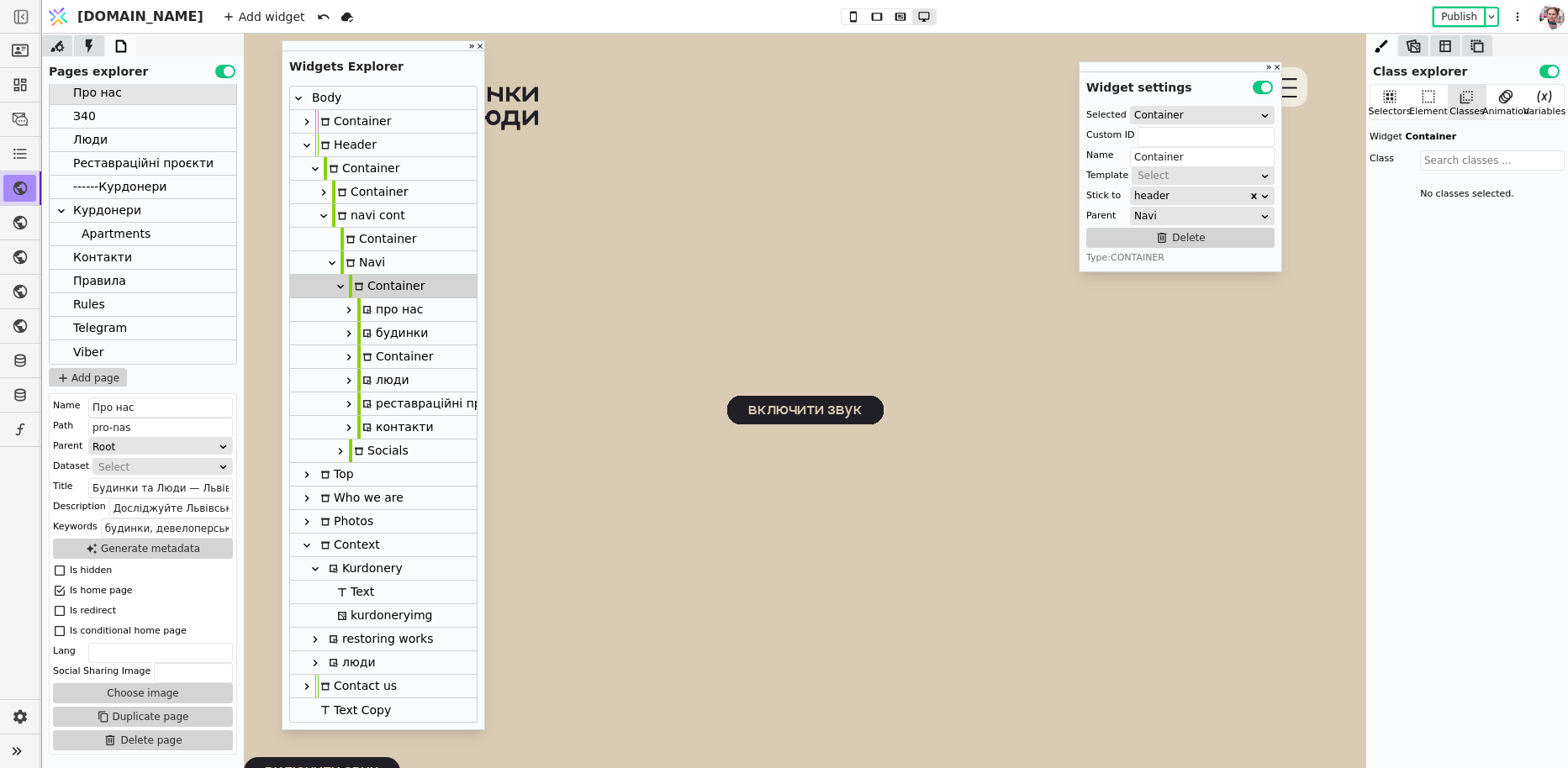
click at [372, 271] on div "Navi" at bounding box center [363, 262] width 45 height 22
type input "Navi"
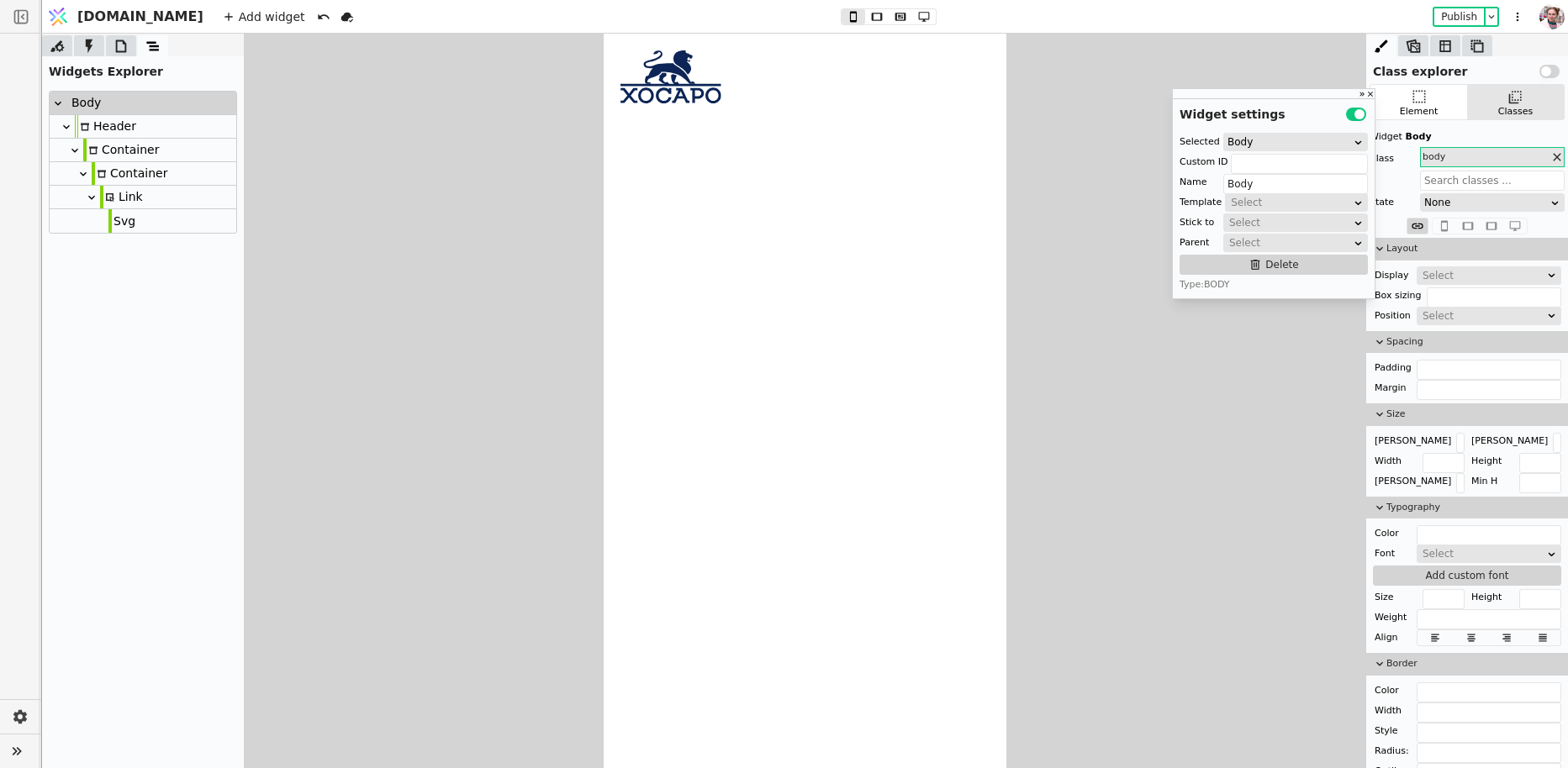
click at [126, 55] on div at bounding box center [121, 45] width 31 height 21
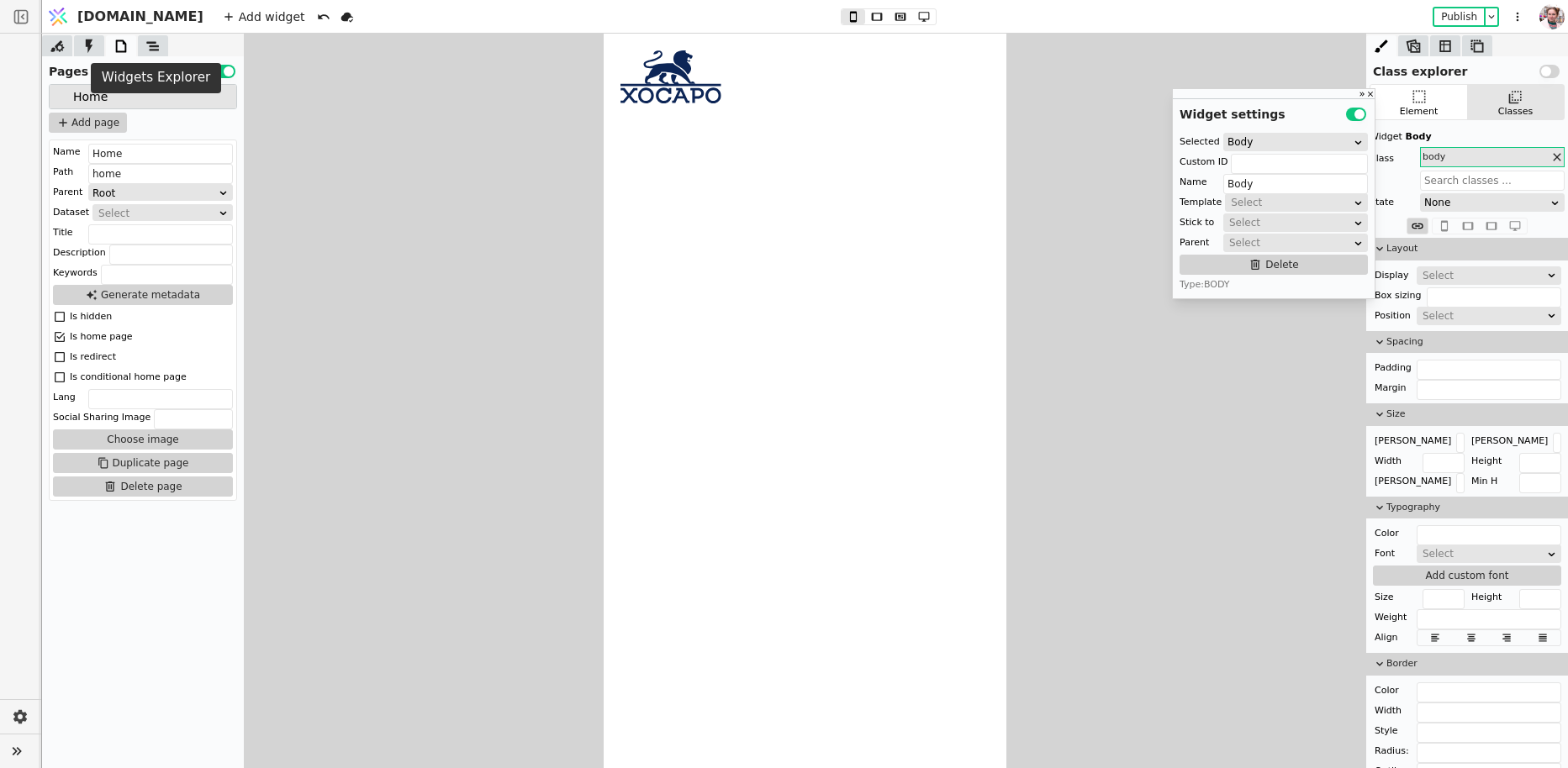
click at [146, 49] on icon at bounding box center [153, 46] width 17 height 17
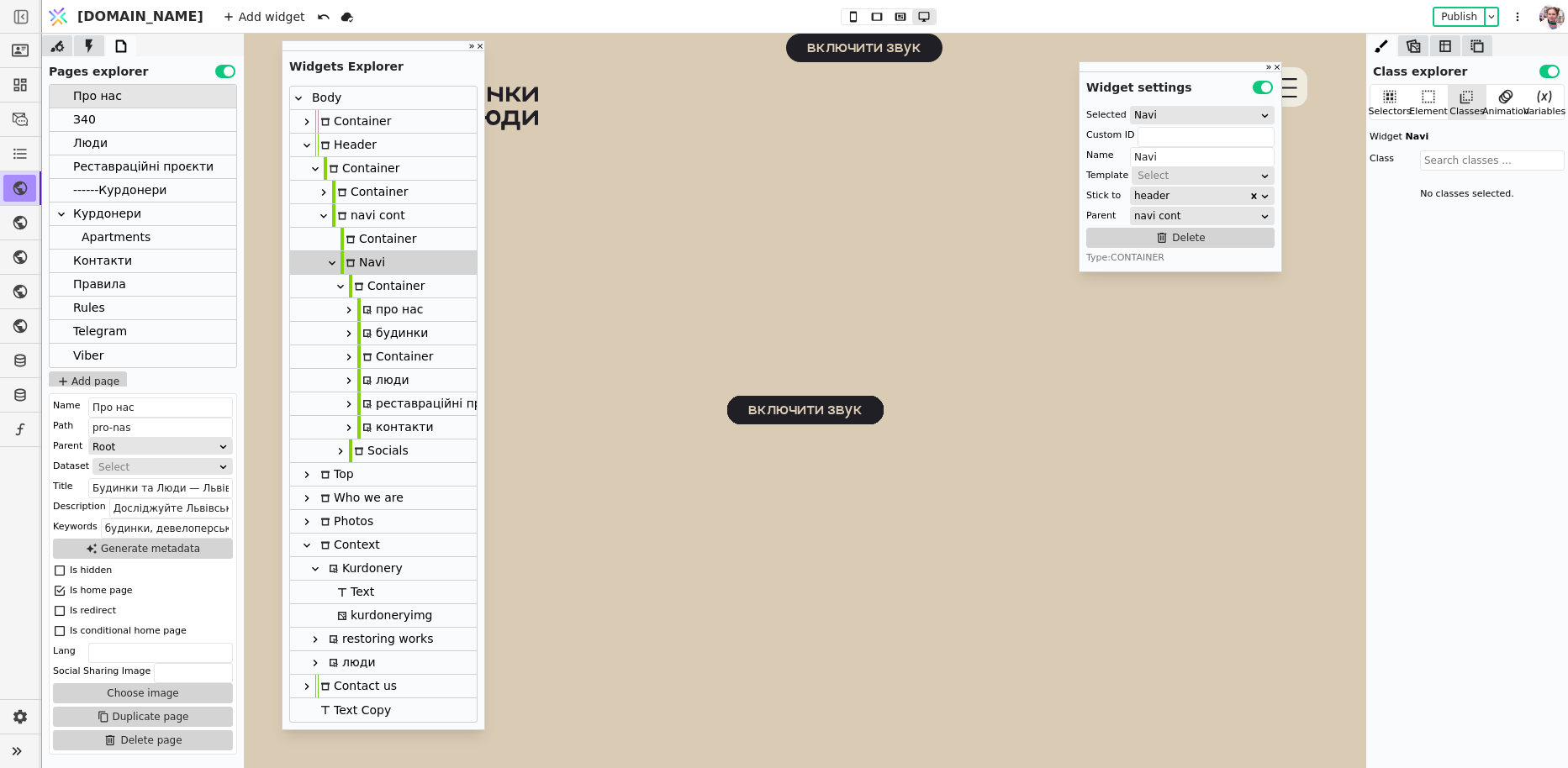
scroll to position [4, 0]
click at [135, 208] on div "Курдонери" at bounding box center [107, 210] width 68 height 22
